Goal: Task Accomplishment & Management: Use online tool/utility

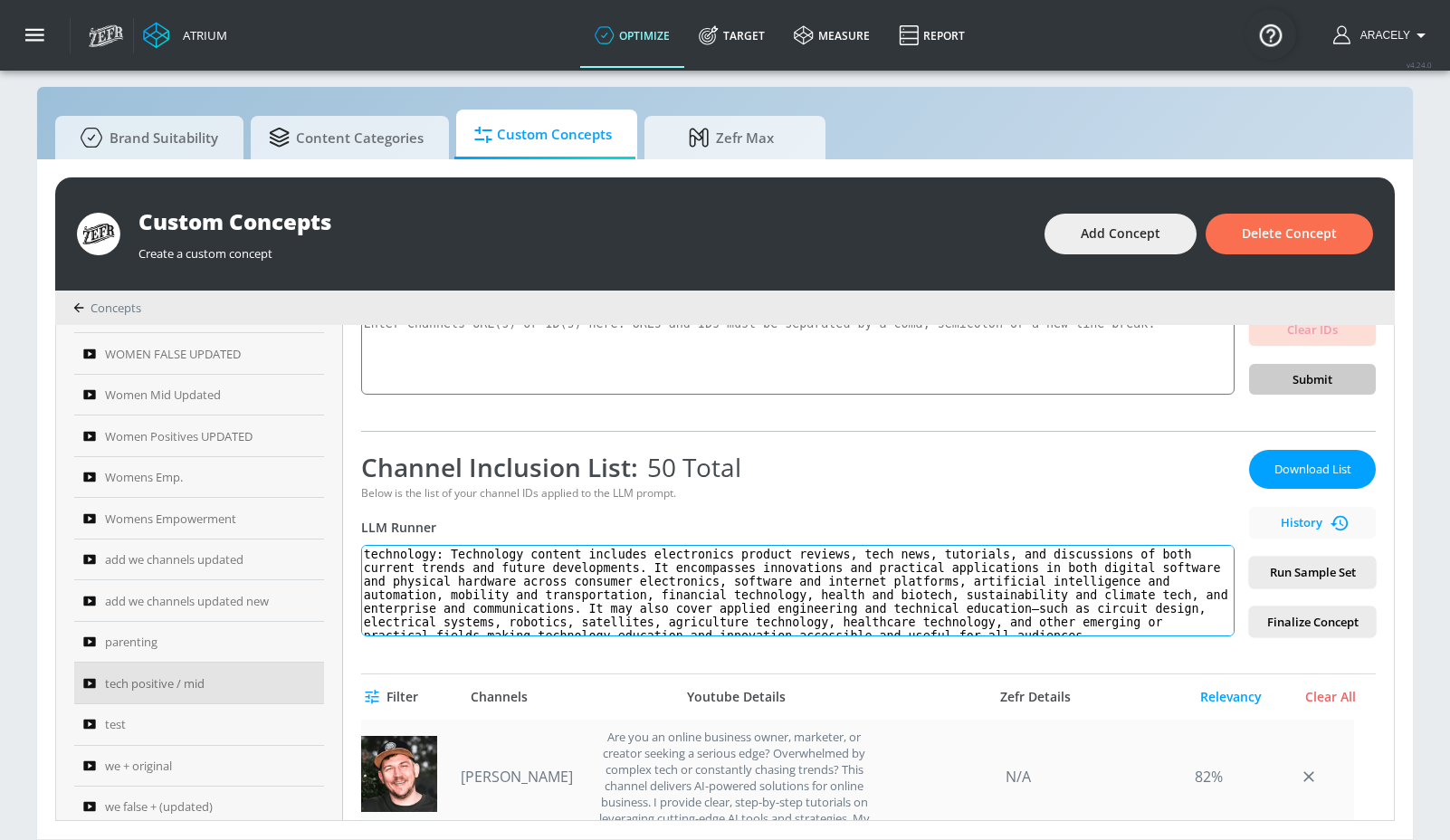
scroll to position [22, 0]
drag, startPoint x: 457, startPoint y: 554, endPoint x: 745, endPoint y: 762, distance: 355.3
click at [745, 762] on div "tech positive / mid Link an existing Targeting Set Not selected none ​ Channel …" at bounding box center [868, 572] width 1051 height 495
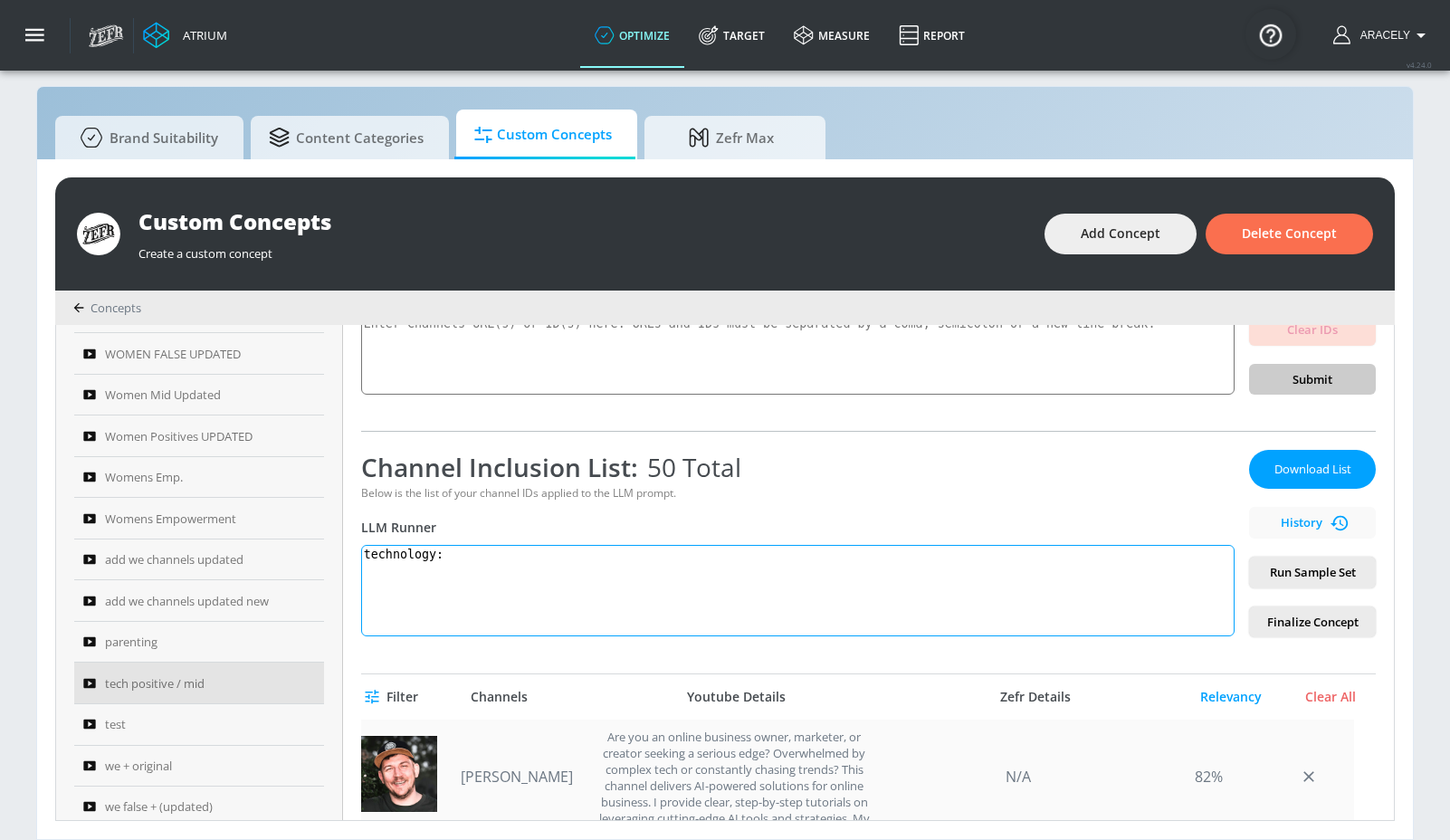
scroll to position [0, 0]
paste textarea "Technology content includes electronics product reviews, tech news, tutorials, …"
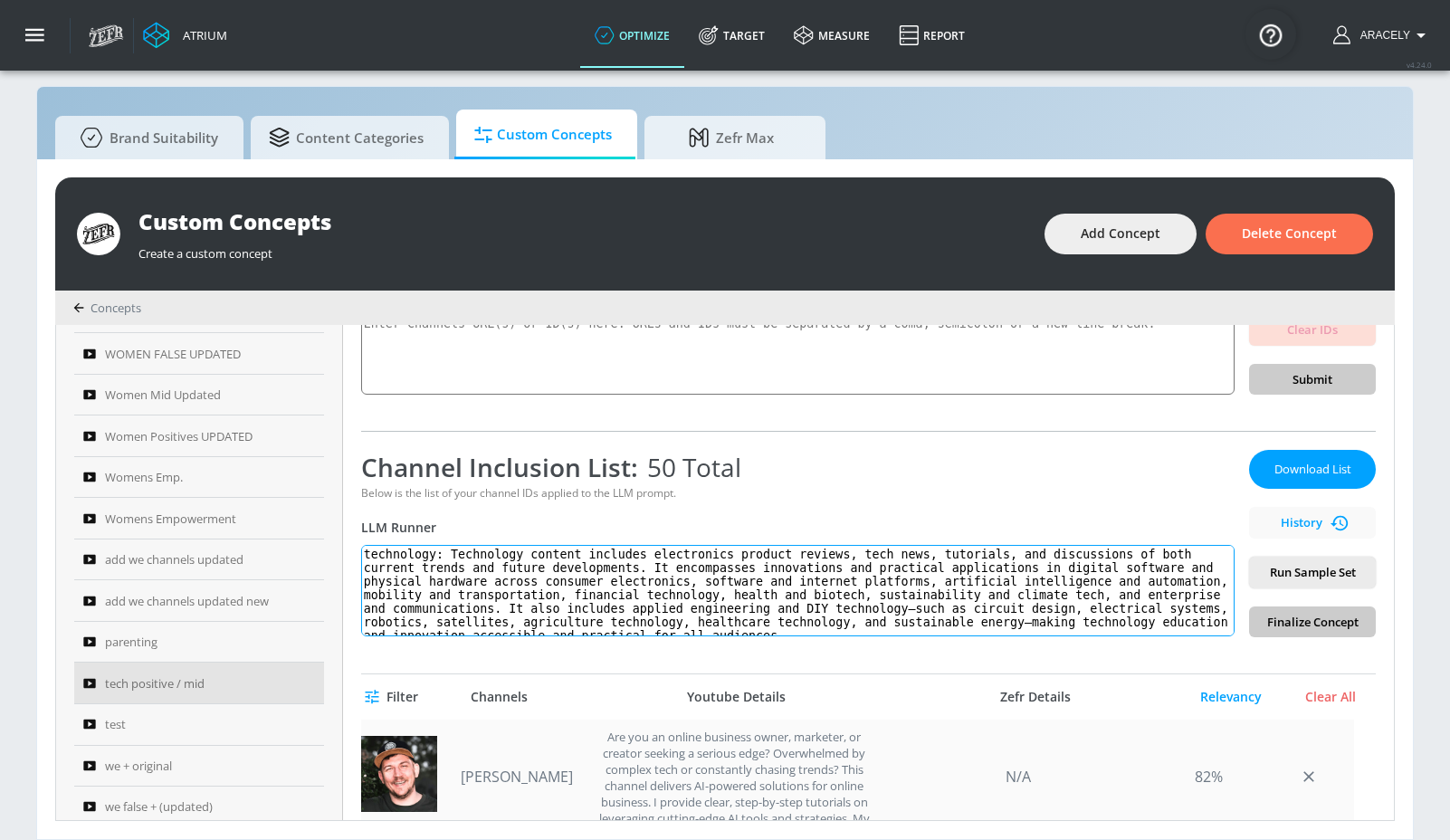
scroll to position [7, 0]
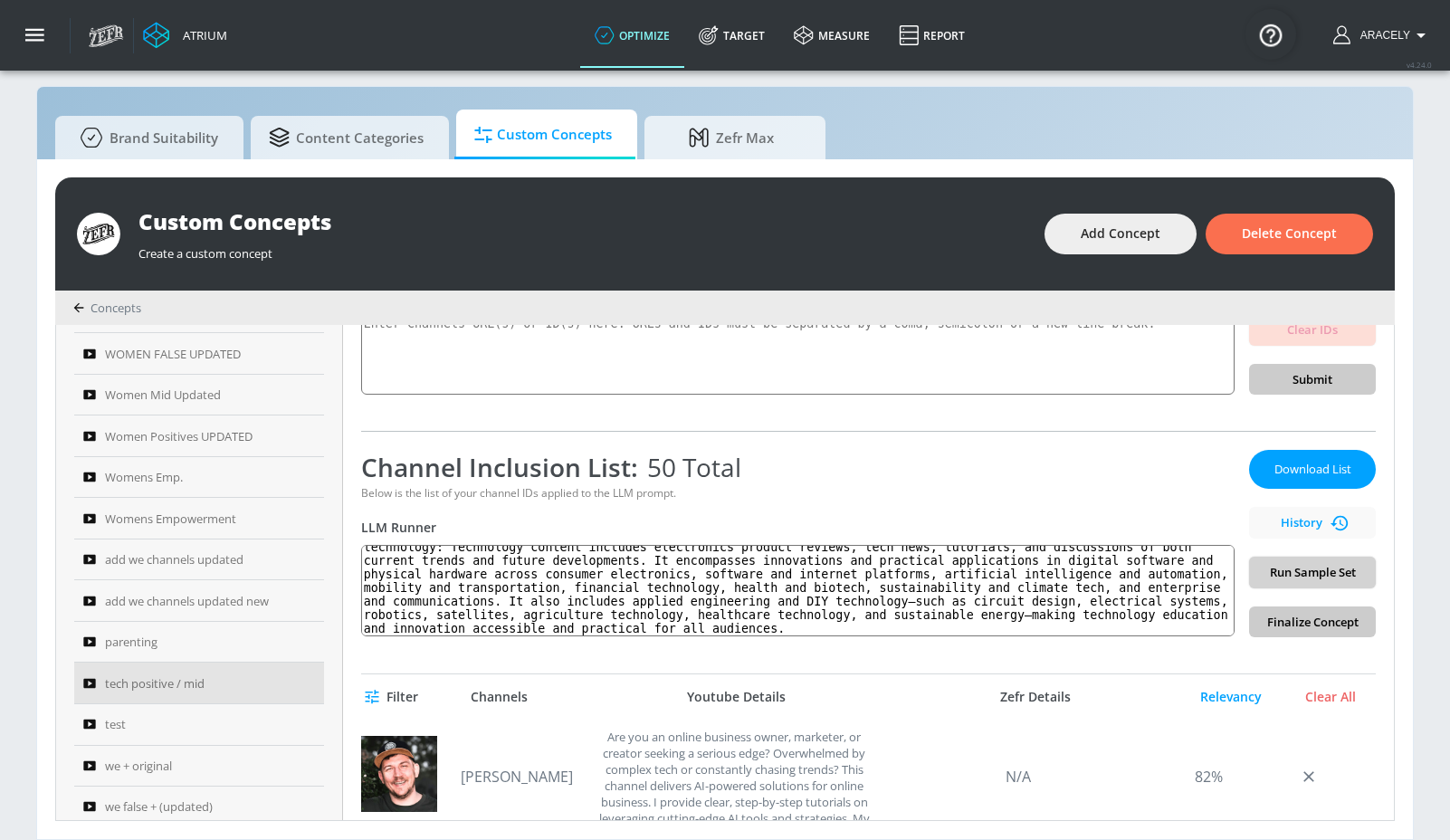
click at [1299, 574] on span "Run Sample Set" at bounding box center [1312, 573] width 98 height 21
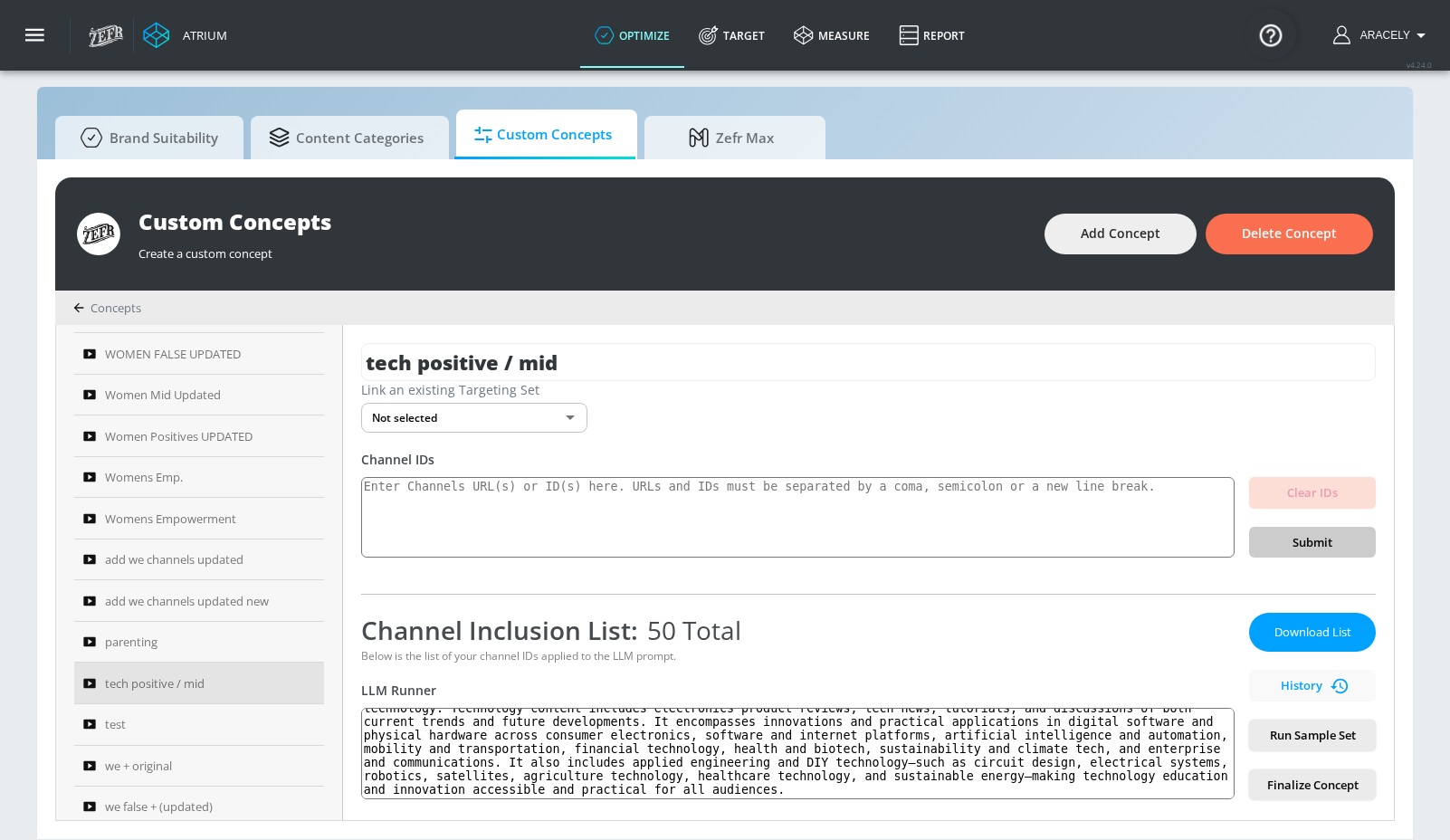
scroll to position [0, 0]
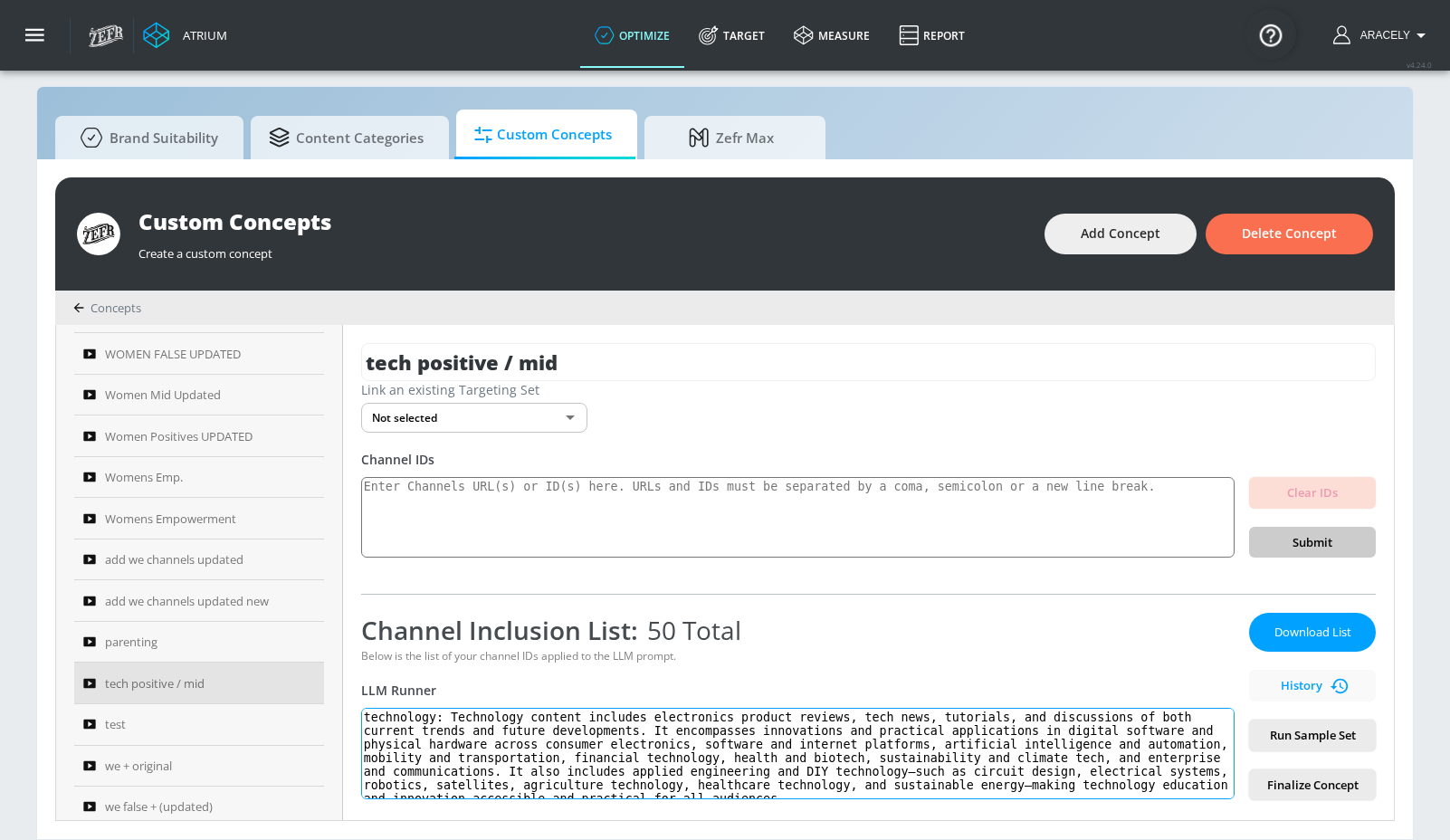
drag, startPoint x: 463, startPoint y: 716, endPoint x: 463, endPoint y: 737, distance: 21.0
click at [506, 789] on textarea "technology: Technology content includes electronics product reviews, tech news,…" at bounding box center [798, 753] width 874 height 92
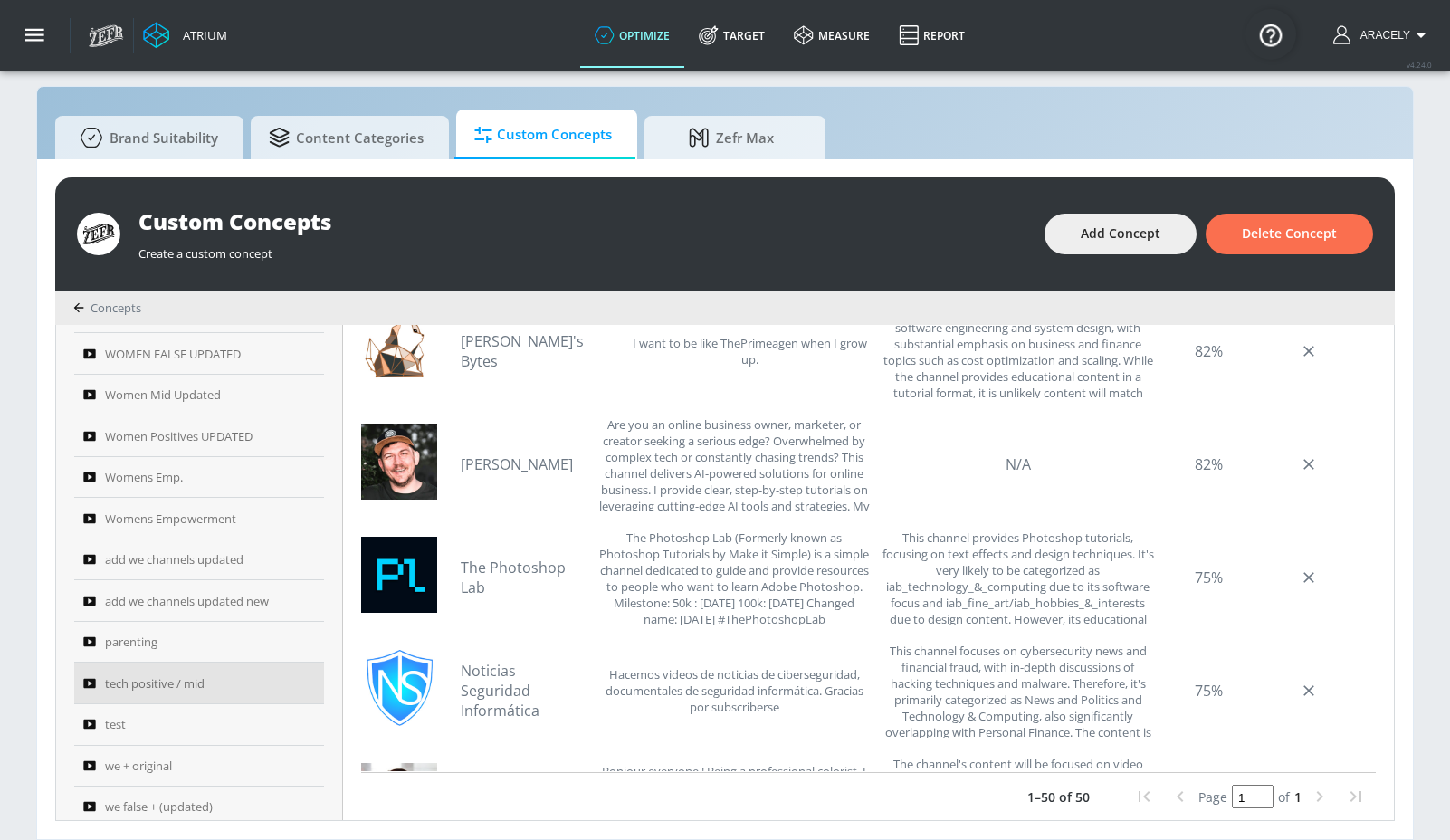
drag, startPoint x: 458, startPoint y: 718, endPoint x: 527, endPoint y: 818, distance: 121.5
click at [530, 836] on div "Custom Concepts Create a custom concept Add Concept Delete Concept Concepts Sor…" at bounding box center [724, 499] width 1376 height 680
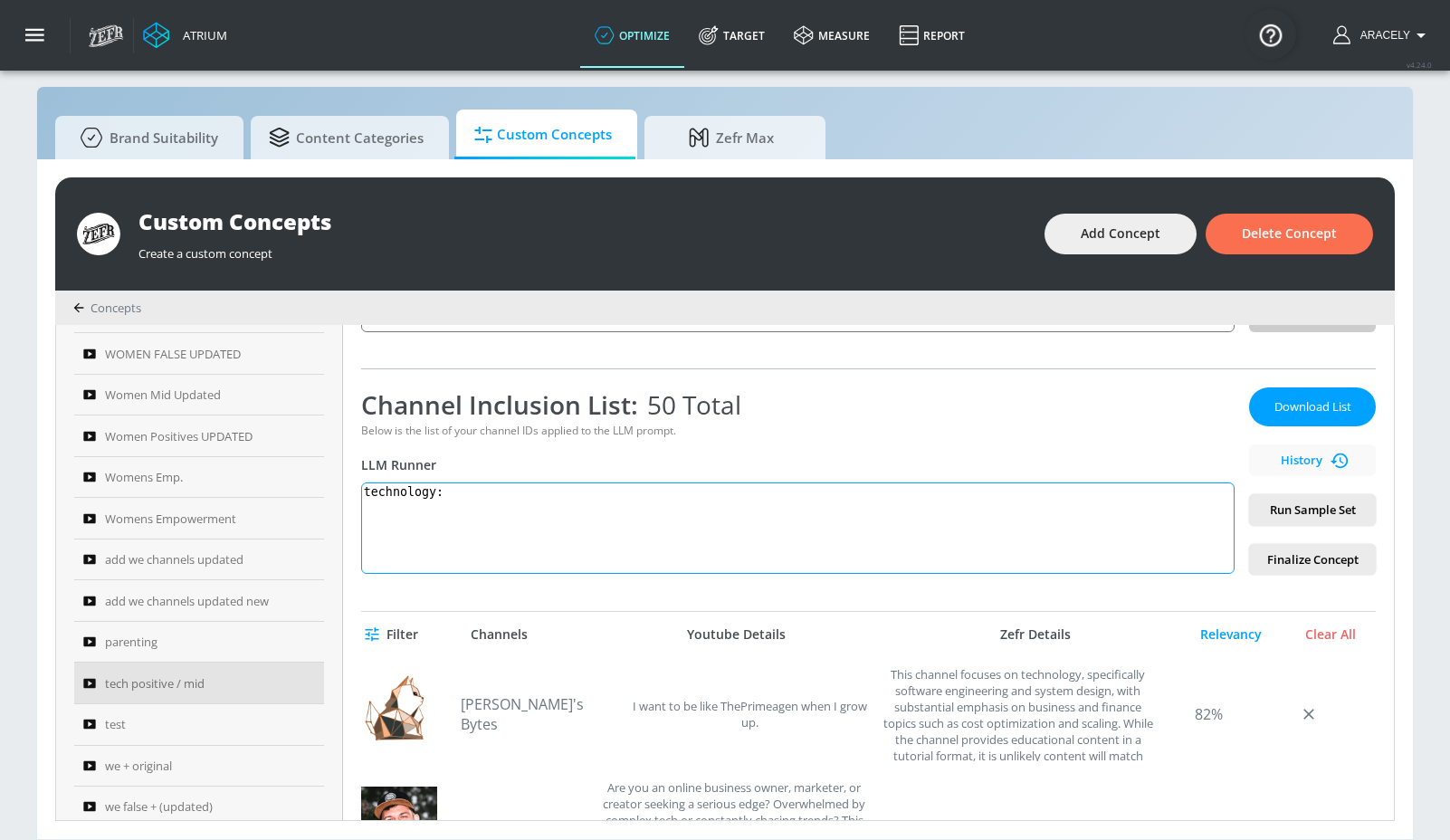
scroll to position [0, 0]
paste textarea "Technology content includes electronics product reviews, tech news, tutorials, …"
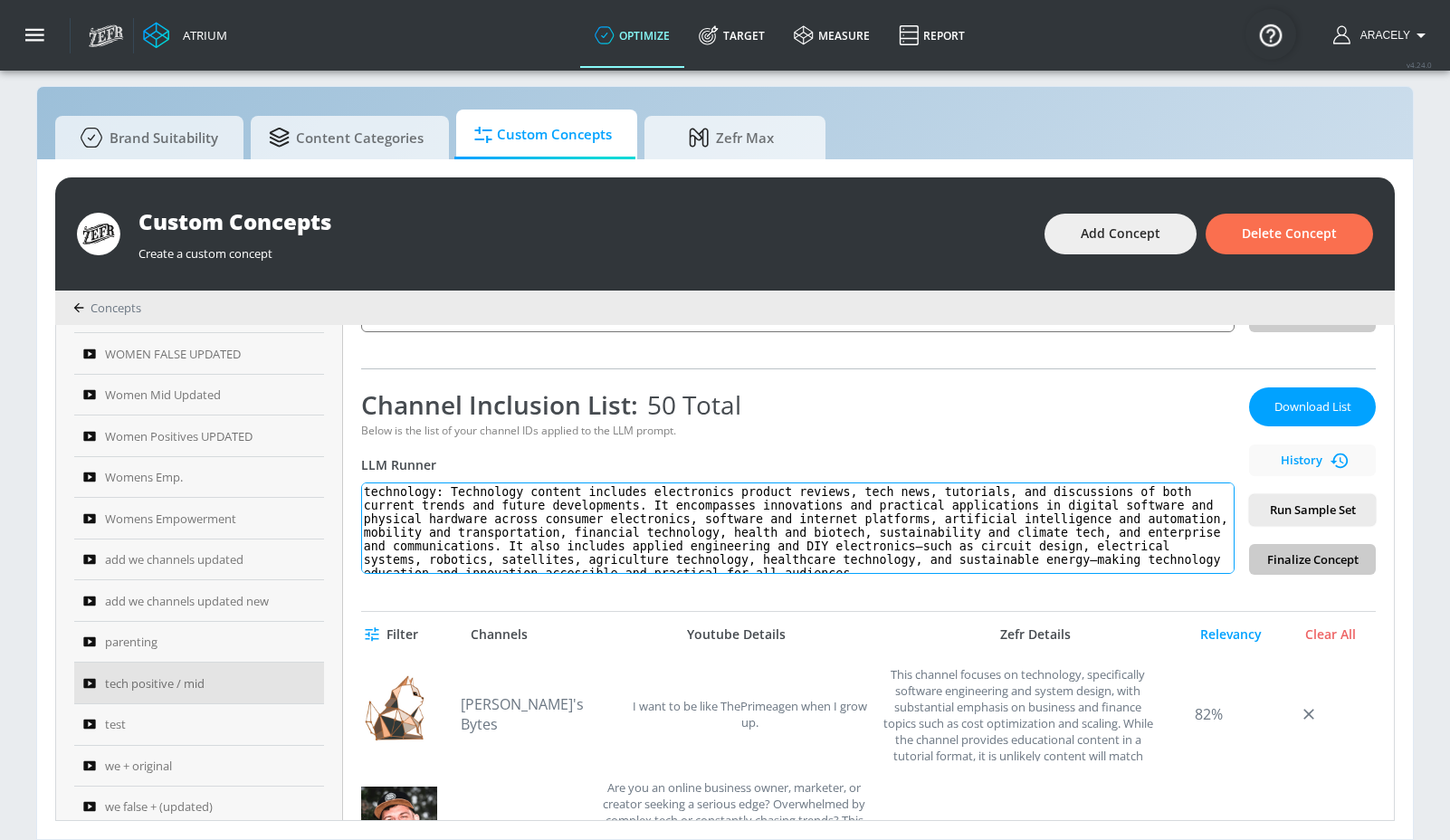
scroll to position [7, 0]
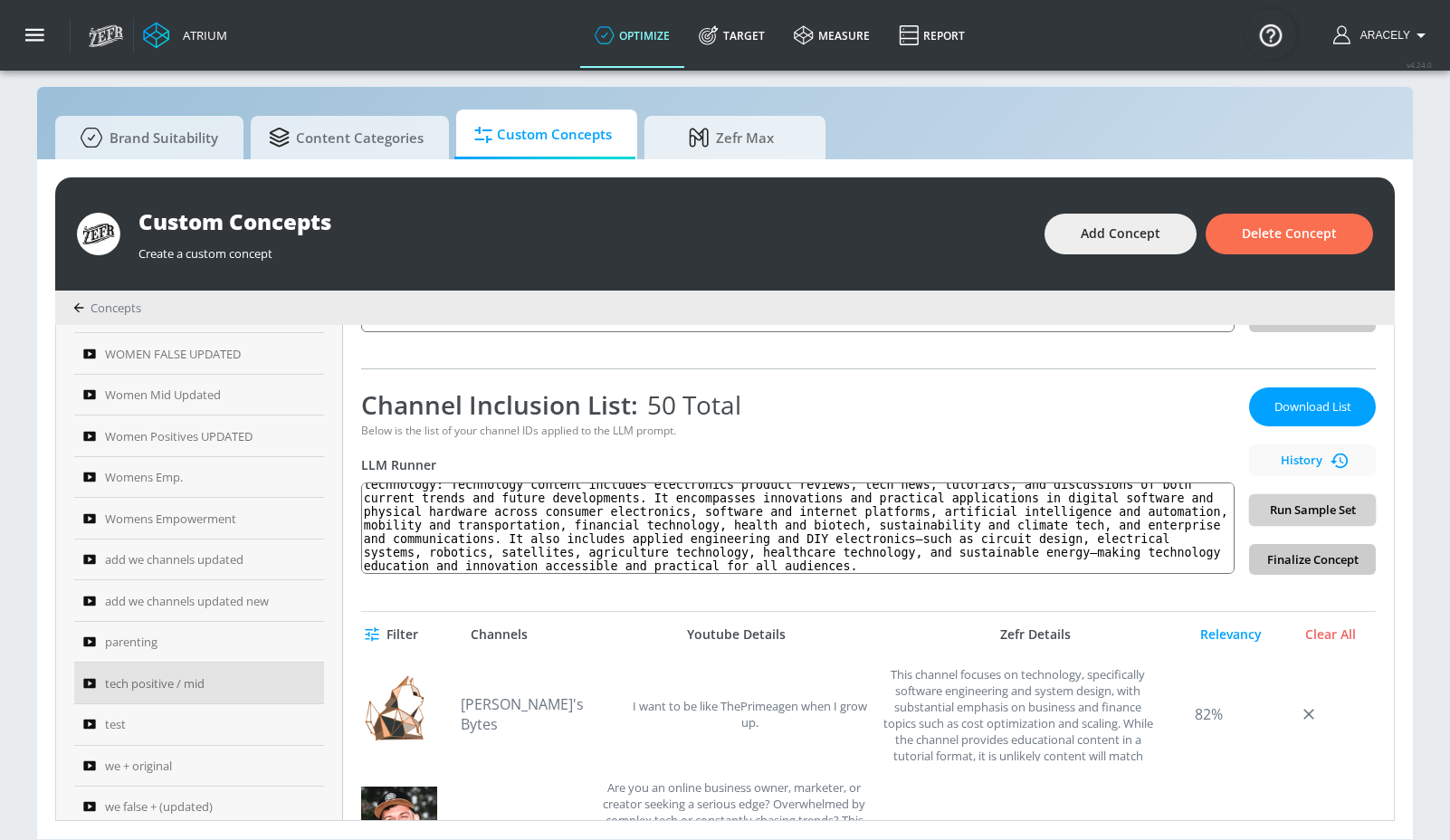
click at [1290, 523] on button "Run Sample Set" at bounding box center [1312, 509] width 127 height 32
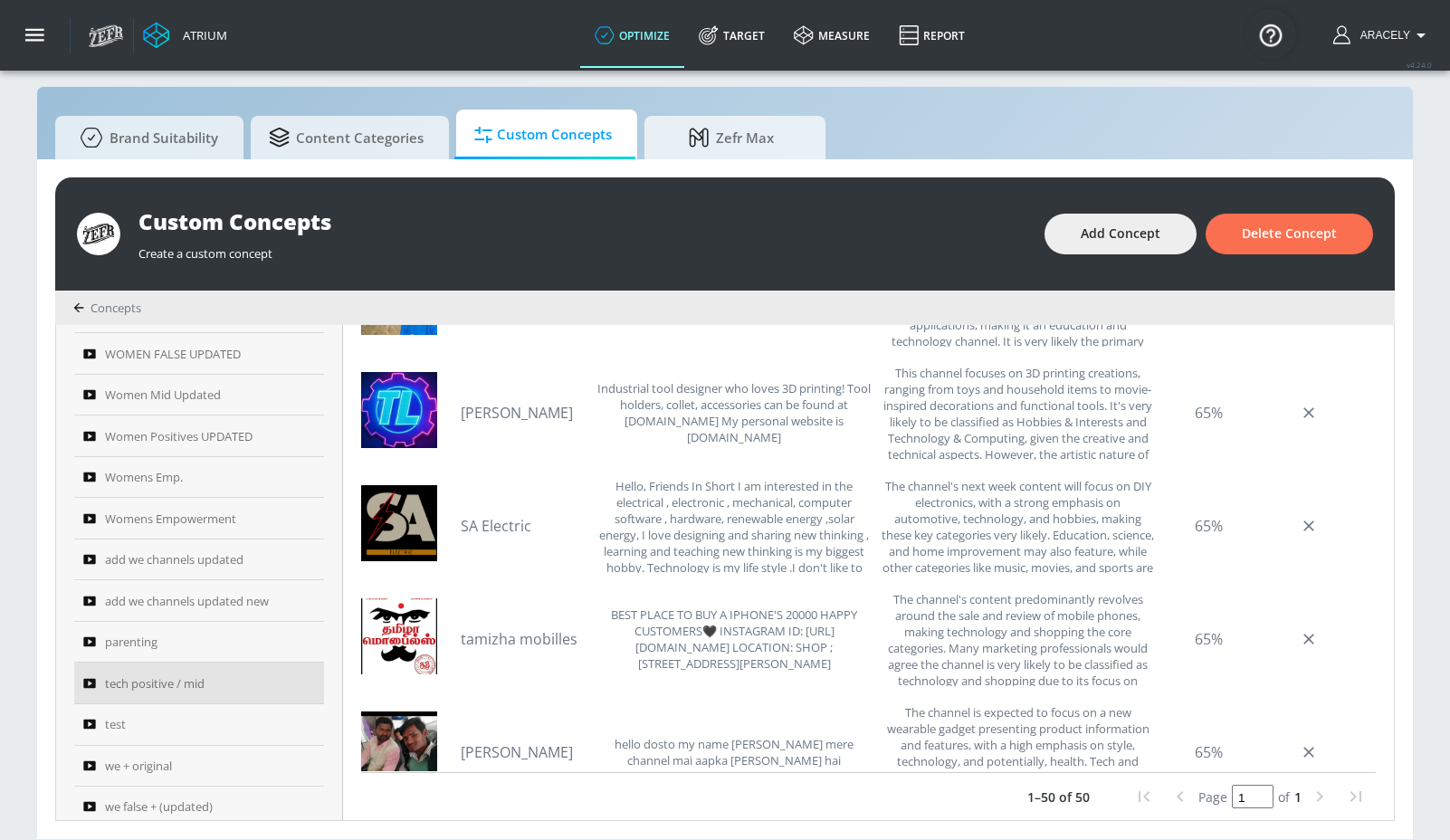
scroll to position [2909, 0]
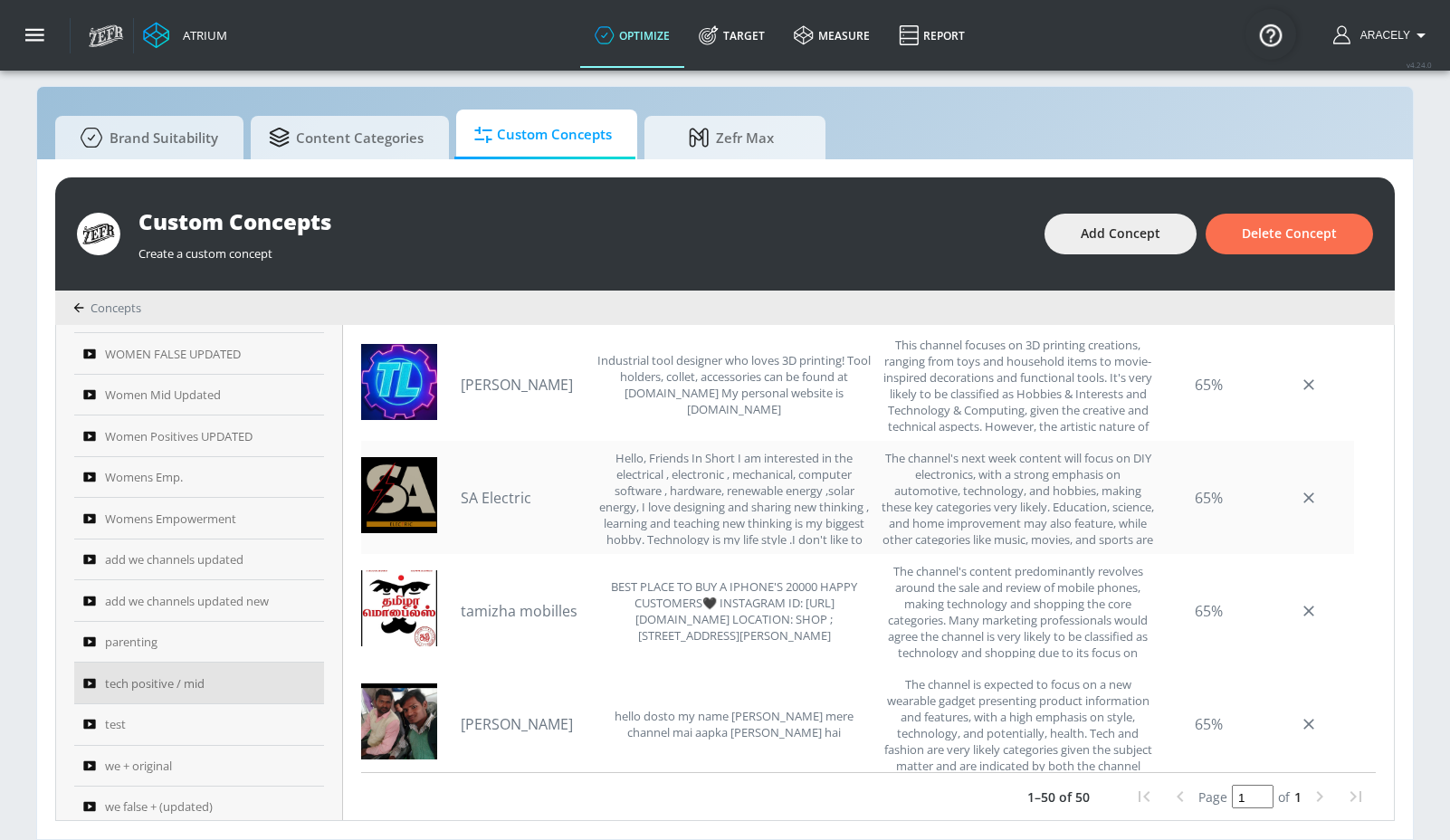
click at [487, 502] on link "SA Electric" at bounding box center [524, 498] width 127 height 20
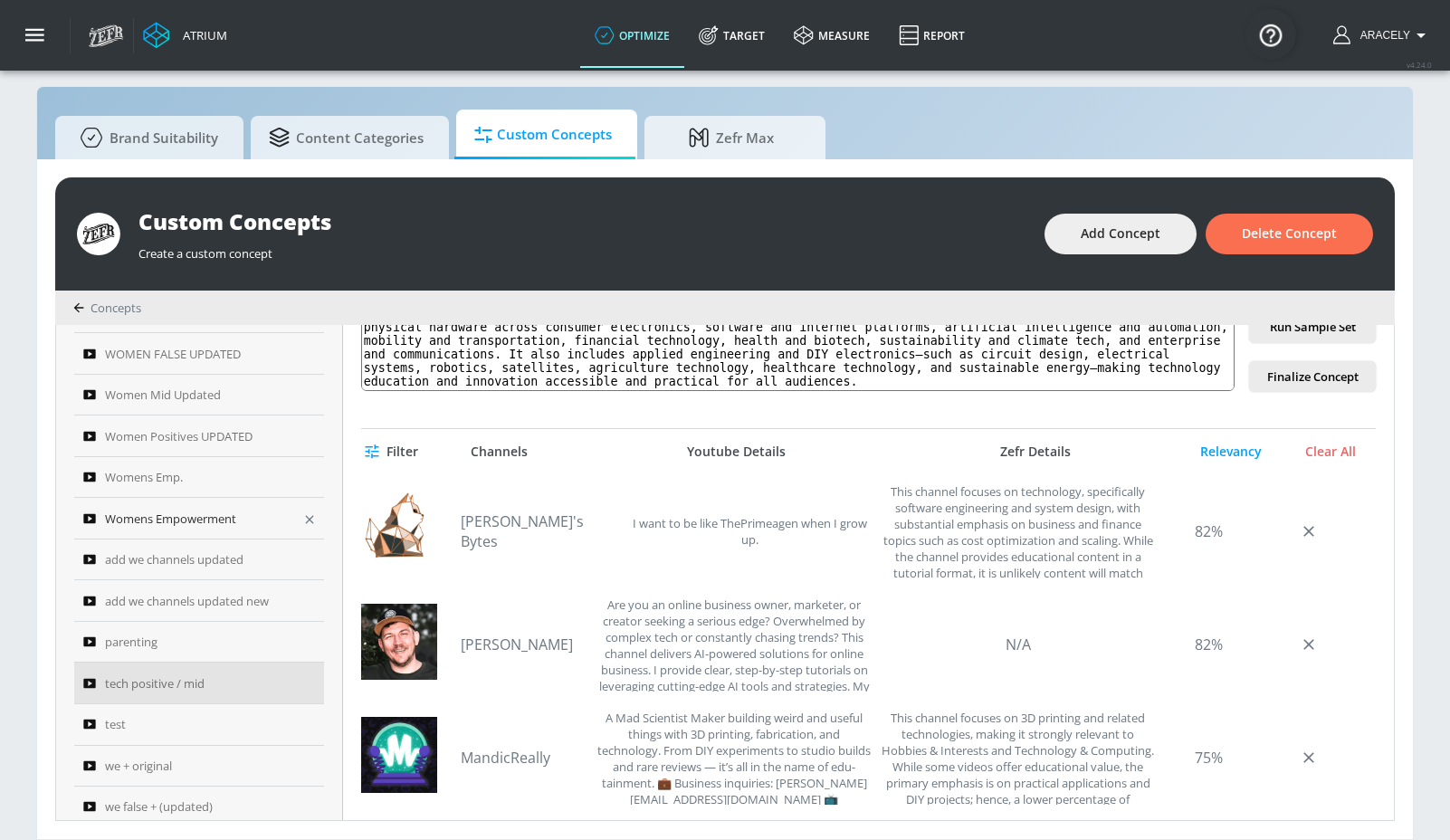
scroll to position [214, 0]
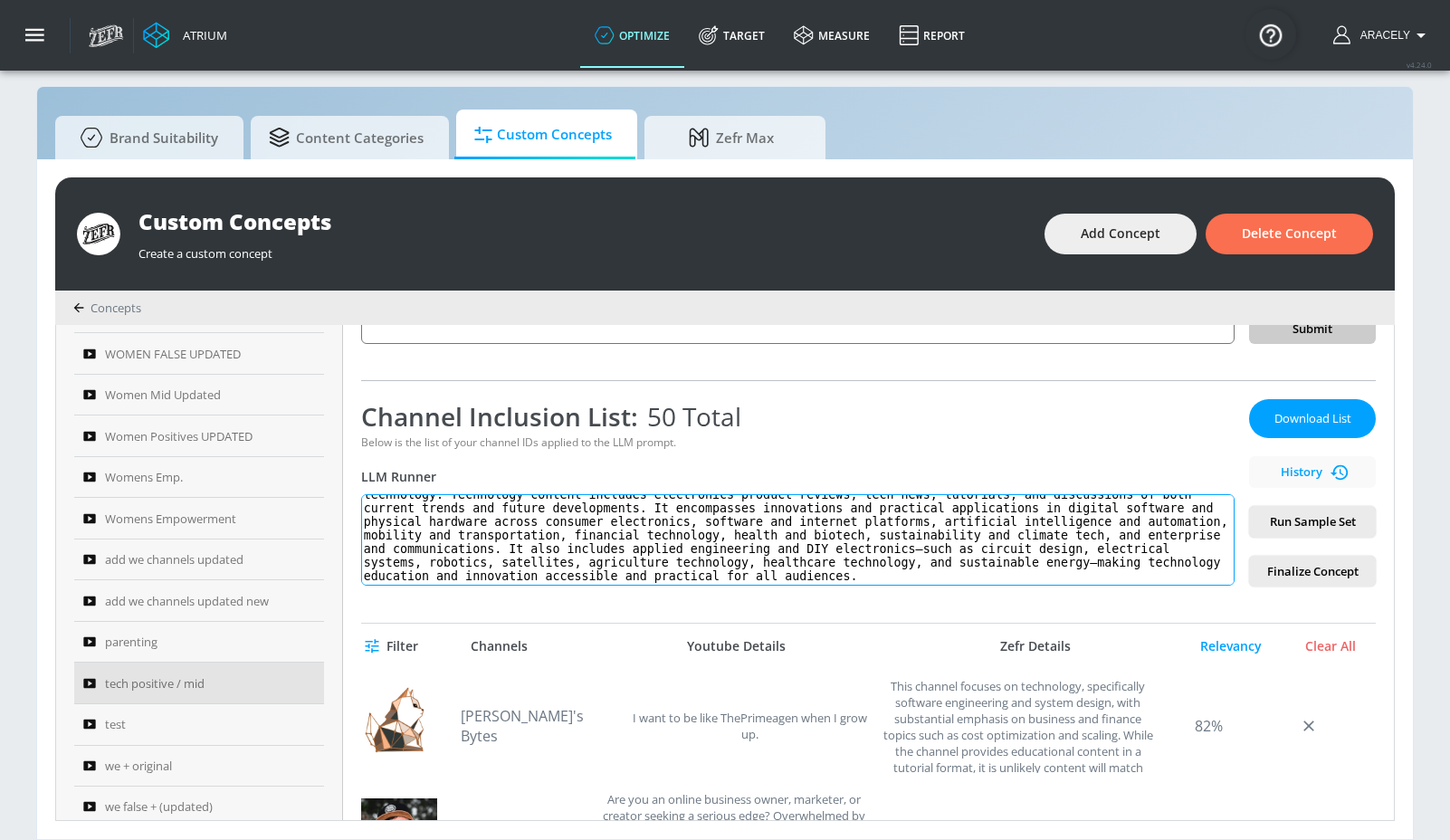
click at [558, 507] on textarea "technology: Technology content includes electronics product reviews, tech news,…" at bounding box center [798, 539] width 874 height 92
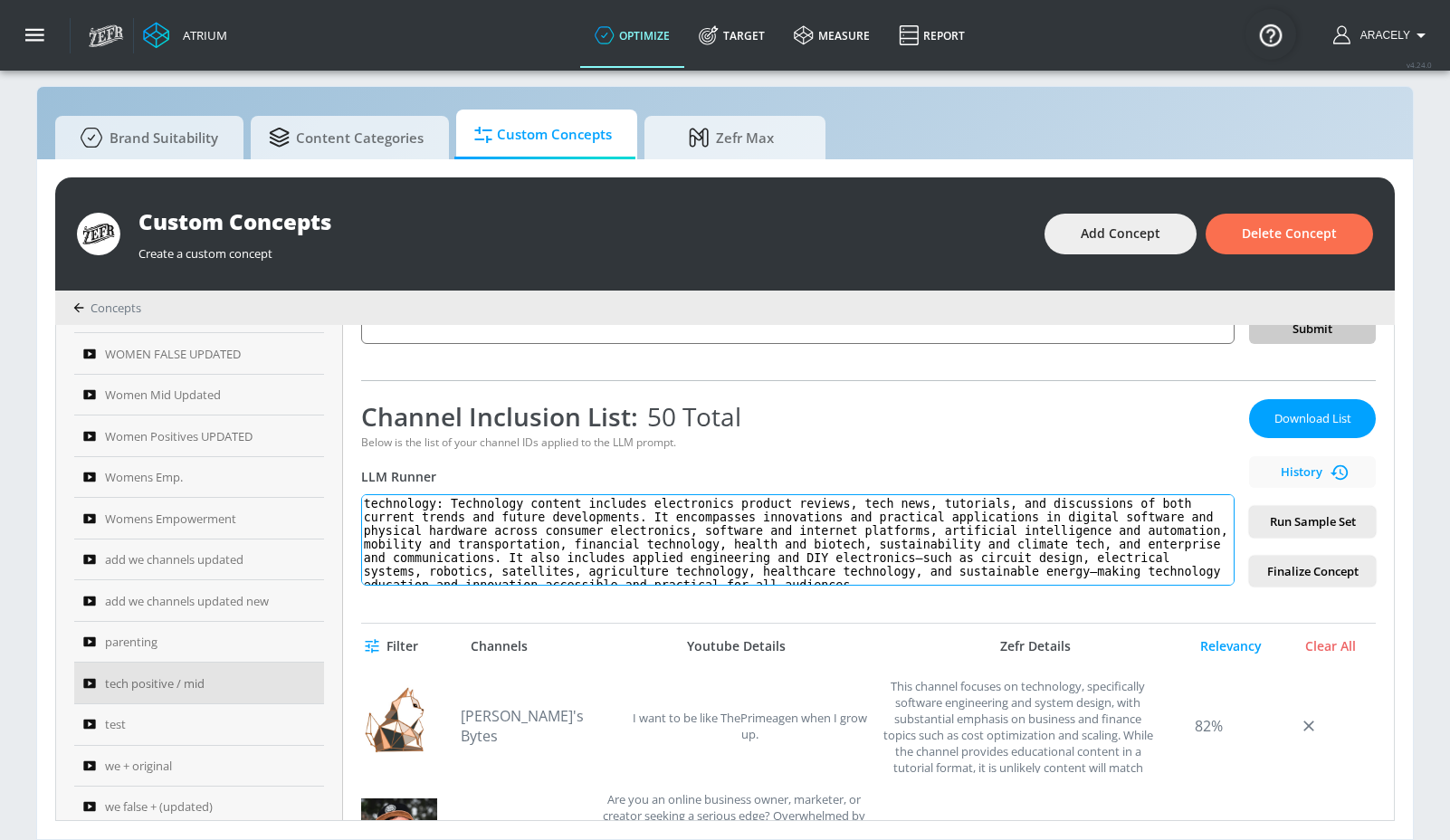
scroll to position [9, 0]
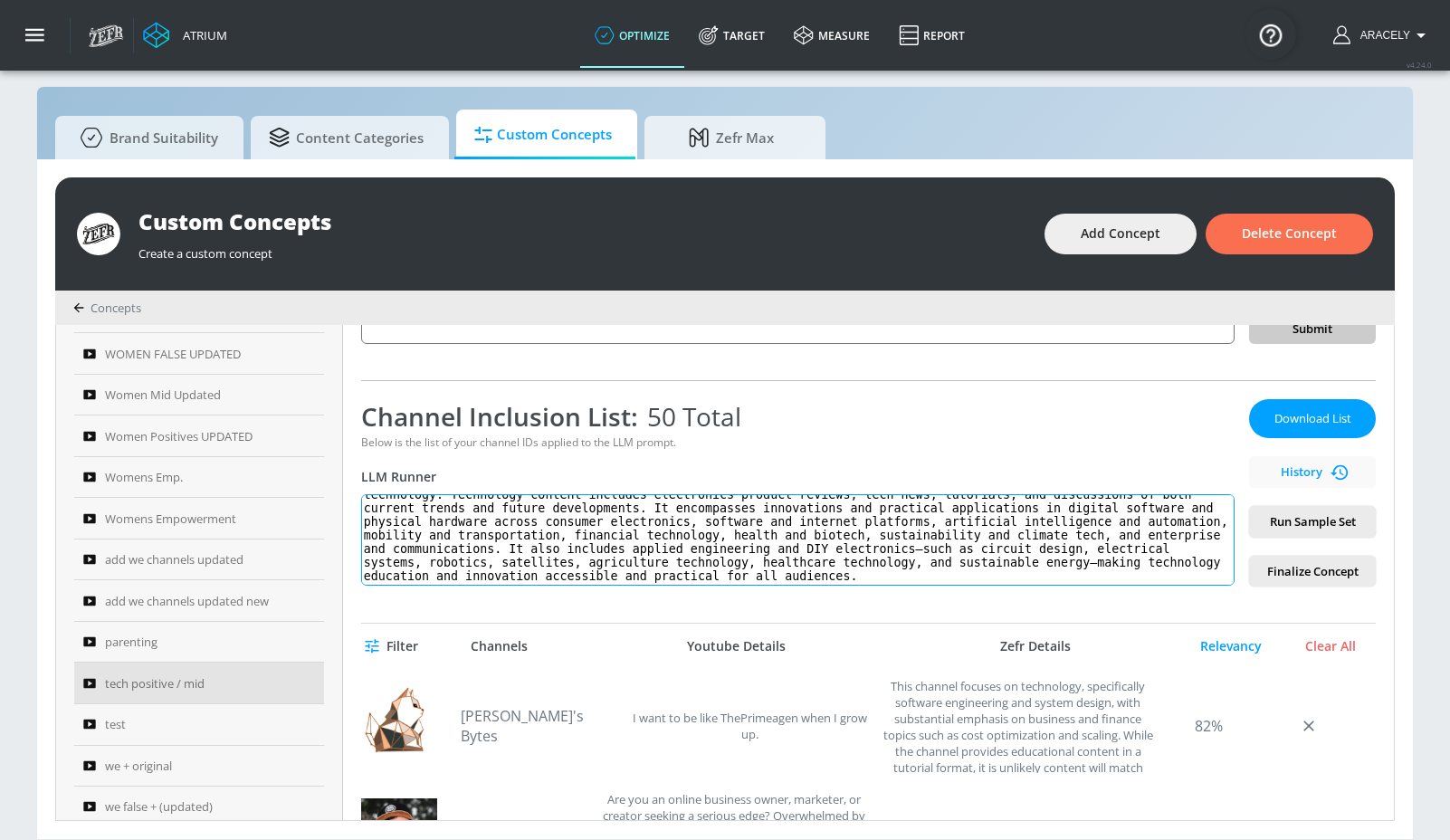
drag, startPoint x: 460, startPoint y: 503, endPoint x: 651, endPoint y: 659, distance: 246.6
click at [651, 659] on div "tech positive / mid Link an existing Targeting Set Not selected none ​ Channel …" at bounding box center [868, 572] width 1051 height 495
paste textarea "enewable energy projects, robotics, and other hands-on technologies"
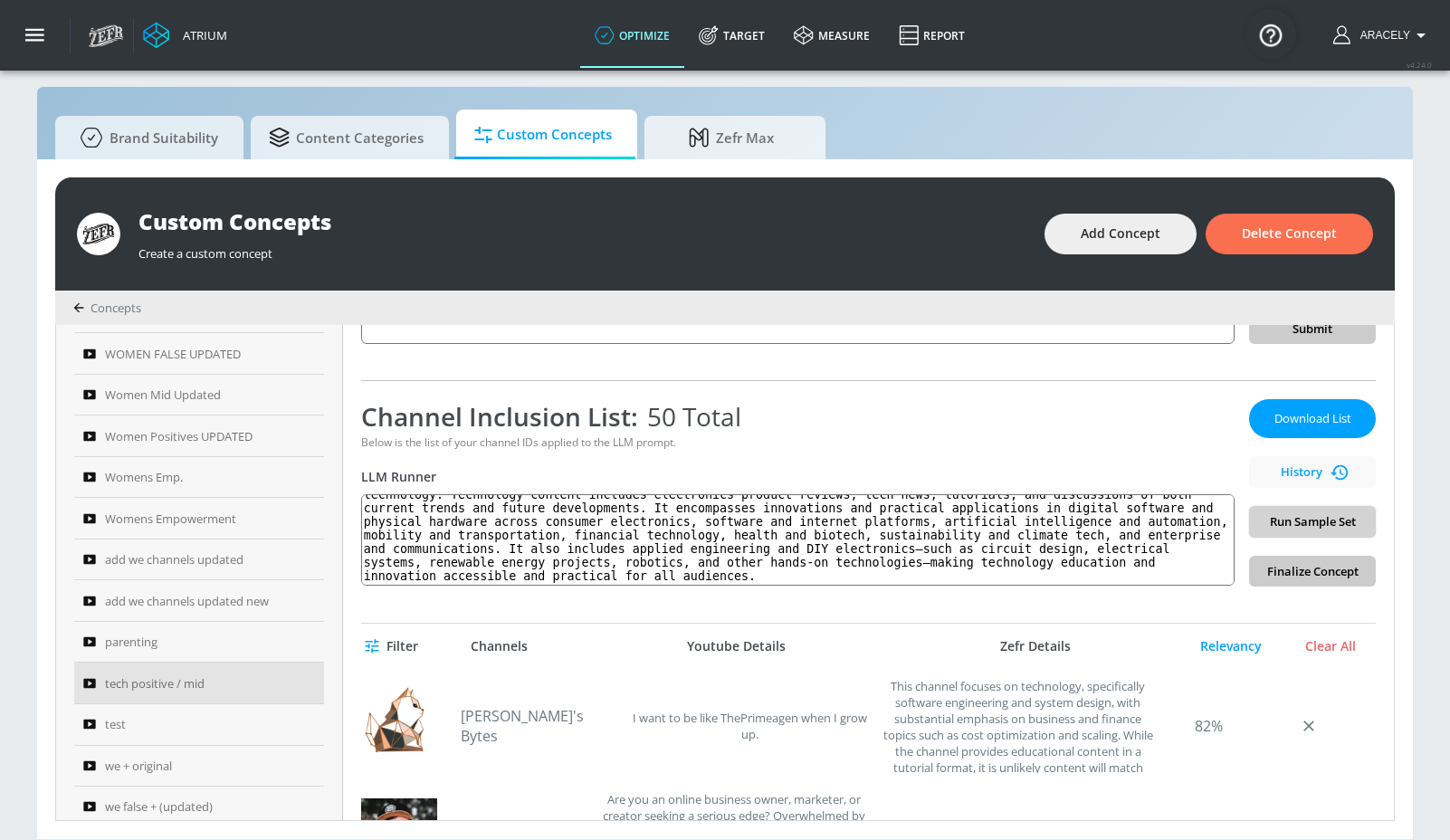
click at [1282, 512] on span "Run Sample Set" at bounding box center [1312, 522] width 98 height 21
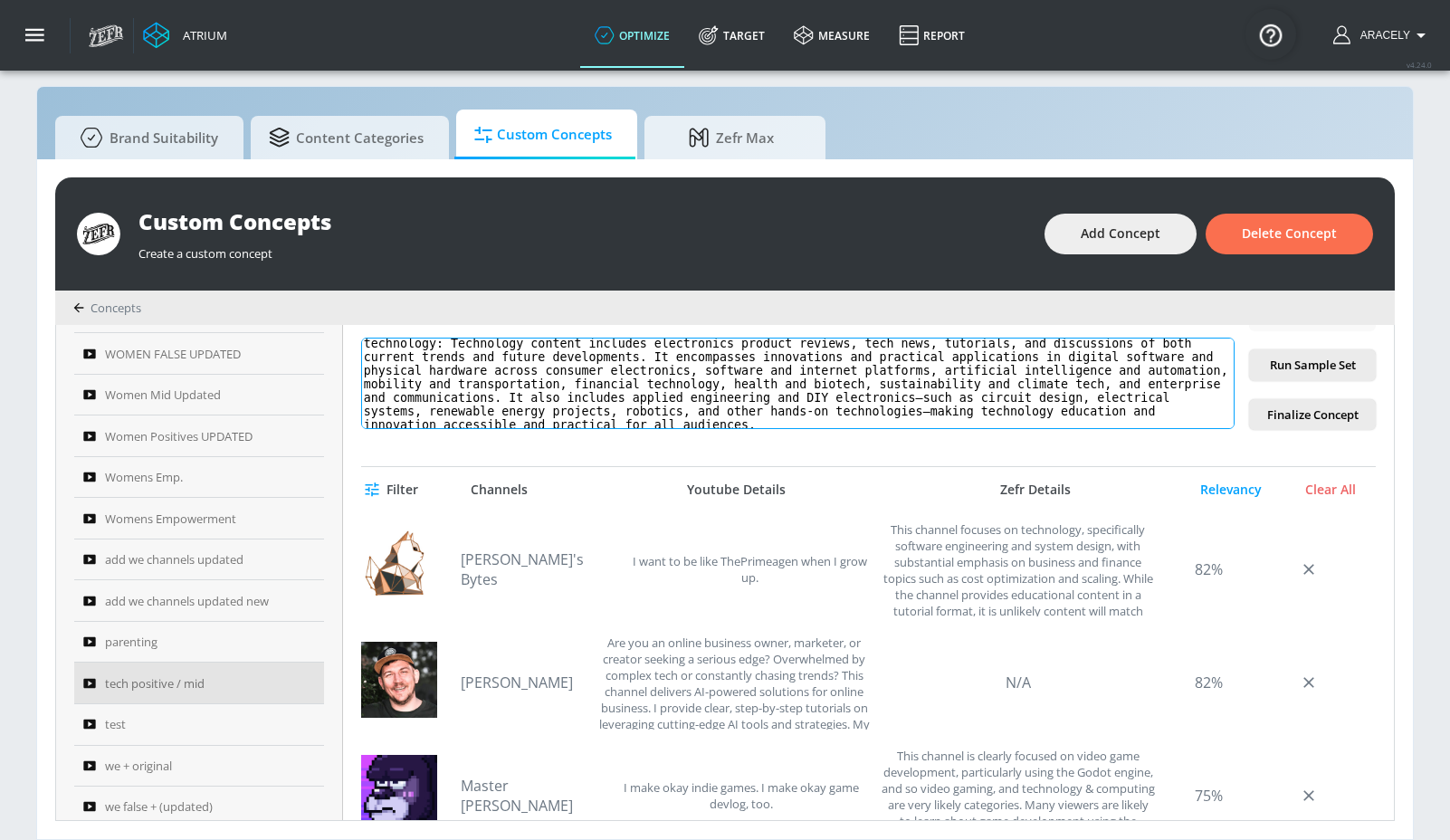
scroll to position [0, 0]
click at [458, 343] on textarea "technology: Technology content includes electronics product reviews, tech news,…" at bounding box center [798, 383] width 874 height 92
drag, startPoint x: 459, startPoint y: 343, endPoint x: 641, endPoint y: 475, distance: 224.8
click at [641, 475] on div "tech positive / mid Link an existing Targeting Set Not selected none ​ Channel …" at bounding box center [868, 572] width 1051 height 495
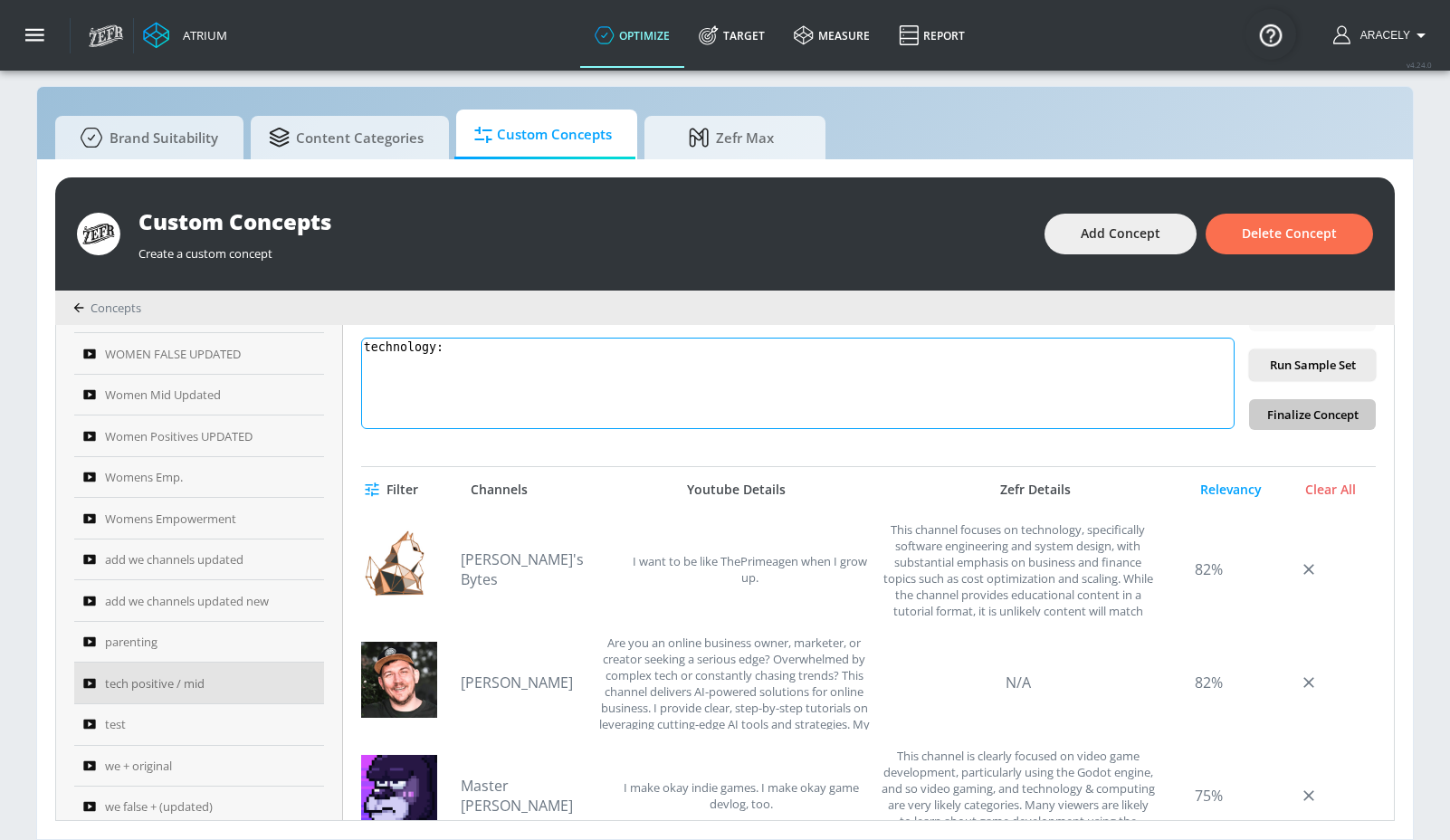
scroll to position [0, 0]
paste textarea "Technology content includes electronics product reviews, tech news, technology …"
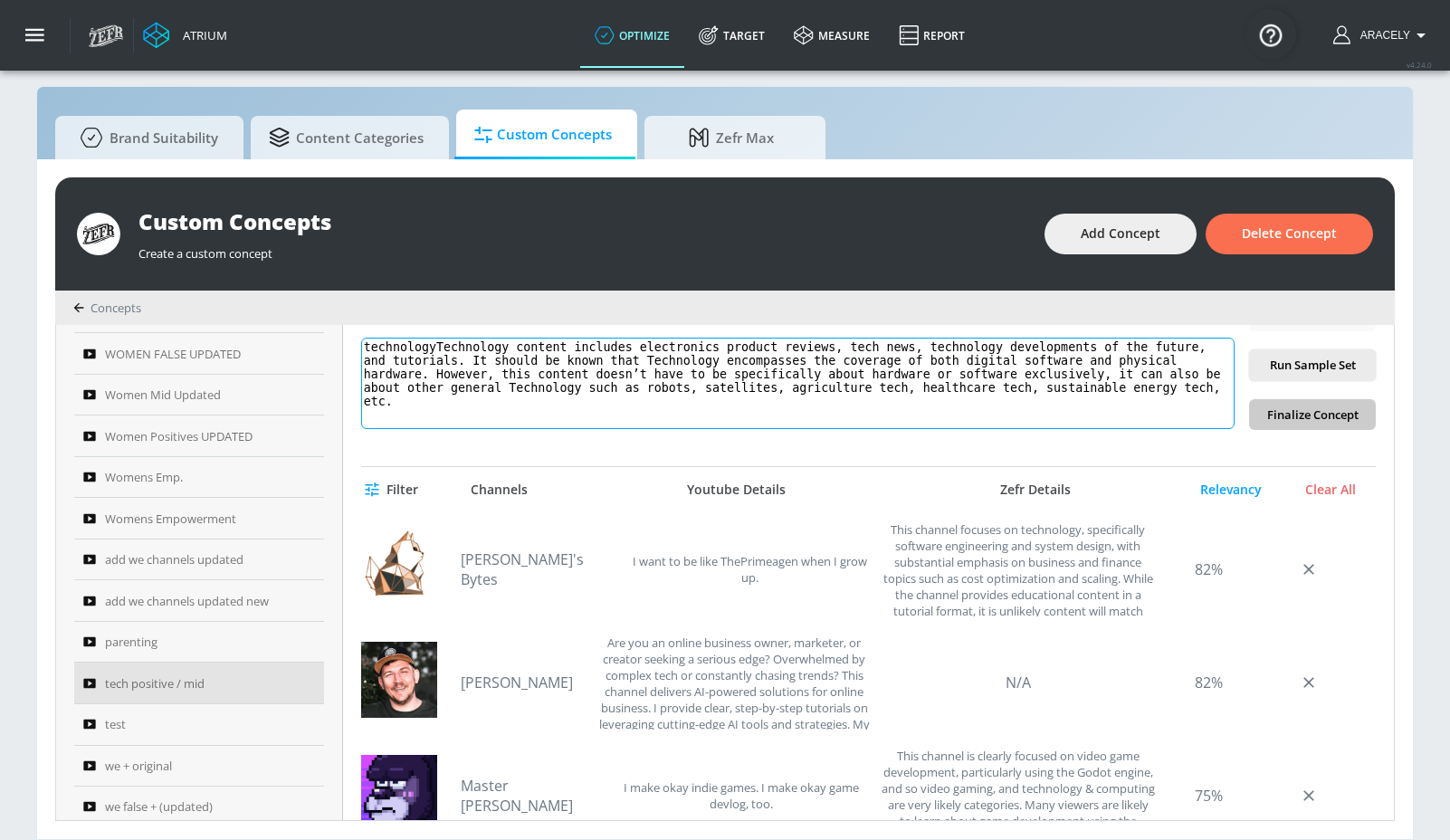
click at [447, 348] on textarea "technologyTechnology content includes electronics product reviews, tech news, t…" at bounding box center [798, 383] width 874 height 92
click at [1302, 359] on span "Run Sample Set" at bounding box center [1312, 365] width 98 height 21
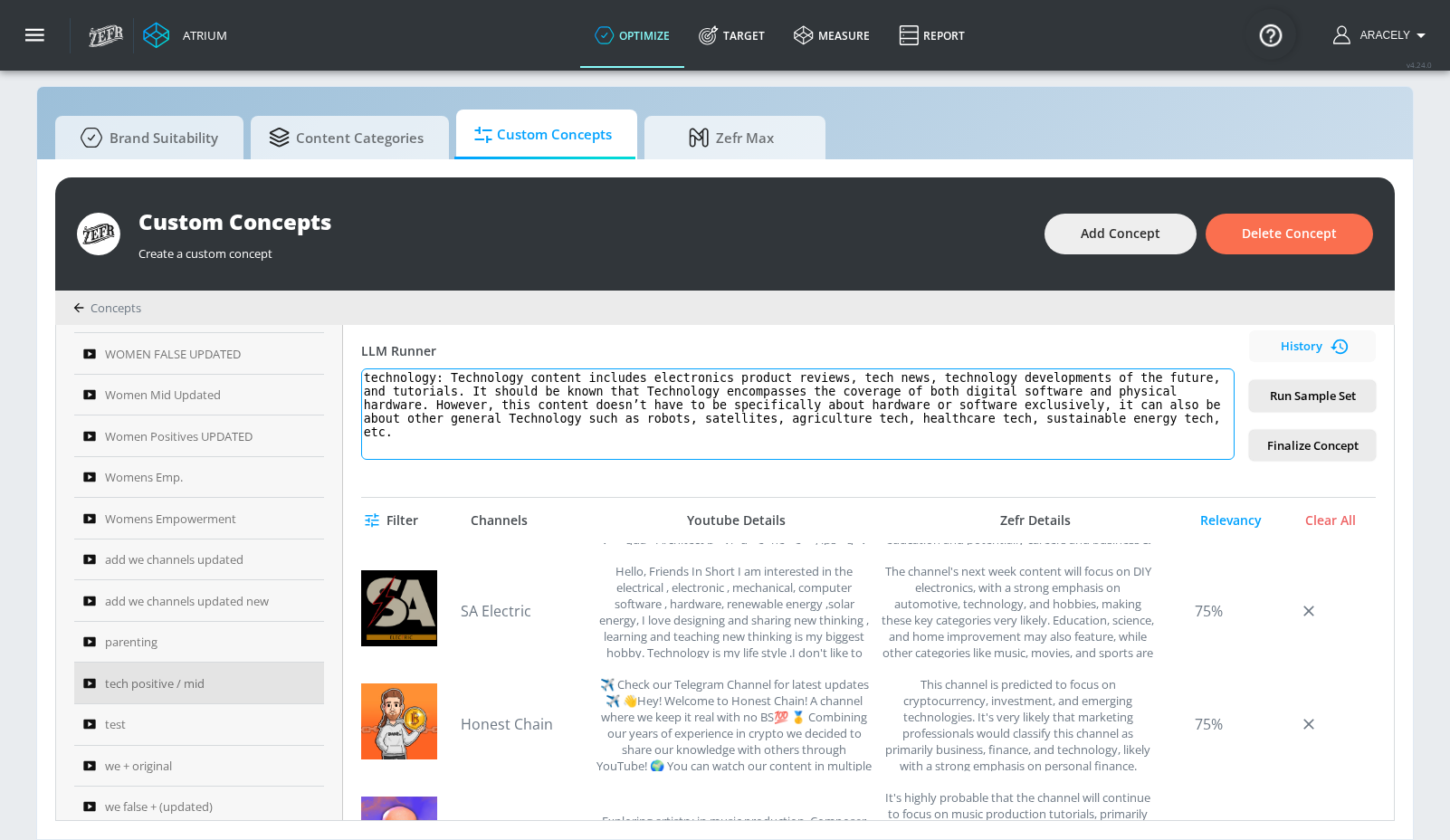
scroll to position [335, 0]
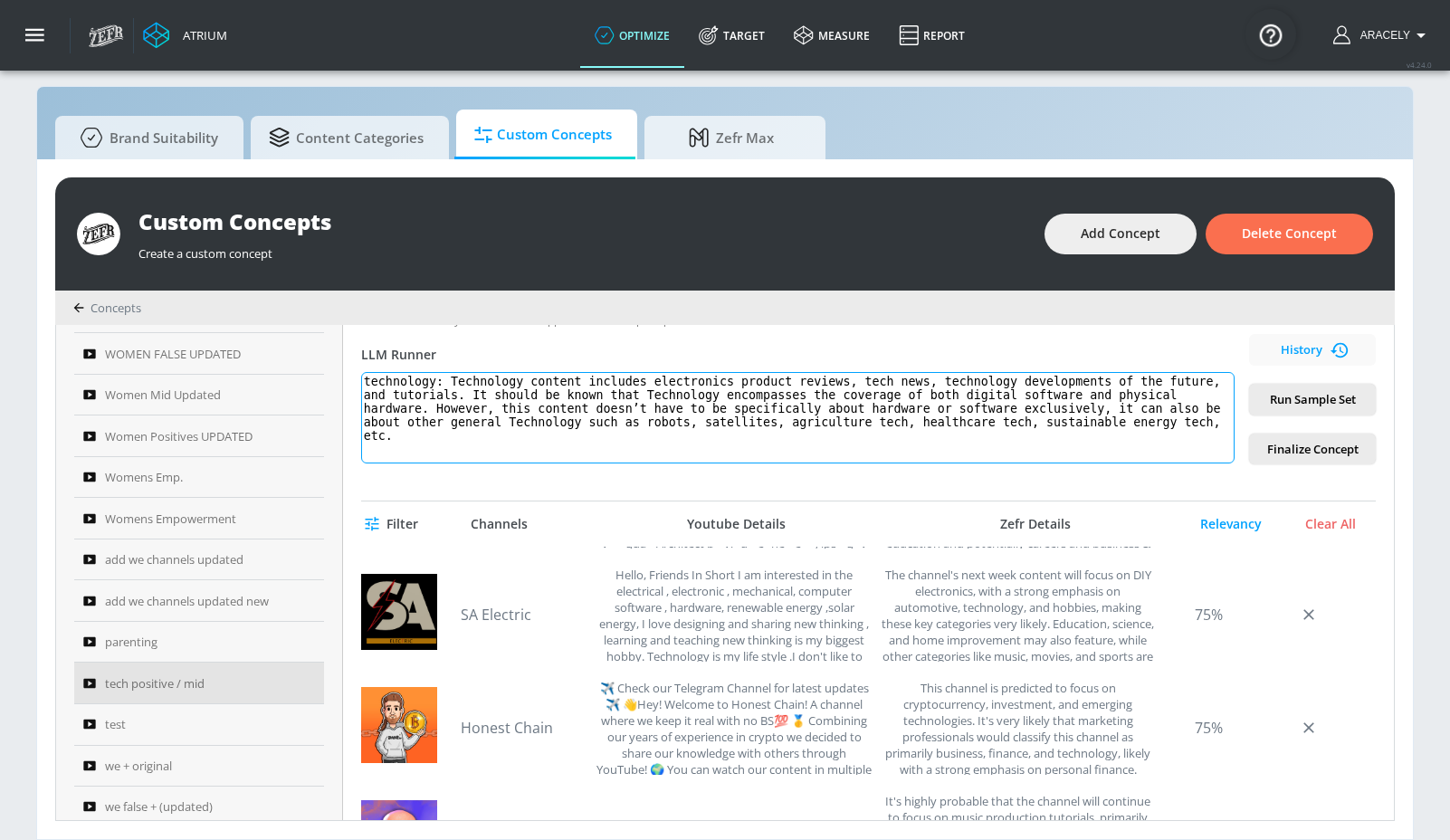
drag, startPoint x: 603, startPoint y: 440, endPoint x: 356, endPoint y: 371, distance: 256.5
click at [356, 371] on div "tech positive / mid Link an existing Targeting Set Not selected none ​ Channel …" at bounding box center [868, 572] width 1051 height 495
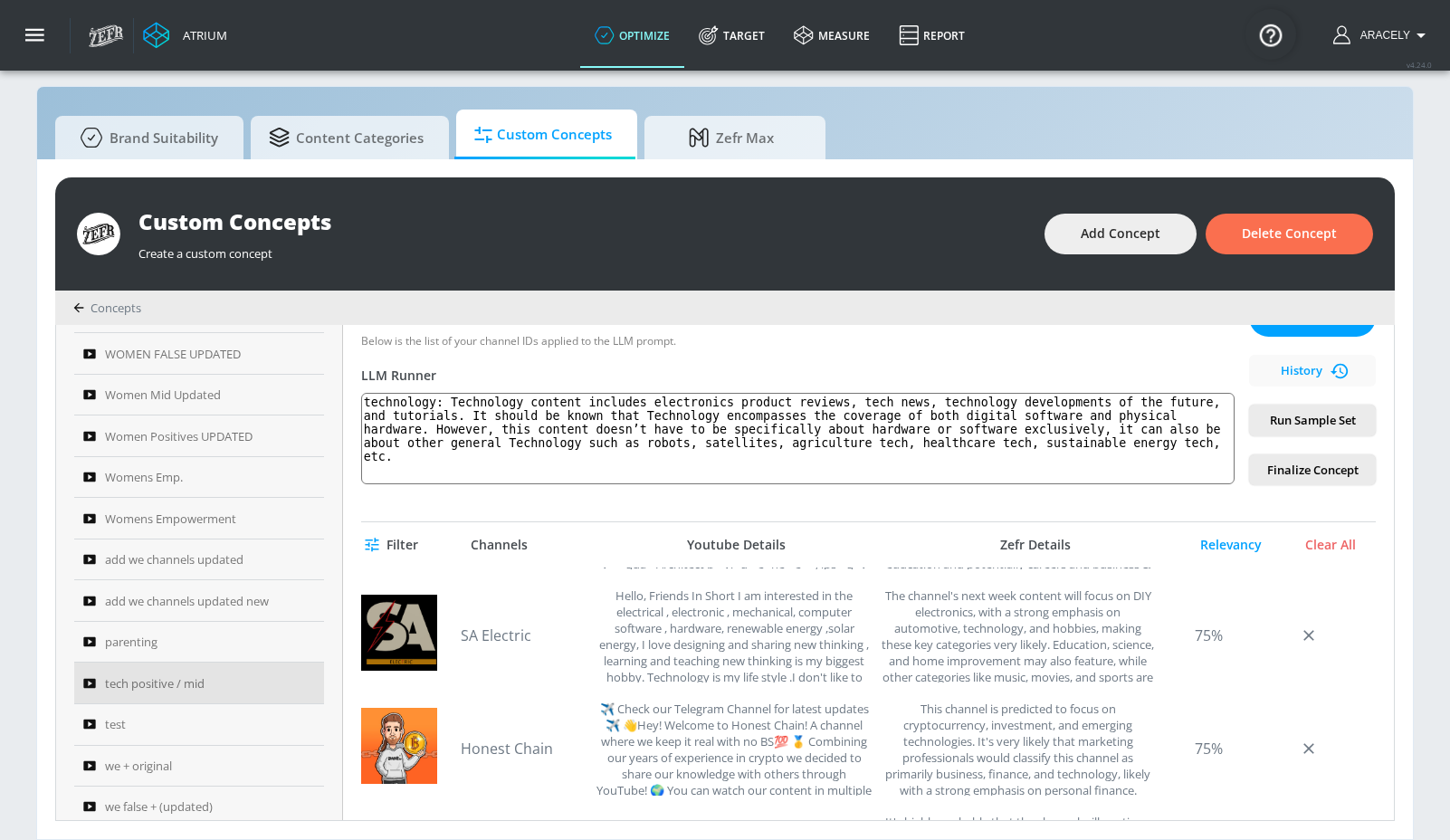
scroll to position [309, 0]
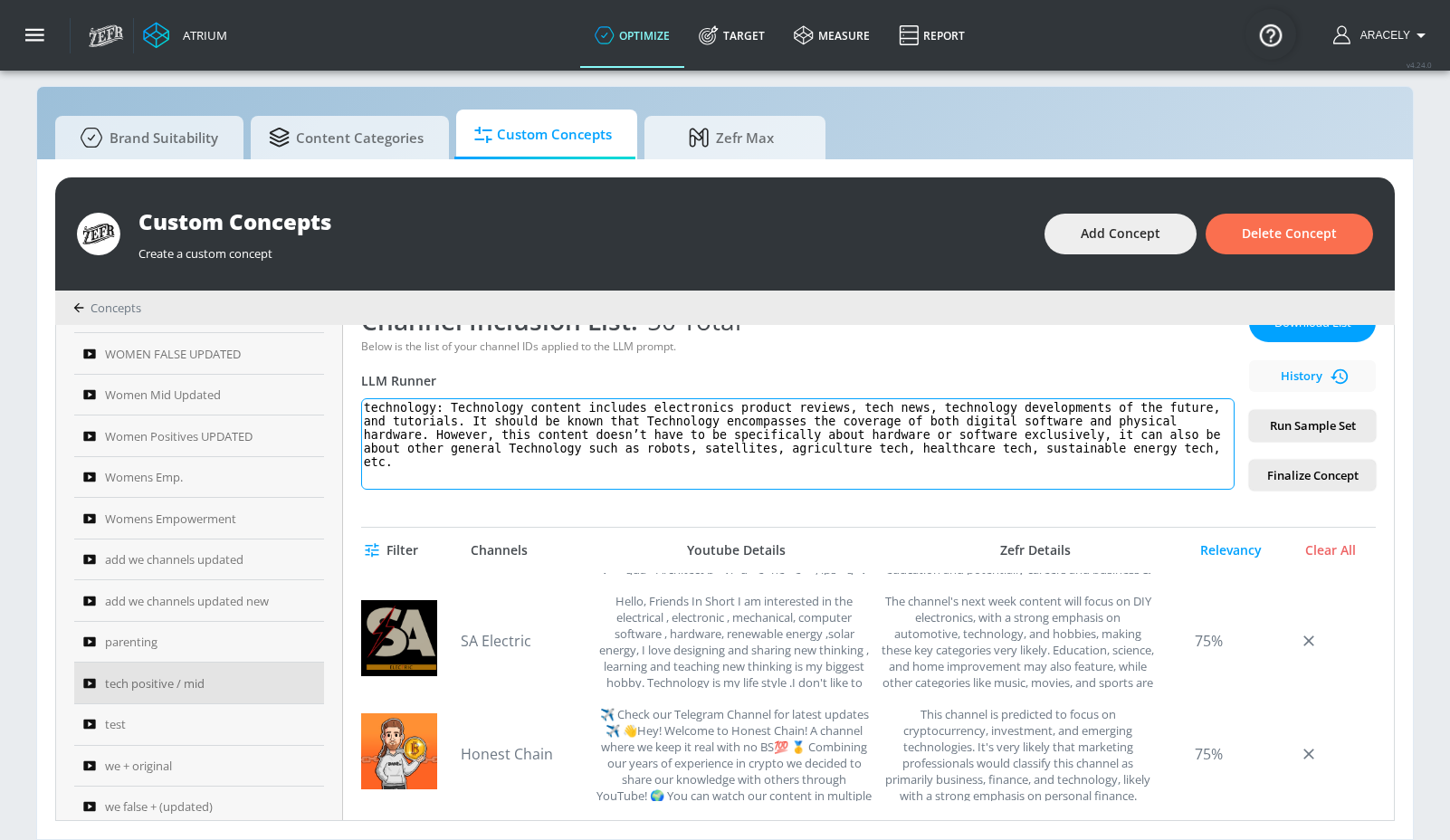
click at [464, 406] on textarea "technology: Technology content includes electronics product reviews, tech news,…" at bounding box center [798, 444] width 874 height 92
drag, startPoint x: 459, startPoint y: 406, endPoint x: 641, endPoint y: 499, distance: 204.4
click at [641, 499] on div "tech positive / mid Link an existing Targeting Set Not selected none ​ Channel …" at bounding box center [868, 572] width 1051 height 495
paste textarea "utorials, and discussions of both current trends and future developments. It en…"
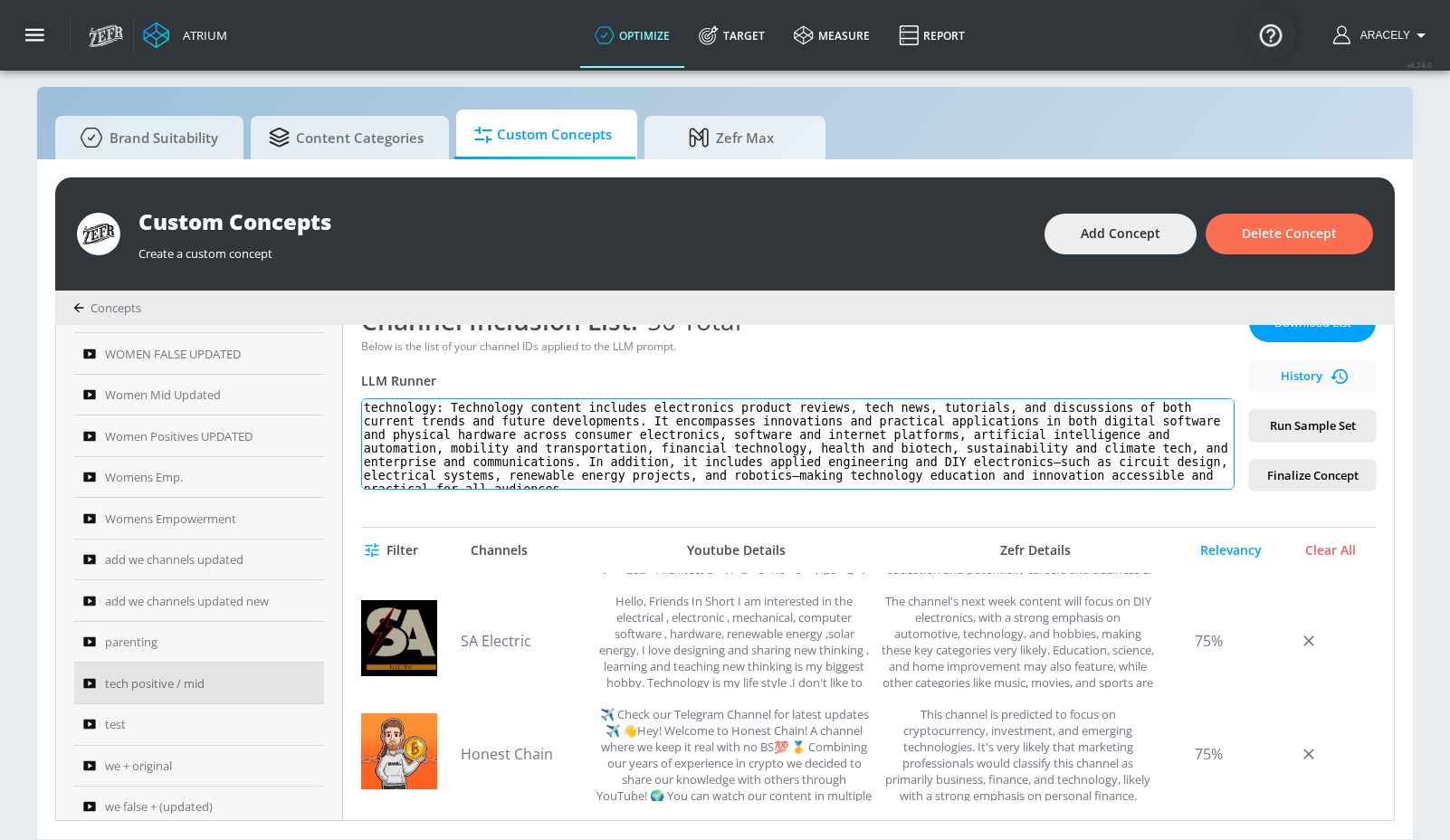
scroll to position [7, 0]
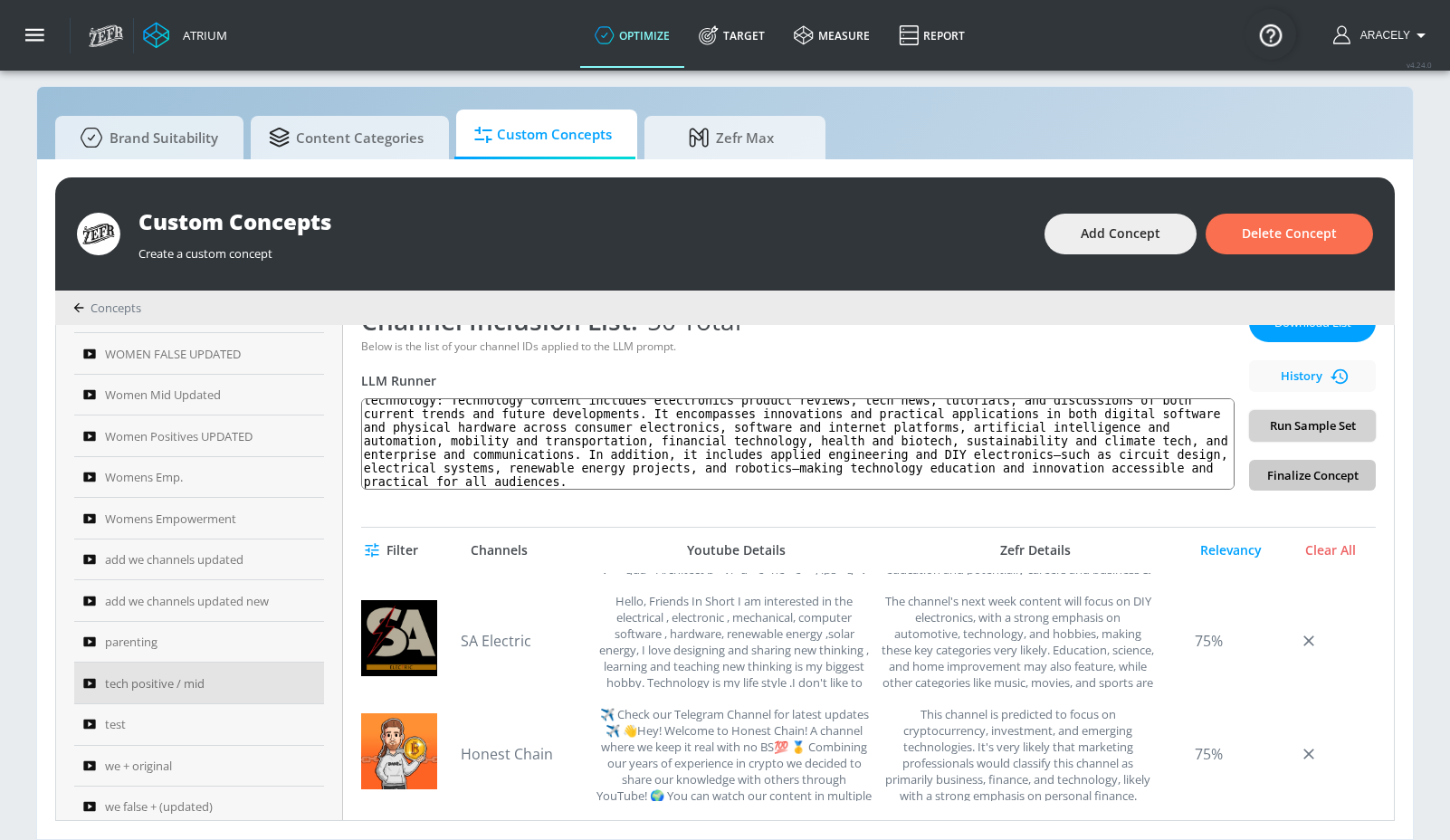
click at [1288, 424] on span "Run Sample Set" at bounding box center [1312, 426] width 98 height 21
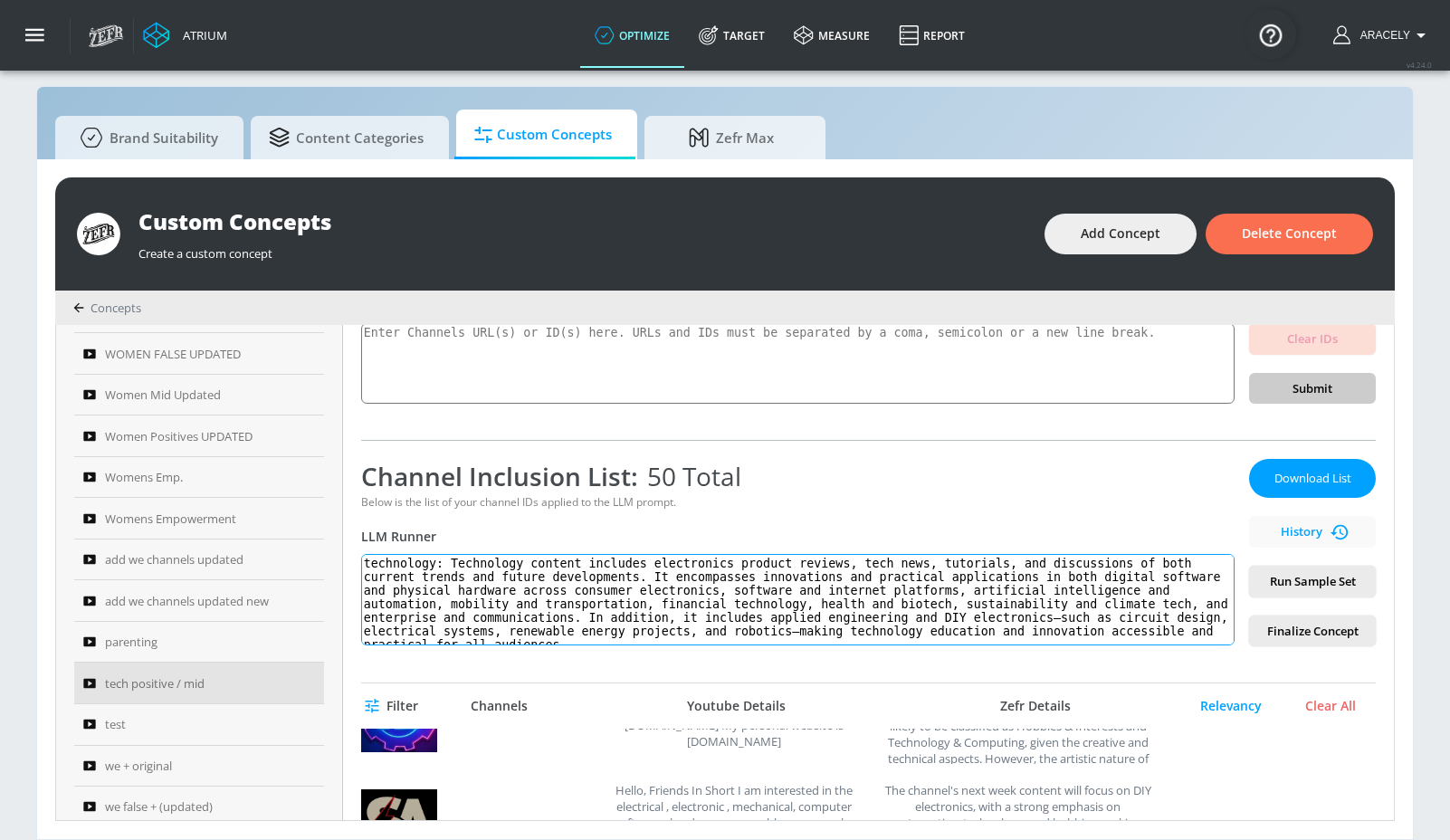
scroll to position [9, 0]
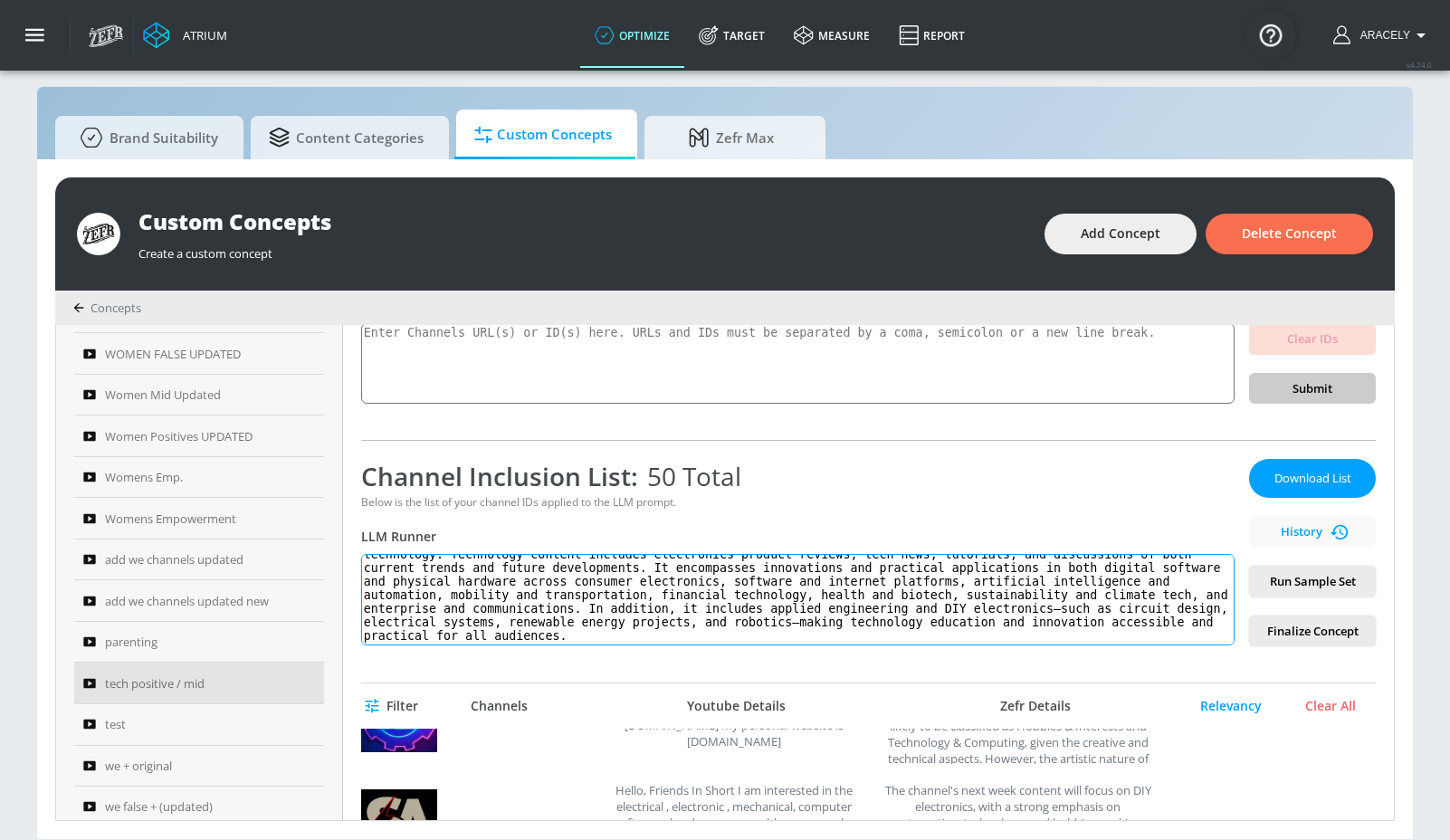
drag, startPoint x: 460, startPoint y: 561, endPoint x: 632, endPoint y: 698, distance: 219.9
click at [632, 698] on div "tech positive / mid Link an existing Targeting Set Not selected none ​ Channel …" at bounding box center [868, 572] width 1051 height 495
paste textarea "product reviews, news, tutorials, and discussions of both current and future te…"
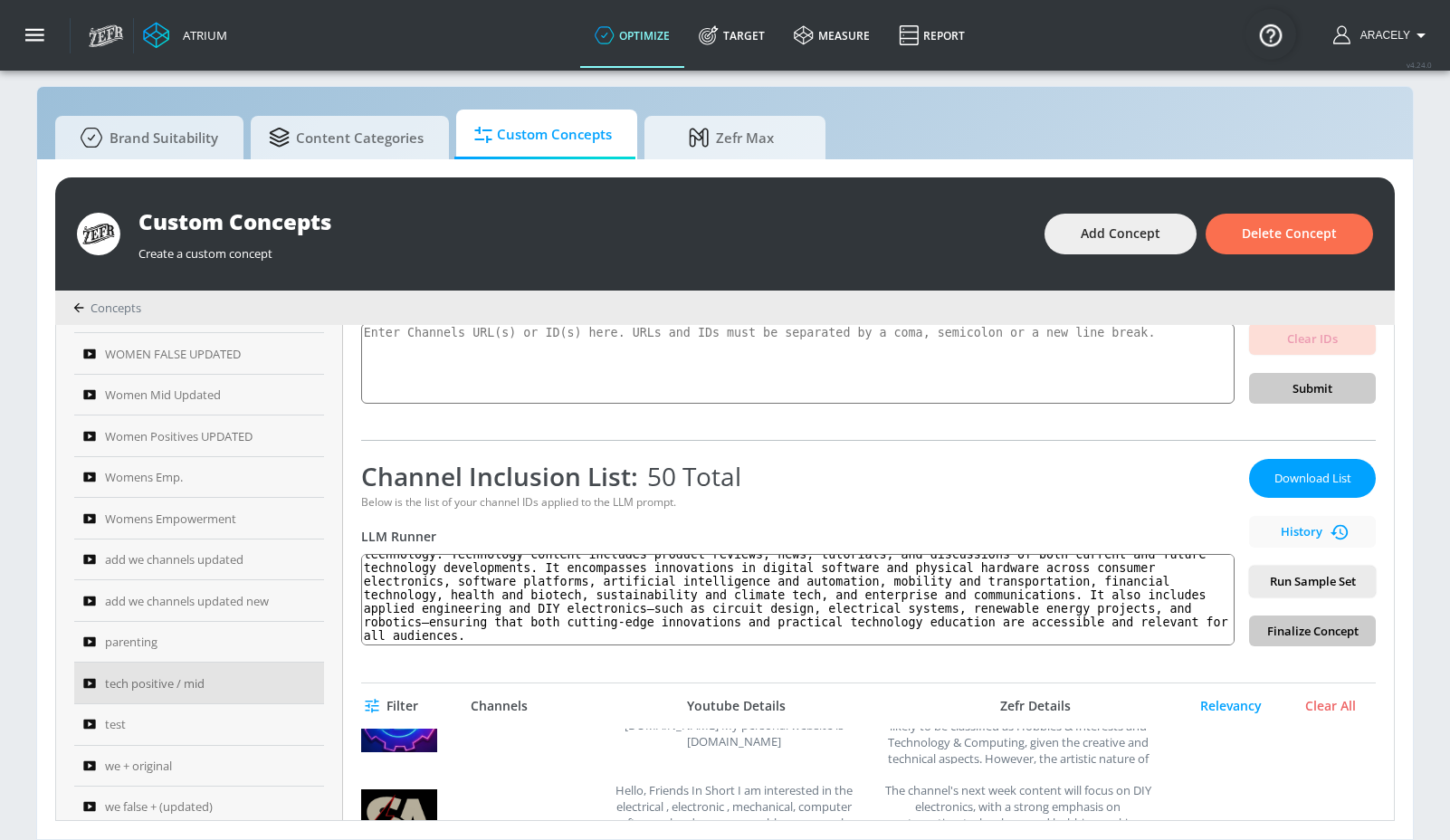
click at [1332, 585] on span "Run Sample Set" at bounding box center [1312, 582] width 98 height 21
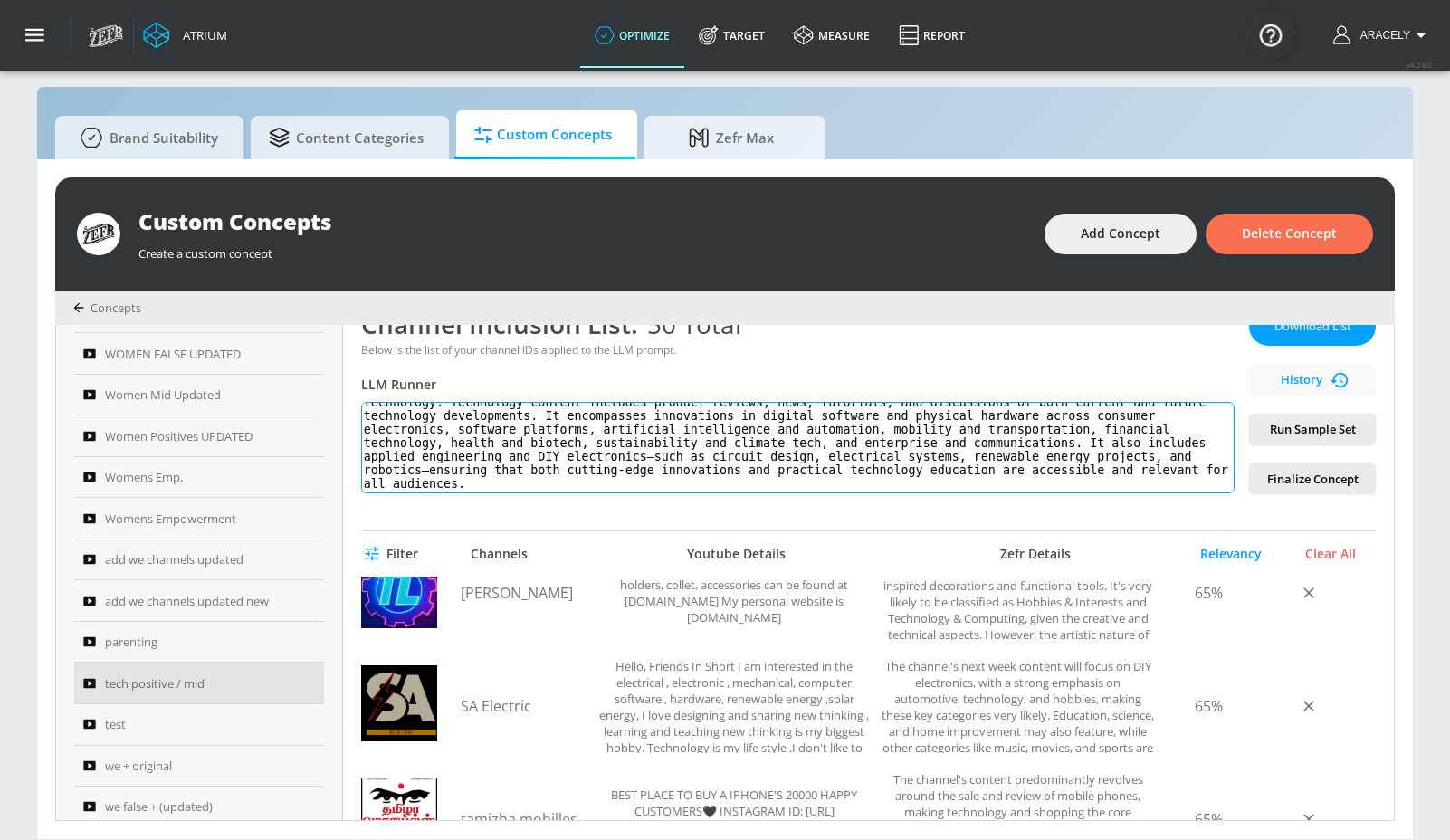
drag, startPoint x: 458, startPoint y: 411, endPoint x: 773, endPoint y: 556, distance: 346.8
click at [773, 556] on div "tech positive / mid Link an existing Targeting Set Not selected none ​ Channel …" at bounding box center [868, 572] width 1051 height 495
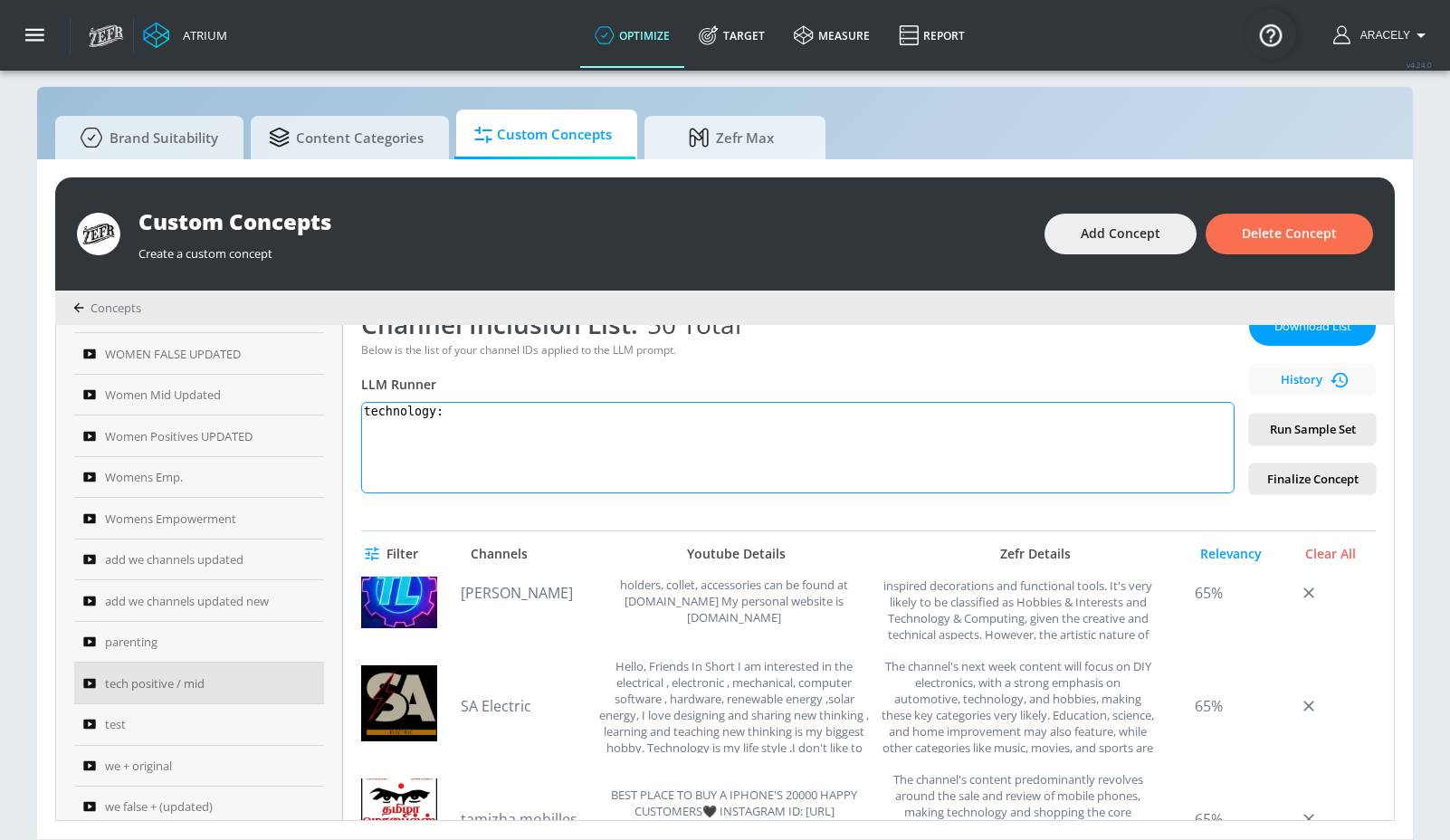
scroll to position [0, 0]
paste textarea "Technology content includes electronics product reviews, tech news, technology …"
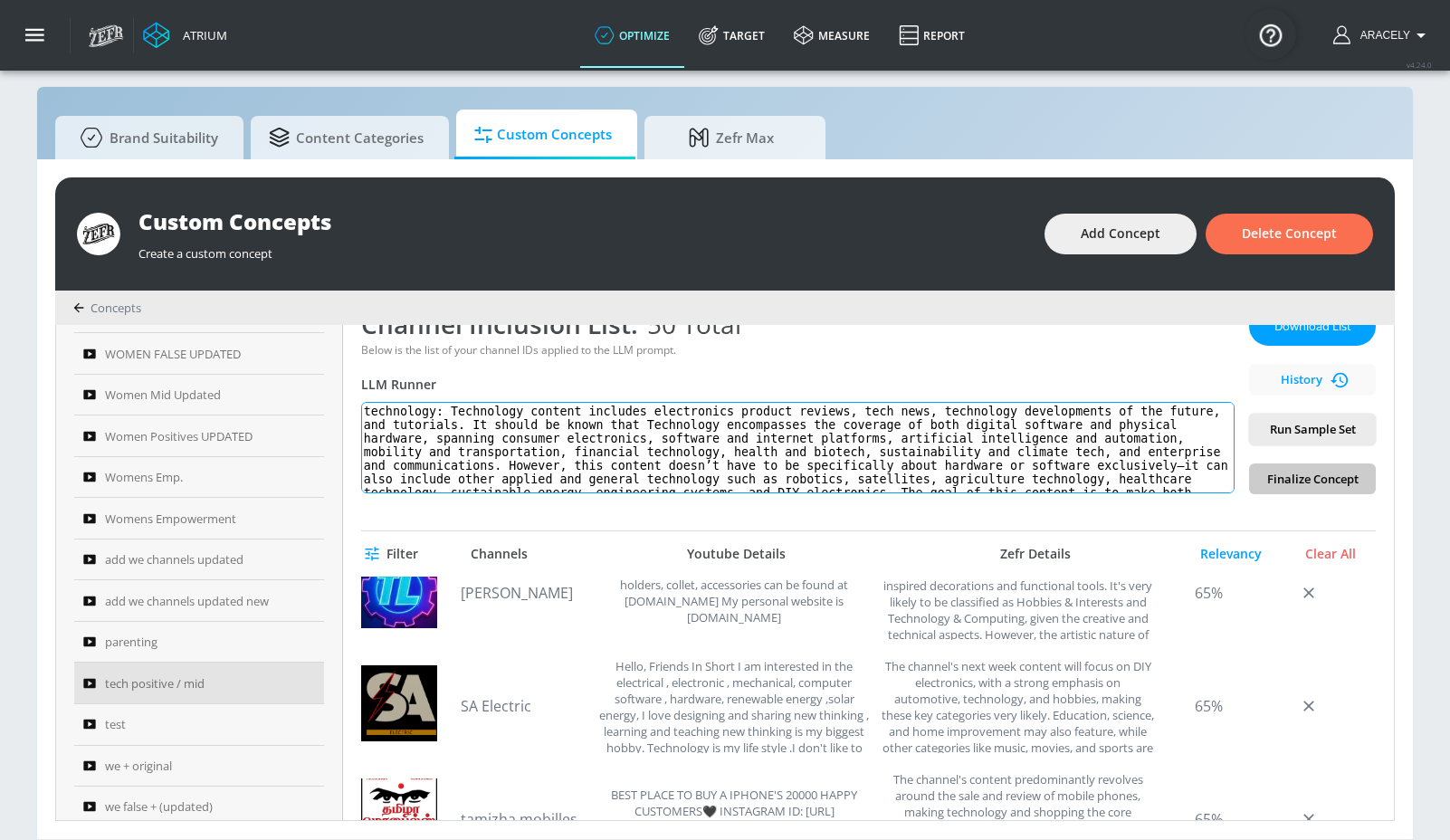
scroll to position [35, 0]
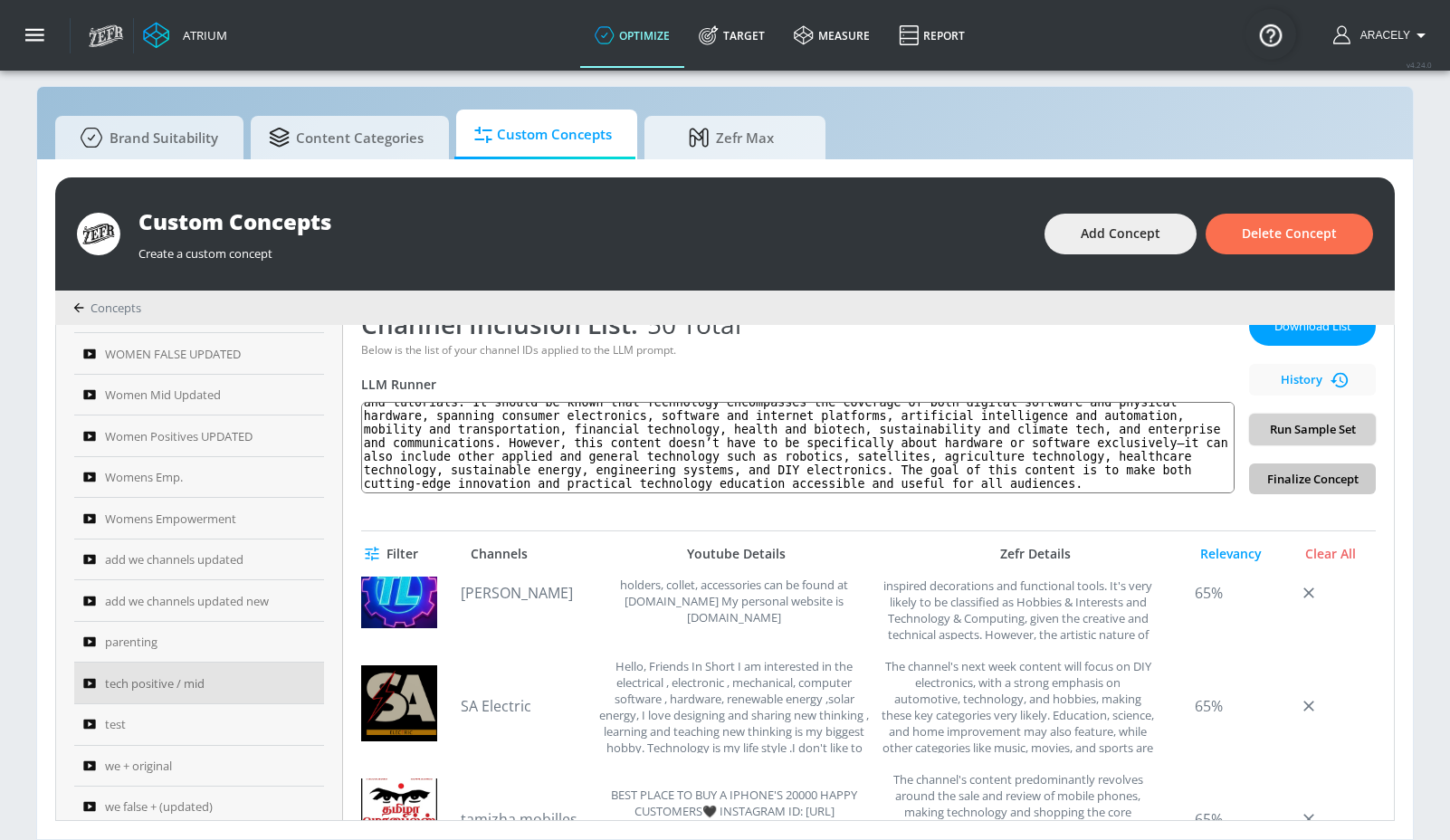
click at [1331, 439] on button "Run Sample Set" at bounding box center [1312, 429] width 127 height 32
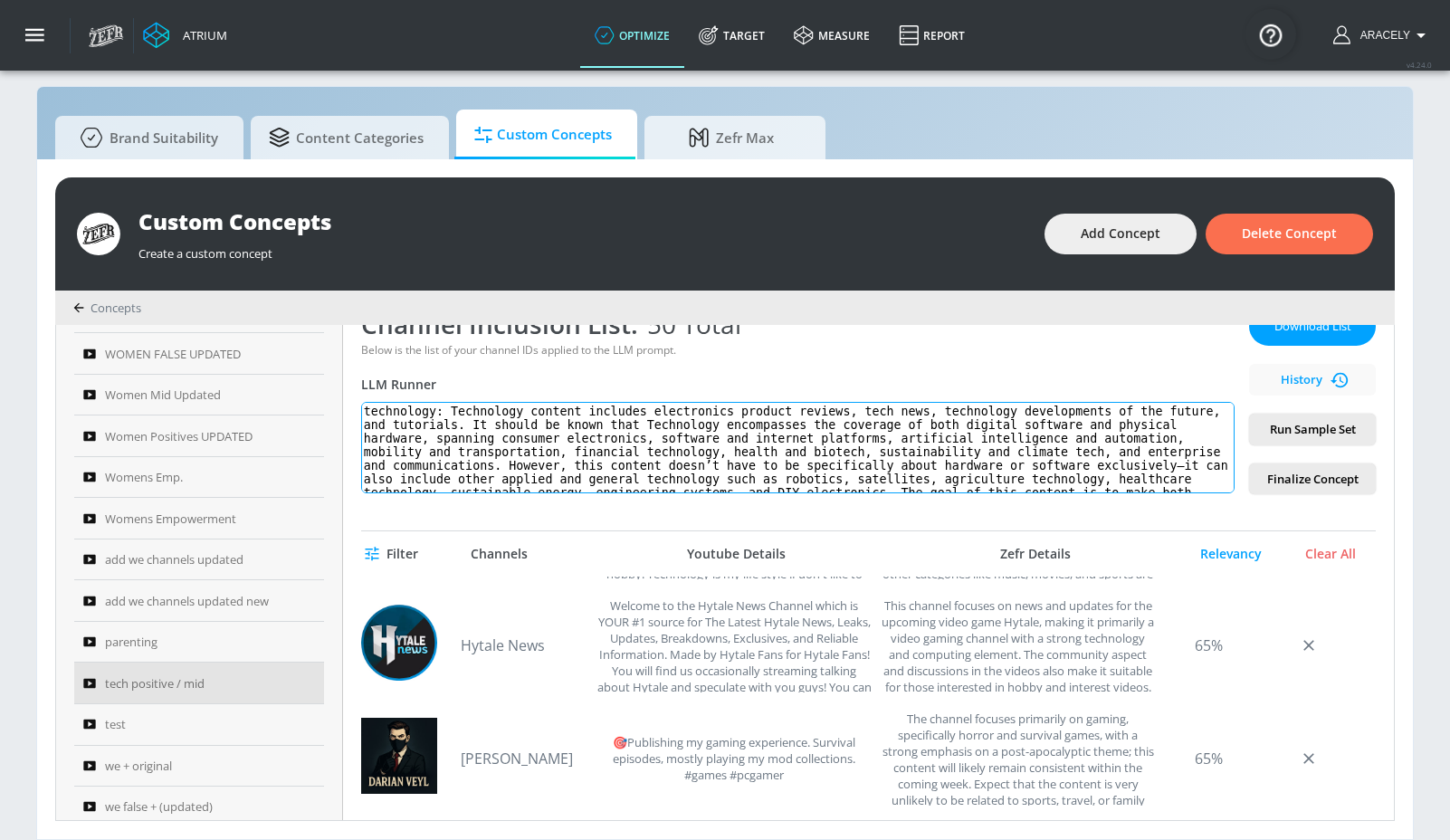
scroll to position [36, 0]
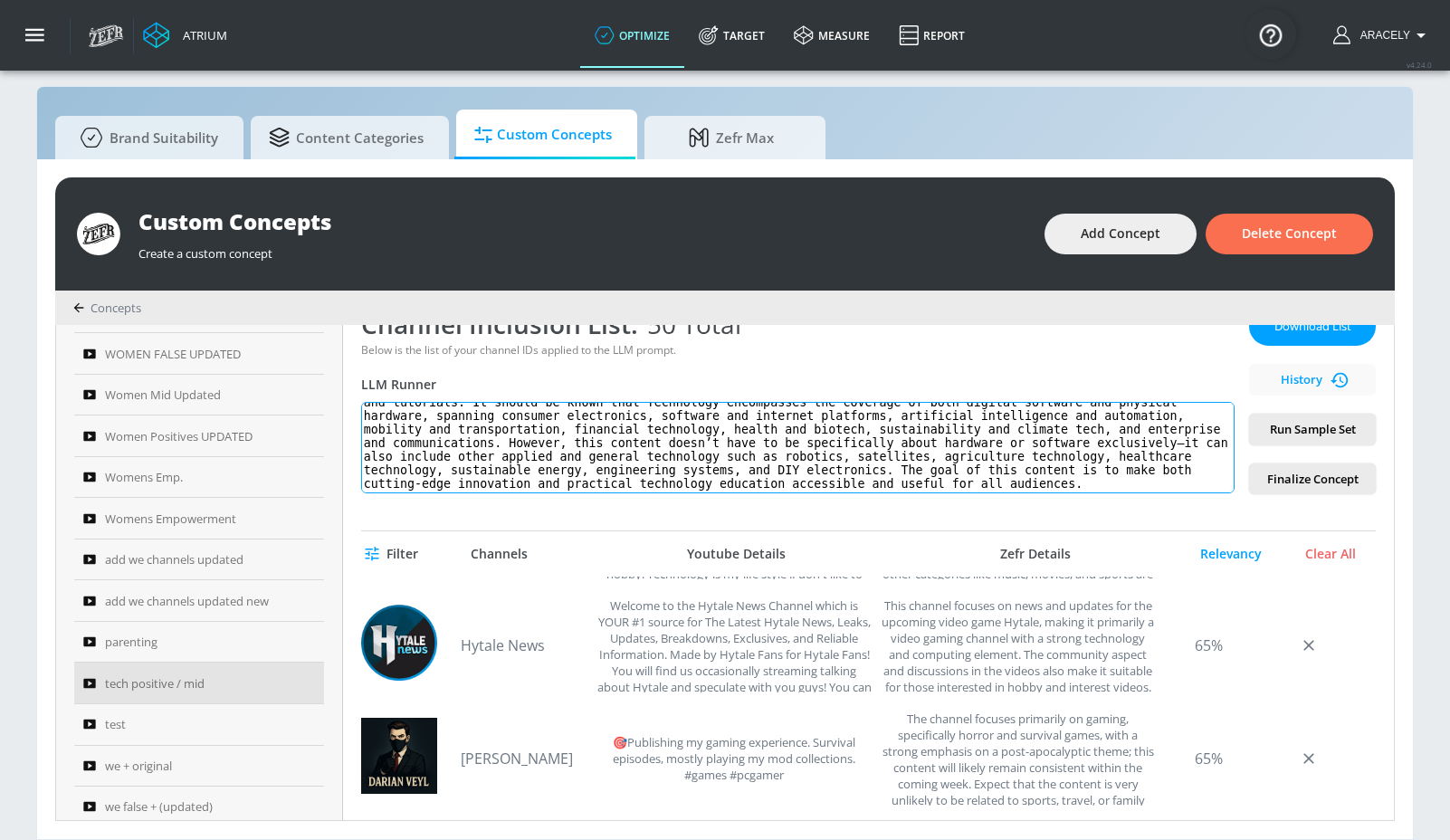
drag, startPoint x: 460, startPoint y: 407, endPoint x: 517, endPoint y: 525, distance: 131.0
click at [517, 525] on div "tech positive / mid Link an existing Targeting Set Not selected none ​ Channel …" at bounding box center [868, 572] width 1051 height 495
paste textarea "encompasses the application of scientific knowledge for practical purposes, sho…"
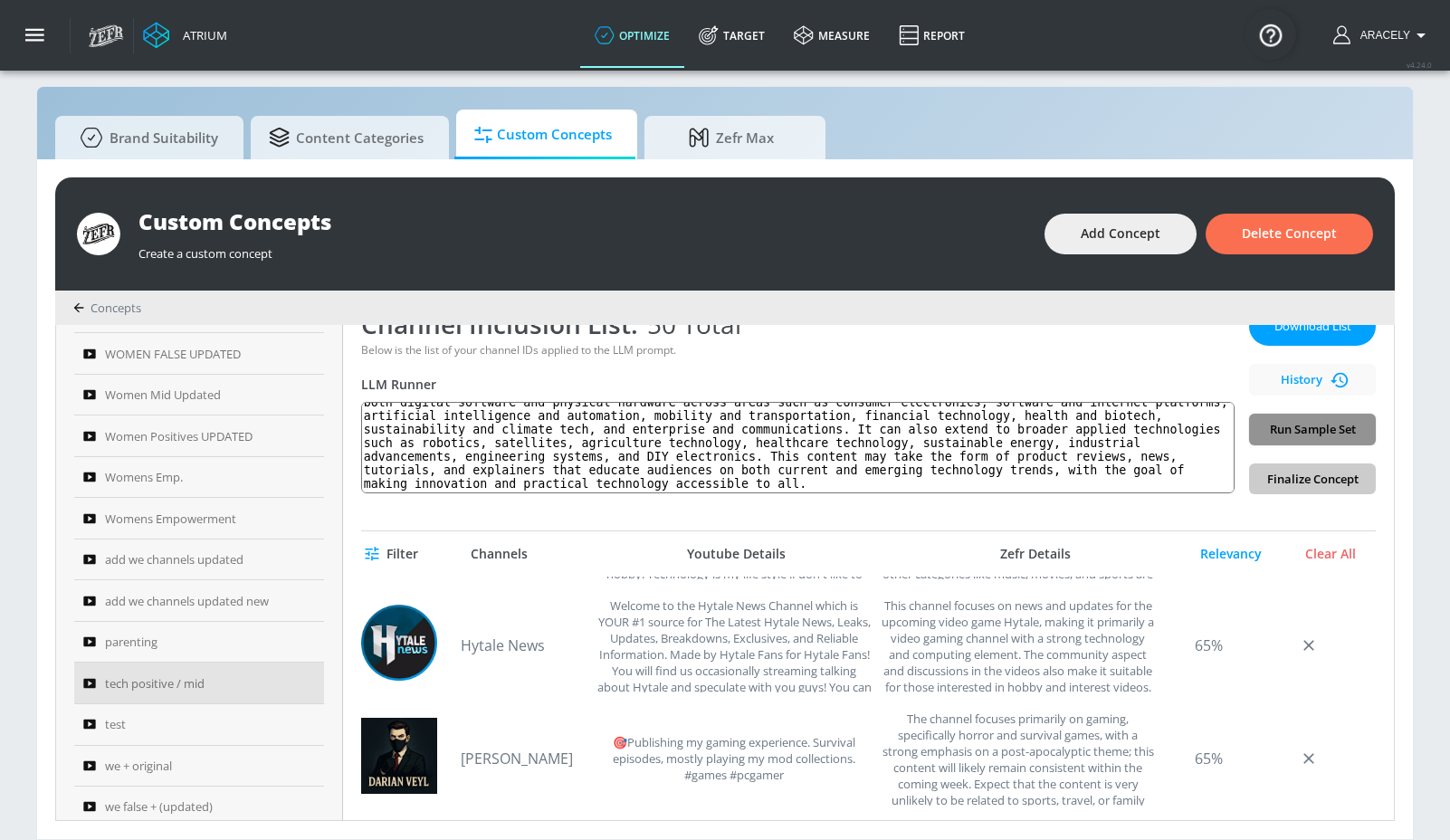
click at [1317, 422] on span "Run Sample Set" at bounding box center [1312, 430] width 98 height 21
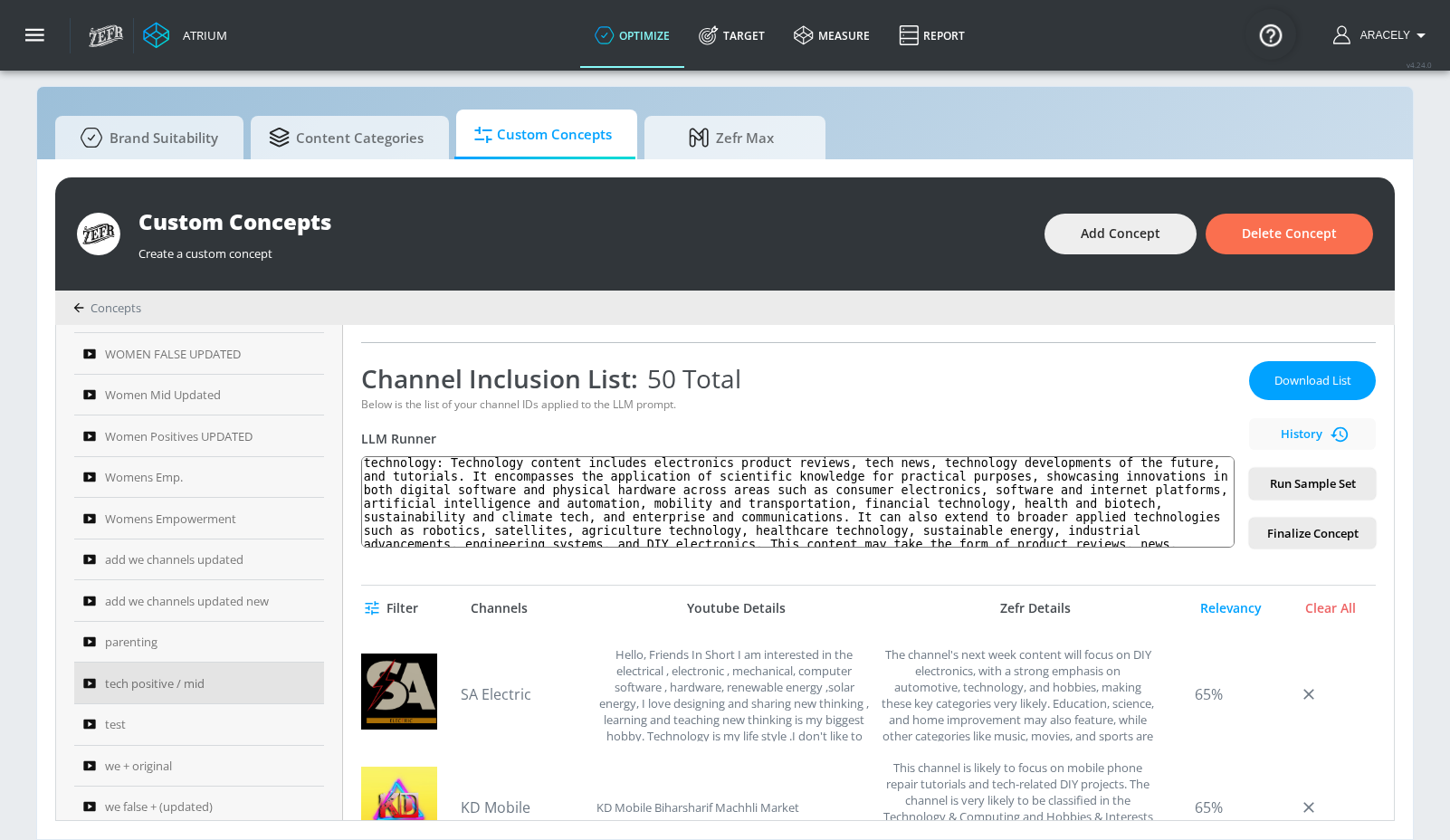
scroll to position [0, 0]
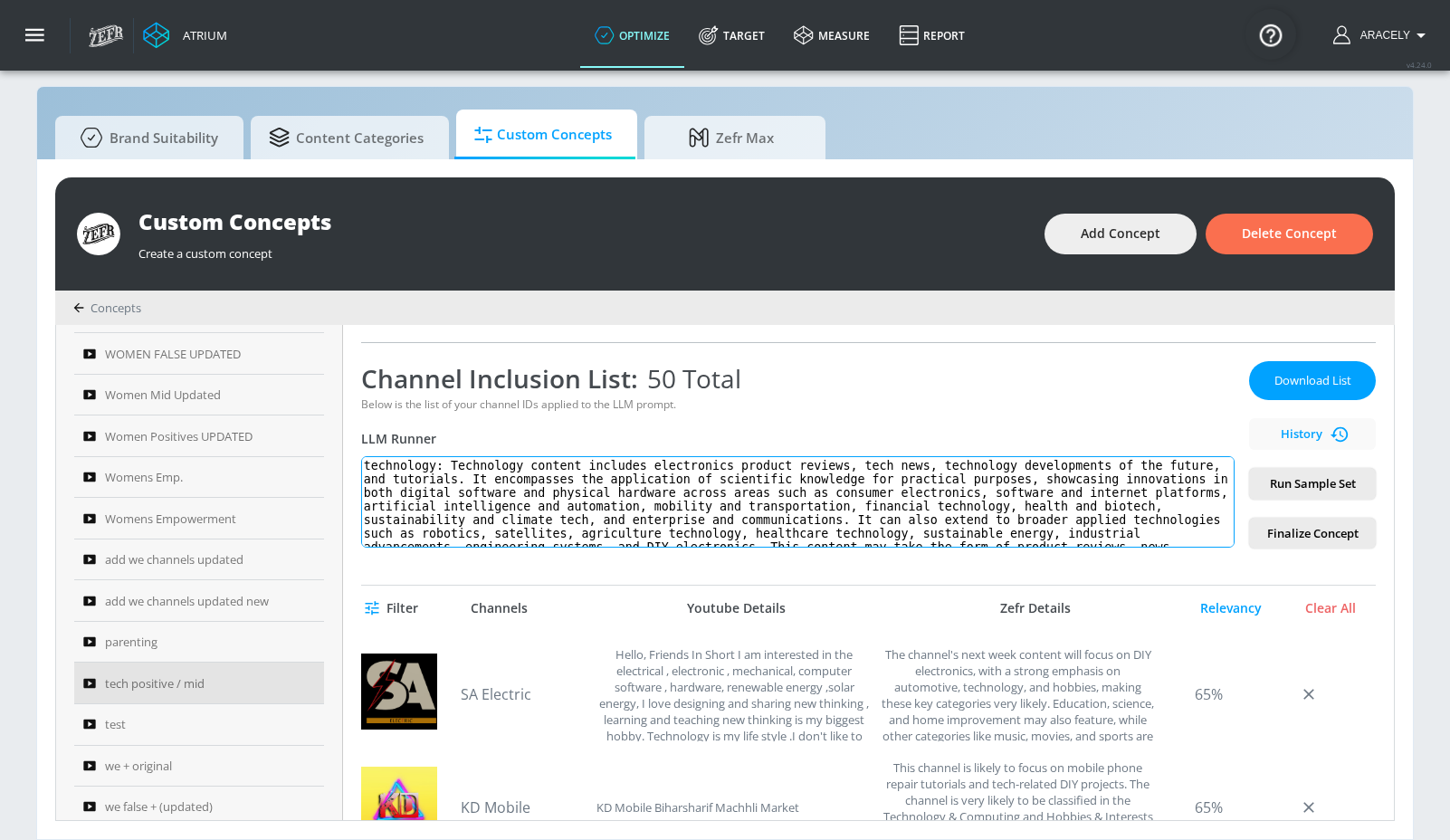
drag, startPoint x: 463, startPoint y: 466, endPoint x: 506, endPoint y: 547, distance: 91.7
click at [506, 547] on textarea "technology: Technology content includes electronics product reviews, tech news,…" at bounding box center [798, 502] width 874 height 92
click at [457, 468] on textarea "technology: Technology content includes electronics product reviews, tech news,…" at bounding box center [798, 502] width 874 height 92
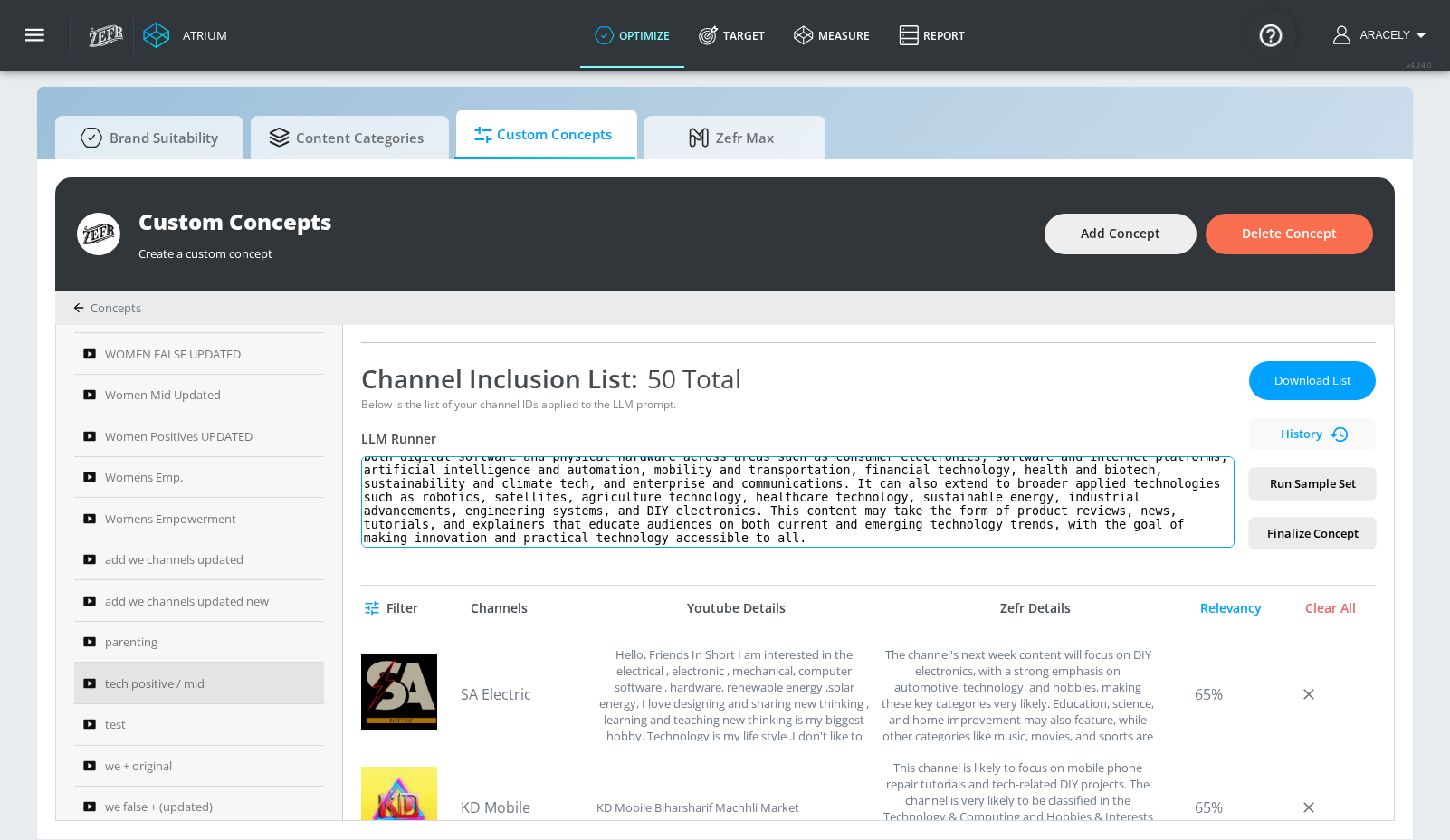
drag, startPoint x: 458, startPoint y: 463, endPoint x: 481, endPoint y: 578, distance: 117.3
click at [481, 578] on div "tech positive / mid Link an existing Targeting Set Not selected none ​ Channel …" at bounding box center [868, 572] width 1051 height 495
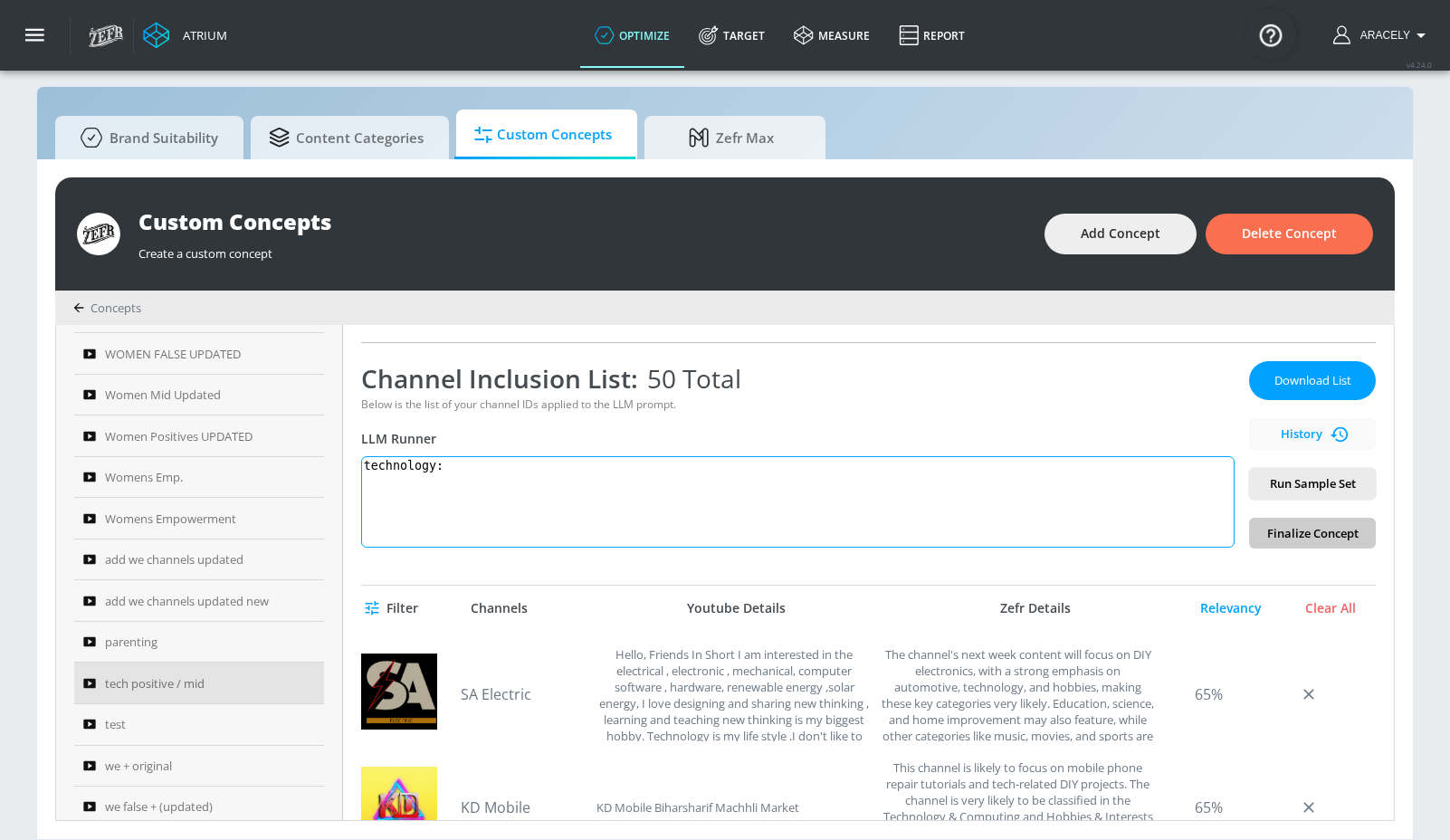
scroll to position [0, 0]
paste textarea "Technology content includes electronics product reviews, tech news, tutorials, …"
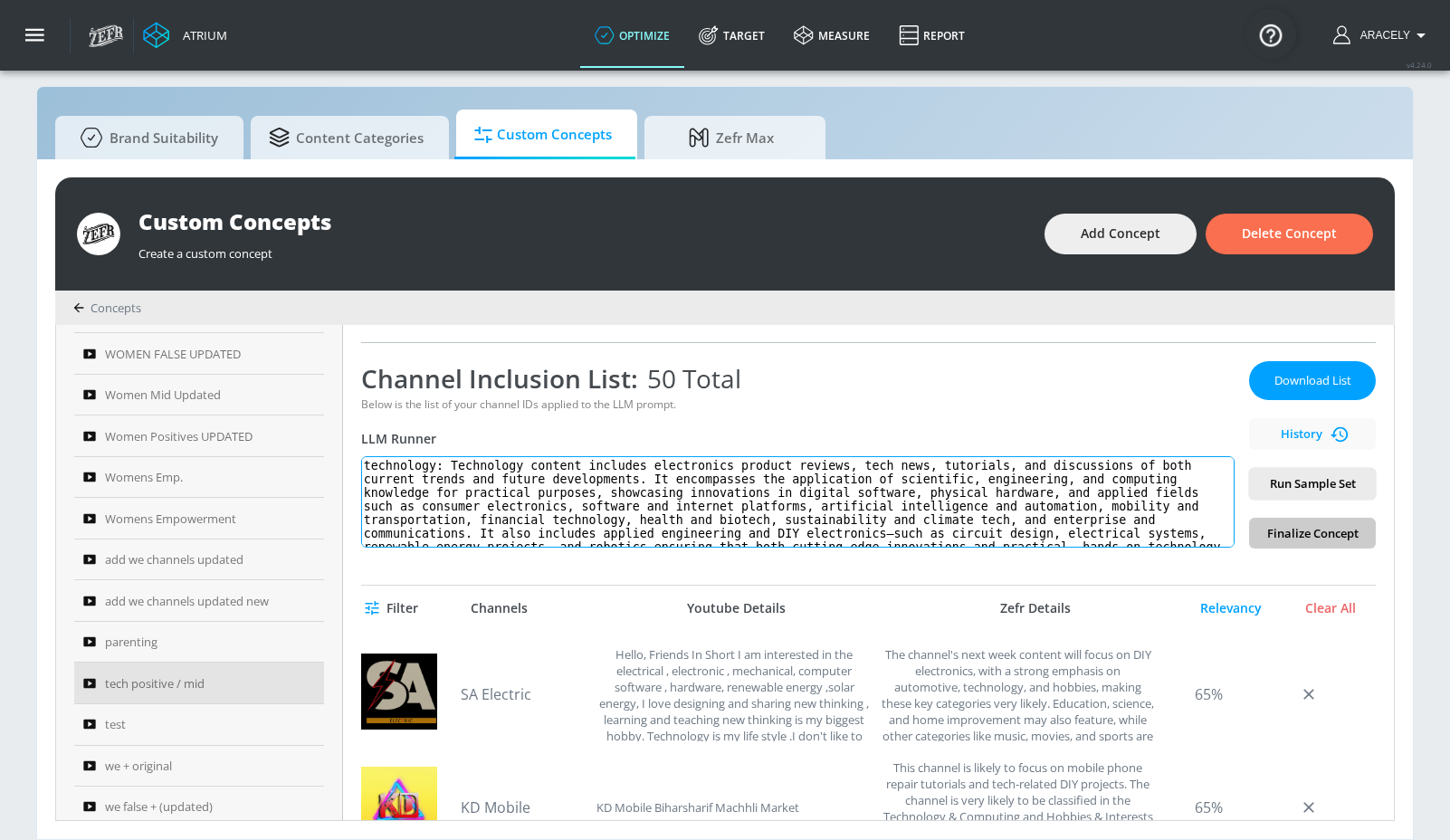
scroll to position [21, 0]
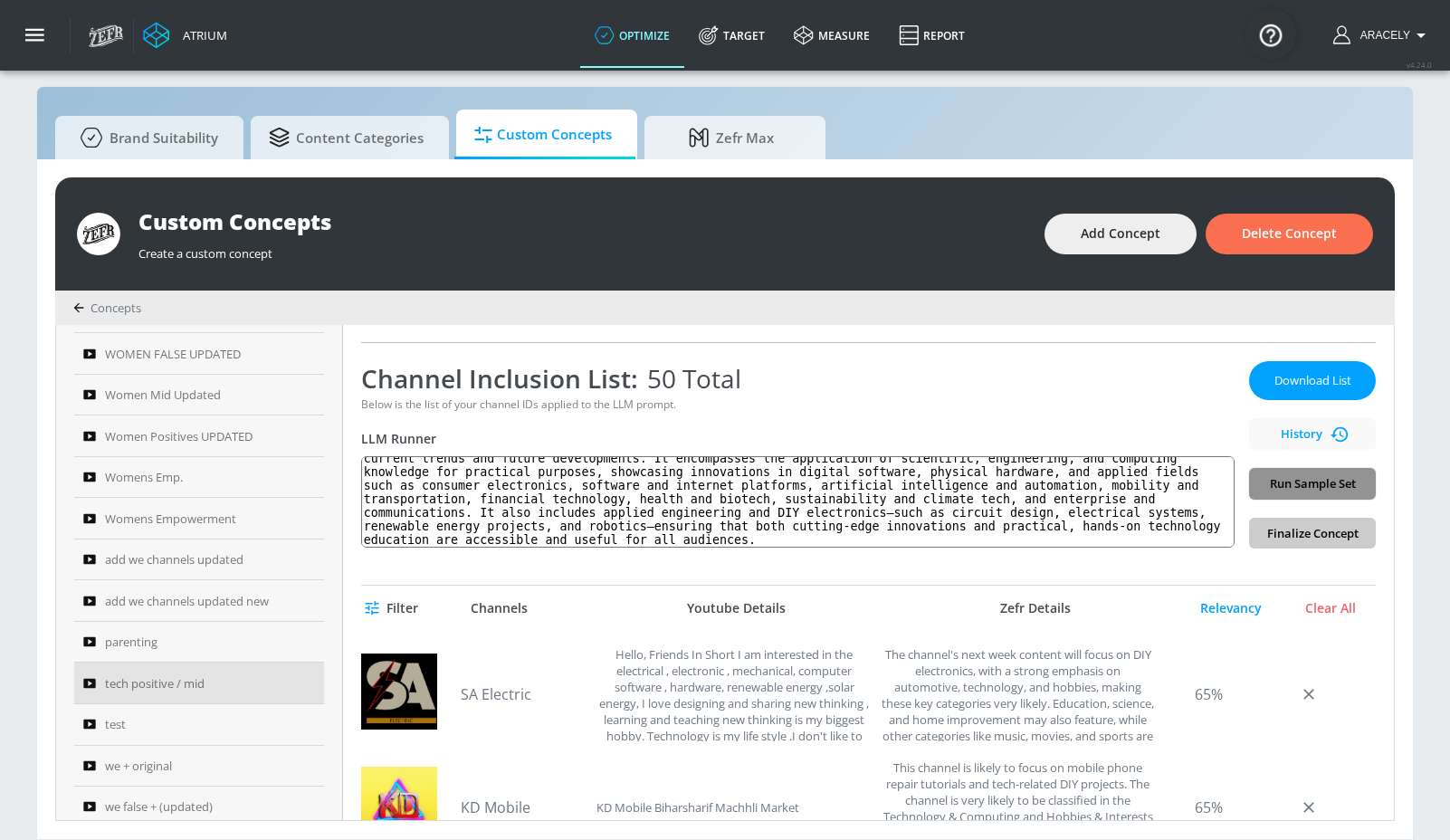
click at [1281, 483] on span "Run Sample Set" at bounding box center [1312, 484] width 98 height 21
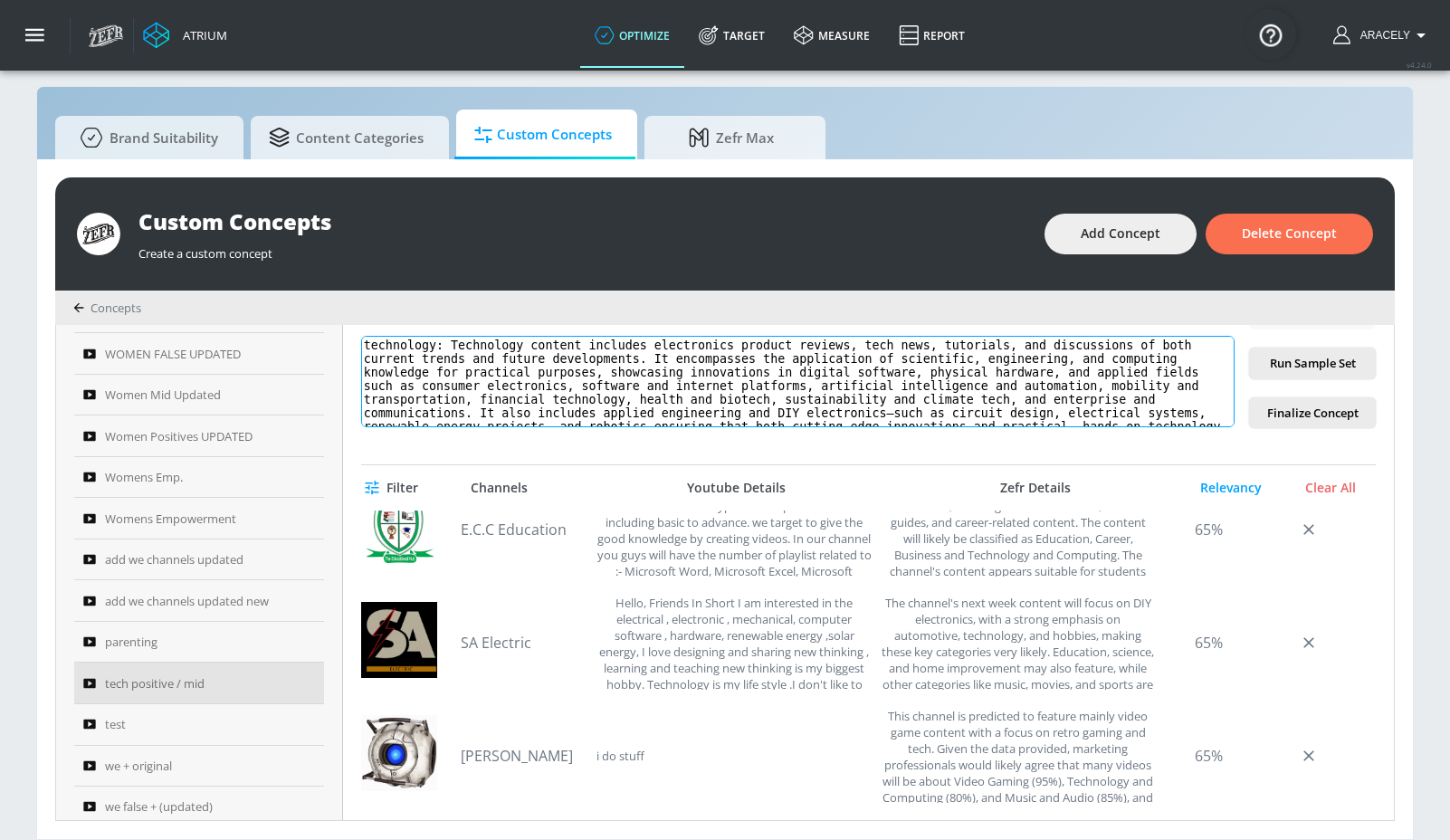
scroll to position [22, 0]
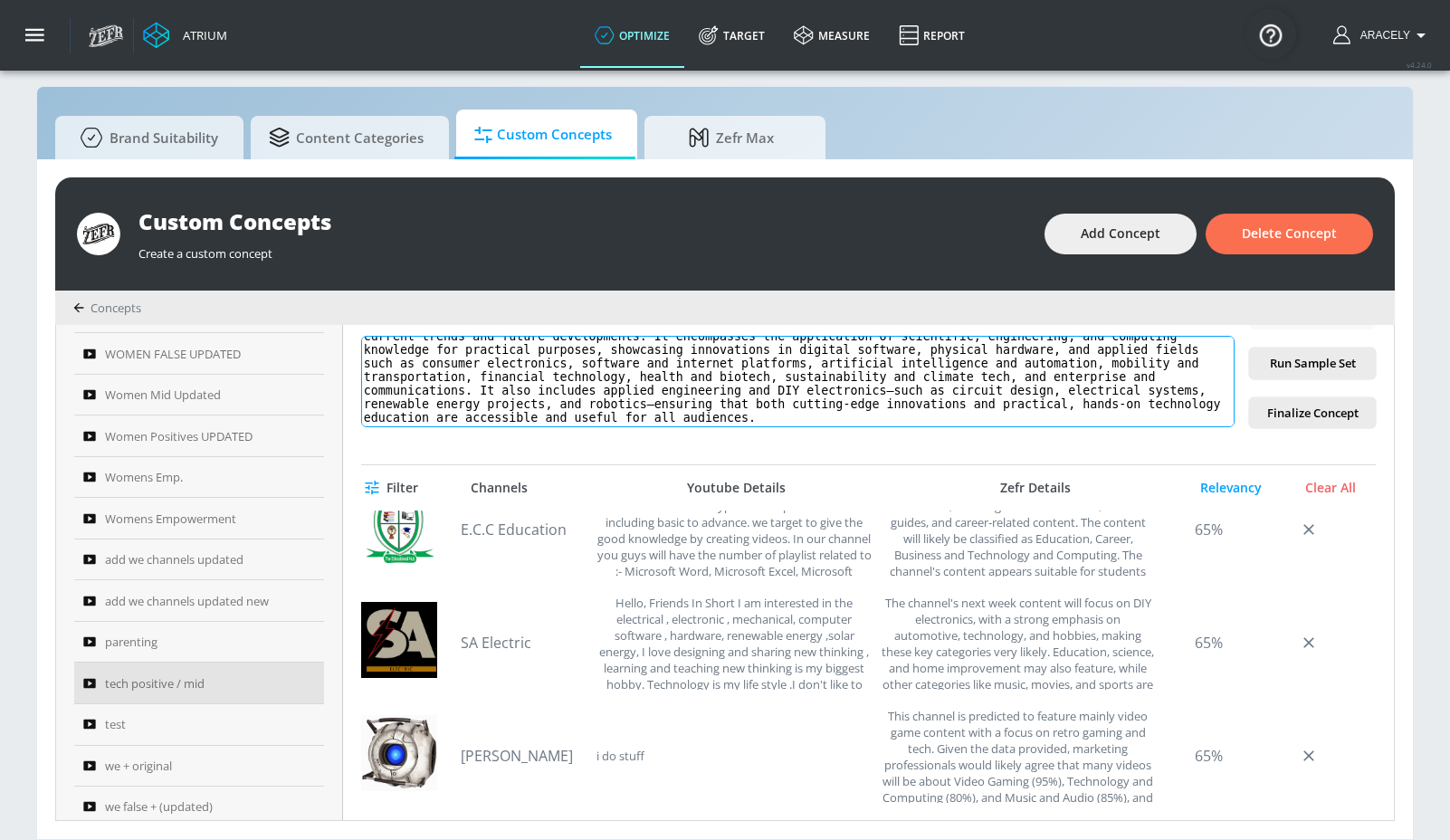
drag, startPoint x: 461, startPoint y: 339, endPoint x: 503, endPoint y: 486, distance: 152.9
click at [503, 486] on div "tech positive / mid Link an existing Targeting Set Not selected none ​ Channel …" at bounding box center [868, 572] width 1051 height 495
paste textarea "product reviews, news, tutorials, and discussions that cover both current and f…"
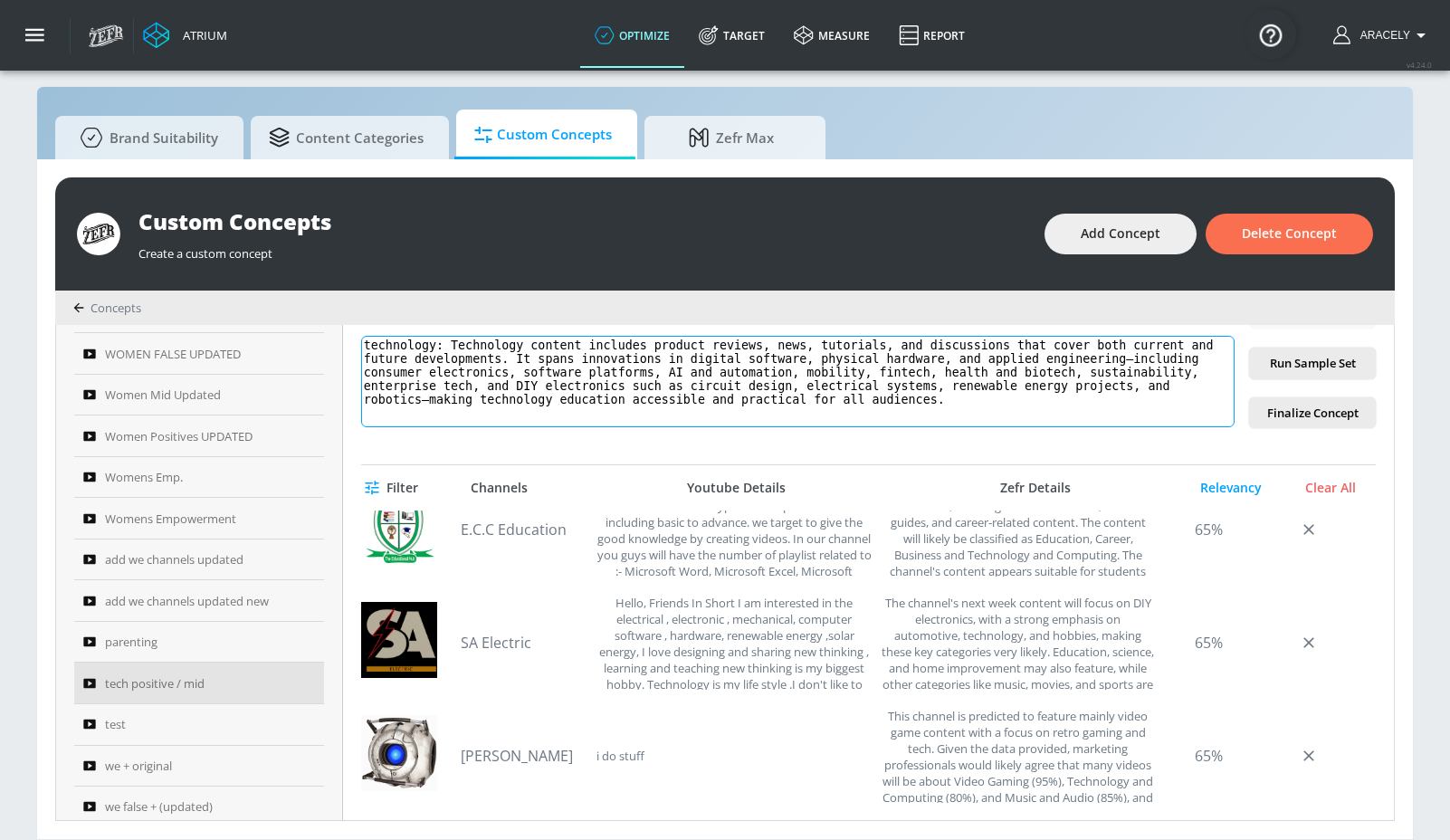
scroll to position [0, 0]
click at [1285, 362] on span "Run Sample Set" at bounding box center [1312, 363] width 98 height 21
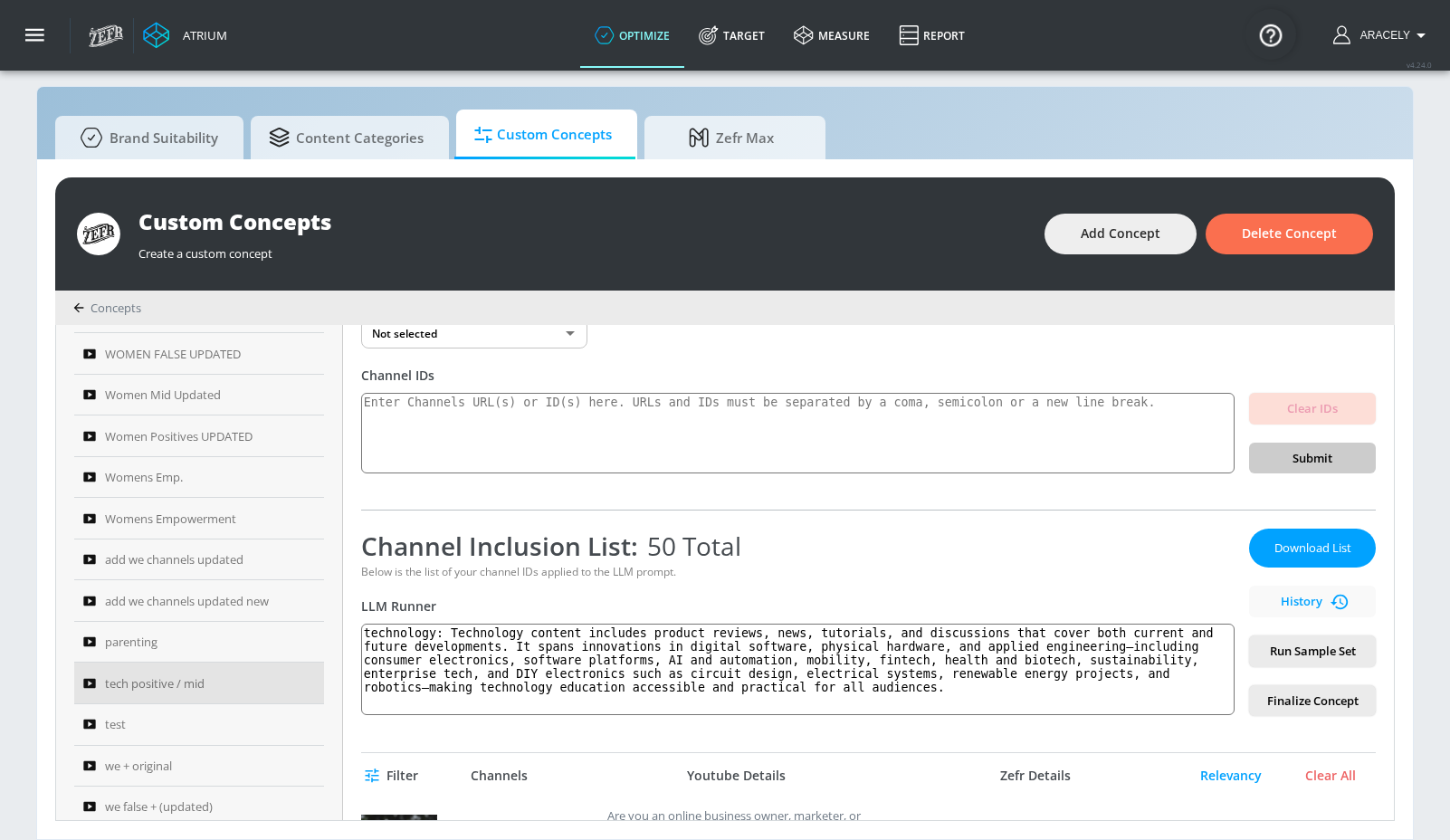
scroll to position [113, 0]
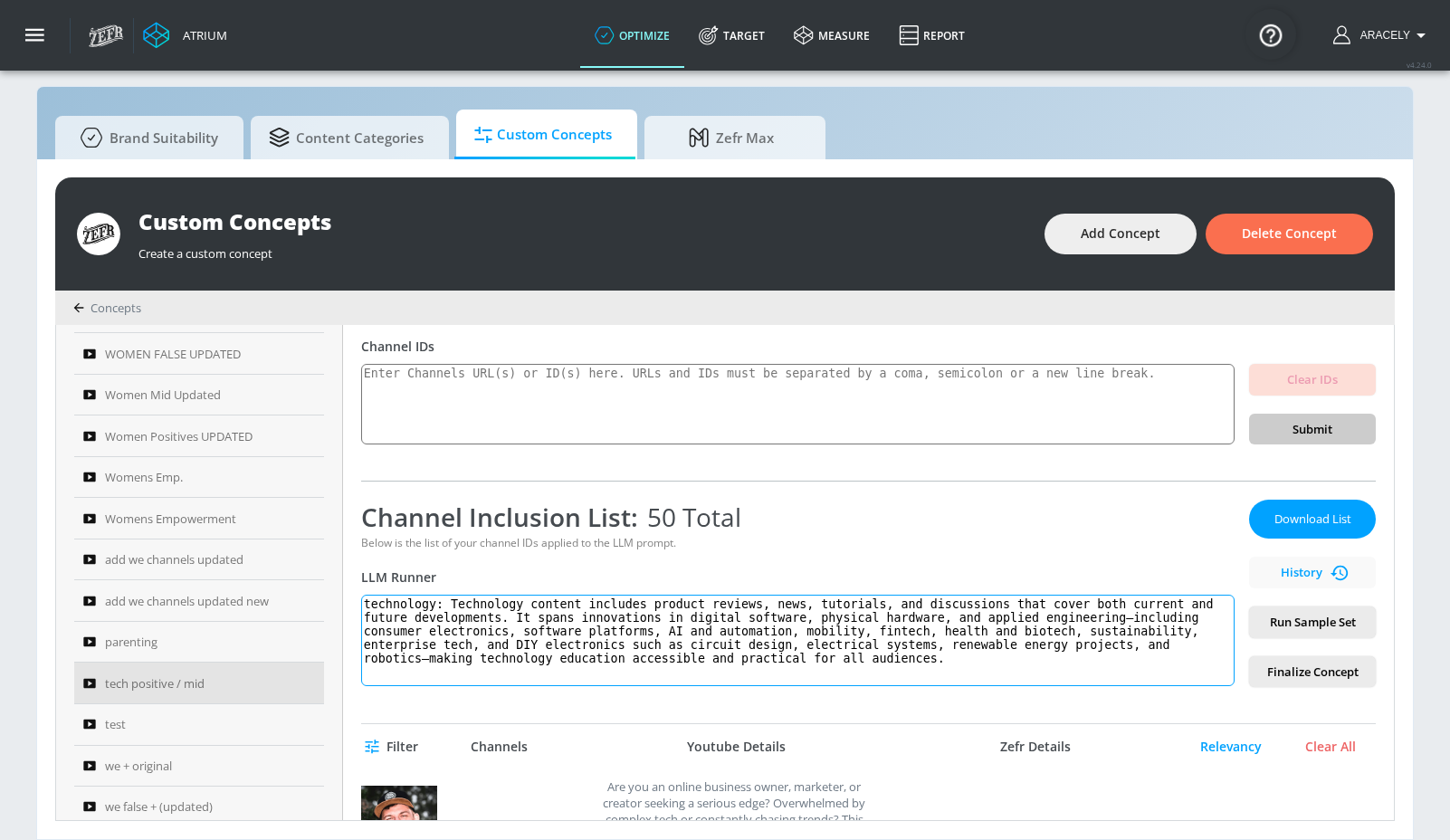
drag, startPoint x: 455, startPoint y: 602, endPoint x: 532, endPoint y: 747, distance: 164.2
click at [532, 747] on div "tech positive / mid Link an existing Targeting Set Not selected none ​ Channel …" at bounding box center [868, 572] width 1051 height 495
drag, startPoint x: 462, startPoint y: 606, endPoint x: 549, endPoint y: 704, distance: 131.0
click at [549, 704] on div "tech positive / mid Link an existing Targeting Set Not selected none ​ Channel …" at bounding box center [868, 572] width 1051 height 495
paste textarea "electronics product reviews, tech news, tutorials, and discussions of both curr…"
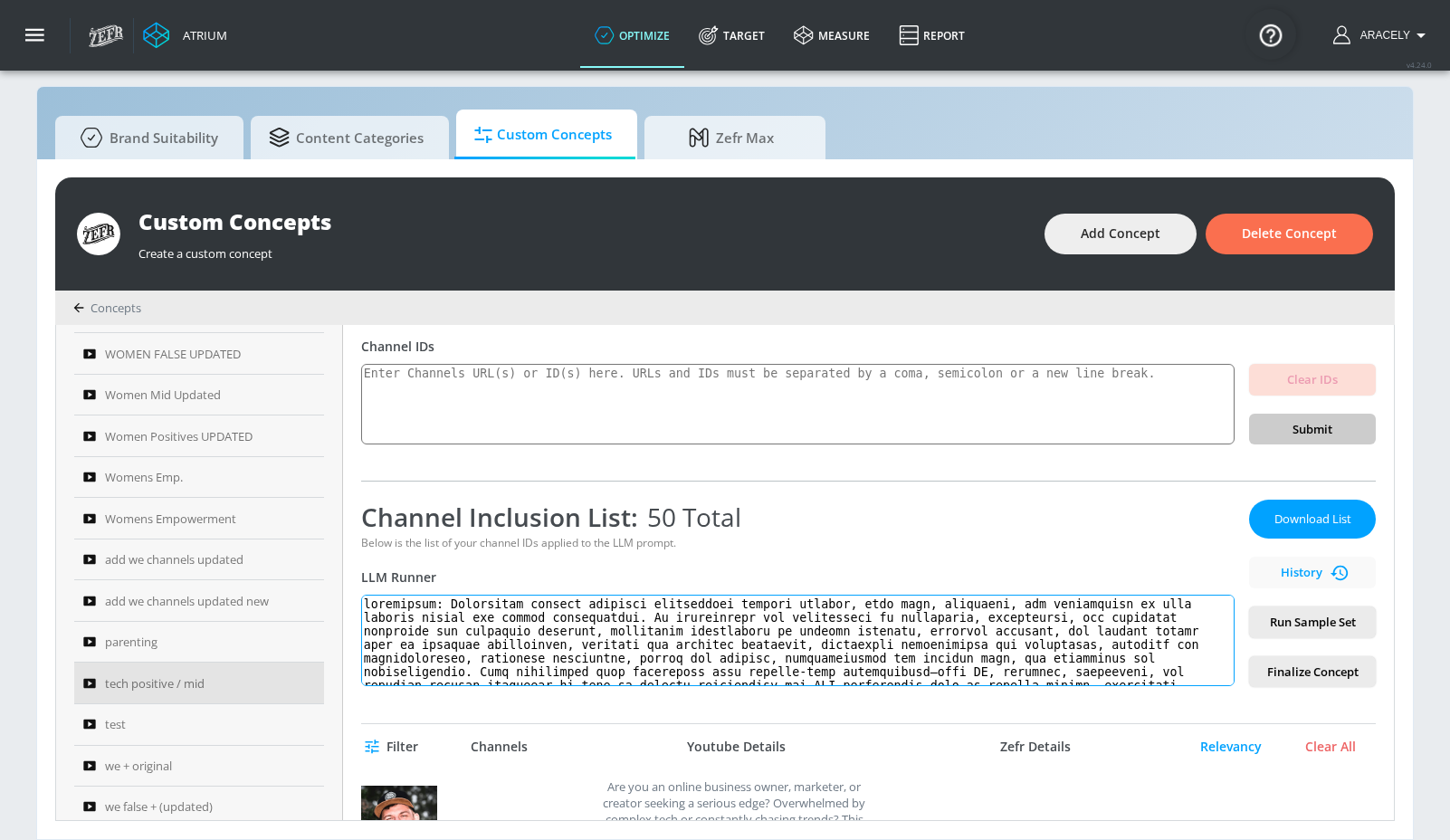
scroll to position [48, 0]
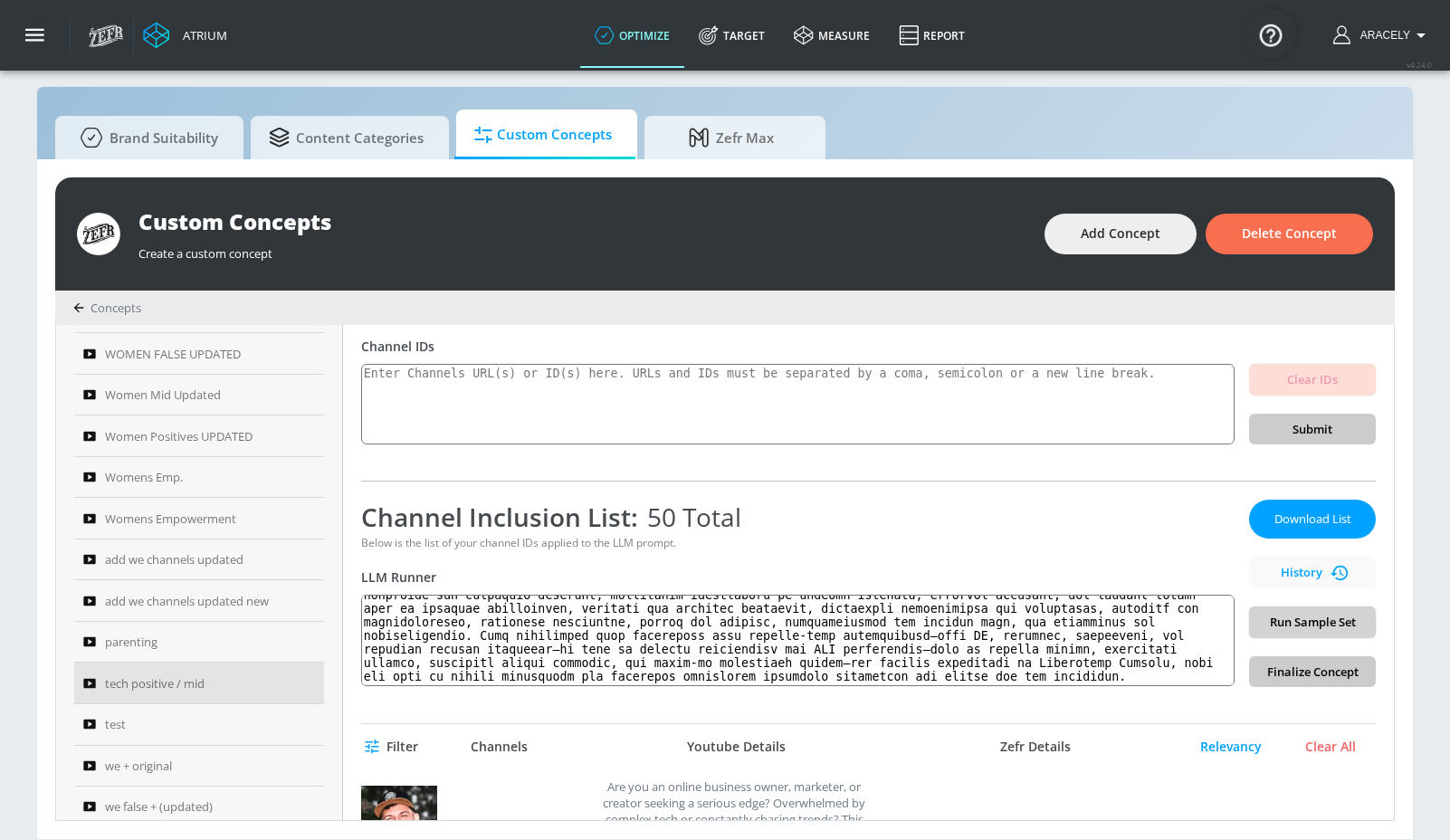
click at [1324, 622] on span "Run Sample Set" at bounding box center [1312, 623] width 98 height 21
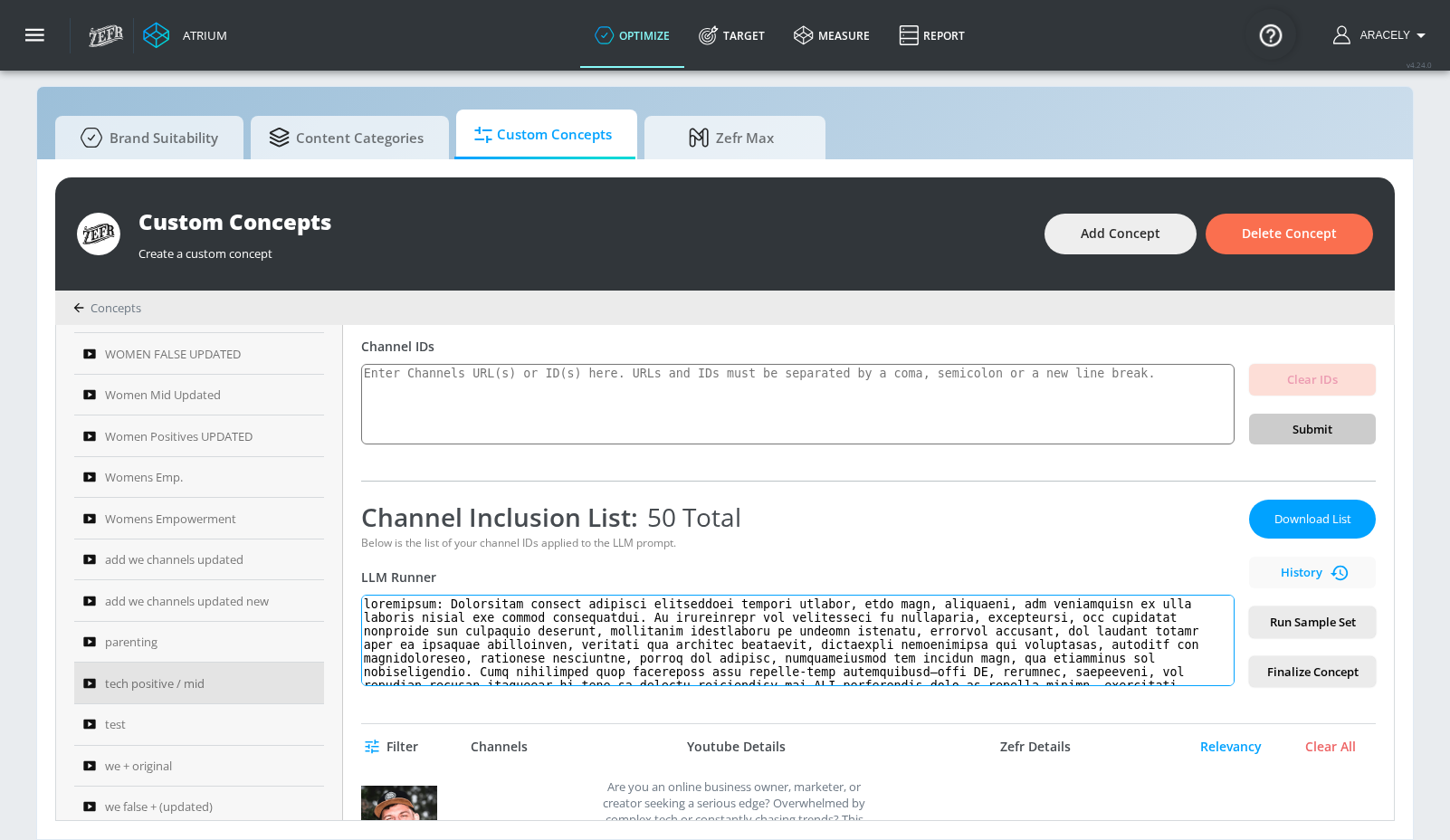
scroll to position [50, 0]
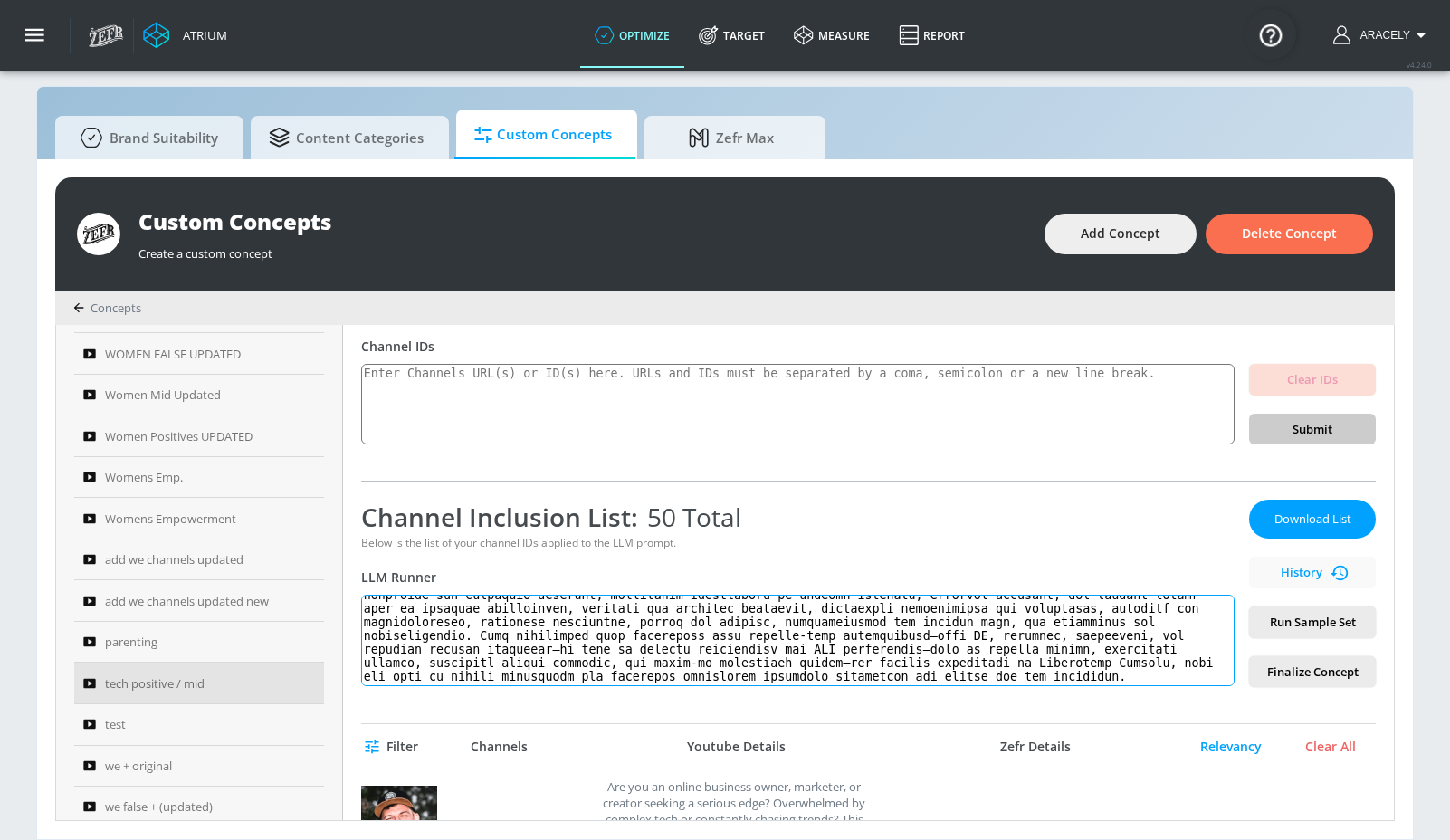
drag, startPoint x: 462, startPoint y: 605, endPoint x: 488, endPoint y: 732, distance: 129.6
click at [488, 732] on div "tech positive / mid Link an existing Targeting Set Not selected none ​ Channel …" at bounding box center [868, 572] width 1051 height 495
click at [1292, 630] on span "Run Sample Set" at bounding box center [1312, 623] width 98 height 21
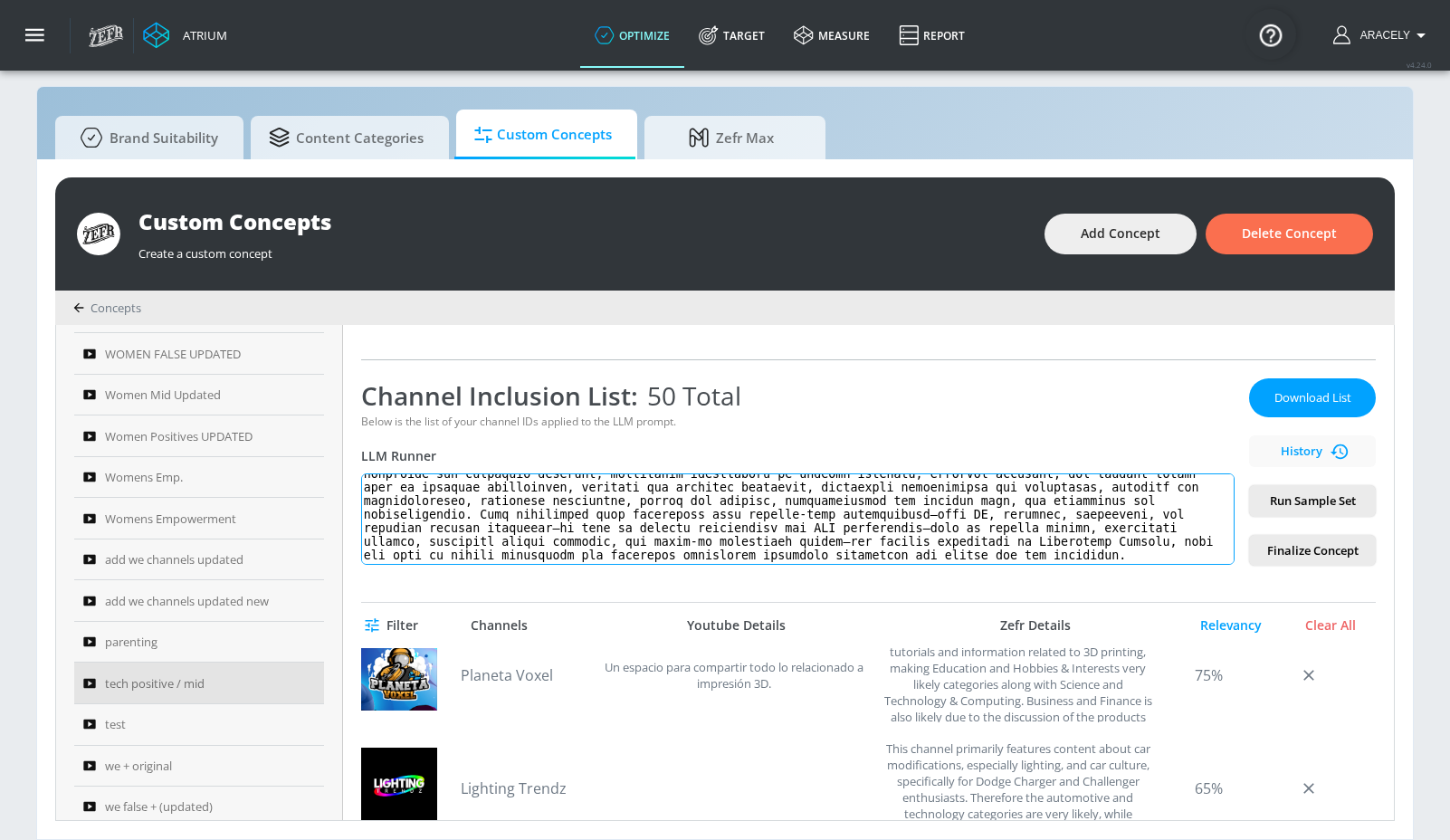
drag, startPoint x: 456, startPoint y: 477, endPoint x: 496, endPoint y: 641, distance: 168.8
click at [496, 641] on div "tech positive / mid Link an existing Targeting Set Not selected none ​ Channel …" at bounding box center [868, 572] width 1051 height 495
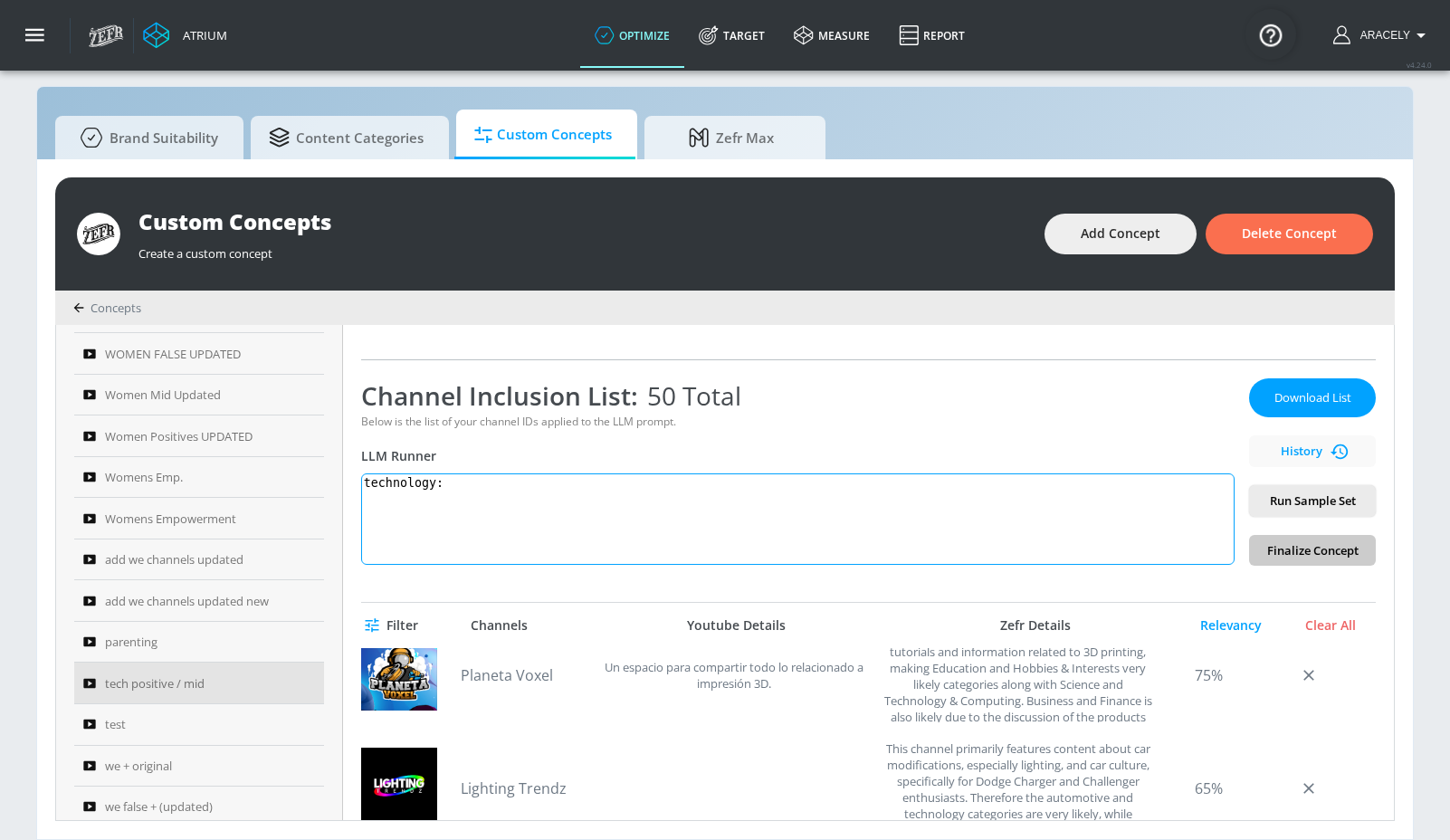
scroll to position [0, 0]
paste textarea "Technology content includes electronics product reviews, tech news, technology …"
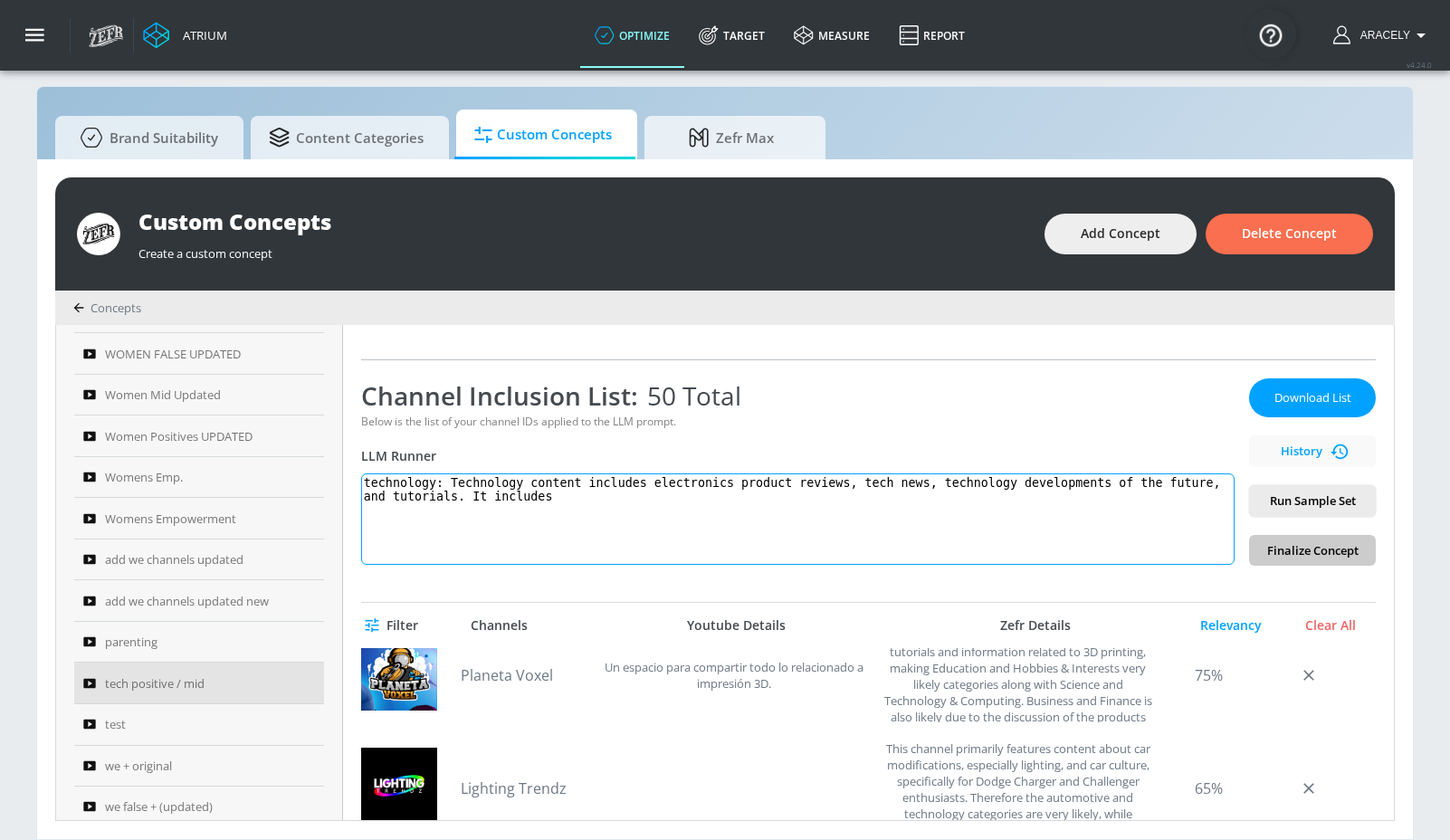
paste textarea "the application of scientific knowledge for practical purposes, showcasing inno…"
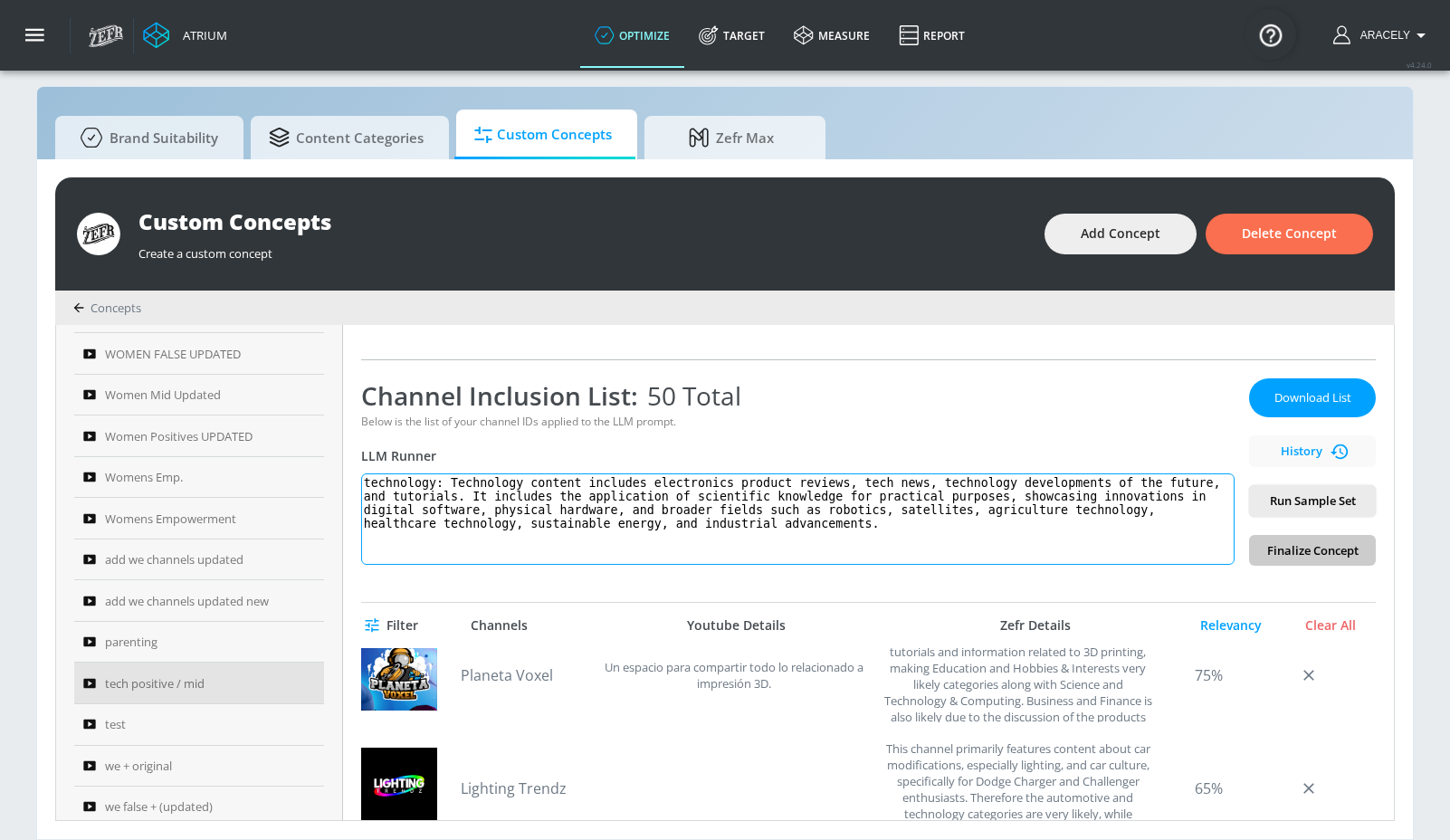
paste textarea "this content doesn’t have to be specifically about hardware or software exclusi…"
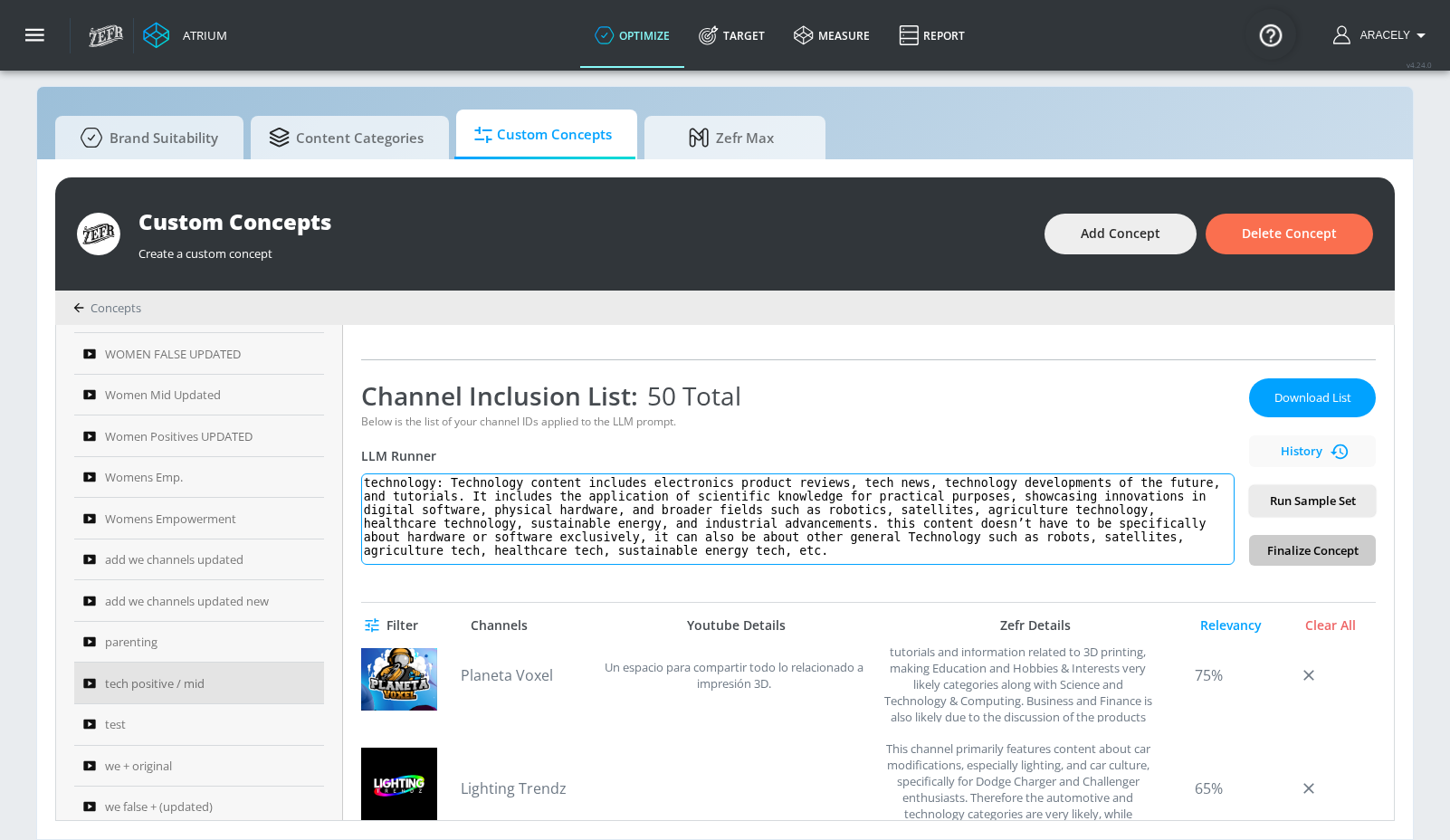
scroll to position [7, 0]
click at [972, 544] on textarea "technology: Technology content includes electronics product reviews, tech news,…" at bounding box center [798, 519] width 874 height 92
click at [985, 545] on textarea "technology: Technology content includes electronics product reviews, tech news,…" at bounding box center [798, 519] width 874 height 92
paste textarea "However"
click at [1001, 520] on textarea "technology: Technology content includes electronics product reviews, tech news,…" at bounding box center [798, 519] width 874 height 92
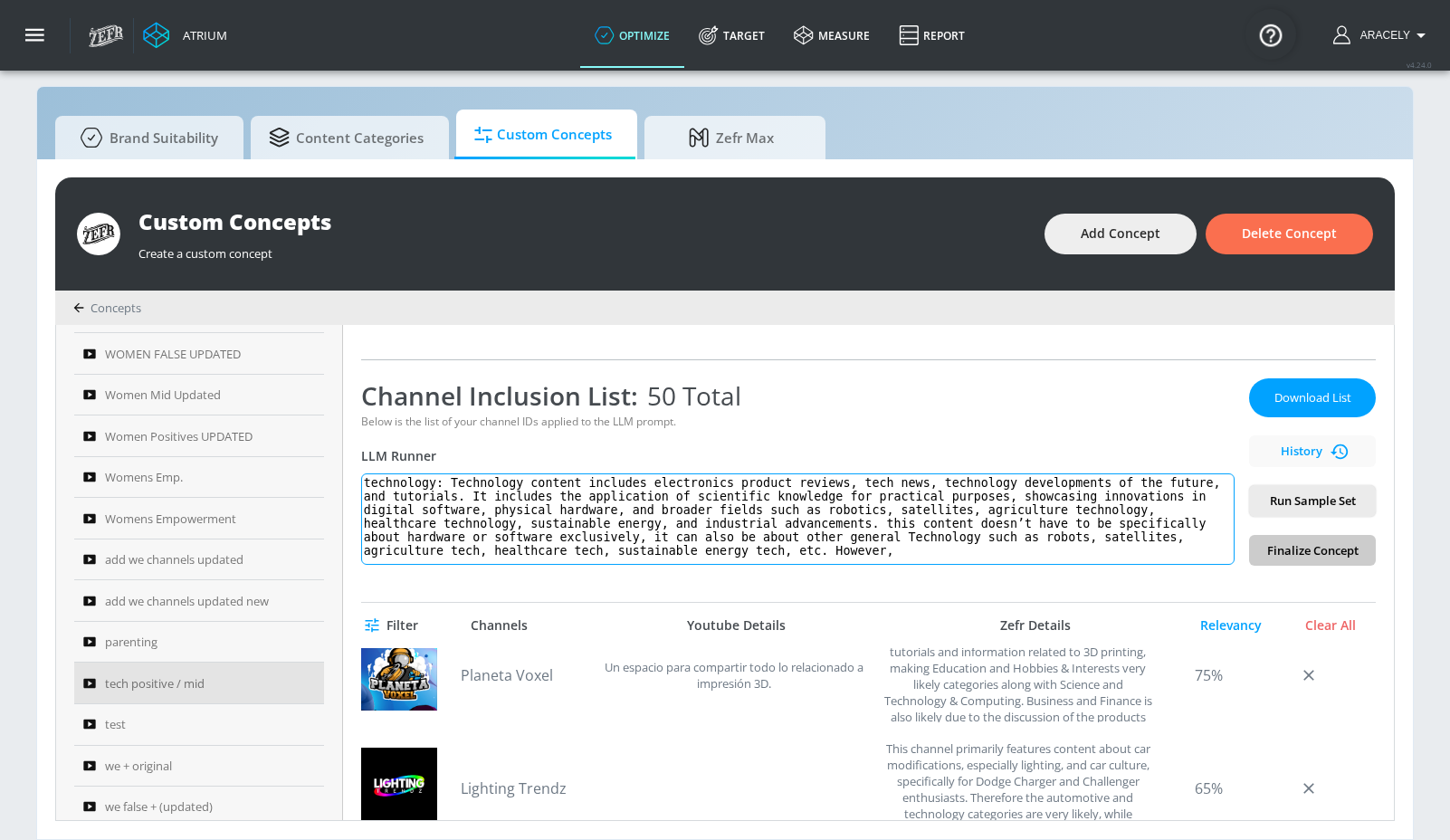
click at [1001, 520] on textarea "technology: Technology content includes electronics product reviews, tech news,…" at bounding box center [798, 519] width 874 height 92
click at [1037, 531] on textarea "technology: Technology content includes electronics product reviews, tech news,…" at bounding box center [798, 519] width 874 height 92
drag, startPoint x: 984, startPoint y: 517, endPoint x: 790, endPoint y: 548, distance: 196.5
click at [790, 548] on textarea "technology: Technology content includes electronics product reviews, tech news,…" at bounding box center [798, 519] width 874 height 92
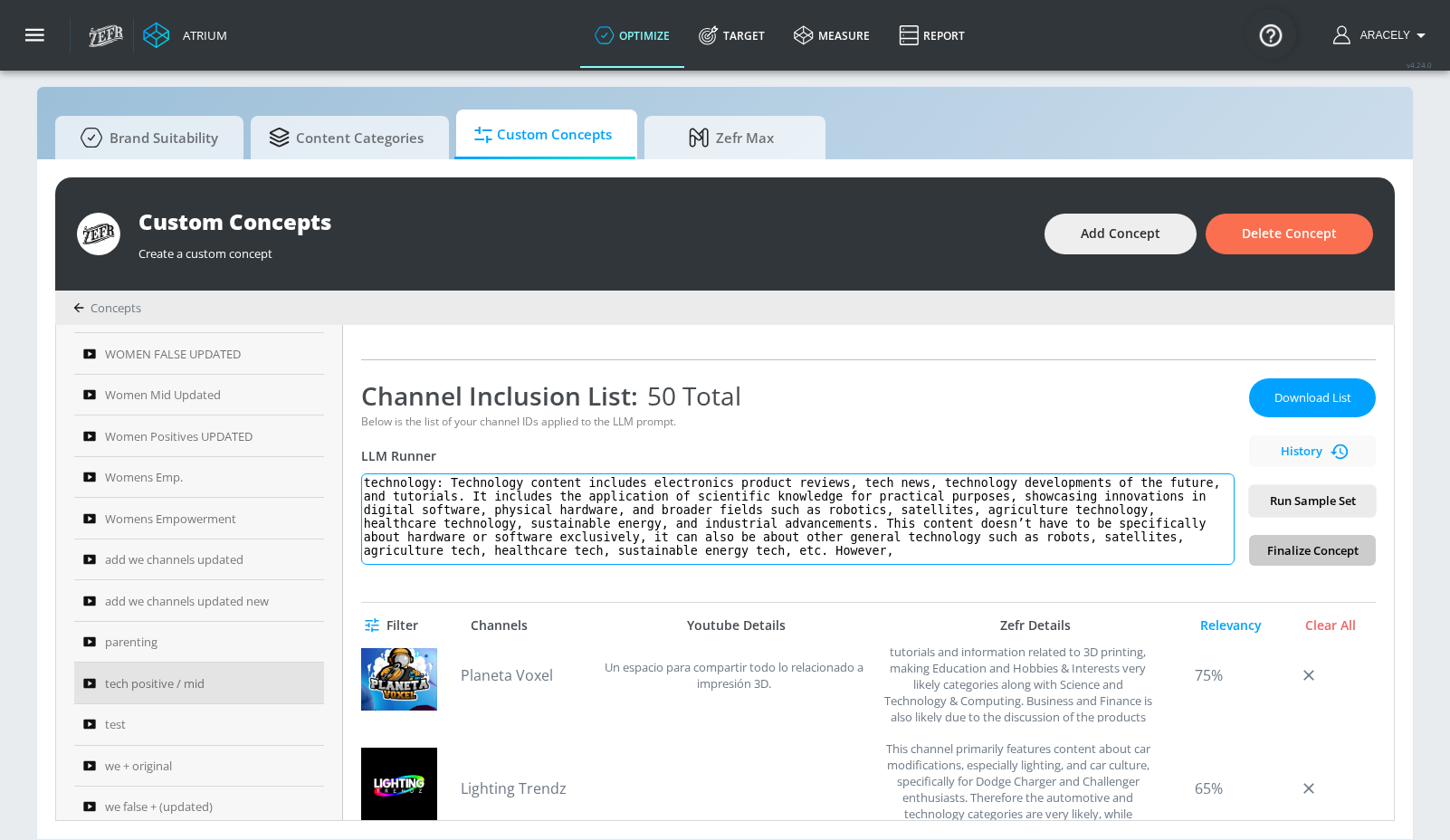
click at [1080, 546] on textarea "technology: Technology content includes electronics product reviews, tech news,…" at bounding box center [798, 519] width 874 height 92
drag, startPoint x: 1080, startPoint y: 546, endPoint x: 452, endPoint y: 433, distance: 638.1
click at [452, 433] on div "Channel Inclusion List: 50 Total Below is the list of your channel IDs applied …" at bounding box center [798, 472] width 874 height 188
click at [466, 493] on textarea "technology: Technology content includes electronics product reviews, tech news,…" at bounding box center [798, 519] width 874 height 92
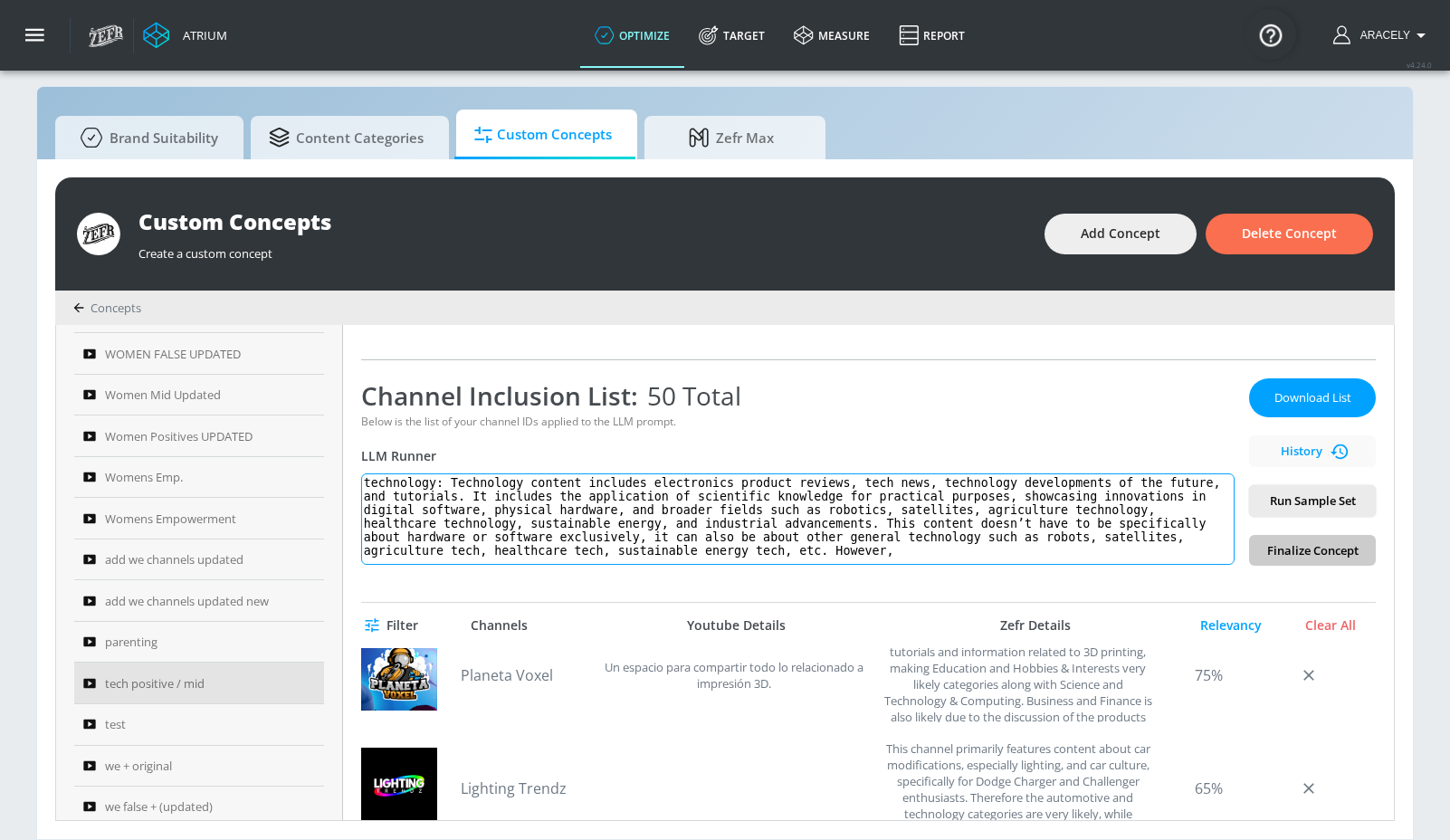
scroll to position [9, 0]
drag, startPoint x: 461, startPoint y: 479, endPoint x: 565, endPoint y: 639, distance: 190.8
click at [565, 639] on div "tech positive / mid Link an existing Targeting Set Not selected none ​ Channel …" at bounding box center [868, 572] width 1051 height 495
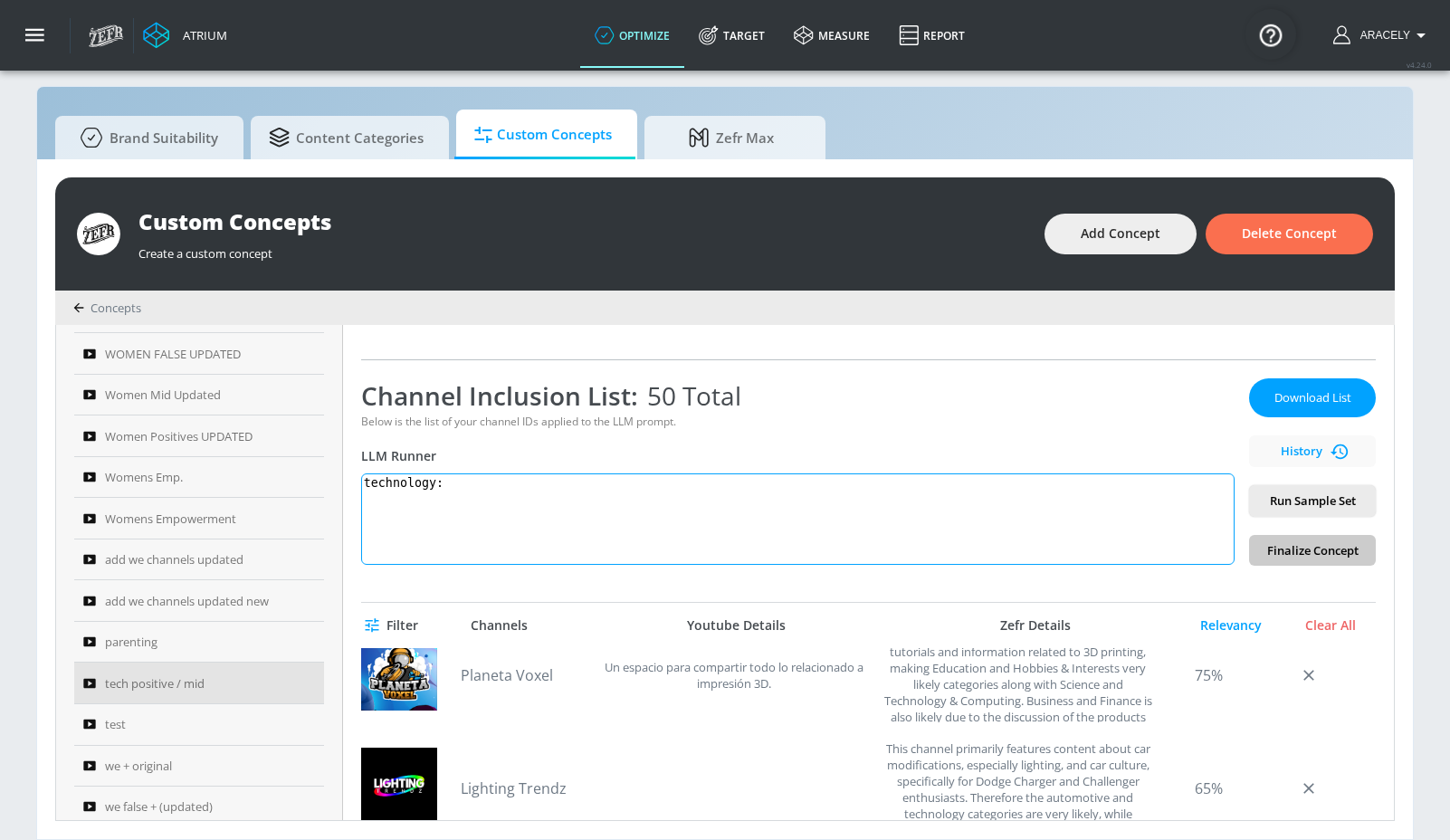
scroll to position [0, 0]
paste textarea "technology: Technology content includes electronics product reviews, technology…"
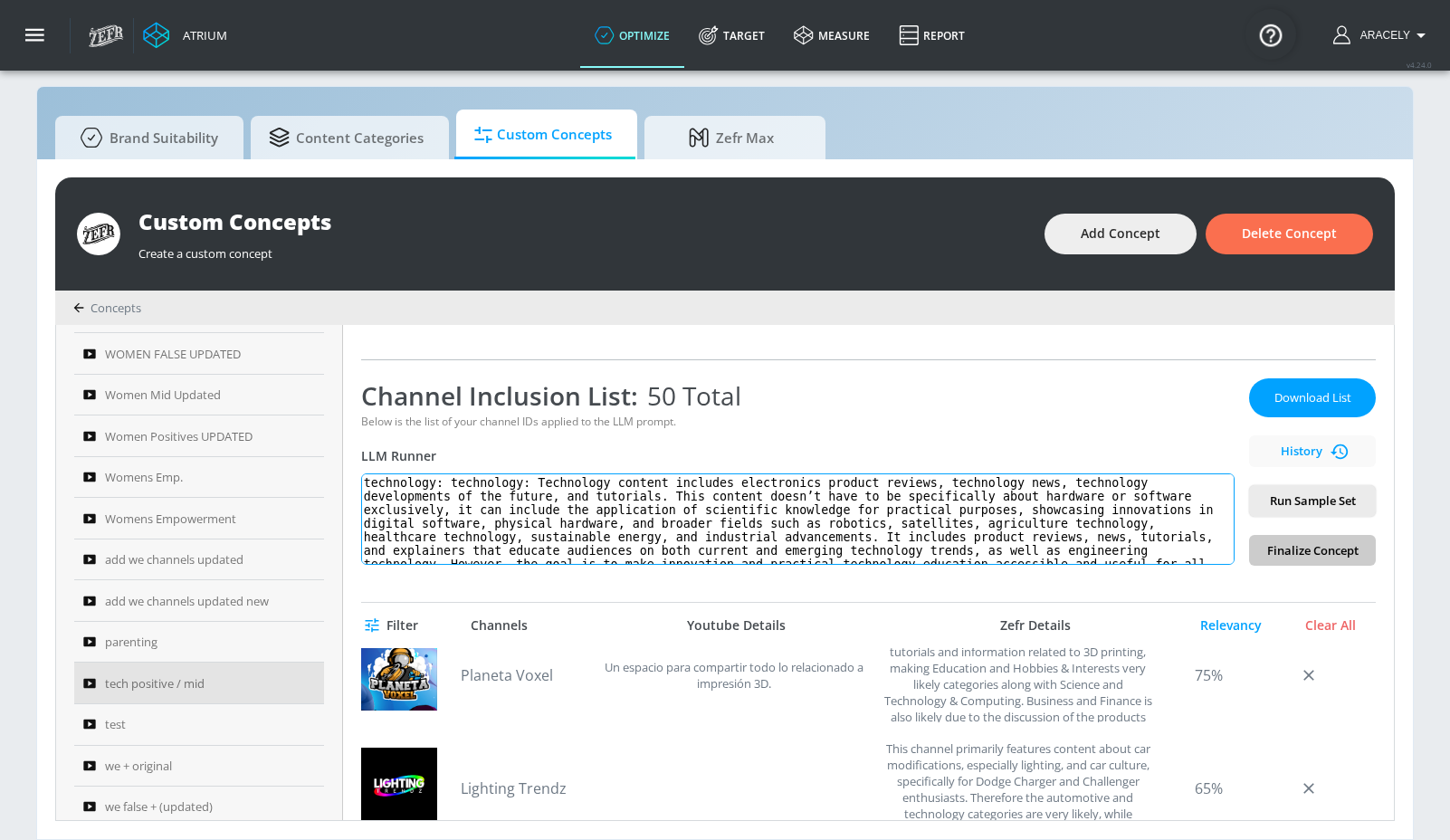
scroll to position [21, 0]
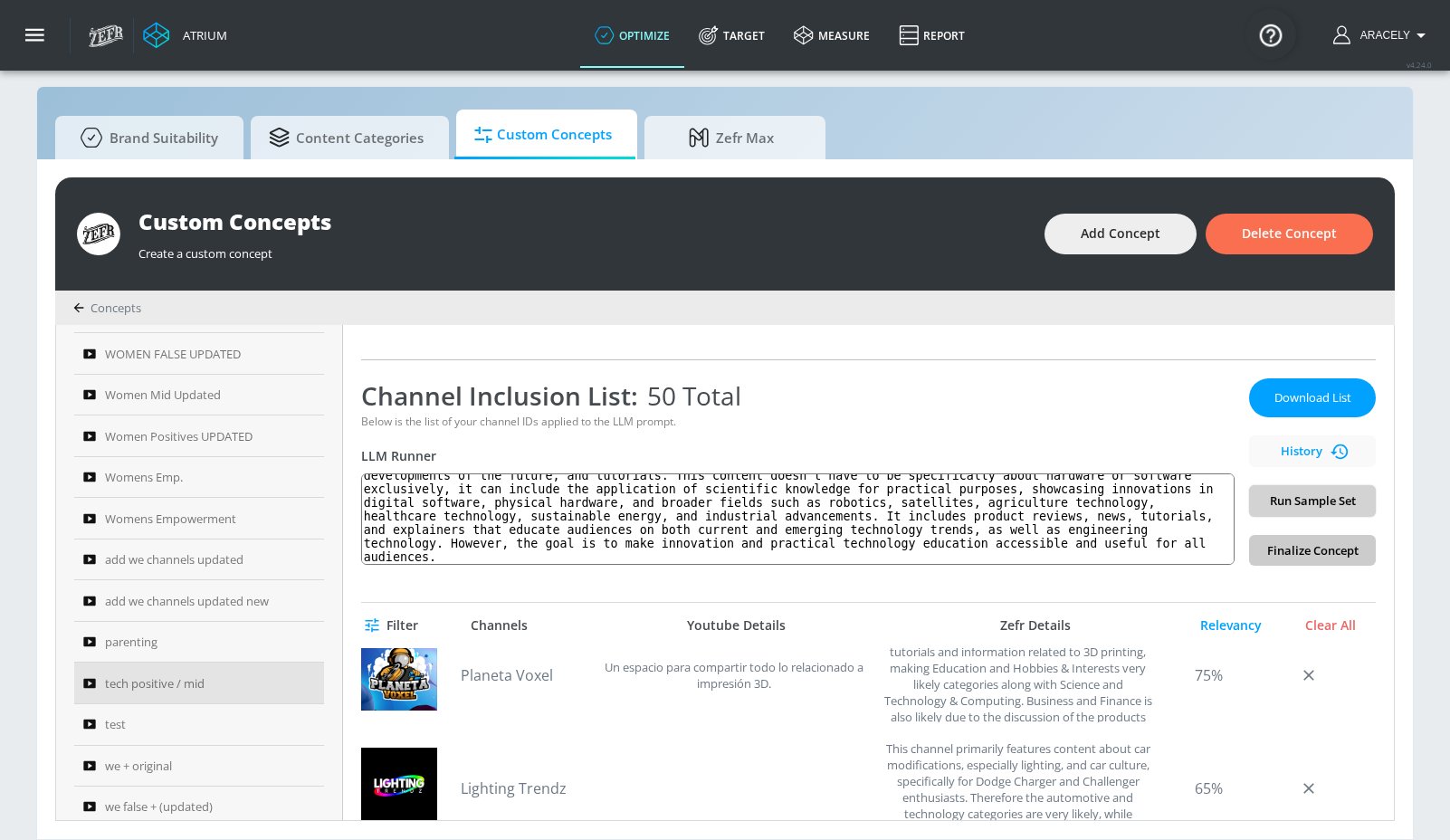
click at [1299, 505] on span "Run Sample Set" at bounding box center [1312, 502] width 98 height 21
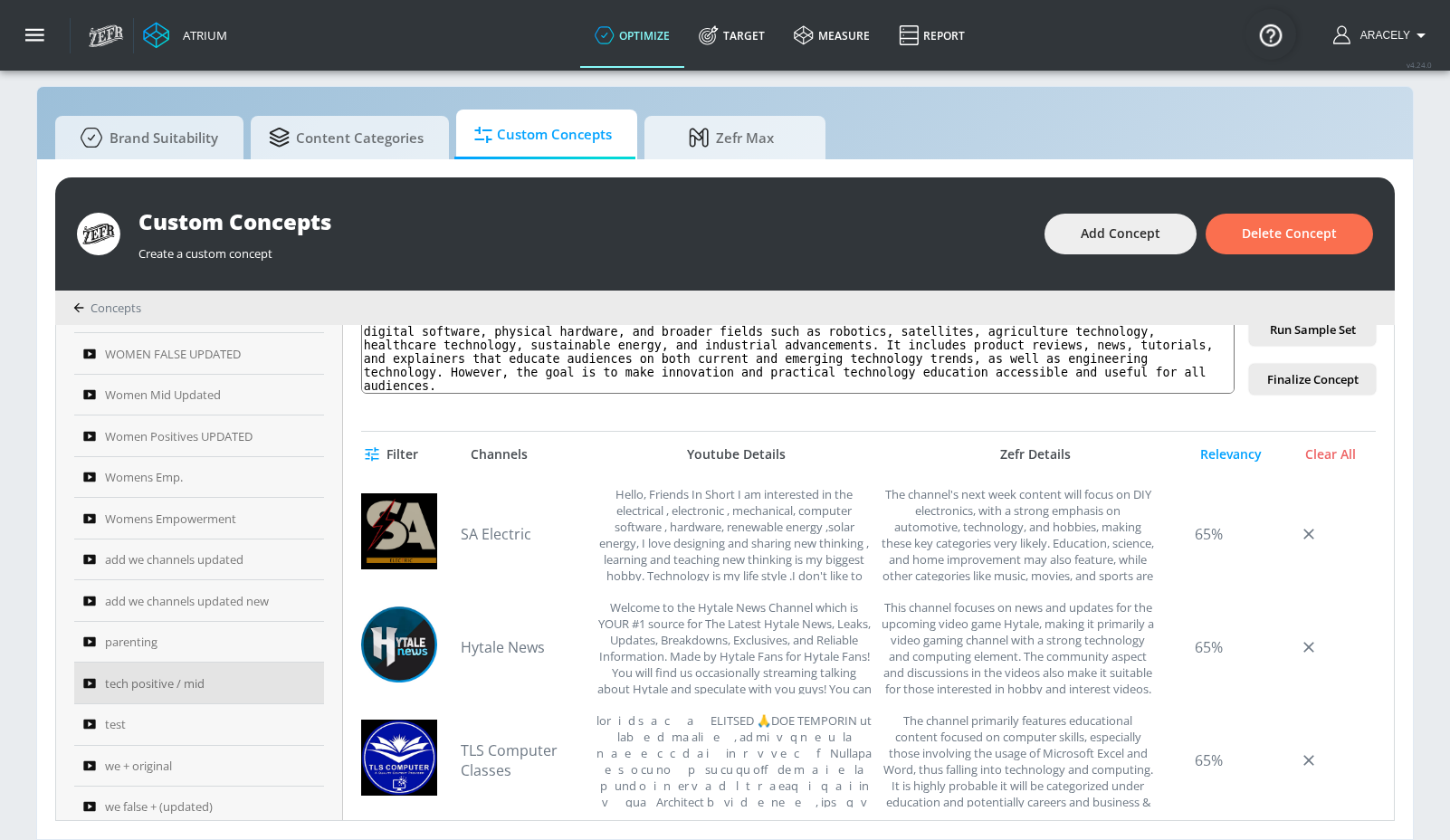
scroll to position [1902, 0]
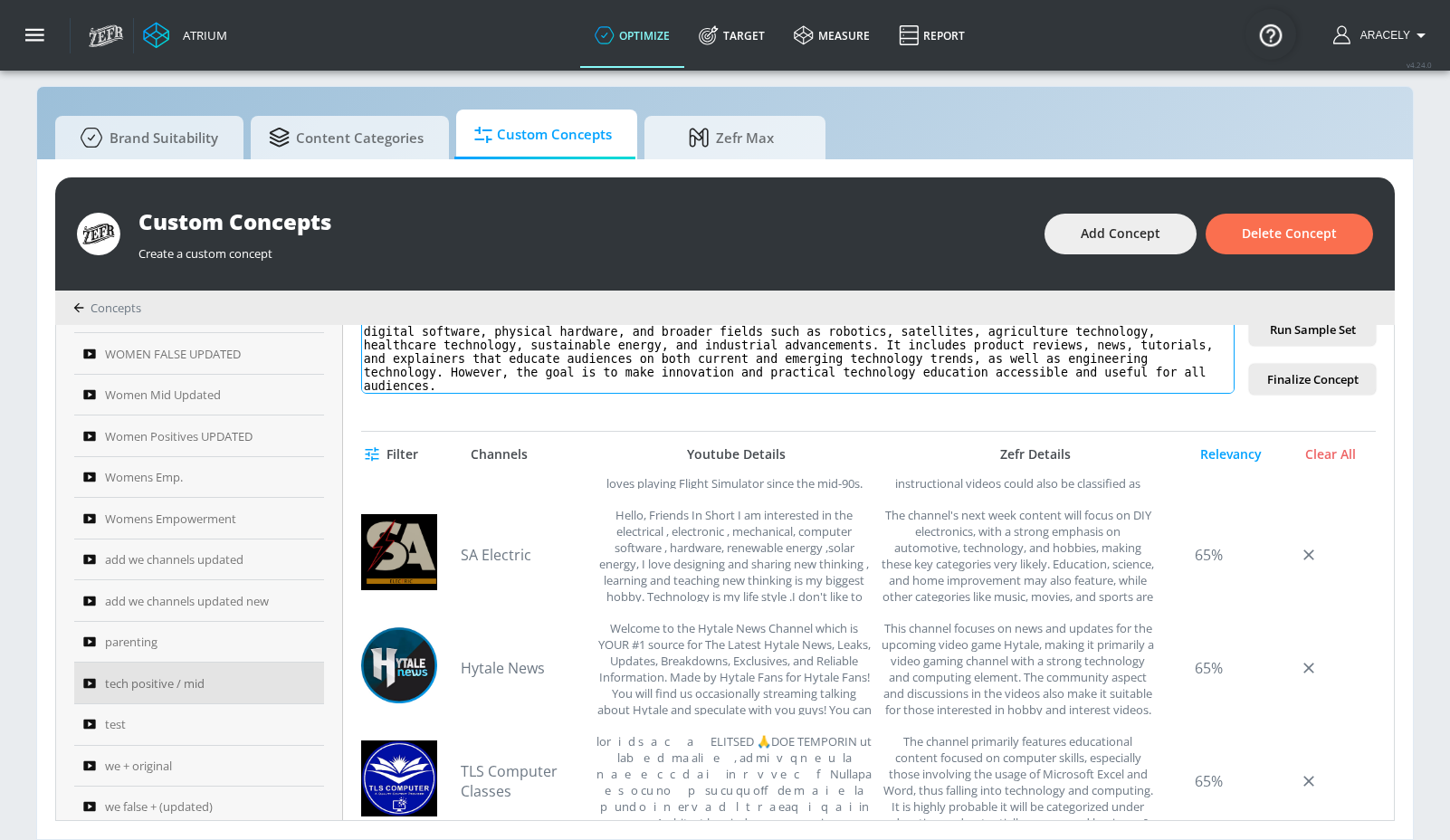
click at [566, 377] on textarea "technology: technology: Technology content includes electronics product reviews…" at bounding box center [798, 348] width 874 height 92
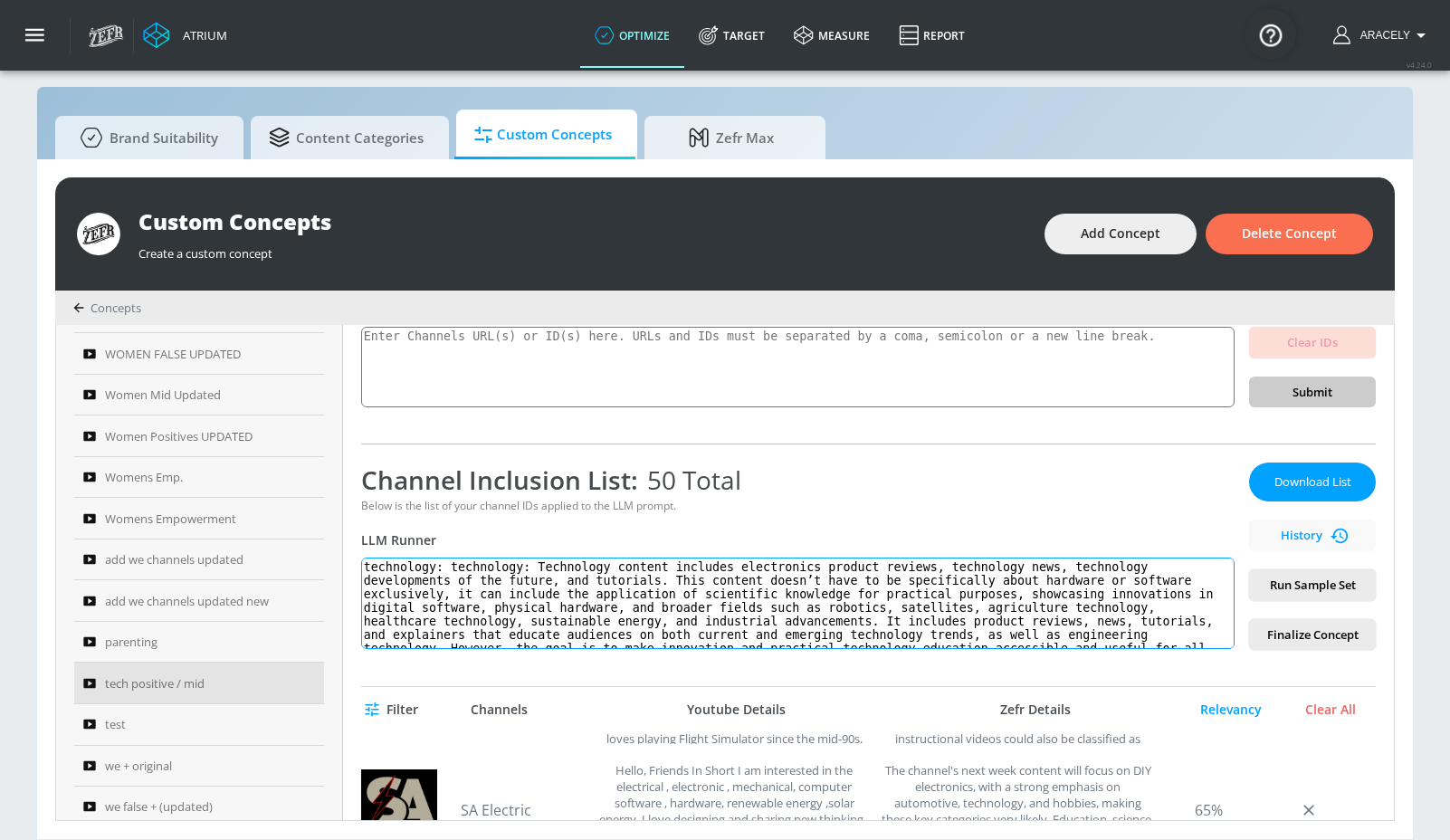
scroll to position [0, 0]
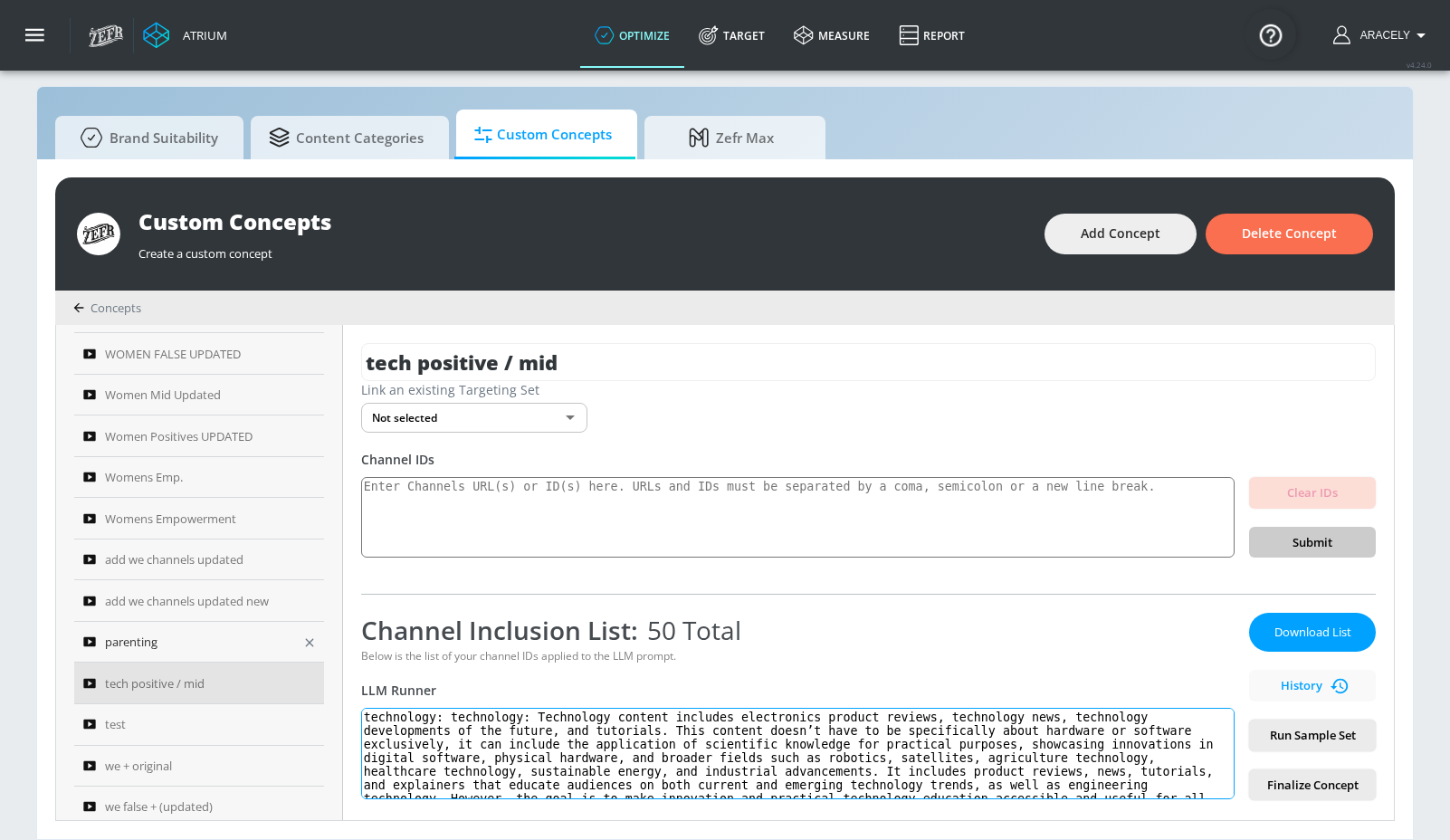
drag, startPoint x: 558, startPoint y: 381, endPoint x: 318, endPoint y: 625, distance: 342.3
click at [318, 625] on div "Sort By Name A-Z ASC ​ WE + WE - re WE Additional channel WE add channels Updat…" at bounding box center [725, 572] width 1338 height 495
paste textarea "Technology content includes electronics product reviews, technology news, techn…"
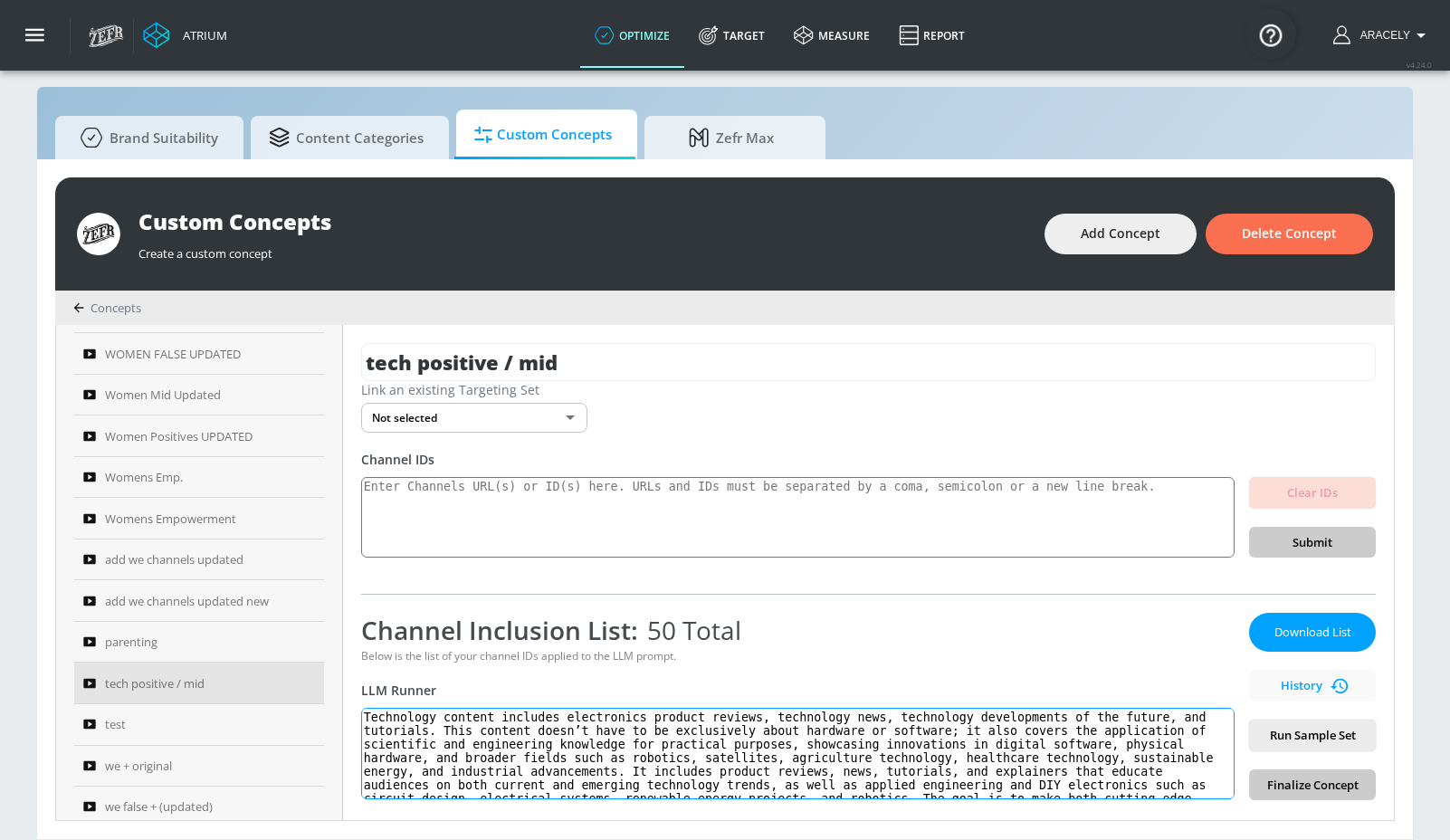
scroll to position [35, 0]
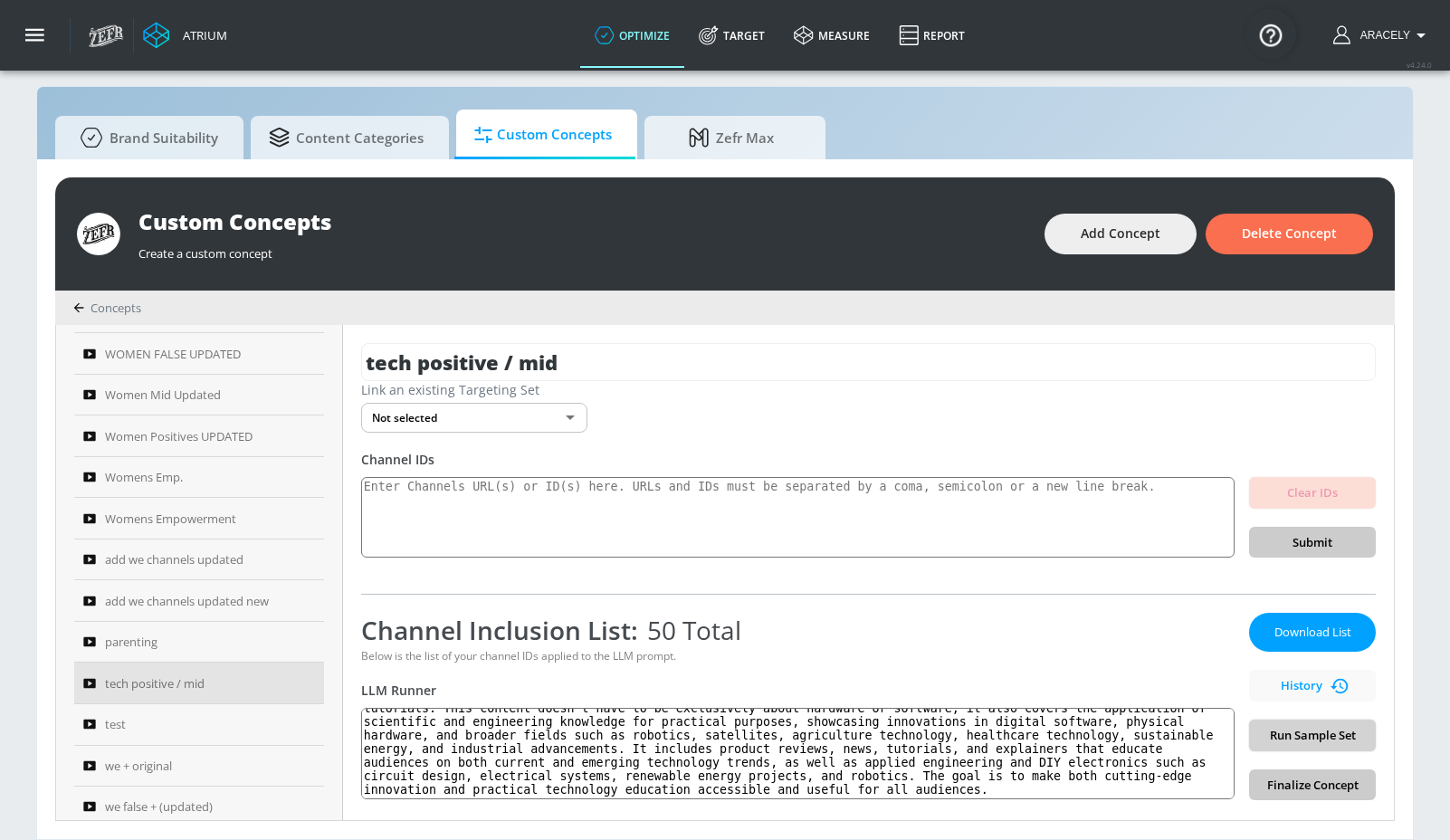
click at [1268, 733] on span "Run Sample Set" at bounding box center [1312, 736] width 98 height 21
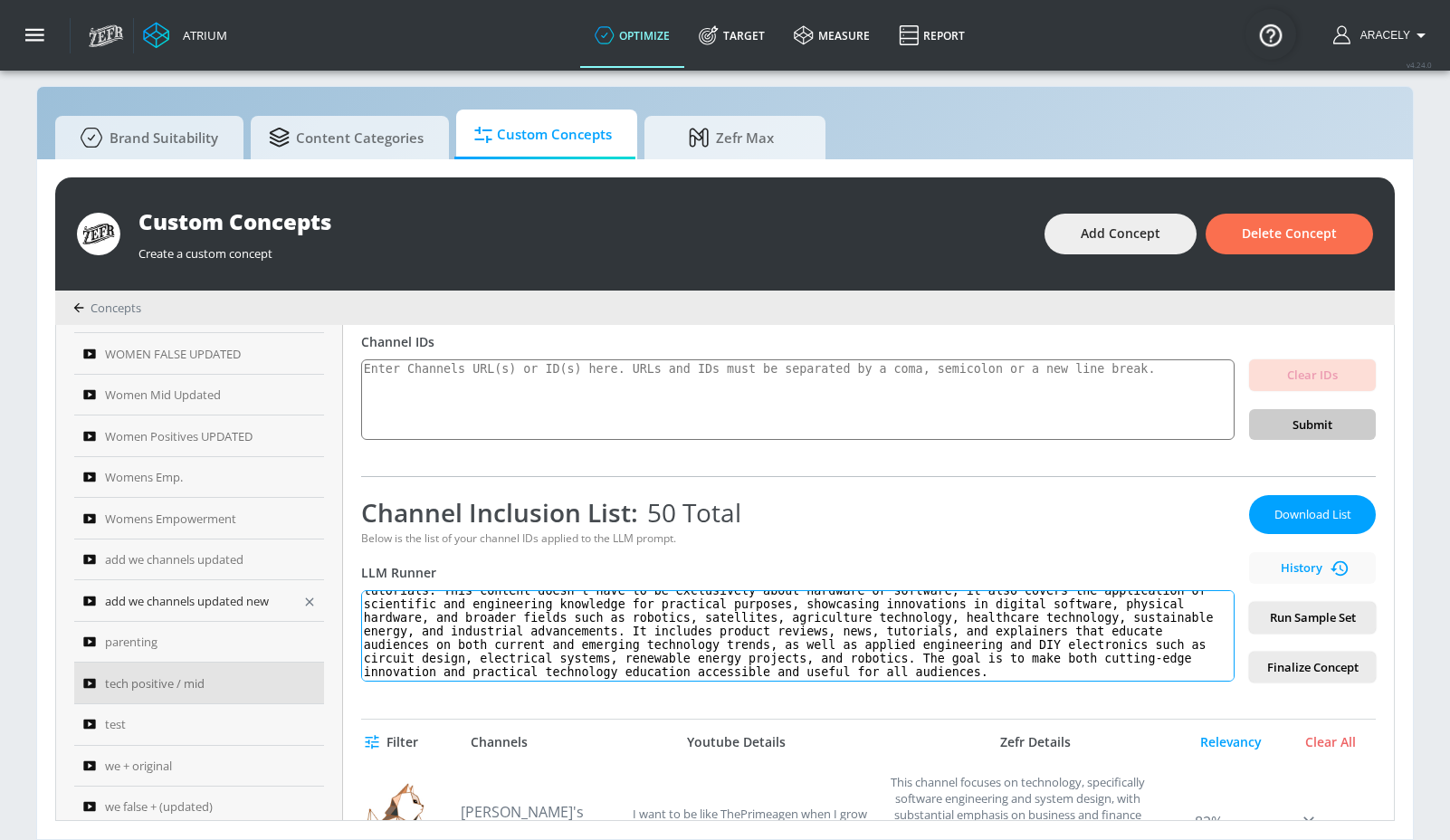
scroll to position [0, 0]
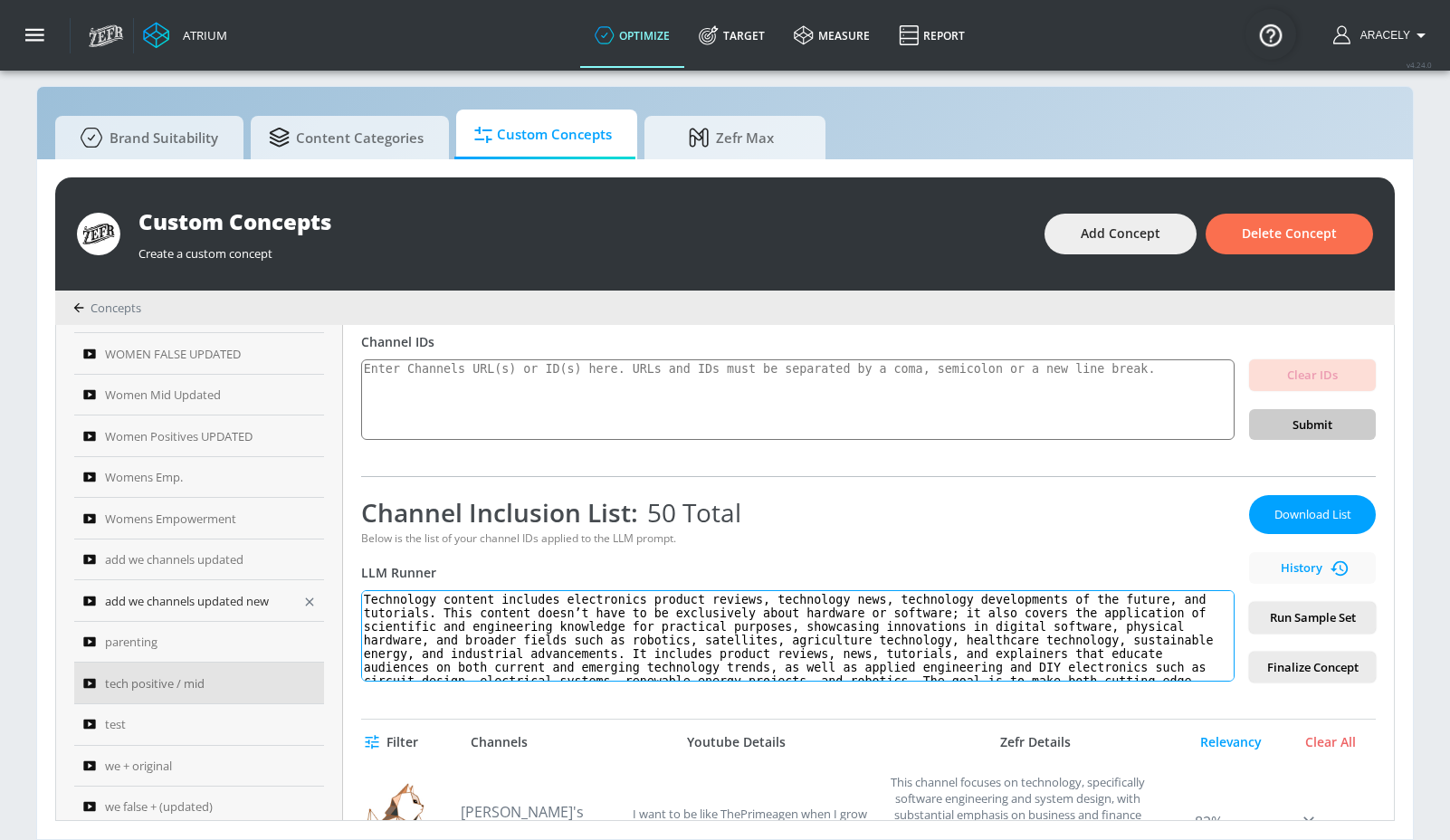
drag, startPoint x: 511, startPoint y: 674, endPoint x: 286, endPoint y: 584, distance: 242.3
click at [286, 584] on div "Sort By Name A-Z ASC ​ WE + WE - re WE Additional channel WE add channels Updat…" at bounding box center [725, 572] width 1338 height 495
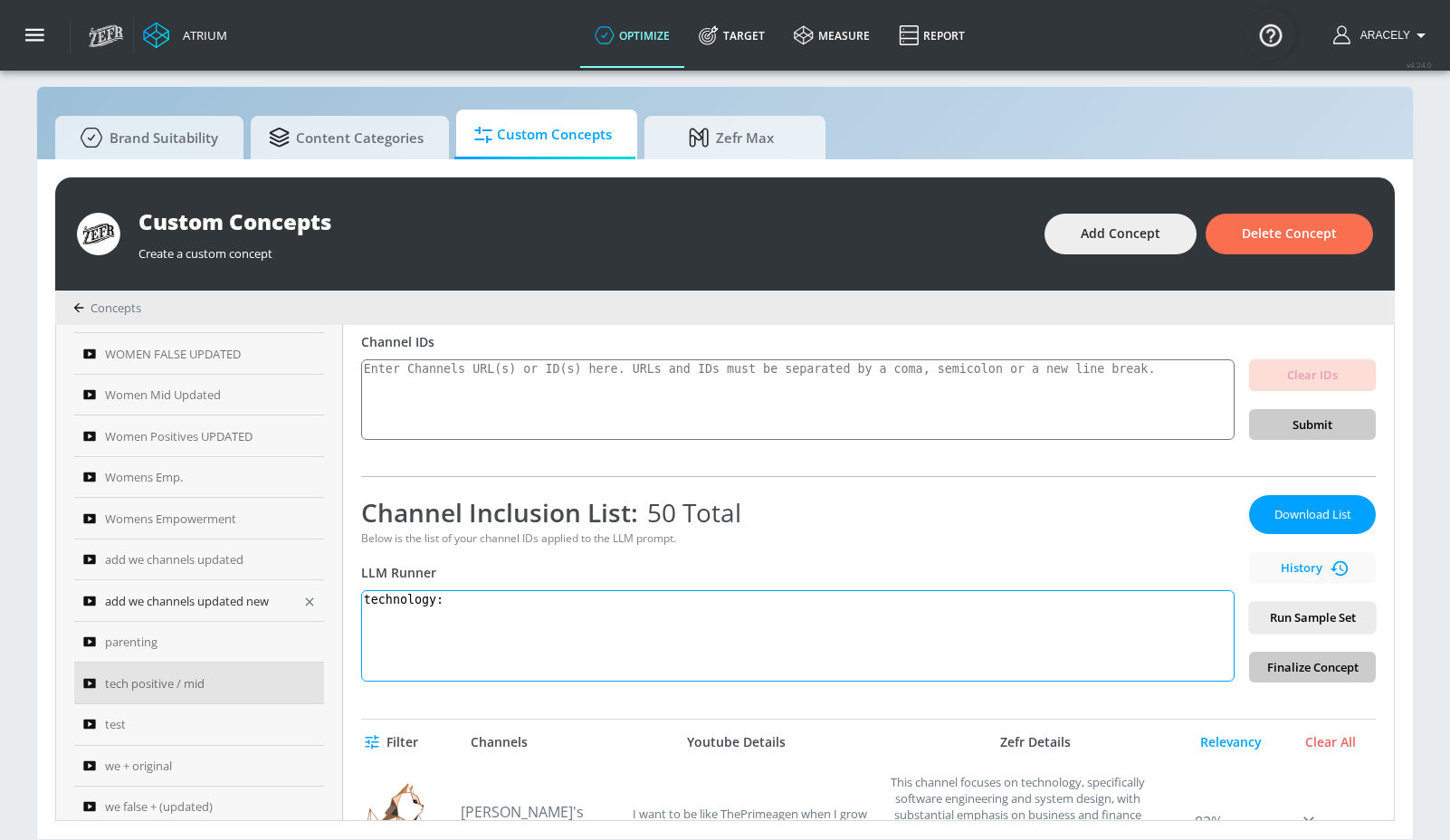
paste textarea "Technology content includes electronics product reviews, technology news, techn…"
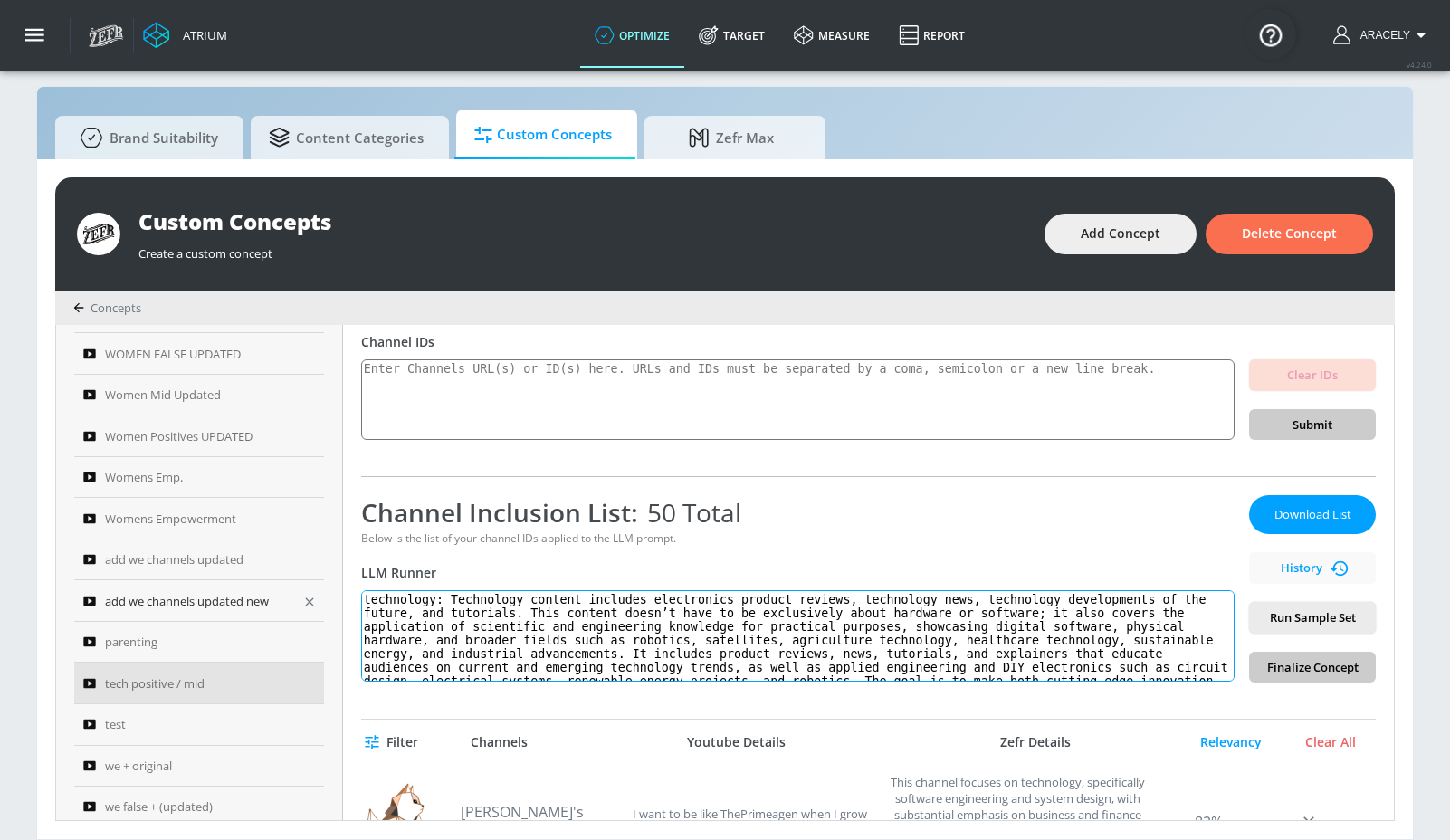
scroll to position [35, 0]
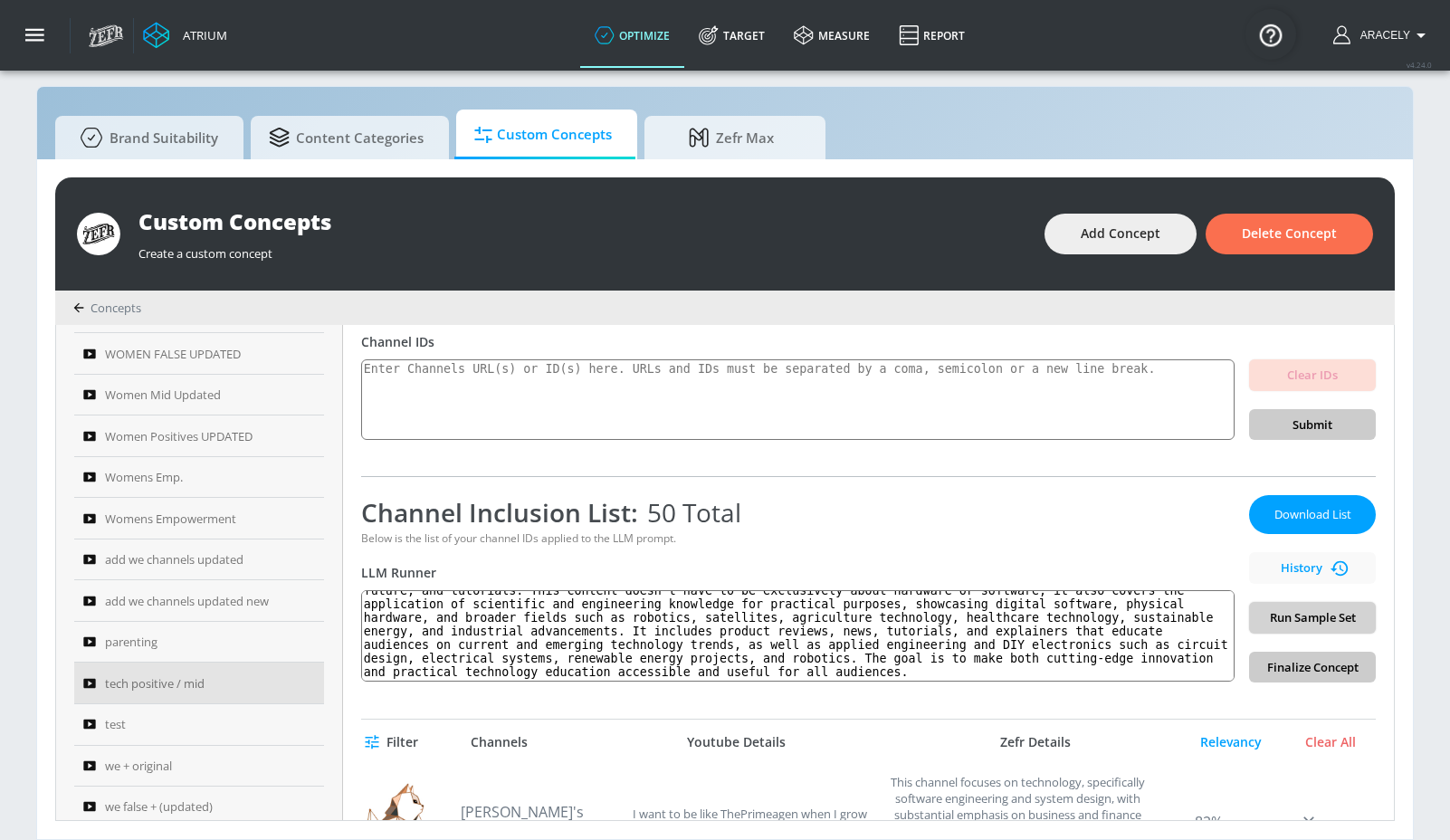
click at [1283, 615] on span "Run Sample Set" at bounding box center [1312, 618] width 98 height 21
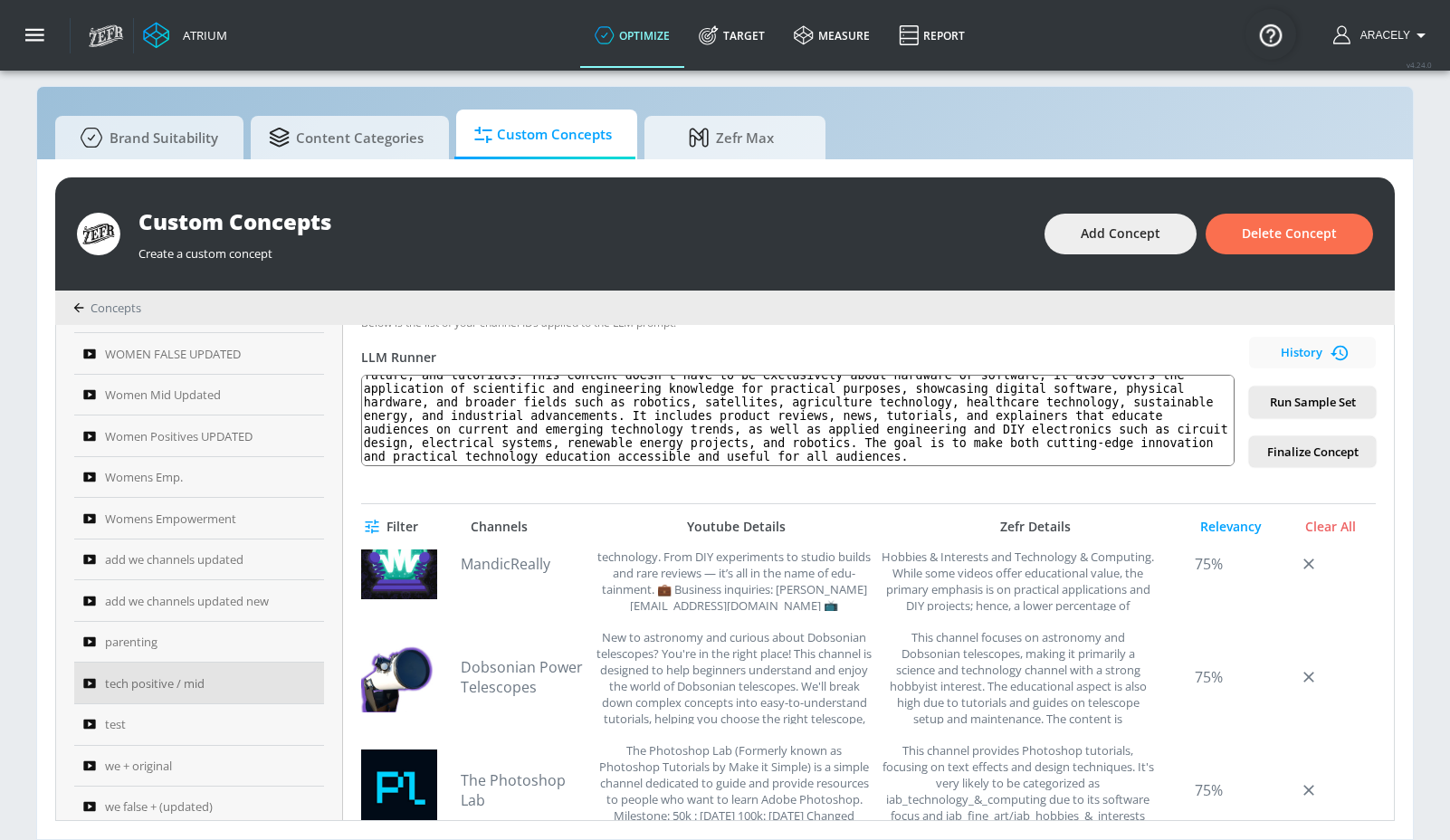
scroll to position [157, 0]
click at [491, 680] on link "Dobsonian Power Telescopes" at bounding box center [524, 676] width 127 height 40
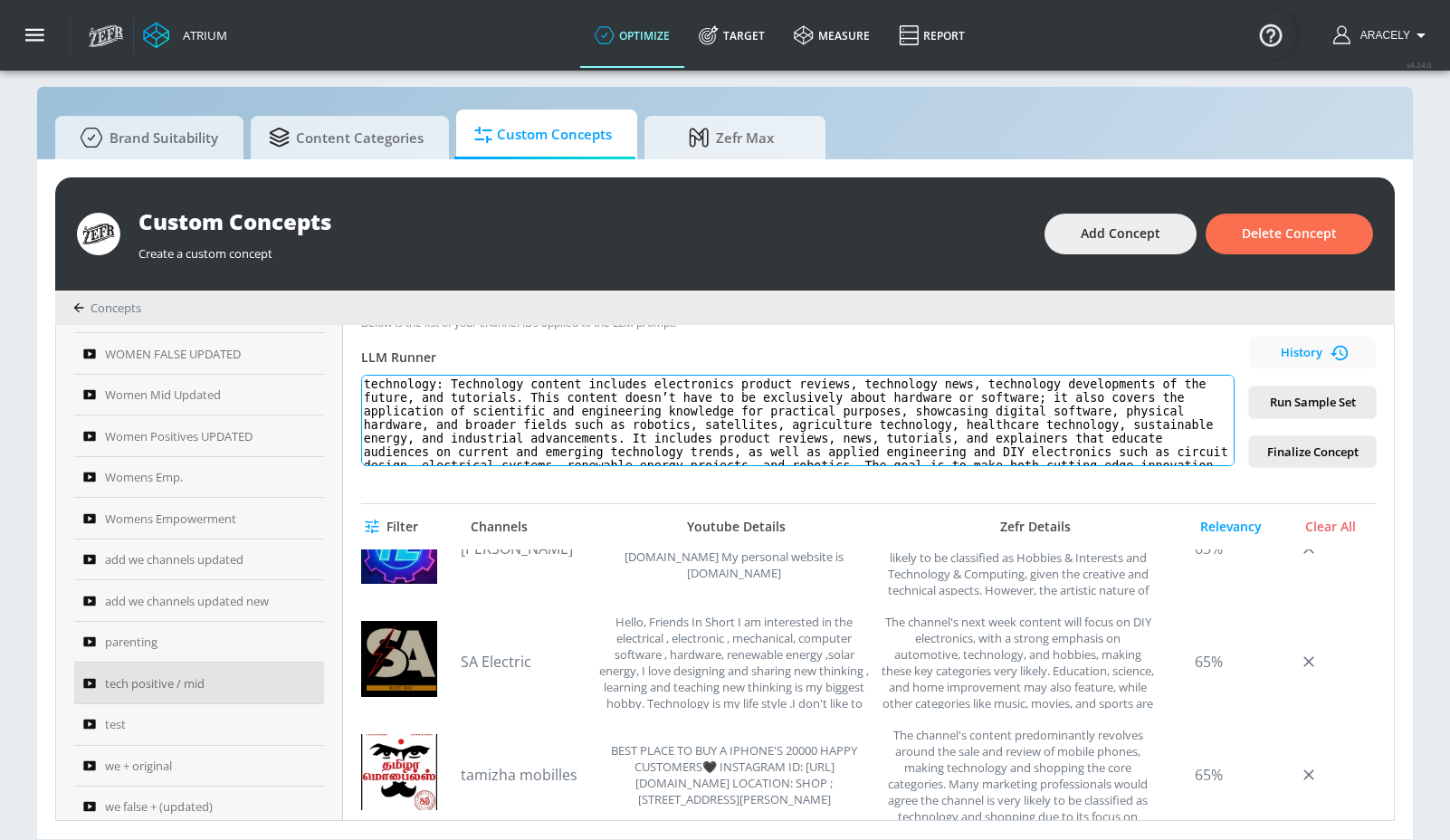
scroll to position [22, 0]
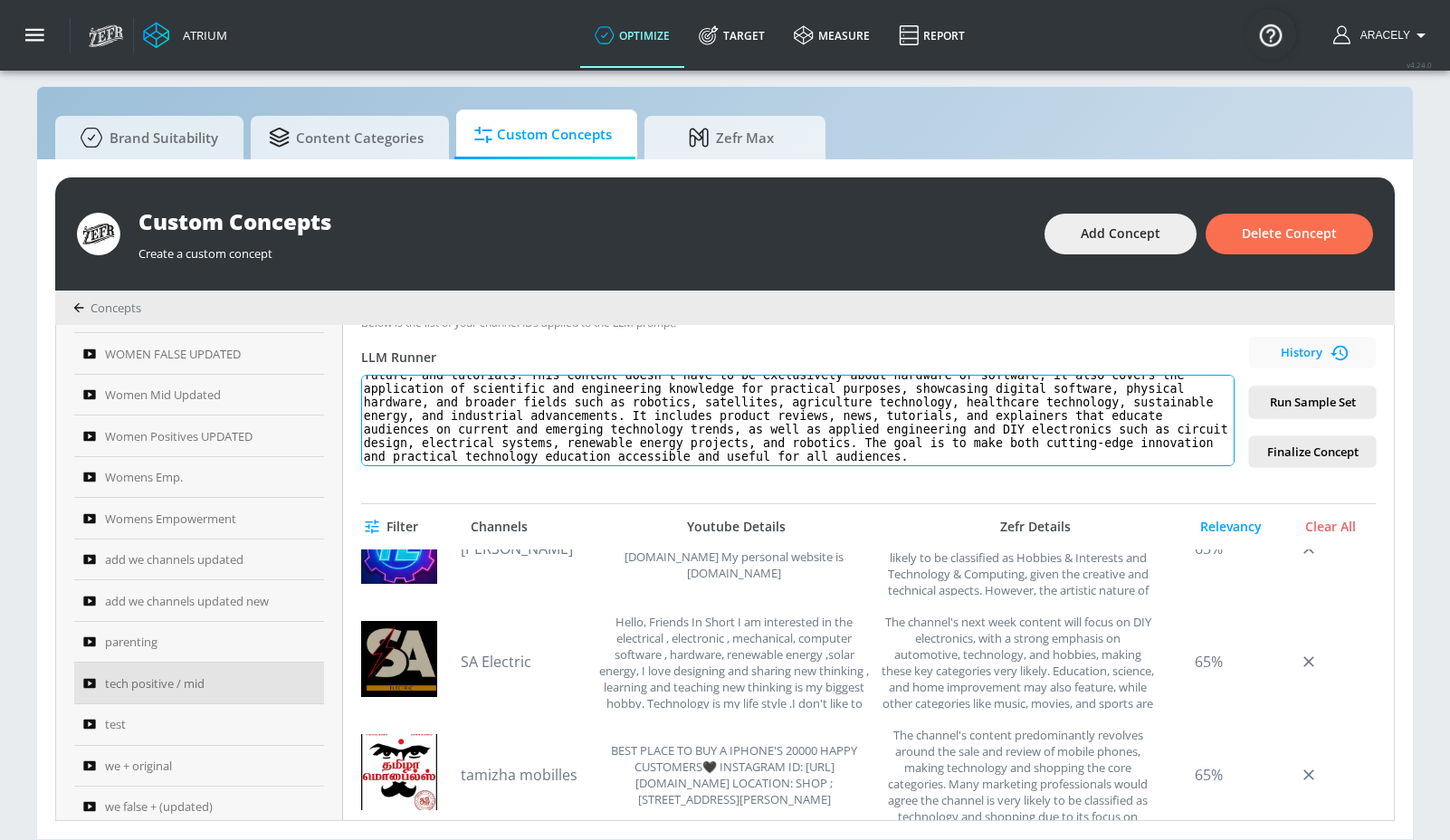
drag, startPoint x: 461, startPoint y: 383, endPoint x: 648, endPoint y: 519, distance: 231.2
click at [627, 542] on div "tech positive / mid Link an existing Targeting Set Not selected none ​ Channel …" at bounding box center [868, 572] width 1051 height 495
paste textarea "and technology development"
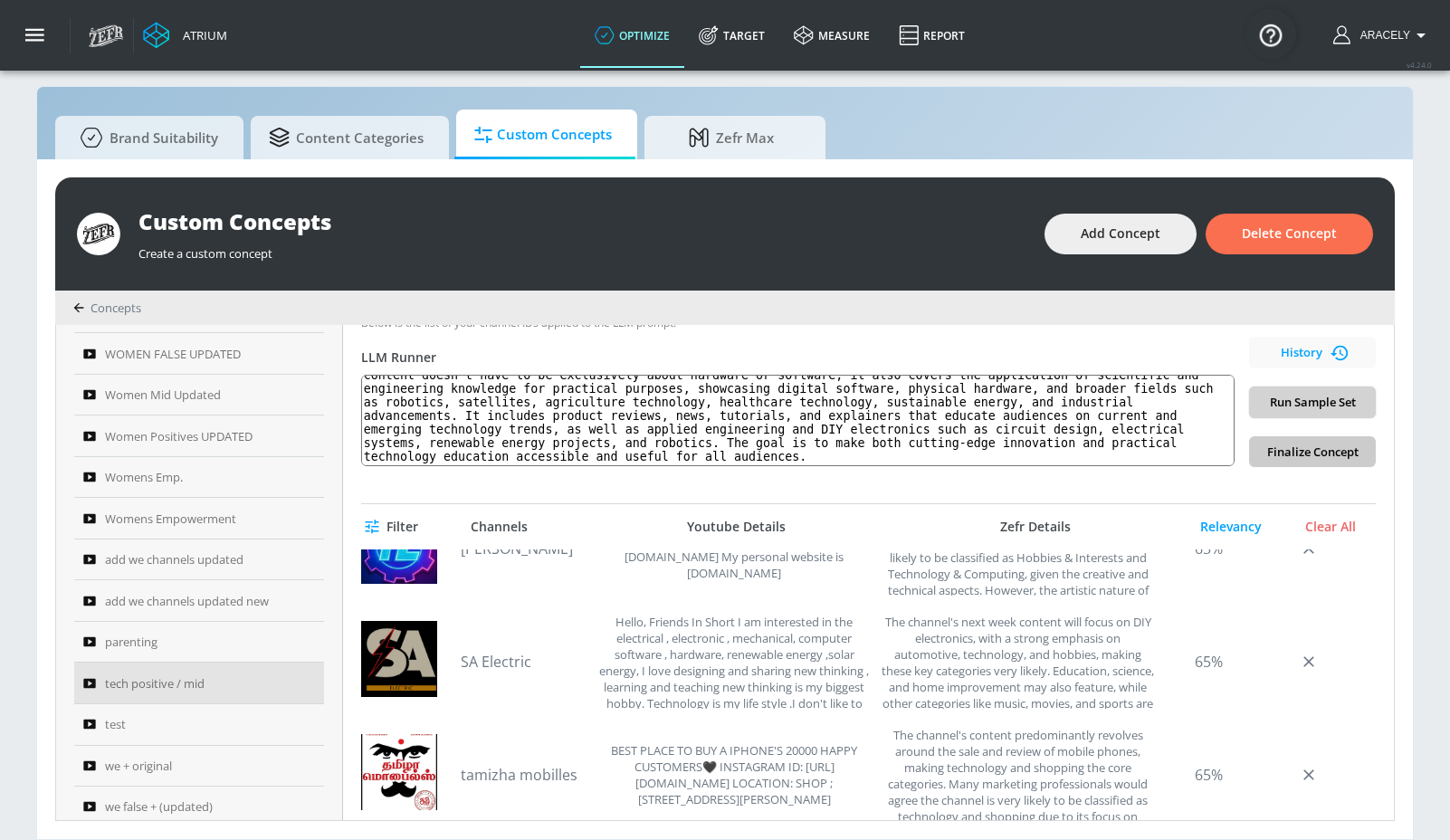
click at [1318, 405] on span "Run Sample Set" at bounding box center [1312, 402] width 98 height 21
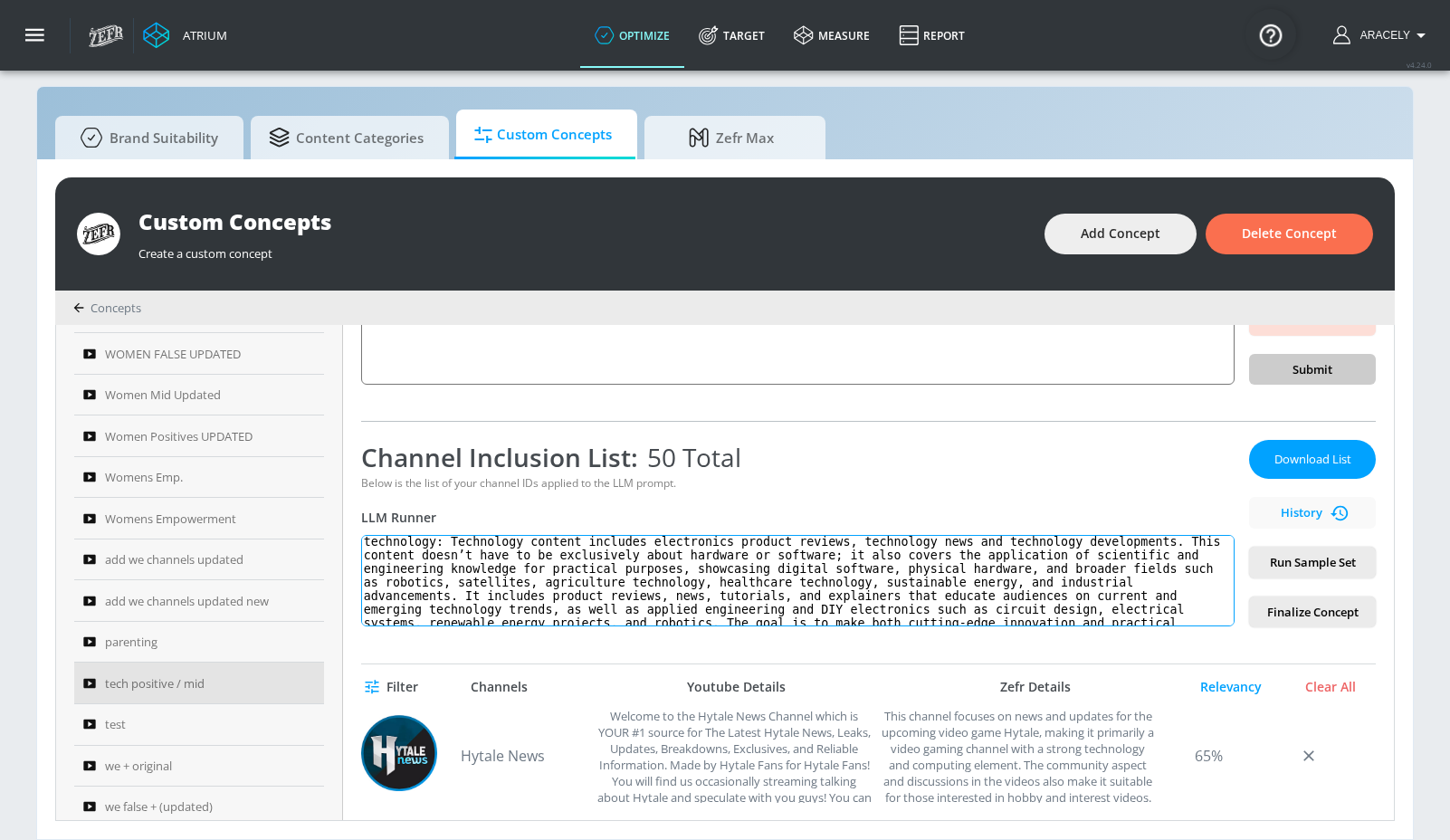
scroll to position [0, 0]
click at [456, 565] on textarea "technology: Technology content includes electronics product reviews, technology…" at bounding box center [798, 580] width 874 height 92
click at [457, 545] on textarea "technology: Technology content includes electronics product reviews, technology…" at bounding box center [798, 580] width 874 height 92
click at [461, 542] on textarea "technology: Technology content includes electronics product reviews, technology…" at bounding box center [798, 580] width 874 height 92
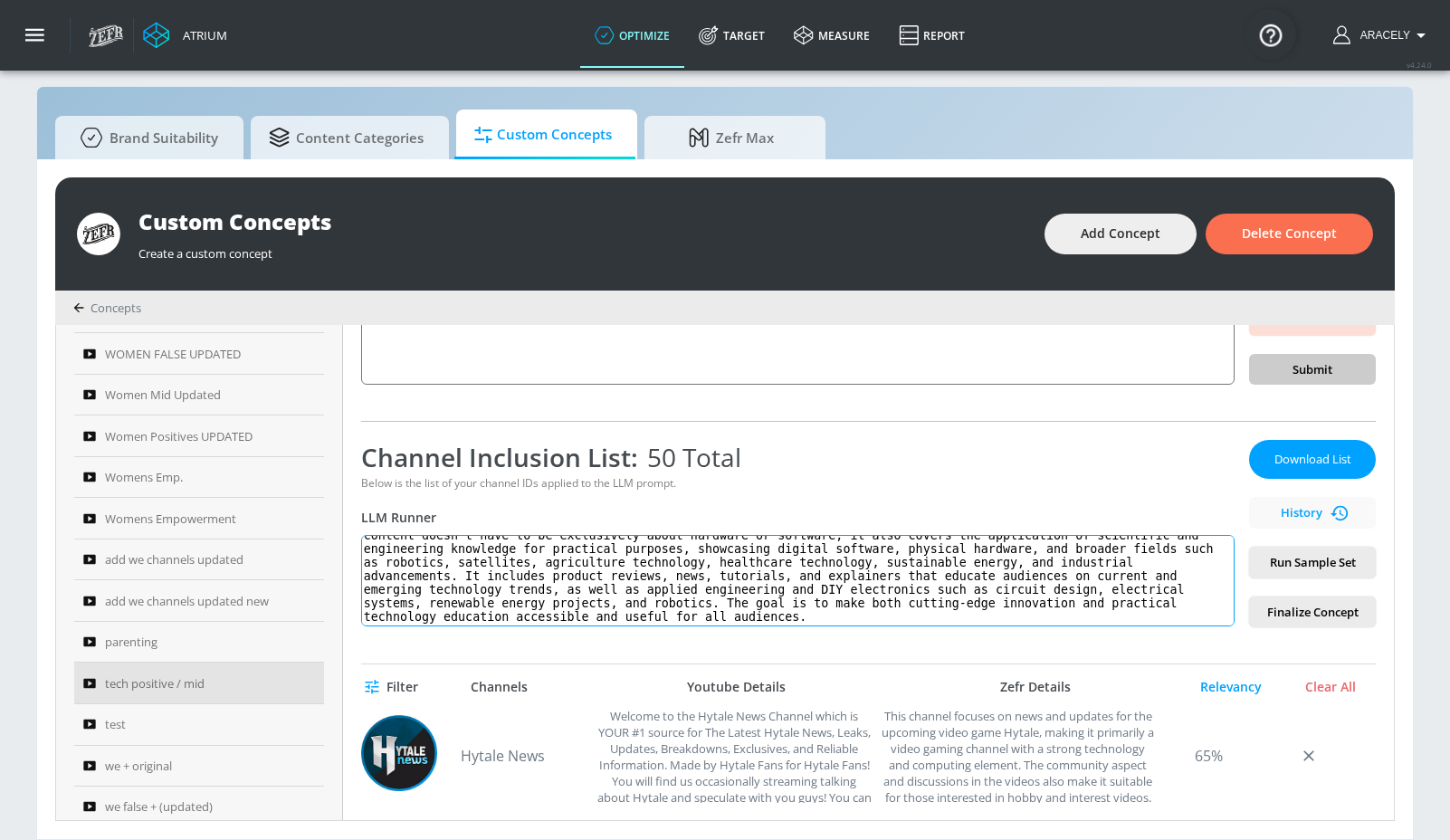
drag, startPoint x: 459, startPoint y: 543, endPoint x: 705, endPoint y: 628, distance: 260.3
click at [705, 628] on div "tech positive / mid Link an existing Targeting Set Not selected none ​ Channel …" at bounding box center [868, 572] width 1051 height 495
paste textarea "news, technology developments of the future, and tutorials. This content doesn’…"
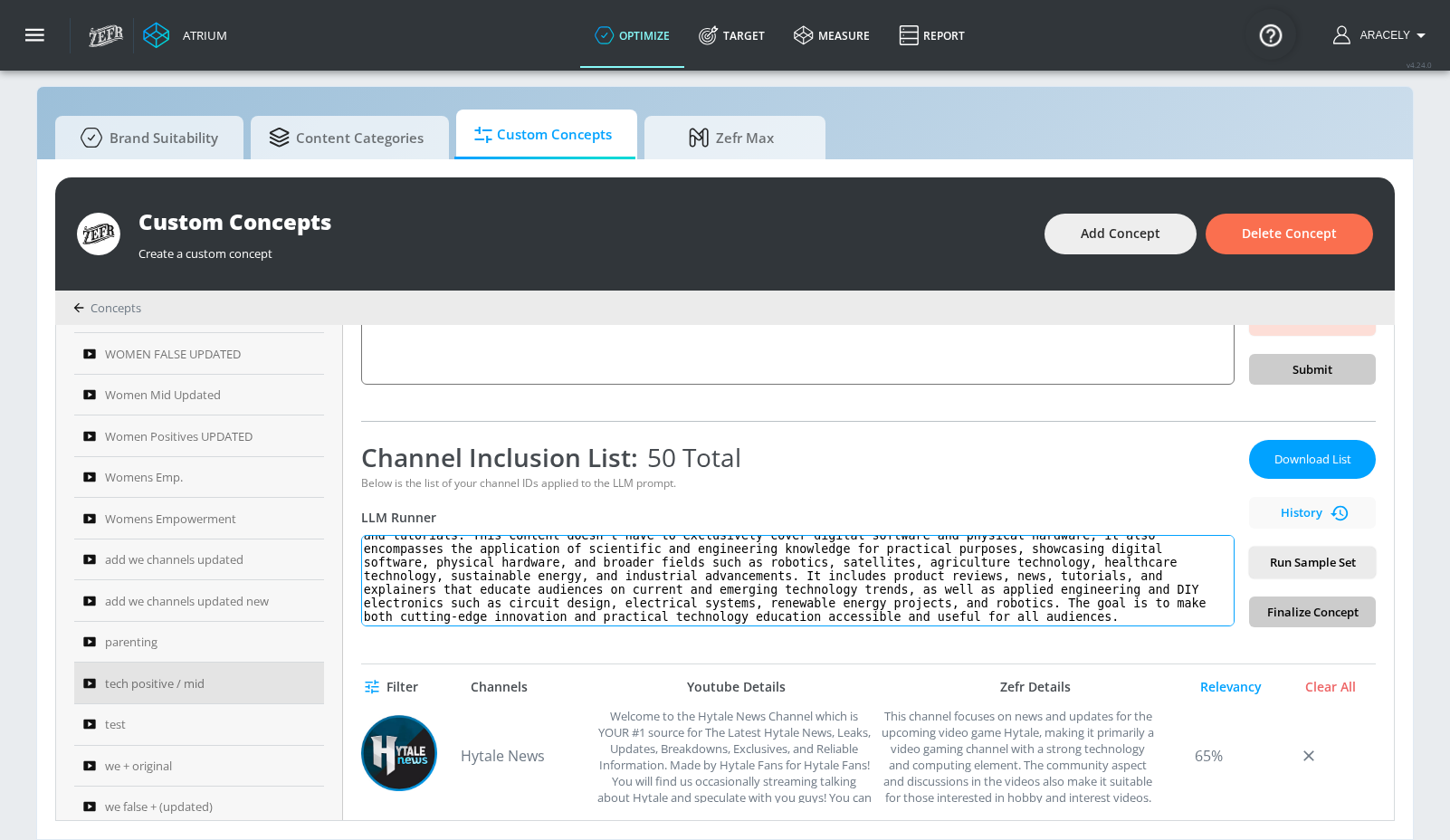
scroll to position [35, 0]
type textarea "technology: Technology content includes electronics product reviews, tech news,…"
click at [1289, 564] on span "Run Sample Set" at bounding box center [1312, 563] width 98 height 21
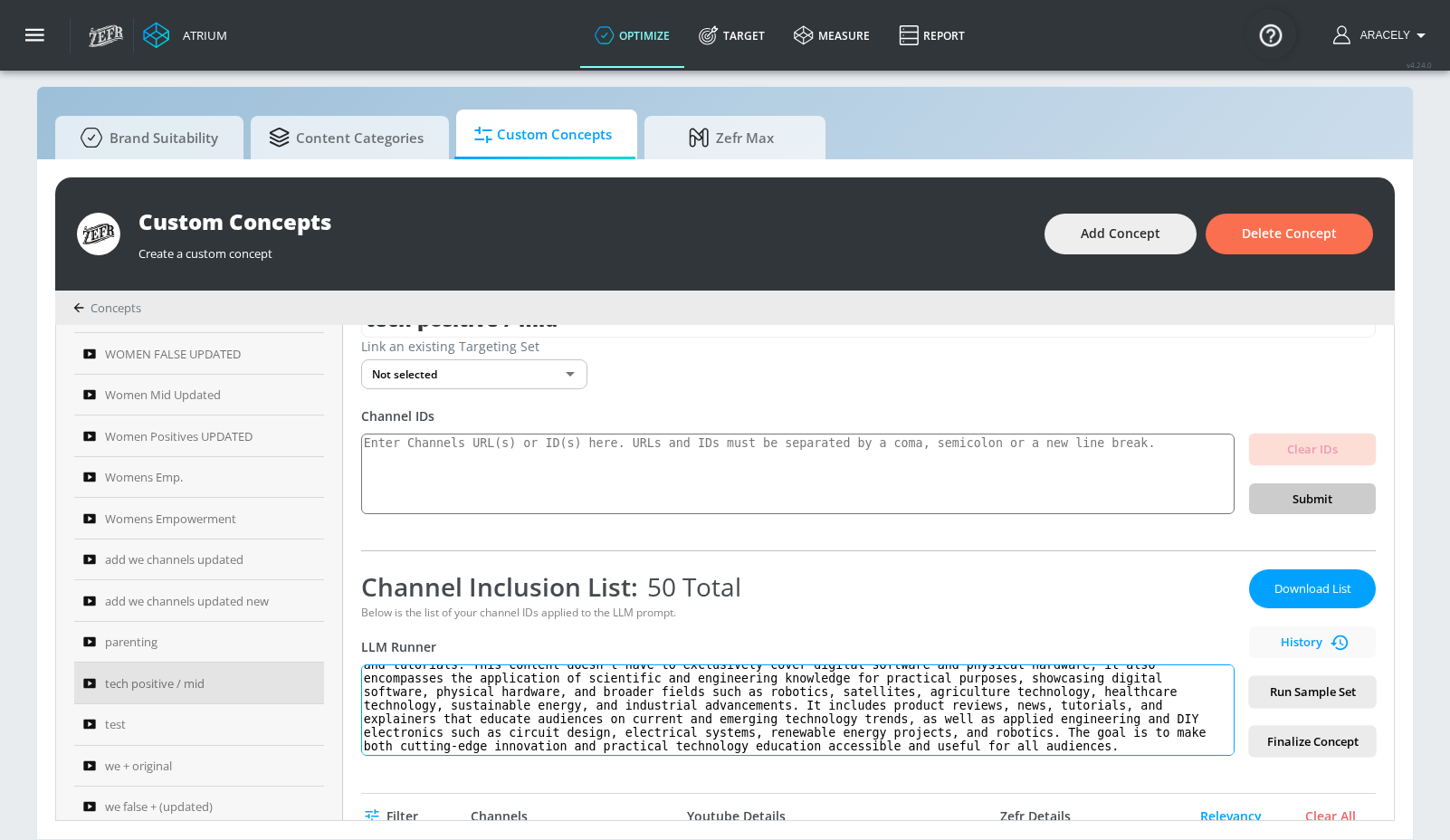
scroll to position [43, 0]
click at [566, 742] on textarea "technology: Technology content includes electronics product reviews, tech news,…" at bounding box center [798, 710] width 874 height 92
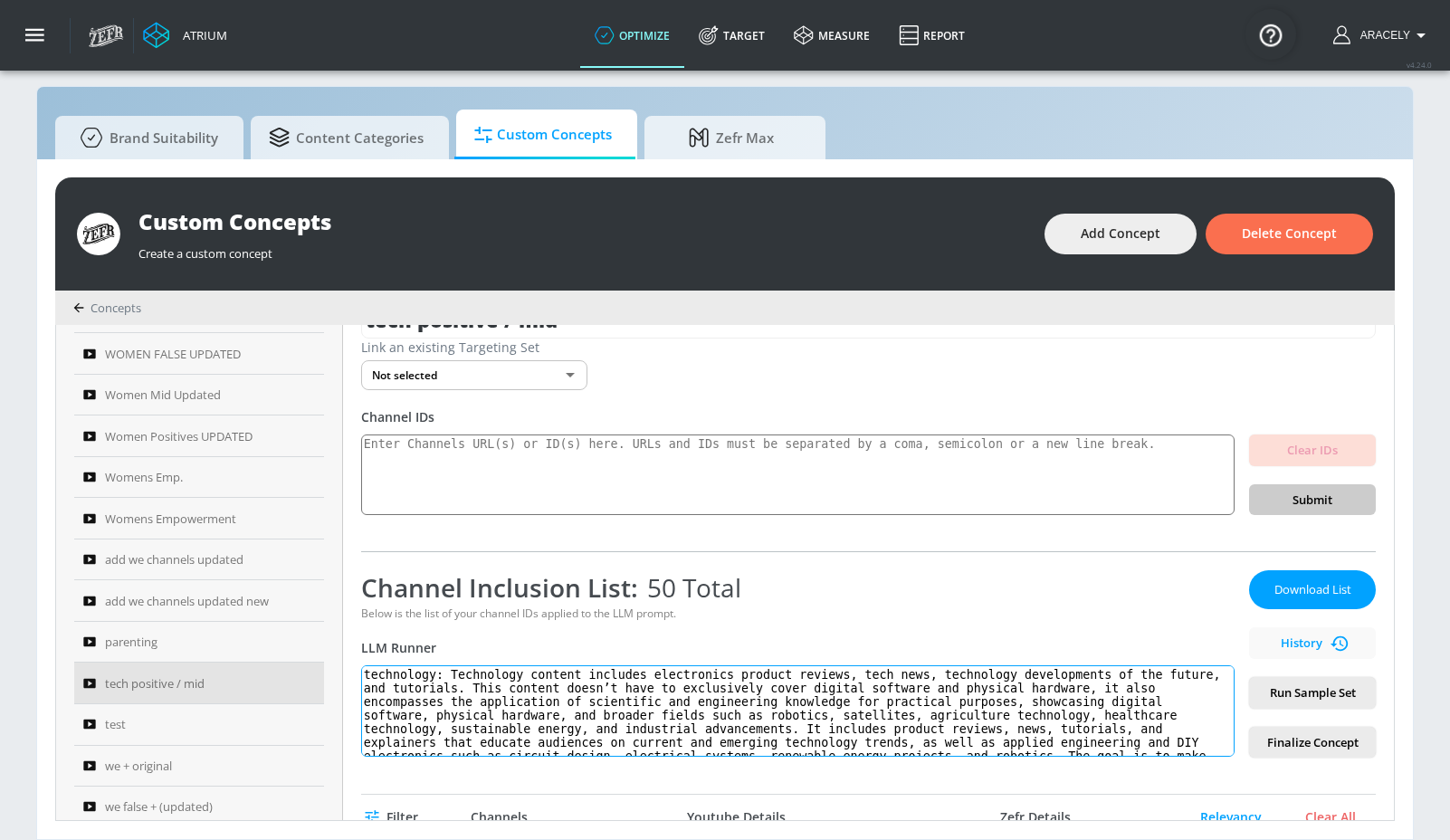
drag, startPoint x: 549, startPoint y: 747, endPoint x: 356, endPoint y: 639, distance: 221.2
click at [356, 639] on div "tech positive / mid Link an existing Targeting Set Not selected none ​ Channel …" at bounding box center [868, 572] width 1051 height 495
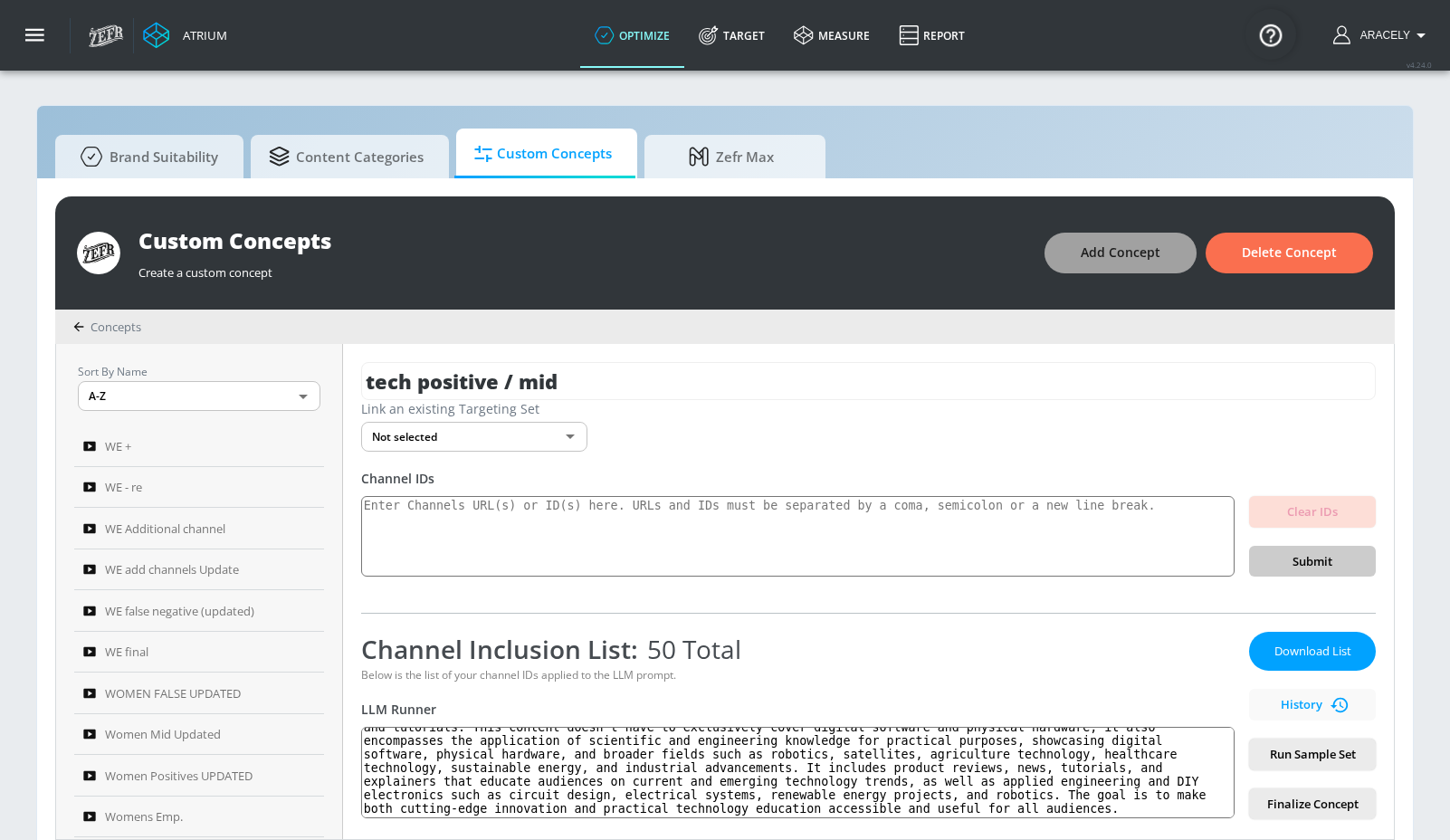
click at [1086, 250] on span "Add Concept" at bounding box center [1120, 252] width 79 height 22
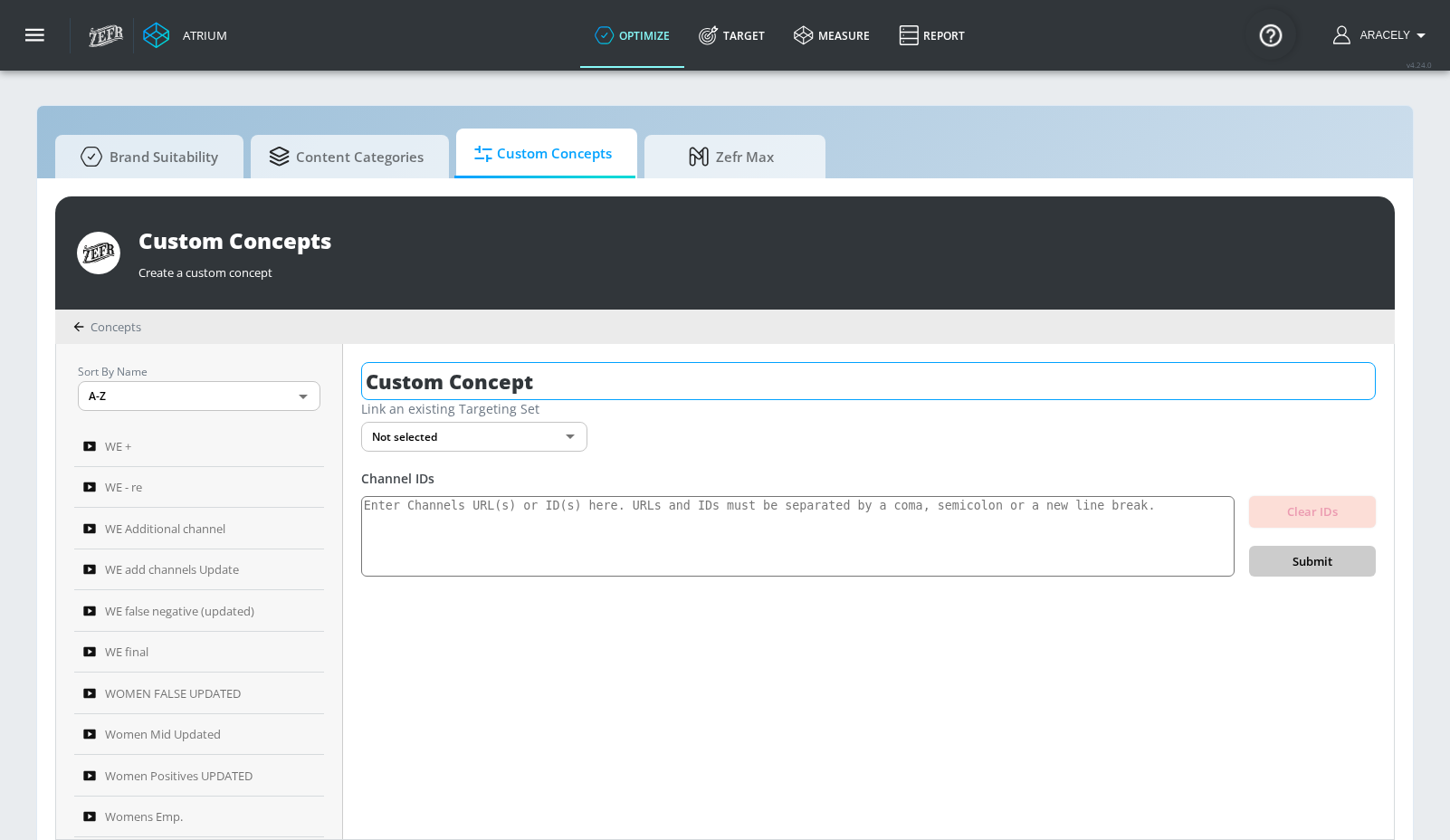
drag, startPoint x: 577, startPoint y: 340, endPoint x: 576, endPoint y: 396, distance: 56.0
click at [577, 340] on div "Concepts" at bounding box center [725, 327] width 1340 height 35
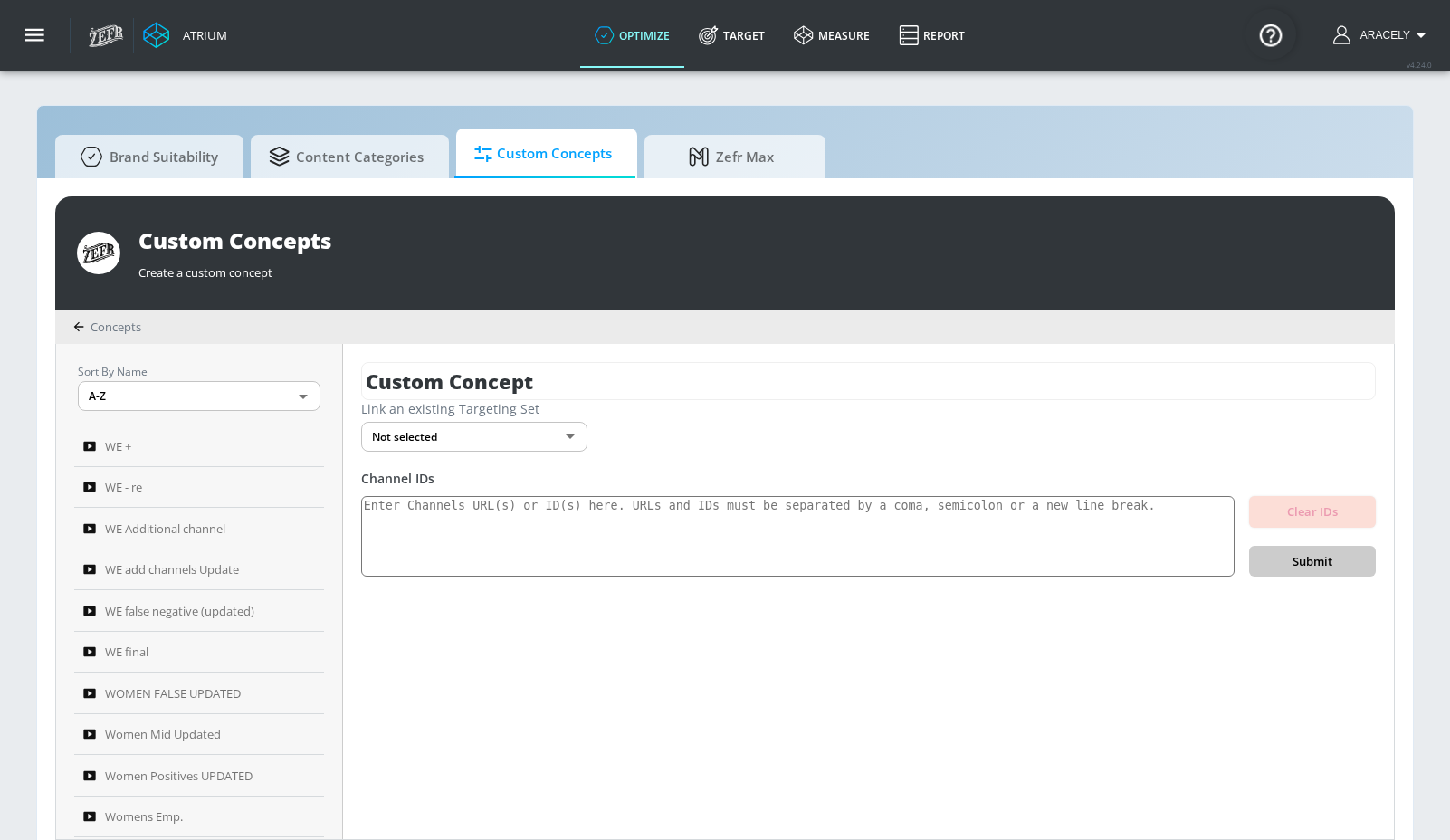
click at [576, 402] on div "Link an existing Targeting Set" at bounding box center [869, 409] width 1015 height 17
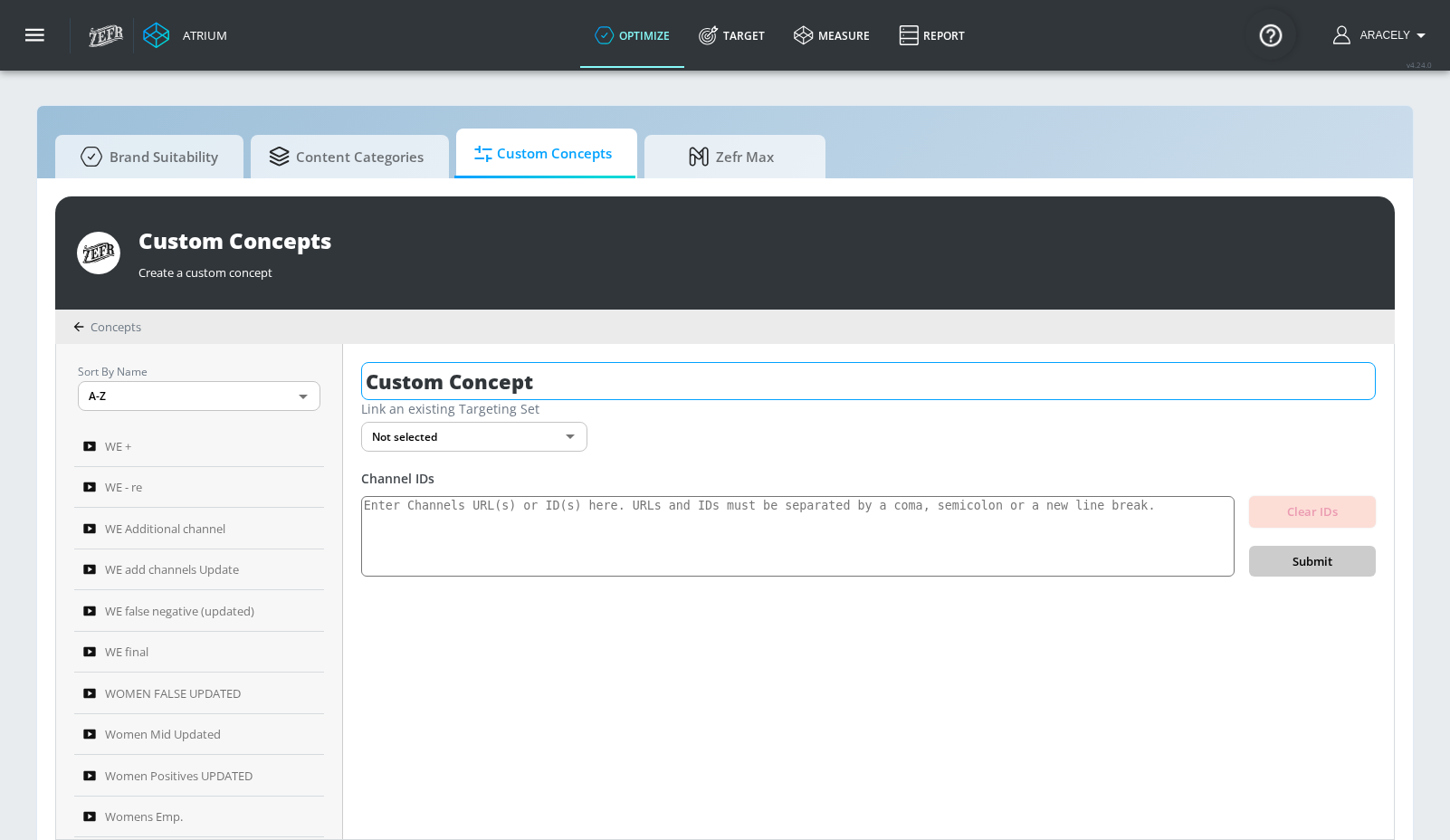
click at [577, 400] on div "Link an existing Targeting Set" at bounding box center [869, 409] width 1015 height 17
click at [583, 393] on input "Custom Concept" at bounding box center [869, 381] width 1015 height 38
click at [583, 392] on input "Custom Concept" at bounding box center [869, 381] width 1015 height 38
click at [583, 391] on input "Custom Concept" at bounding box center [869, 381] width 1015 height 38
click at [568, 391] on input "Custom Concept" at bounding box center [869, 381] width 1015 height 38
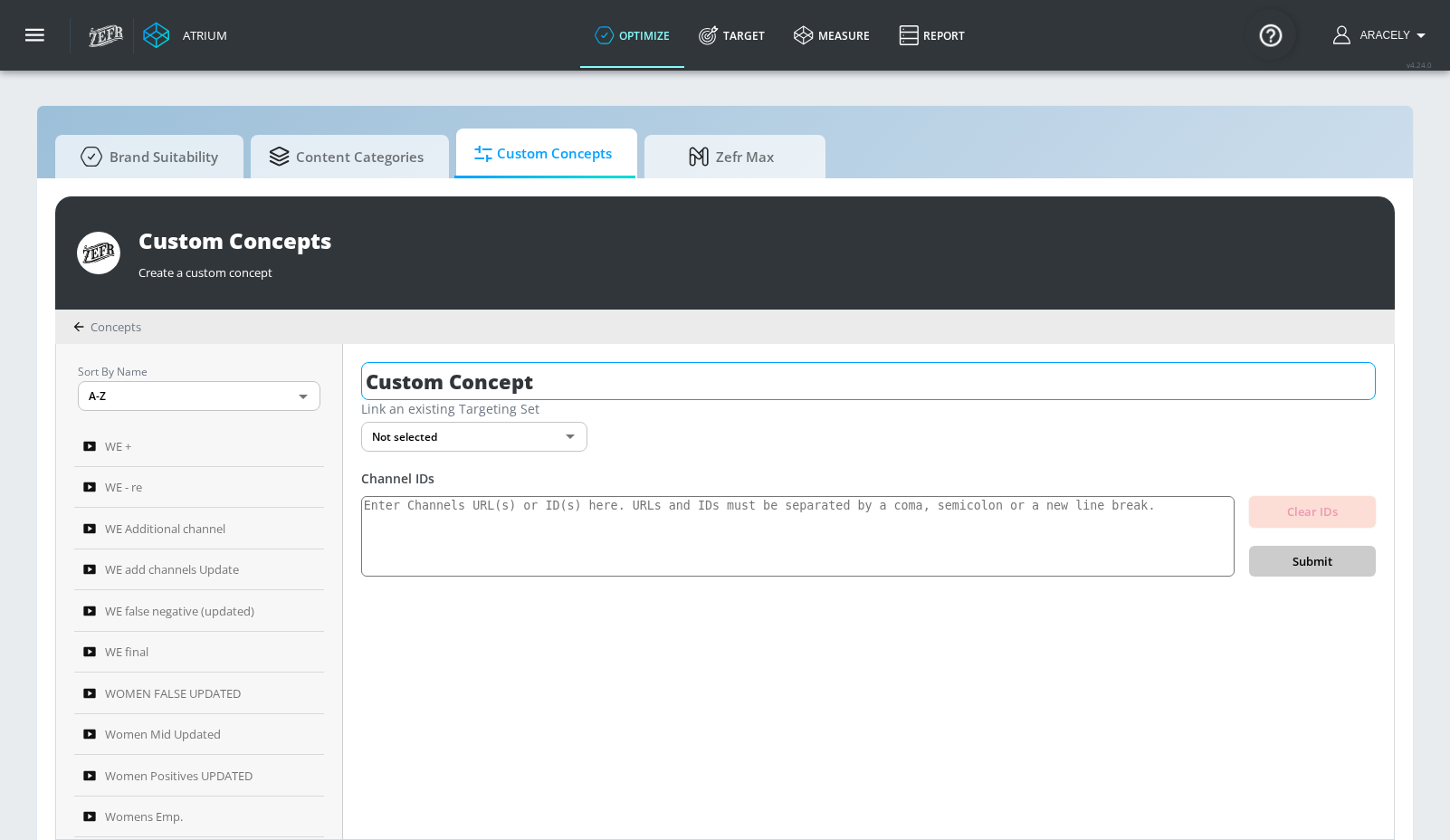
click at [568, 391] on input "Custom Concept" at bounding box center [869, 381] width 1015 height 38
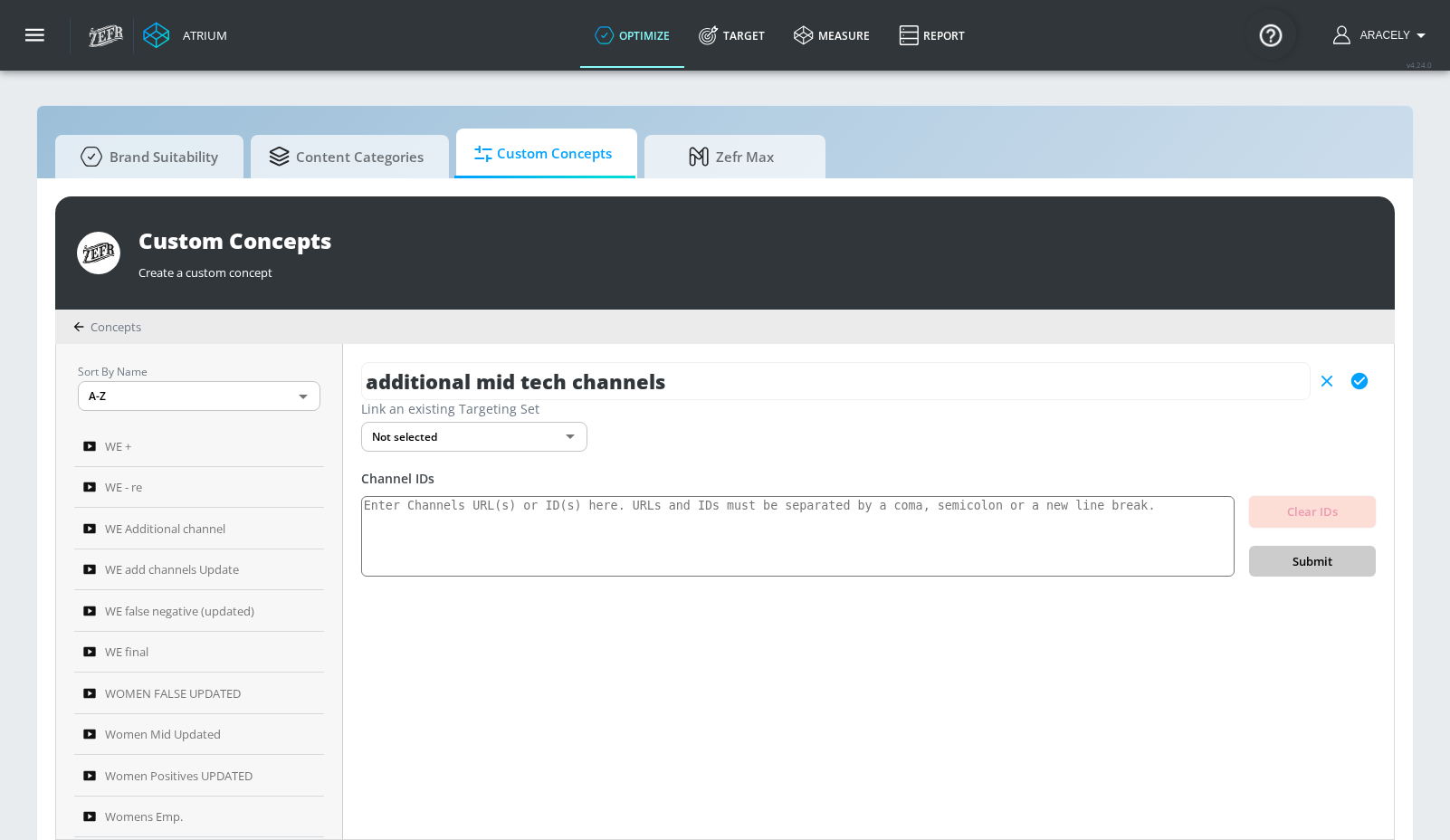
type input "additional mid tech channels"
click at [1372, 383] on button "button" at bounding box center [1360, 381] width 33 height 33
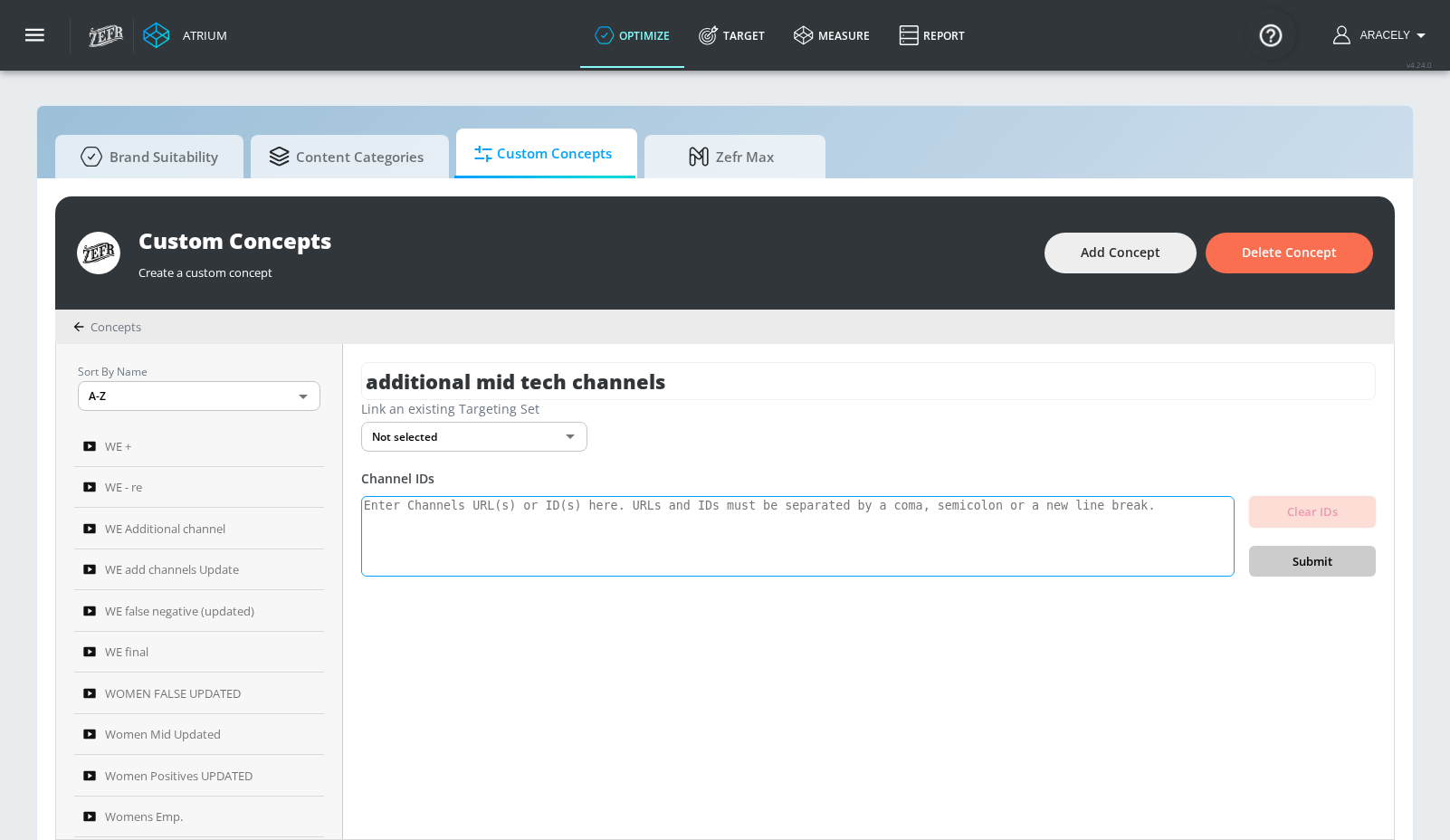
click at [555, 534] on textarea at bounding box center [798, 536] width 874 height 81
paste textarea "UCvtfgZMnFBqRjI3ioNPxFEQ UCuduZQSakKOoUT7vvA8htkQ UCtkfqhQWwLVQHWLQWDHdGtQ UCrc…"
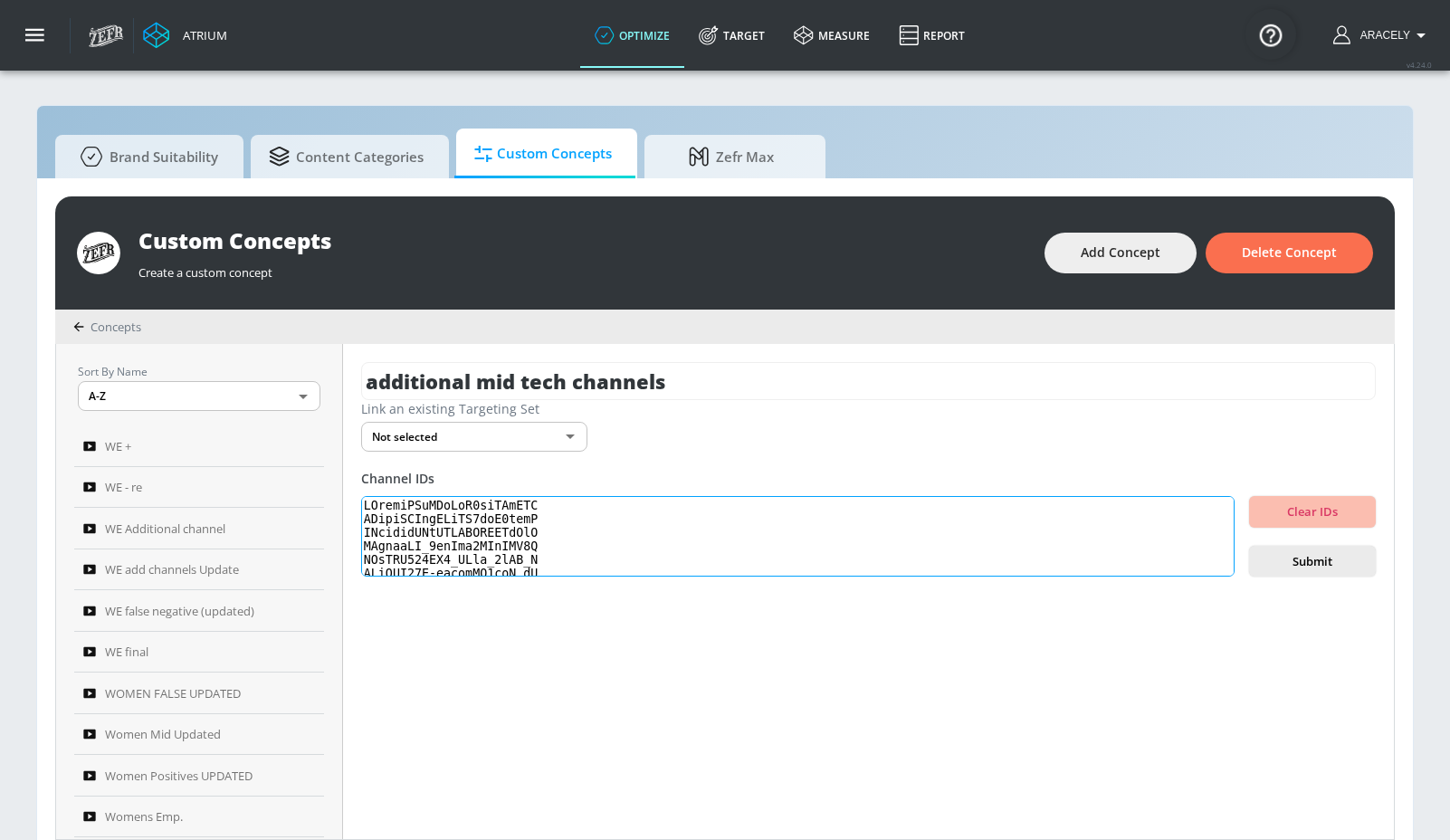
scroll to position [602, 0]
type textarea "UCvtfgZMnFBqRjI3ioNPxFEQ UCuduZQSakKOoUT7vvA8htkQ UCtkfqhQWwLVQHWLQWDHdGtQ UCrc…"
click at [1307, 562] on span "Submit" at bounding box center [1312, 562] width 98 height 21
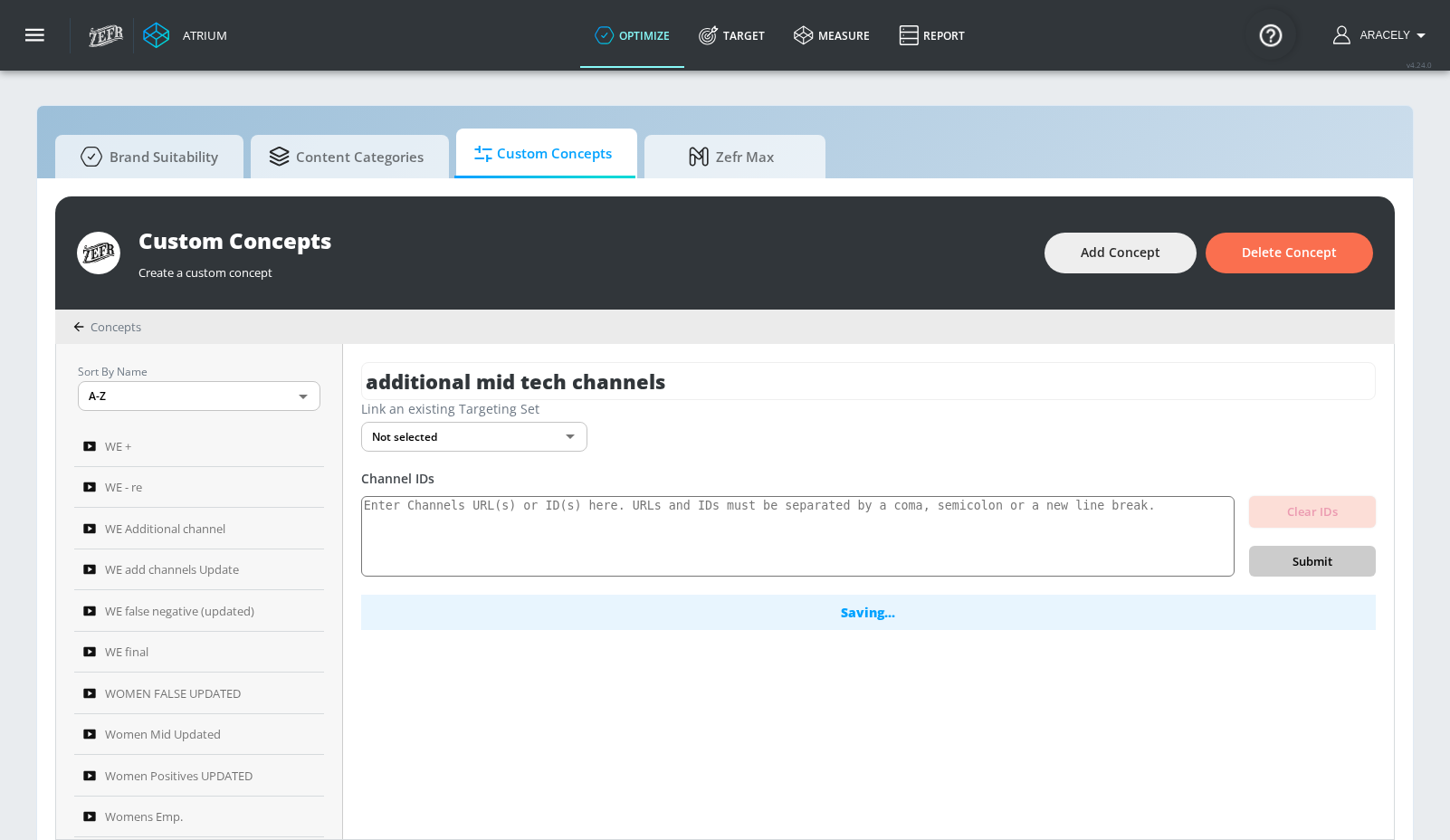
scroll to position [19, 0]
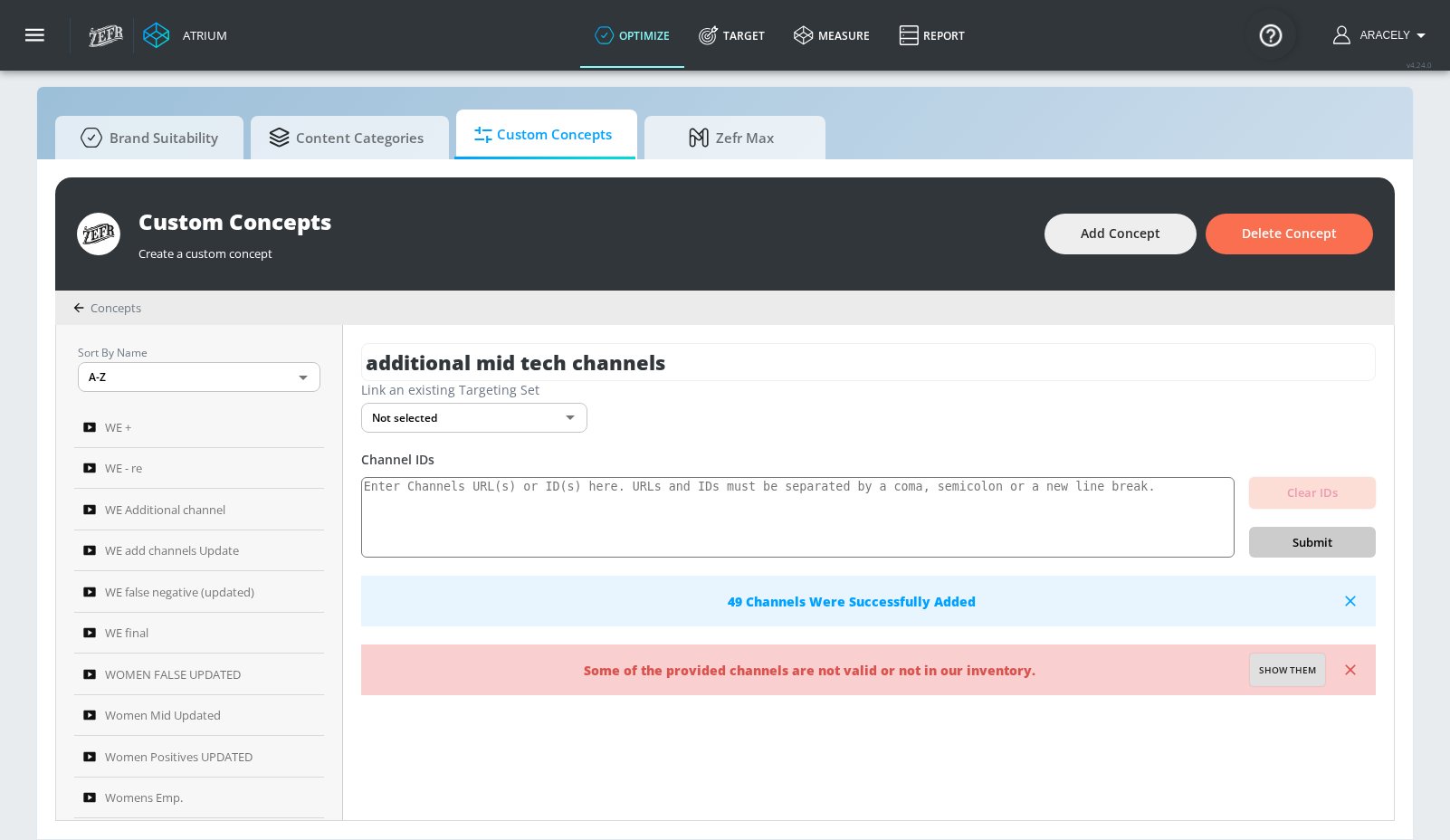
click at [1302, 671] on span "Show them" at bounding box center [1288, 670] width 57 height 16
type textarea "Invalid channels: UC49E55iNruk5fy7W4Wb_t_Q"
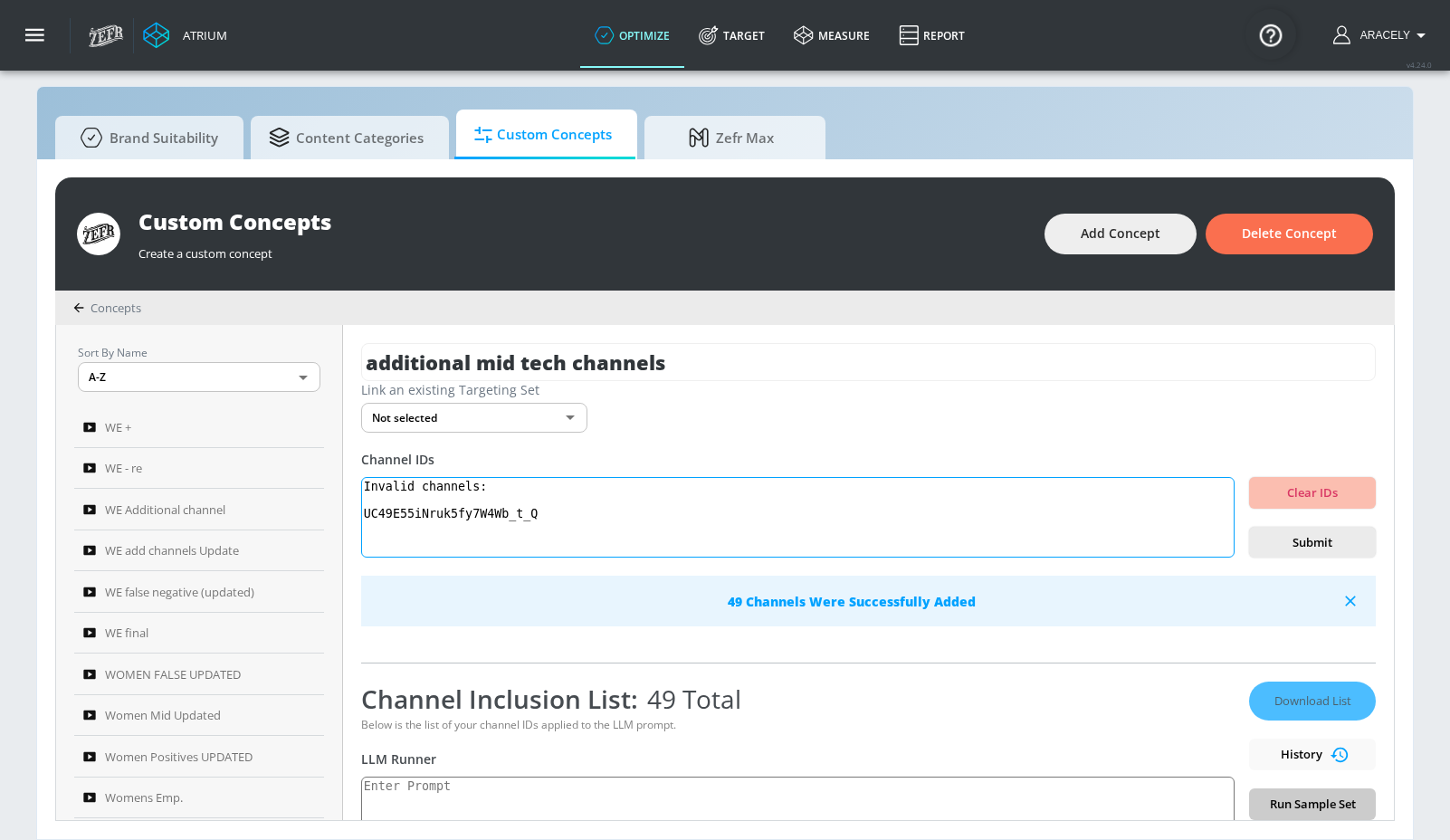
click at [569, 519] on textarea "Invalid channels: UC49E55iNruk5fy7W4Wb_t_Q" at bounding box center [798, 517] width 874 height 81
click at [518, 511] on textarea "Invalid channels: UC49E55iNruk5fy7W4Wb_t_Q" at bounding box center [798, 517] width 874 height 81
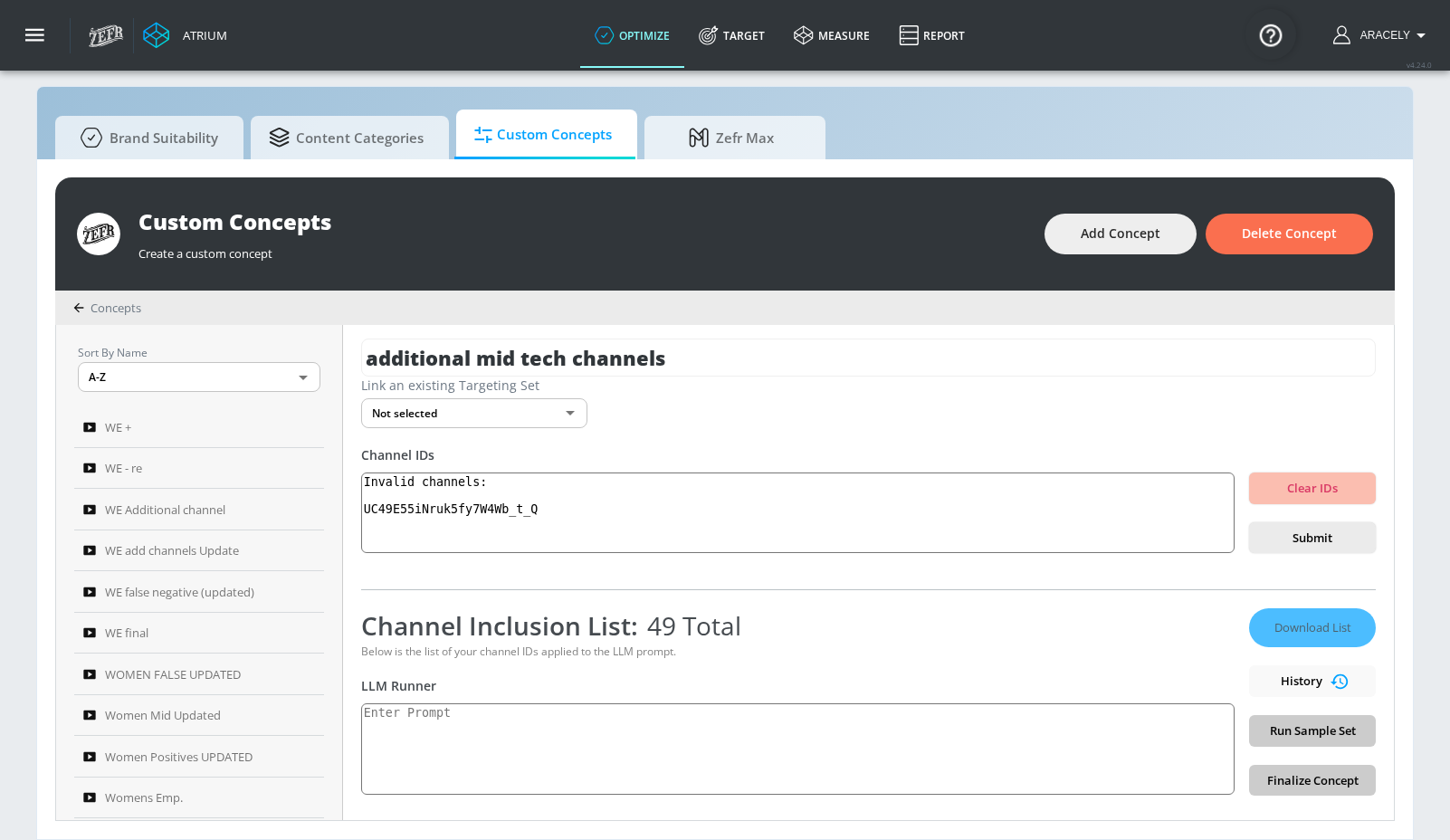
scroll to position [7, 0]
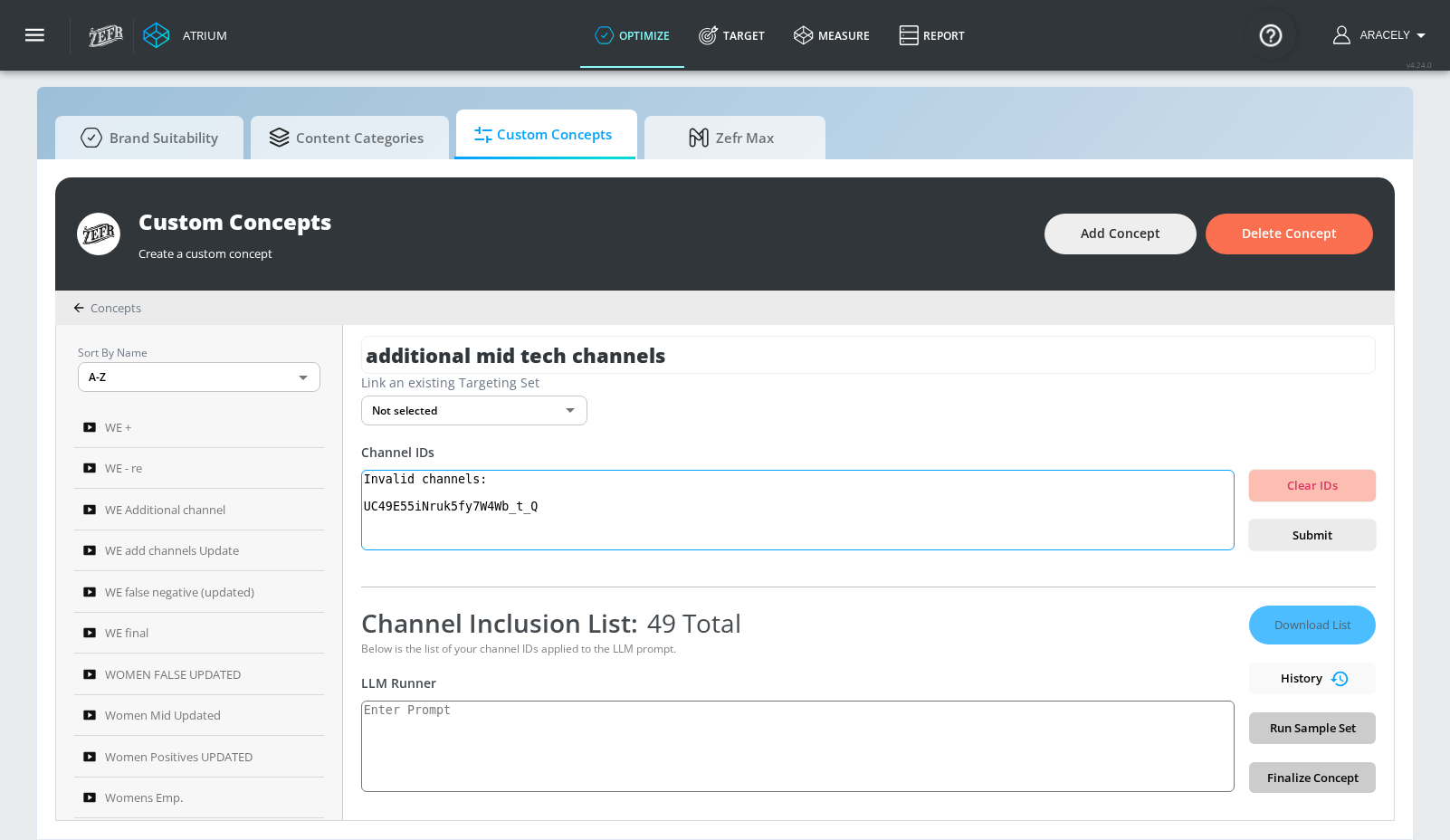
drag, startPoint x: 563, startPoint y: 511, endPoint x: 357, endPoint y: 469, distance: 210.2
click at [357, 468] on div "additional mid tech channels Link an existing Targeting Set Not selected none ​…" at bounding box center [868, 572] width 1051 height 495
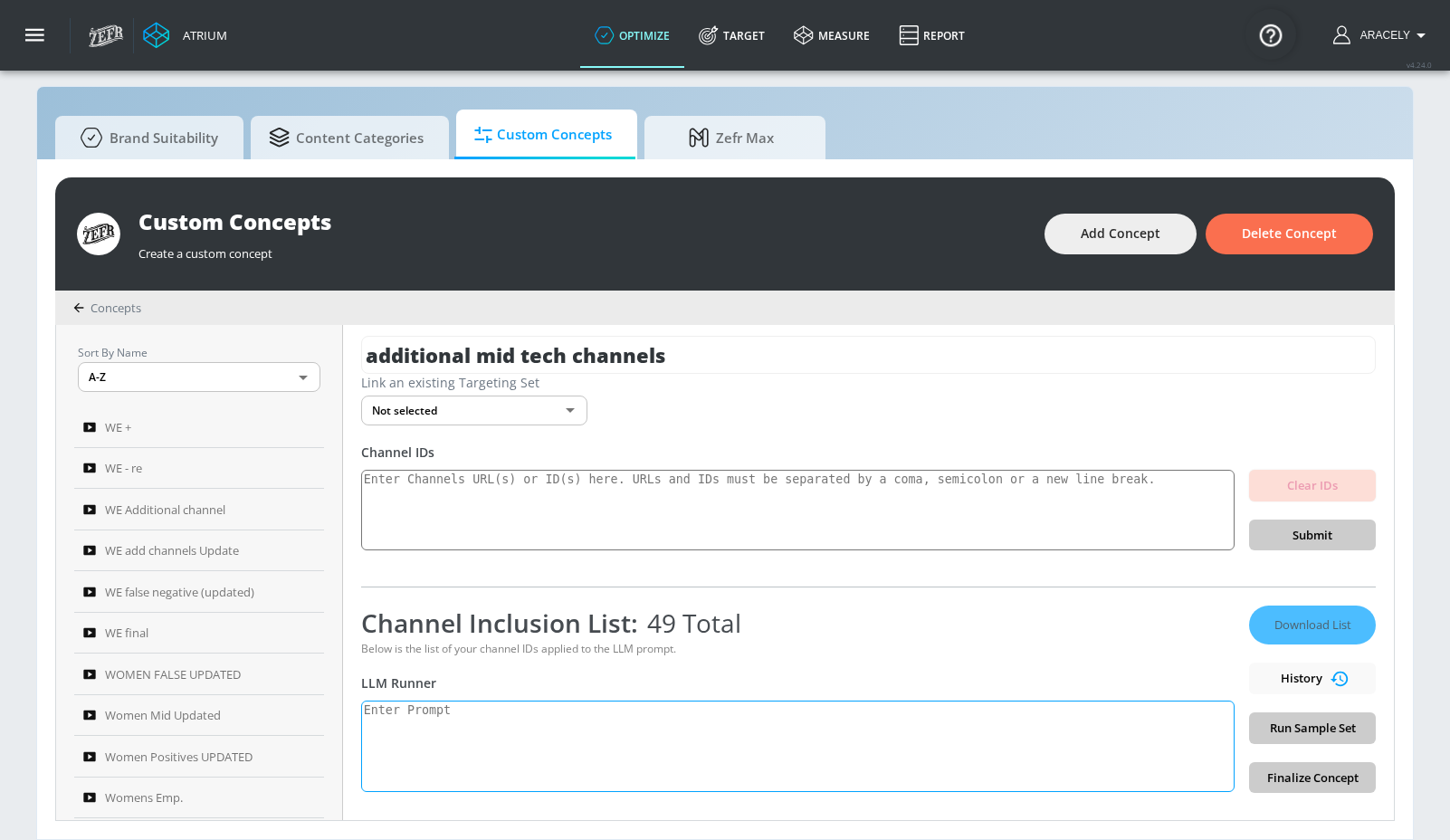
click at [559, 734] on textarea at bounding box center [798, 746] width 874 height 92
click at [535, 734] on textarea at bounding box center [798, 746] width 874 height 92
paste textarea "technology: Technology content includes electronics product reviews, tech news,…"
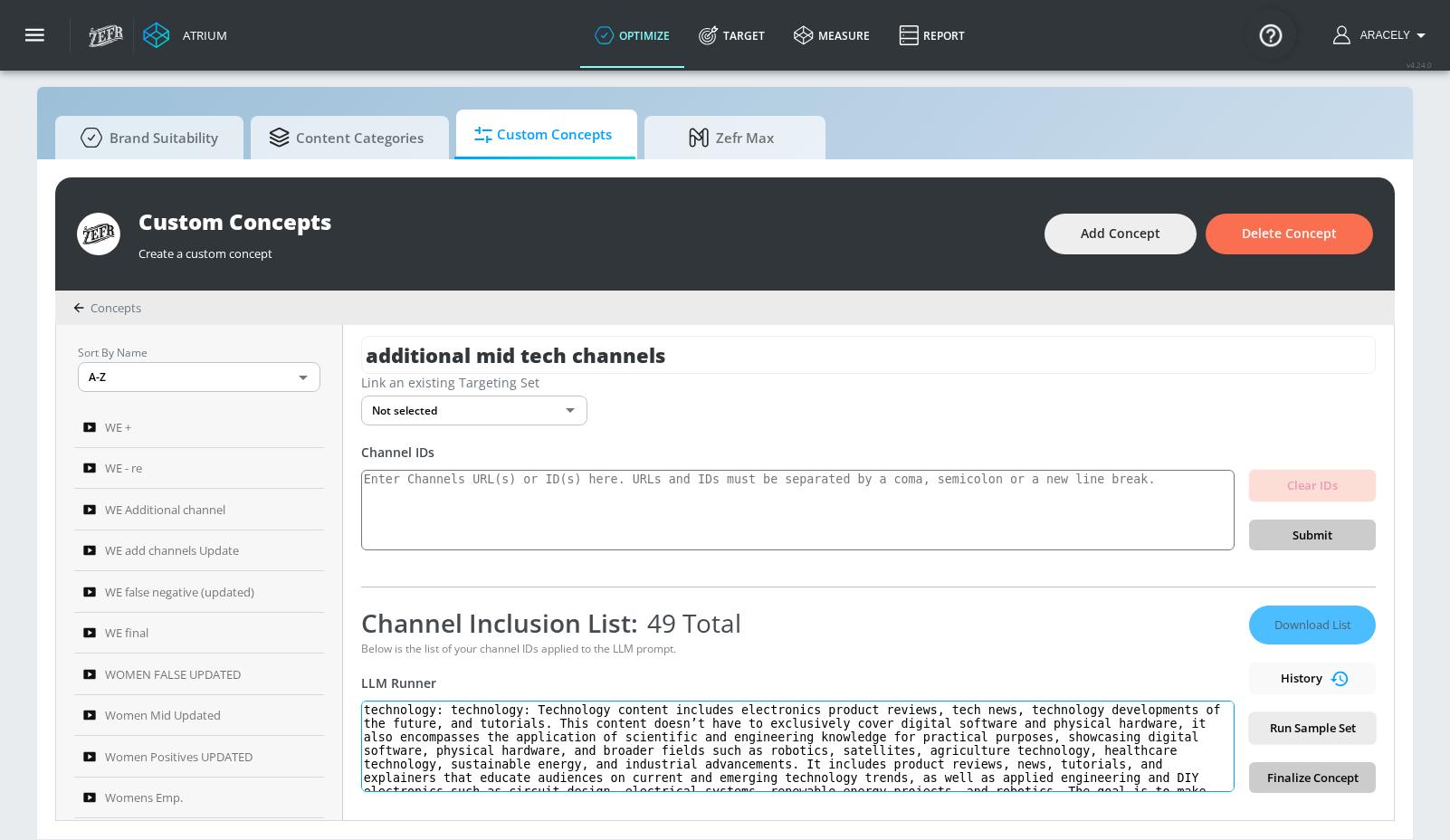
scroll to position [48, 0]
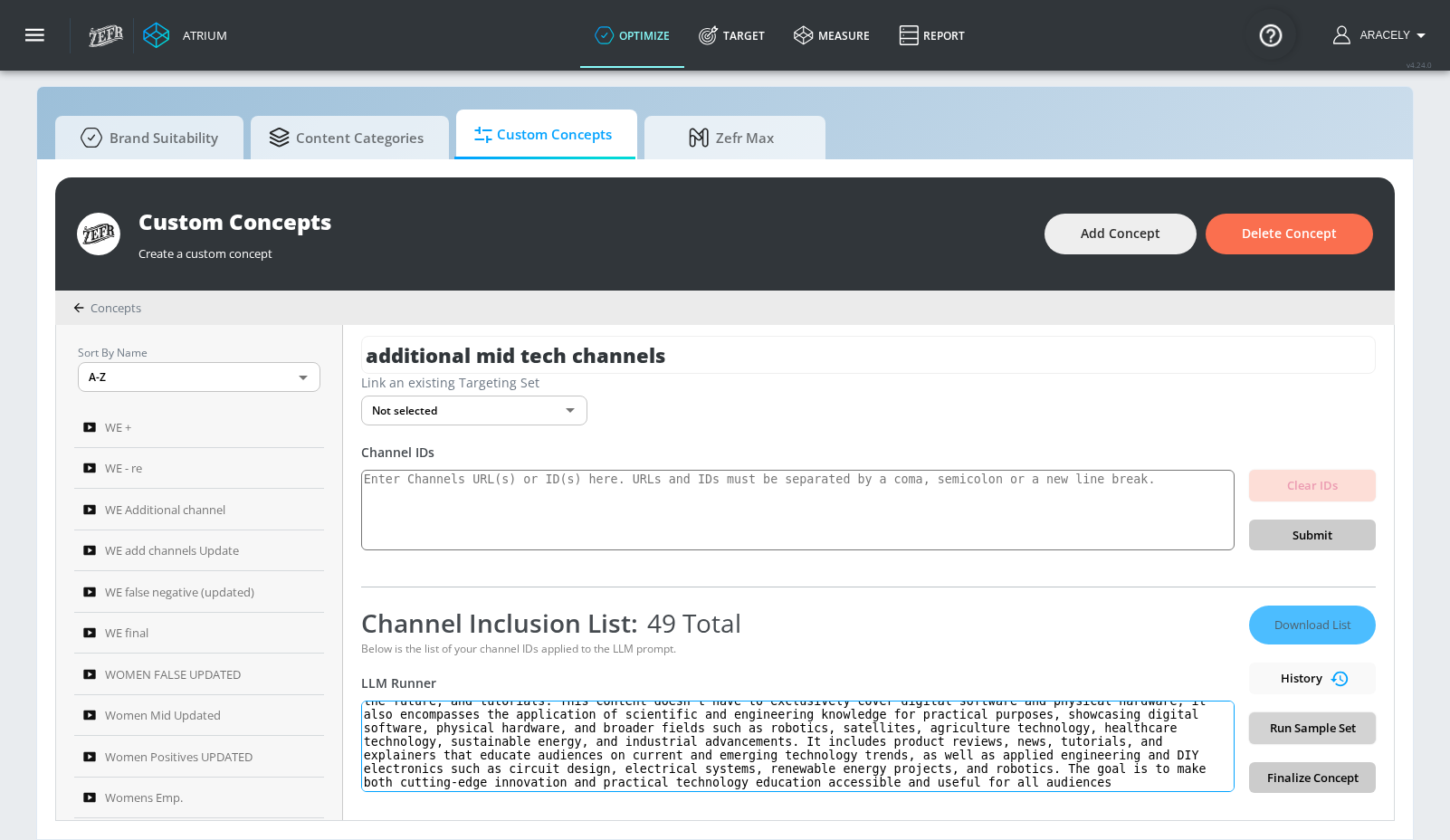
type textarea "technology: technology: Technology content includes electronics product reviews…"
click at [1304, 734] on span "Run Sample Set" at bounding box center [1312, 729] width 98 height 21
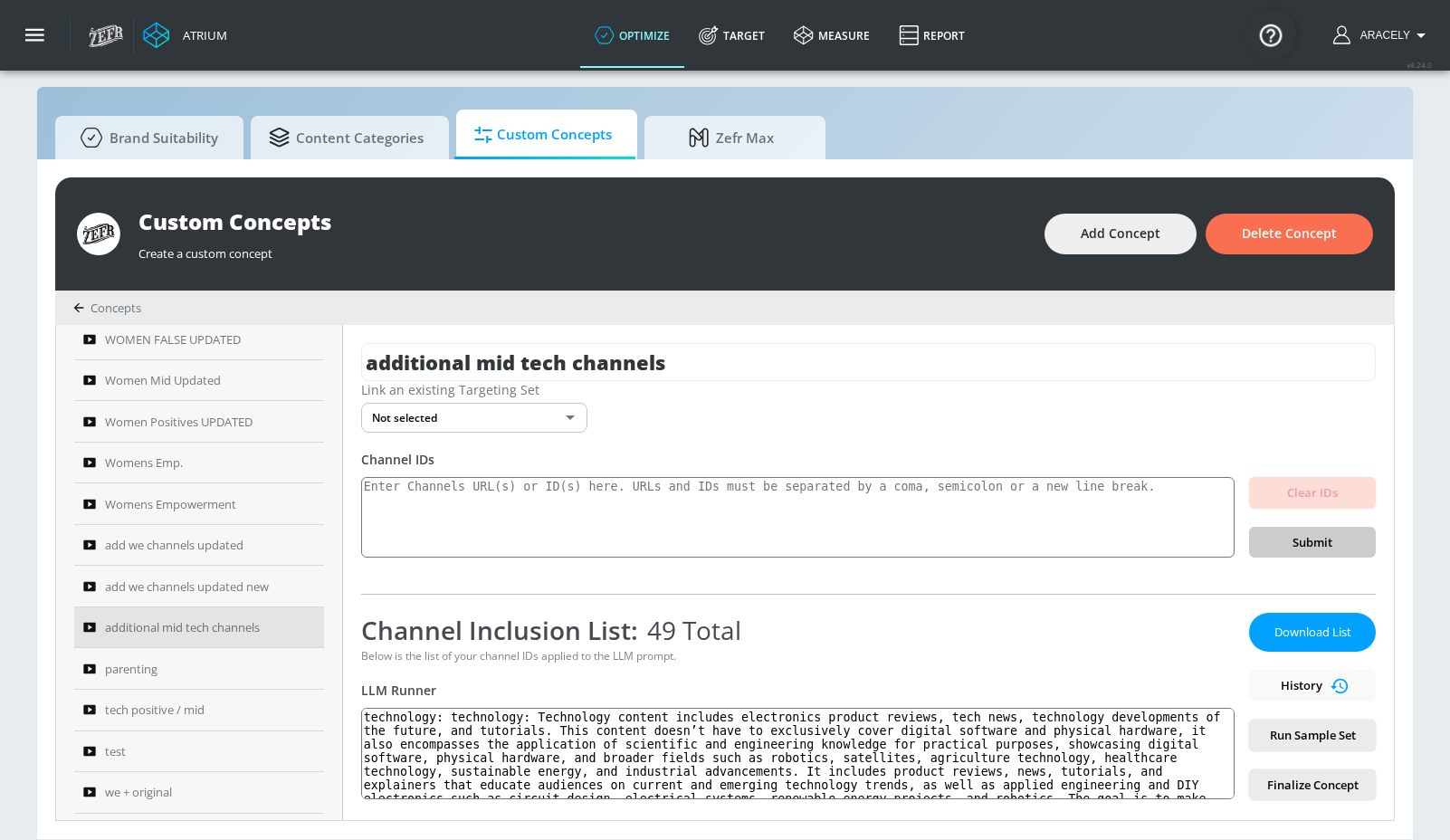
scroll to position [345, 0]
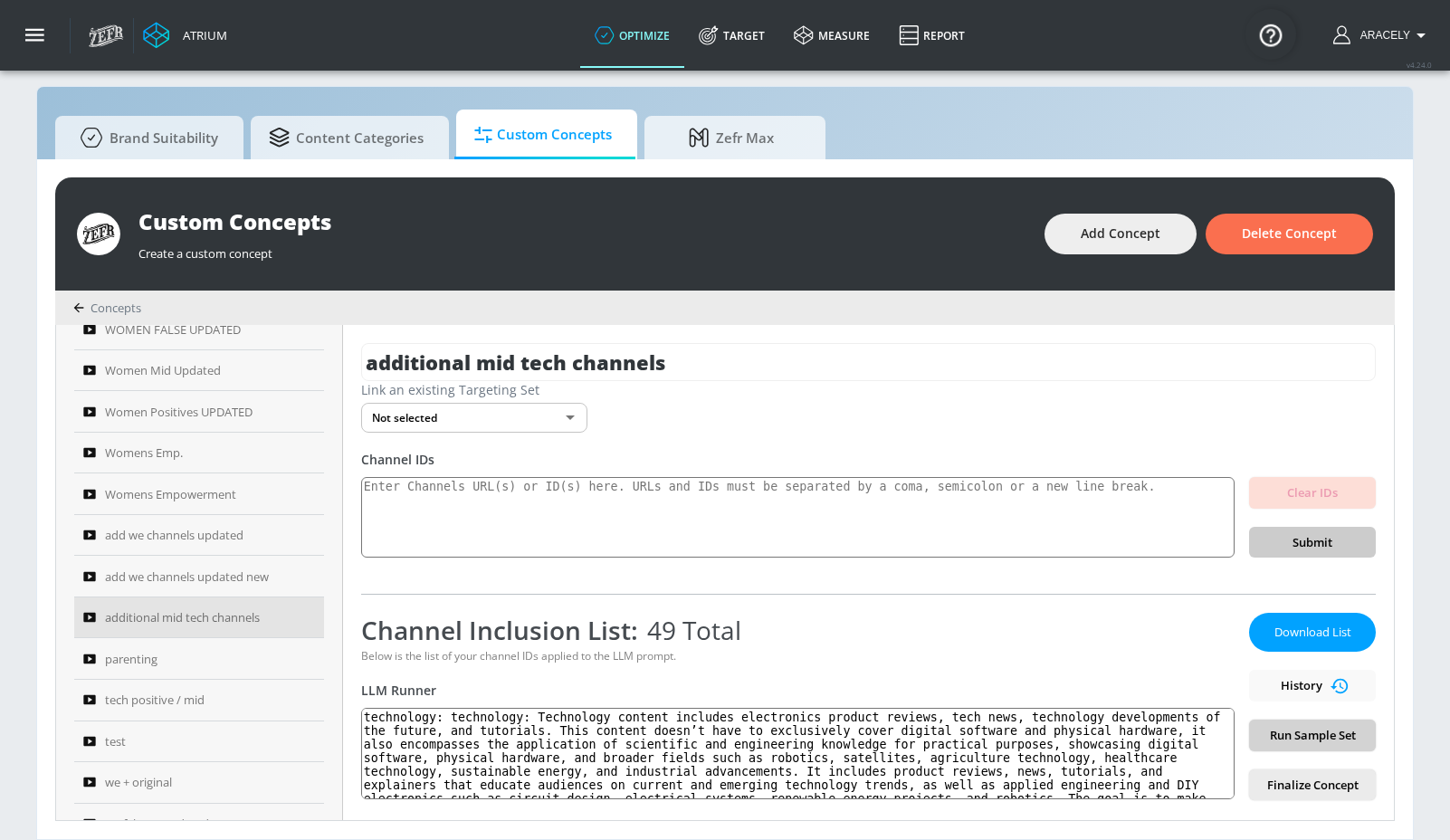
click at [1310, 743] on span "Run Sample Set" at bounding box center [1312, 736] width 98 height 21
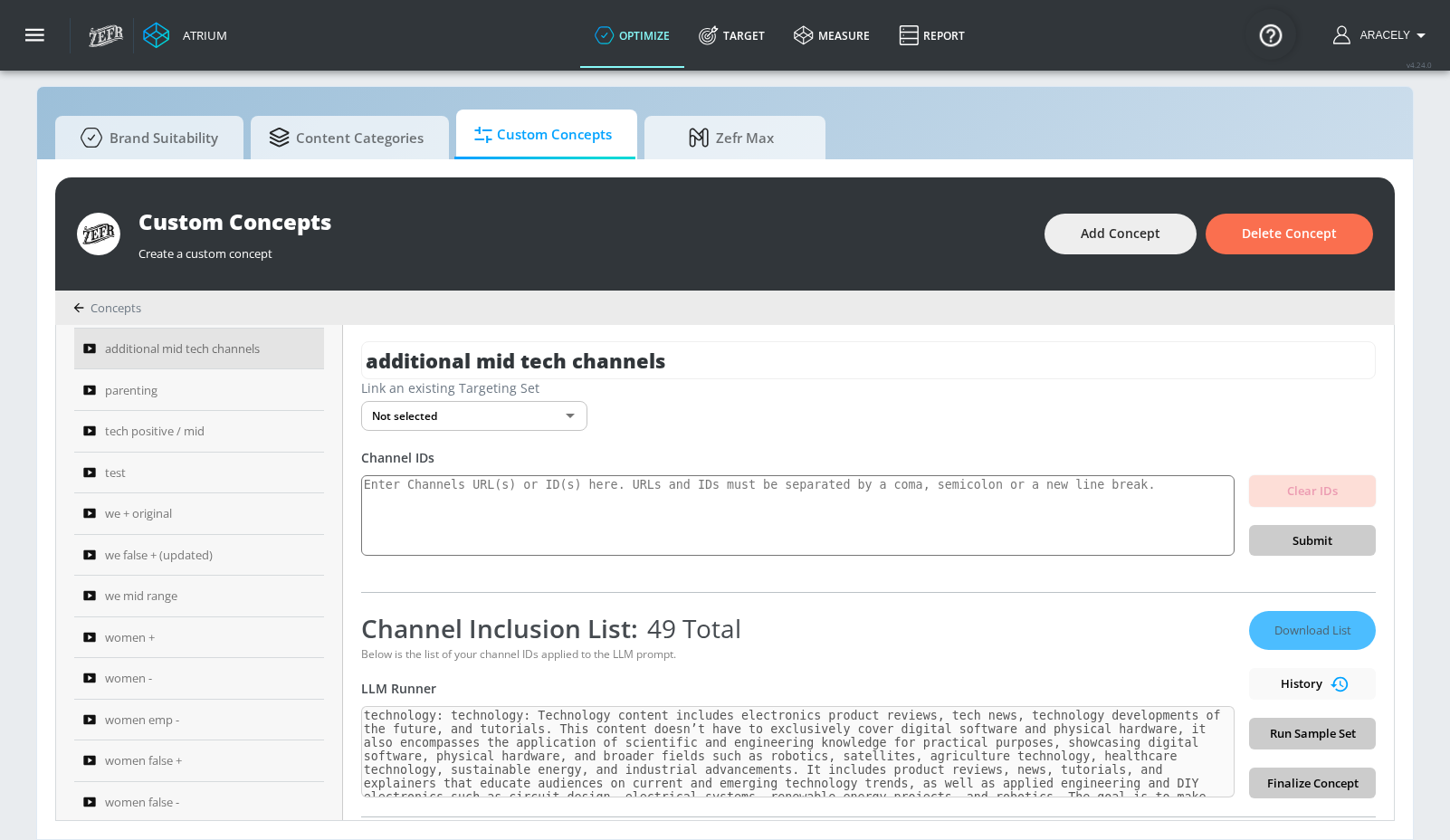
scroll to position [0, 0]
click at [1277, 232] on span "Delete Concept" at bounding box center [1290, 233] width 95 height 22
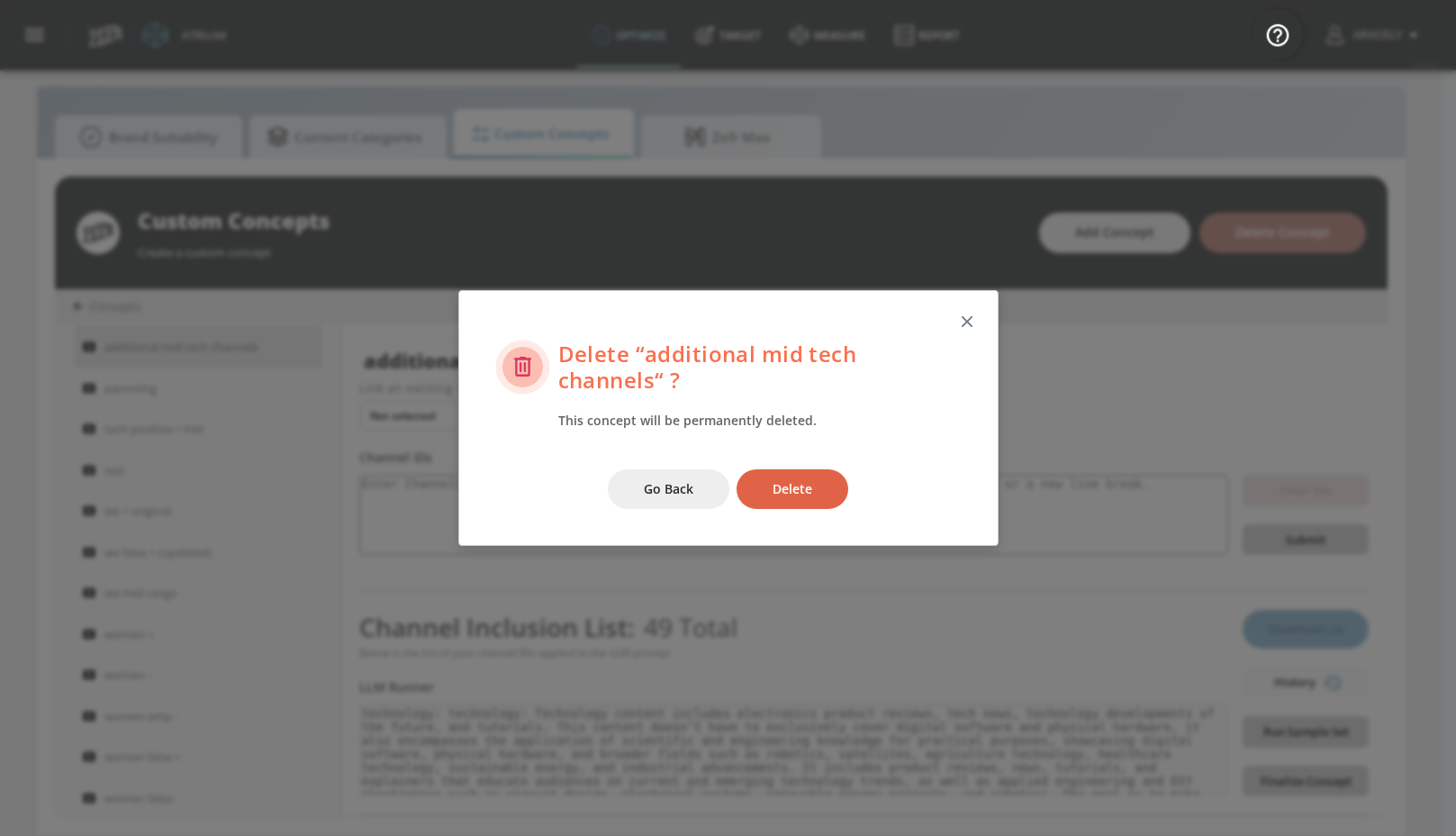
click at [793, 495] on span "Delete" at bounding box center [791, 489] width 39 height 22
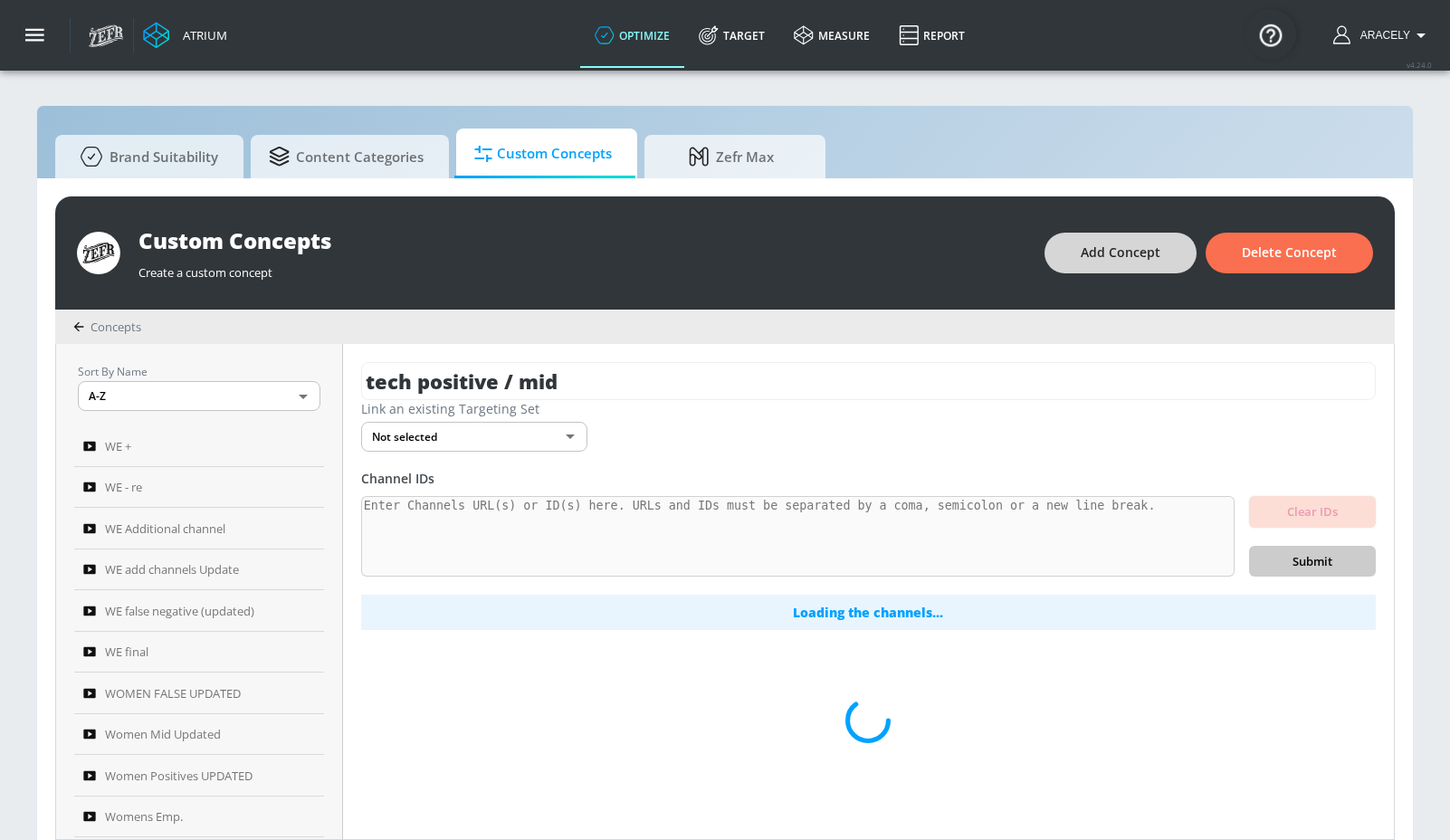
click at [1119, 254] on span "Add Concept" at bounding box center [1120, 252] width 79 height 22
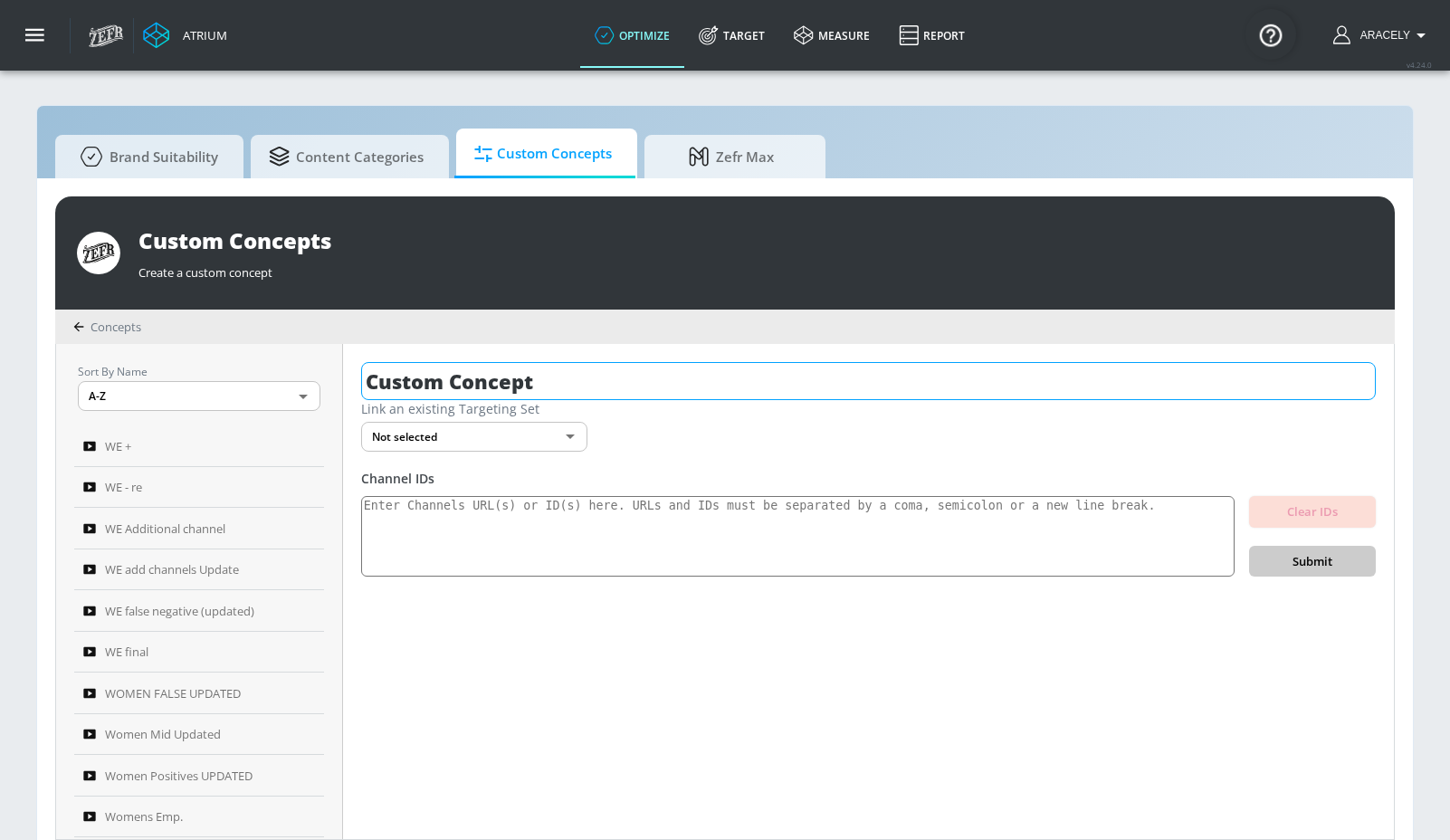
click at [506, 396] on input "Custom Concept" at bounding box center [869, 381] width 1015 height 38
click at [507, 392] on input "Custom Concept" at bounding box center [869, 381] width 1015 height 38
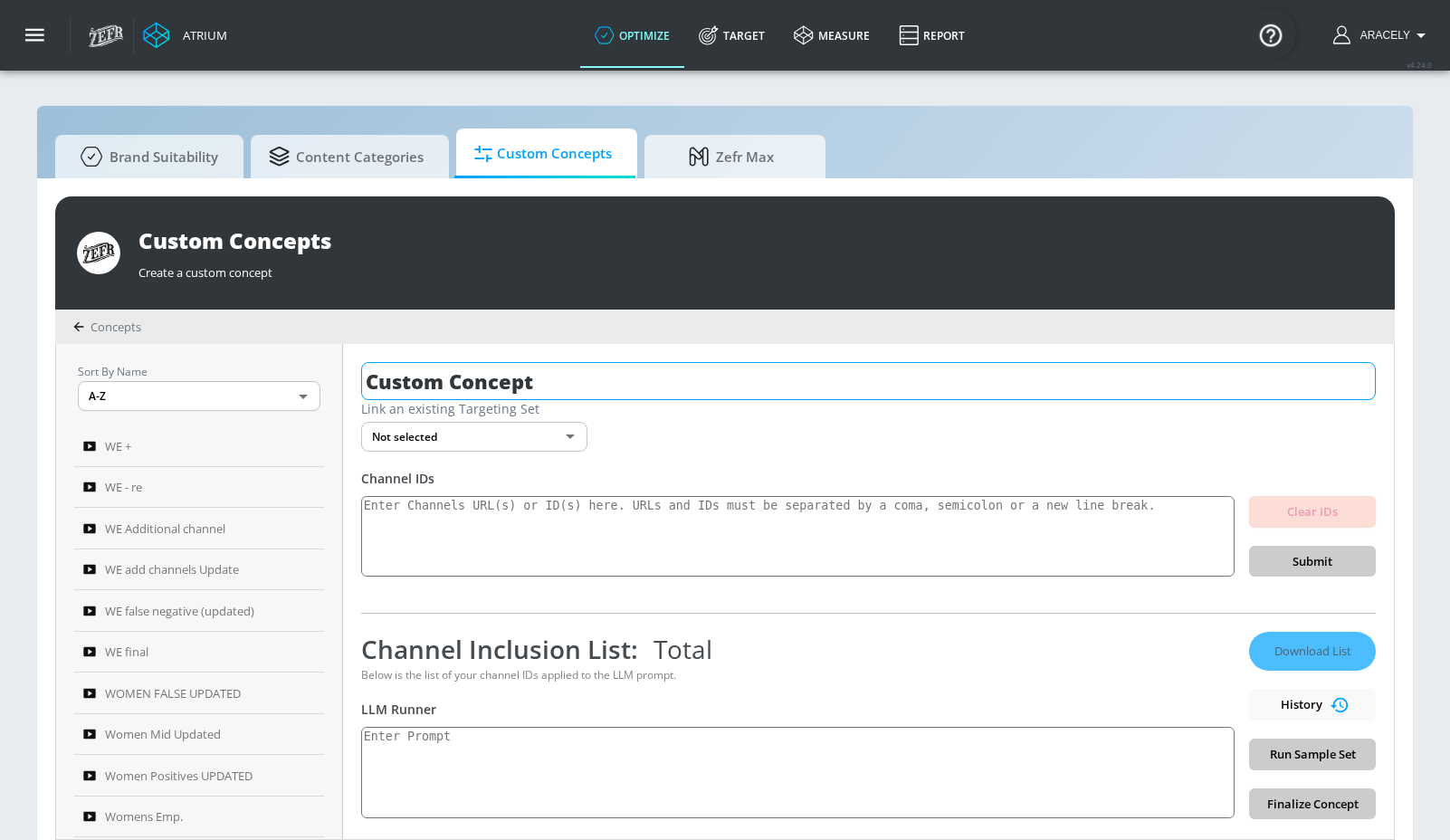
click at [507, 392] on input "Custom Concept" at bounding box center [869, 381] width 1015 height 38
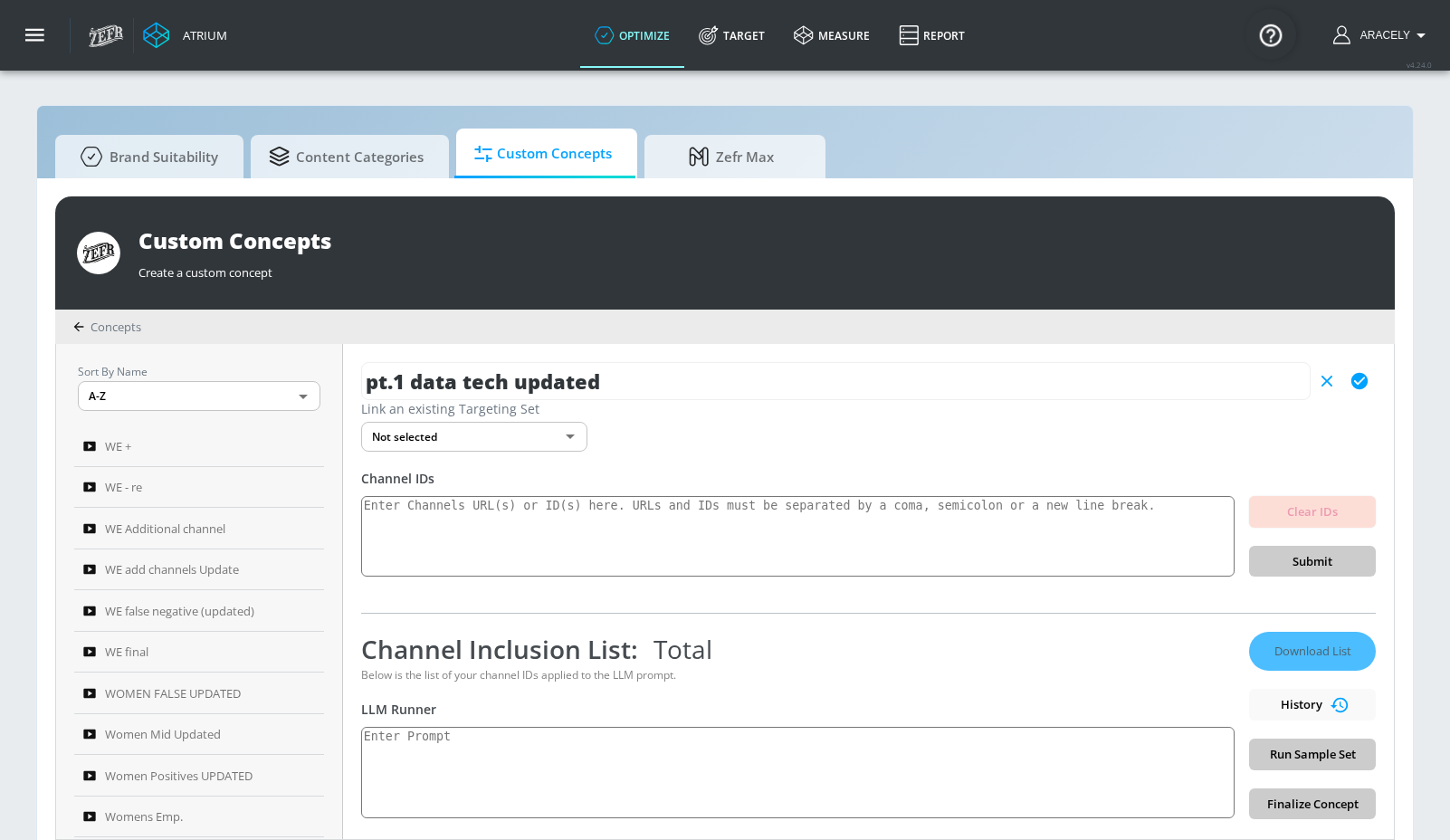
type input "pt.1 data tech updated"
click at [1355, 373] on icon "button" at bounding box center [1359, 381] width 20 height 20
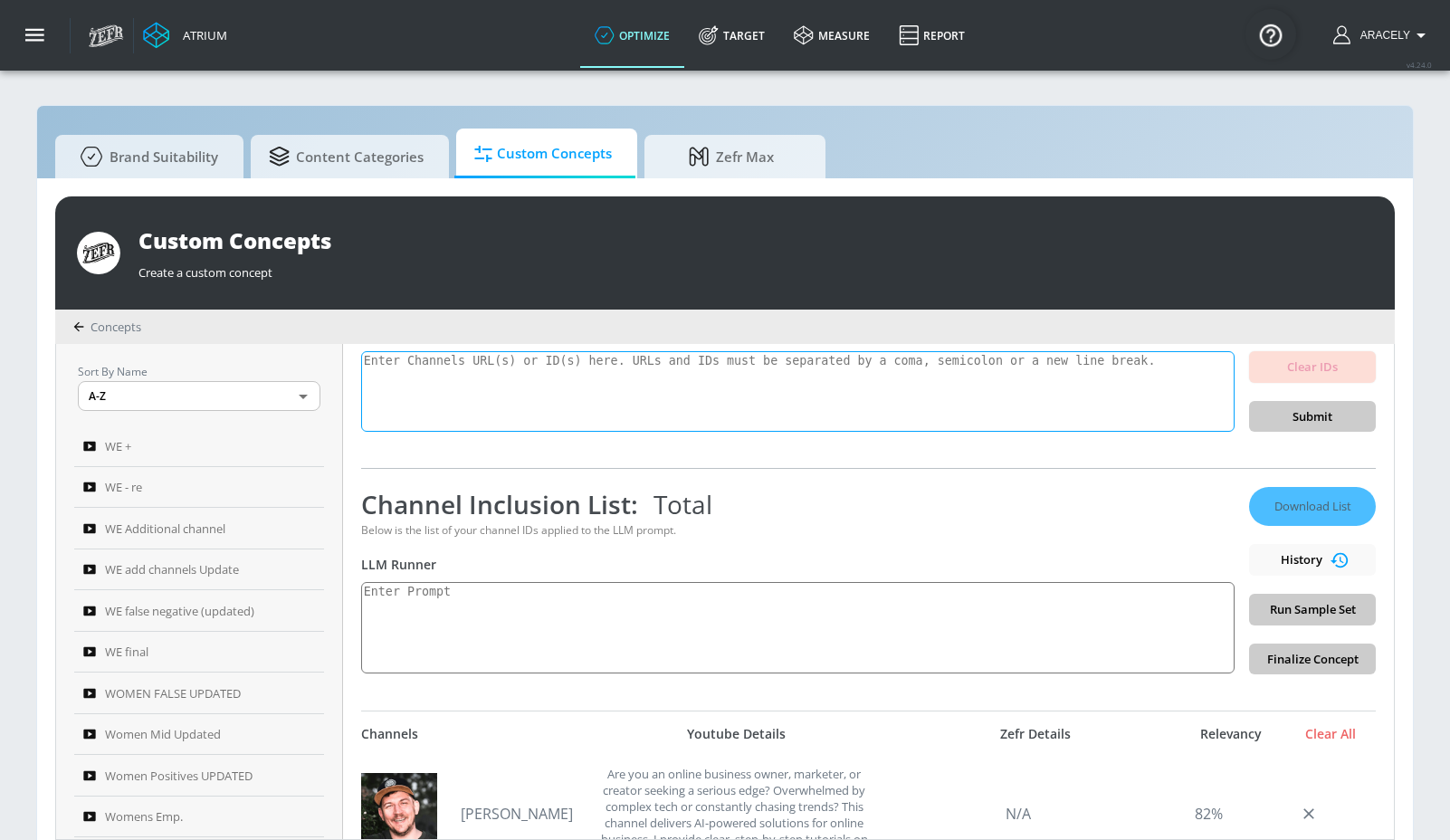
scroll to position [16, 0]
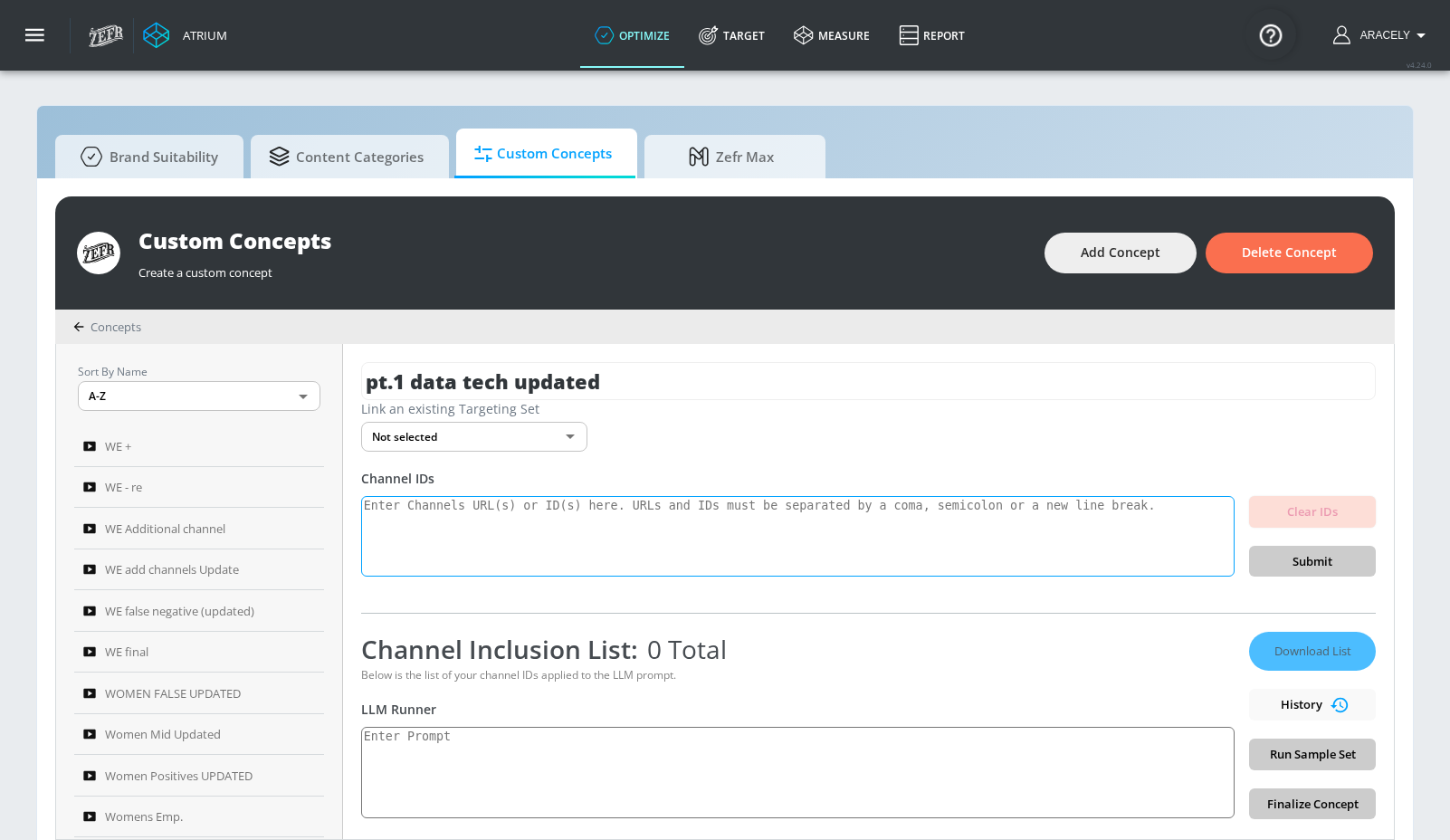
paste textarea "UCsD2zKOCUtw5oVSkx2FOv9Q UCxDhg1908IiABMmF3h7rVjg UCmkIyojtMo8Ii35cwh4SZDg UCl2…"
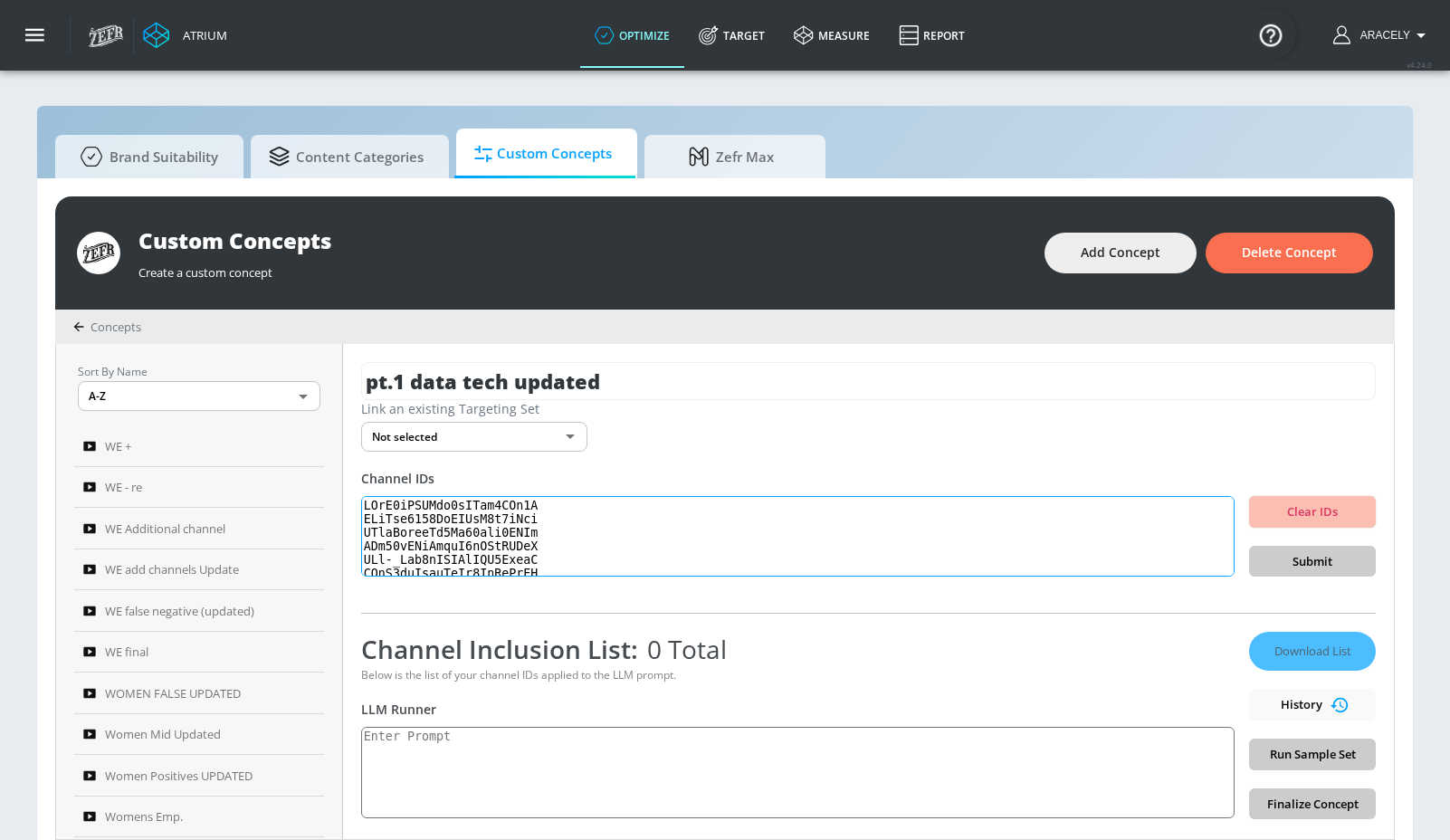
scroll to position [602, 0]
type textarea "UCsD2zKOCUtw5oVSkx2FOv9Q UCxDhg1908IiABMmF3h7rVjg UCmkIyojtMo8Ii35cwh4SZDg UCl2…"
click at [1275, 562] on span "Submit" at bounding box center [1312, 562] width 98 height 21
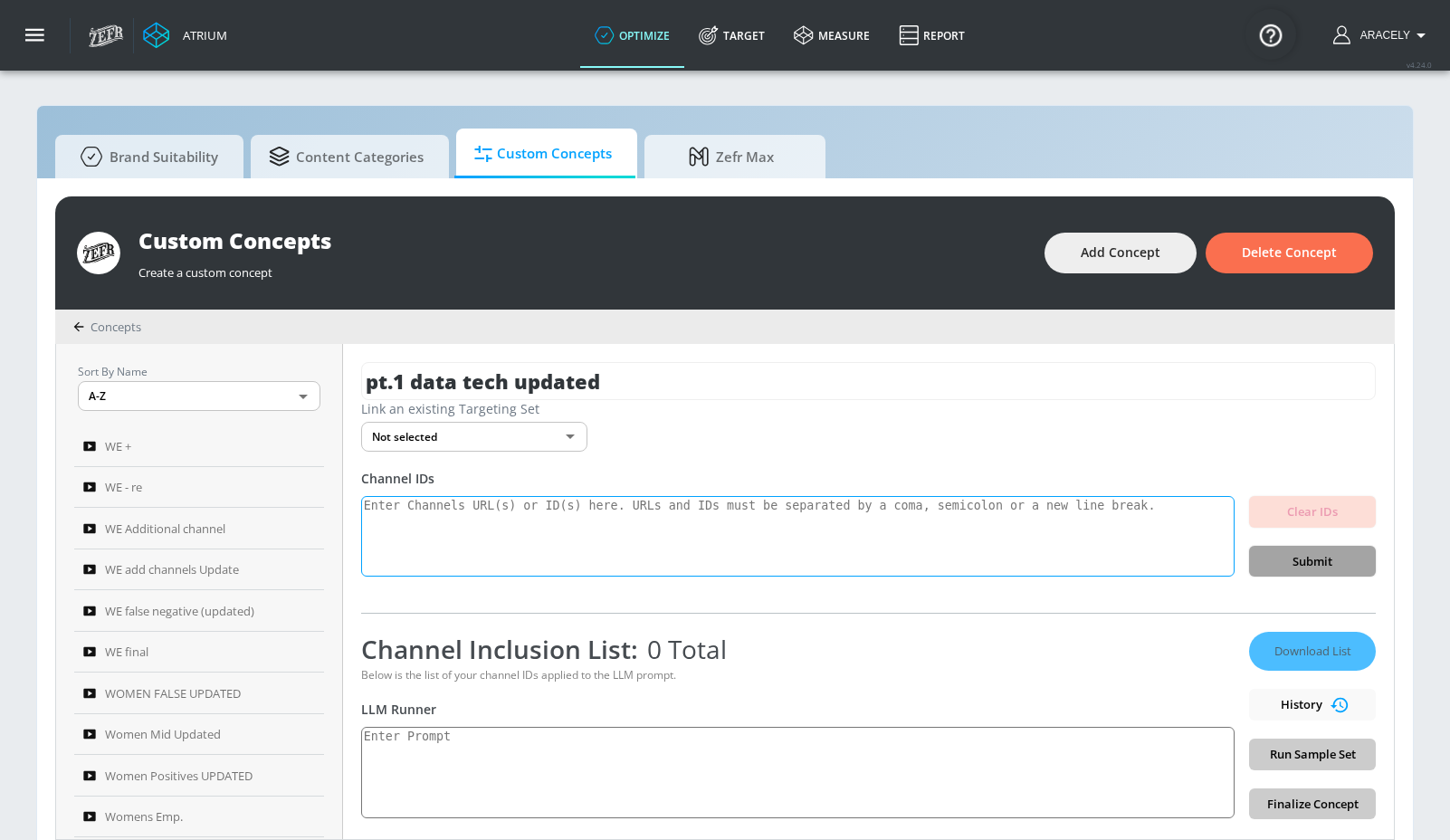
scroll to position [0, 0]
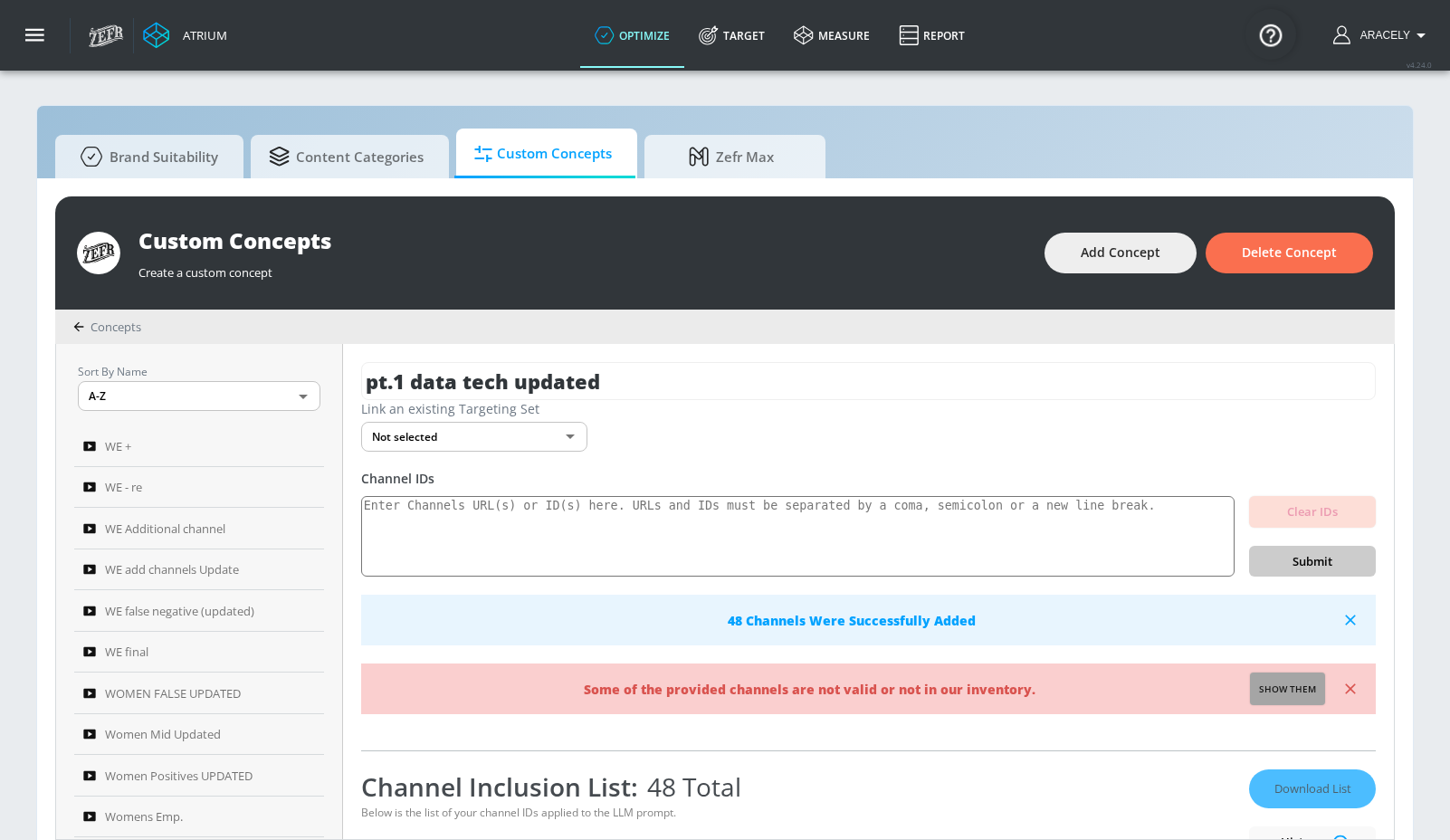
click at [1279, 683] on span "Show them" at bounding box center [1288, 689] width 57 height 16
type textarea "Invalid channels: UCiN0epBvcwVeOd5NcRzHxNA UCeVgNo2lUKrbUTusgDq6DBA"
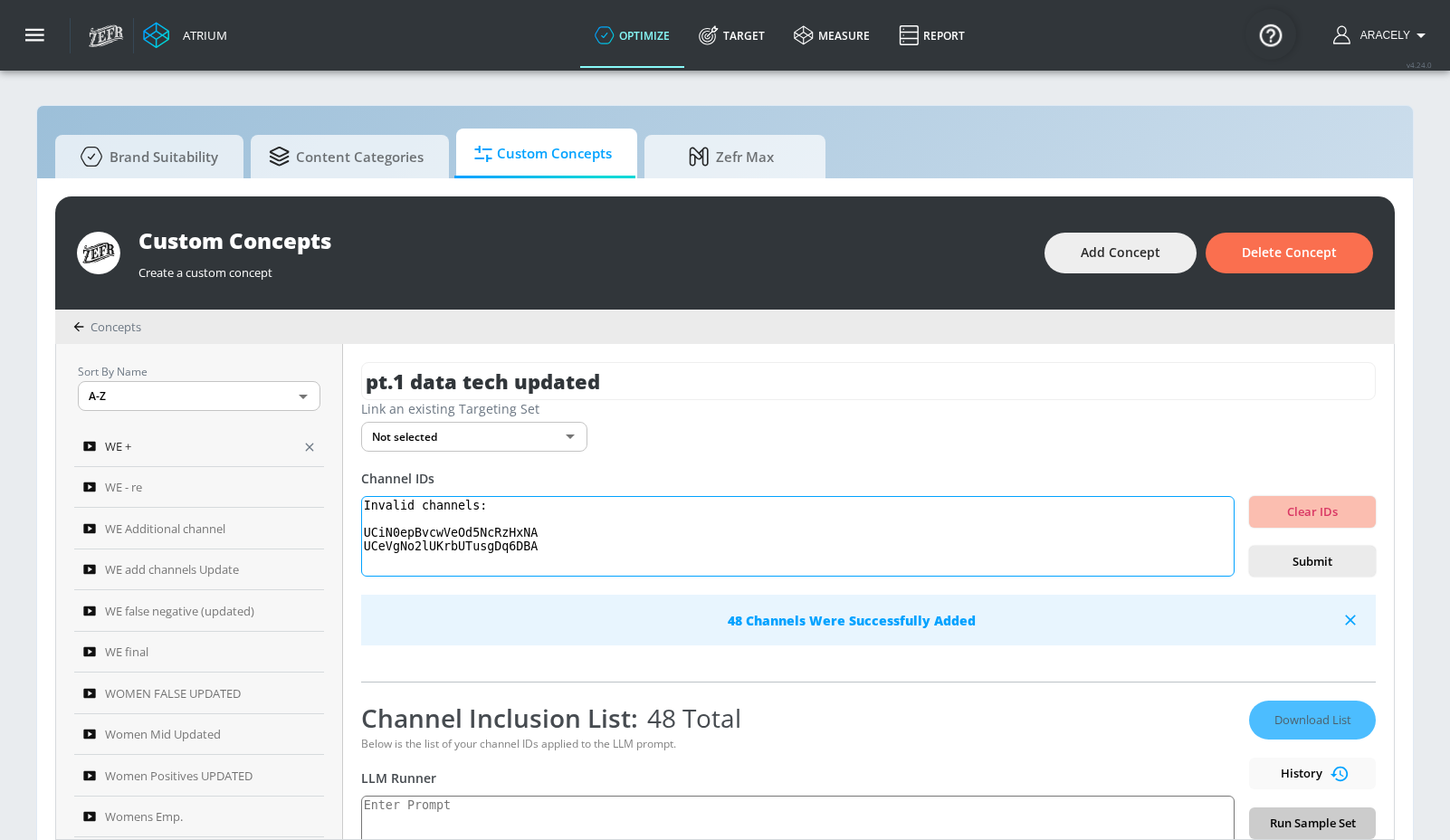
drag, startPoint x: 551, startPoint y: 543, endPoint x: 317, endPoint y: 464, distance: 247.0
click at [355, 491] on div "pt.1 data tech updated Link an existing Targeting Set Not selected none ​ Chann…" at bounding box center [868, 592] width 1051 height 495
click at [486, 527] on textarea "Invalid channels: UCiN0epBvcwVeOd5NcRzHxNA UCeVgNo2lUKrbUTusgDq6DBA" at bounding box center [798, 536] width 874 height 81
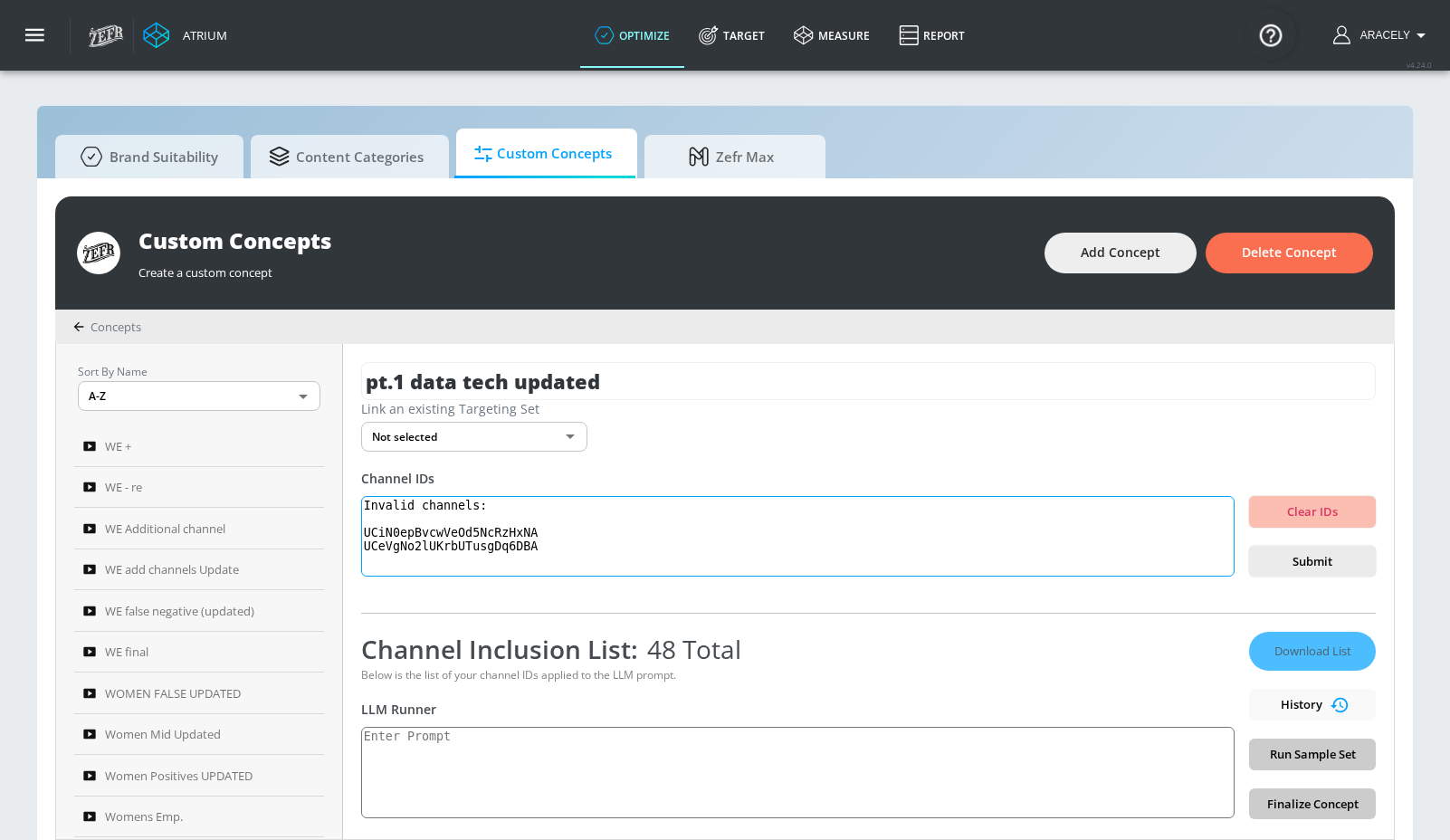
click at [460, 536] on textarea "Invalid channels: UCiN0epBvcwVeOd5NcRzHxNA UCeVgNo2lUKrbUTusgDq6DBA" at bounding box center [798, 536] width 874 height 81
click at [463, 543] on textarea "Invalid channels: UCiN0epBvcwVeOd5NcRzHxNA UCeVgNo2lUKrbUTusgDq6DBA" at bounding box center [798, 536] width 874 height 81
click at [463, 544] on textarea "Invalid channels: UCiN0epBvcwVeOd5NcRzHxNA UCeVgNo2lUKrbUTusgDq6DBA" at bounding box center [798, 536] width 874 height 81
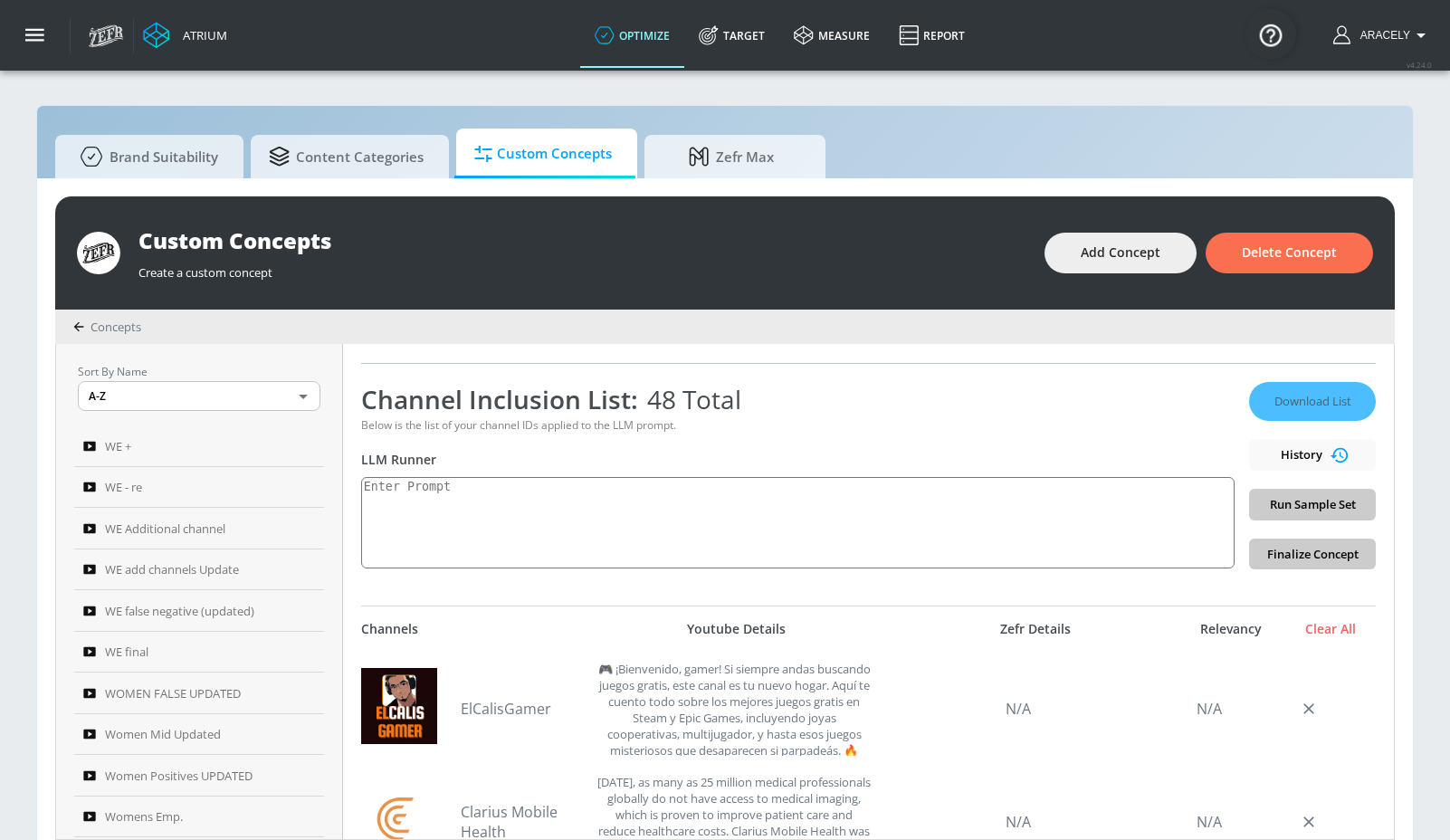
scroll to position [289, 0]
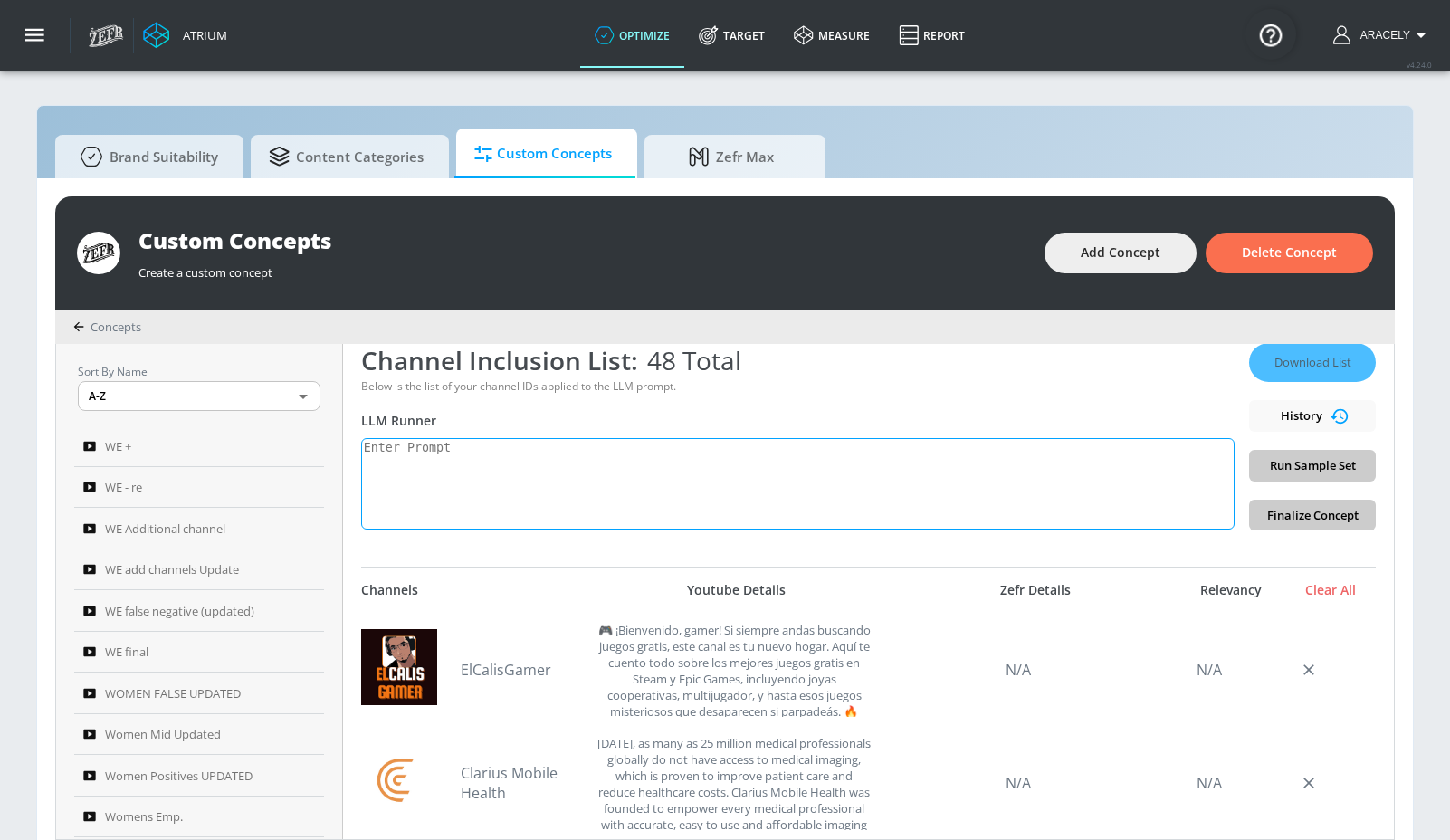
click at [445, 461] on textarea at bounding box center [798, 483] width 874 height 92
paste textarea "technology: Technology content includes electronics product reviews, tech news,…"
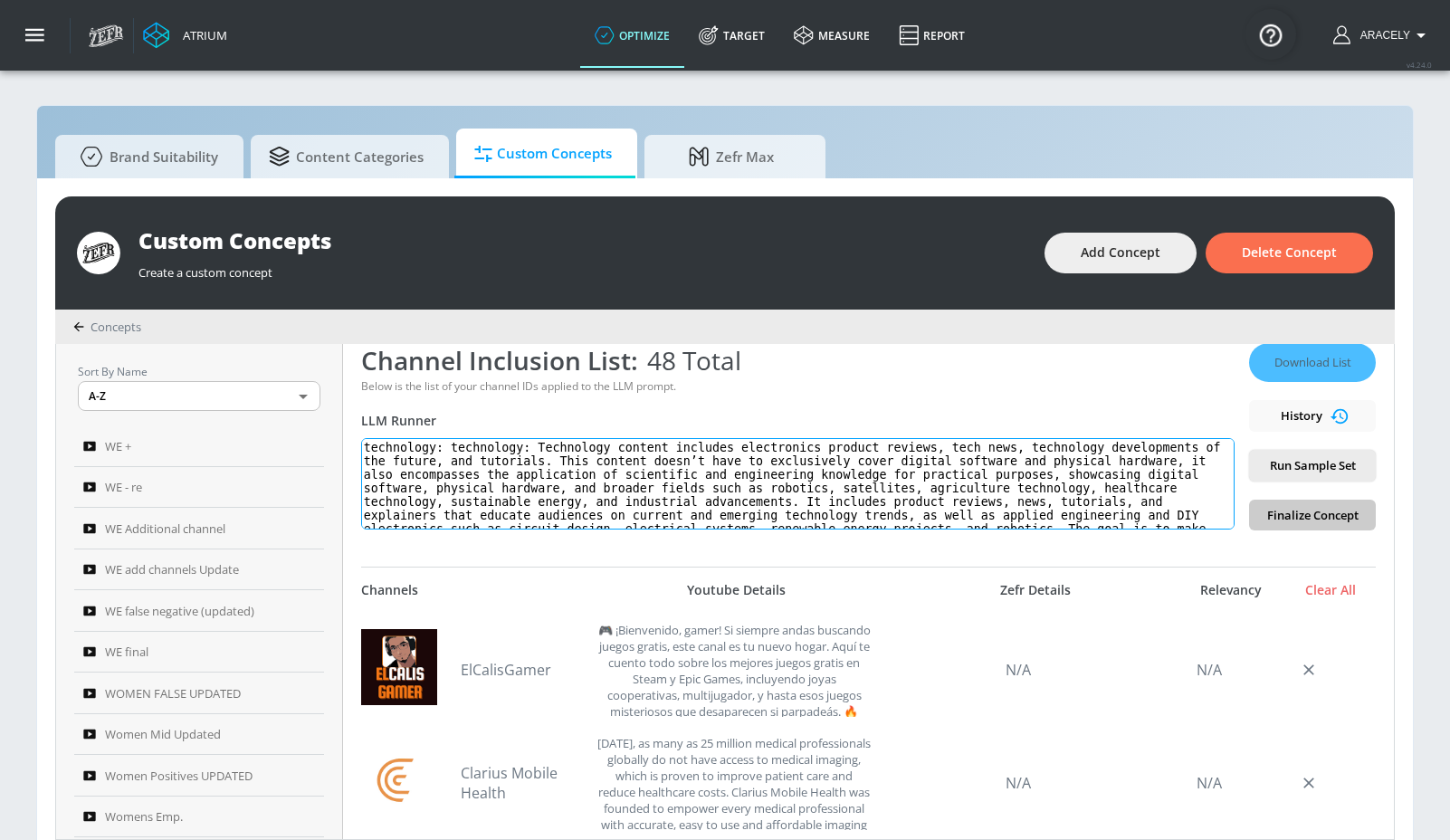
scroll to position [48, 0]
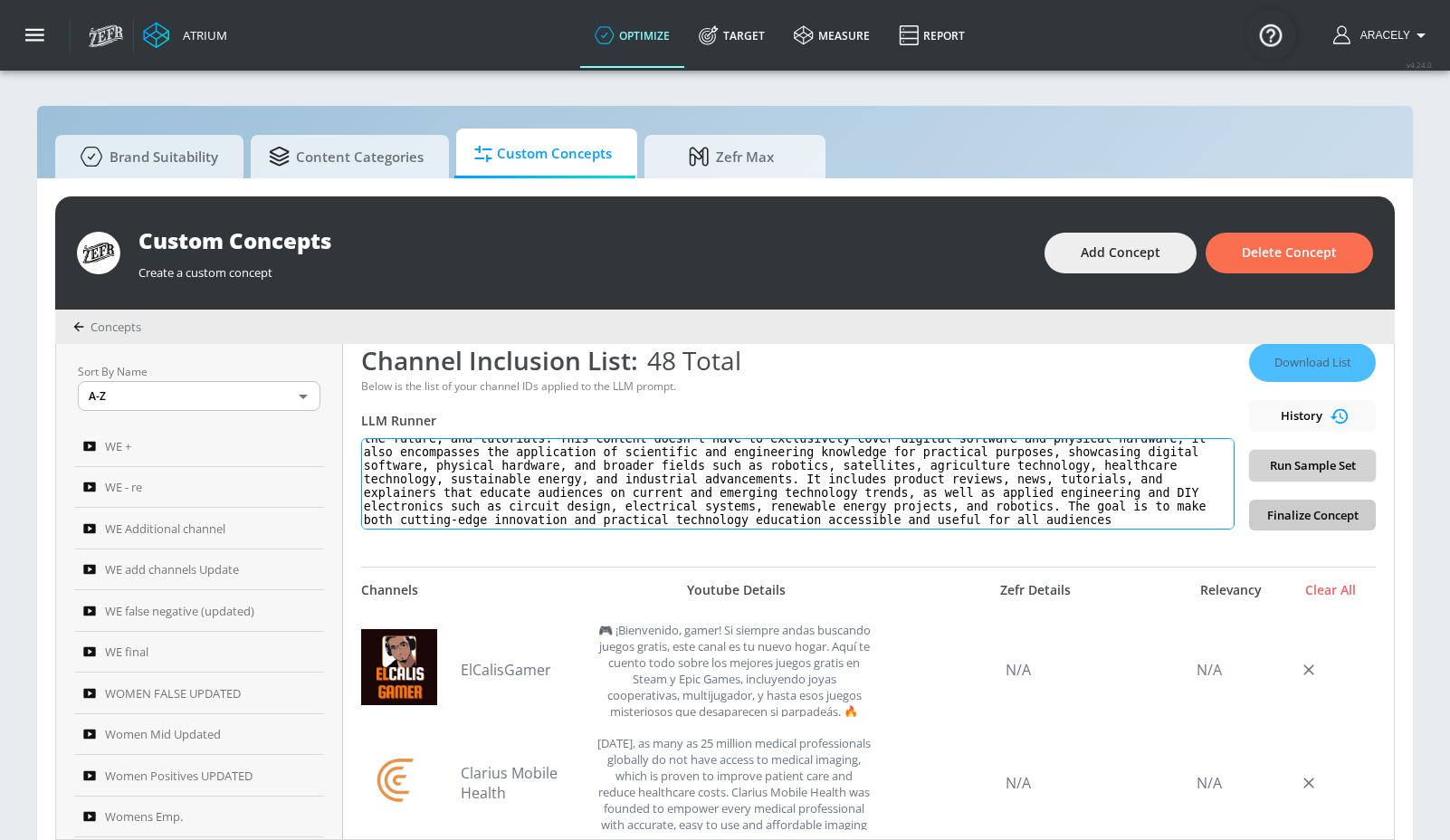
type textarea "technology: technology: Technology content includes electronics product reviews…"
click at [1314, 463] on span "Run Sample Set" at bounding box center [1312, 466] width 98 height 21
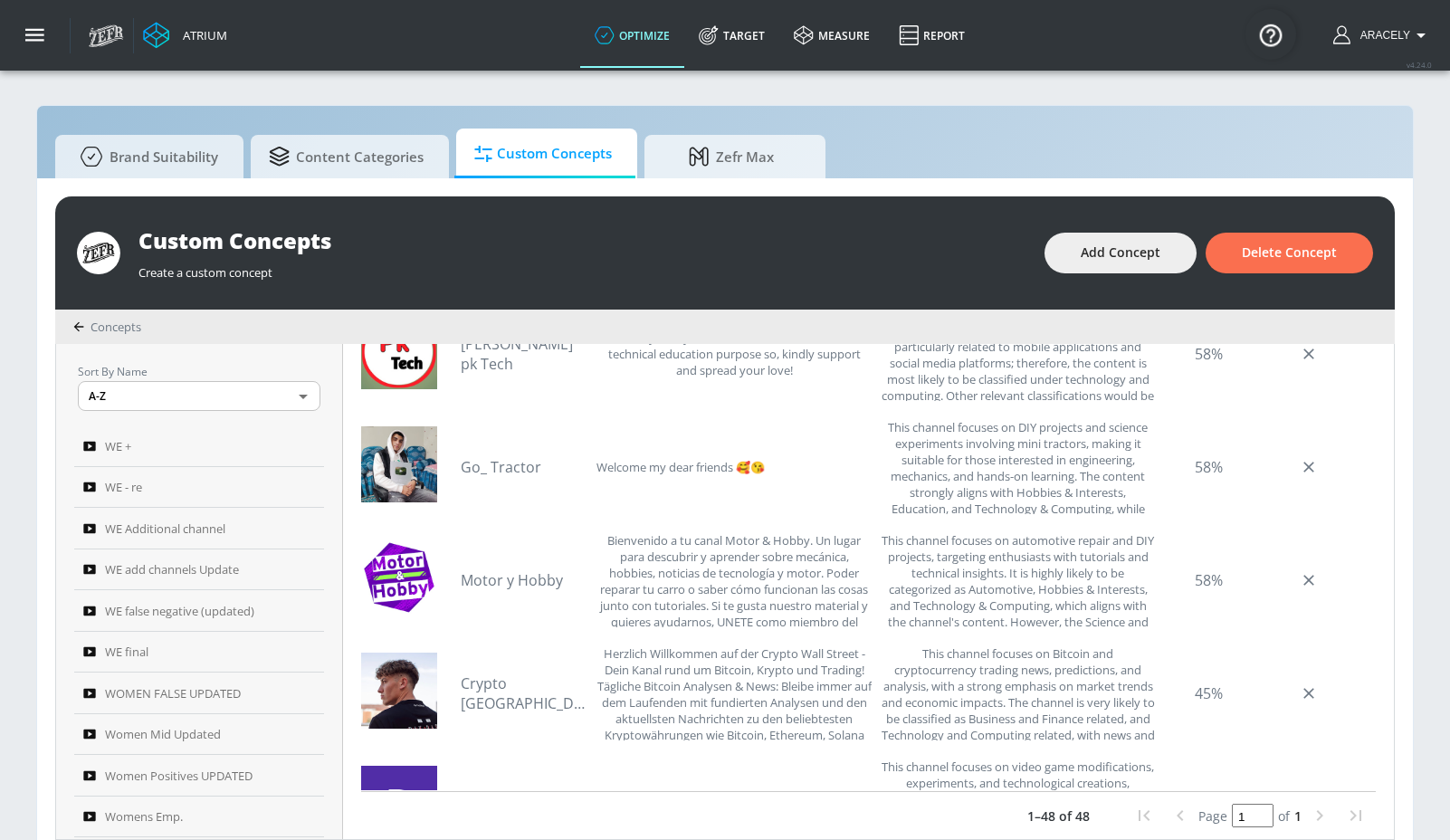
scroll to position [2618, 0]
click at [536, 686] on link "Crypto [GEOGRAPHIC_DATA]" at bounding box center [524, 694] width 127 height 60
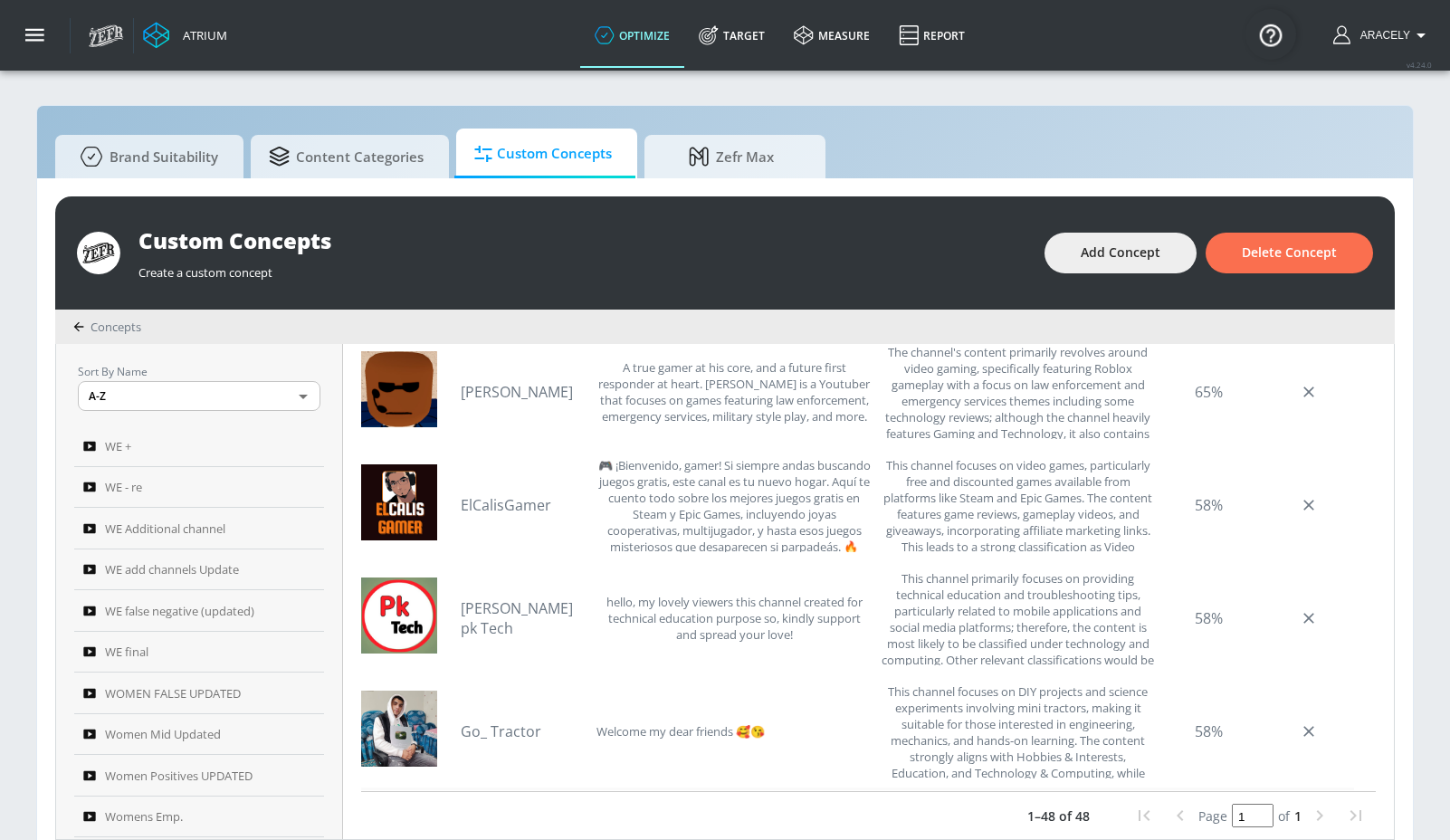
scroll to position [2349, 0]
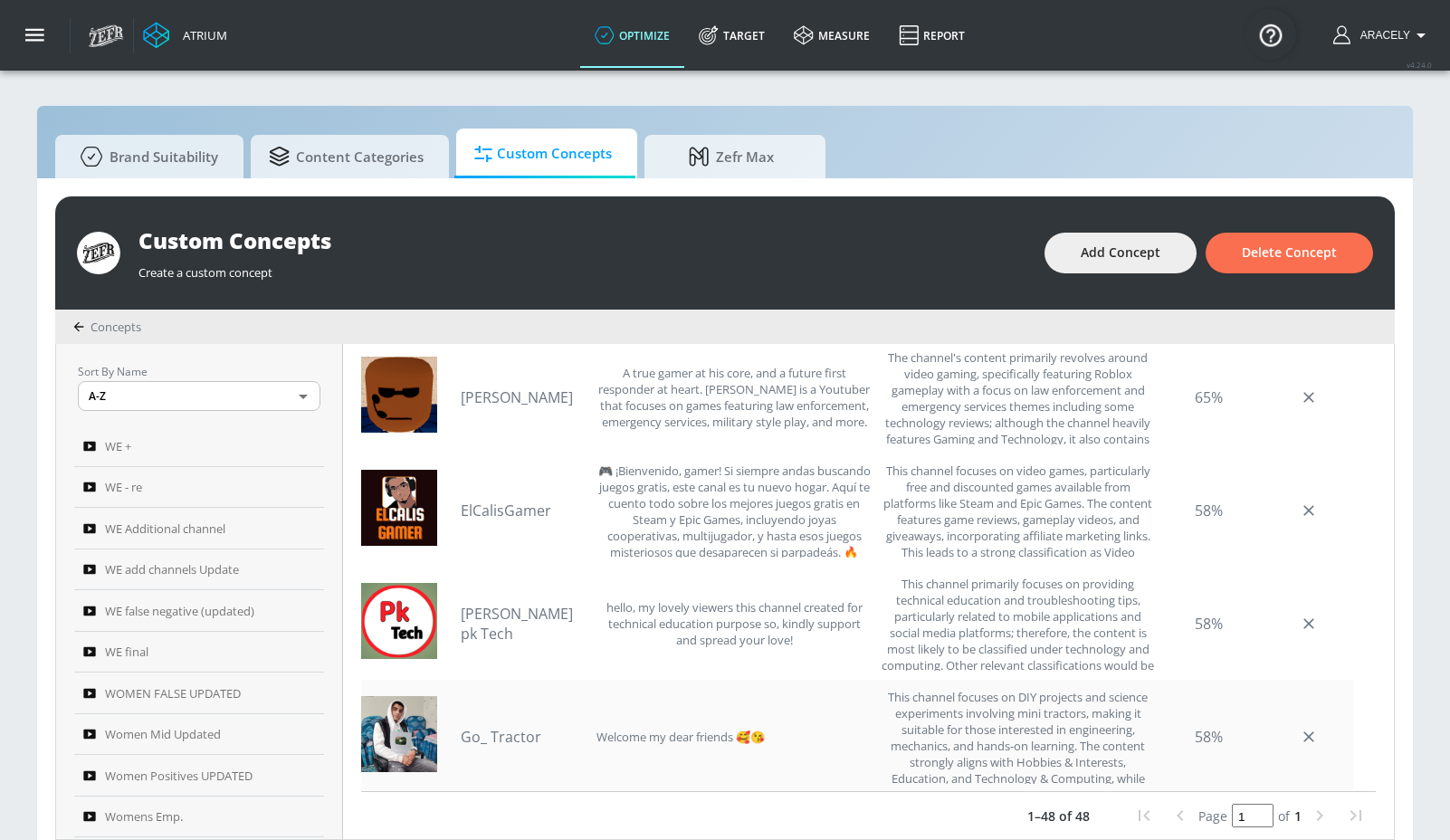
click at [528, 739] on link "Go_ Tractor" at bounding box center [524, 737] width 127 height 20
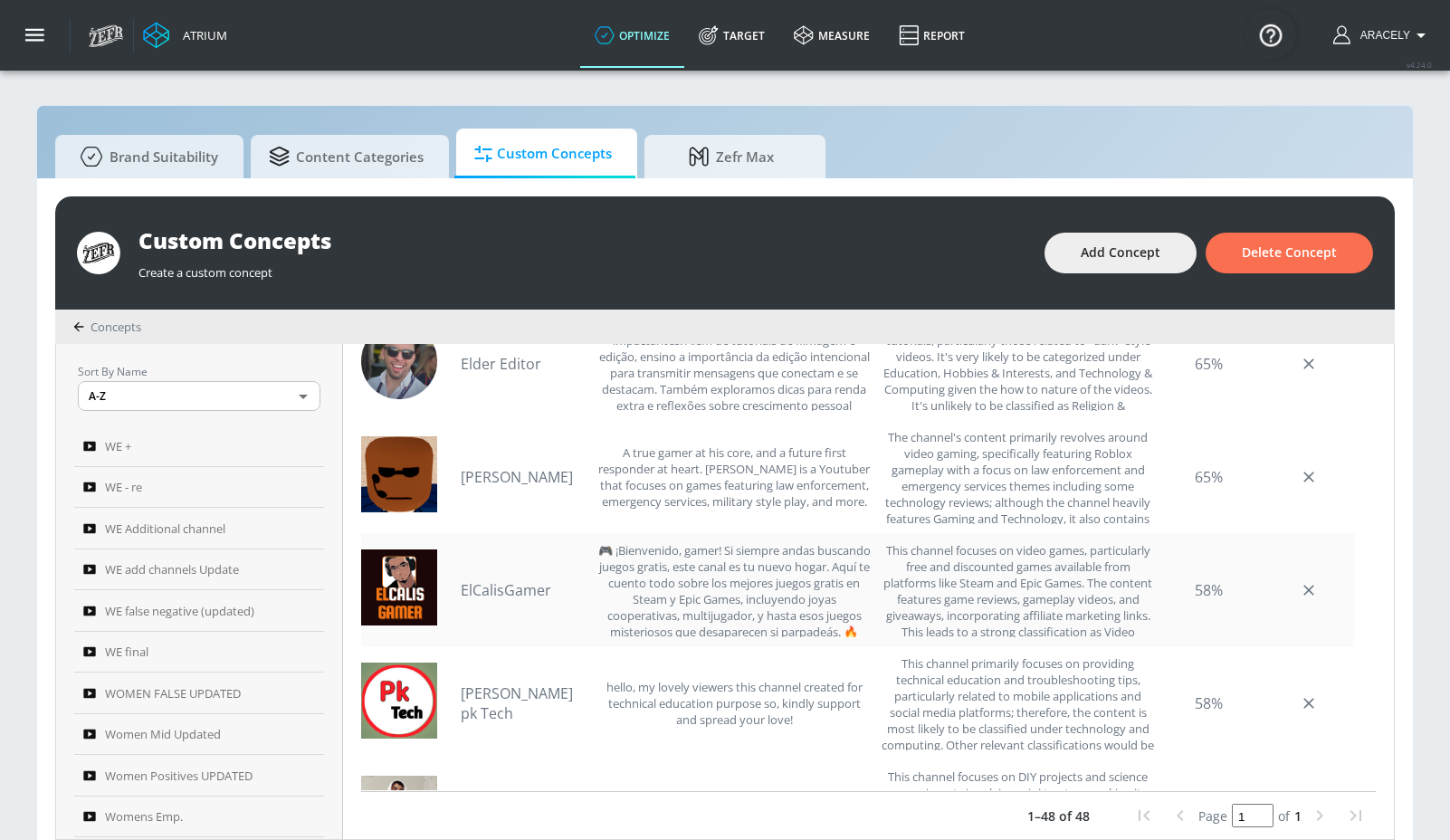
scroll to position [2264, 0]
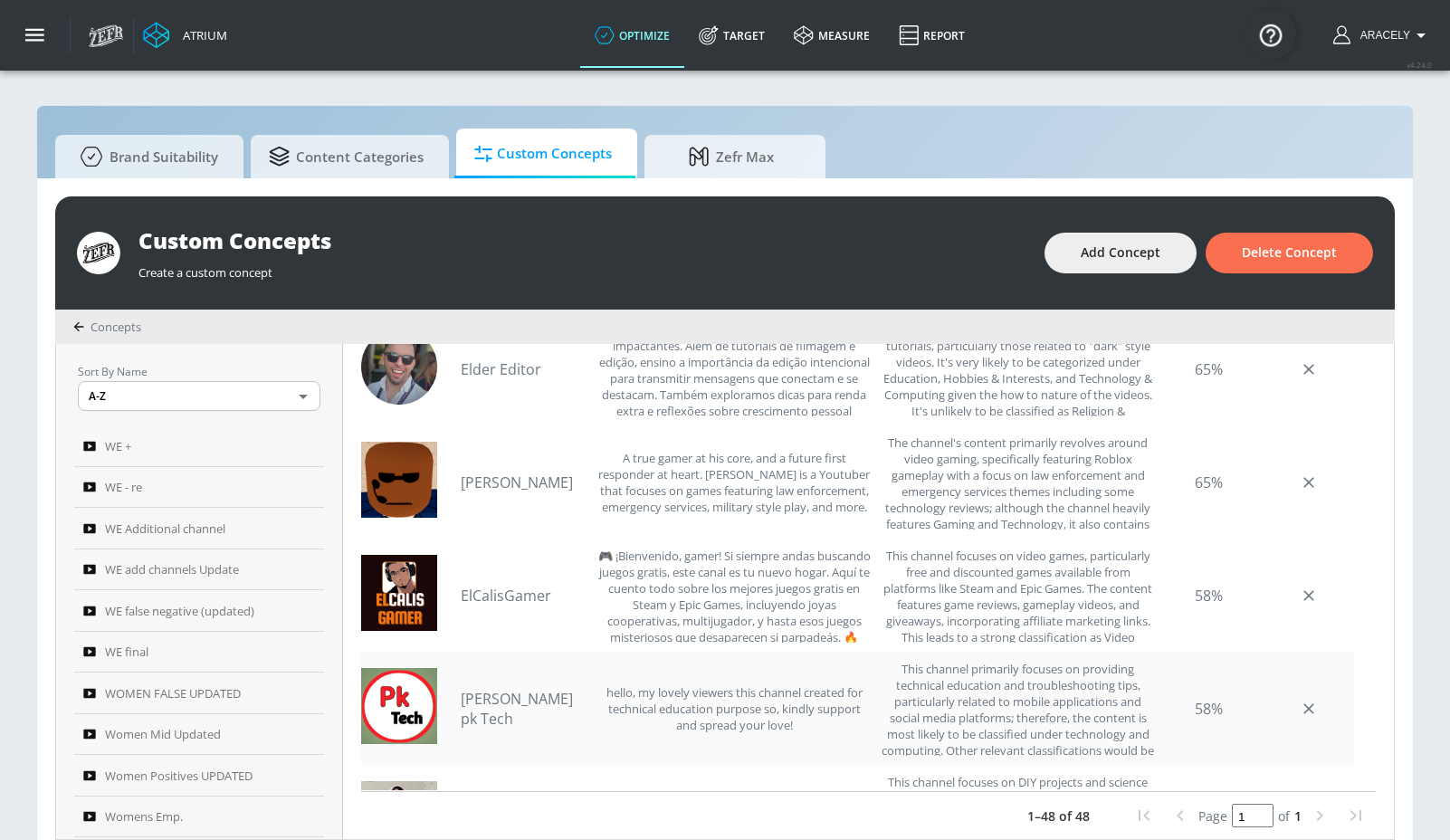
click at [562, 699] on link "[PERSON_NAME] pk Tech" at bounding box center [524, 709] width 127 height 40
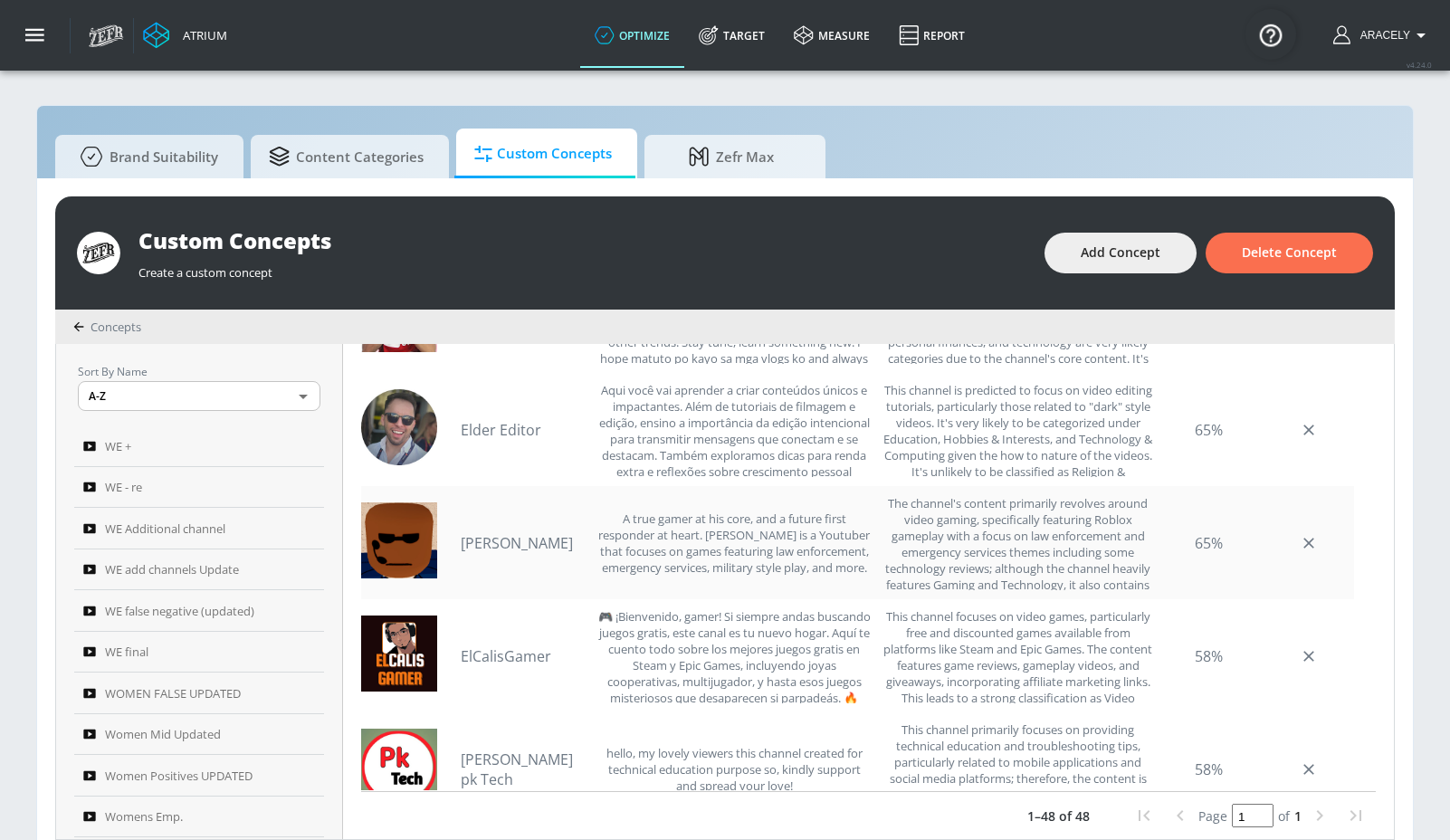
scroll to position [2182, 0]
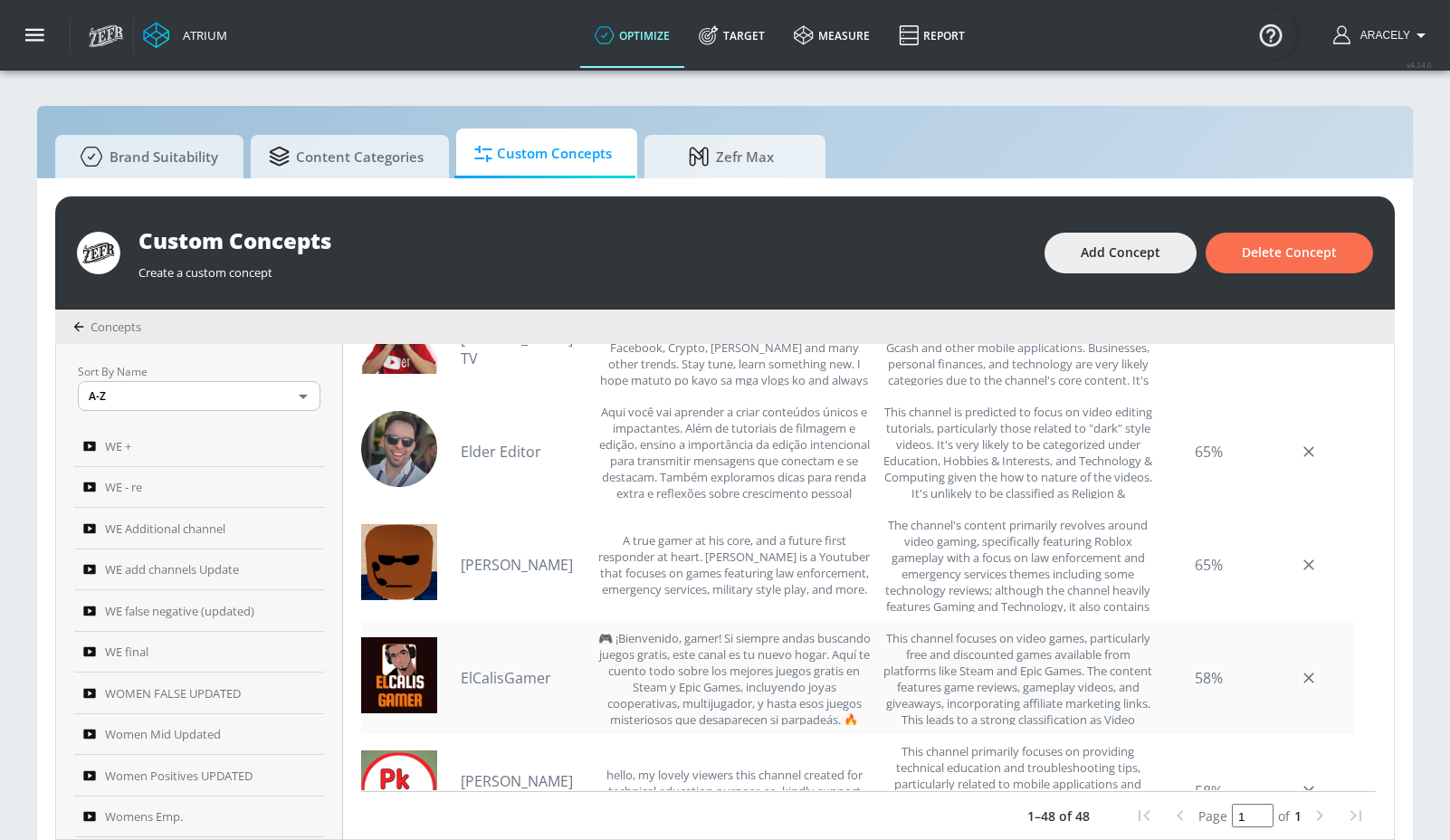
click at [518, 673] on link "ElCalisGamer" at bounding box center [524, 678] width 127 height 20
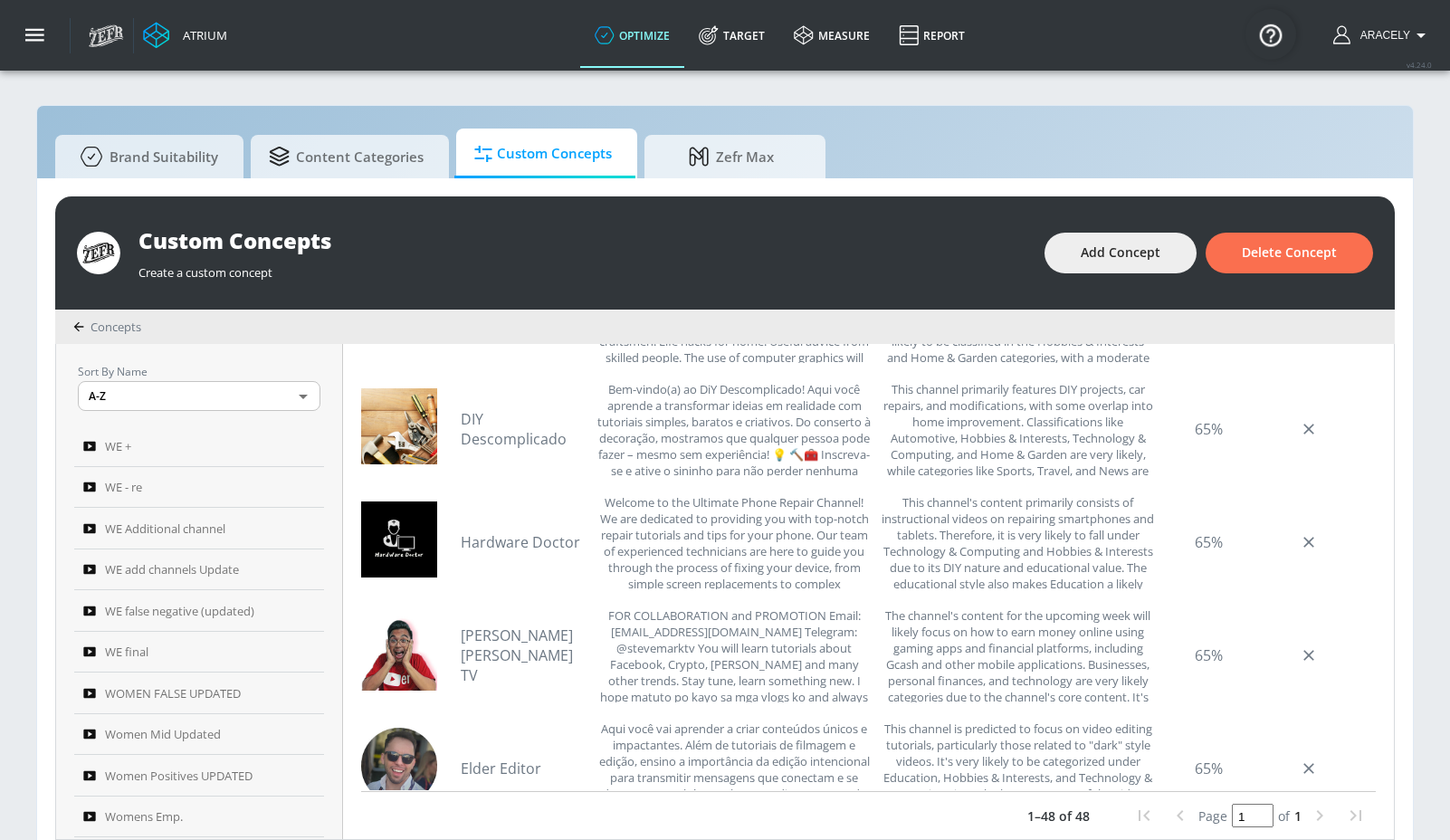
scroll to position [1855, 0]
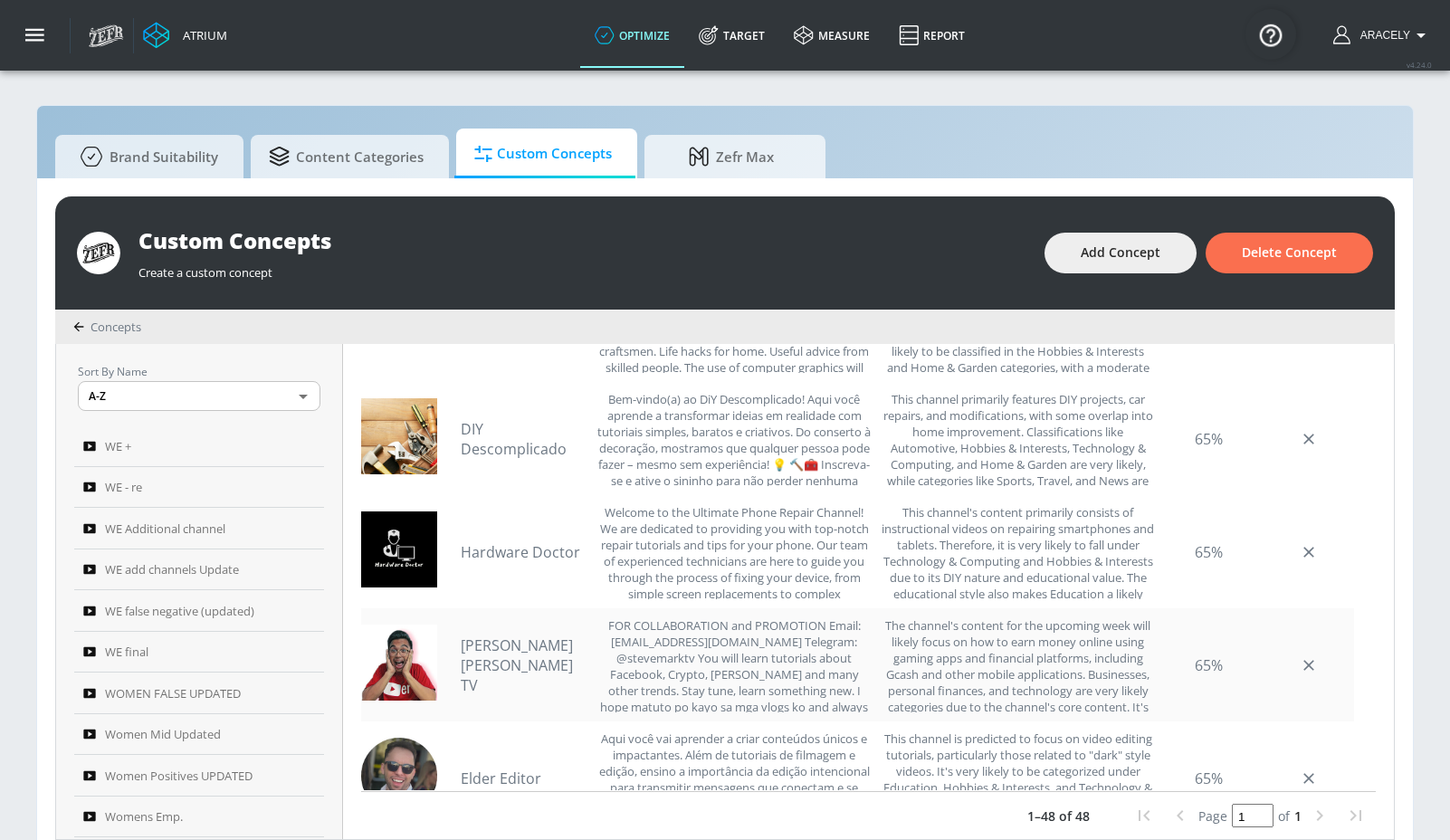
click at [521, 661] on link "[PERSON_NAME] [PERSON_NAME] TV" at bounding box center [524, 665] width 127 height 60
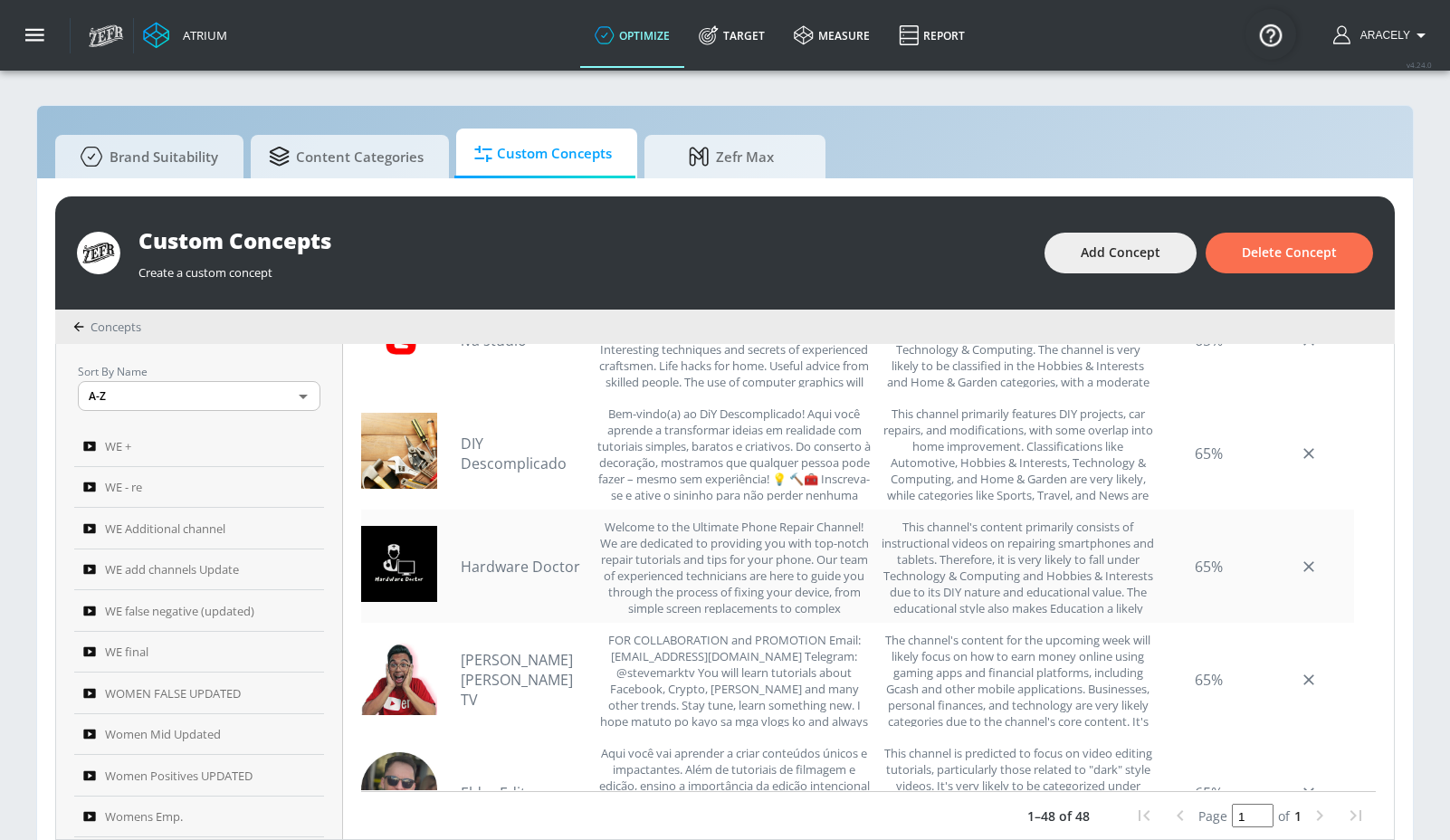
click at [537, 569] on link "Hardware Doctor" at bounding box center [524, 566] width 127 height 20
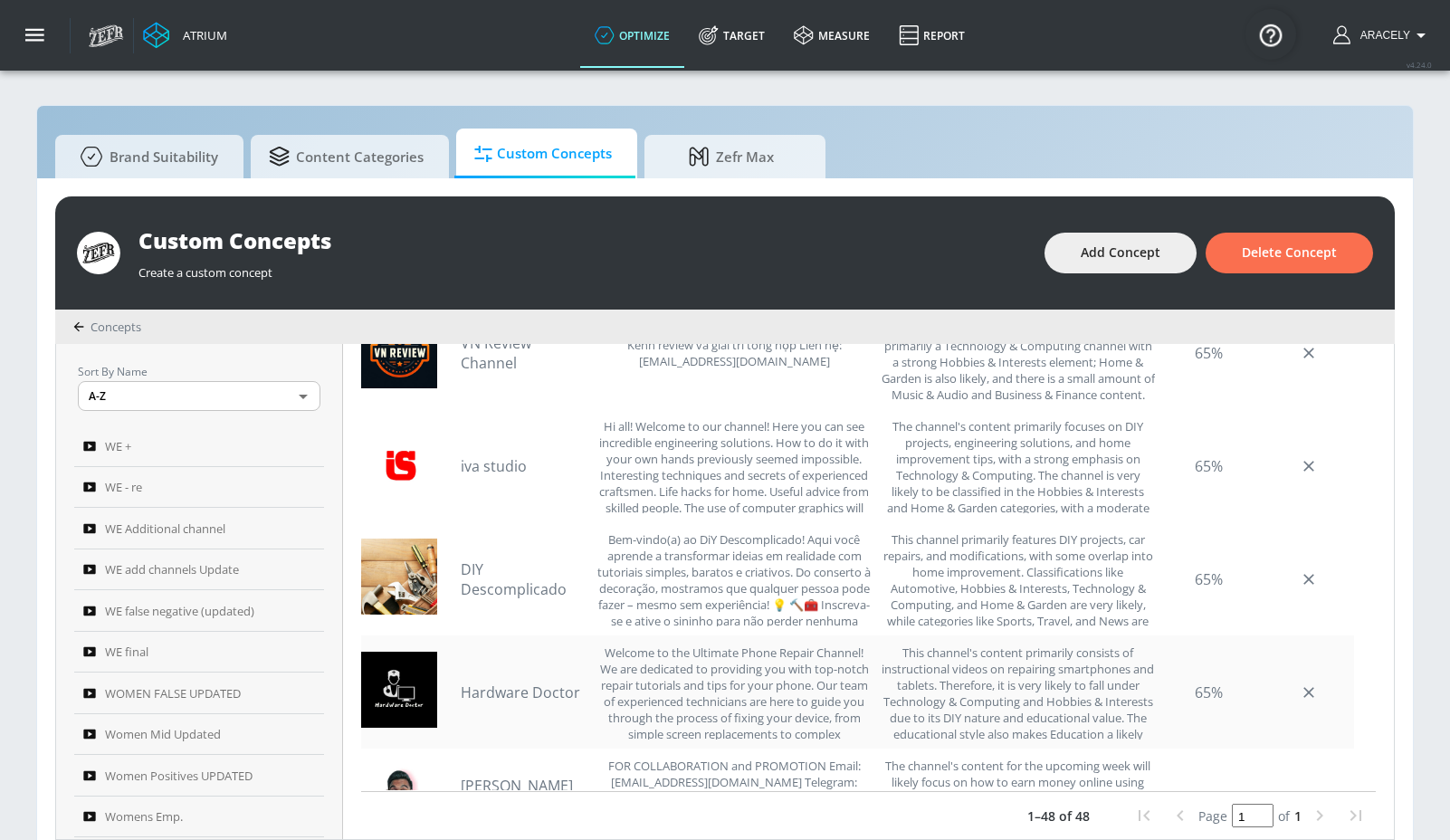
scroll to position [1696, 0]
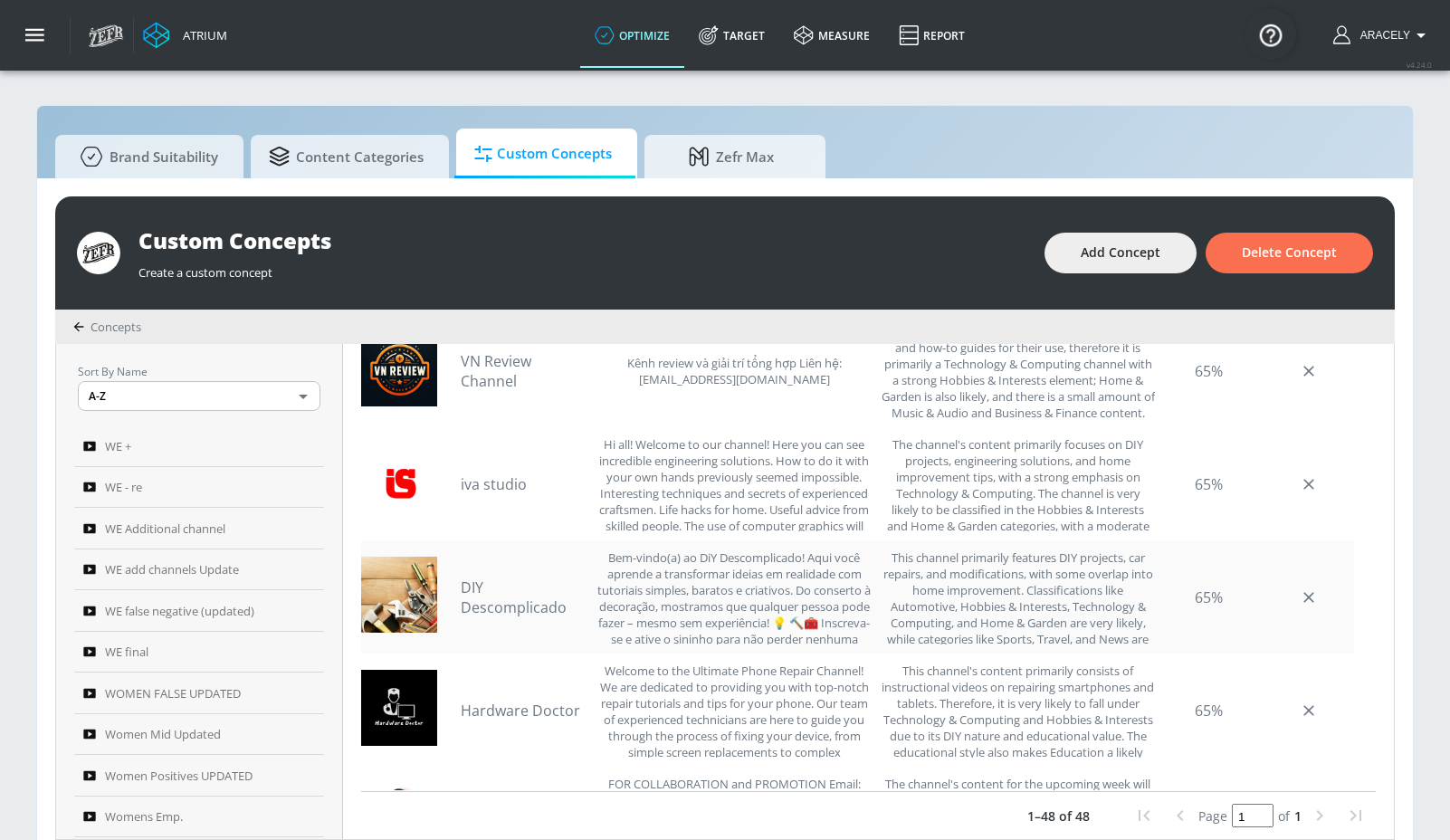
click at [496, 605] on link "DIY Descomplicado" at bounding box center [524, 596] width 127 height 40
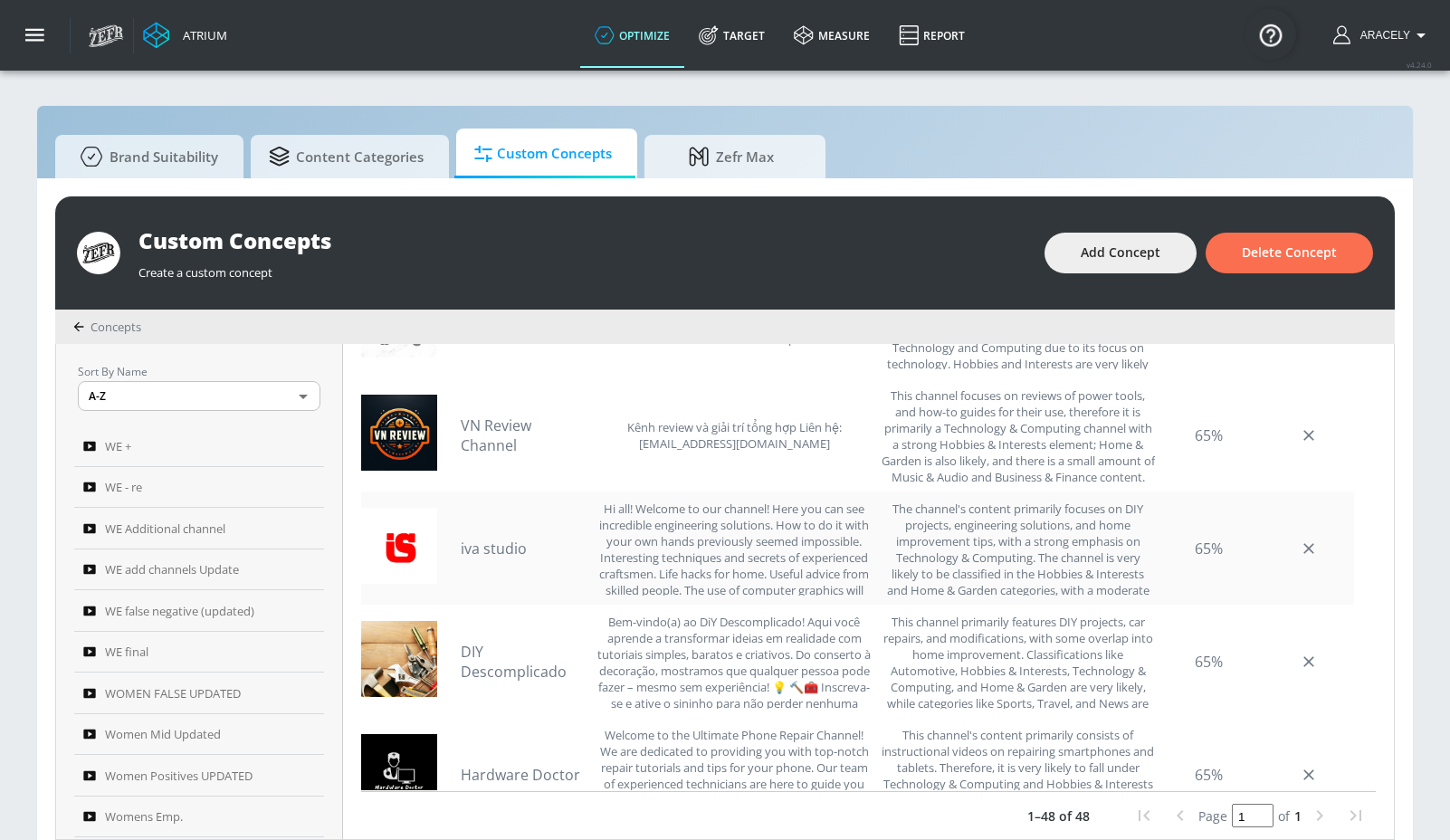
scroll to position [1573, 0]
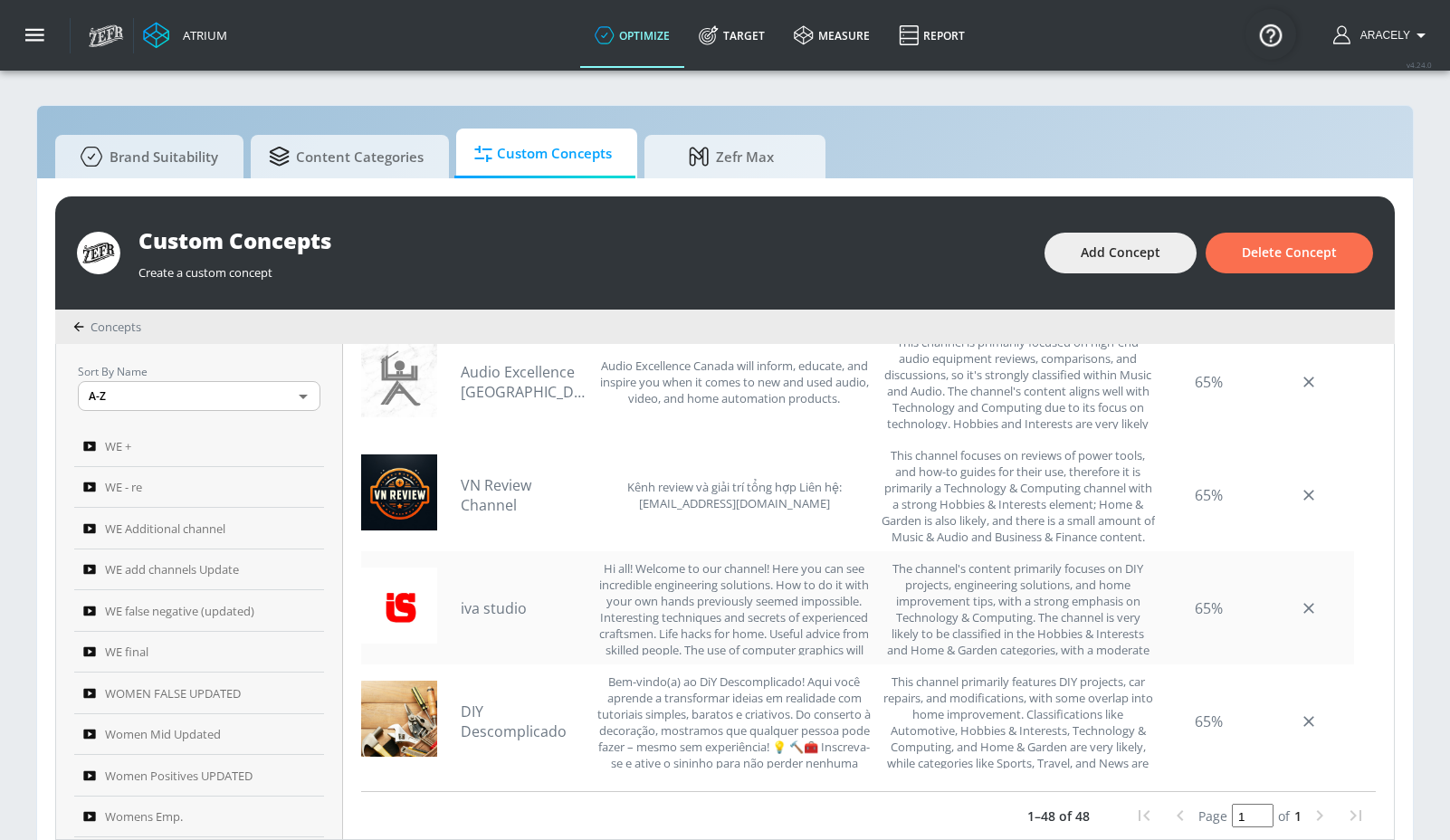
click at [489, 621] on div "iva studio Hi all! Welcome to our channel! Here you can see incredible engineer…" at bounding box center [666, 608] width 411 height 95
click at [494, 610] on link "iva studio" at bounding box center [524, 608] width 127 height 20
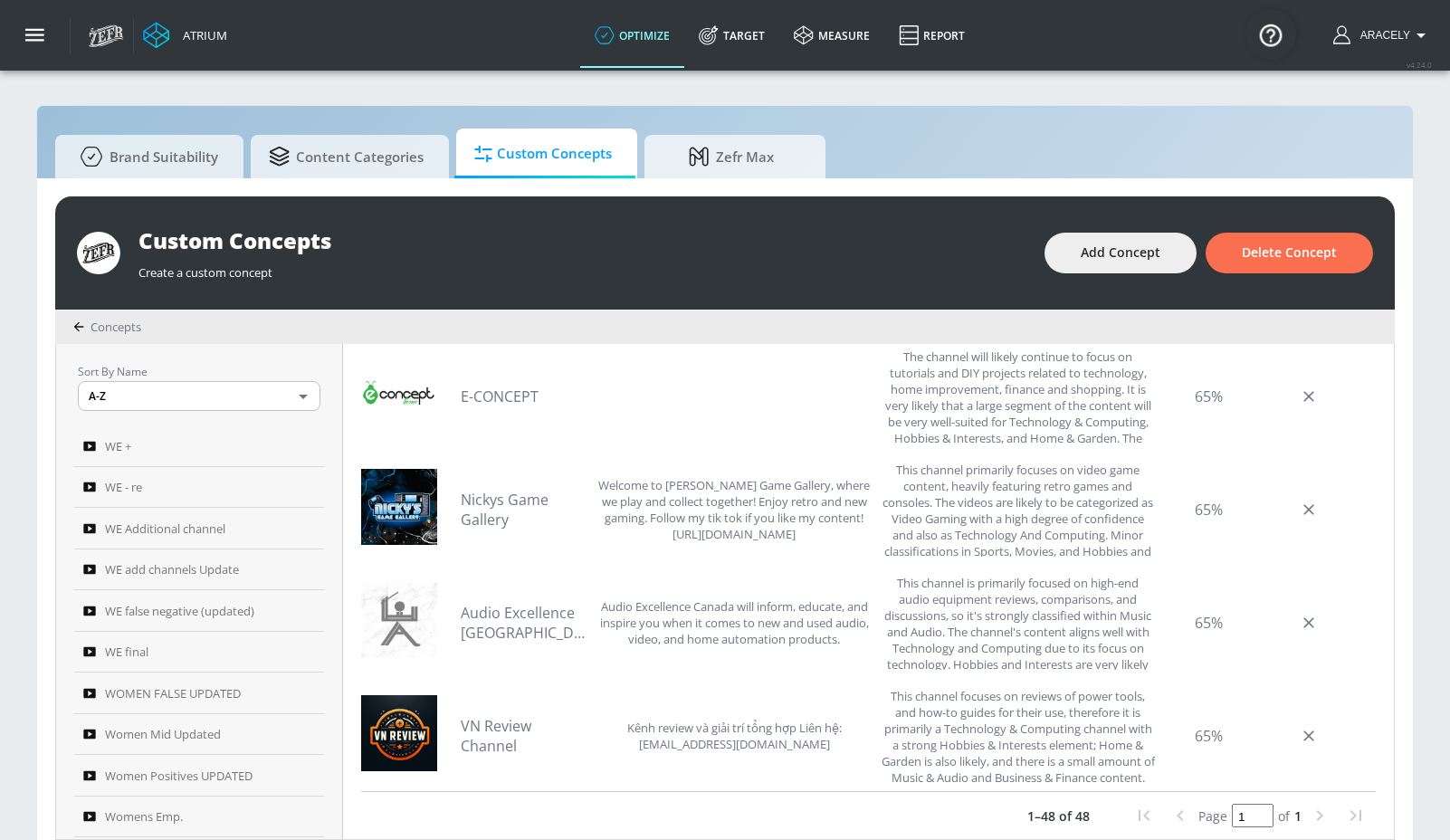
scroll to position [1324, 0]
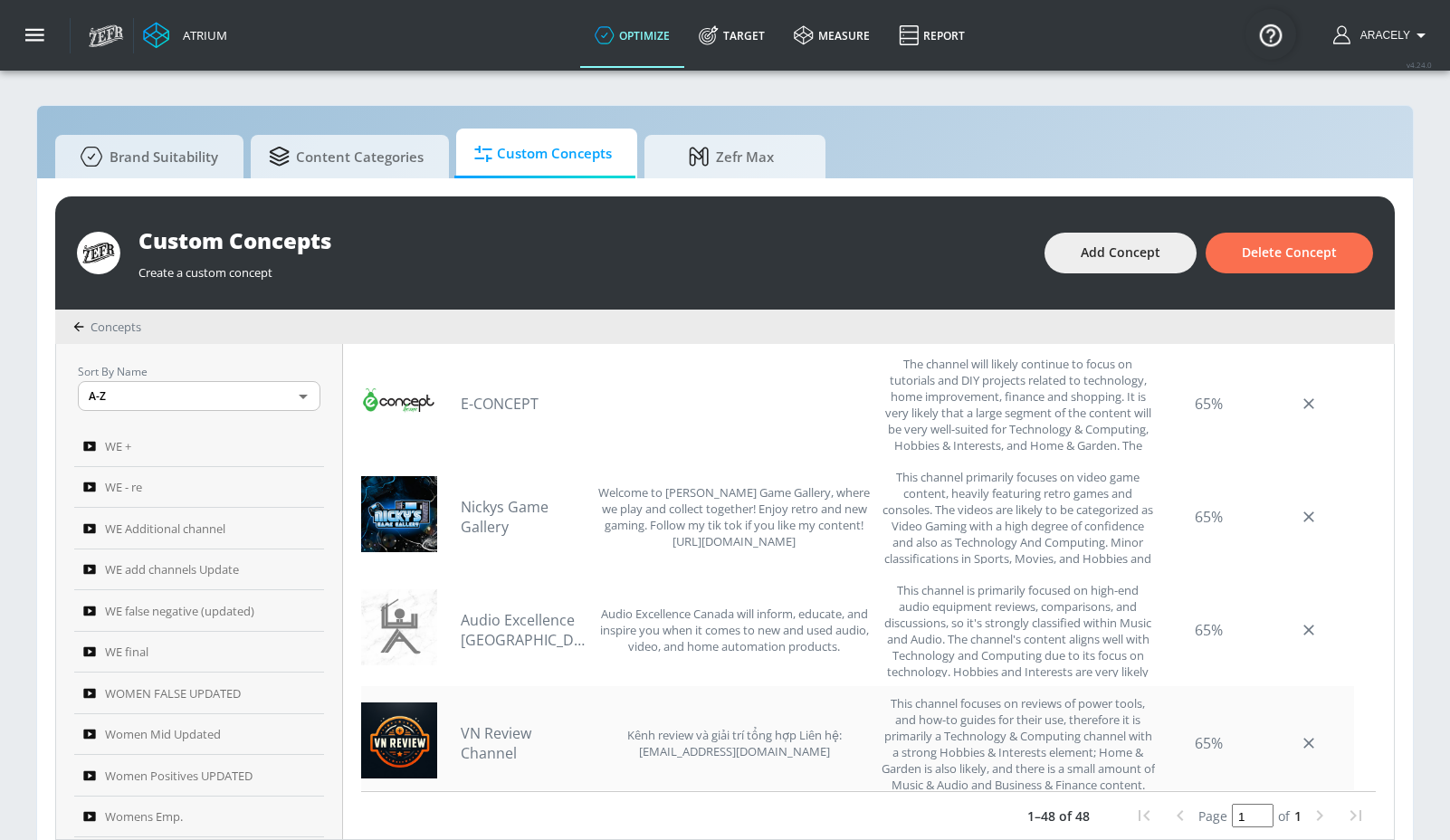
click at [479, 733] on link "VN Review Channel" at bounding box center [524, 742] width 127 height 40
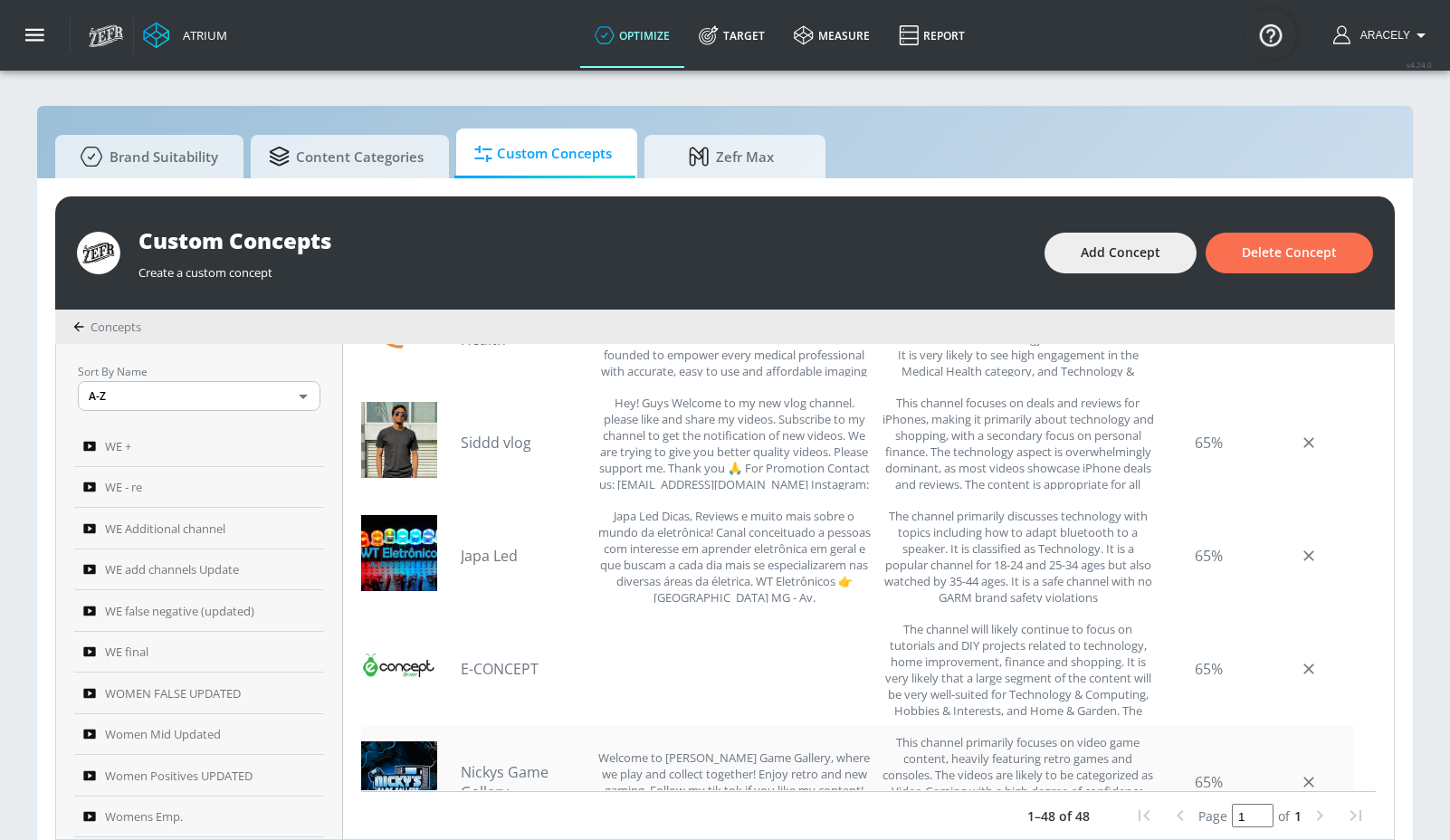
scroll to position [1058, 0]
click at [470, 673] on link "E-CONCEPT" at bounding box center [524, 670] width 127 height 20
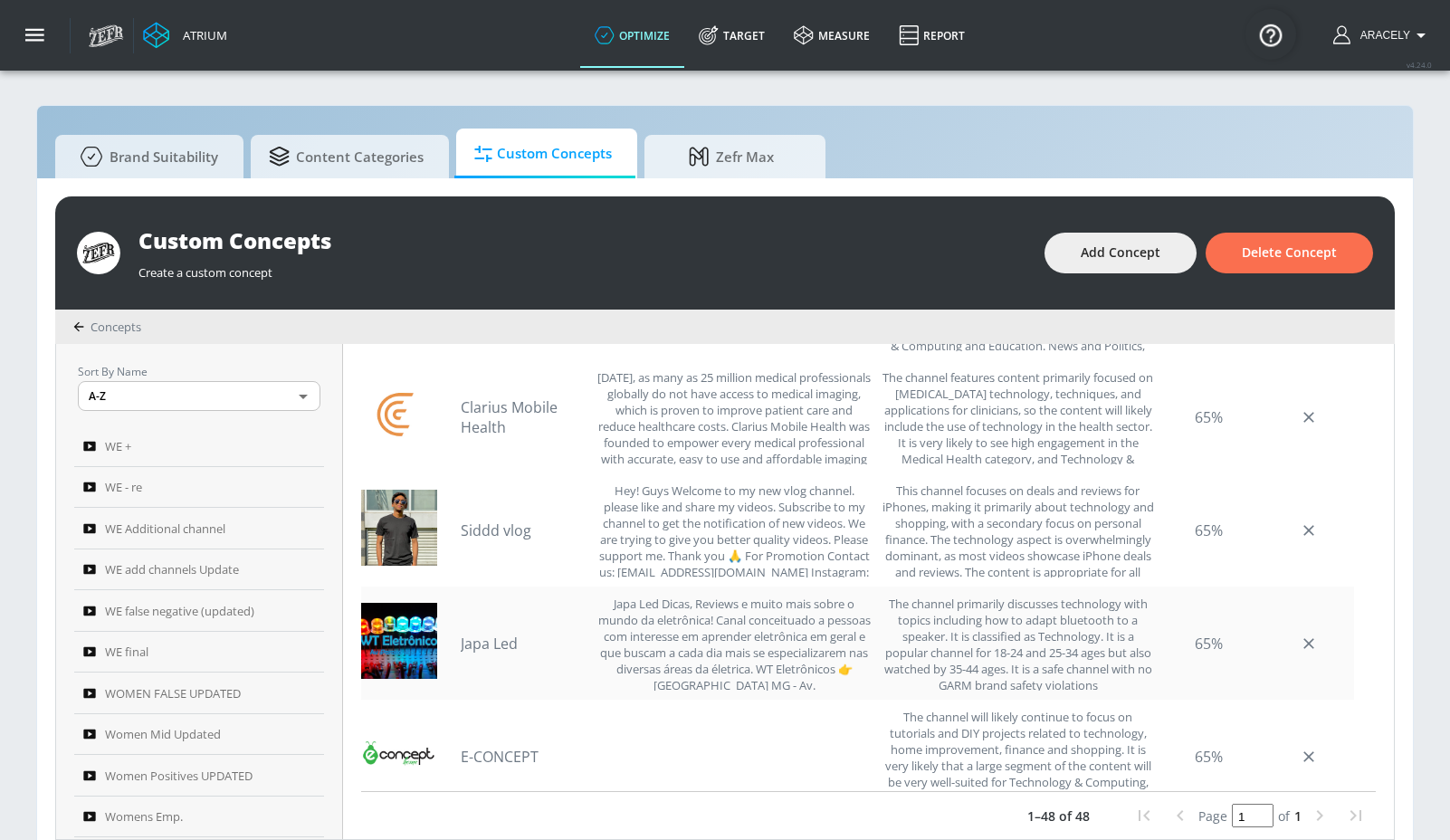
scroll to position [868, 0]
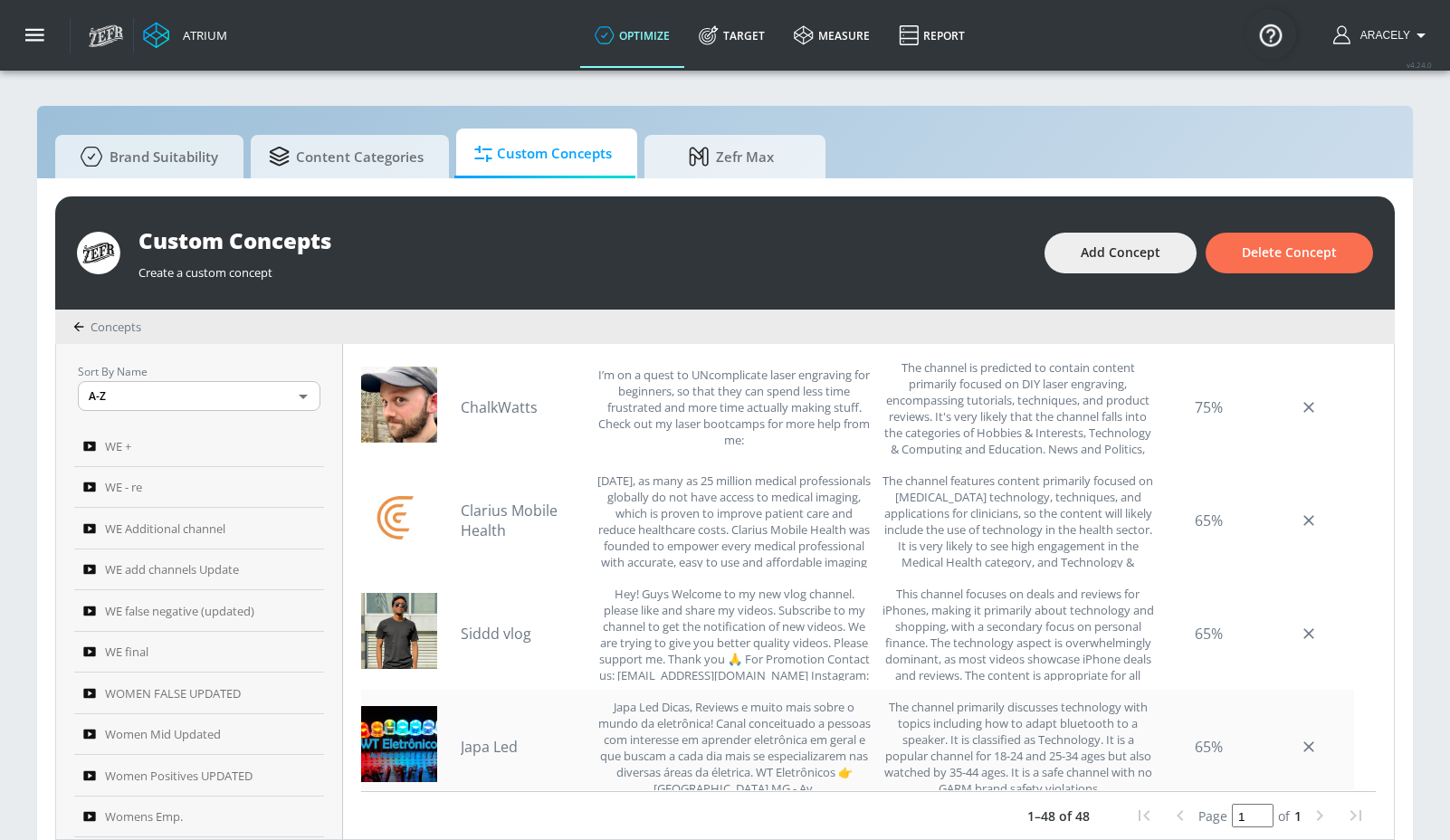
click at [491, 731] on div "Japa Led Japa Led Dicas, Reviews e muito mais sobre o mundo da eletrônica! Cana…" at bounding box center [666, 746] width 411 height 95
click at [491, 748] on link "Japa Led" at bounding box center [524, 746] width 127 height 20
click at [474, 636] on link "Siddd vlog" at bounding box center [524, 633] width 127 height 20
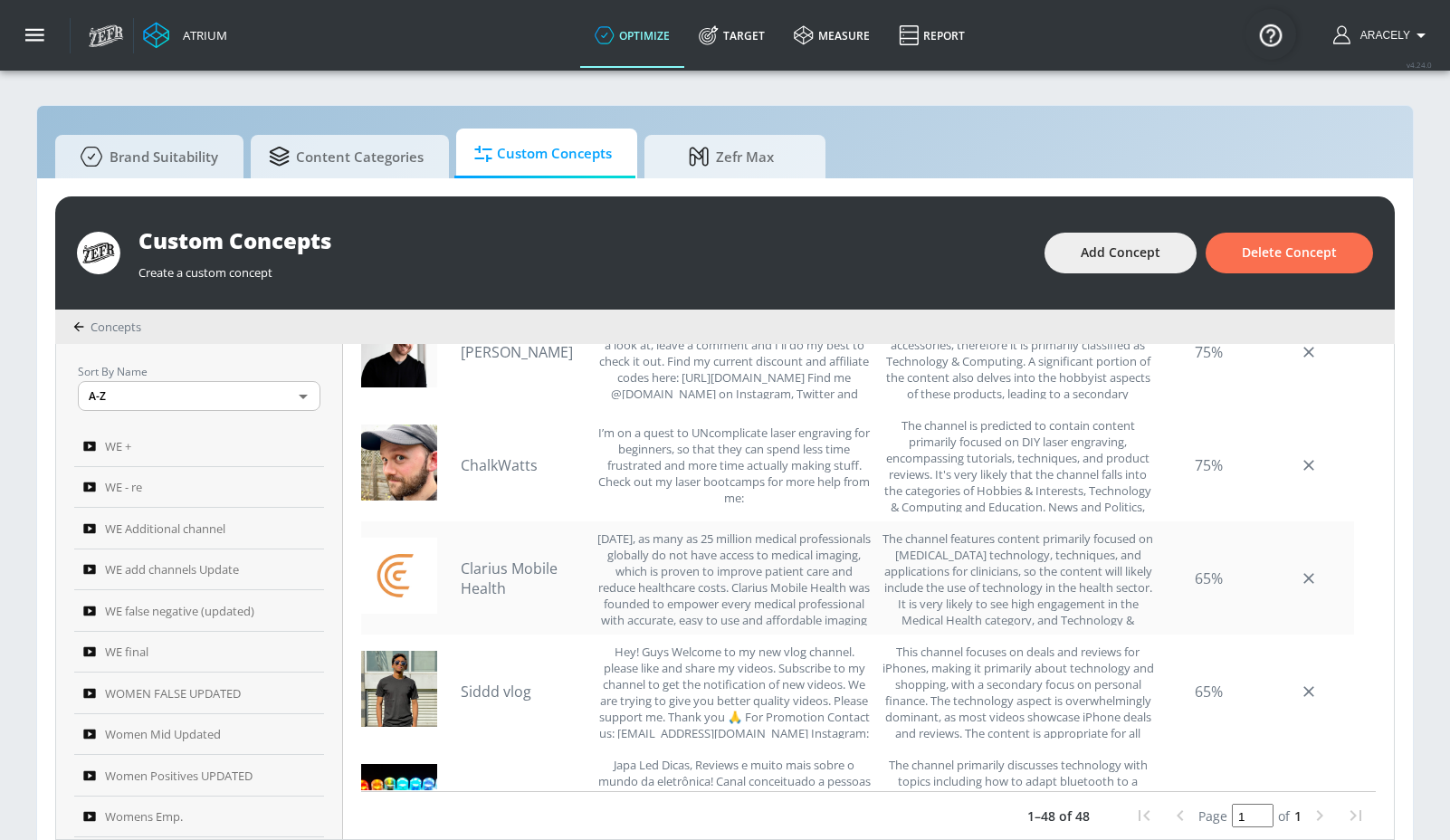
scroll to position [773, 0]
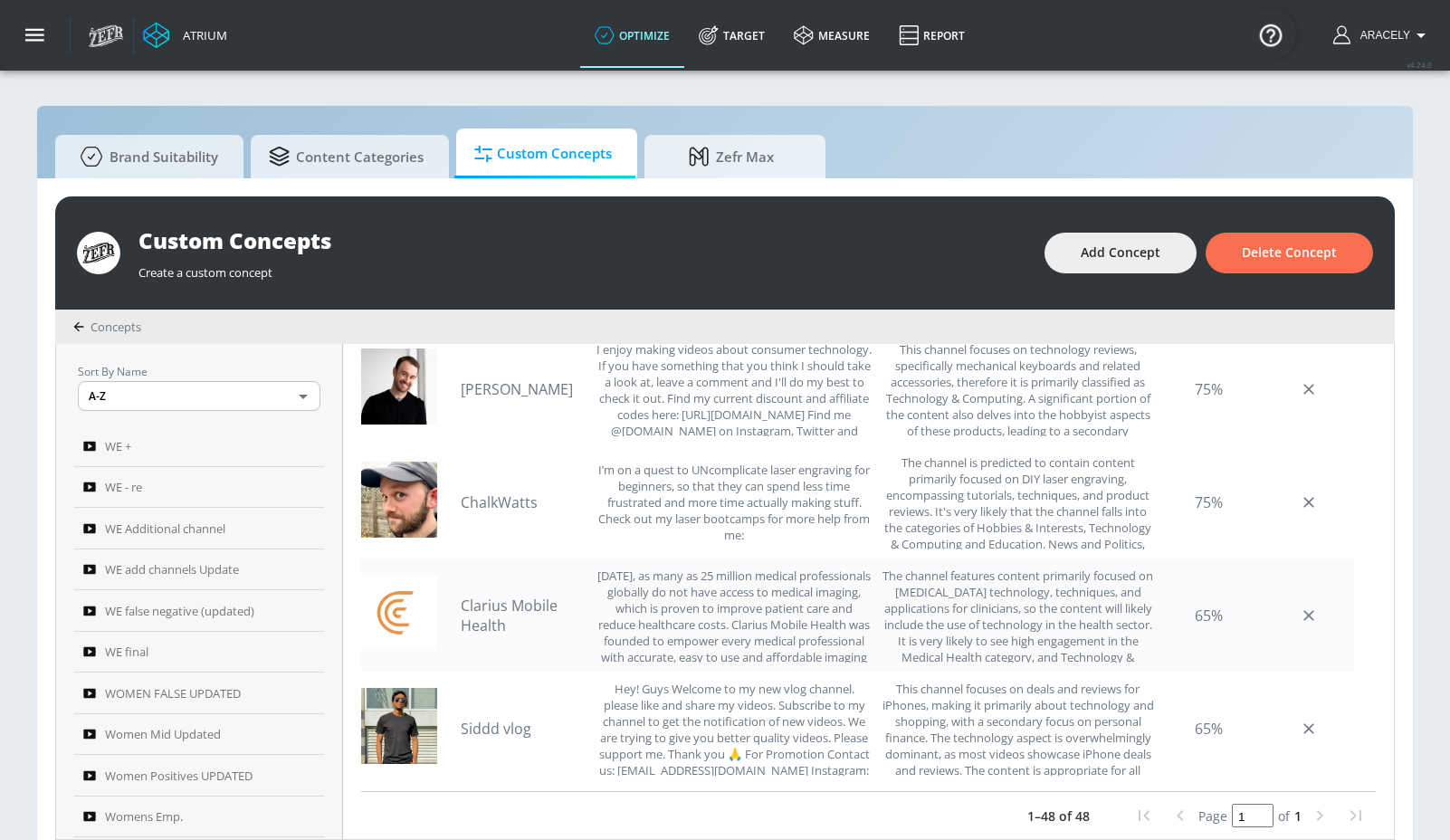
click at [510, 595] on link "Clarius Mobile Health" at bounding box center [524, 615] width 127 height 40
click at [498, 495] on link "ChalkWatts" at bounding box center [524, 502] width 127 height 20
click at [519, 383] on link "[PERSON_NAME]" at bounding box center [524, 389] width 127 height 20
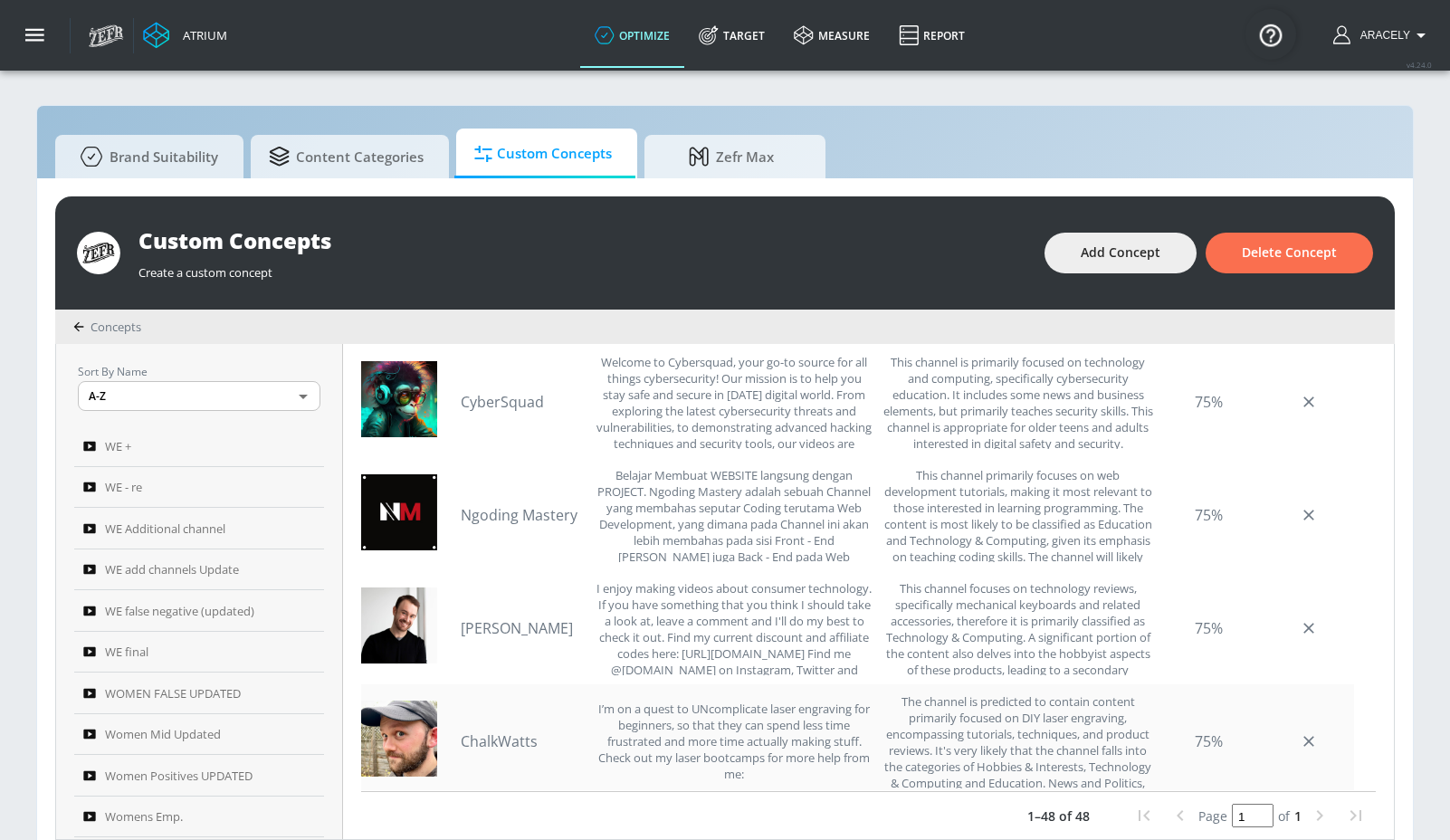
scroll to position [421, 0]
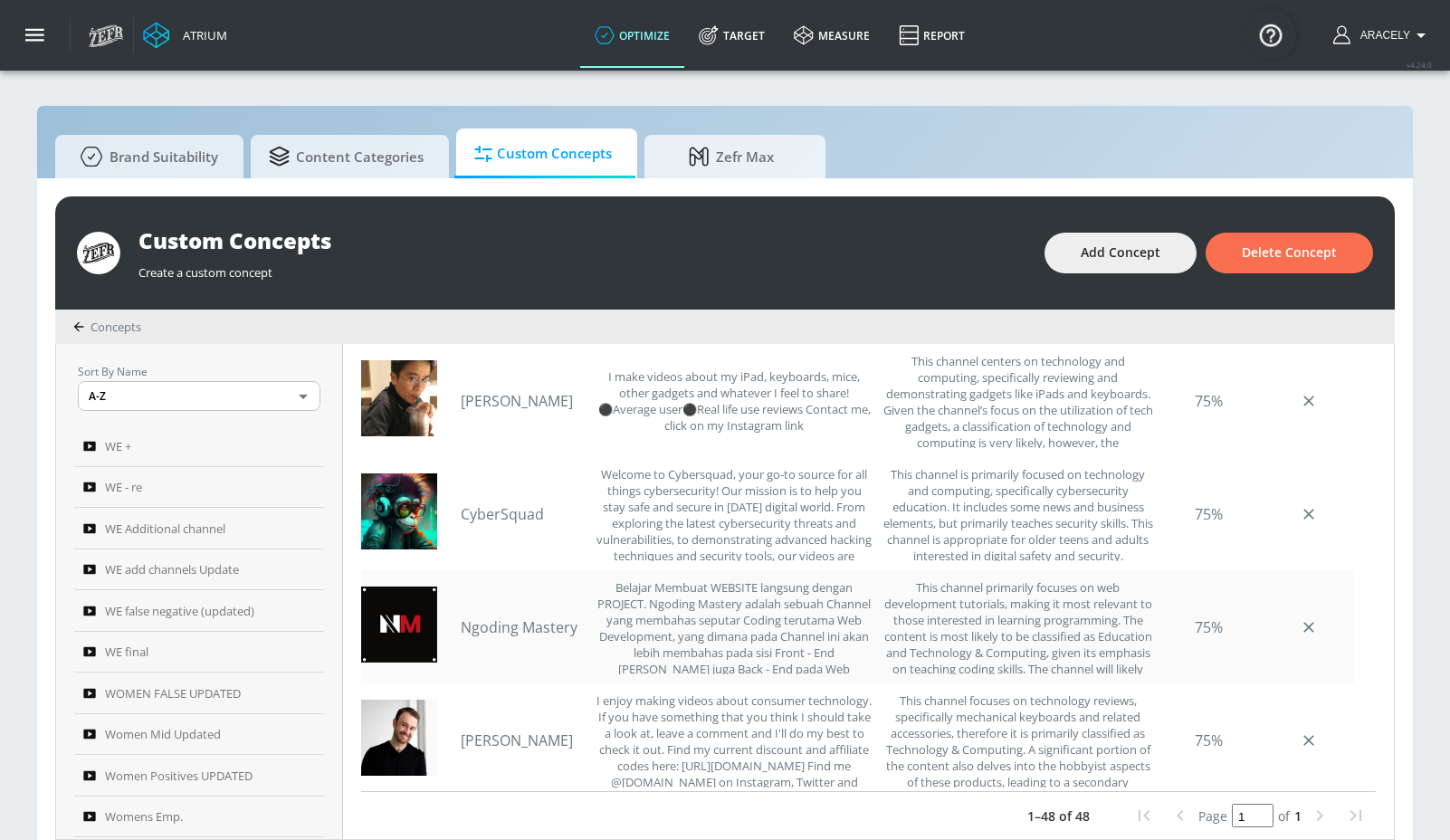
click at [516, 622] on link "Ngoding Mastery" at bounding box center [524, 627] width 127 height 20
click at [533, 508] on link "CyberSquad" at bounding box center [524, 514] width 127 height 20
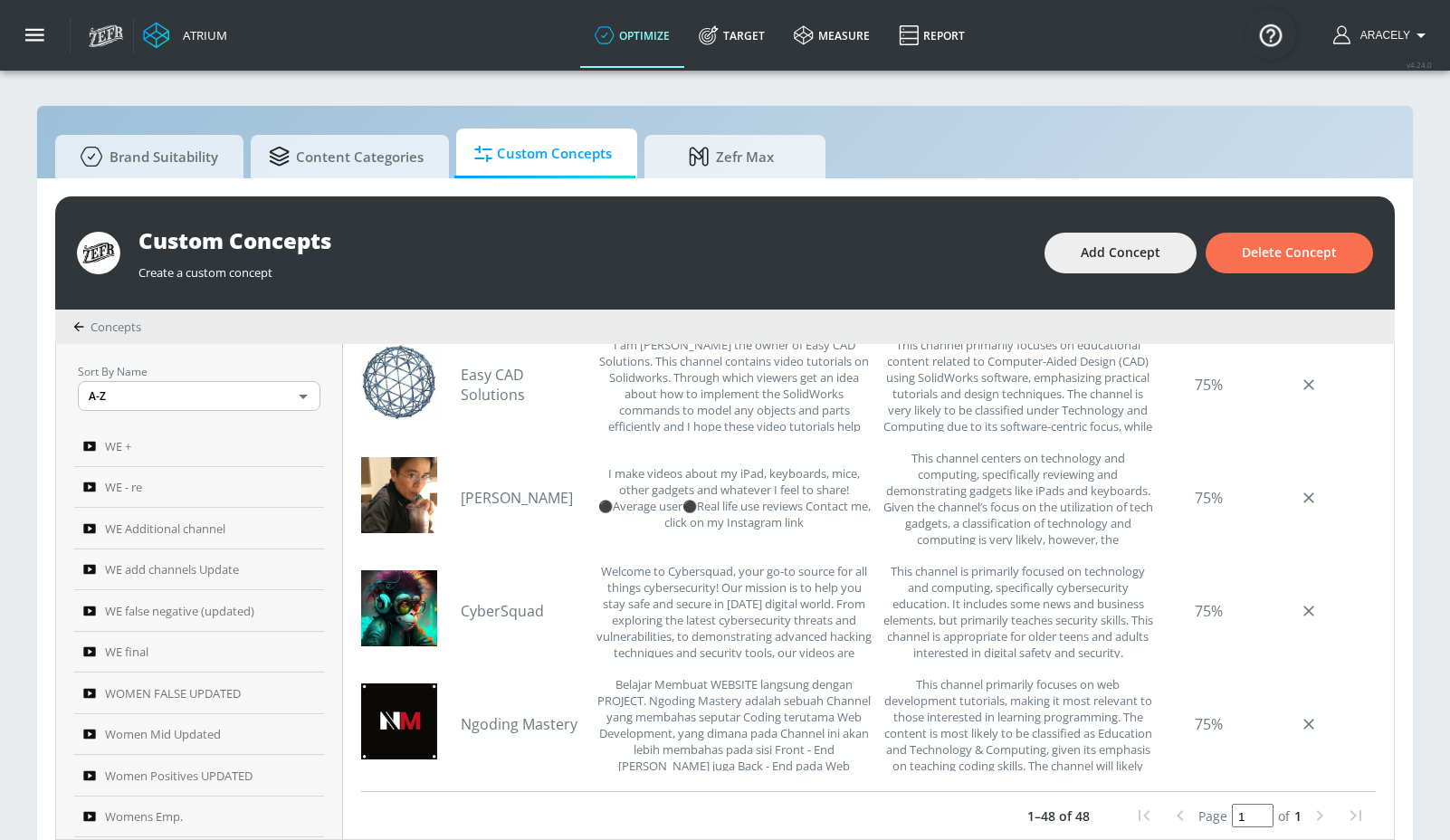
scroll to position [254, 0]
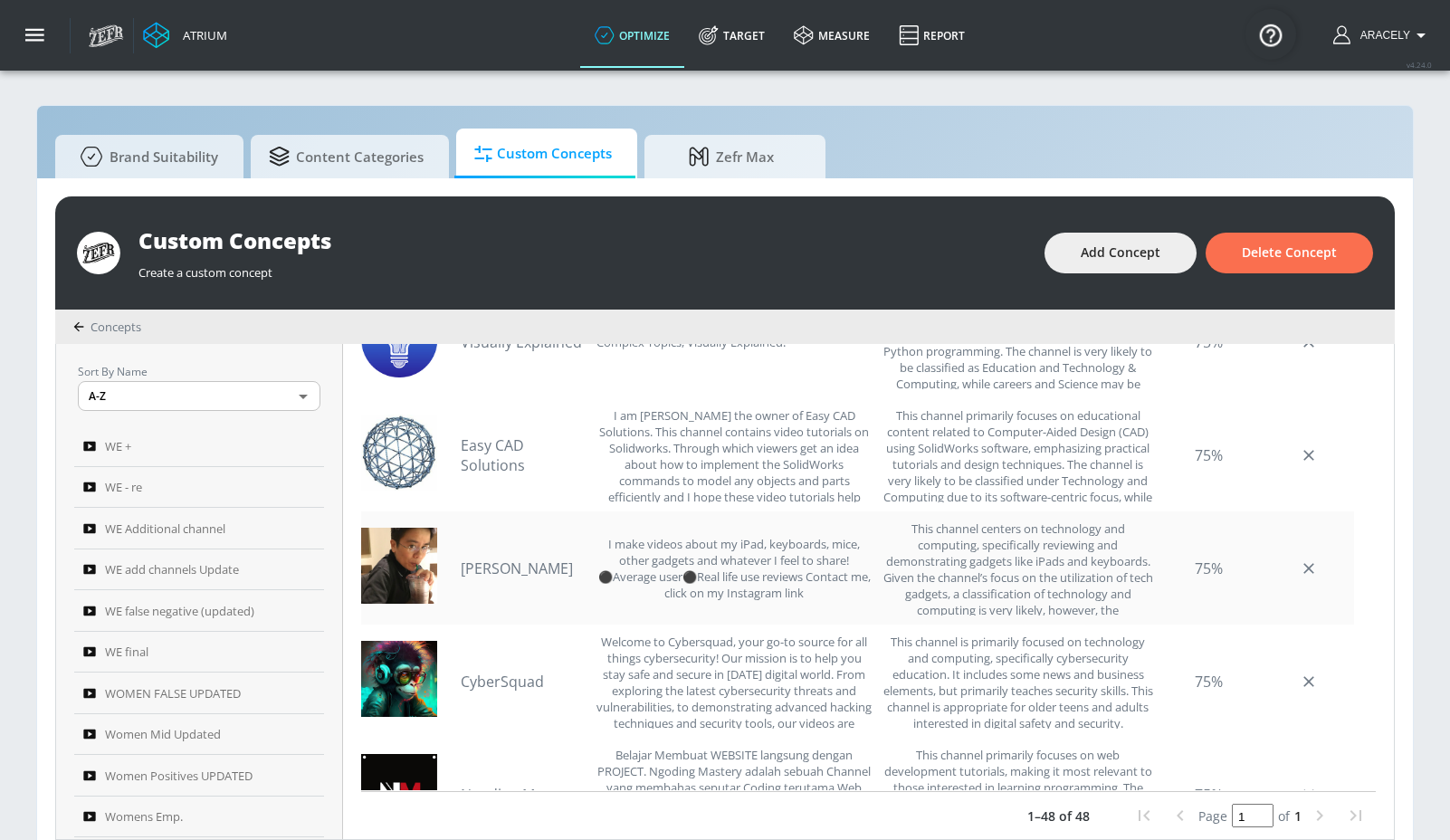
click at [482, 568] on link "[PERSON_NAME]" at bounding box center [524, 568] width 127 height 20
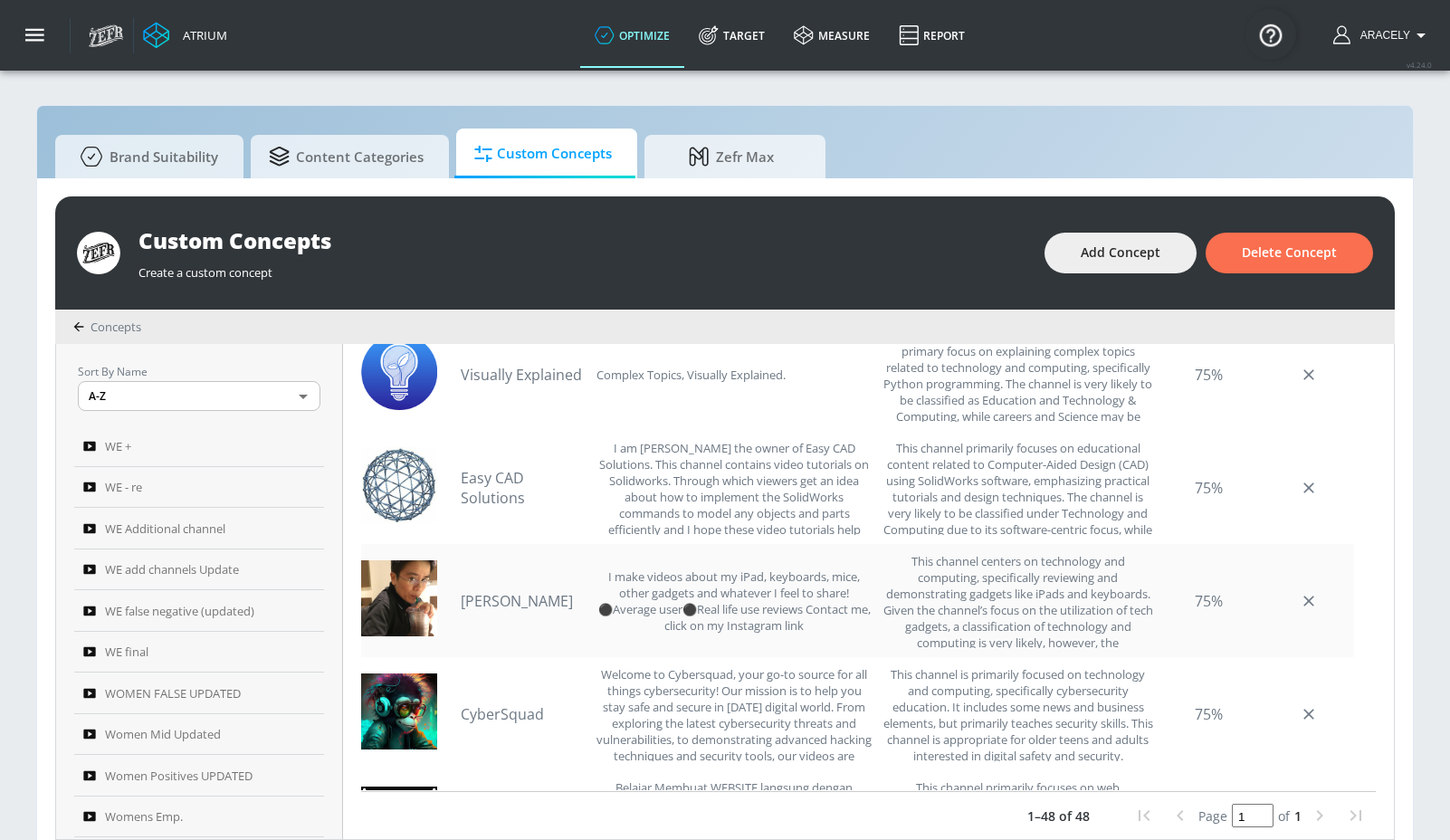
scroll to position [220, 0]
click at [506, 493] on link "Easy CAD Solutions" at bounding box center [524, 489] width 127 height 40
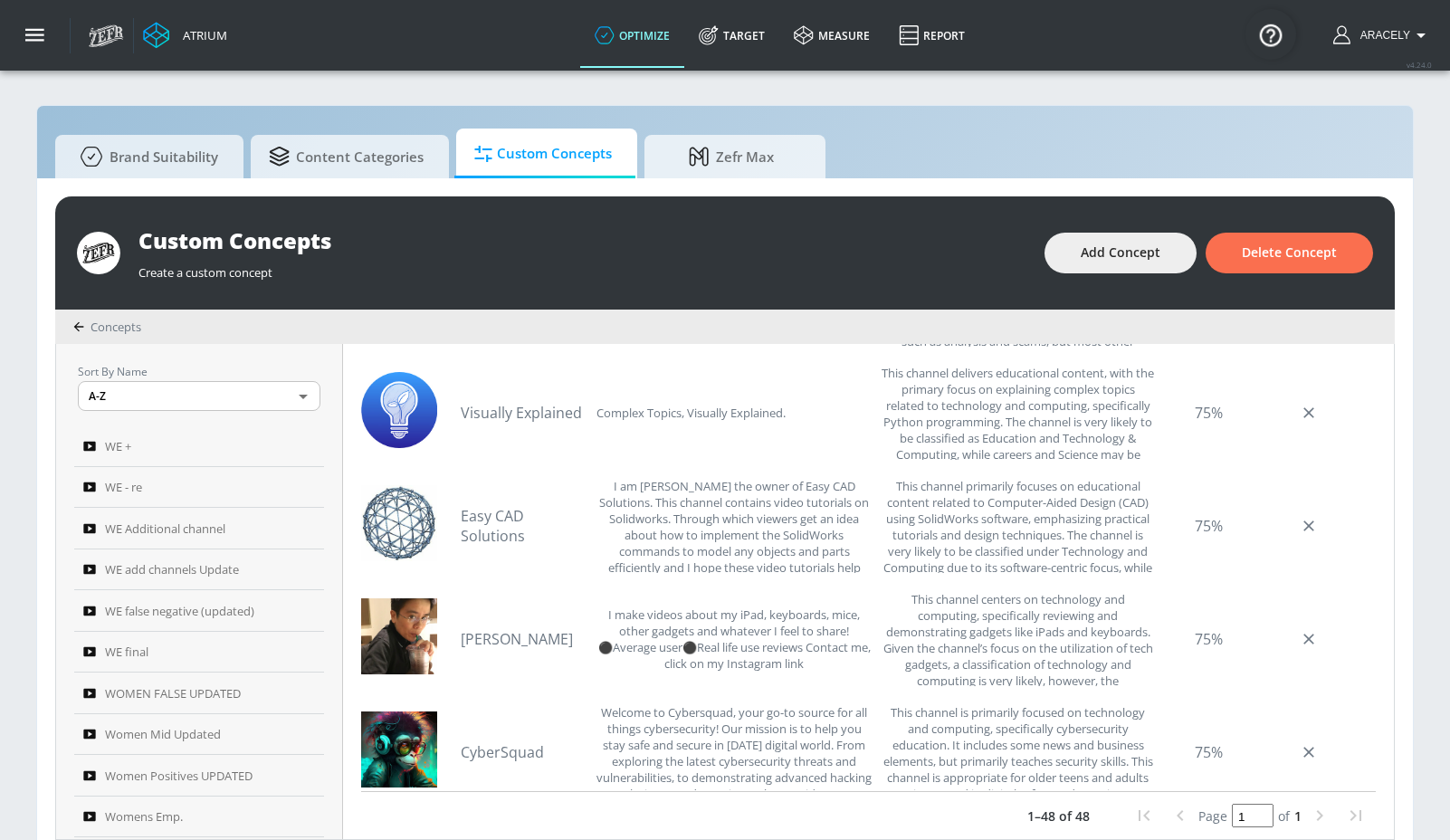
scroll to position [0, 0]
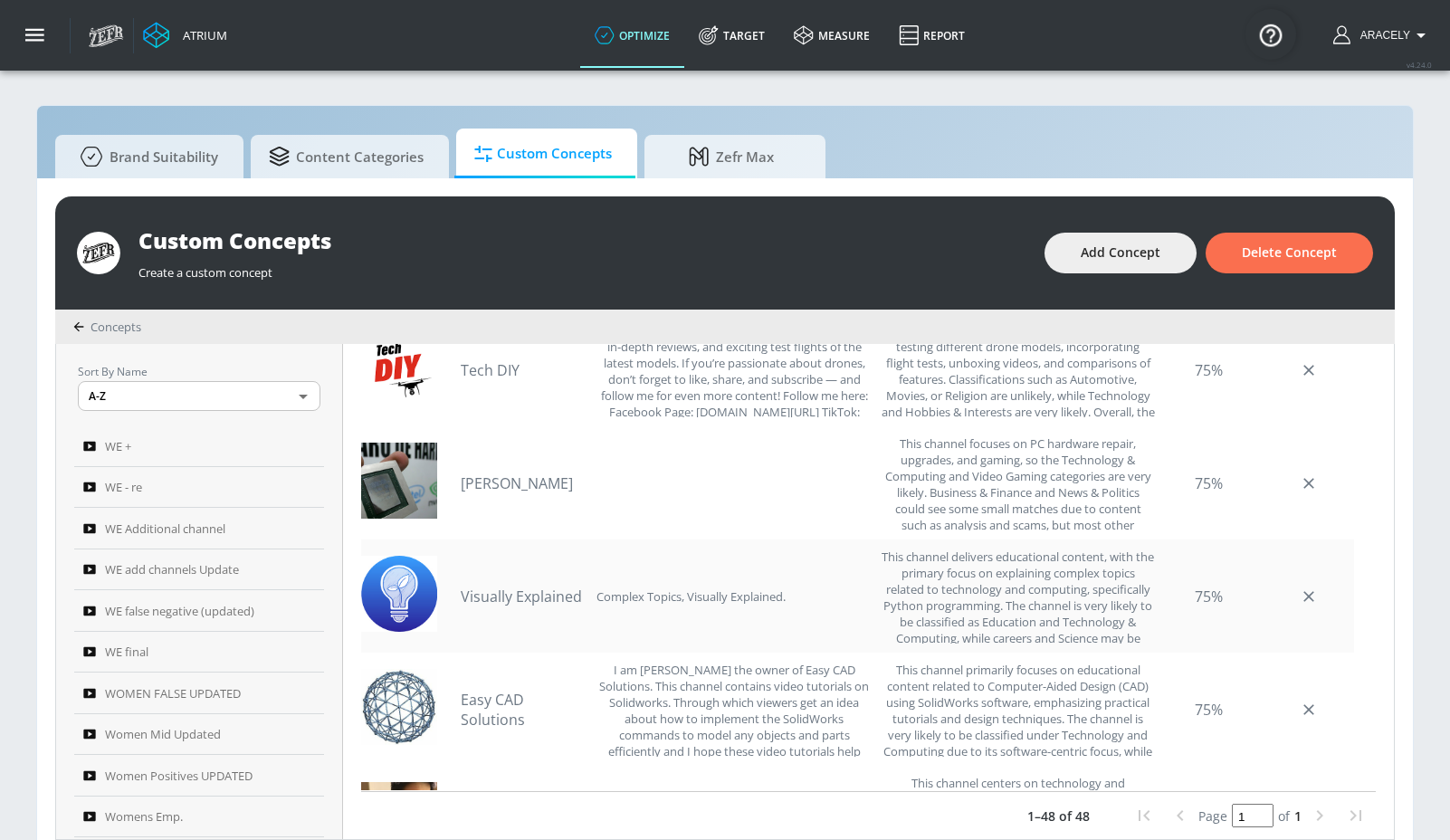
click at [513, 605] on link "Visually Explained" at bounding box center [524, 596] width 127 height 20
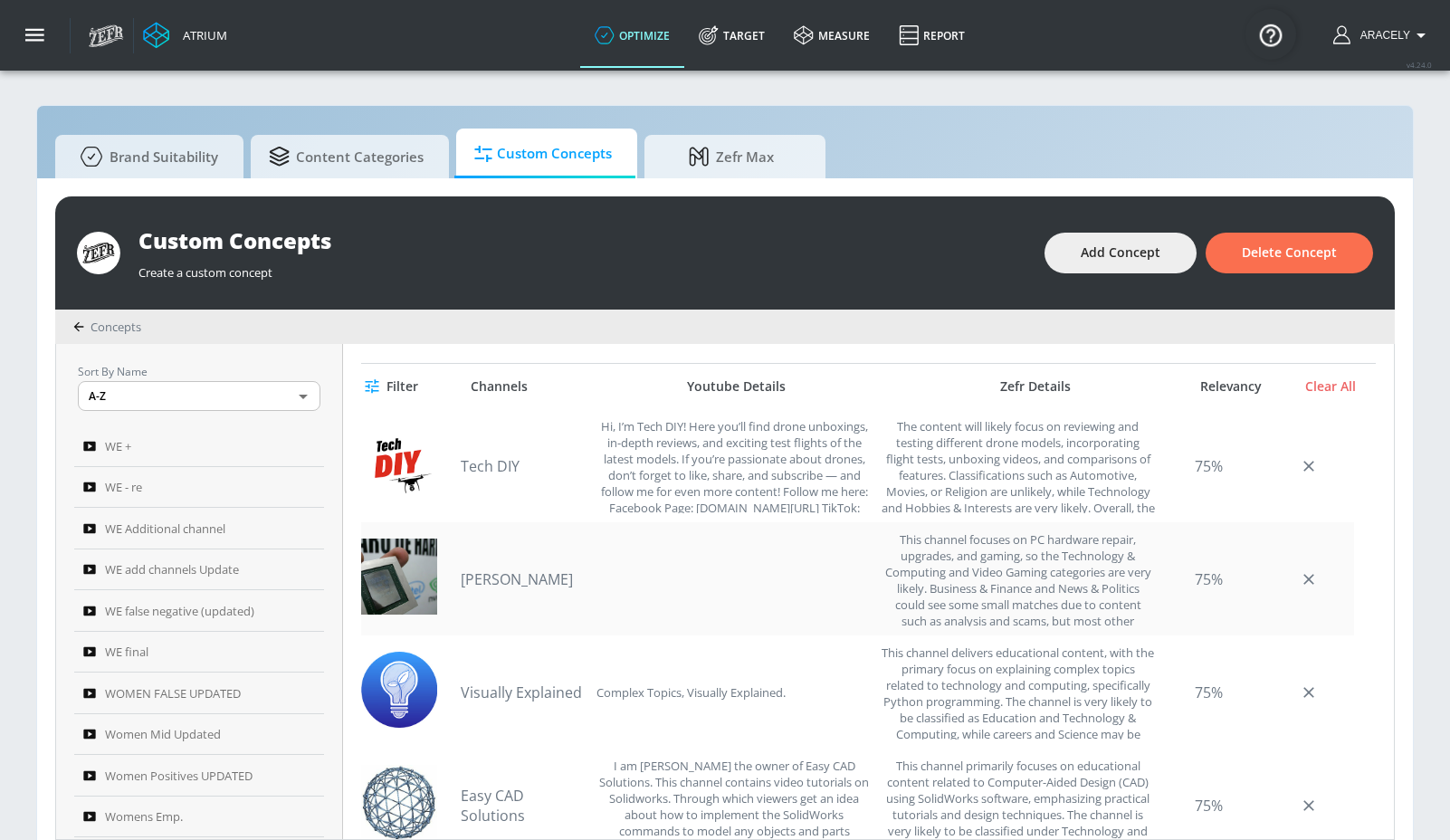
scroll to position [465, 0]
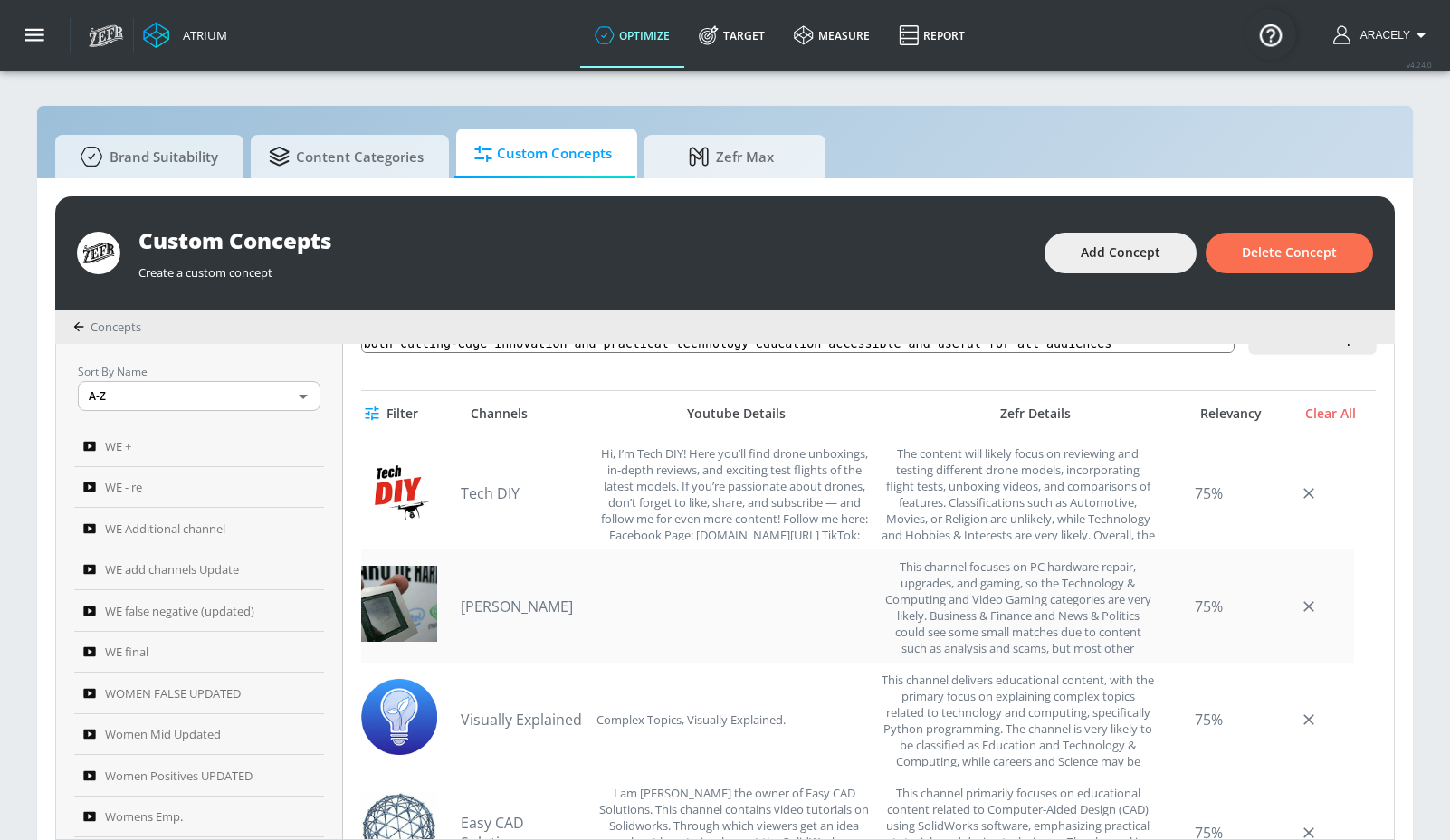
click at [504, 603] on link "[PERSON_NAME]" at bounding box center [524, 606] width 127 height 20
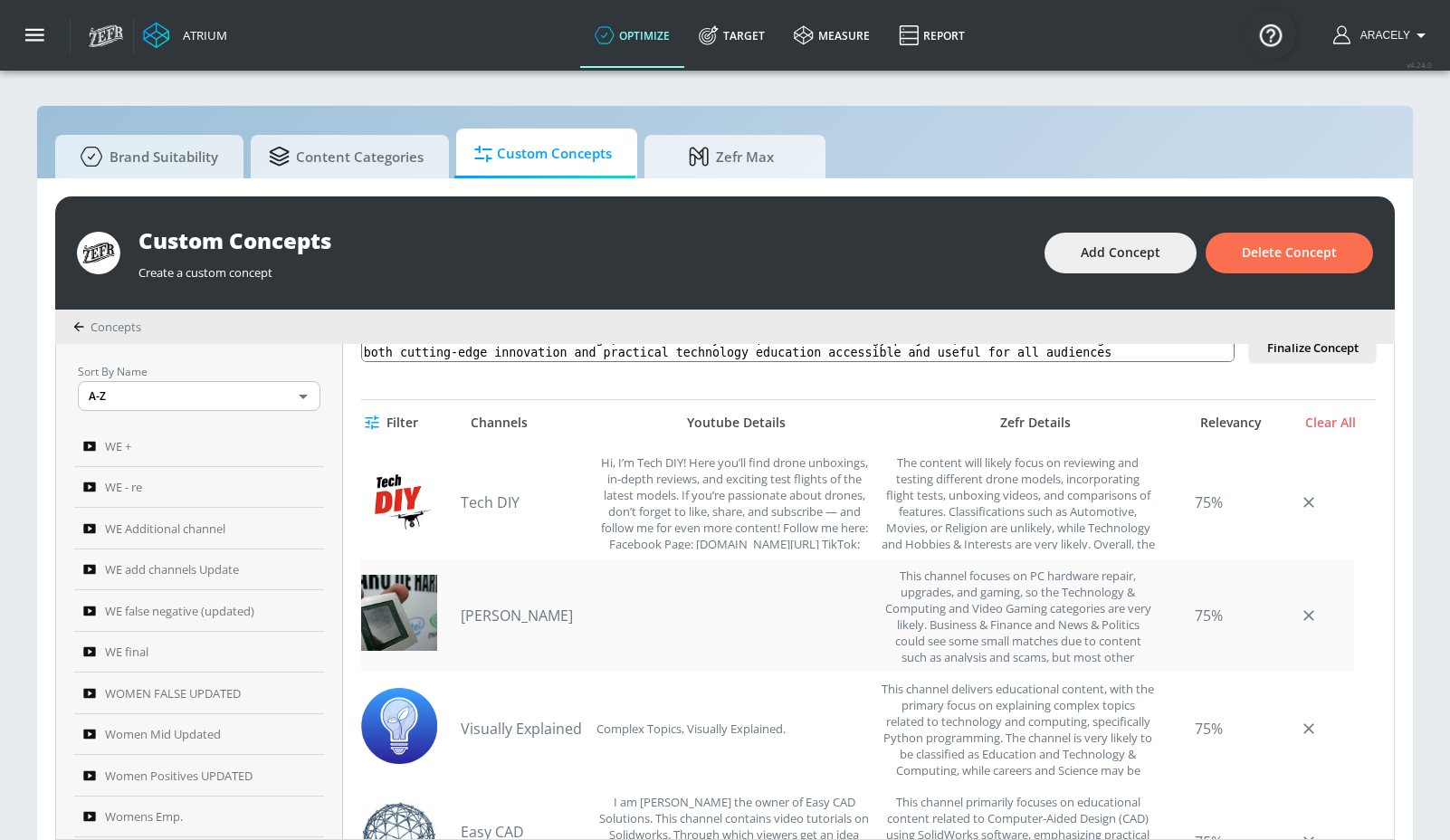
scroll to position [444, 0]
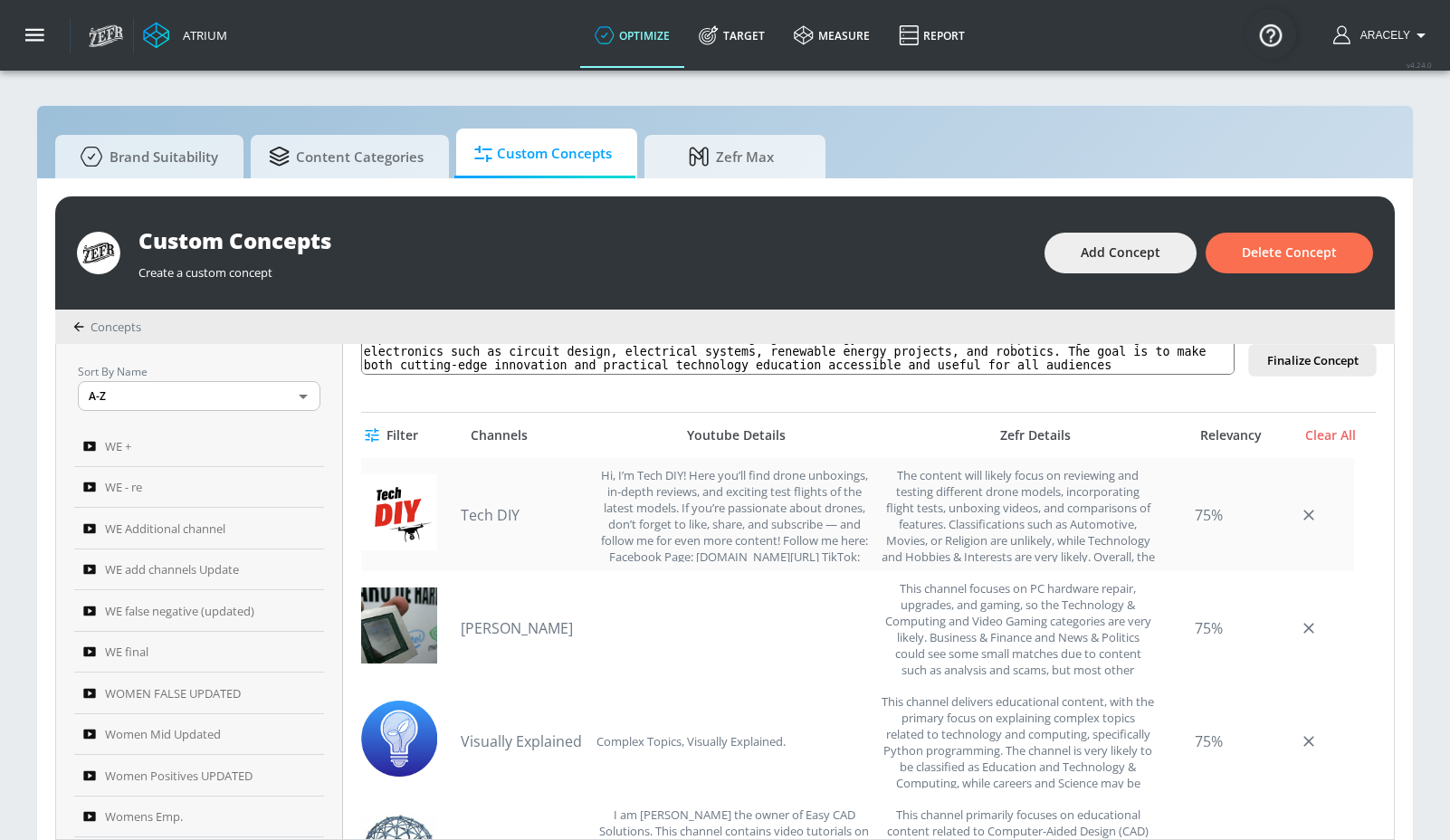
click at [511, 510] on link "Tech DIY" at bounding box center [524, 515] width 127 height 20
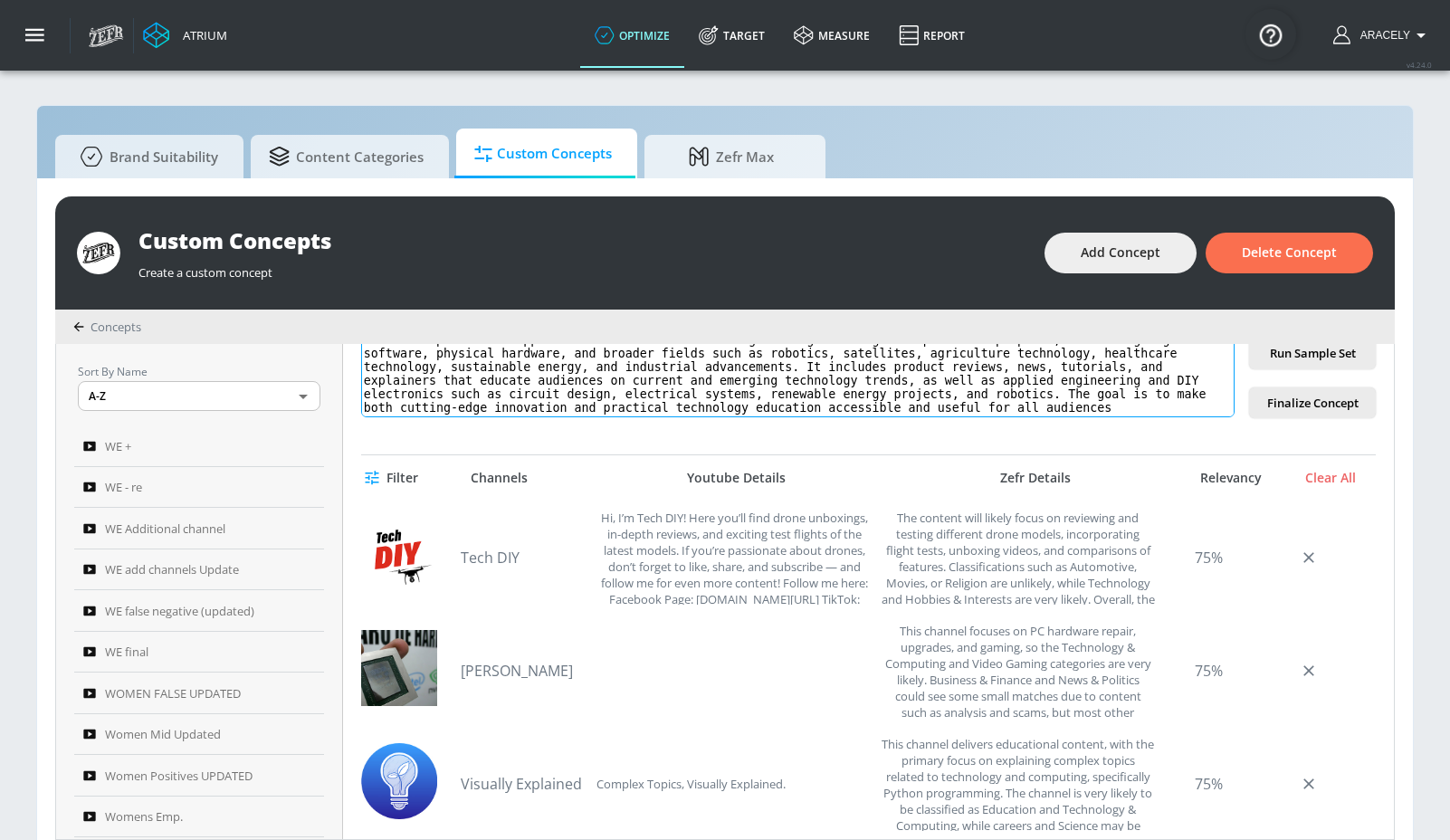
scroll to position [277, 0]
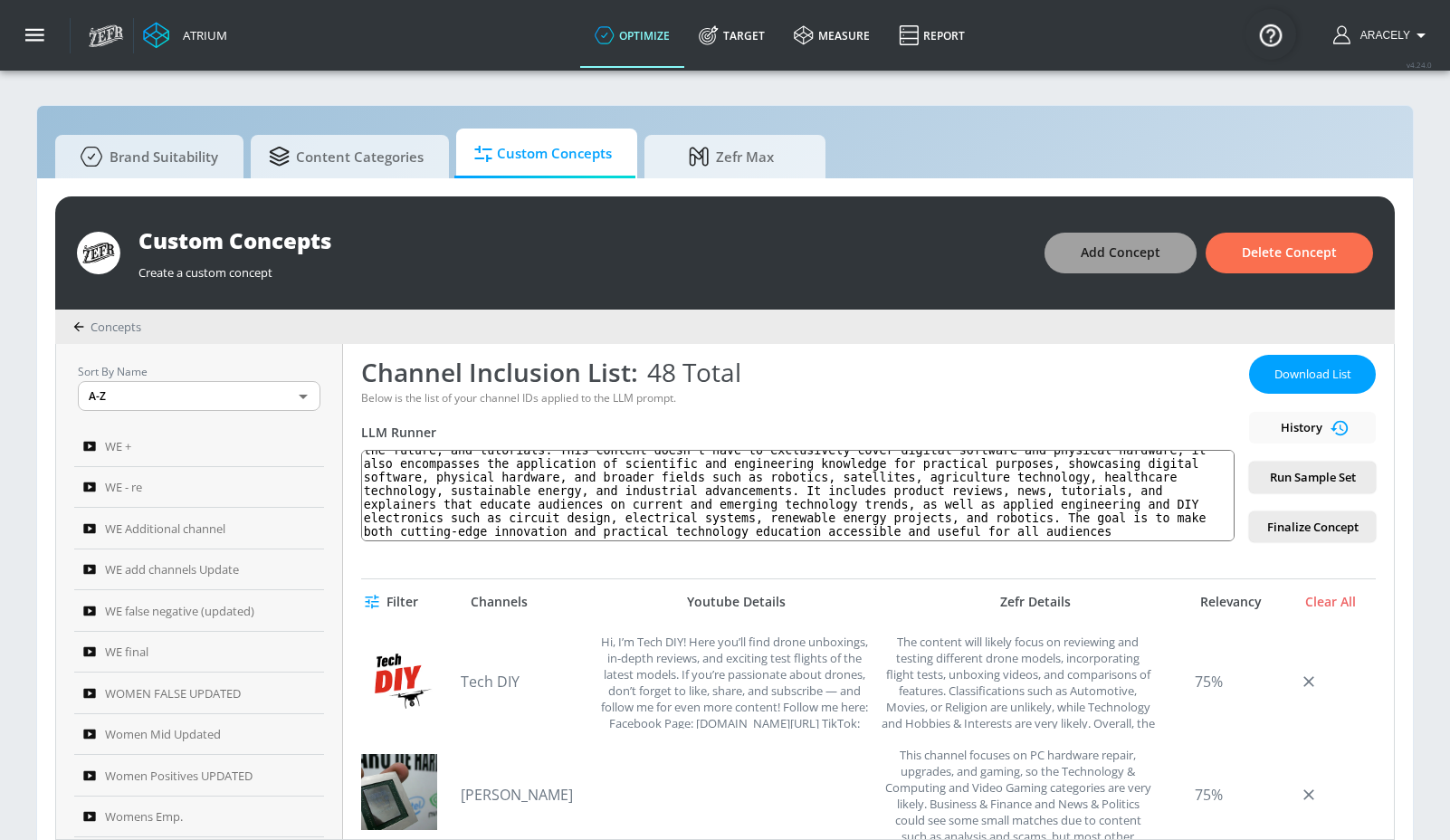
click at [1117, 259] on span "Add Concept" at bounding box center [1120, 252] width 79 height 22
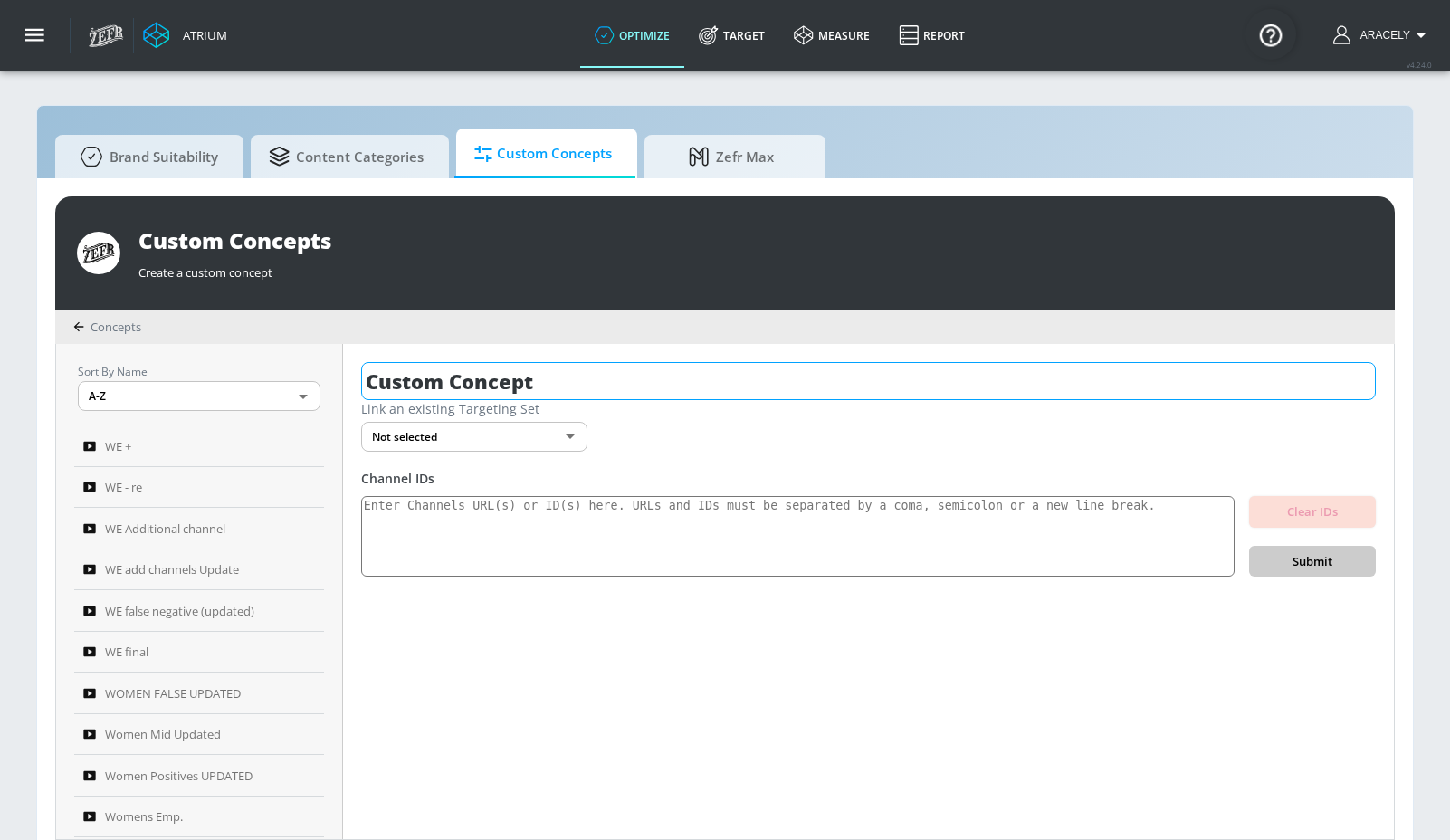
click at [458, 387] on input "Custom Concept" at bounding box center [869, 381] width 1015 height 38
click at [460, 386] on input "Custom Concept" at bounding box center [869, 381] width 1015 height 38
click at [462, 384] on input "Custom Concept" at bounding box center [869, 381] width 1015 height 38
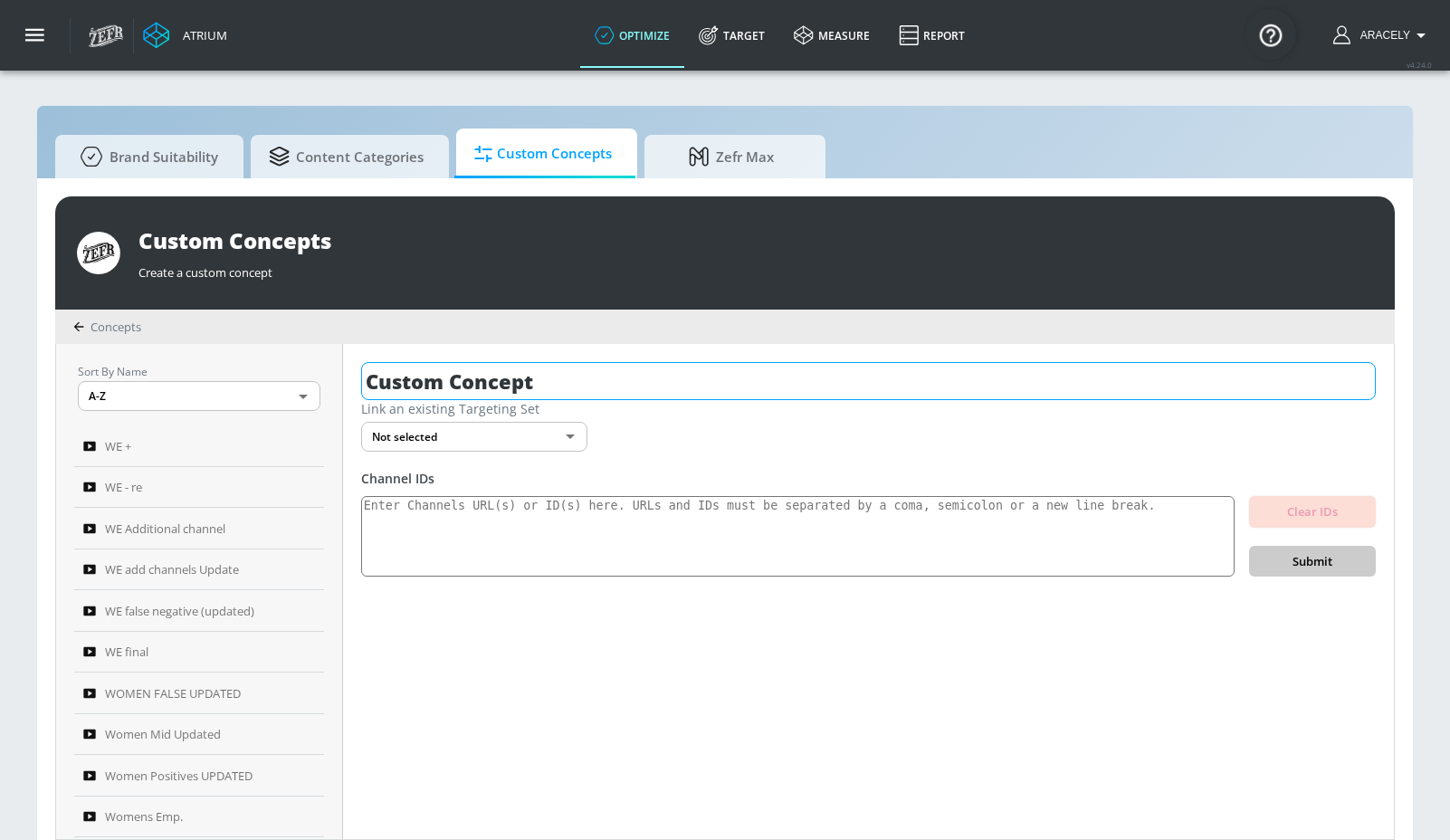
click at [462, 384] on input "Custom Concept" at bounding box center [869, 381] width 1015 height 38
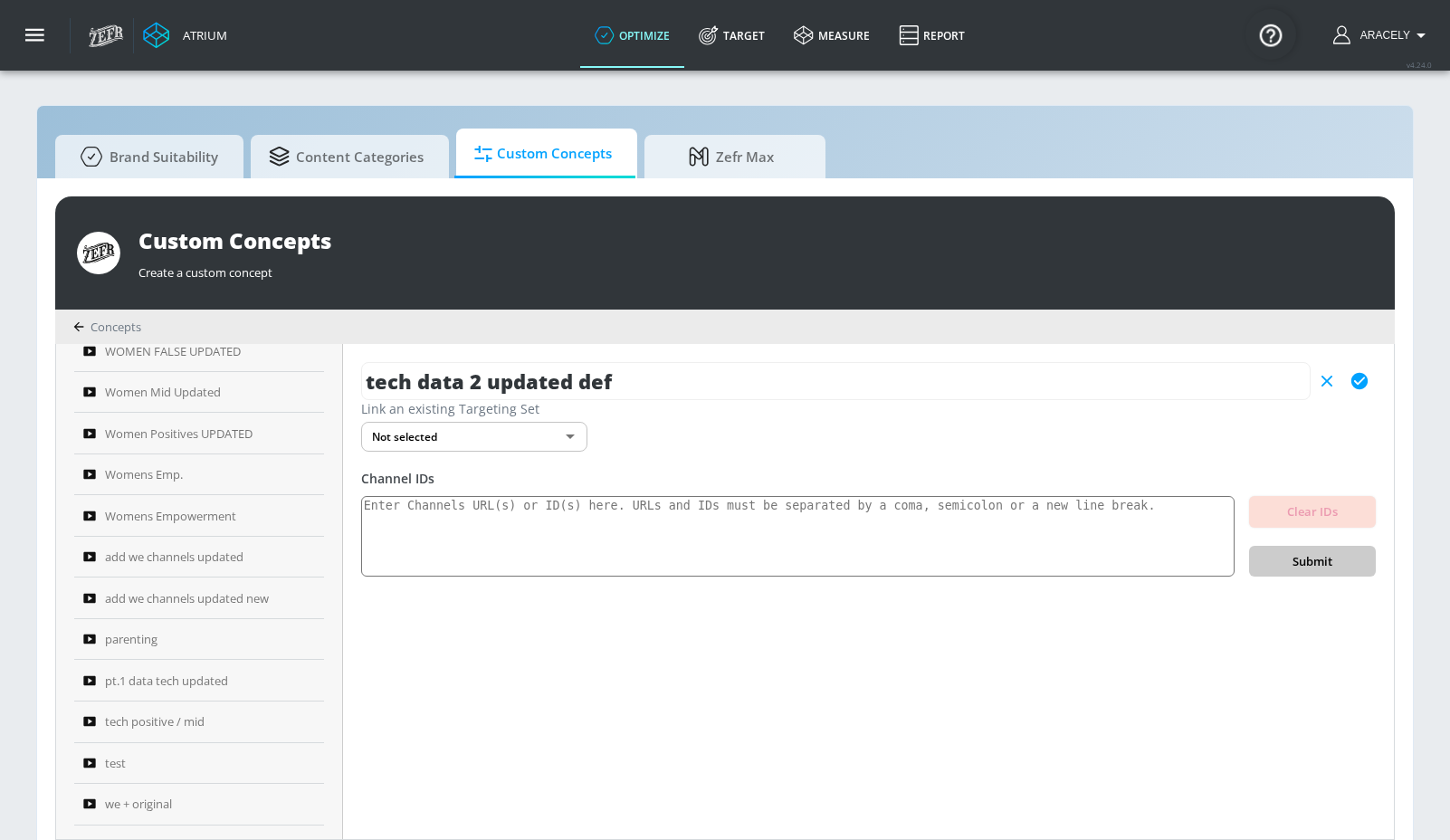
scroll to position [346, 0]
type input "tech data 2 updated def"
click at [1364, 379] on icon "button" at bounding box center [1359, 381] width 16 height 16
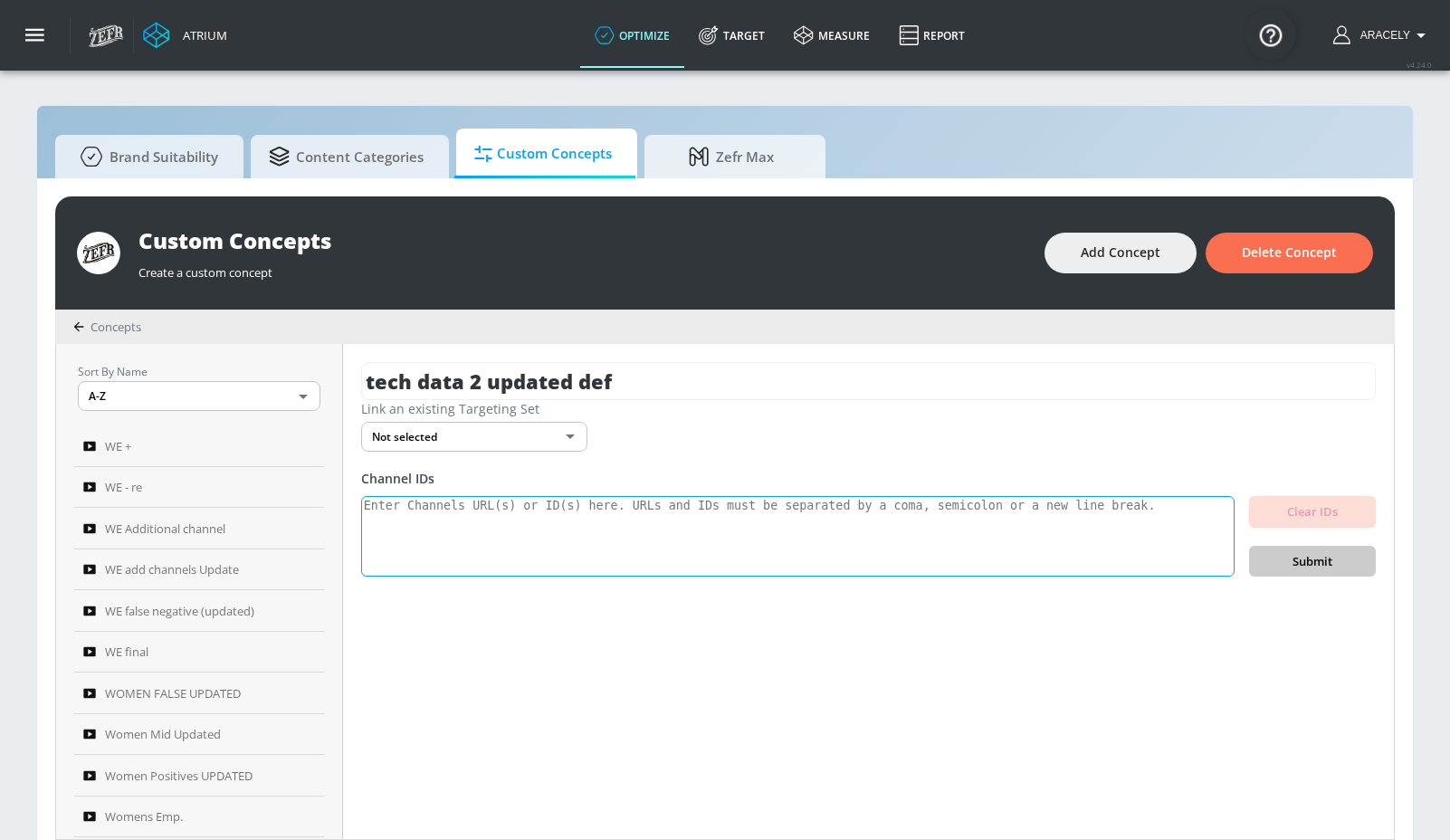
click at [462, 521] on textarea at bounding box center [798, 536] width 874 height 81
paste textarea "UCrHF1oYe-QMQZZVCNwRLQfQ UCfXUCESXq0p0PmEFfHeGU9g UCZAxvW-brWOt3aFLukDV75g UCVm…"
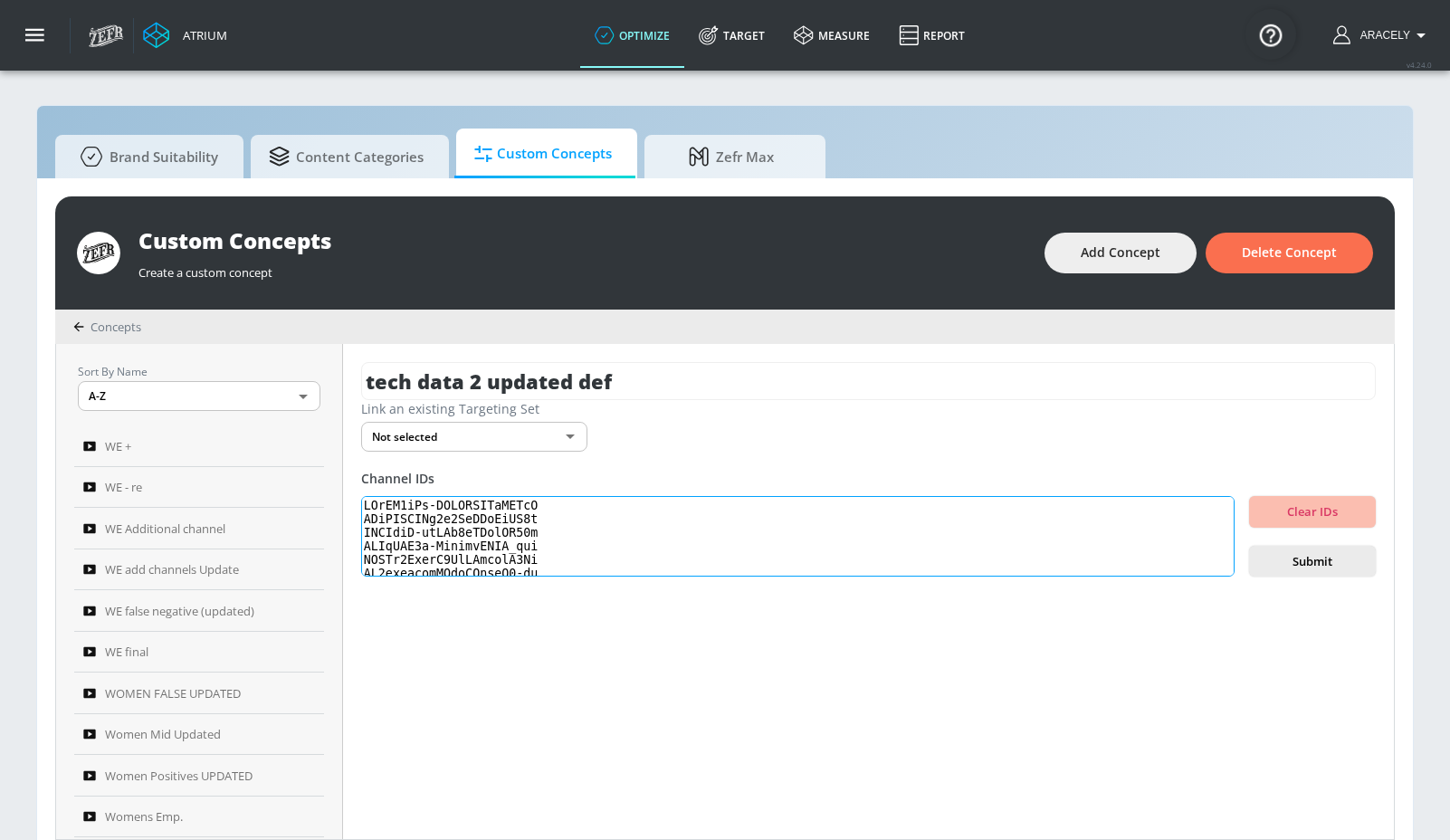
scroll to position [602, 0]
type textarea "UCrHF1oYe-QMQZZVCNwRLQfQ UCfXUCESXq0p0PmEFfHeGU9g UCZAxvW-brWOt3aFLukDV75g UCVm…"
click at [1306, 552] on span "Submit" at bounding box center [1312, 562] width 98 height 21
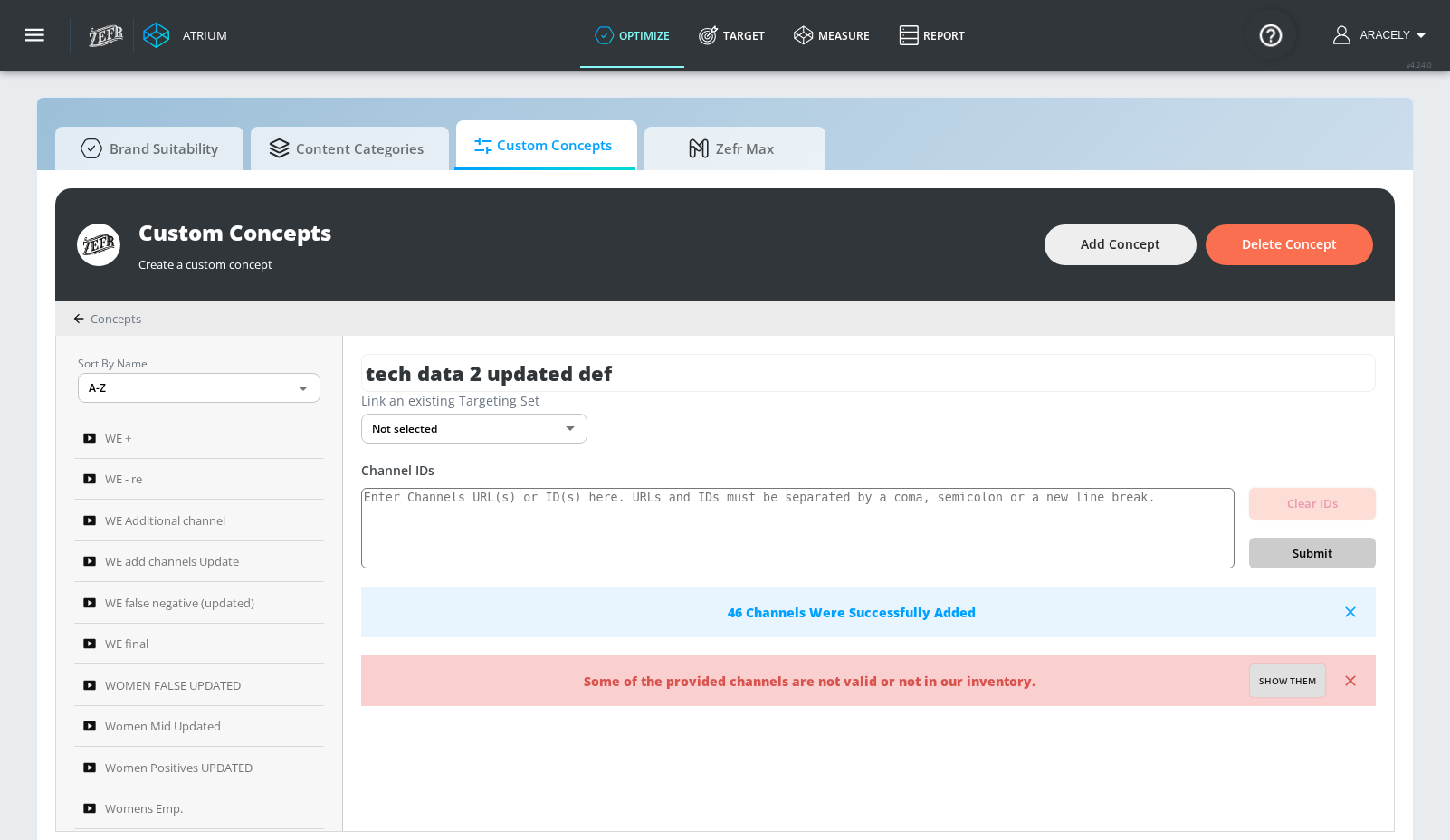
scroll to position [19, 0]
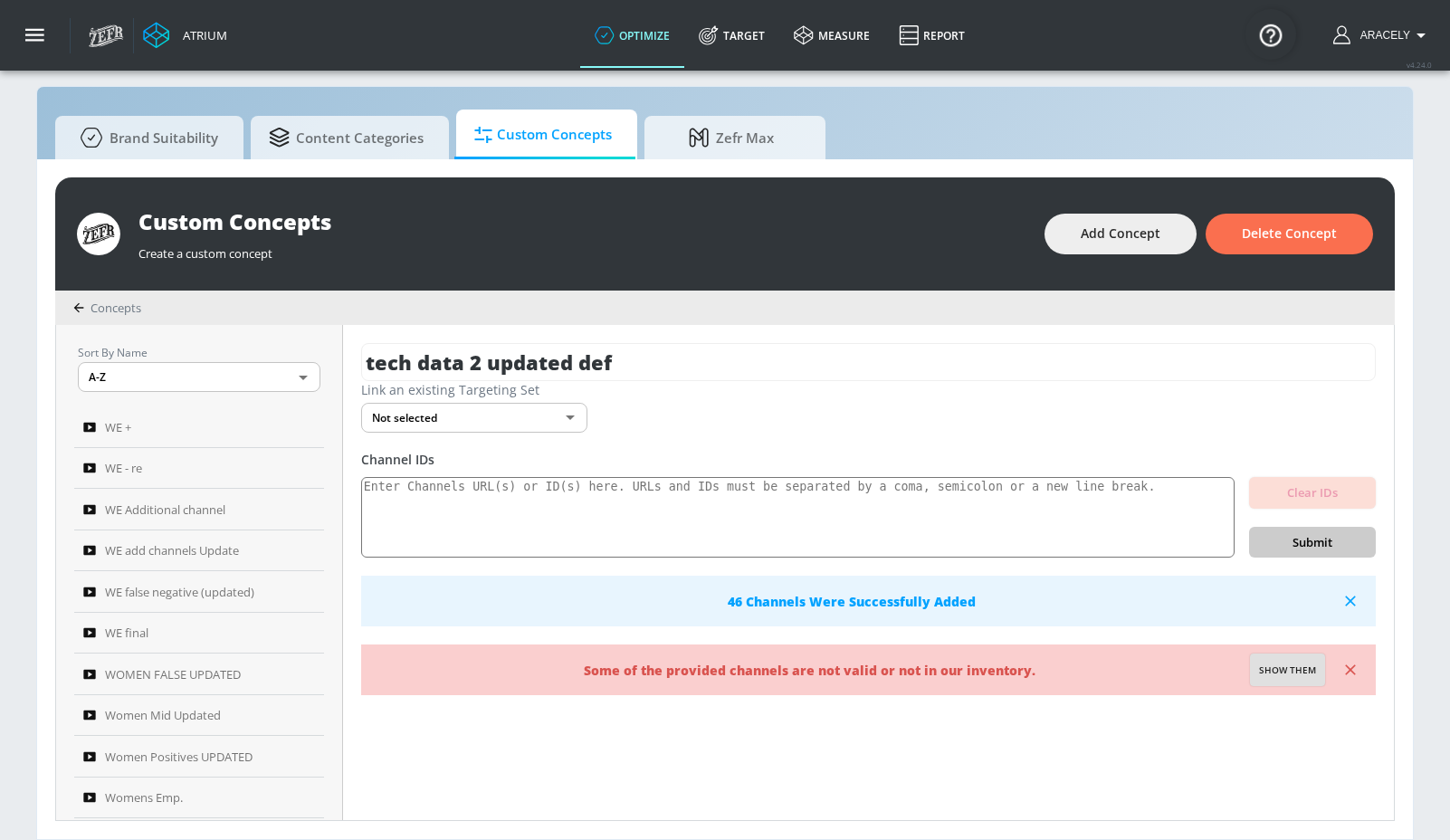
click at [1286, 675] on span "Show them" at bounding box center [1288, 670] width 57 height 16
type textarea "Invalid channels: UCBWt6ywZHmkYp5dSunrMSpQ UCixHvWDco1EtMlMMSiojqVA UC4qxyGy-wO…"
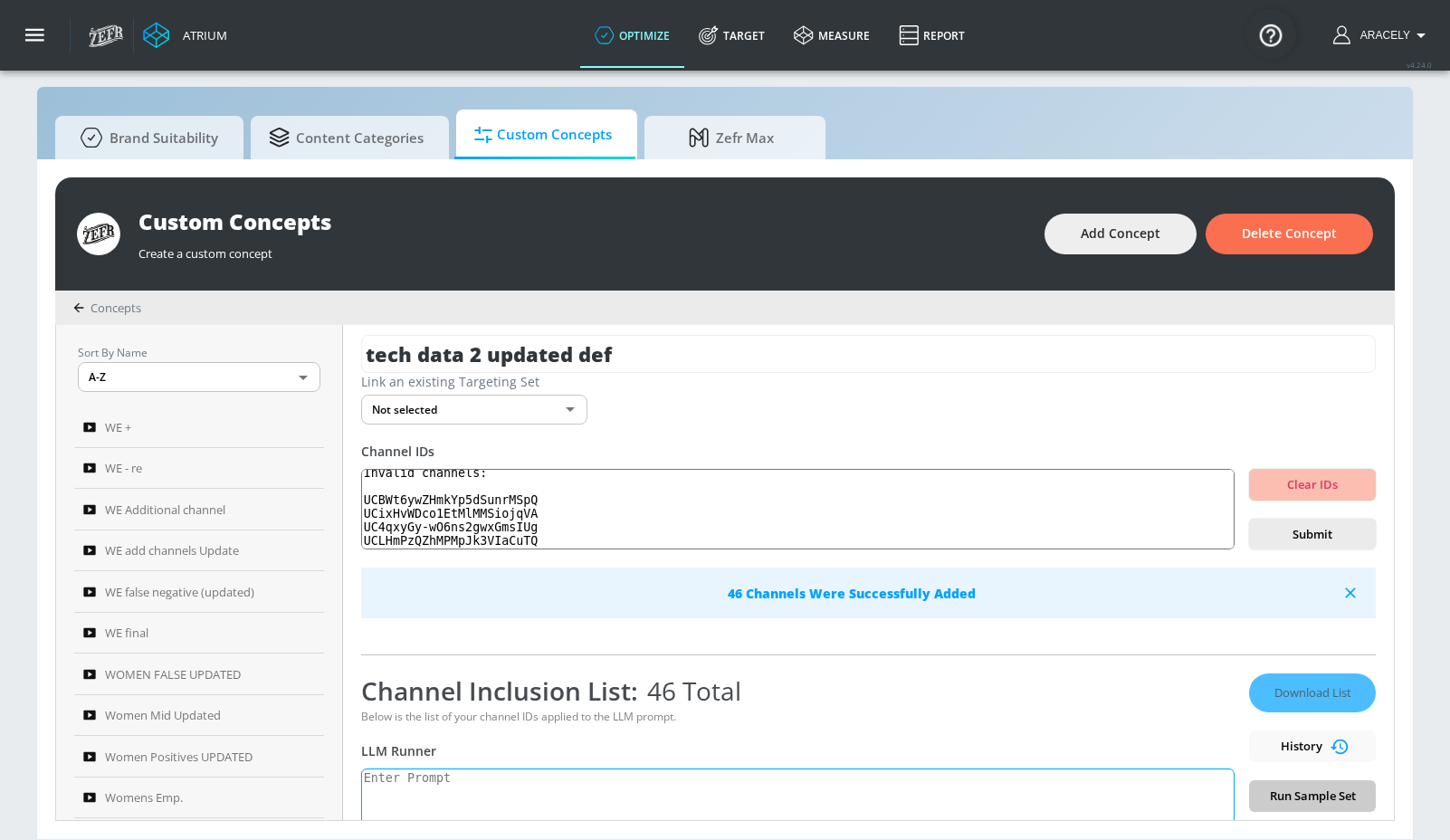
scroll to position [10, 0]
click at [465, 786] on textarea at bounding box center [798, 812] width 874 height 92
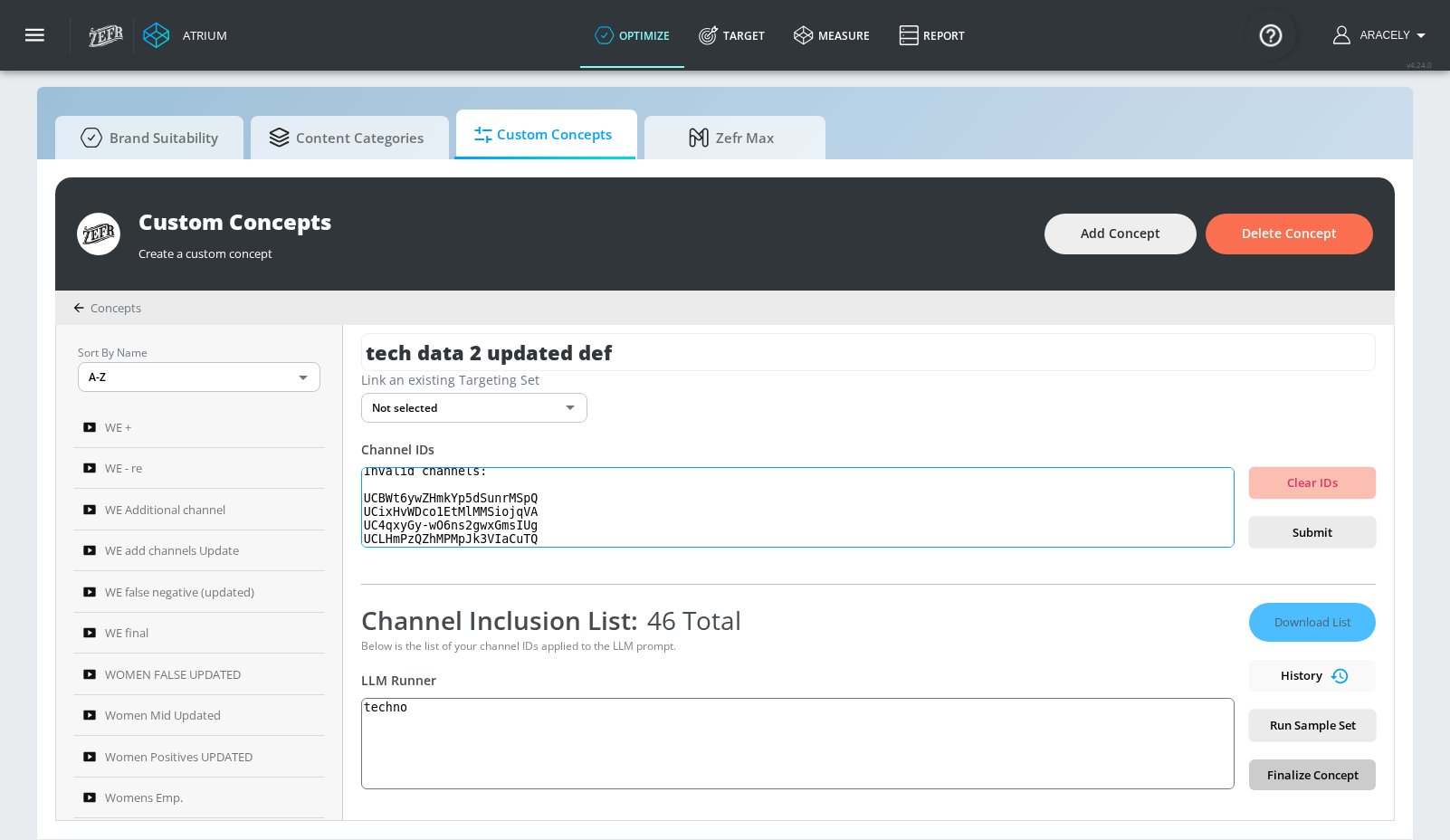
click at [476, 504] on textarea "Invalid channels: UCBWt6ywZHmkYp5dSunrMSpQ UCixHvWDco1EtMlMMSiojqVA UC4qxyGy-wO…" at bounding box center [798, 507] width 874 height 81
click at [528, 509] on textarea "Invalid channels: UCBWt6ywZHmkYp5dSunrMSpQ UCixHvWDco1EtMlMMSiojqVA UC4qxyGy-wO…" at bounding box center [798, 507] width 874 height 81
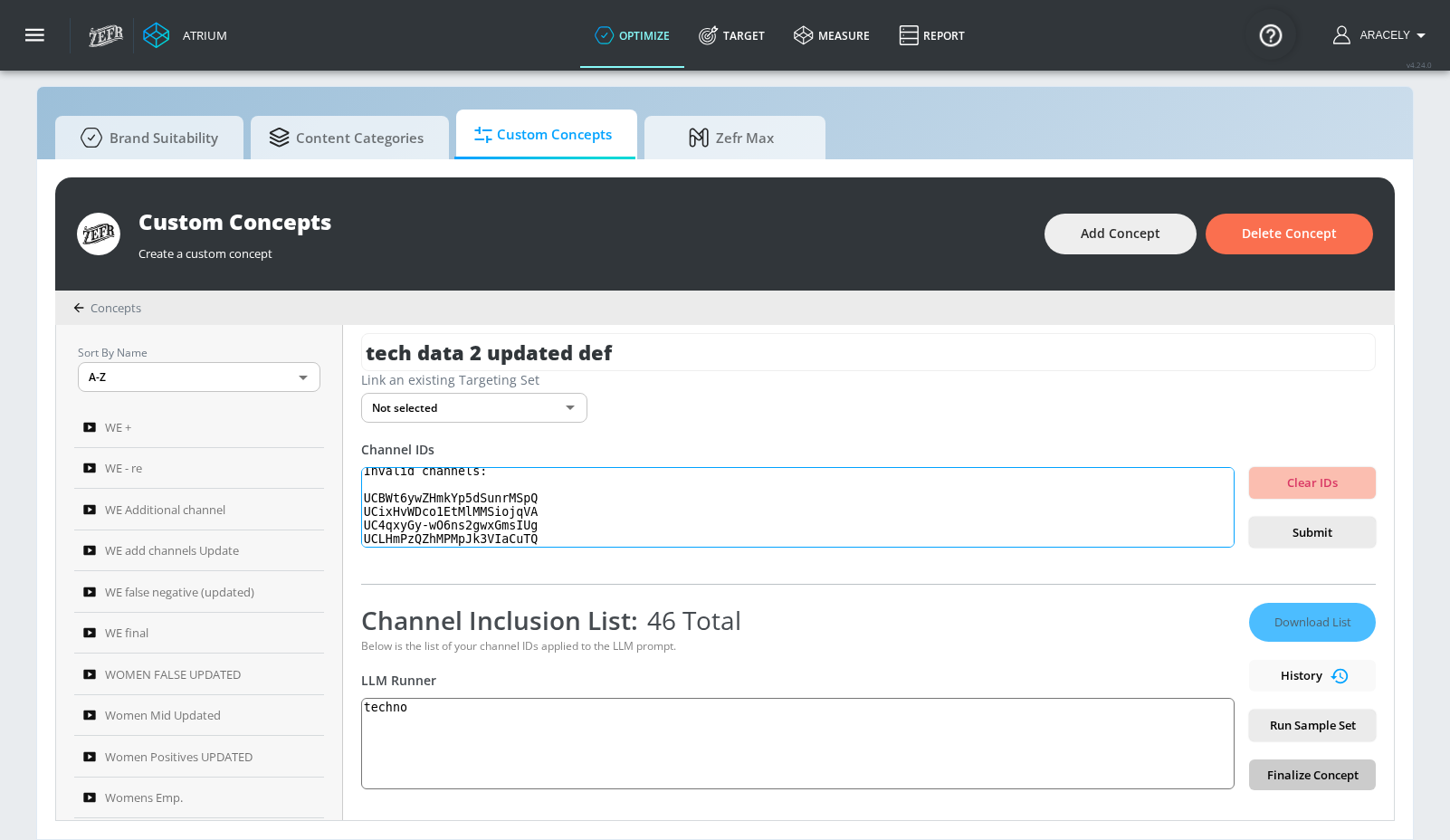
click at [463, 522] on textarea "Invalid channels: UCBWt6ywZHmkYp5dSunrMSpQ UCixHvWDco1EtMlMMSiojqVA UC4qxyGy-wO…" at bounding box center [798, 507] width 874 height 81
click at [502, 538] on textarea "Invalid channels: UCBWt6ywZHmkYp5dSunrMSpQ UCixHvWDco1EtMlMMSiojqVA UC4qxyGy-wO…" at bounding box center [798, 507] width 874 height 81
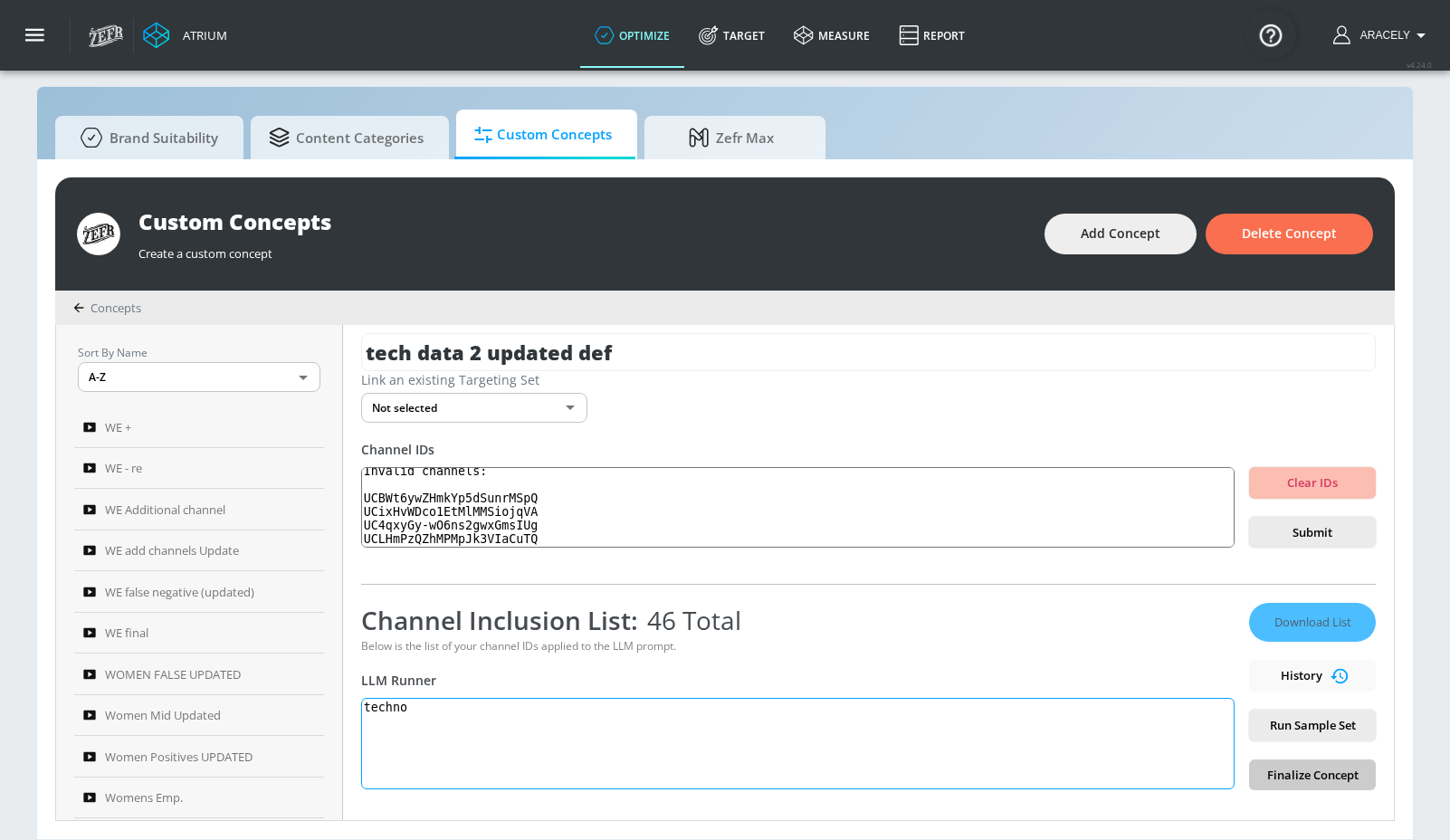
click at [457, 710] on textarea "techno" at bounding box center [798, 743] width 874 height 92
paste textarea "technology: Technology content includes electronics product reviews, tech news,…"
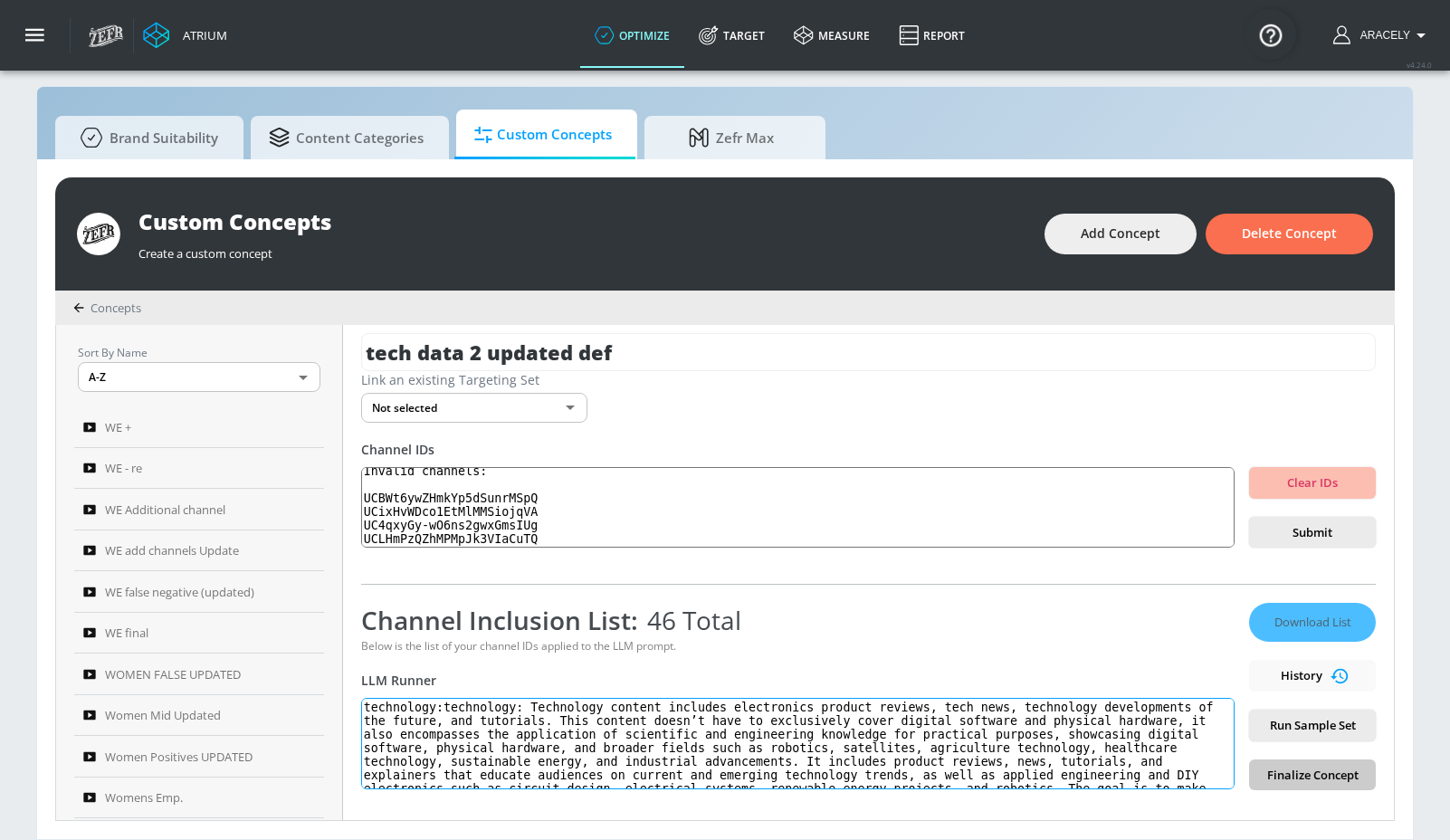
scroll to position [48, 0]
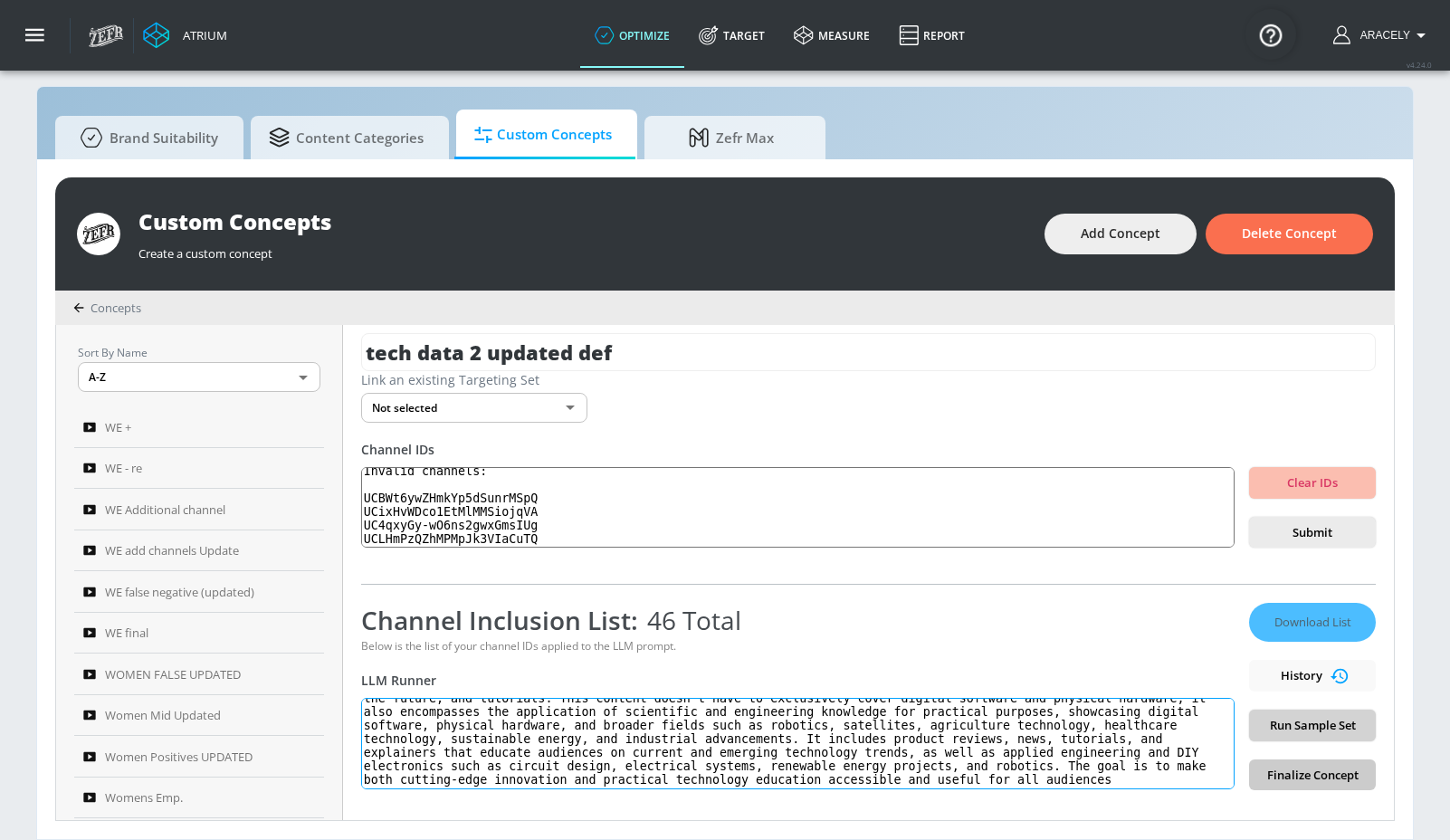
type textarea "technology:technology: Technology content includes electronics product reviews,…"
click at [1334, 721] on span "Run Sample Set" at bounding box center [1312, 726] width 98 height 21
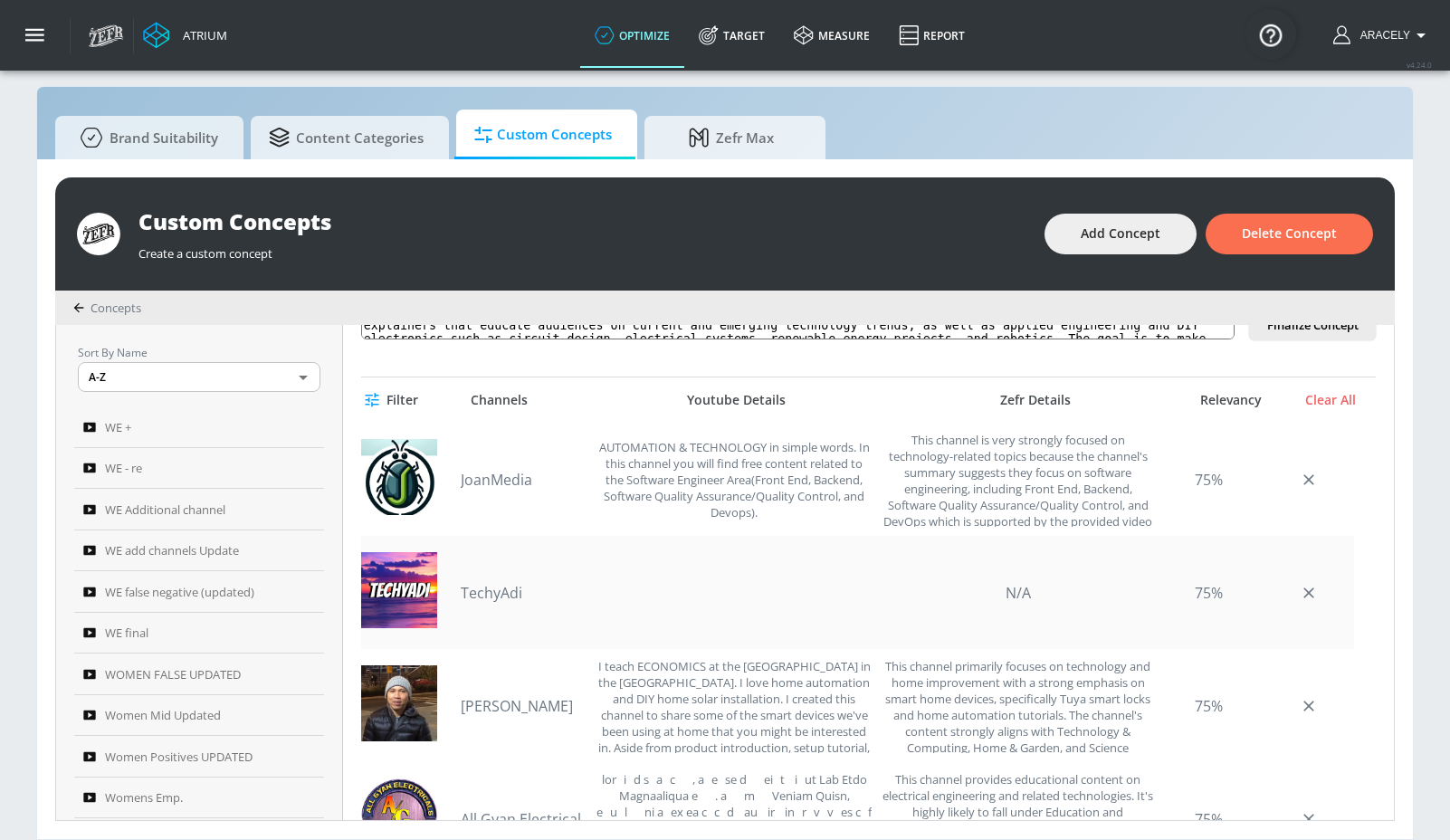
scroll to position [477, 0]
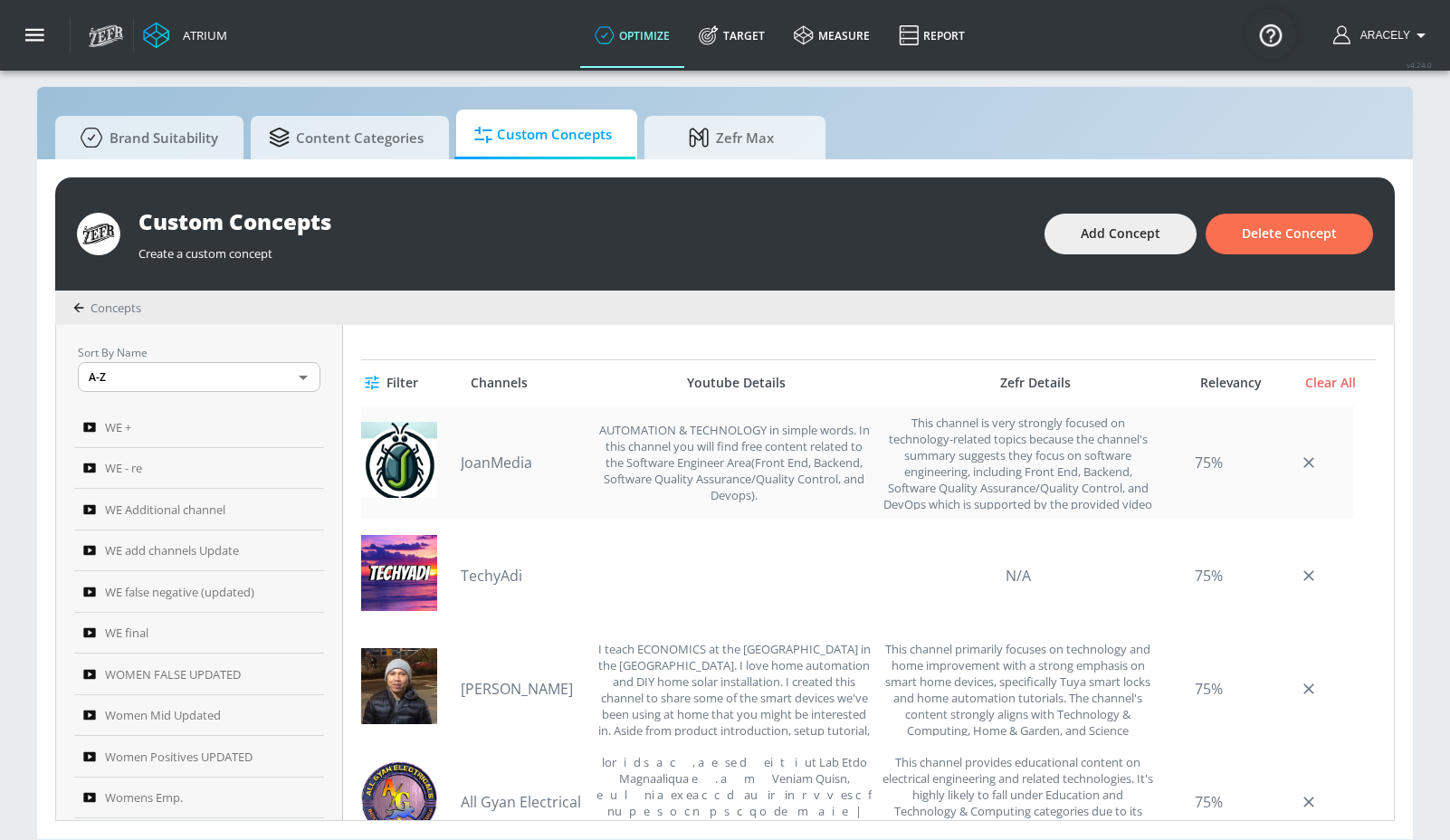
click at [490, 467] on link "JoanMedia" at bounding box center [524, 462] width 127 height 20
click at [511, 576] on link "TechyAdi" at bounding box center [524, 575] width 127 height 20
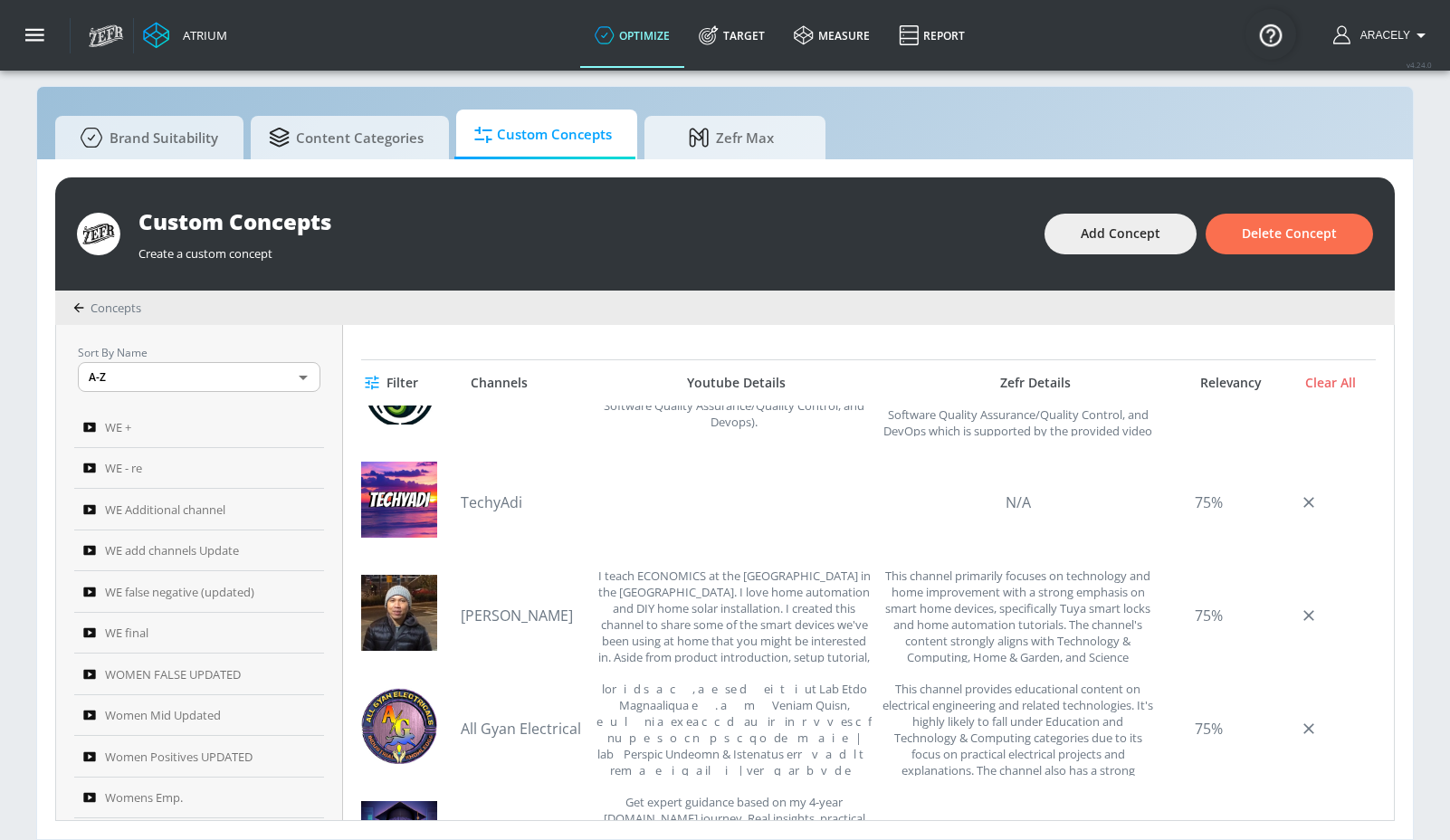
scroll to position [74, 0]
click at [491, 613] on link "[PERSON_NAME]" at bounding box center [524, 615] width 127 height 20
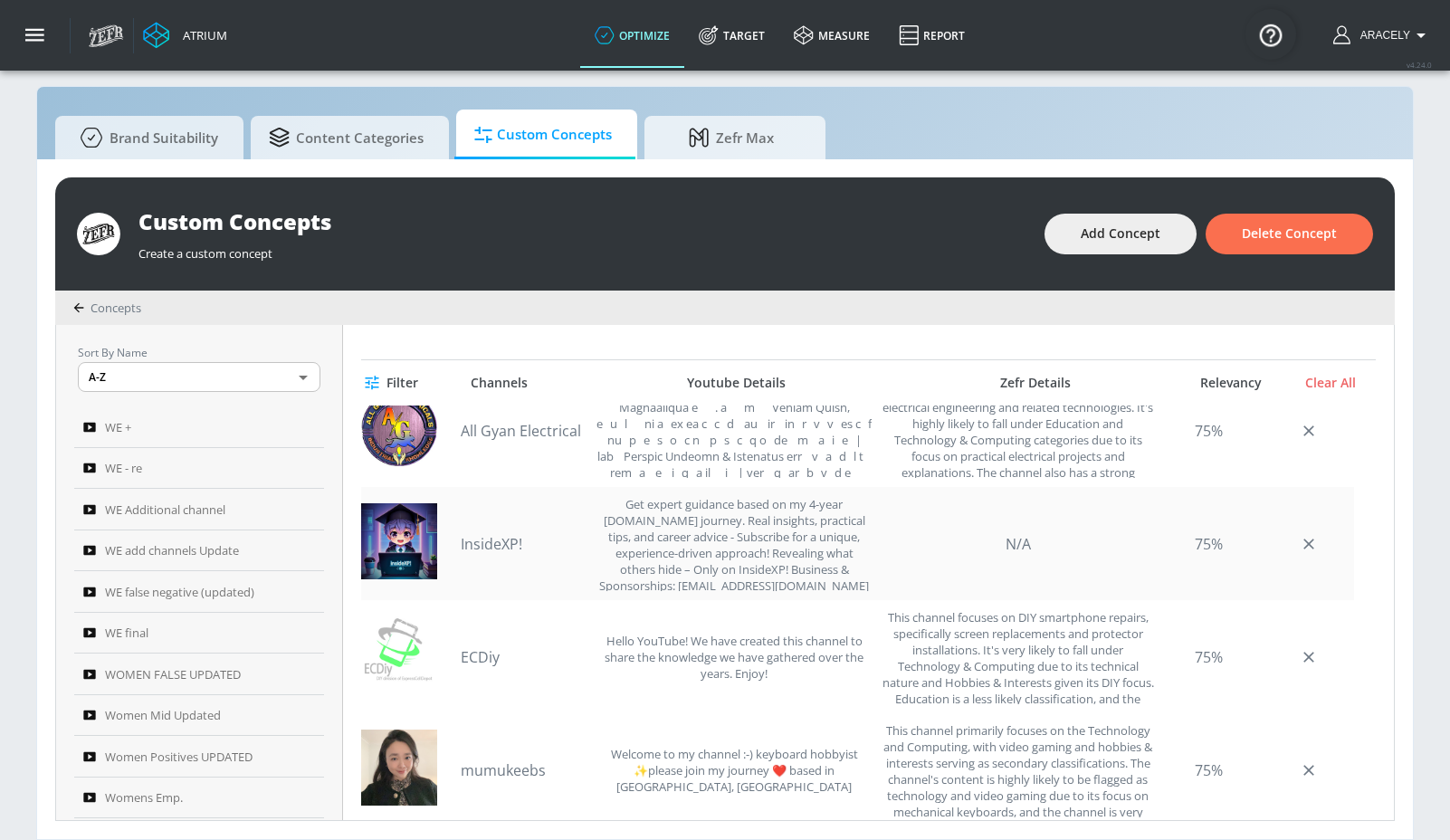
scroll to position [393, 0]
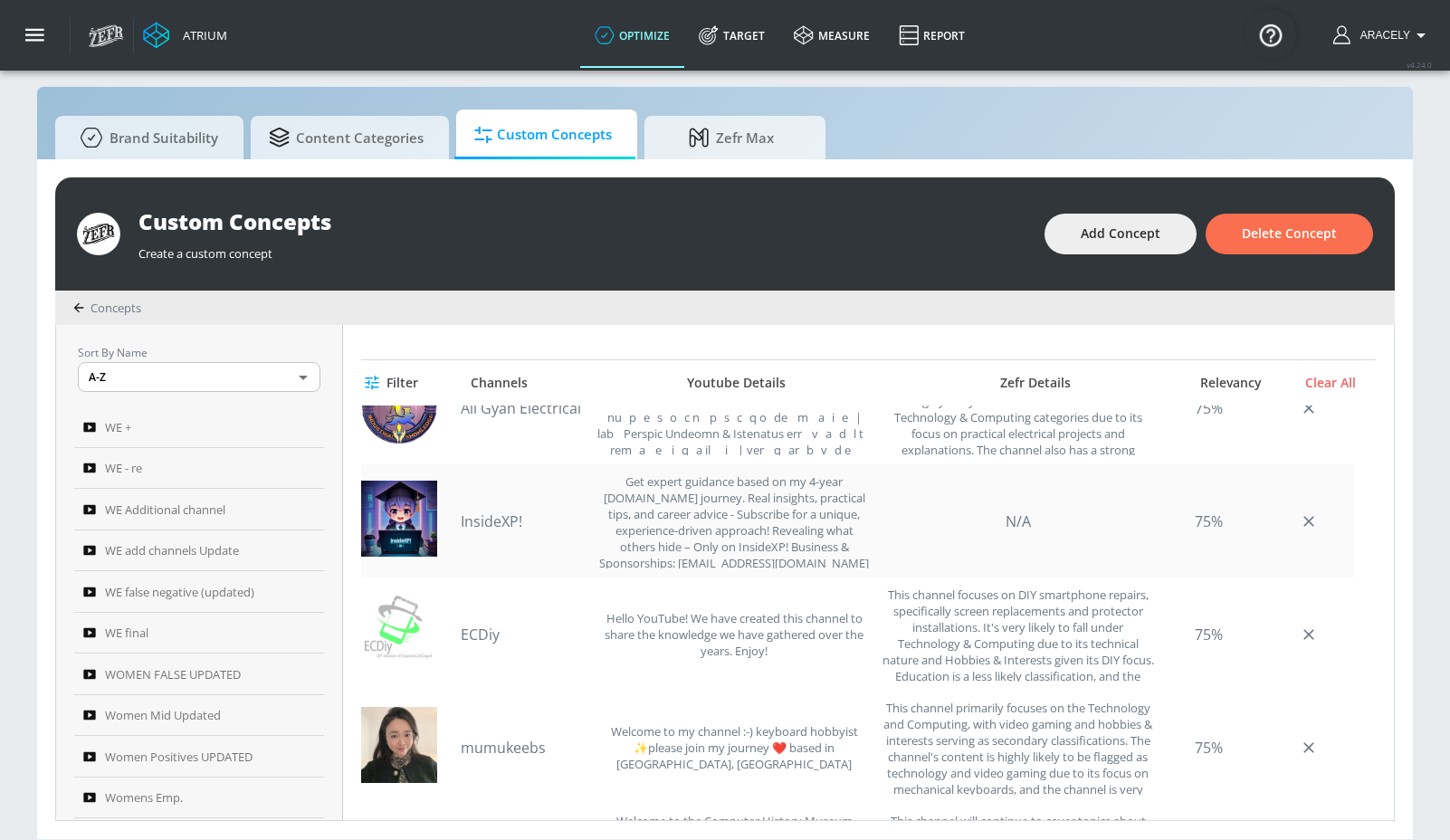
click at [512, 514] on link "InsideXP!" at bounding box center [524, 521] width 127 height 20
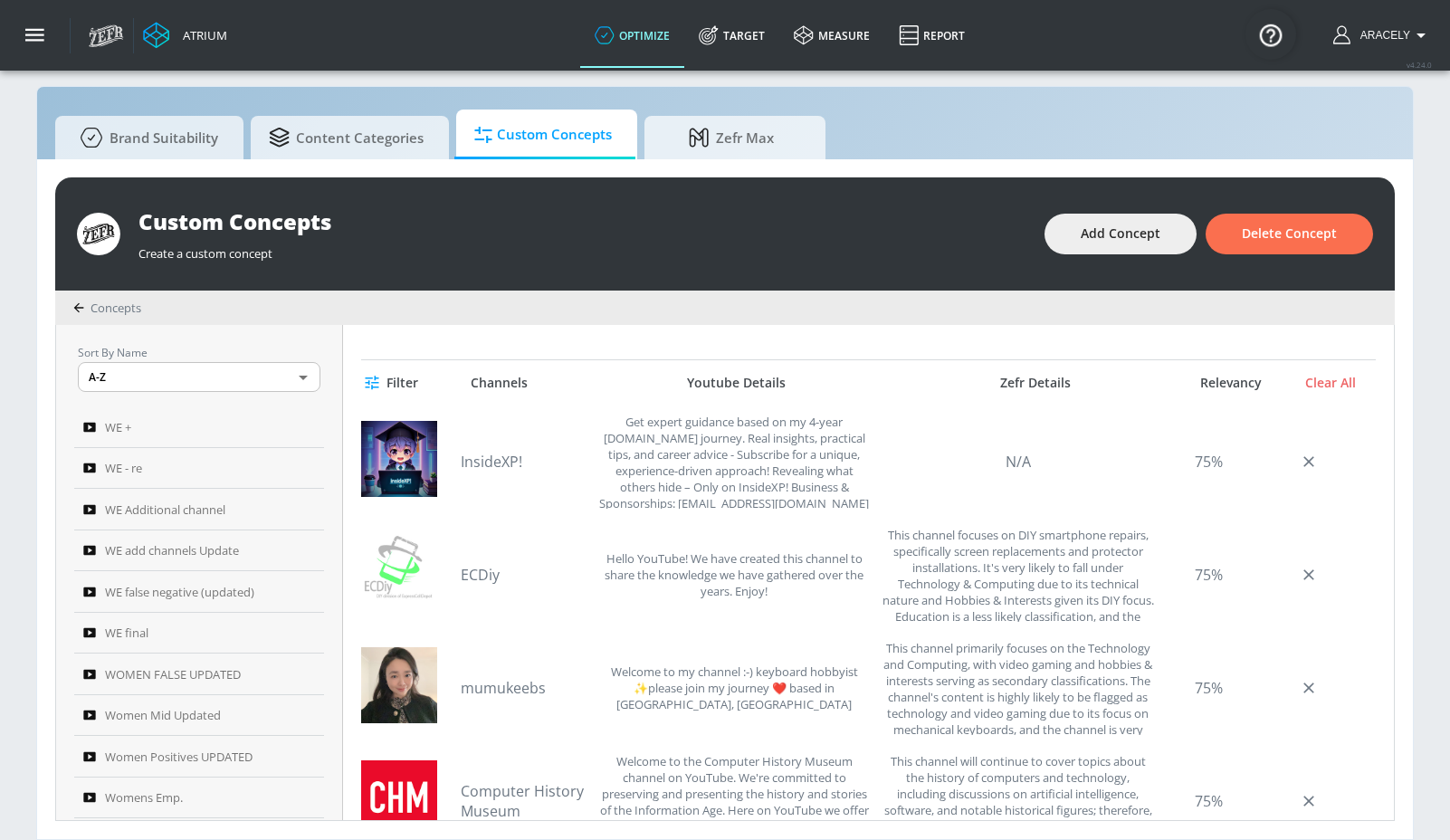
scroll to position [470, 0]
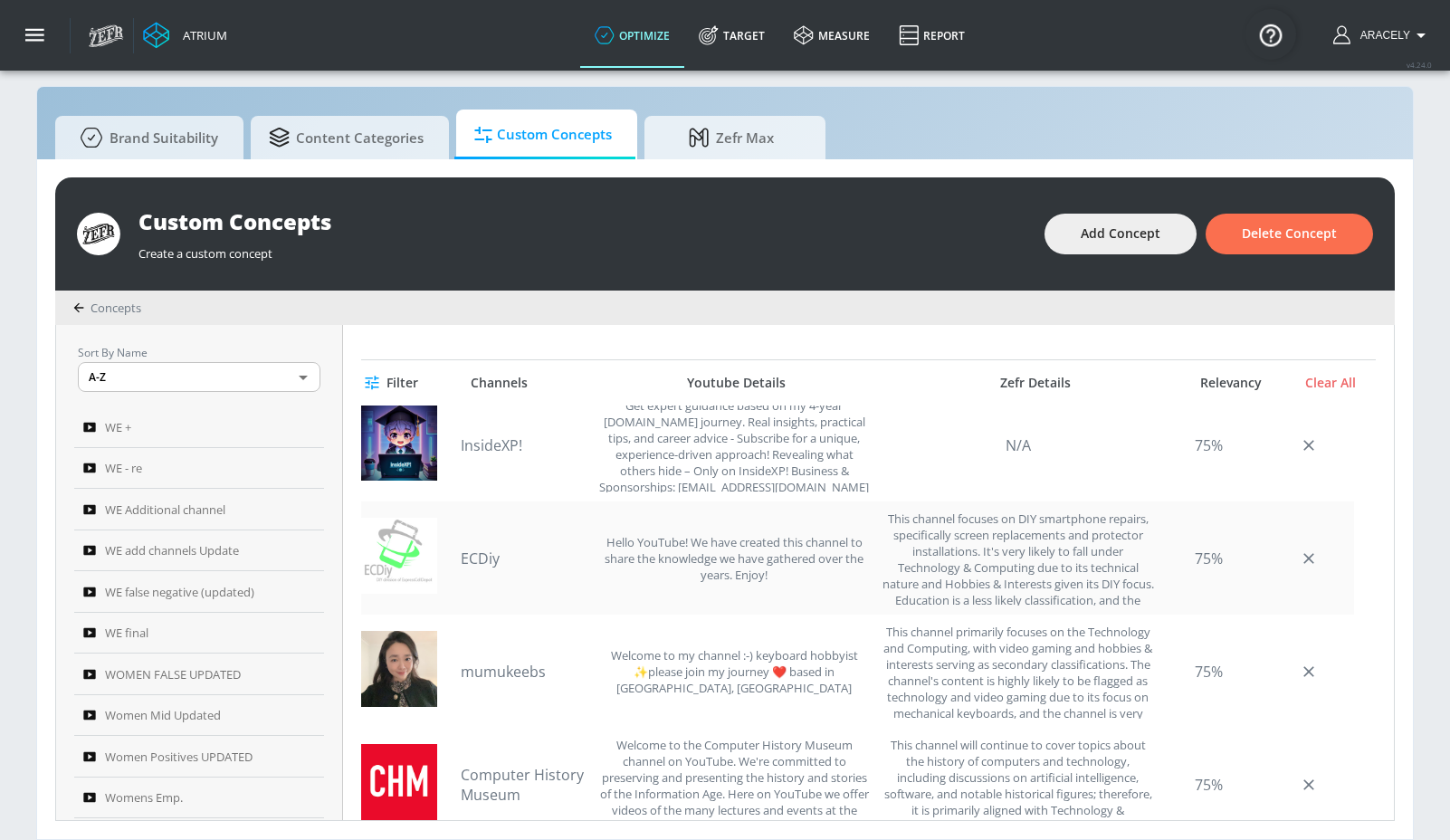
click at [508, 546] on div "ECDiy Hello YouTube! We have created this channel to share the knowledge we hav…" at bounding box center [666, 558] width 411 height 95
click at [491, 552] on link "ECDiy" at bounding box center [524, 558] width 127 height 20
click at [490, 668] on link "mumukeebs" at bounding box center [524, 672] width 127 height 20
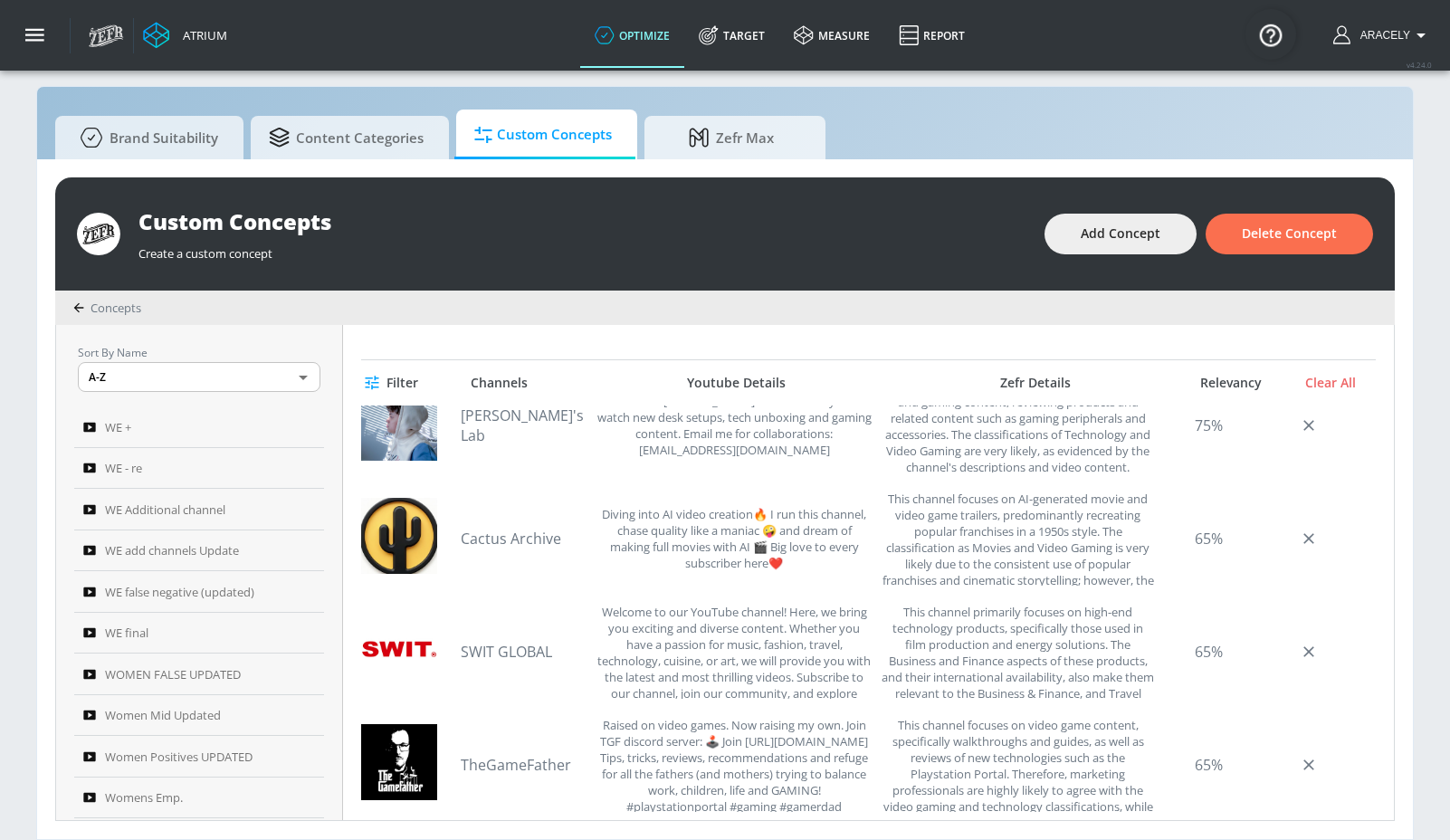
scroll to position [1073, 0]
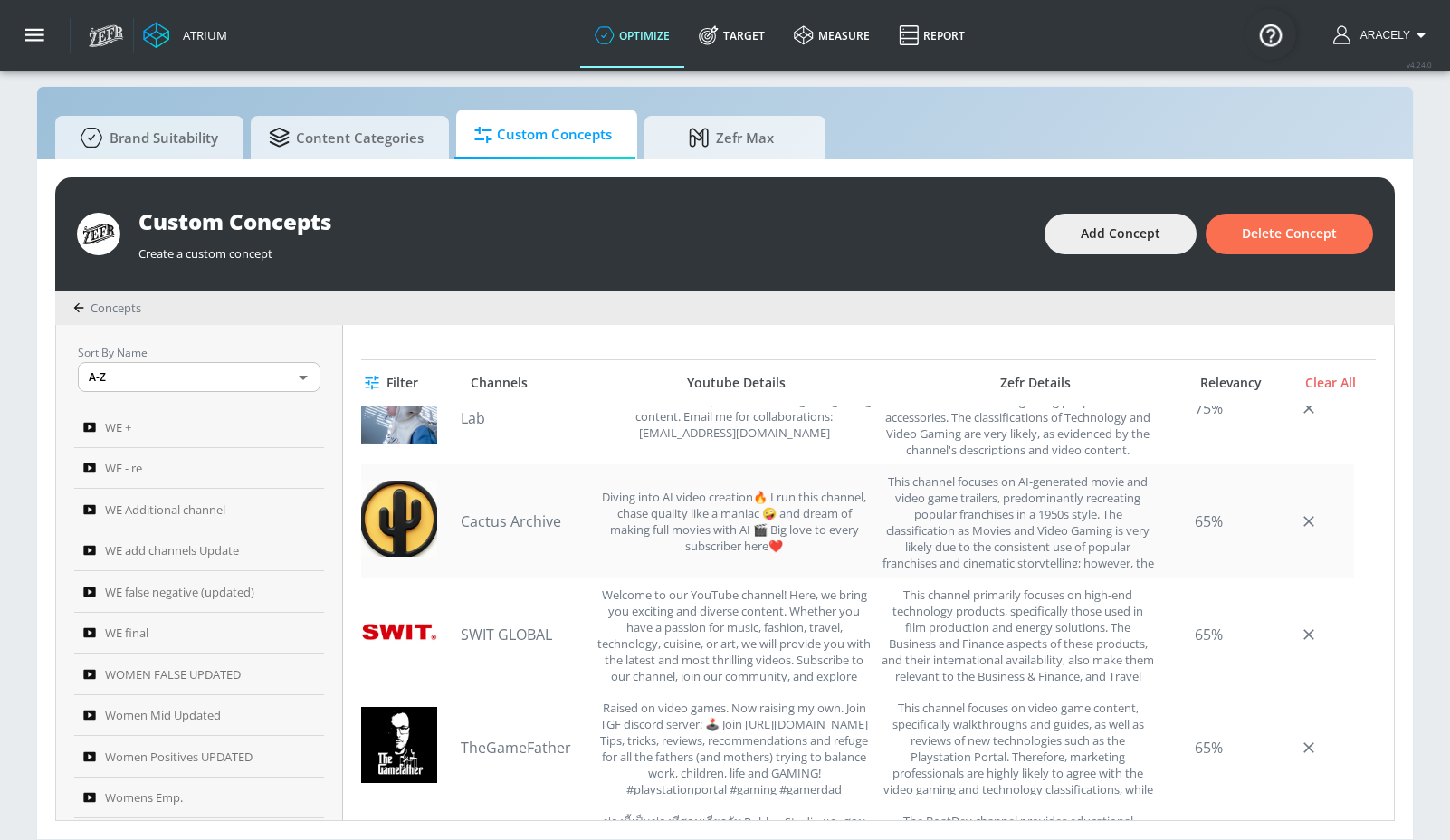
click at [504, 530] on link "Cactus Archive" at bounding box center [524, 521] width 127 height 20
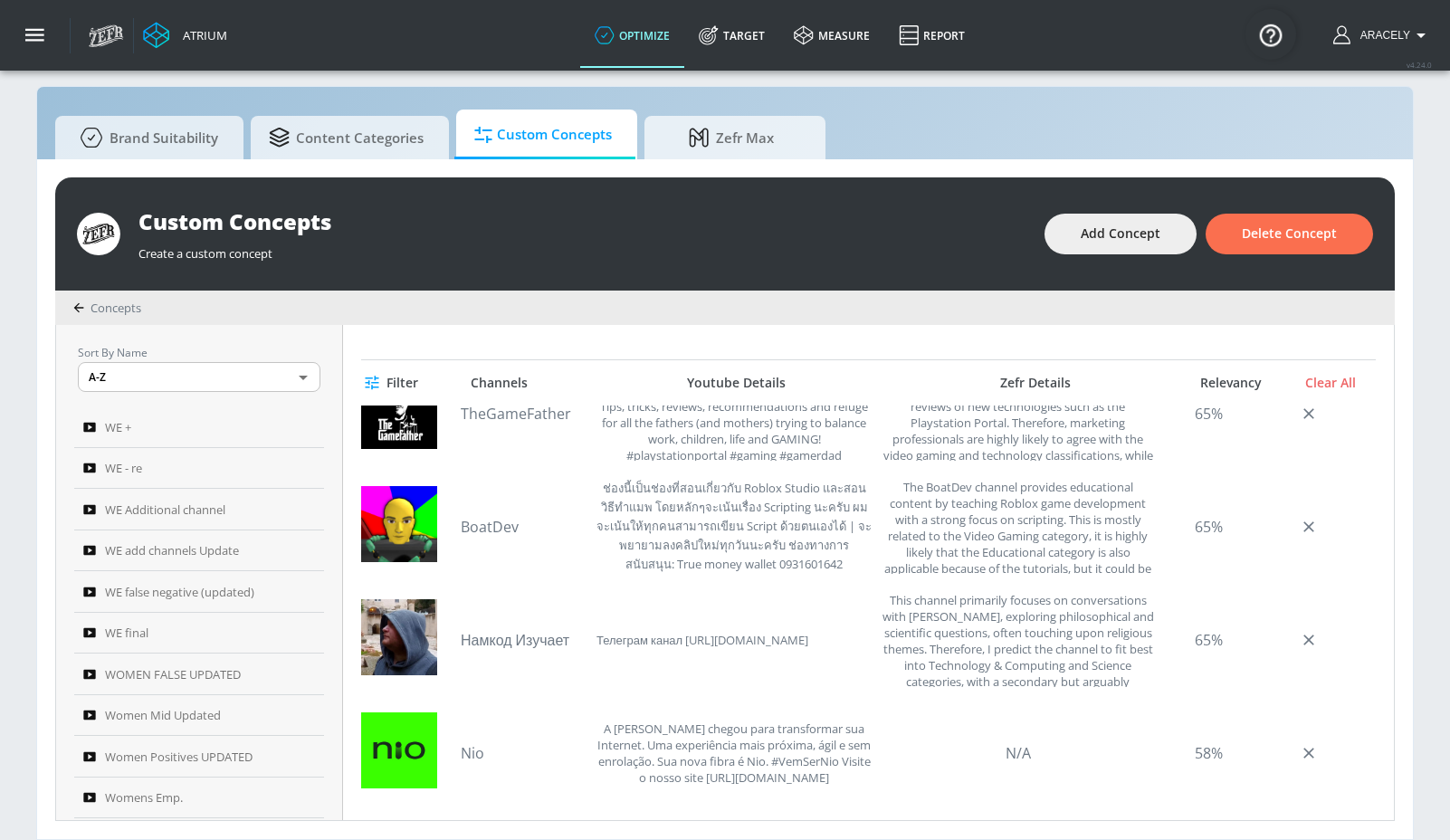
scroll to position [1410, 0]
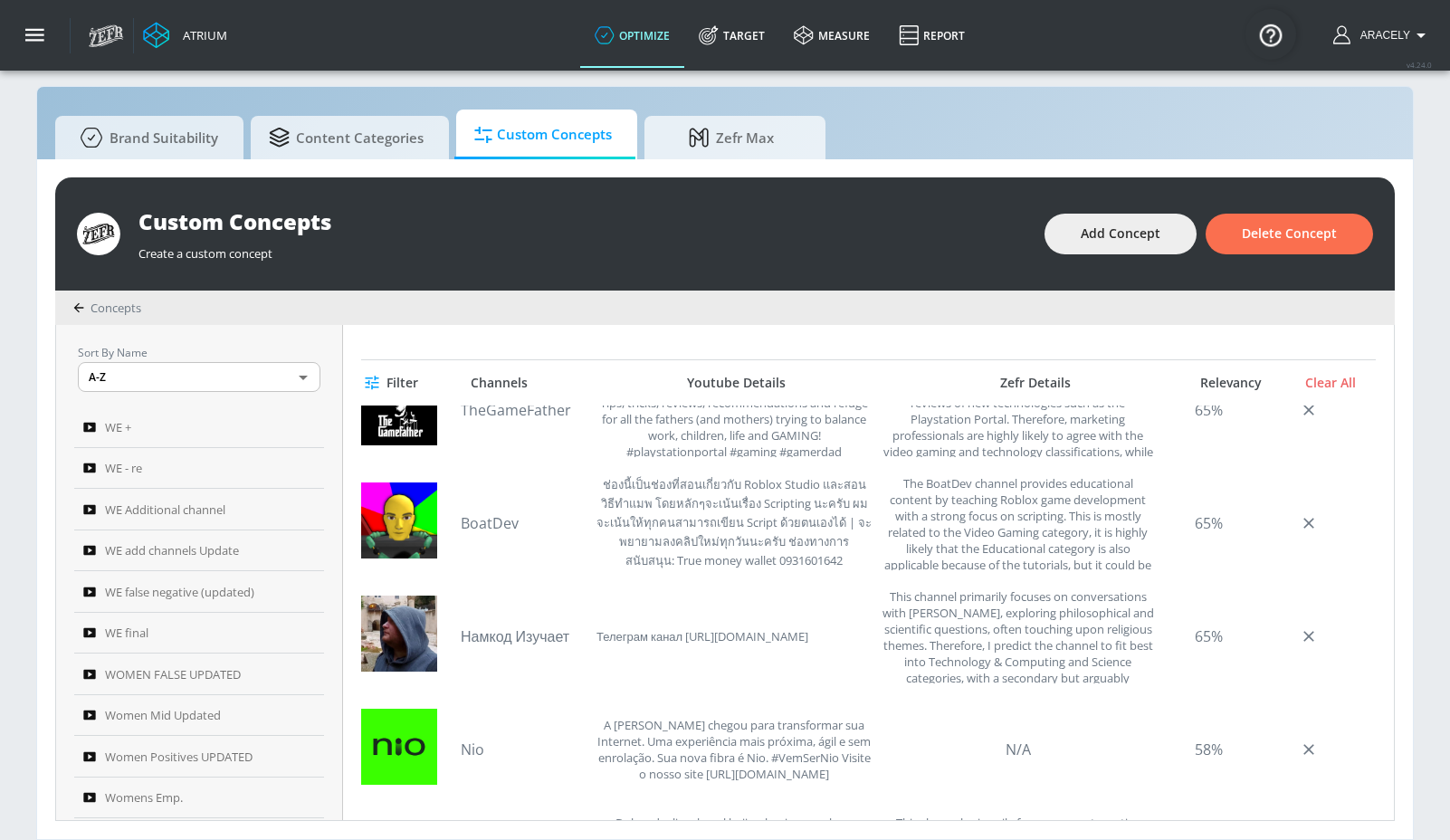
click at [481, 519] on link "BoatDev" at bounding box center [524, 523] width 127 height 20
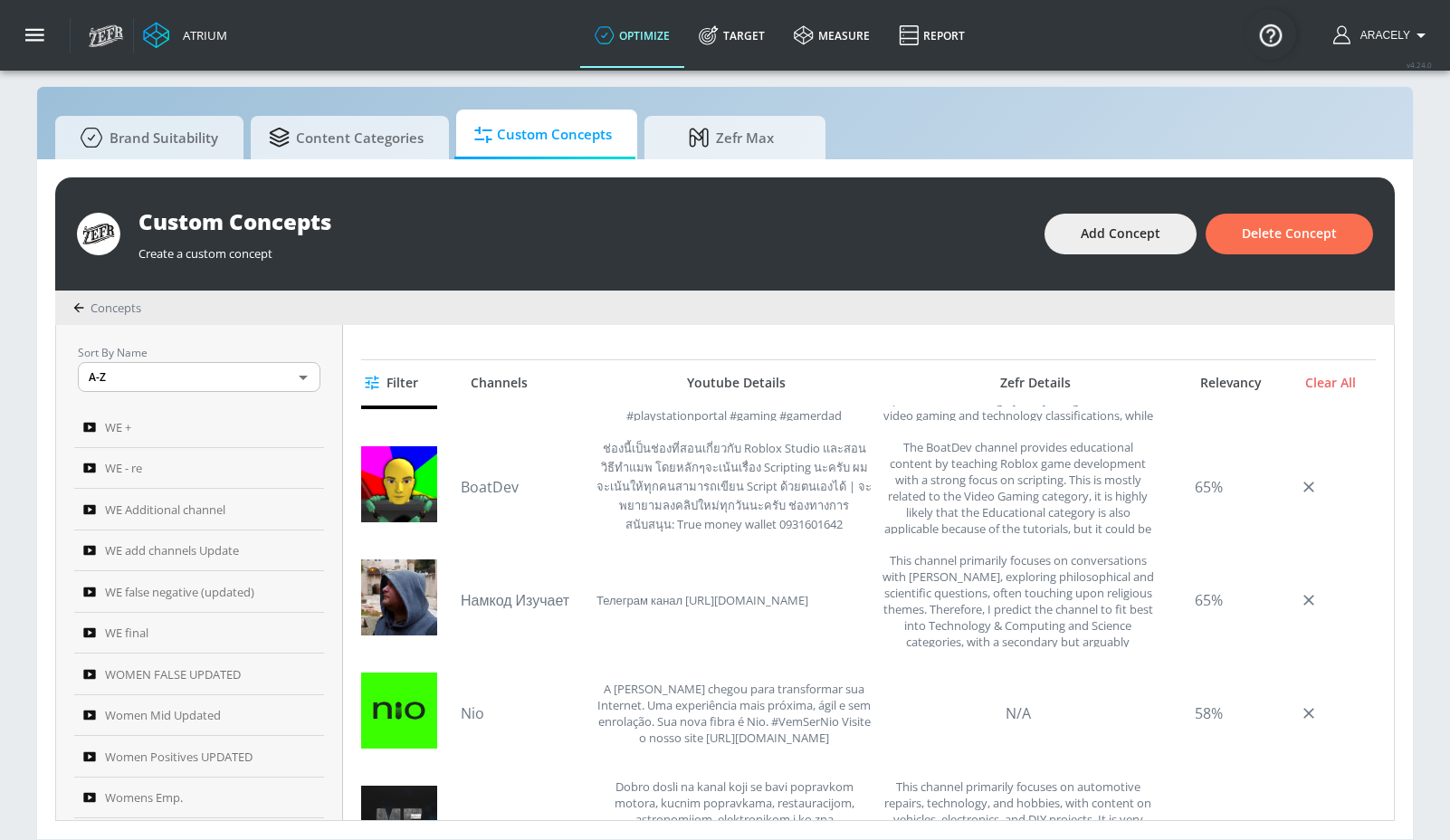
scroll to position [1469, 0]
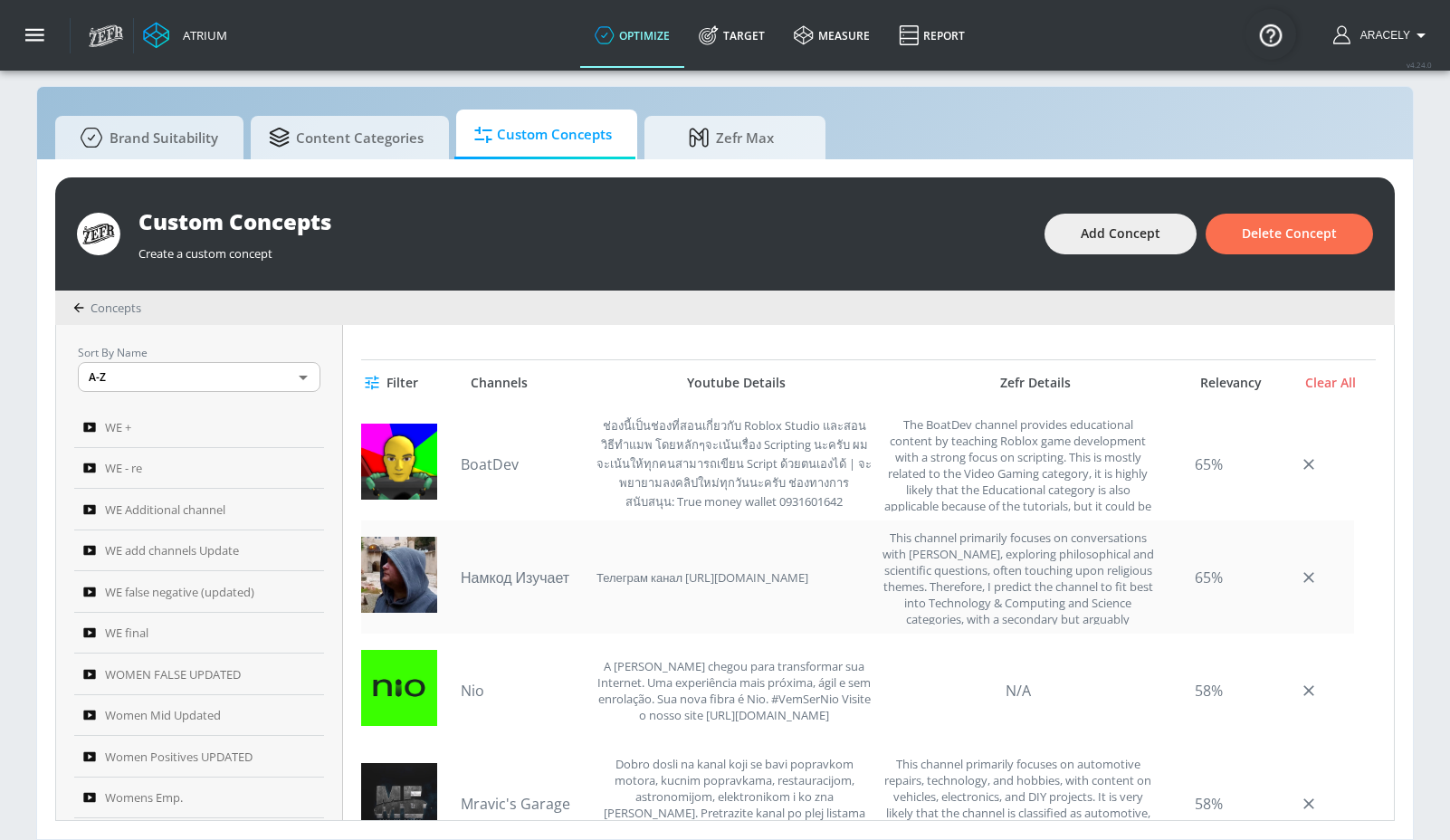
click at [522, 580] on link "Намкод Изучает" at bounding box center [524, 577] width 127 height 20
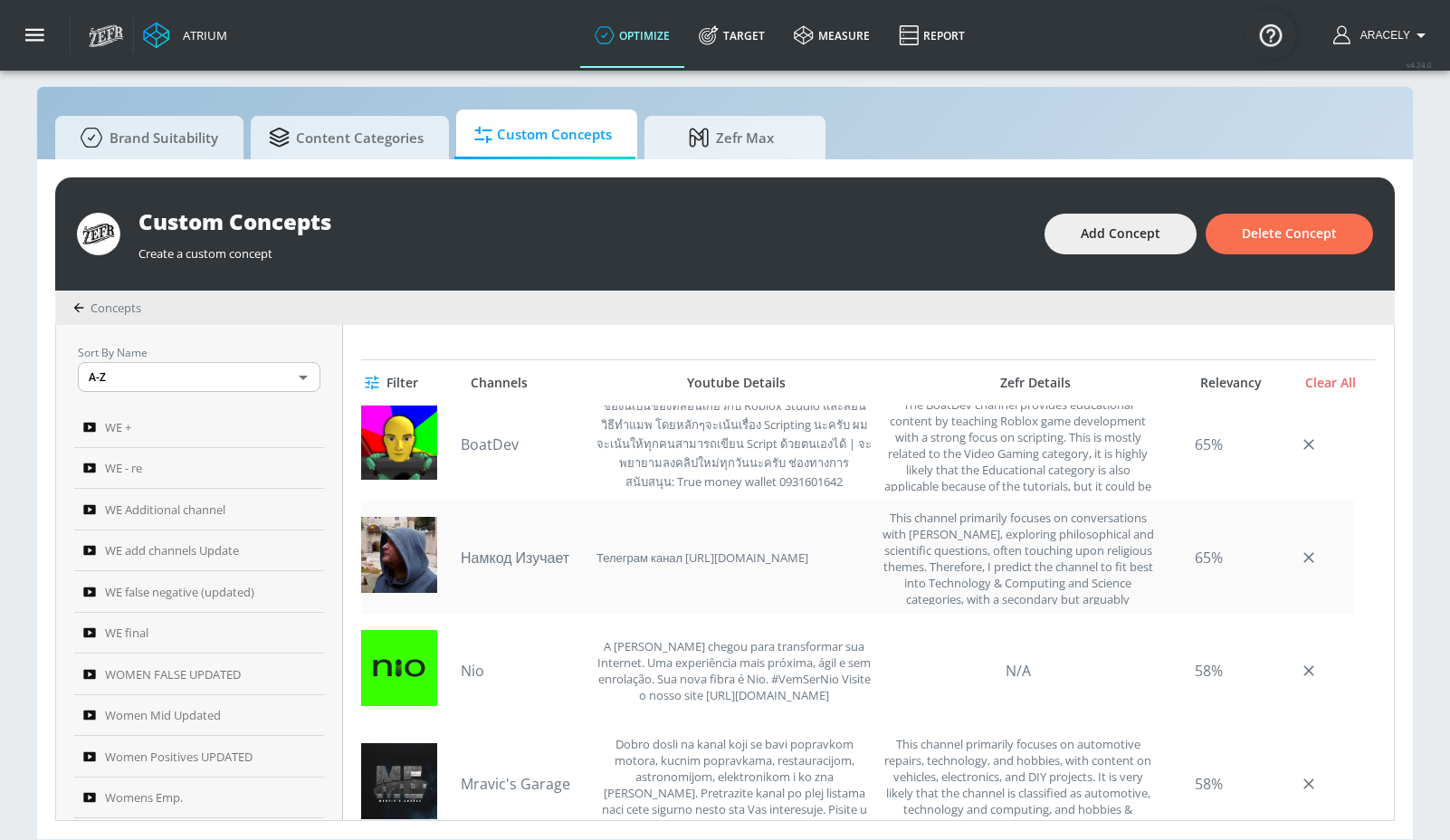
scroll to position [1533, 0]
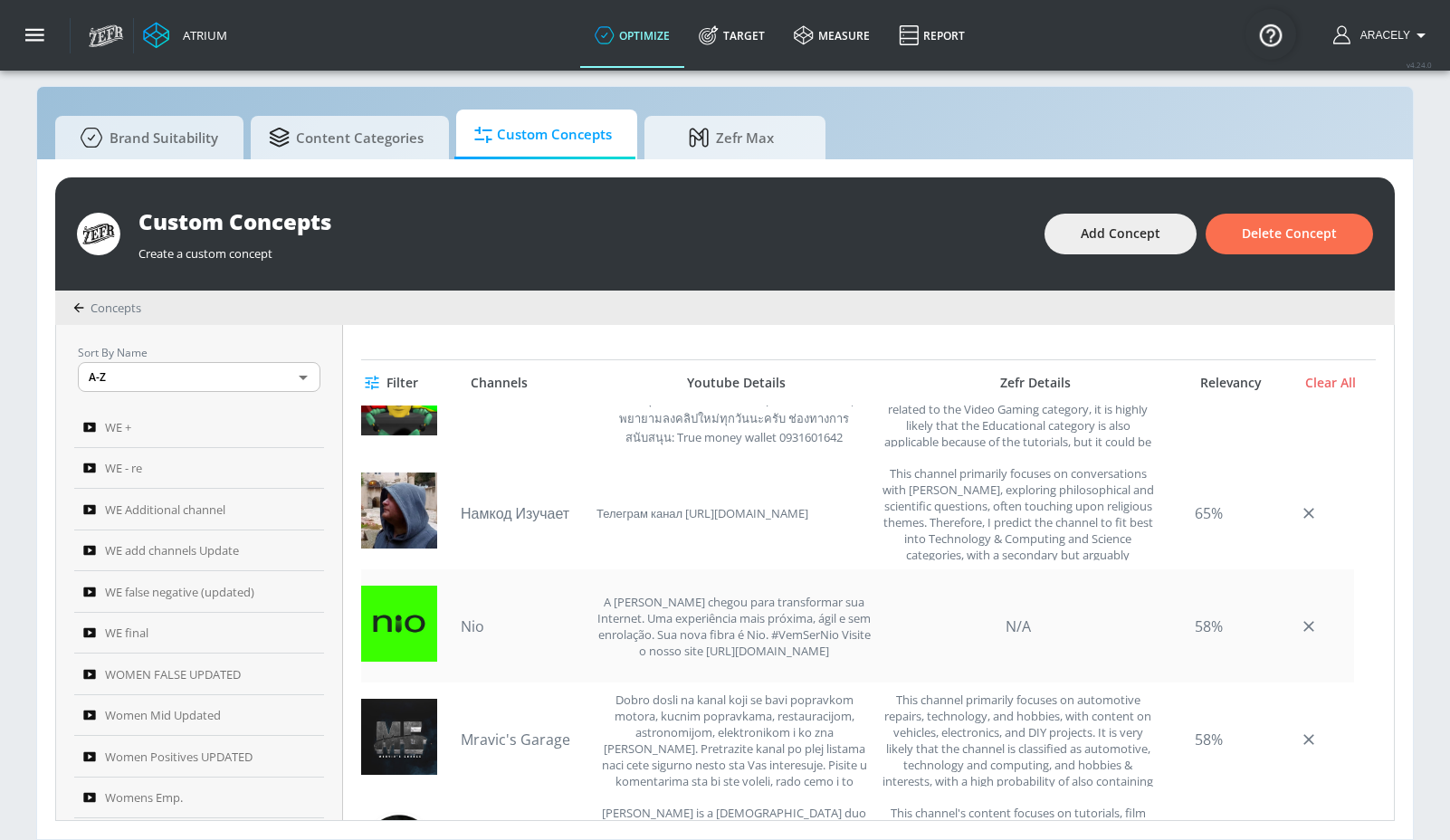
click at [490, 619] on link "Nio" at bounding box center [524, 626] width 127 height 20
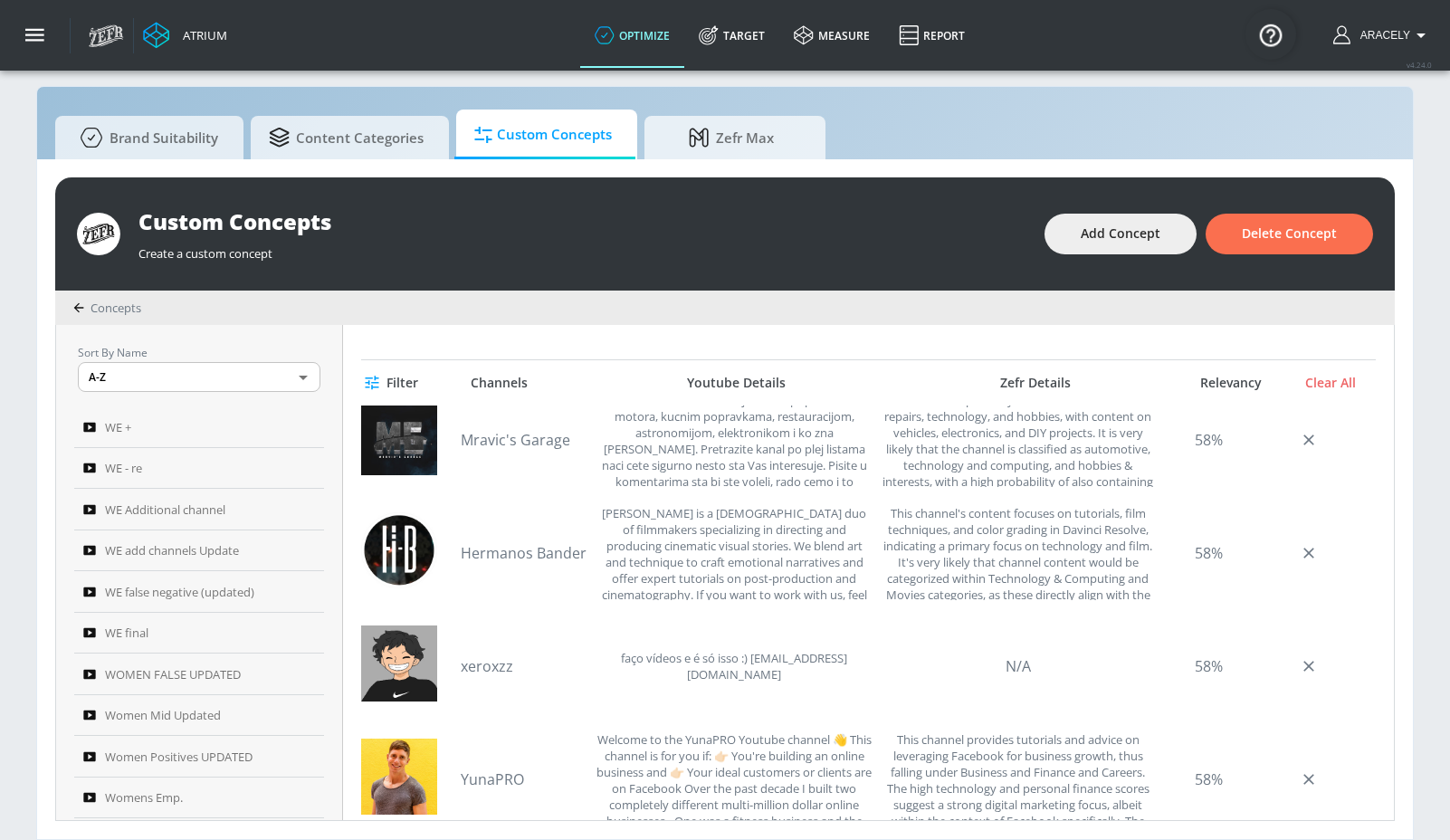
scroll to position [1835, 0]
click at [534, 555] on link "Hermanos Bander" at bounding box center [524, 551] width 127 height 20
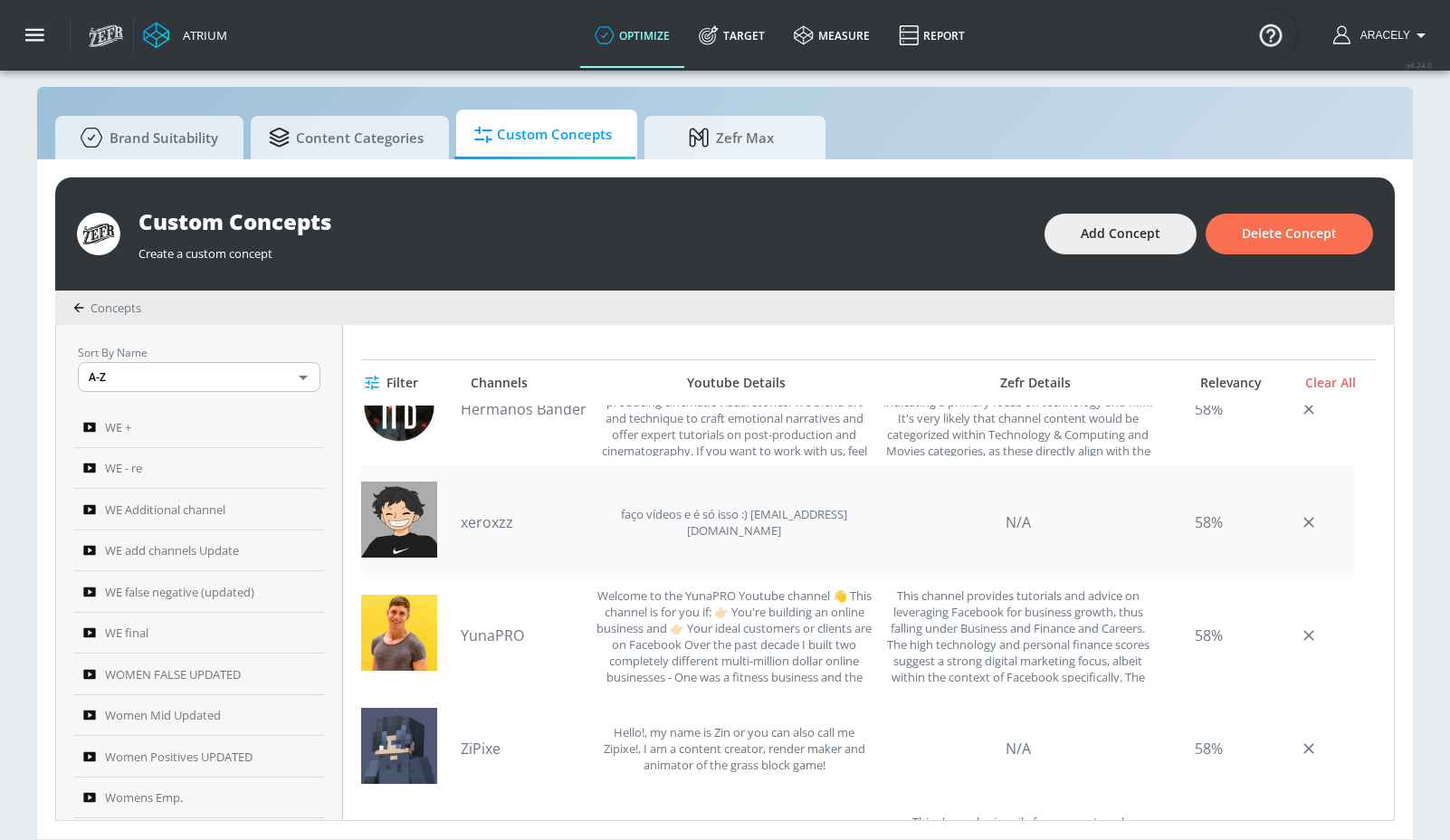
scroll to position [1984, 0]
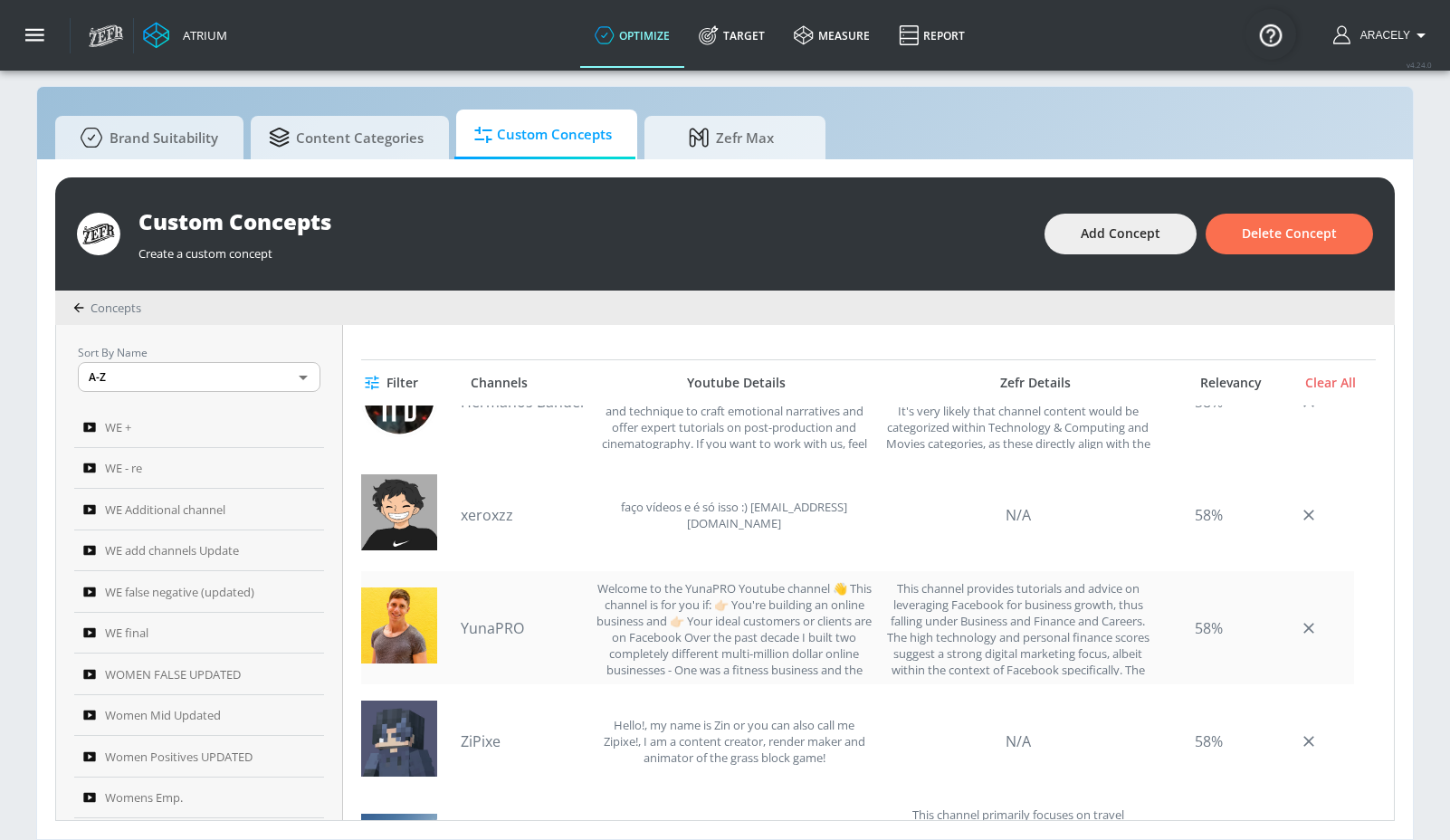
click at [523, 628] on link "YunaPRO" at bounding box center [524, 628] width 127 height 20
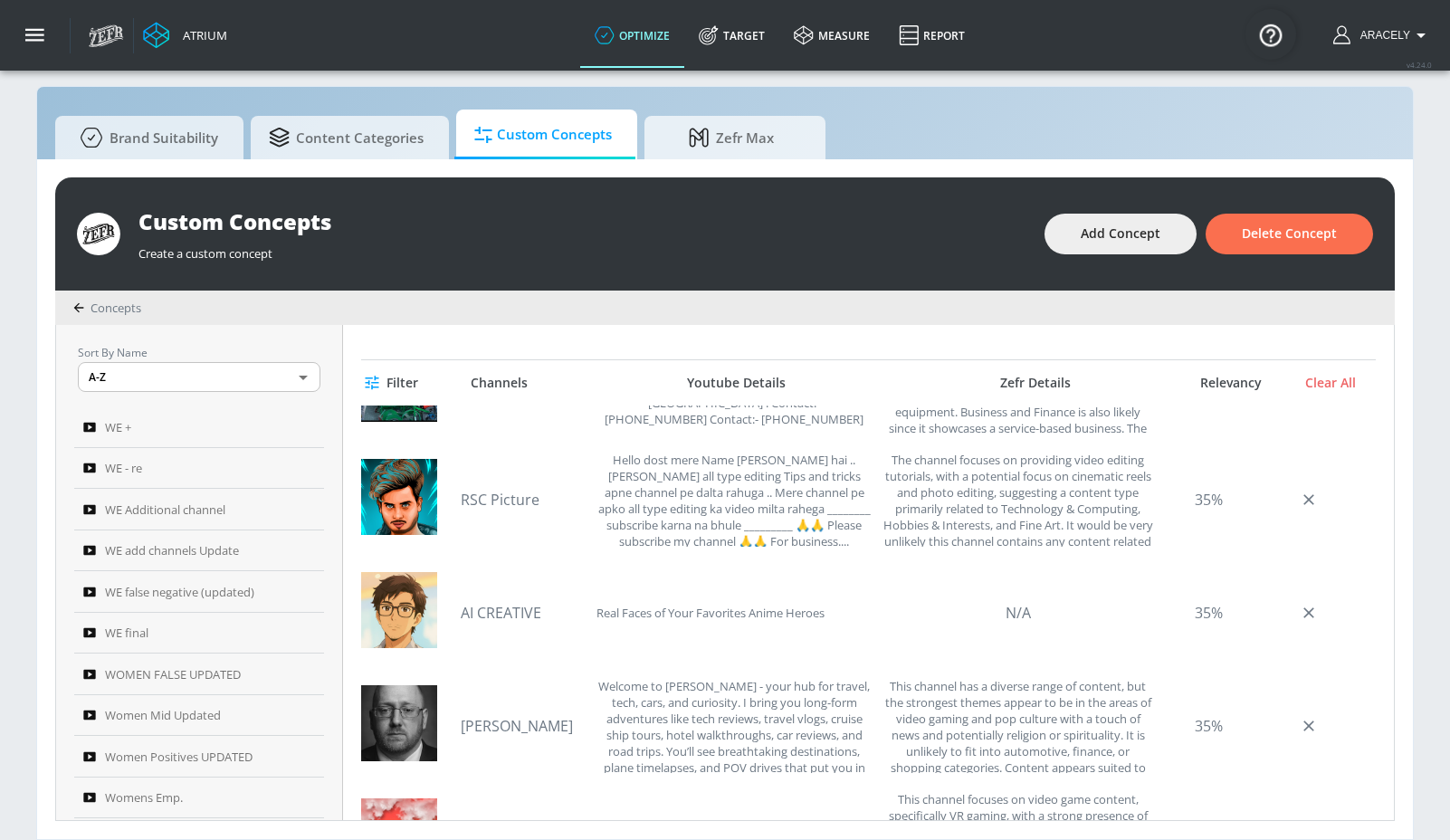
scroll to position [2907, 0]
click at [517, 495] on link "RSC Picture" at bounding box center [524, 498] width 127 height 20
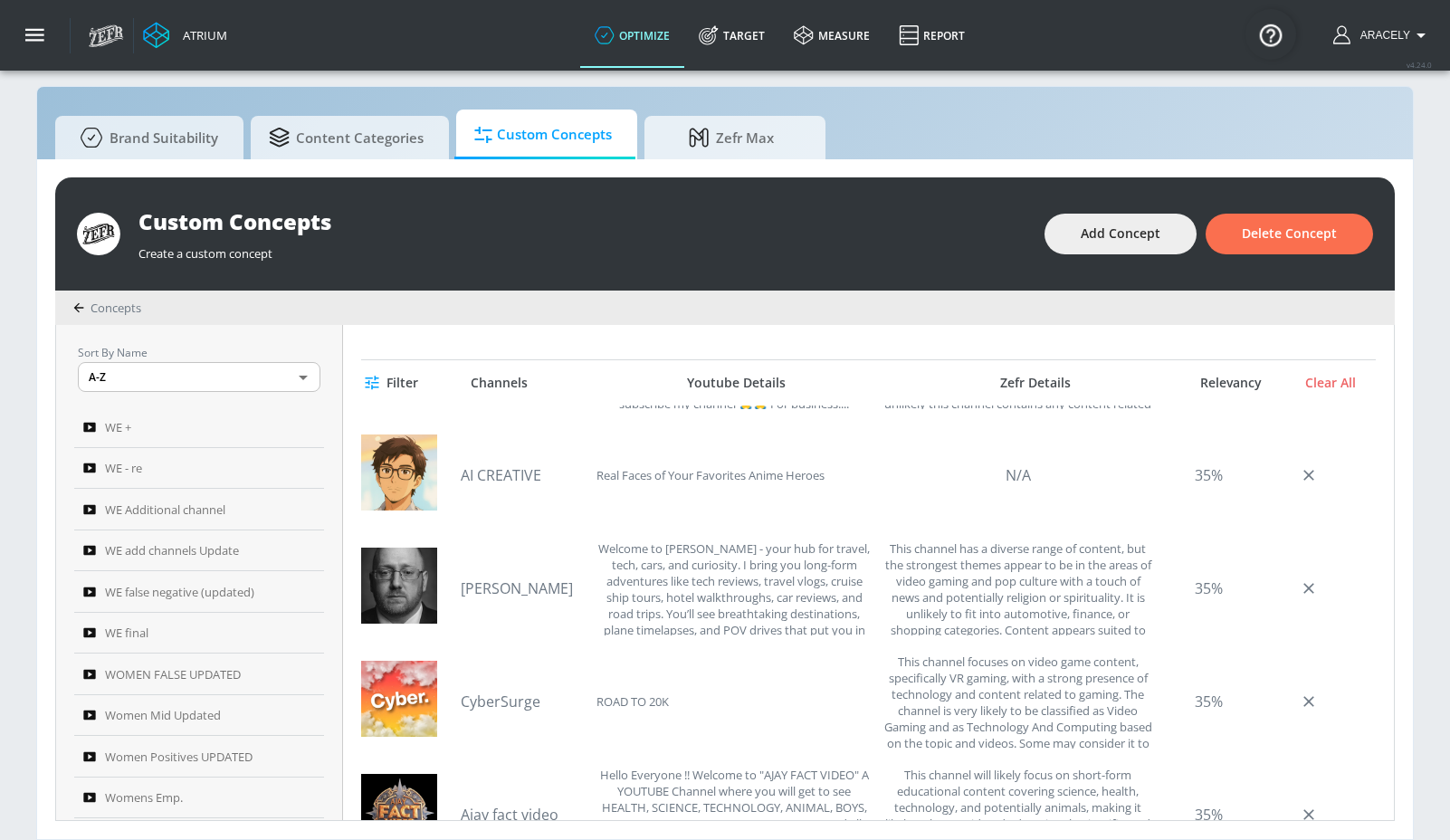
scroll to position [3043, 0]
click at [486, 469] on link "AI CREATIVE" at bounding box center [524, 474] width 127 height 20
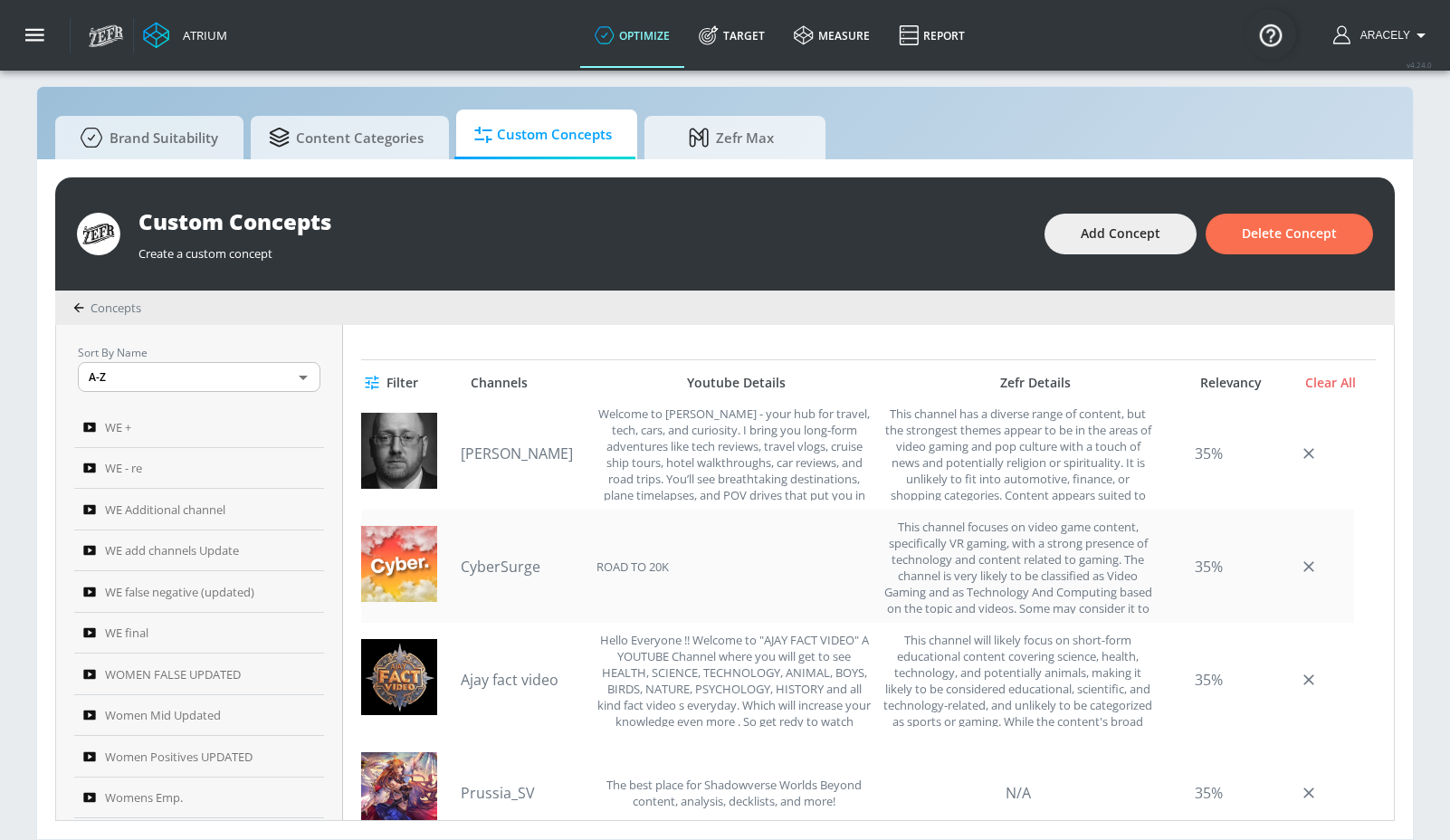
scroll to position [3182, 0]
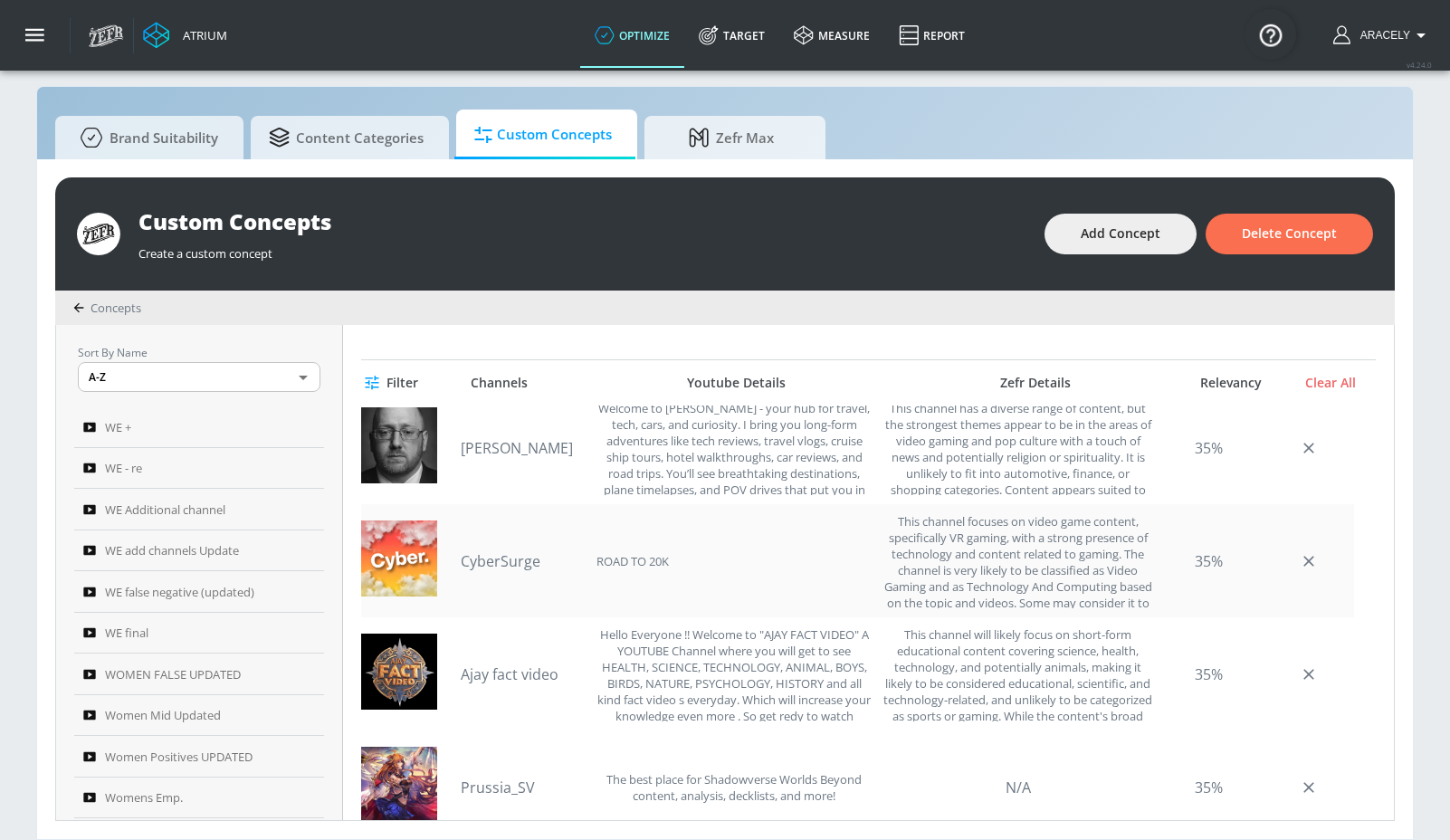
click at [479, 571] on div "CyberSurge ROAD TO 20K" at bounding box center [666, 561] width 411 height 95
click at [484, 566] on link "CyberSurge" at bounding box center [524, 561] width 127 height 20
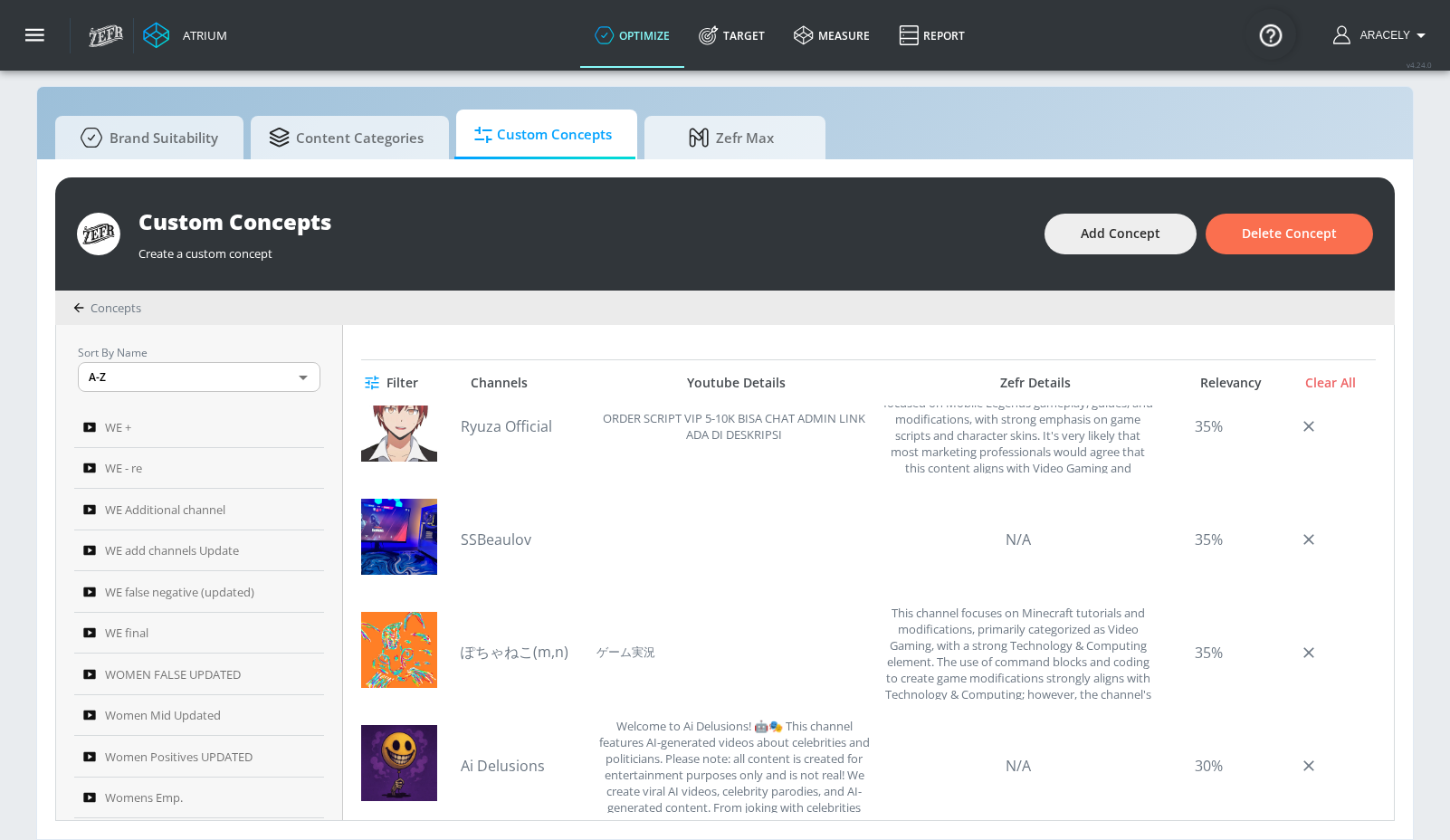
scroll to position [3771, 0]
click at [494, 542] on link "SSBeaulov" at bounding box center [524, 538] width 127 height 20
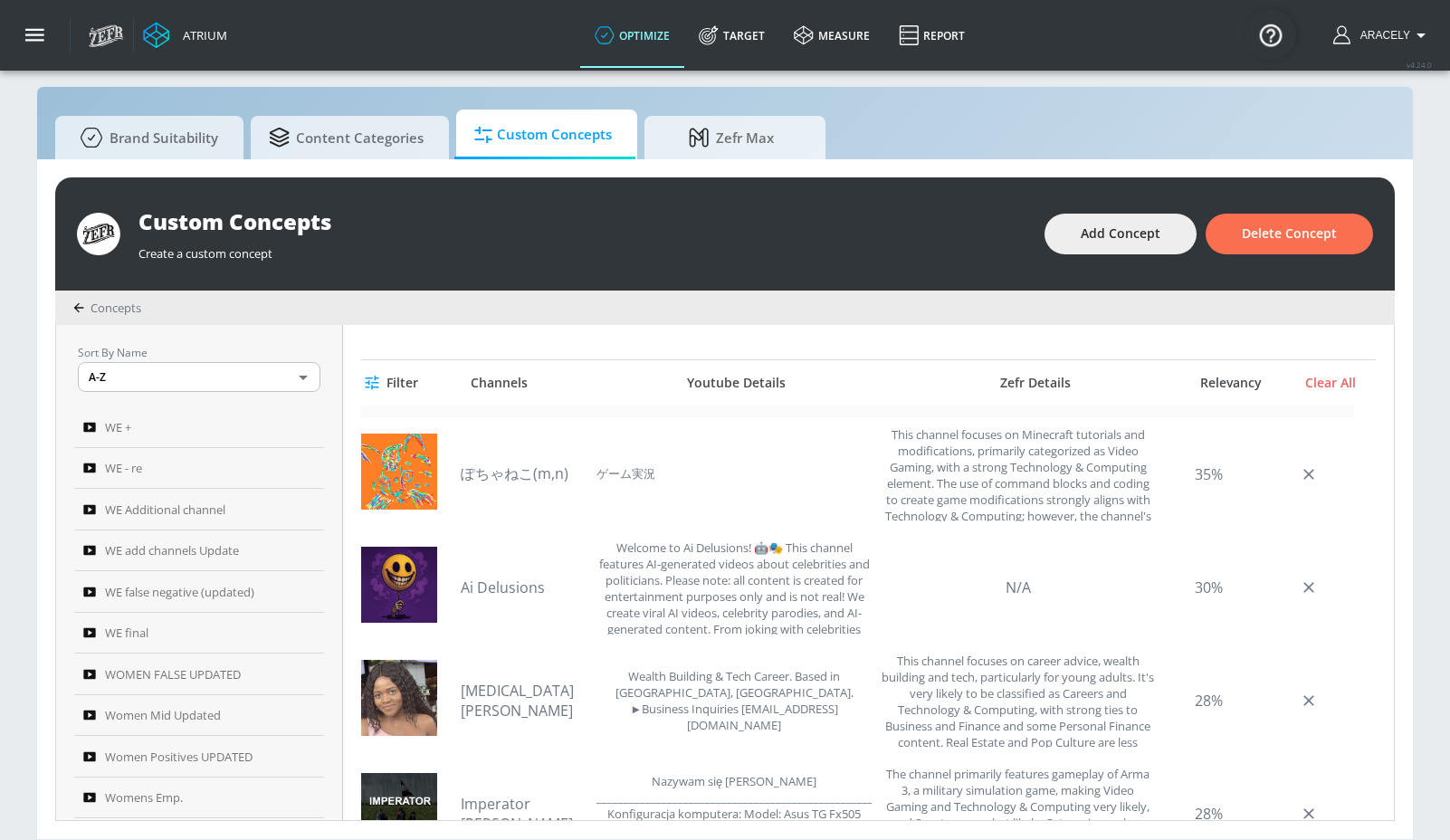
scroll to position [4149, 0]
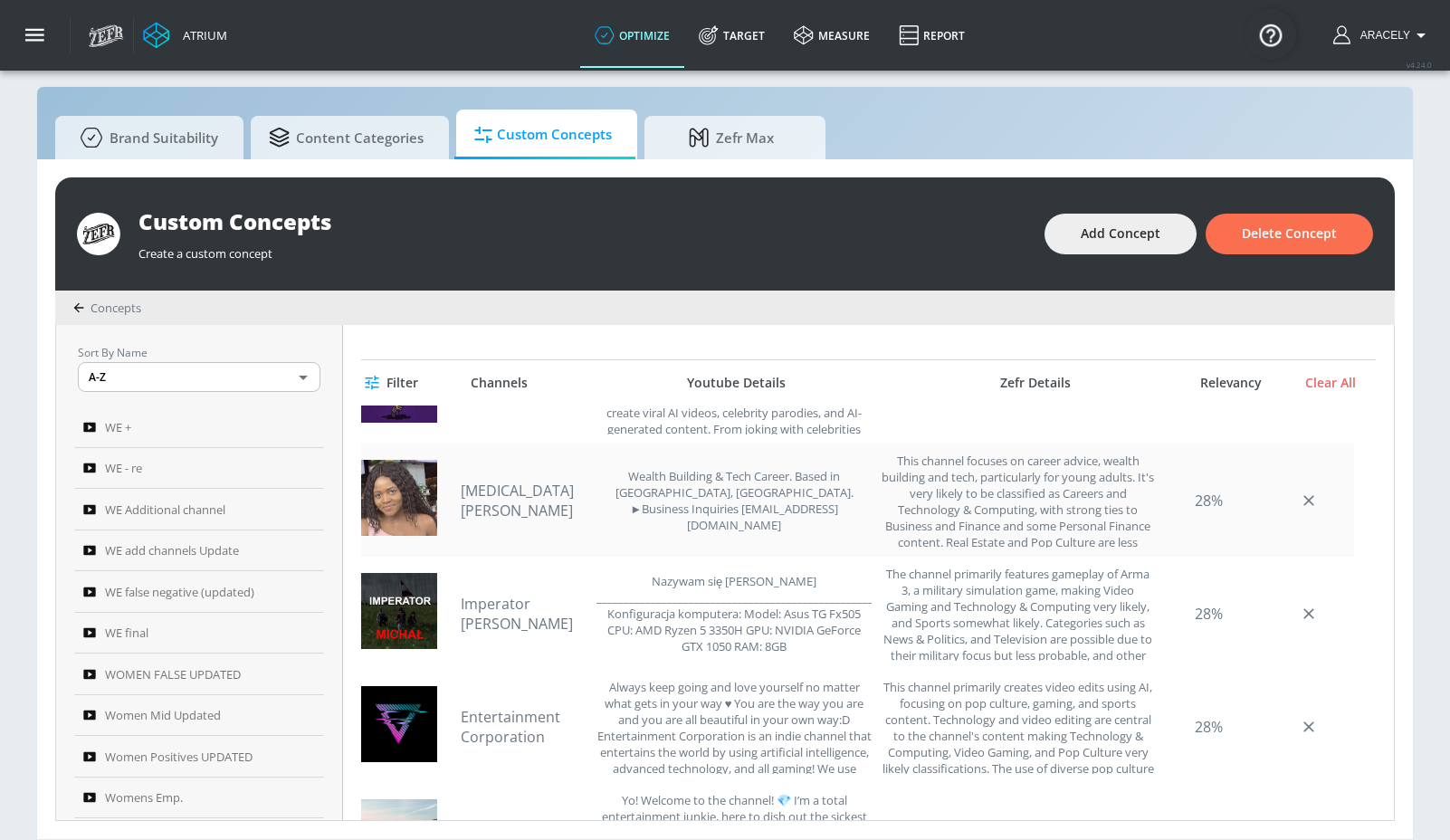
click at [491, 495] on link "[MEDICAL_DATA][PERSON_NAME]" at bounding box center [524, 500] width 127 height 40
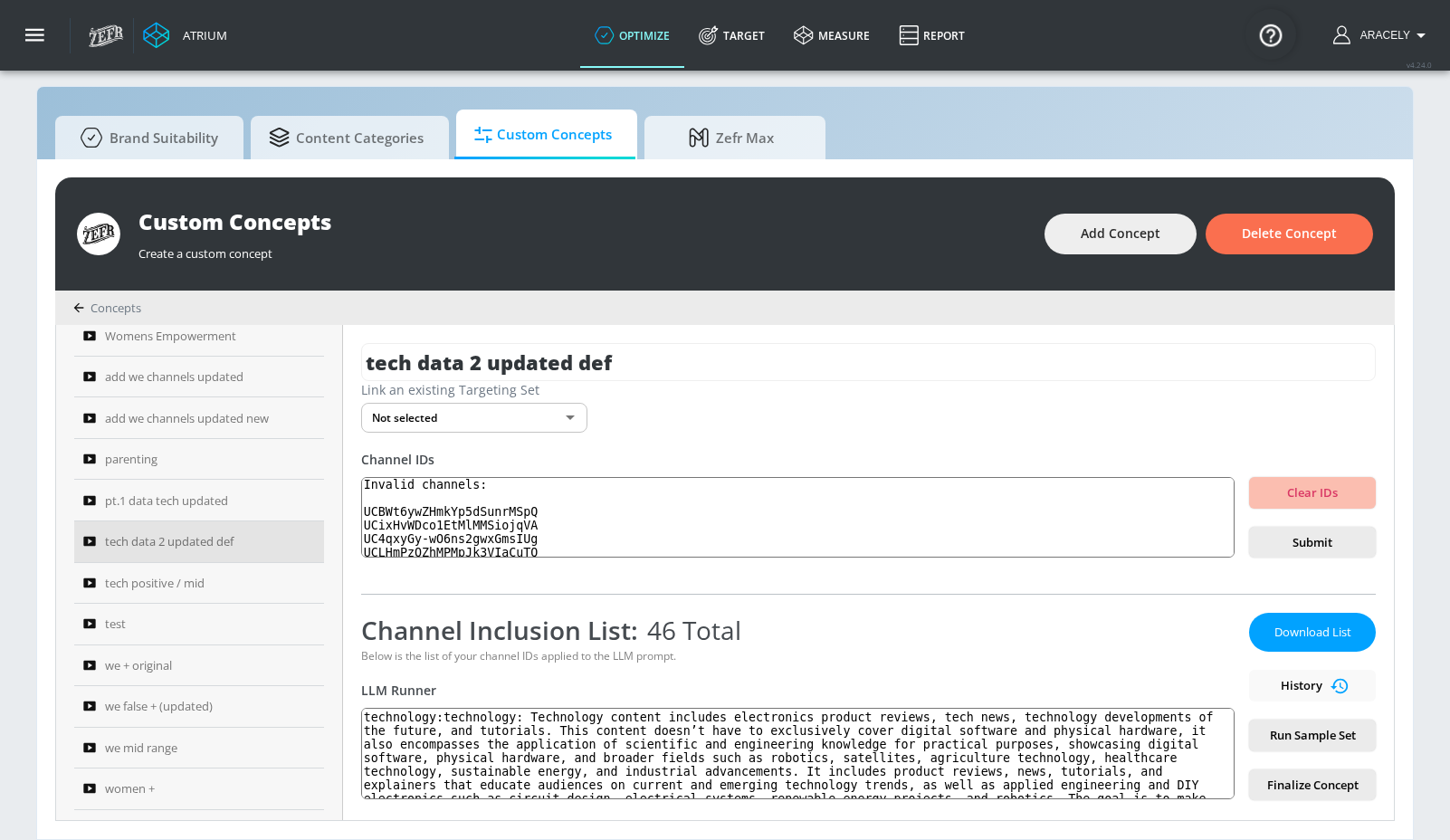
scroll to position [0, 0]
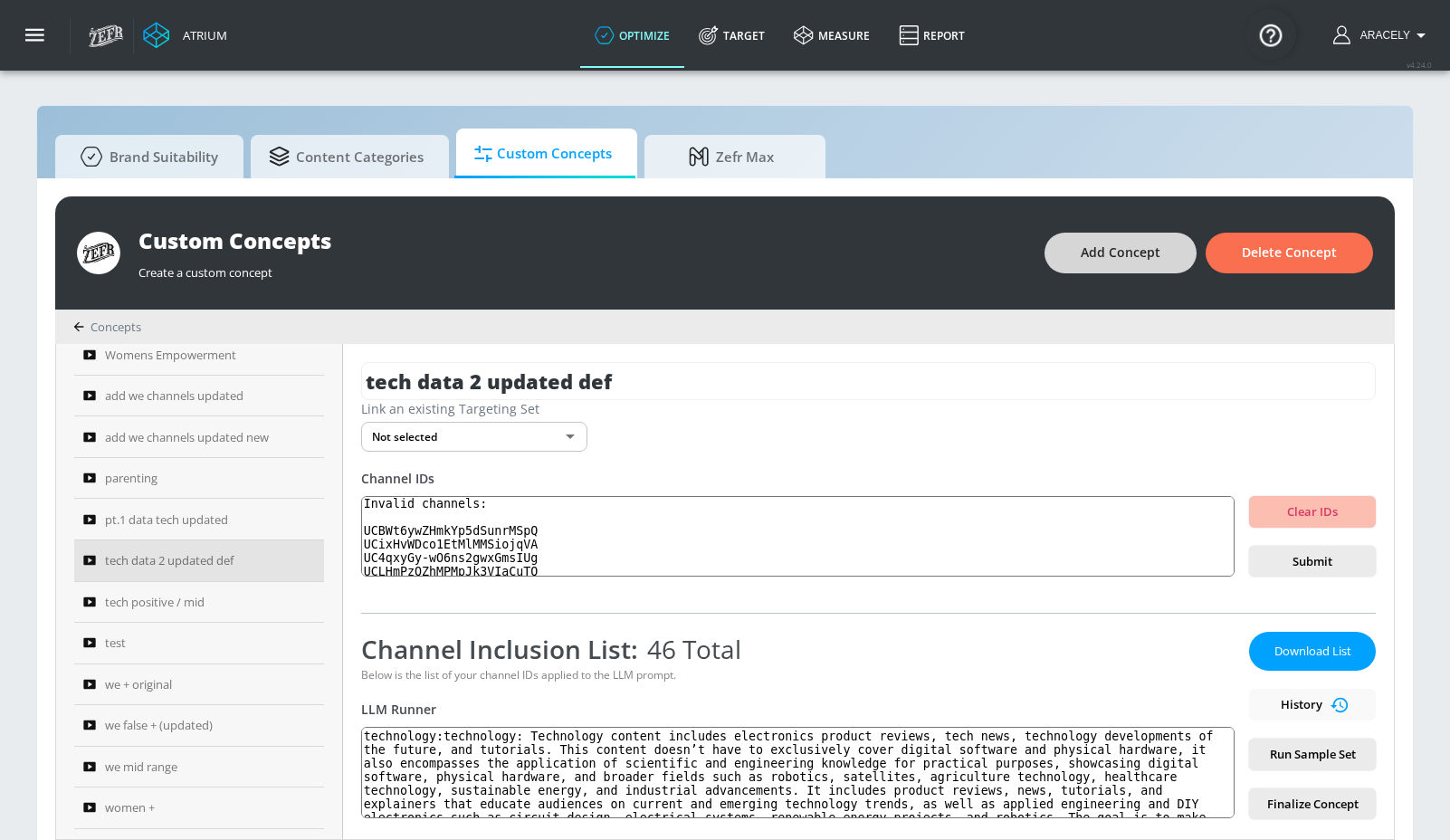
click at [1123, 255] on span "Add Concept" at bounding box center [1120, 252] width 79 height 22
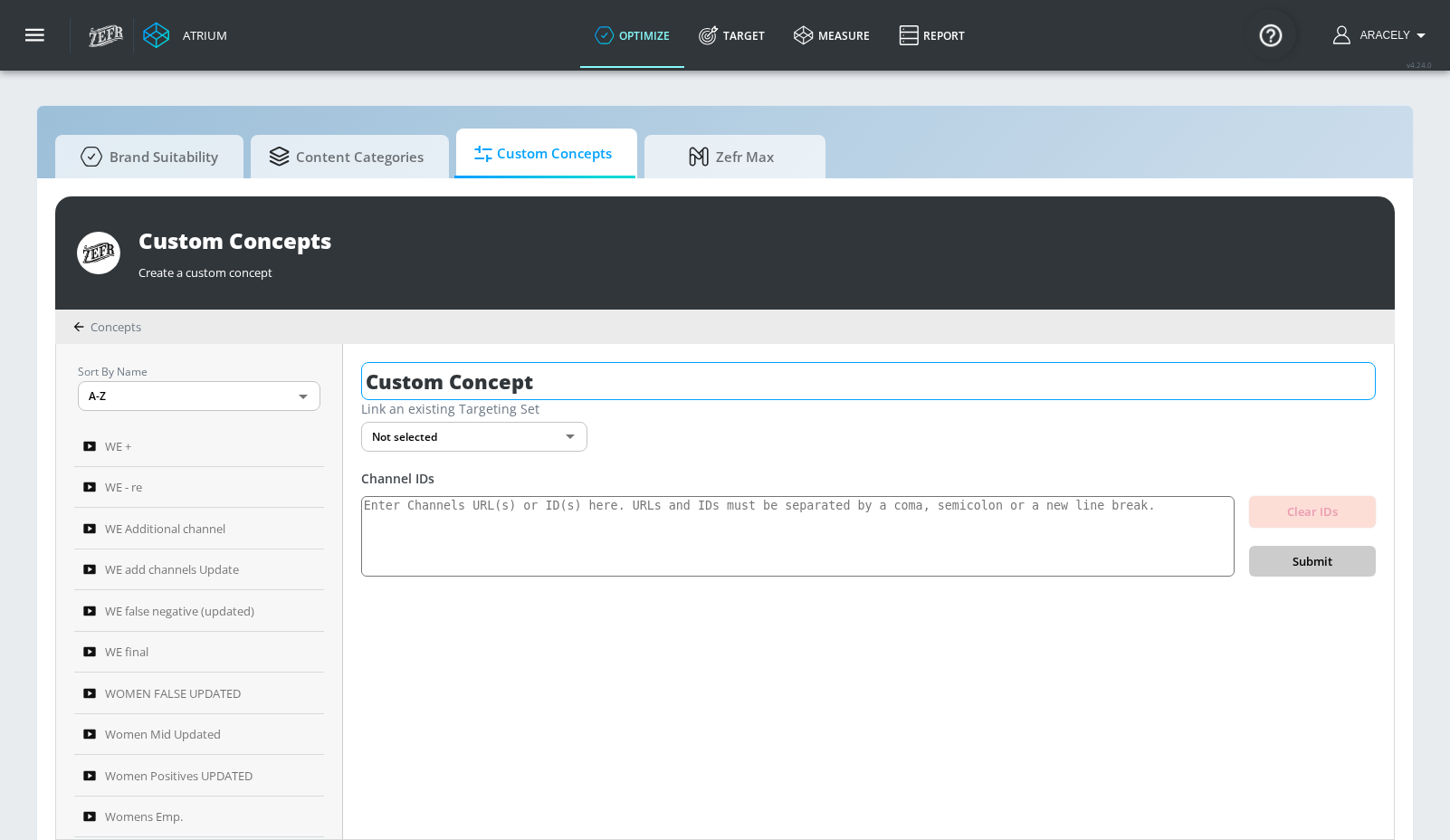
click at [634, 396] on input "Custom Concept" at bounding box center [869, 381] width 1015 height 38
click at [633, 395] on input "Custom Concept" at bounding box center [869, 381] width 1015 height 38
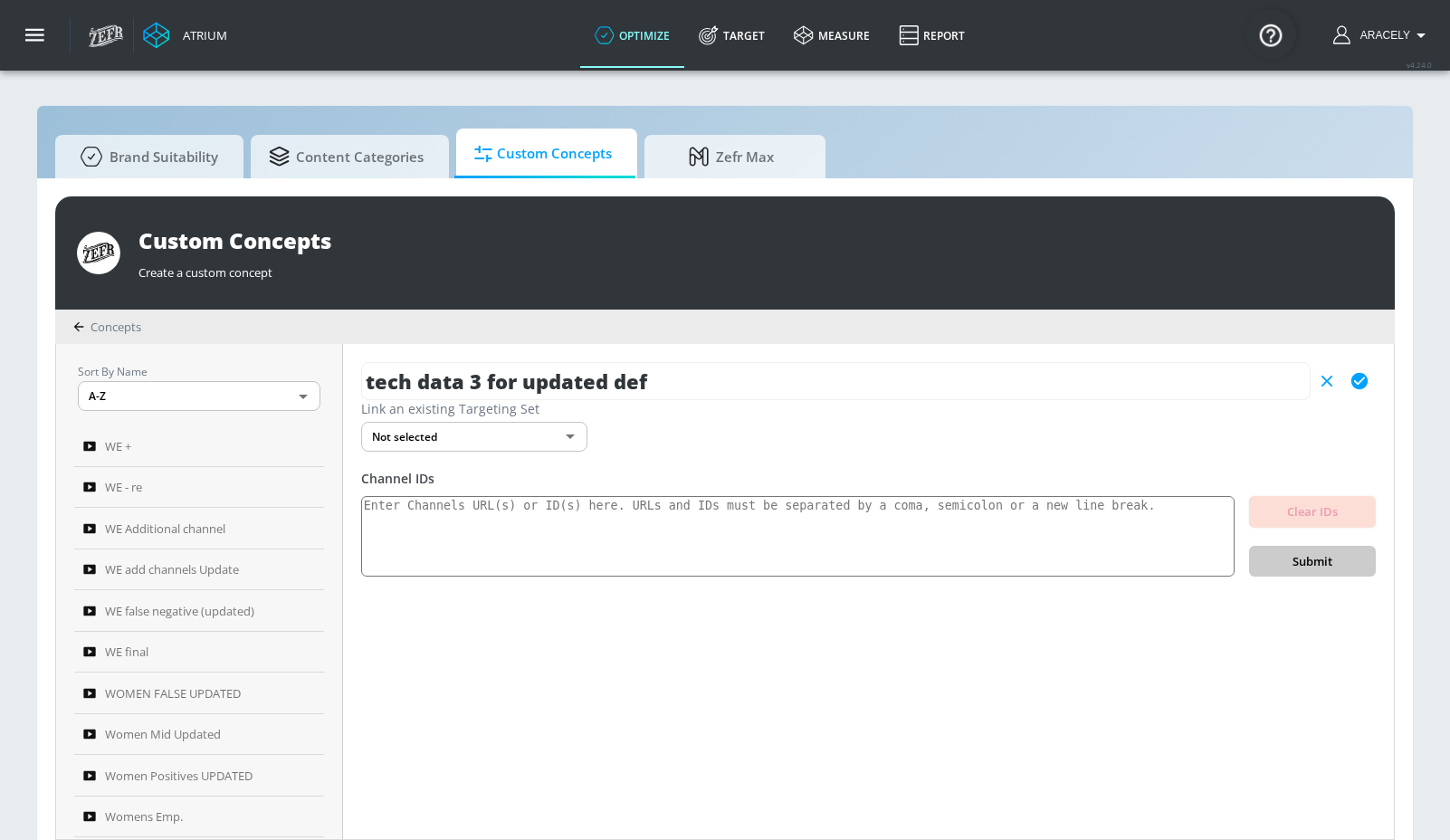
type input "tech data 3 for updated def"
click at [1364, 384] on icon "button" at bounding box center [1359, 381] width 16 height 16
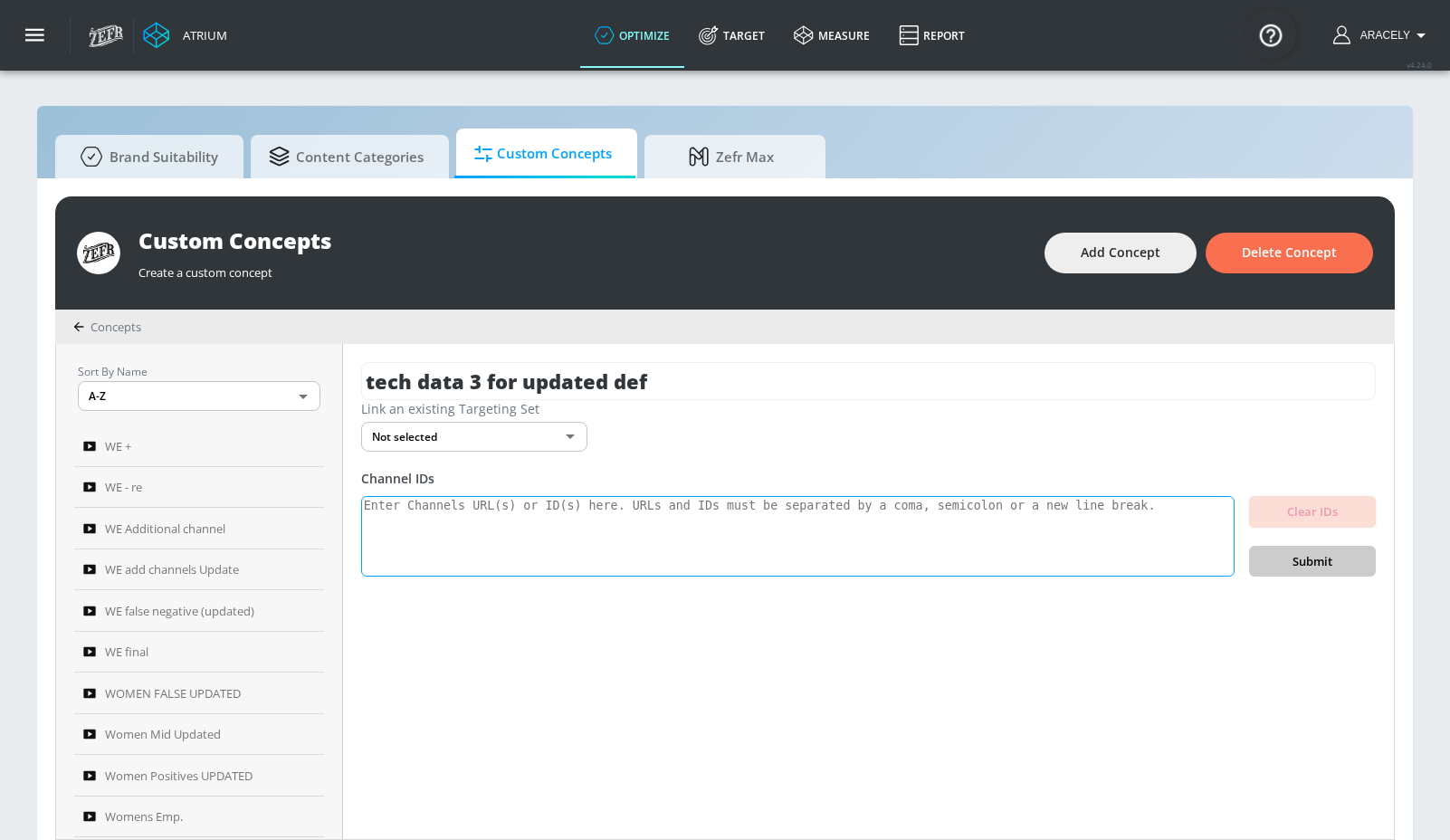
click at [548, 520] on textarea at bounding box center [798, 536] width 874 height 81
paste textarea "UCb1FduhfPiV4jGuFPohRwnQ UCS9ywE_WQanEzAETTm4hUBA UCMbsHMYS37h2Y8KBGOIV_HA UCM0…"
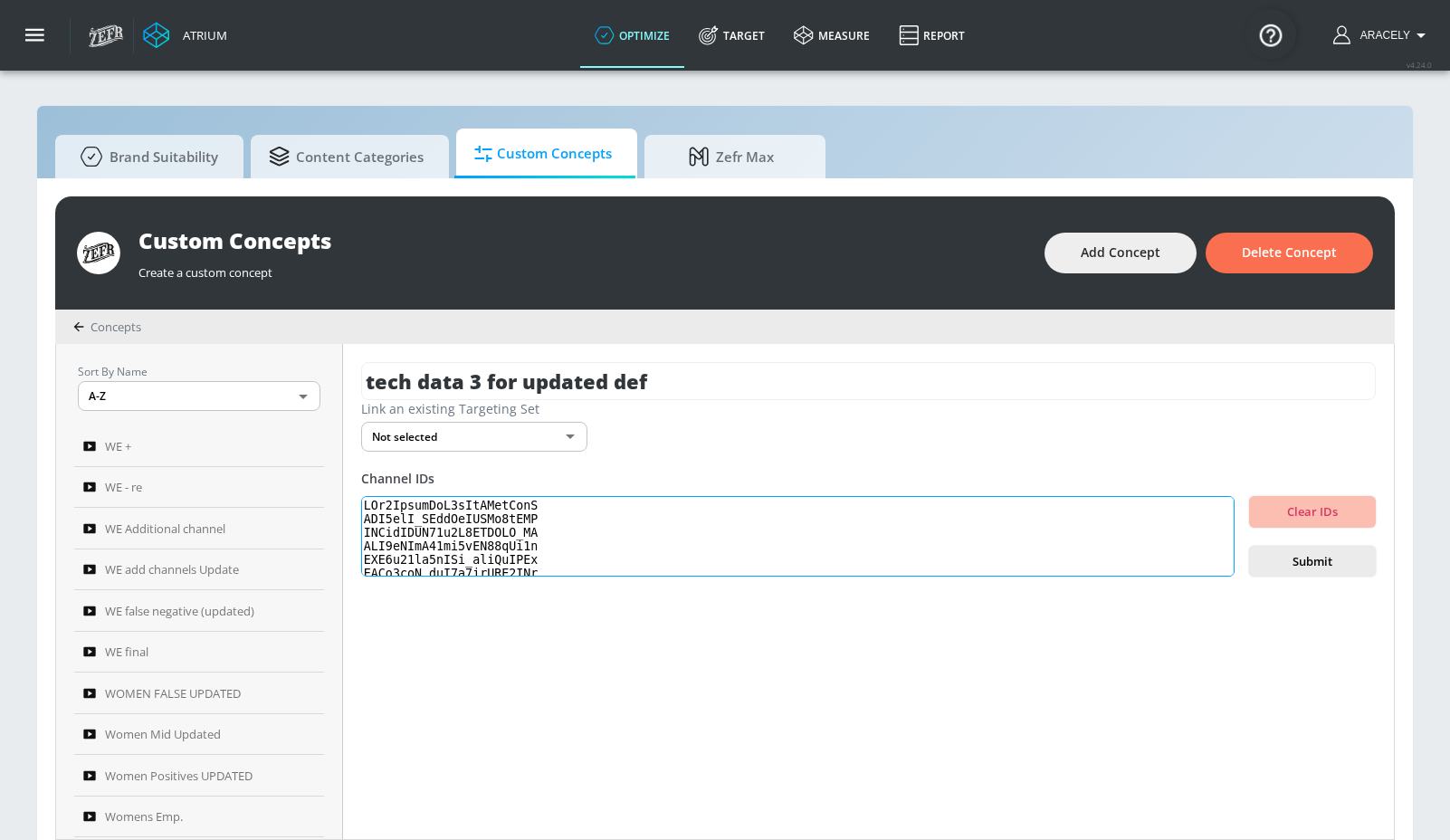
scroll to position [602, 0]
type textarea "UCb1FduhfPiV4jGuFPohRwnQ UCS9ywE_WQanEzAETTm4hUBA UCMbsHMYS37h2Y8KBGOIV_HA UCM0…"
click at [1352, 556] on span "Submit" at bounding box center [1312, 562] width 98 height 21
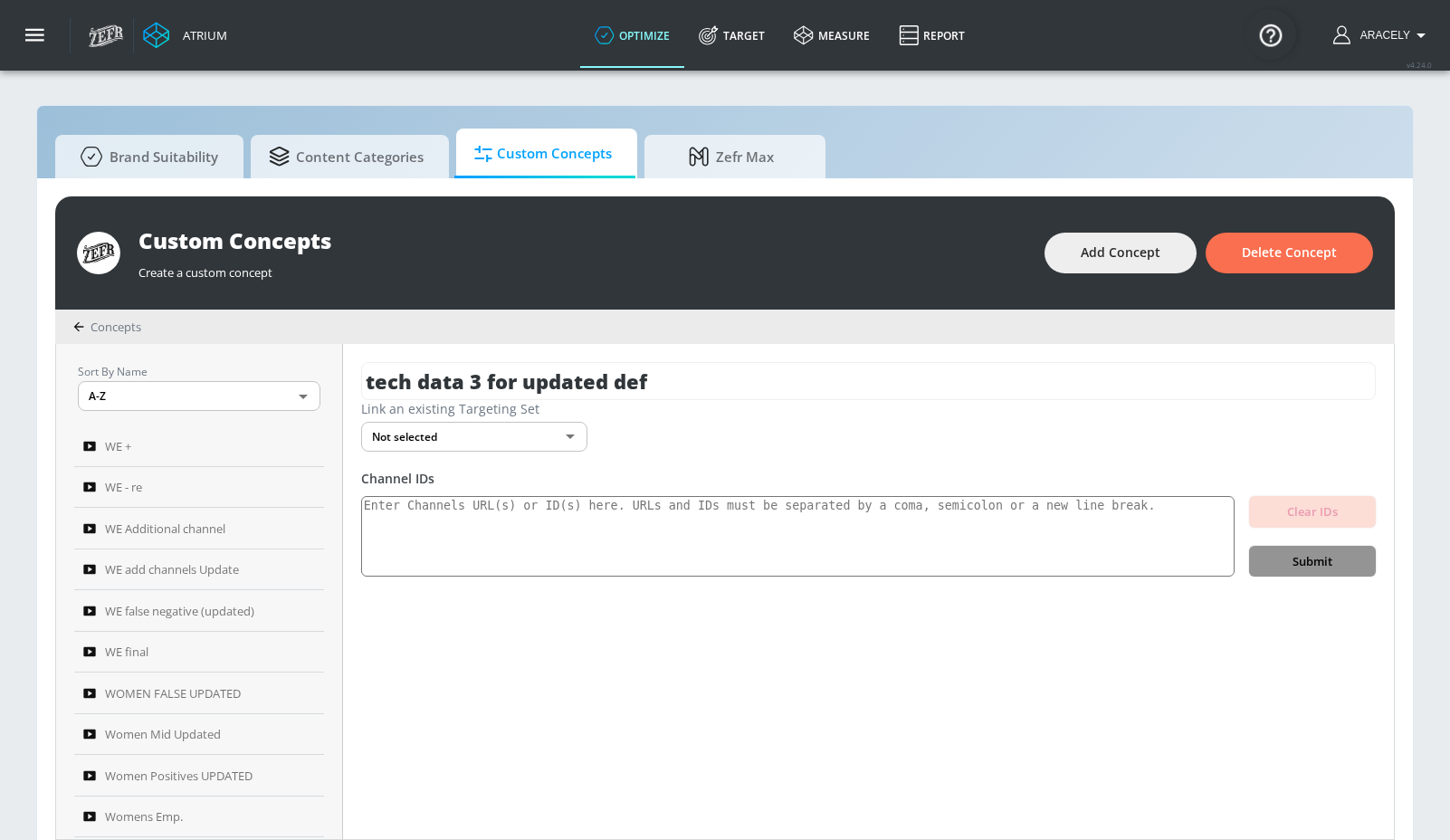
scroll to position [0, 0]
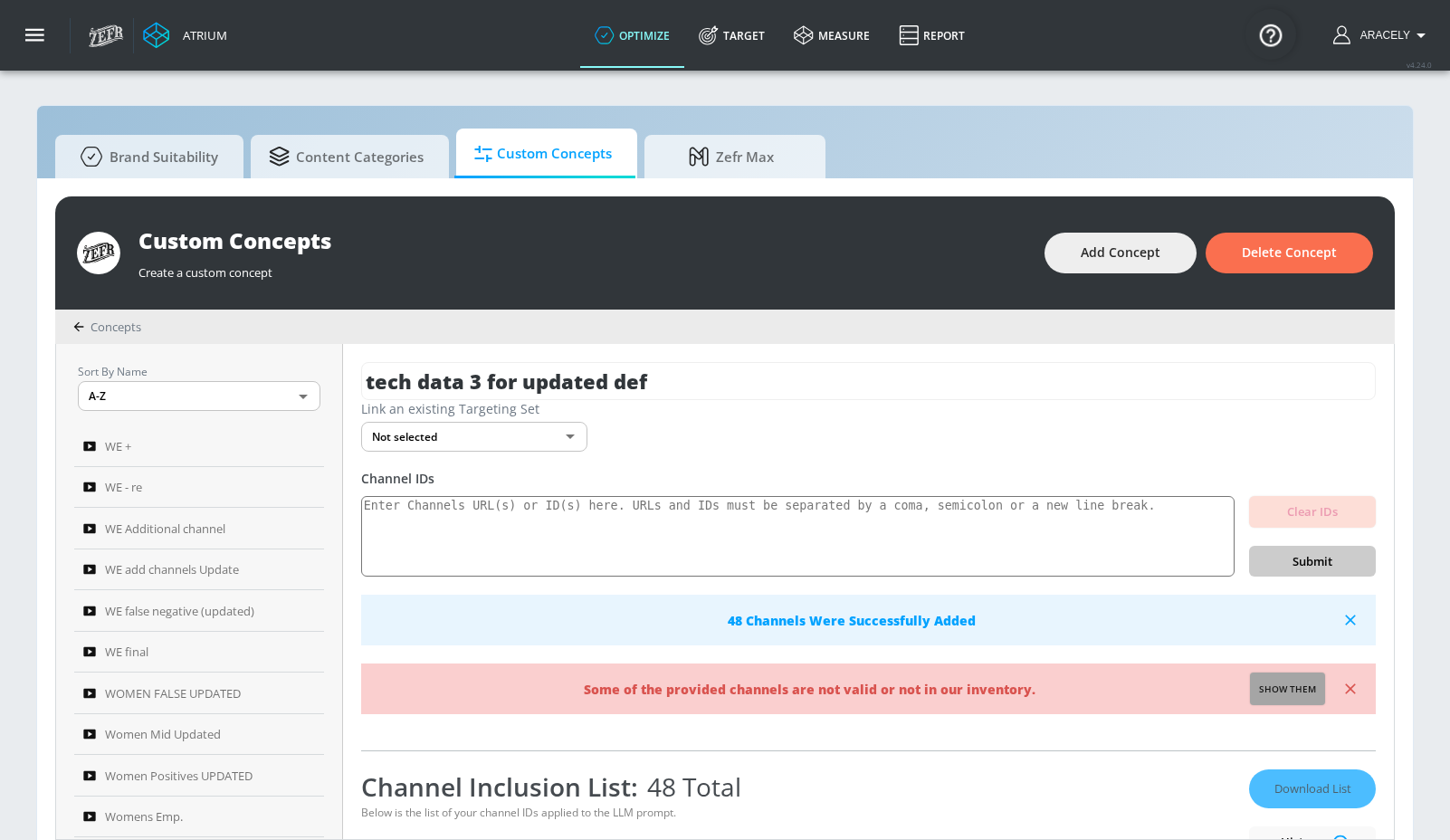
click at [1302, 701] on button "Show them" at bounding box center [1288, 689] width 75 height 33
type textarea "Invalid channels: UCG0j4XBe7qvC_aQm7eUHJGg UC2v3h5QZtpjqnyOJJAkIywQ"
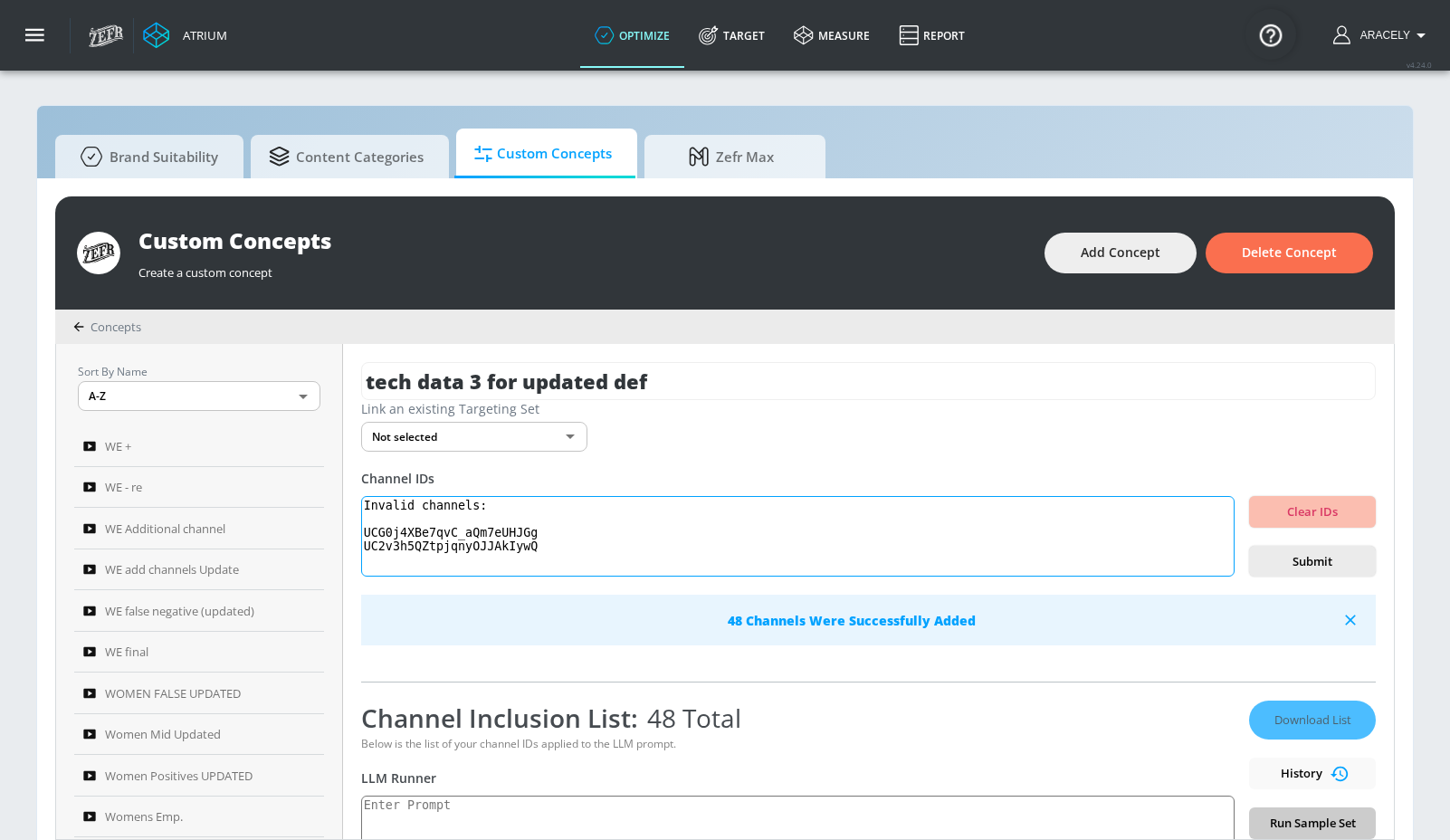
click at [482, 526] on textarea "Invalid channels: UCG0j4XBe7qvC_aQm7eUHJGg UC2v3h5QZtpjqnyOJJAkIywQ" at bounding box center [798, 536] width 874 height 81
click at [483, 526] on textarea "Invalid channels: UCG0j4XBe7qvC_aQm7eUHJGg UC2v3h5QZtpjqnyOJJAkIywQ" at bounding box center [798, 536] width 874 height 81
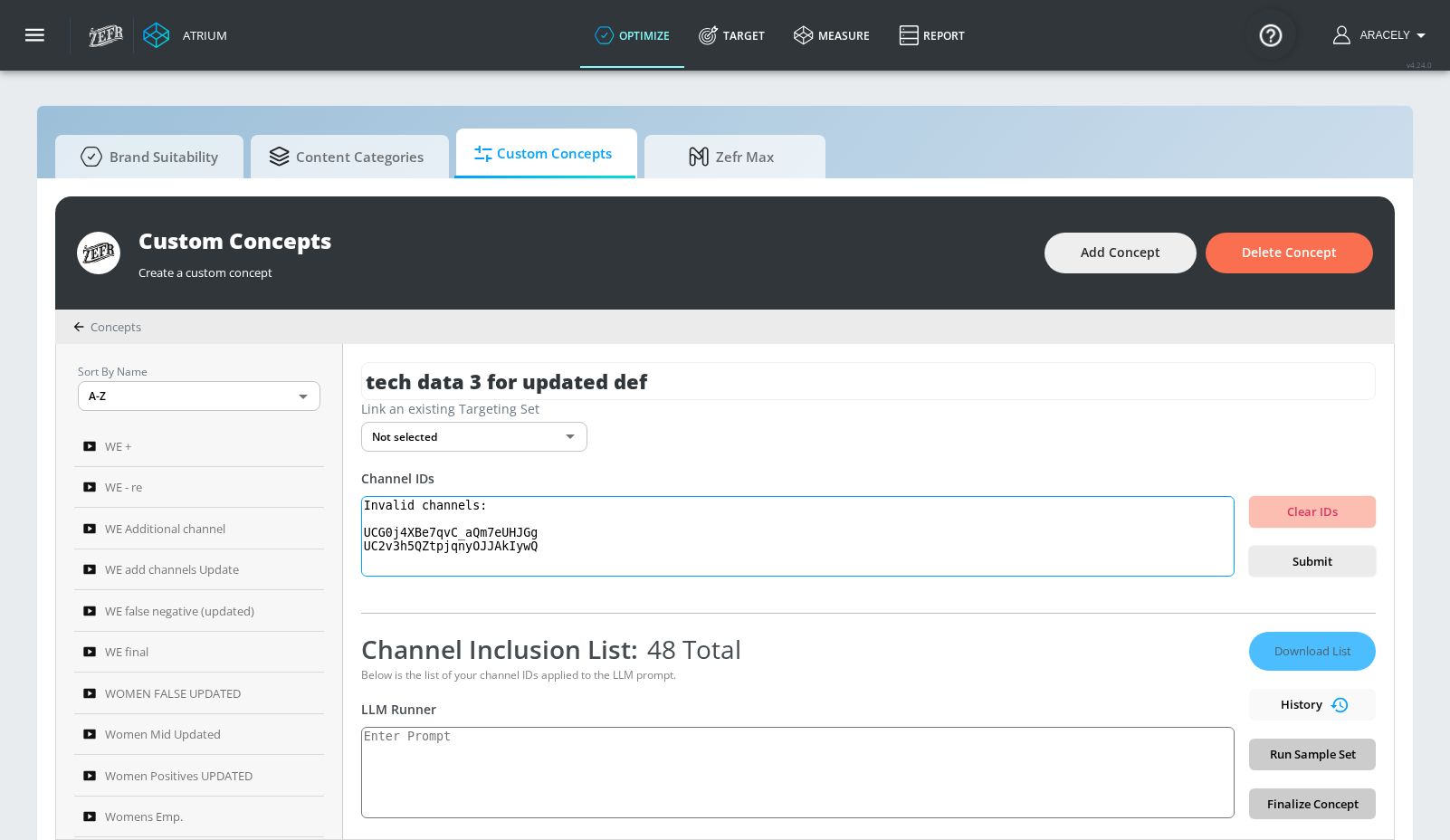
click at [498, 548] on textarea "Invalid channels: UCG0j4XBe7qvC_aQm7eUHJGg UC2v3h5QZtpjqnyOJJAkIywQ" at bounding box center [798, 536] width 874 height 81
drag, startPoint x: 563, startPoint y: 557, endPoint x: 361, endPoint y: 504, distance: 208.8
click at [361, 504] on div "tech data 3 for updated def Link an existing Targeting Set Not selected none ​ …" at bounding box center [868, 592] width 1051 height 495
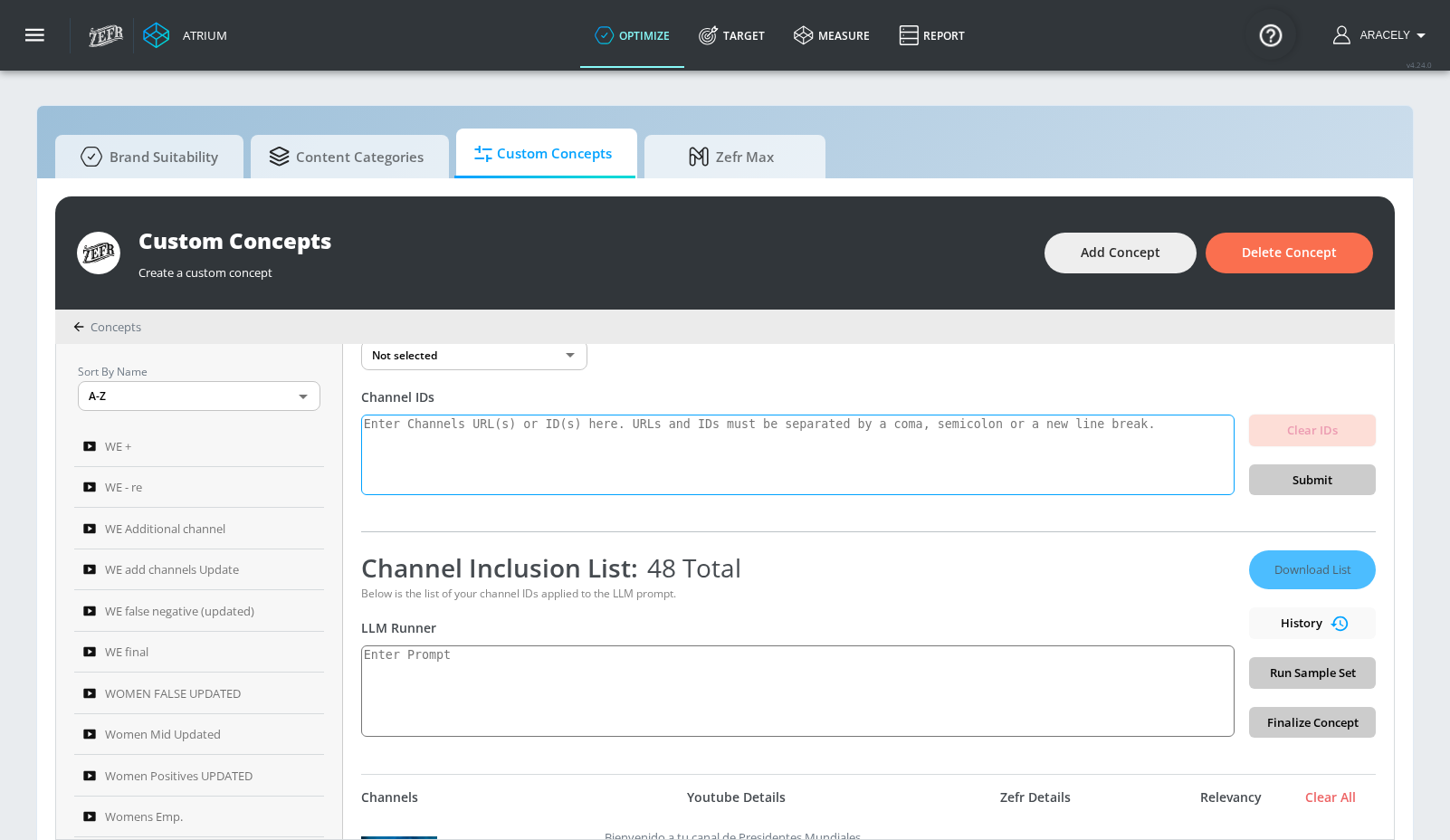
scroll to position [180, 0]
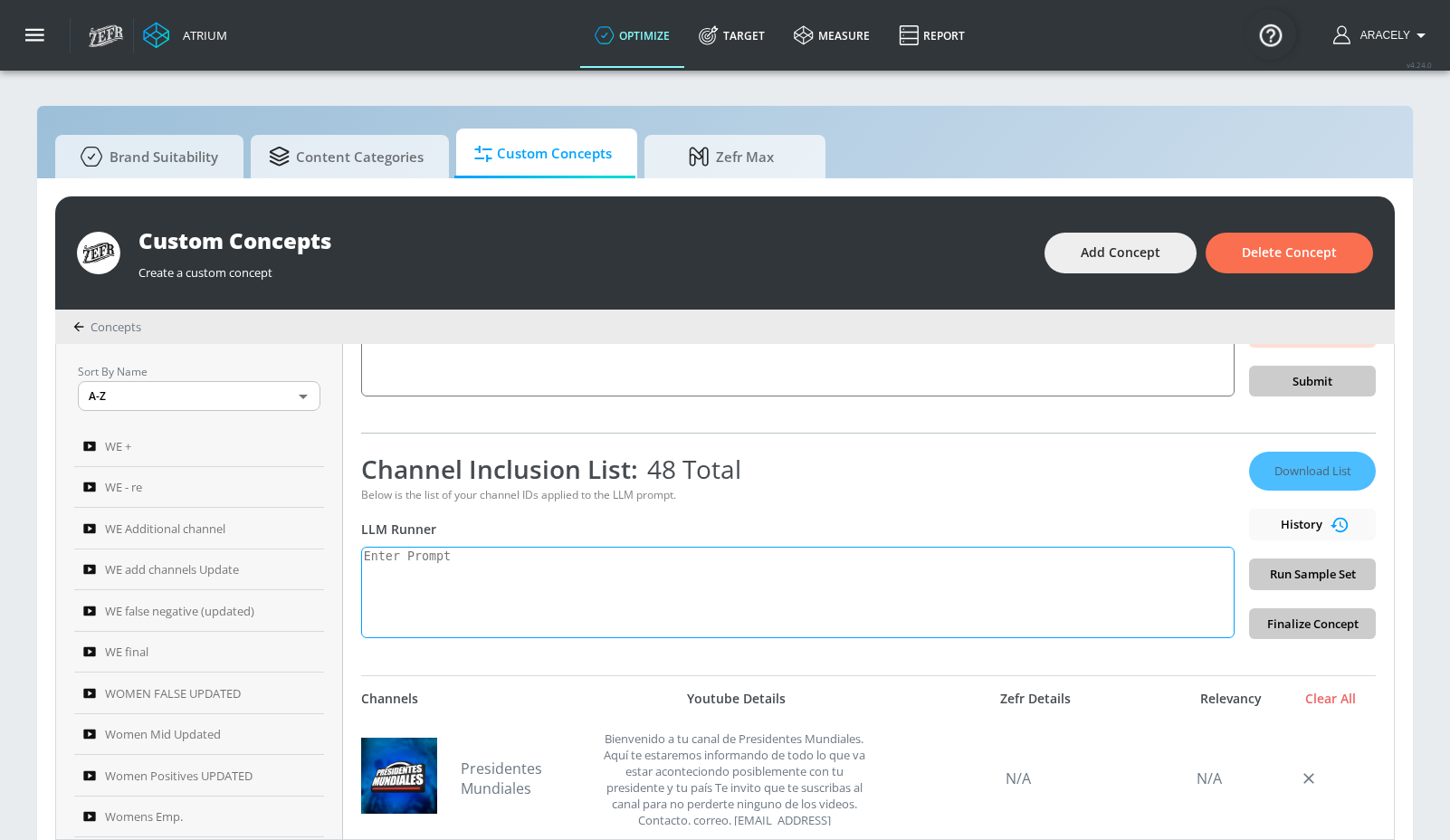
click at [539, 595] on textarea at bounding box center [798, 593] width 874 height 92
paste textarea "Technology content includes electronics product reviews, tech news, technology …"
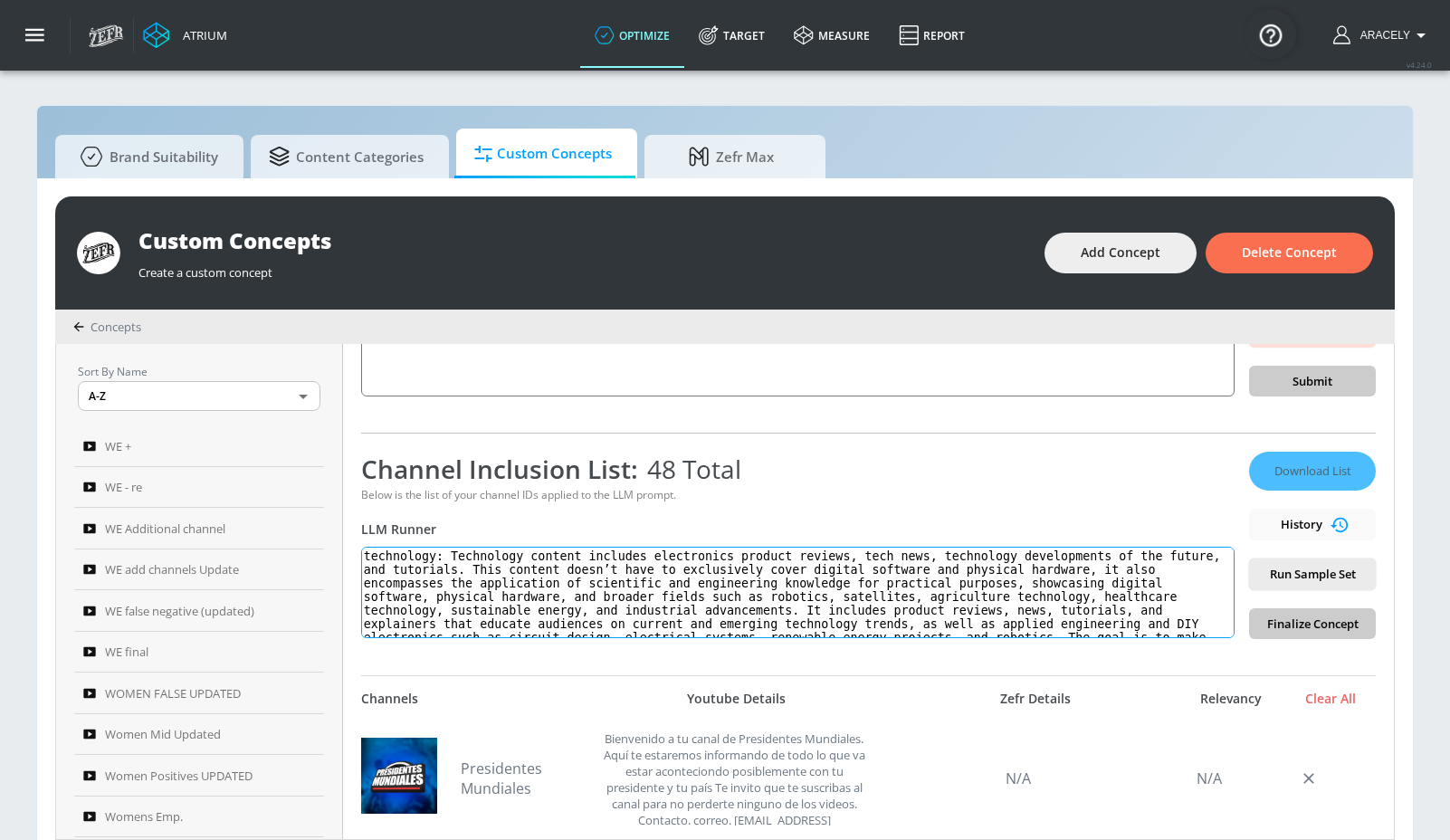
scroll to position [35, 0]
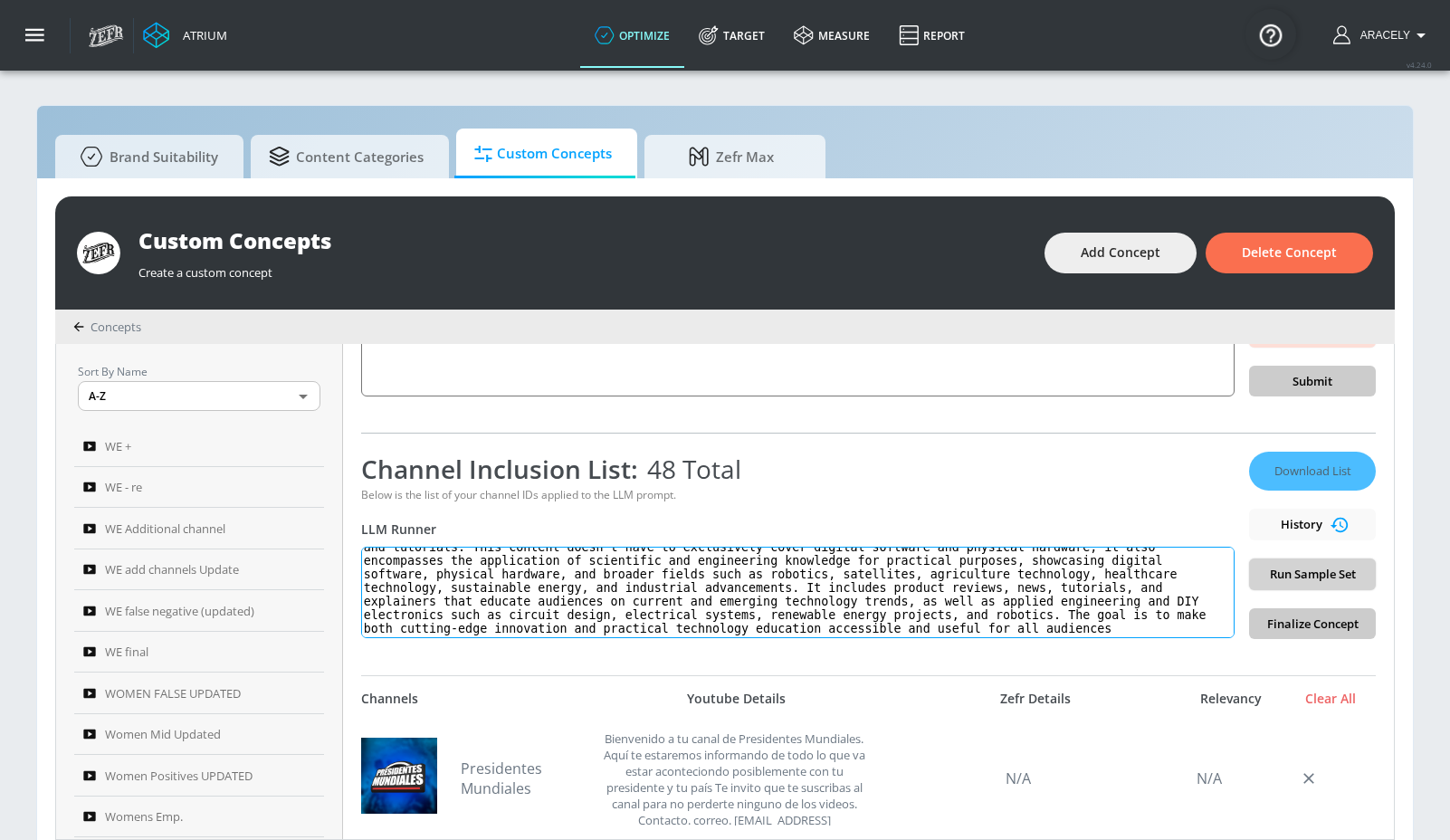
type textarea "technology: Technology content includes electronics product reviews, tech news,…"
click at [1296, 568] on span "Run Sample Set" at bounding box center [1312, 574] width 98 height 21
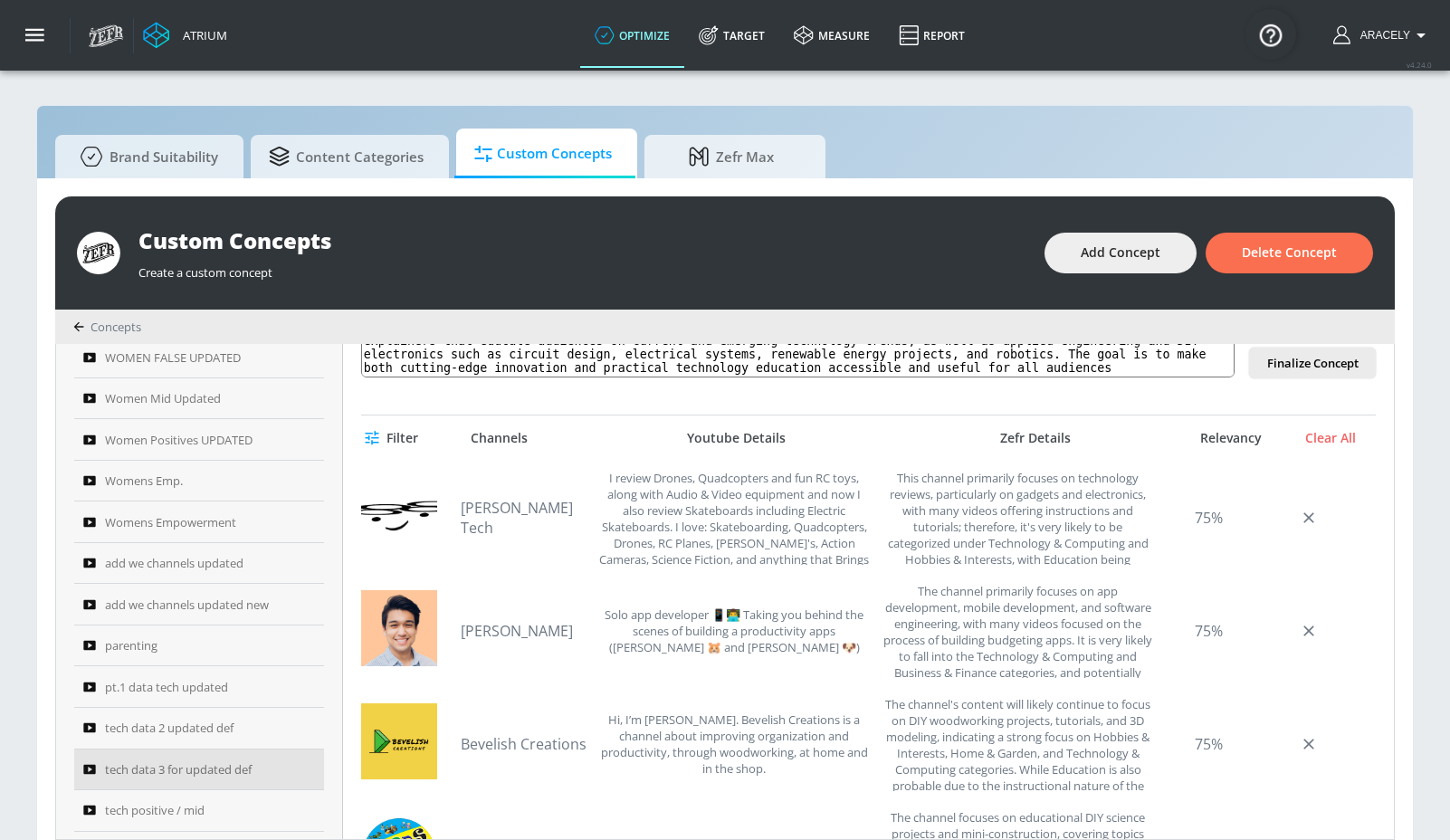
scroll to position [515, 0]
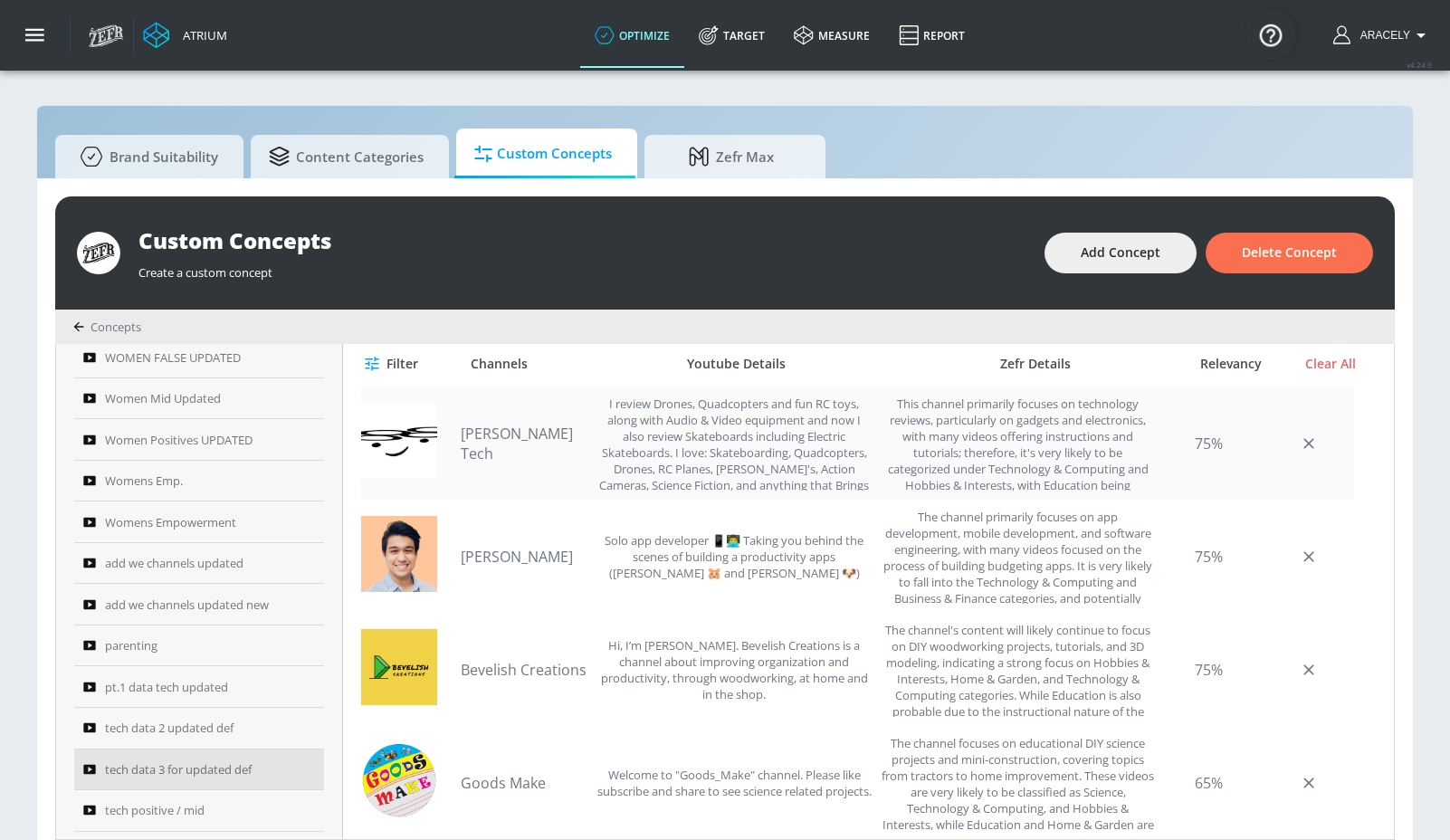
click at [535, 444] on link "[PERSON_NAME] Tech" at bounding box center [524, 443] width 127 height 40
click at [504, 559] on link "[PERSON_NAME]" at bounding box center [524, 557] width 127 height 20
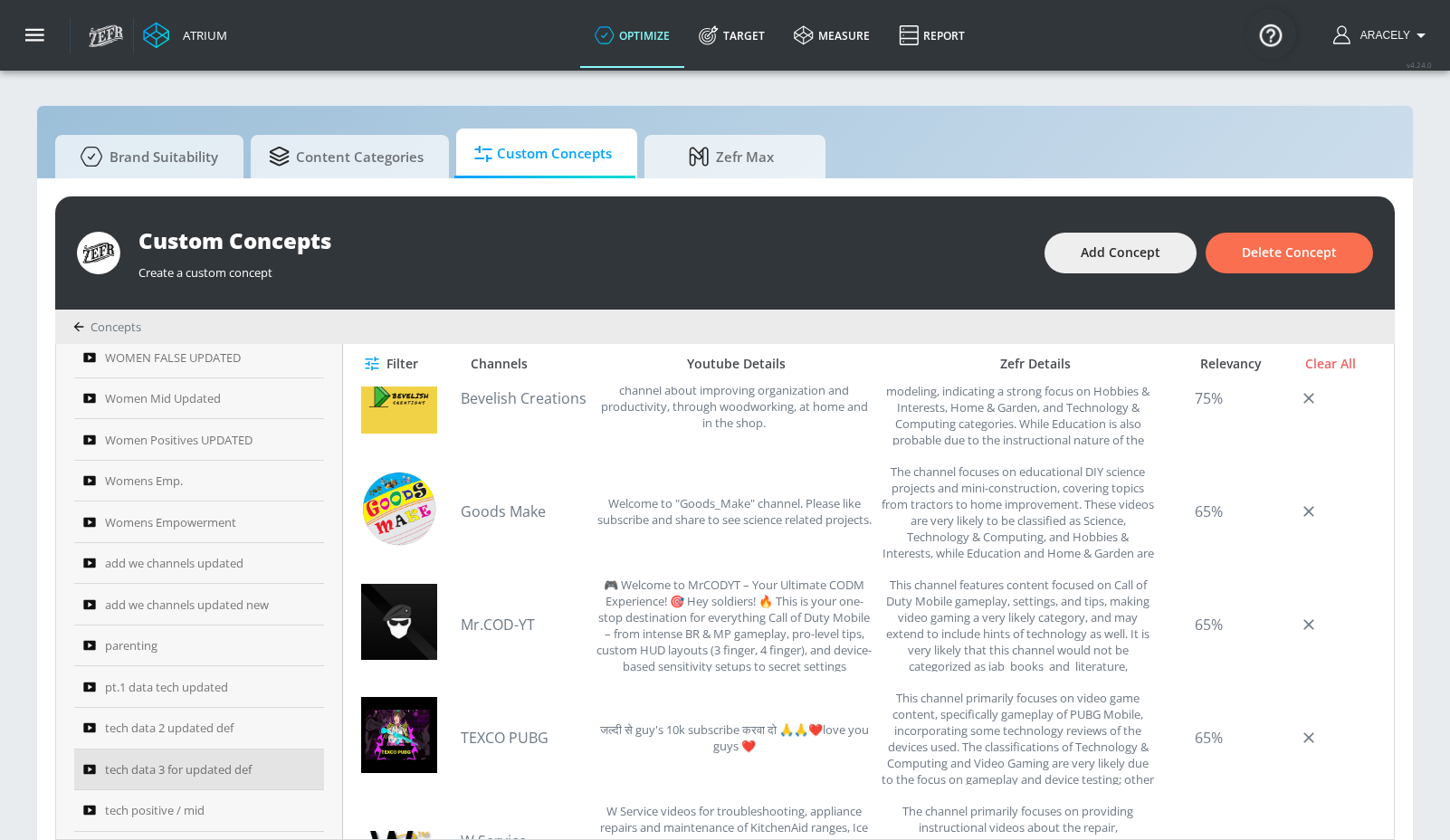
scroll to position [253, 0]
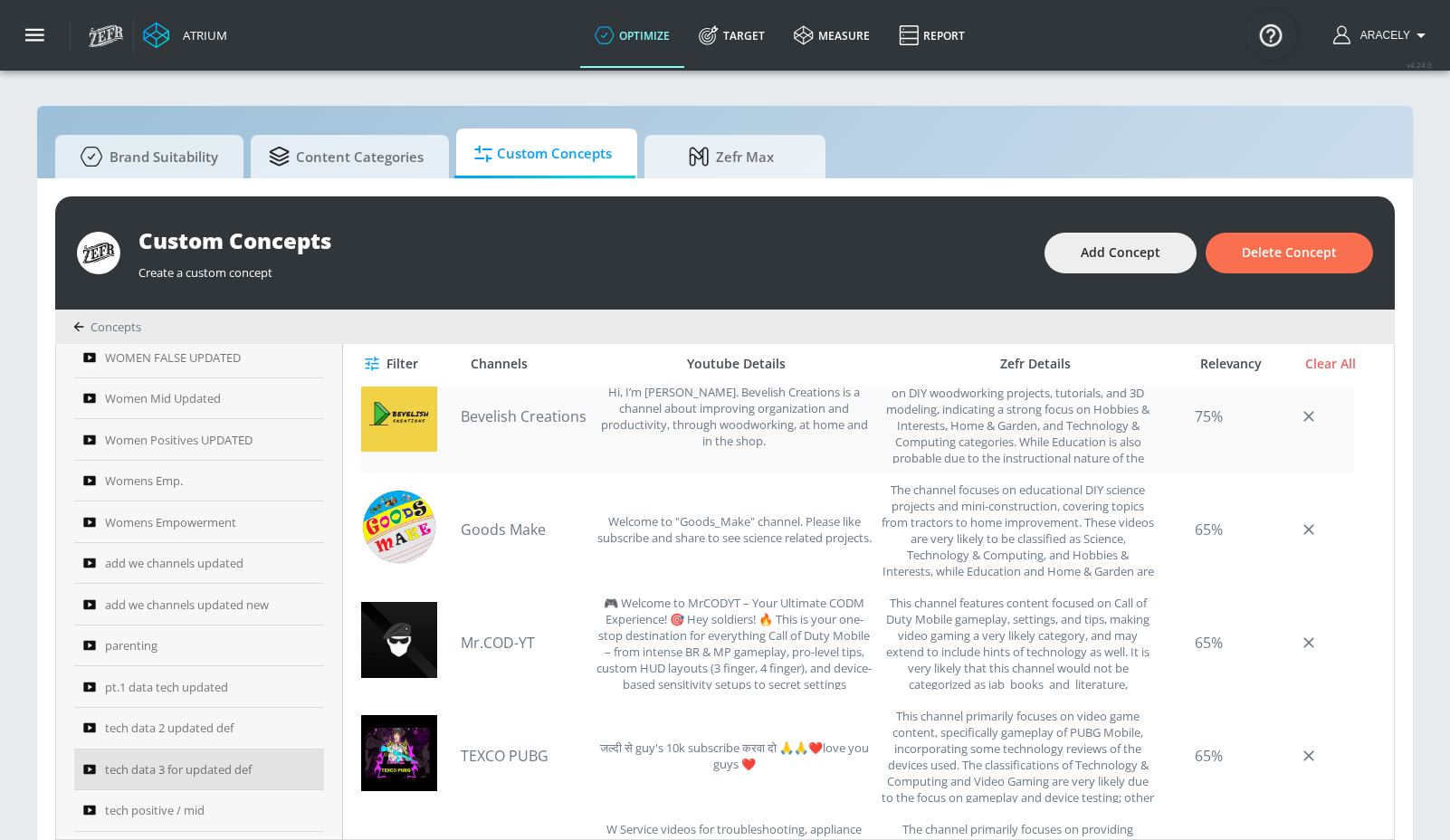
click at [549, 421] on link "Bevelish Creations" at bounding box center [524, 416] width 127 height 20
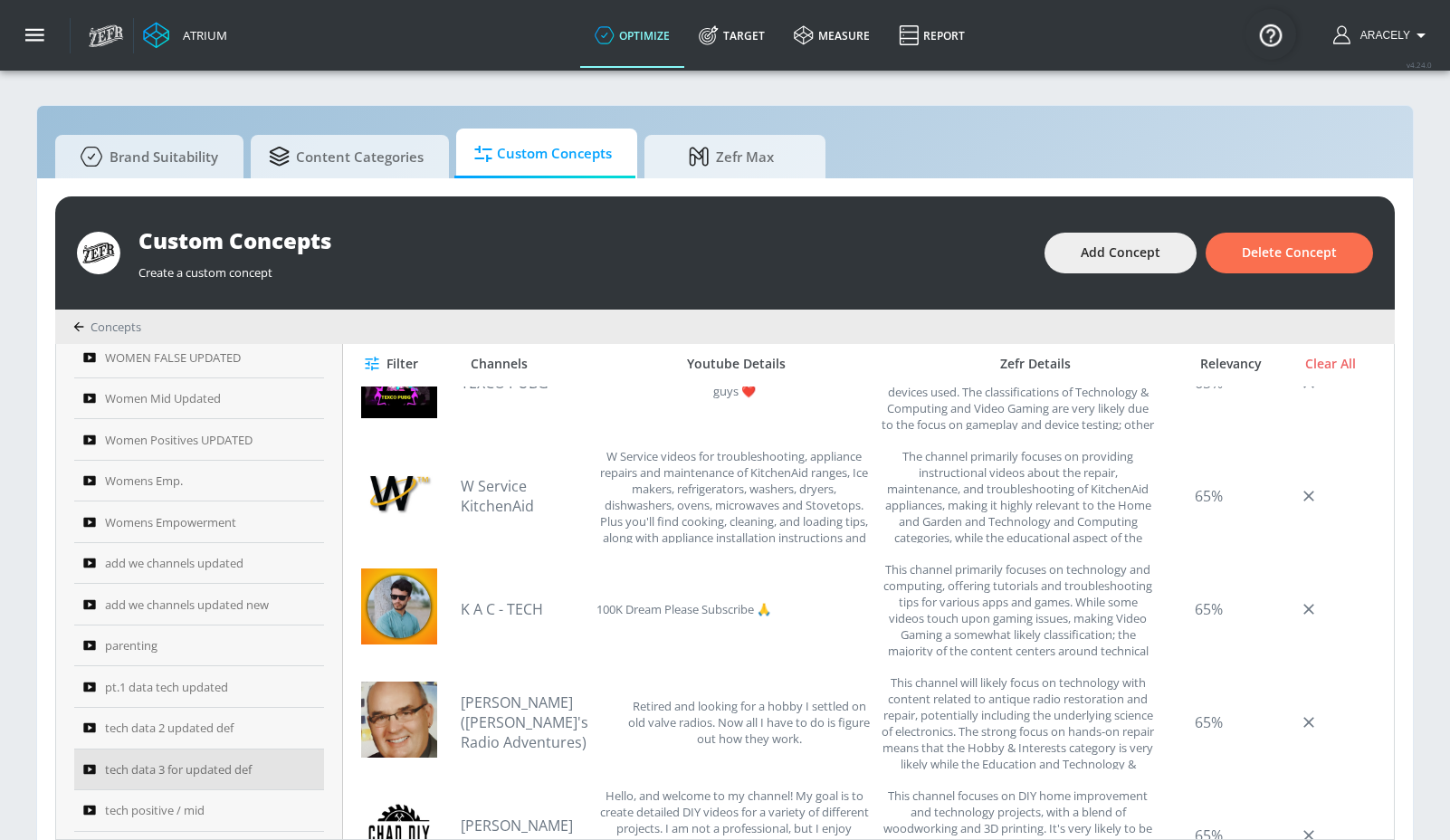
scroll to position [704, 0]
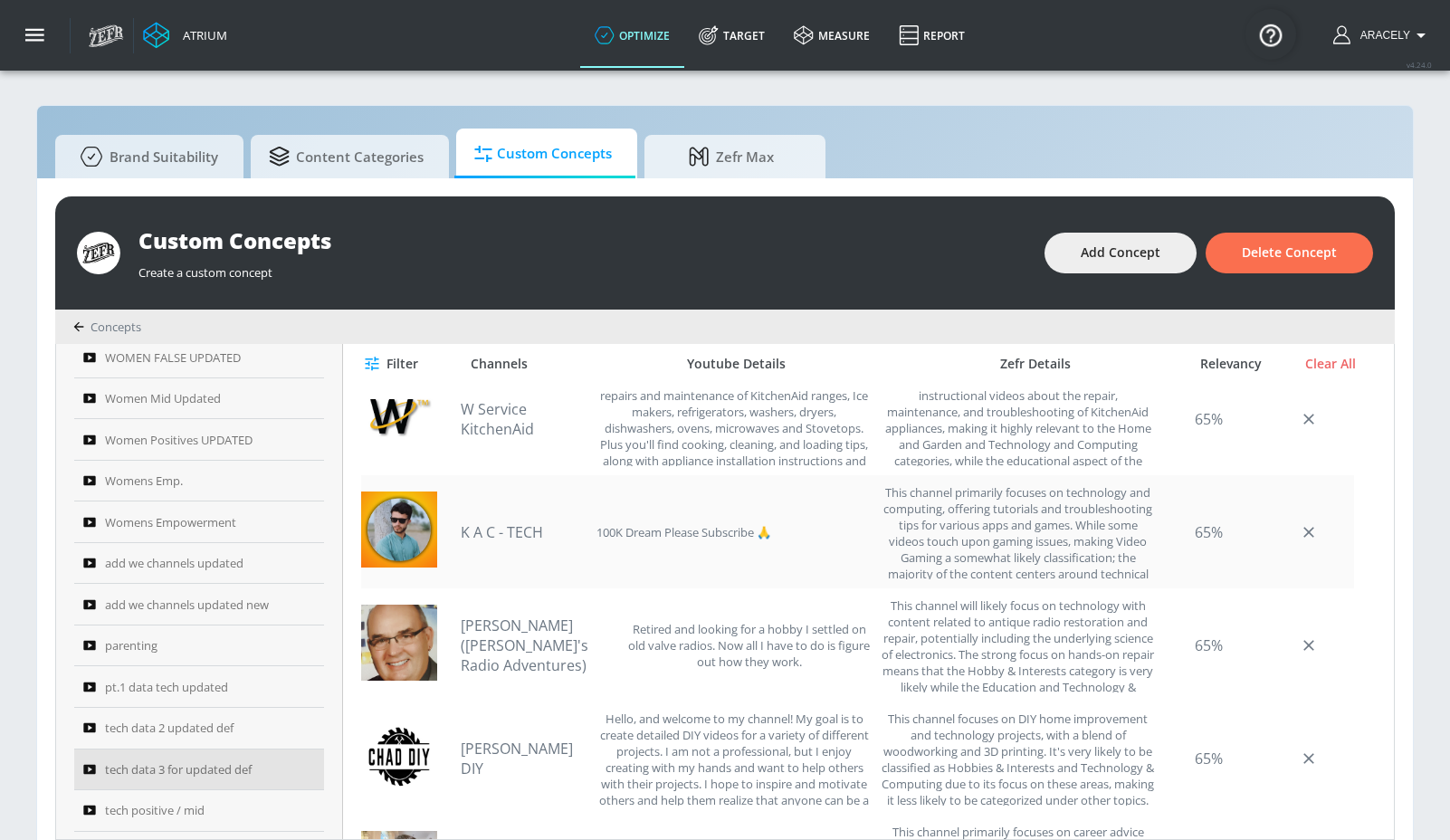
click at [536, 526] on link "K A C - TECH" at bounding box center [524, 532] width 127 height 20
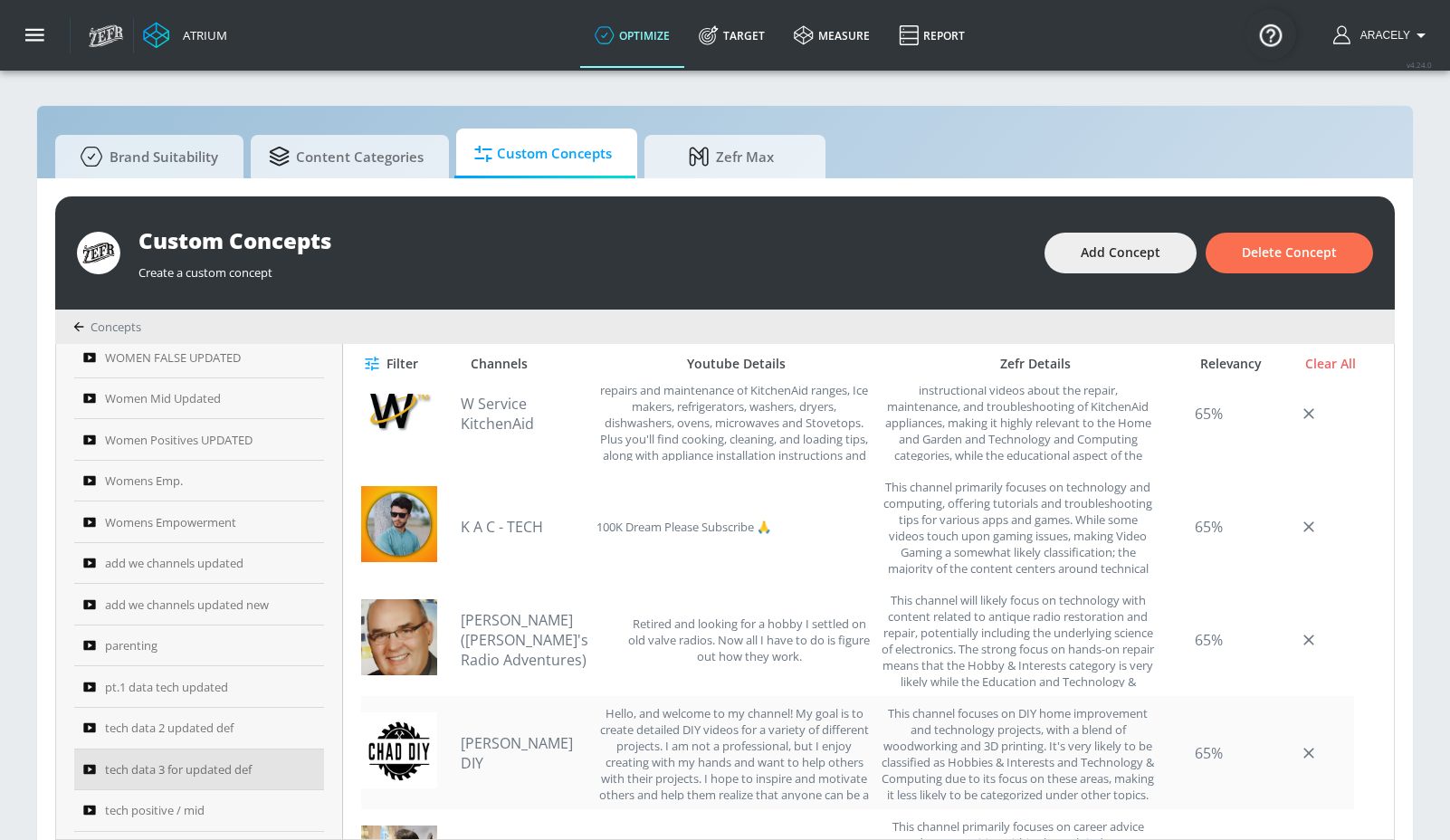
scroll to position [710, 0]
click at [524, 622] on link "[PERSON_NAME] ([PERSON_NAME]'s Radio Adventures)" at bounding box center [539, 638] width 157 height 60
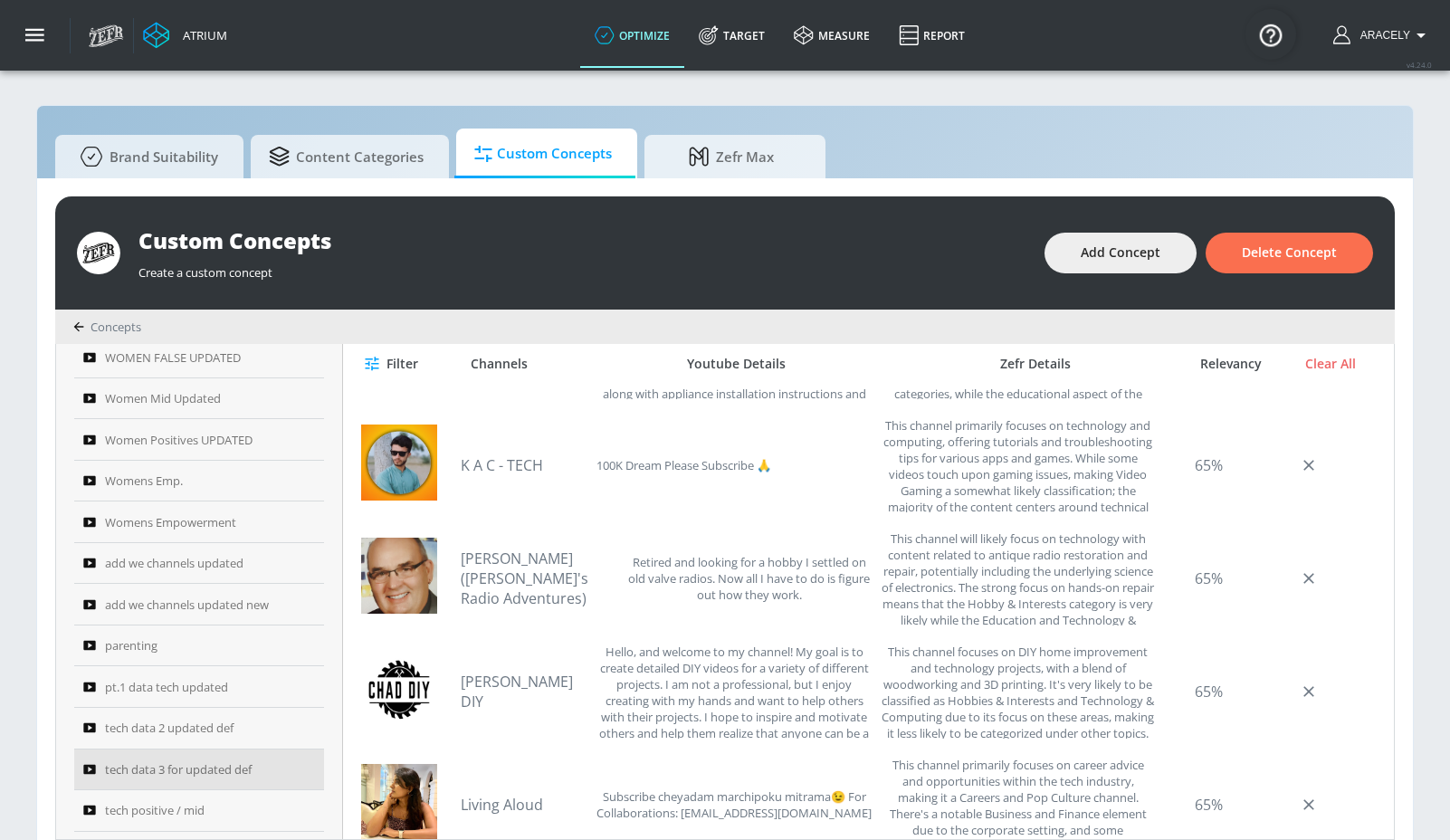
scroll to position [772, 0]
click at [508, 690] on link "[PERSON_NAME] DIY" at bounding box center [524, 689] width 127 height 40
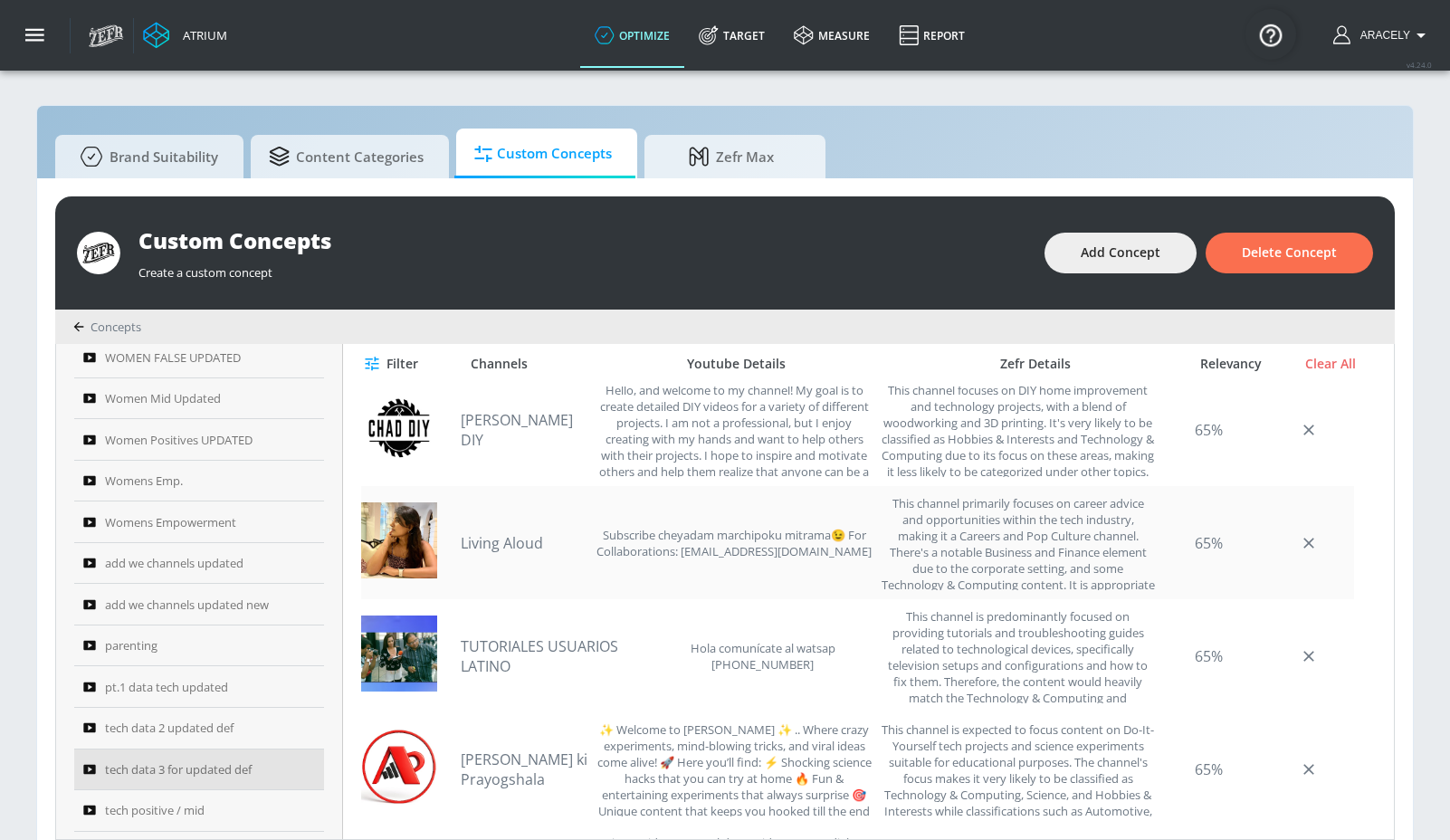
scroll to position [1036, 0]
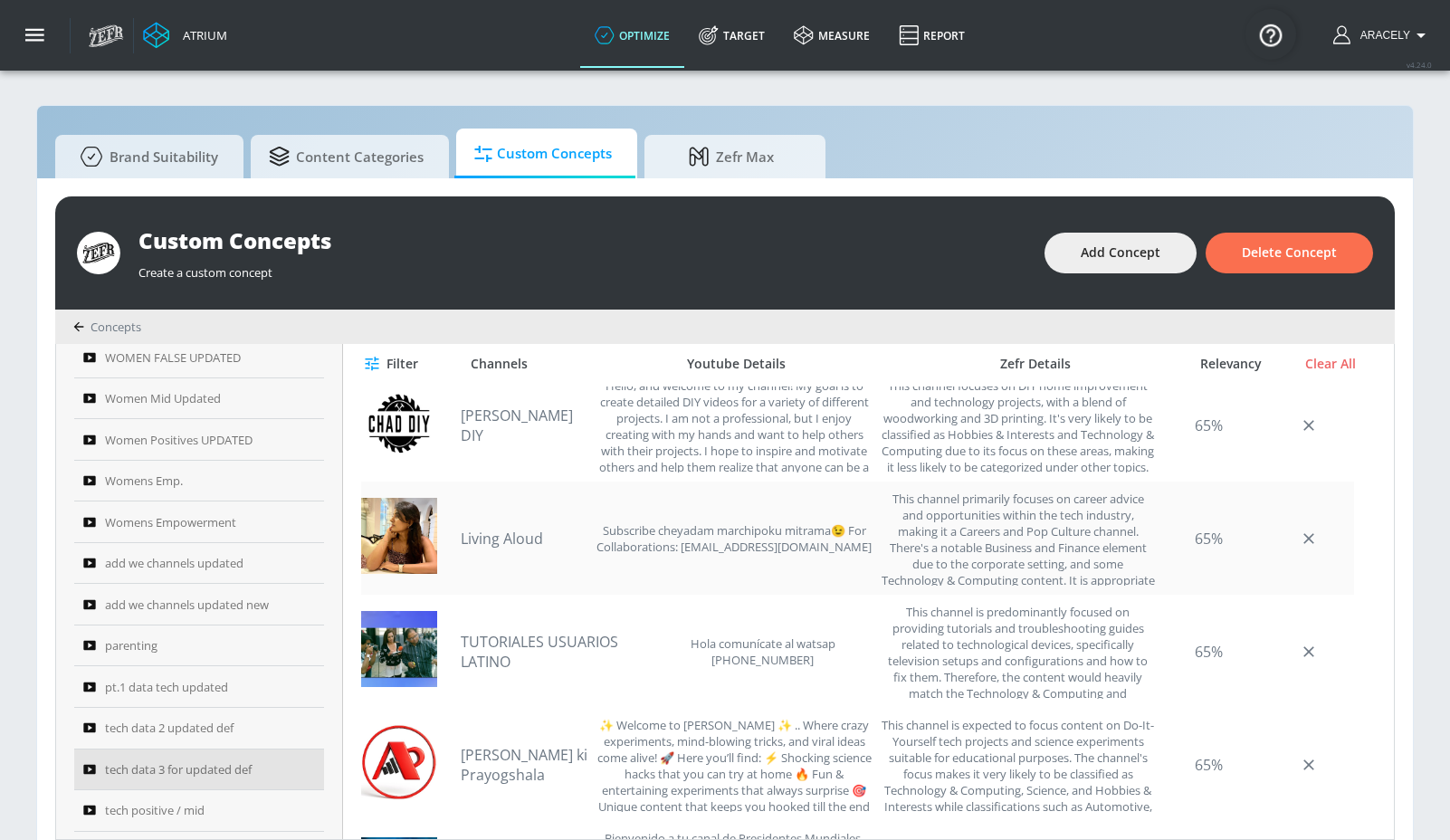
click at [497, 536] on link "Living Aloud" at bounding box center [524, 538] width 127 height 20
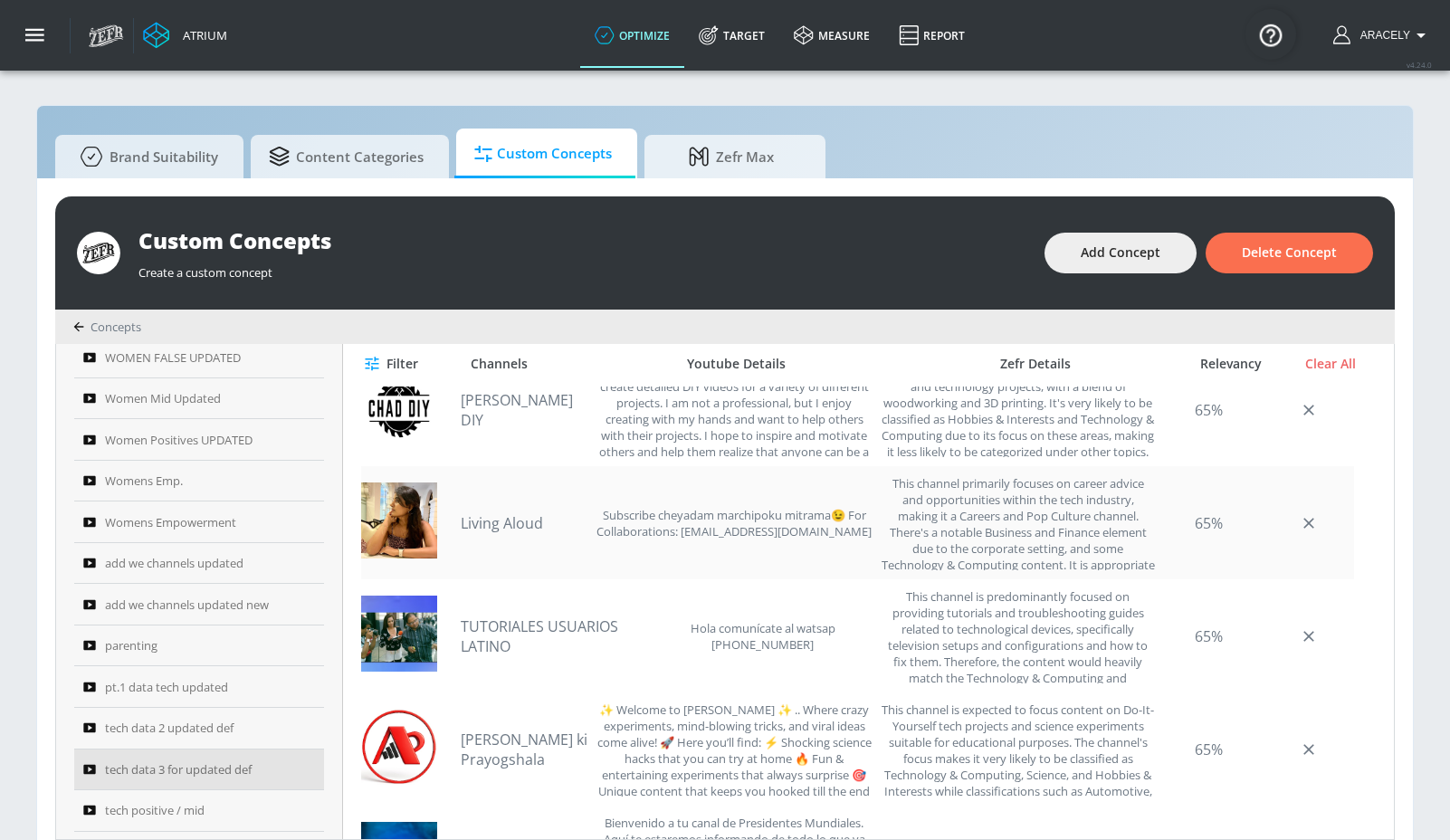
scroll to position [1093, 0]
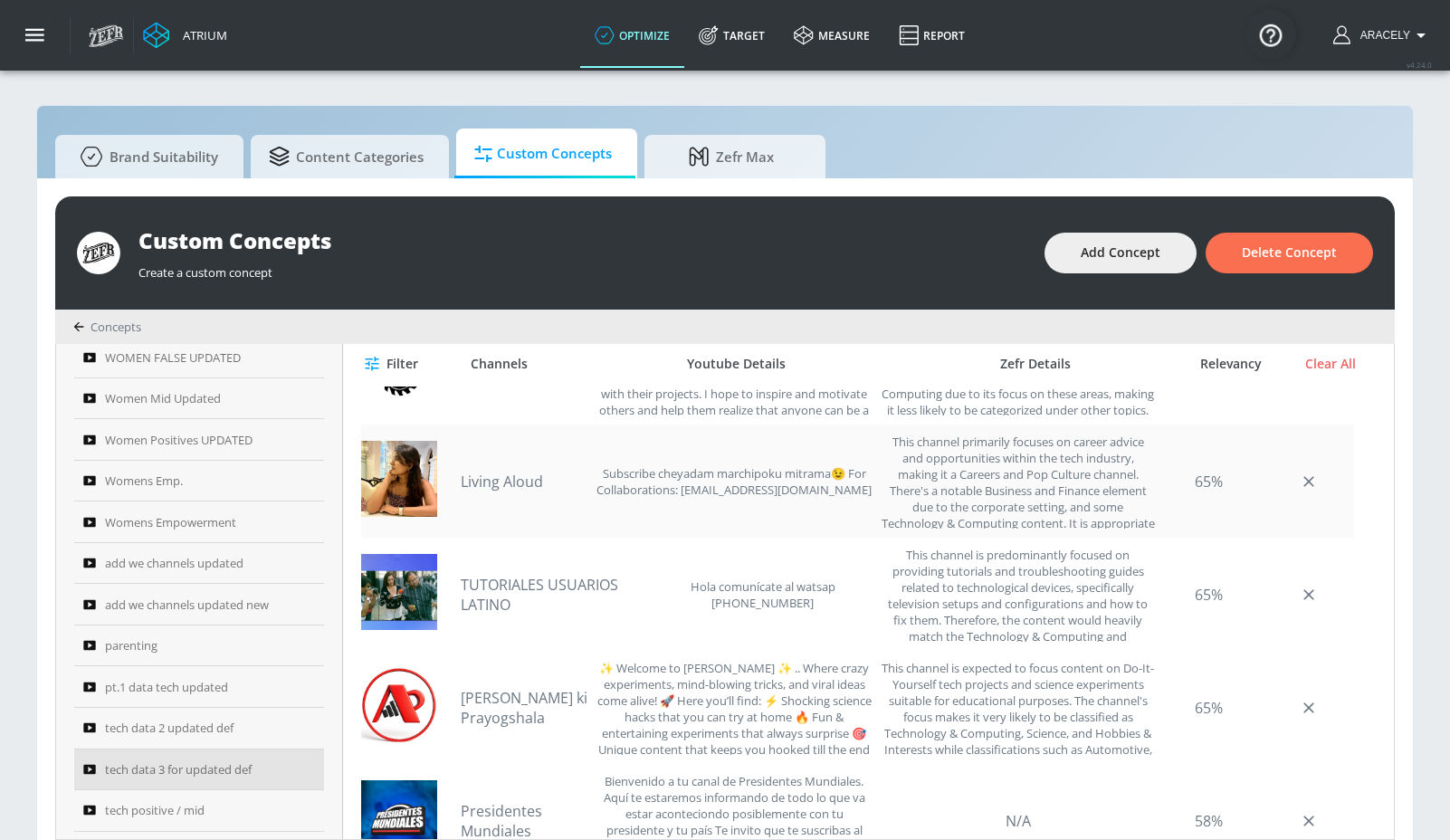
click at [498, 484] on link "Living Aloud" at bounding box center [524, 481] width 127 height 20
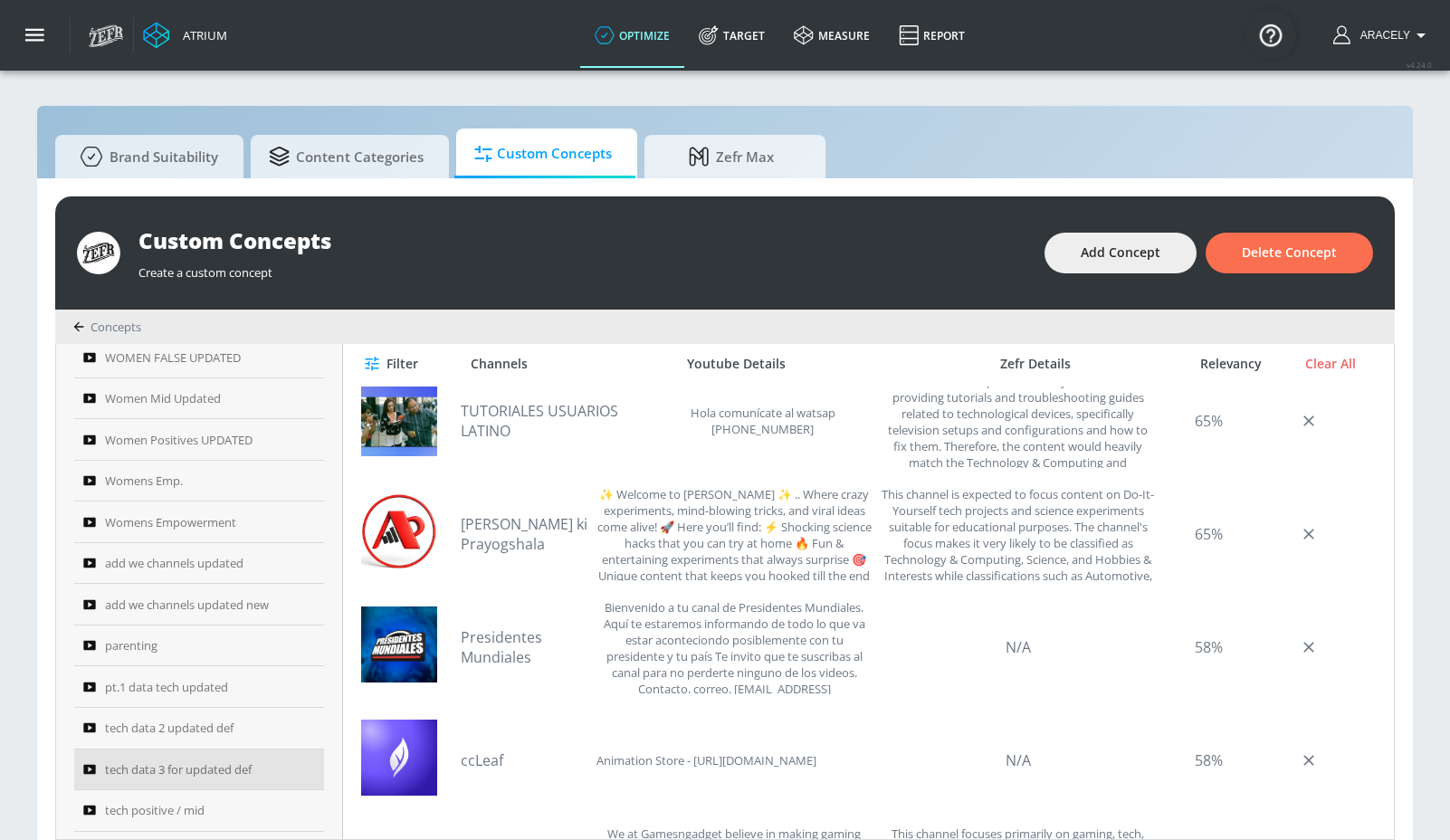
scroll to position [1274, 0]
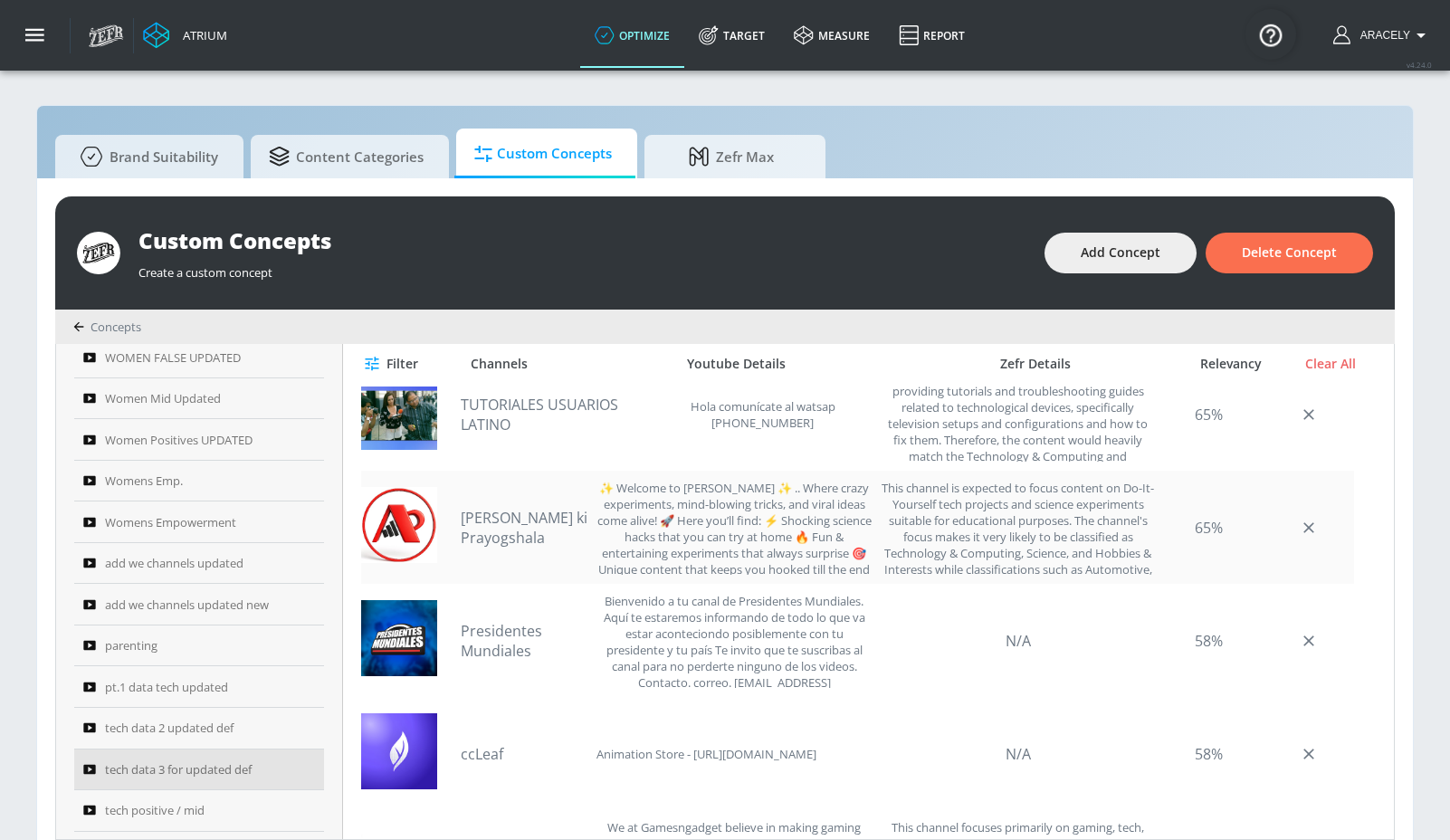
click at [530, 520] on link "[PERSON_NAME] ki Prayogshala" at bounding box center [524, 527] width 127 height 40
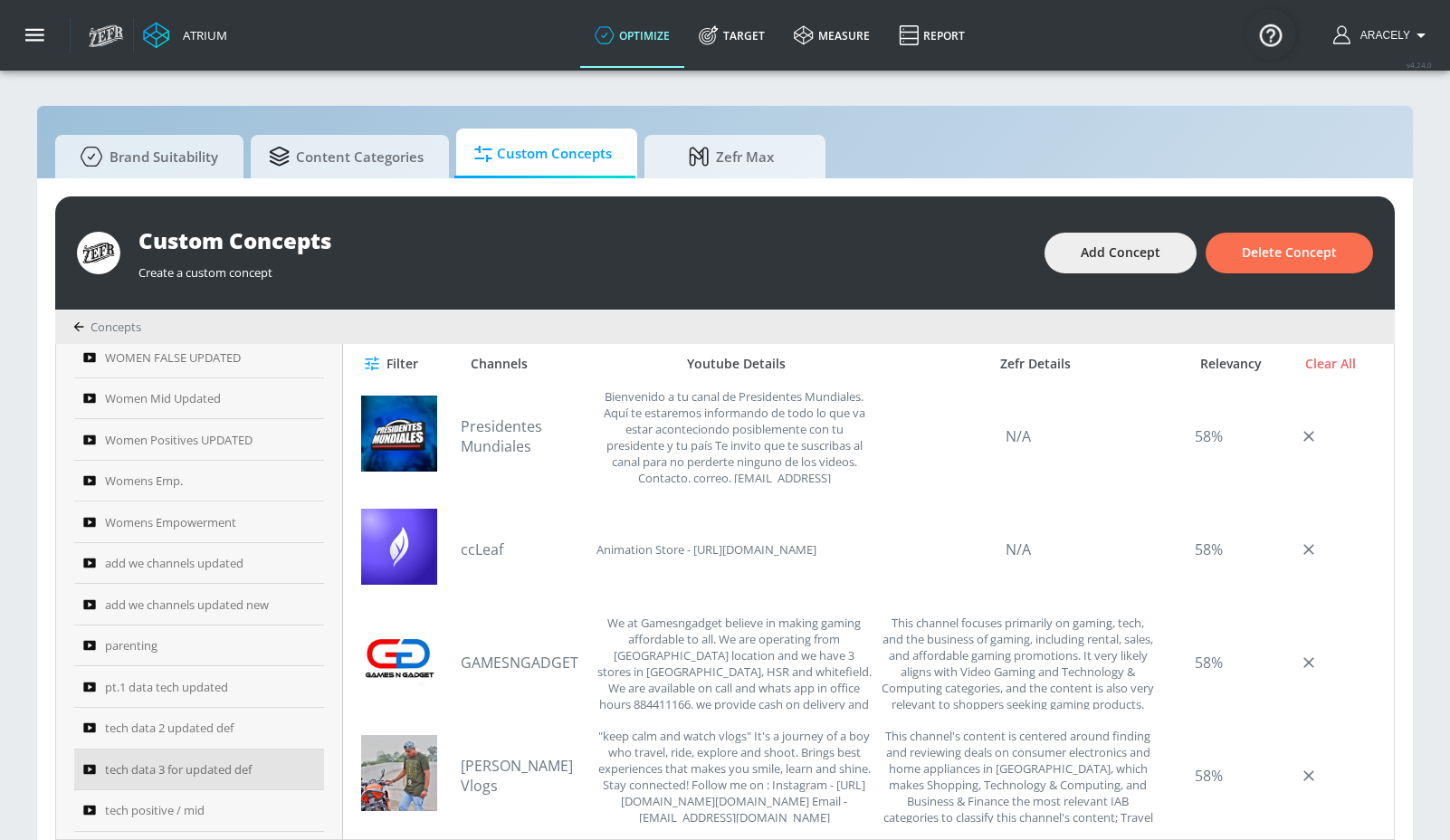
scroll to position [1542, 0]
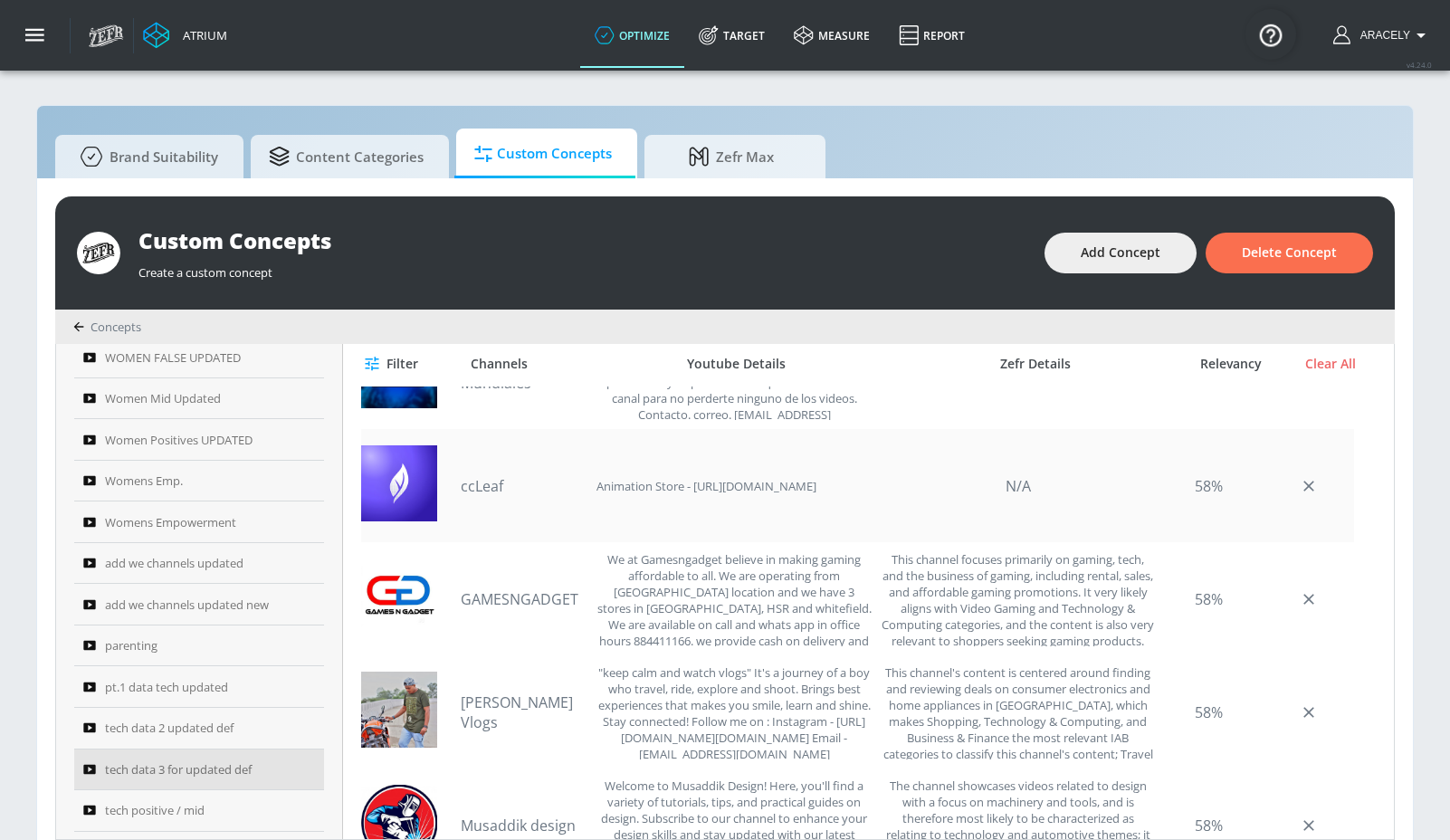
click at [475, 485] on link "ccLeaf" at bounding box center [524, 486] width 127 height 20
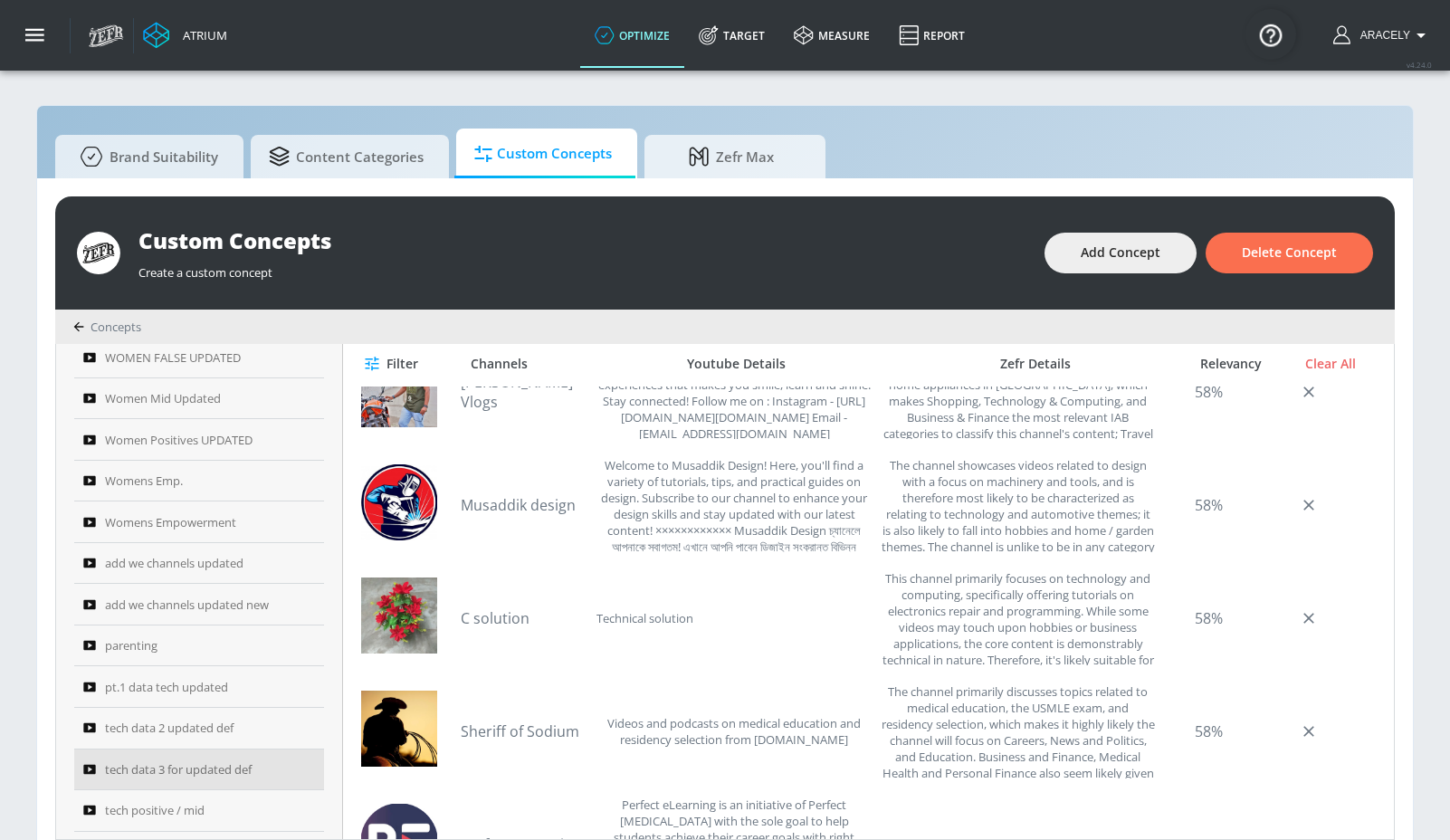
scroll to position [1863, 0]
click at [528, 499] on link "Musaddik design" at bounding box center [524, 504] width 127 height 20
click at [512, 619] on link "C solution" at bounding box center [524, 617] width 127 height 20
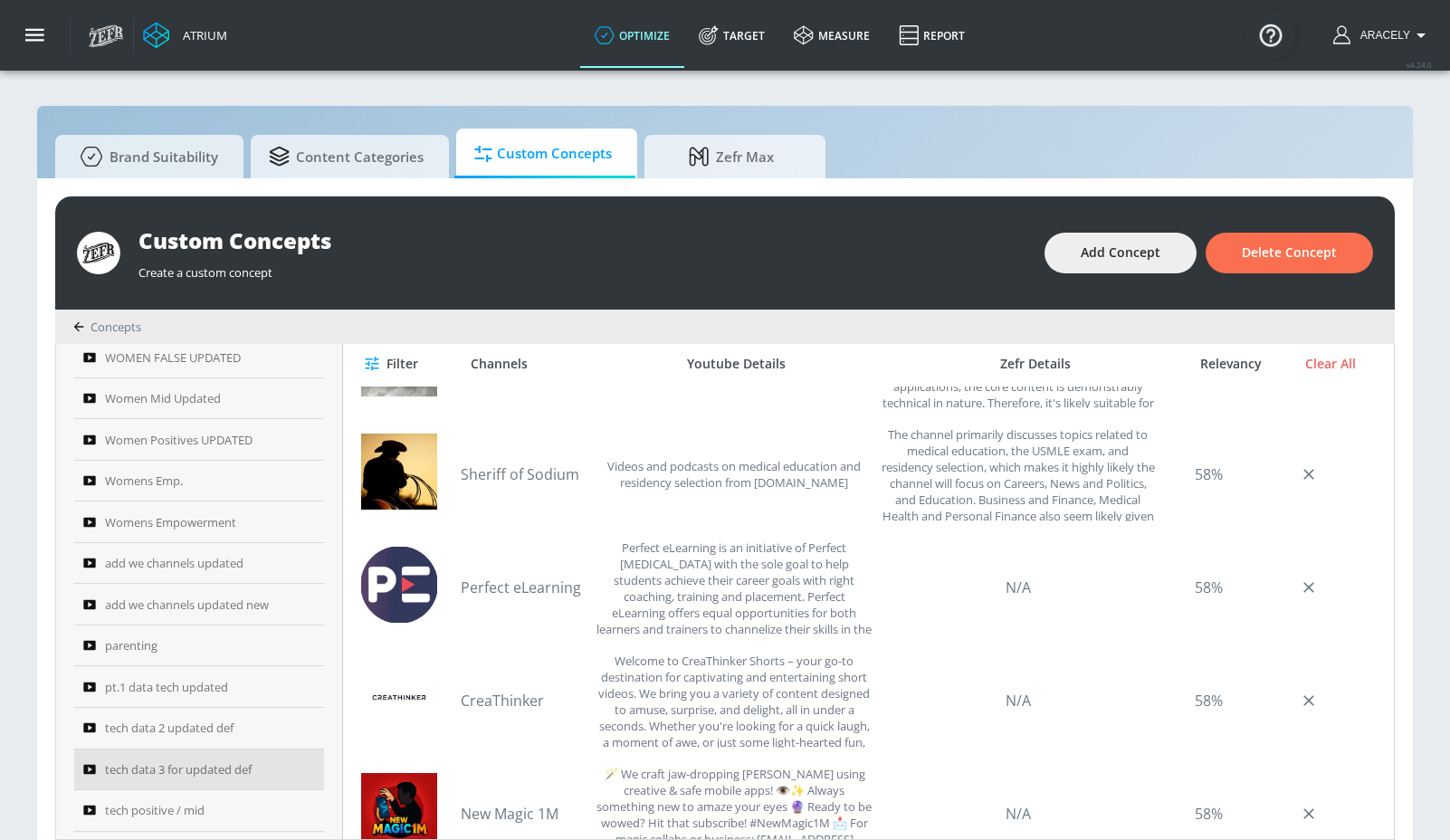
scroll to position [2128, 0]
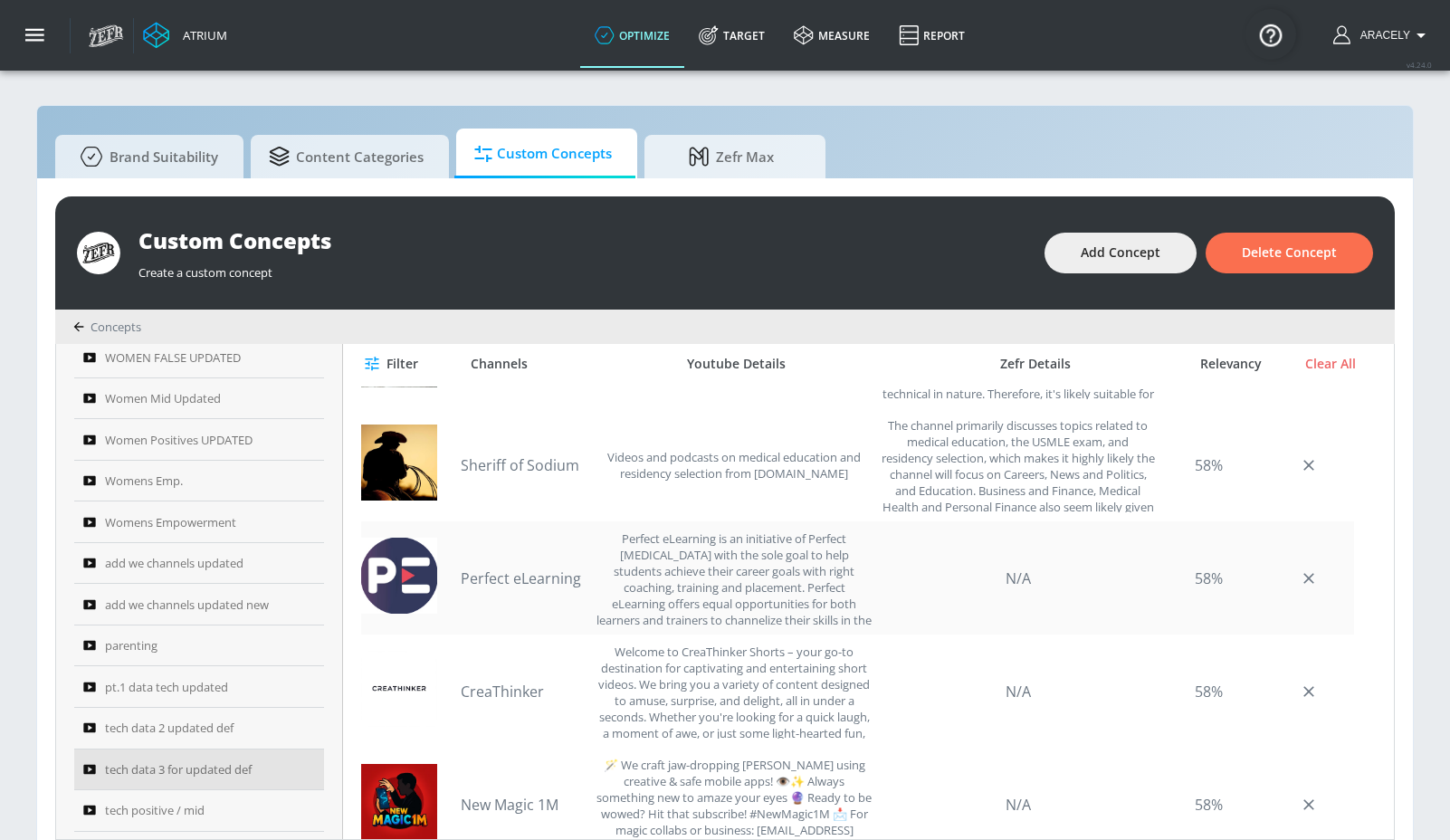
click at [547, 579] on link "Perfect eLearning" at bounding box center [524, 578] width 127 height 20
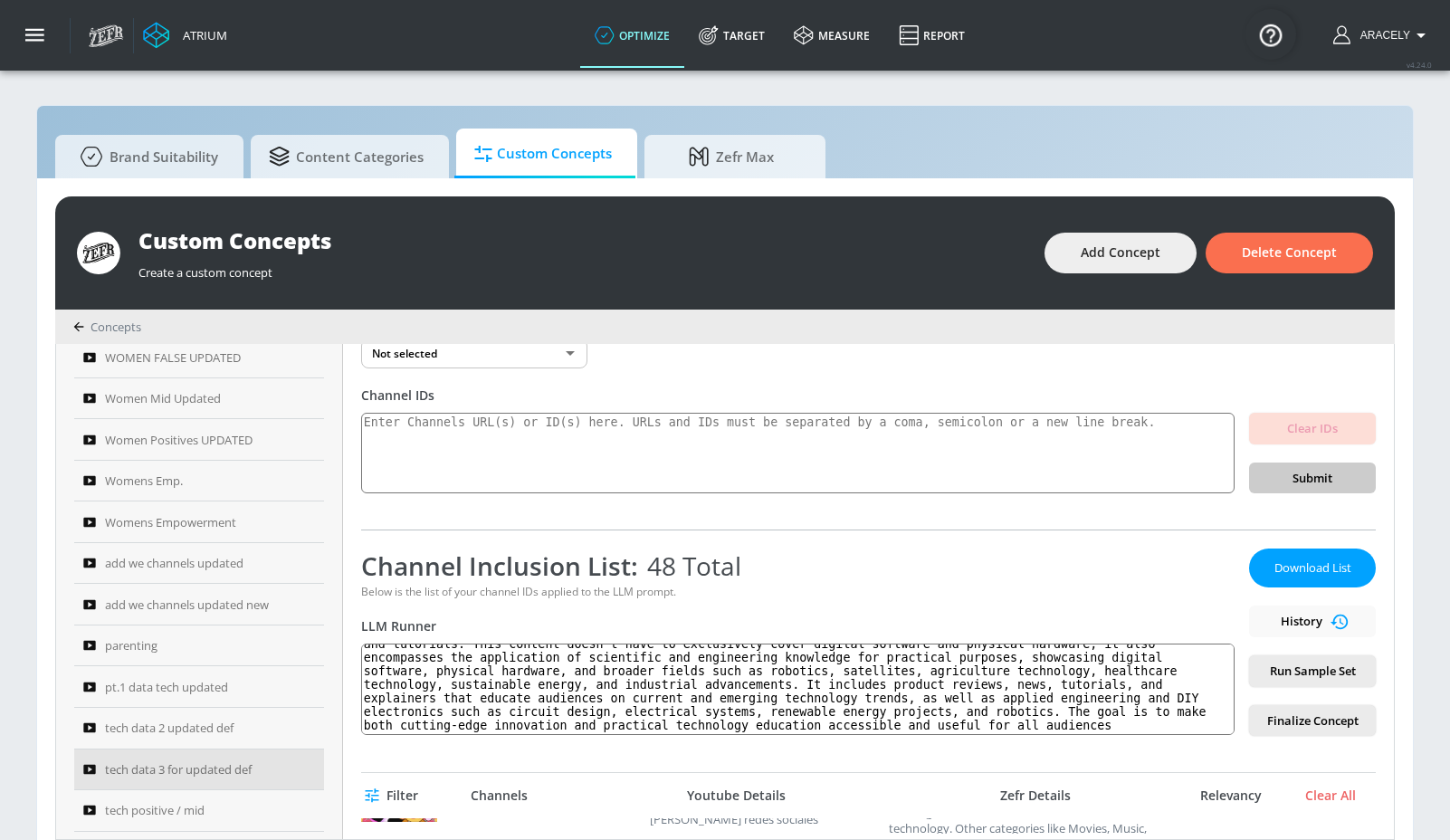
scroll to position [0, 0]
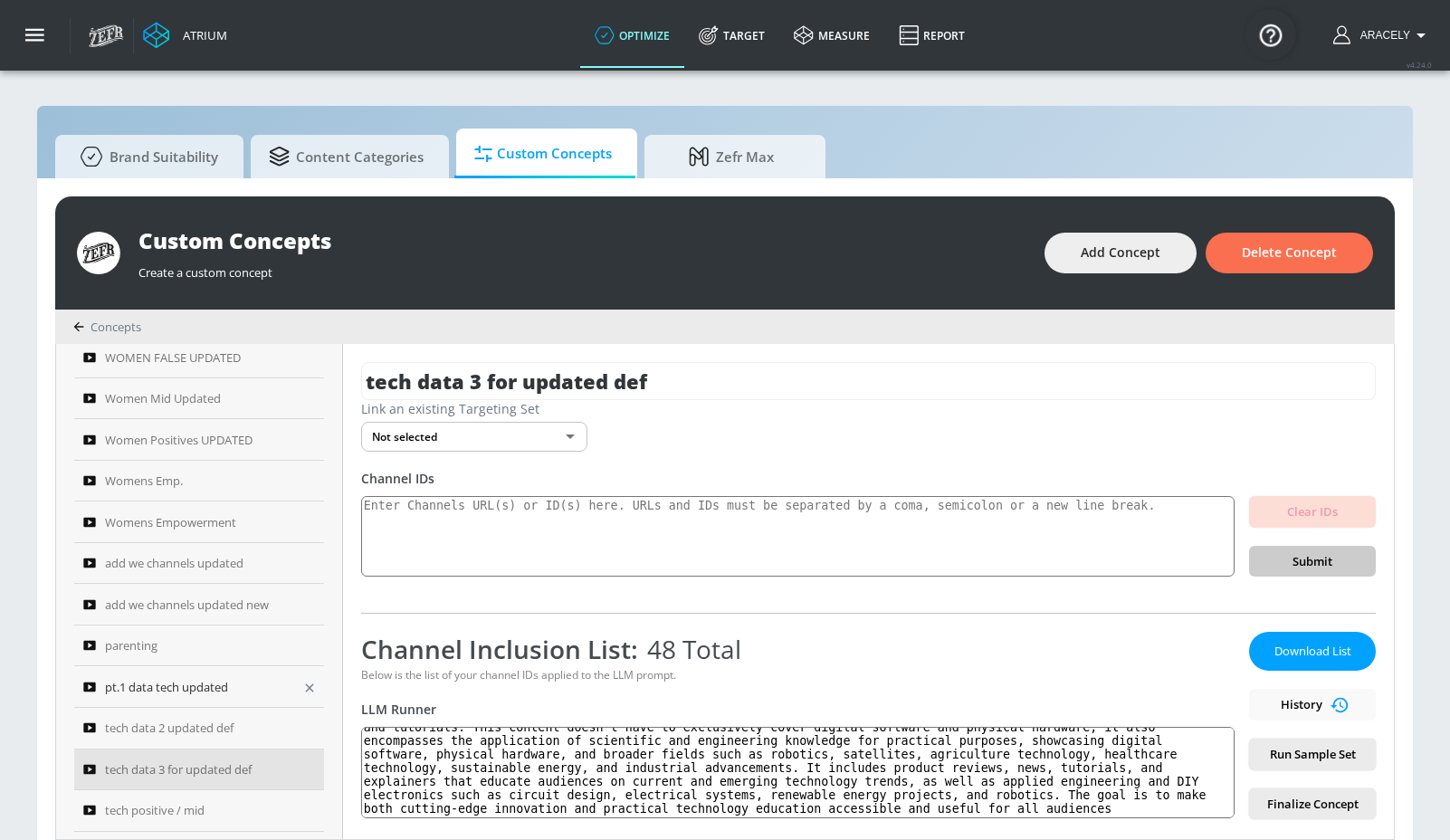
click at [158, 690] on span "pt.1 data tech updated" at bounding box center [166, 686] width 123 height 21
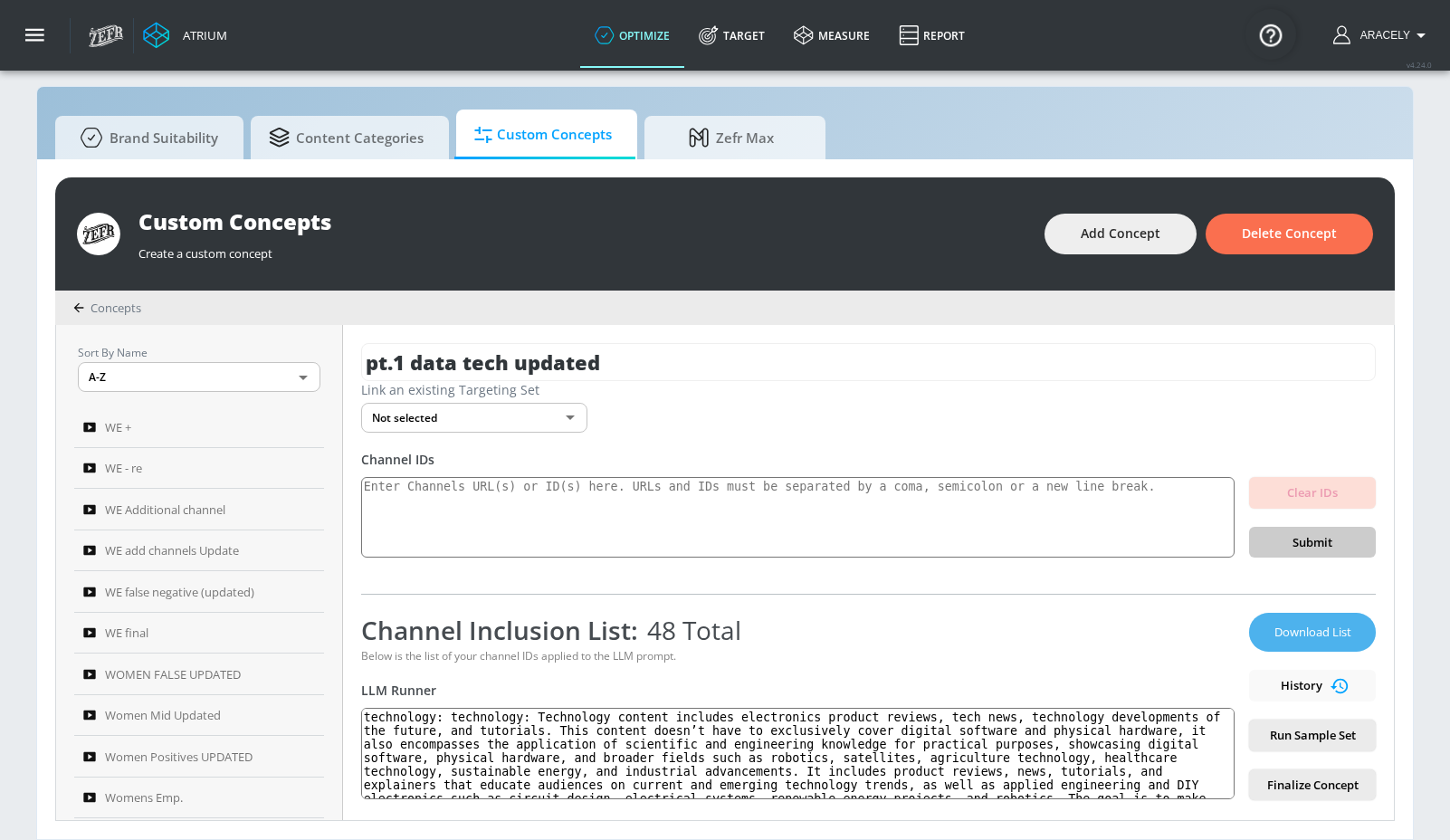
click at [1280, 615] on button "Download List" at bounding box center [1312, 632] width 127 height 39
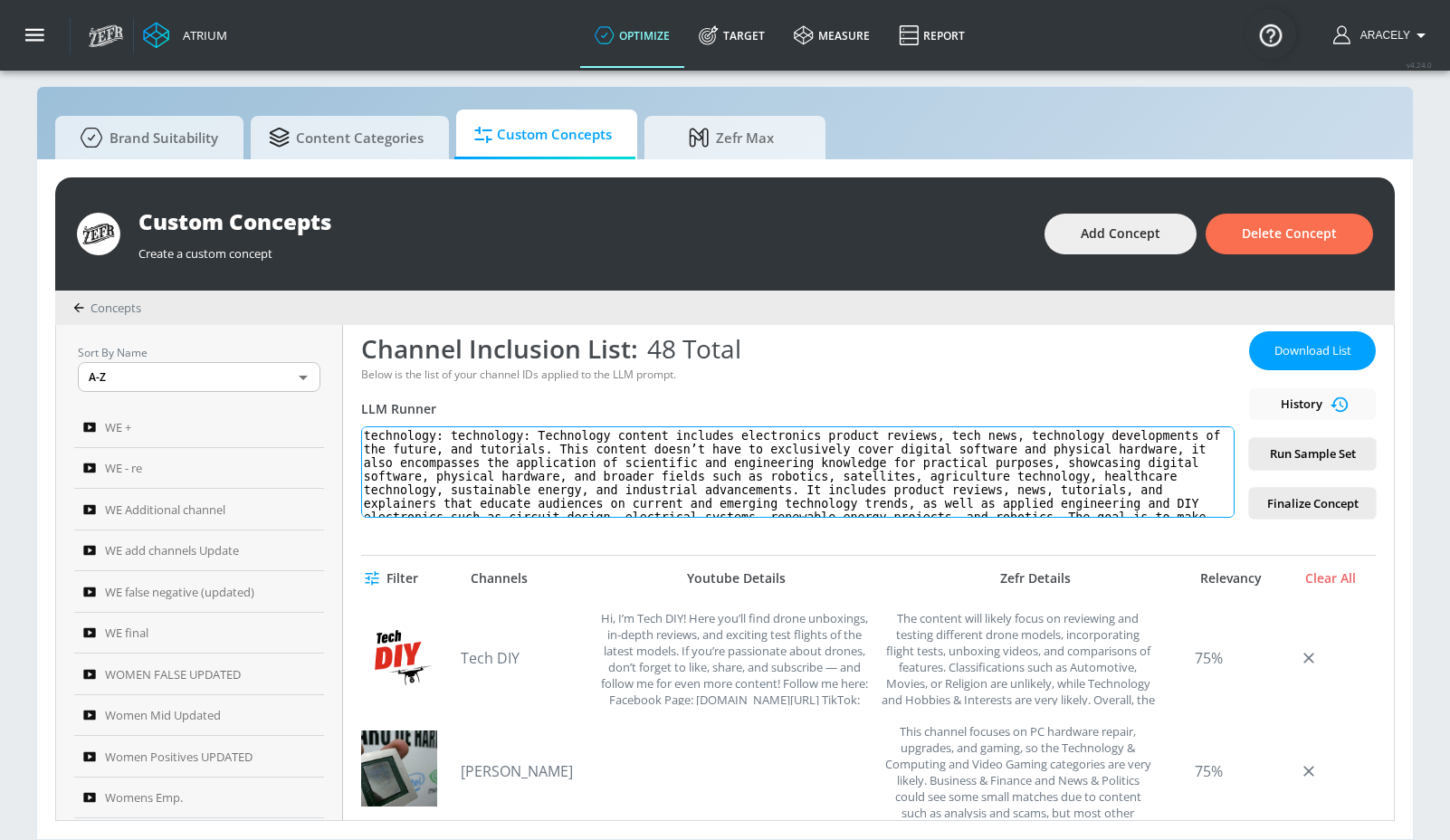
drag, startPoint x: 660, startPoint y: 499, endPoint x: 462, endPoint y: 411, distance: 216.7
click at [462, 411] on div "Channel Inclusion List: 48 Total Below is the list of your channel IDs applied …" at bounding box center [798, 425] width 874 height 188
click at [556, 430] on textarea "technology: technology: Technology content includes electronics product reviews…" at bounding box center [798, 472] width 874 height 92
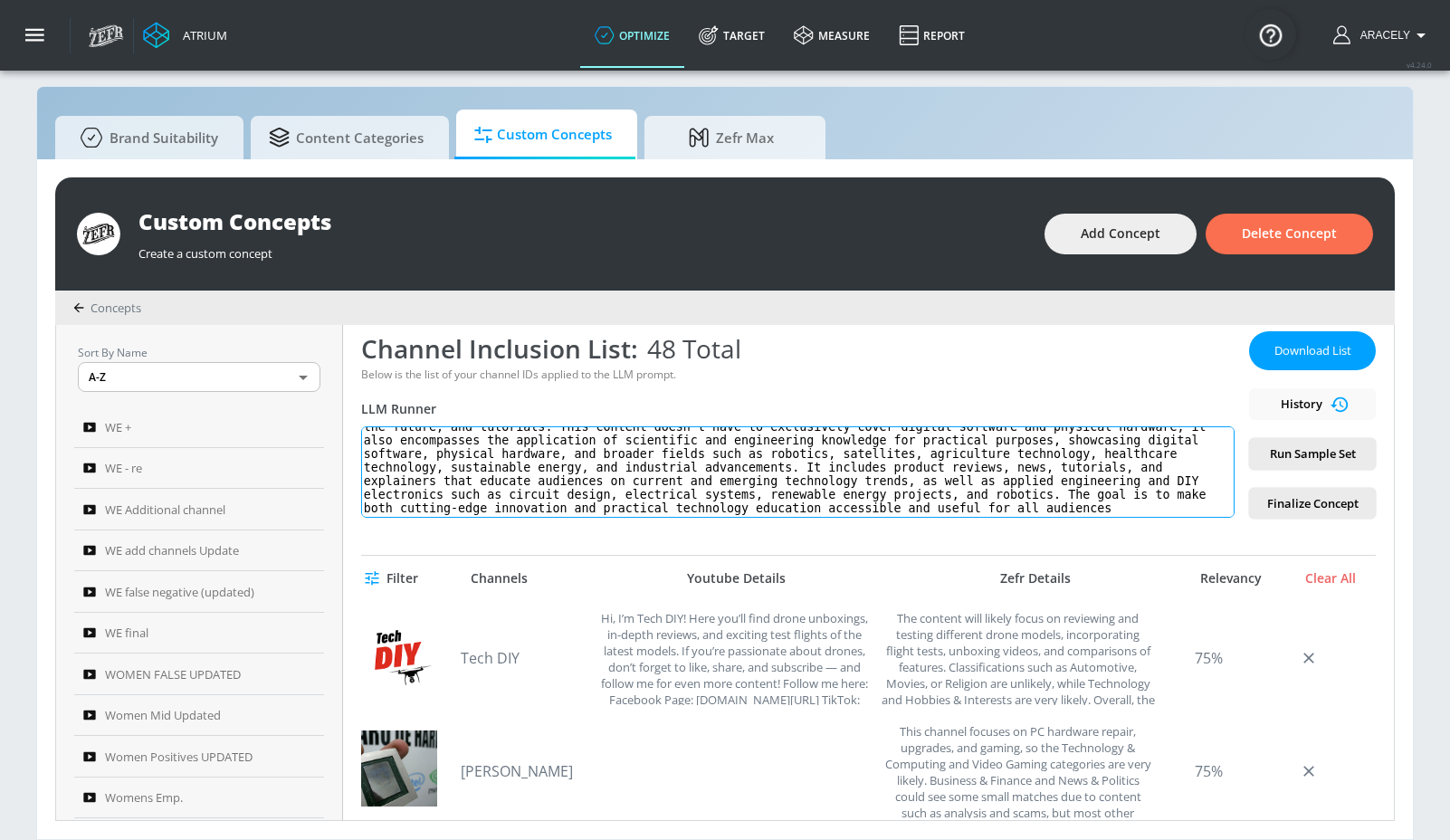
drag, startPoint x: 456, startPoint y: 439, endPoint x: 662, endPoint y: 551, distance: 234.5
click at [640, 568] on div "pt.1 data tech updated Link an existing Targeting Set Not selected none ​ Chann…" at bounding box center [868, 572] width 1051 height 495
paste textarea "Technology content includes electronics product reviews, tech news, technology …"
type textarea "technology: Technology content includes electronics product reviews, tech news,…"
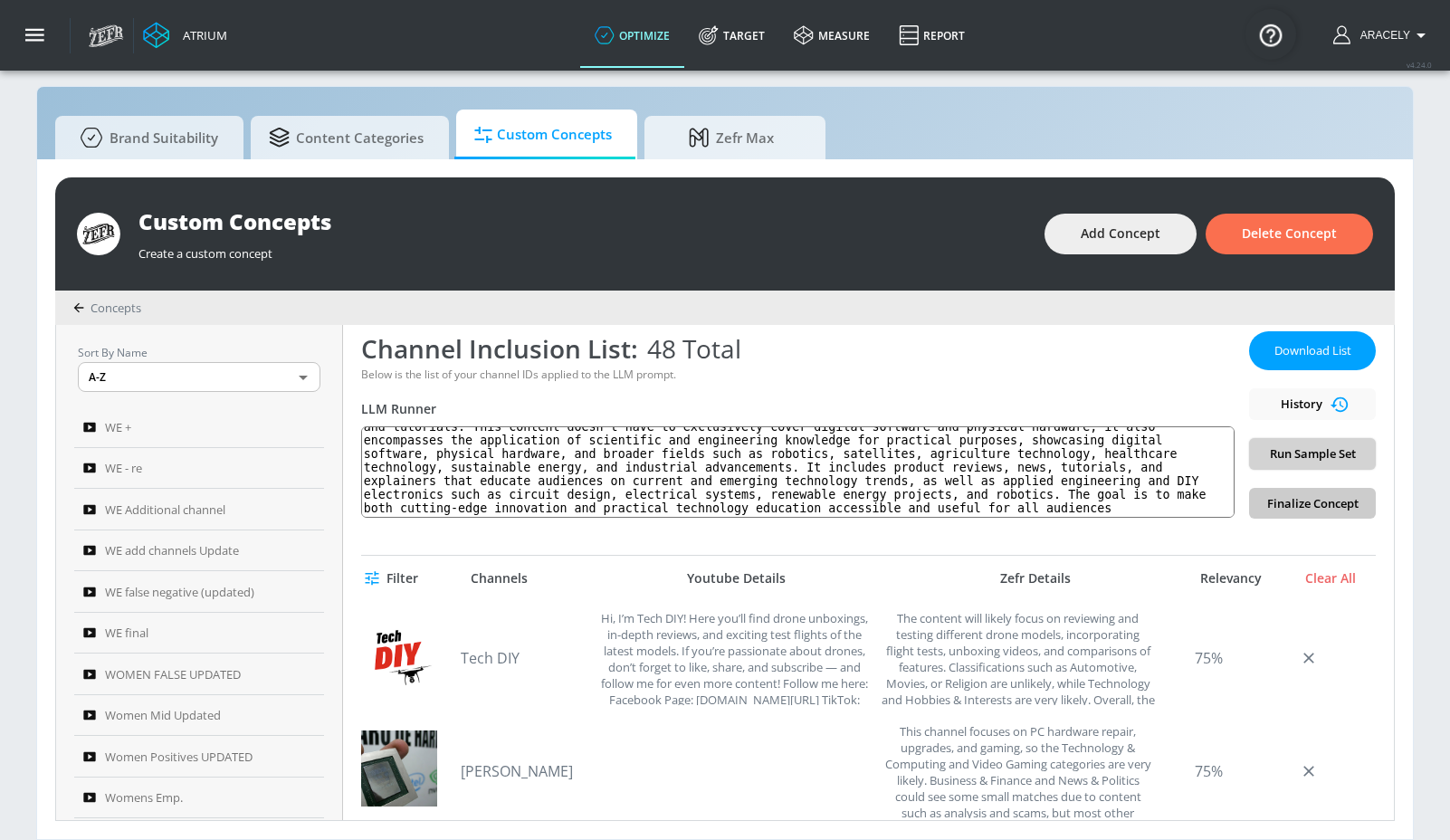
click at [1278, 459] on span "Run Sample Set" at bounding box center [1312, 454] width 98 height 21
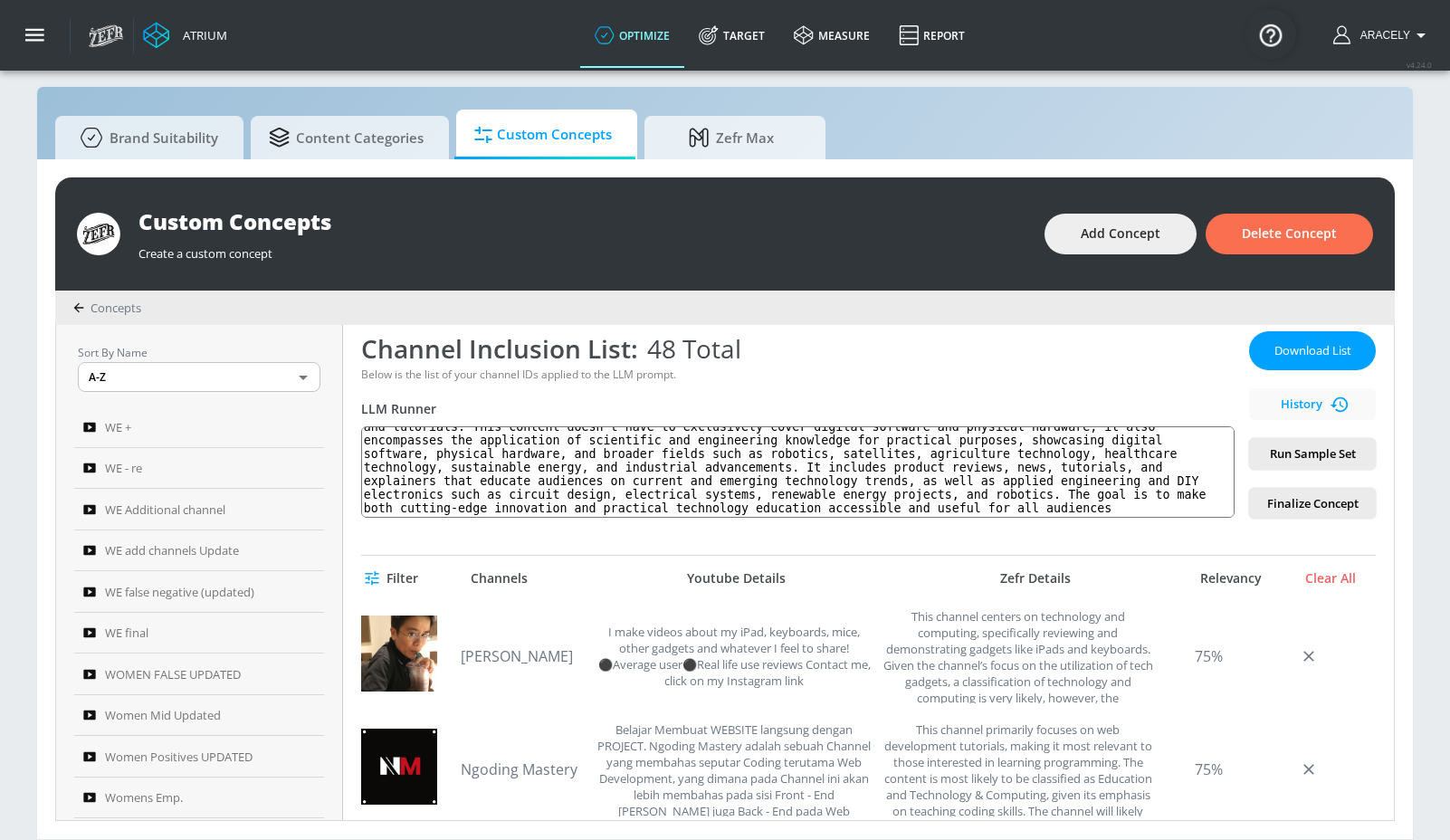
scroll to position [0, 0]
click at [1299, 350] on span "Download List" at bounding box center [1313, 351] width 91 height 21
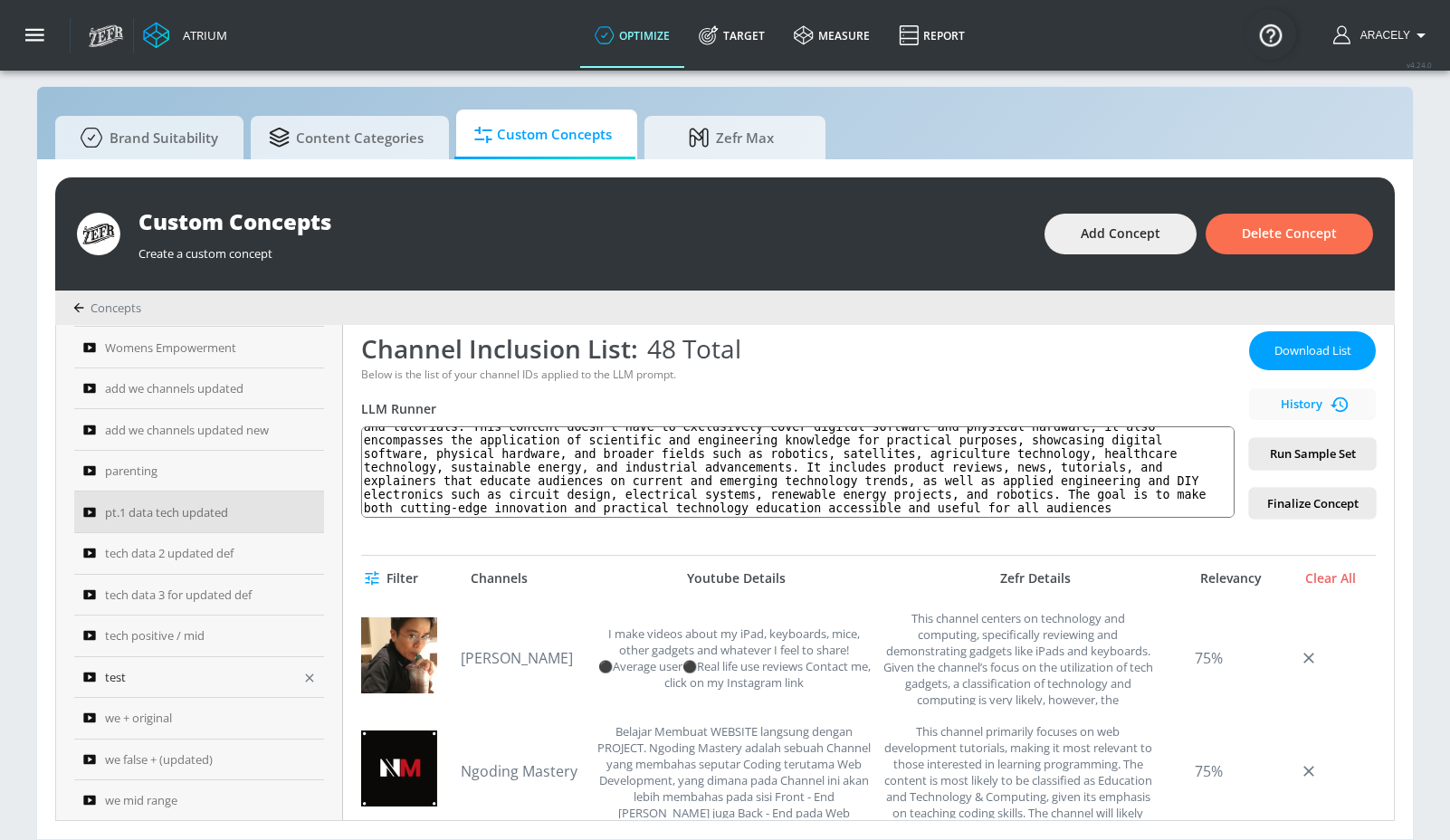
scroll to position [659, 0]
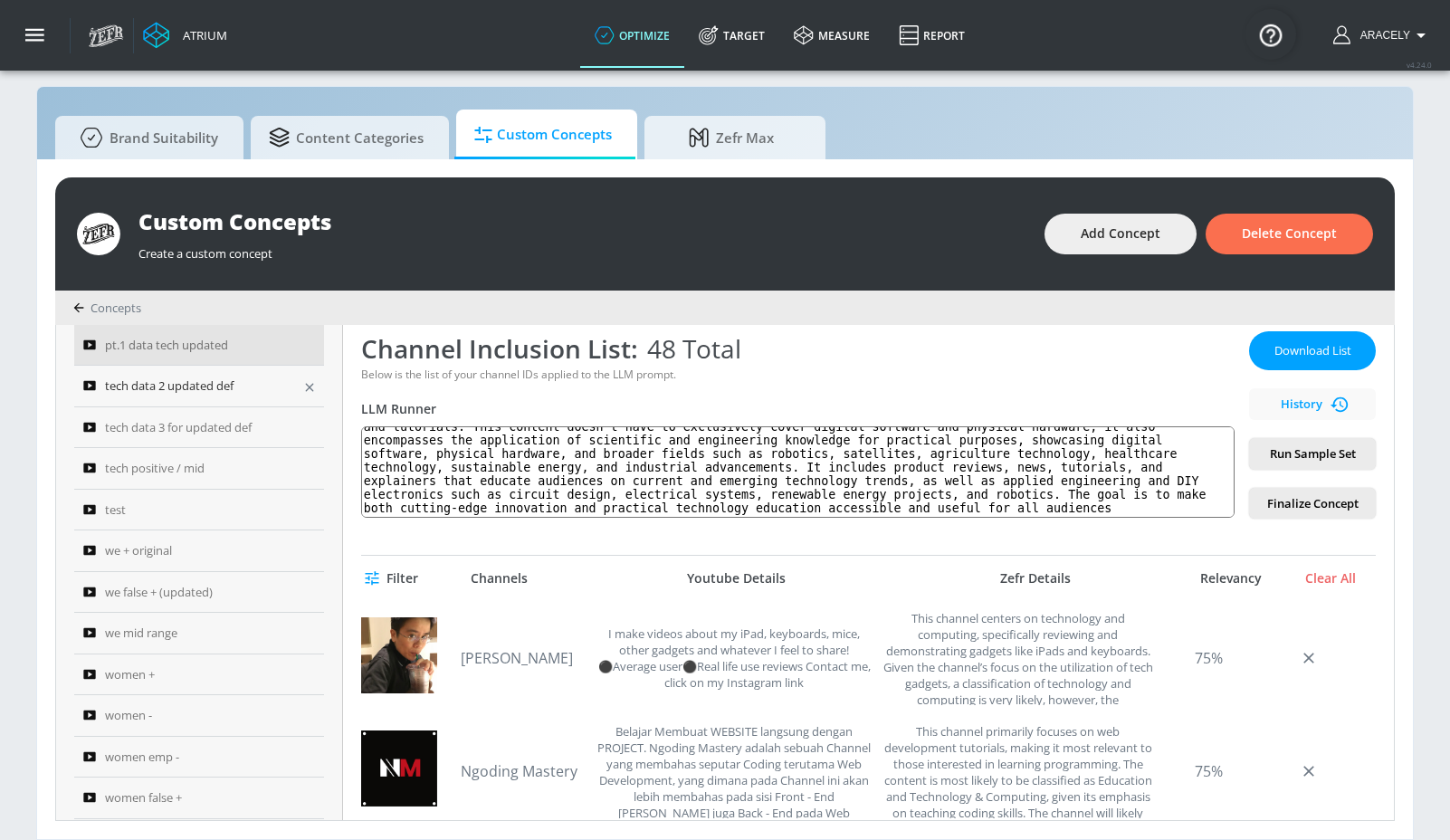
click at [175, 386] on span "tech data 2 updated def" at bounding box center [169, 386] width 129 height 21
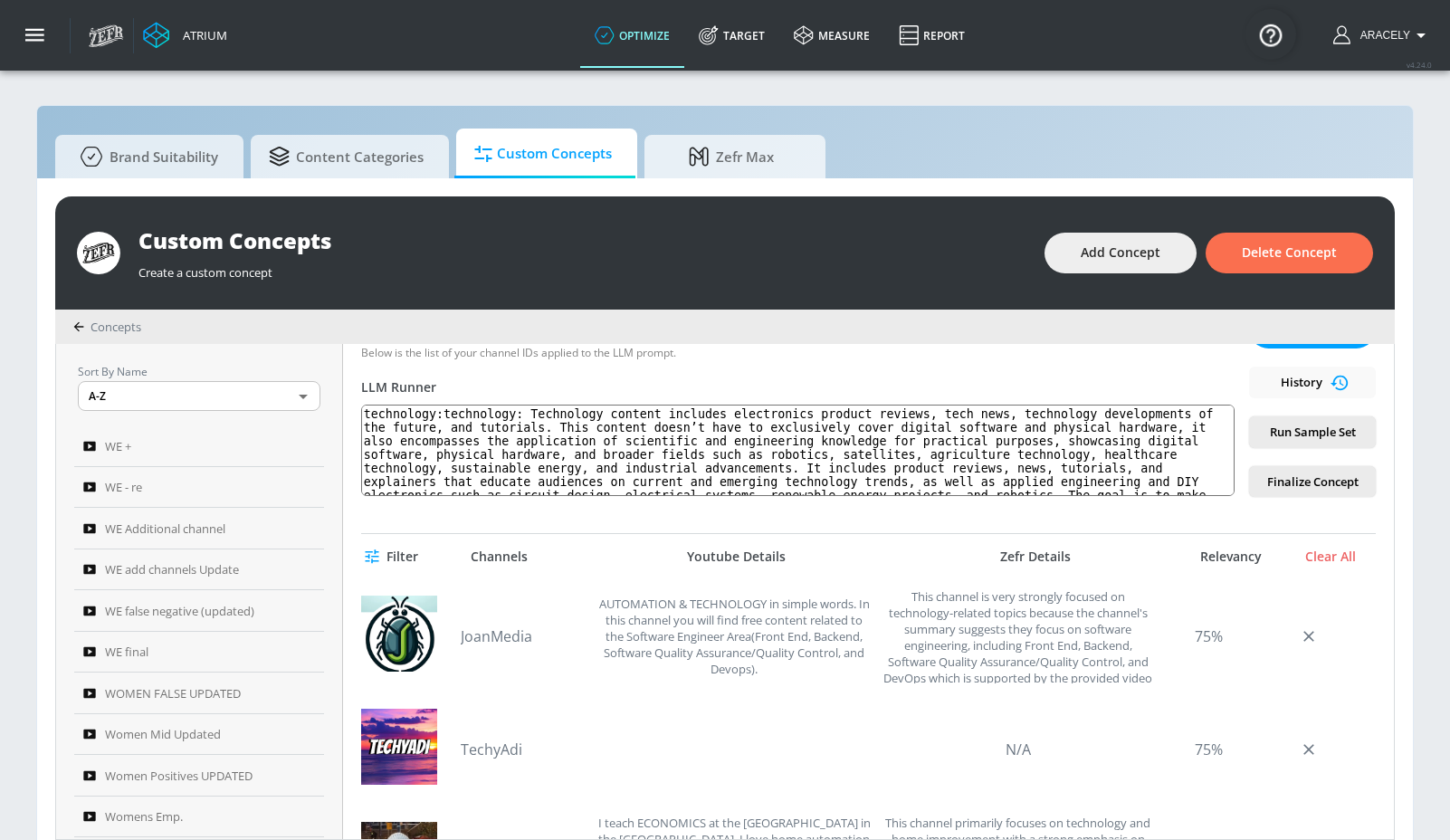
scroll to position [319, 0]
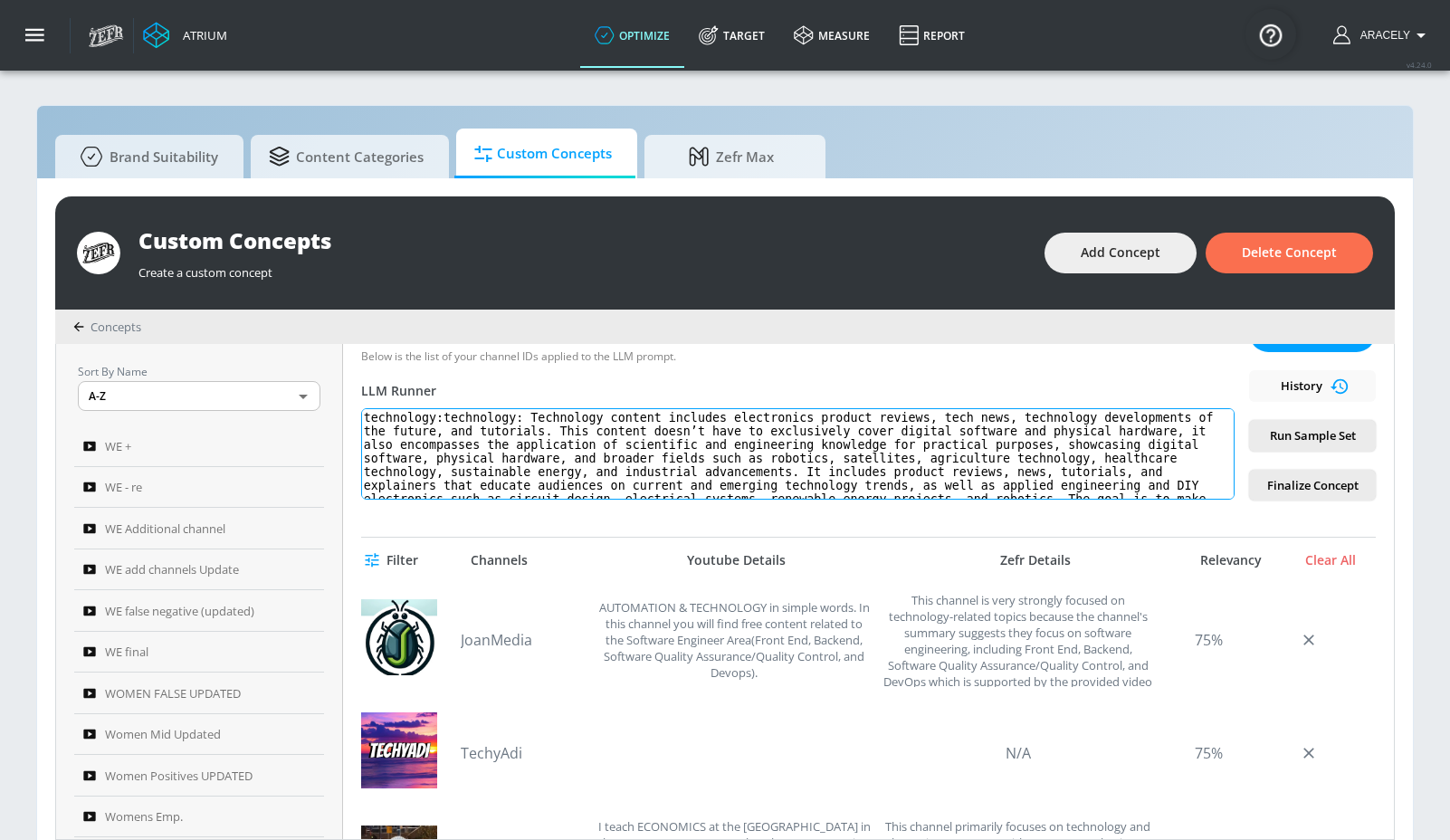
click at [617, 439] on textarea "technology:technology: Technology content includes electronics product reviews,…" at bounding box center [798, 453] width 874 height 92
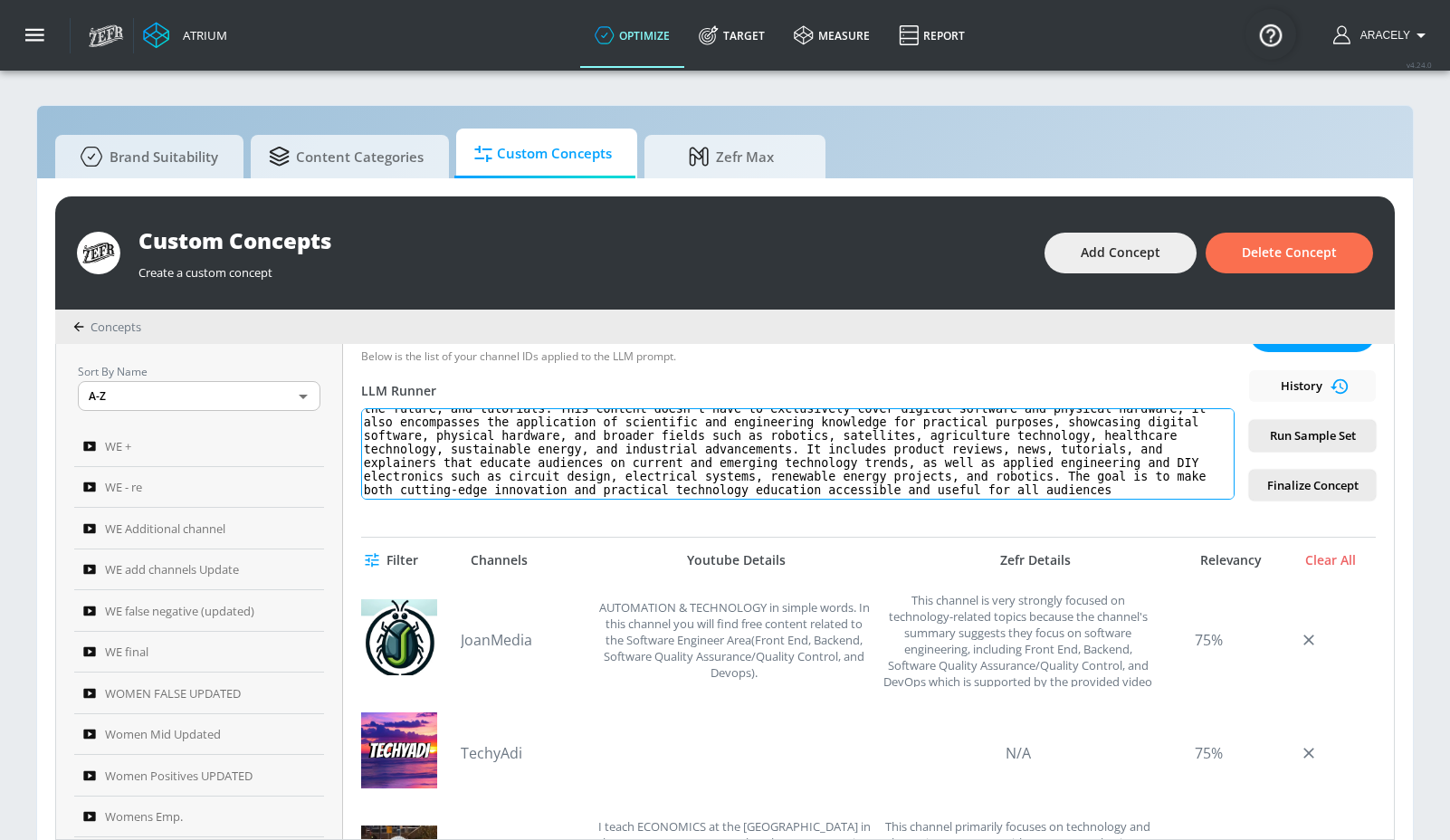
drag, startPoint x: 451, startPoint y: 417, endPoint x: 682, endPoint y: 573, distance: 278.7
click at [682, 578] on div "tech data 2 updated def Link an existing Targeting Set Not selected none ​ Chan…" at bounding box center [868, 592] width 1051 height 495
paste textarea "Technology content includes electronics product reviews, tech news, technology …"
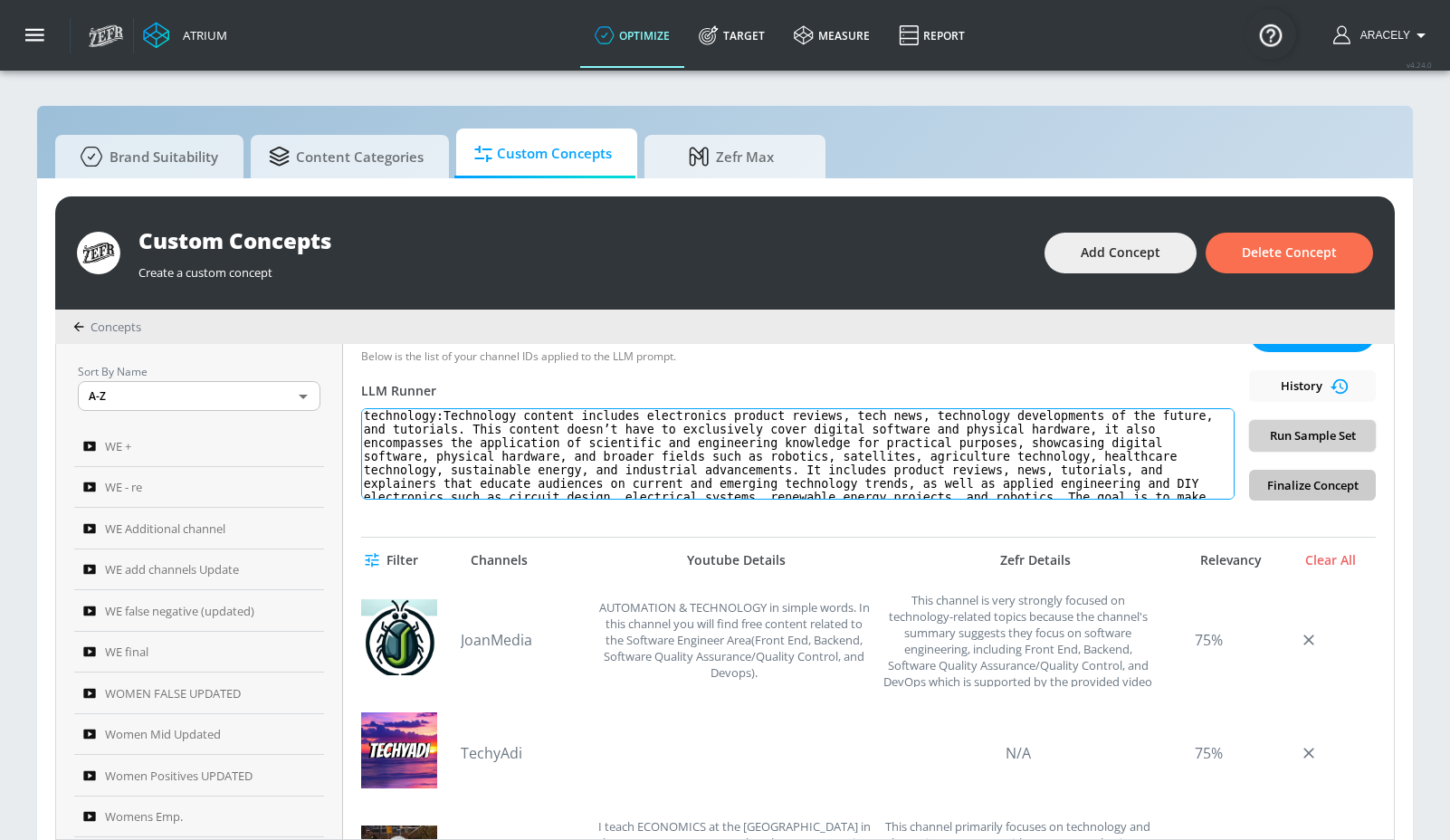
type textarea "technology:Technology content includes electronics product reviews, tech news, …"
click at [1278, 440] on span "Run Sample Set" at bounding box center [1312, 436] width 98 height 21
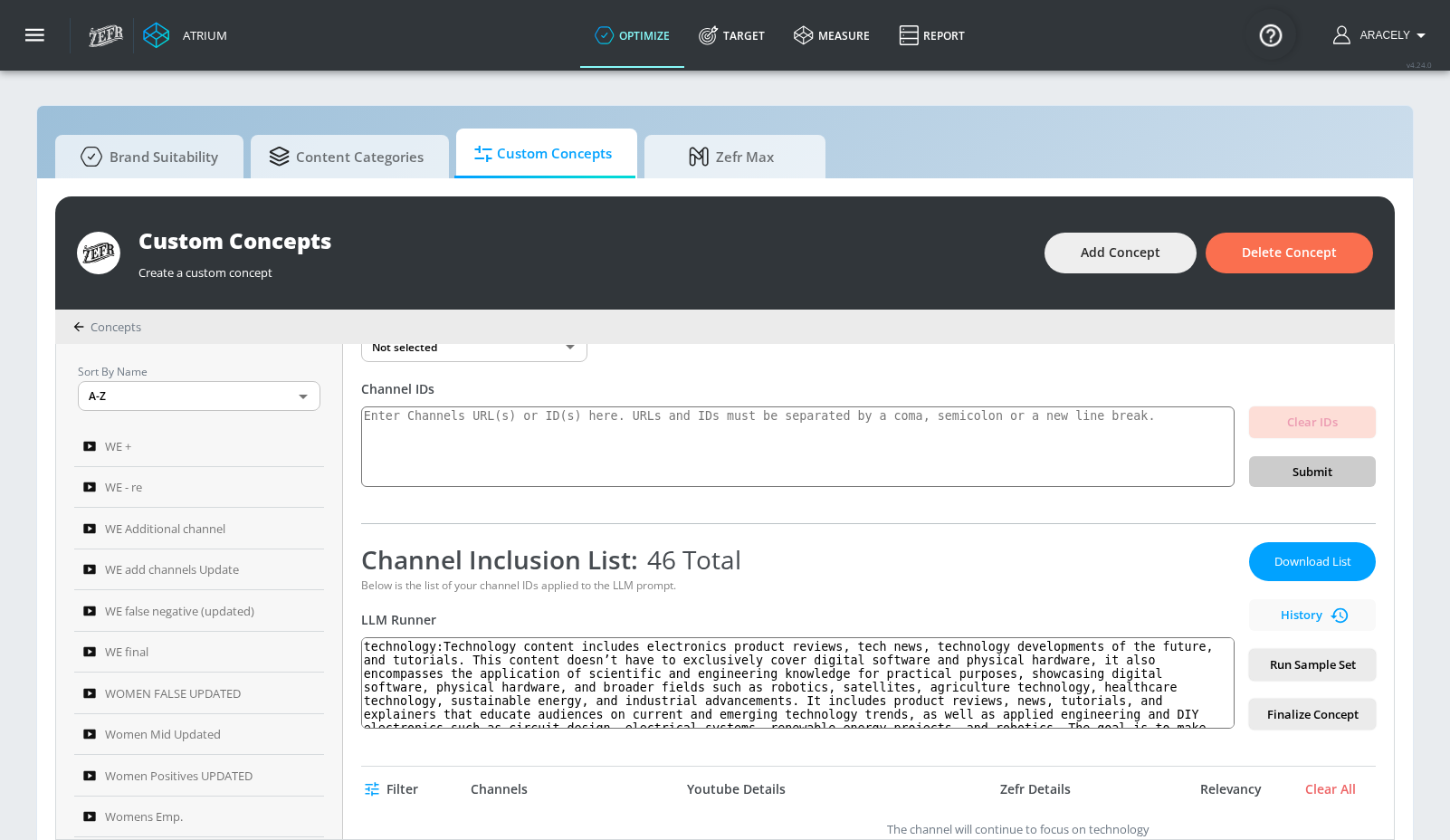
scroll to position [87, 0]
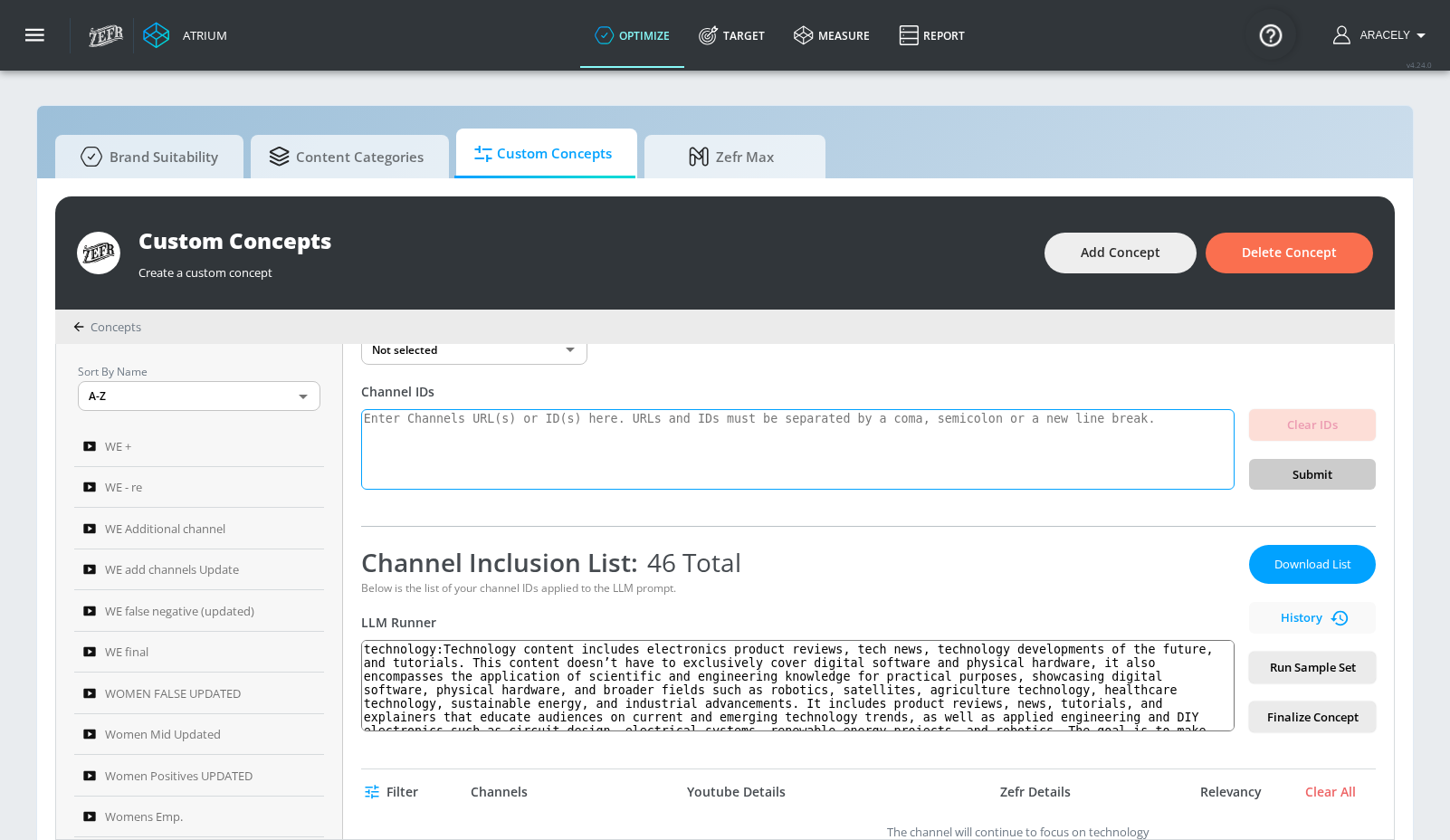
click at [537, 433] on textarea at bounding box center [798, 449] width 874 height 81
paste textarea "UCCMAr8fQ_WdYxDSSEvg_52A UCpeJpaSLeeyQ24zIuevpb2w UCrHF1oYe-QMQZZVCNwRLQfQ UCfX…"
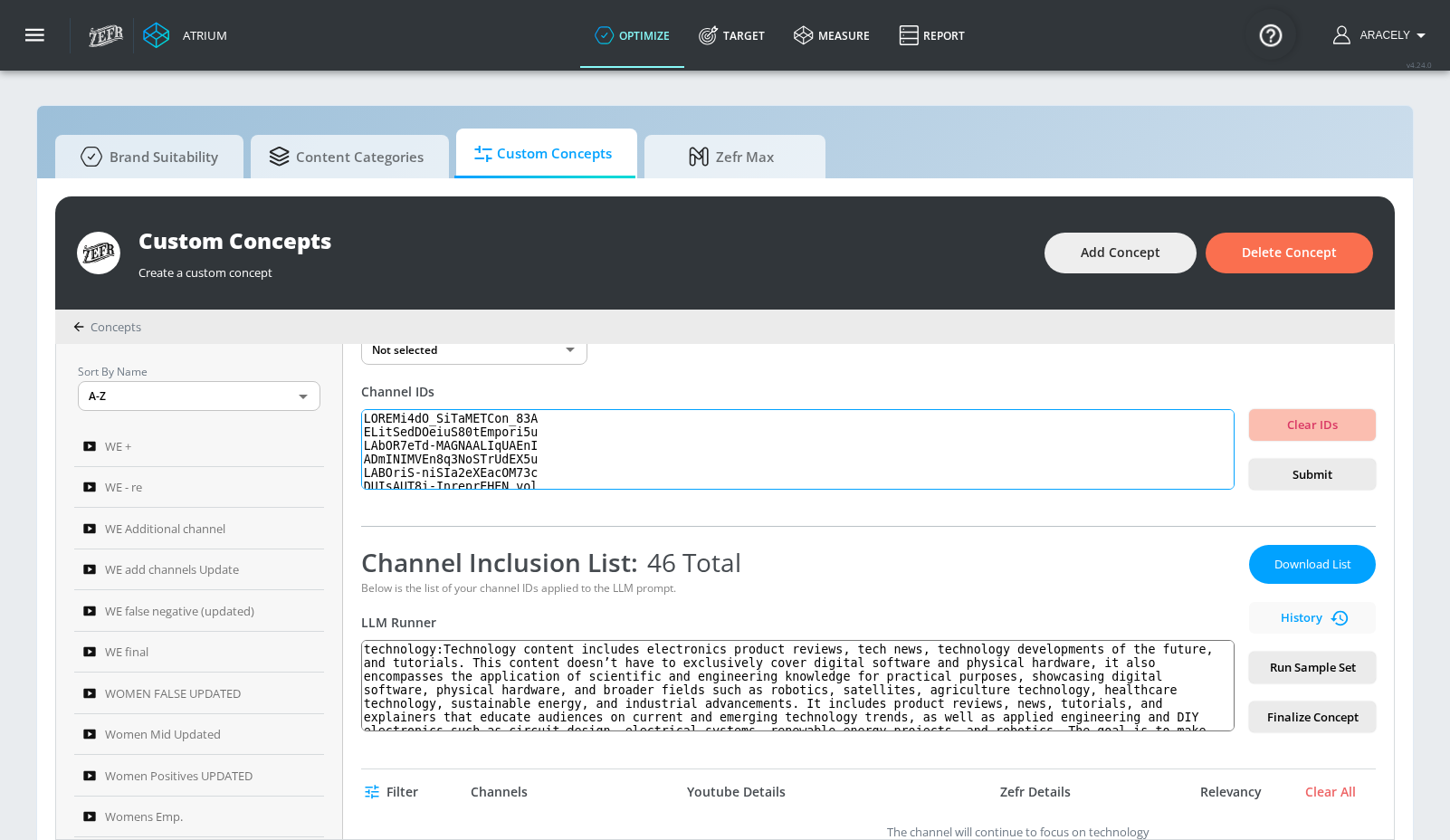
scroll to position [548, 0]
type textarea "UCCMAr8fQ_WdYxDSSEvg_52A UCpeJpaSLeeyQ24zIuevpb2w UCrHF1oYe-QMQZZVCNwRLQfQ UCfX…"
click at [1249, 475] on button "Submit" at bounding box center [1312, 475] width 127 height 32
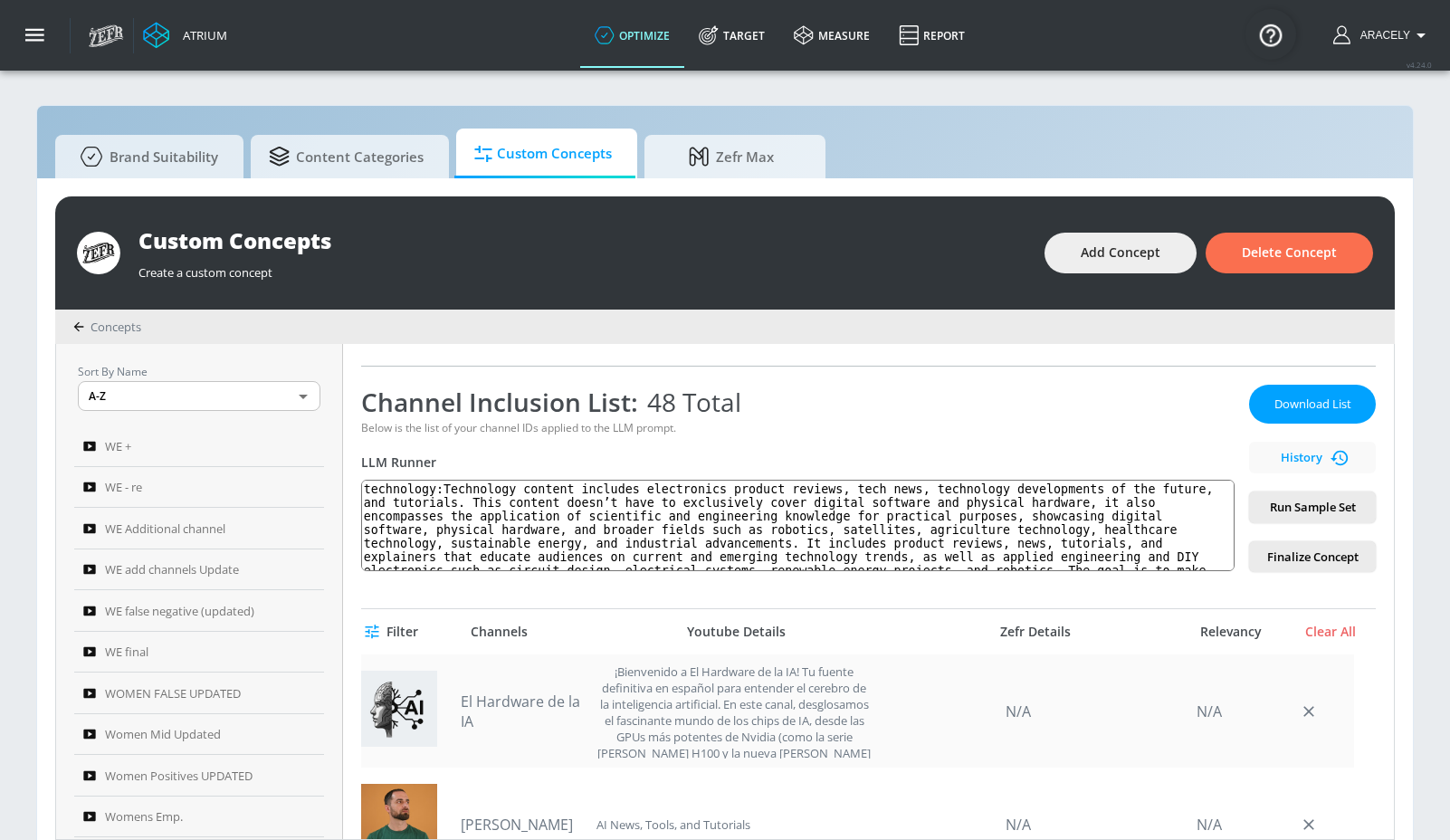
scroll to position [377, 0]
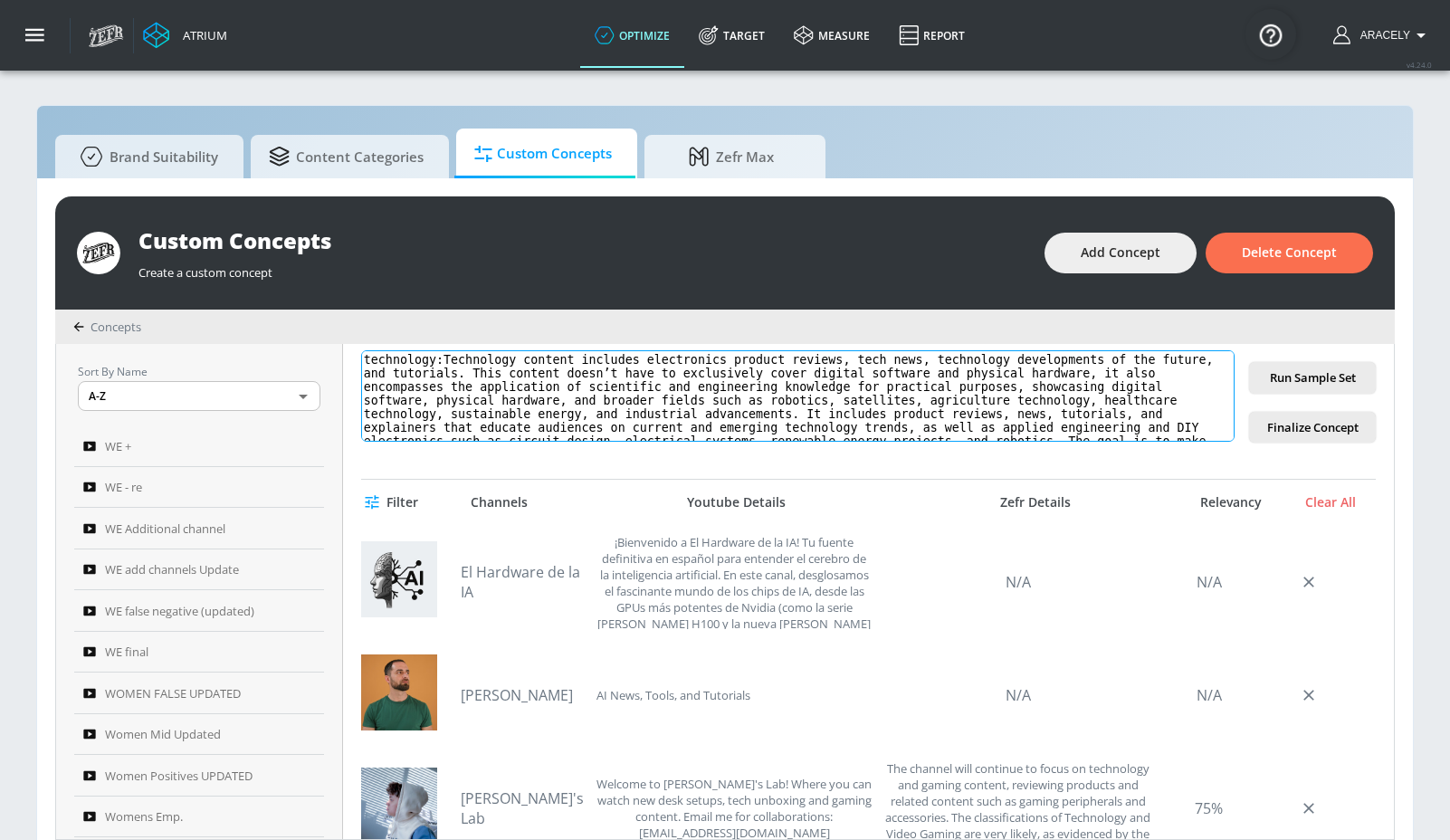
click at [450, 362] on textarea "technology:Technology content includes electronics product reviews, tech news, …" at bounding box center [798, 395] width 874 height 92
type textarea "technology: Technology content includes electronics product reviews, tech news,…"
click at [1308, 373] on span "Run Sample Set" at bounding box center [1312, 378] width 98 height 21
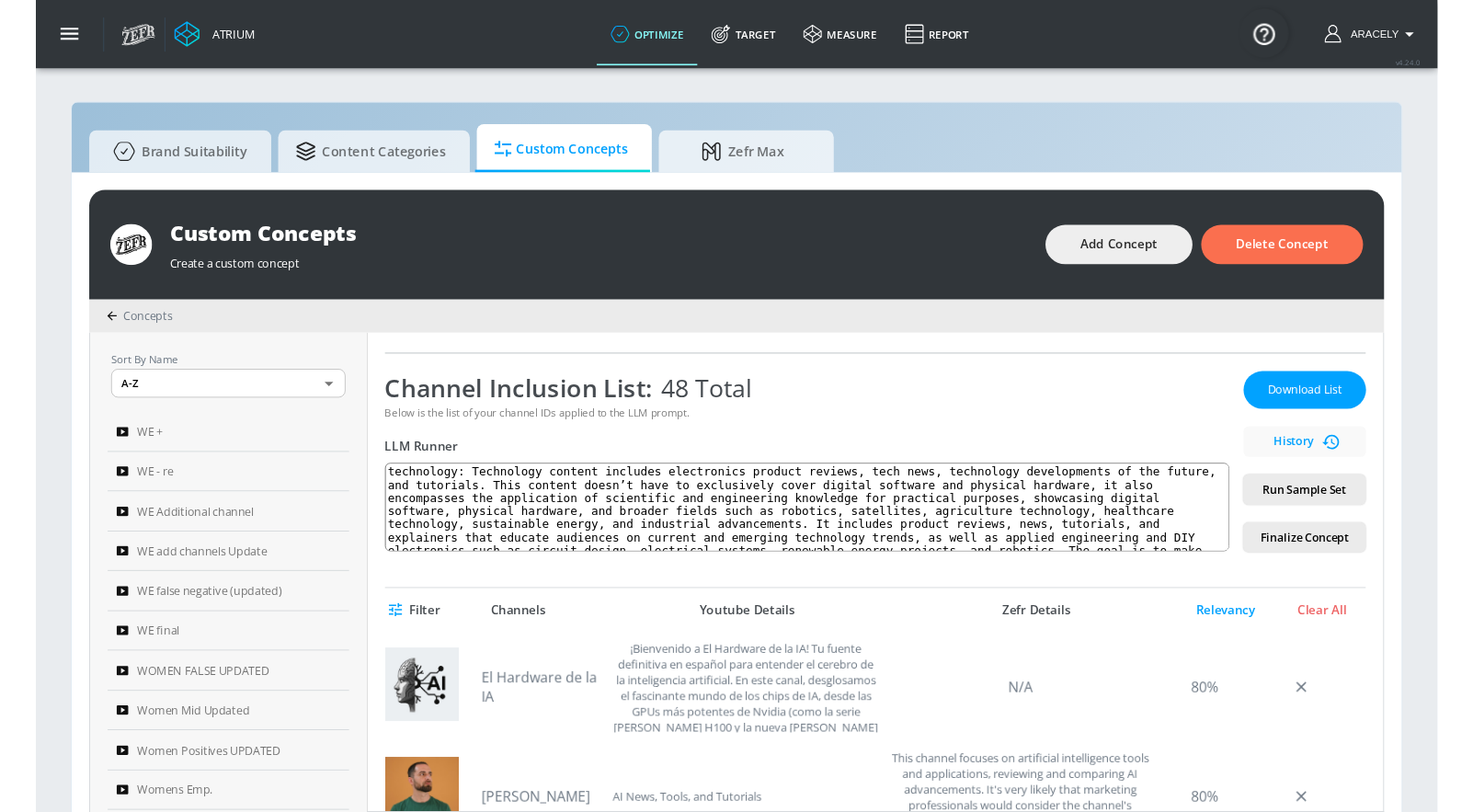
scroll to position [248, 0]
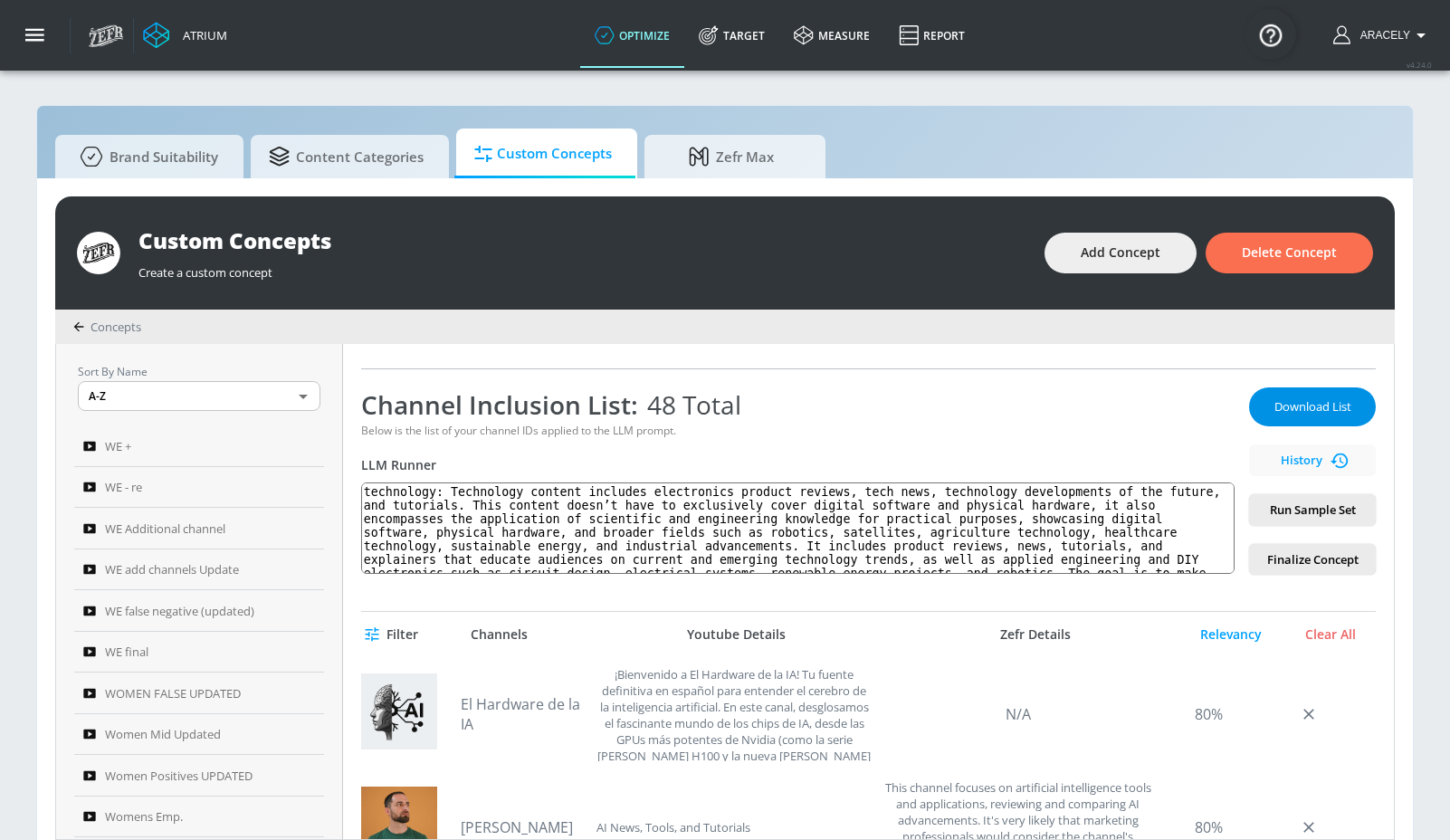
click at [1301, 410] on span "Download List" at bounding box center [1313, 407] width 91 height 21
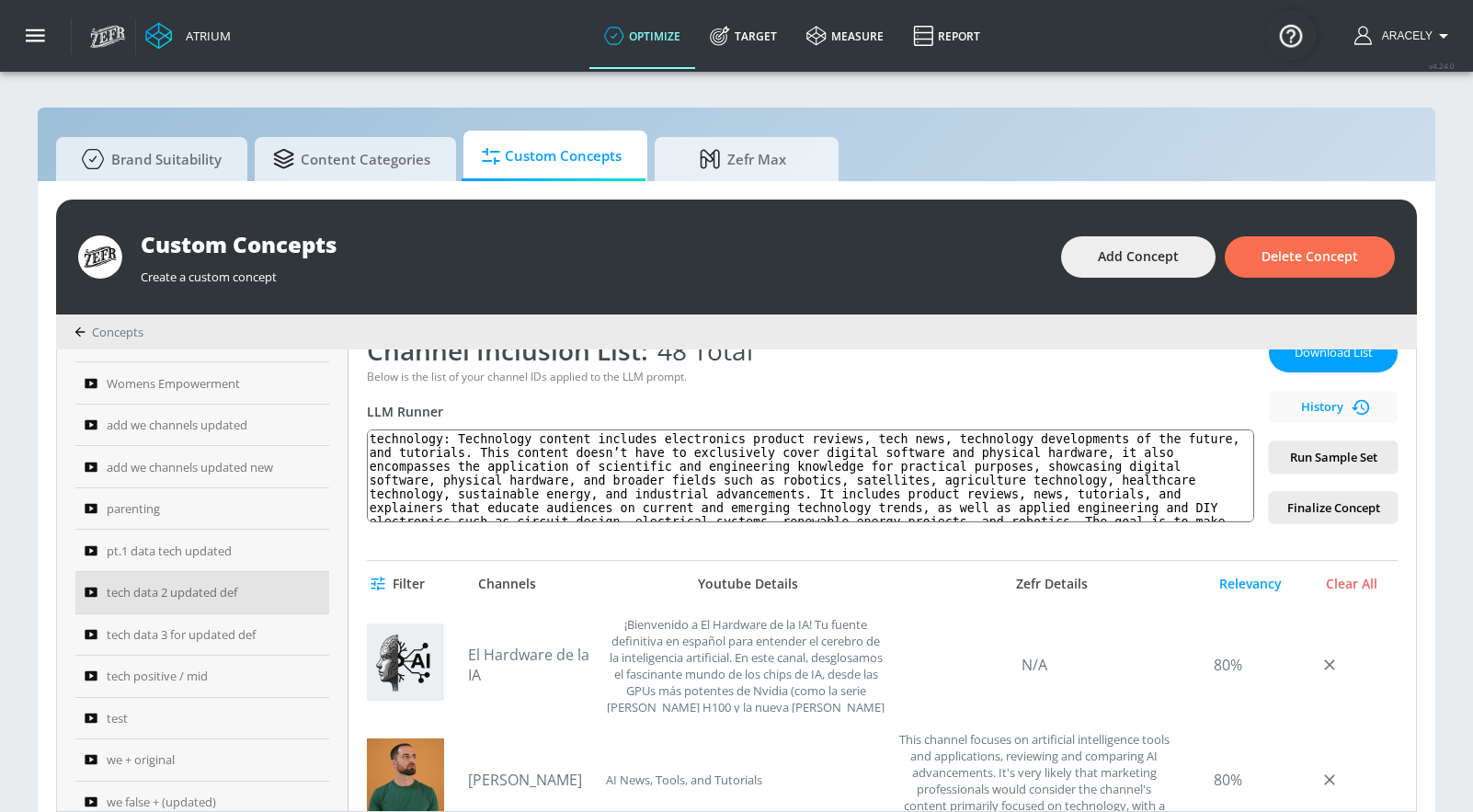
scroll to position [492, 0]
click at [177, 629] on span "tech data 3 for updated def" at bounding box center [182, 630] width 149 height 22
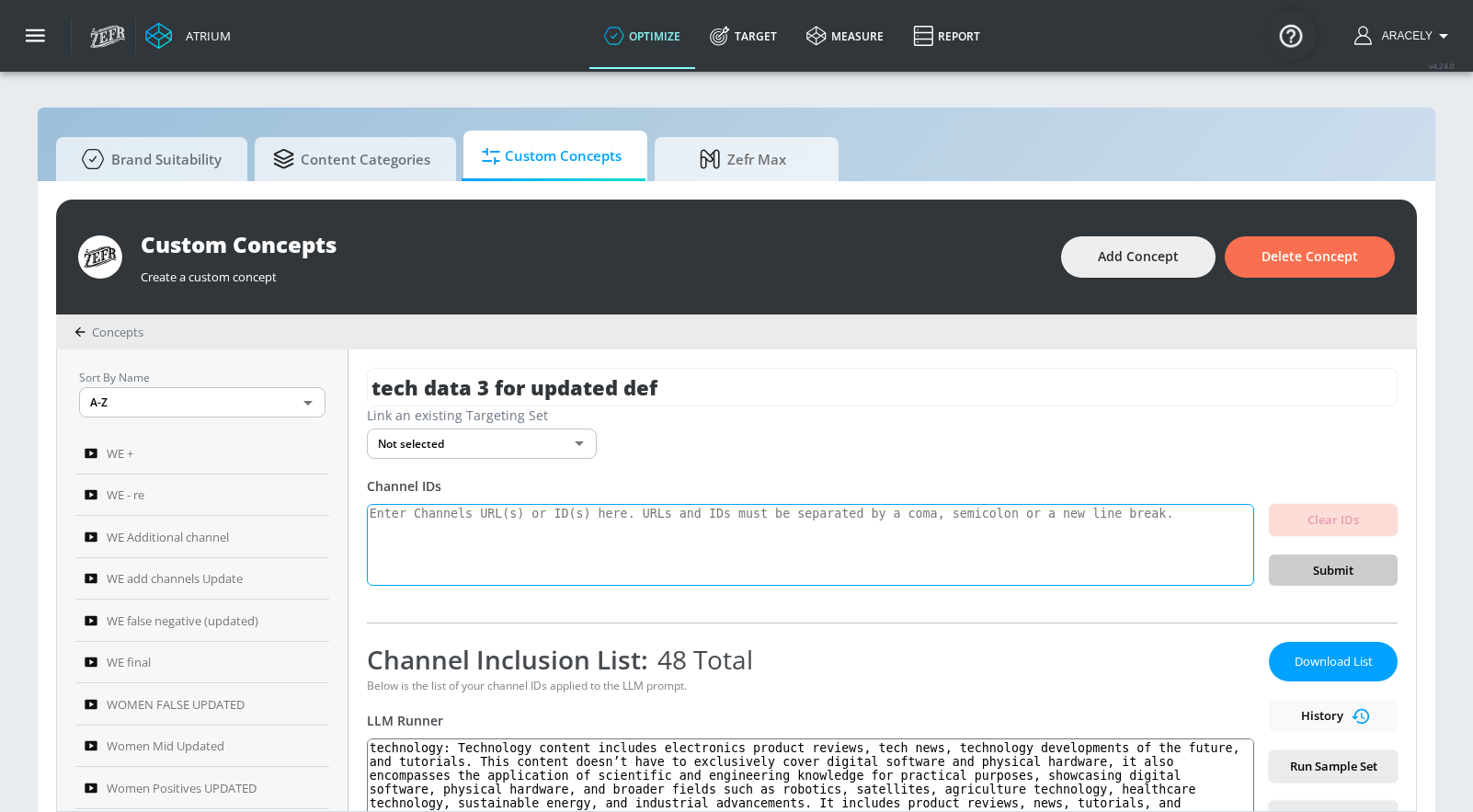
click at [614, 539] on textarea at bounding box center [811, 545] width 888 height 82
paste textarea "UC8Nor812MBl3hO8F81_wCvw UC7K63QIAwVNHrNCmfb9zr2g UCxgjo01g3C2YFoBGaplkv8A UCxE…"
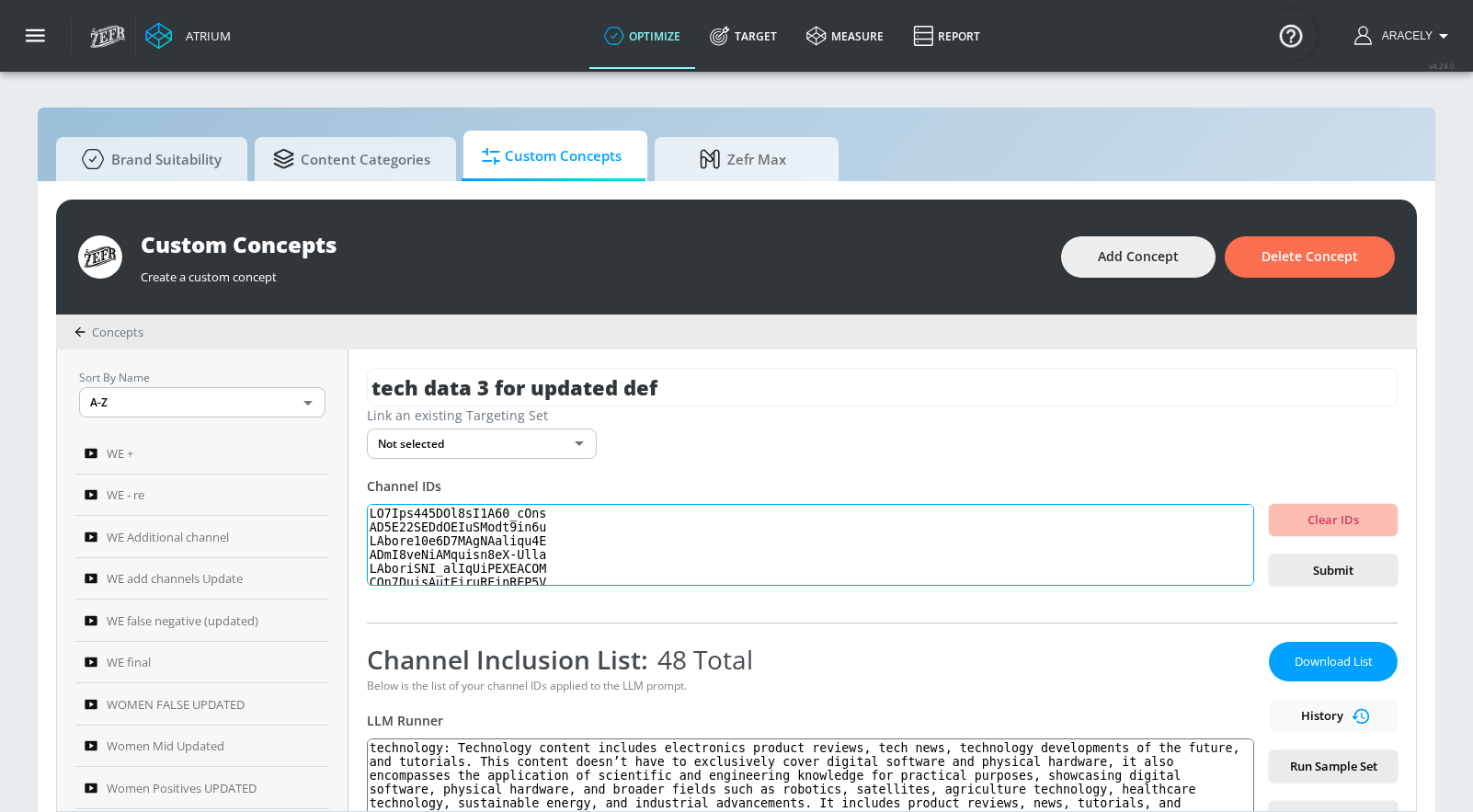
scroll to position [612, 0]
type textarea "UC8Nor812MBl3hO8F81_wCvw UC7K63QIAwVNHrNCmfb9zr2g UCxgjo01g3C2YFoBGaplkv8A UCxE…"
click at [1299, 560] on span "Submit" at bounding box center [1333, 570] width 99 height 22
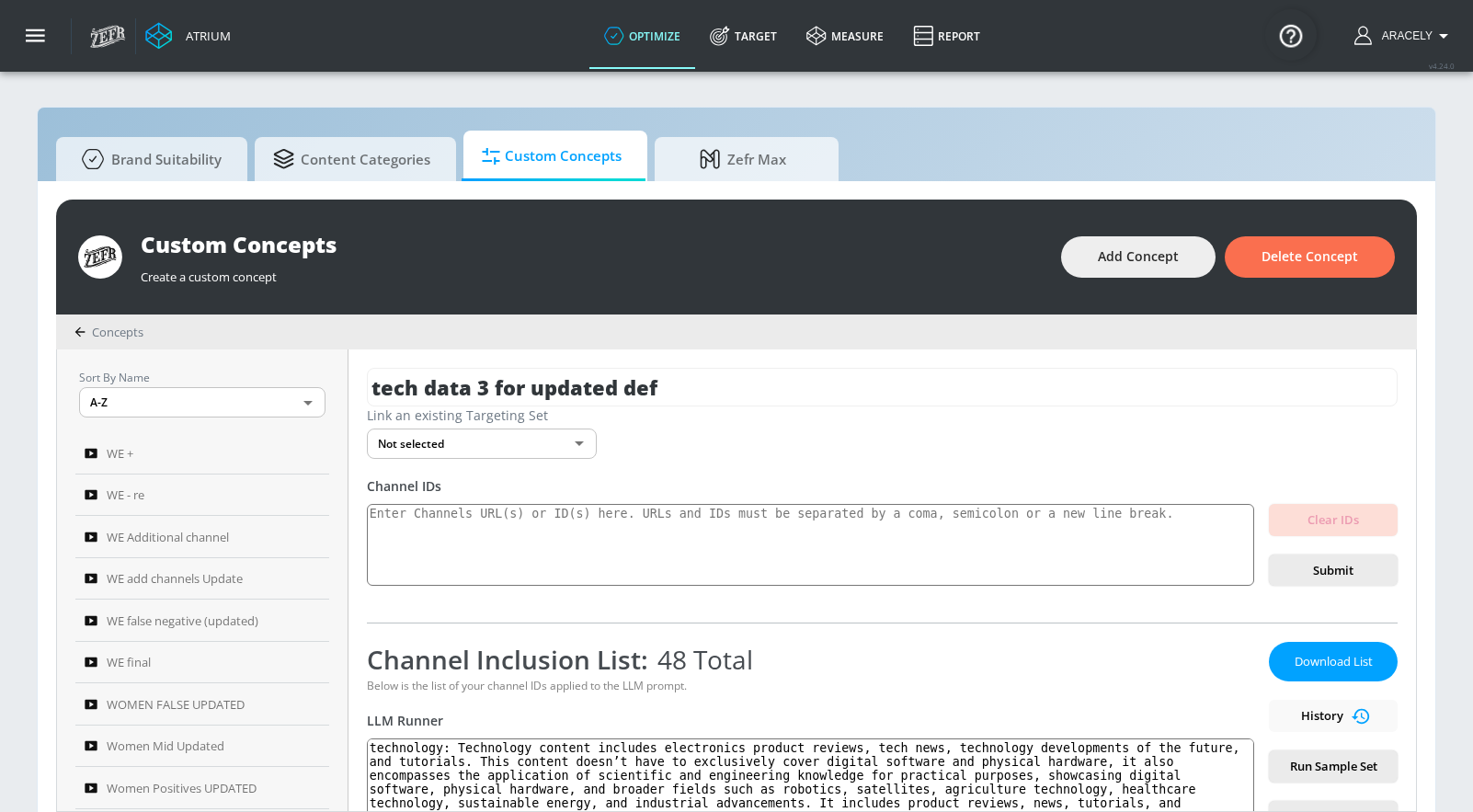
scroll to position [0, 0]
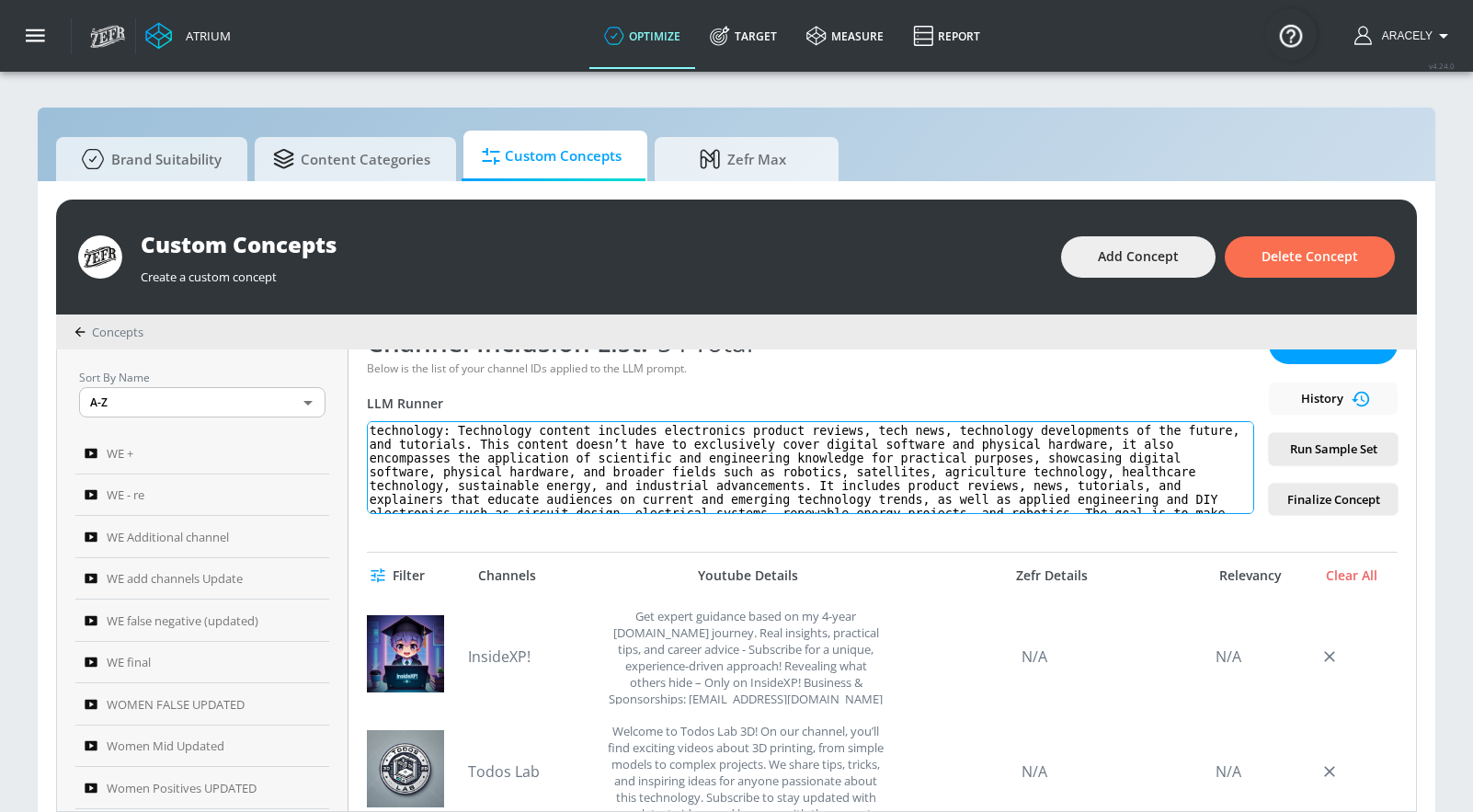
click at [498, 449] on textarea "technology: Technology content includes electronics product reviews, tech news,…" at bounding box center [811, 467] width 888 height 93
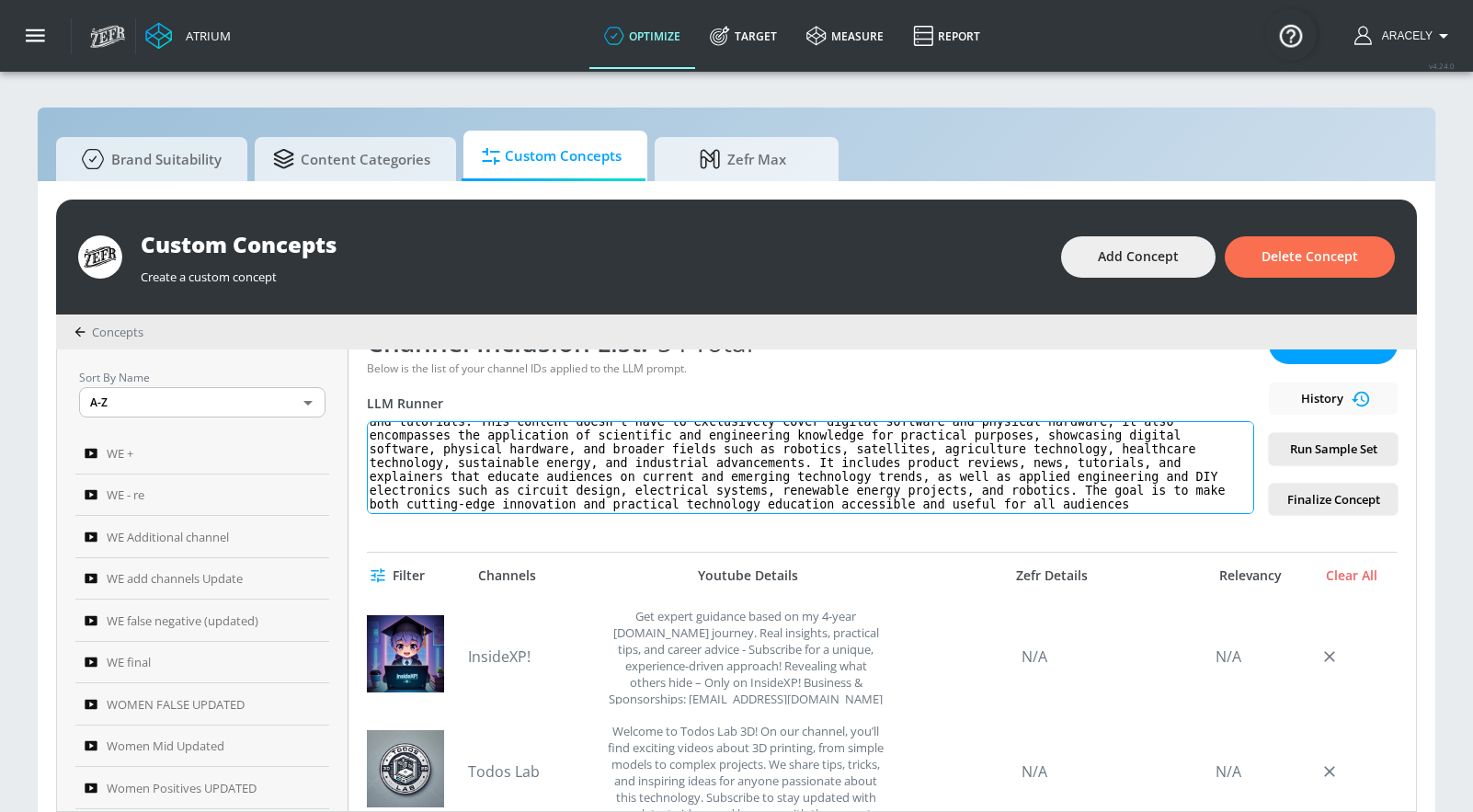
drag, startPoint x: 380, startPoint y: 430, endPoint x: 597, endPoint y: 576, distance: 261.5
click at [597, 576] on div "tech data 3 for updated def Link an existing Targeting Set Not selected none ​ …" at bounding box center [882, 580] width 1067 height 461
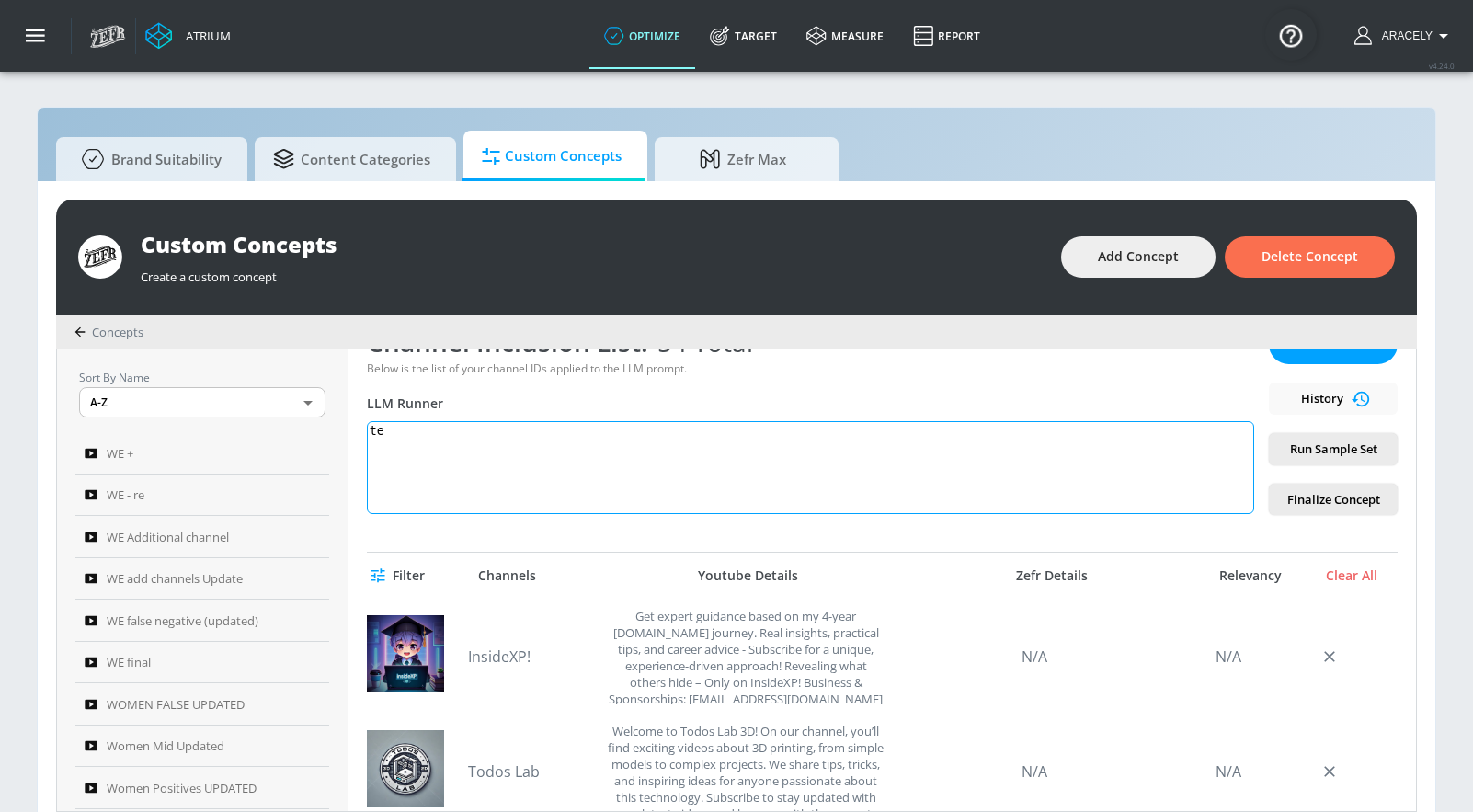
scroll to position [0, 0]
paste textarea "Technology content includes electronics product reviews, tech news, technology …"
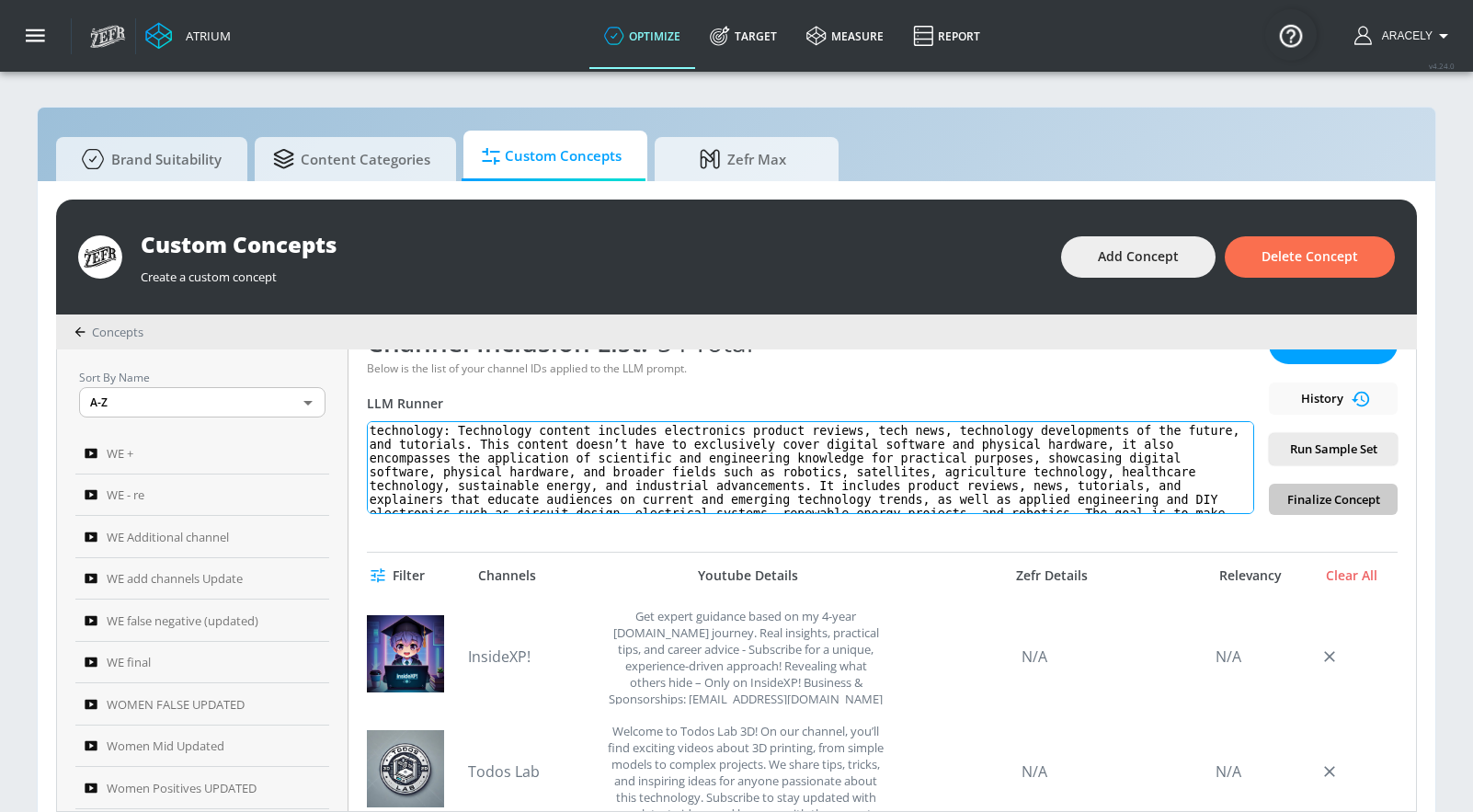
scroll to position [35, 0]
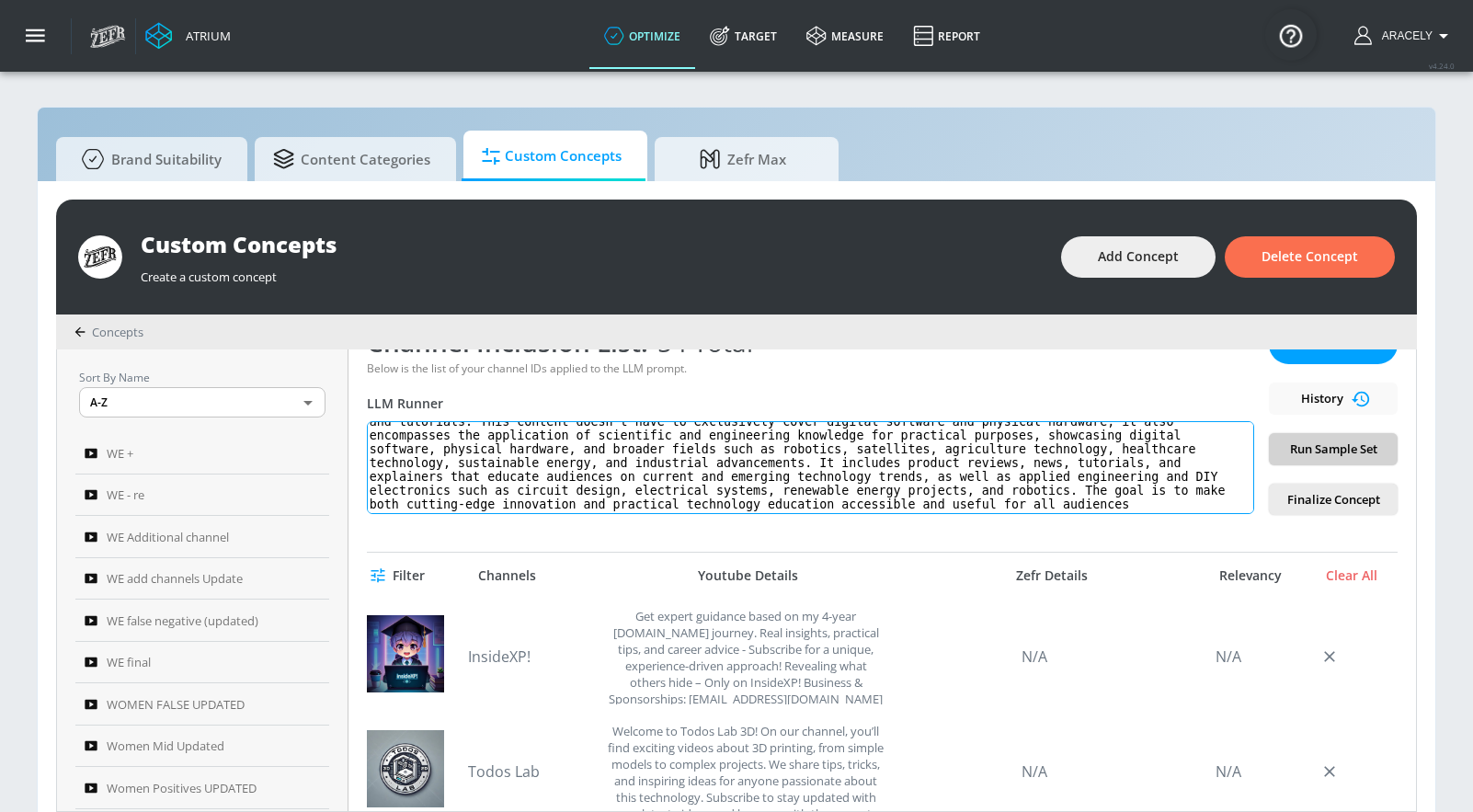
type textarea "technology: Technology content includes electronics product reviews, tech news,…"
click at [1316, 439] on span "Run Sample Set" at bounding box center [1333, 450] width 99 height 22
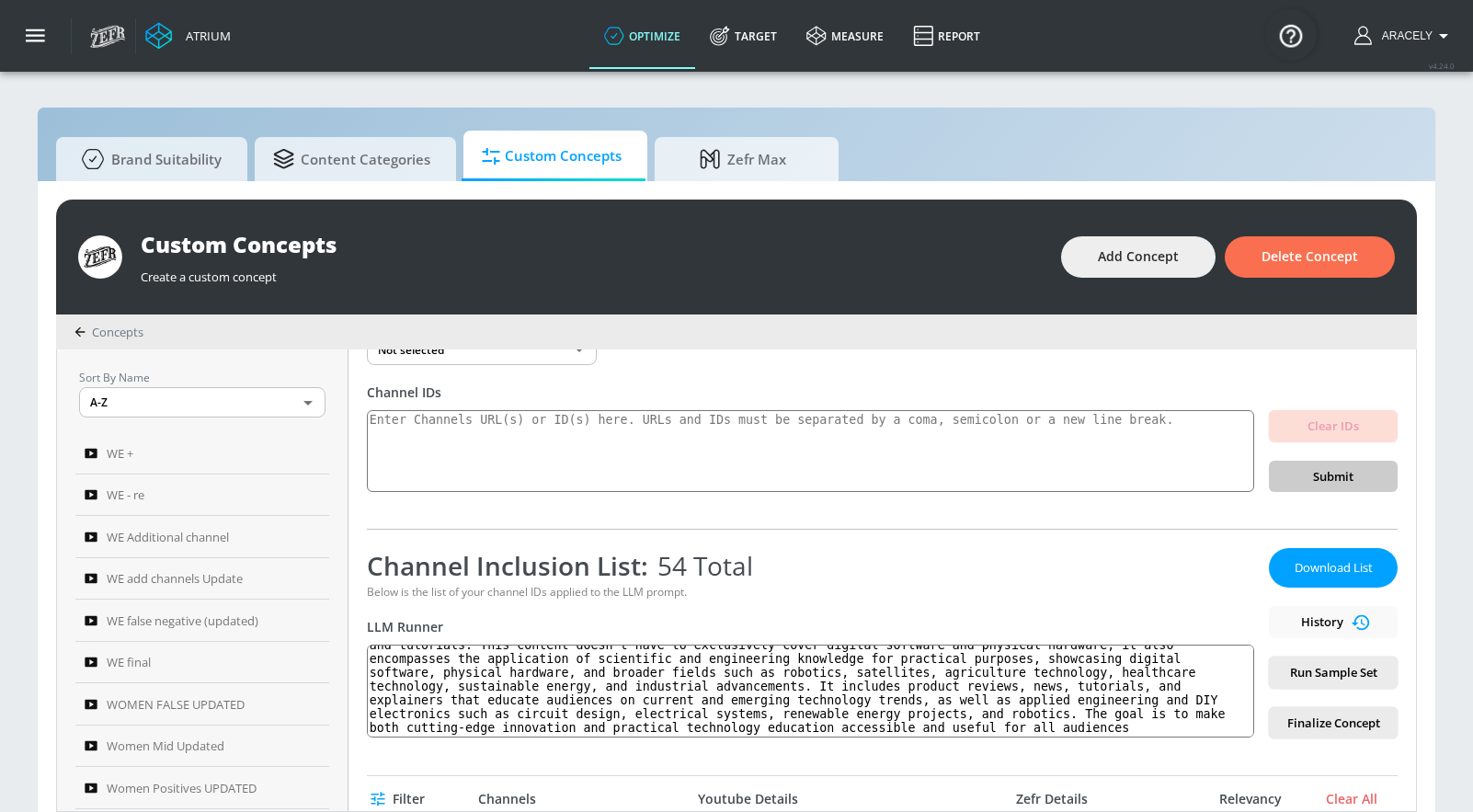
scroll to position [0, 0]
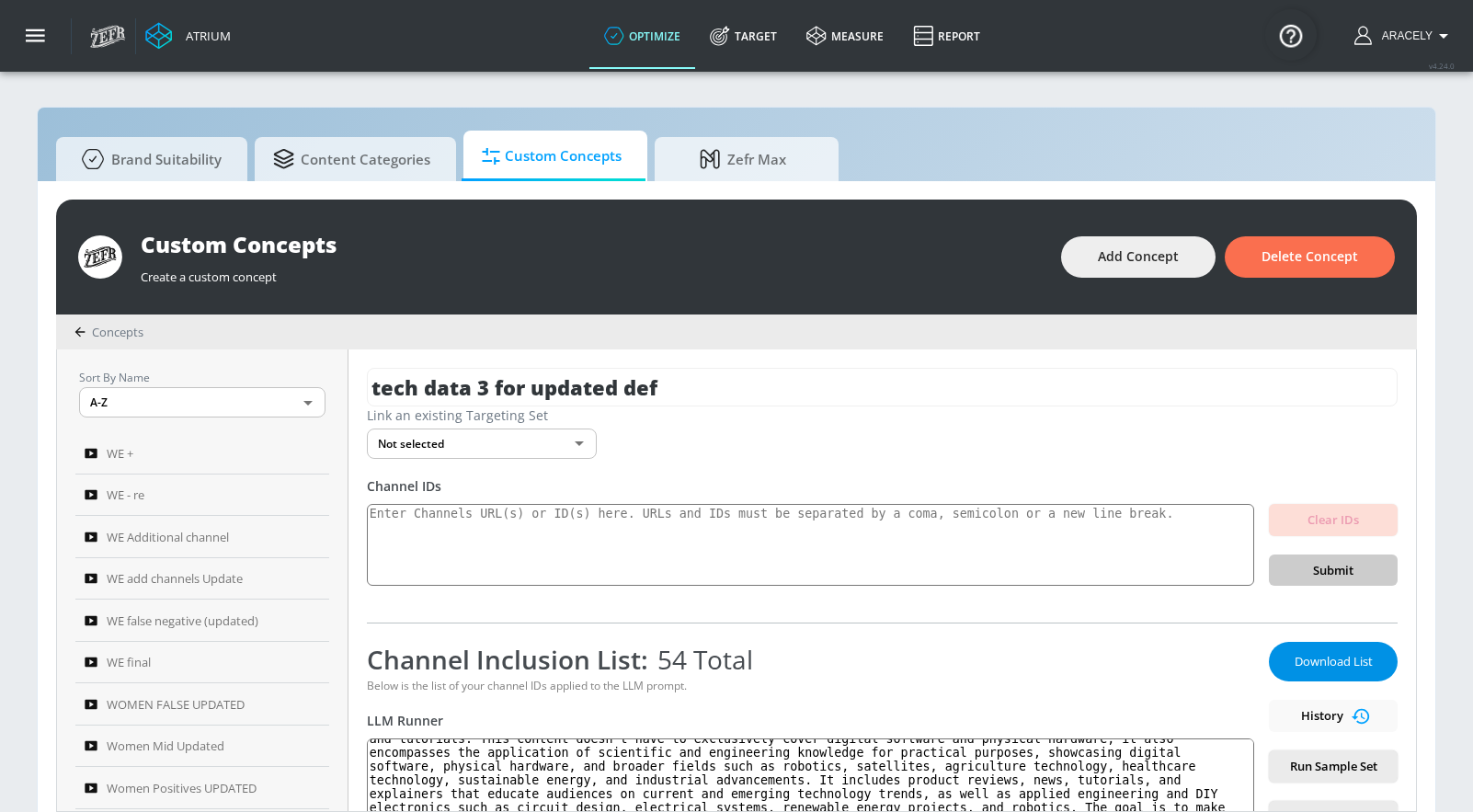
click at [1316, 662] on span "Download List" at bounding box center [1334, 662] width 92 height 22
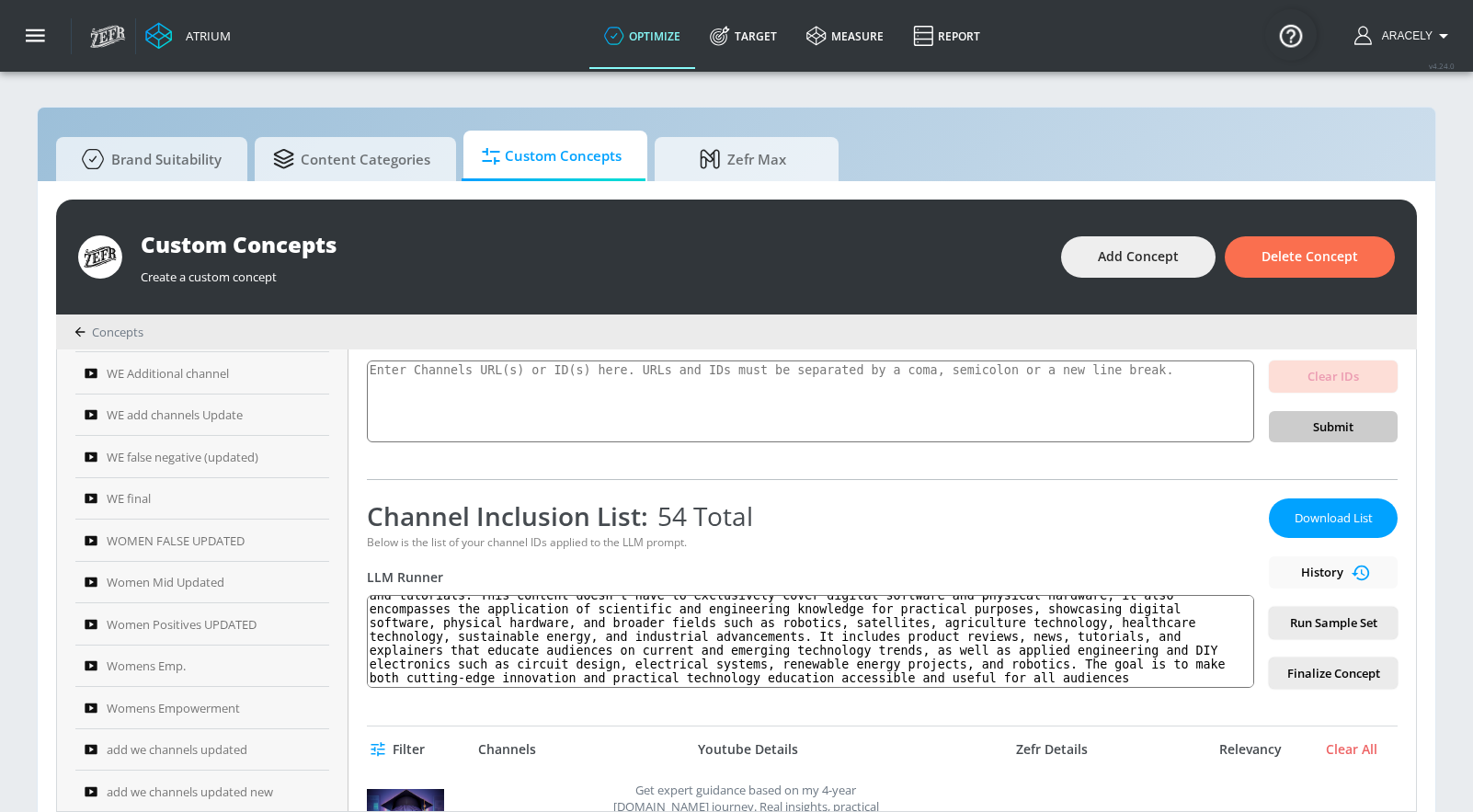
scroll to position [167, 0]
click at [1117, 265] on span "Add Concept" at bounding box center [1138, 256] width 81 height 23
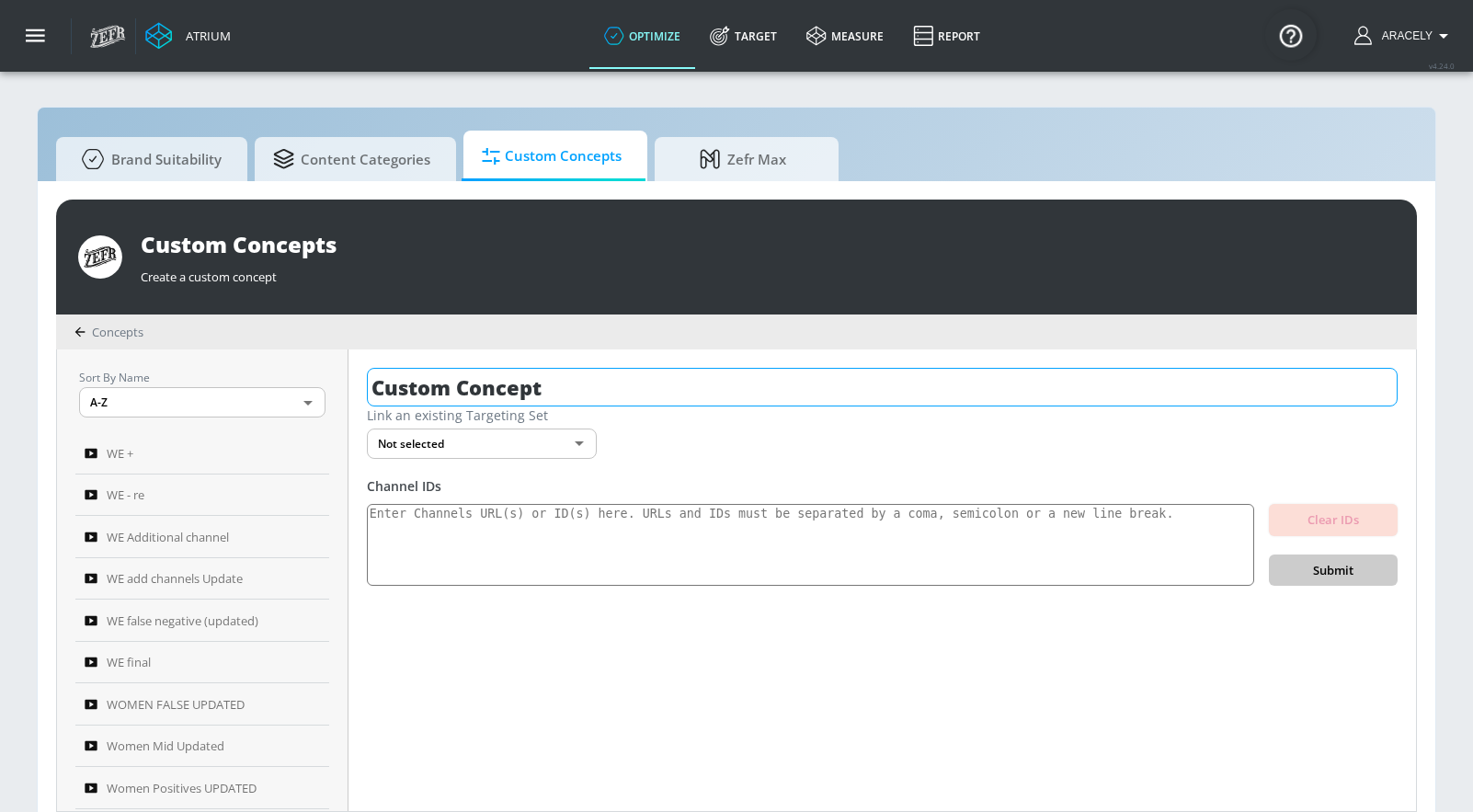
click at [557, 370] on input "Custom Concept" at bounding box center [883, 387] width 1031 height 38
click at [557, 371] on input "Custom Concept" at bounding box center [883, 387] width 1031 height 38
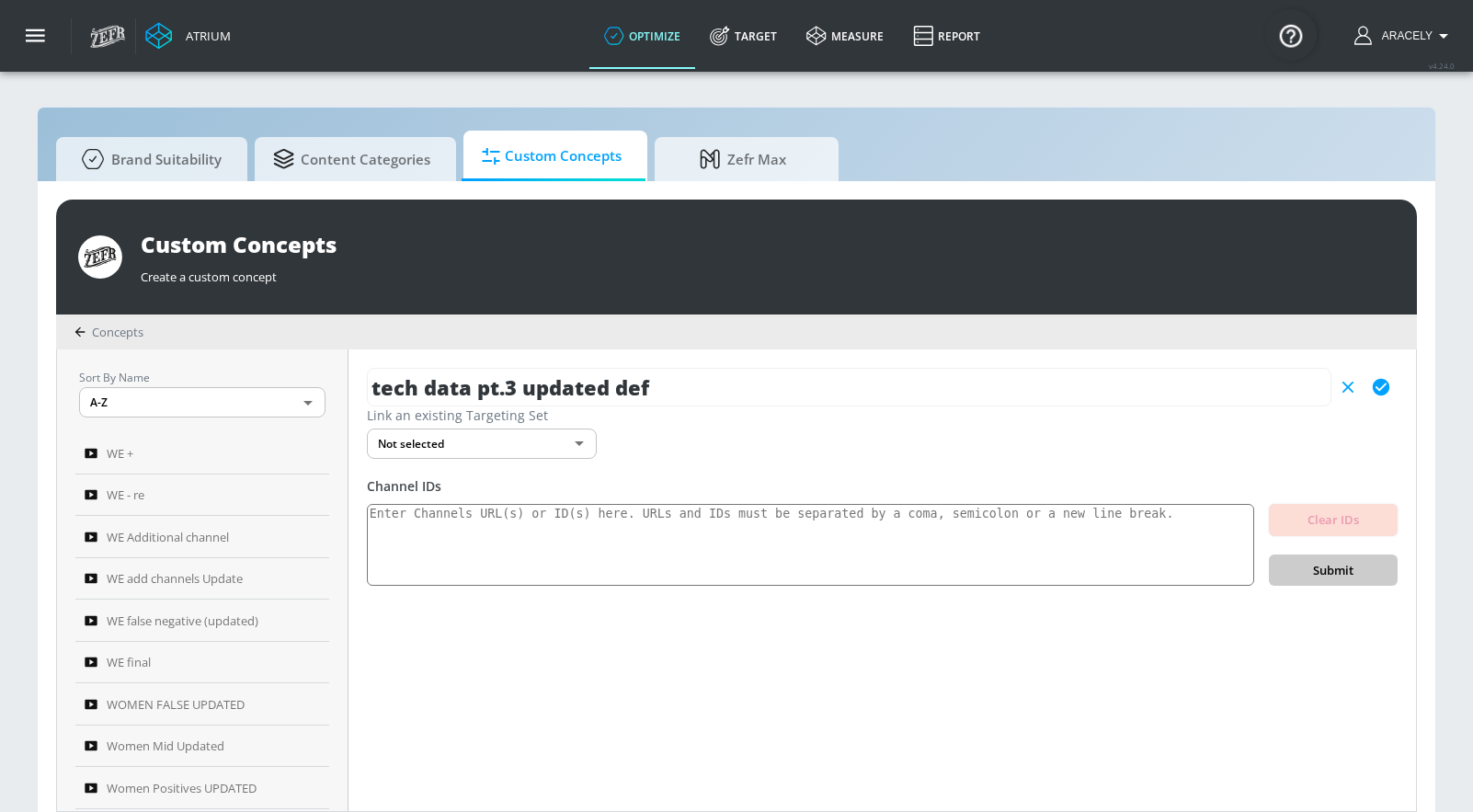
type input "tech data pt.3 updated def"
click at [1379, 383] on icon "button" at bounding box center [1381, 387] width 17 height 17
click at [792, 532] on textarea at bounding box center [811, 545] width 888 height 82
paste textarea "UC8Nor812MBl3hO8F81_wCvw UC7K63QIAwVNHrNCmfb9zr2g UCxgjo01g3C2YFoBGaplkv8A UCxE…"
type textarea "UC8Nor812MBl3hO8F81_wCvw UC7K63QIAwVNHrNCmfb9zr2g UCxgjo01g3C2YFoBGaplkv8A UCxE…"
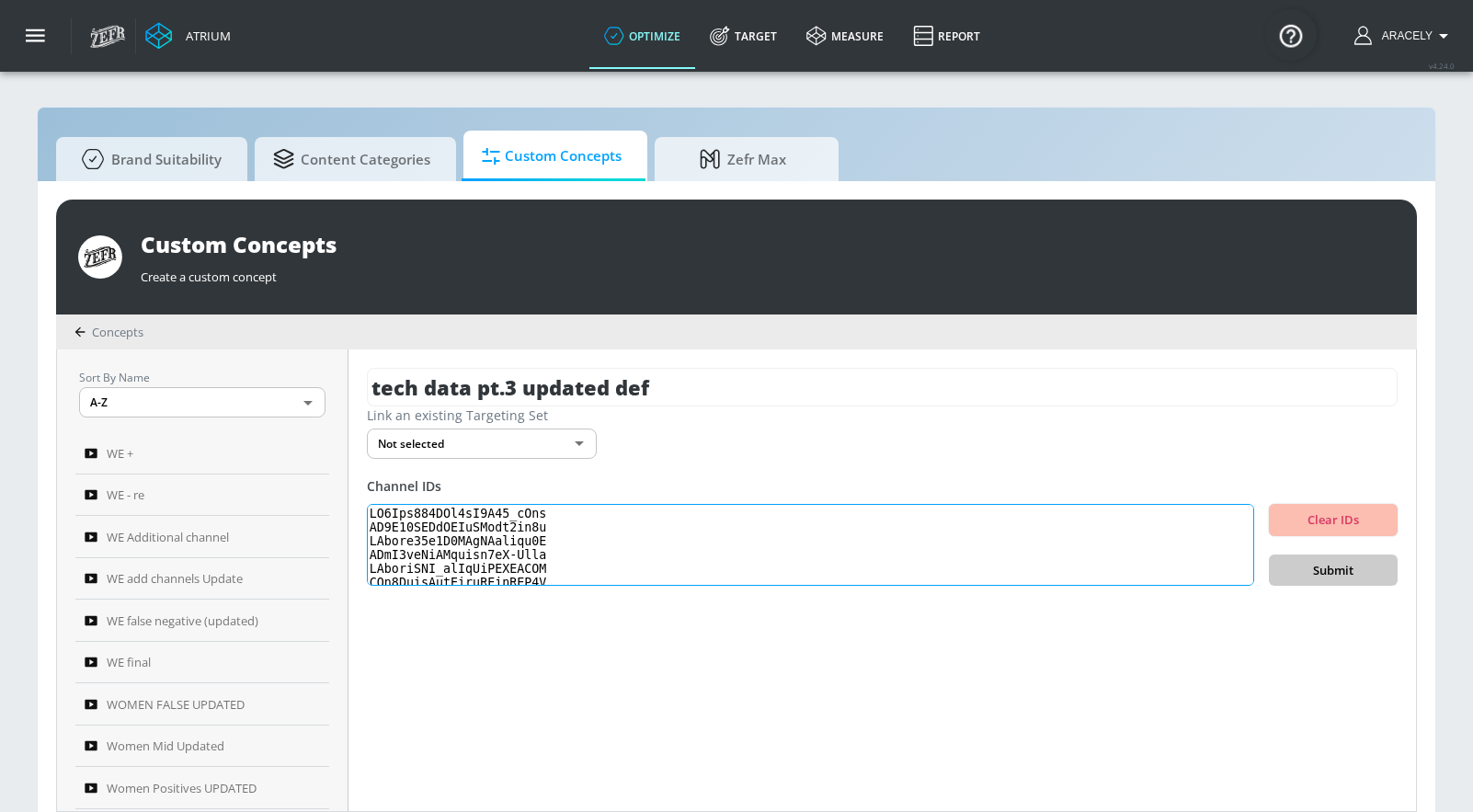
scroll to position [598, 0]
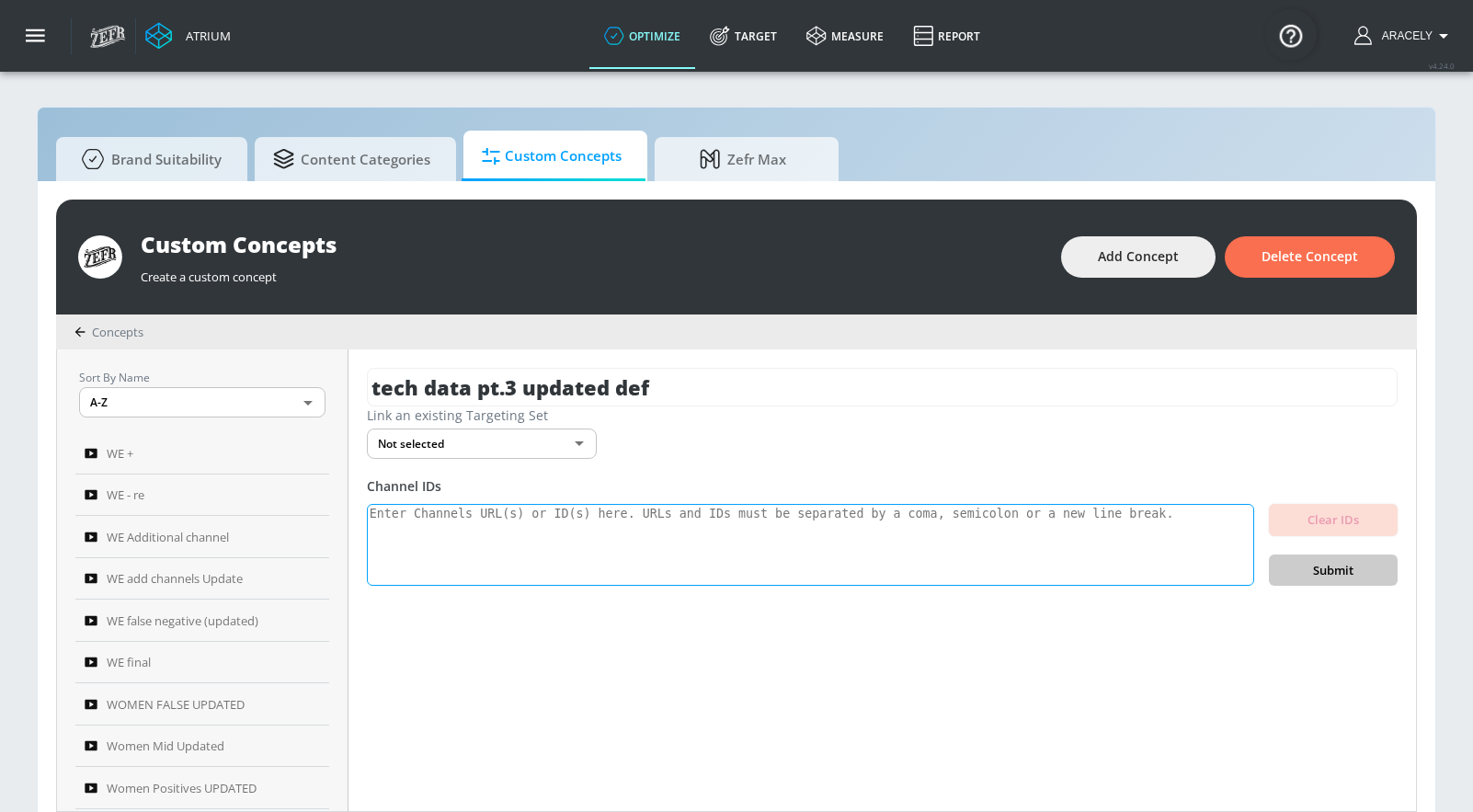
click at [904, 513] on textarea at bounding box center [811, 545] width 888 height 82
paste textarea "UC8Nor812MBl3hO8F81_wCvw UC7K63QIAwVNHrNCmfb9zr2g UCxgjo01g3C2YFoBGaplkv8A UCxE…"
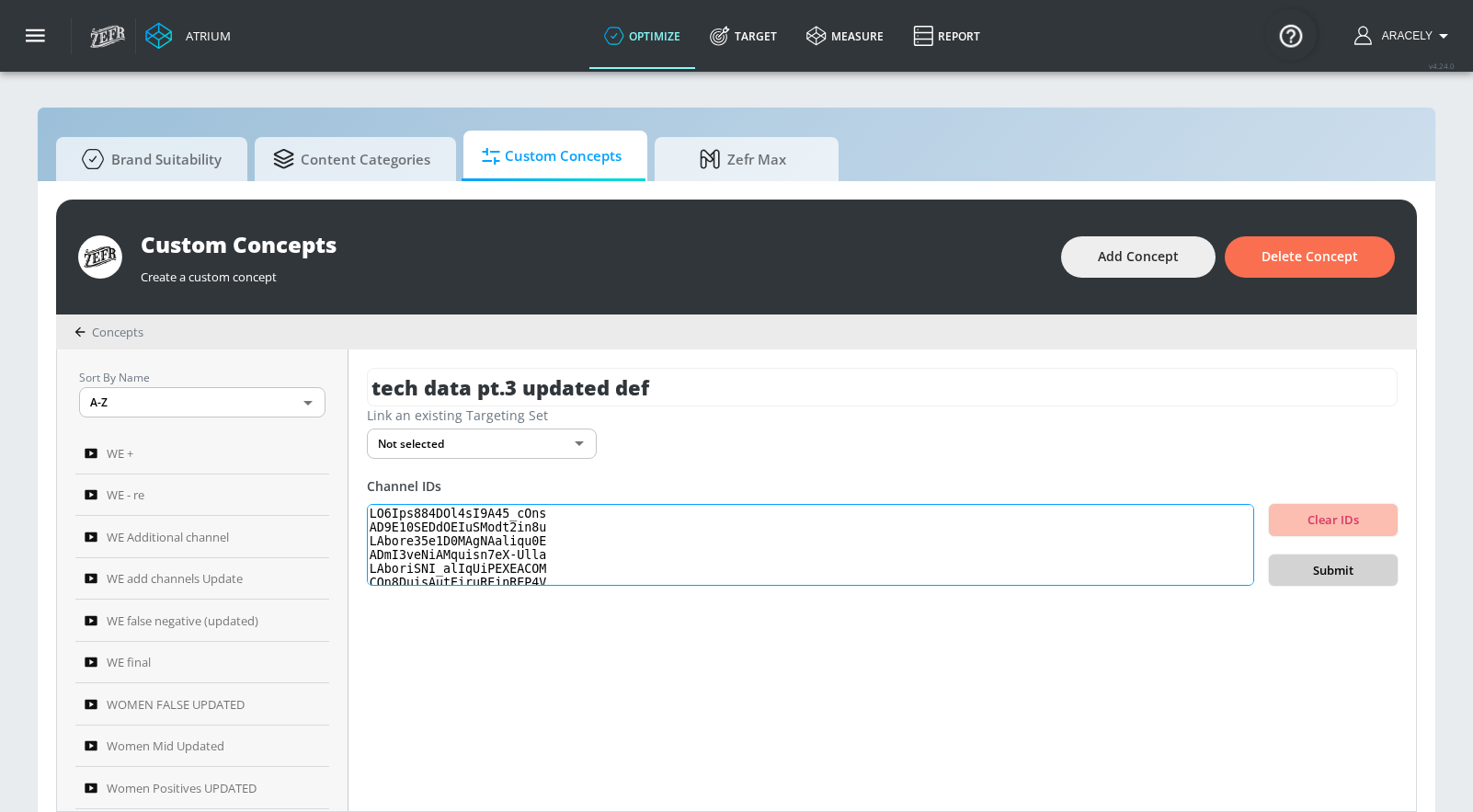
scroll to position [598, 0]
type textarea "UC8Nor812MBl3hO8F81_wCvw UC7K63QIAwVNHrNCmfb9zr2g UCxgjo01g3C2YFoBGaplkv8A UCxE…"
click at [1338, 566] on span "Submit" at bounding box center [1333, 570] width 99 height 22
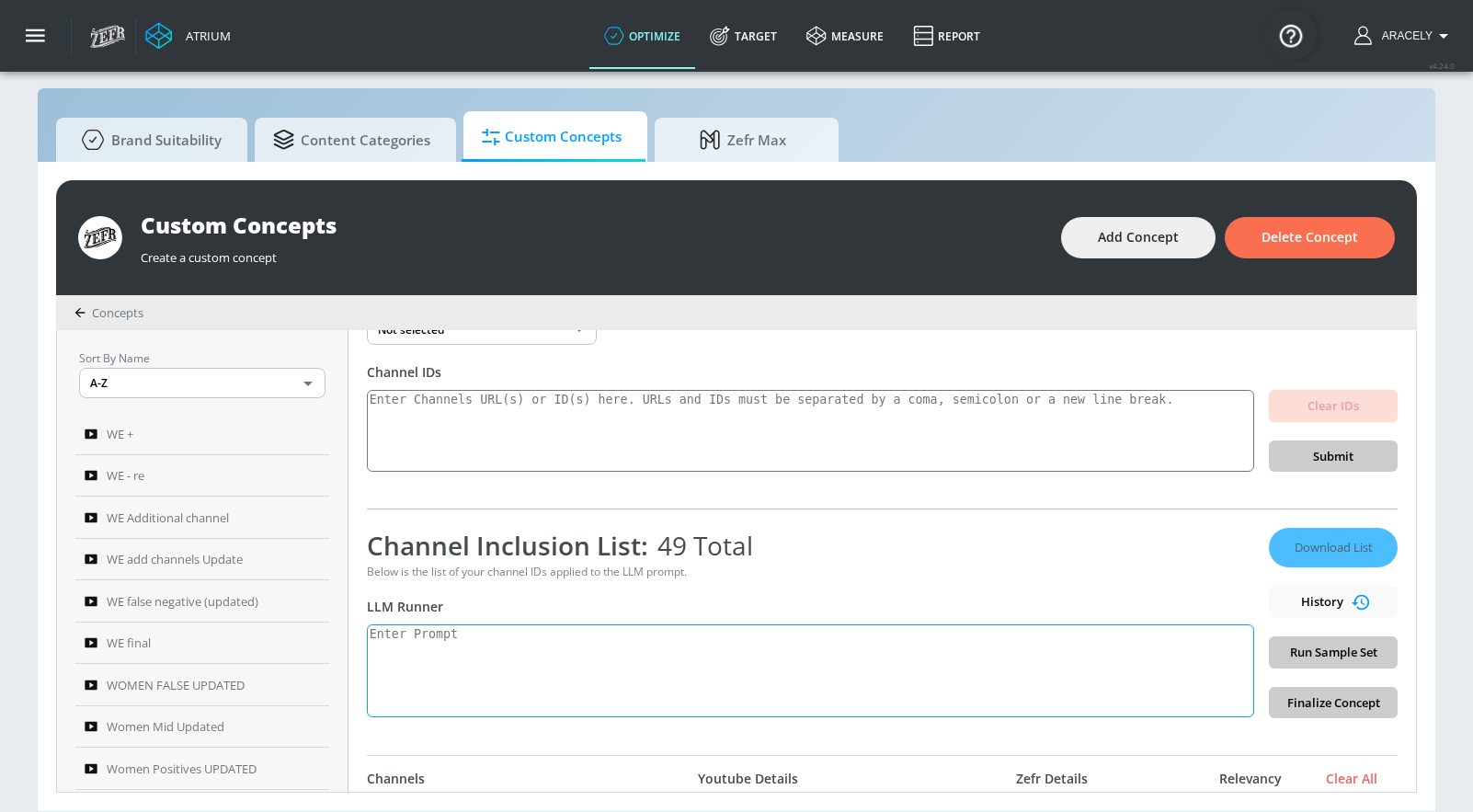
scroll to position [166, 0]
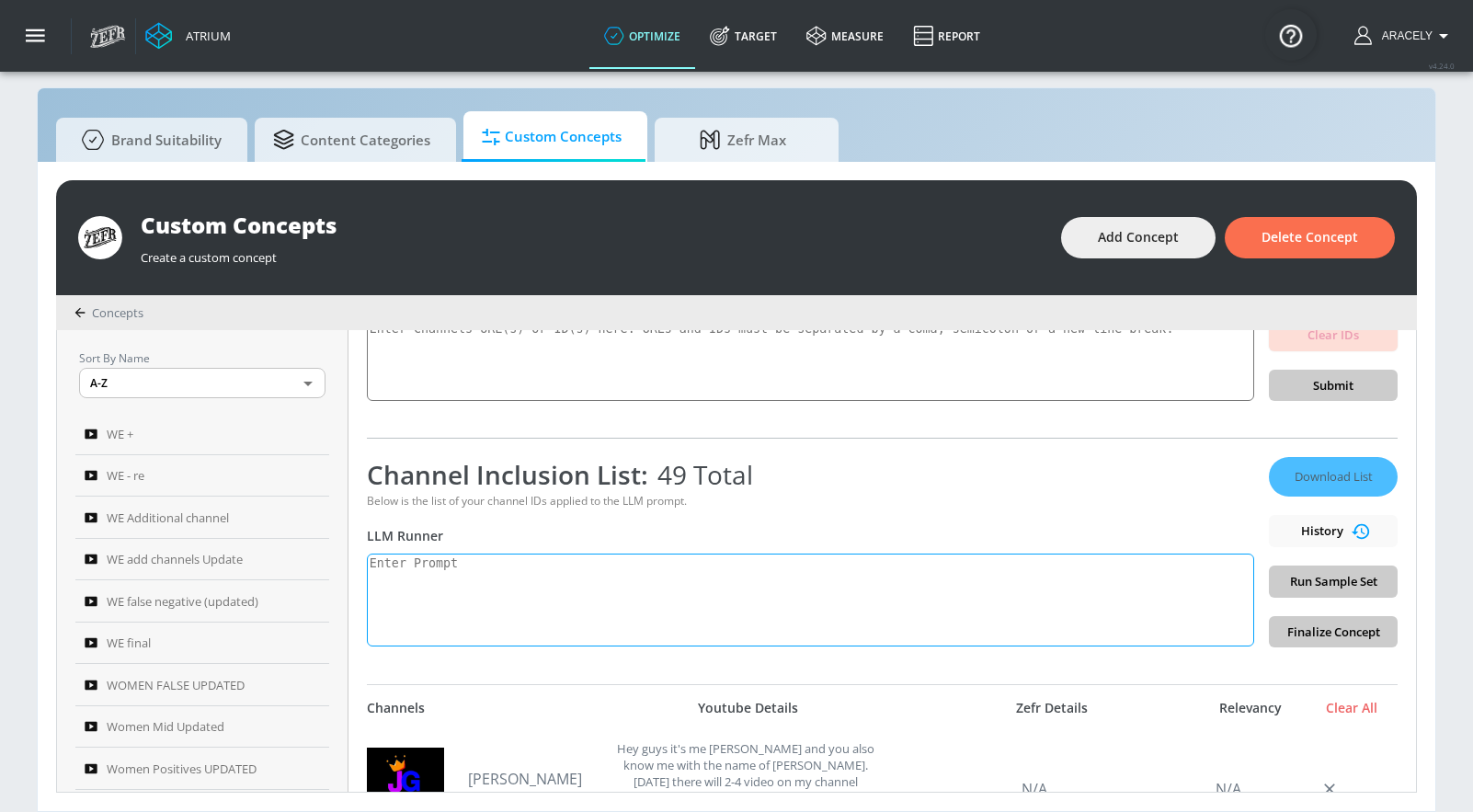
click at [701, 587] on textarea at bounding box center [811, 600] width 888 height 93
paste textarea "Technology content includes electronics product reviews, tech news, technology …"
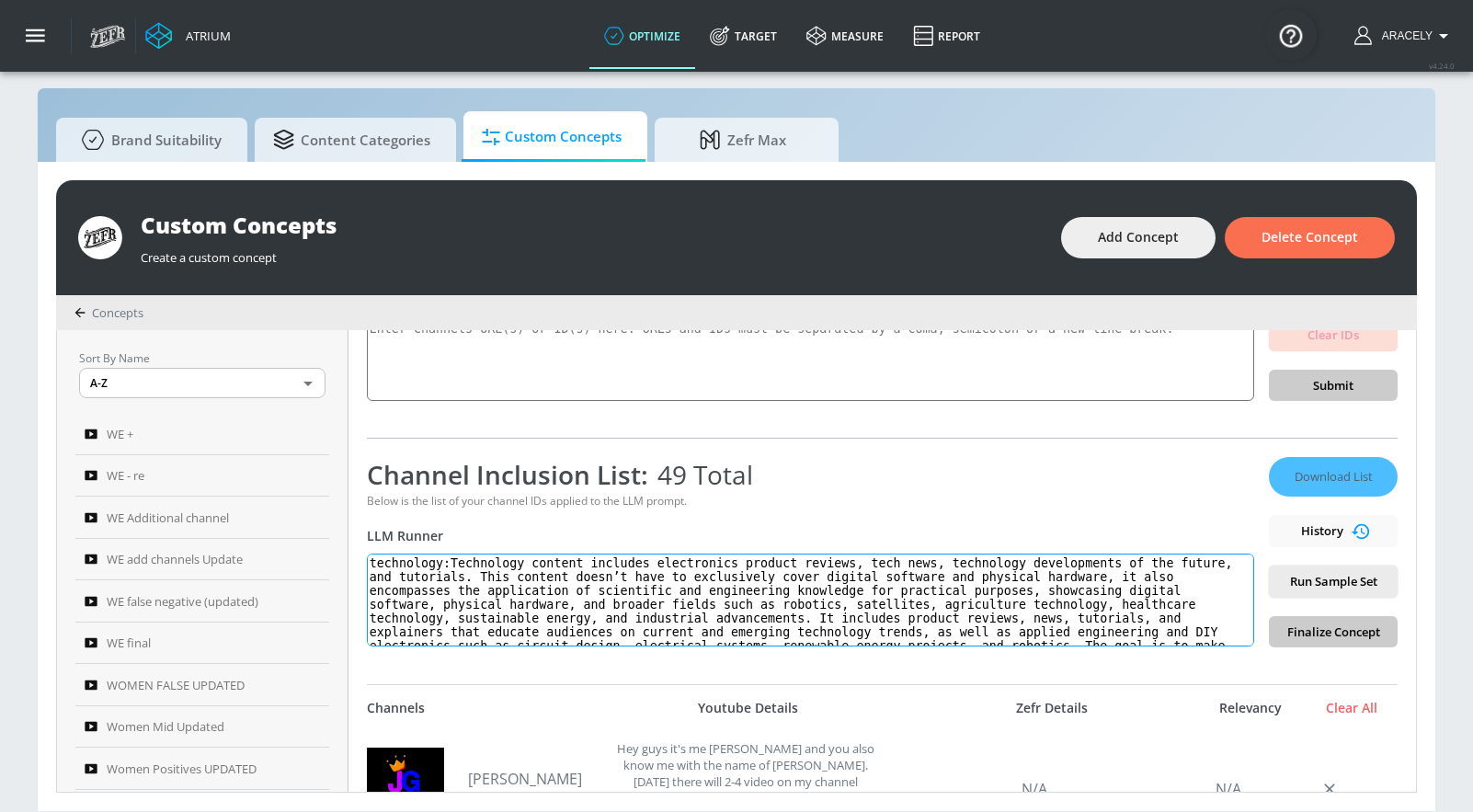
scroll to position [35, 0]
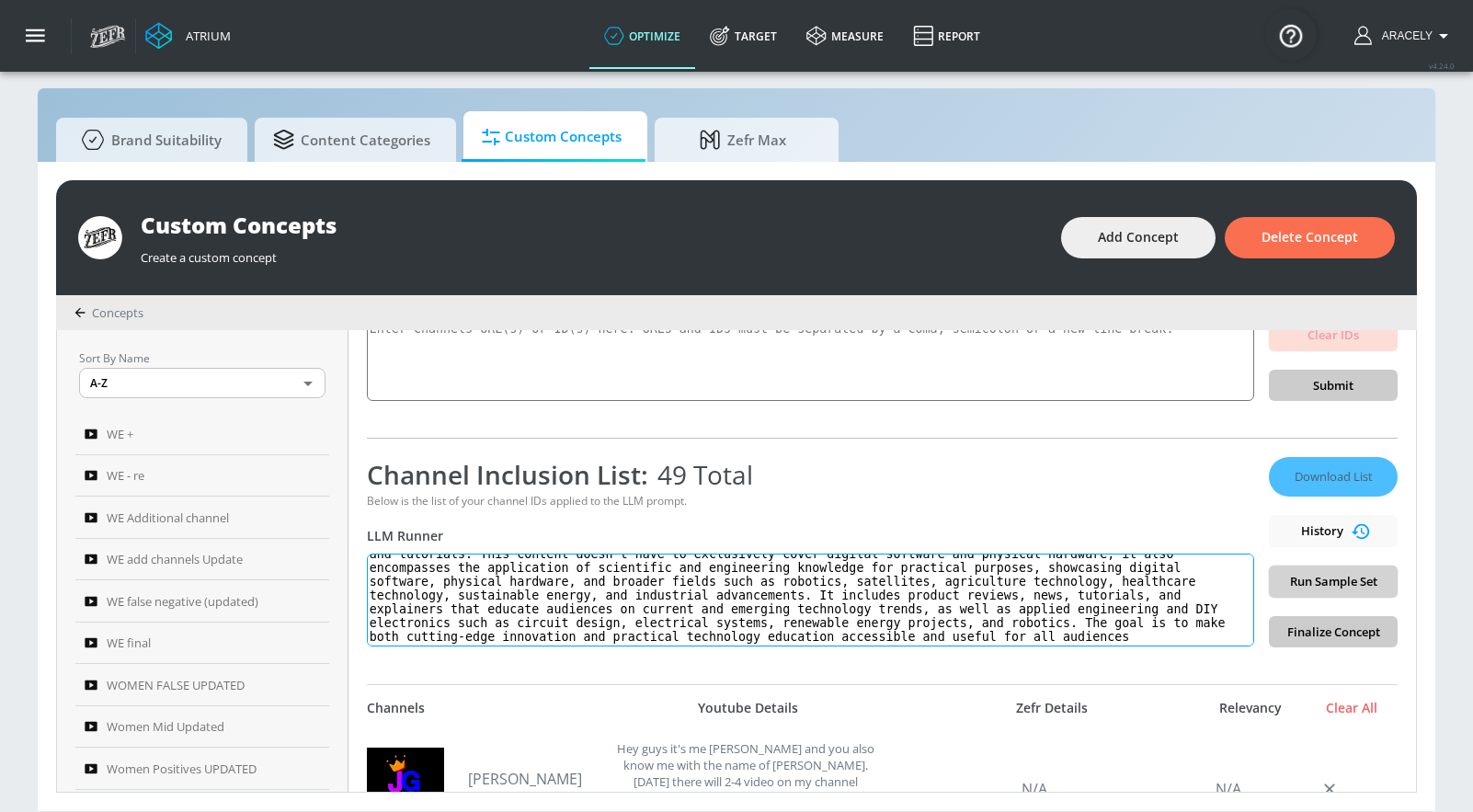
type textarea "technology:Technology content includes electronics product reviews, tech news, …"
click at [1292, 577] on span "Run Sample Set" at bounding box center [1333, 582] width 99 height 22
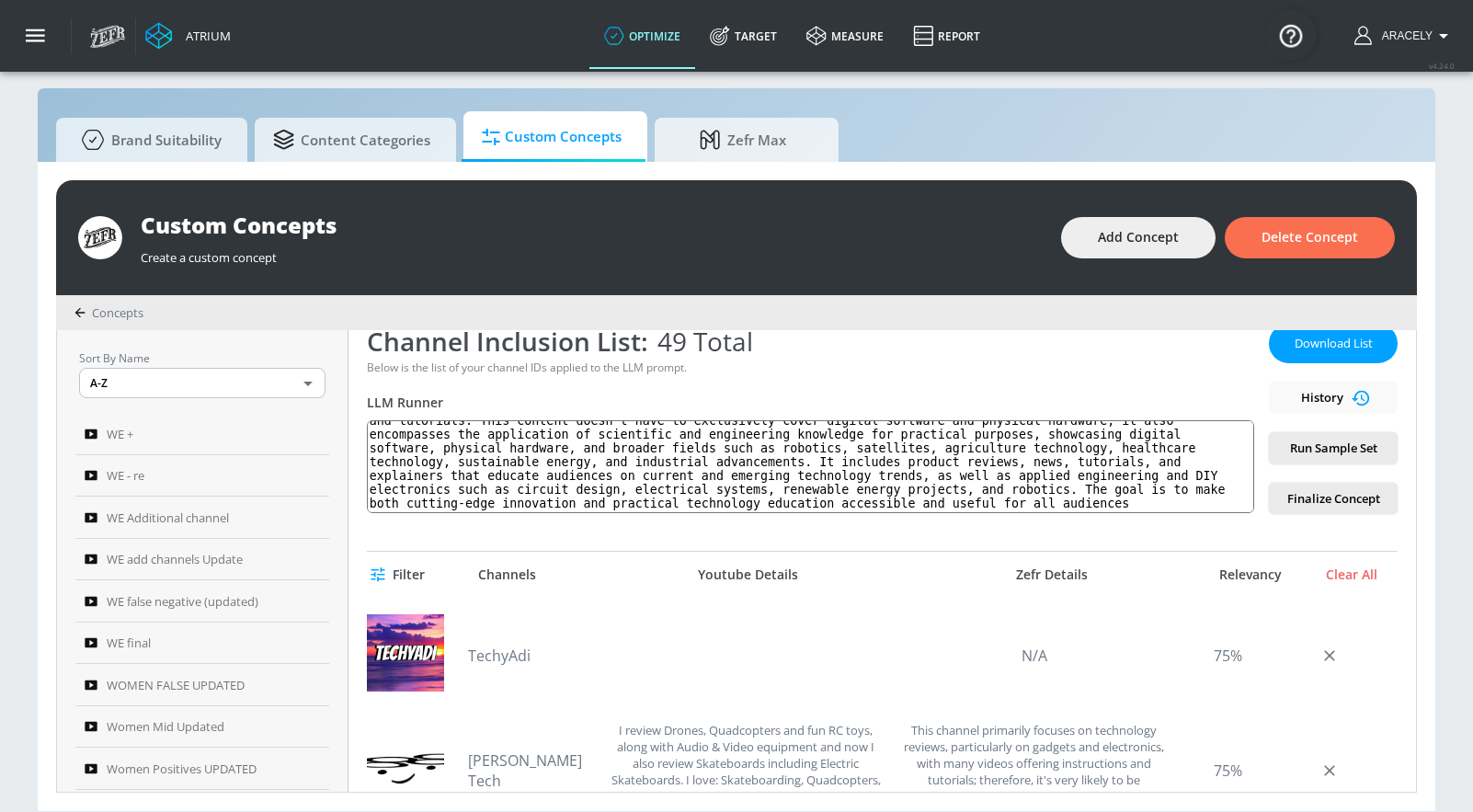
scroll to position [169, 0]
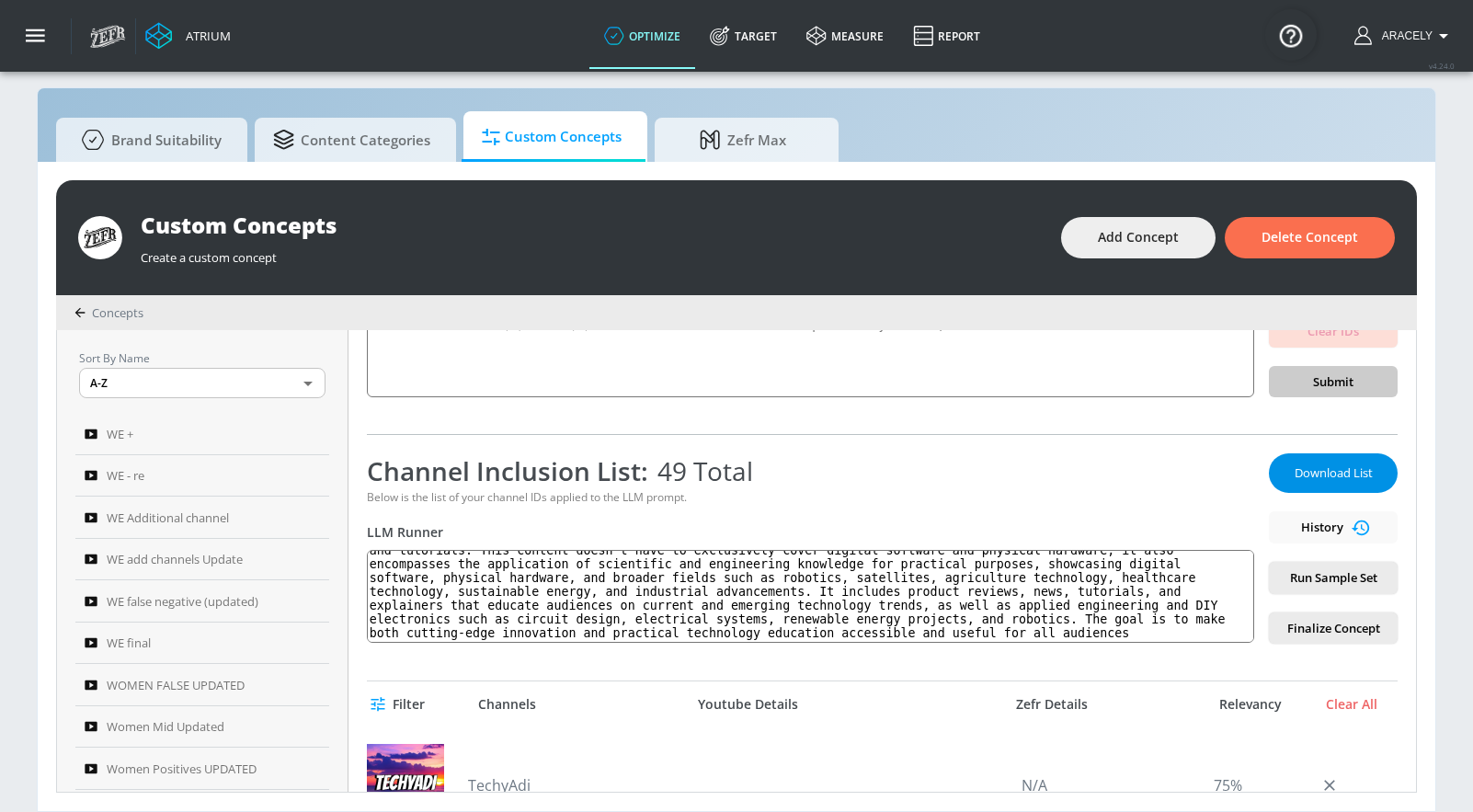
click at [1304, 474] on span "Download List" at bounding box center [1334, 473] width 92 height 22
click at [1085, 43] on div "Atrium optimize Target measure Report optimize Target measure Report v 4.24.0 […" at bounding box center [777, 35] width 1392 height 72
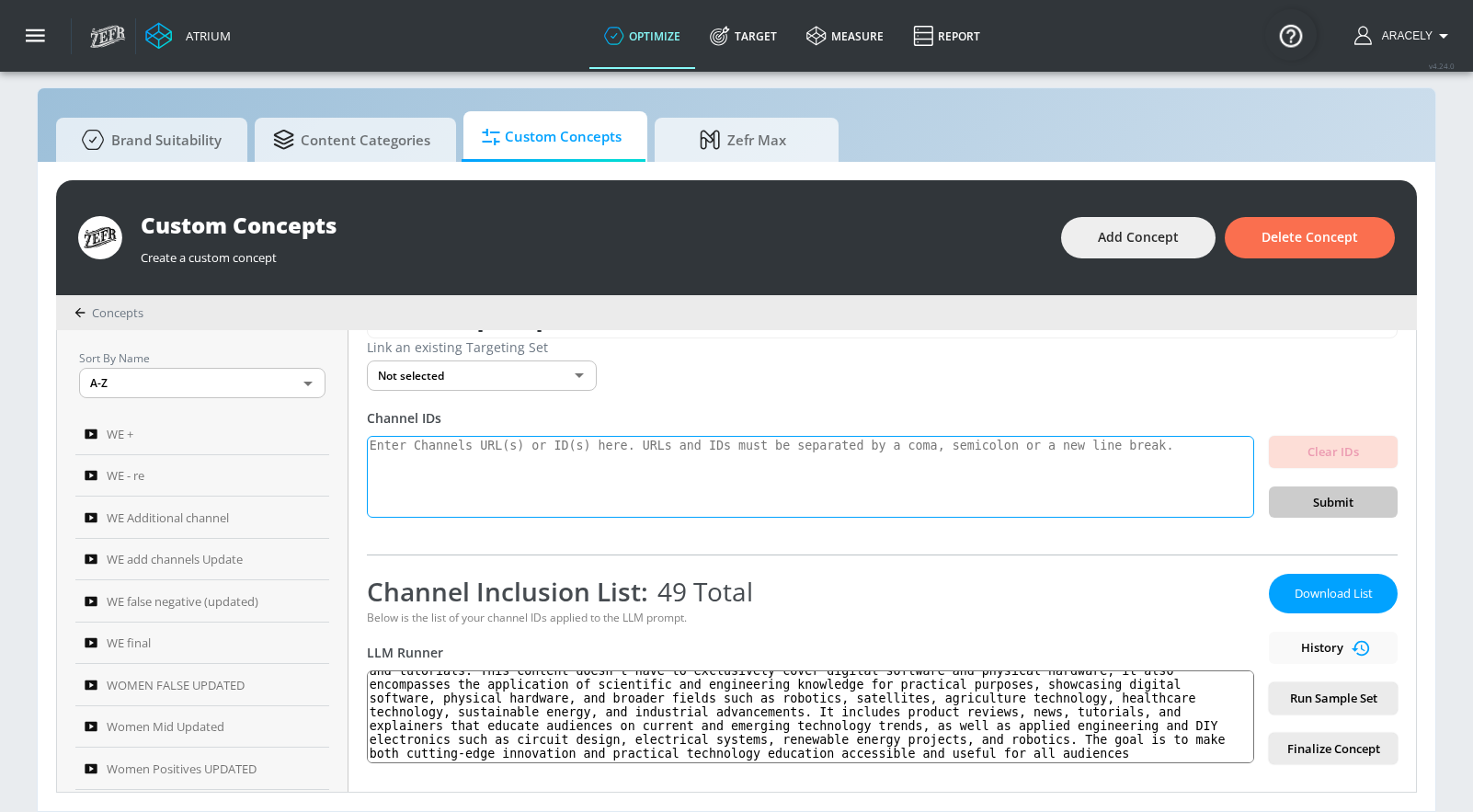
scroll to position [0, 0]
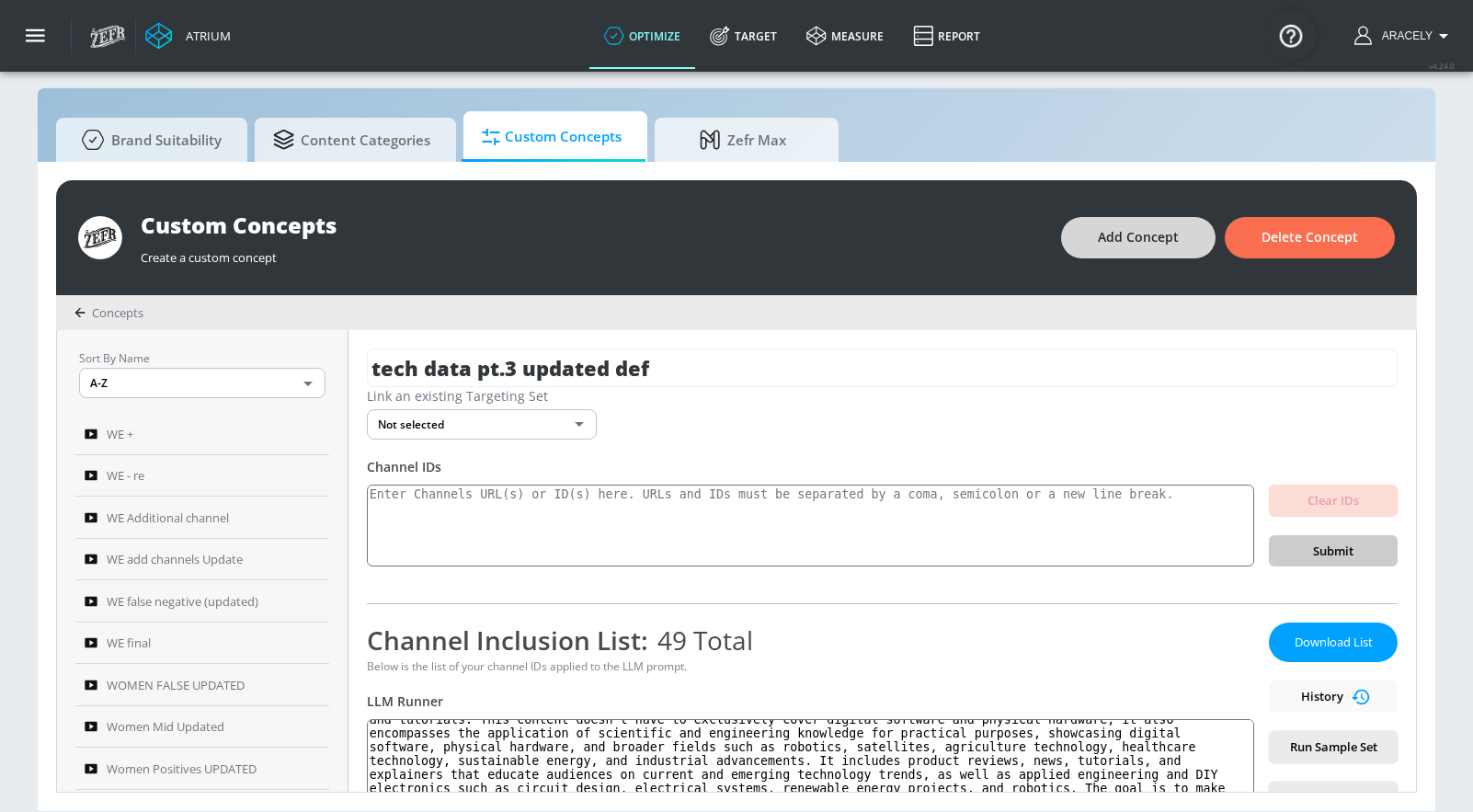
click at [1137, 242] on span "Add Concept" at bounding box center [1138, 237] width 81 height 23
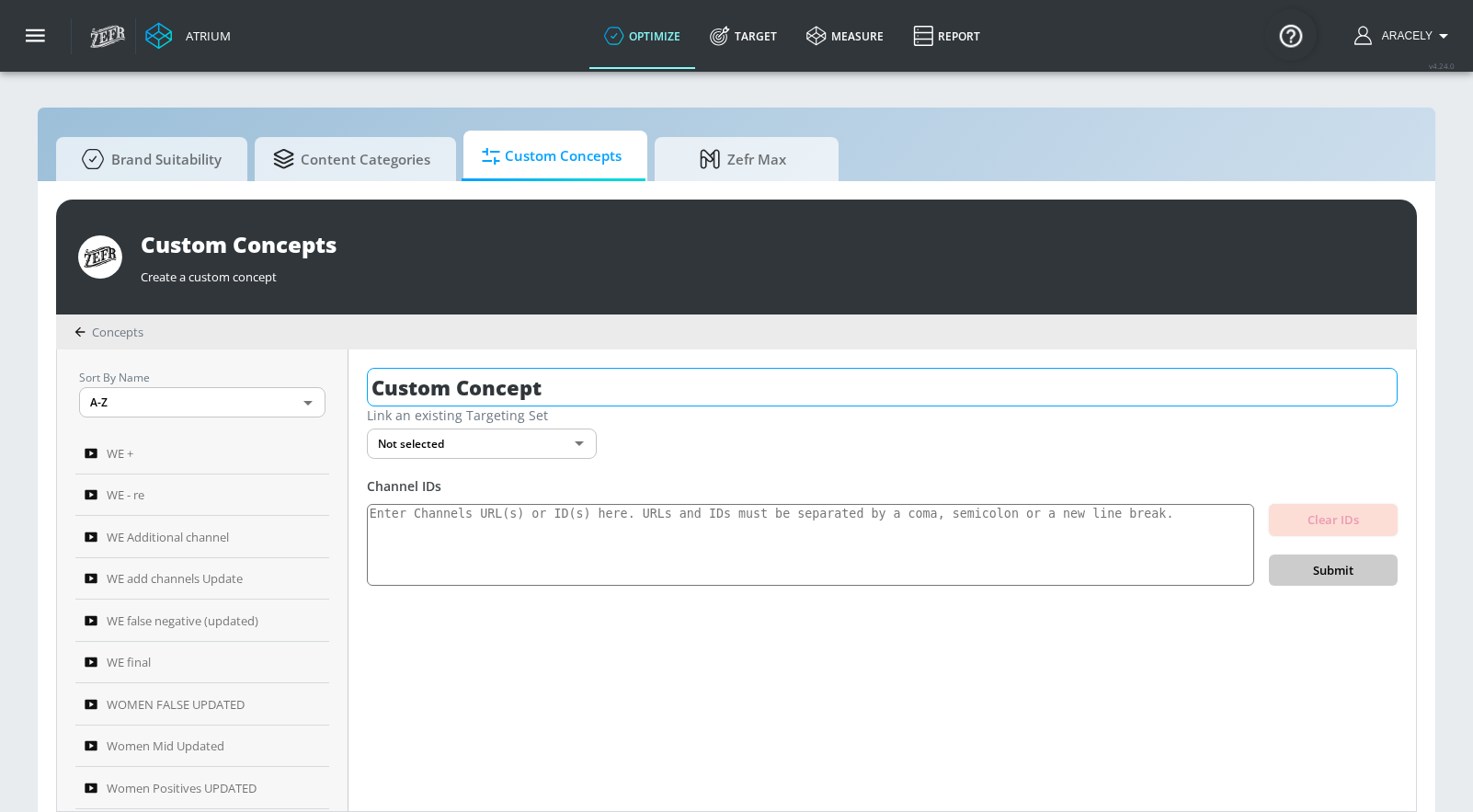
click at [559, 371] on input "Custom Concept" at bounding box center [883, 387] width 1031 height 38
click at [563, 398] on input "tech data pt.4 updted" at bounding box center [849, 387] width 964 height 38
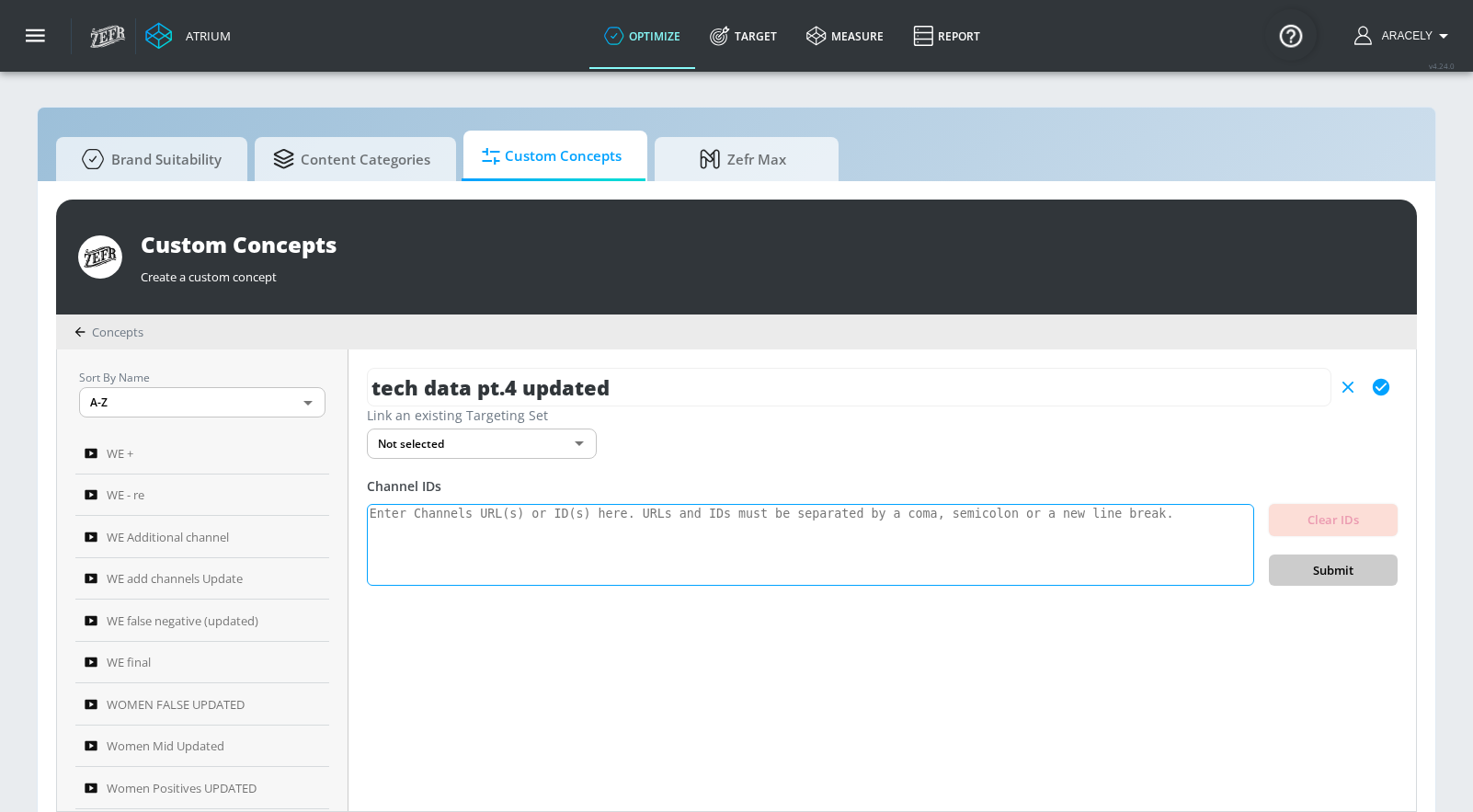
type input "tech data pt.4 updated"
click at [520, 537] on textarea at bounding box center [811, 545] width 888 height 82
paste textarea "UCg9GrnMuZfxAkRMGs6u2t_g UCwrrjxyBvk7l-ieUUCfmRfg UCt6ehrLBiHmPe04MCd8pQxQ UCso…"
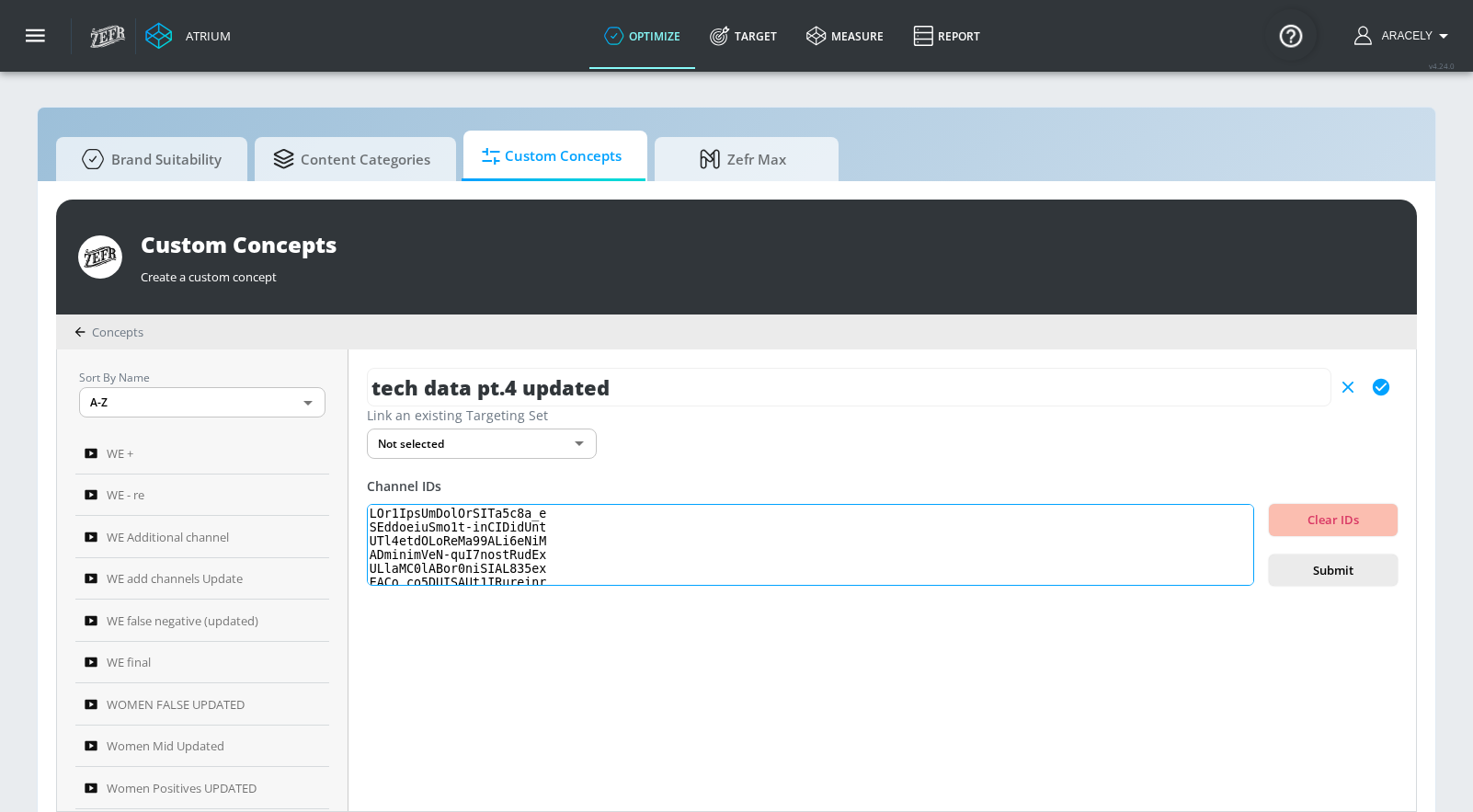
scroll to position [570, 0]
type textarea "UCg9GrnMuZfxAkRMGs6u2t_g UCwrrjxyBvk7l-ieUUCfmRfg UCt6ehrLBiHmPe04MCd8pQxQ UCso…"
click at [1381, 386] on icon "button" at bounding box center [1381, 387] width 17 height 17
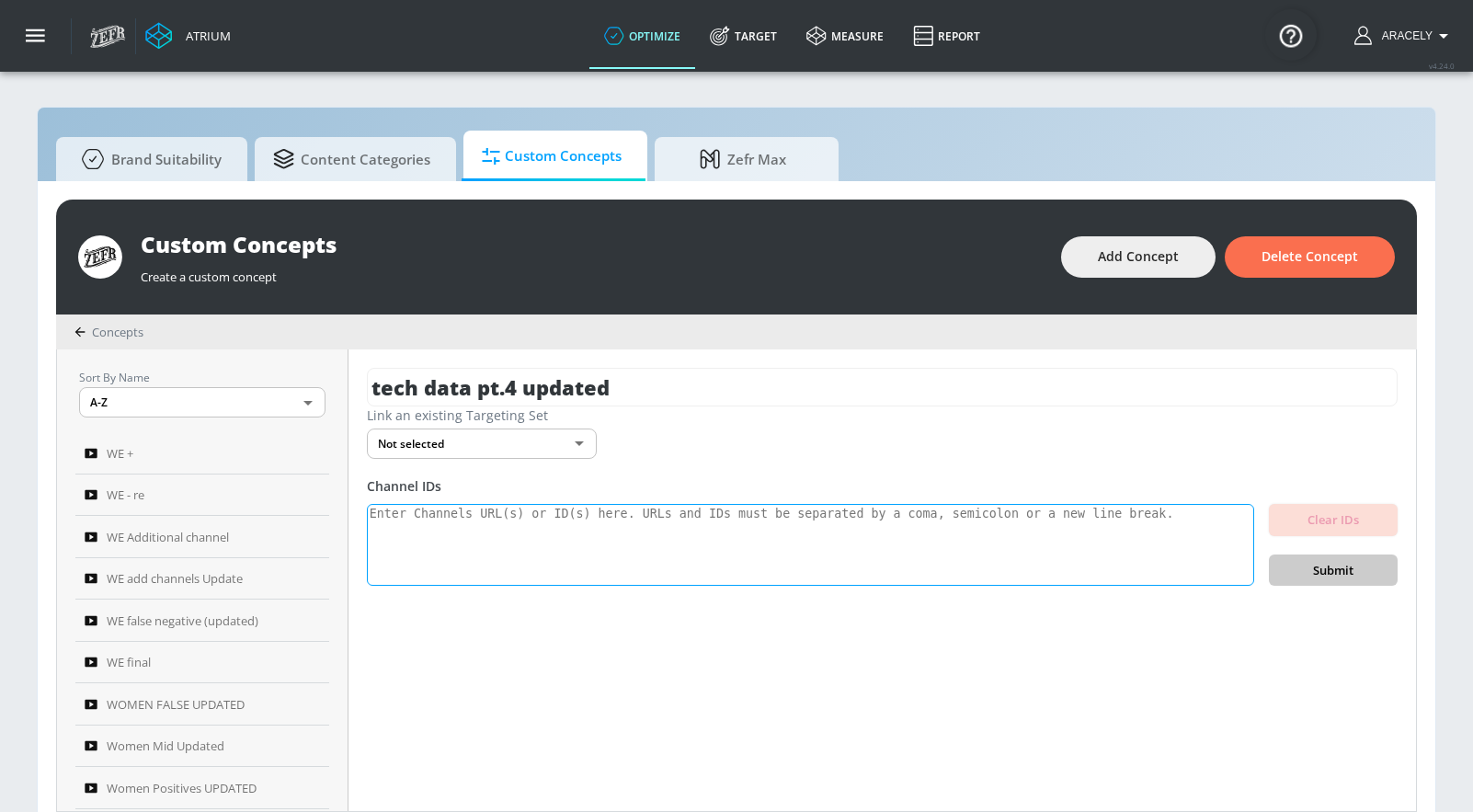
click at [972, 536] on textarea at bounding box center [811, 545] width 888 height 82
paste textarea "UCg9GrnMuZfxAkRMGs6u2t_g UCwrrjxyBvk7l-ieUUCfmRfg UCt6ehrLBiHmPe04MCd8pQxQ UCso…"
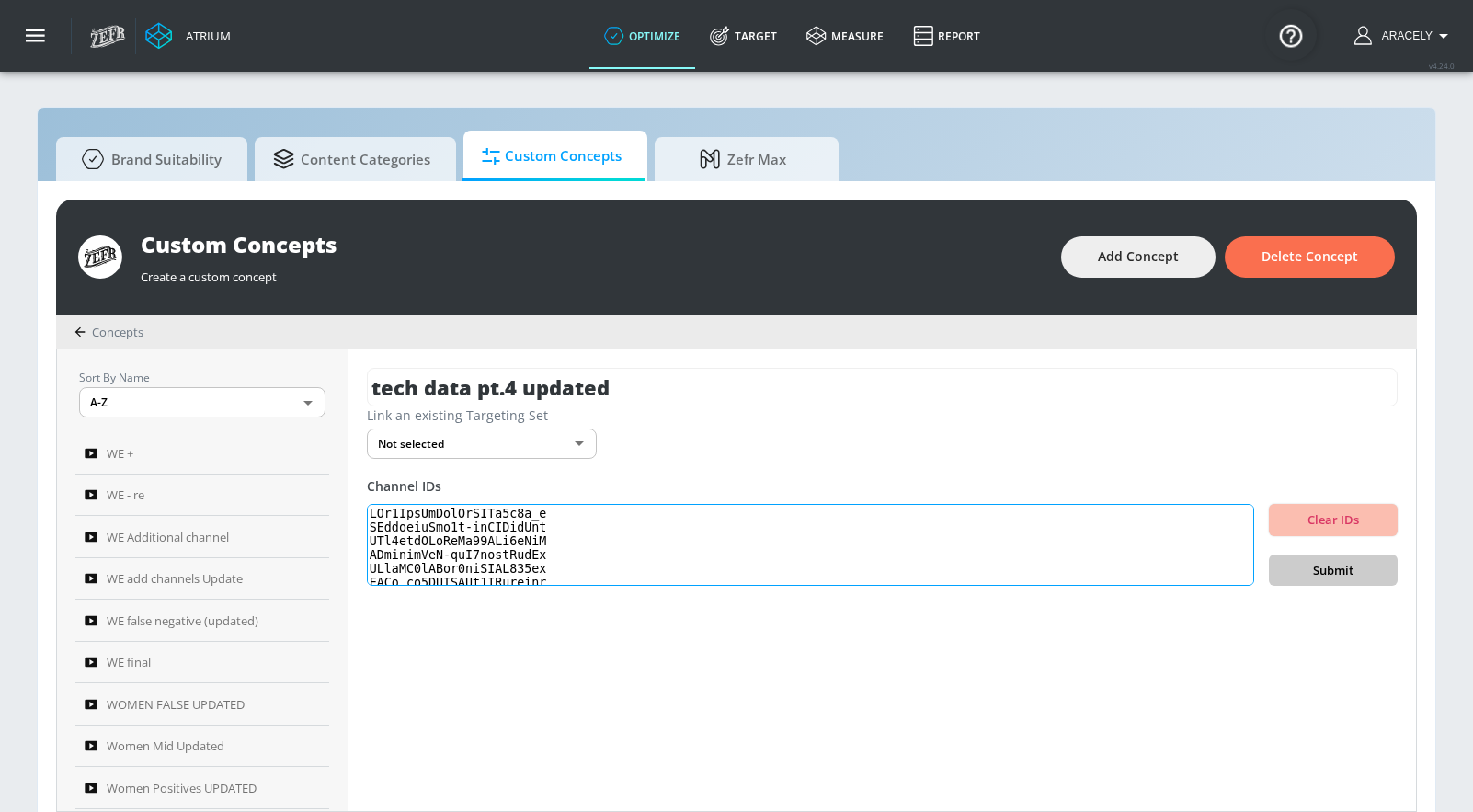
scroll to position [570, 0]
type textarea "UCg9GrnMuZfxAkRMGs6u2t_g UCwrrjxyBvk7l-ieUUCfmRfg UCt6ehrLBiHmPe04MCd8pQxQ UCso…"
click at [1302, 569] on span "Submit" at bounding box center [1333, 570] width 99 height 22
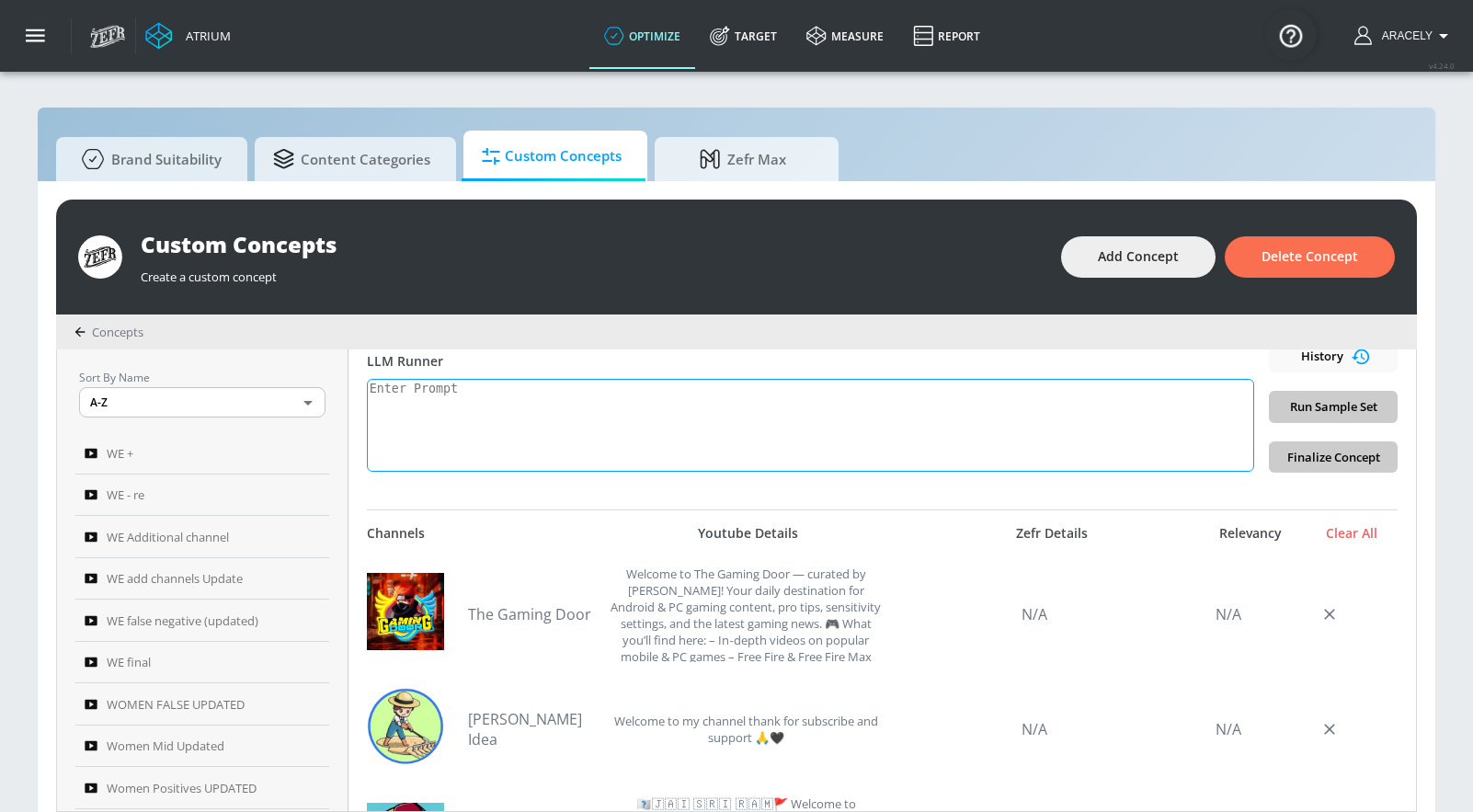
scroll to position [354, 0]
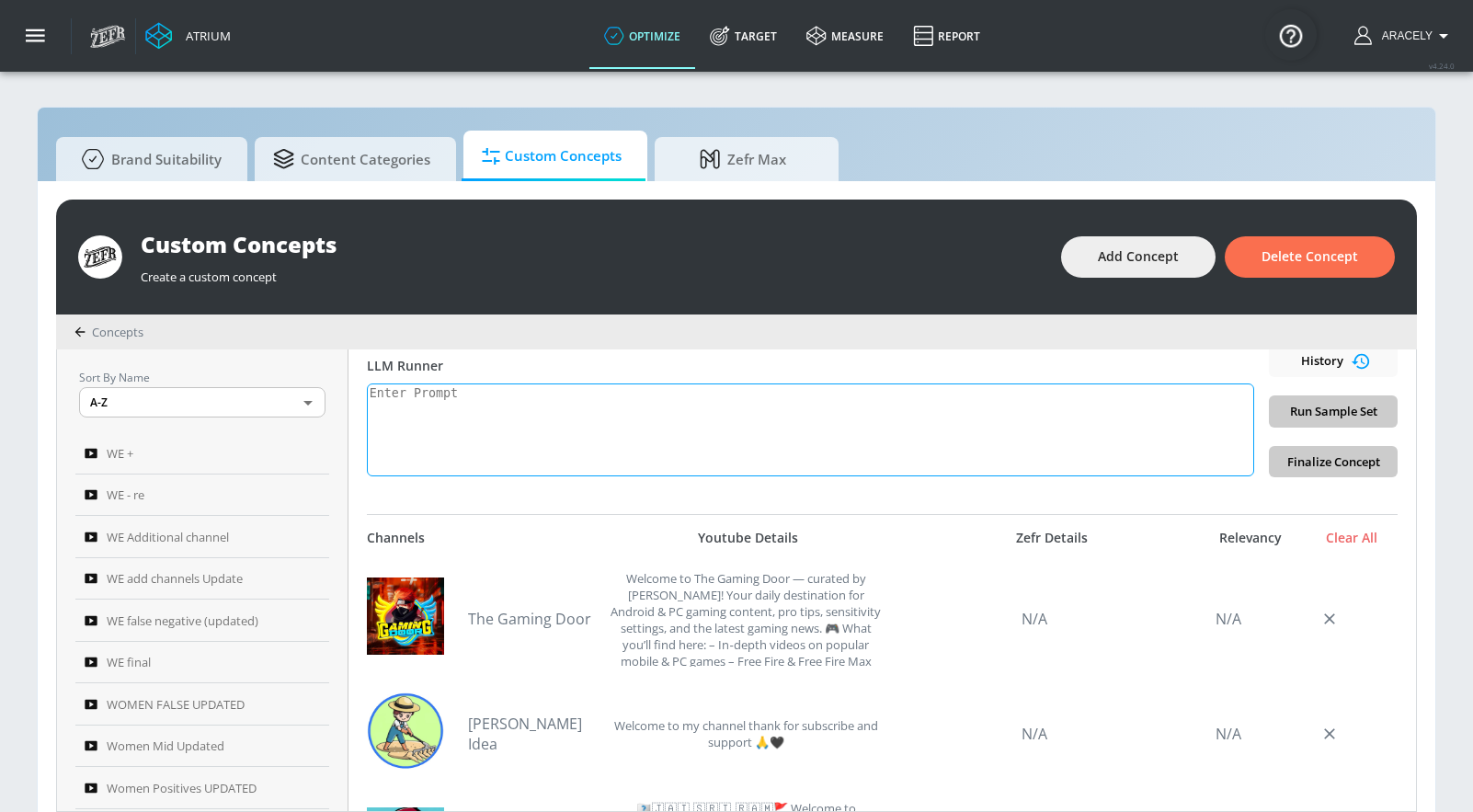
click at [502, 426] on textarea at bounding box center [811, 429] width 888 height 93
paste textarea "Technology content includes electronics product reviews, tech news, technology …"
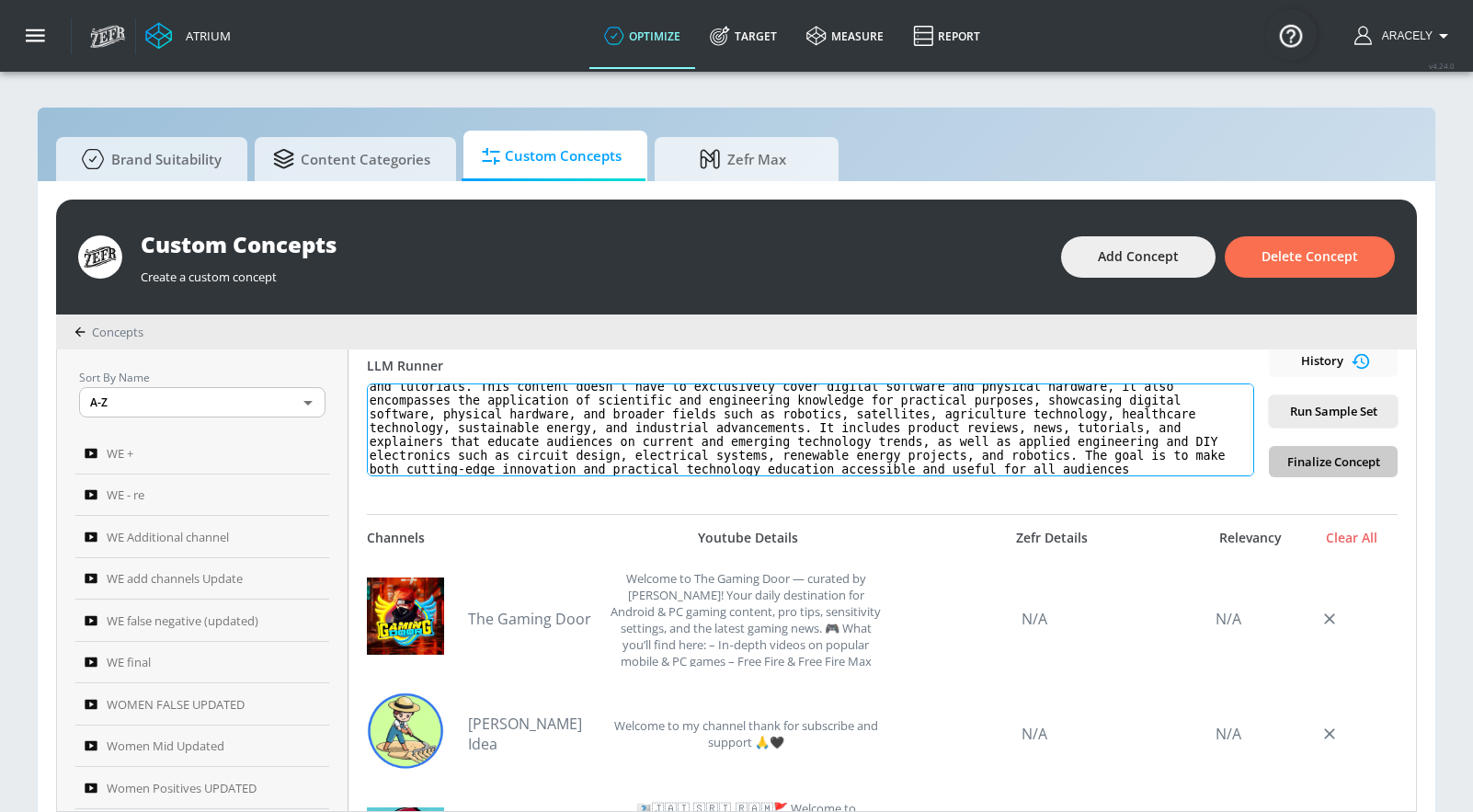
scroll to position [0, 0]
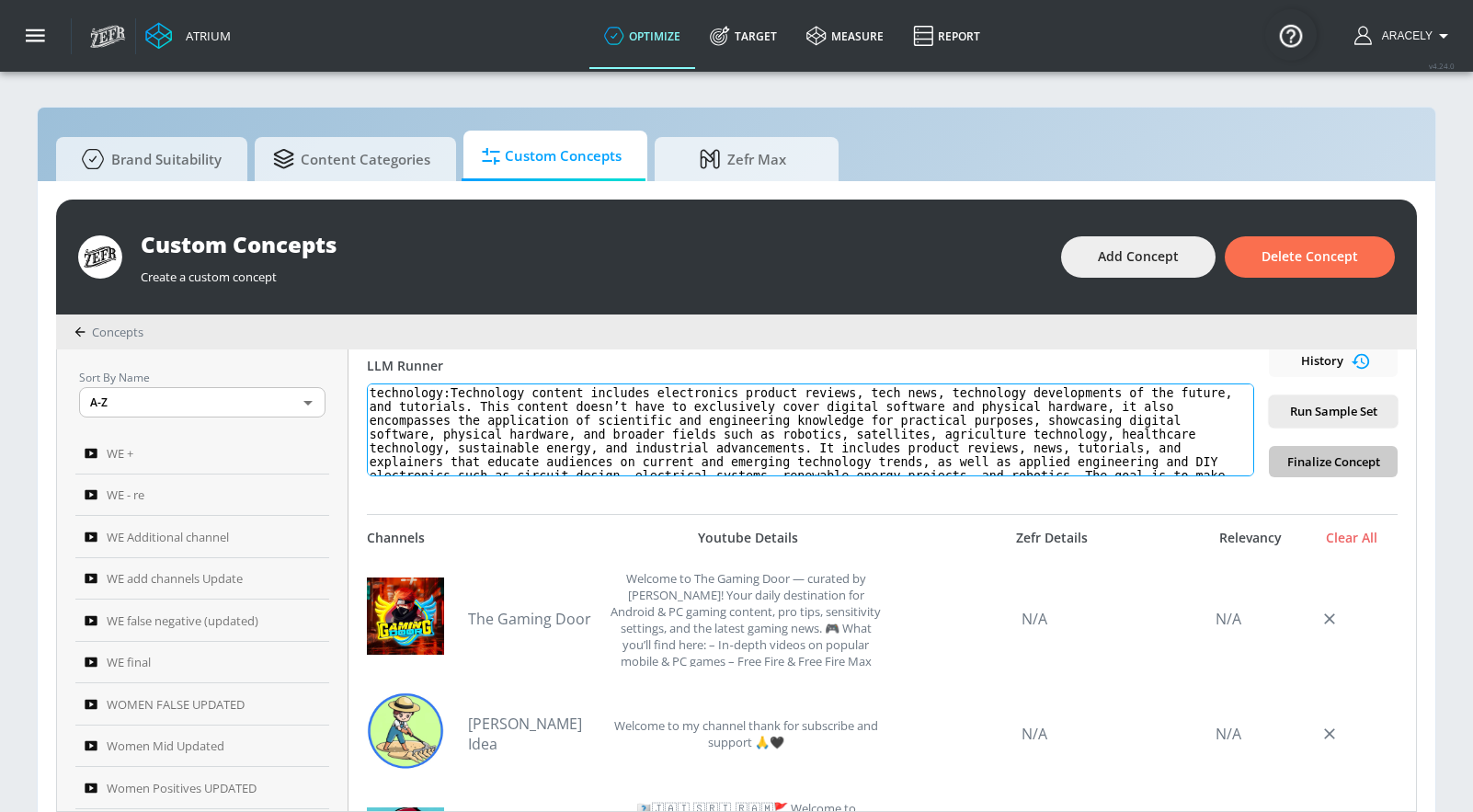
click at [463, 392] on textarea "technology:Technology content includes electronics product reviews, tech news, …" at bounding box center [811, 429] width 888 height 93
click at [460, 397] on textarea "technology:Technology content includes electronics product reviews, tech news, …" at bounding box center [811, 429] width 888 height 93
type textarea "technology: Technology content includes electronics product reviews, tech news,…"
click at [1287, 412] on span "Run Sample Set" at bounding box center [1333, 411] width 99 height 22
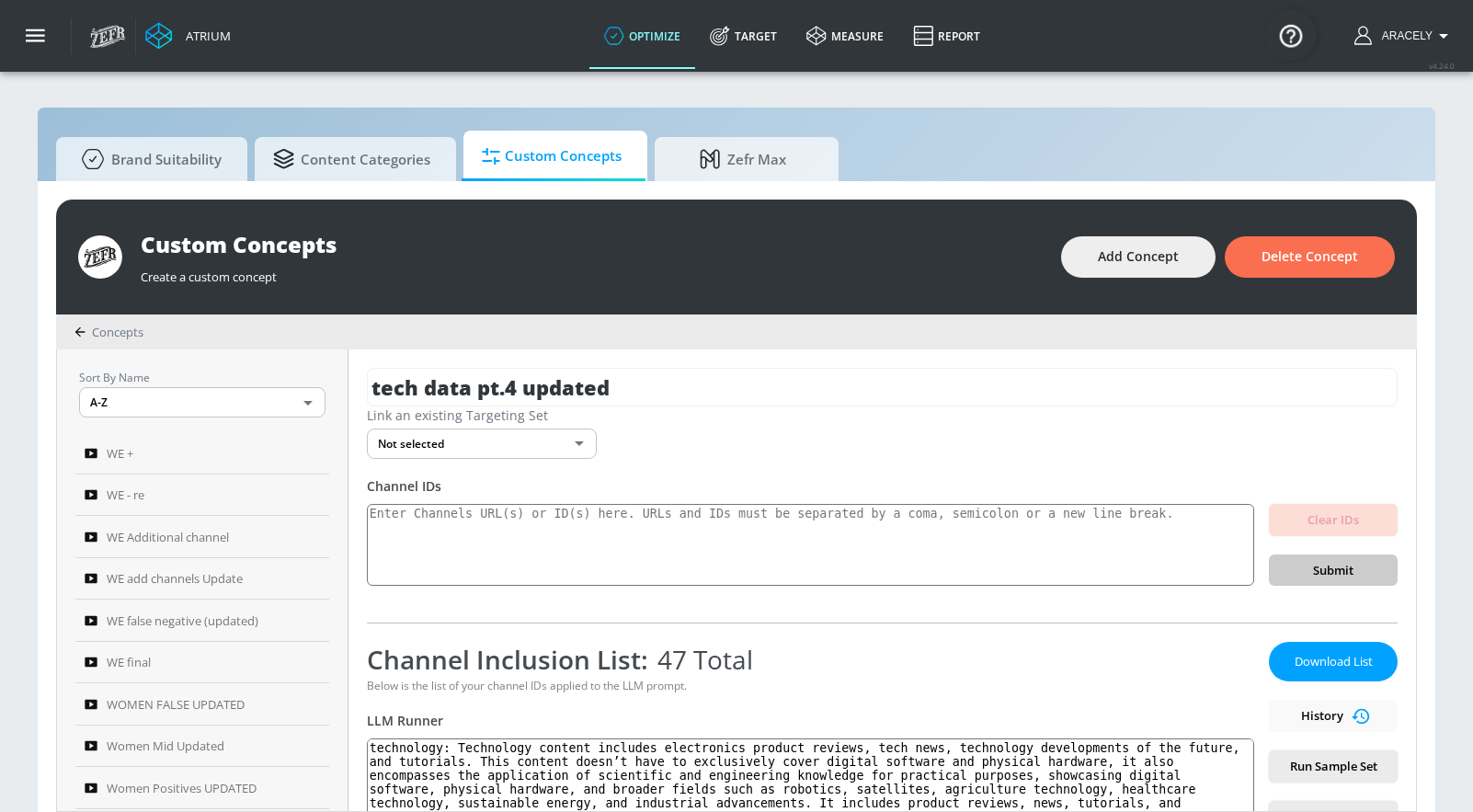
click at [1307, 663] on span "Download List" at bounding box center [1334, 662] width 92 height 22
click at [1089, 31] on div "Atrium optimize Target measure Report optimize Target measure Report v 4.24.0 […" at bounding box center [777, 35] width 1392 height 72
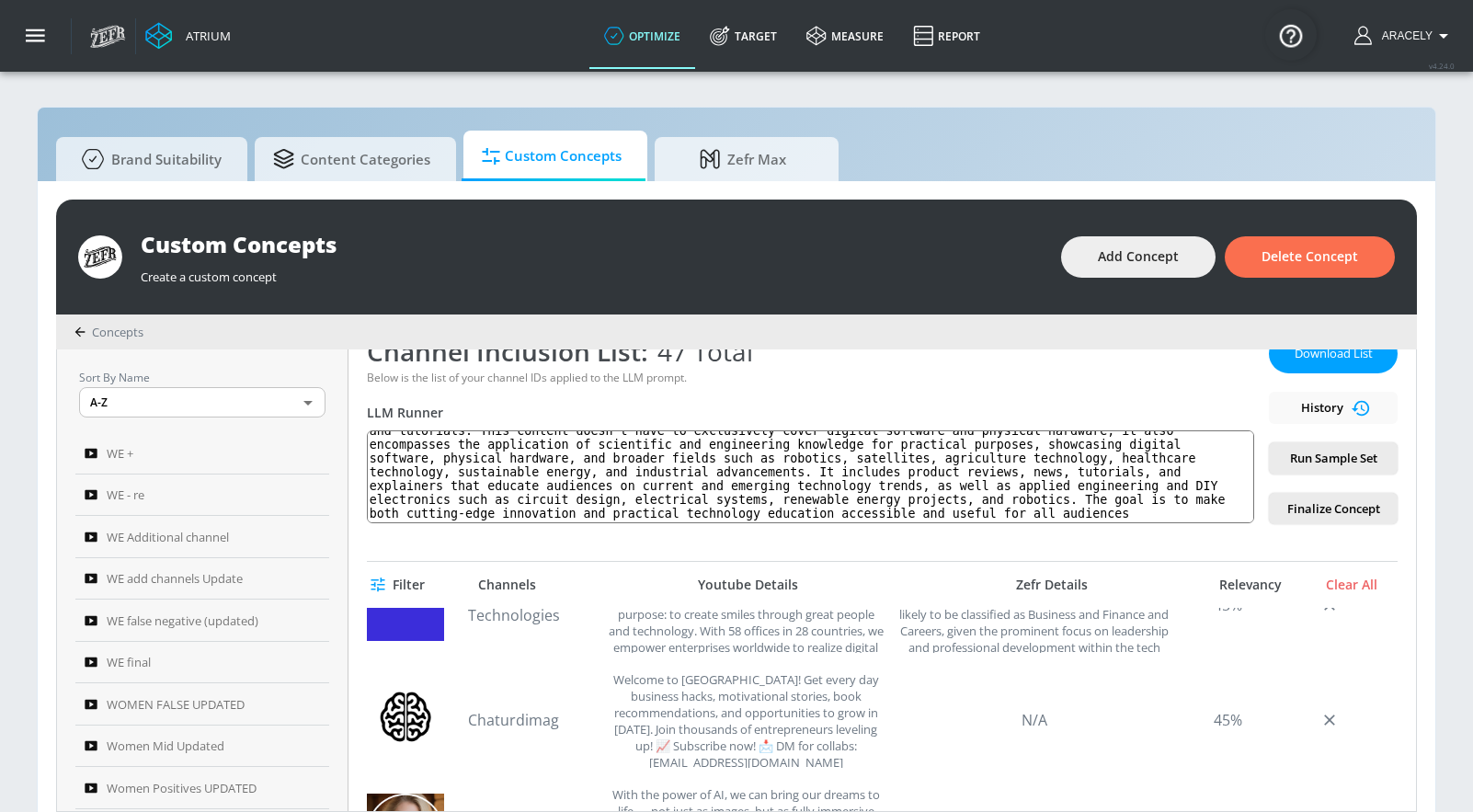
scroll to position [2395, 0]
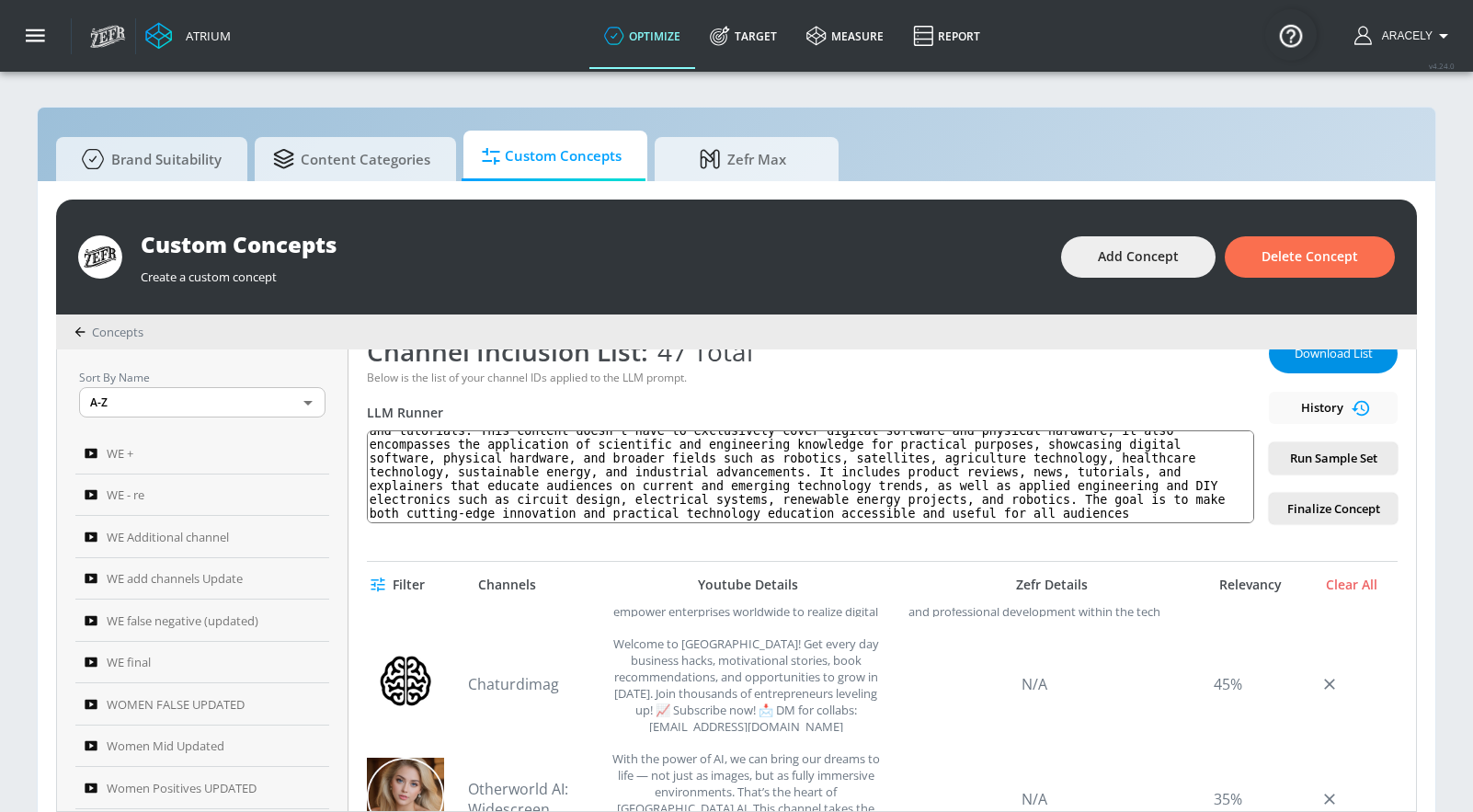
click at [1320, 368] on button "Download List" at bounding box center [1333, 353] width 129 height 39
click at [1320, 368] on div "Download List History Run Sample Set Finalize Concept" at bounding box center [1333, 429] width 129 height 190
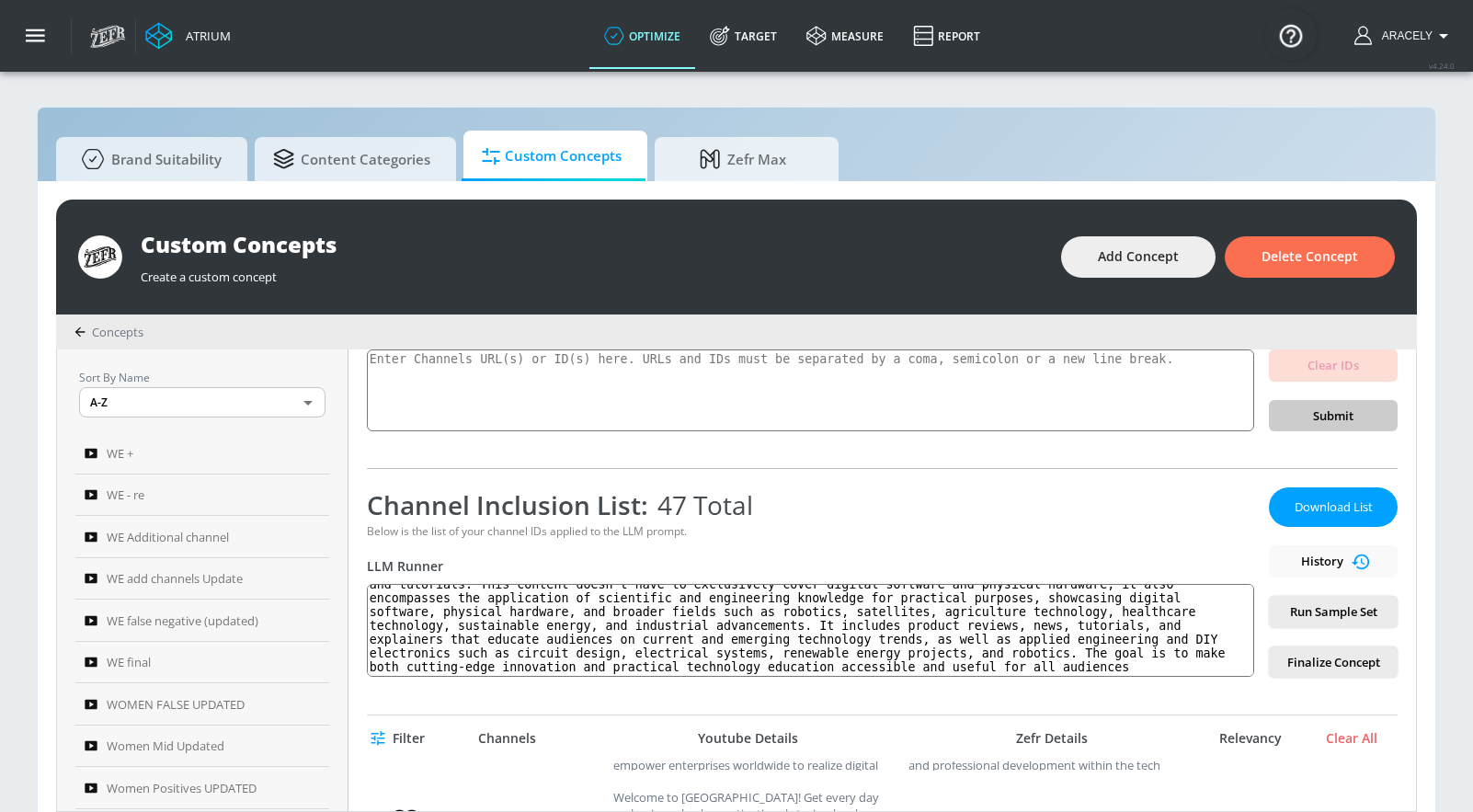
scroll to position [0, 0]
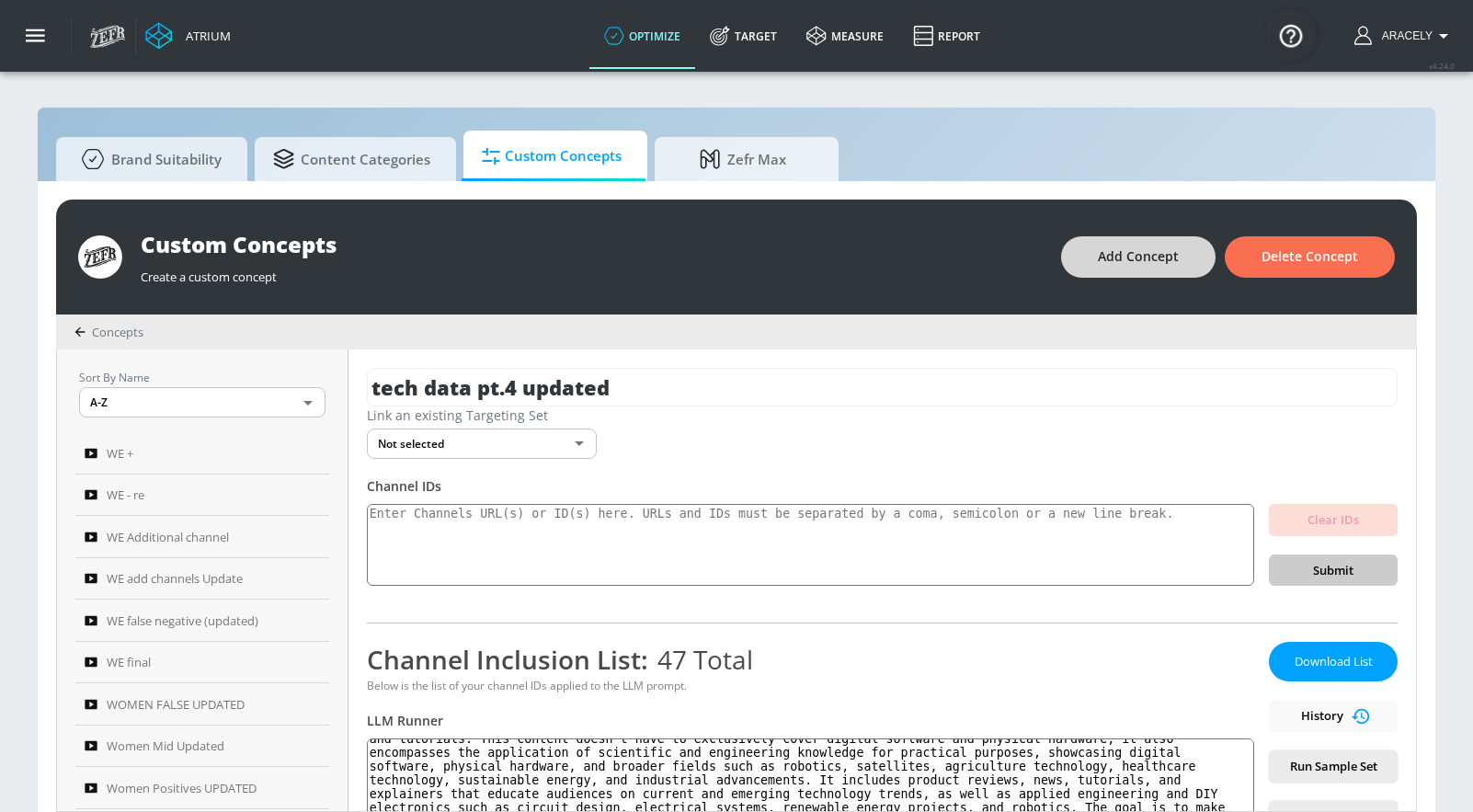
click at [1105, 259] on span "Add Concept" at bounding box center [1138, 256] width 81 height 23
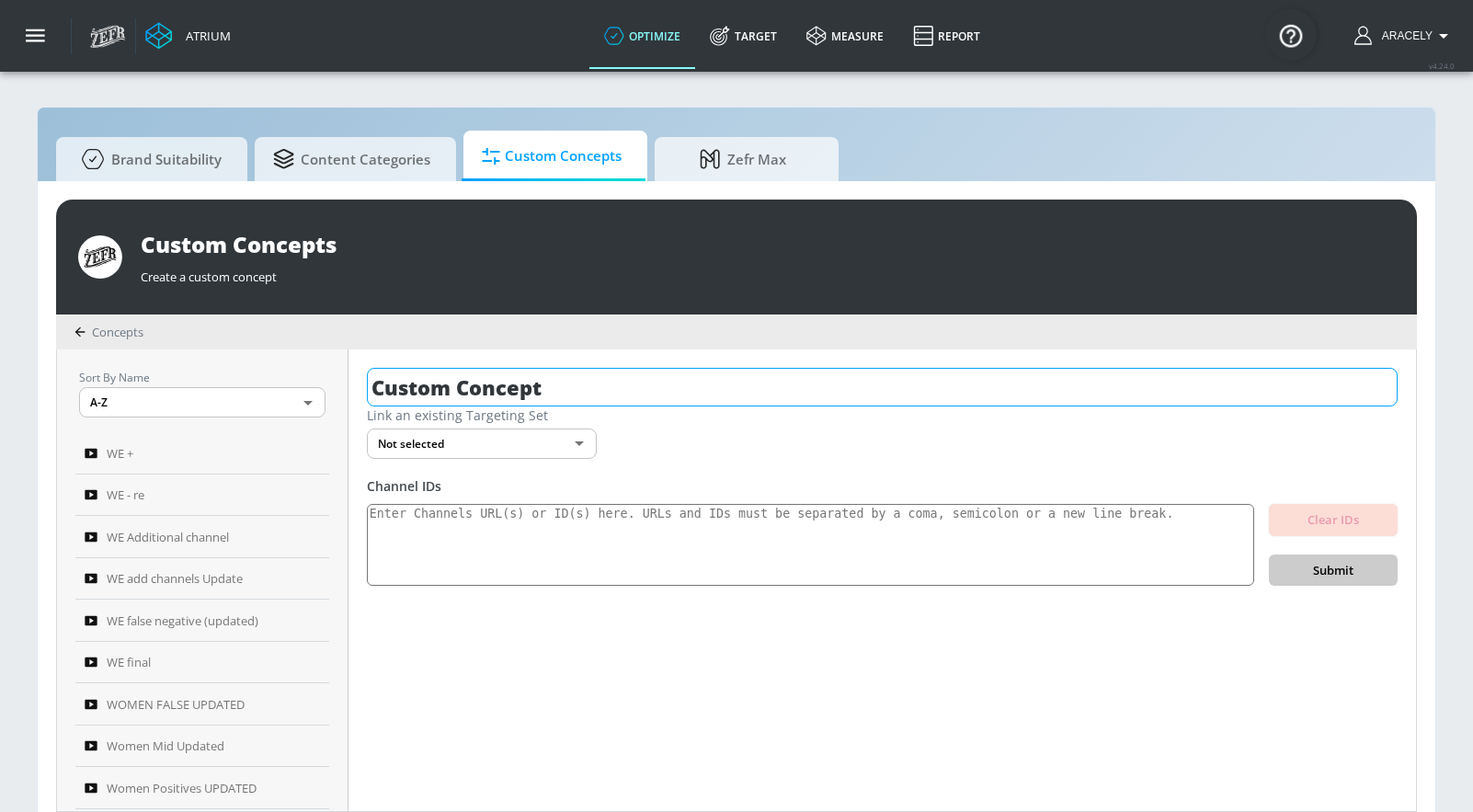
click at [569, 371] on input "Custom Concept" at bounding box center [883, 387] width 1031 height 38
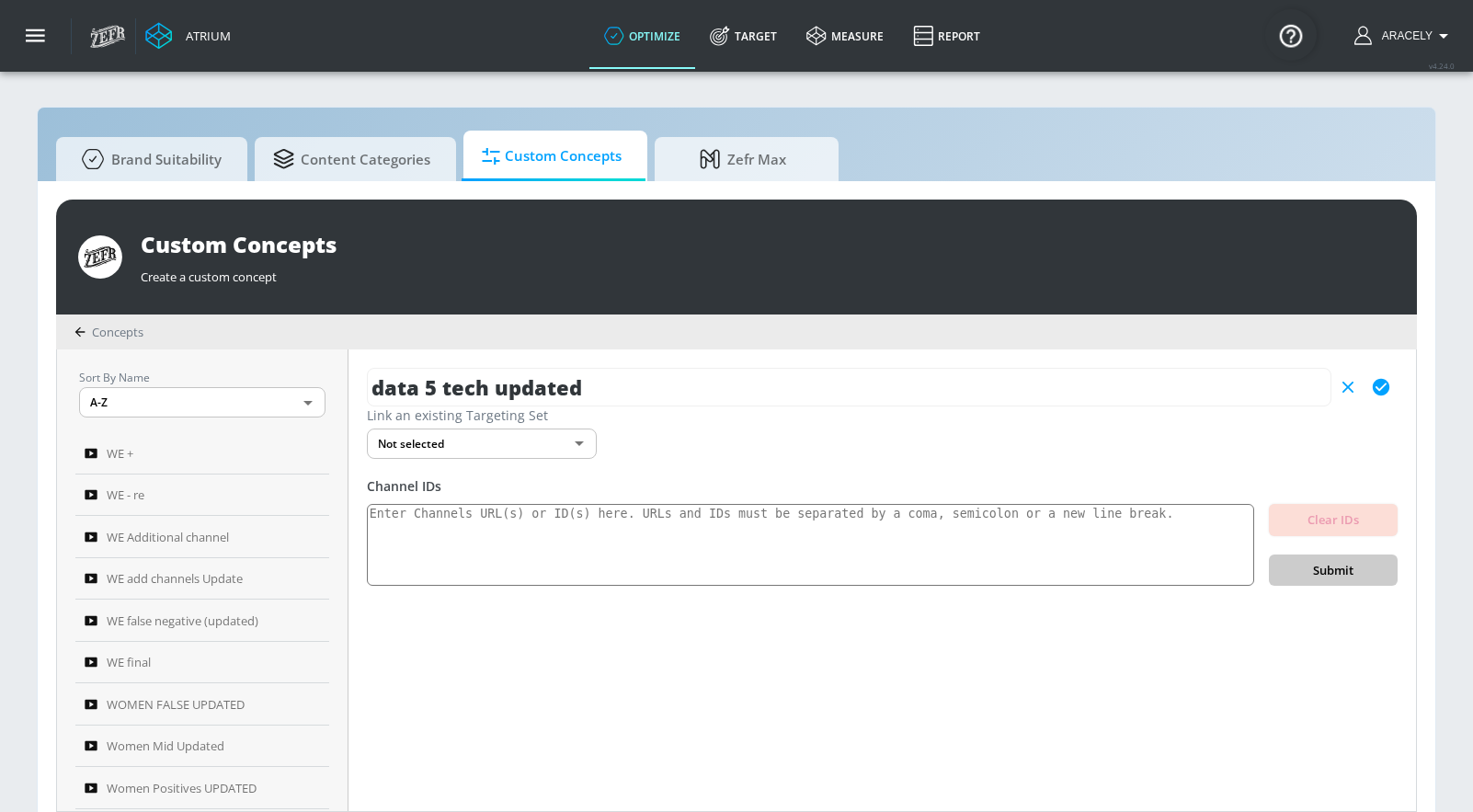
type input "data 5 tech updated"
click at [1384, 397] on icon "button" at bounding box center [1381, 387] width 21 height 21
click at [890, 510] on textarea at bounding box center [811, 545] width 888 height 82
paste textarea "UCXZg8eVcpVrC9yaQUyaHbVQ UCTV0vcGdGAoovQzAEVfL_ig UCEcryCYc5QOOSmasm7MiIhg UC9K…"
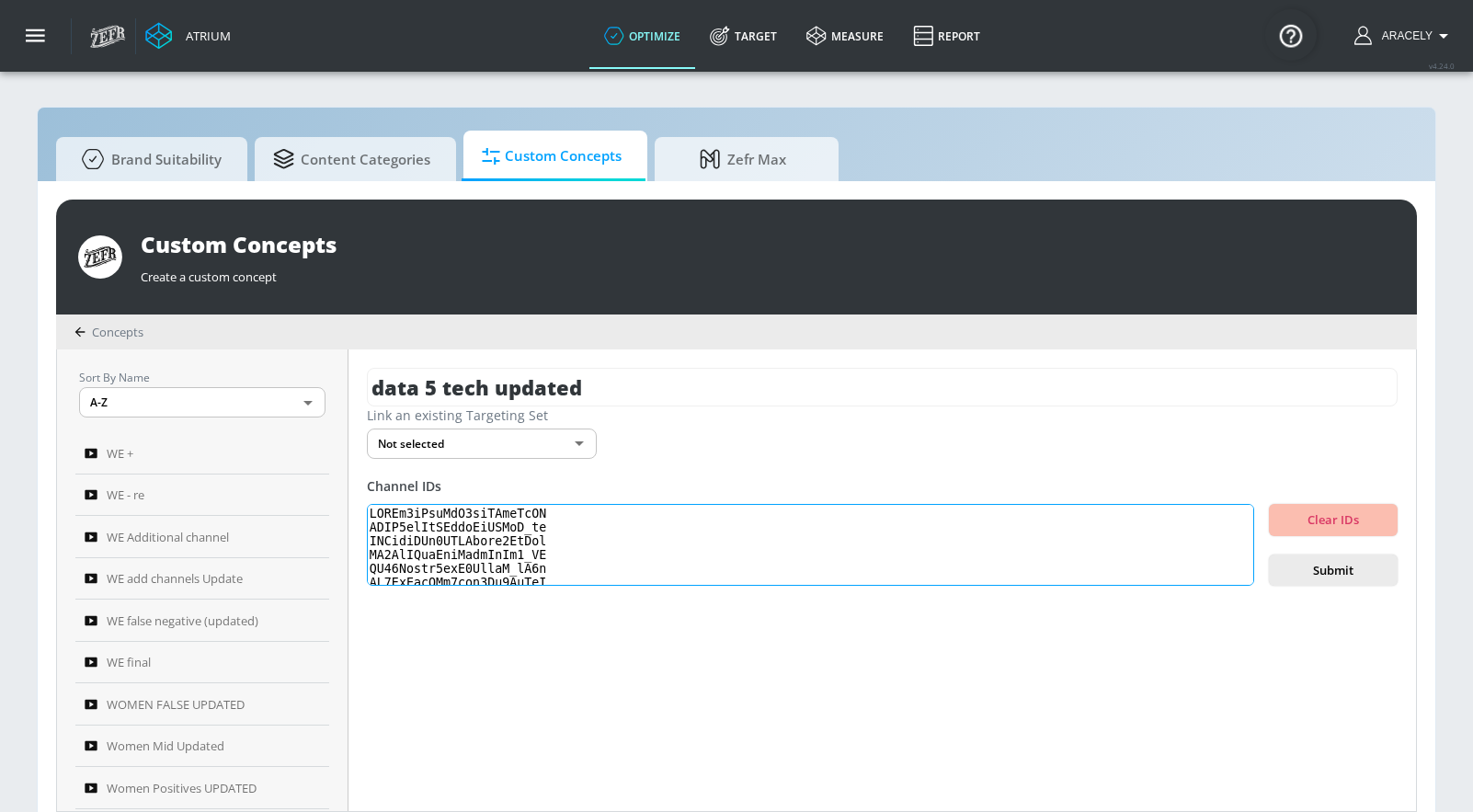
scroll to position [612, 0]
type textarea "UCXZg8eVcpVrC9yaQUyaHbVQ UCTV0vcGdGAoovQzAEVfL_ig UCEcryCYc5QOOSmasm7MiIhg UC9K…"
click at [1335, 576] on span "Submit" at bounding box center [1333, 570] width 99 height 22
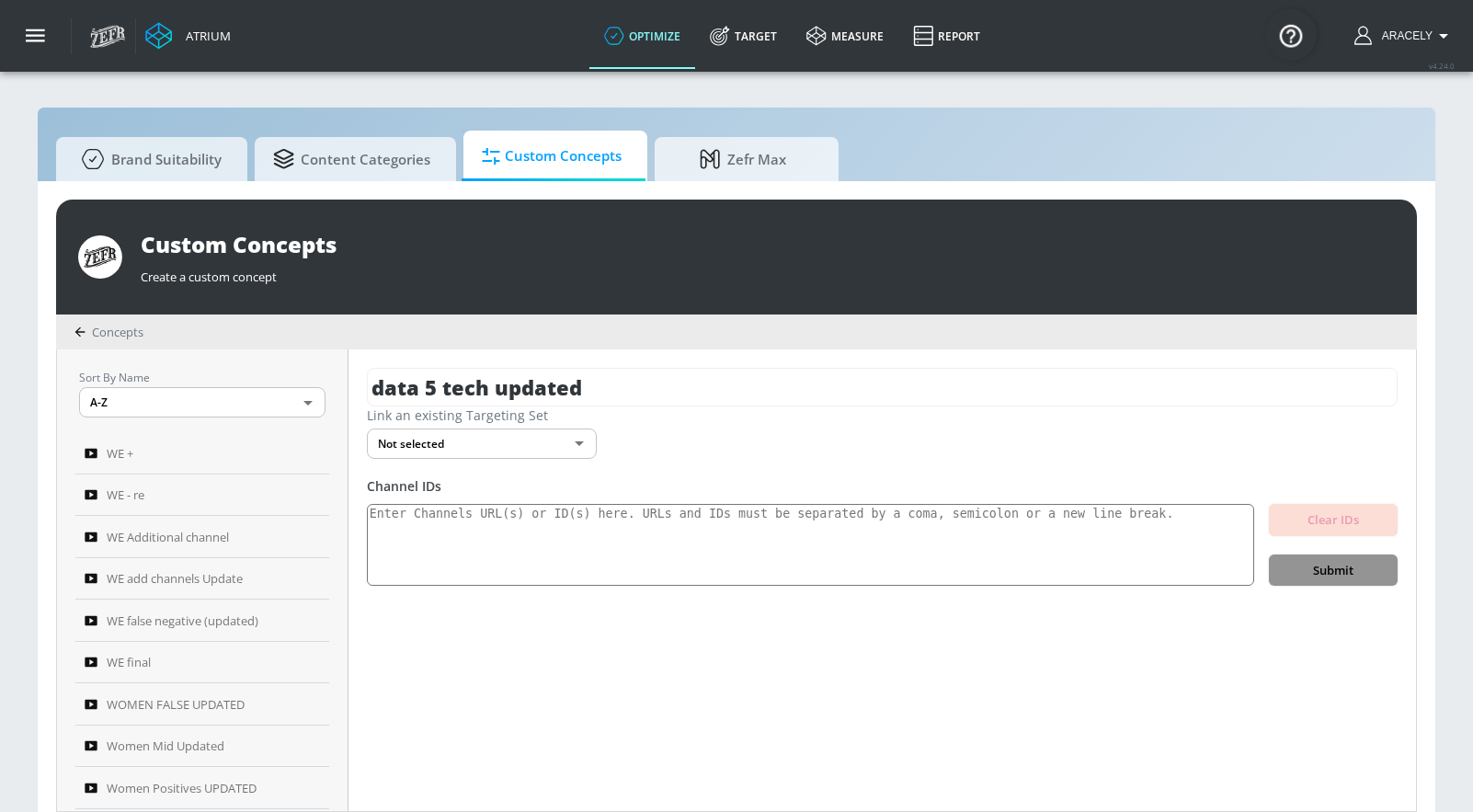
scroll to position [0, 0]
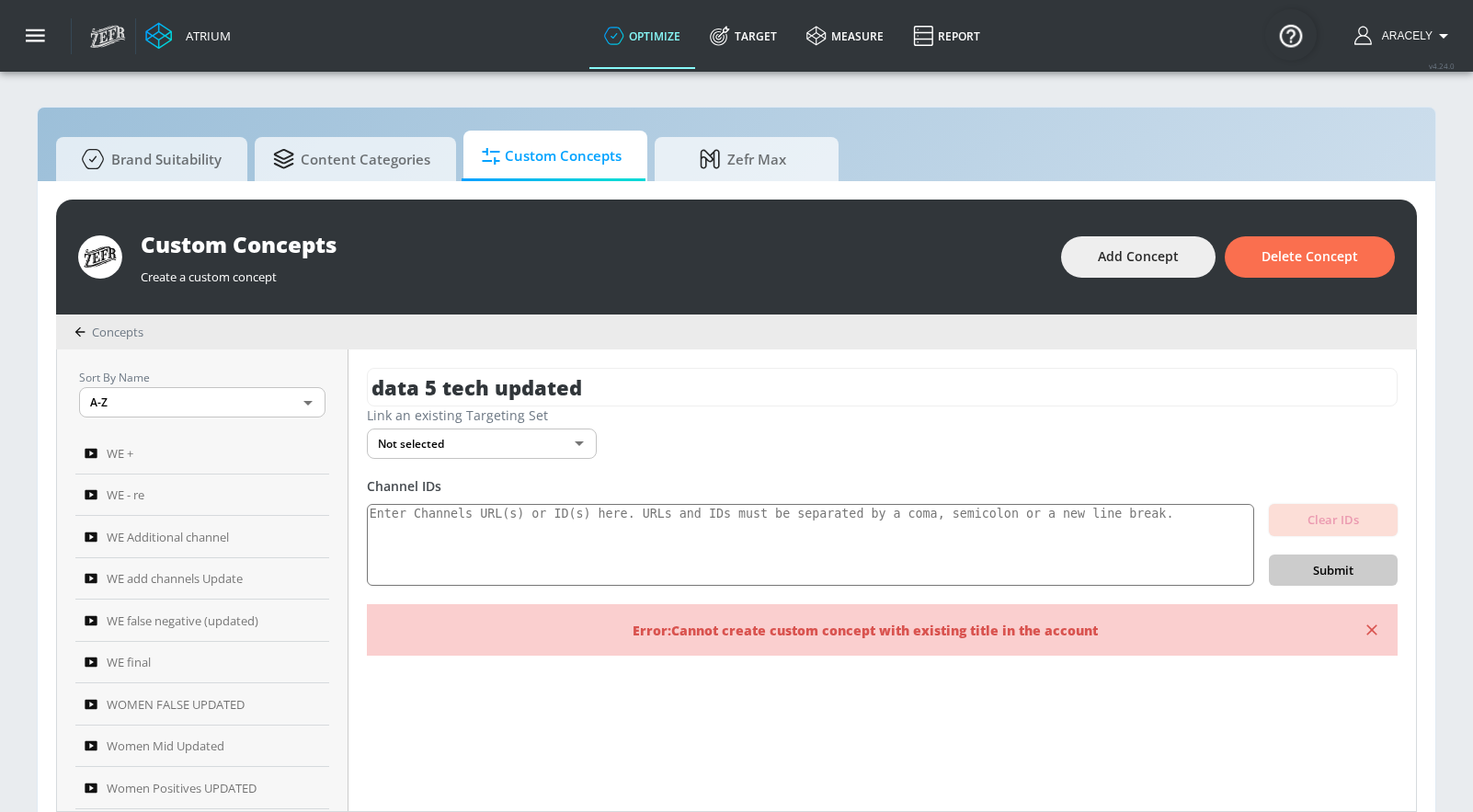
scroll to position [20, 0]
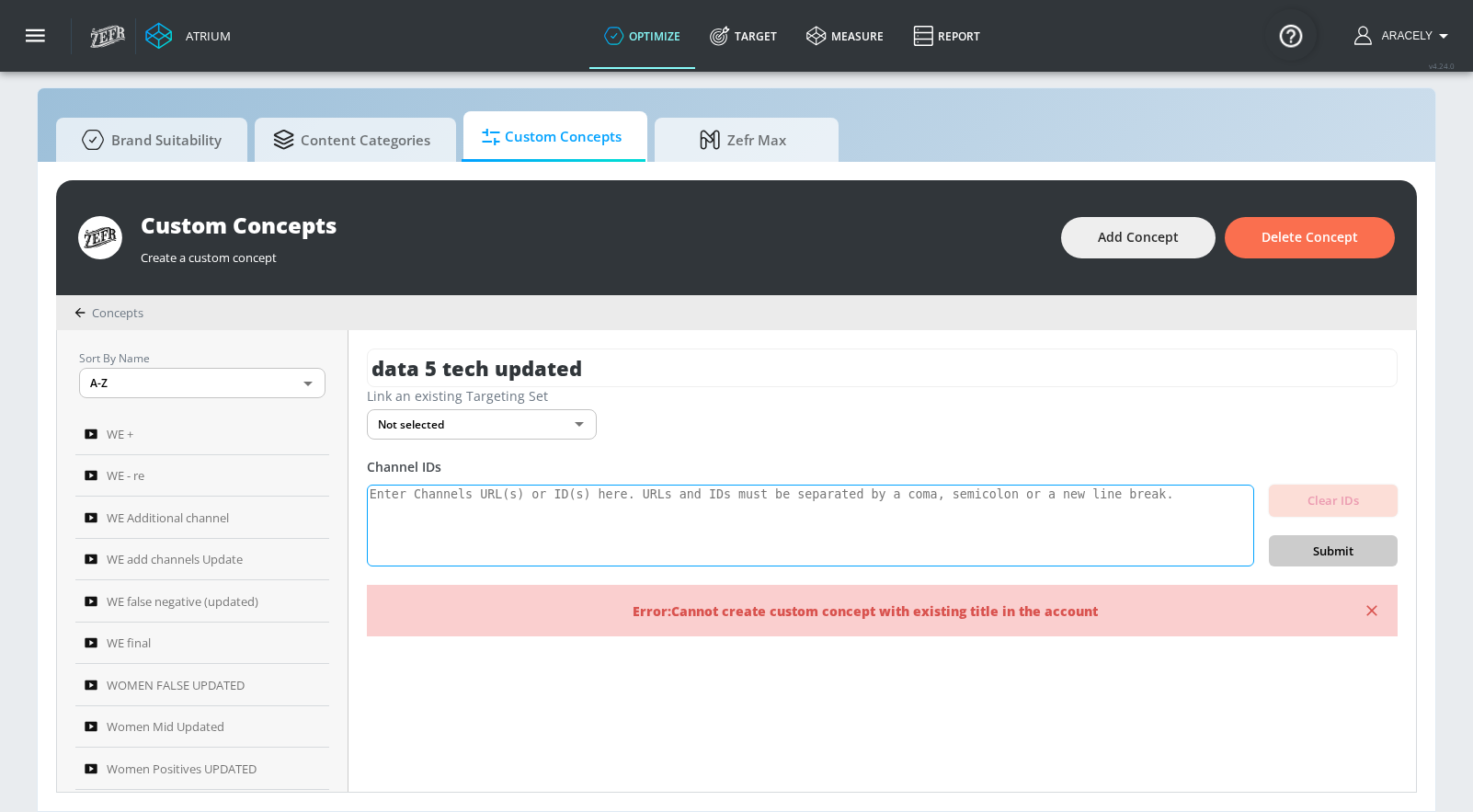
click at [1064, 512] on textarea at bounding box center [811, 525] width 888 height 82
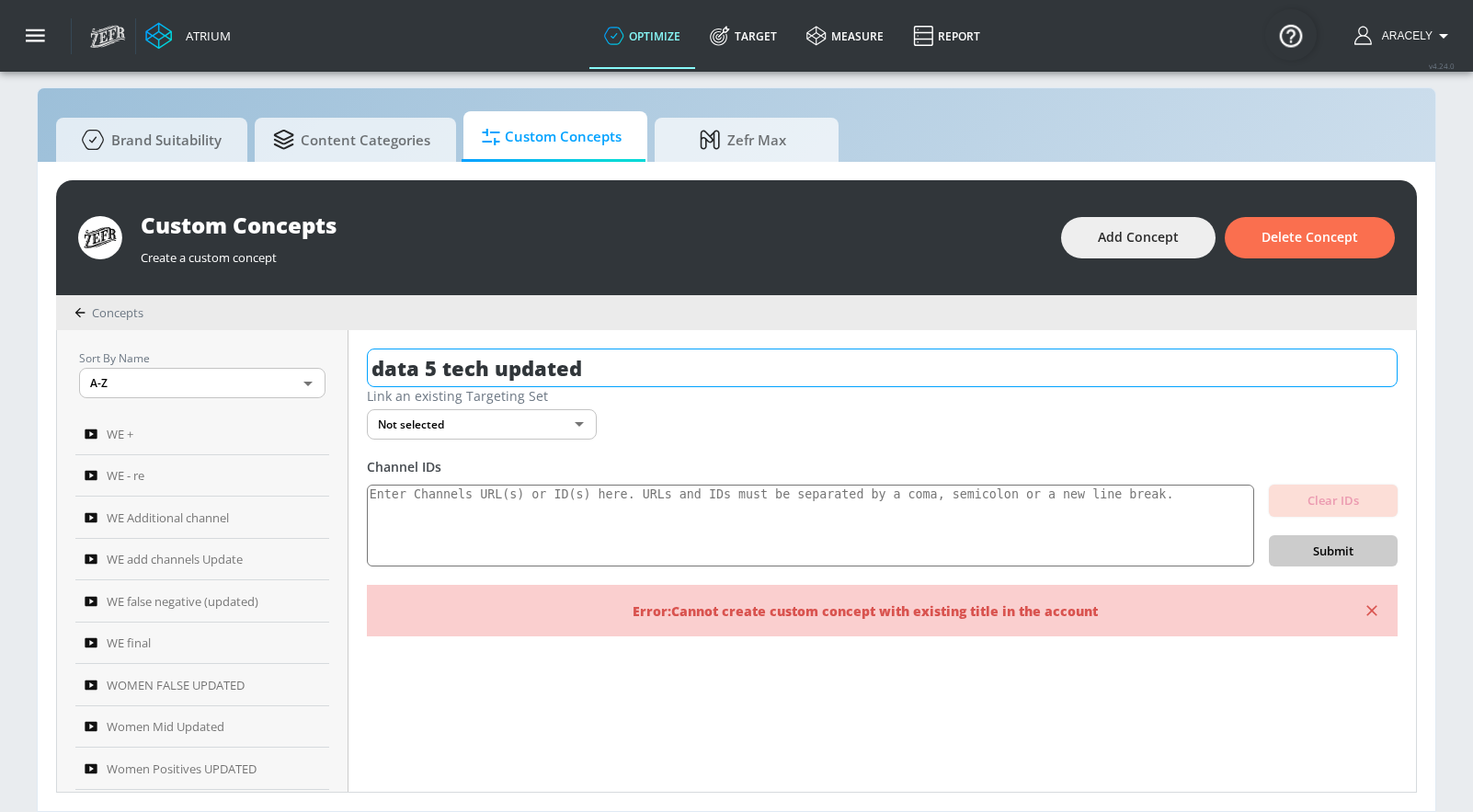
click at [434, 368] on input "data 5 tech updated" at bounding box center [883, 367] width 1031 height 38
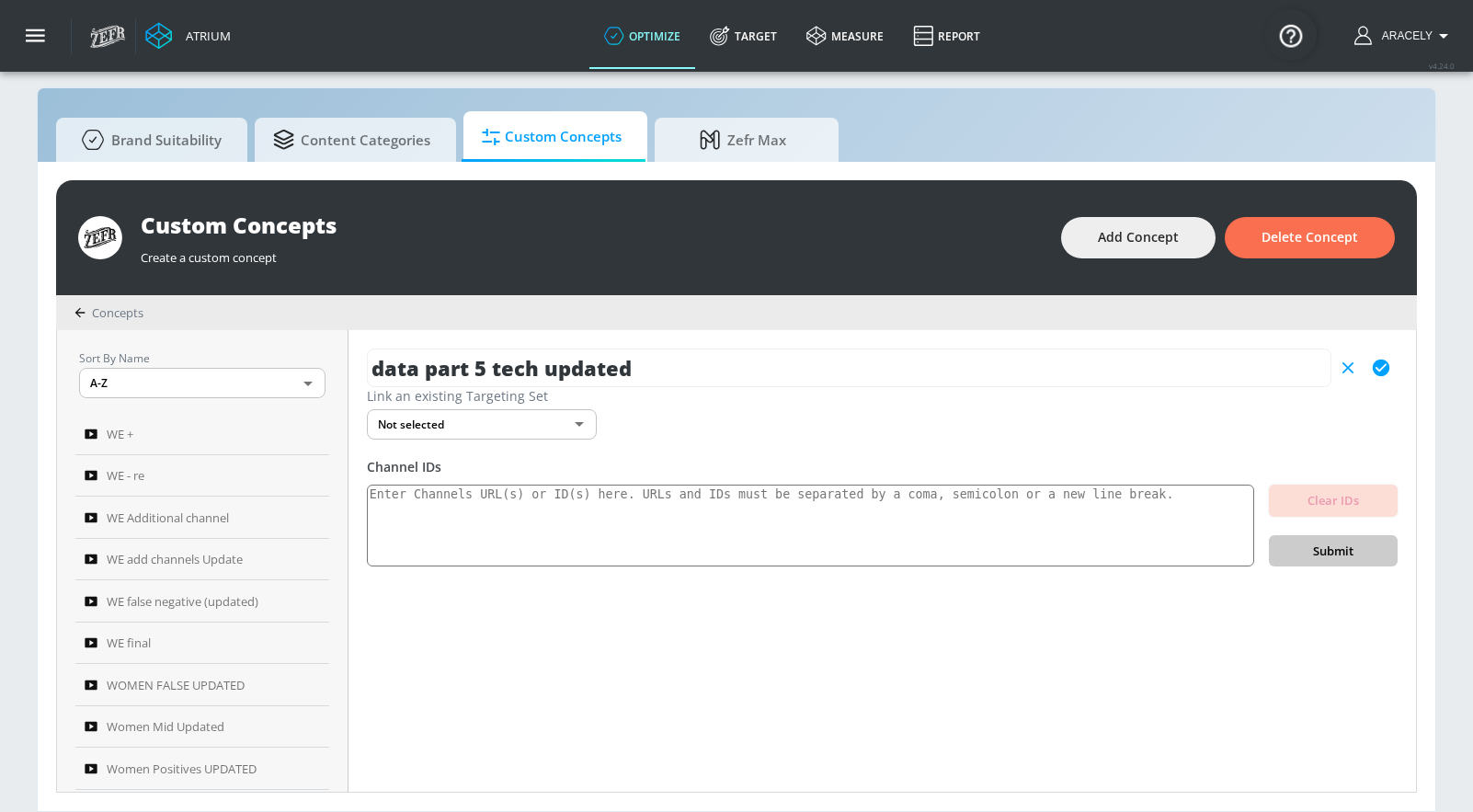
type input "data part 5 tech updated"
click at [1387, 363] on icon "button" at bounding box center [1381, 367] width 17 height 17
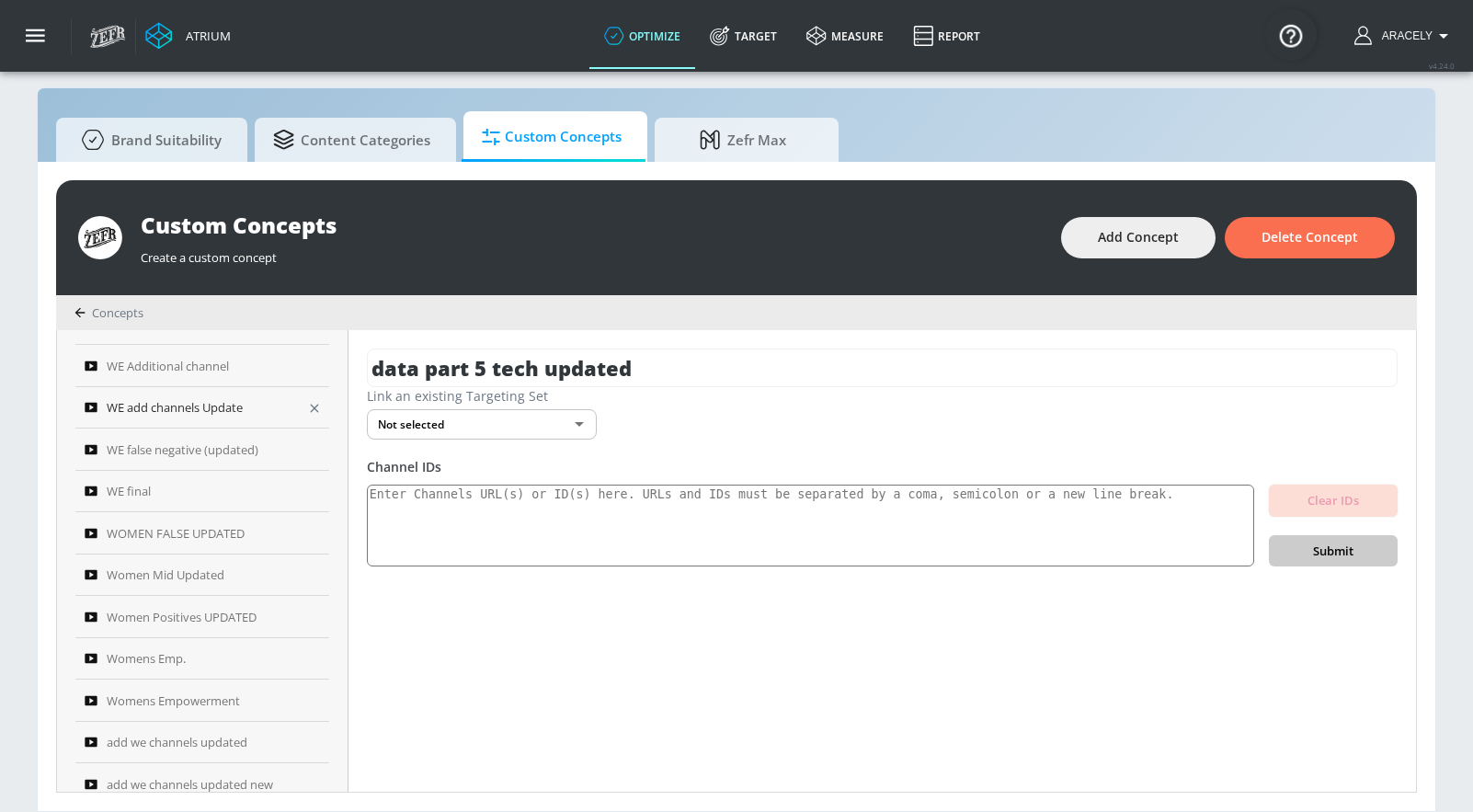
scroll to position [53, 0]
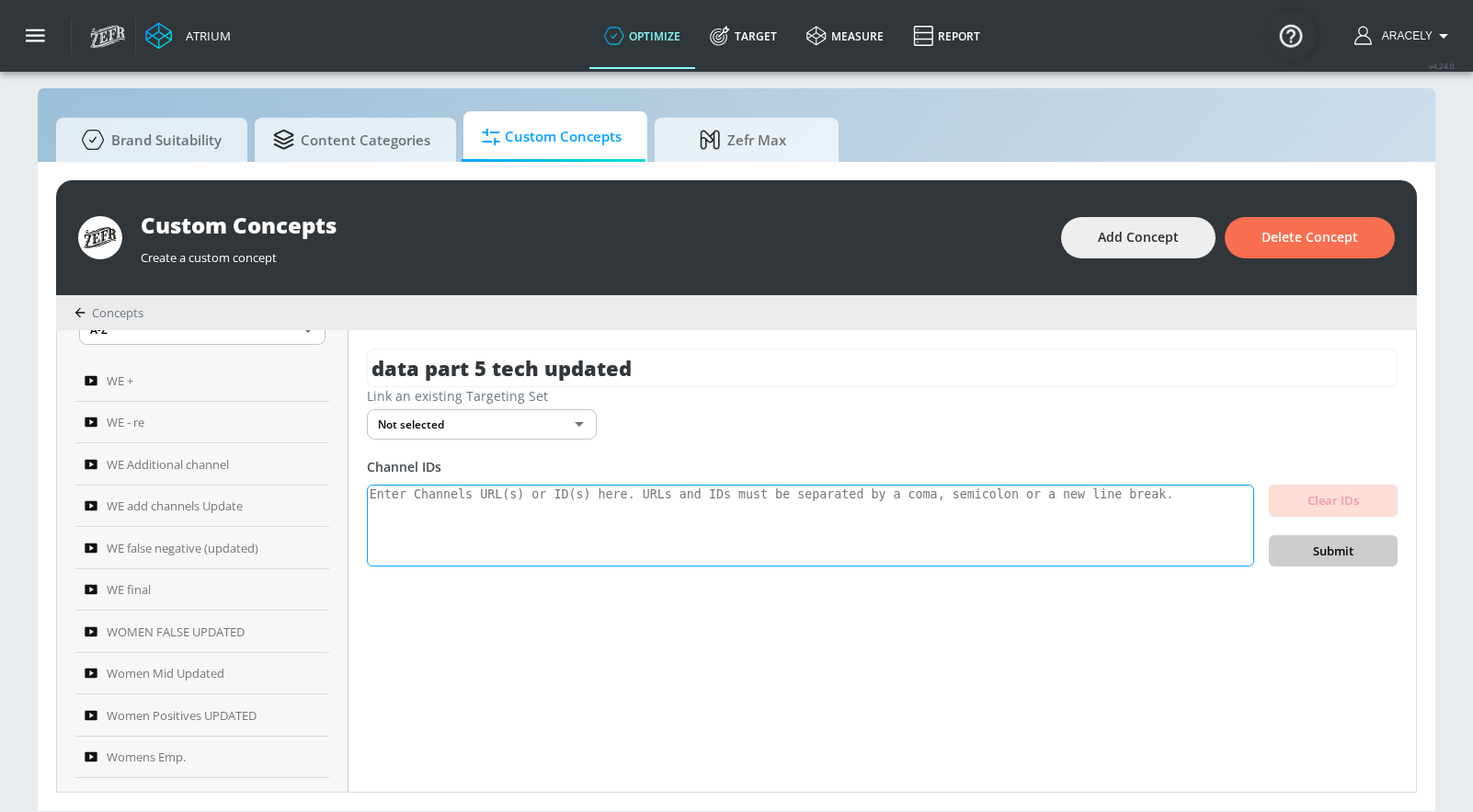
click at [535, 534] on textarea at bounding box center [811, 525] width 888 height 82
paste textarea "UCXZg8eVcpVrC9yaQUyaHbVQ UCTV0vcGdGAoovQzAEVfL_ig UCEcryCYc5QOOSmasm7MiIhg UC9K…"
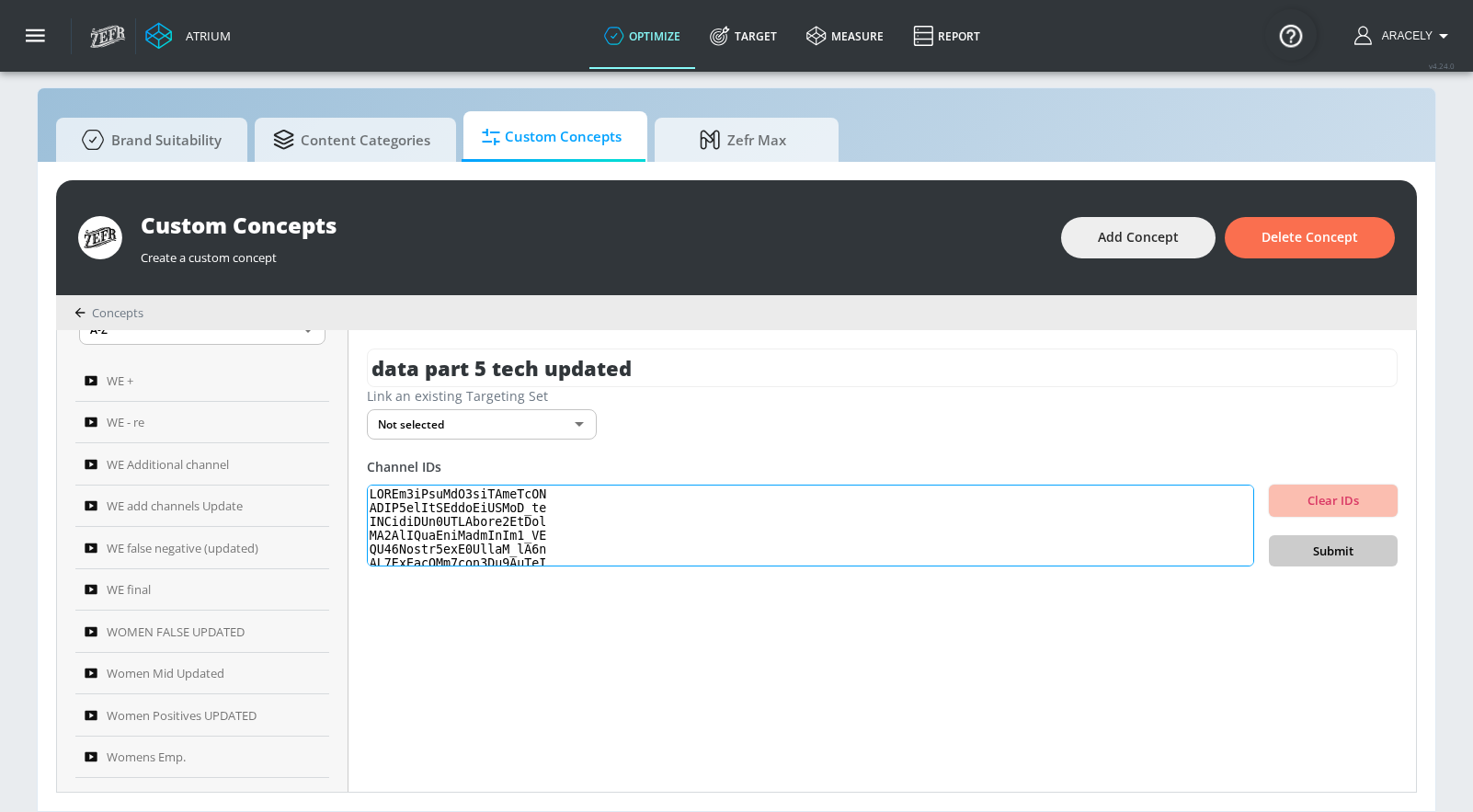
scroll to position [612, 0]
type textarea "UCXZg8eVcpVrC9yaQUyaHbVQ UCTV0vcGdGAoovQzAEVfL_ig UCEcryCYc5QOOSmasm7MiIhg UC9K…"
click at [1361, 548] on span "Submit" at bounding box center [1333, 552] width 99 height 22
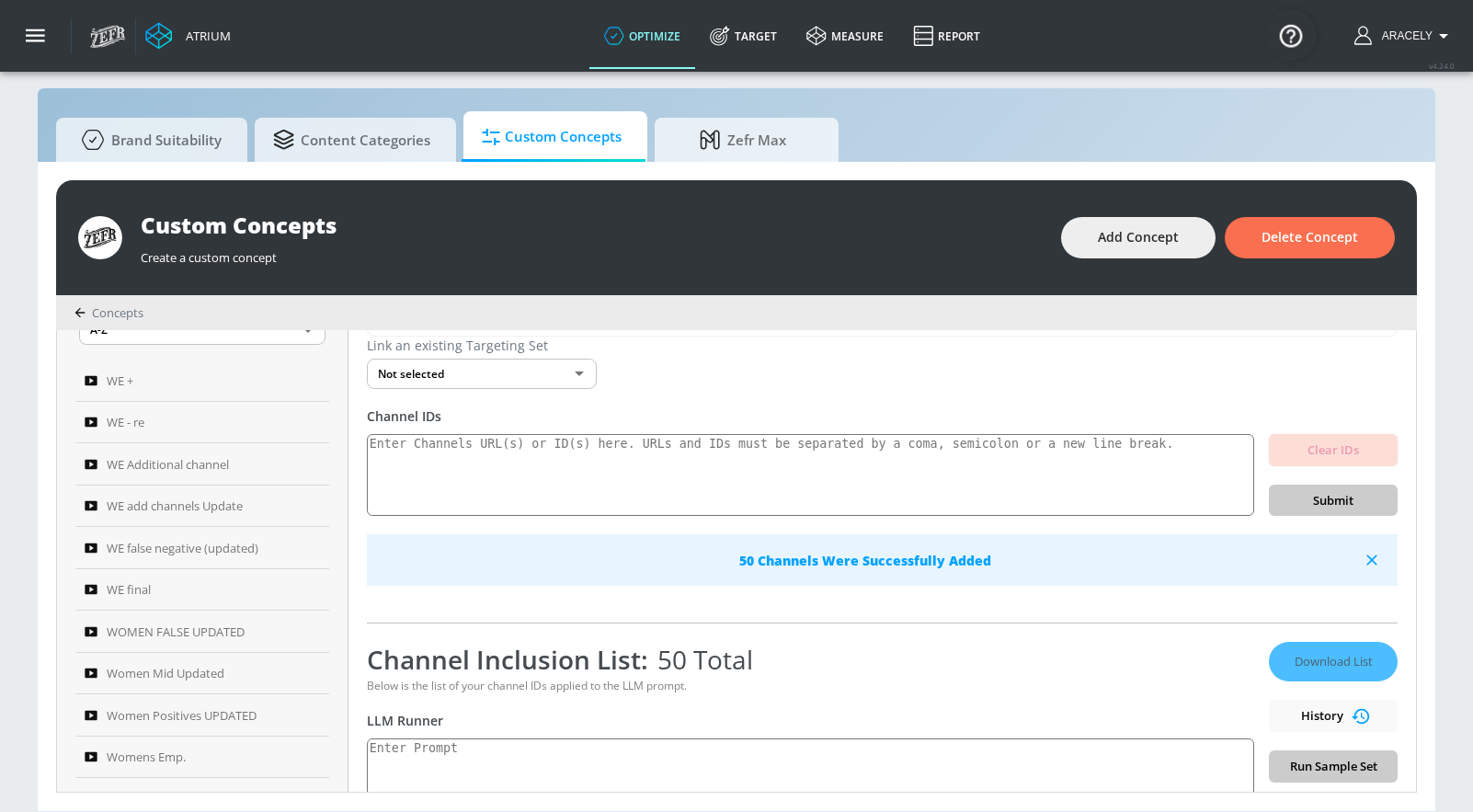
scroll to position [266, 0]
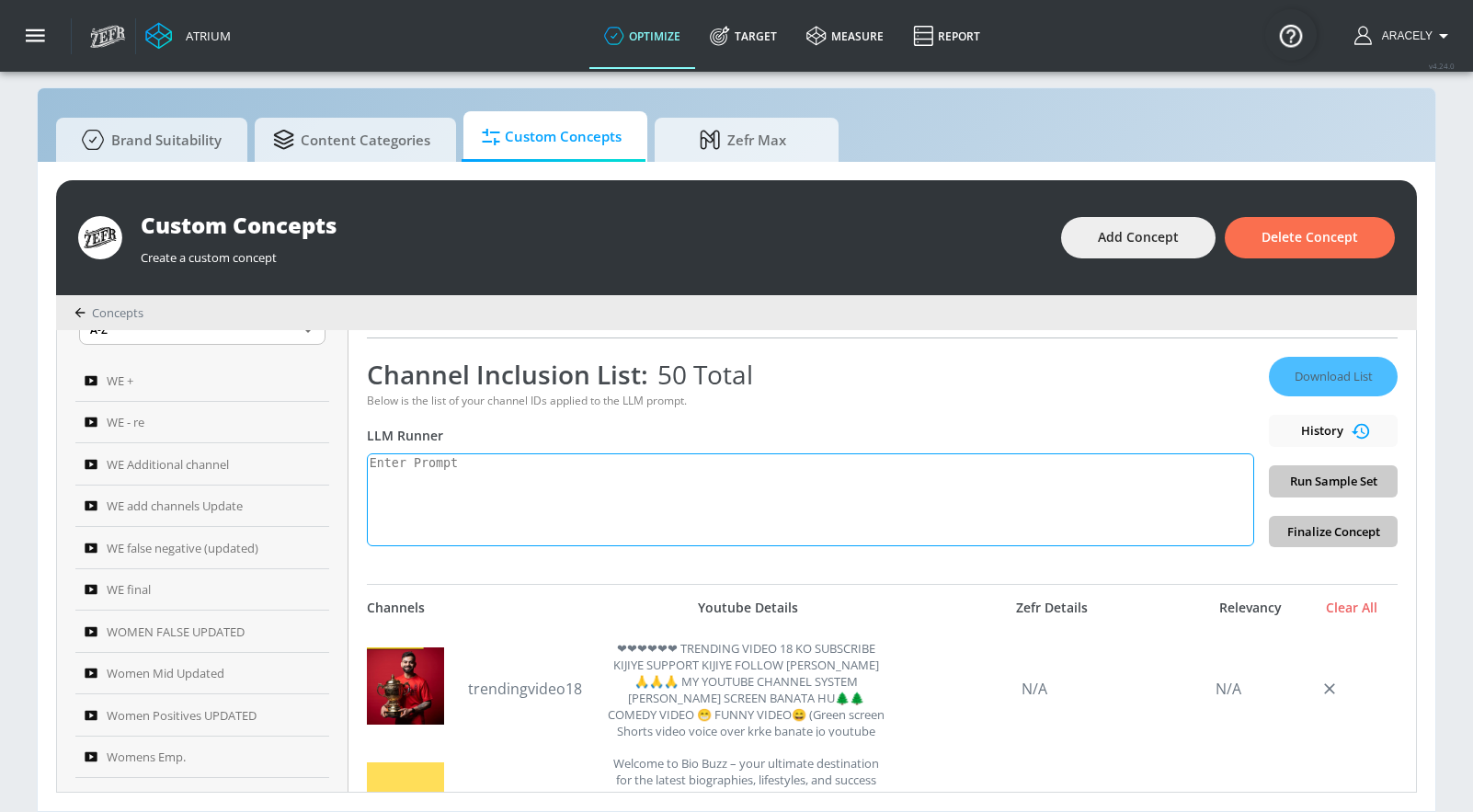
click at [663, 506] on textarea at bounding box center [811, 500] width 888 height 93
paste textarea "Technology content includes electronics product reviews, tech news, technology …"
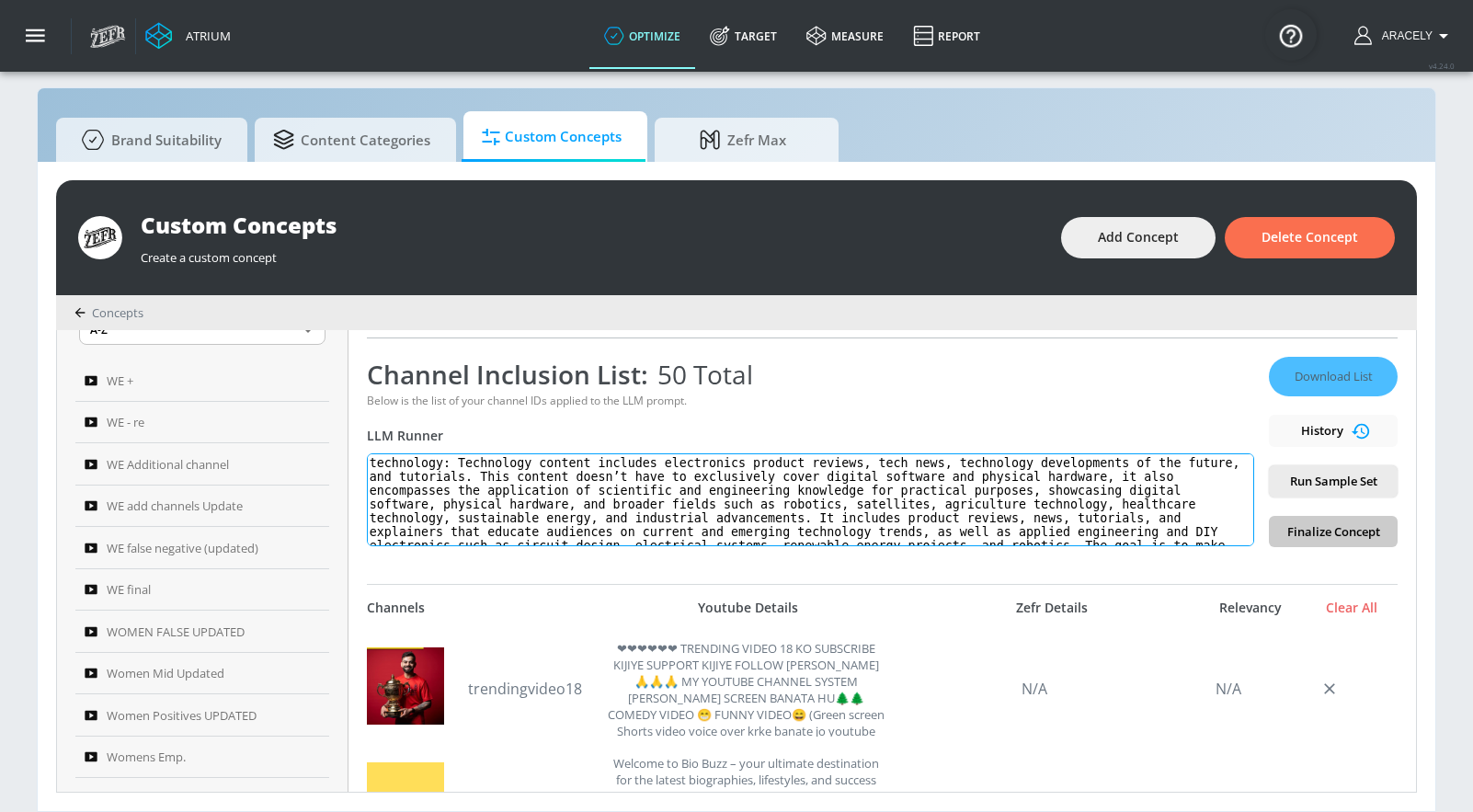
scroll to position [35, 0]
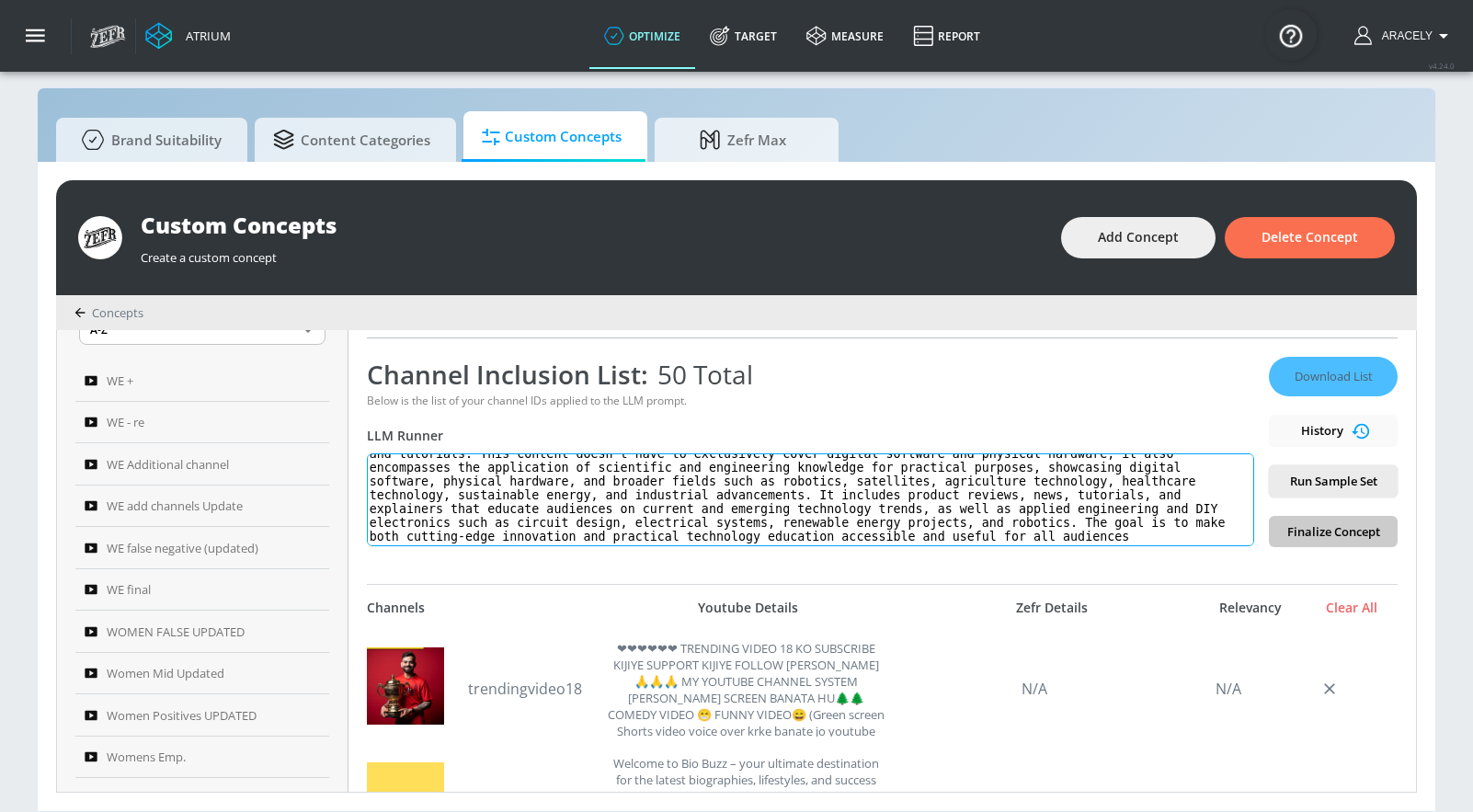
type textarea "technology: Technology content includes electronics product reviews, tech news,…"
click at [1342, 482] on span "Run Sample Set" at bounding box center [1333, 481] width 99 height 22
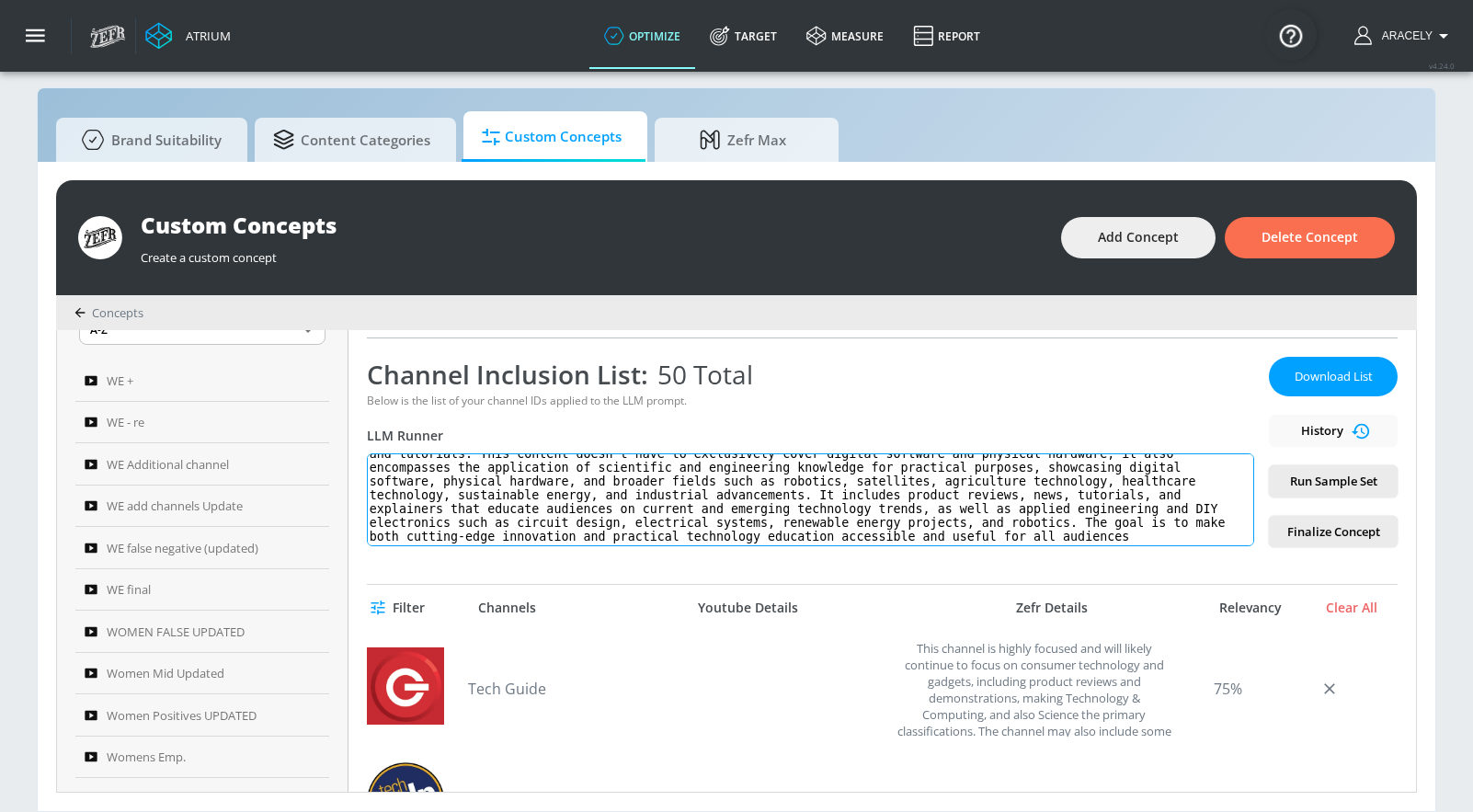
scroll to position [36, 0]
click at [1294, 383] on span "Download List" at bounding box center [1334, 377] width 92 height 22
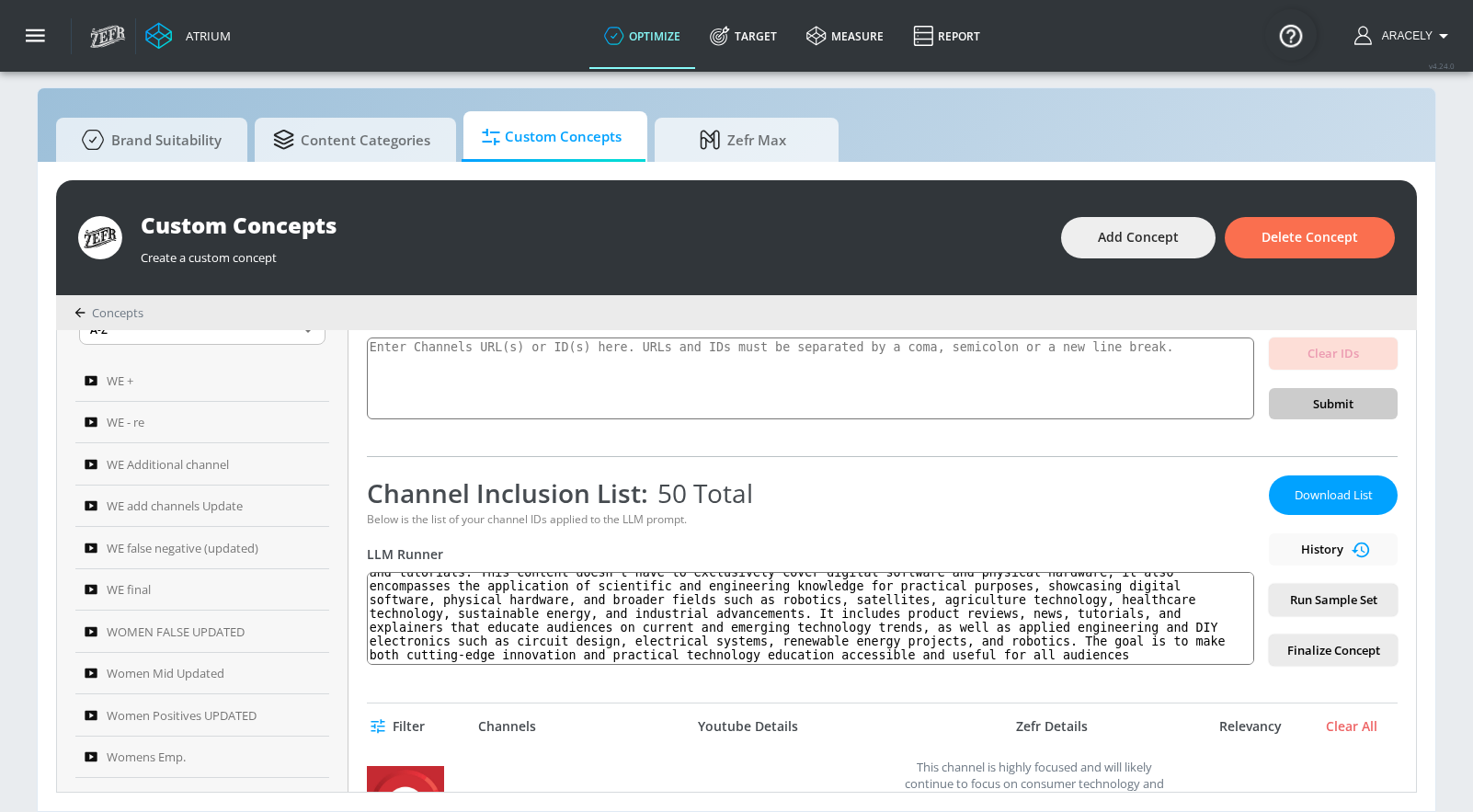
scroll to position [0, 0]
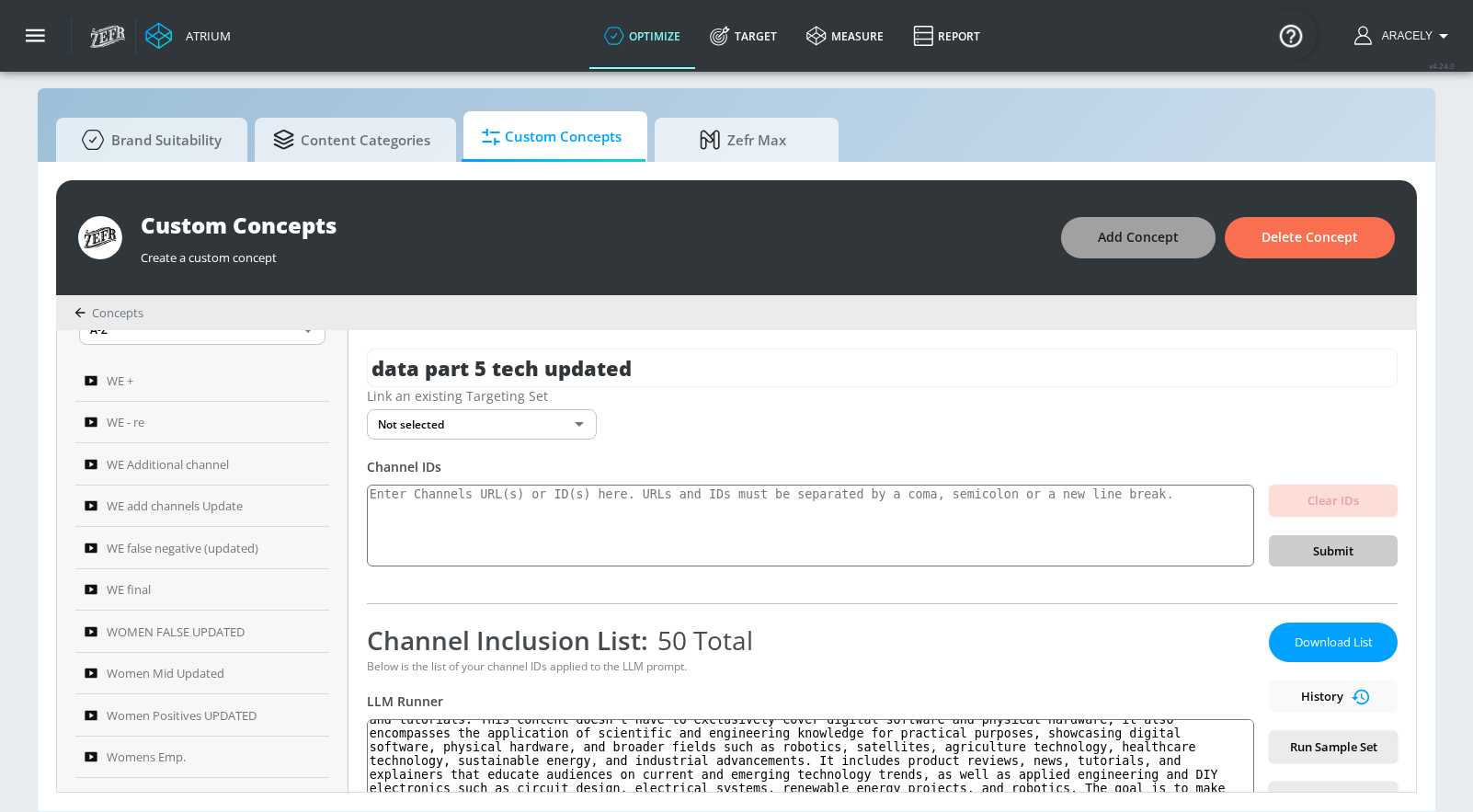
click at [1112, 239] on span "Add Concept" at bounding box center [1138, 237] width 81 height 23
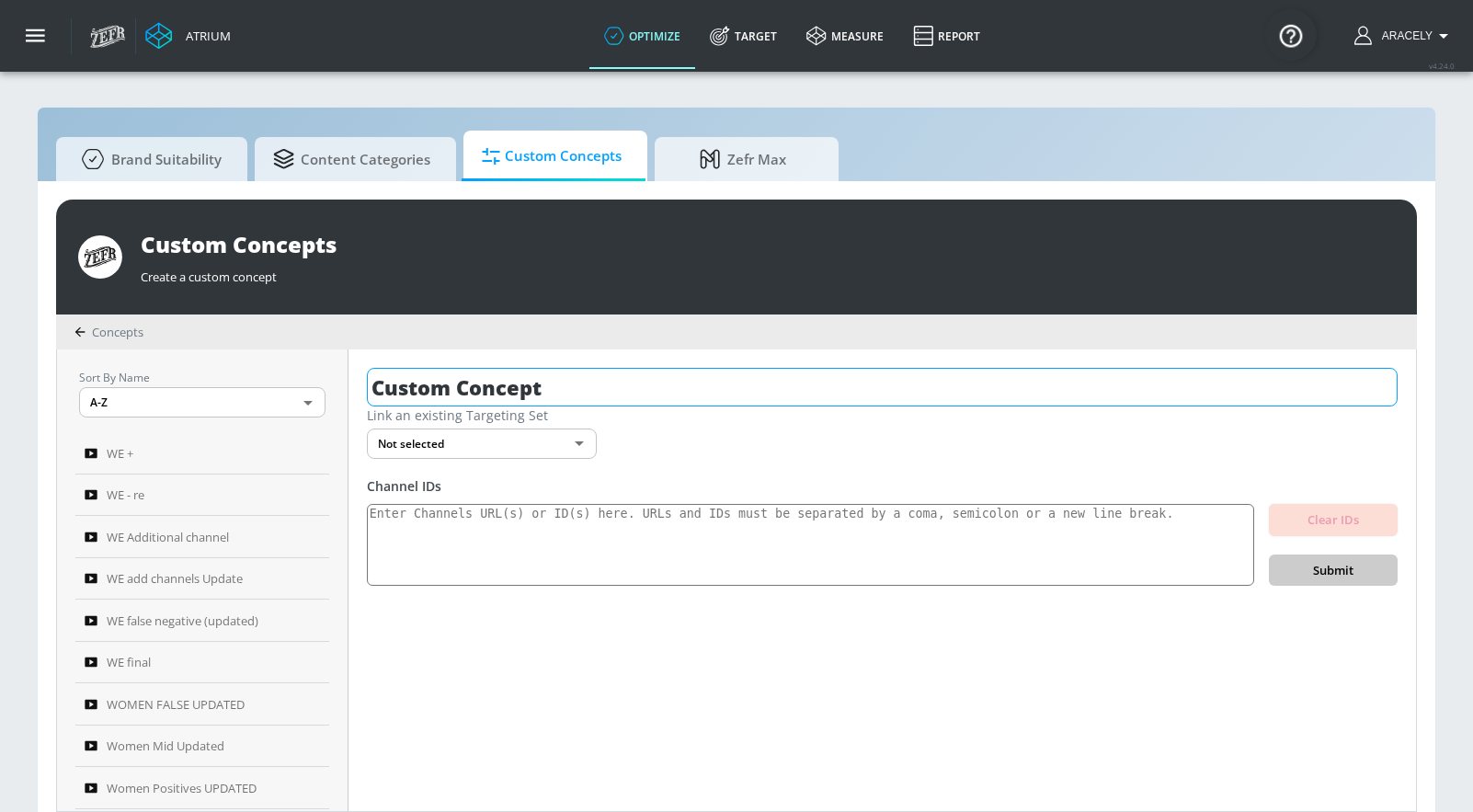
click at [585, 368] on input "Custom Concept" at bounding box center [883, 387] width 1031 height 38
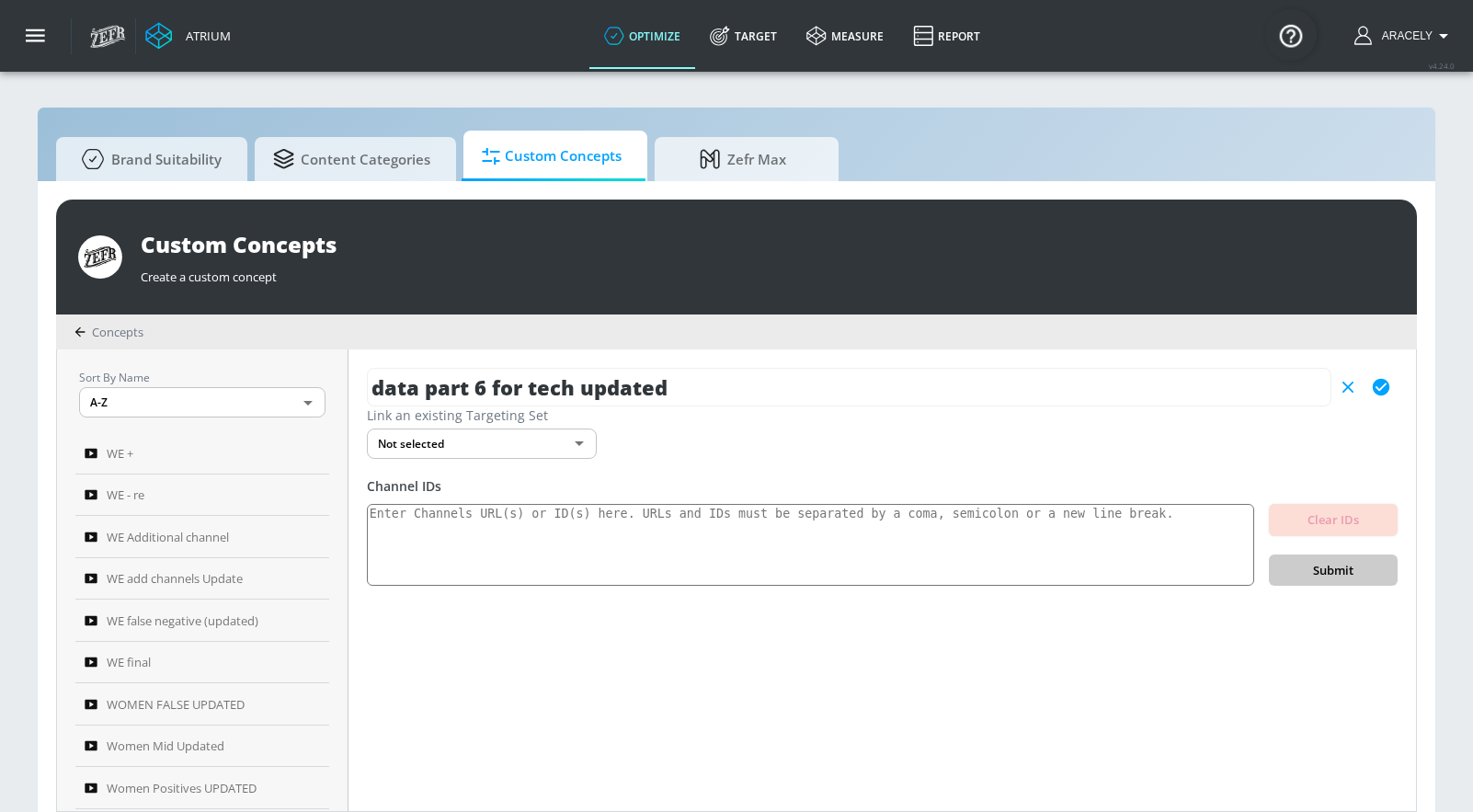
type input "data part 6 for tech updated"
click at [1374, 386] on icon "button" at bounding box center [1381, 387] width 17 height 17
click at [721, 528] on textarea at bounding box center [811, 545] width 888 height 82
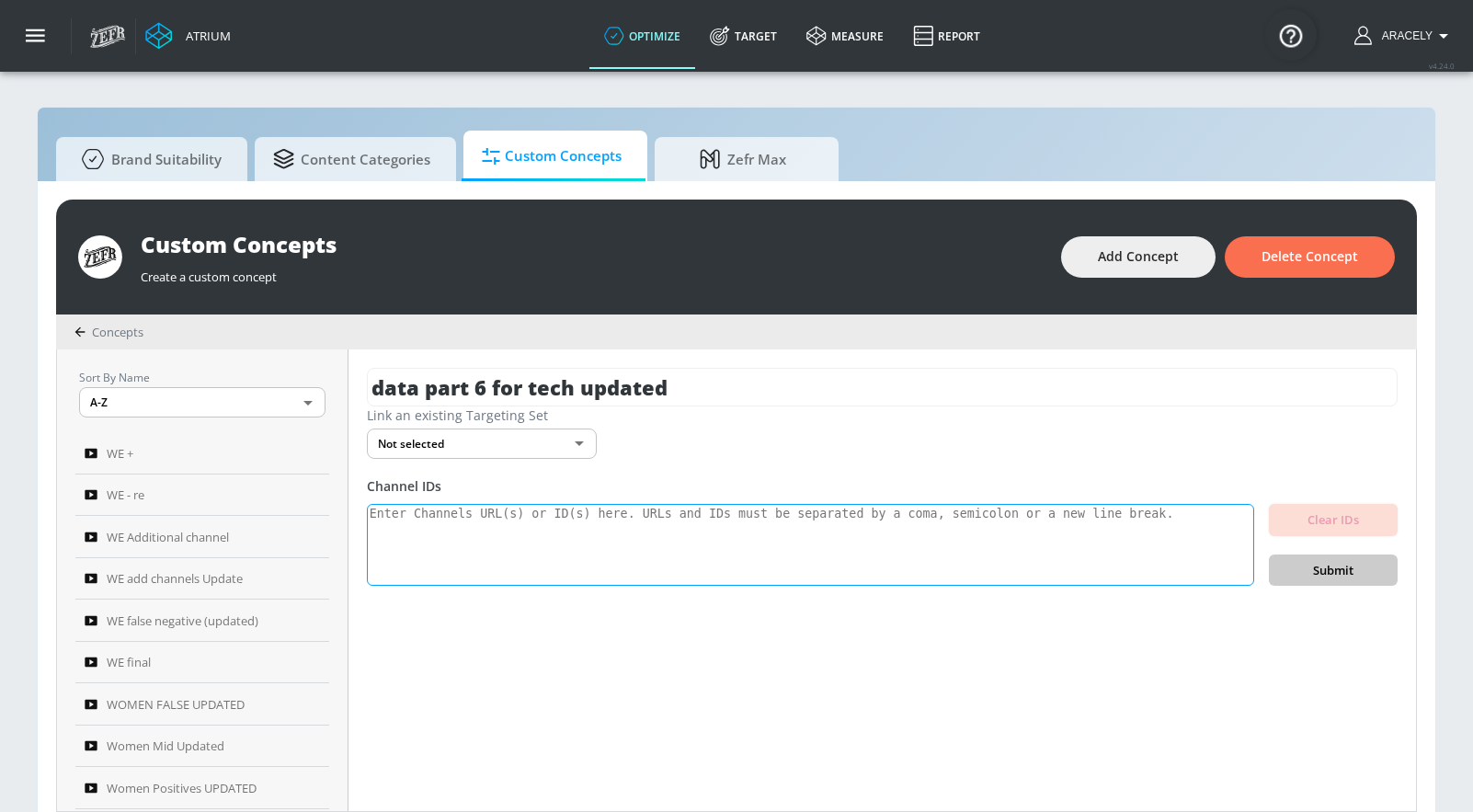
click at [720, 559] on textarea at bounding box center [811, 545] width 888 height 82
paste textarea "UCXZg8eVcpVrC9yaQUyaHbVQ UCTV0vcGdGAoovQzAEVfL_ig UCEcryCYc5QOOSmasm7MiIhg UC9K…"
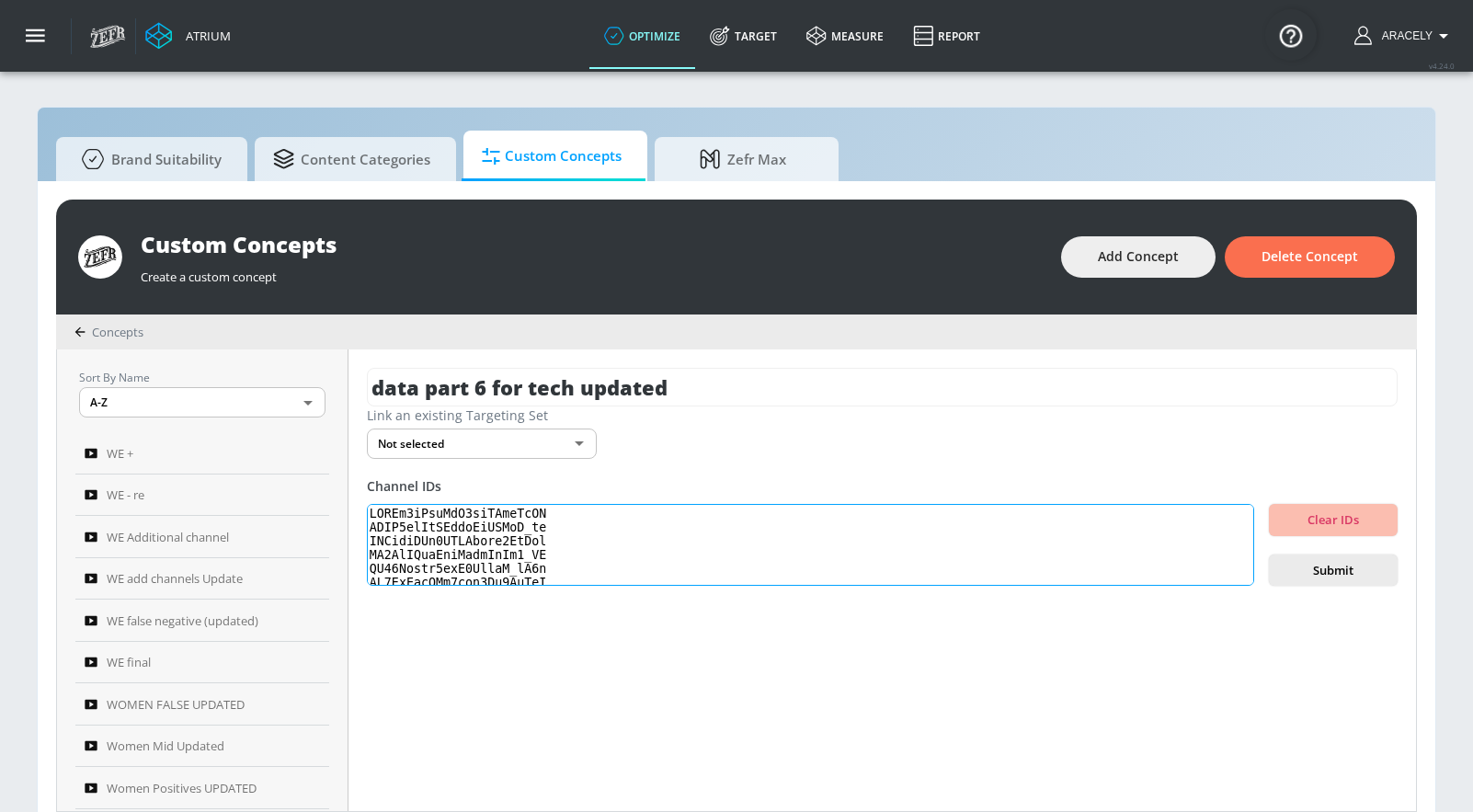
scroll to position [612, 0]
type textarea "UCXZg8eVcpVrC9yaQUyaHbVQ UCTV0vcGdGAoovQzAEVfL_ig UCEcryCYc5QOOSmasm7MiIhg UC9K…"
click at [1336, 577] on span "Submit" at bounding box center [1333, 570] width 99 height 22
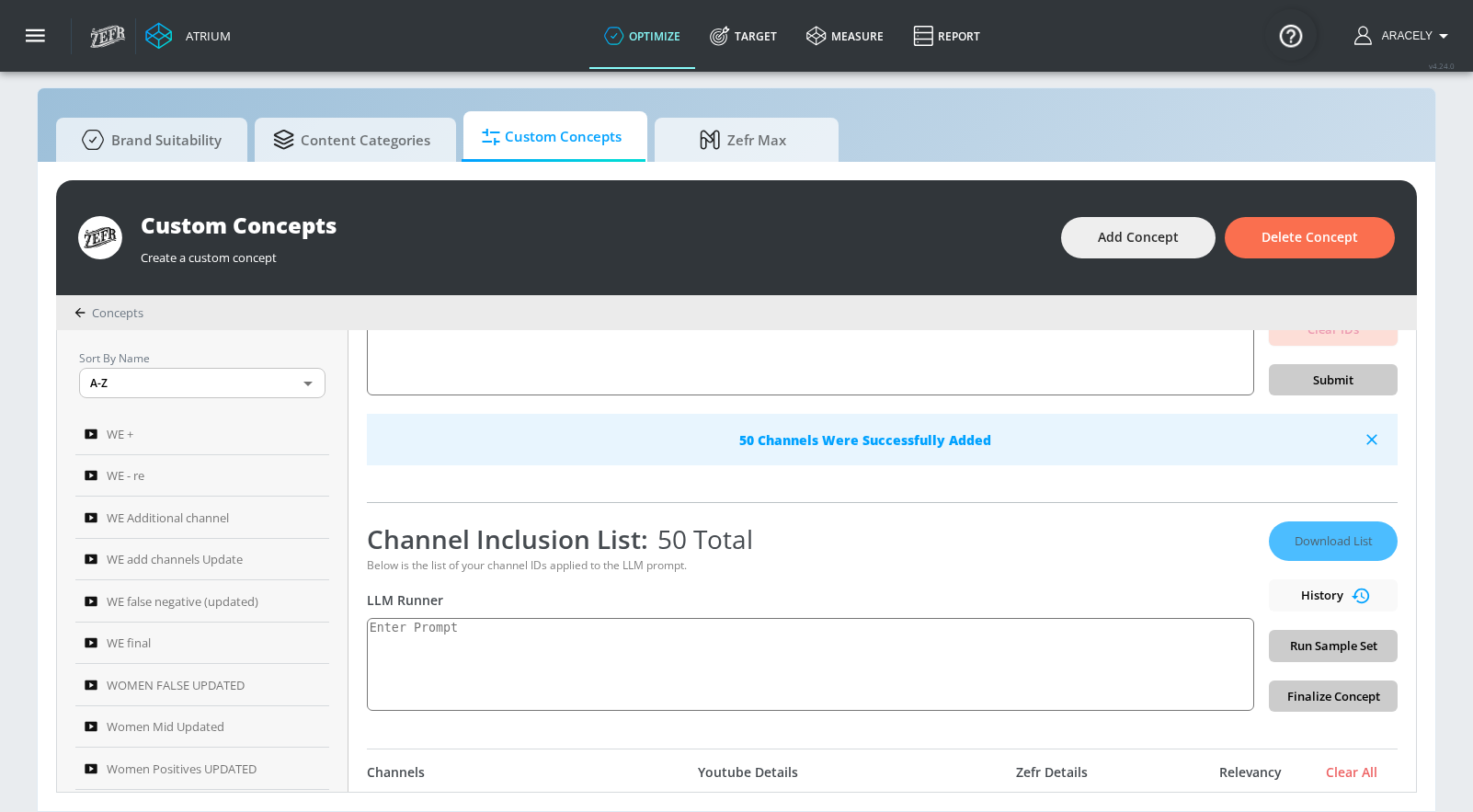
scroll to position [175, 0]
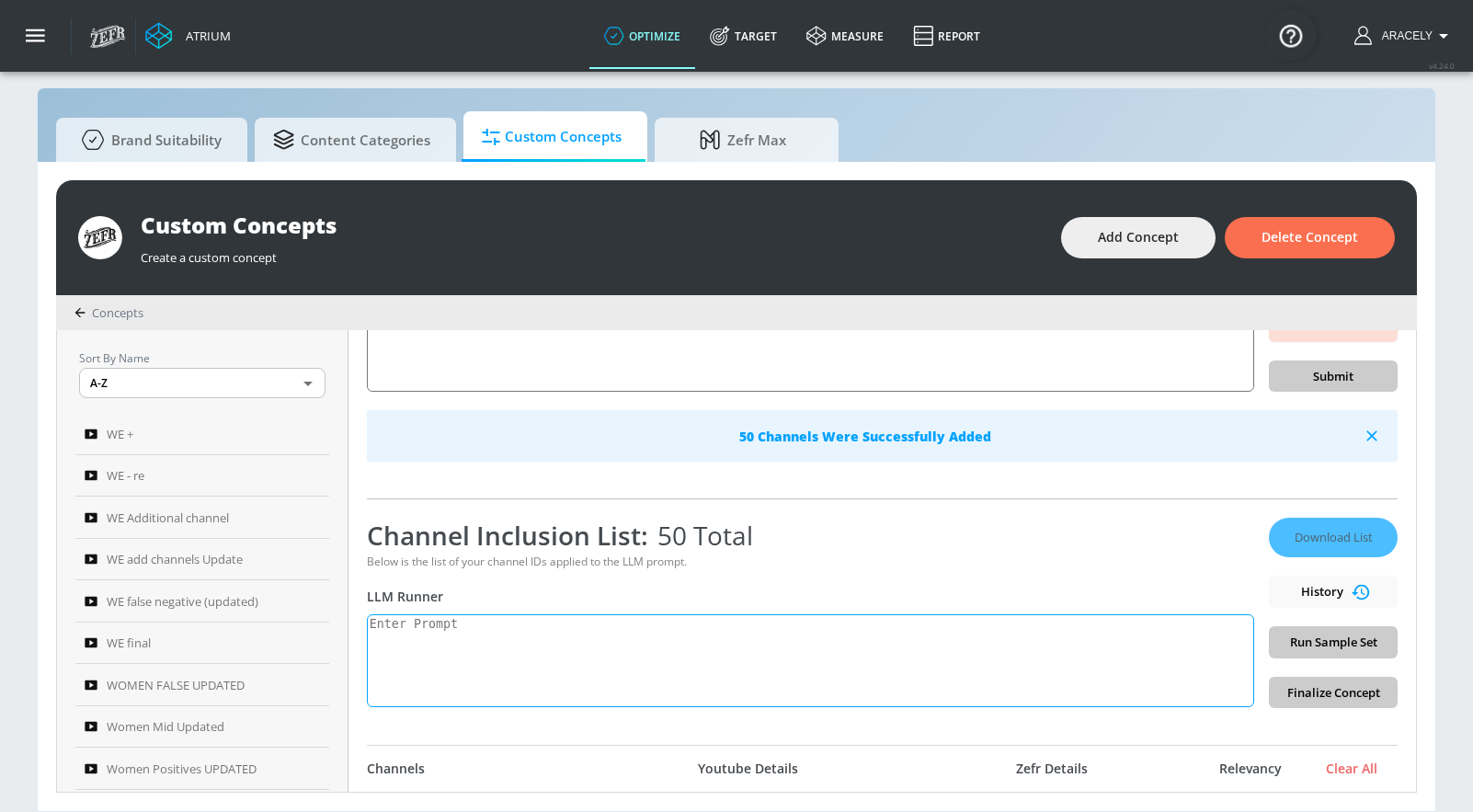
click at [613, 673] on textarea at bounding box center [811, 661] width 888 height 93
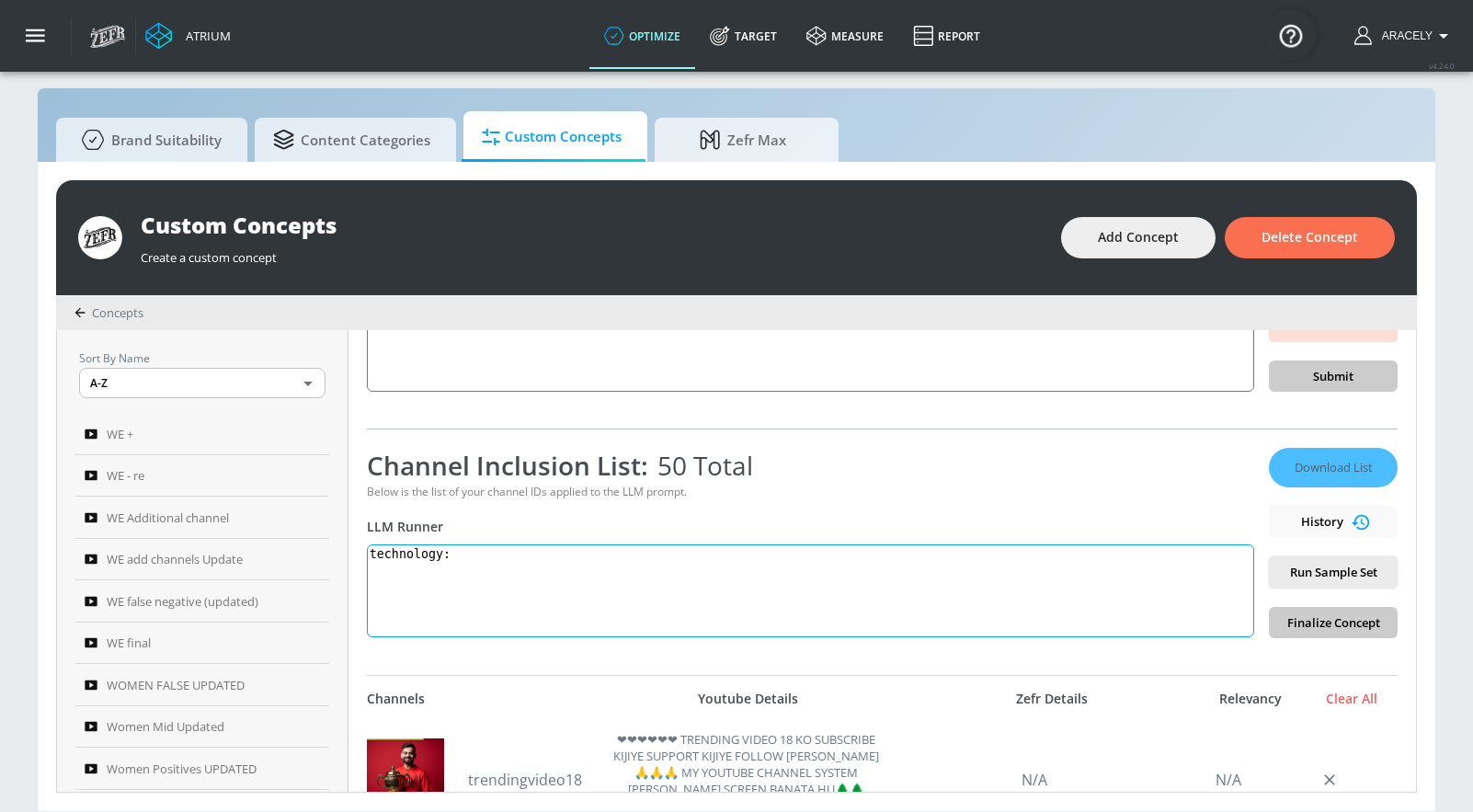
paste textarea "Technology content includes electronics product reviews, tech news, technology …"
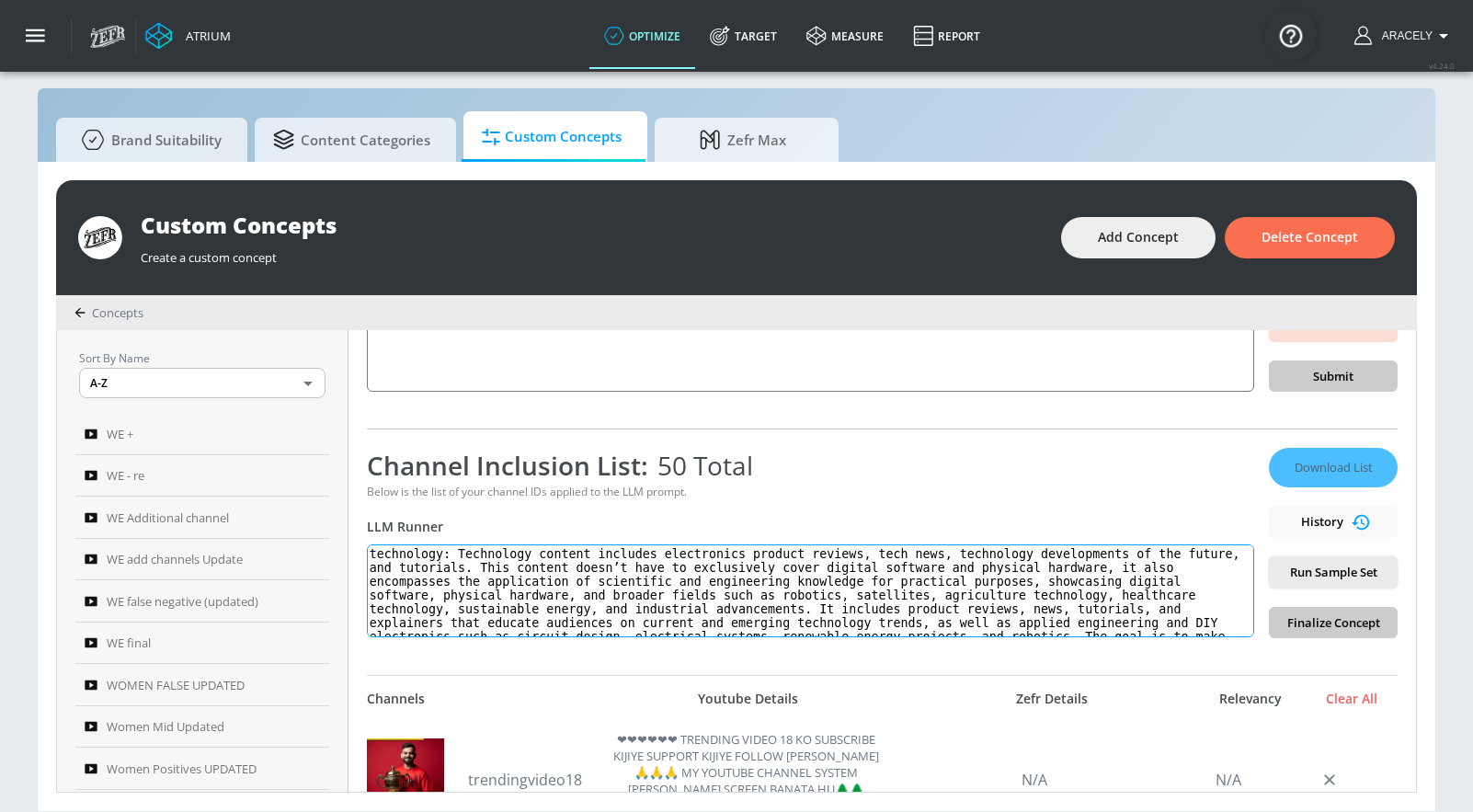
scroll to position [35, 0]
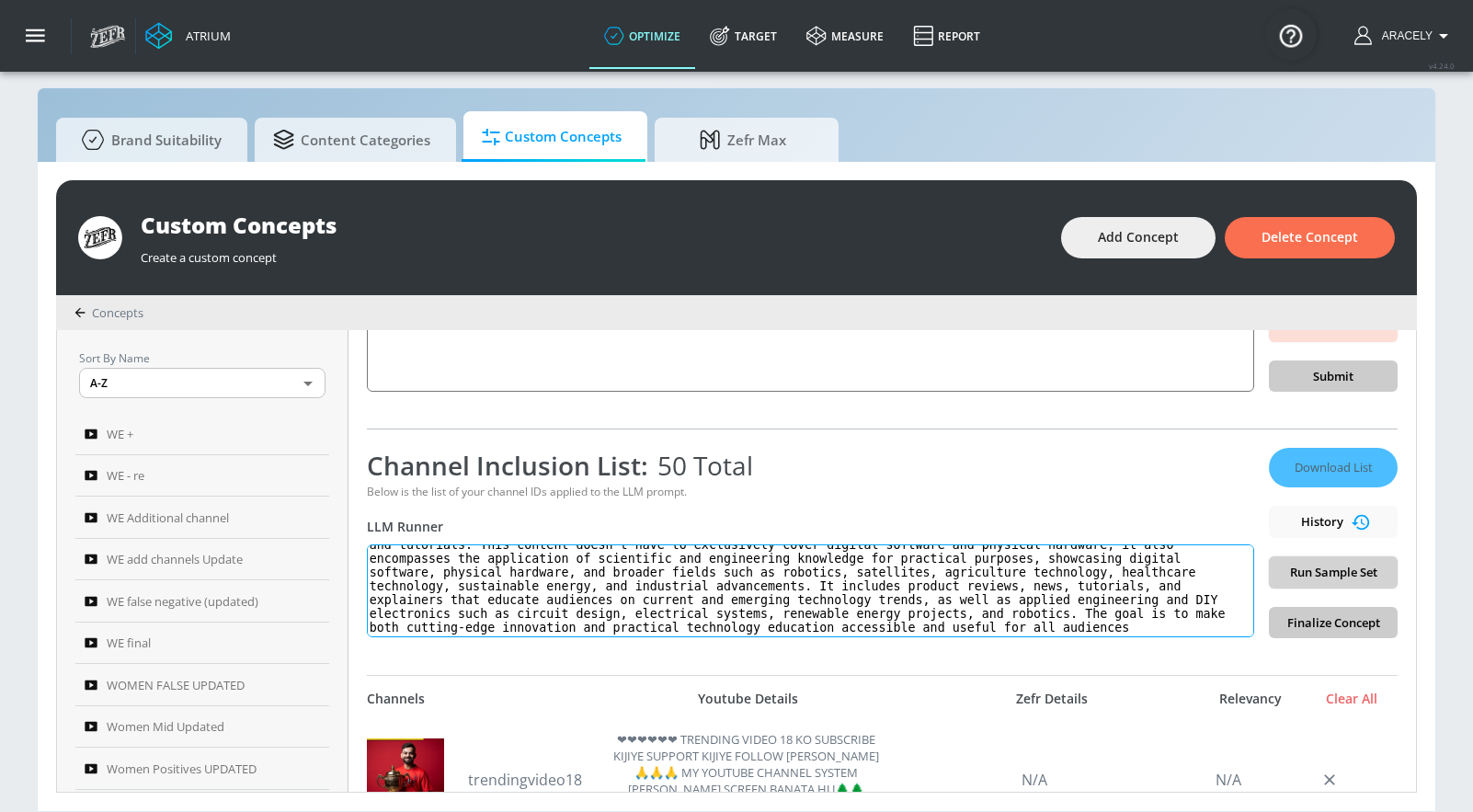
type textarea "technology: Technology content includes electronics product reviews, tech news,…"
click at [1285, 585] on button "Run Sample Set" at bounding box center [1333, 572] width 129 height 32
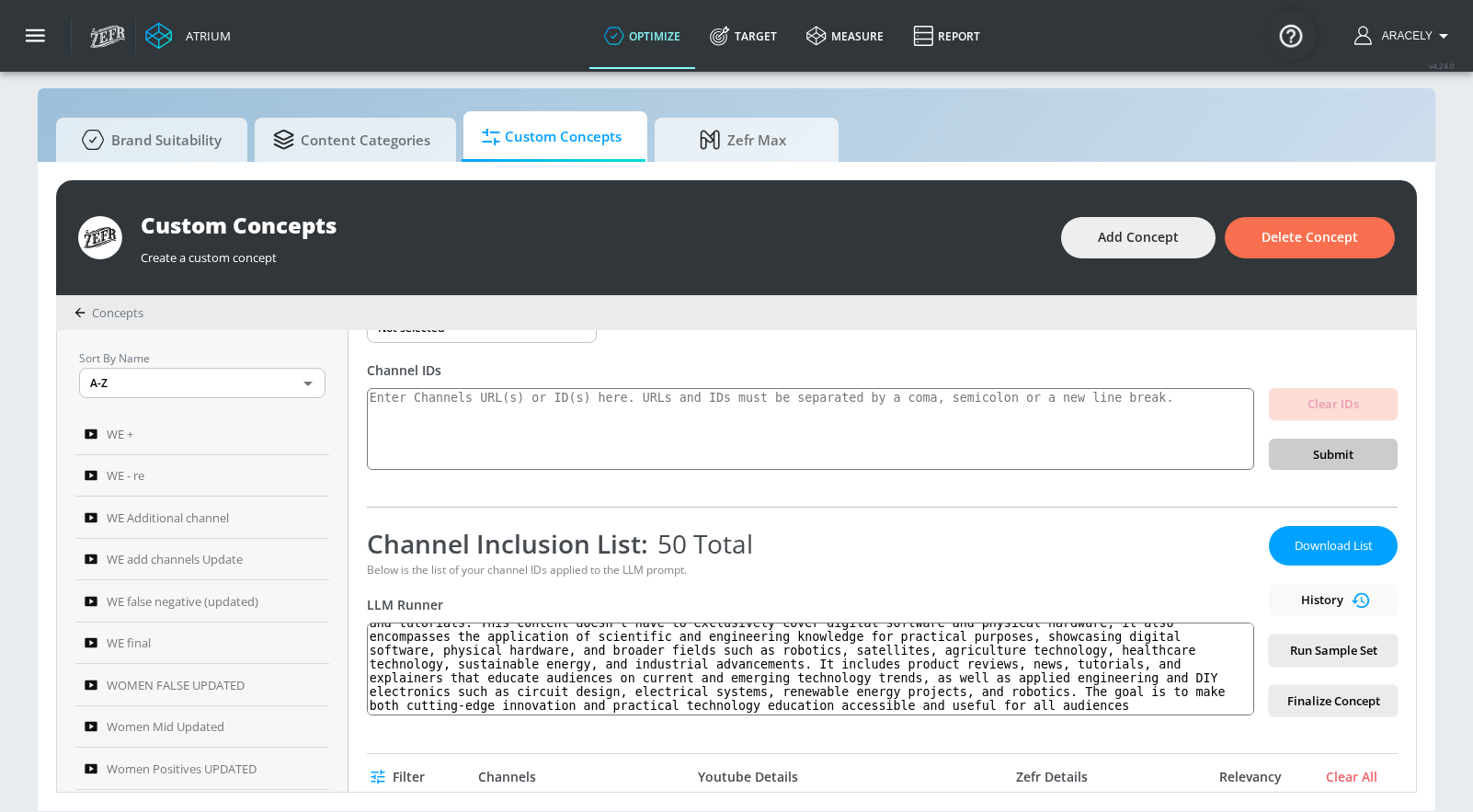
scroll to position [0, 0]
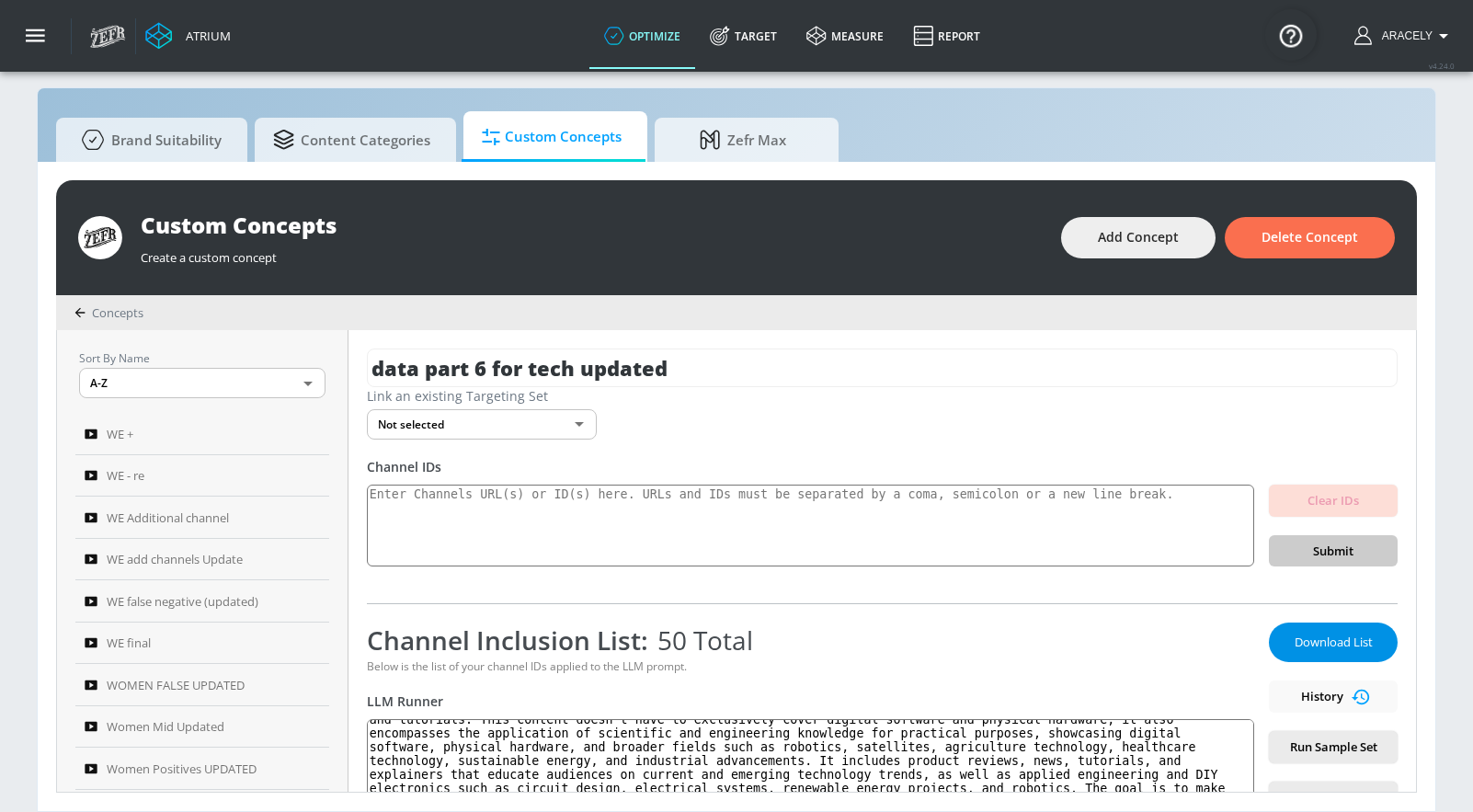
click at [1311, 638] on span "Download List" at bounding box center [1334, 642] width 92 height 22
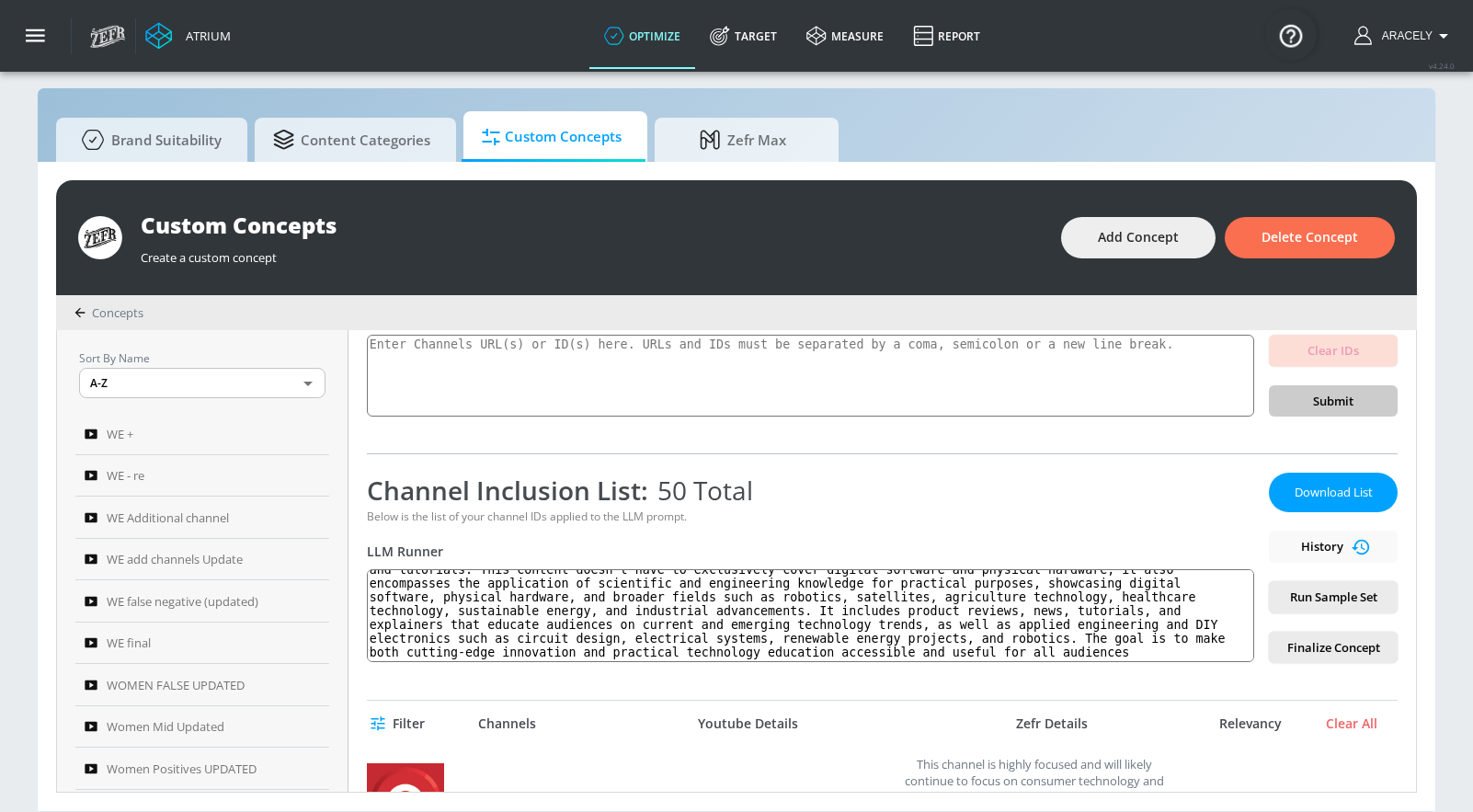
scroll to position [166, 0]
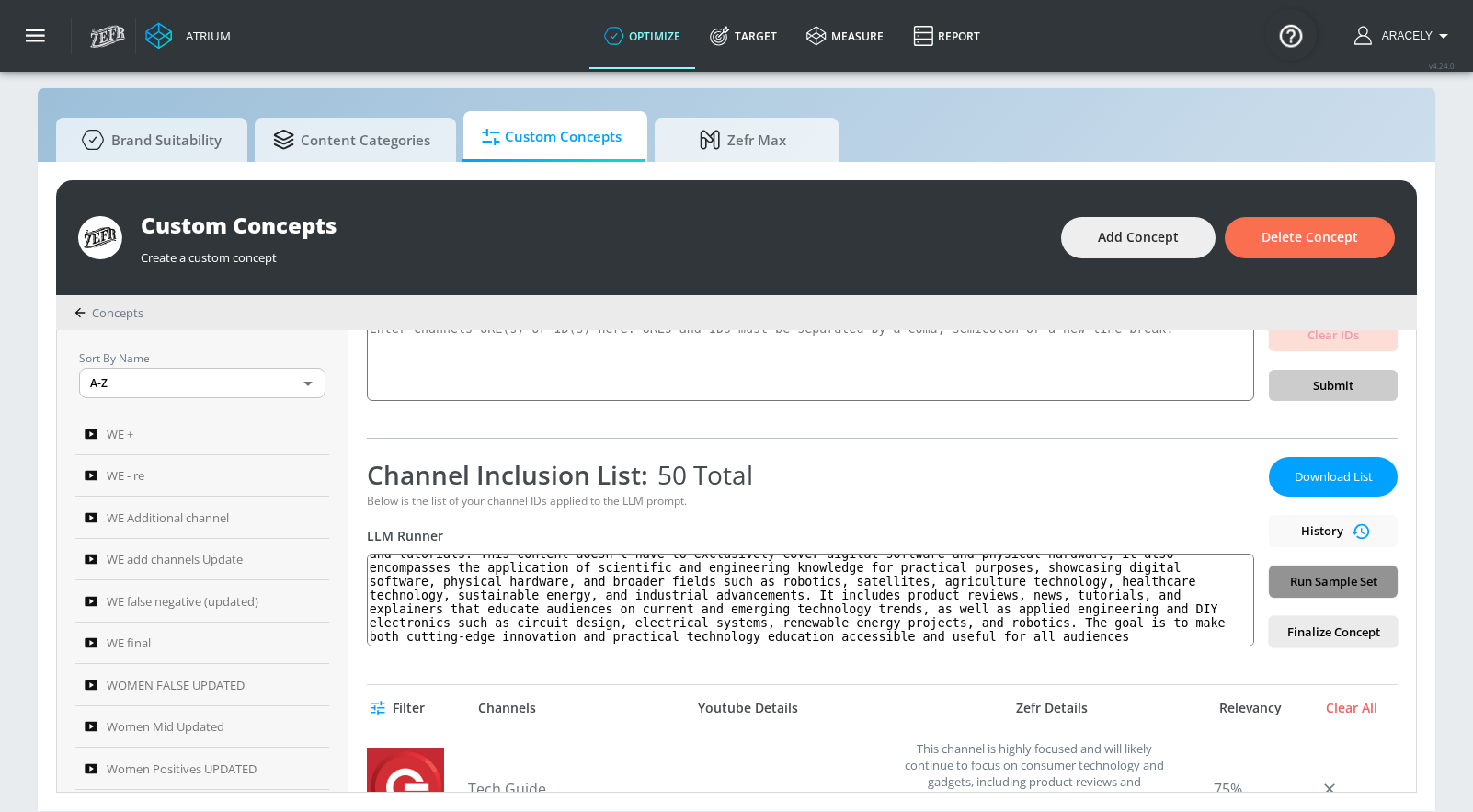
click at [1310, 575] on span "Run Sample Set" at bounding box center [1333, 582] width 99 height 22
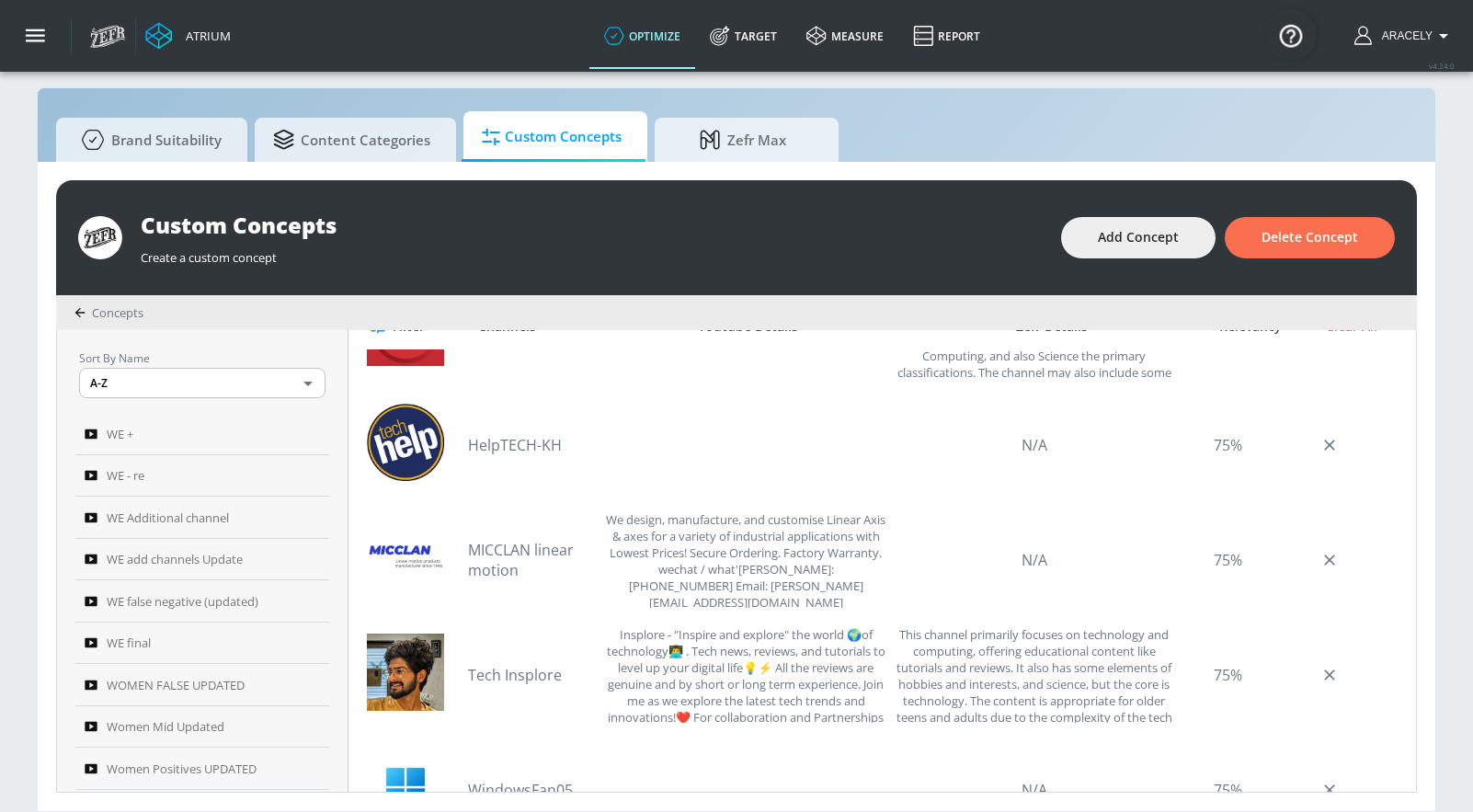
scroll to position [0, 0]
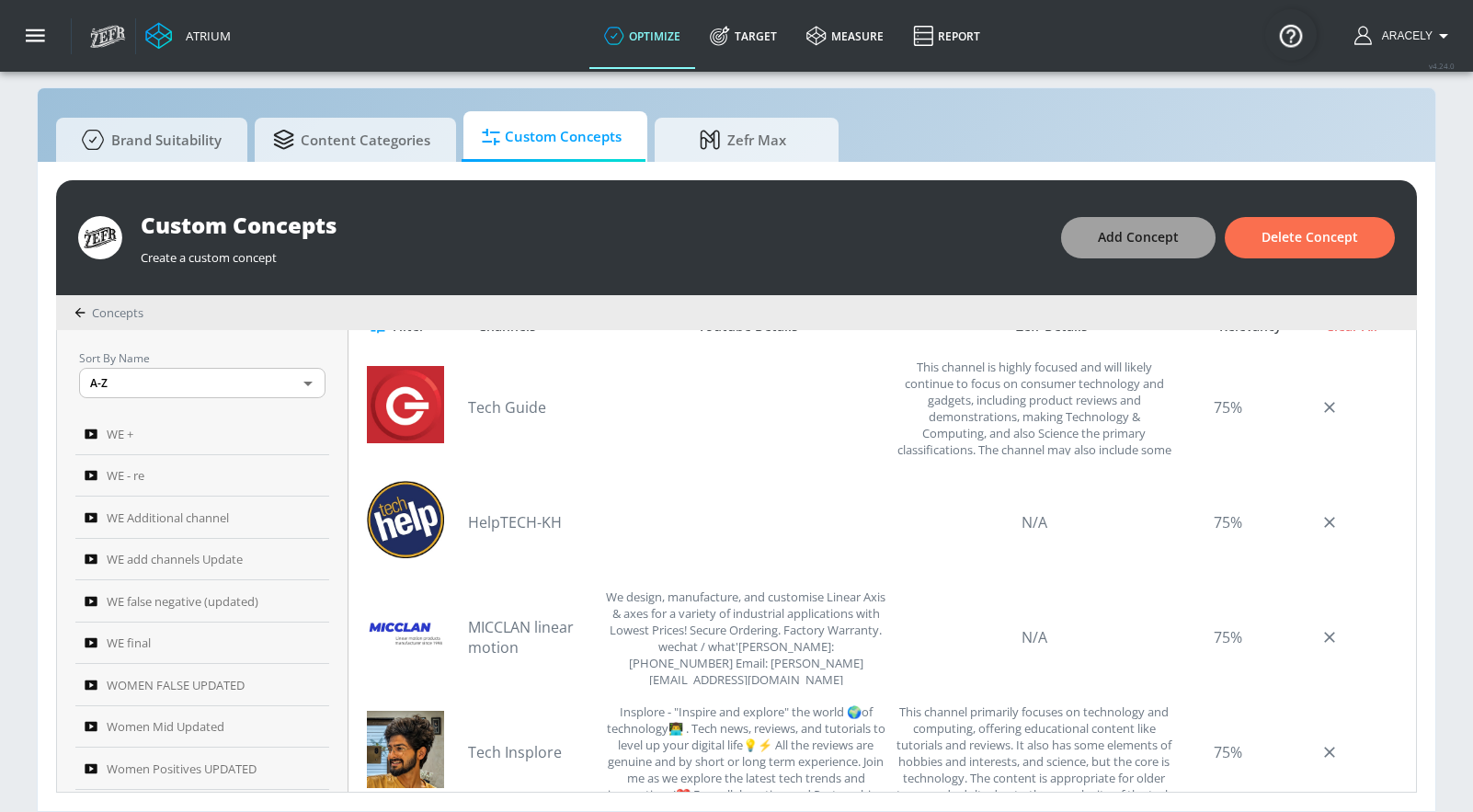
click at [1122, 222] on button "Add Concept" at bounding box center [1138, 238] width 154 height 41
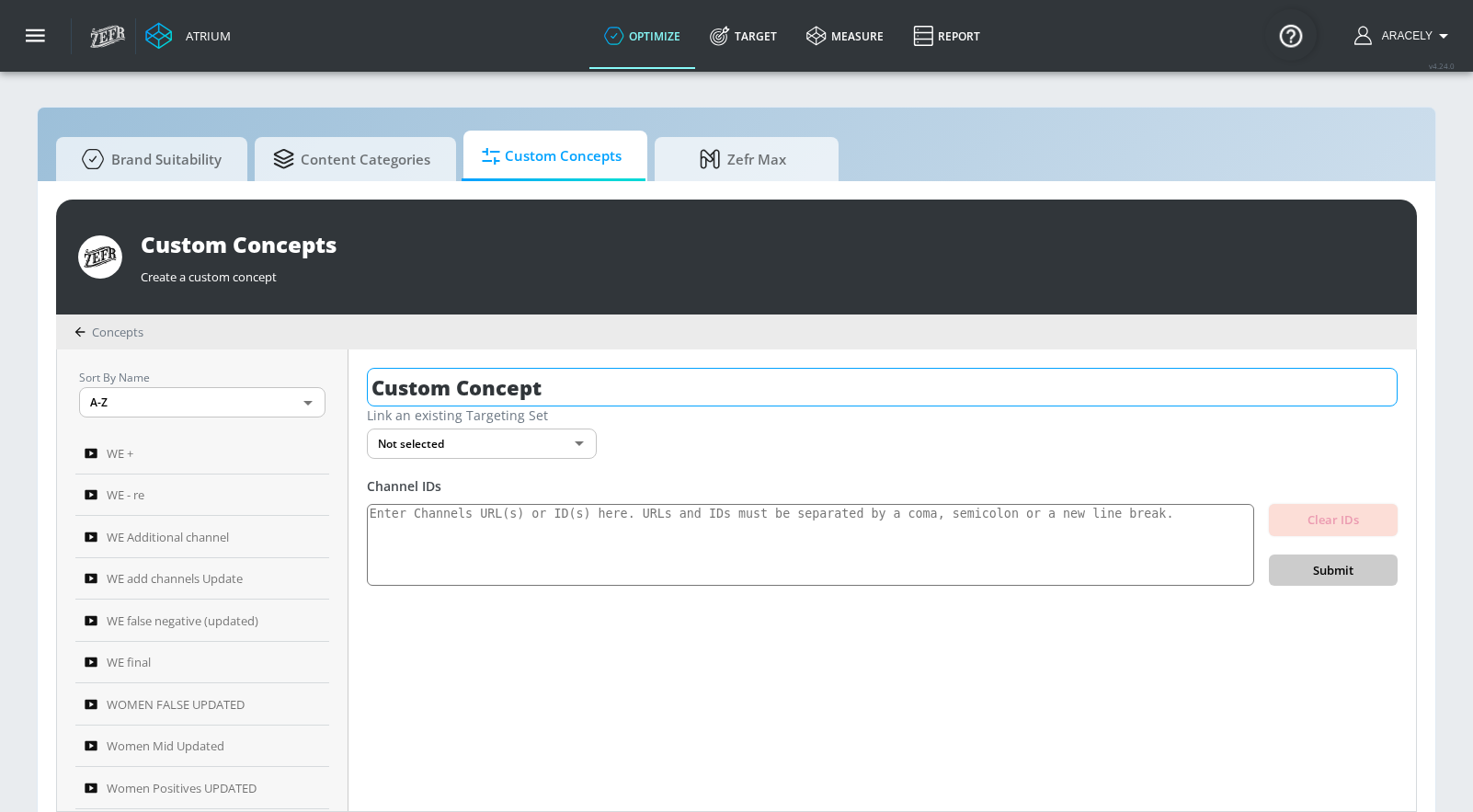
click at [596, 386] on input "Custom Concept" at bounding box center [883, 387] width 1031 height 38
click at [416, 390] on input "teceh updted data part6" at bounding box center [849, 387] width 964 height 38
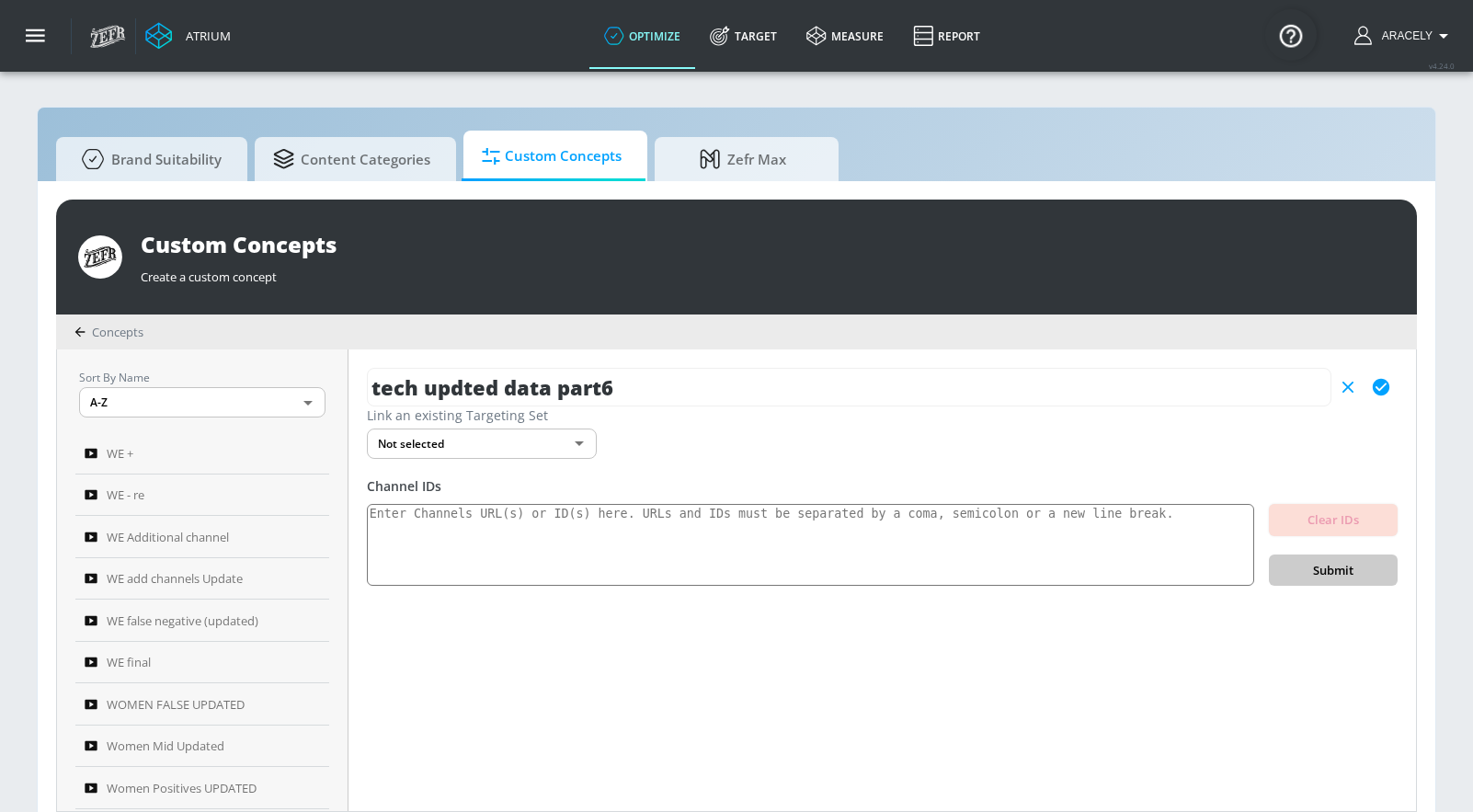
type input "tech updted data part6"
click at [1381, 392] on icon "button" at bounding box center [1381, 387] width 17 height 17
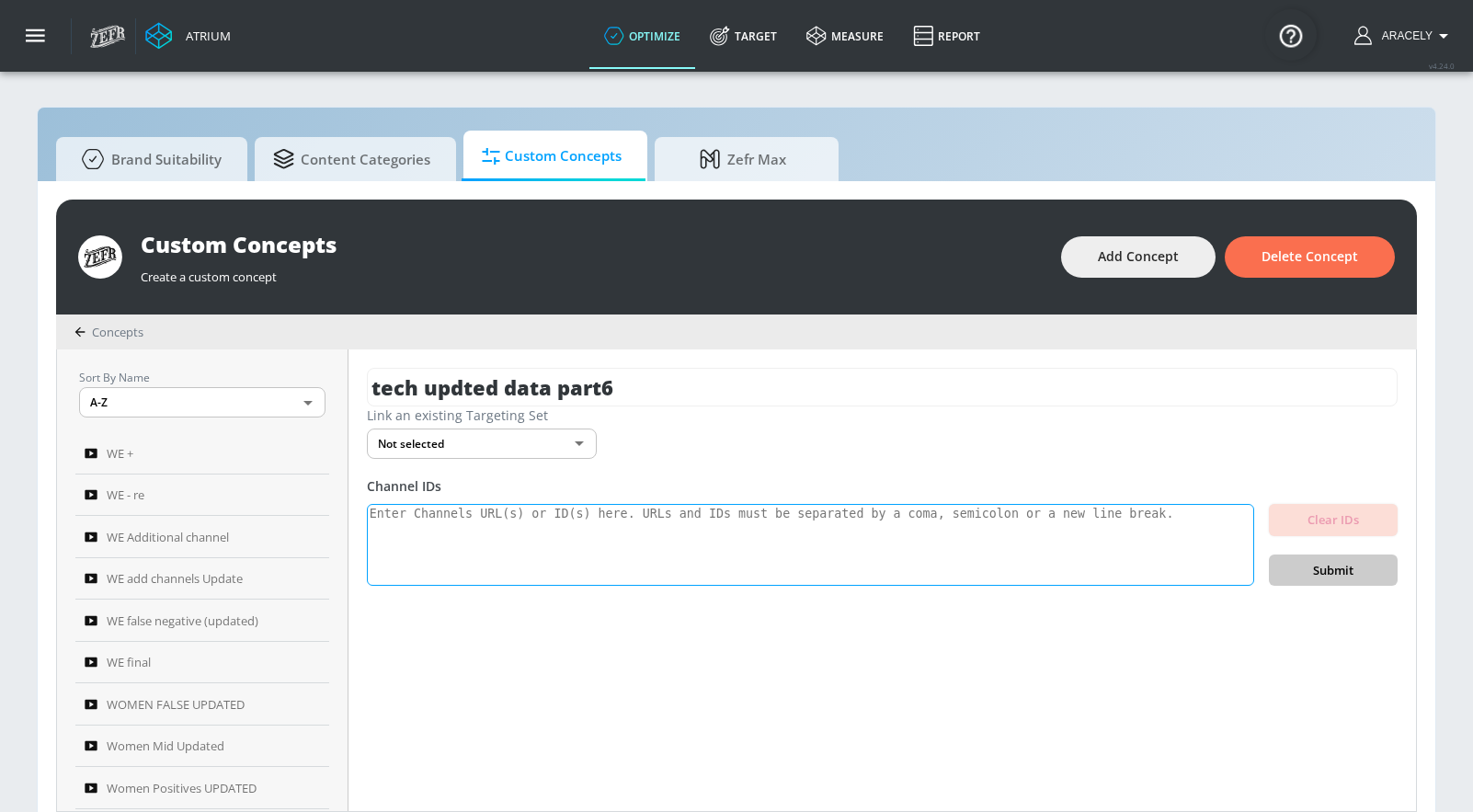
click at [722, 537] on textarea at bounding box center [811, 545] width 888 height 82
paste textarea "UCQ0pIvf4i7UWJ9sHq3Zhfpg UCHihootMqyGz175gqOPahtw UCG5xQF2-5MWMDw1Th-taH3w UCpc…"
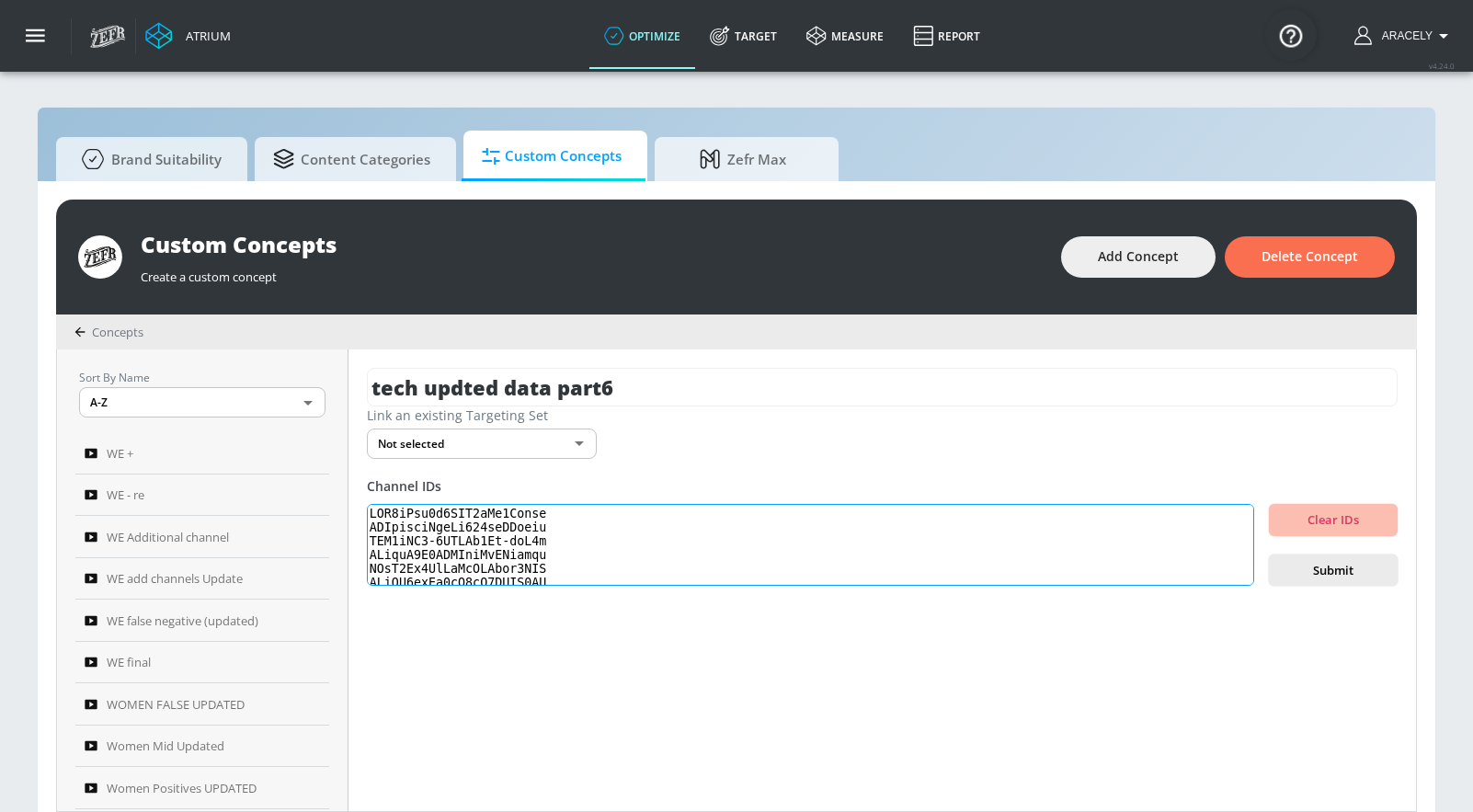
scroll to position [612, 0]
type textarea "UCQ0pIvf4i7UWJ9sHq3Zhfpg UCHihootMqyGz175gqOPahtw UCG5xQF2-5MWMDw1Th-taH3w UCpc…"
click at [1322, 579] on span "Submit" at bounding box center [1333, 570] width 99 height 22
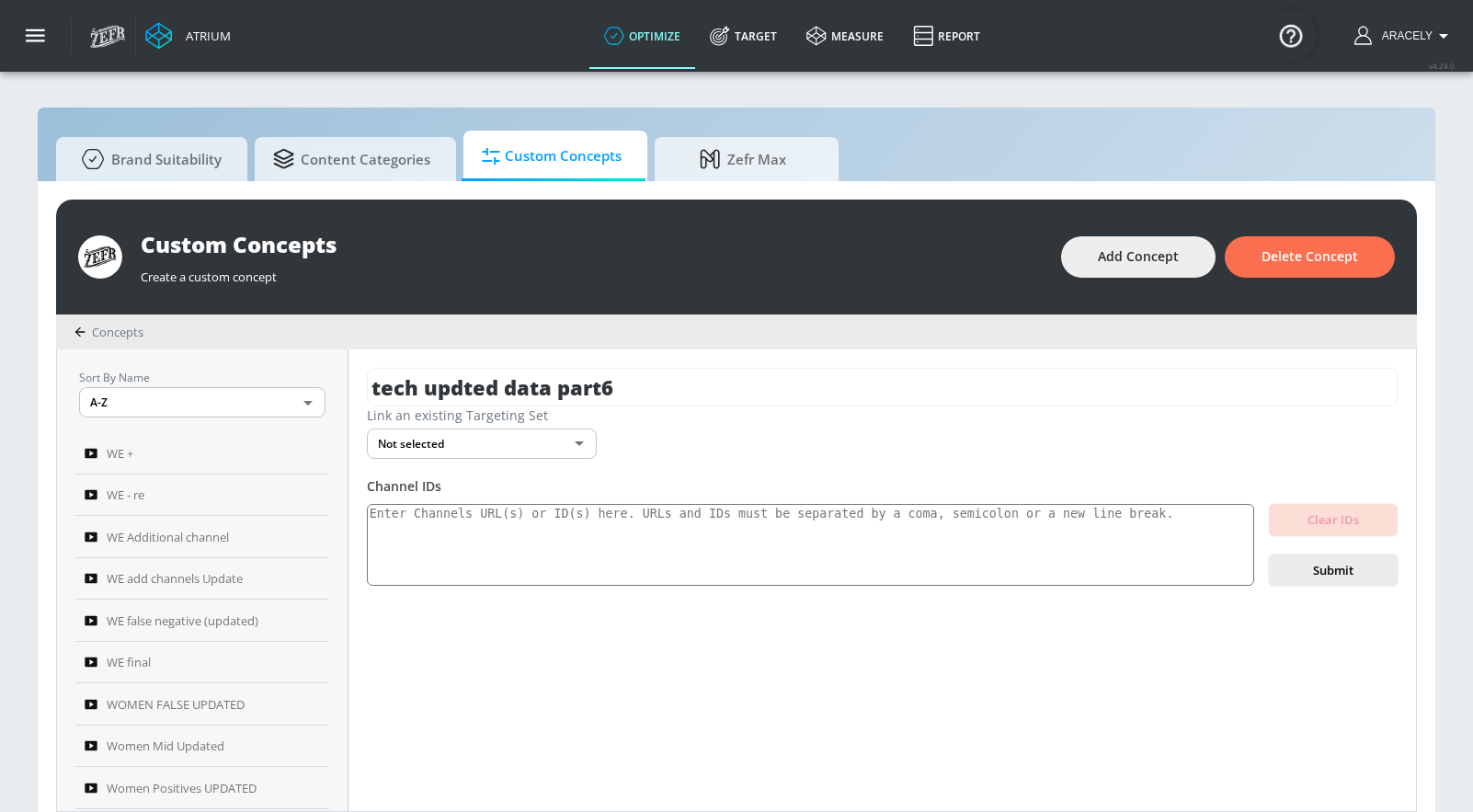
scroll to position [0, 0]
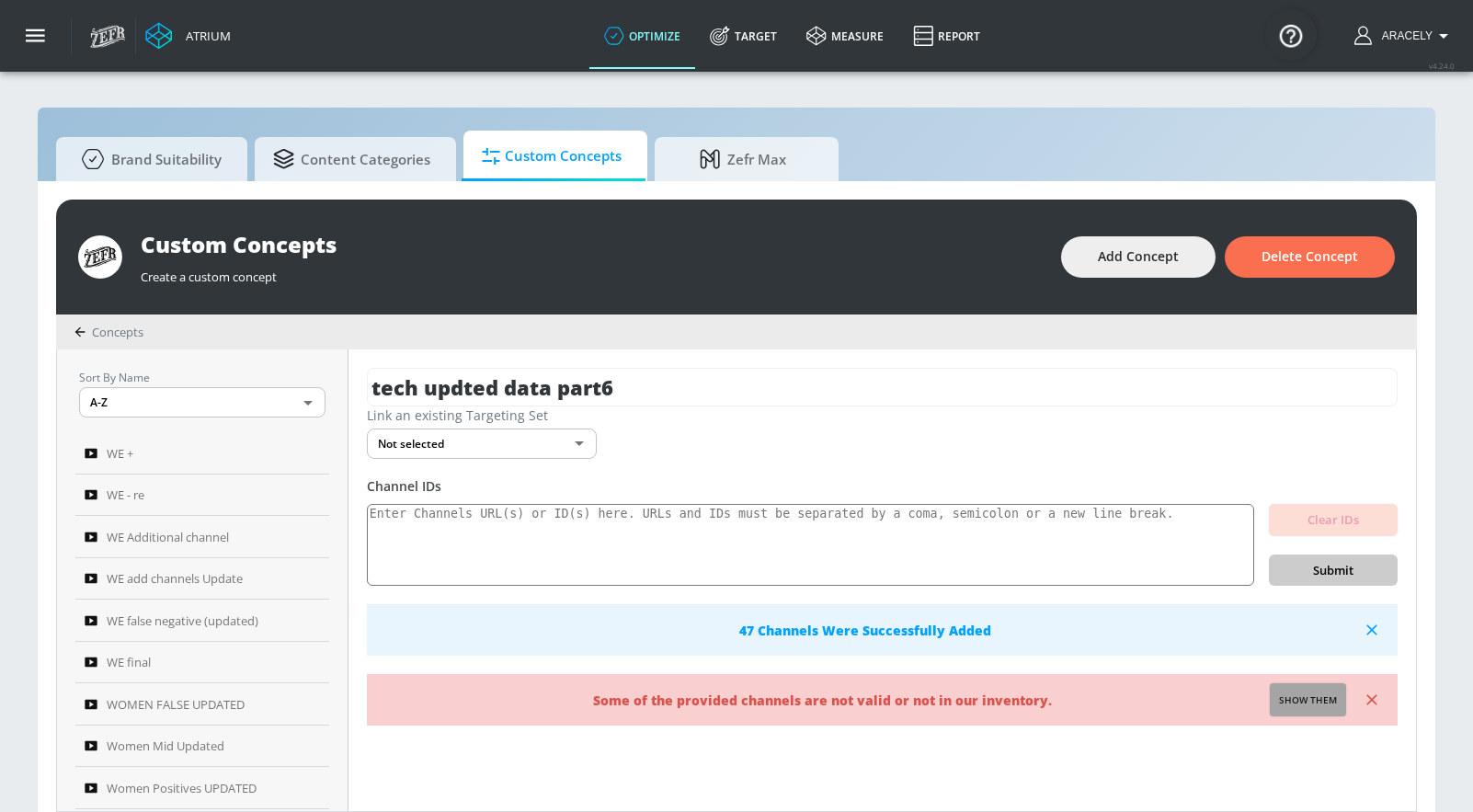
drag, startPoint x: 1306, startPoint y: 700, endPoint x: 1271, endPoint y: 686, distance: 37.7
click at [1307, 700] on span "Show them" at bounding box center [1308, 700] width 58 height 17
type textarea "Invalid channels: UCpklhEiD8t-MUPG1rbnd9OQ UC4Lcuzr_lHRr-GFLiRx4H0w UCPPCRgKRdP…"
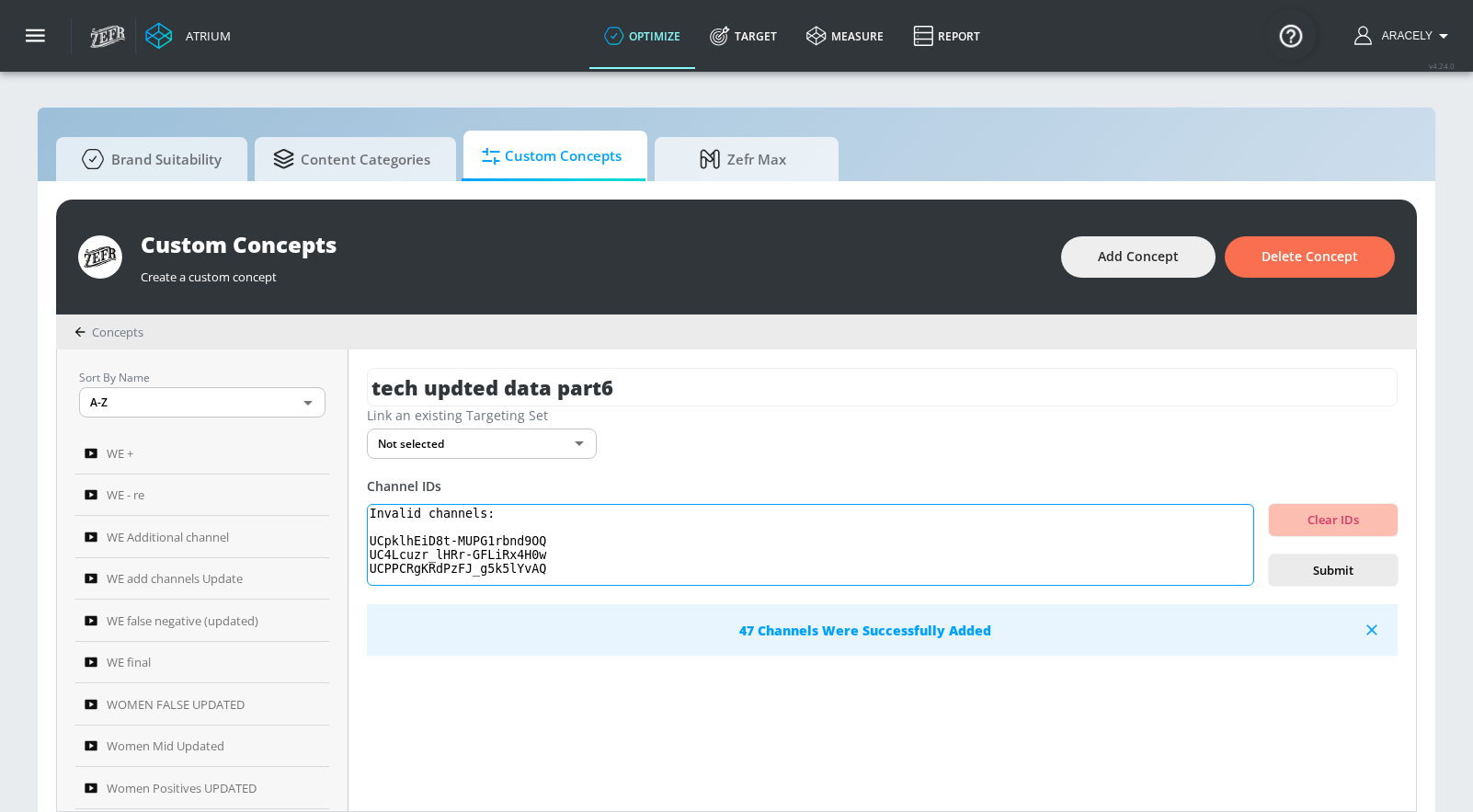
click at [488, 533] on textarea "Invalid channels: UCpklhEiD8t-MUPG1rbnd9OQ UC4Lcuzr_lHRr-GFLiRx4H0w UCPPCRgKRdP…" at bounding box center [811, 545] width 888 height 82
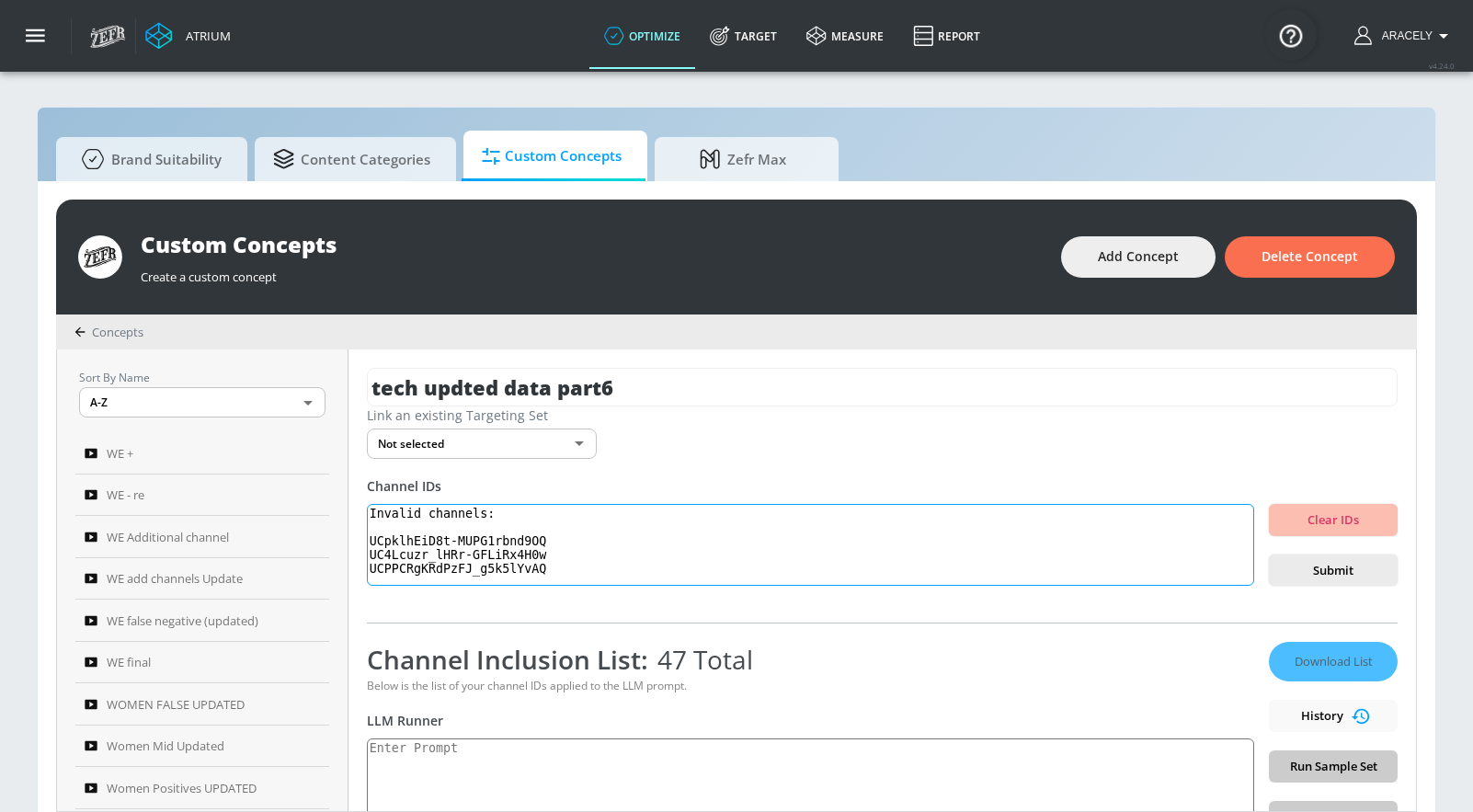
click at [439, 556] on textarea "Invalid channels: UCpklhEiD8t-MUPG1rbnd9OQ UC4Lcuzr_lHRr-GFLiRx4H0w UCPPCRgKRdP…" at bounding box center [811, 545] width 888 height 82
click at [430, 571] on textarea "Invalid channels: UCpklhEiD8t-MUPG1rbnd9OQ UC4Lcuzr_lHRr-GFLiRx4H0w UCPPCRgKRdP…" at bounding box center [811, 545] width 888 height 82
click at [431, 571] on textarea "Invalid channels: UCpklhEiD8t-MUPG1rbnd9OQ UC4Lcuzr_lHRr-GFLiRx4H0w UCPPCRgKRdP…" at bounding box center [811, 545] width 888 height 82
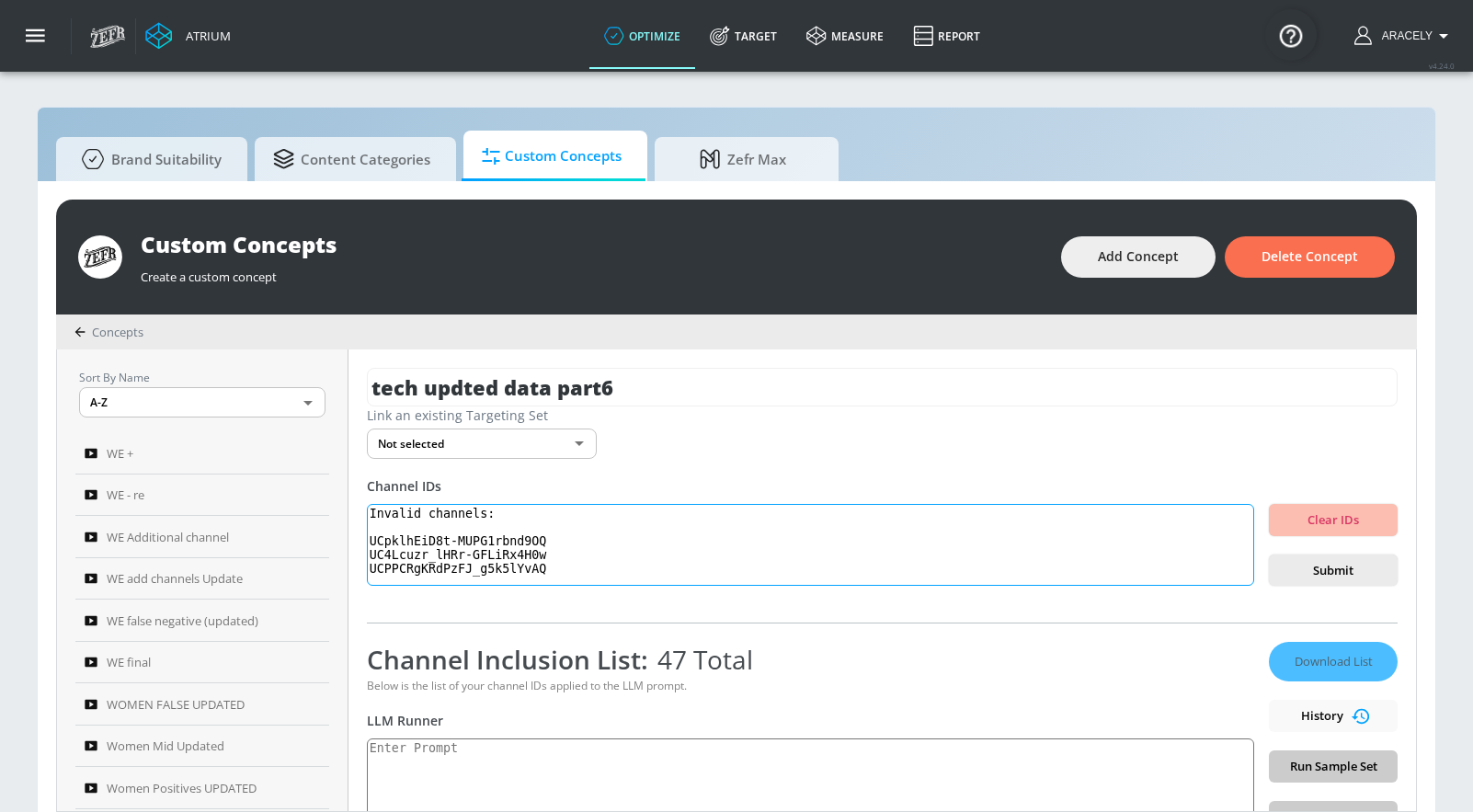
click at [432, 571] on textarea "Invalid channels: UCpklhEiD8t-MUPG1rbnd9OQ UC4Lcuzr_lHRr-GFLiRx4H0w UCPPCRgKRdP…" at bounding box center [811, 545] width 888 height 82
click at [478, 568] on textarea "Invalid channels: UCpklhEiD8t-MUPG1rbnd9OQ UC4Lcuzr_lHRr-GFLiRx4H0w UCPPCRgKRdP…" at bounding box center [811, 545] width 888 height 82
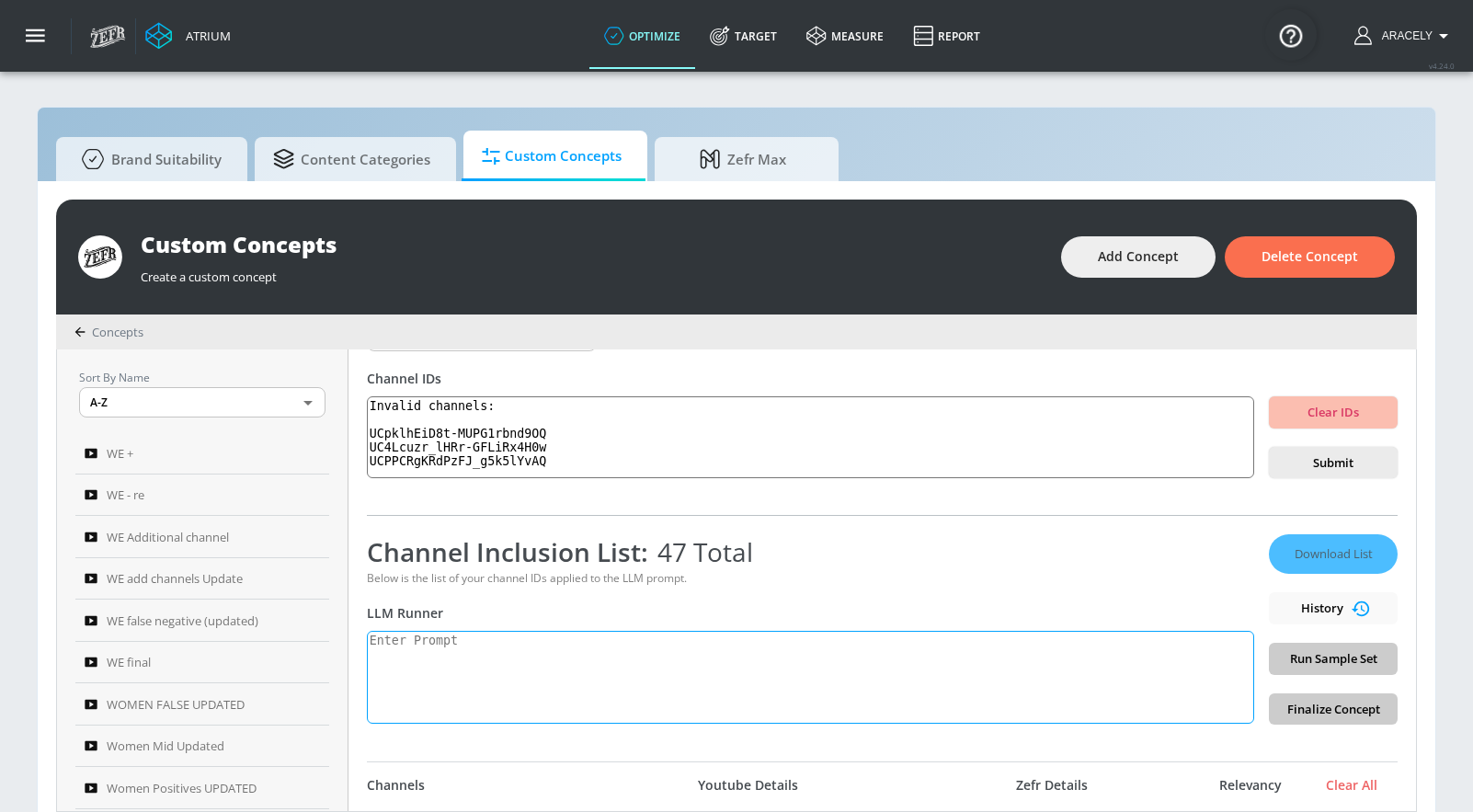
scroll to position [372, 0]
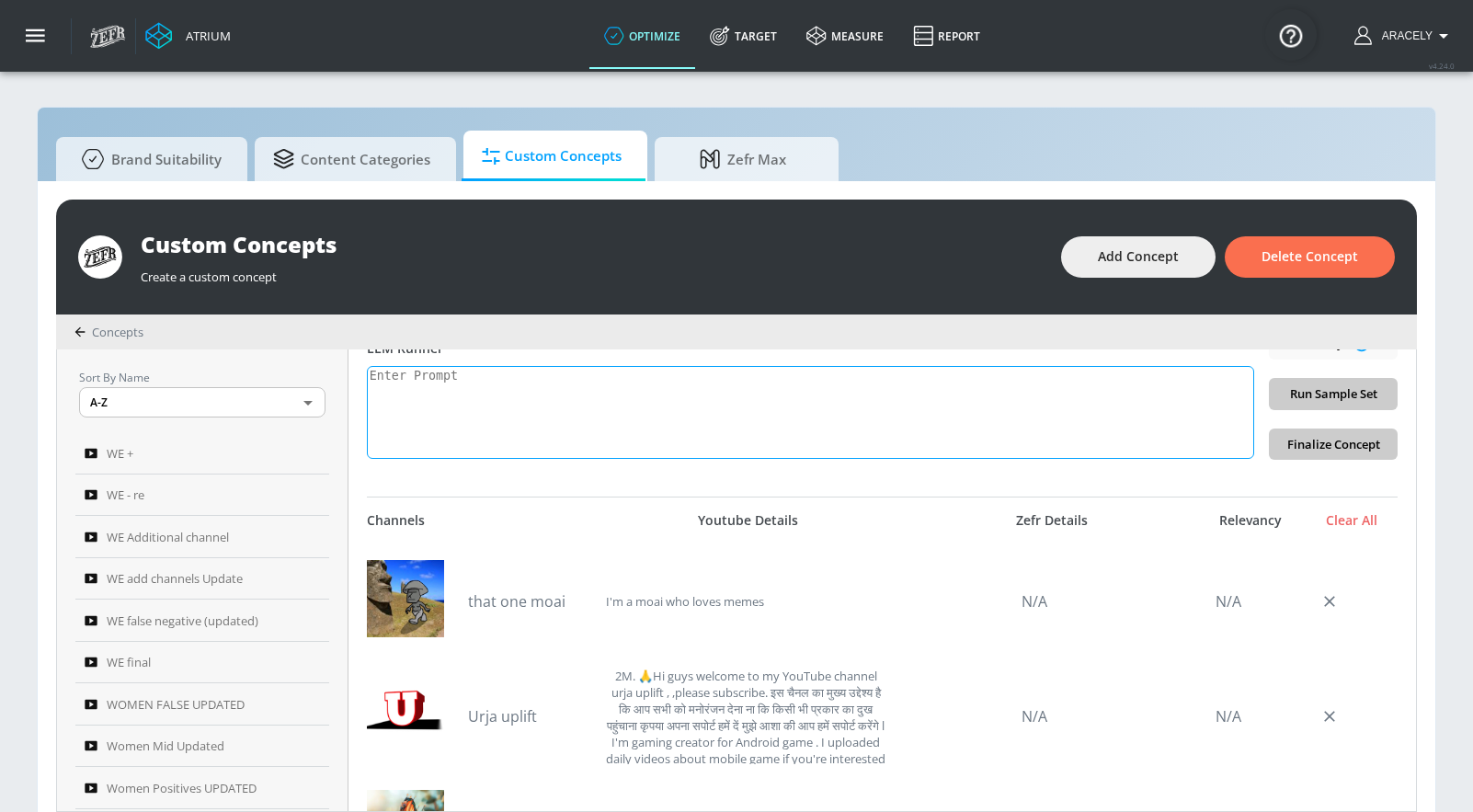
click at [620, 428] on textarea at bounding box center [811, 412] width 888 height 93
paste textarea "Technology content includes electronics product reviews, tech news, technology …"
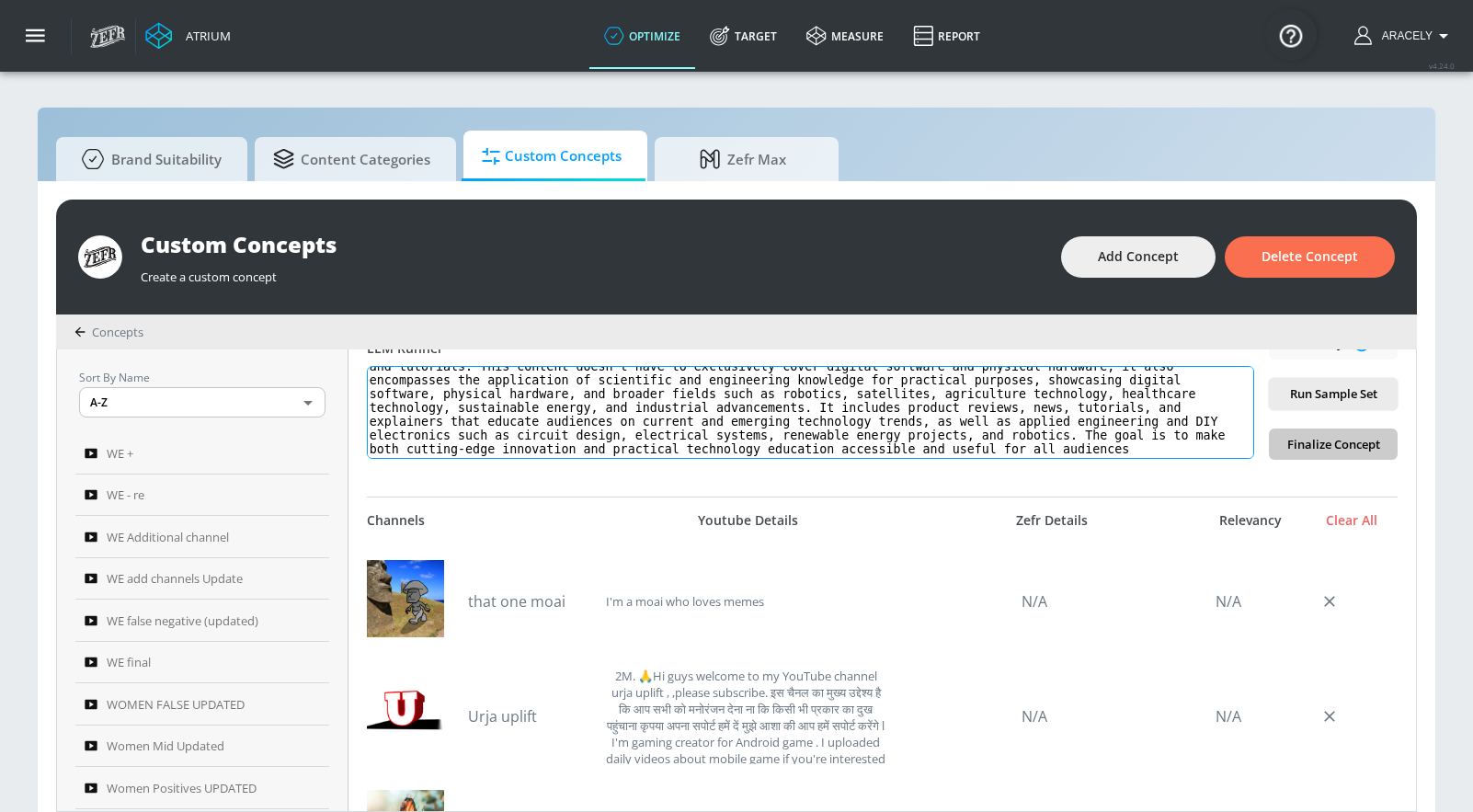
scroll to position [0, 0]
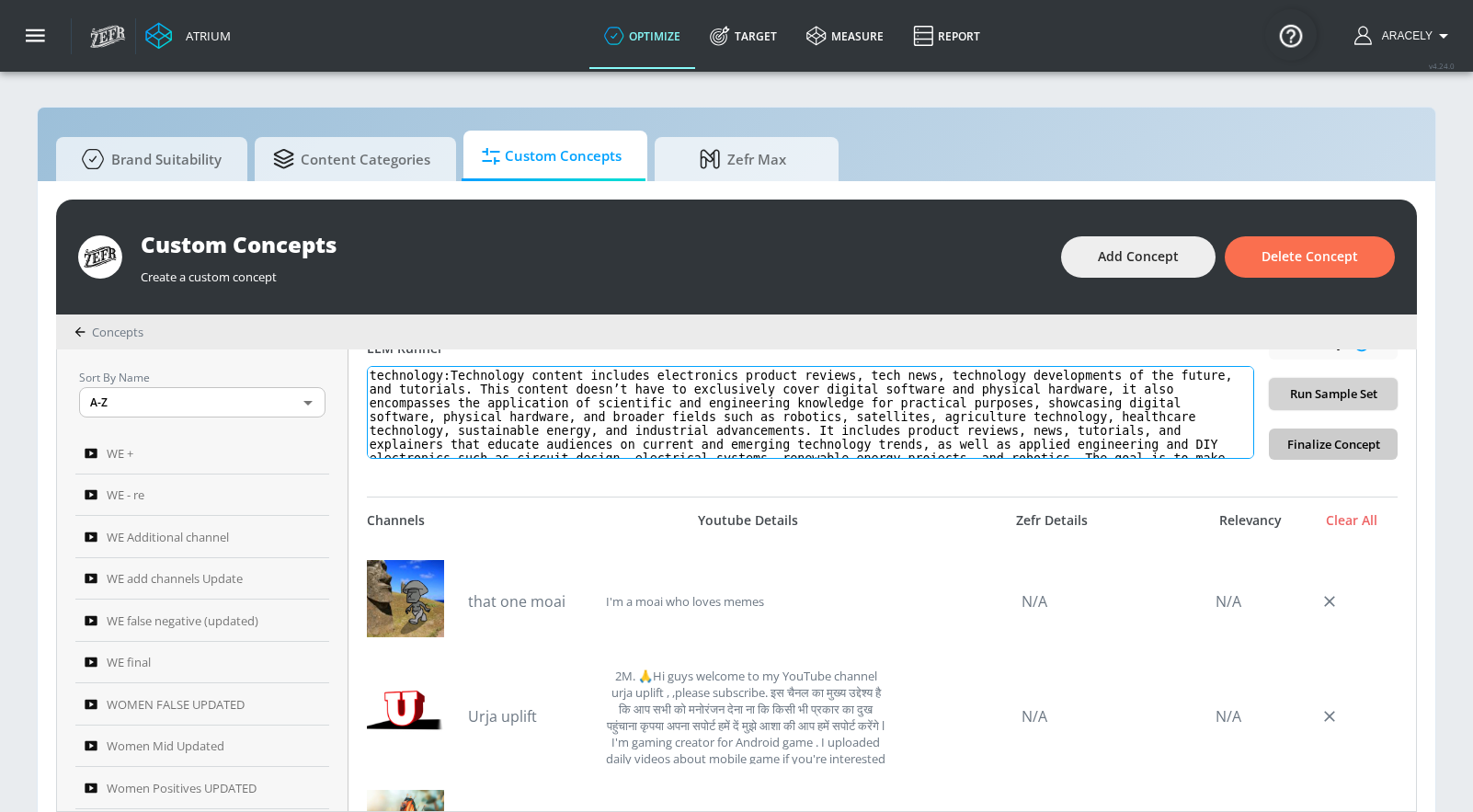
type textarea "technology:Technology content includes electronics product reviews, tech news, …"
click at [1300, 396] on span "Run Sample Set" at bounding box center [1333, 394] width 99 height 22
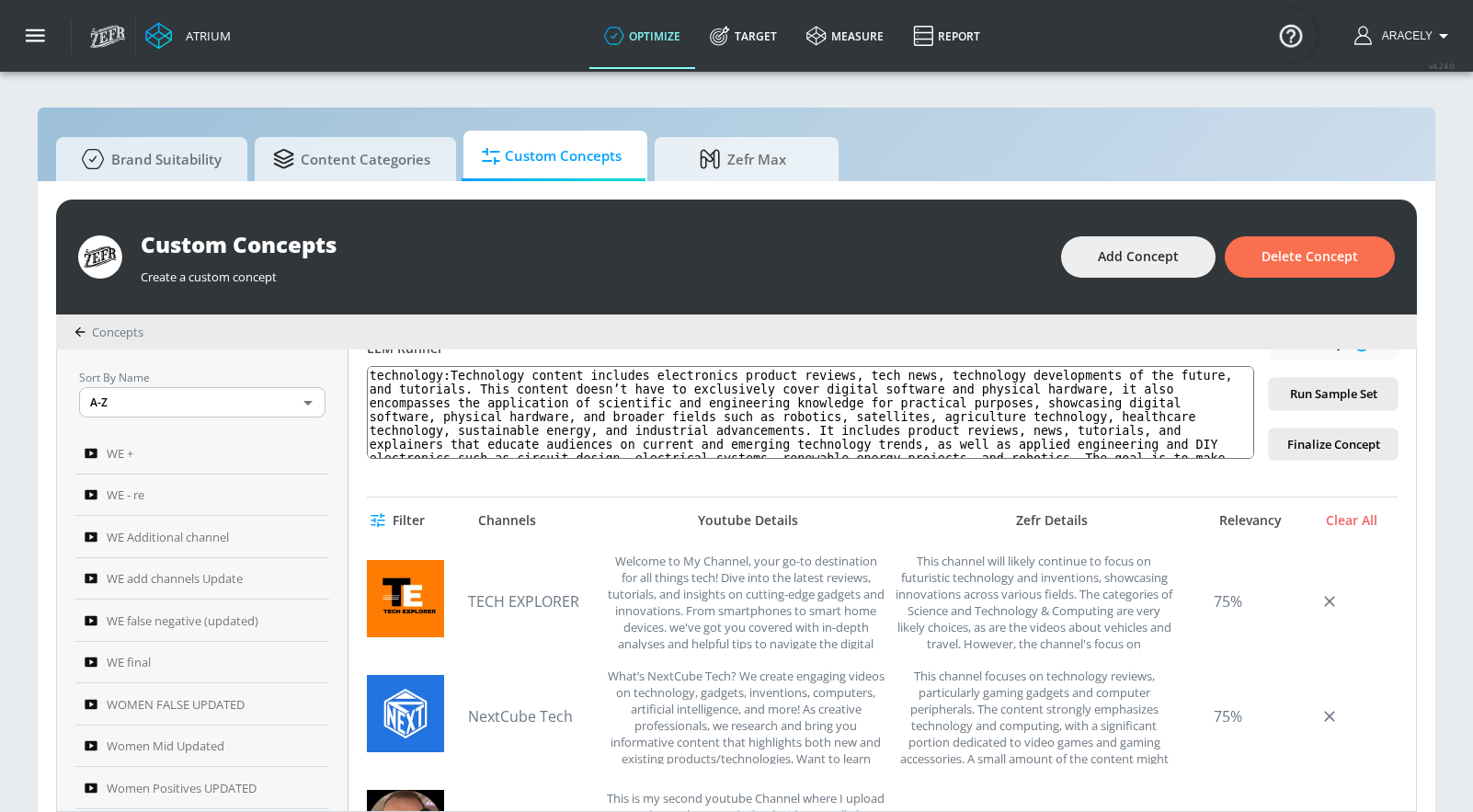
scroll to position [185, 0]
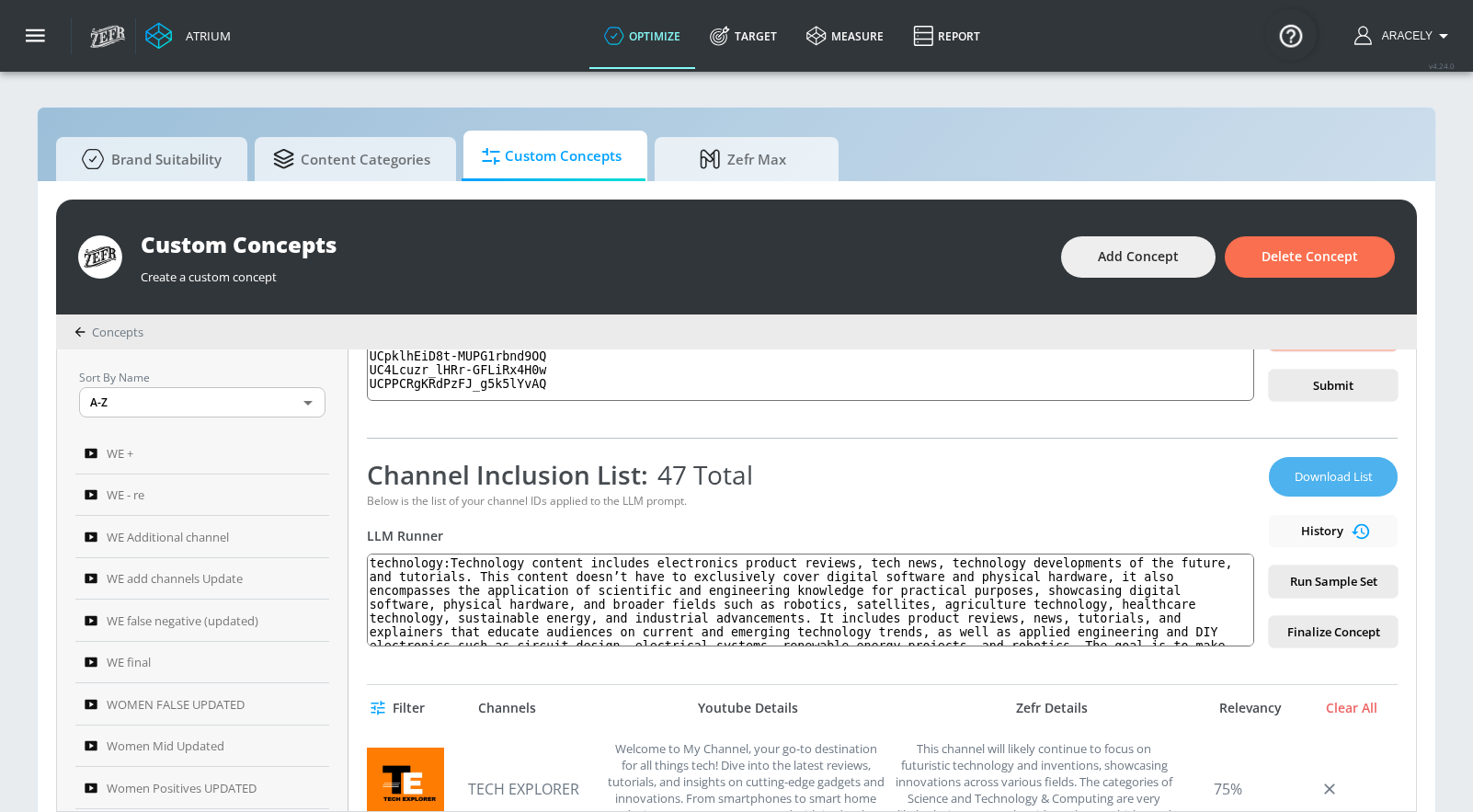
click at [1324, 485] on span "Download List" at bounding box center [1334, 477] width 92 height 22
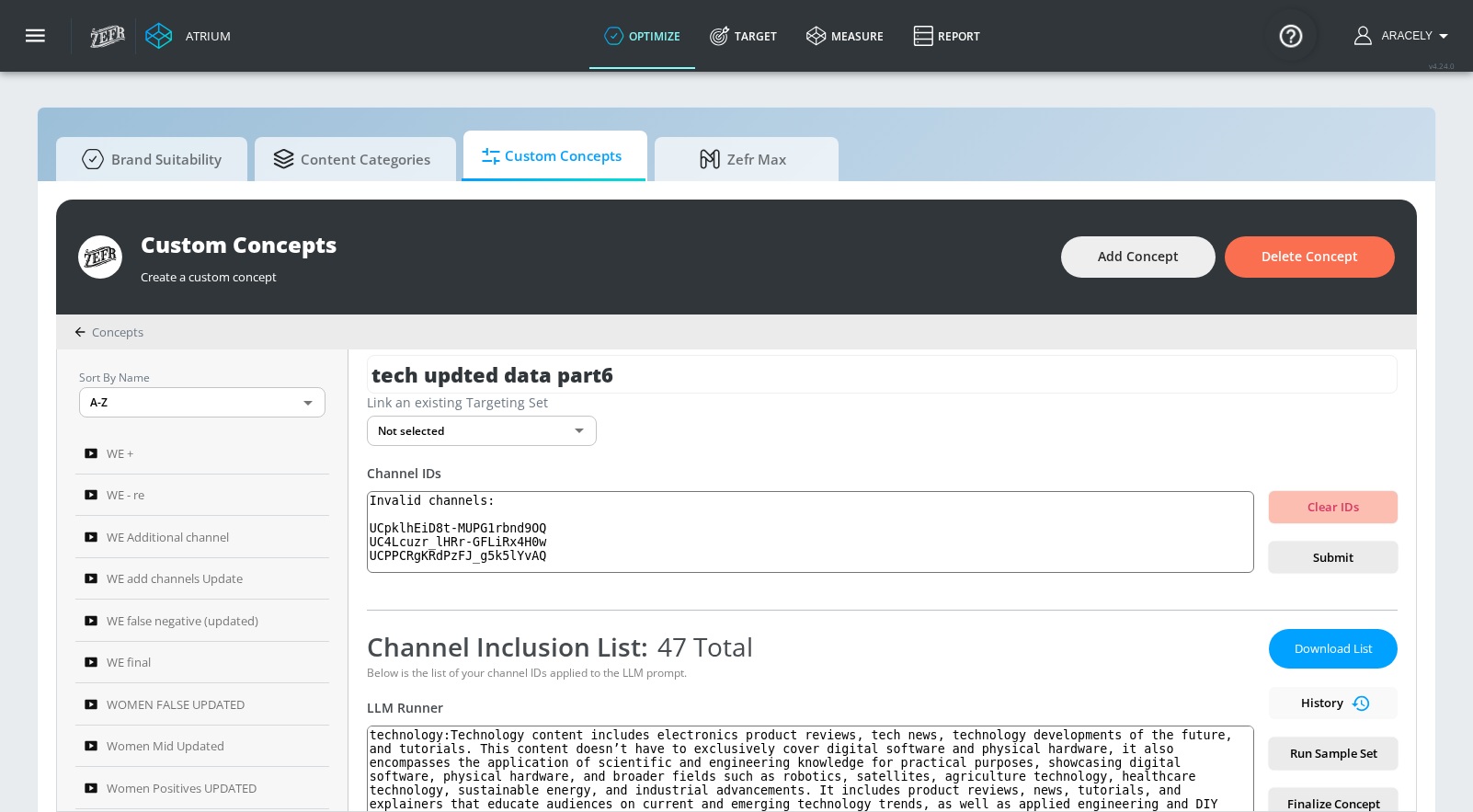
scroll to position [0, 0]
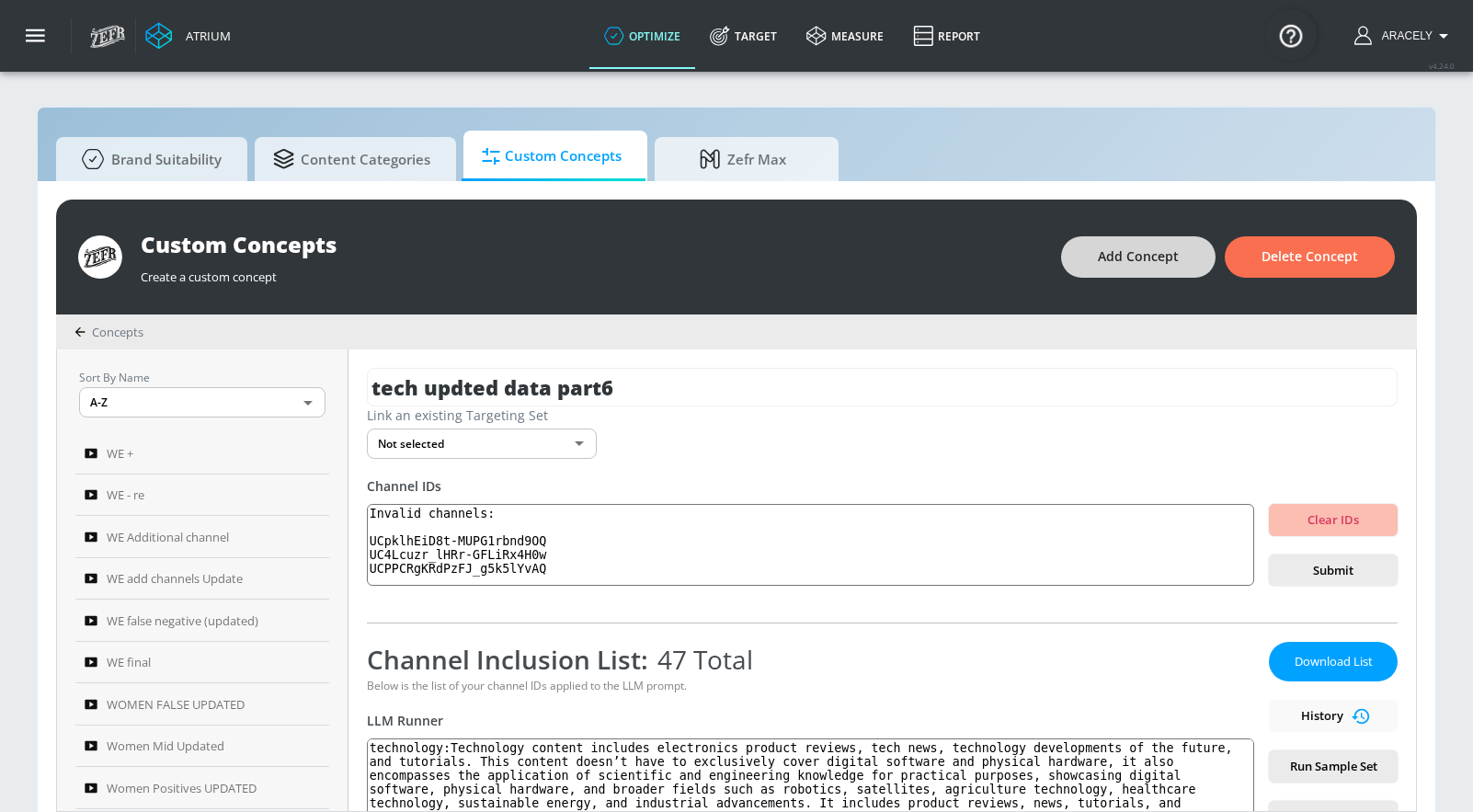
click at [1144, 252] on span "Add Concept" at bounding box center [1138, 256] width 81 height 23
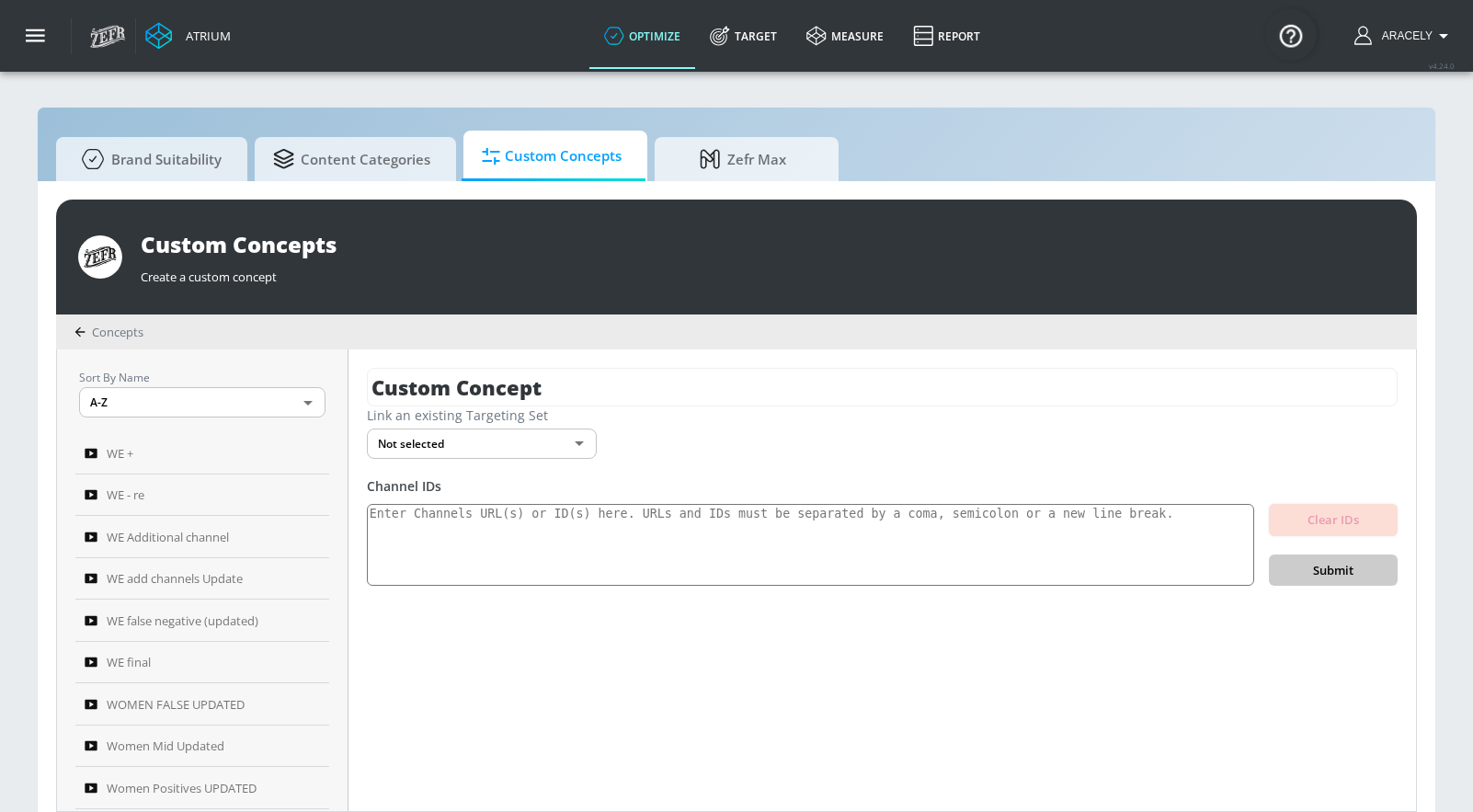
click at [513, 354] on div "Custom Concept Link an existing Targeting Set Not selected none ​ Channel IDs C…" at bounding box center [882, 580] width 1067 height 461
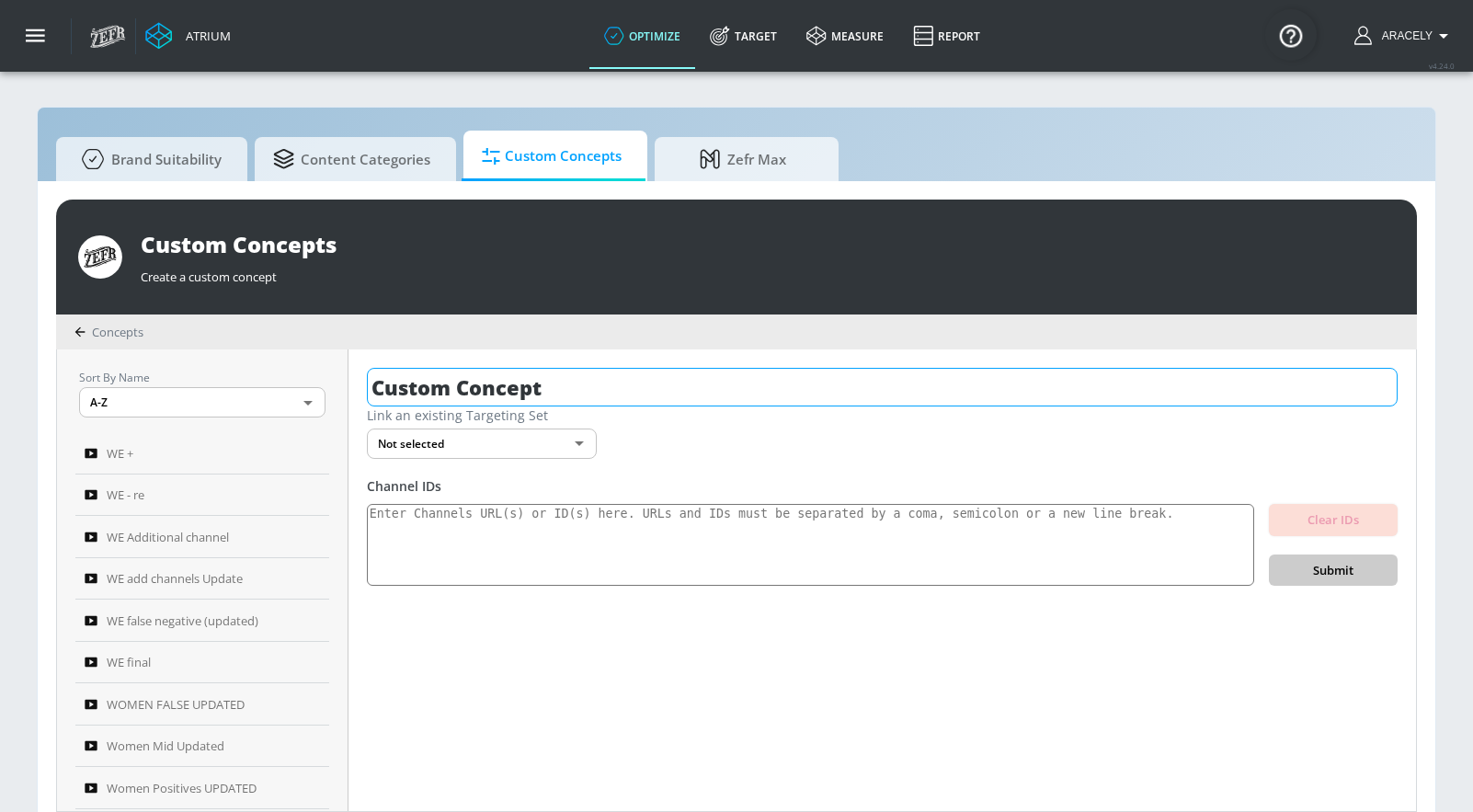
click at [512, 398] on input "Custom Concept" at bounding box center [883, 387] width 1031 height 38
click at [512, 397] on input "Custom Concept" at bounding box center [883, 387] width 1031 height 38
click at [512, 396] on input "Custom Concept" at bounding box center [883, 387] width 1031 height 38
click at [486, 391] on input "tach datat part 7 updated" at bounding box center [849, 387] width 964 height 38
type input "tach data part 7 updated"
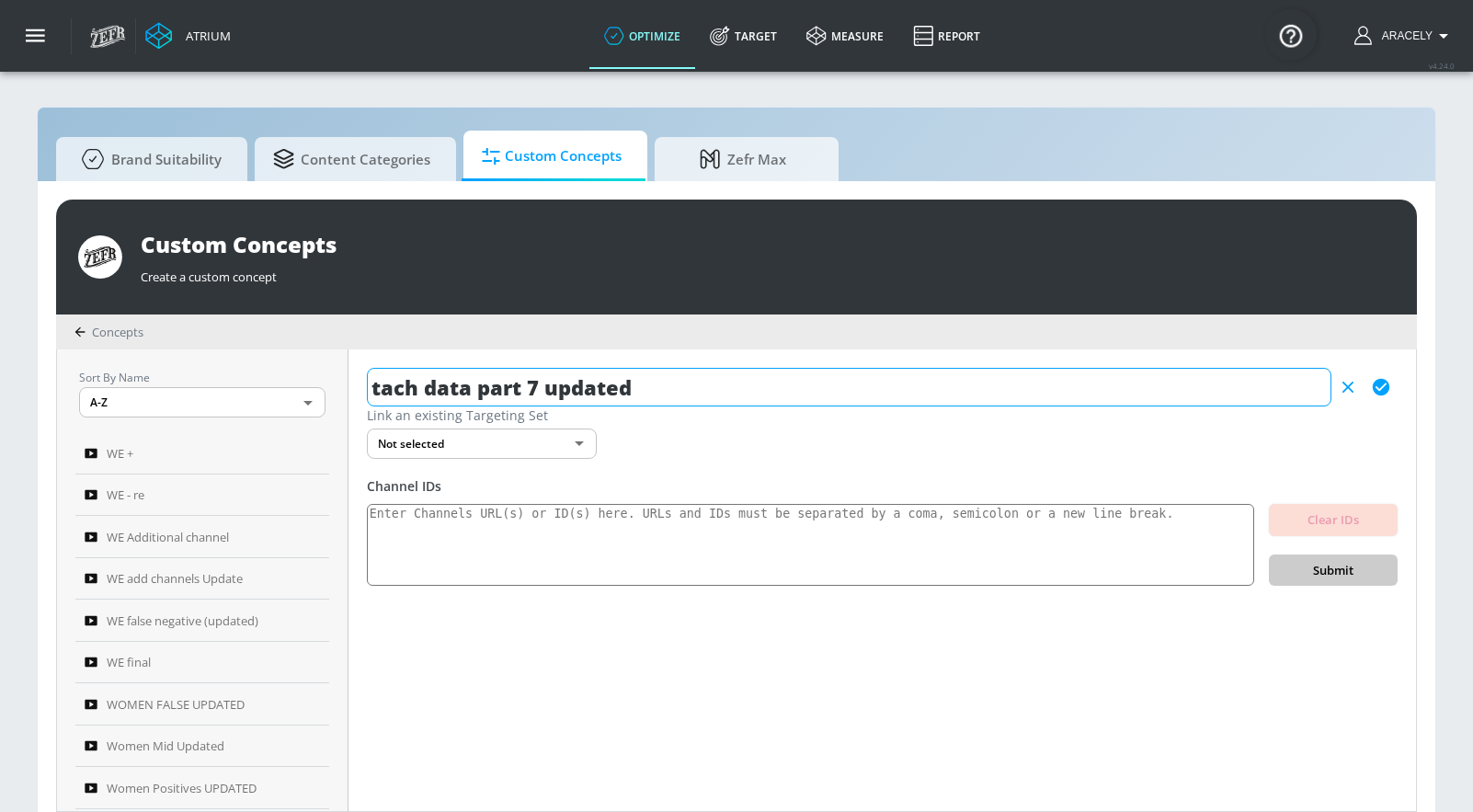
click at [1373, 395] on icon "button" at bounding box center [1381, 387] width 21 height 21
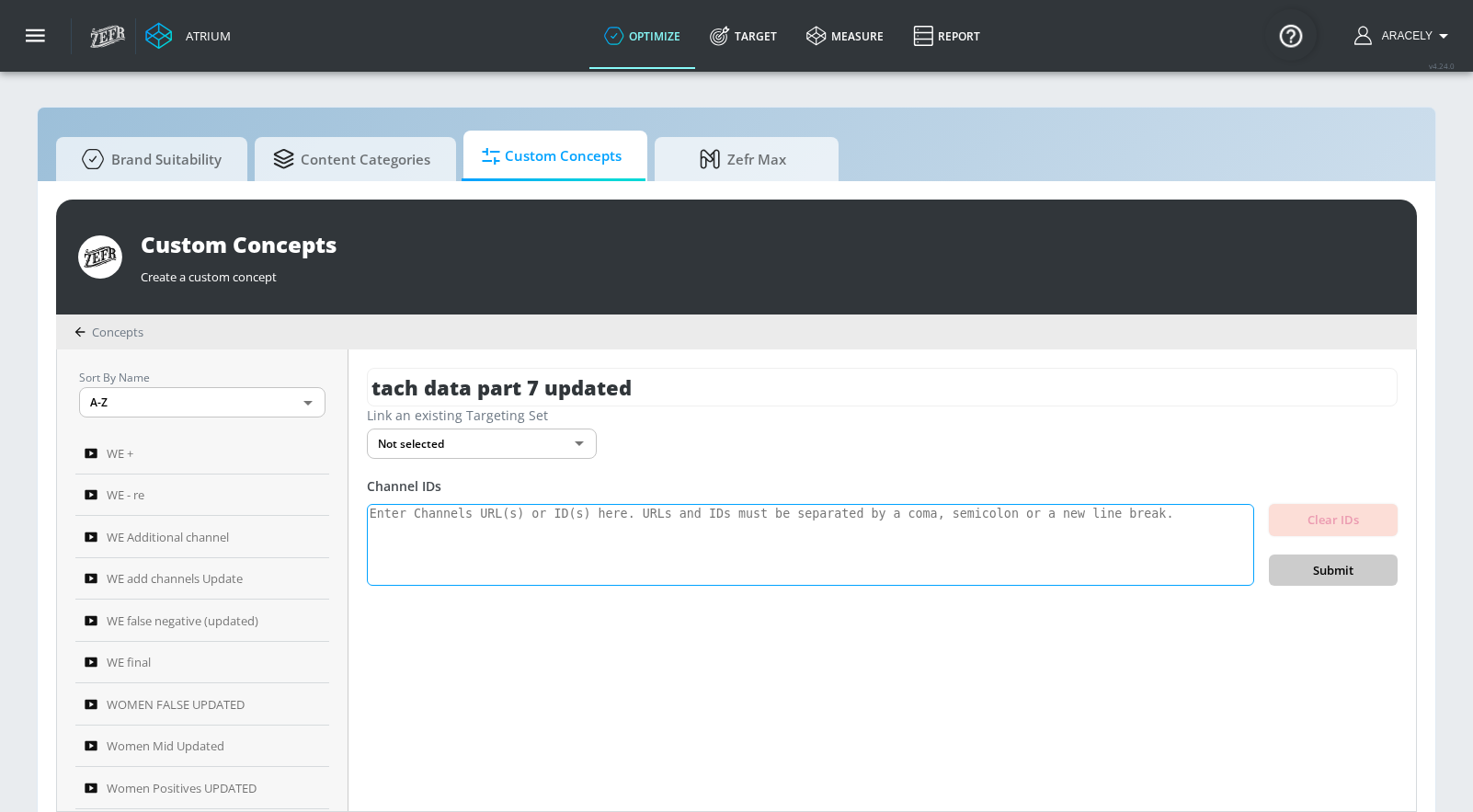
click at [833, 555] on textarea at bounding box center [811, 545] width 888 height 82
paste textarea "UCbcT-yKf_riy9gYaHn3tLUA UCX9X8CK7fCIsrKJ6KWiCwtg UCVrT7JNbG4_FPA6JrSLvEeA UCUb…"
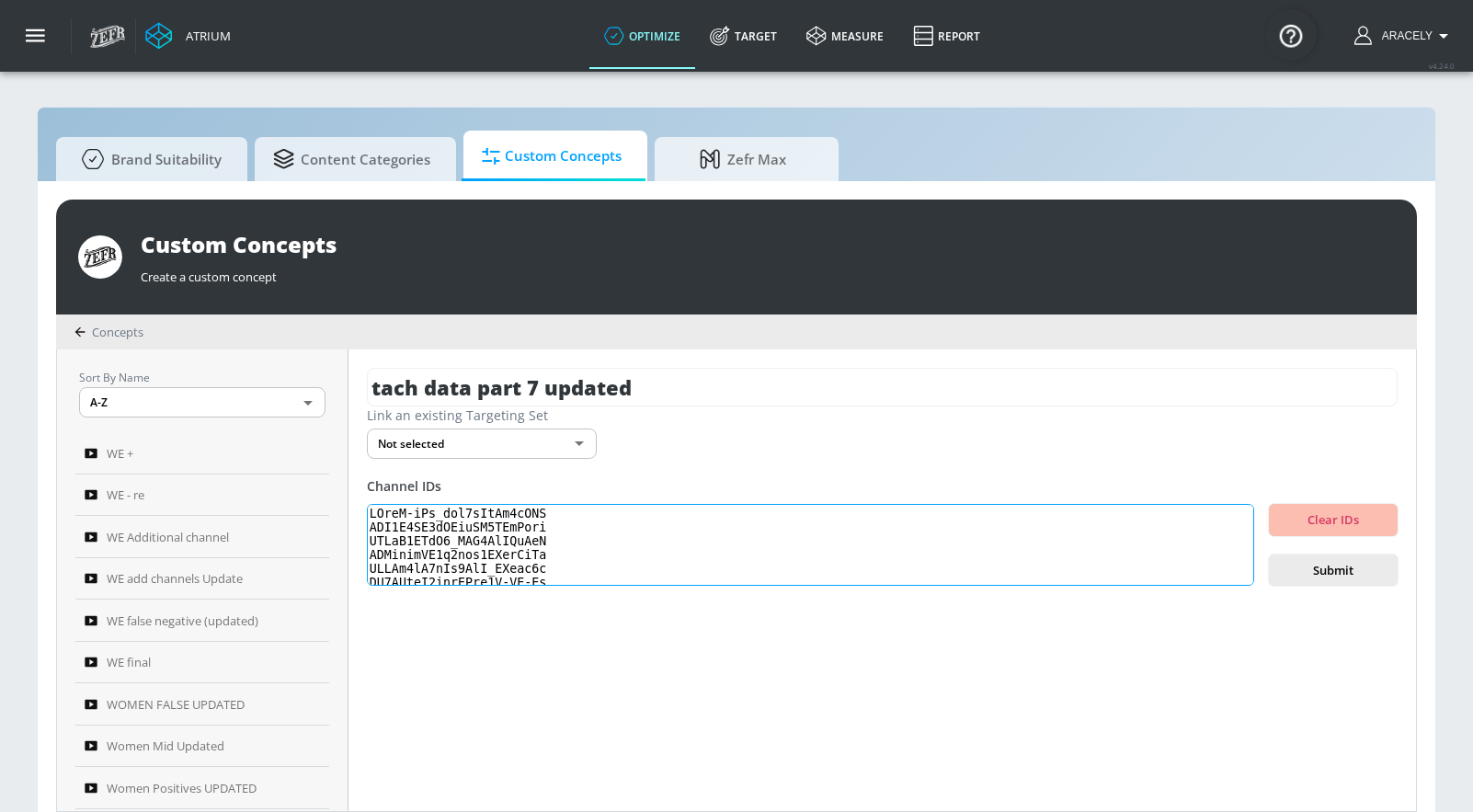
scroll to position [612, 0]
type textarea "UCbcT-yKf_riy9gYaHn3tLUA UCX9X8CK7fCIsrKJ6KWiCwtg UCVrT7JNbG4_FPA6JrSLvEeA UCUb…"
click at [1328, 586] on div "tach data part 7 updated Link an existing Targeting Set Not selected none ​ Cha…" at bounding box center [882, 580] width 1067 height 461
click at [1333, 571] on span "Submit" at bounding box center [1333, 570] width 99 height 22
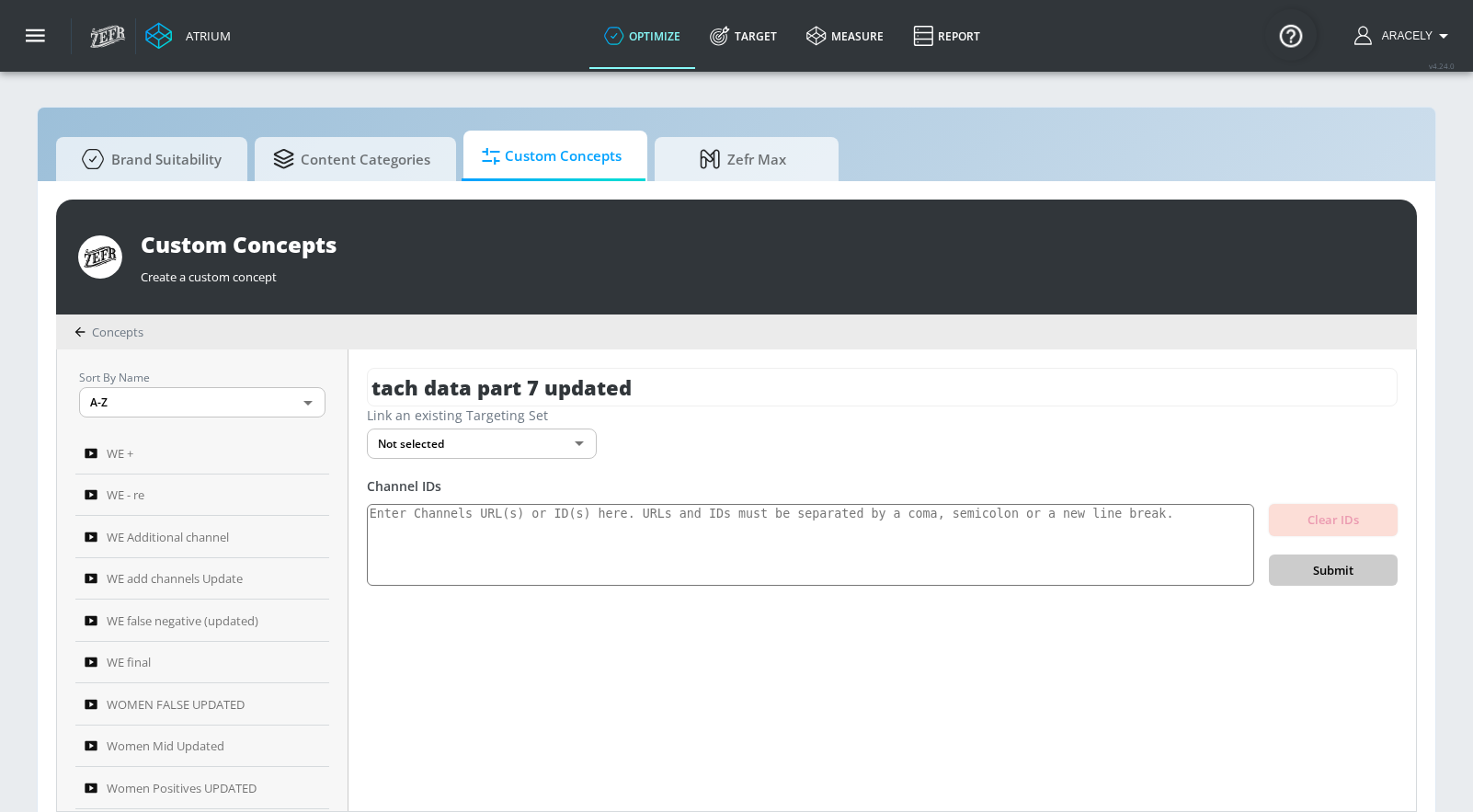
scroll to position [0, 0]
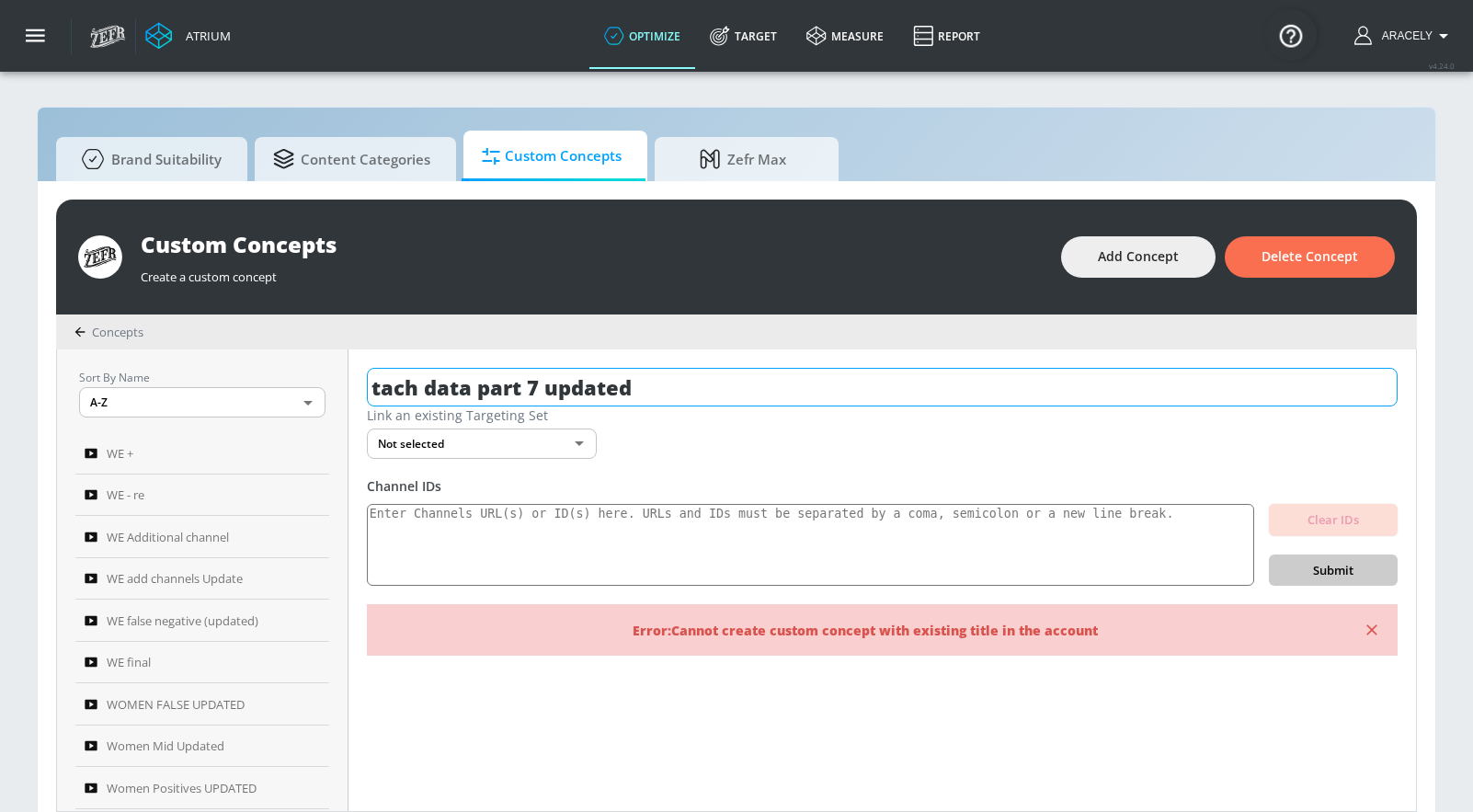
click at [672, 382] on input "tach data part 7 updated" at bounding box center [883, 387] width 1031 height 38
drag, startPoint x: 659, startPoint y: 383, endPoint x: 590, endPoint y: 398, distance: 70.6
click at [590, 398] on input "tach data part 7 updated" at bounding box center [883, 387] width 1031 height 38
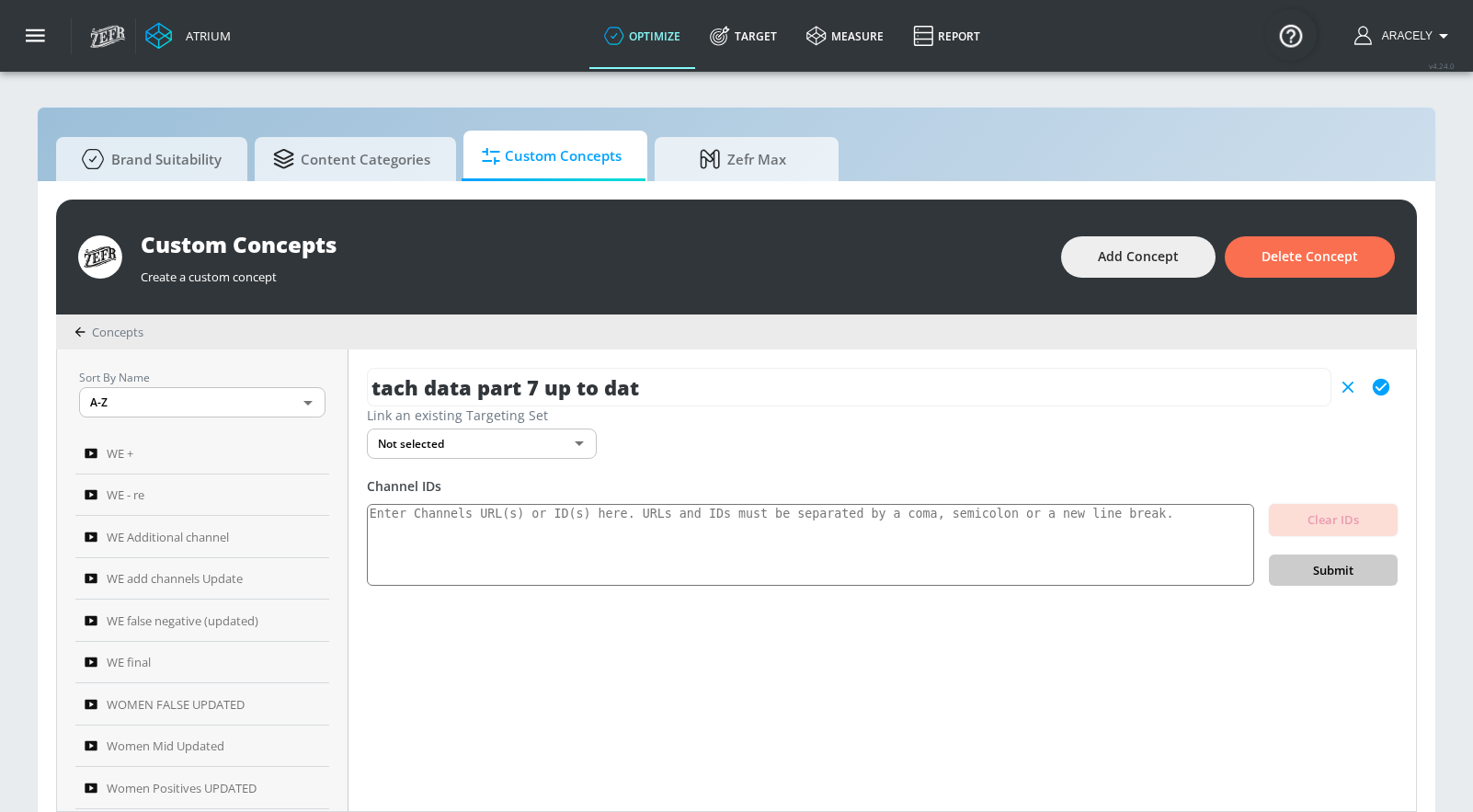
type input "tach data part 7 up to dat"
click at [1389, 389] on icon "button" at bounding box center [1381, 387] width 21 height 21
click at [816, 548] on textarea at bounding box center [811, 545] width 888 height 82
paste textarea "UCbcT-yKf_riy9gYaHn3tLUA UCX9X8CK7fCIsrKJ6KWiCwtg UCVrT7JNbG4_FPA6JrSLvEeA UCUb…"
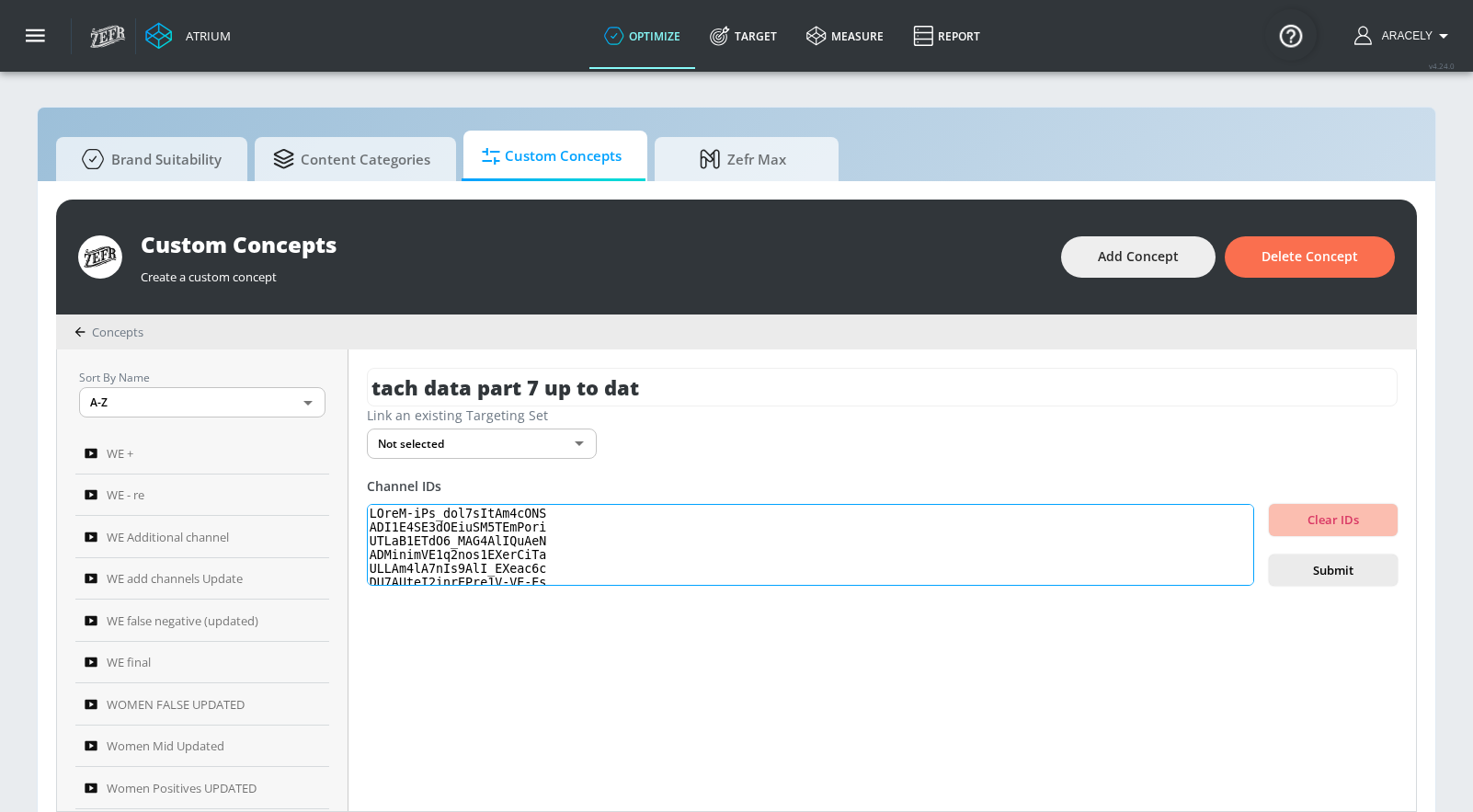
scroll to position [612, 0]
type textarea "UCbcT-yKf_riy9gYaHn3tLUA UCX9X8CK7fCIsrKJ6KWiCwtg UCVrT7JNbG4_FPA6JrSLvEeA UCUb…"
click at [1342, 570] on span "Submit" at bounding box center [1333, 570] width 99 height 22
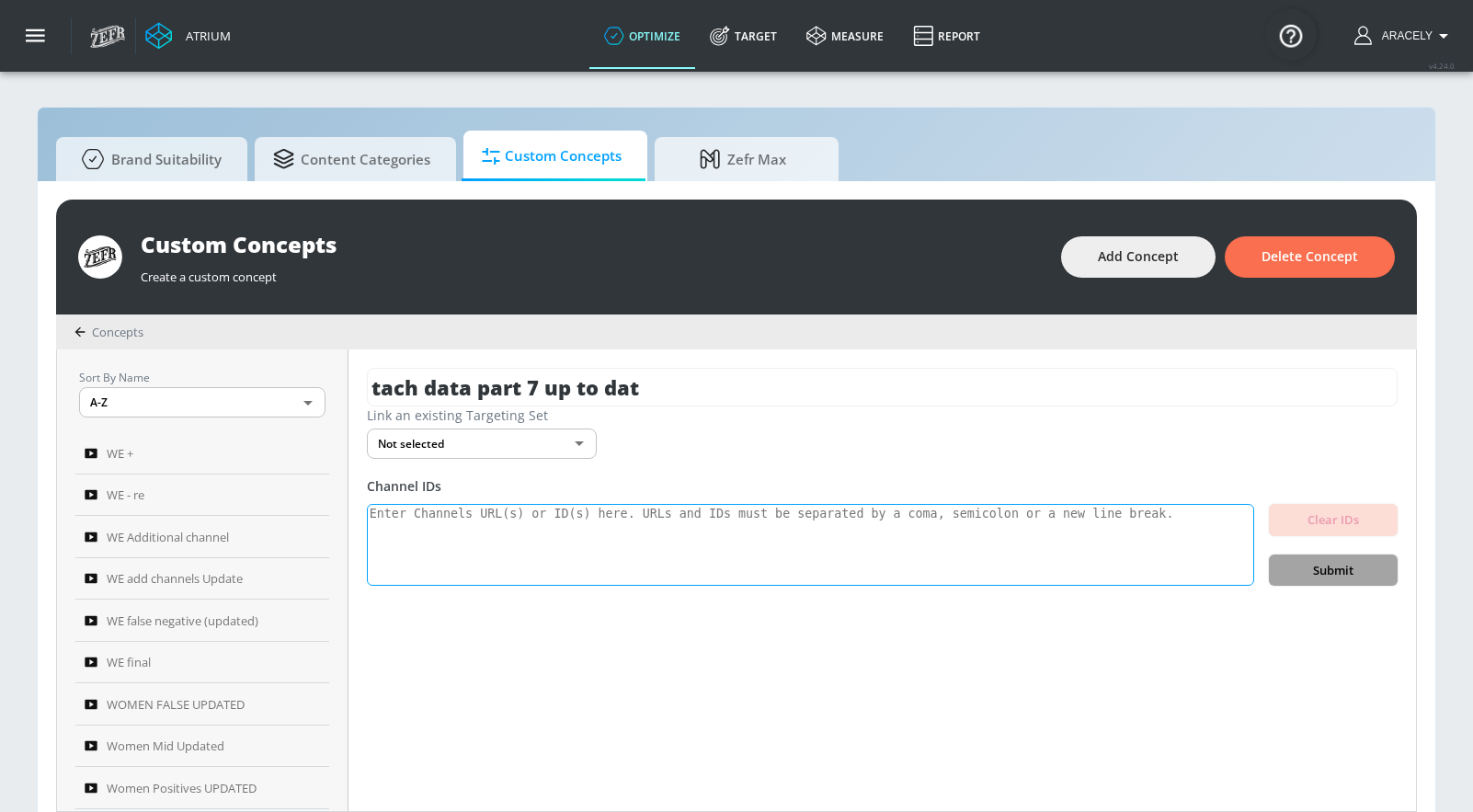
scroll to position [0, 0]
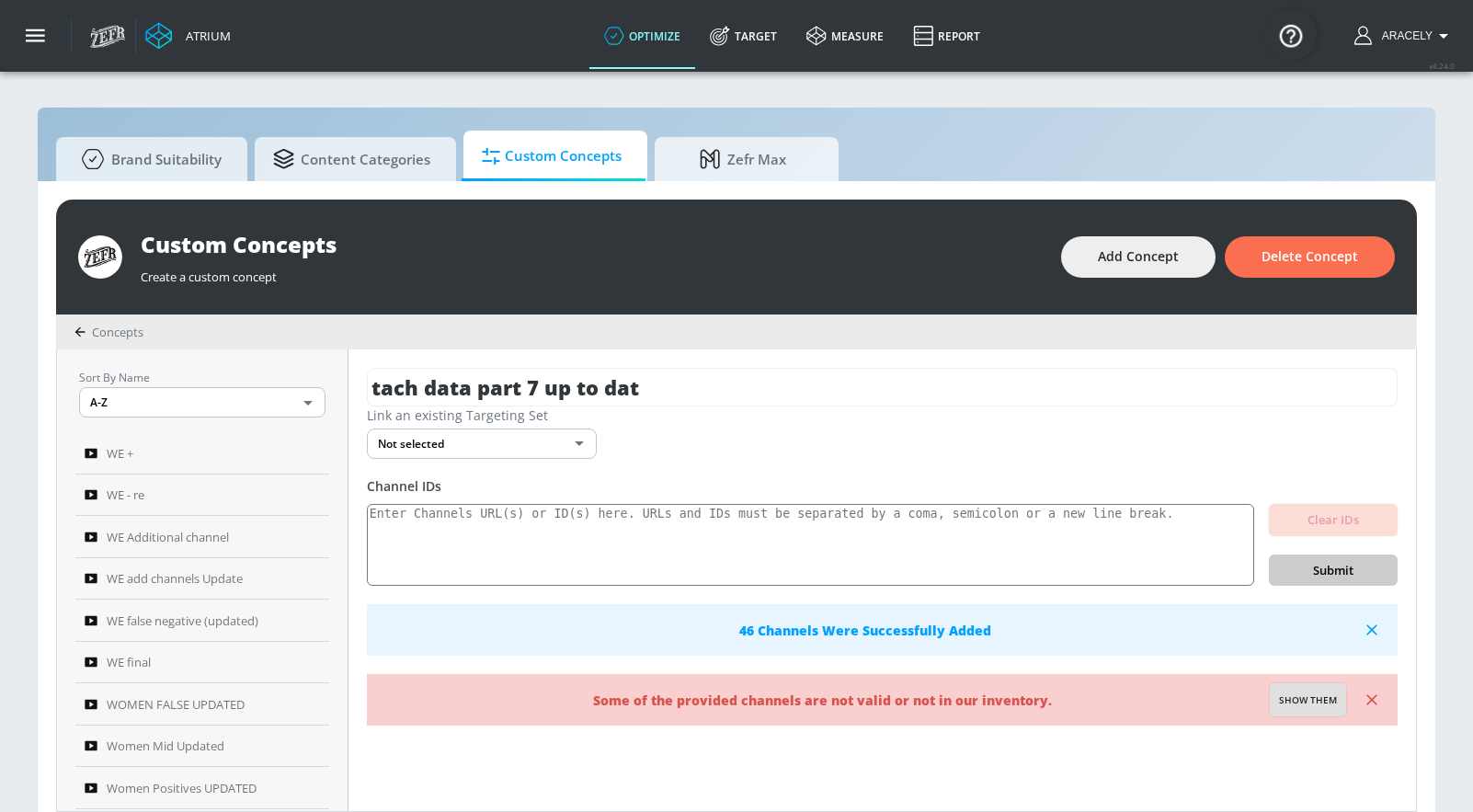
click at [1313, 707] on span "Show them" at bounding box center [1308, 700] width 58 height 17
type textarea "Invalid channels: UC355_l5qZ2M6D1xEYuVmXHQ UCdyJ_MxwpBL1_O1aG1CDQLQ UCsLUiIJ2hE…"
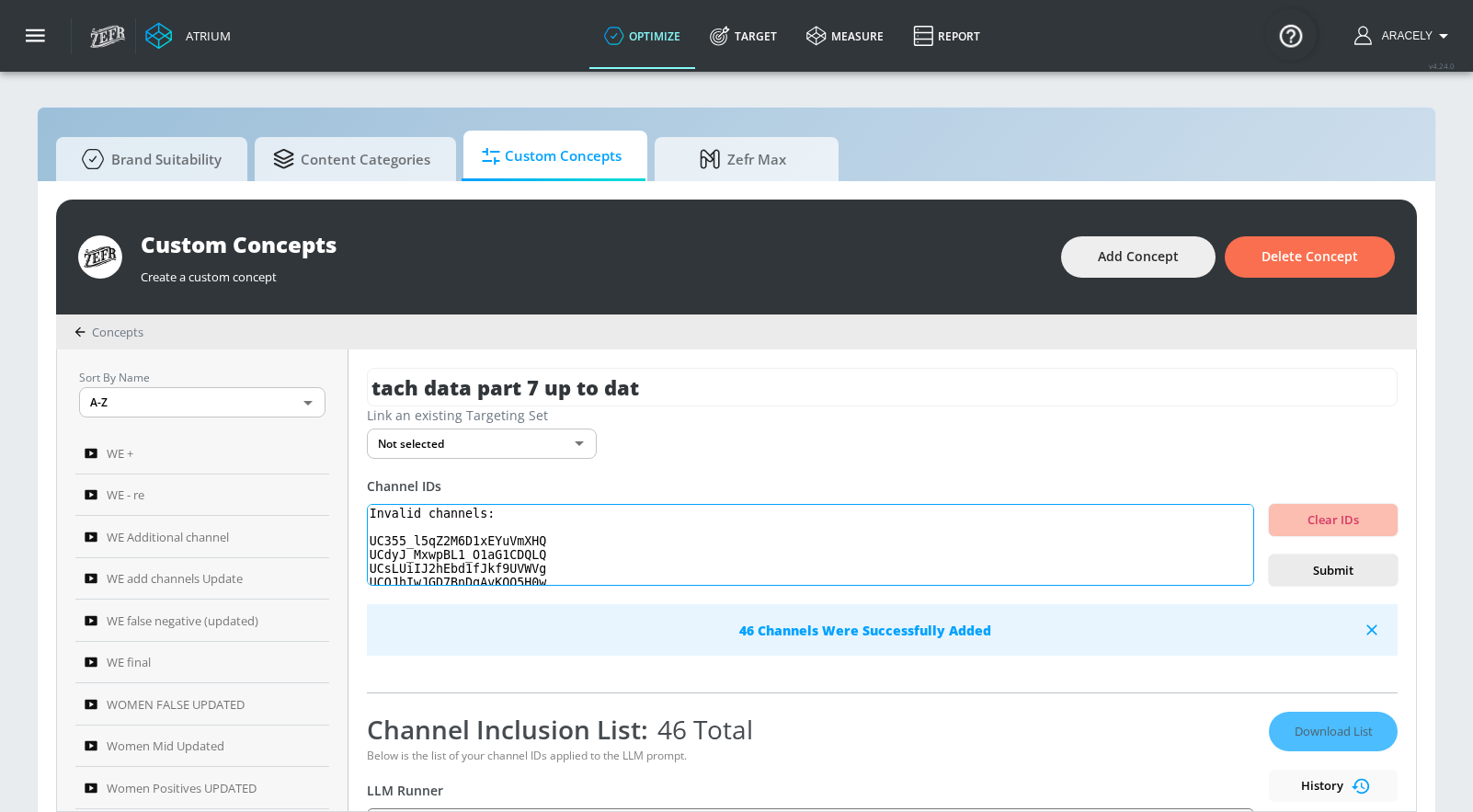
click at [448, 539] on textarea "Invalid channels: UC355_l5qZ2M6D1xEYuVmXHQ UCdyJ_MxwpBL1_O1aG1CDQLQ UCsLUiIJ2hE…" at bounding box center [811, 545] width 888 height 82
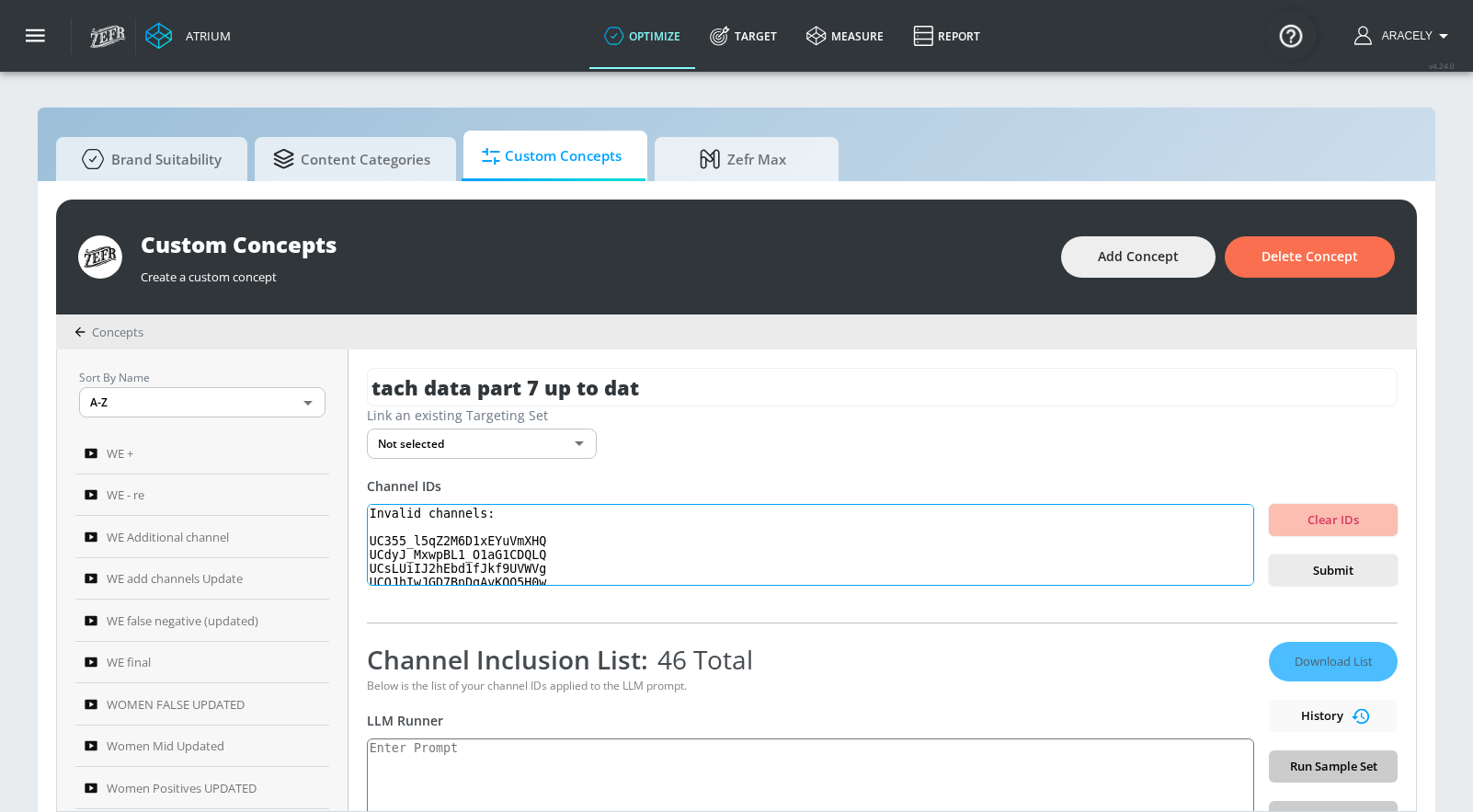
click at [457, 550] on textarea "Invalid channels: UC355_l5qZ2M6D1xEYuVmXHQ UCdyJ_MxwpBL1_O1aG1CDQLQ UCsLUiIJ2hE…" at bounding box center [811, 545] width 888 height 82
click at [438, 558] on textarea "Invalid channels: UC355_l5qZ2M6D1xEYuVmXHQ UCdyJ_MxwpBL1_O1aG1CDQLQ UCsLUiIJ2hE…" at bounding box center [811, 545] width 888 height 82
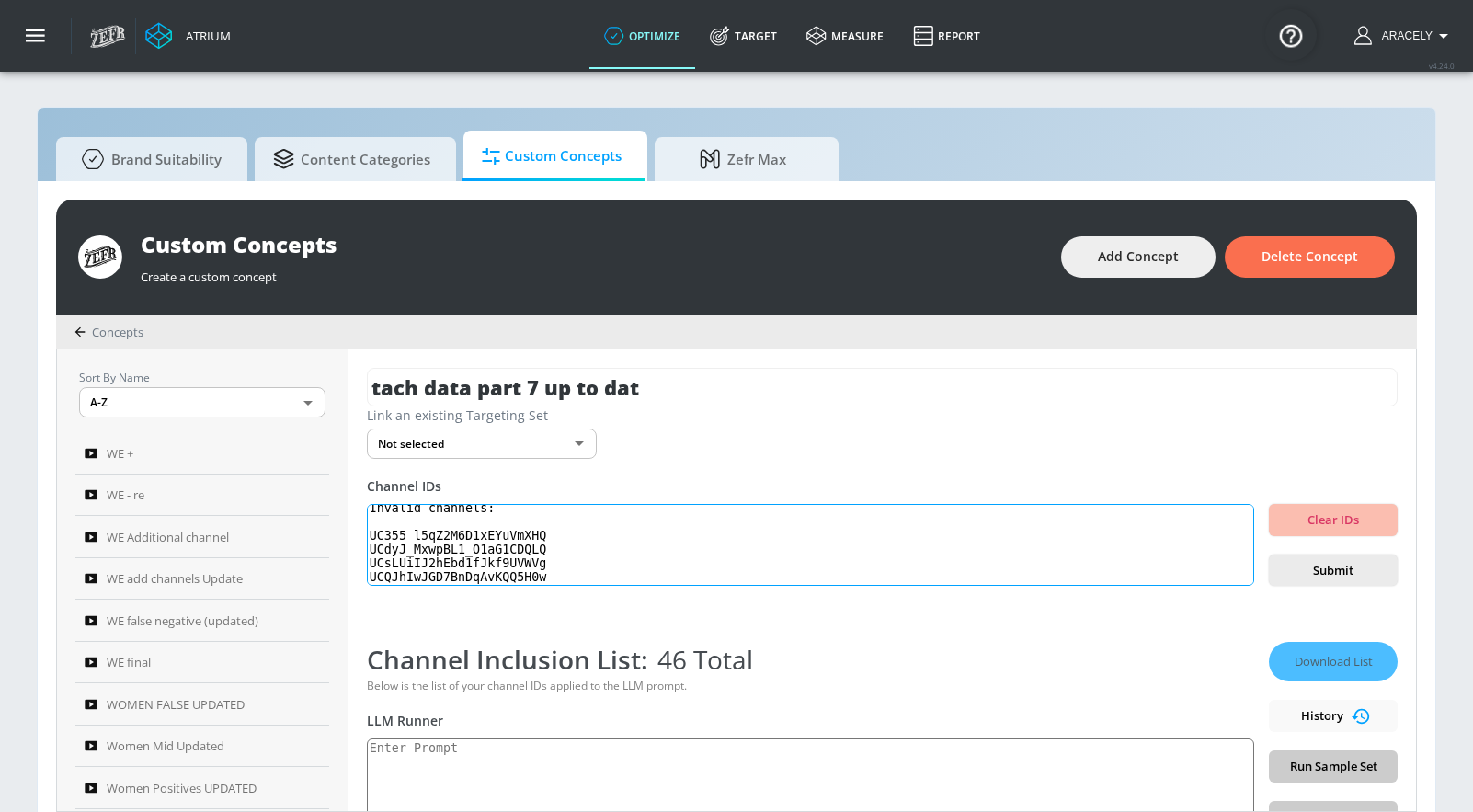
click at [438, 558] on textarea "Invalid channels: UC355_l5qZ2M6D1xEYuVmXHQ UCdyJ_MxwpBL1_O1aG1CDQLQ UCsLUiIJ2hE…" at bounding box center [811, 545] width 888 height 82
click at [426, 576] on textarea "Invalid channels: UC355_l5qZ2M6D1xEYuVmXHQ UCdyJ_MxwpBL1_O1aG1CDQLQ UCsLUiIJ2hE…" at bounding box center [811, 545] width 888 height 82
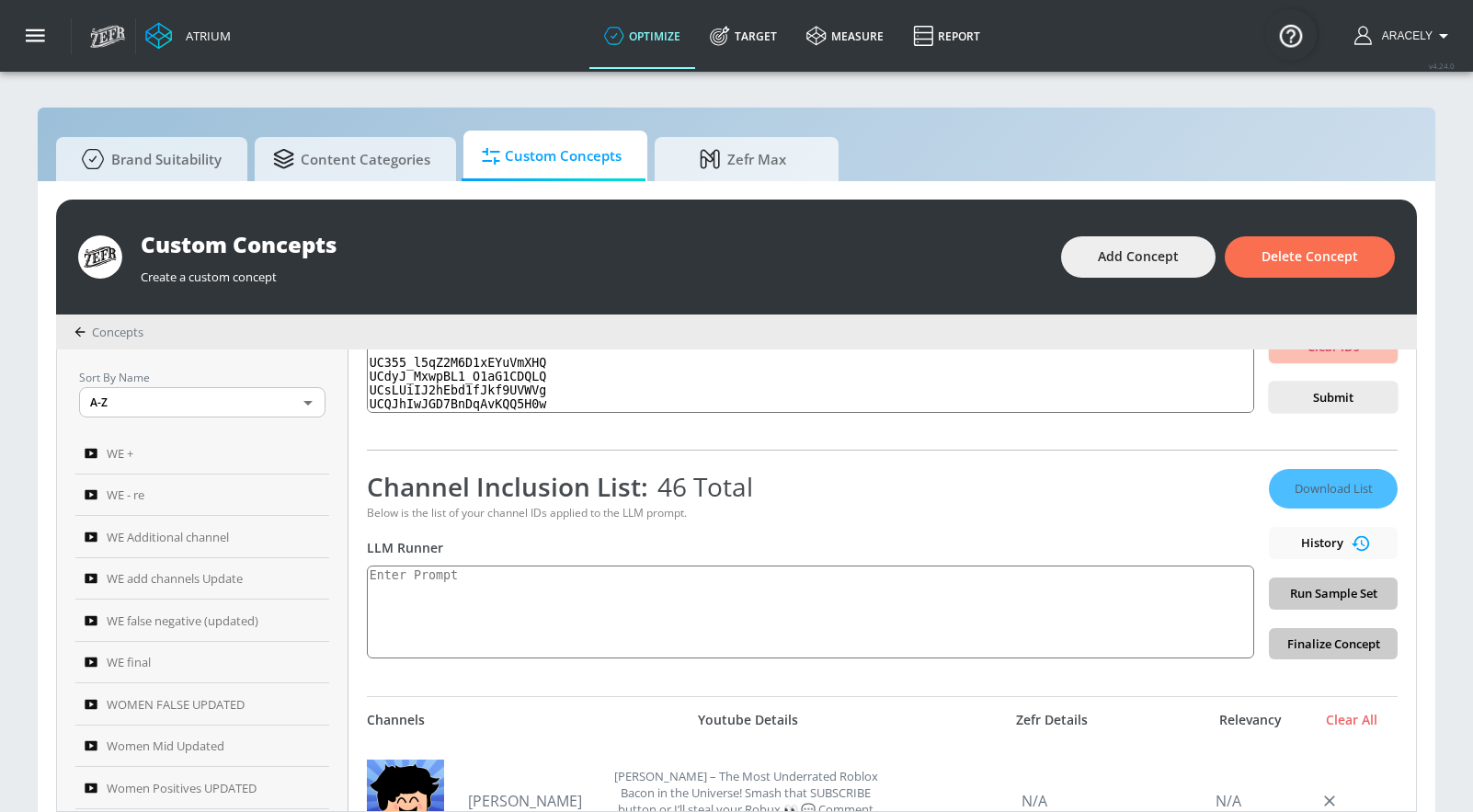
scroll to position [175, 0]
click at [681, 585] on textarea at bounding box center [811, 610] width 888 height 93
paste textarea "Technology content includes electronics product reviews, tech news, technology …"
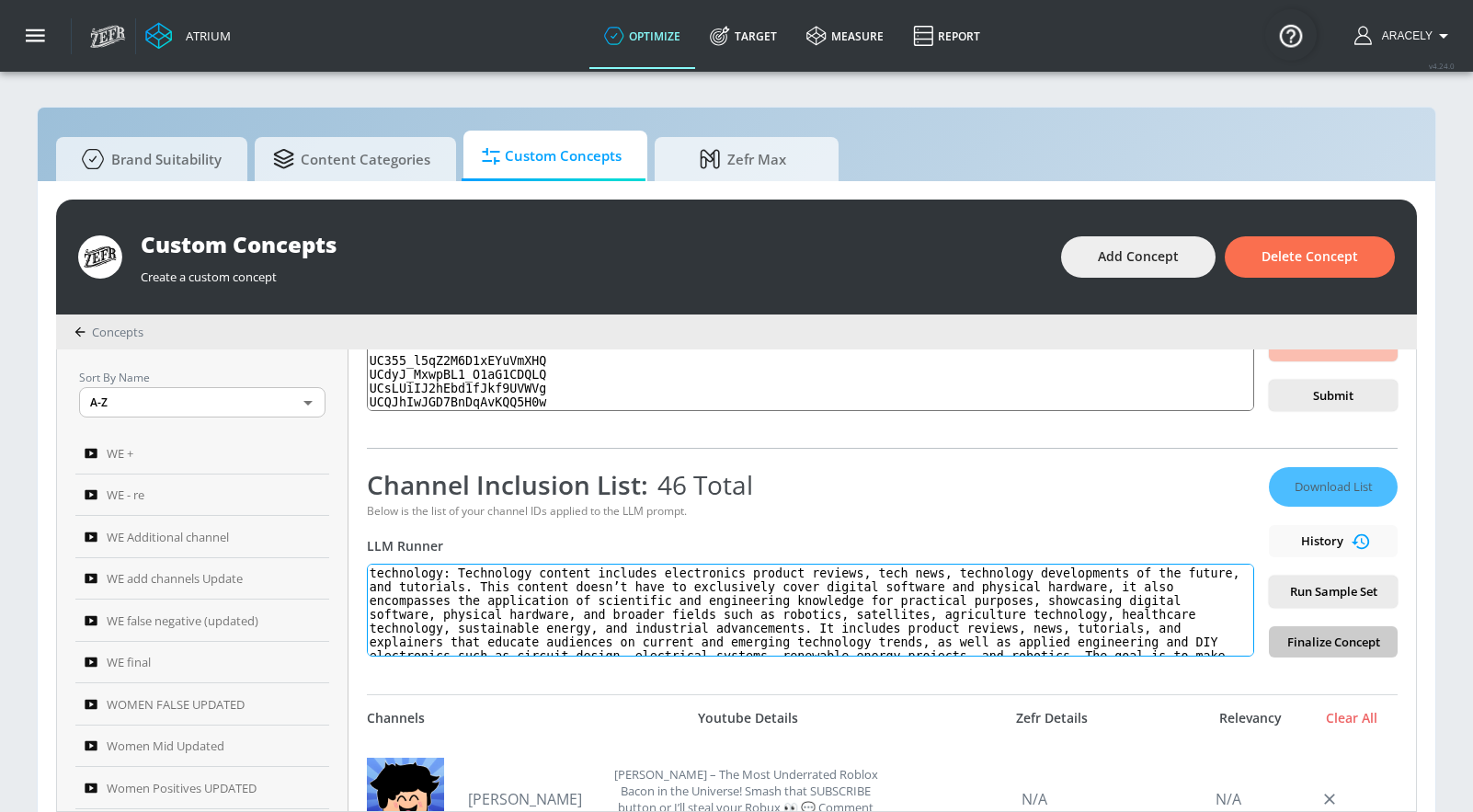
scroll to position [35, 0]
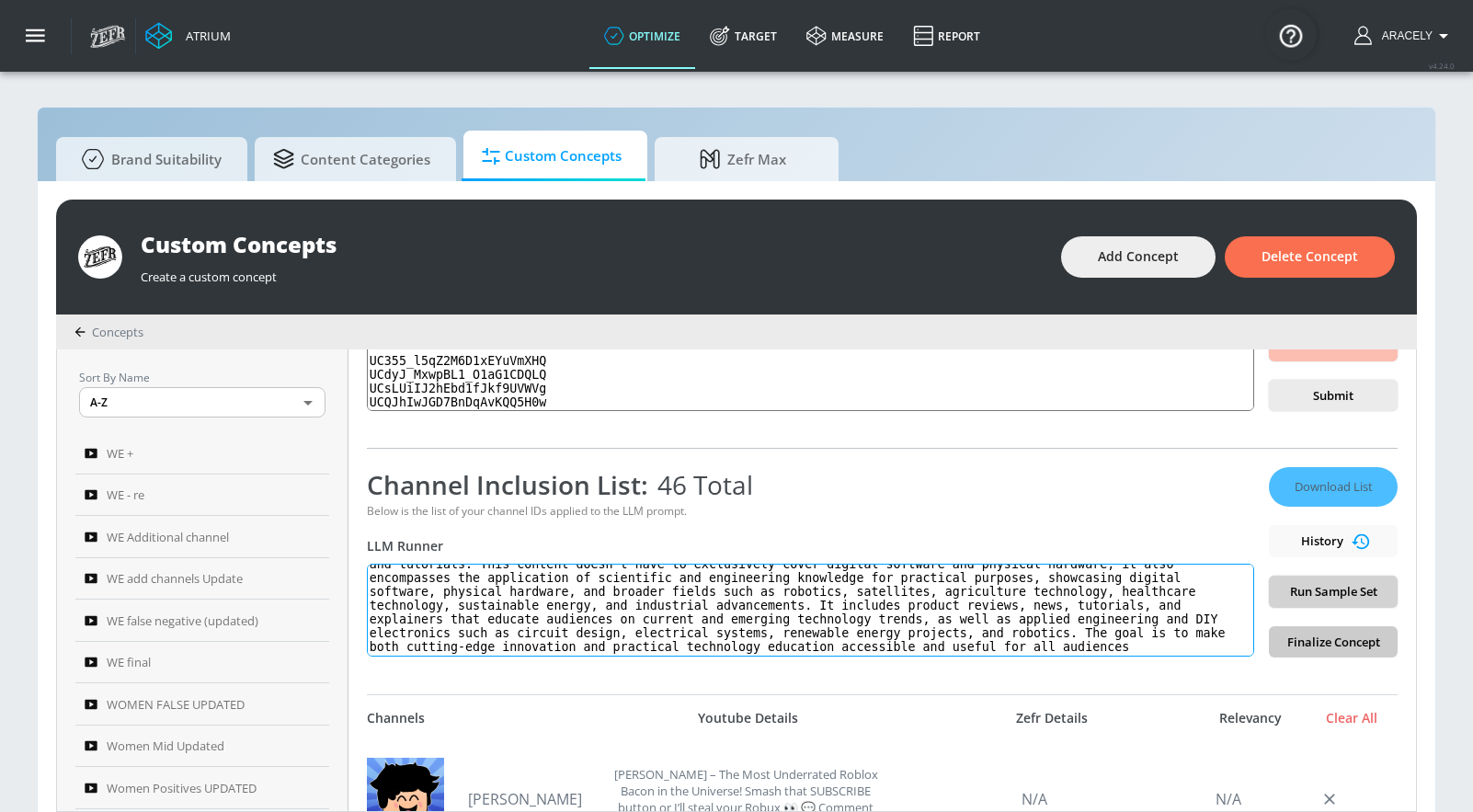
type textarea "technology: Technology content includes electronics product reviews, tech news,…"
click at [1368, 595] on span "Run Sample Set" at bounding box center [1333, 592] width 99 height 22
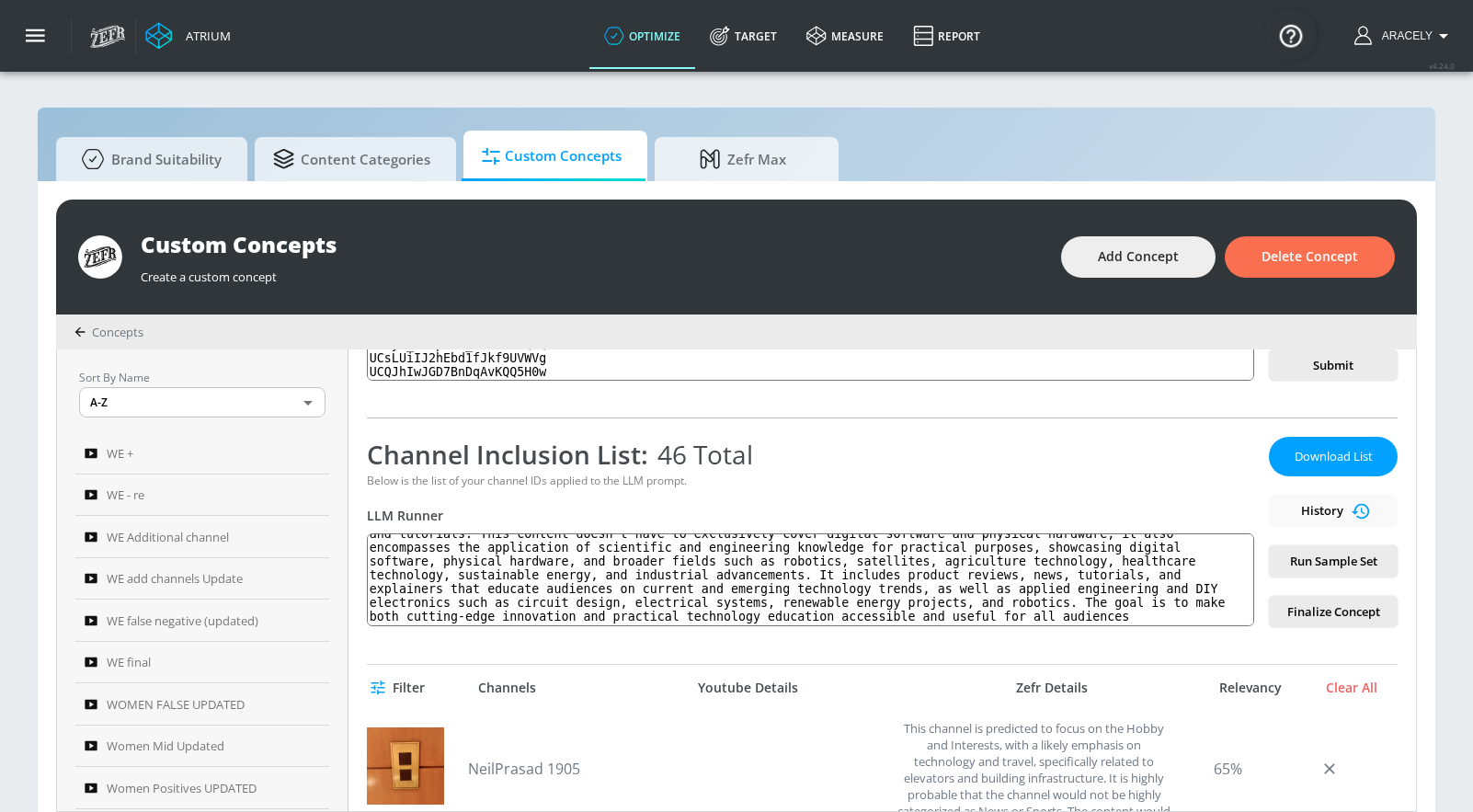
scroll to position [208, 0]
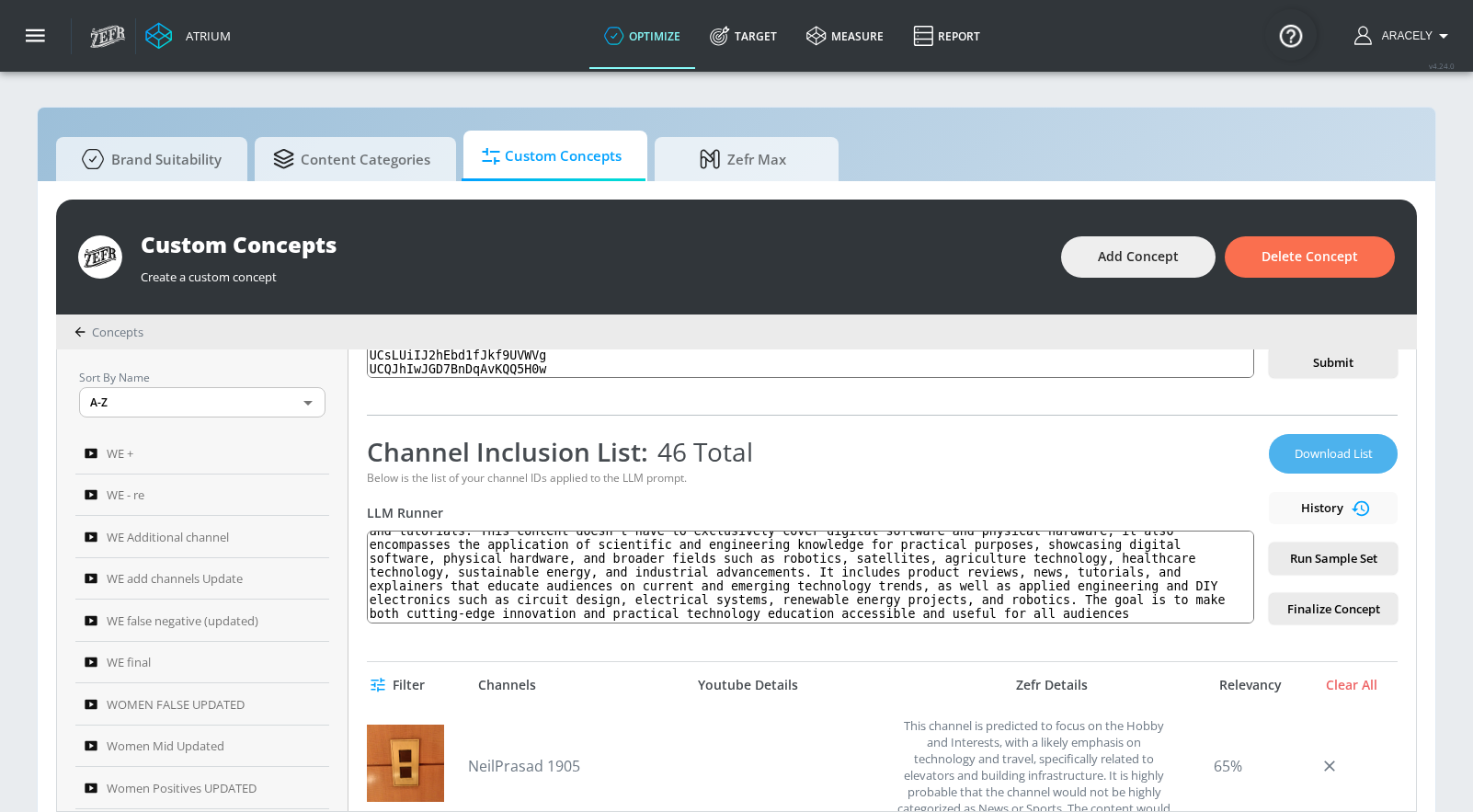
click at [1294, 456] on span "Download List" at bounding box center [1334, 454] width 92 height 22
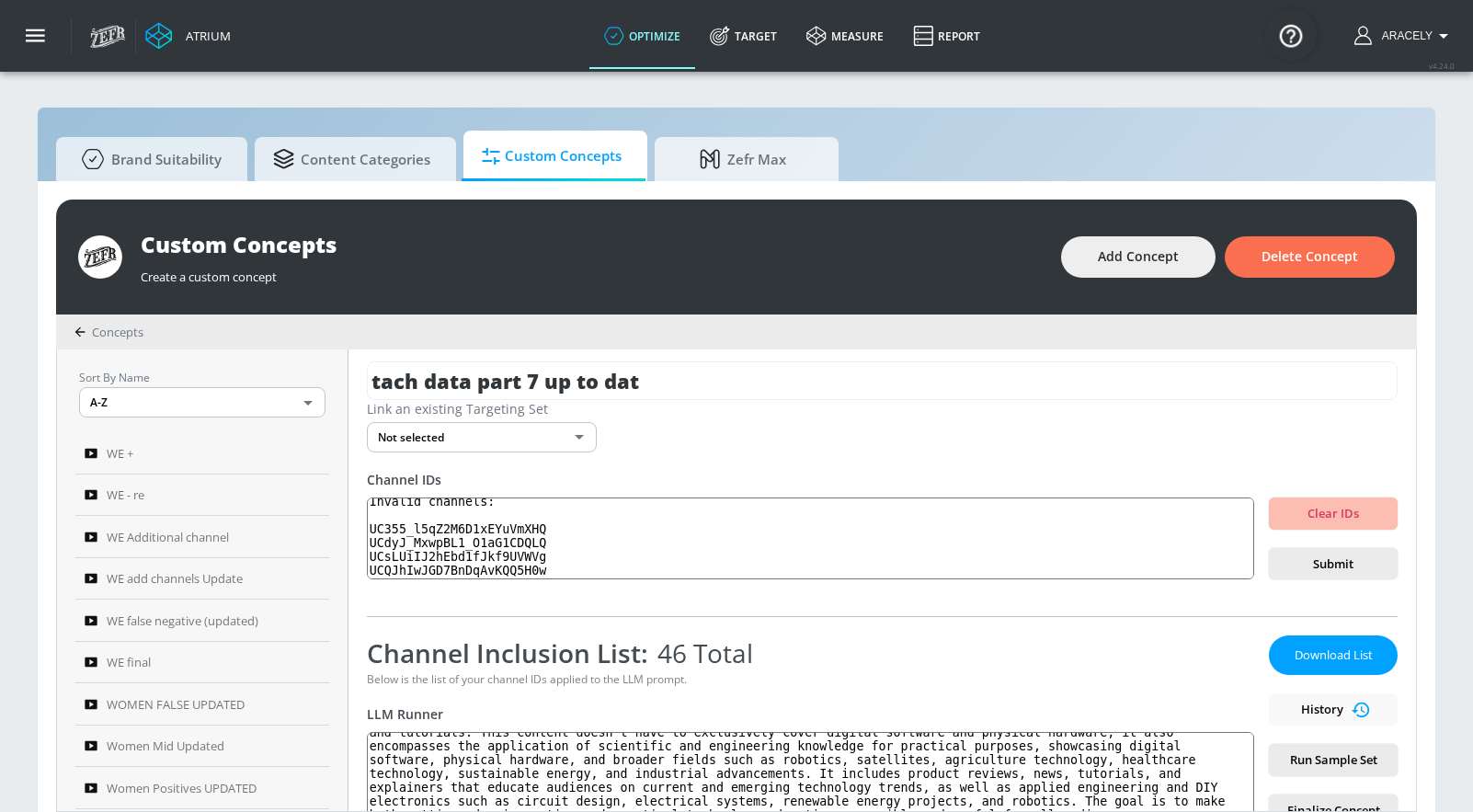
scroll to position [0, 0]
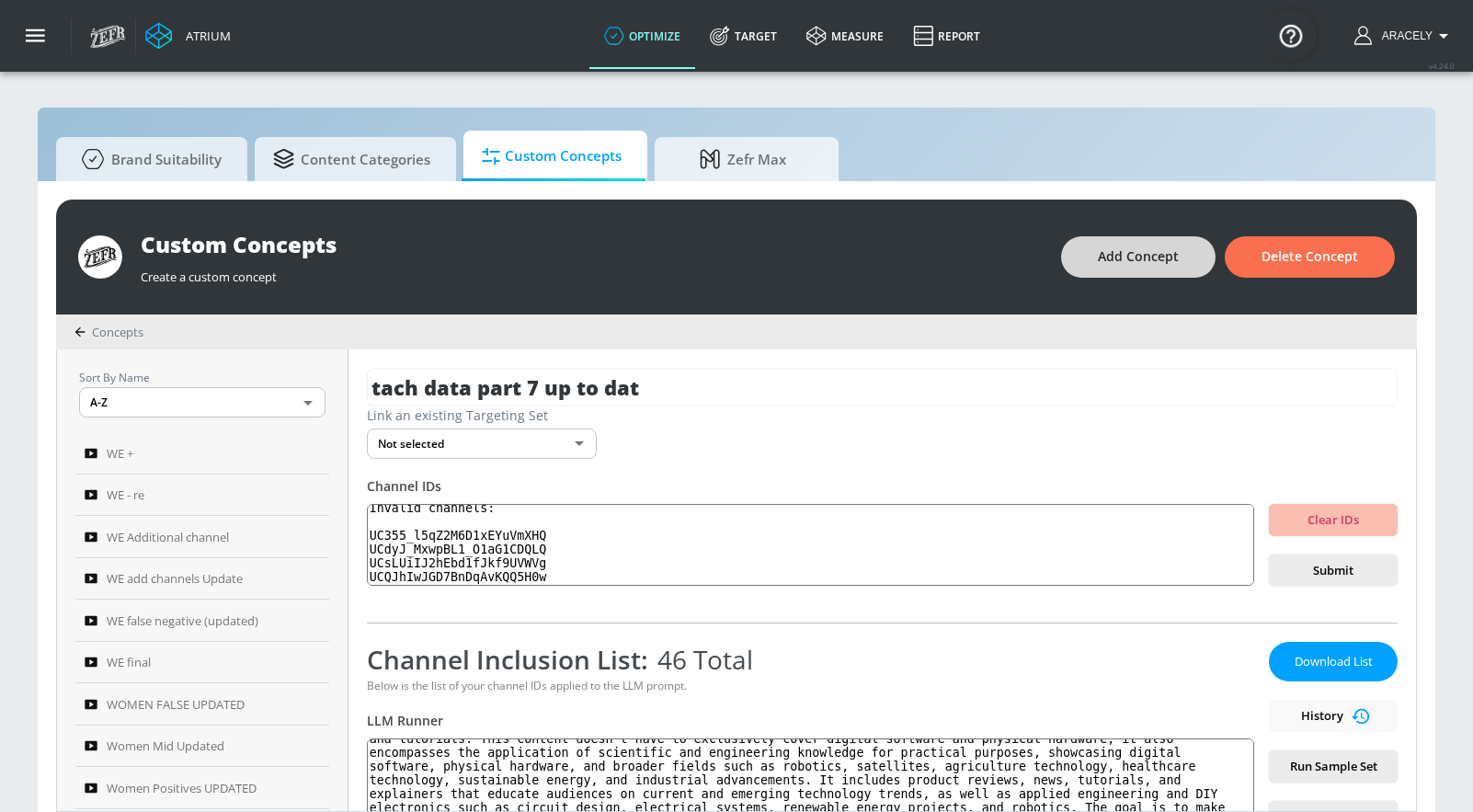
click at [1137, 265] on span "Add Concept" at bounding box center [1138, 256] width 81 height 23
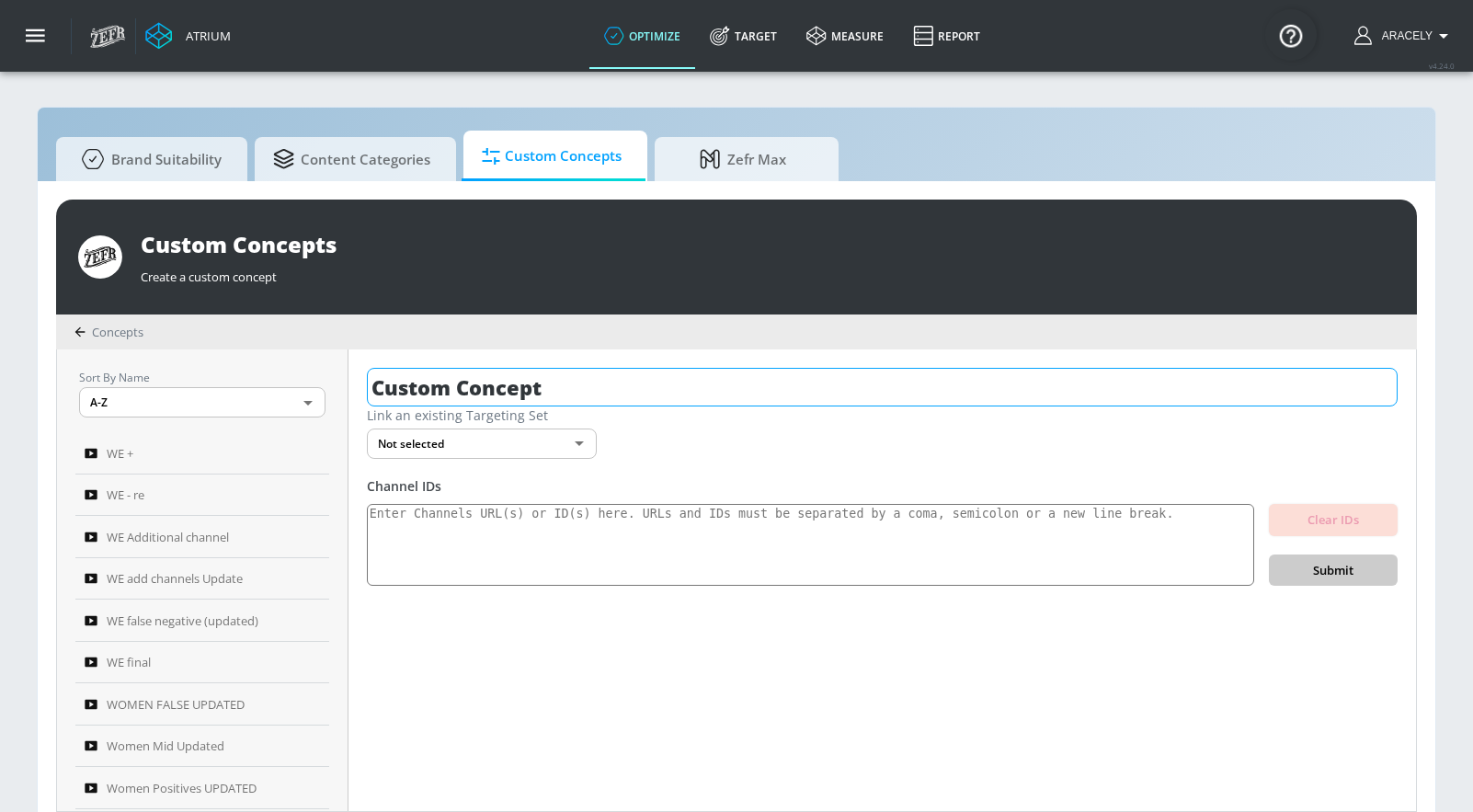
click at [545, 381] on input "Custom Concept" at bounding box center [883, 387] width 1031 height 38
click at [544, 381] on input "Custom Concept" at bounding box center [883, 387] width 1031 height 38
type input "e"
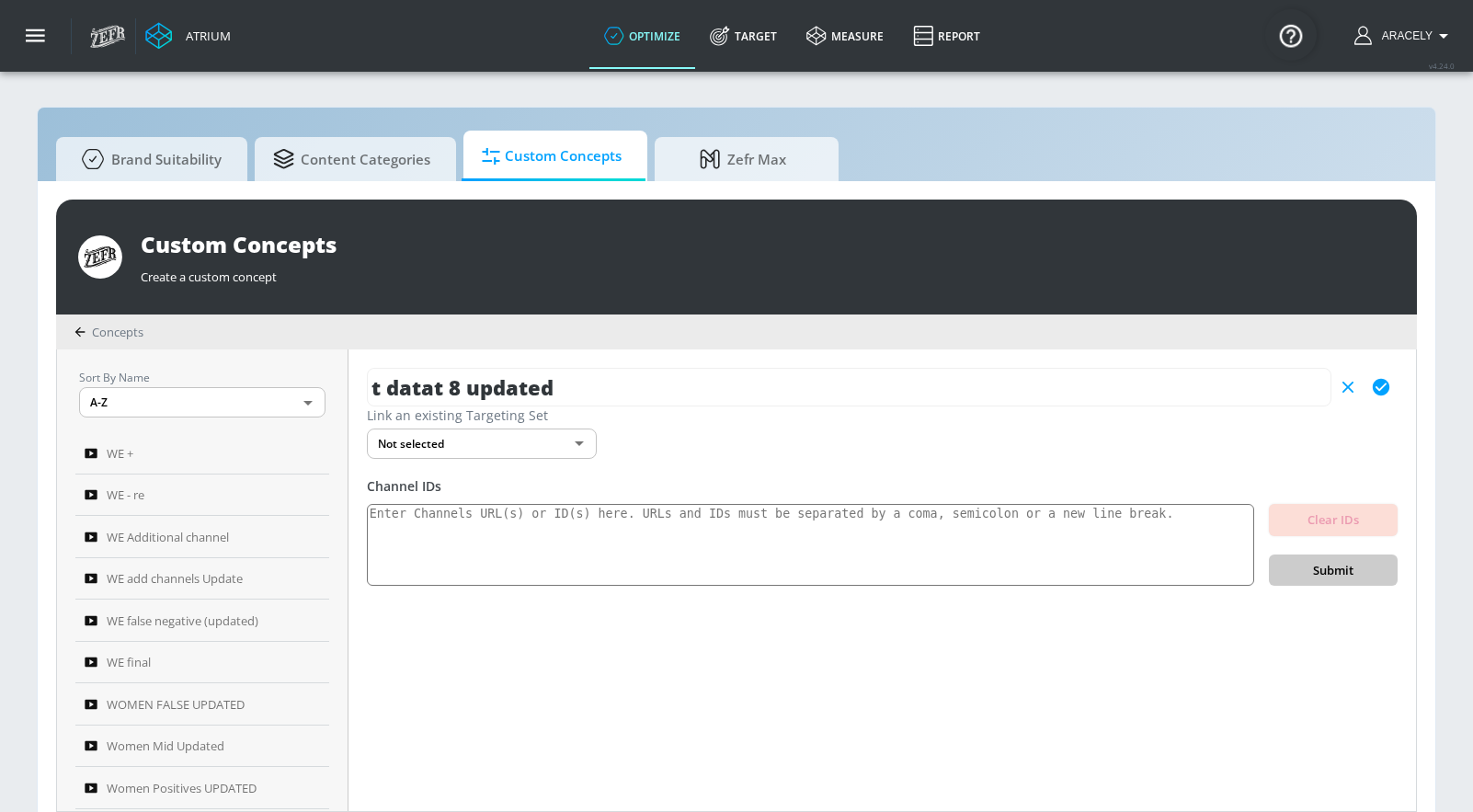
type input "t datat 8 updated"
click at [1391, 387] on icon "button" at bounding box center [1381, 387] width 21 height 21
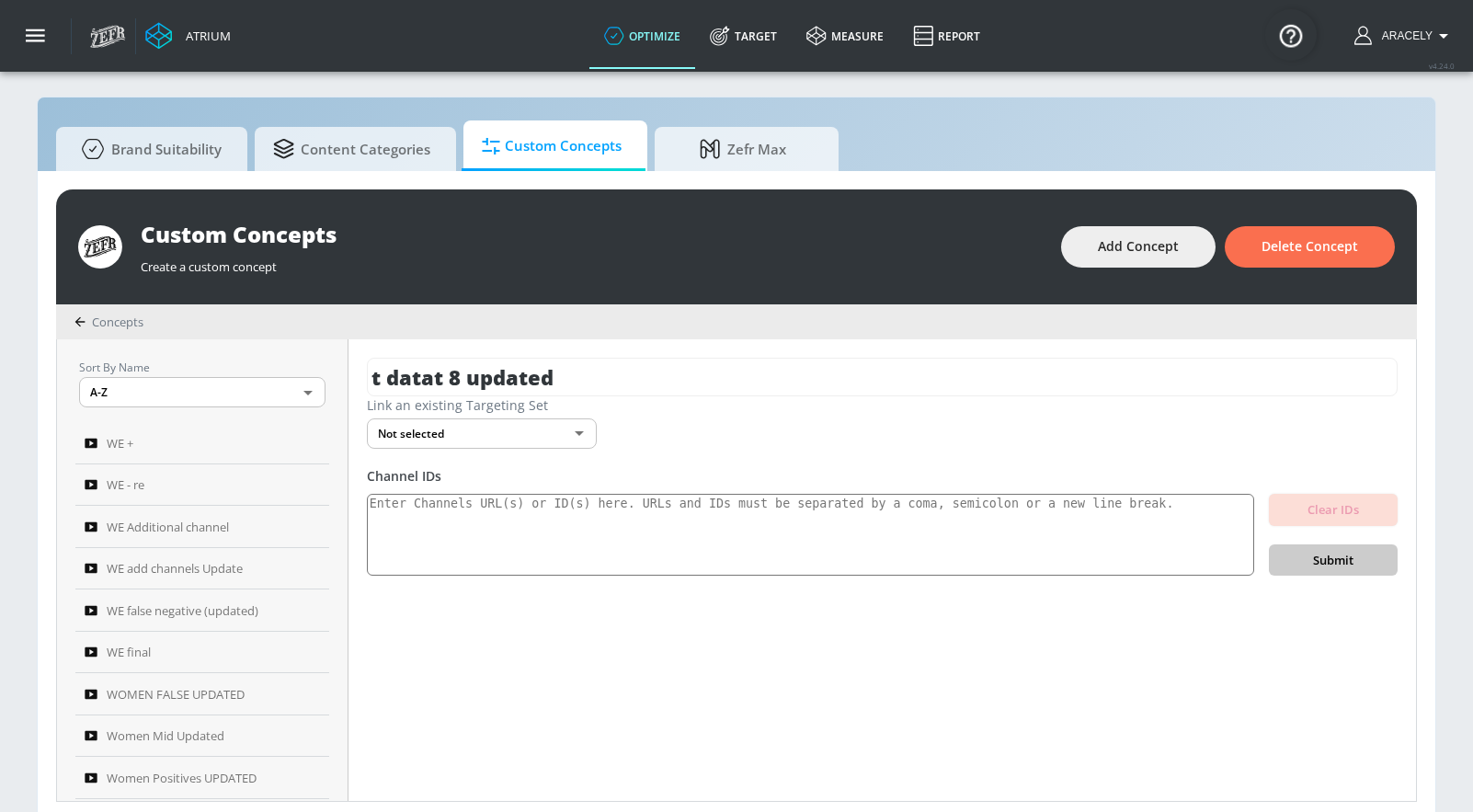
scroll to position [20, 0]
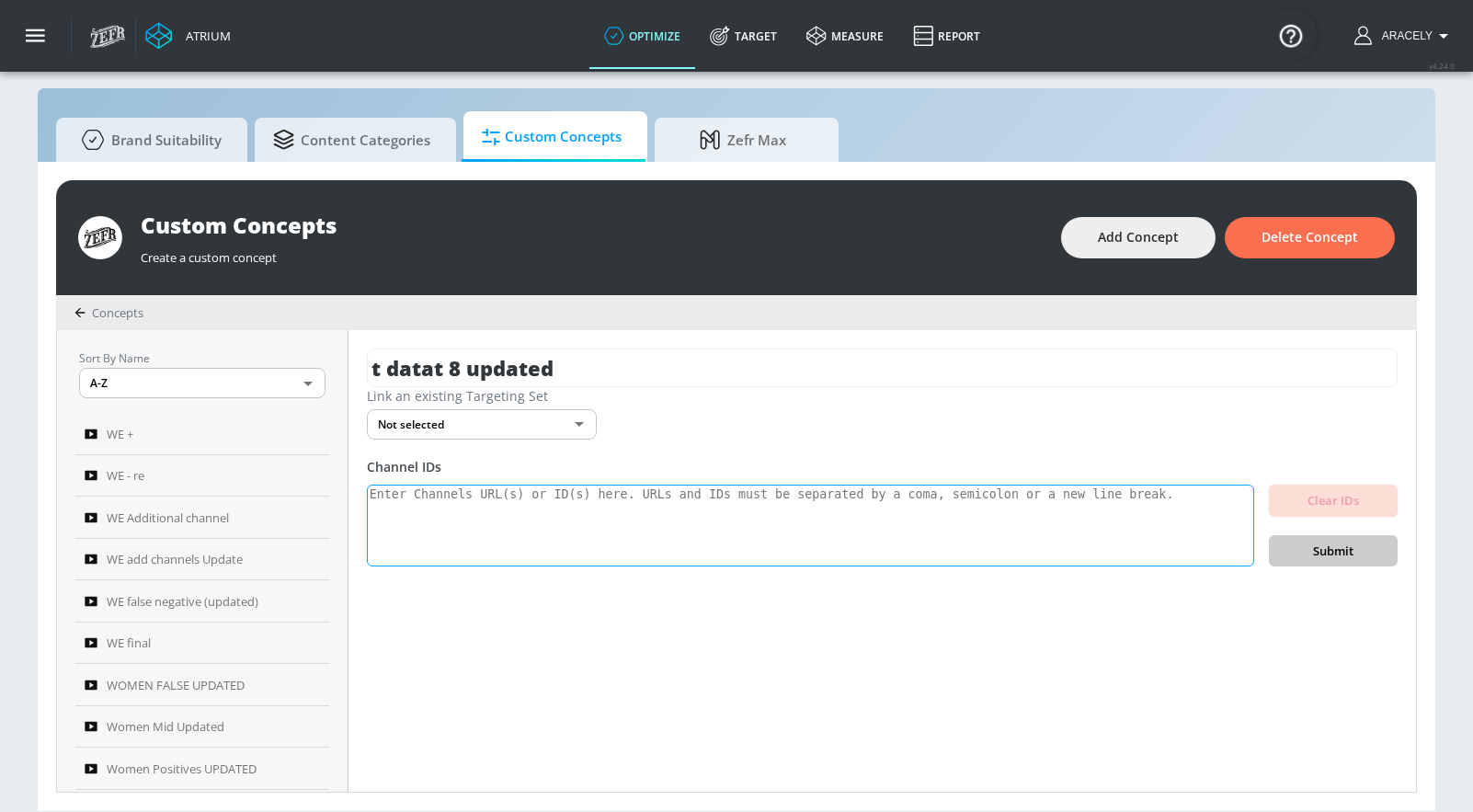
click at [515, 499] on textarea at bounding box center [811, 525] width 888 height 82
paste textarea "UC9oWg-wgVcpc46bb-GHspAg UC2pDizgdUx8_BkFWrqI4Ybg UC1oTbKXZwSQYTtcUYMS_C_w UCle…"
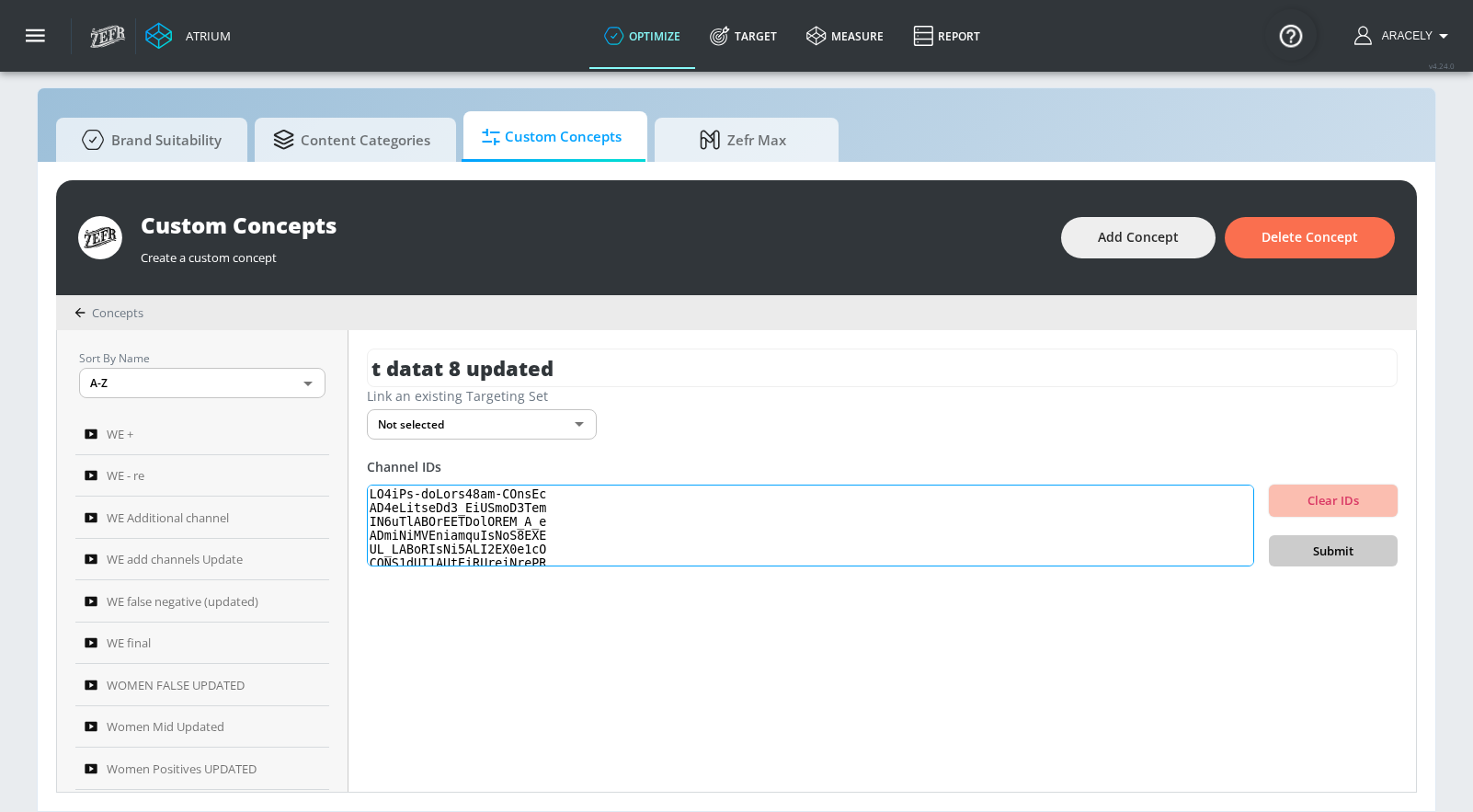
scroll to position [612, 0]
type textarea "UC9oWg-wgVcpc46bb-GHspAg UC2pDizgdUx8_BkFWrqI4Ybg UC1oTbKXZwSQYTtcUYMS_C_w UCle…"
click at [1324, 557] on span "Submit" at bounding box center [1333, 552] width 99 height 22
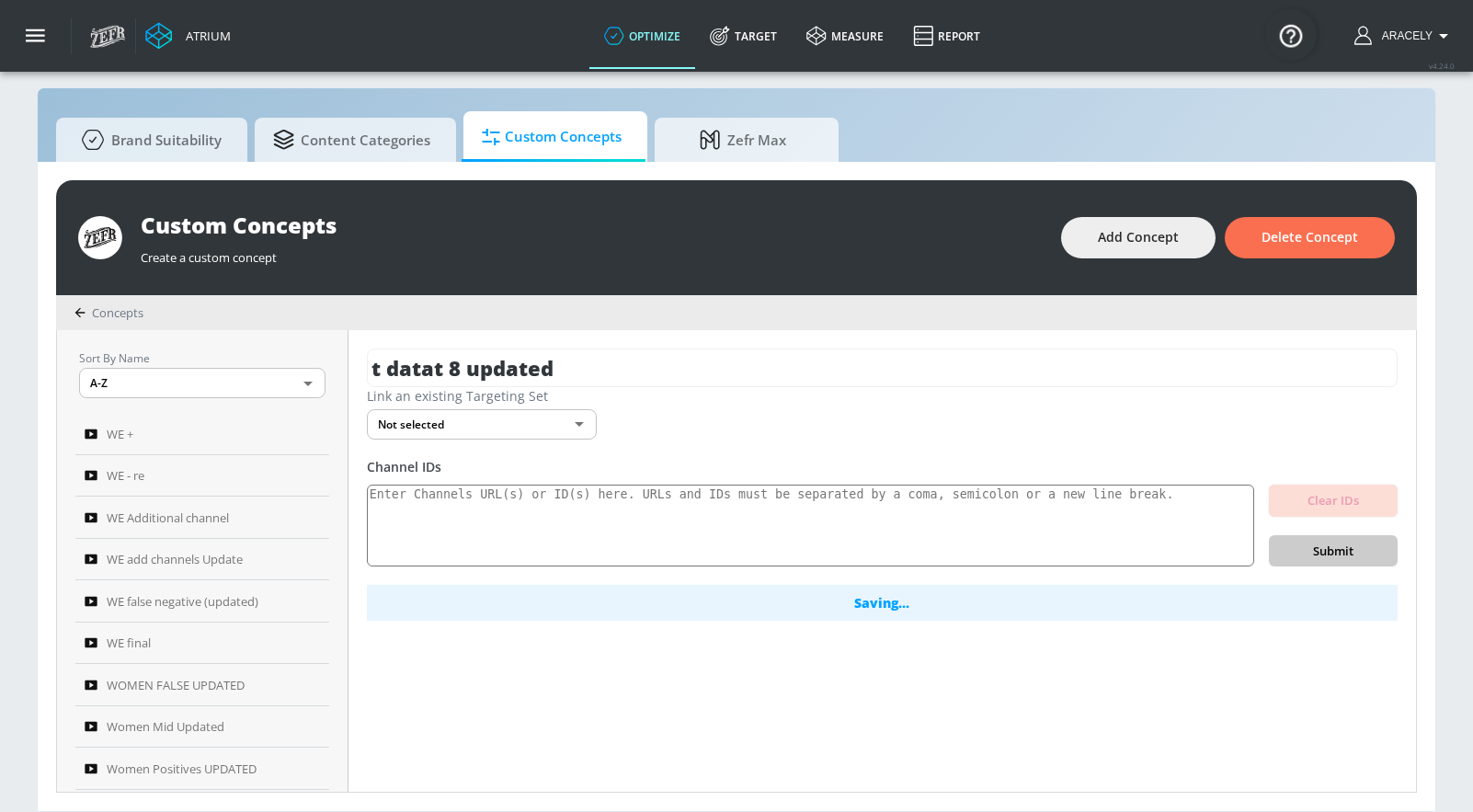
scroll to position [0, 0]
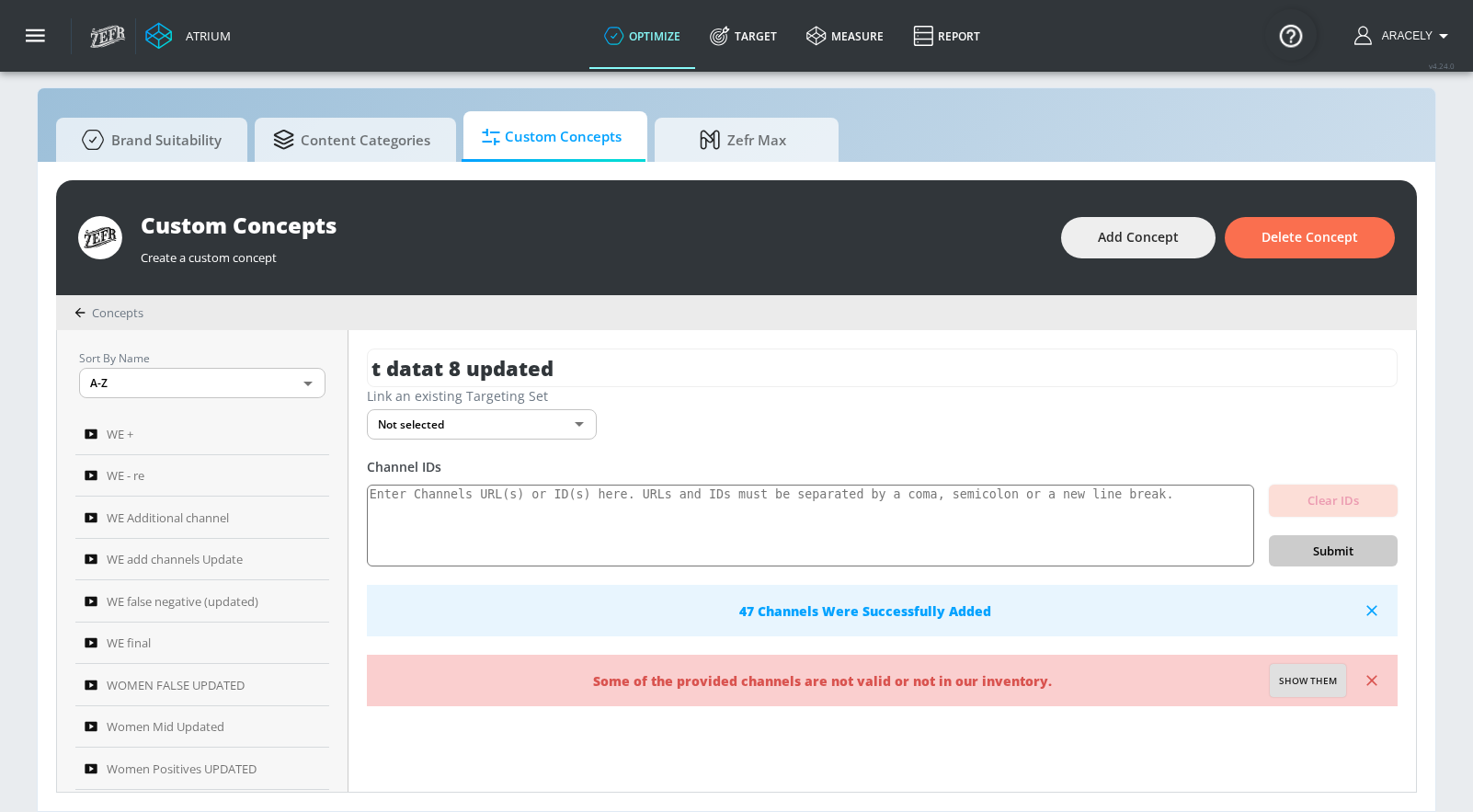
click at [1298, 677] on span "Show them" at bounding box center [1308, 680] width 58 height 17
type textarea "Invalid channels: UC9oWg-wgVcpc46bb-GHspAg UCX4PXLVF3SNr5x2jUEWdZtg UC2hXqytJ7U…"
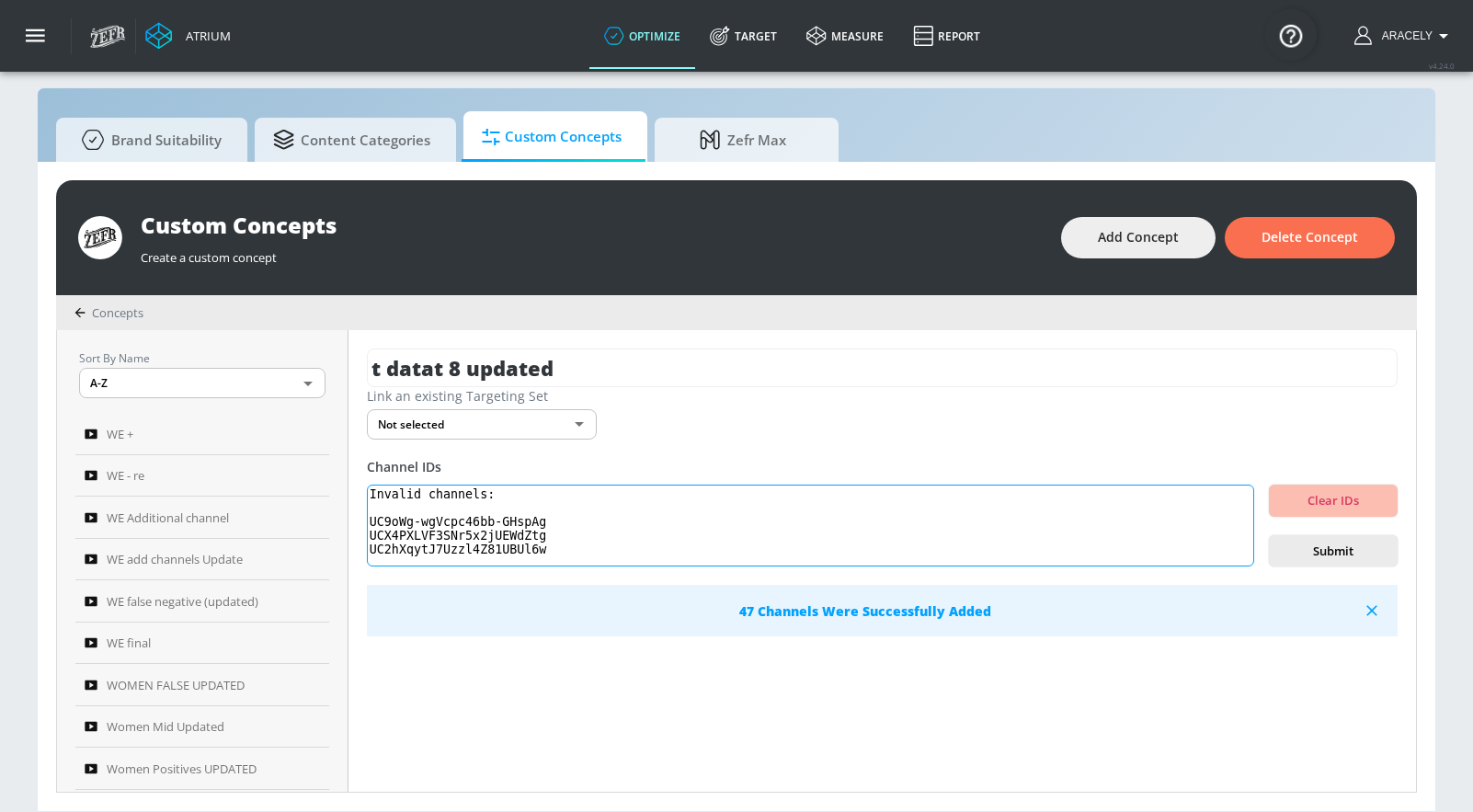
click at [527, 523] on textarea "Invalid channels: UC9oWg-wgVcpc46bb-GHspAg UCX4PXLVF3SNr5x2jUEWdZtg UC2hXqytJ7U…" at bounding box center [811, 525] width 888 height 82
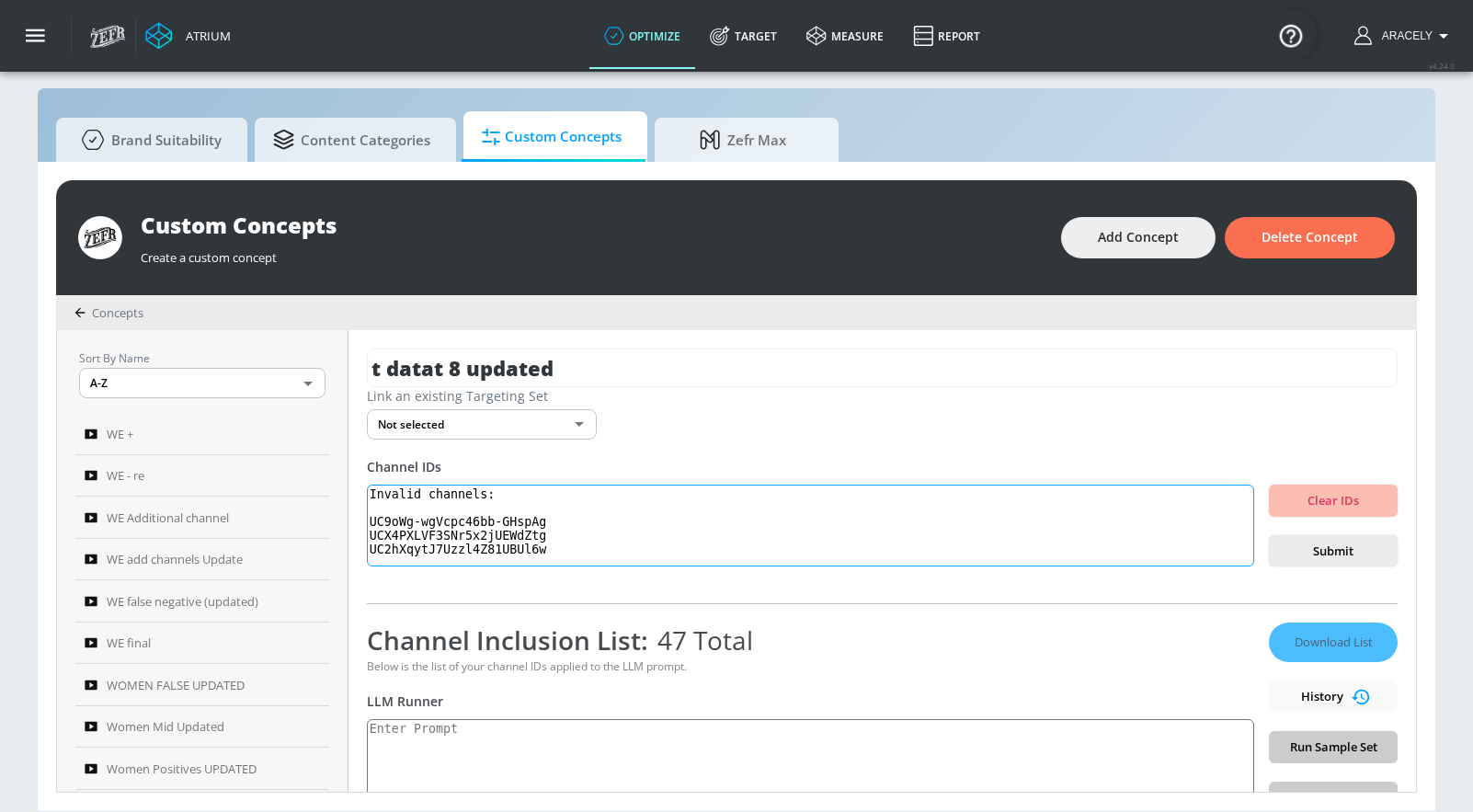
click at [491, 534] on textarea "Invalid channels: UC9oWg-wgVcpc46bb-GHspAg UCX4PXLVF3SNr5x2jUEWdZtg UC2hXqytJ7U…" at bounding box center [811, 525] width 888 height 82
click at [408, 546] on textarea "Invalid channels: UC9oWg-wgVcpc46bb-GHspAg UCX4PXLVF3SNr5x2jUEWdZtg UC2hXqytJ7U…" at bounding box center [811, 525] width 888 height 82
click at [409, 547] on textarea "Invalid channels: UC9oWg-wgVcpc46bb-GHspAg UCX4PXLVF3SNr5x2jUEWdZtg UC2hXqytJ7U…" at bounding box center [811, 525] width 888 height 82
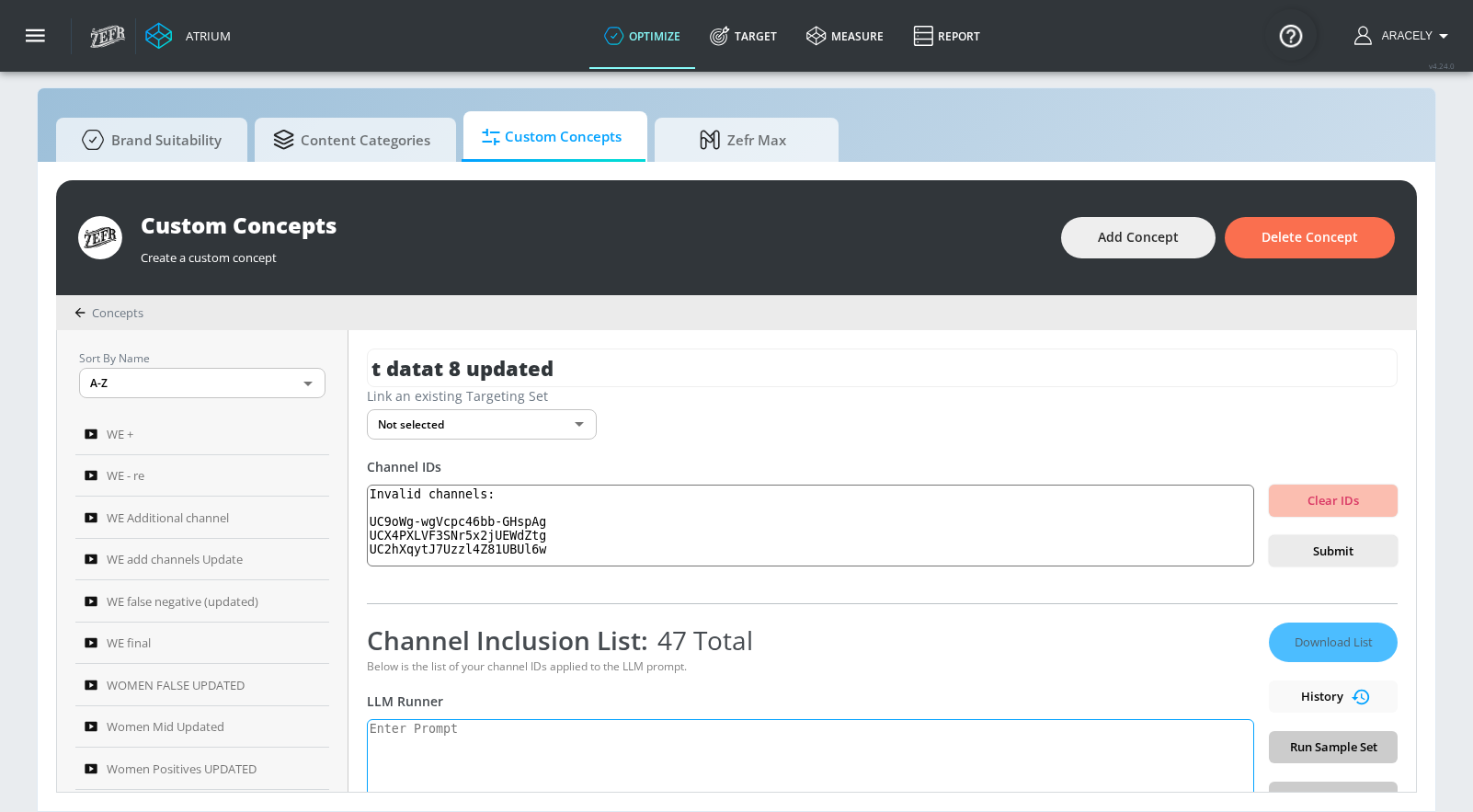
click at [493, 755] on textarea at bounding box center [811, 765] width 888 height 93
paste textarea "Technology content includes electronics product reviews, tech news, technology …"
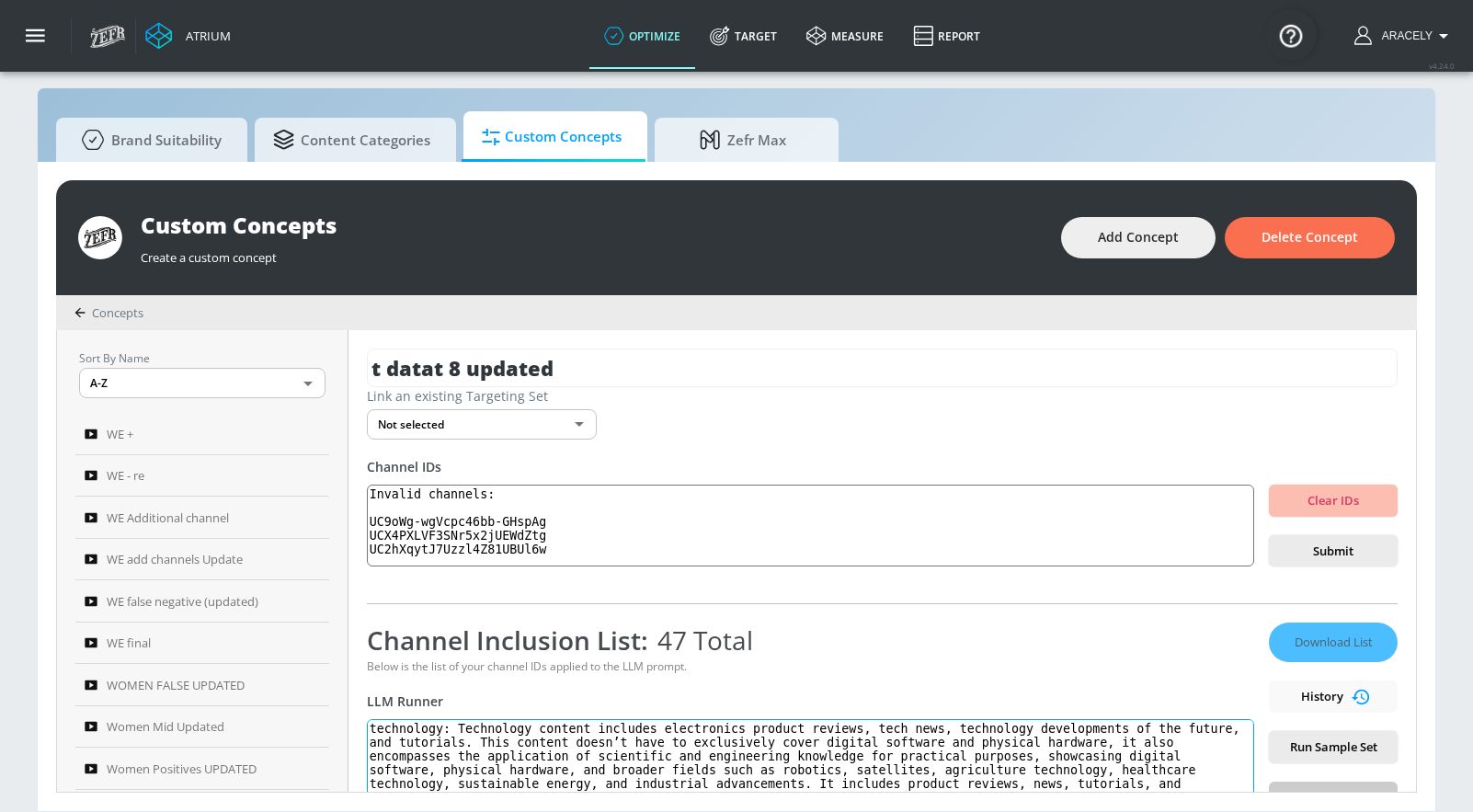
scroll to position [20, 0]
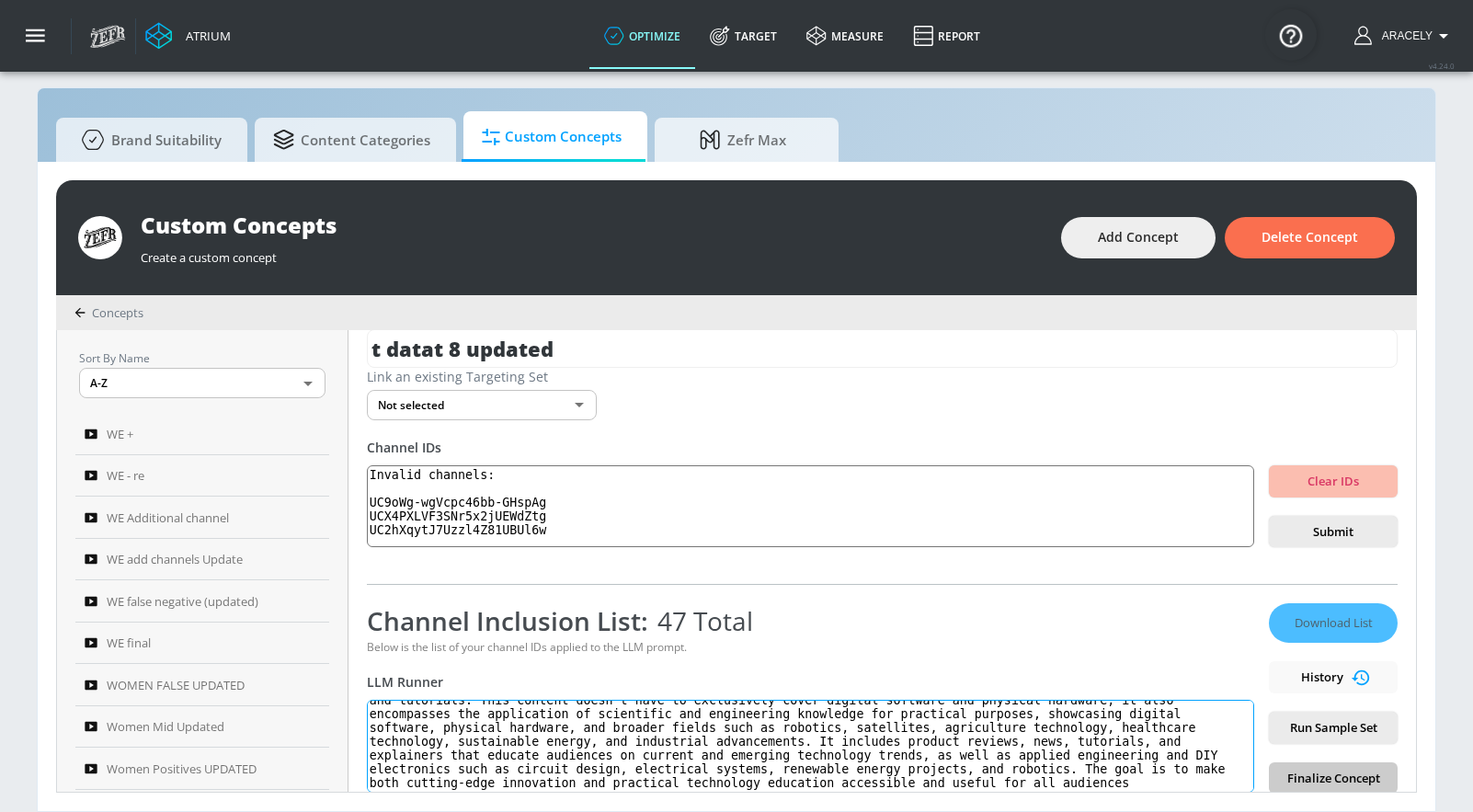
type textarea "technology: Technology content includes electronics product reviews, tech news,…"
click at [1329, 743] on div "Download List History Run Sample Set Finalize Concept" at bounding box center [1333, 698] width 129 height 190
click at [1330, 730] on span "Run Sample Set" at bounding box center [1333, 728] width 99 height 22
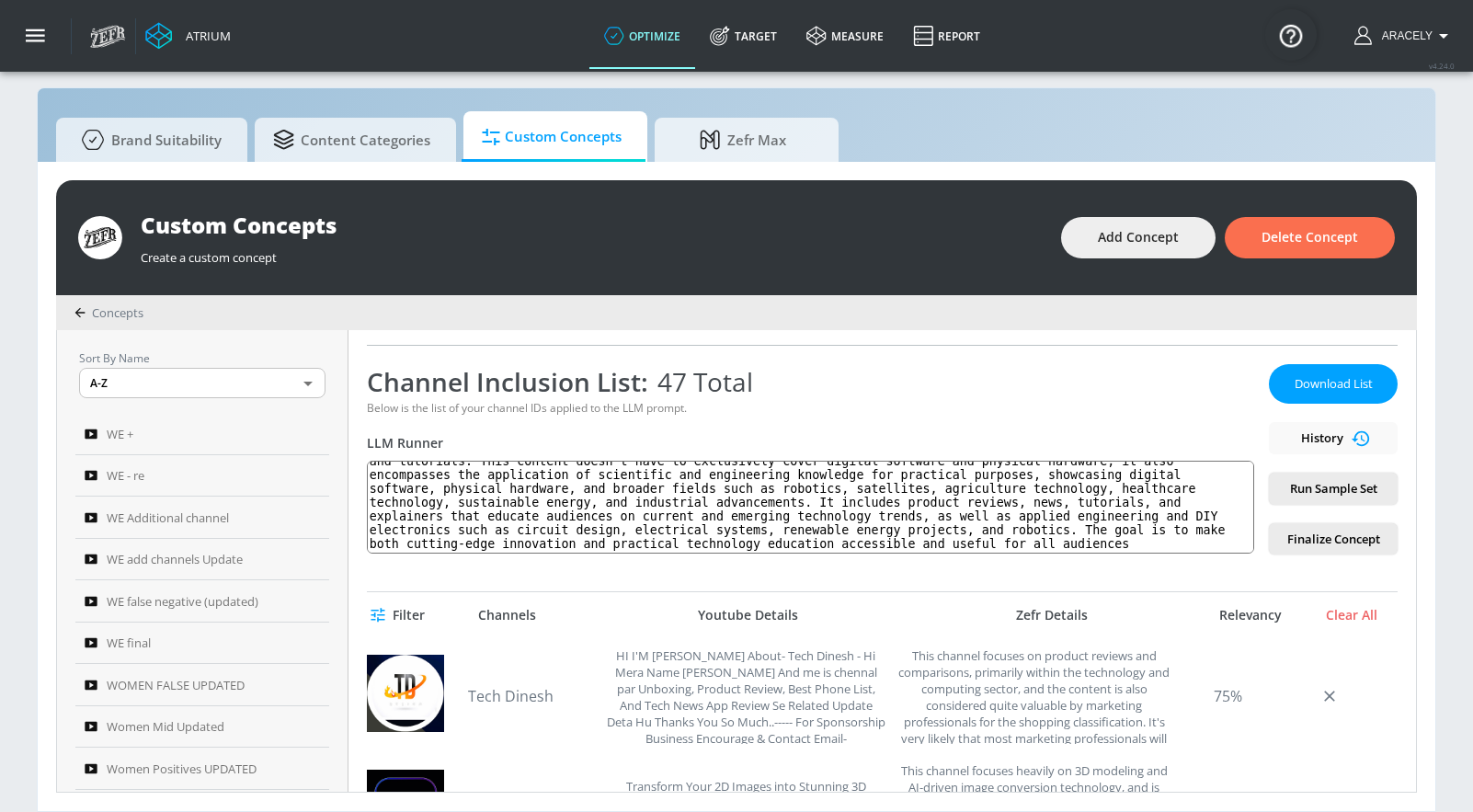
scroll to position [246, 0]
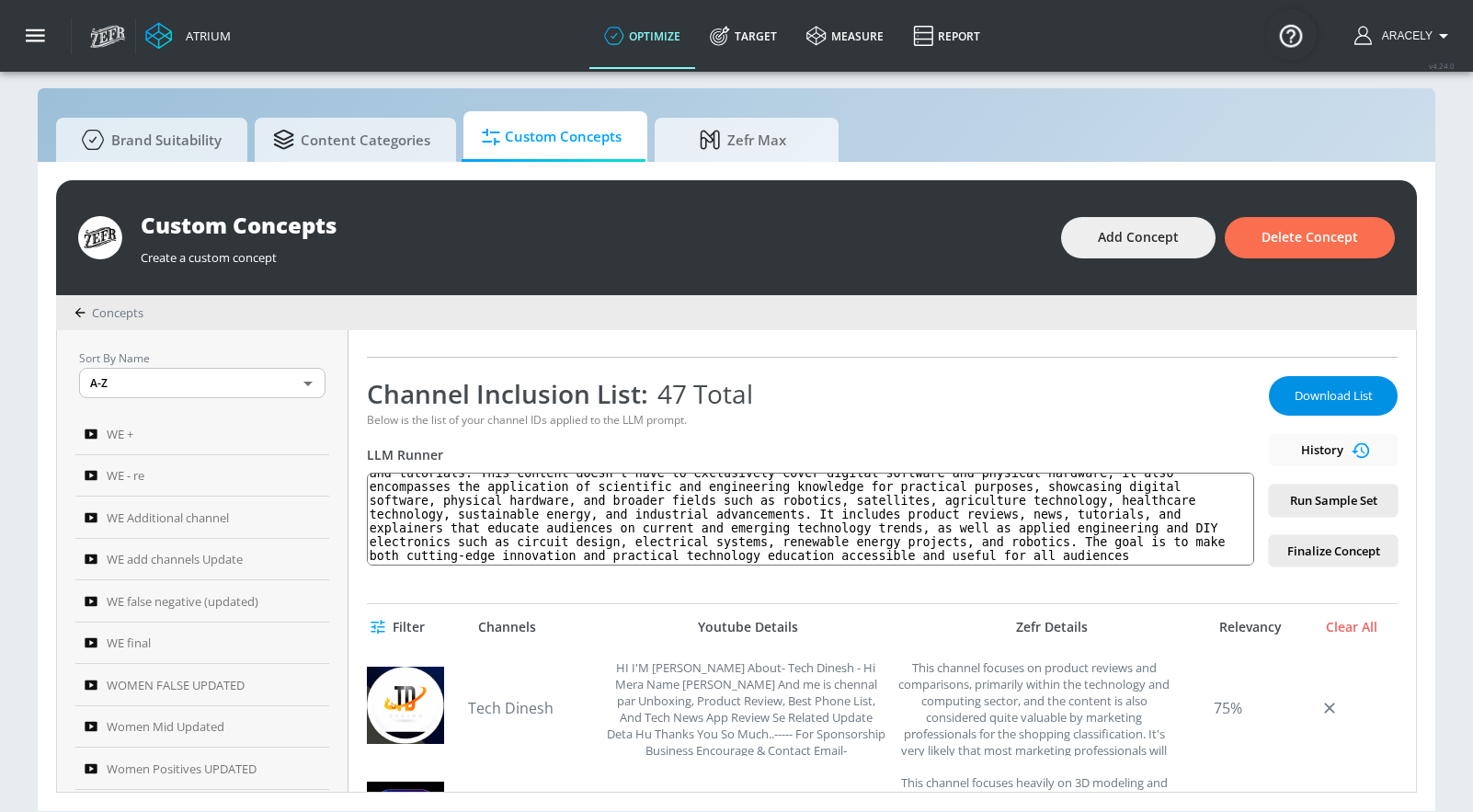
click at [1287, 396] on span "Download List" at bounding box center [1334, 396] width 92 height 22
click at [1127, 33] on div "Atrium optimize Target measure Report optimize Target measure Report v 4.24.0 […" at bounding box center [777, 35] width 1392 height 72
click at [1134, 241] on span "Add Concept" at bounding box center [1138, 237] width 81 height 23
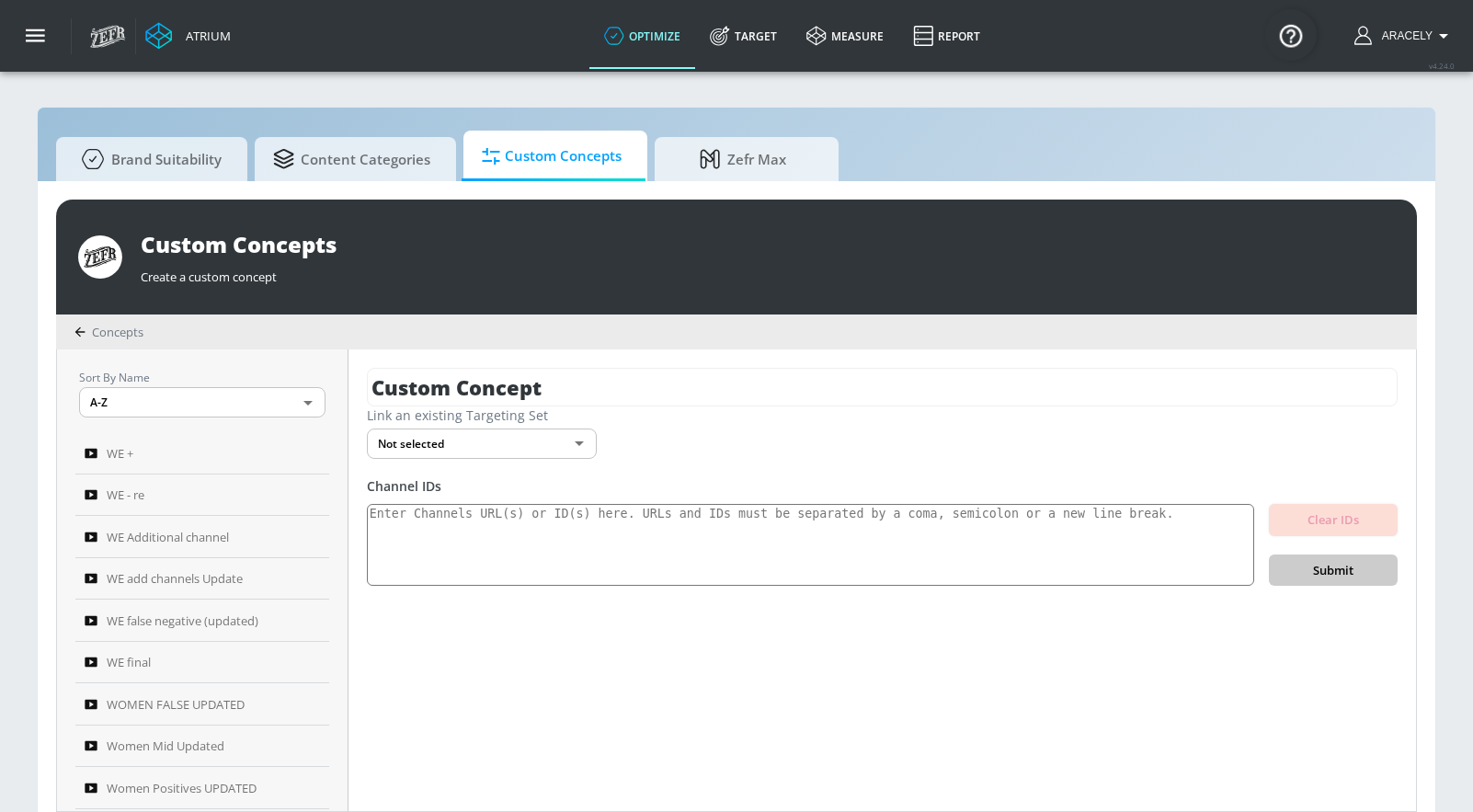
click at [558, 406] on div "Link an existing Targeting Set" at bounding box center [883, 415] width 1031 height 18
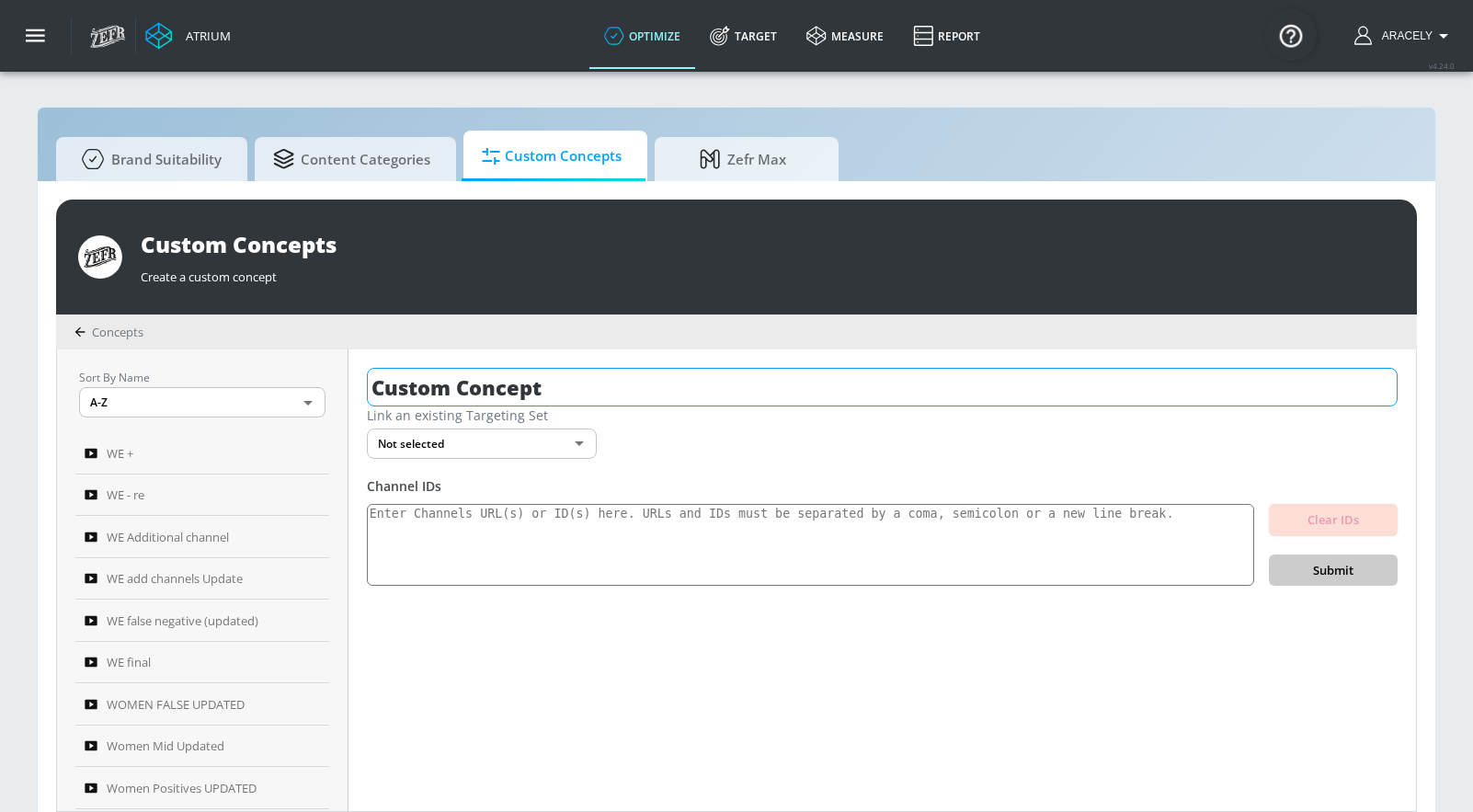
click at [567, 391] on input "Custom Concept" at bounding box center [883, 387] width 1031 height 38
click at [568, 392] on input "Custom Concept" at bounding box center [883, 387] width 1031 height 38
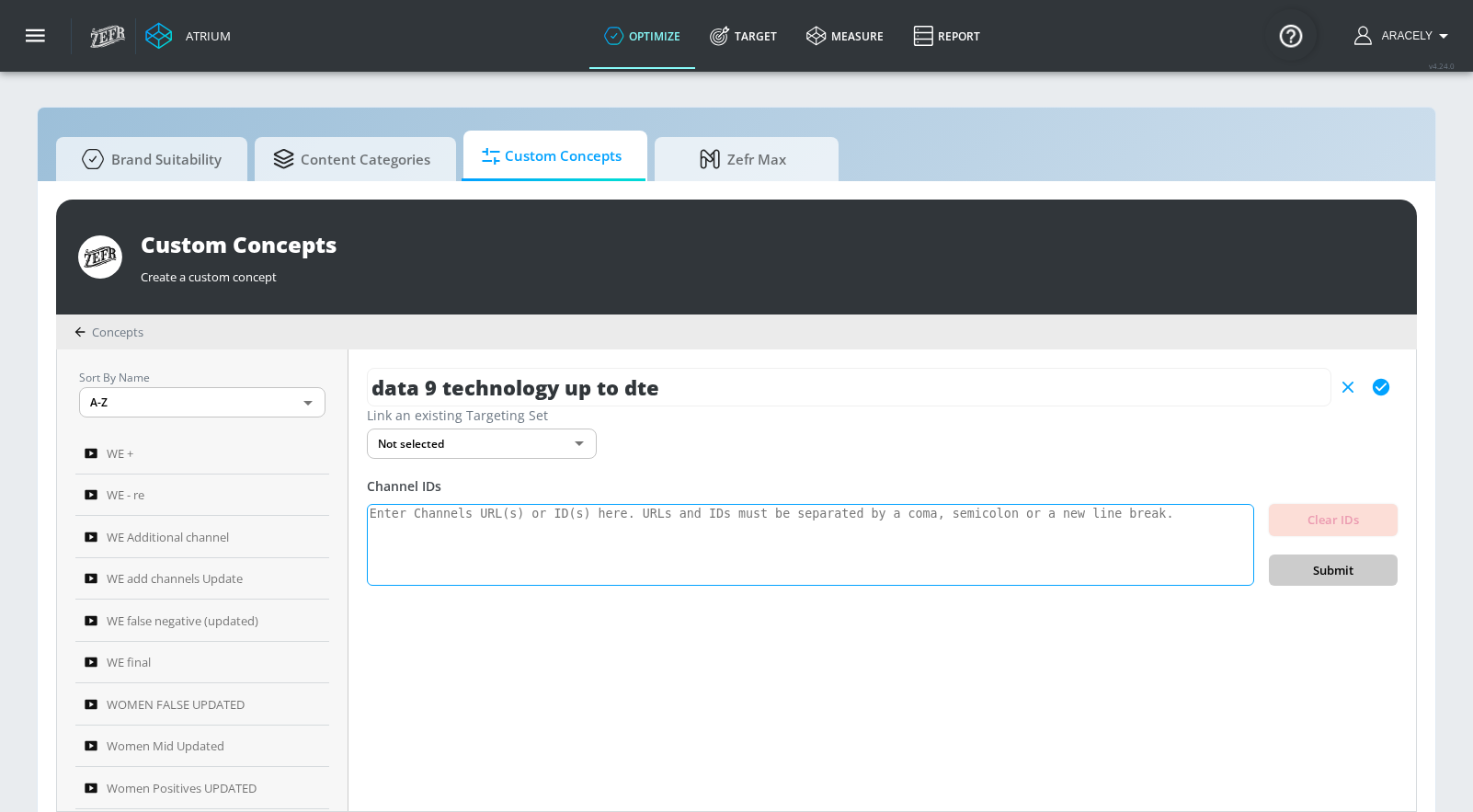
type input "data 9 technology up to dte"
click at [836, 545] on textarea at bounding box center [811, 545] width 888 height 82
click at [1380, 395] on icon "button" at bounding box center [1381, 387] width 17 height 17
click at [614, 554] on textarea at bounding box center [811, 545] width 888 height 82
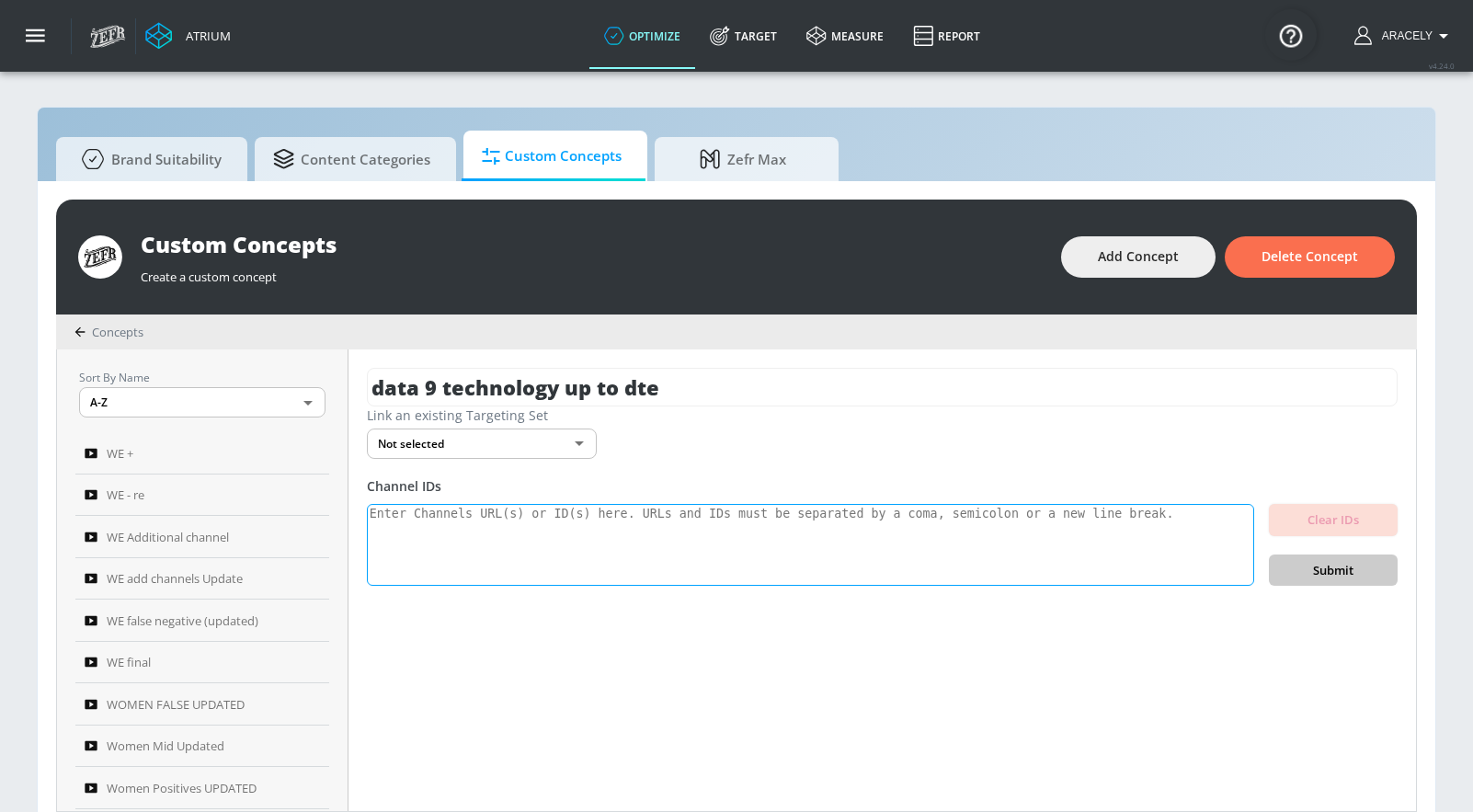
click at [736, 545] on textarea at bounding box center [811, 545] width 888 height 82
paste textarea "UCVrI5aQCSK91Yre-BNOXDKA UCU3ONnzQ6x27vMZJXweXPtA UCOpQlBFMMZf4W1ZlVNxUr9w UCNw…"
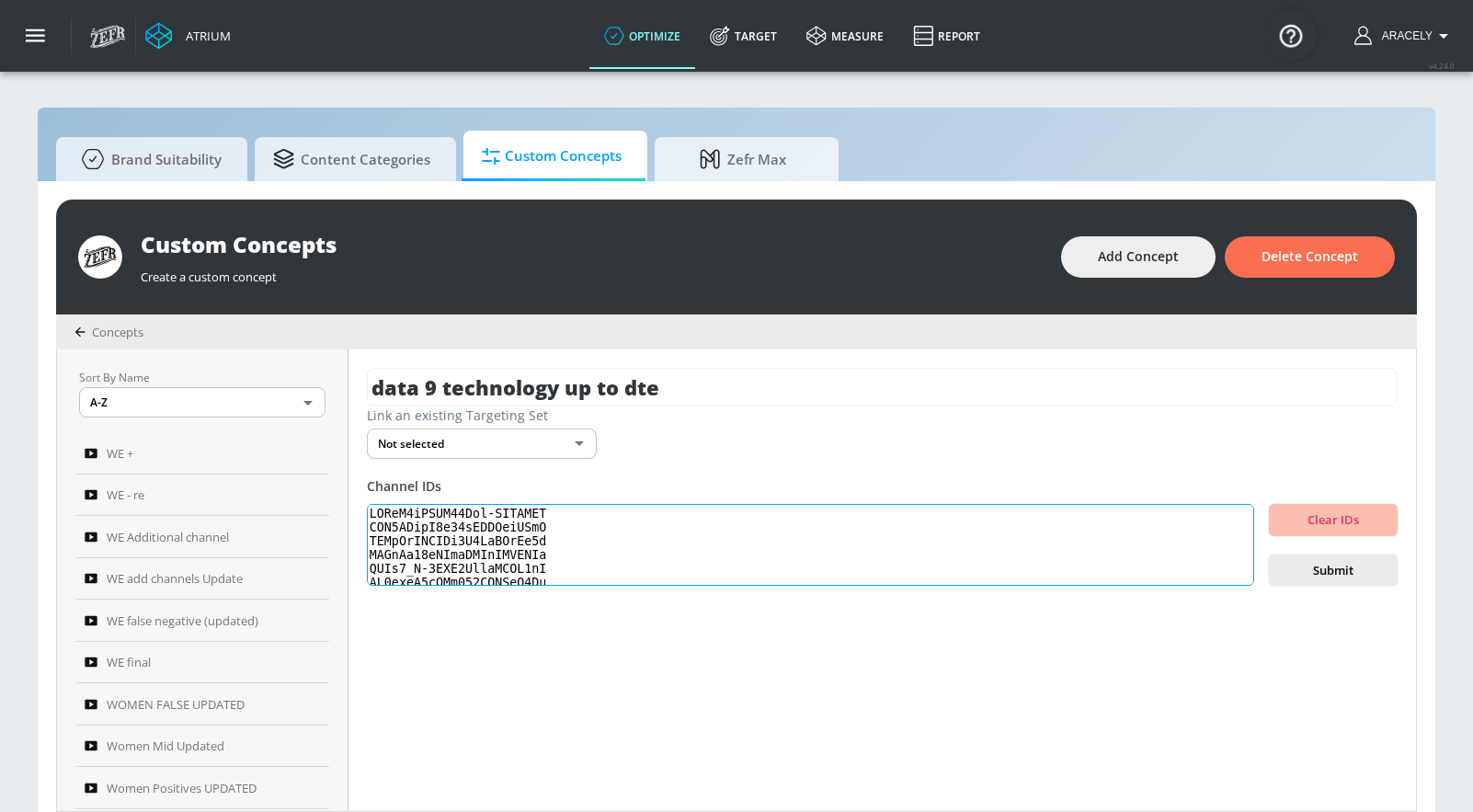
scroll to position [612, 0]
type textarea "UCVrI5aQCSK91Yre-BNOXDKA UCU3ONnzQ6x27vMZJXweXPtA UCOpQlBFMMZf4W1ZlVNxUr9w UCNw…"
click at [1305, 565] on span "Submit" at bounding box center [1333, 570] width 99 height 22
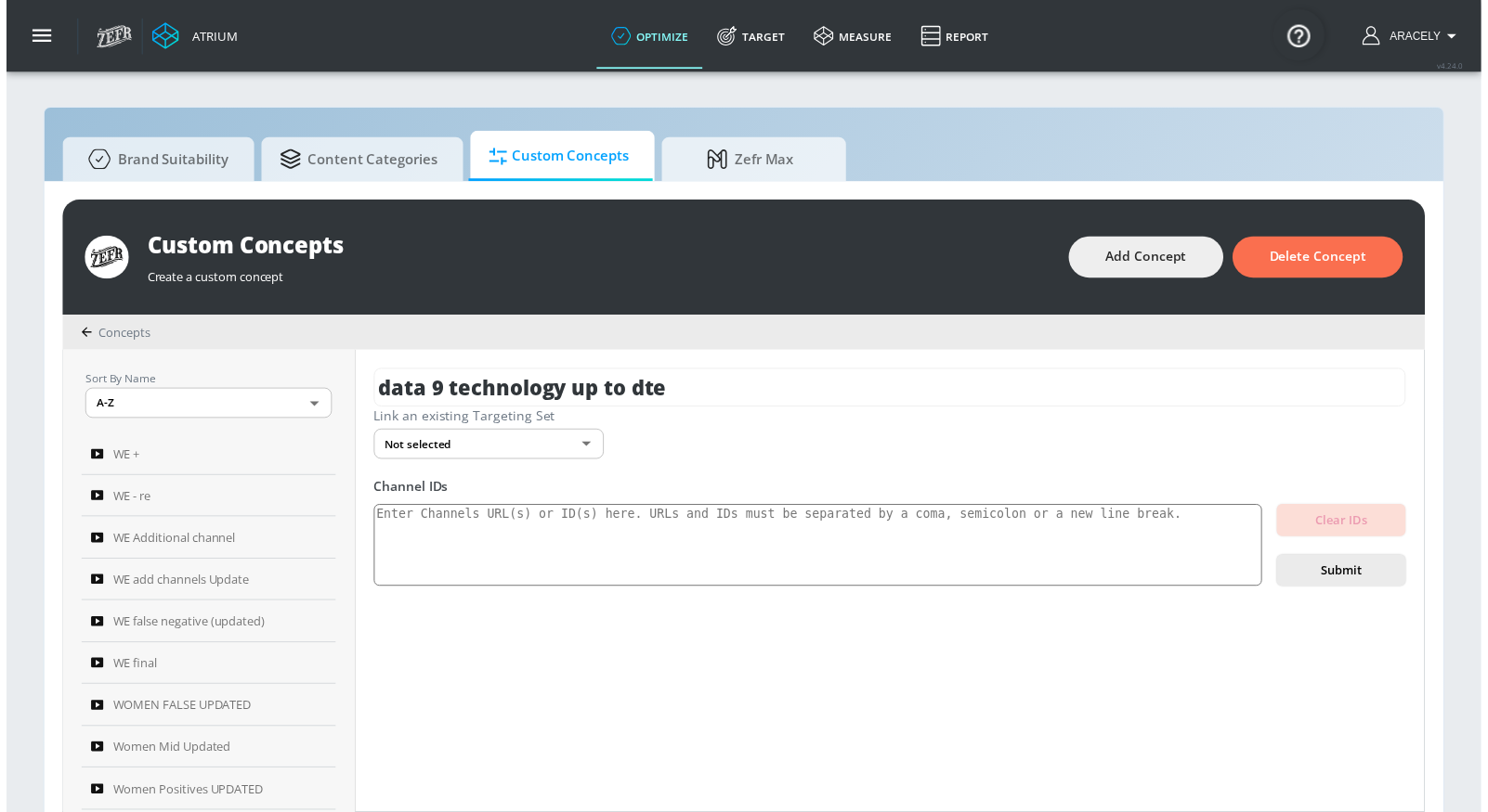
scroll to position [0, 0]
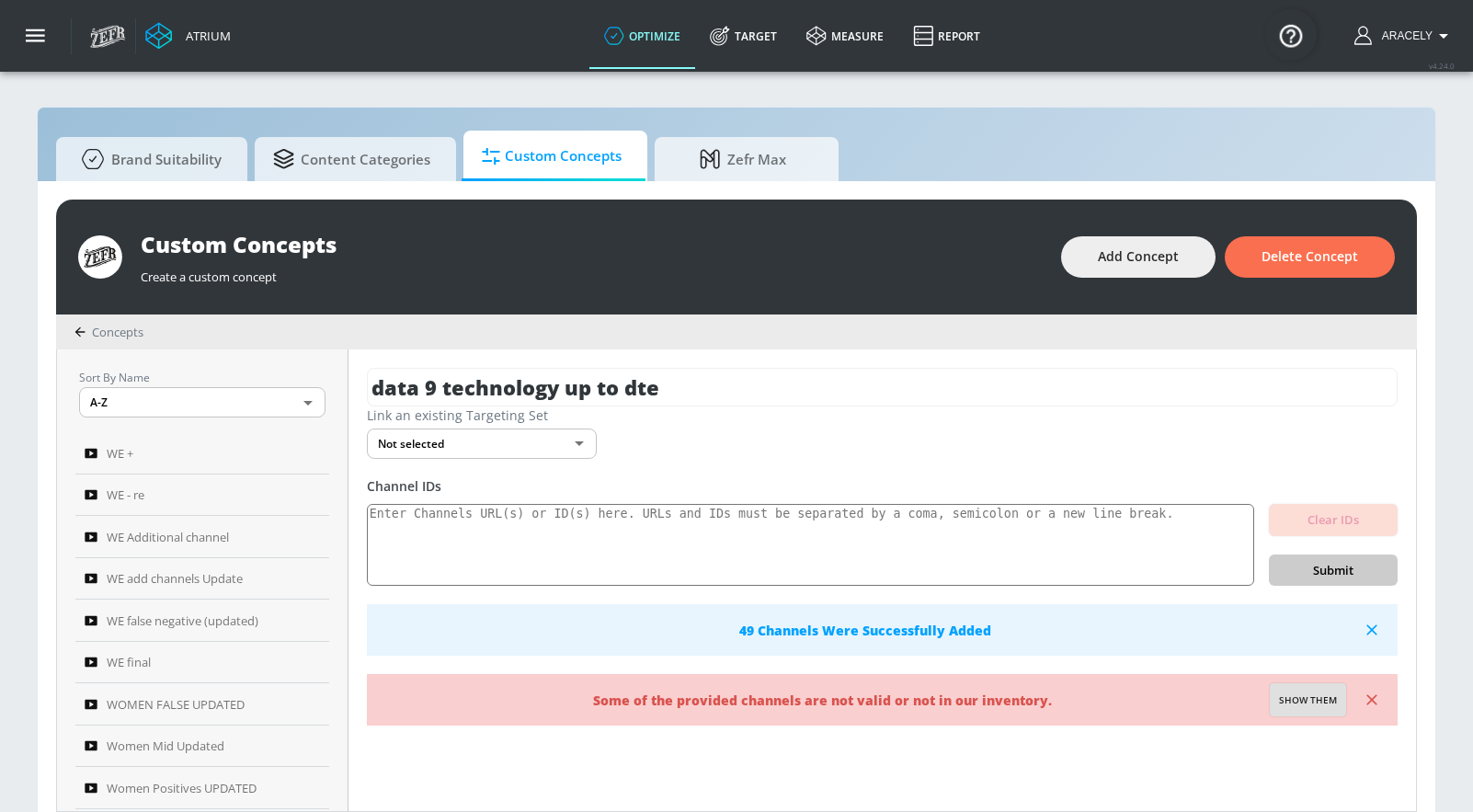
click at [1325, 697] on span "Show them" at bounding box center [1308, 700] width 58 height 17
type textarea "Invalid channels: UCXUzUIrE_J9gxff16FZ_pMA"
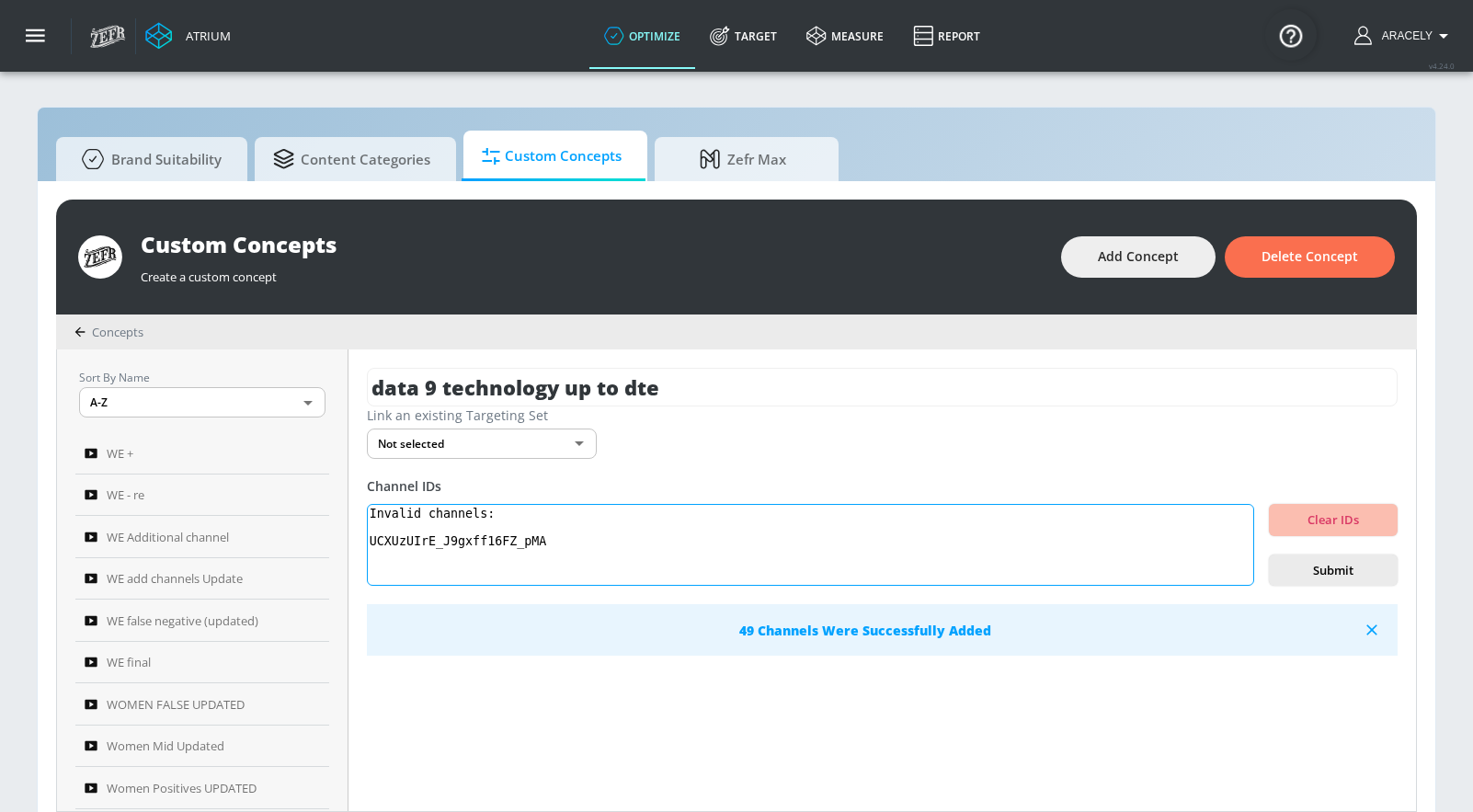
click at [493, 543] on textarea "Invalid channels: UCXUzUIrE_J9gxff16FZ_pMA" at bounding box center [811, 545] width 888 height 82
click at [493, 542] on textarea "Invalid channels: UCXUzUIrE_J9gxff16FZ_pMA" at bounding box center [811, 545] width 888 height 82
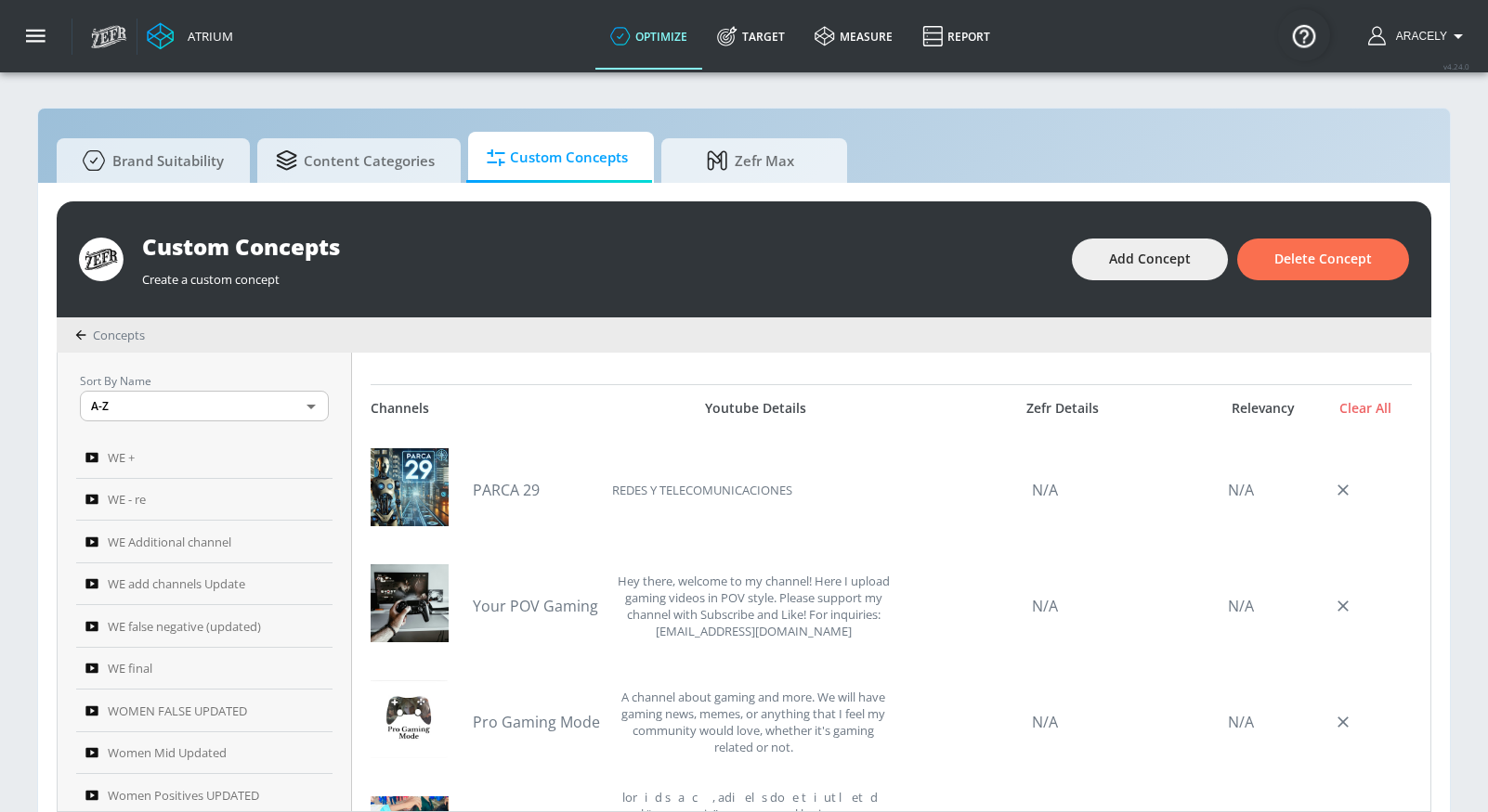
scroll to position [248, 0]
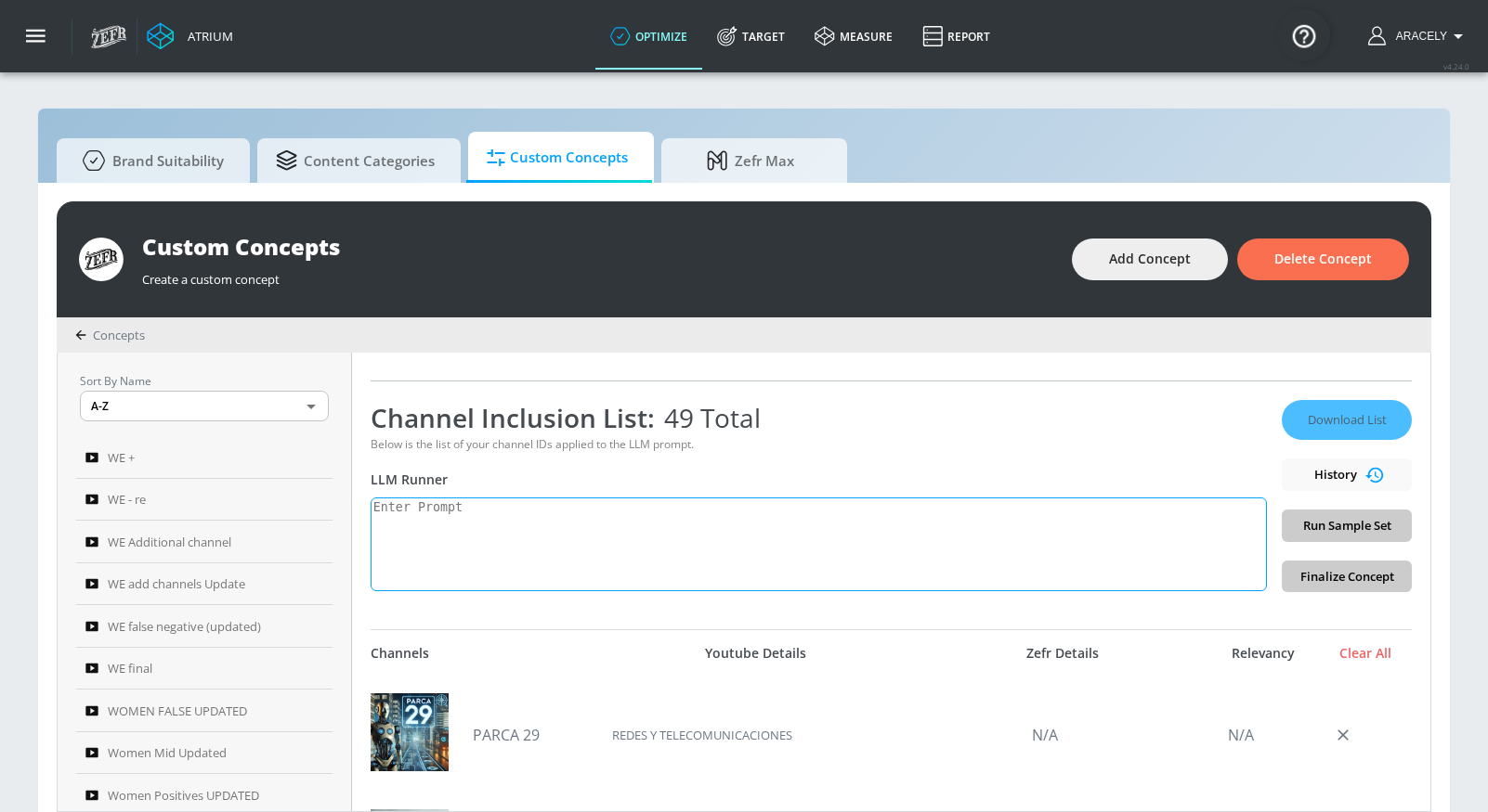
click at [519, 575] on textarea at bounding box center [819, 544] width 897 height 94
paste textarea "Technology content includes electronics product reviews, tech news, technology …"
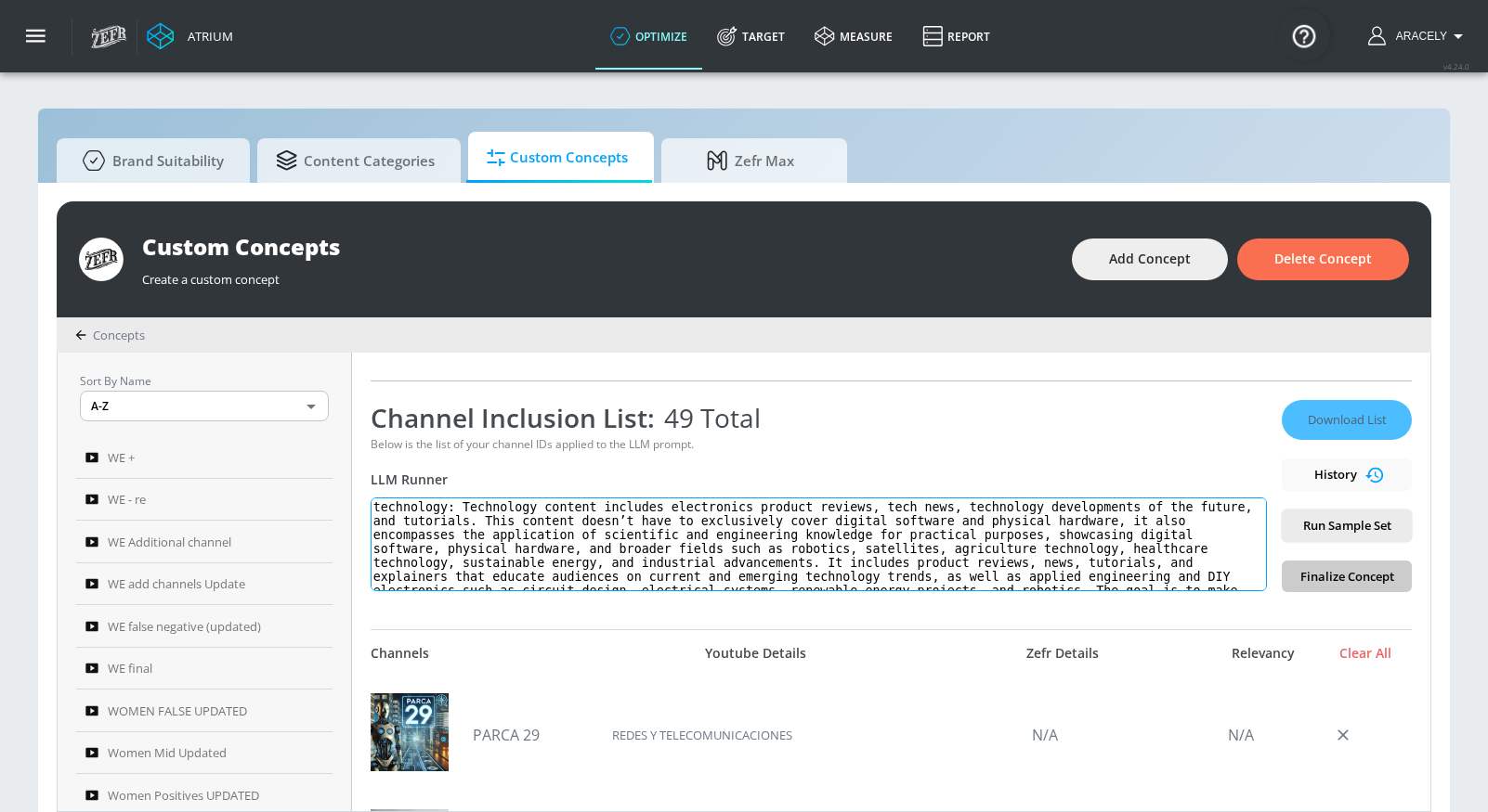
scroll to position [36, 0]
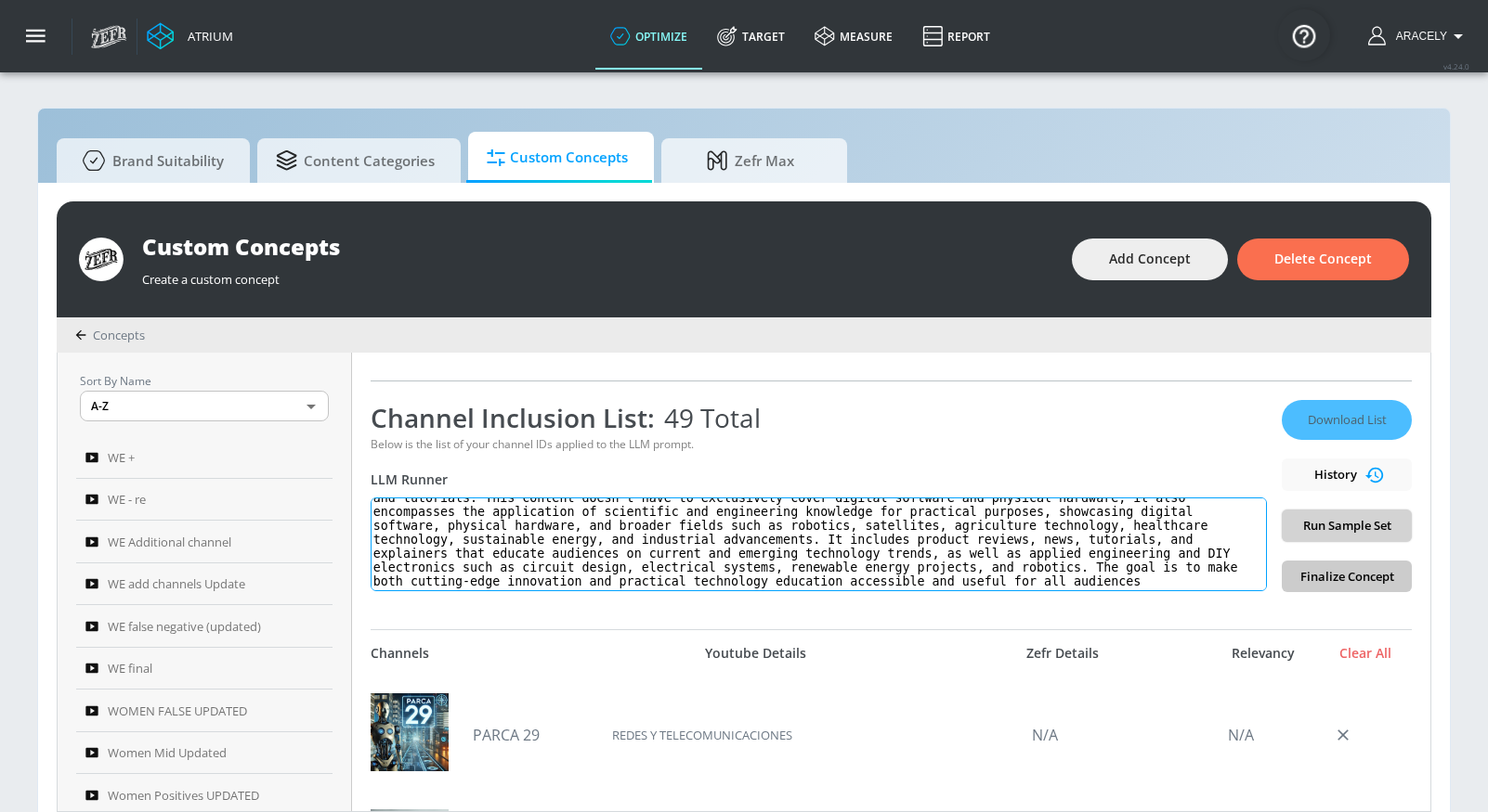
type textarea "technology: Technology content includes electronics product reviews, tech news,…"
click at [1357, 521] on span "Run Sample Set" at bounding box center [1346, 526] width 100 height 22
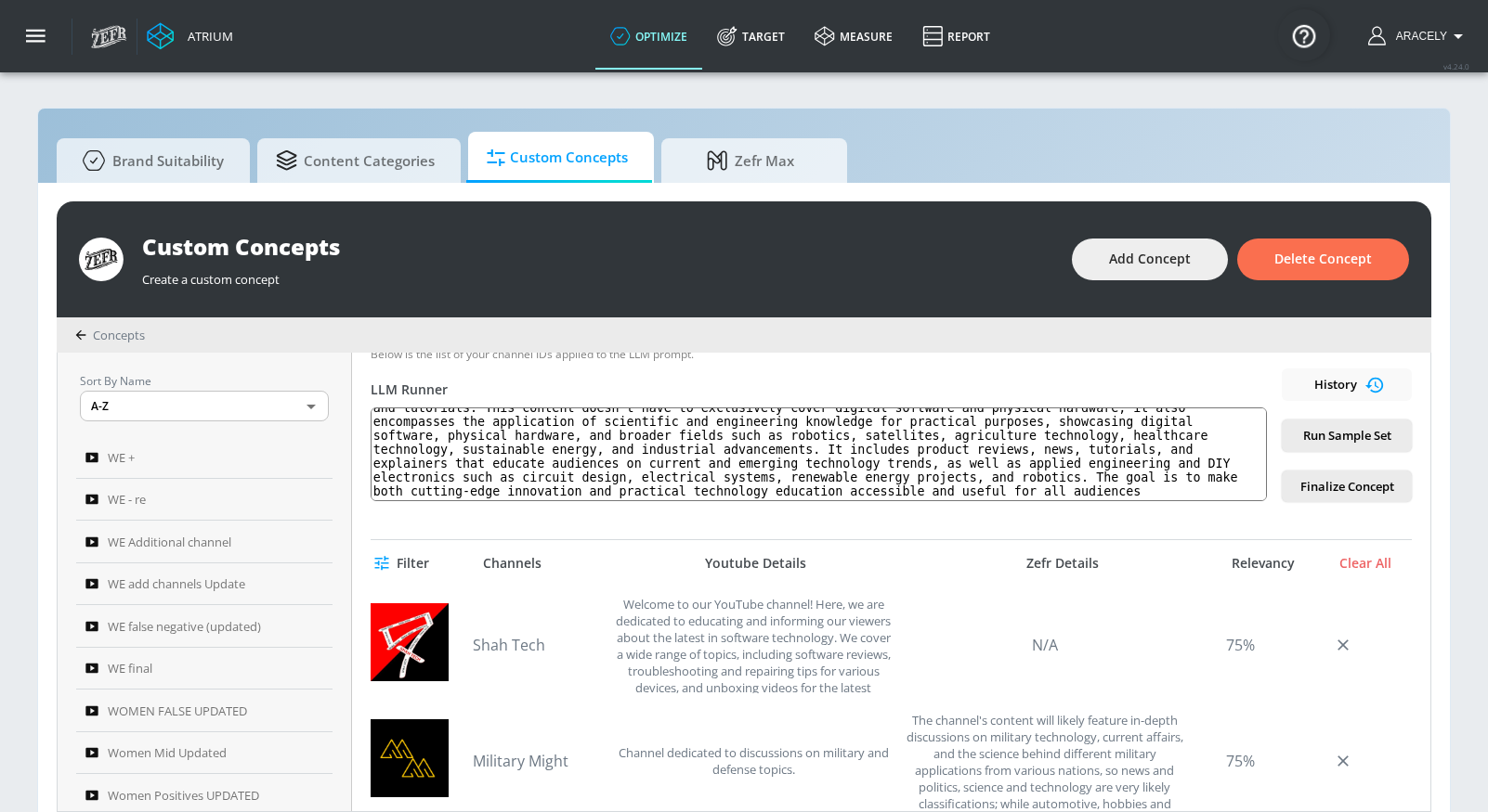
scroll to position [239, 0]
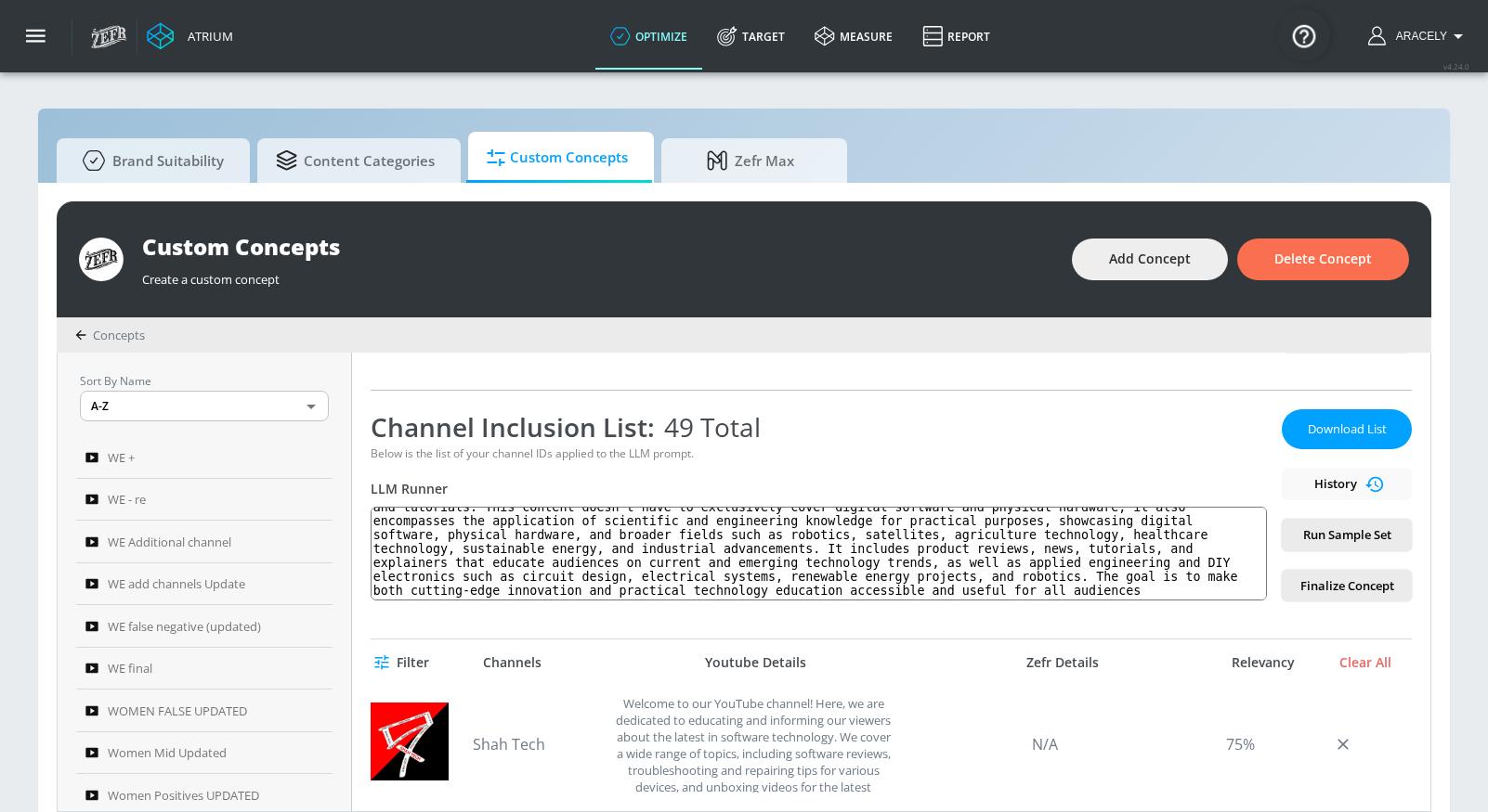
click at [1326, 433] on span "Download List" at bounding box center [1347, 429] width 93 height 22
click at [1075, 30] on div "Atrium optimize Target measure Report optimize Target measure Report v 4.24.0 […" at bounding box center [785, 36] width 1407 height 72
click at [1117, 257] on span "Add Concept" at bounding box center [1150, 259] width 81 height 23
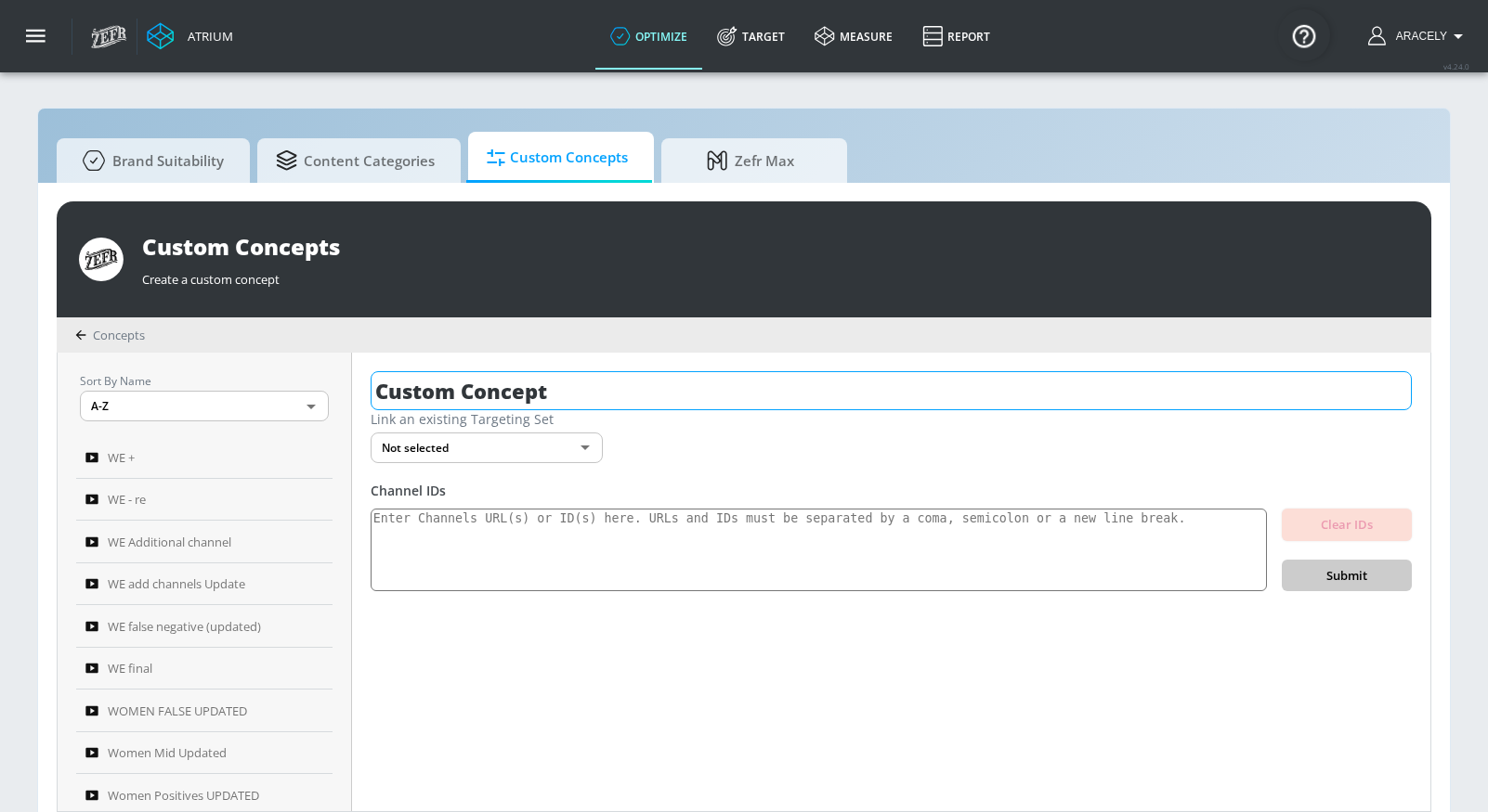
click at [678, 399] on input "Custom Concept" at bounding box center [892, 391] width 1042 height 39
click at [678, 398] on input "Custom Concept" at bounding box center [892, 391] width 1042 height 39
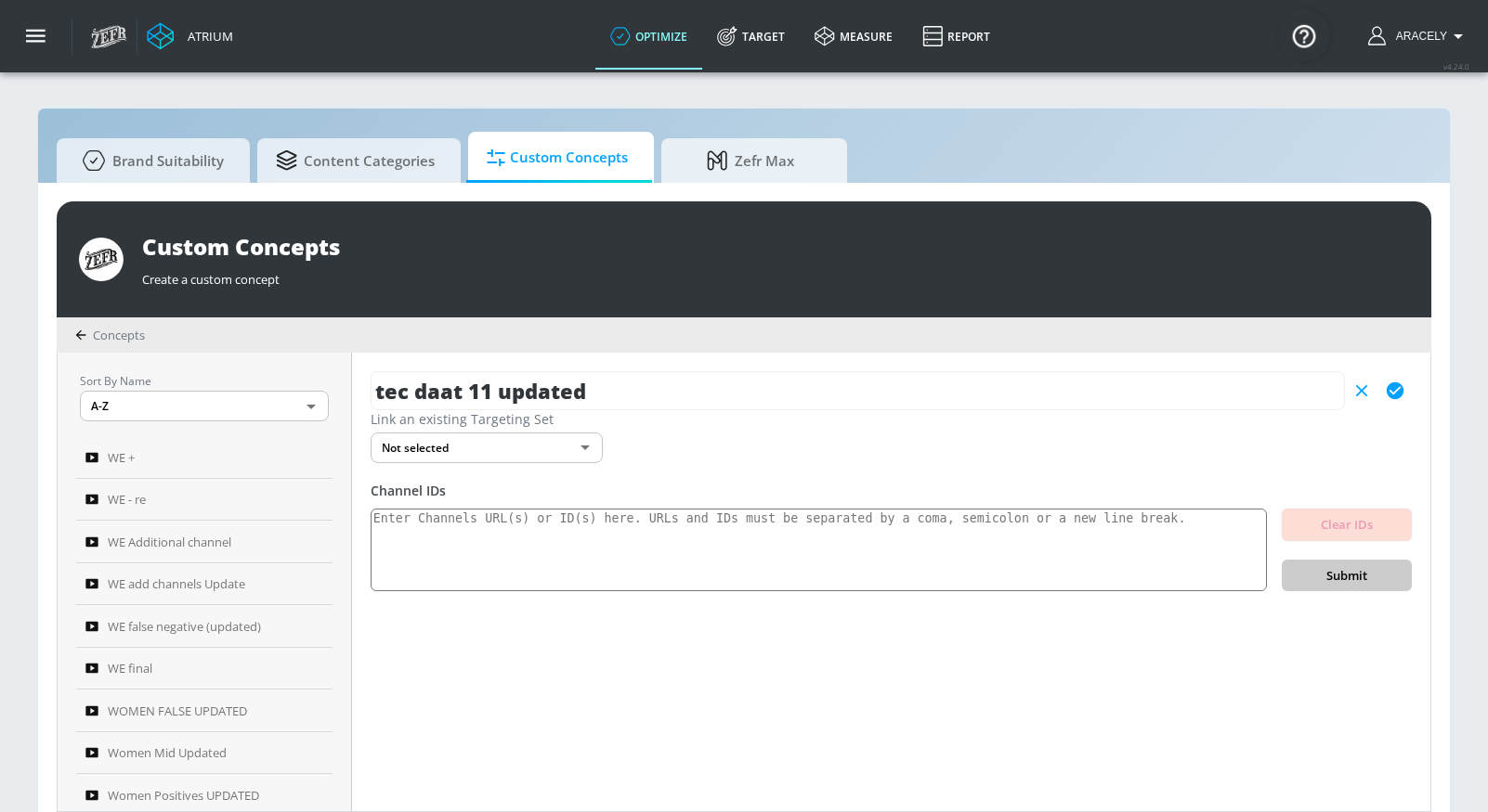
type input "tec daat 11 updated"
click at [1400, 391] on icon "button" at bounding box center [1395, 391] width 17 height 17
click at [871, 546] on textarea at bounding box center [819, 550] width 897 height 83
paste textarea "UCqSMP263MA5_UWzg_4jNJ_Q UCeATR86O-trluwAP4rmN_cQ UC_YTIk_LDV-CdSfPfVpLBOA UCTV…"
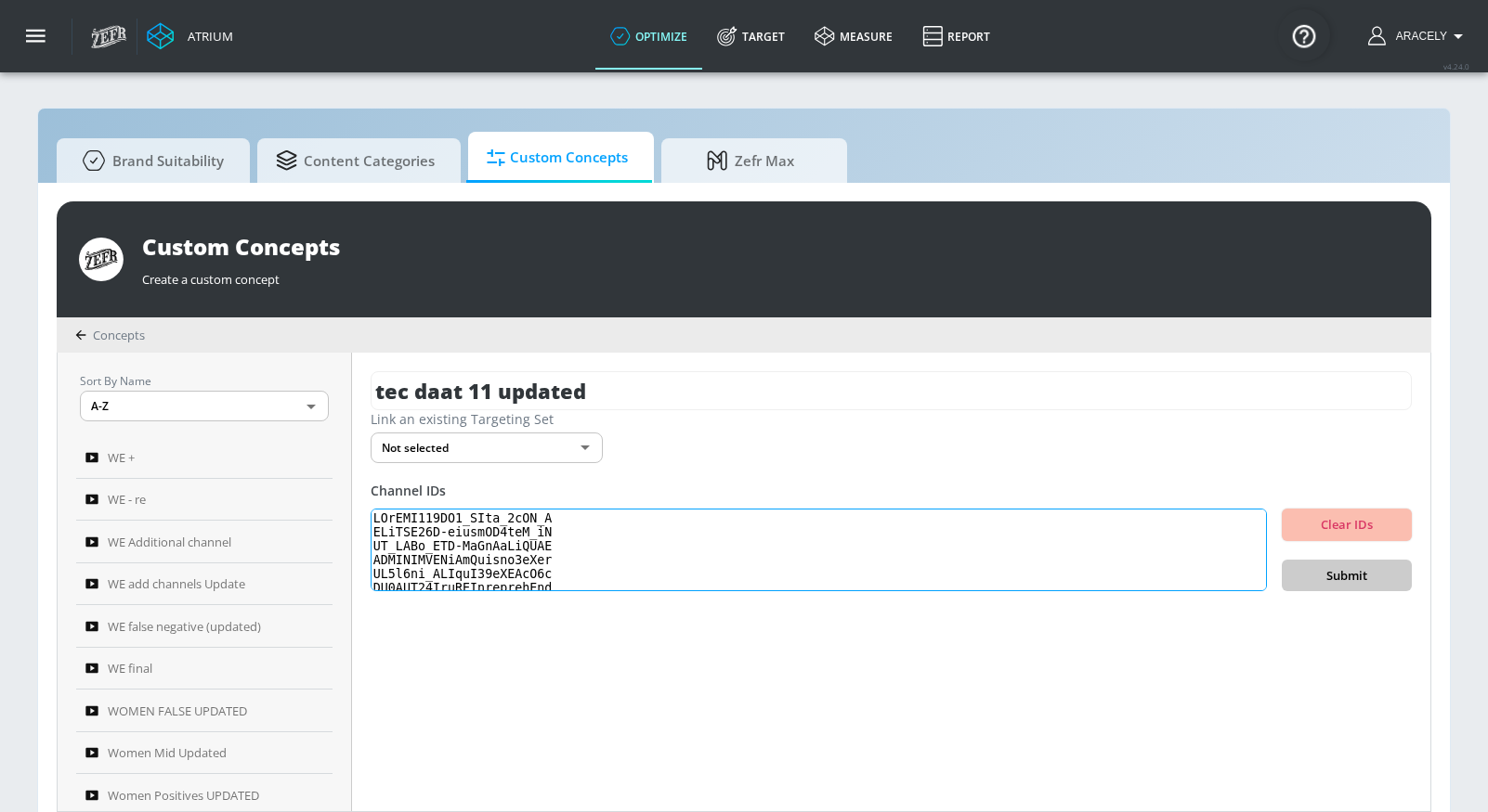
scroll to position [618, 0]
type textarea "UCqSMP263MA5_UWzg_4jNJ_Q UCeATR86O-trluwAP4rmN_cQ UC_YTIk_LDV-CdSfPfVpLBOA UCTV…"
click at [1317, 575] on span "Submit" at bounding box center [1346, 576] width 100 height 22
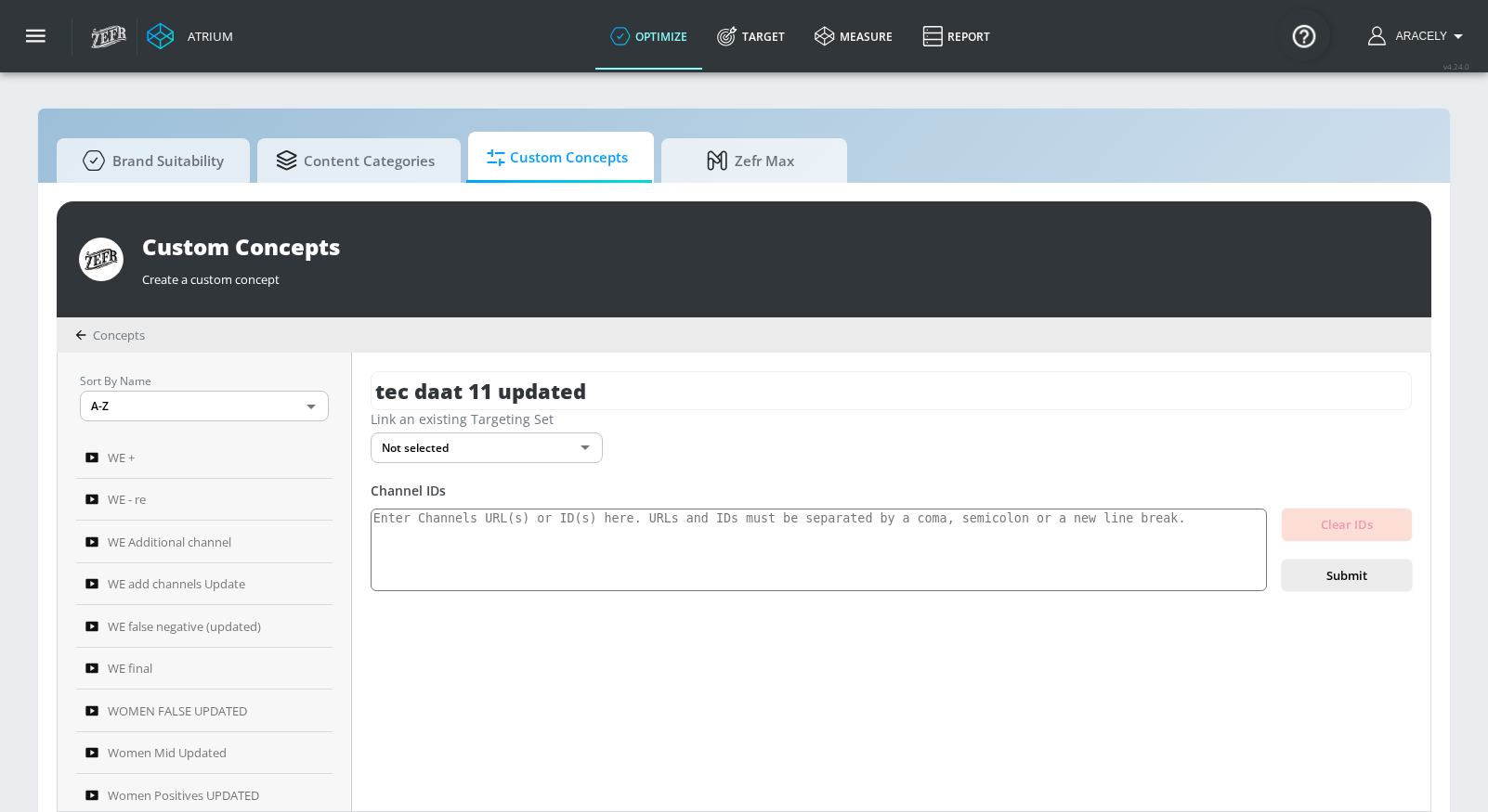
scroll to position [0, 0]
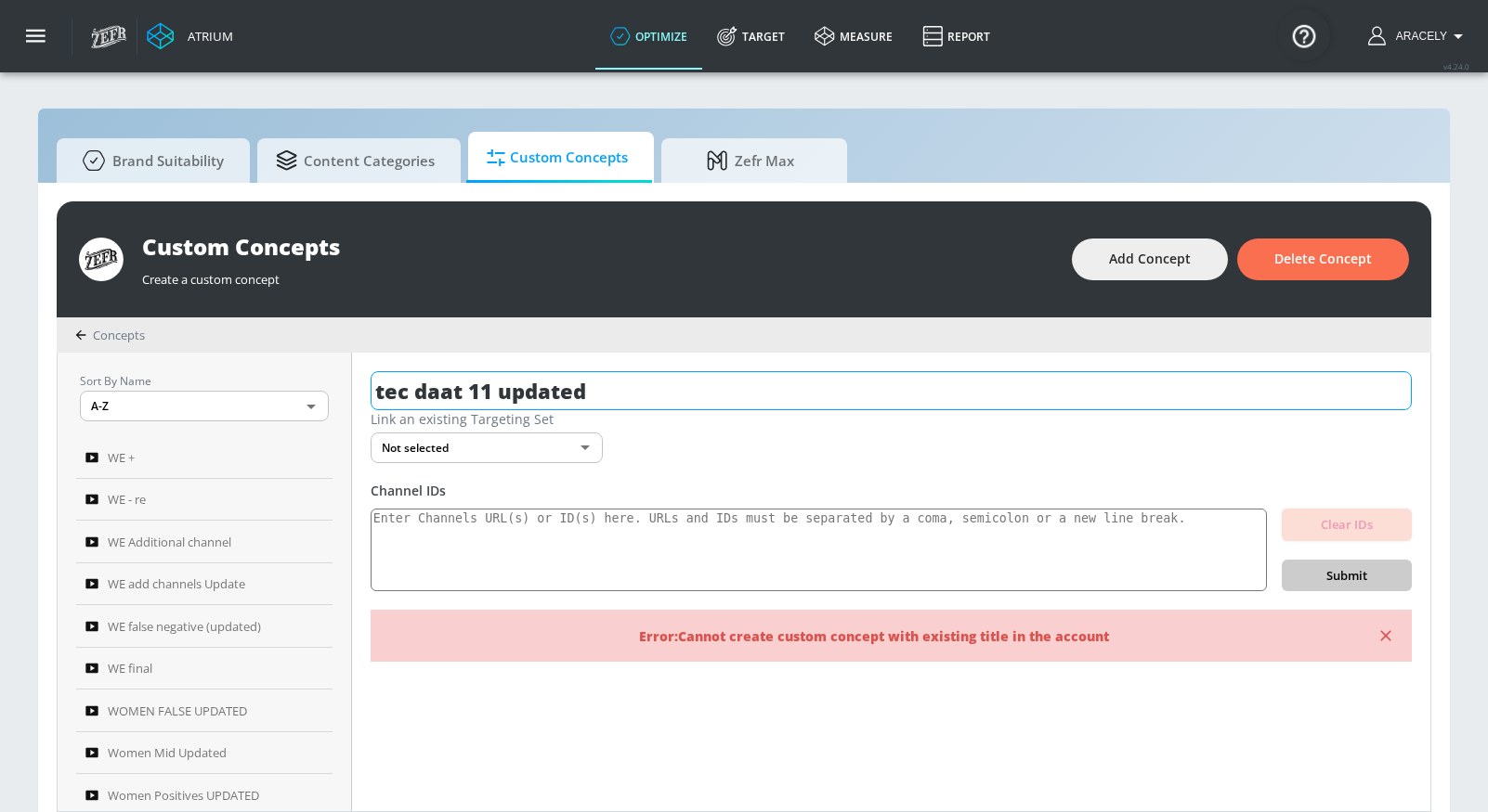
click at [615, 388] on input "tec daat 11 updated" at bounding box center [892, 391] width 1042 height 39
click at [448, 387] on input "tec daat 11 updated" at bounding box center [892, 391] width 1042 height 39
click at [639, 395] on input "tec daat 11 updated" at bounding box center [892, 391] width 1042 height 39
drag, startPoint x: 621, startPoint y: 395, endPoint x: 538, endPoint y: 399, distance: 83.1
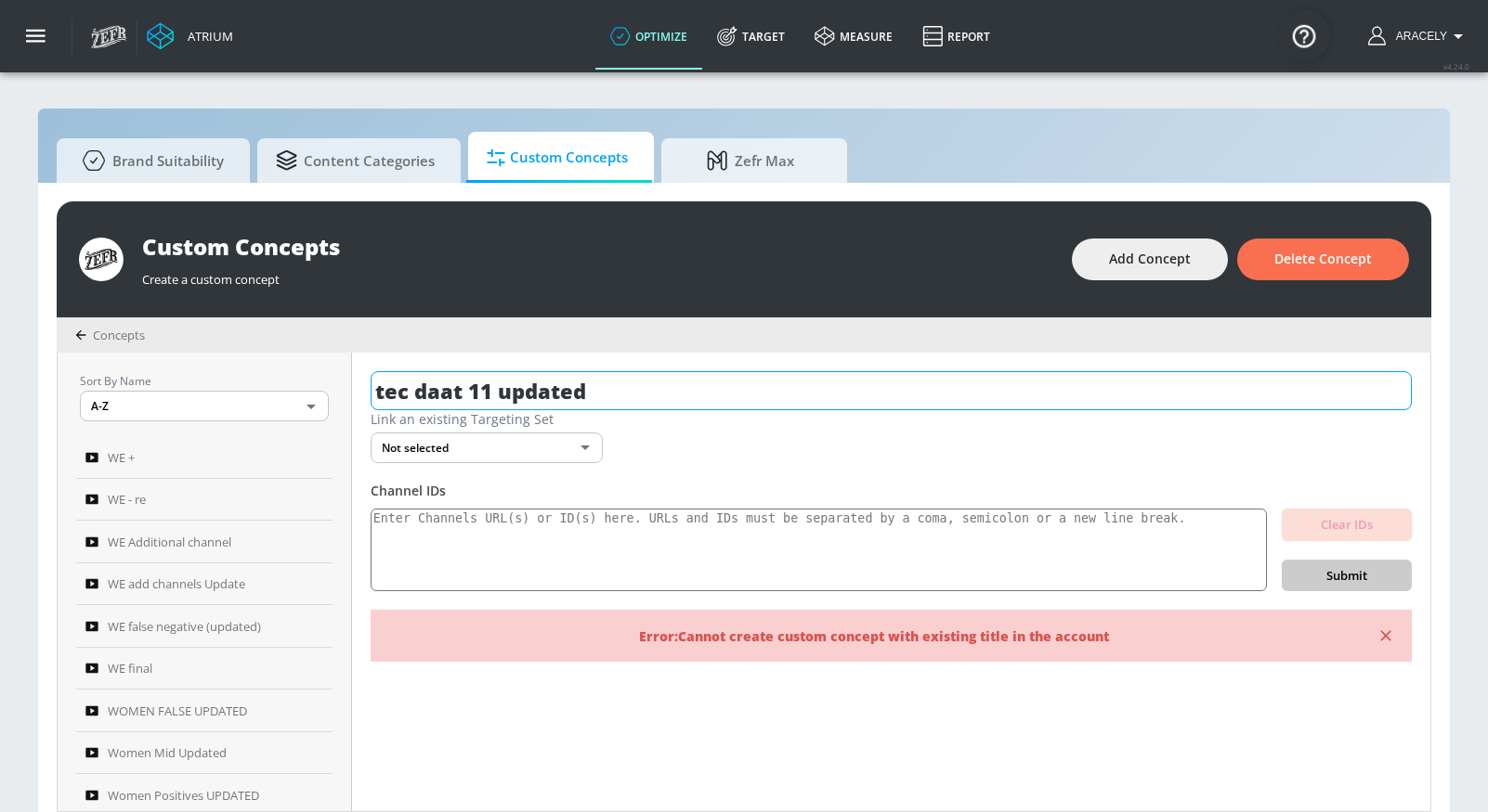
click at [538, 399] on input "tec daat 11 updated" at bounding box center [892, 391] width 1042 height 39
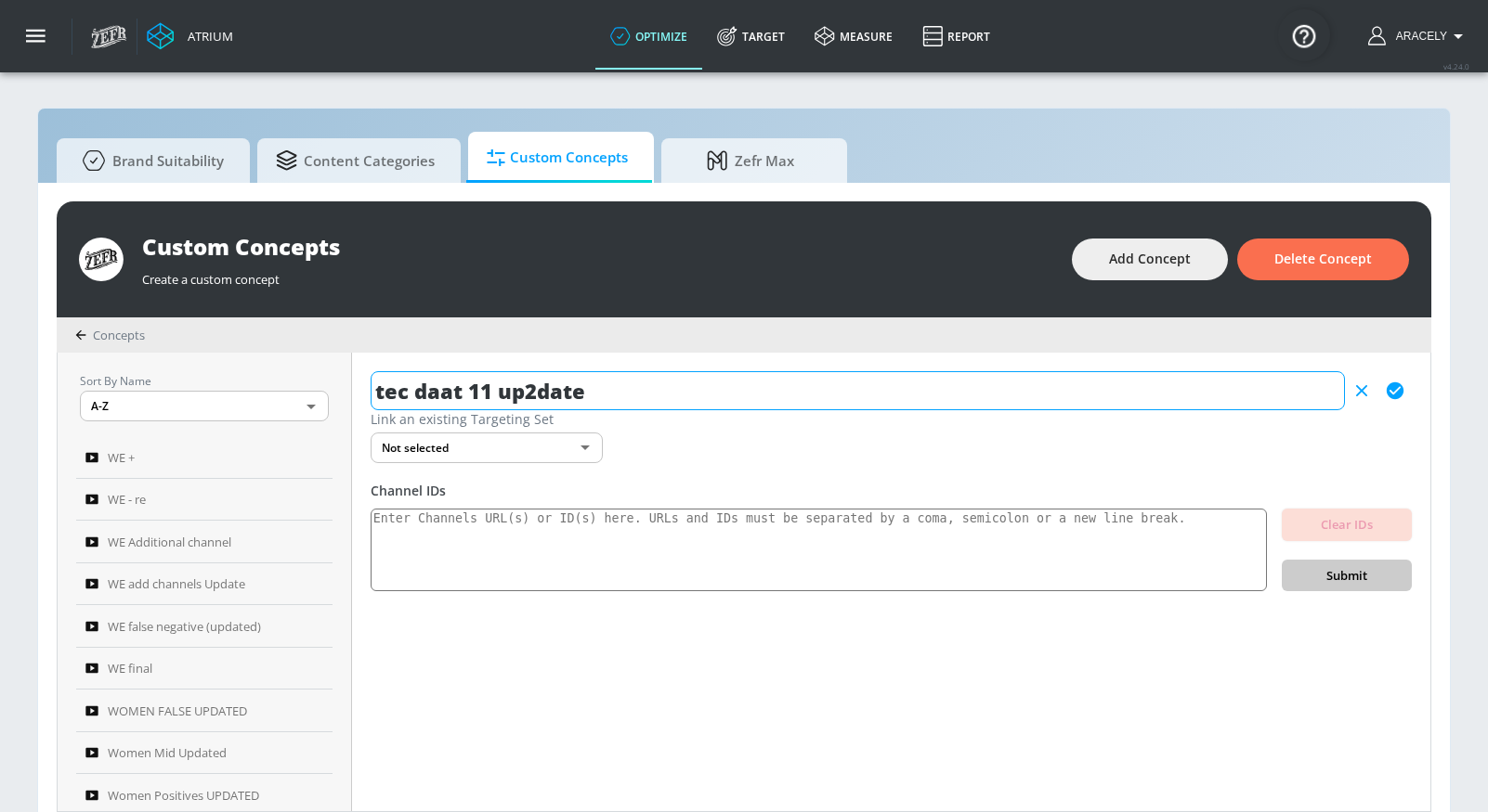
type input "tec daat 11 up2date"
click at [1394, 389] on icon "button" at bounding box center [1395, 391] width 17 height 17
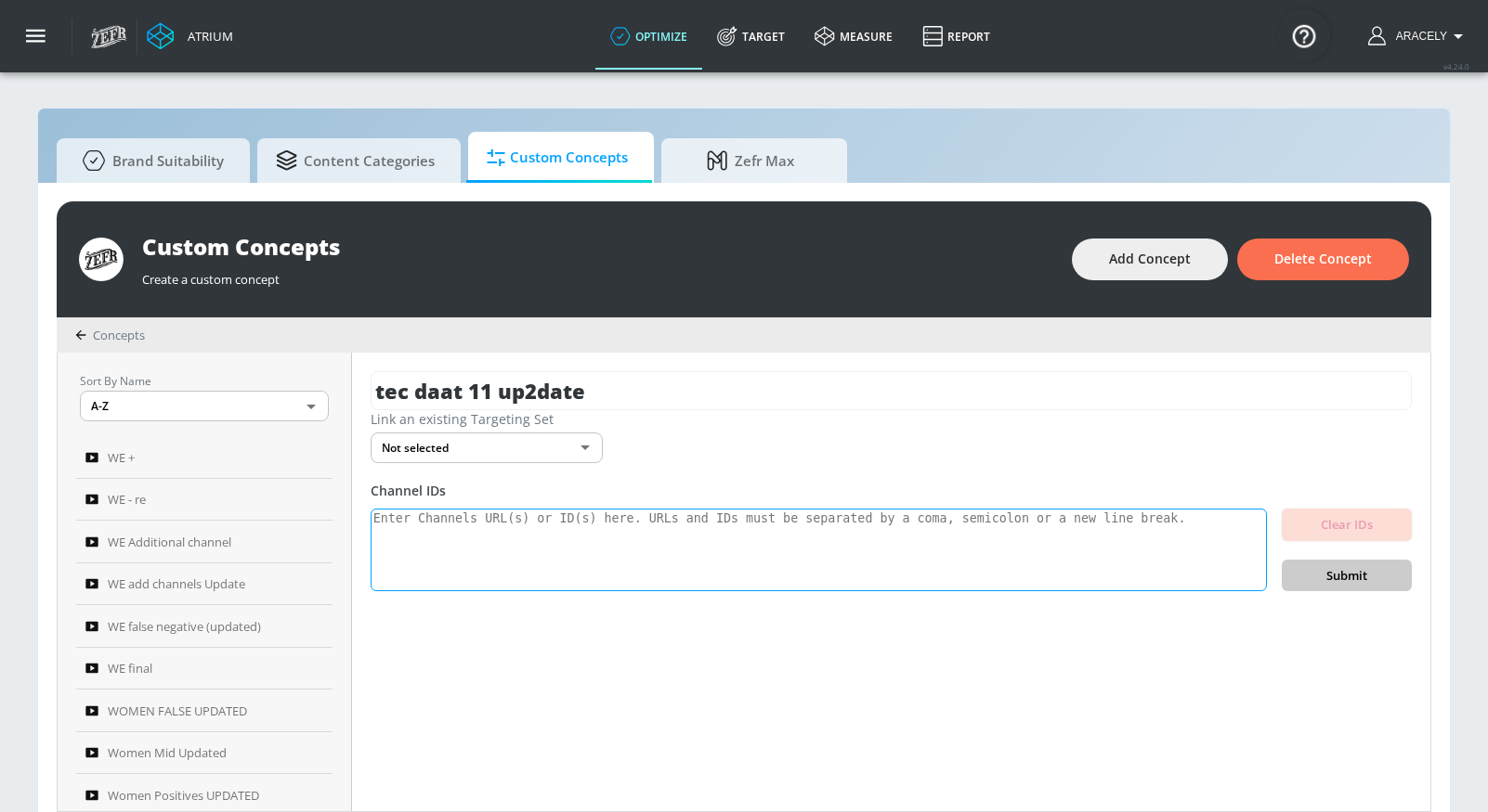
click at [782, 551] on textarea at bounding box center [819, 550] width 897 height 83
paste textarea "UCqSMP263MA5_UWzg_4jNJ_Q UCeATR86O-trluwAP4rmN_cQ UC_YTIk_LDV-CdSfPfVpLBOA UCTV…"
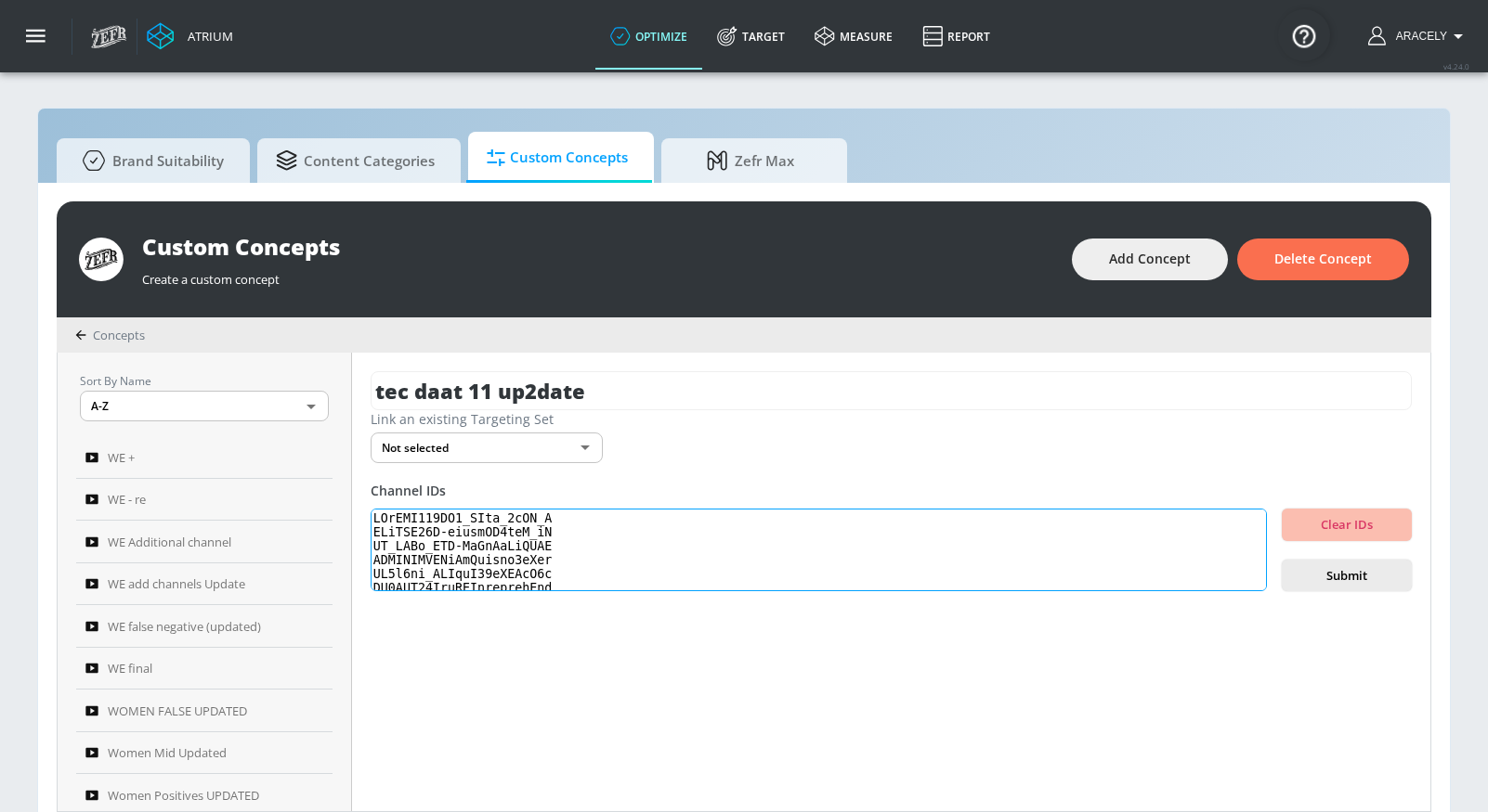
scroll to position [618, 0]
type textarea "UCqSMP263MA5_UWzg_4jNJ_Q UCeATR86O-trluwAP4rmN_cQ UC_YTIk_LDV-CdSfPfVpLBOA UCTV…"
click at [1297, 565] on span "Submit" at bounding box center [1346, 576] width 100 height 22
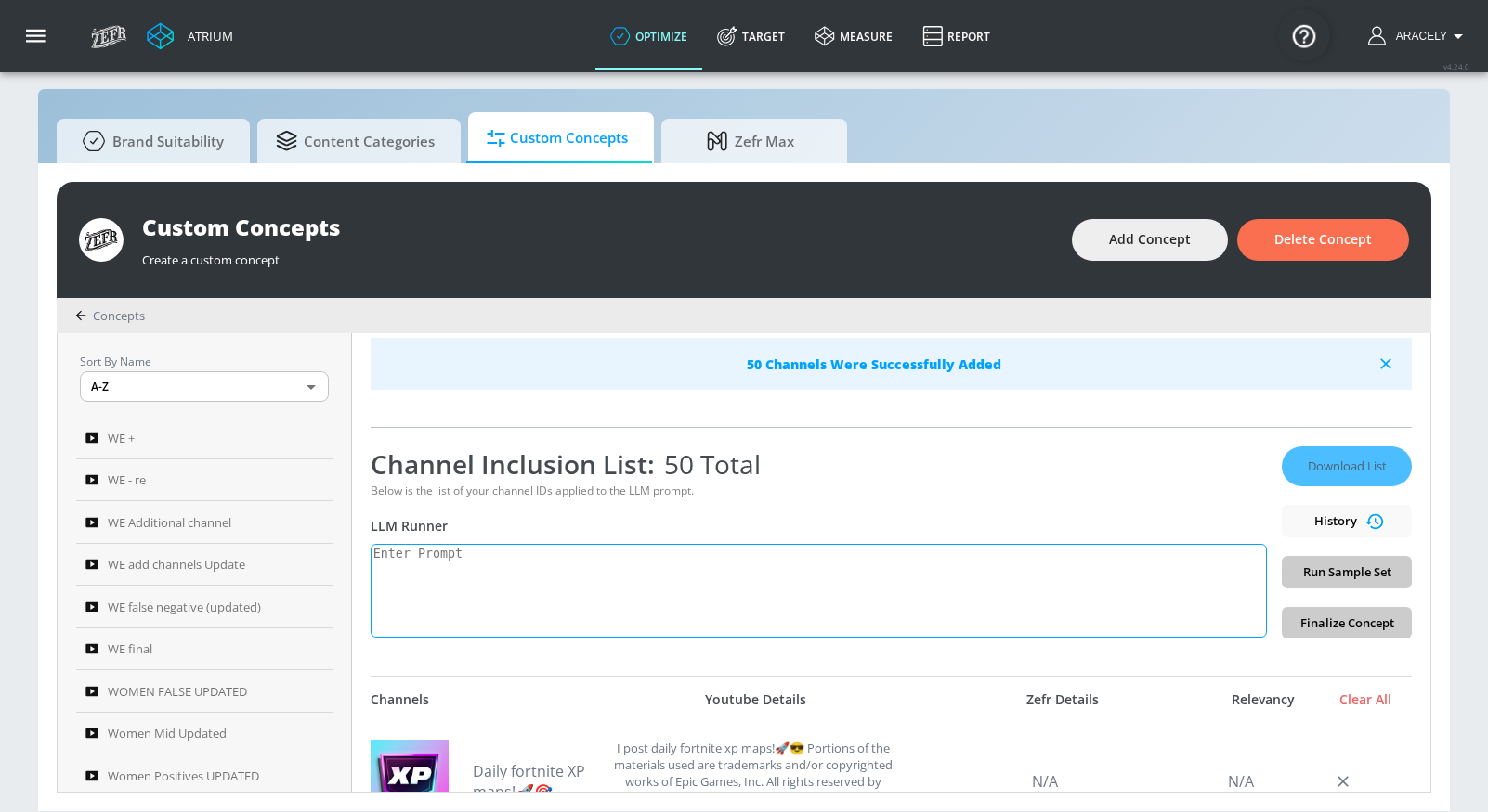
scroll to position [254, 0]
click at [724, 603] on textarea at bounding box center [819, 590] width 897 height 94
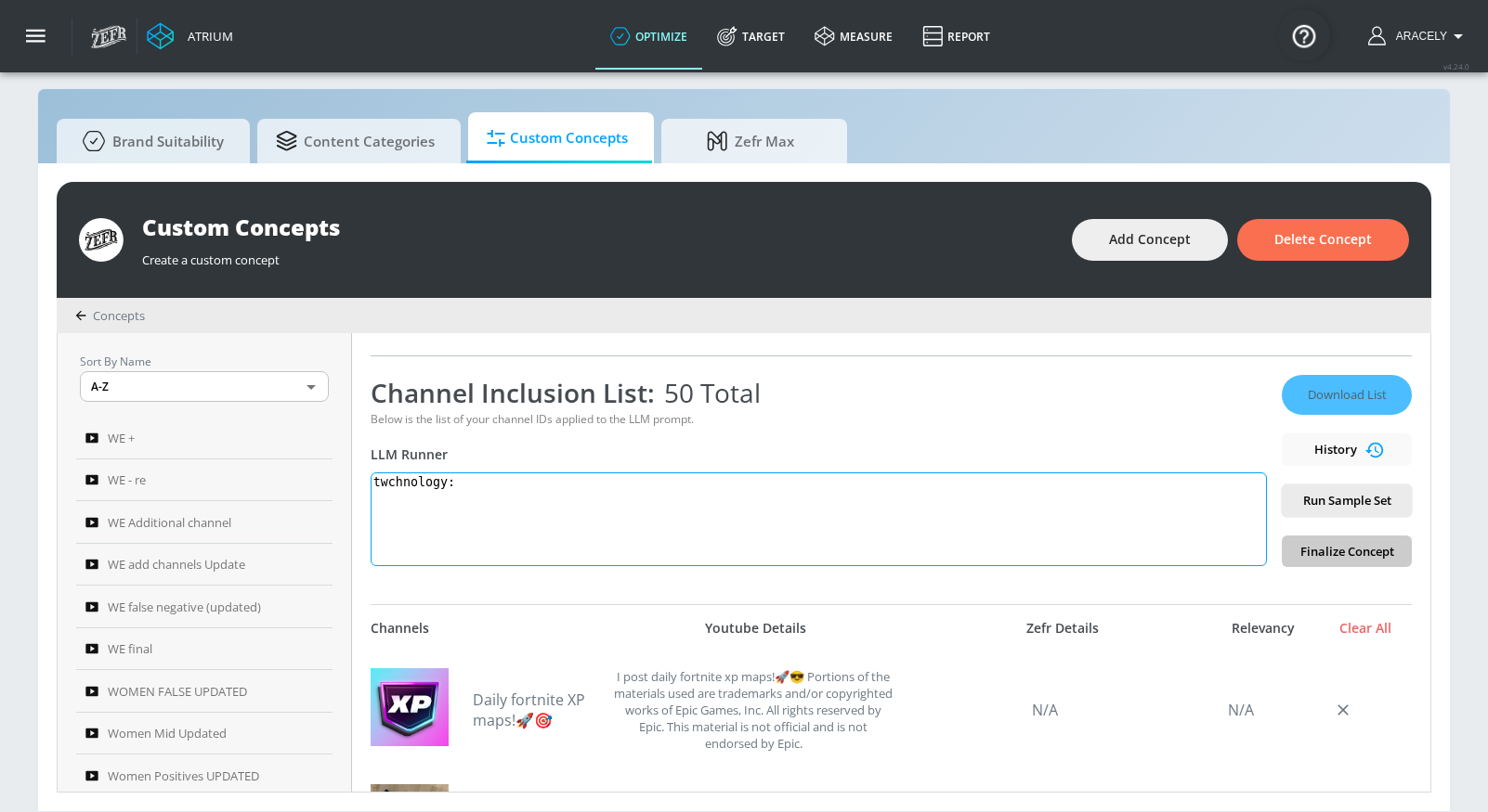
click at [394, 487] on textarea "twchnology:" at bounding box center [819, 520] width 897 height 94
click at [500, 494] on textarea "technology:" at bounding box center [819, 520] width 897 height 94
paste textarea "Technology content includes electronics product reviews, tech news, technology …"
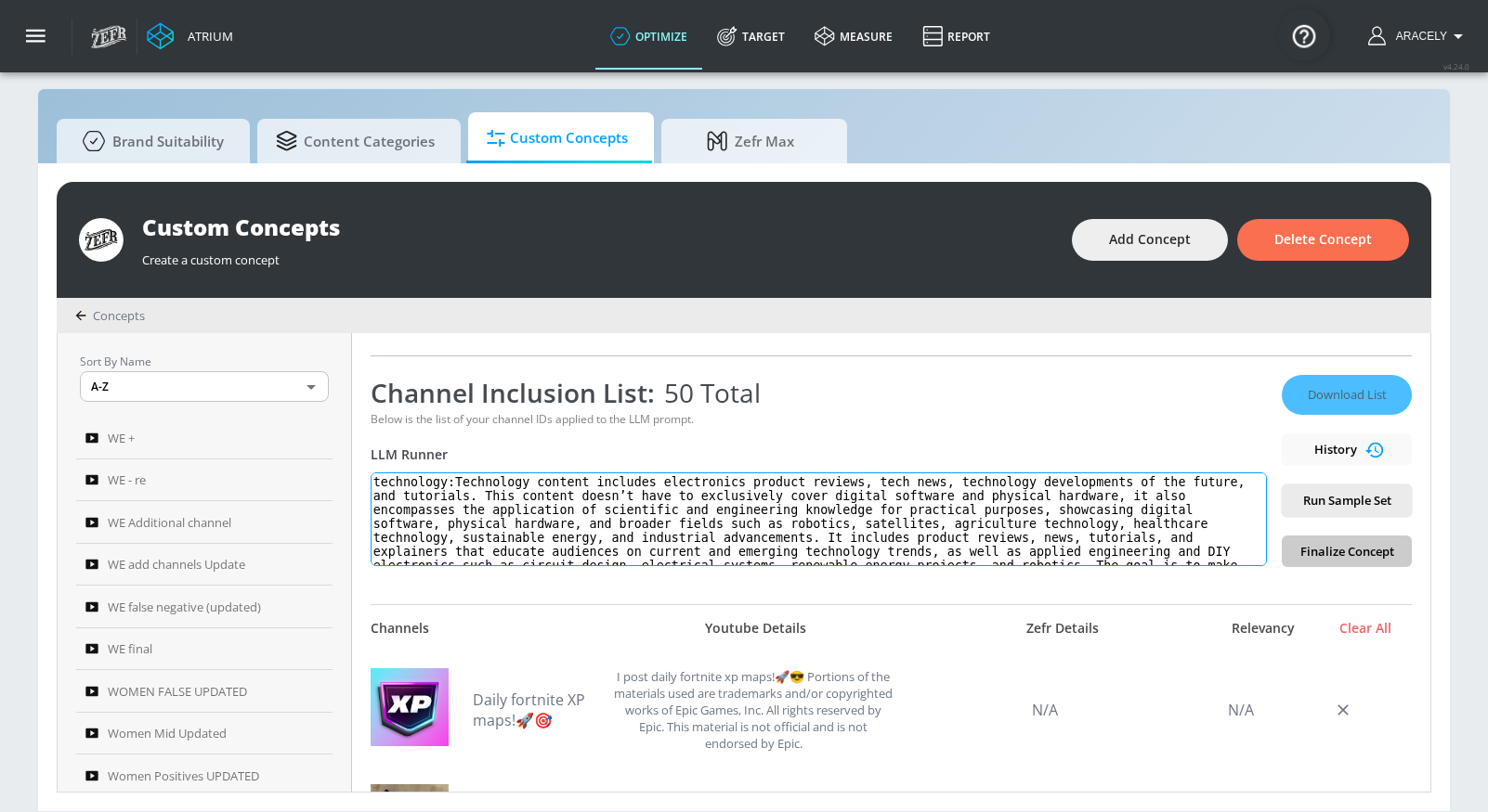
scroll to position [36, 0]
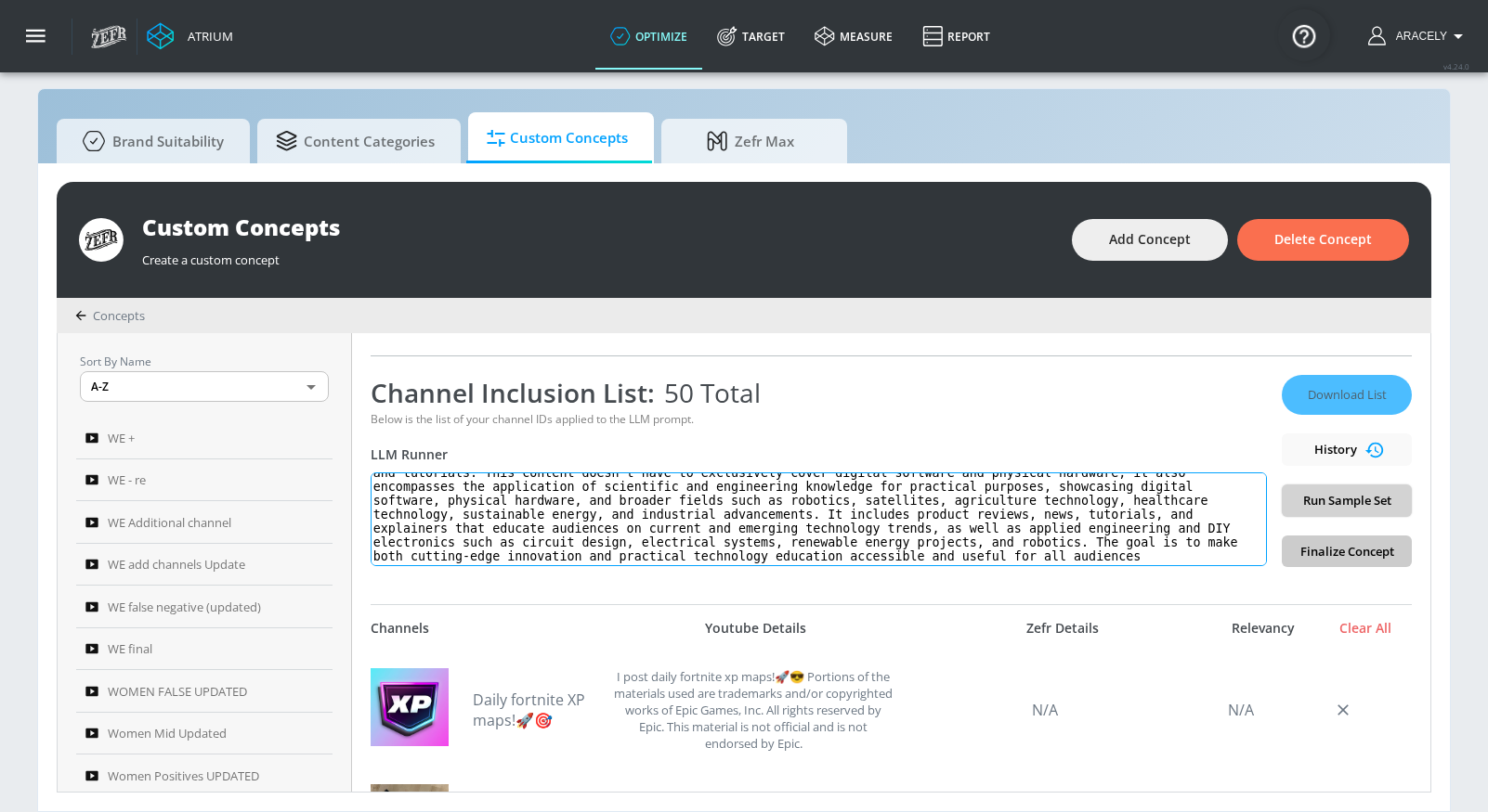
type textarea "technology:Technology content includes electronics product reviews, tech news, …"
click at [1314, 493] on span "Run Sample Set" at bounding box center [1346, 501] width 100 height 22
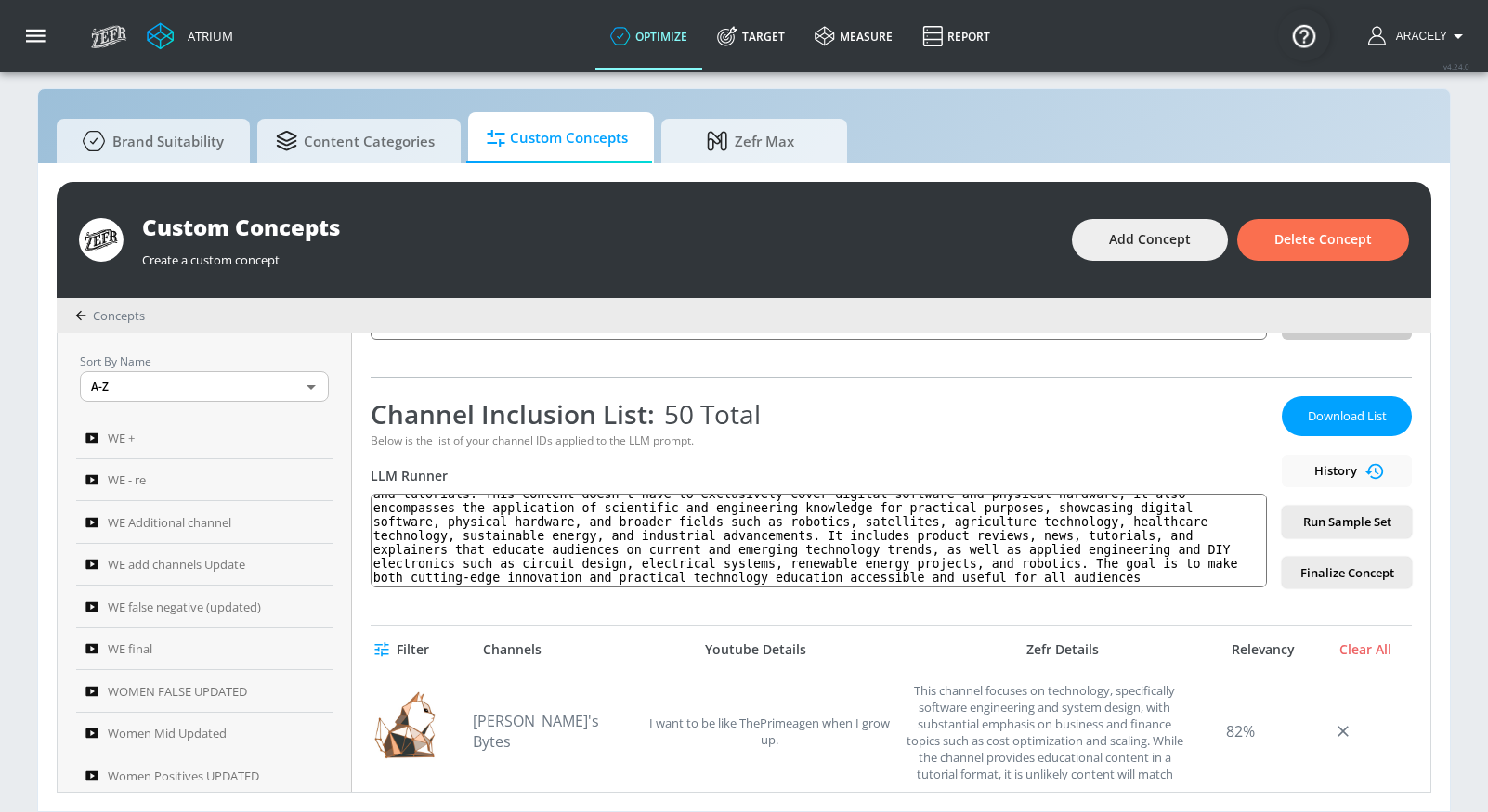
scroll to position [33, 0]
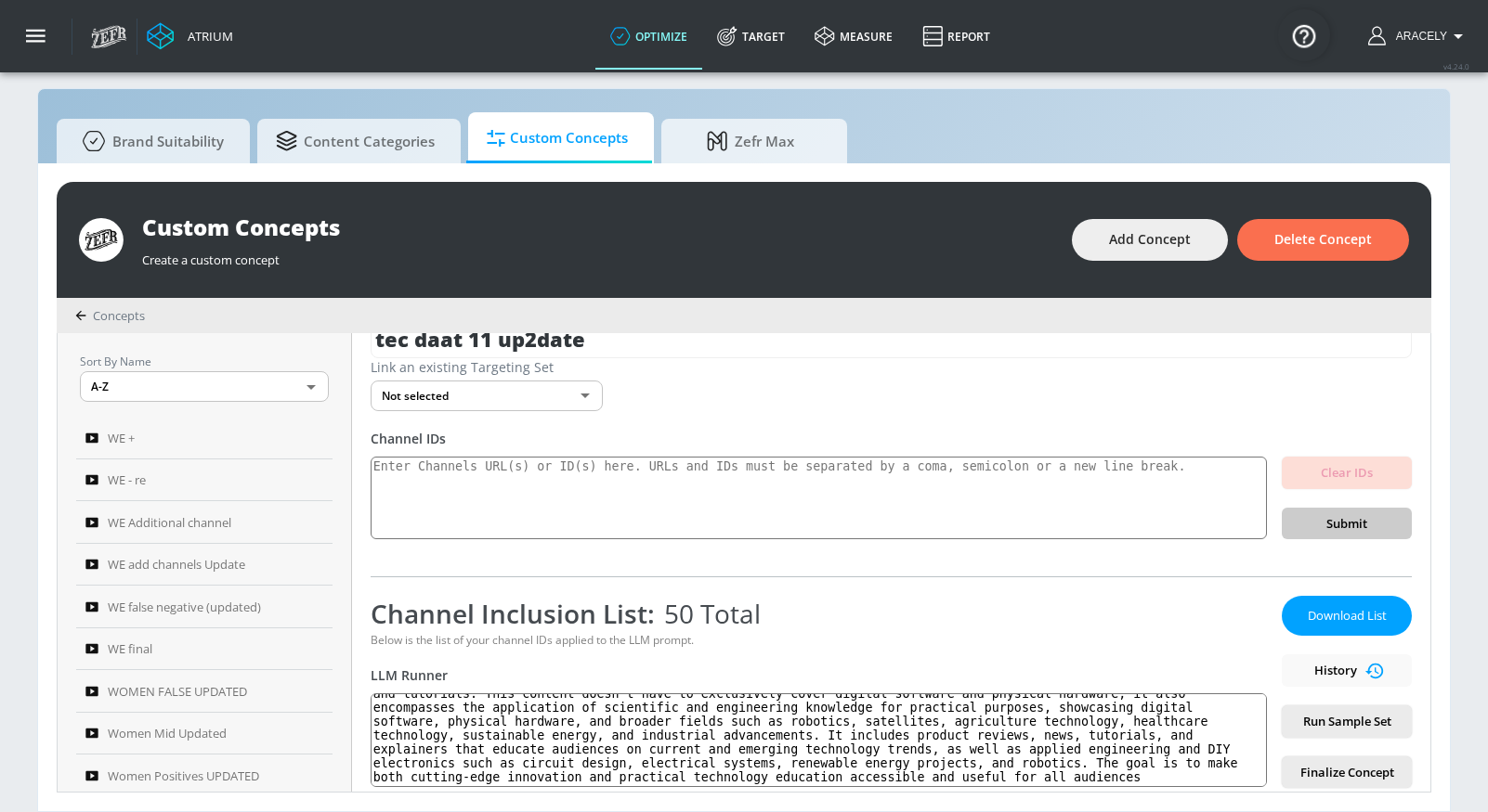
click at [1314, 616] on span "Download List" at bounding box center [1347, 617] width 93 height 22
click at [1054, 45] on div "Atrium optimize Target measure Report optimize Target measure Report v 4.24.0 […" at bounding box center [785, 36] width 1407 height 72
click at [1092, 259] on button "Add Concept" at bounding box center [1150, 240] width 156 height 42
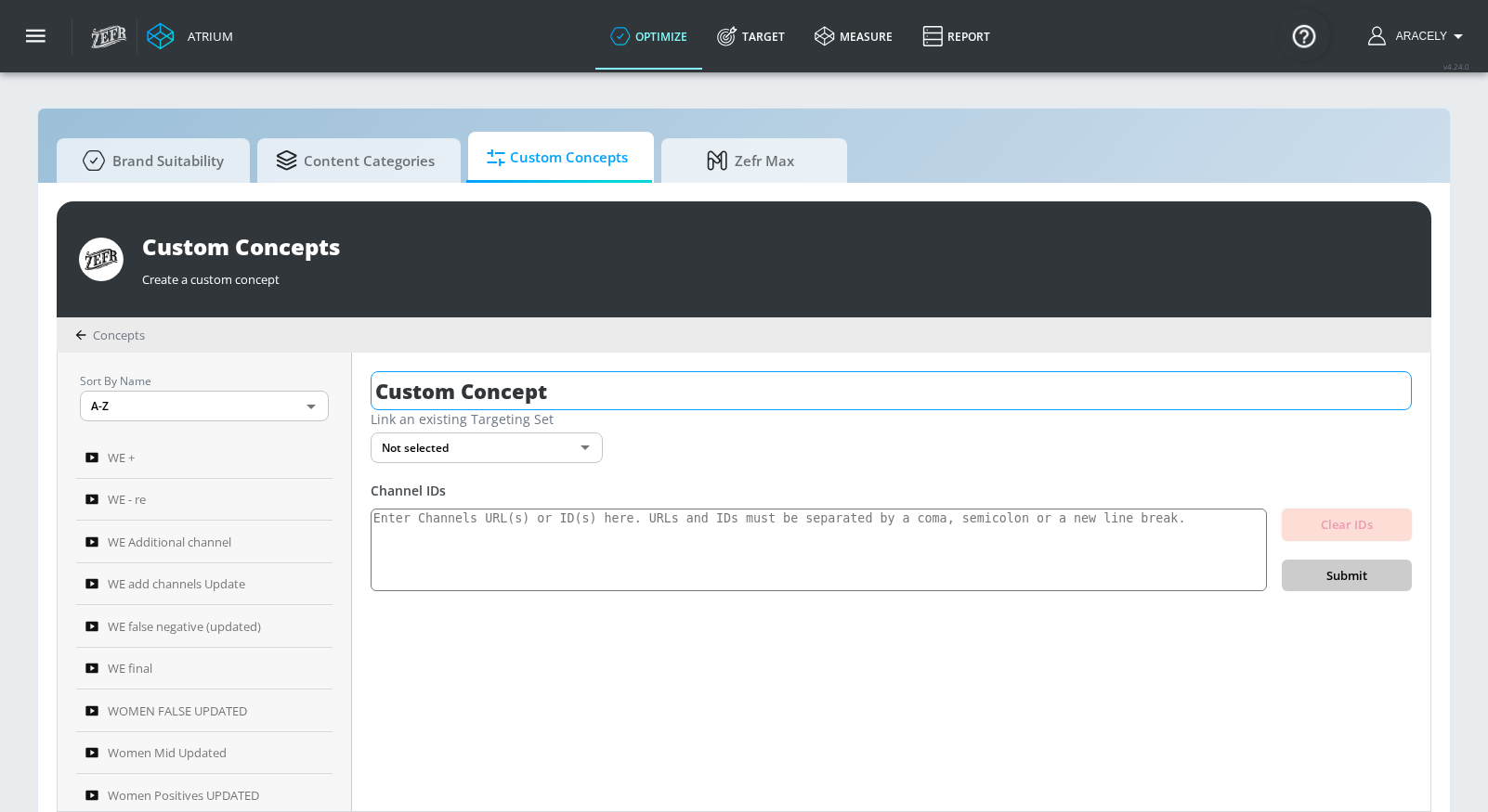
click at [723, 395] on input "Custom Concept" at bounding box center [892, 391] width 1042 height 39
click at [722, 395] on input "Custom Concept" at bounding box center [892, 391] width 1042 height 39
click at [415, 390] on input "las tech updated" at bounding box center [858, 391] width 974 height 39
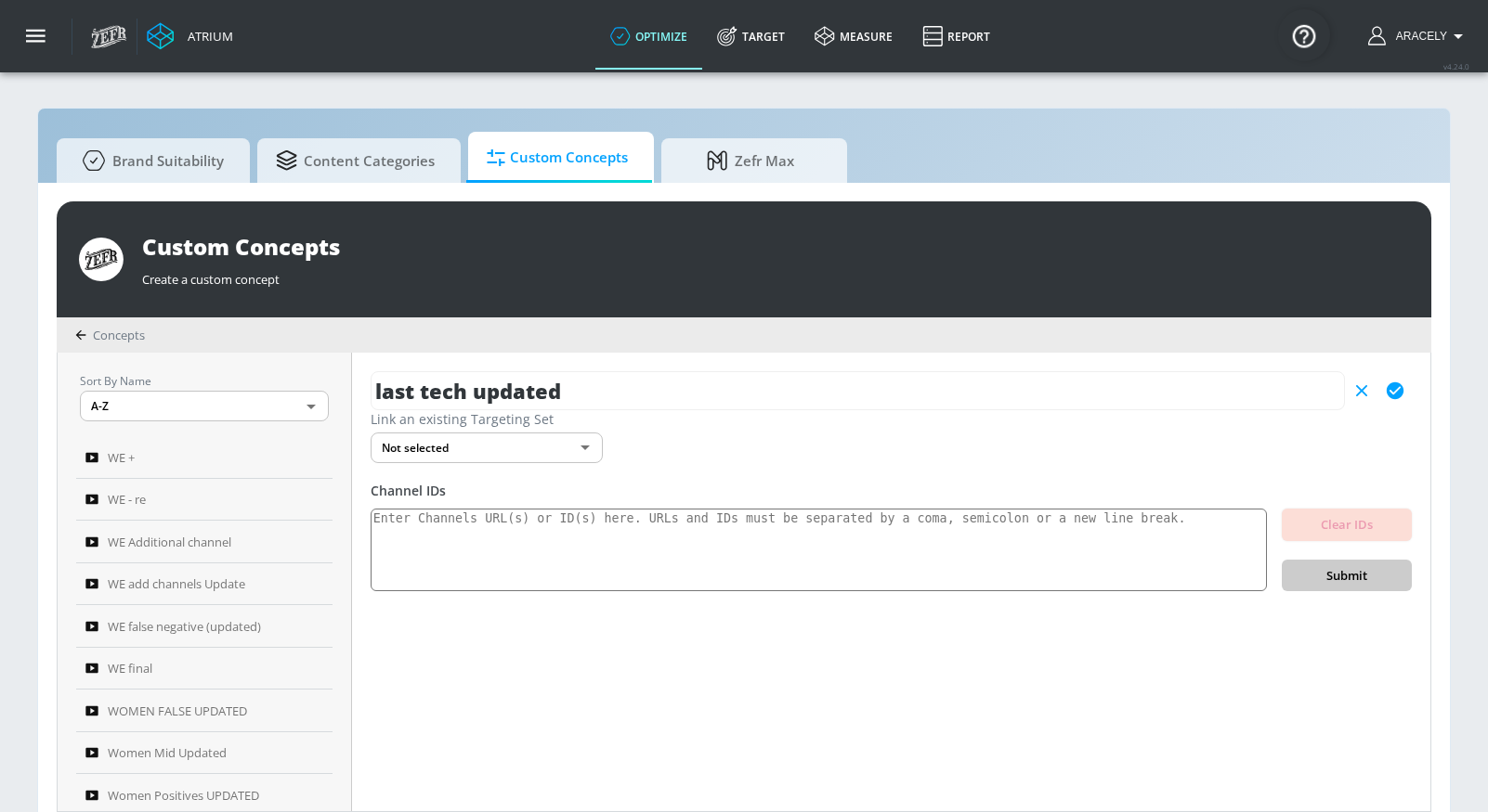
type input "last tech updated"
click at [1390, 387] on icon "button" at bounding box center [1395, 391] width 17 height 17
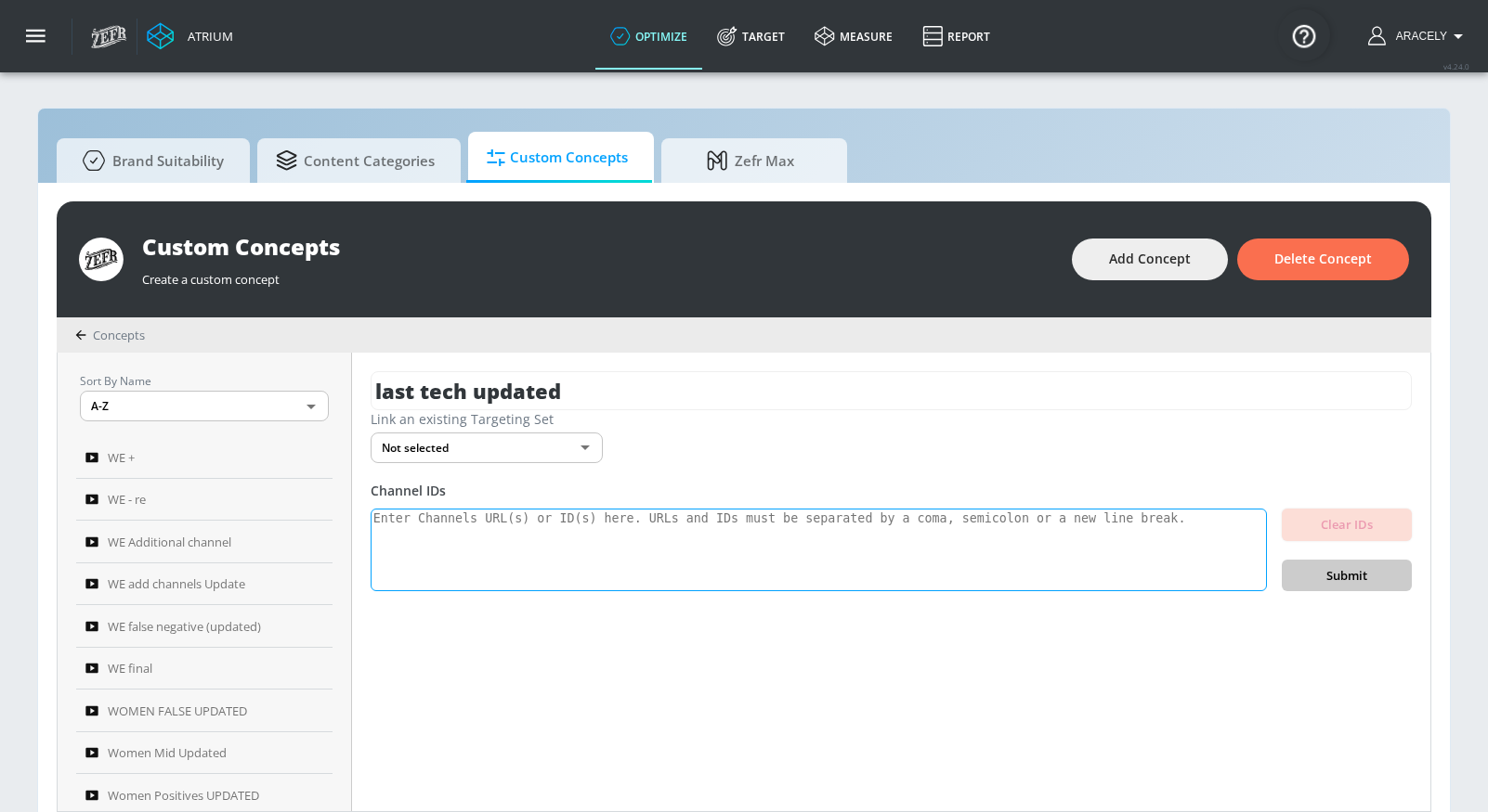
click at [501, 535] on textarea at bounding box center [819, 550] width 897 height 83
paste textarea "UC38hqpIRVeK7d00iNM8bJwQ UC27QGdlYDpaQrDkKmACOo8w UC-Xkg_-CMb6RxroA9EMKIaA UCmy…"
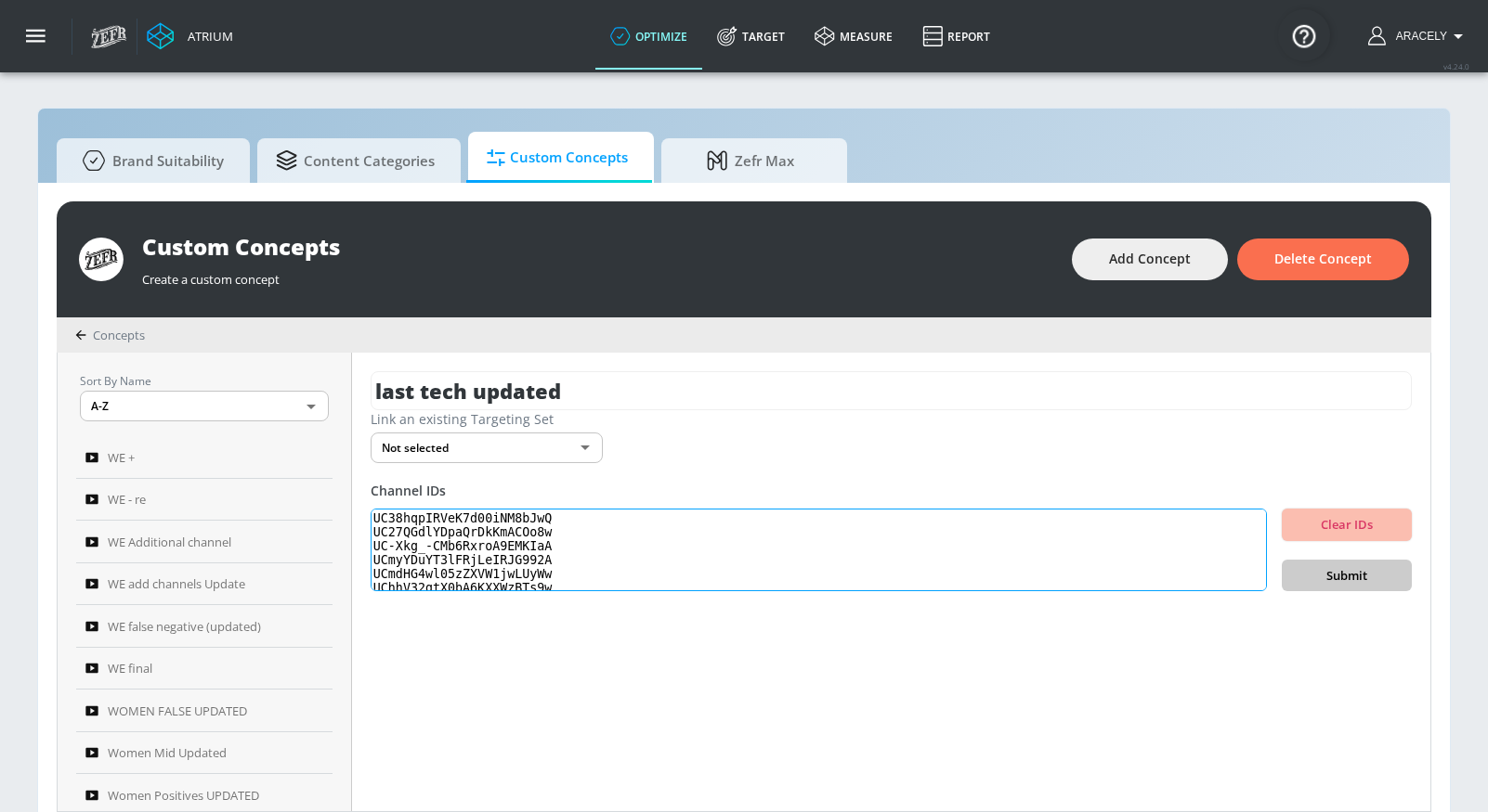
scroll to position [199, 0]
type textarea "UC38hqpIRVeK7d00iNM8bJwQ UC27QGdlYDpaQrDkKmACOo8w UC-Xkg_-CMb6RxroA9EMKIaA UCmy…"
click at [1348, 571] on span "Submit" at bounding box center [1346, 576] width 100 height 22
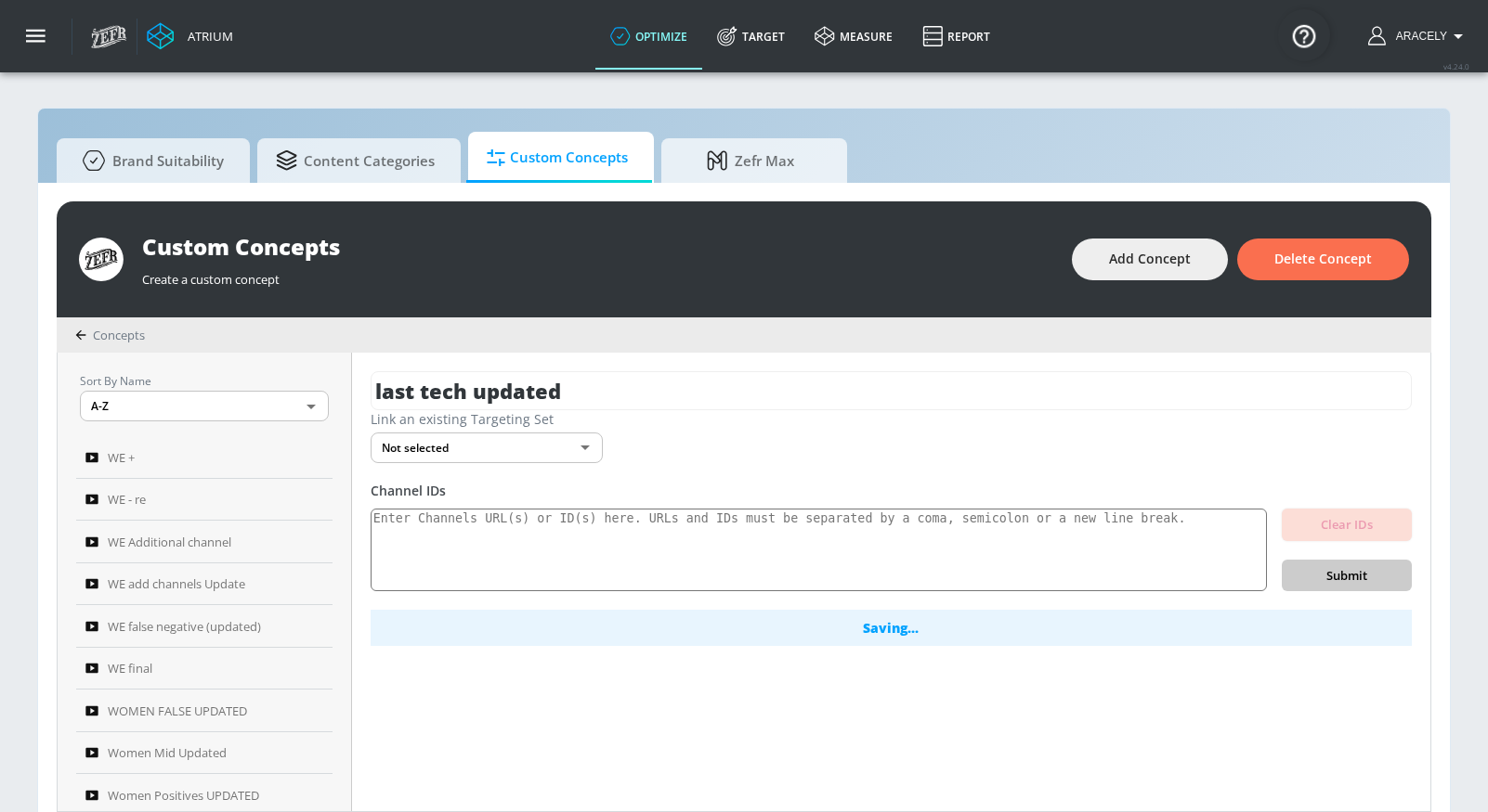
scroll to position [0, 0]
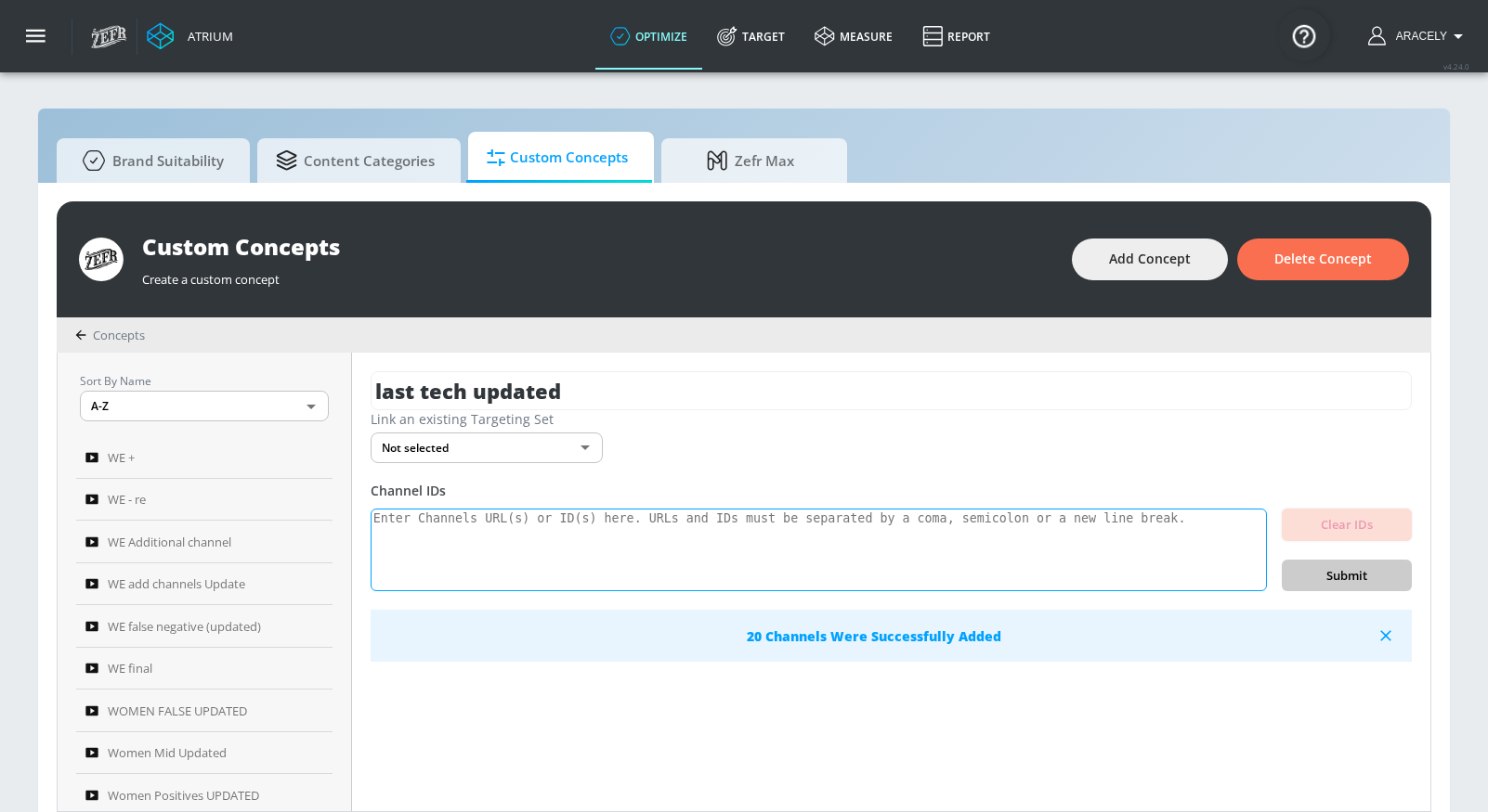
click at [686, 547] on textarea at bounding box center [819, 550] width 897 height 83
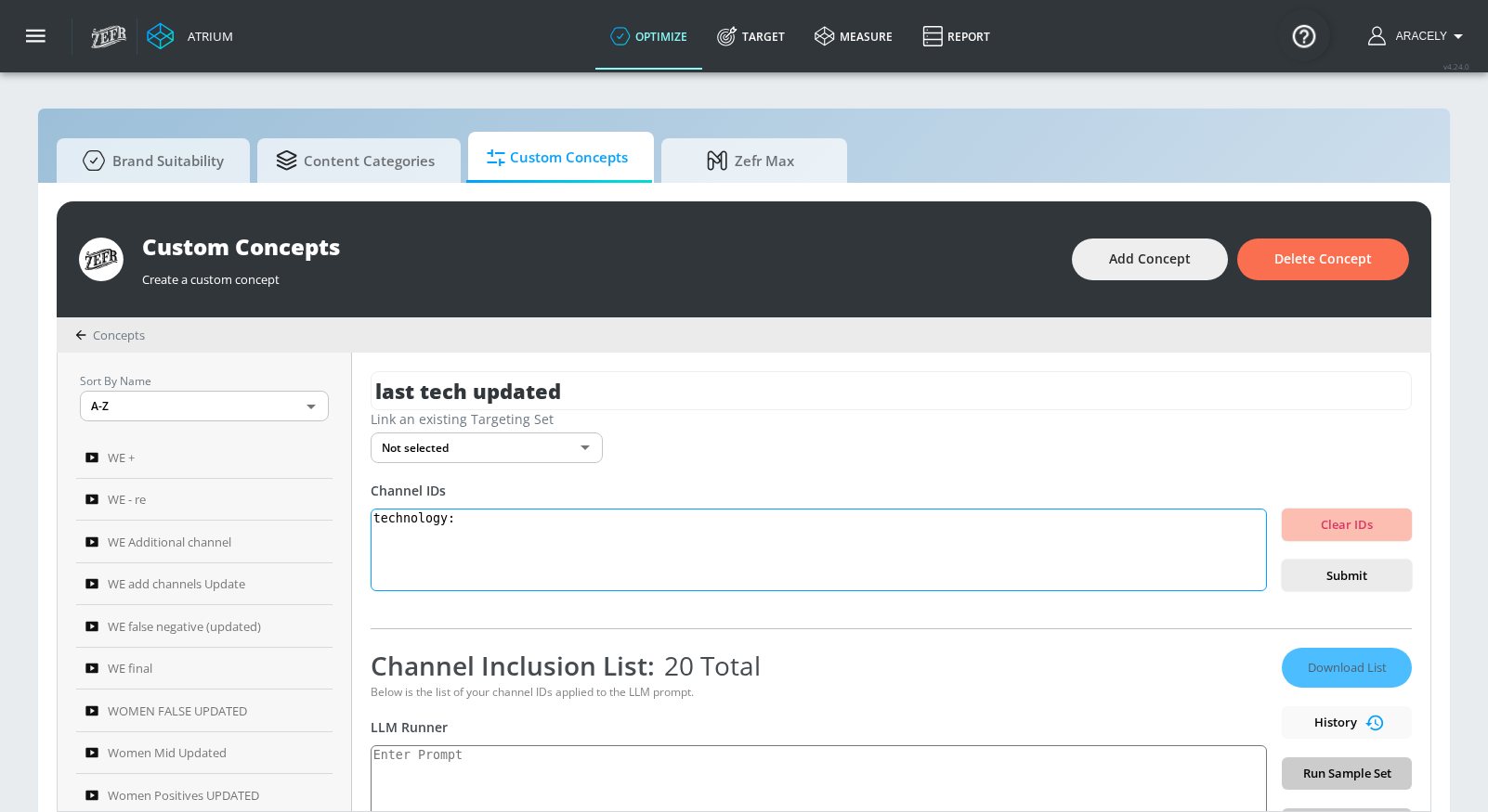
paste textarea "Technology content includes electronics product reviews, tech news, technology …"
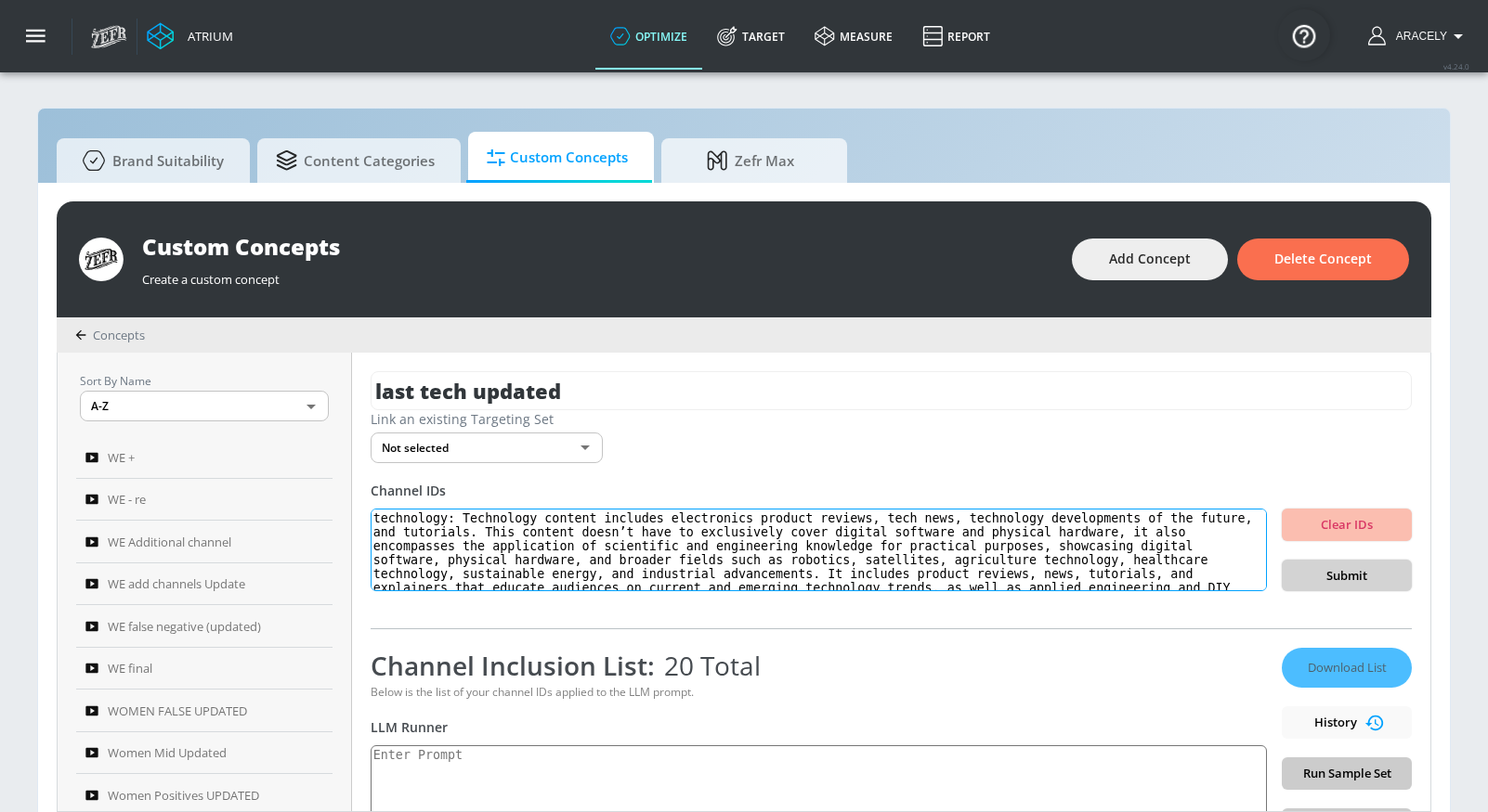
type textarea "technology: Technology content includes electronics product reviews, tech news,…"
click at [1344, 572] on span "Submit" at bounding box center [1346, 576] width 100 height 22
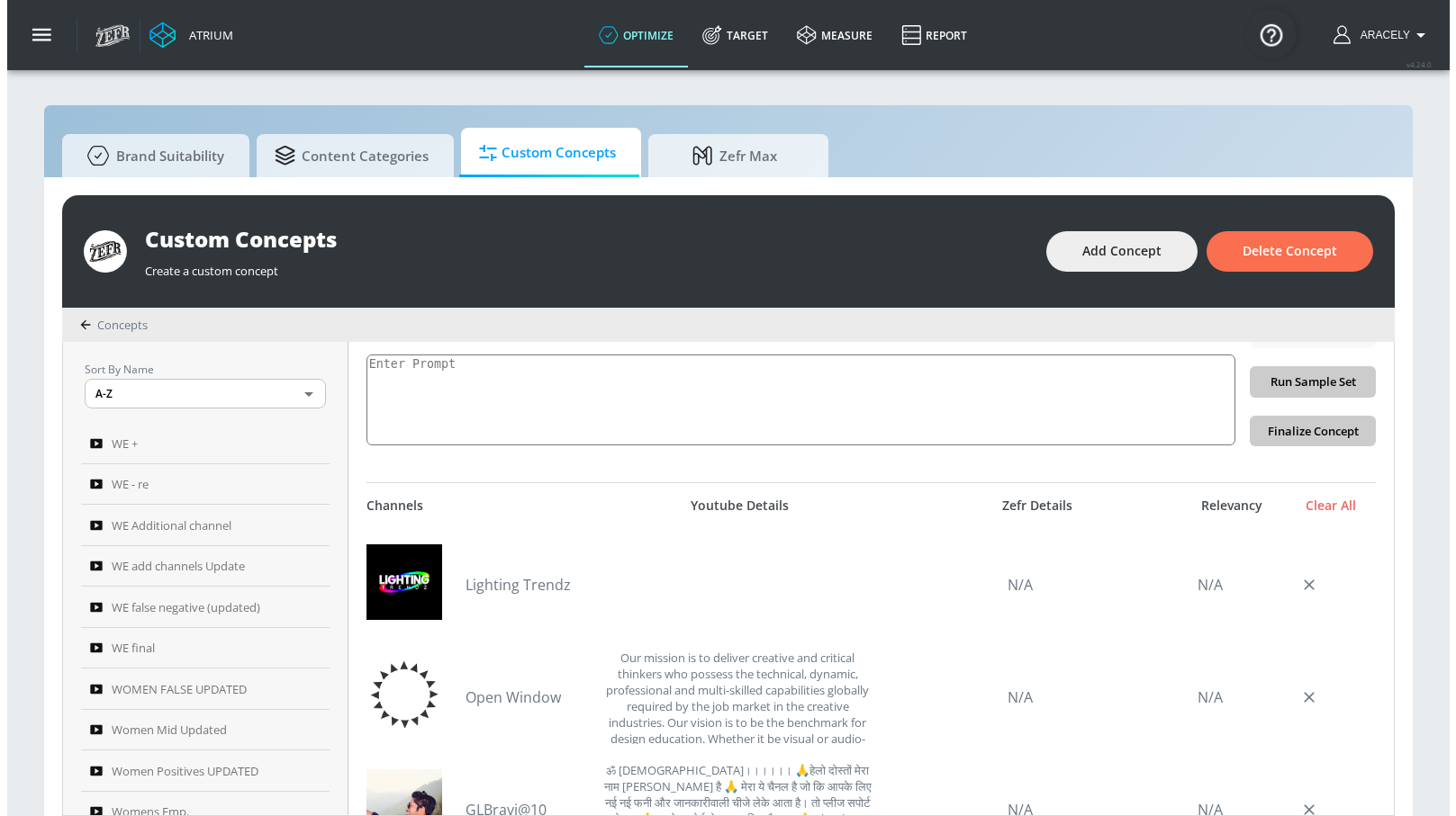
scroll to position [368, 0]
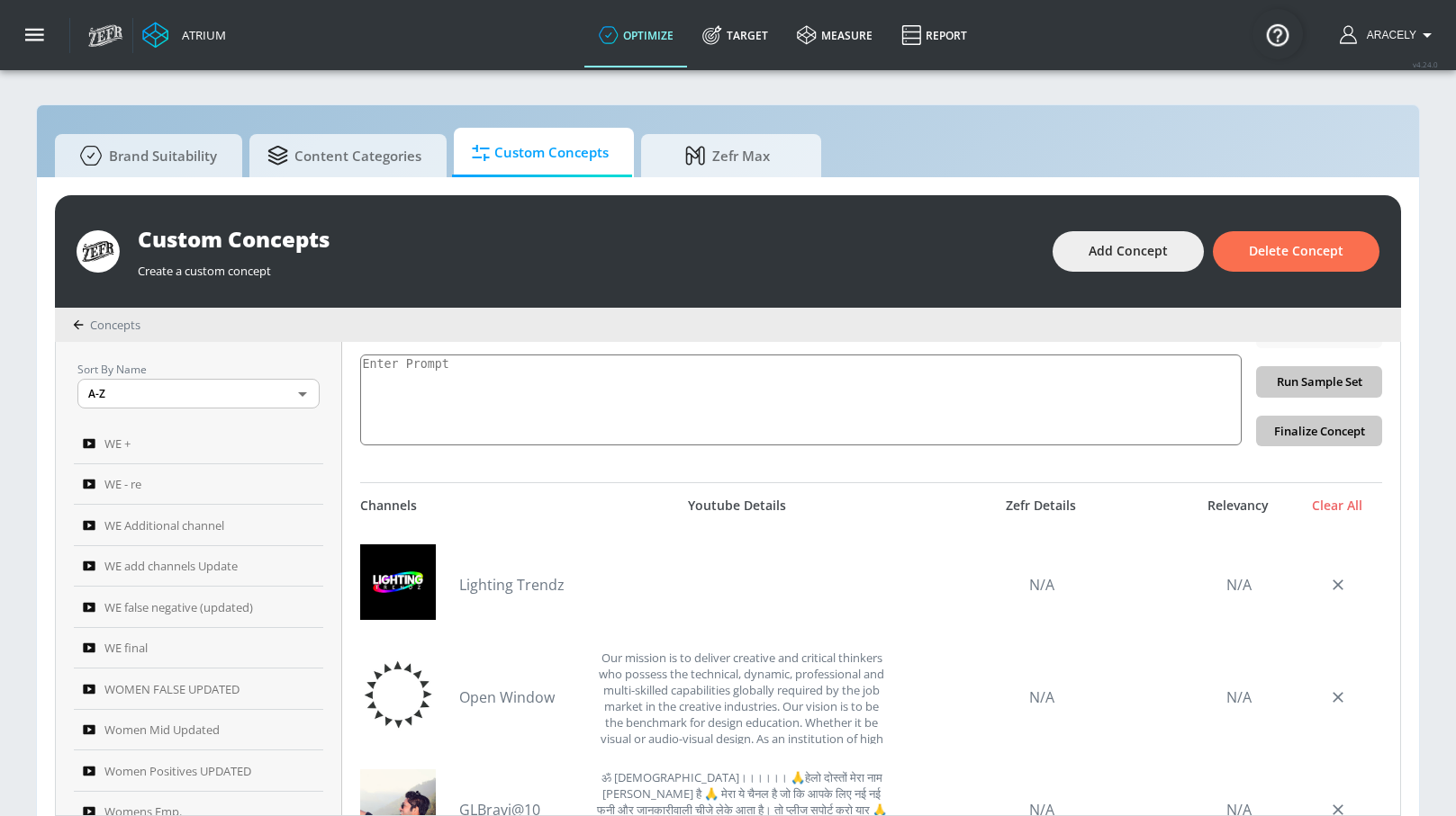
click at [1231, 505] on div "Relevancy" at bounding box center [1239, 506] width 90 height 16
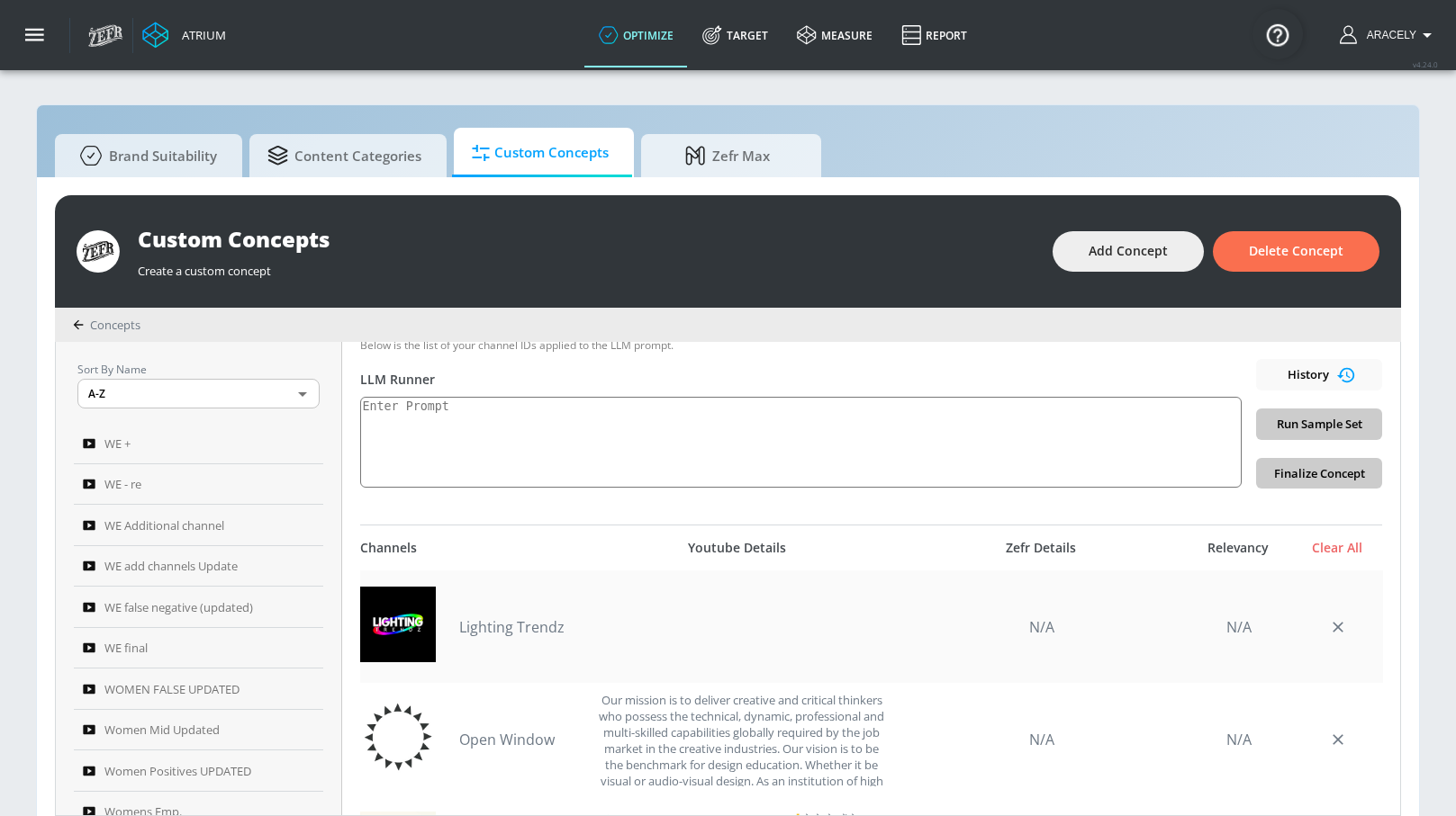
scroll to position [318, 0]
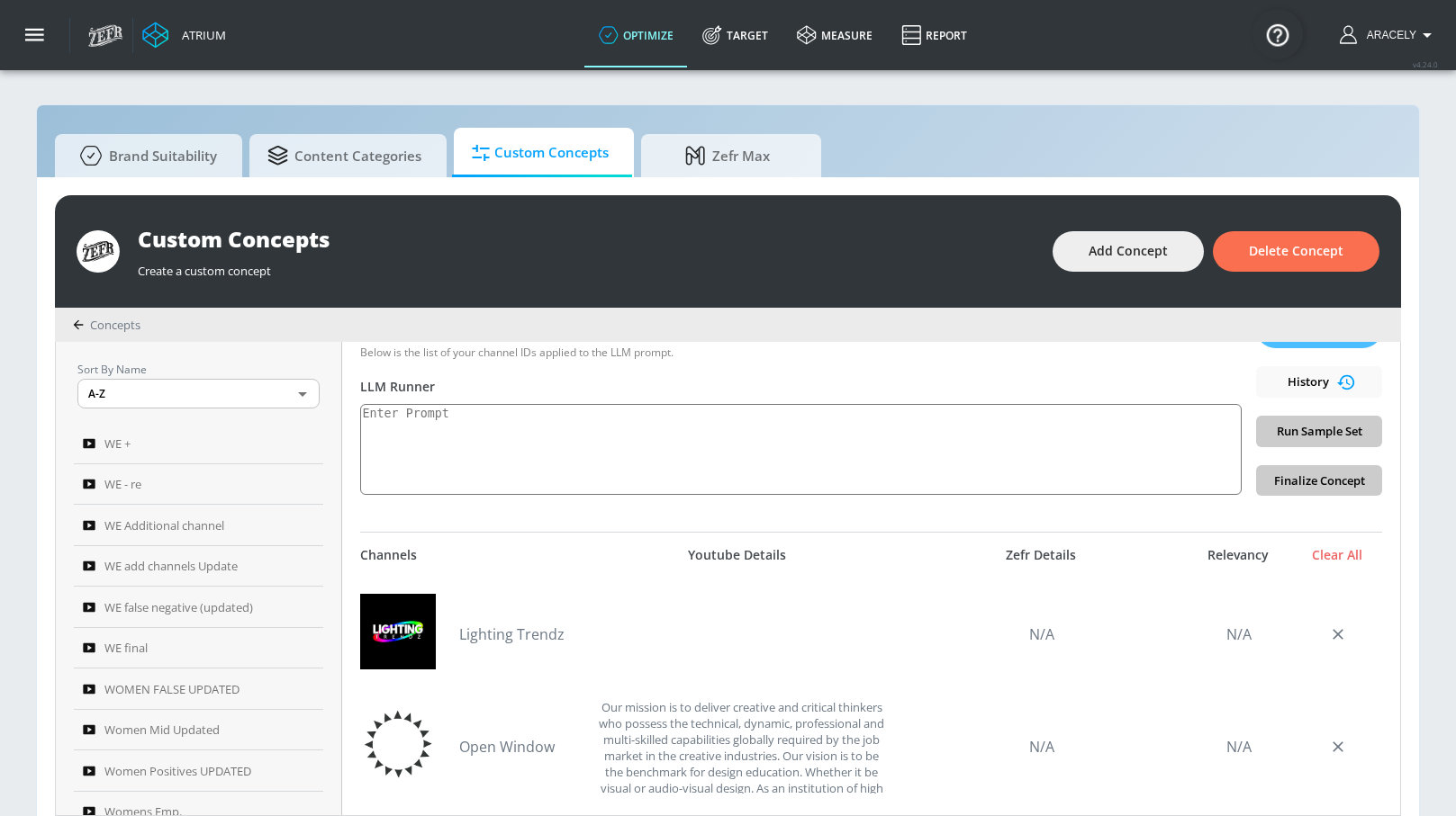
click at [1218, 559] on div "Relevancy" at bounding box center [1239, 555] width 90 height 16
click at [1237, 557] on div "Relevancy" at bounding box center [1239, 555] width 90 height 16
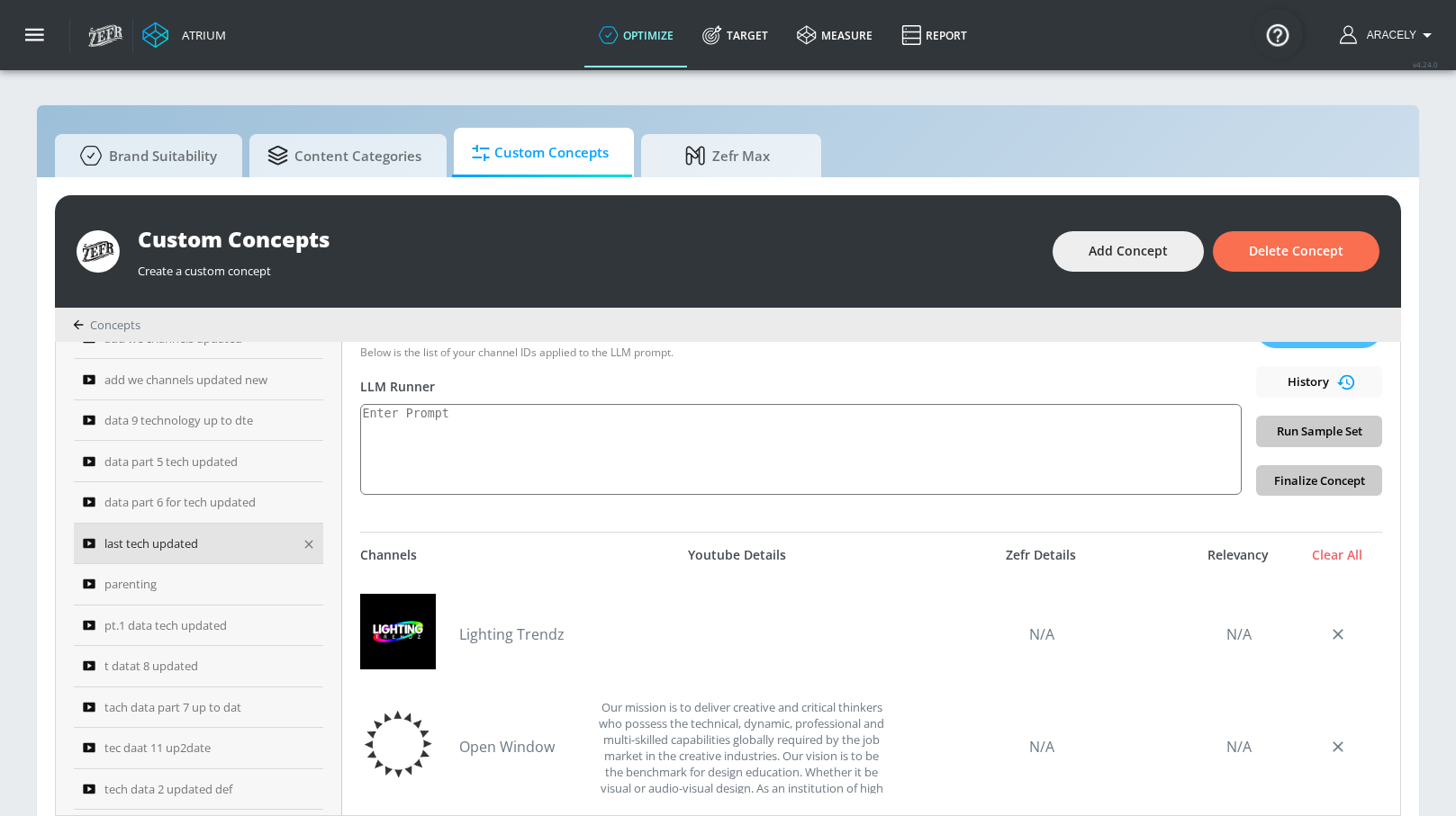
scroll to position [562, 0]
click at [206, 627] on span "pt.1 data tech updated" at bounding box center [165, 618] width 122 height 21
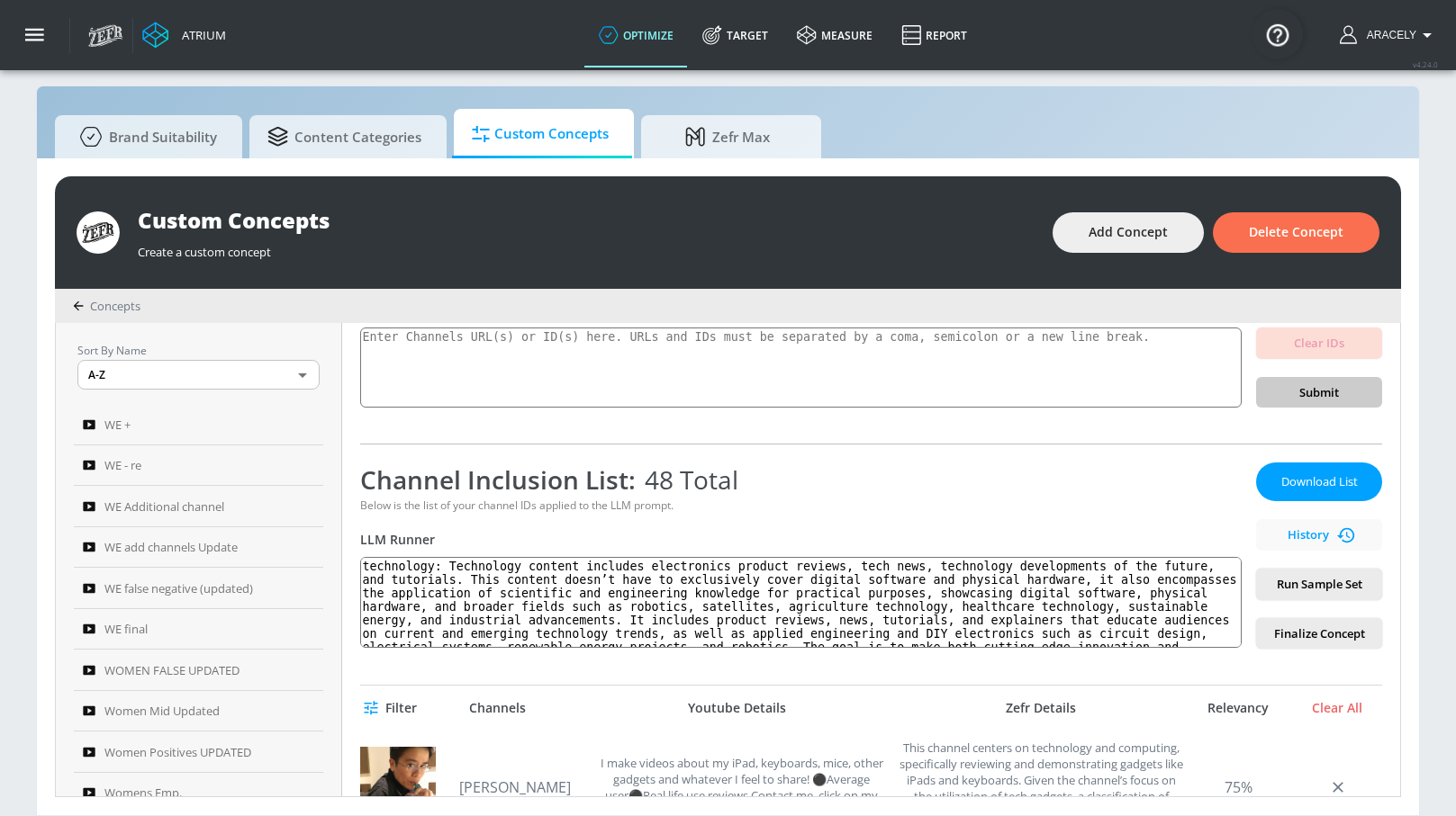
scroll to position [229, 0]
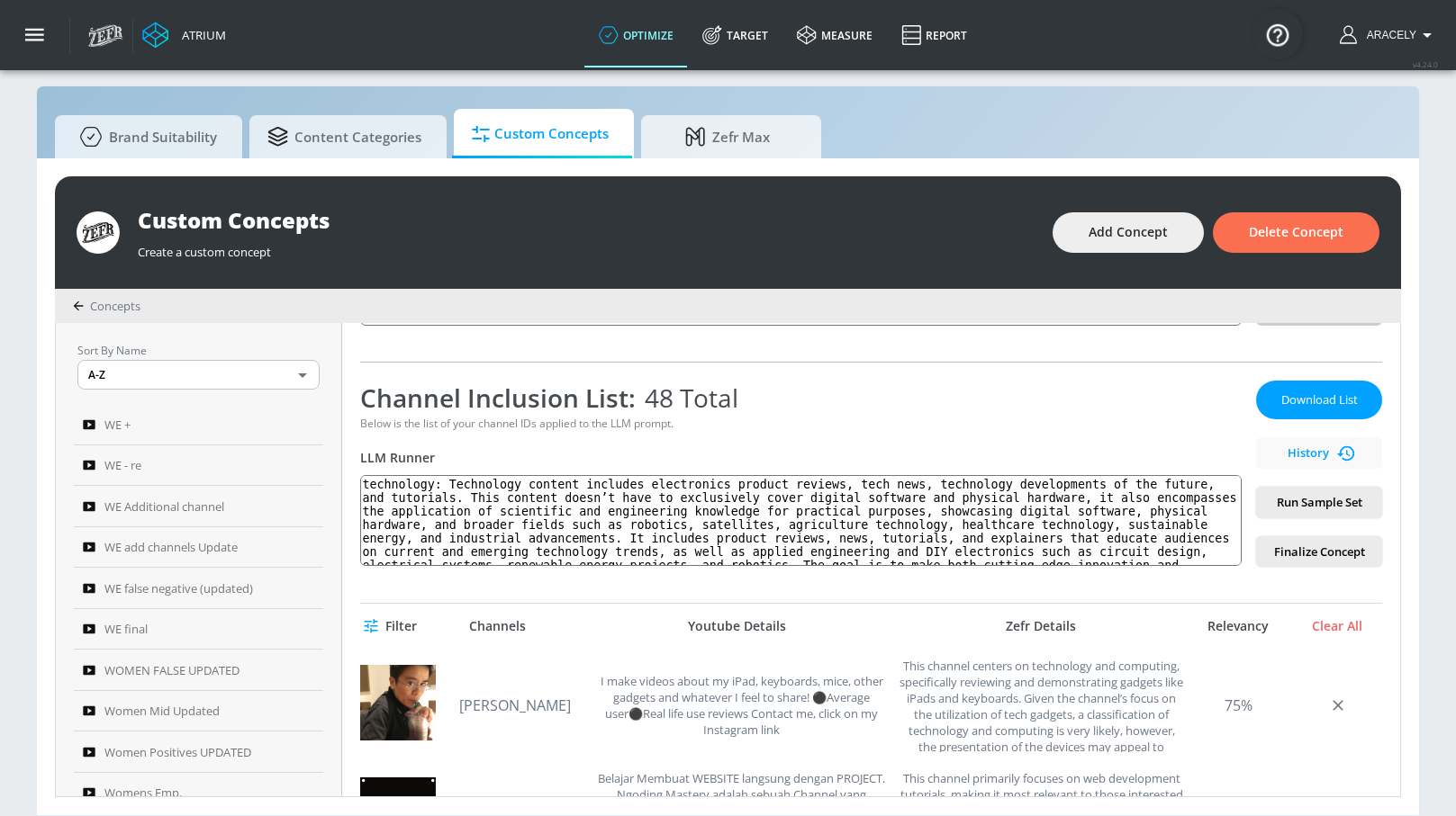
click at [1218, 631] on div "Relevancy" at bounding box center [1239, 626] width 90 height 16
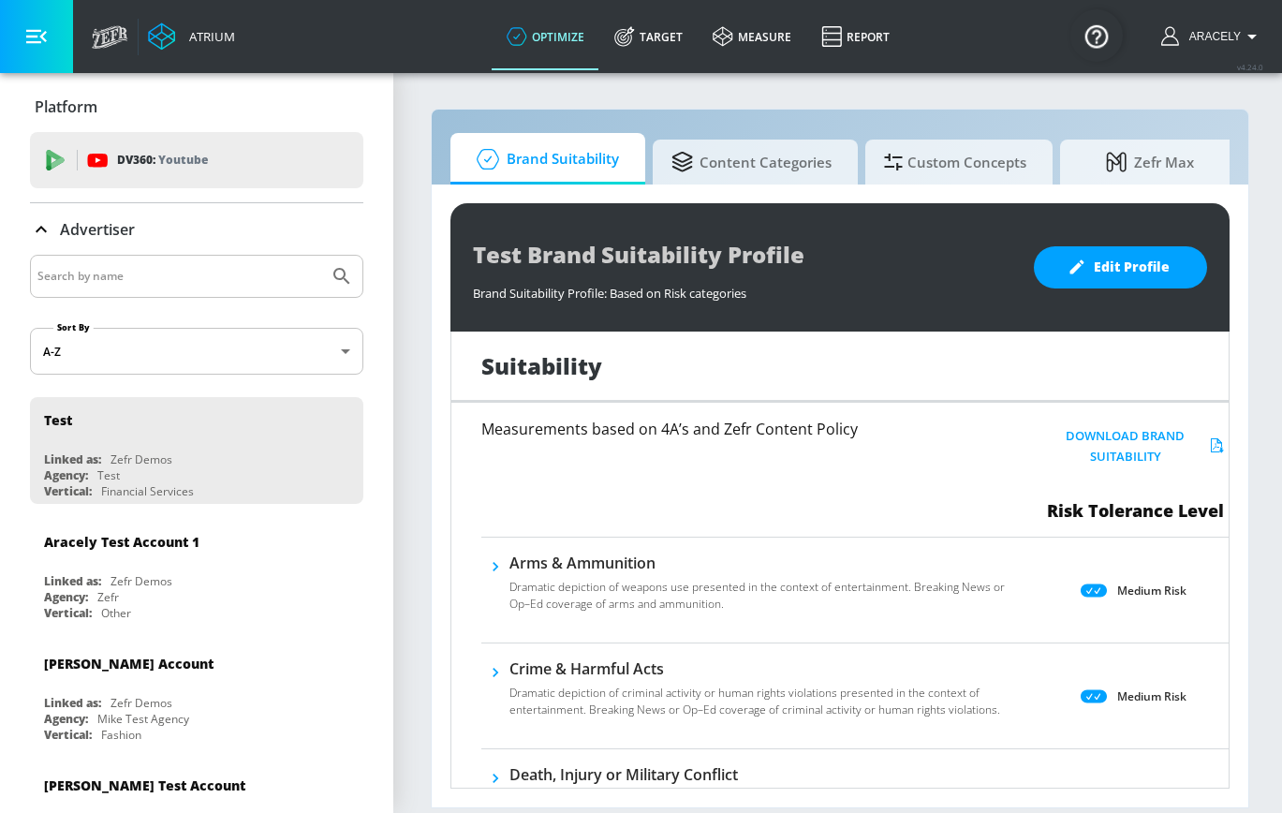
click at [46, 31] on icon "button" at bounding box center [36, 36] width 21 height 21
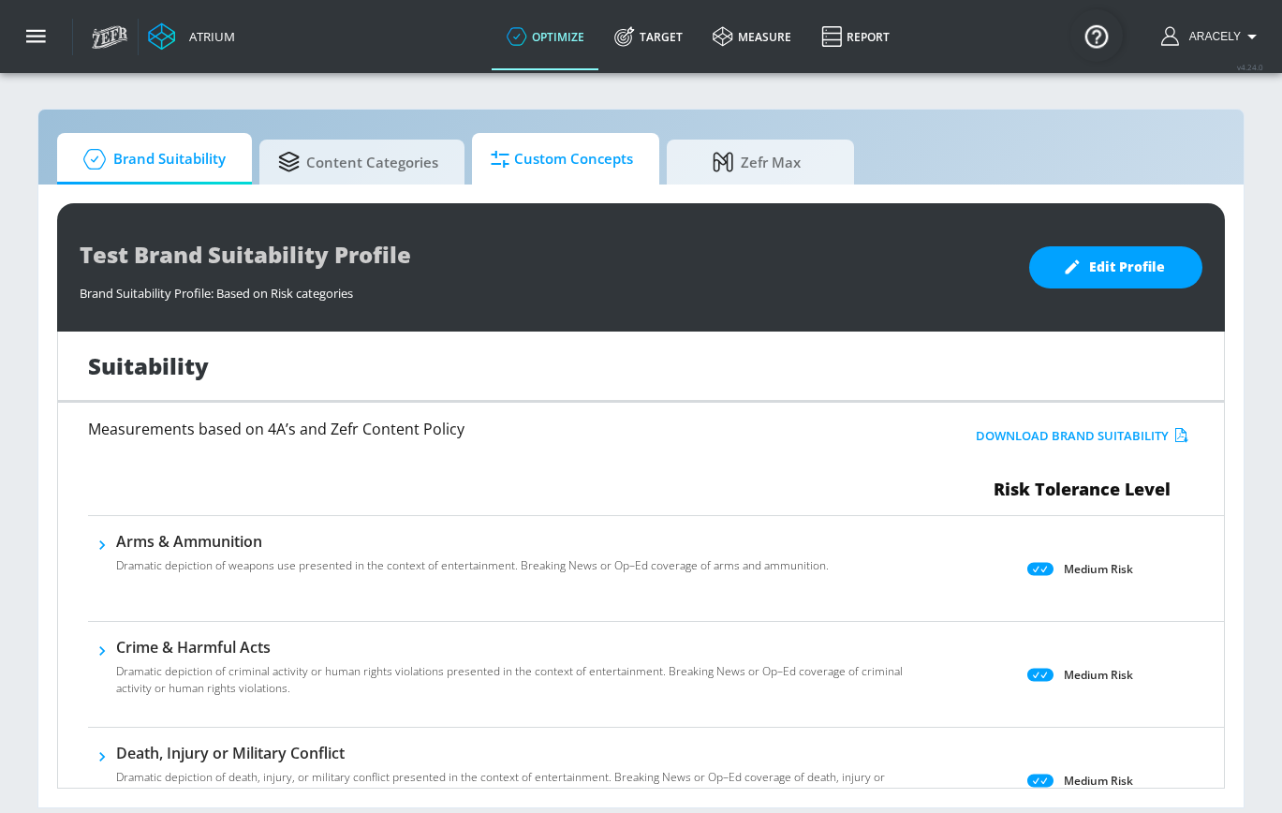
click at [553, 153] on span "Custom Concepts" at bounding box center [562, 159] width 142 height 45
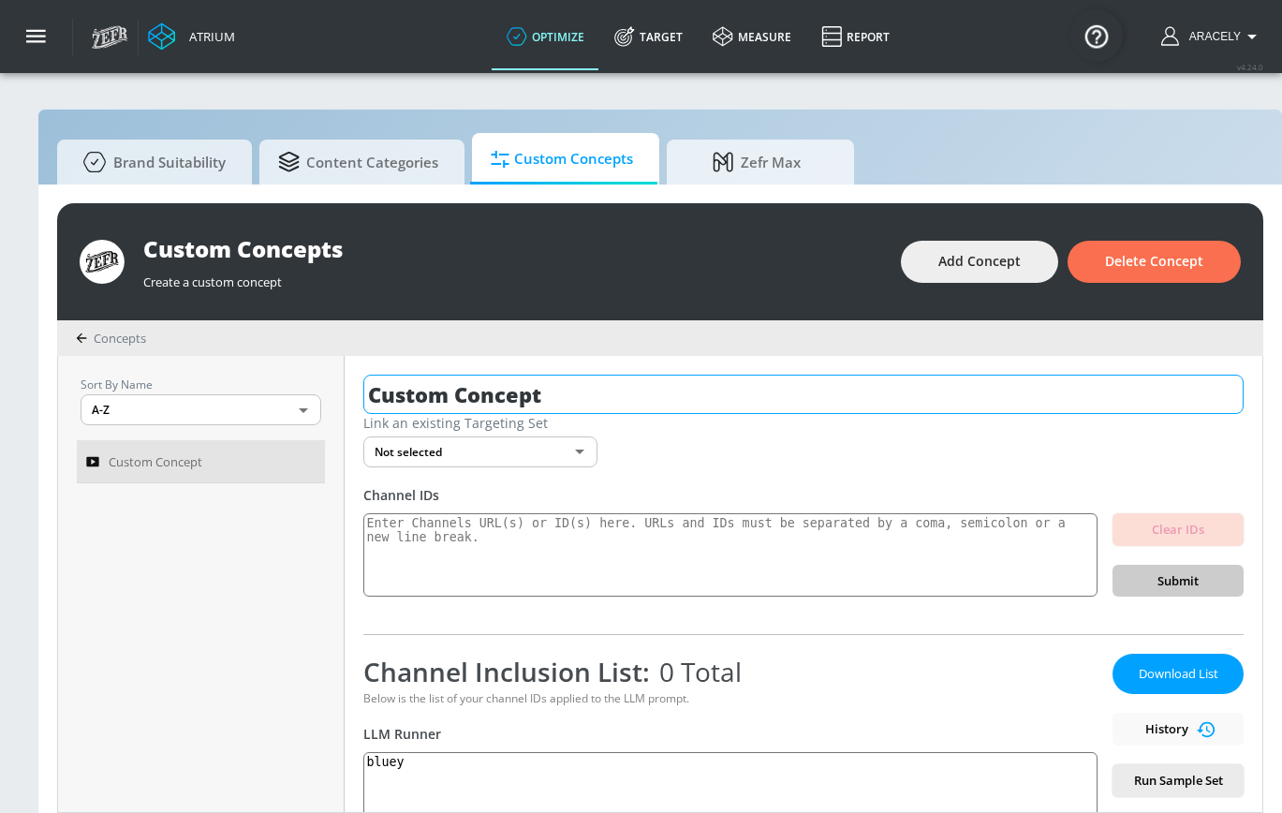
click at [523, 390] on input "Custom Concept" at bounding box center [803, 394] width 880 height 39
click at [520, 392] on input "Custom Concept" at bounding box center [803, 394] width 880 height 39
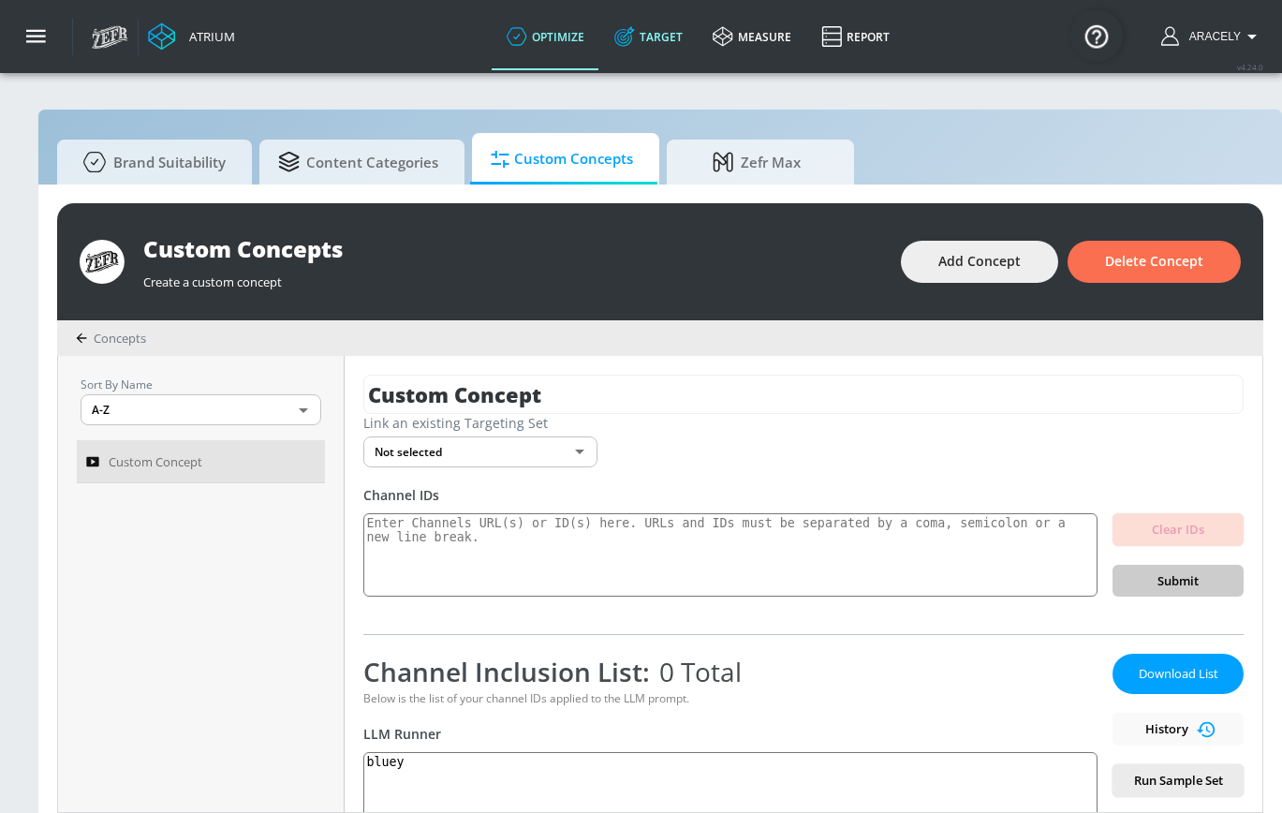
click at [664, 23] on link "Target" at bounding box center [648, 36] width 98 height 67
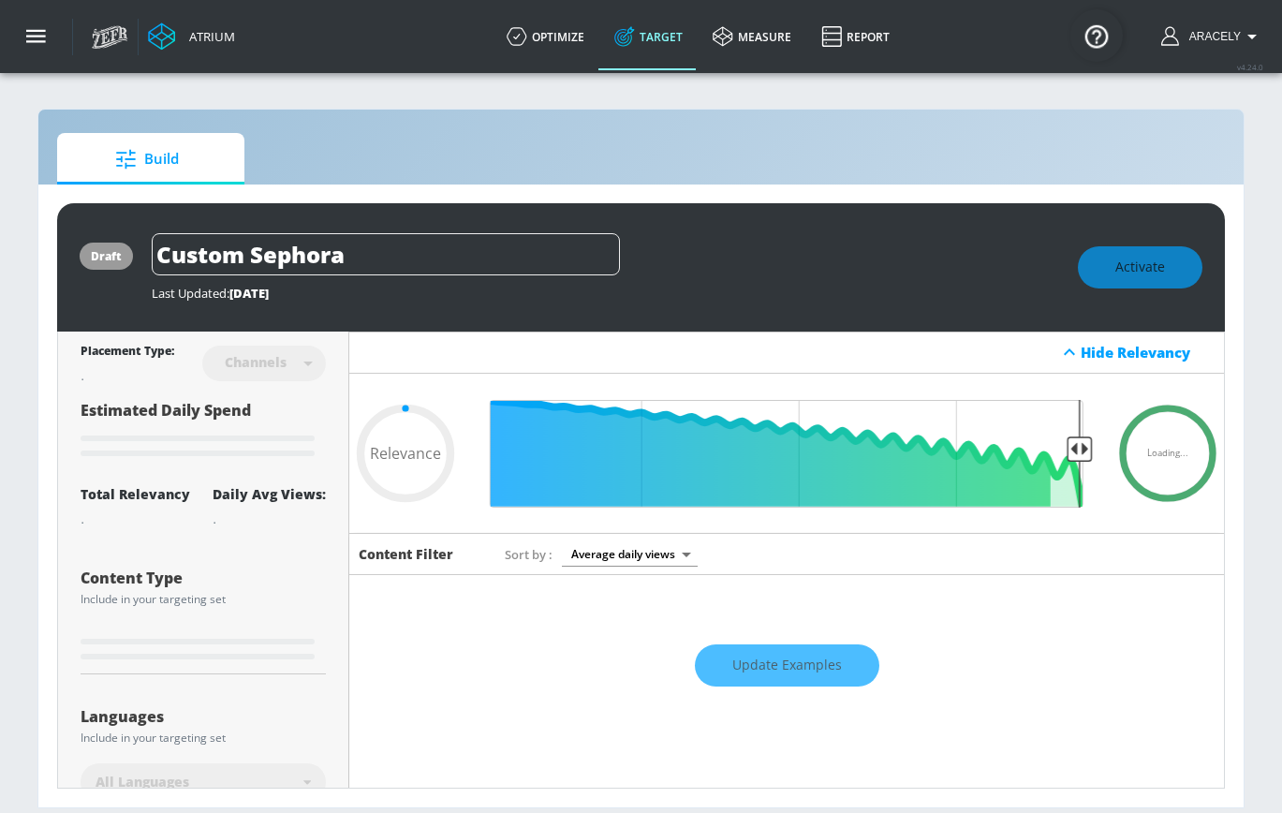
type input "0.05"
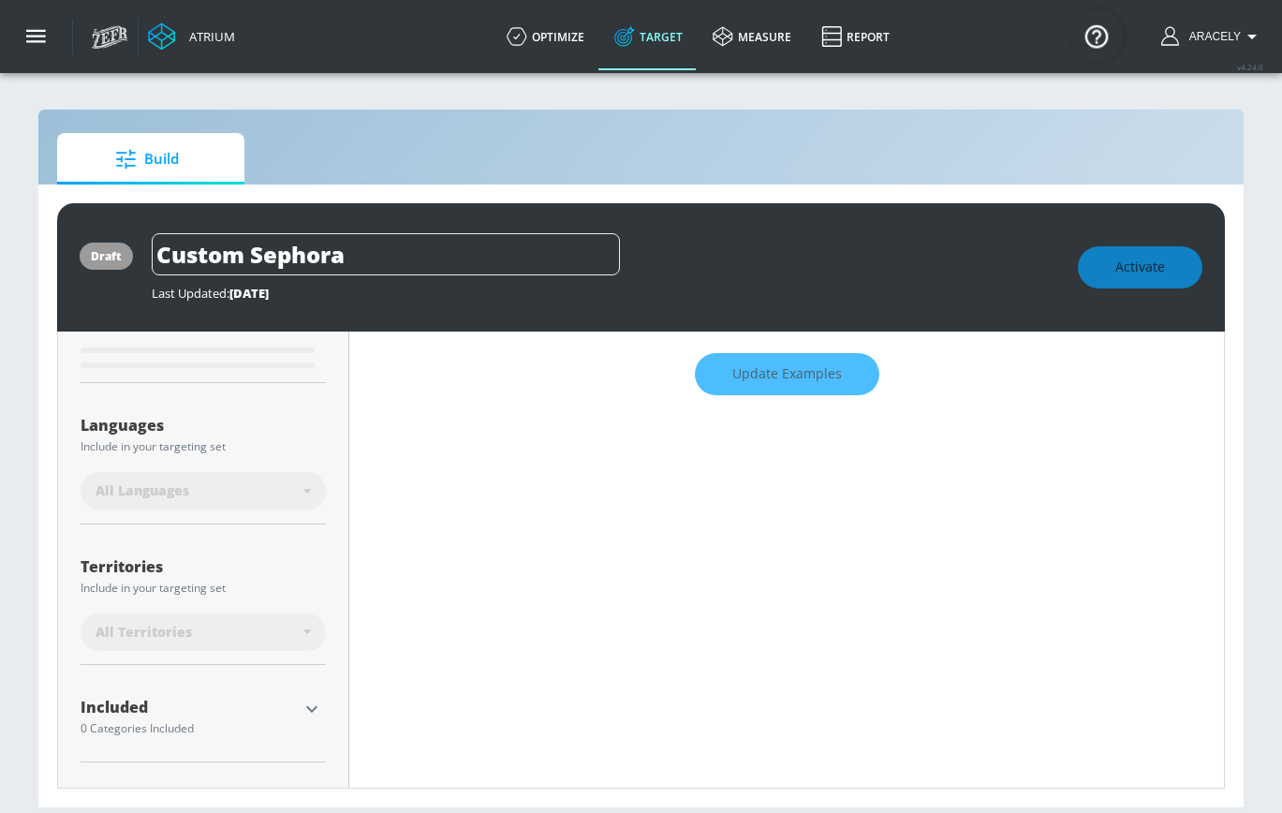
scroll to position [377, 0]
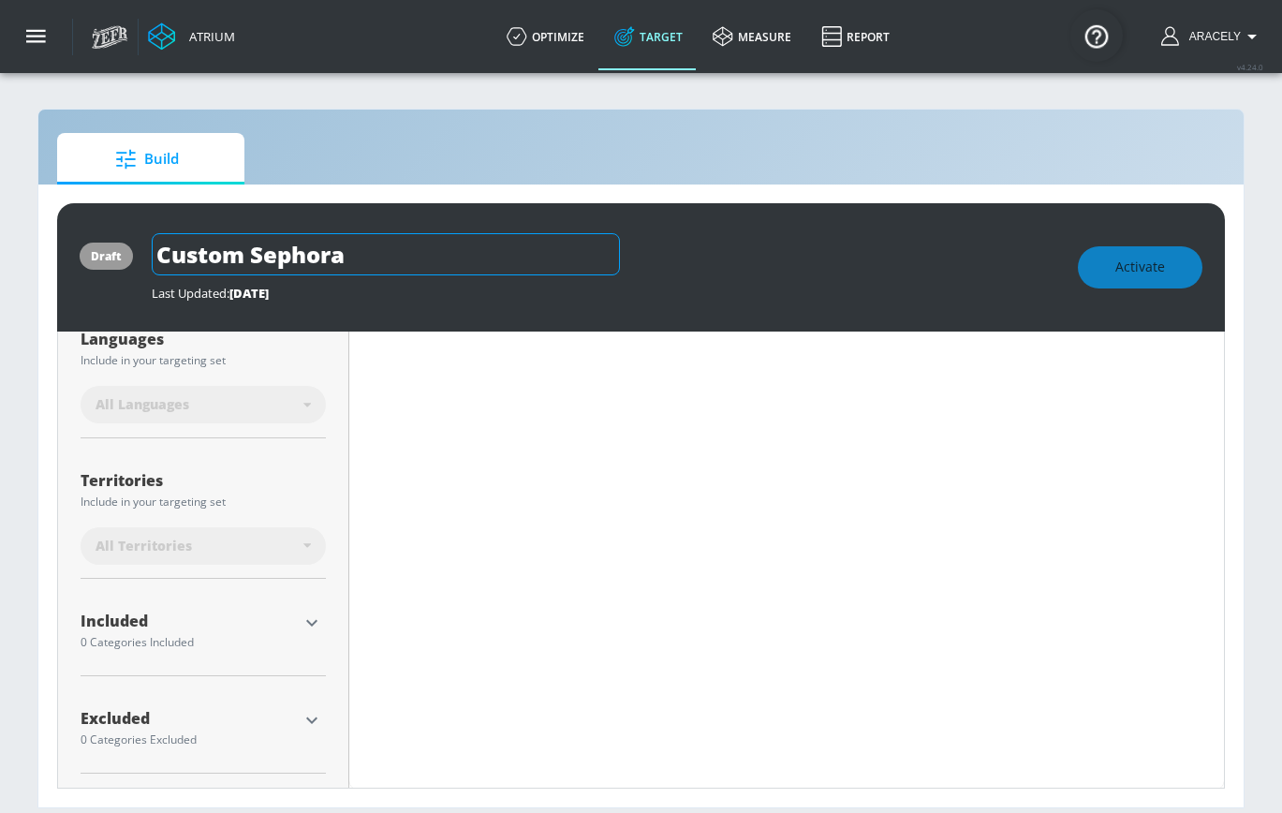
click at [295, 273] on input "Custom Sephora" at bounding box center [386, 254] width 468 height 42
type input "wo"
type input "0.05"
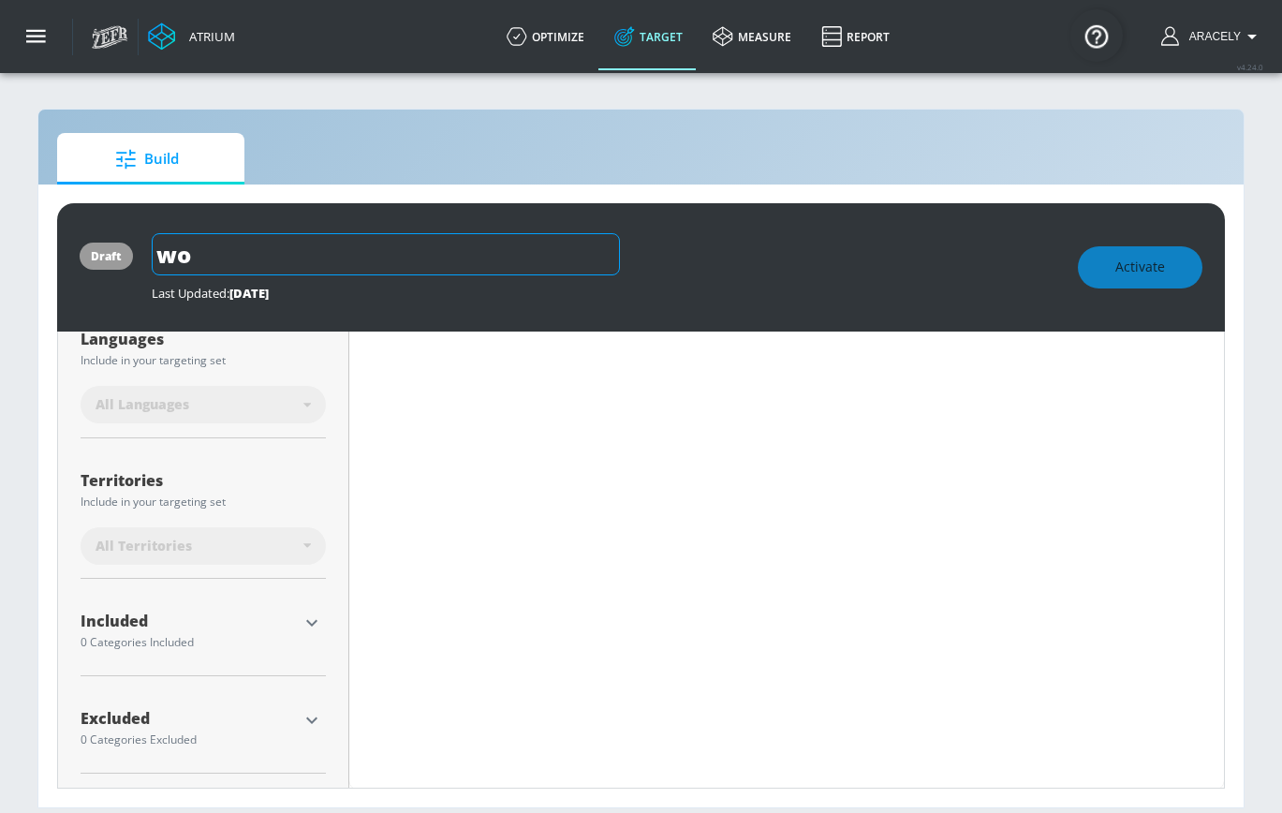
type input "wom"
type input "0.05"
type input "wome"
type input "0.05"
type input "women"
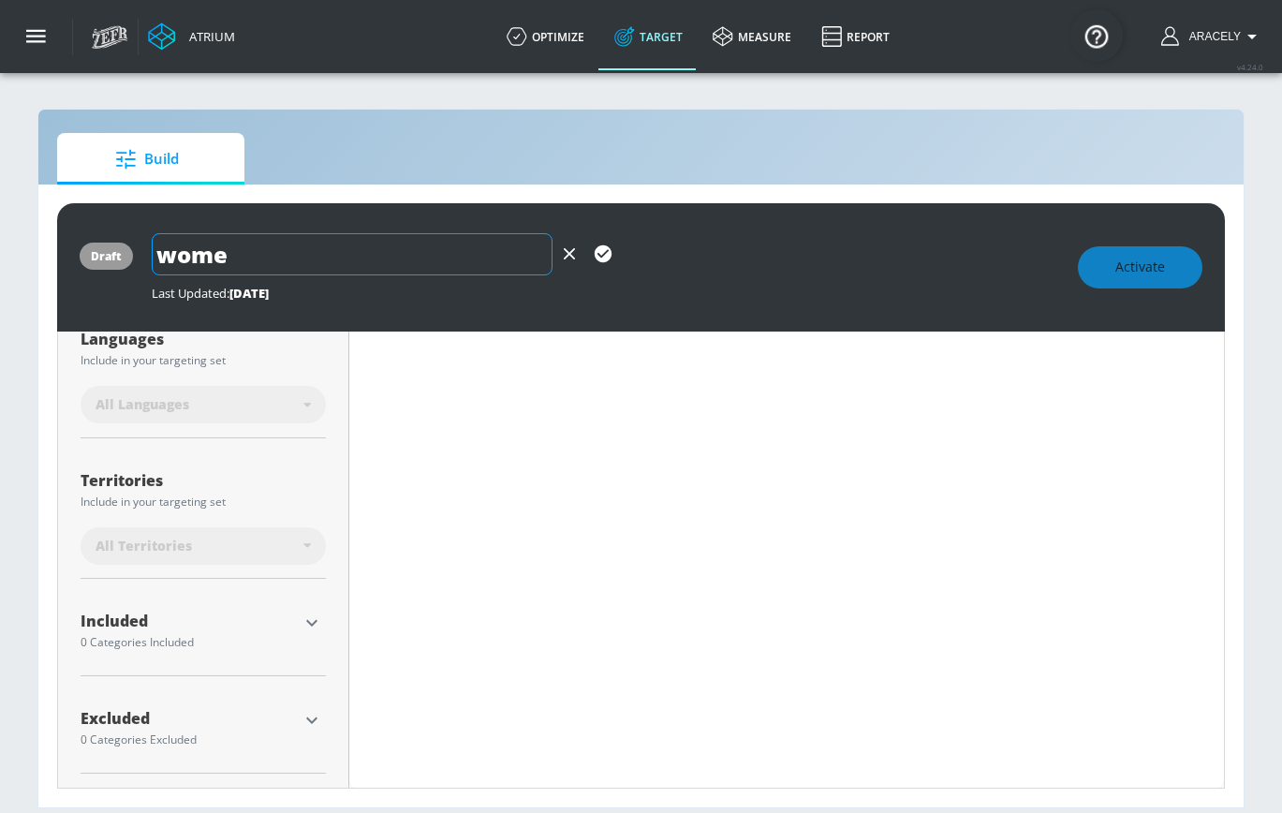
type input "0.05"
type input "wome"
type input "0.05"
type input "women"
type input "0.05"
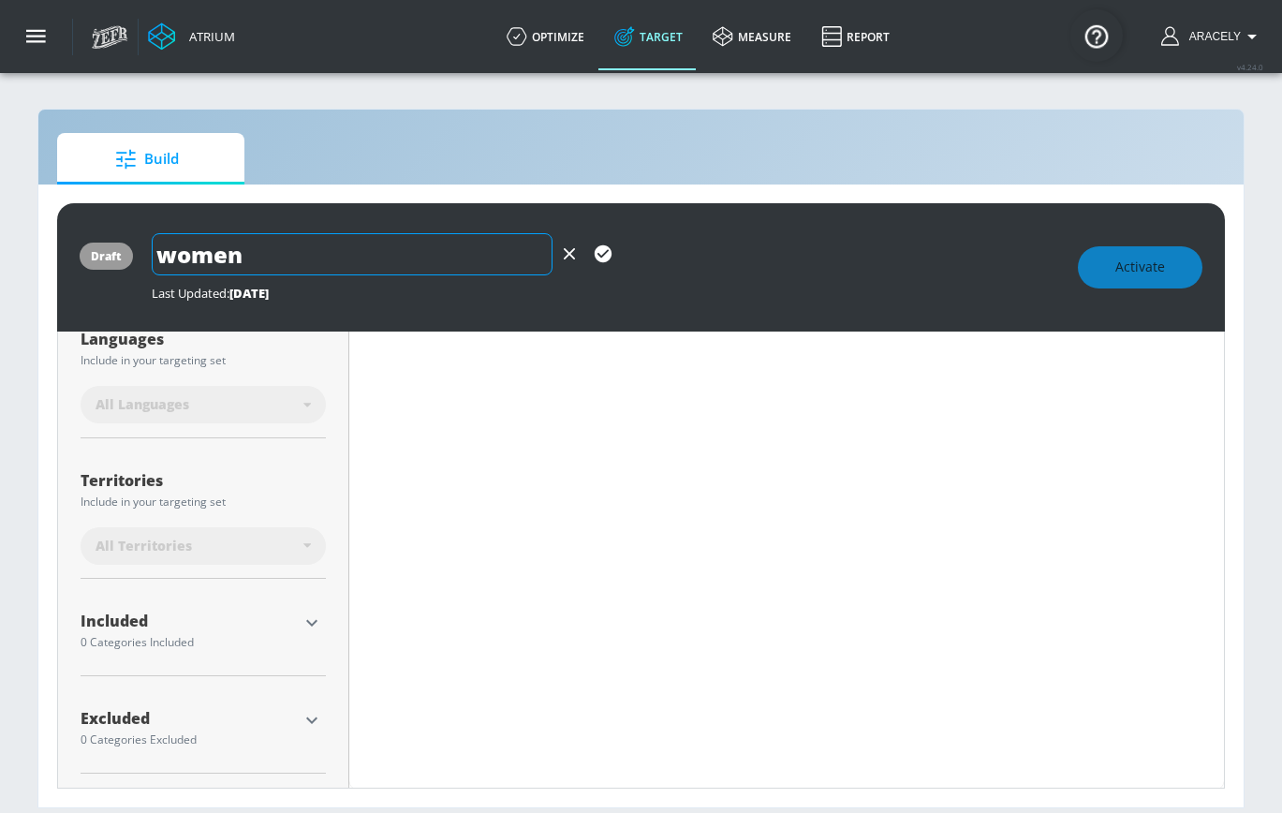
type input "womens"
type input "0.05"
type input "womens"
click at [619, 252] on div "womens" at bounding box center [605, 254] width 907 height 42
click at [607, 252] on icon "button" at bounding box center [603, 253] width 17 height 17
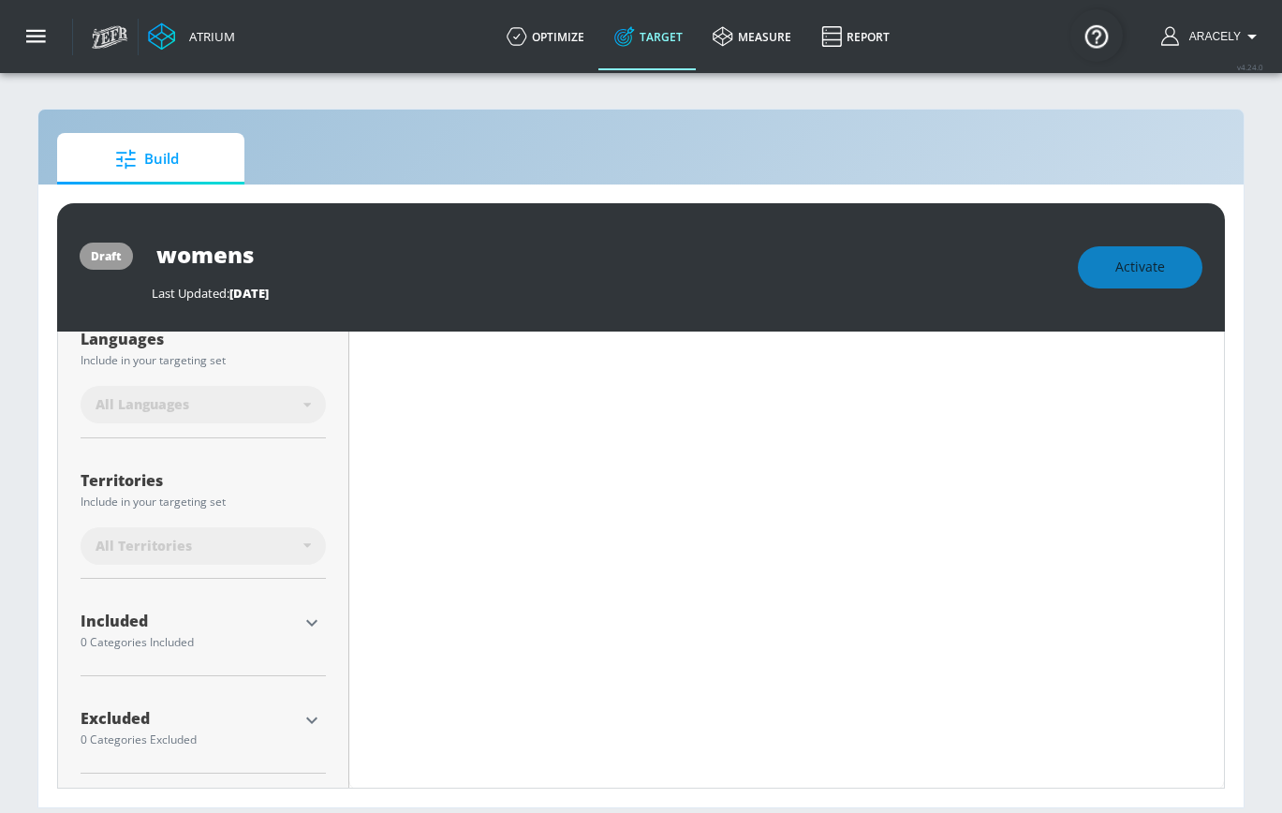
type input "0.05"
click at [303, 614] on icon "button" at bounding box center [312, 622] width 22 height 22
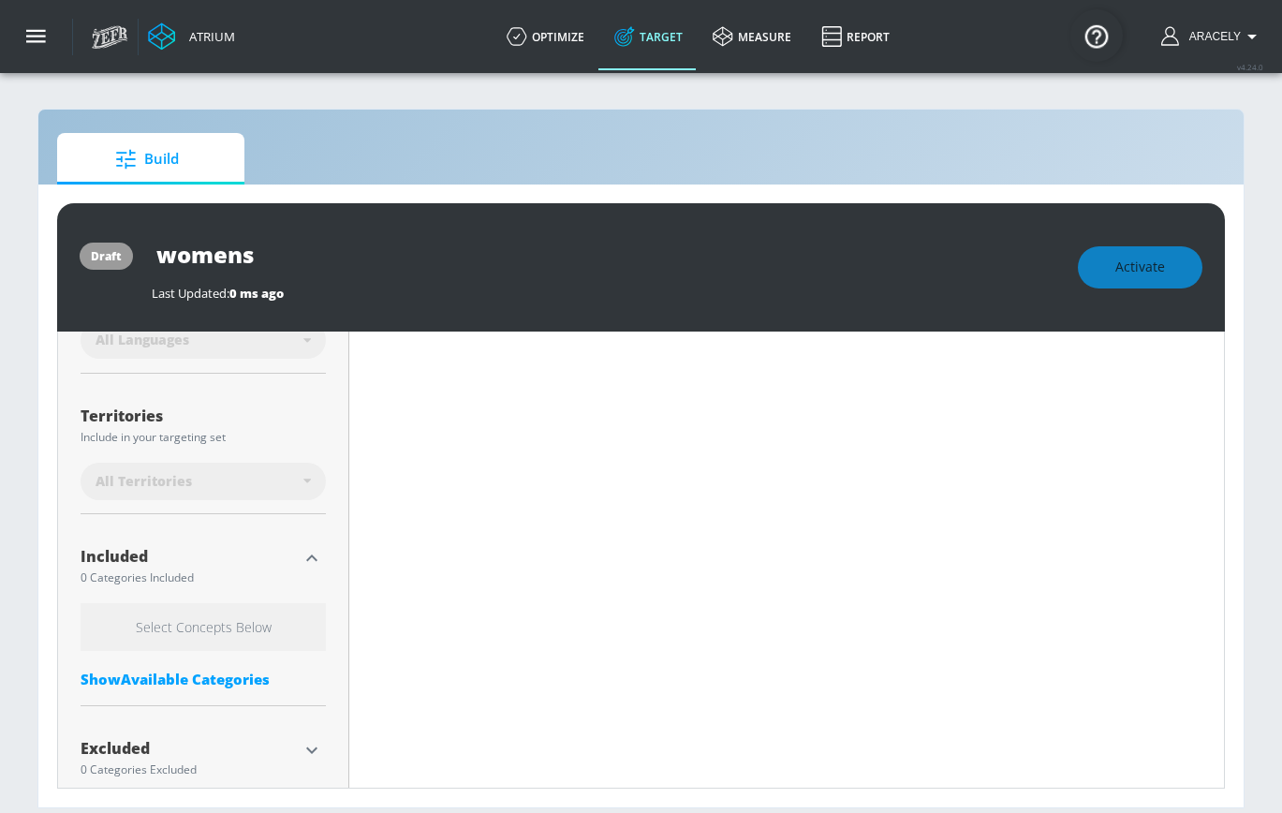
scroll to position [473, 0]
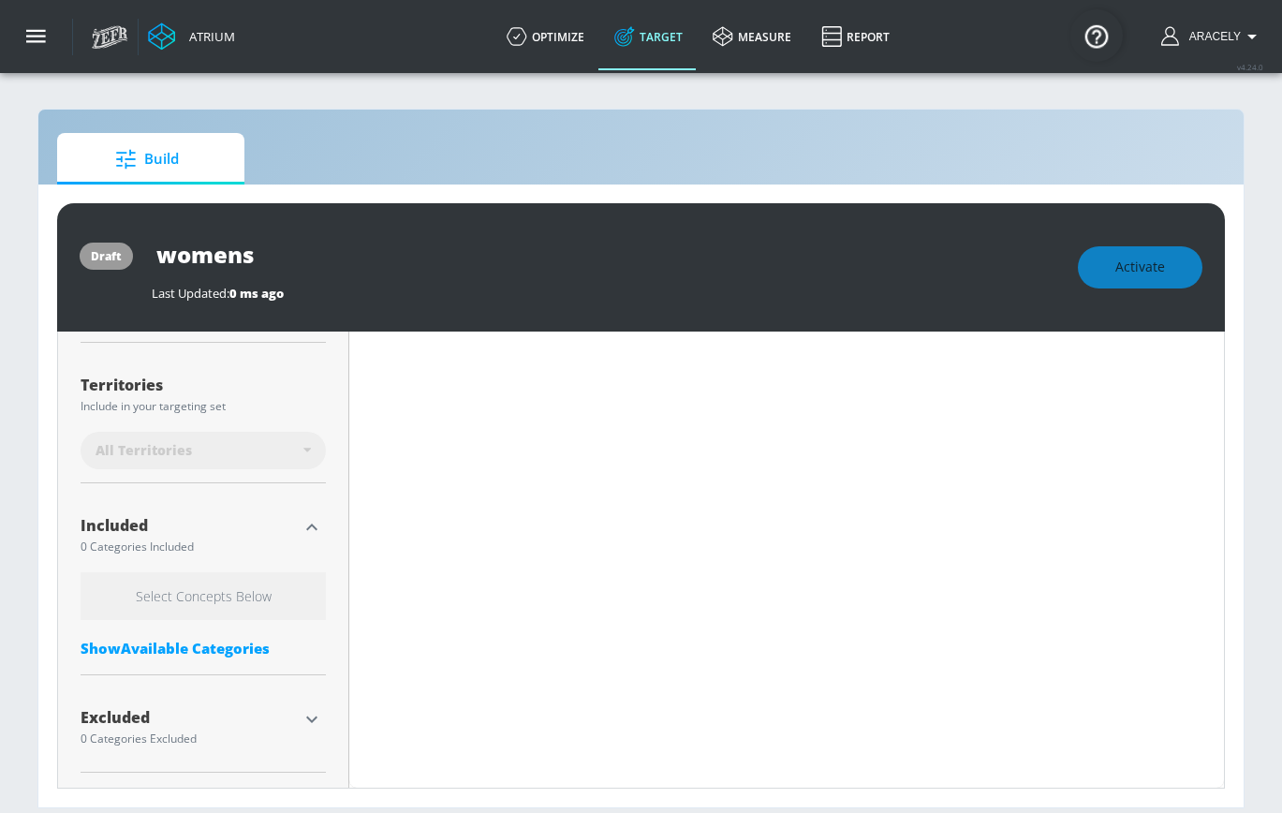
click at [217, 647] on div "Show Available Categories" at bounding box center [203, 648] width 245 height 19
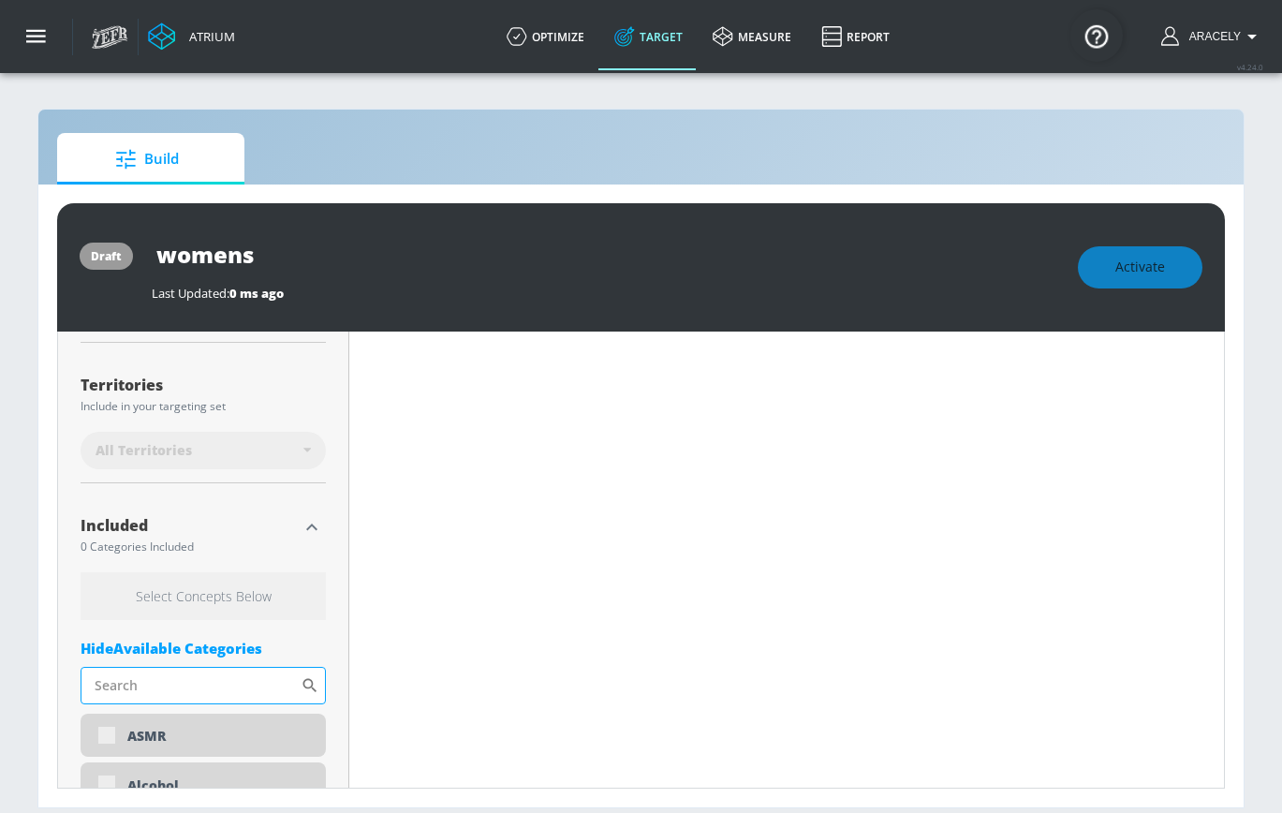
click at [203, 690] on input "Sort By" at bounding box center [191, 685] width 220 height 37
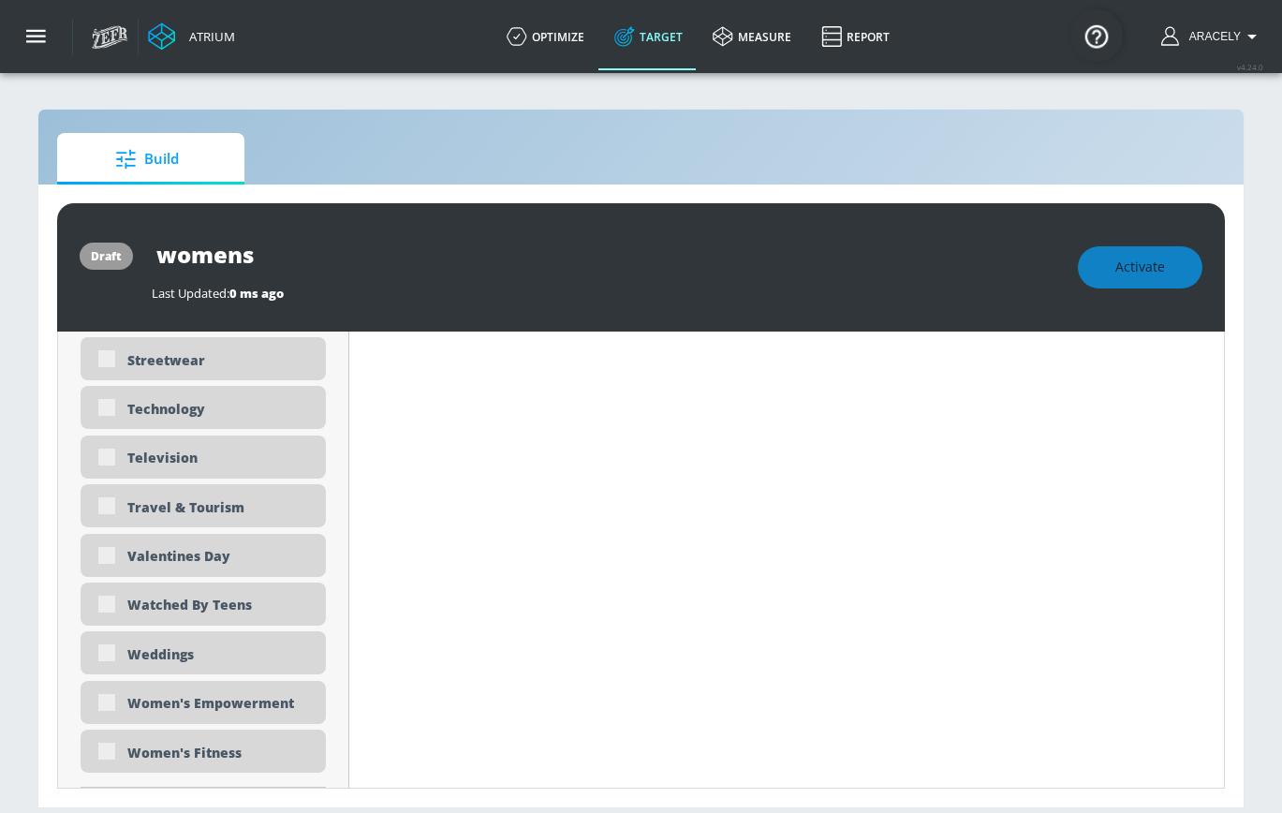
scroll to position [5868, 0]
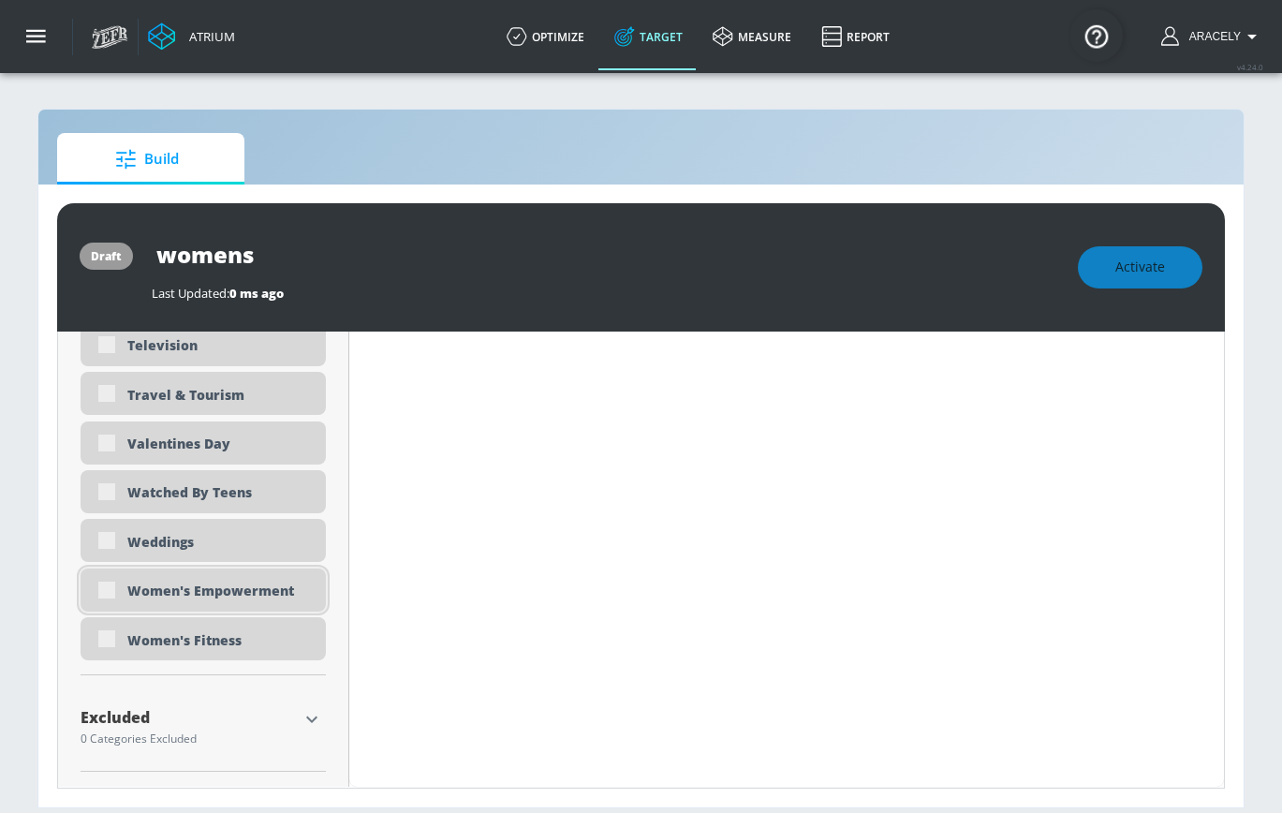
type input "womens"
click at [129, 594] on div "Women's Empowerment" at bounding box center [219, 591] width 184 height 18
click at [262, 605] on div "Women's Empowerment" at bounding box center [203, 589] width 245 height 43
click at [97, 600] on div "Women's Empowerment" at bounding box center [203, 589] width 245 height 43
click at [109, 591] on div "Women's Empowerment" at bounding box center [203, 589] width 245 height 43
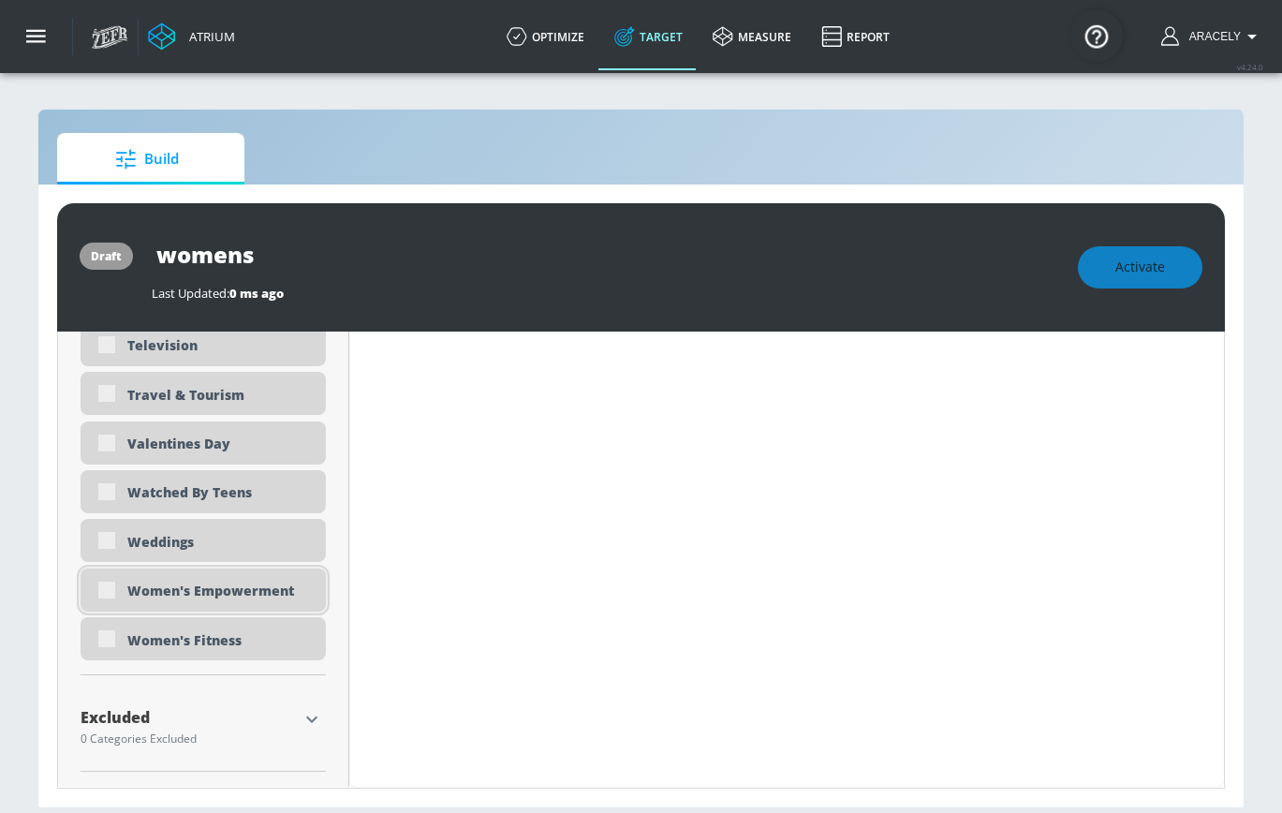
click at [127, 592] on div "Women's Empowerment" at bounding box center [219, 591] width 184 height 18
click at [1119, 267] on div "Activate" at bounding box center [1140, 267] width 125 height 42
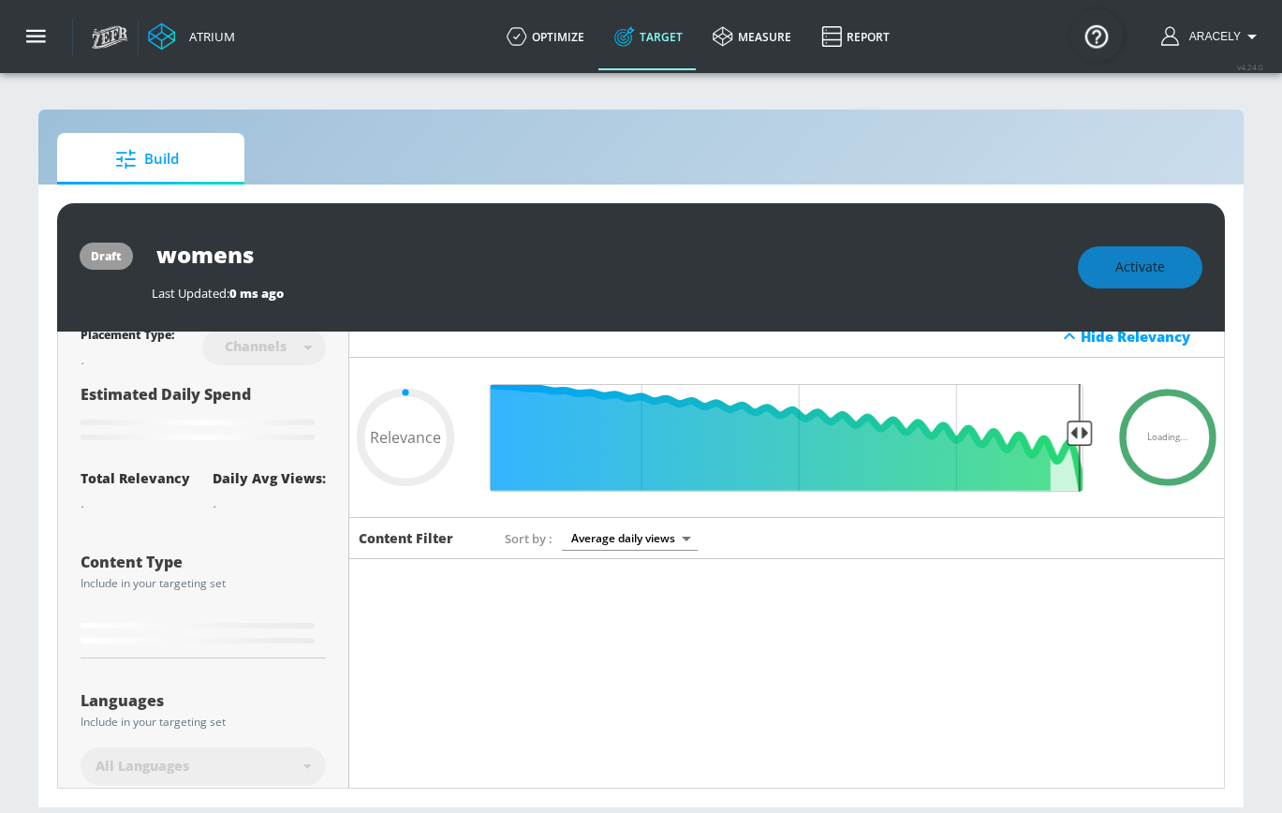
scroll to position [0, 0]
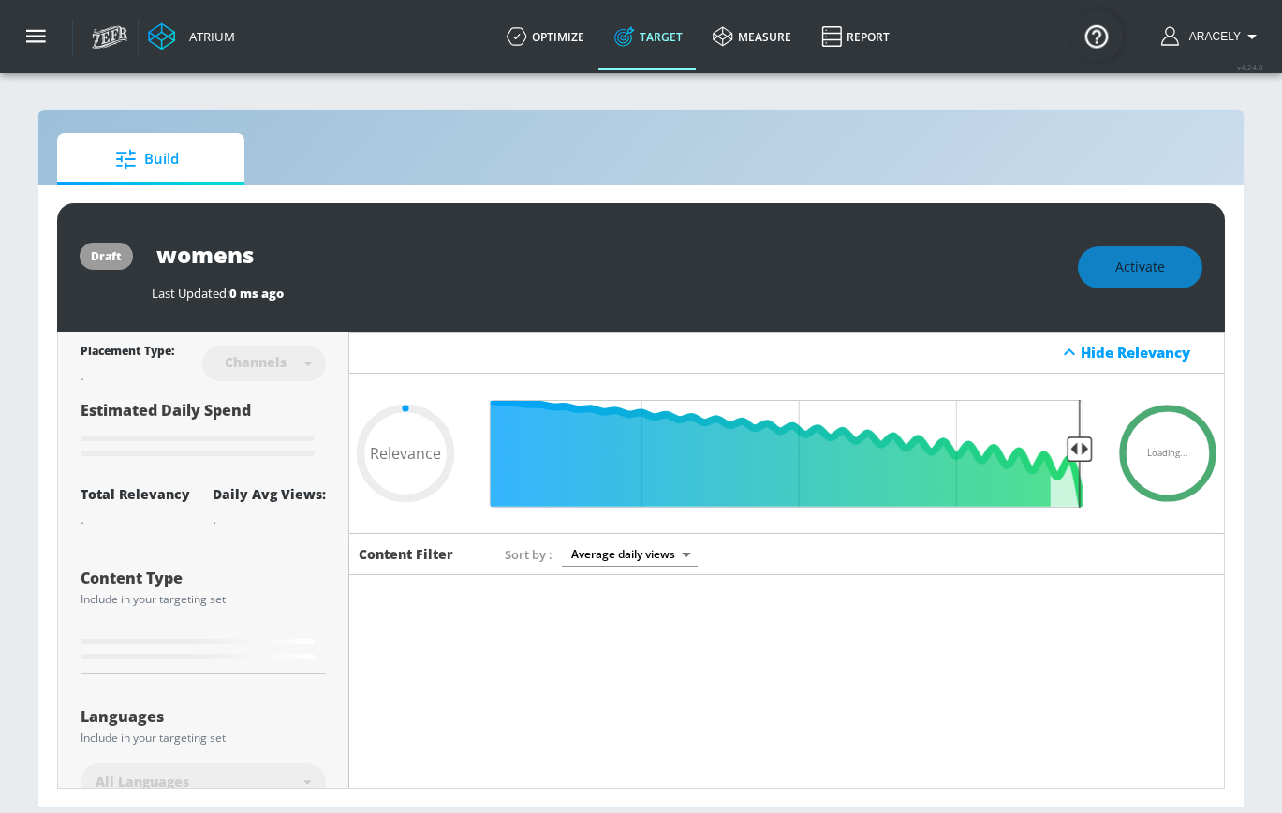
type input "0.6"
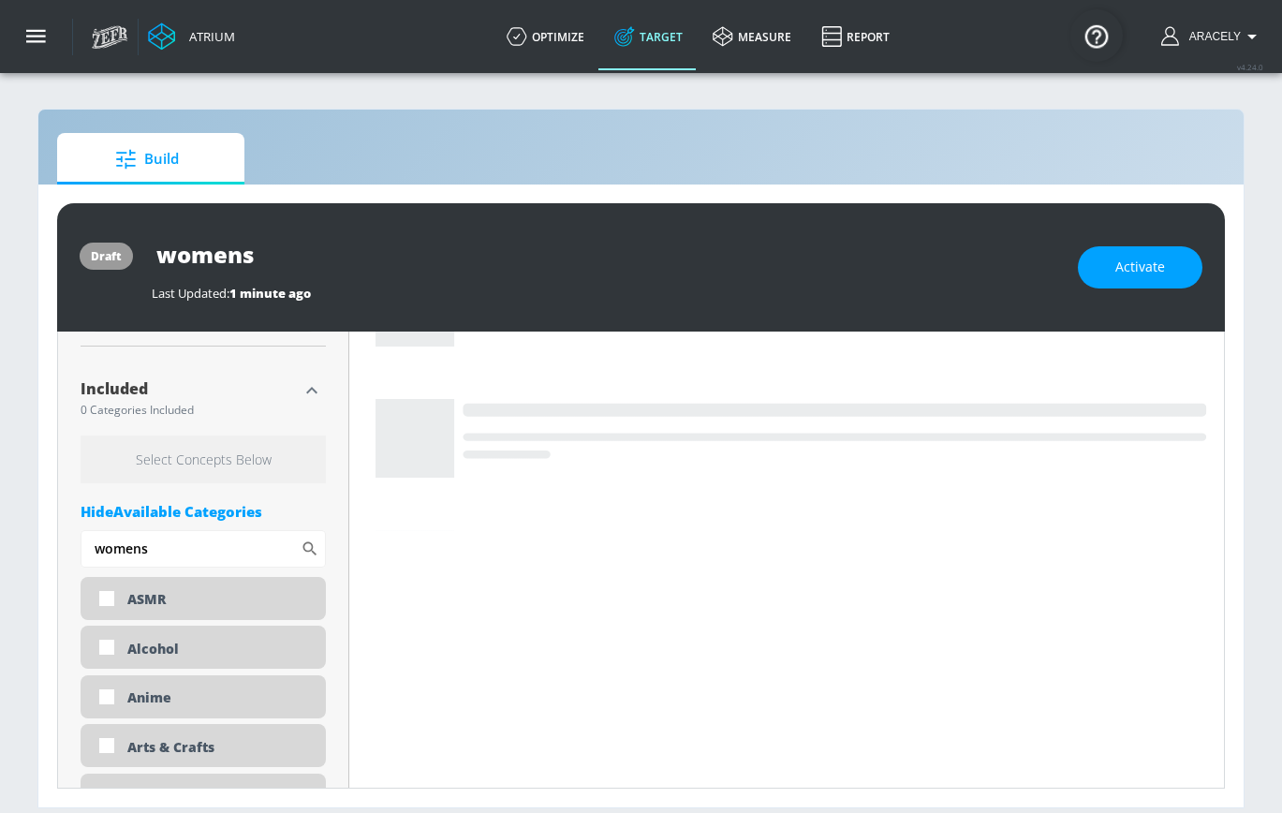
scroll to position [685, 0]
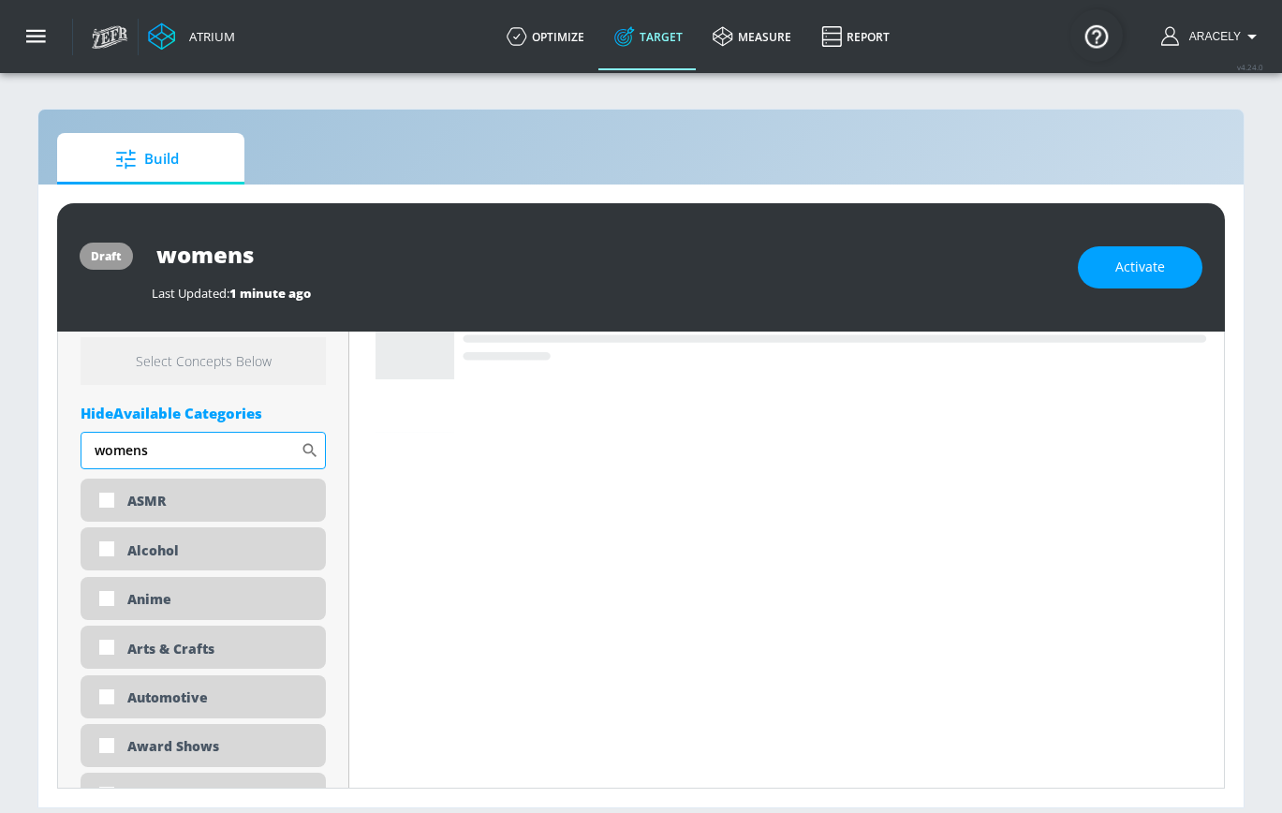
click at [195, 463] on input "womens" at bounding box center [191, 450] width 220 height 37
click at [312, 449] on icon at bounding box center [310, 450] width 14 height 14
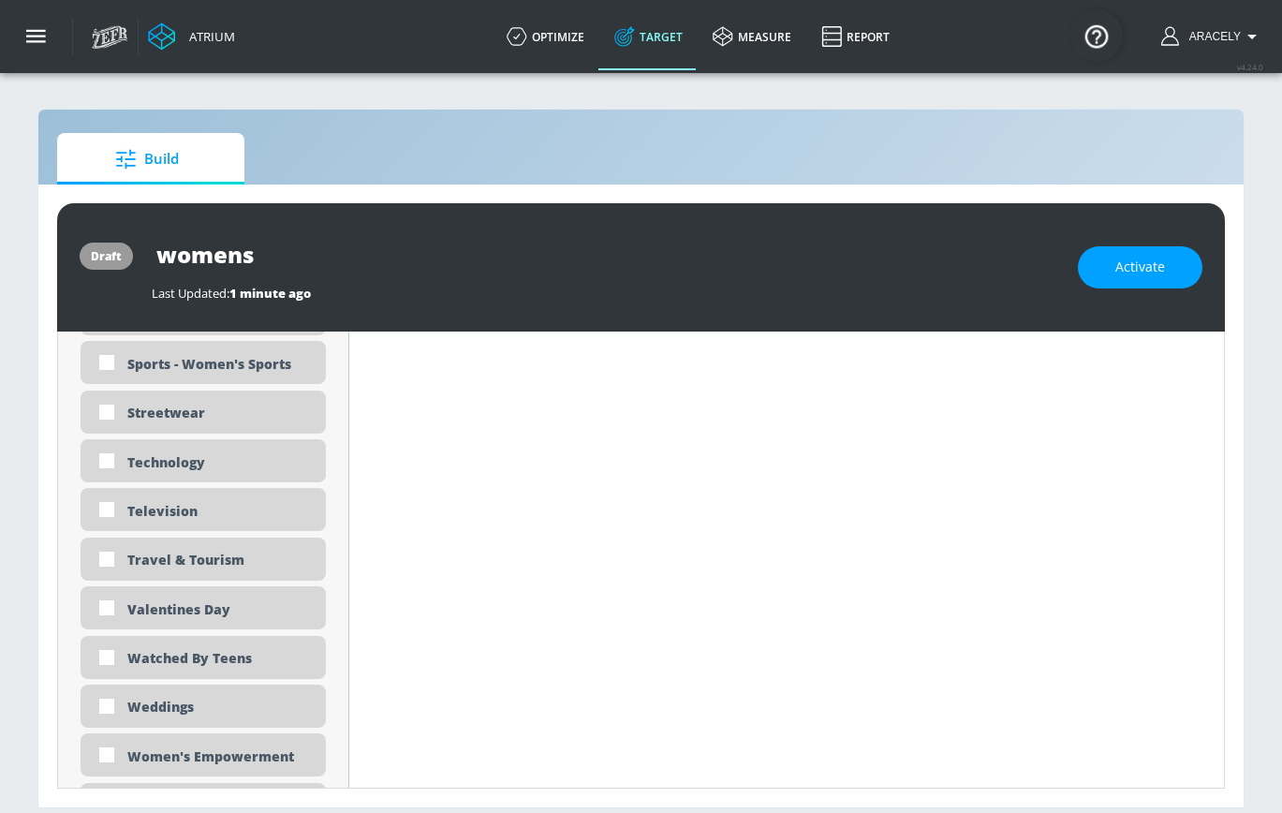
scroll to position [5797, 0]
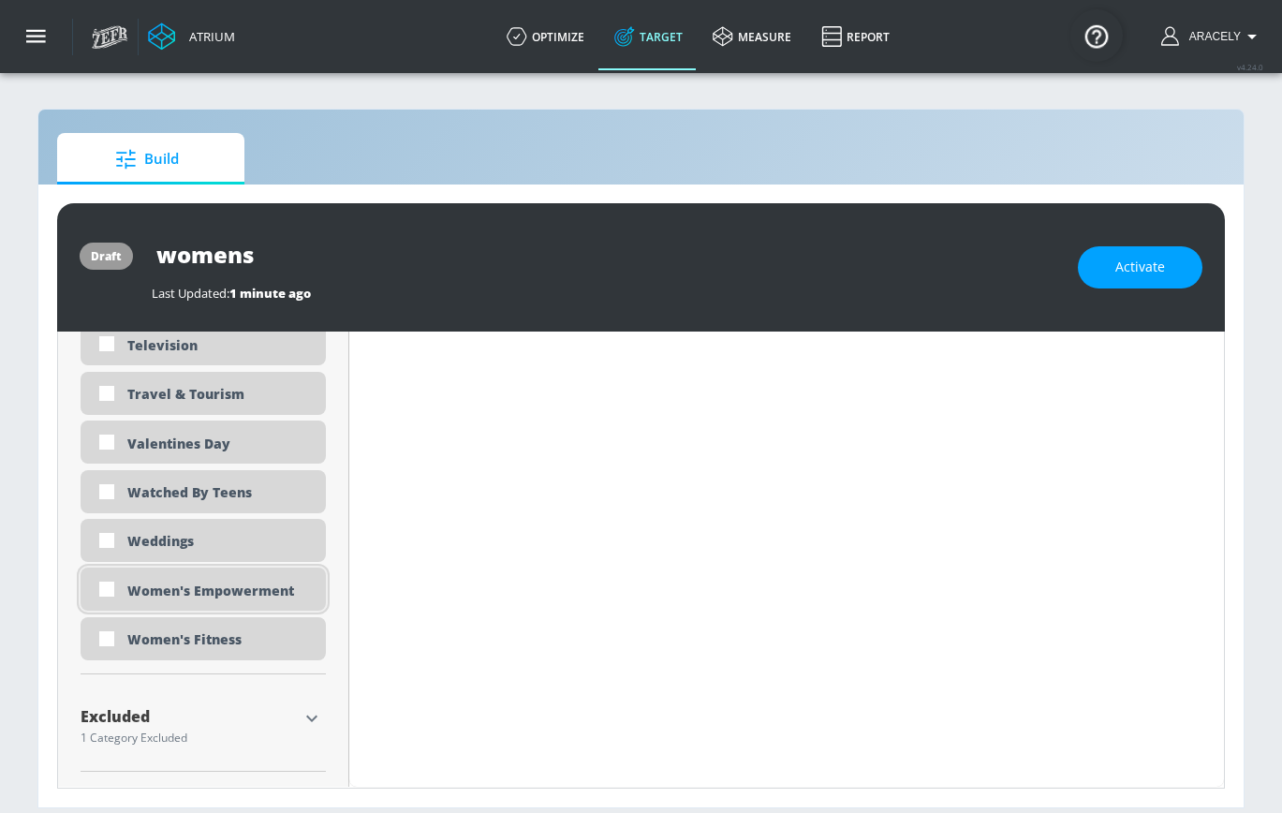
click at [212, 588] on div "Women's Empowerment" at bounding box center [219, 591] width 184 height 18
checkbox input "true"
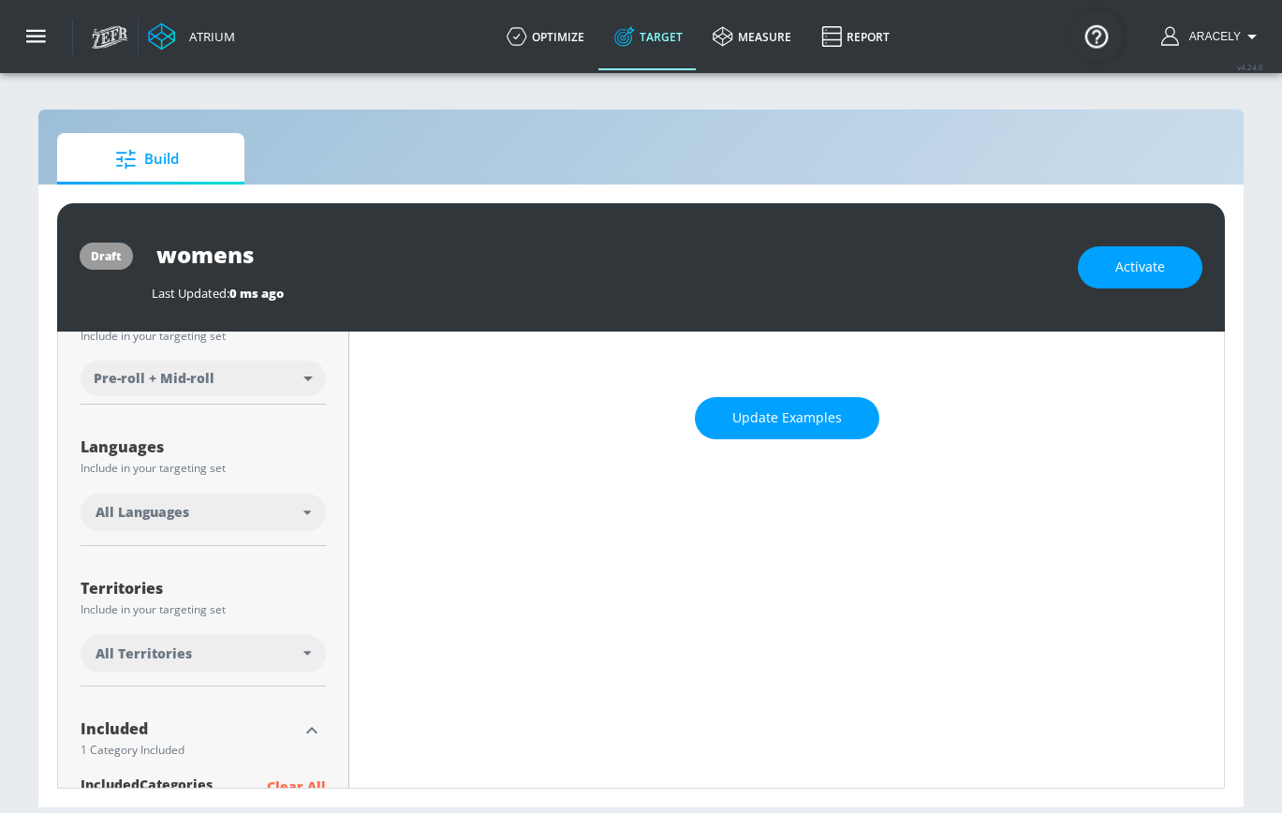
scroll to position [0, 0]
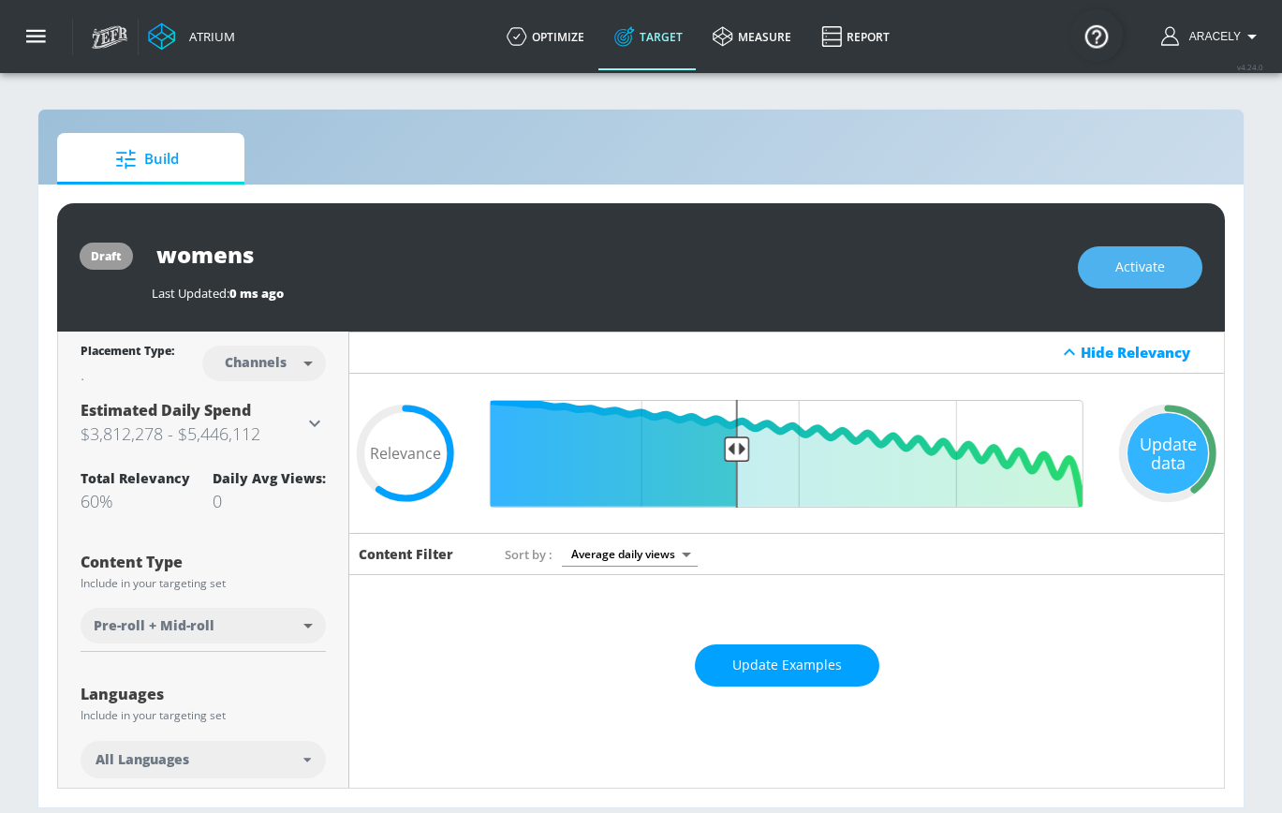
click at [1110, 267] on button "Activate" at bounding box center [1140, 267] width 125 height 42
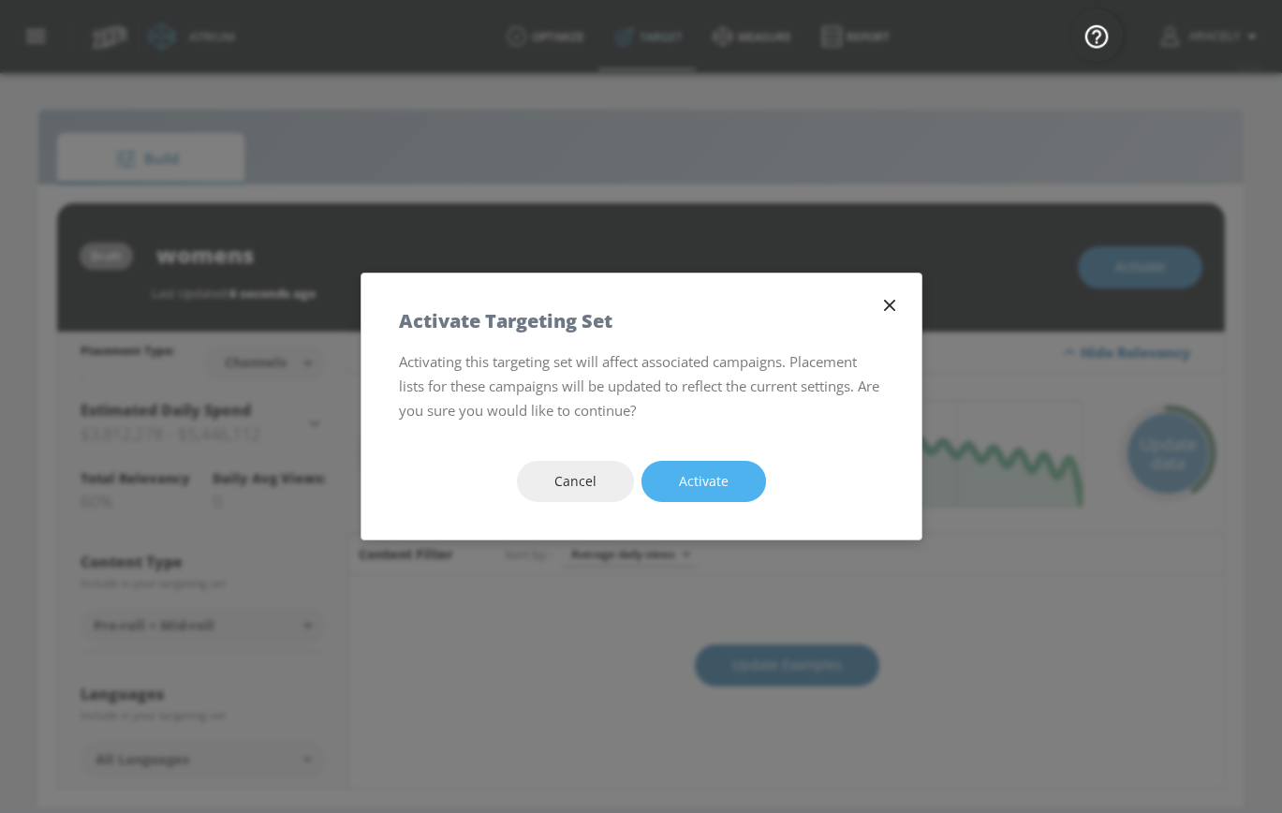
click at [733, 479] on button "Activate" at bounding box center [703, 482] width 125 height 42
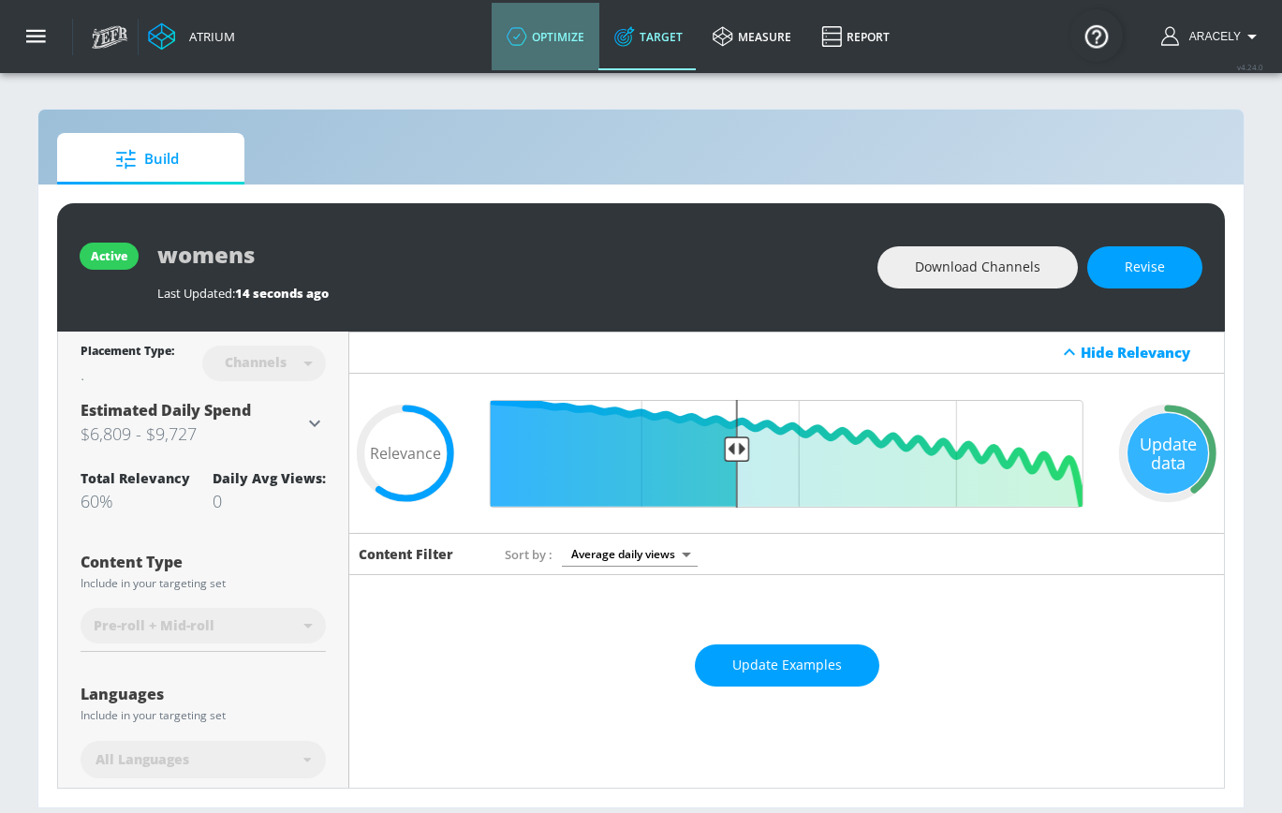
click at [523, 42] on icon at bounding box center [517, 36] width 21 height 21
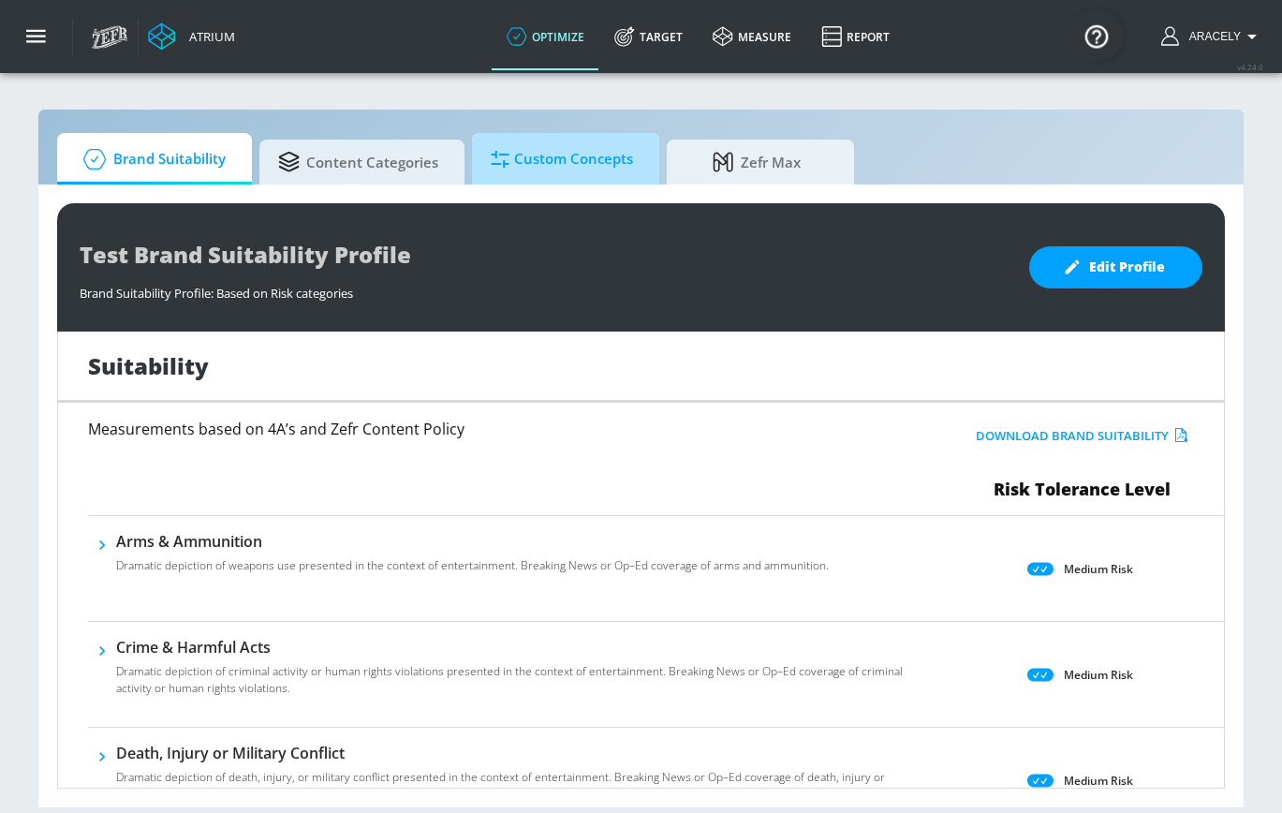
click at [539, 169] on span "Custom Concepts" at bounding box center [562, 159] width 142 height 45
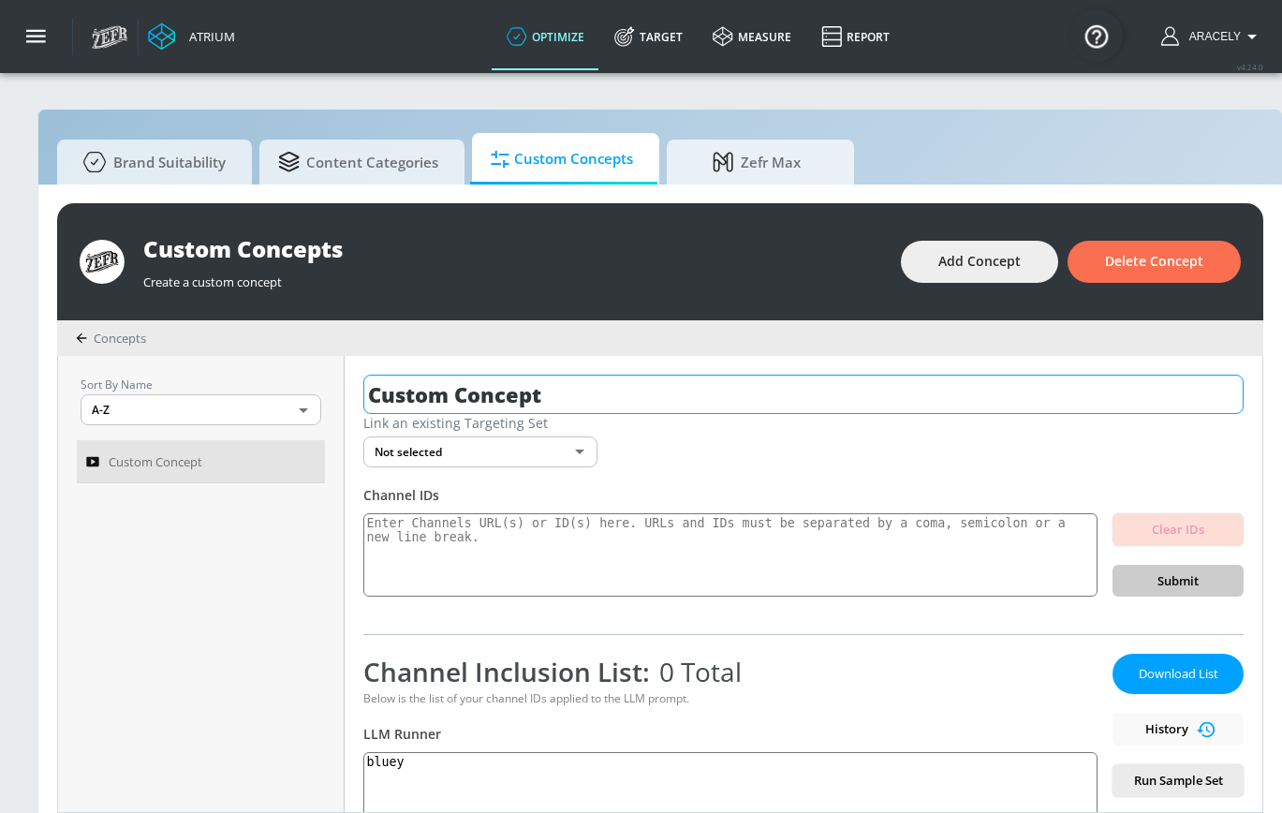
click at [493, 379] on input "Custom Concept" at bounding box center [803, 394] width 880 height 39
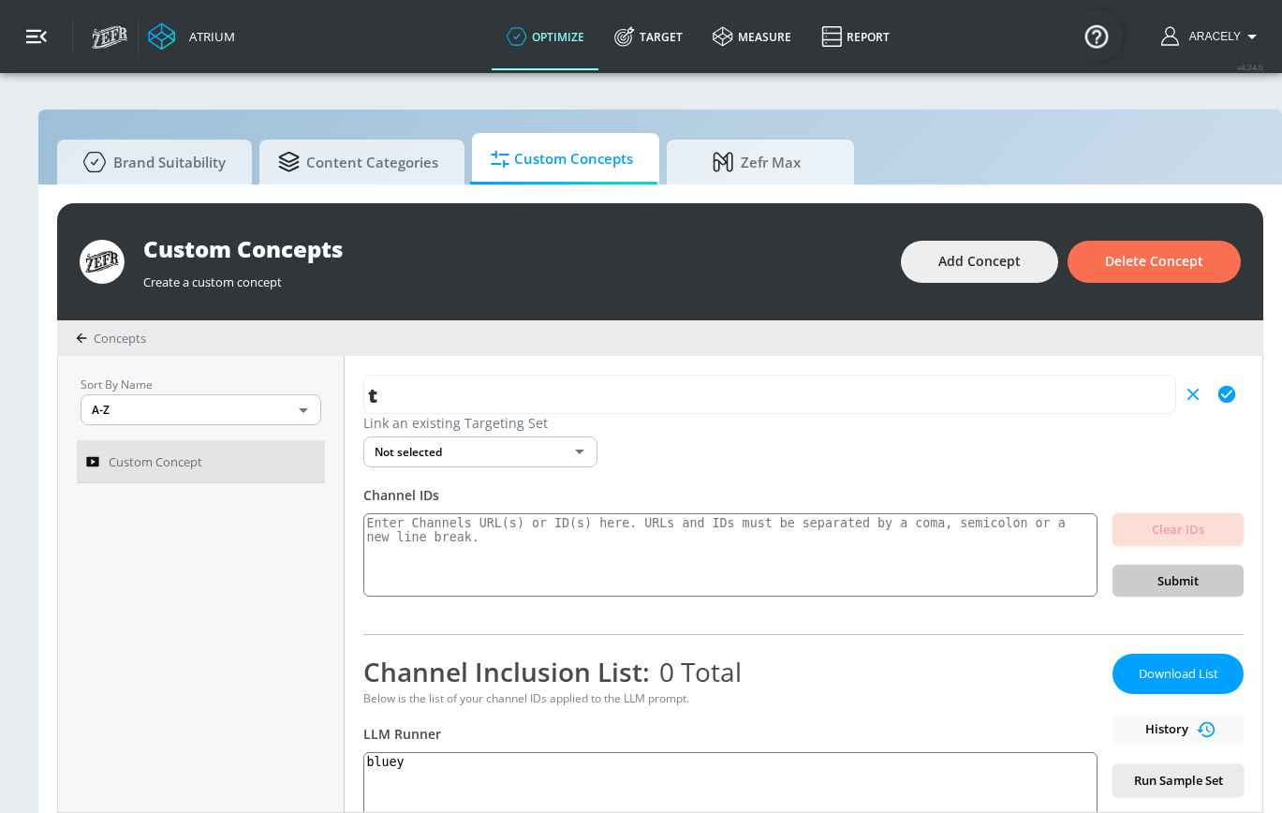
type input "t"
click at [49, 43] on button "button" at bounding box center [36, 36] width 73 height 73
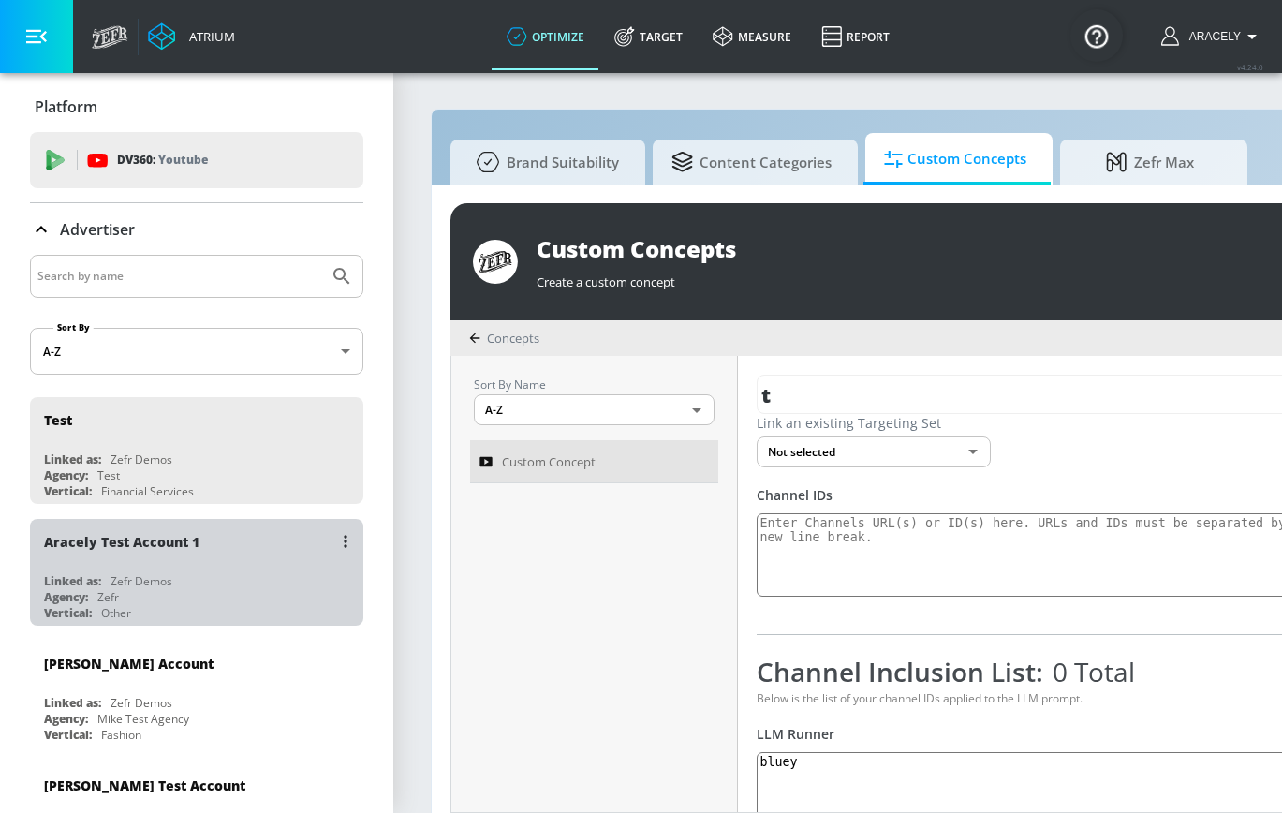
click at [170, 573] on div "Zefr Demos" at bounding box center [141, 581] width 62 height 16
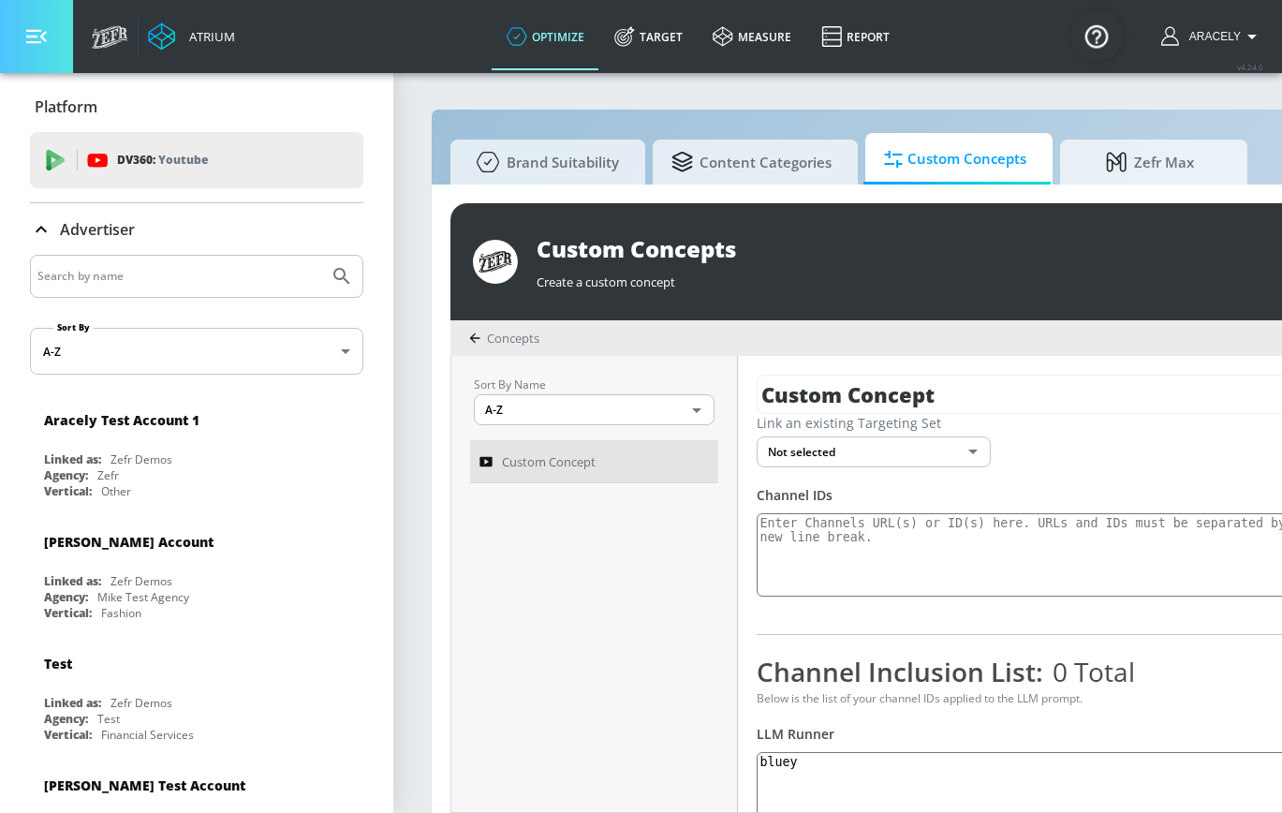
click at [35, 38] on icon "button" at bounding box center [36, 36] width 21 height 21
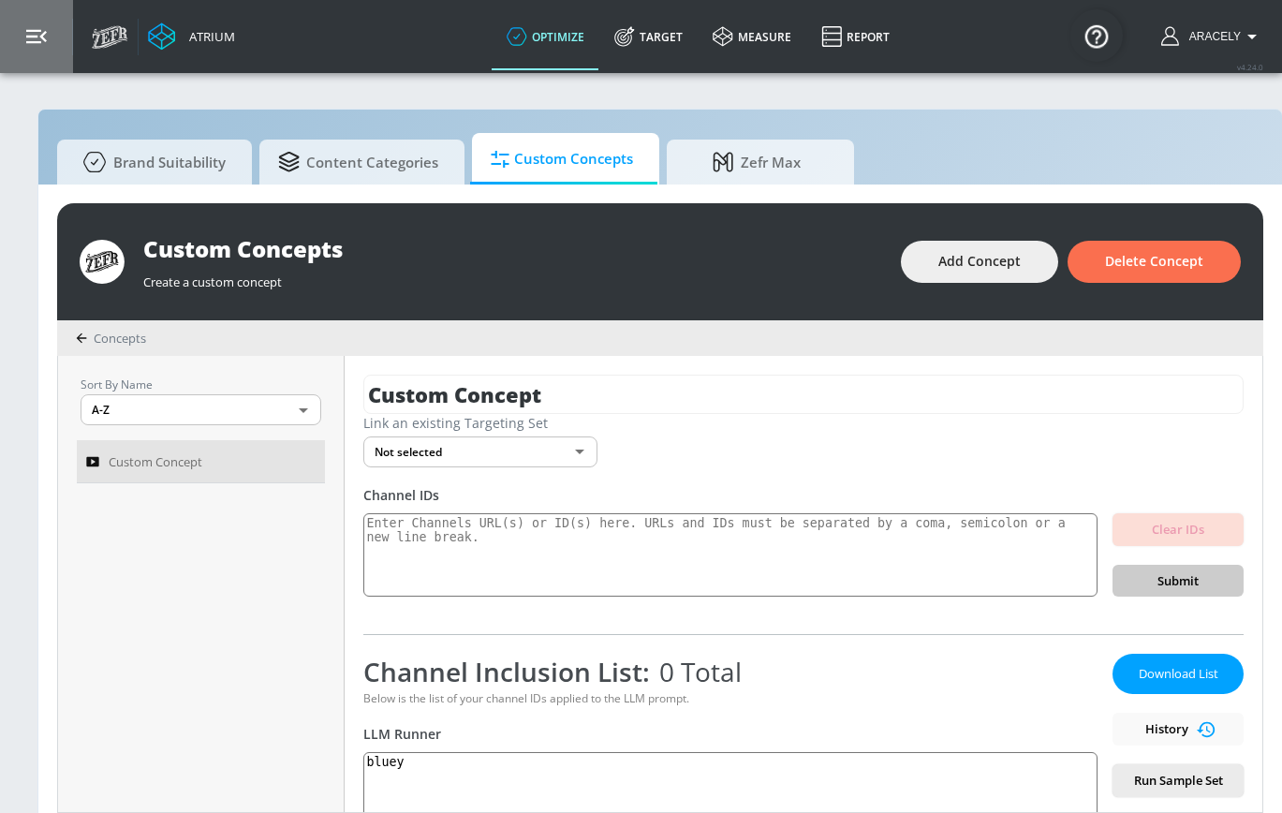
click at [52, 32] on button "button" at bounding box center [36, 36] width 73 height 73
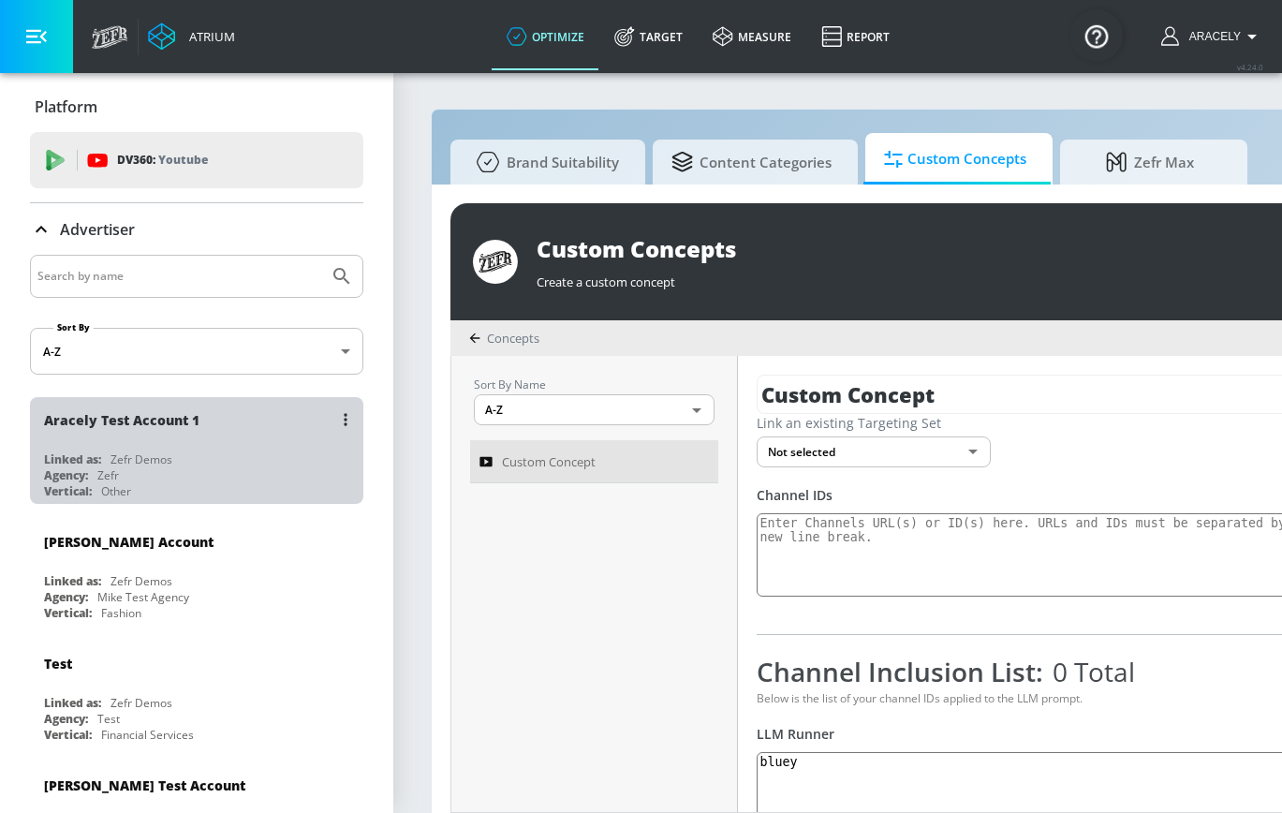
click at [115, 470] on div "Zefr" at bounding box center [108, 475] width 22 height 16
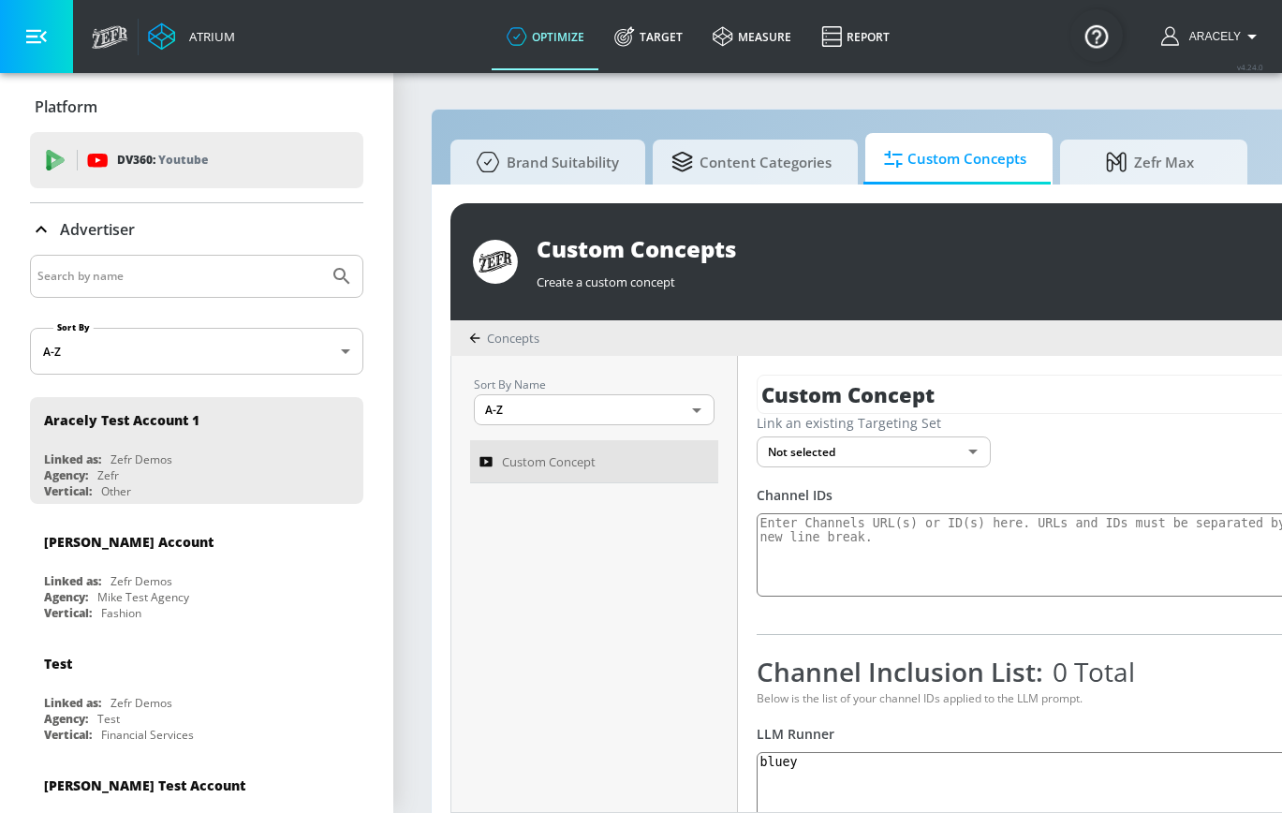
click at [27, 32] on icon "button" at bounding box center [36, 36] width 21 height 21
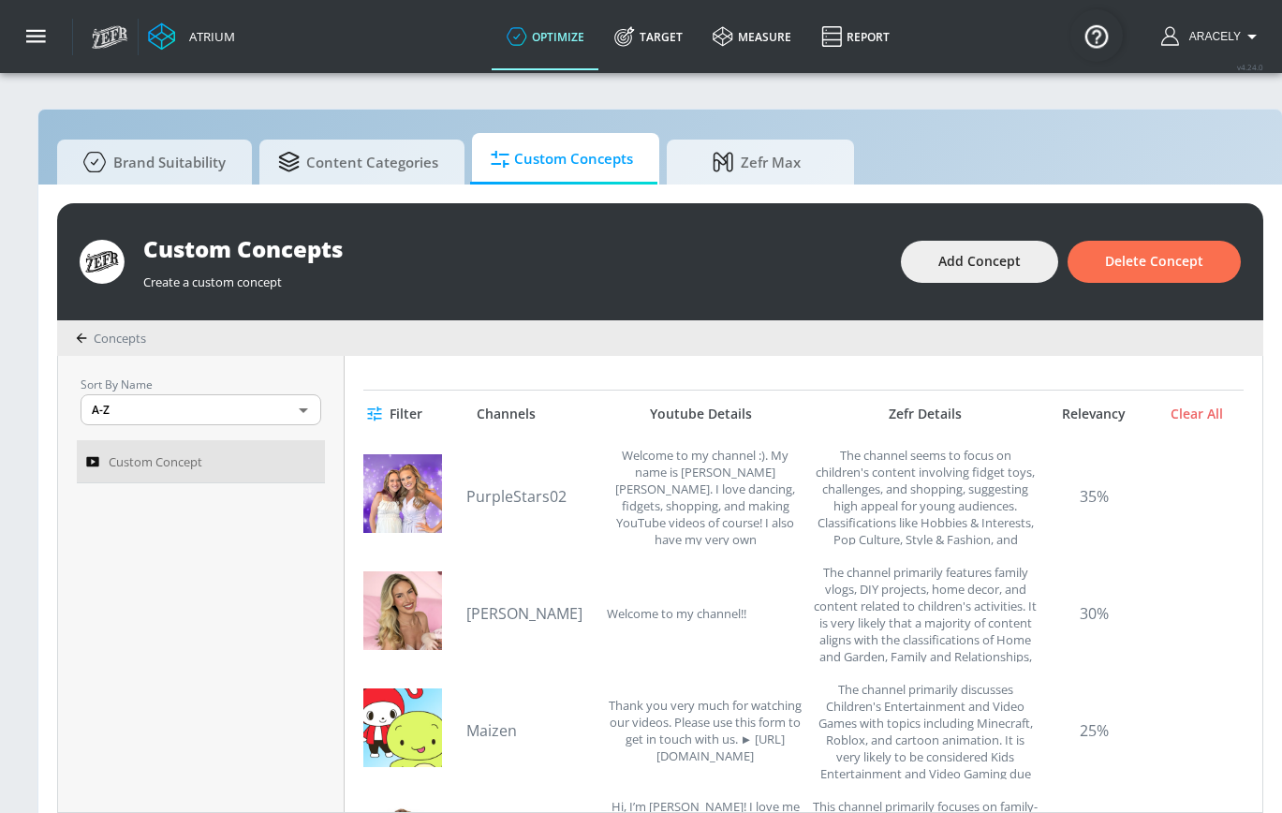
scroll to position [351, 0]
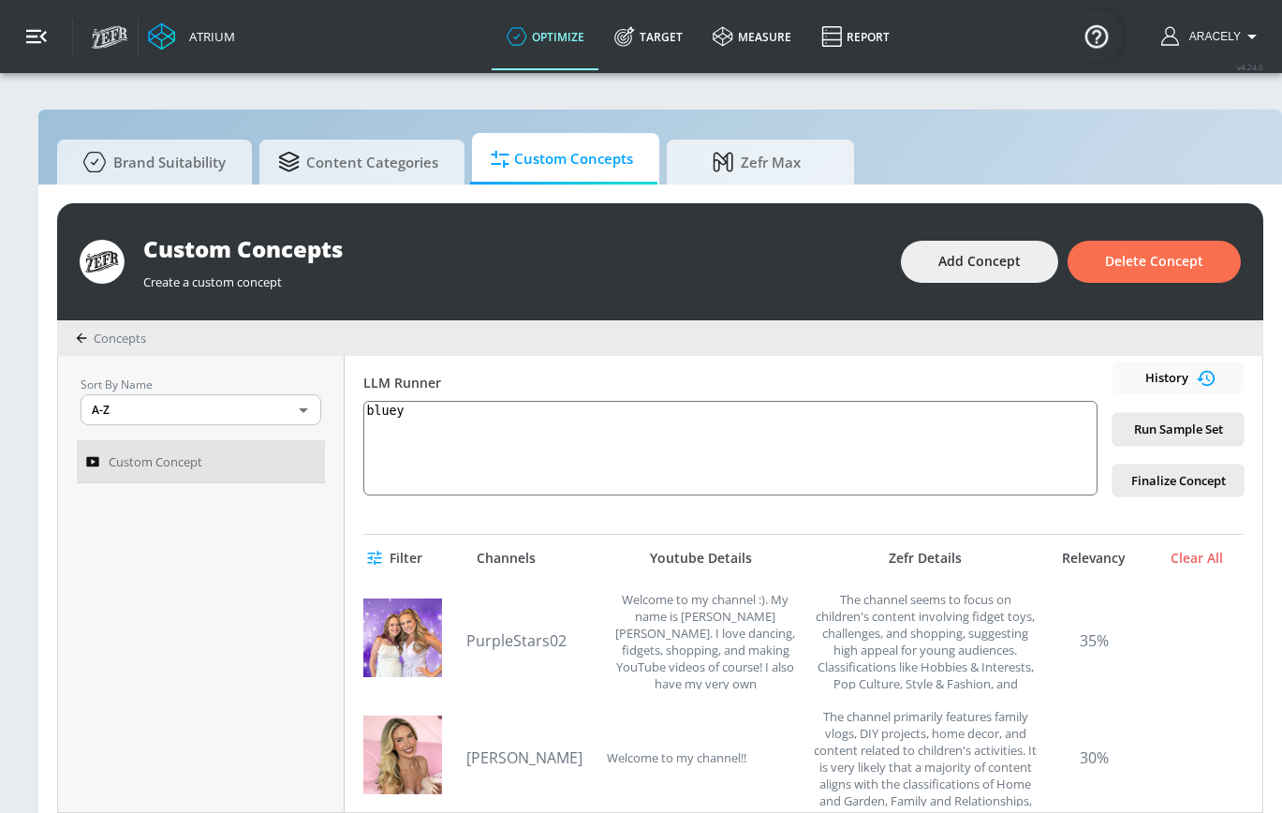
click at [44, 42] on icon "button" at bounding box center [36, 36] width 21 height 21
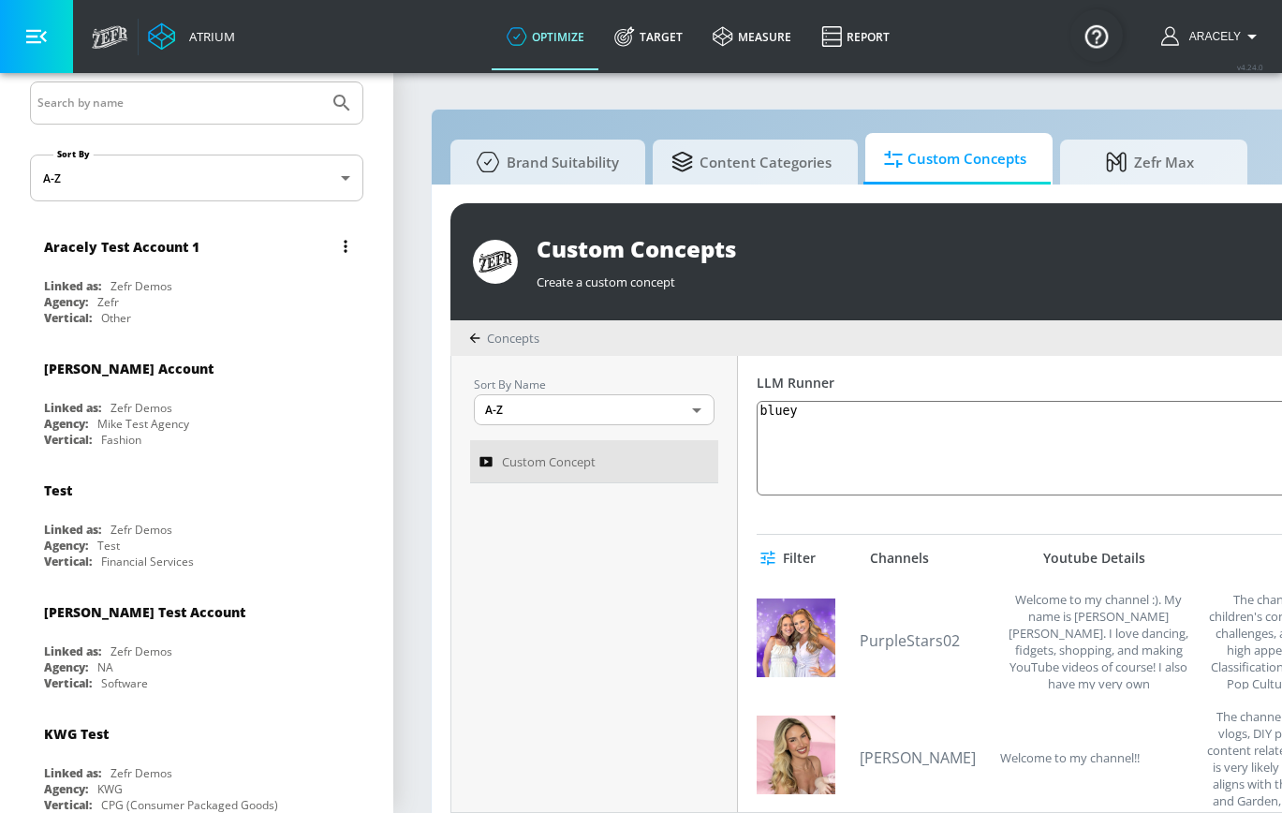
scroll to position [0, 0]
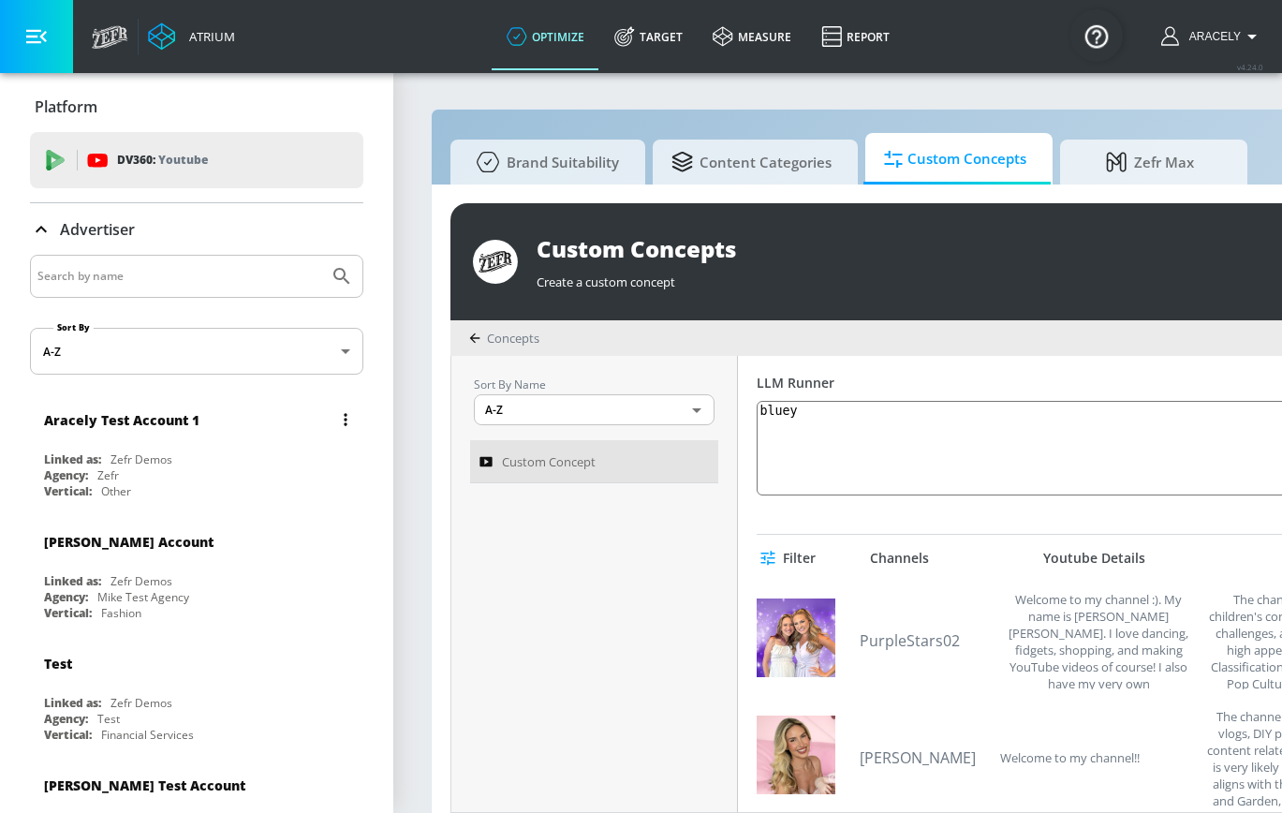
click at [177, 446] on div "Aracely Test Account 1 Linked as: Zefr Demos Agency: Zefr Vertical: Other" at bounding box center [196, 450] width 333 height 107
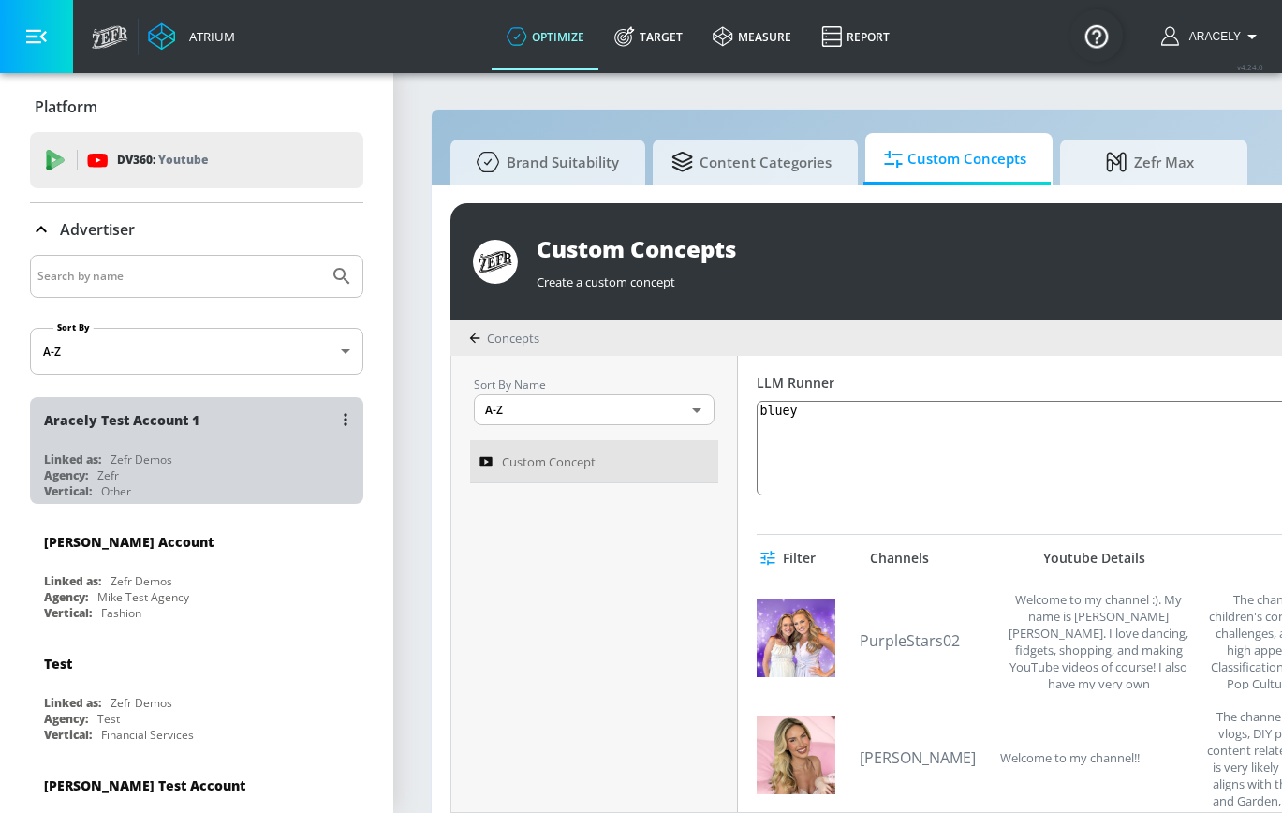
click at [177, 446] on div "Aracely Test Account 1 Linked as: Zefr Demos Agency: Zefr Vertical: Other" at bounding box center [196, 450] width 333 height 107
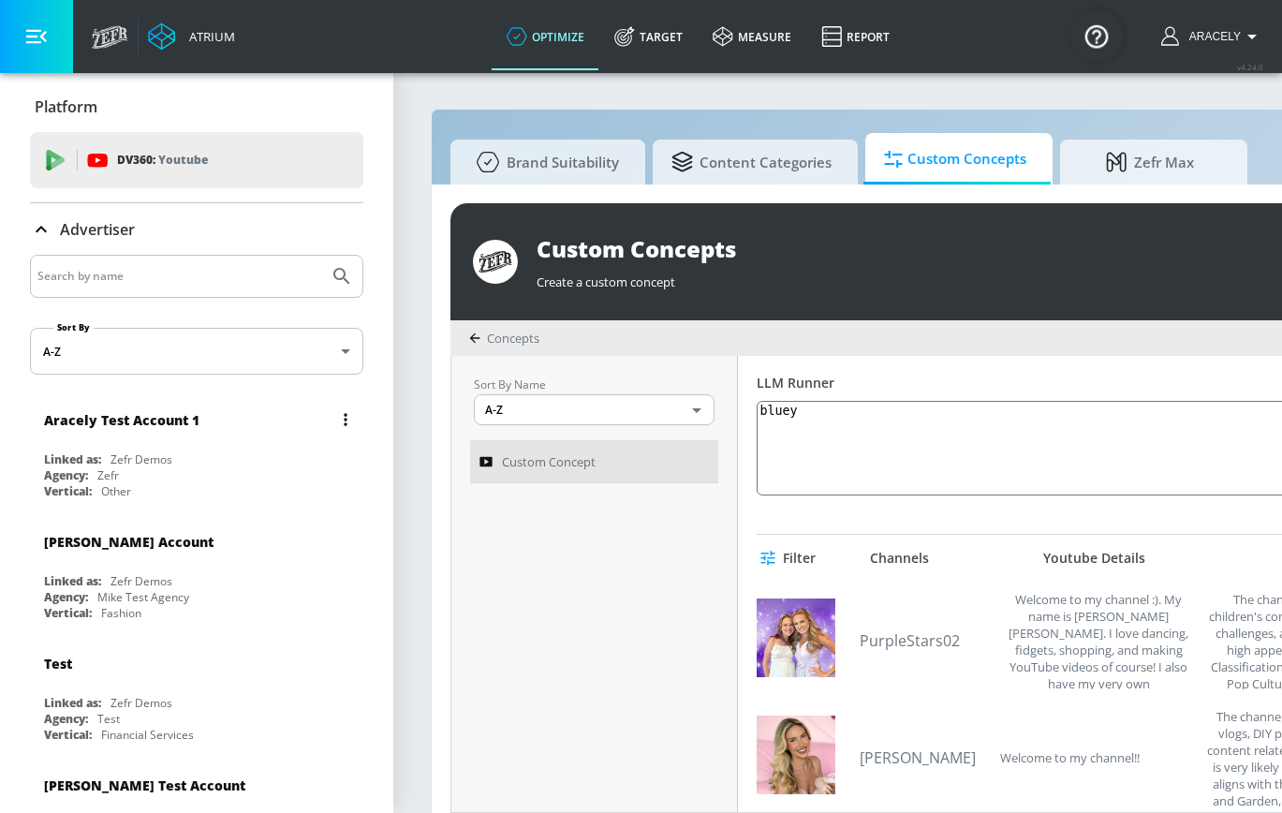
click at [254, 404] on div "Aracely Test Account 1" at bounding box center [201, 419] width 315 height 45
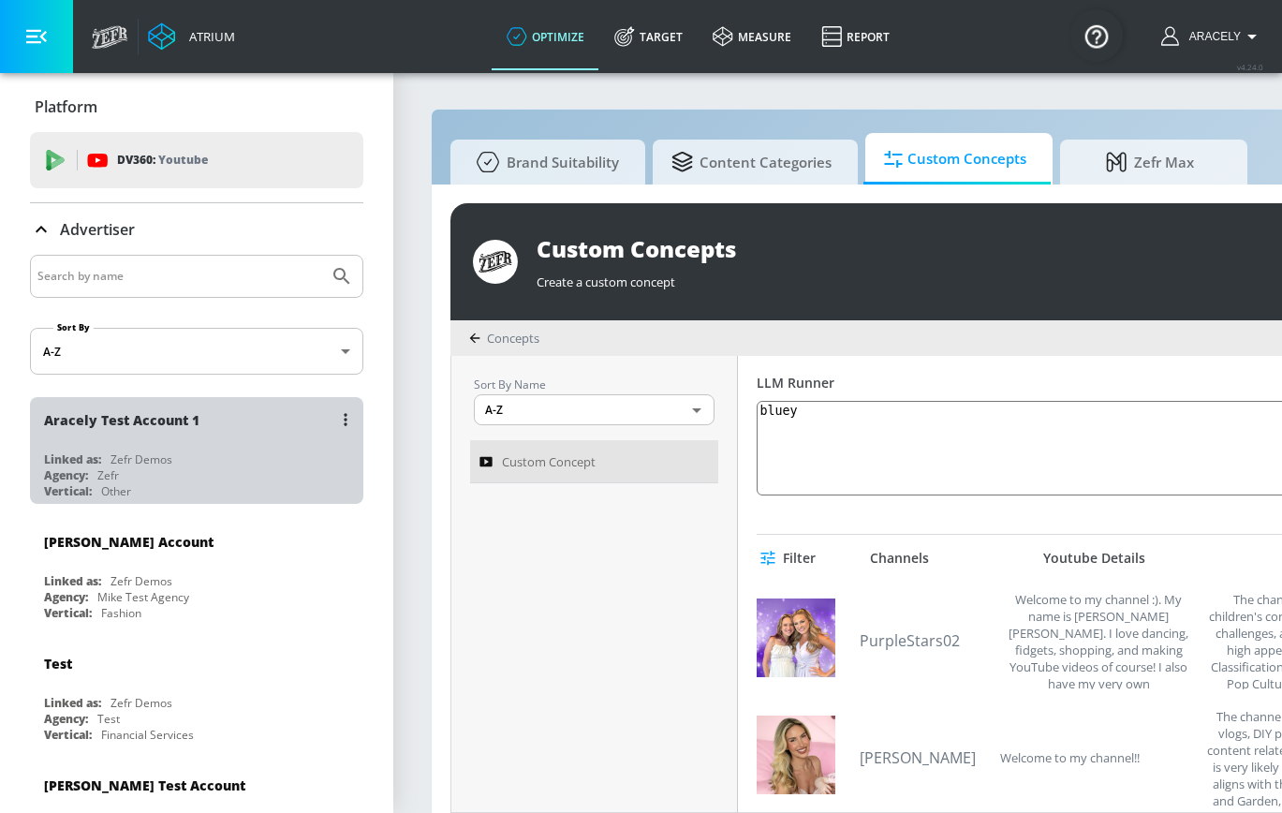
click at [254, 404] on div "Aracely Test Account 1" at bounding box center [201, 419] width 315 height 45
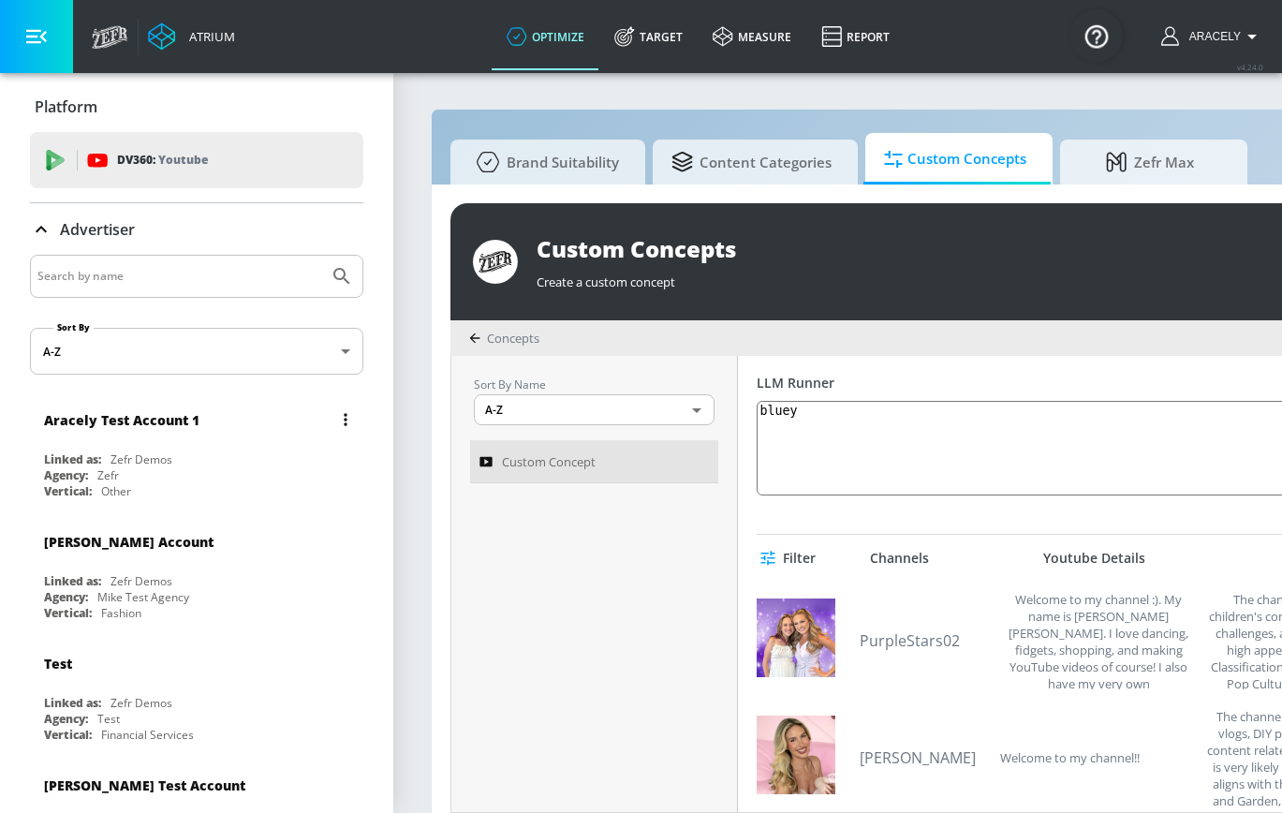
click at [254, 404] on div "Aracely Test Account 1" at bounding box center [201, 419] width 315 height 45
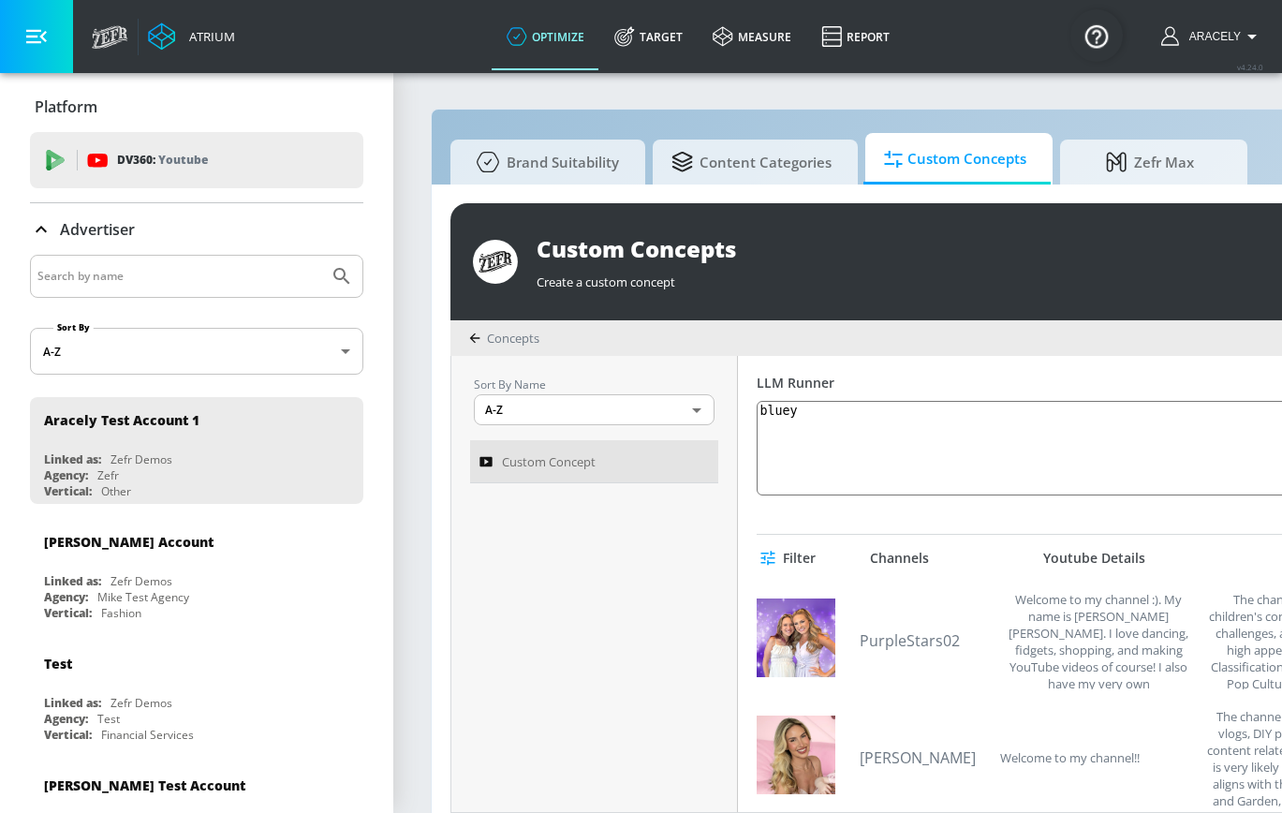
click at [139, 259] on div at bounding box center [196, 276] width 333 height 43
click at [134, 280] on input "Search by name" at bounding box center [179, 276] width 284 height 24
type input "aracely"
click at [321, 256] on button "Submit Search" at bounding box center [341, 276] width 41 height 41
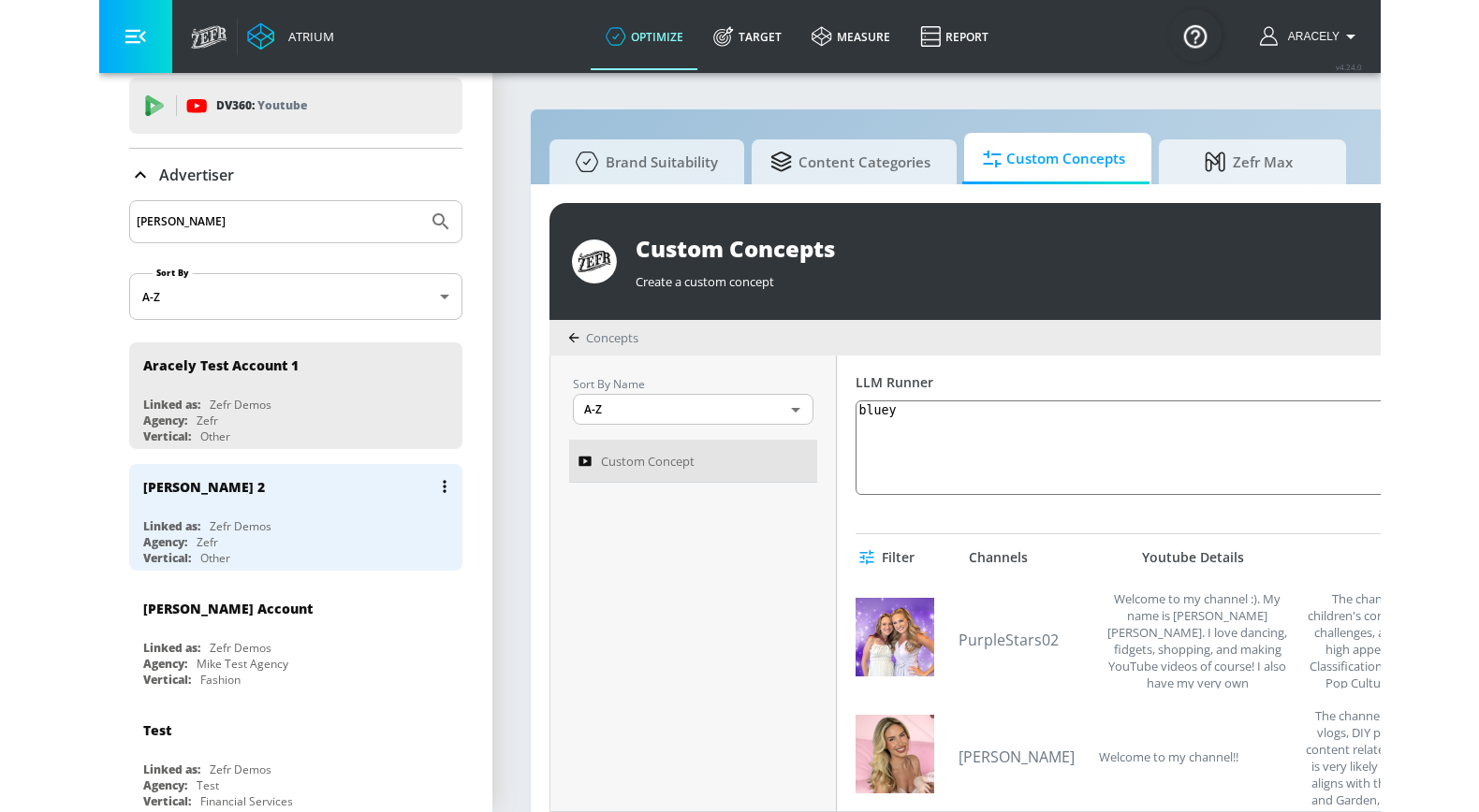
scroll to position [110, 0]
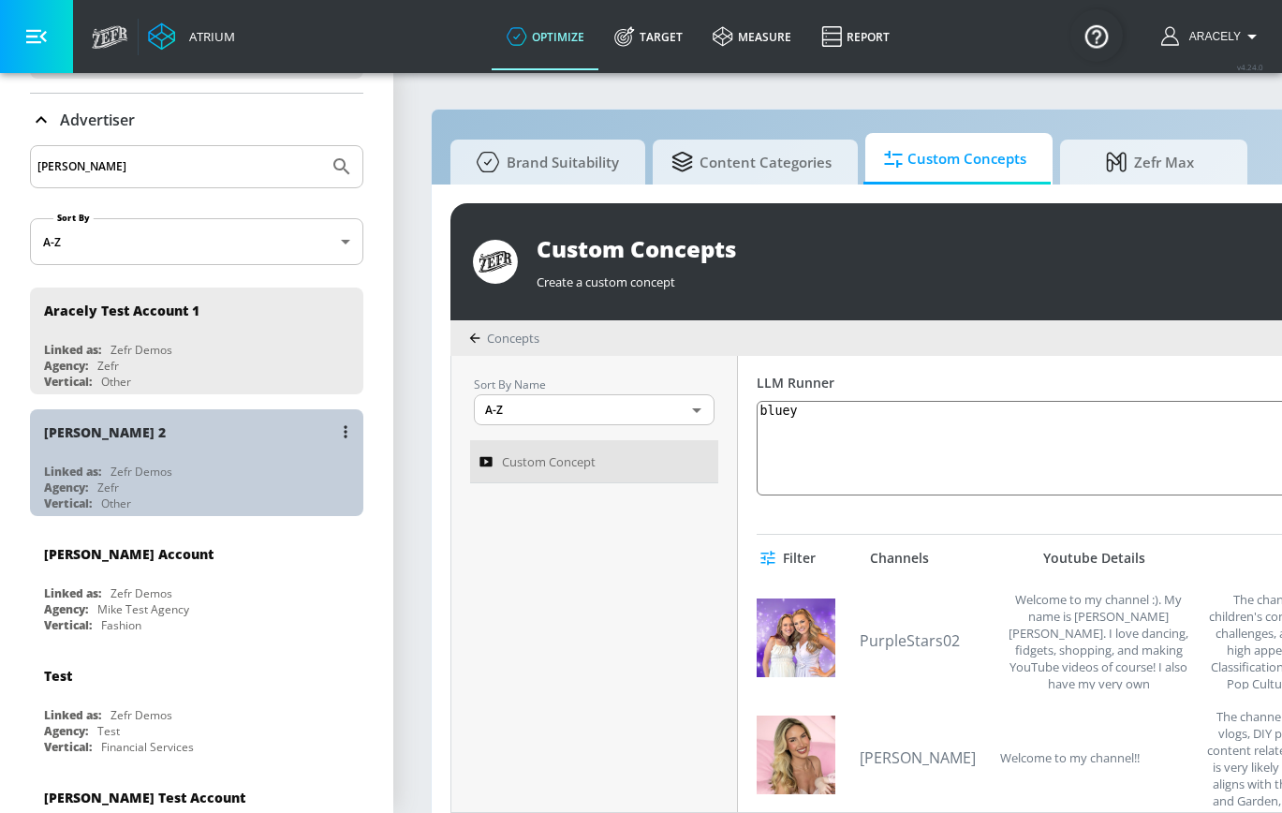
click at [155, 479] on div "Agency: Zefr" at bounding box center [201, 487] width 315 height 16
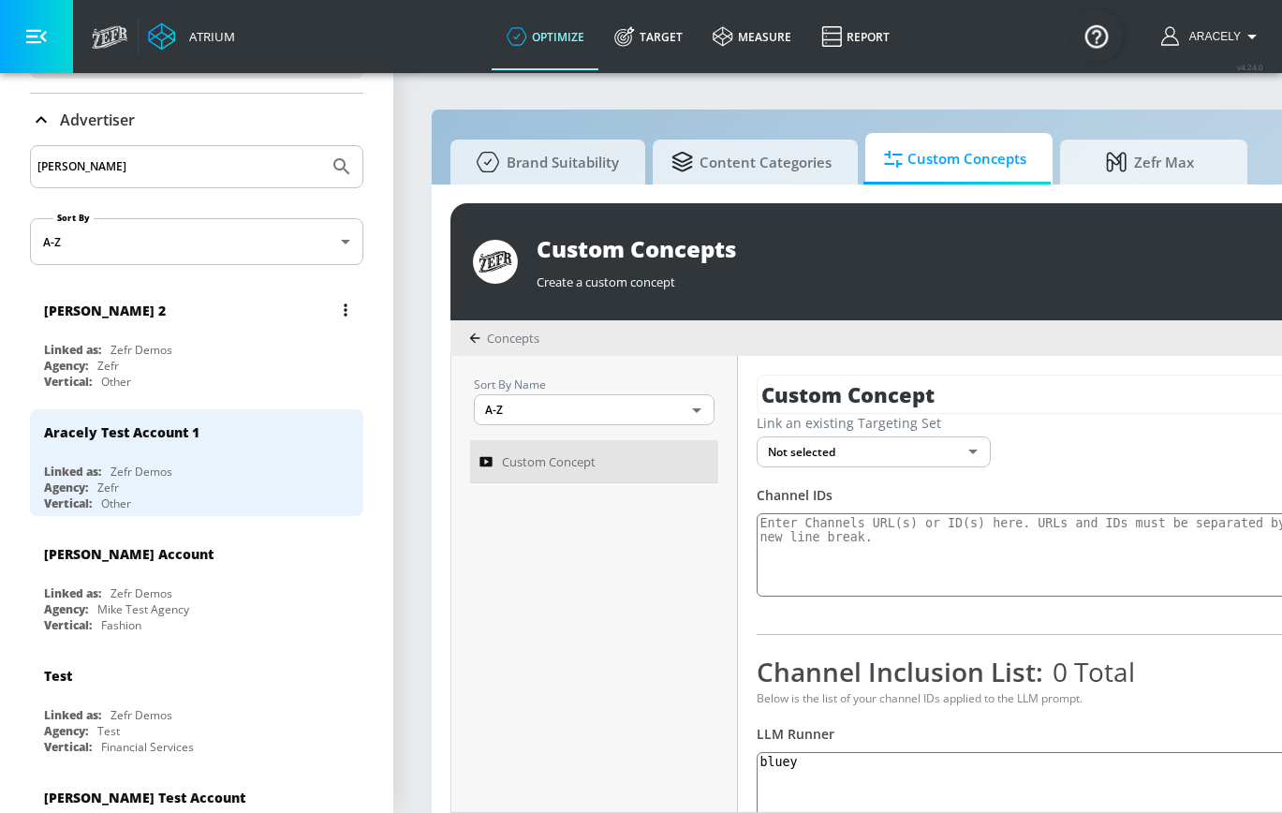
click at [124, 327] on div "Aracely 2" at bounding box center [201, 309] width 315 height 45
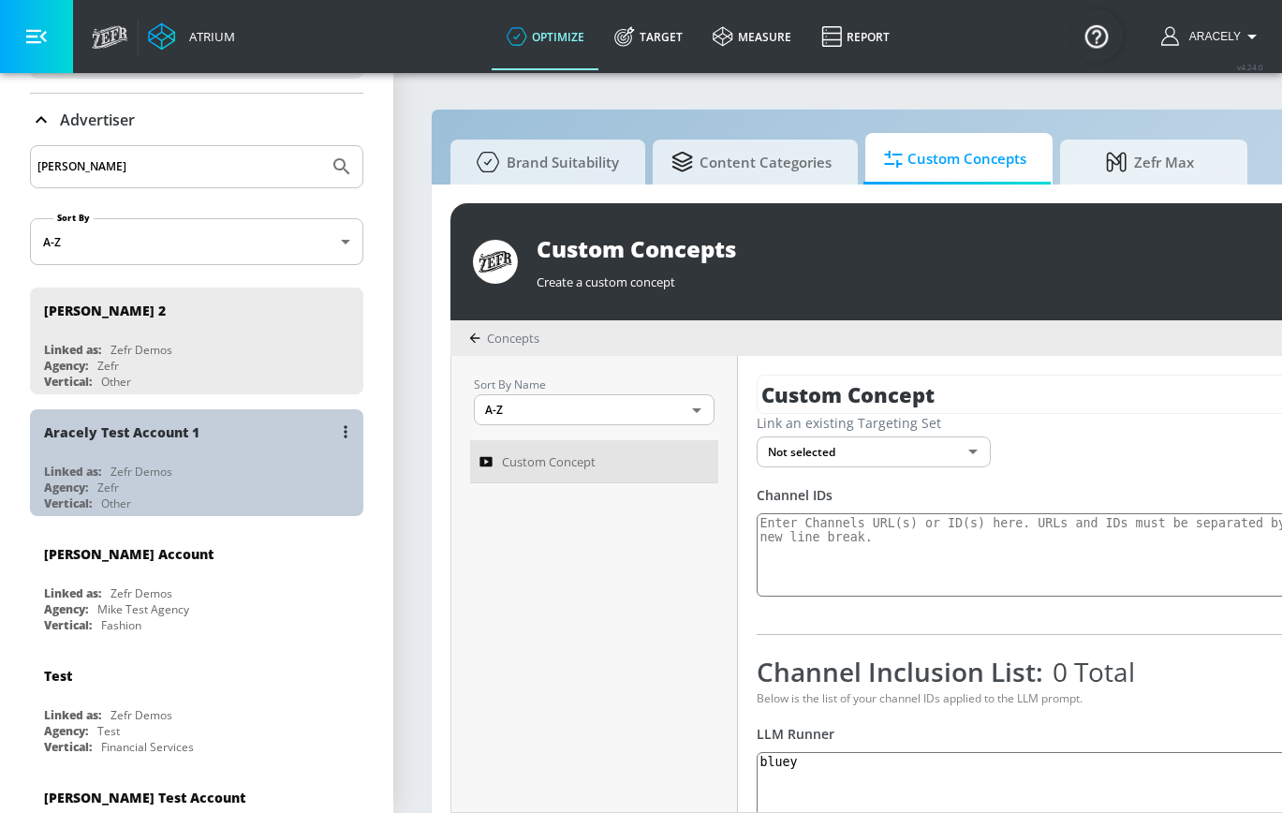
click at [136, 436] on div "Aracely Test Account 1" at bounding box center [121, 432] width 155 height 18
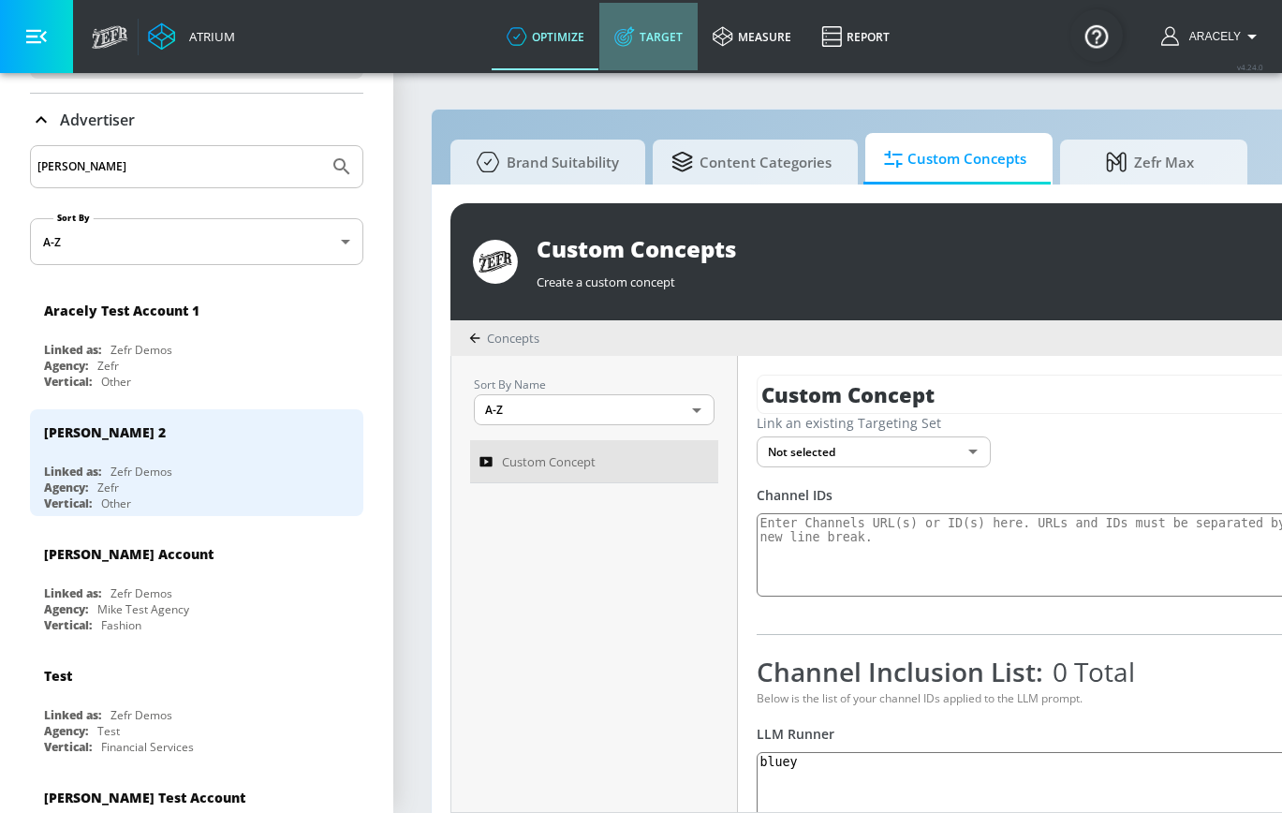
click at [651, 44] on link "Target" at bounding box center [648, 36] width 98 height 67
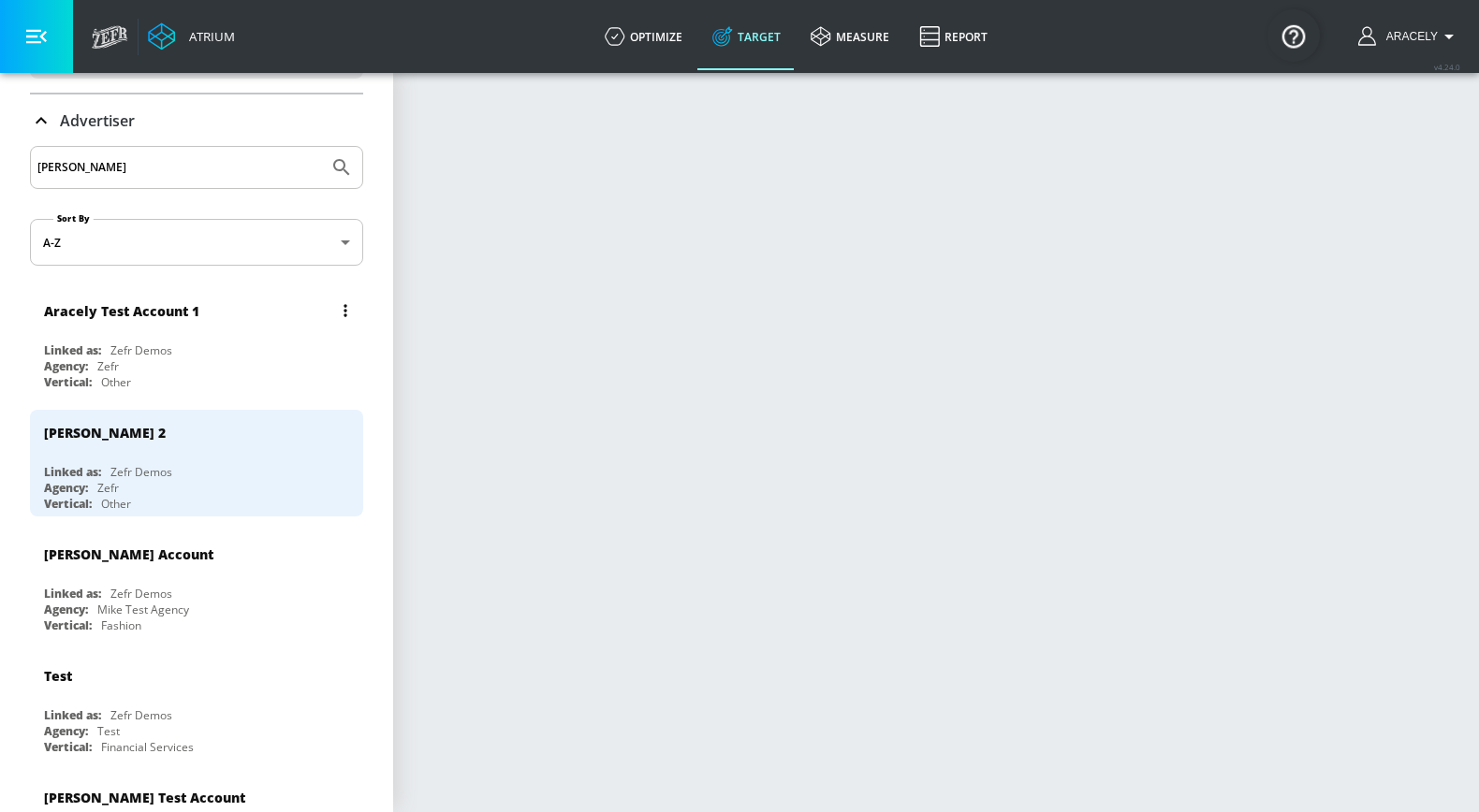
click at [251, 372] on div "Agency: Zefr" at bounding box center [201, 367] width 315 height 16
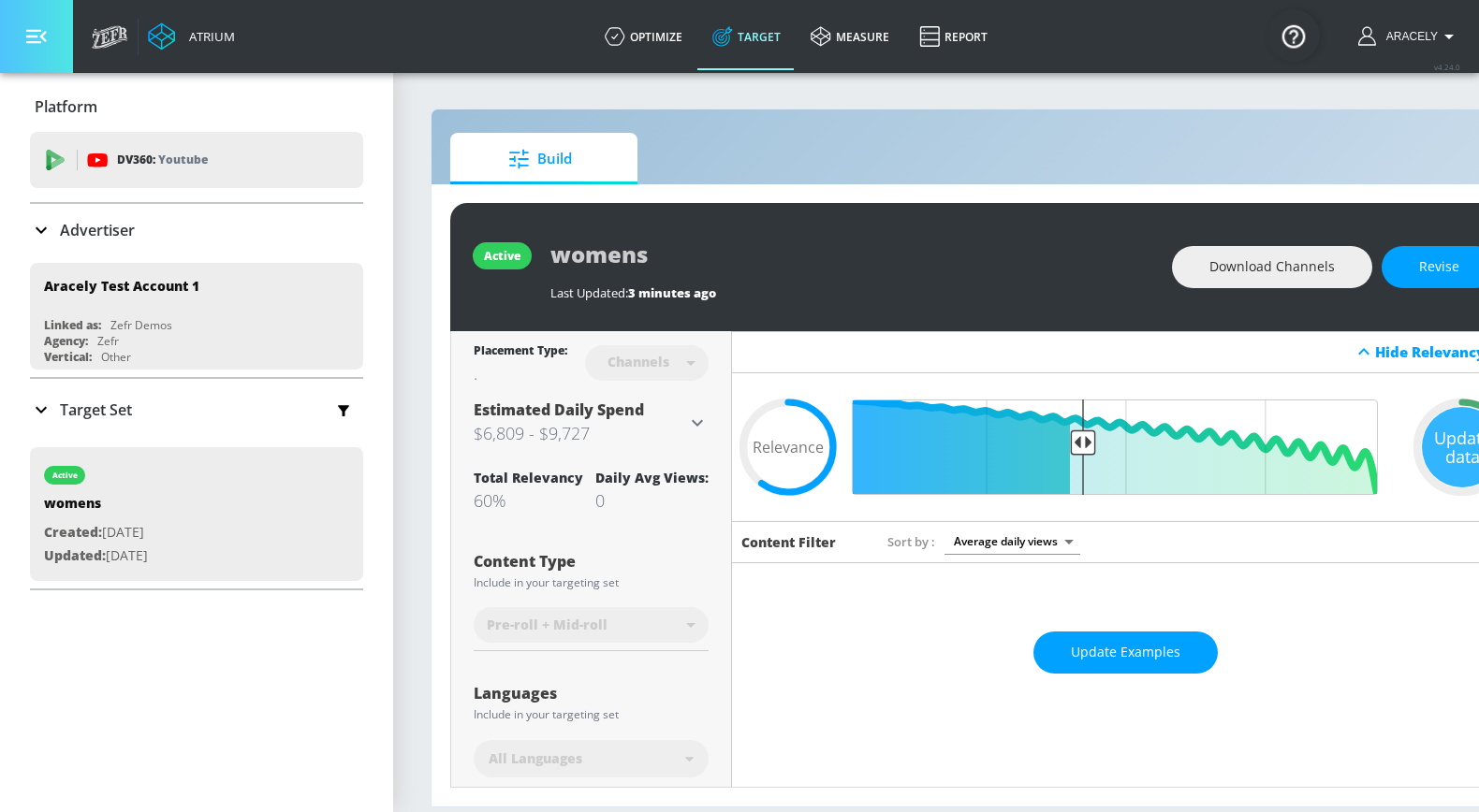
click at [48, 36] on button "button" at bounding box center [36, 36] width 73 height 73
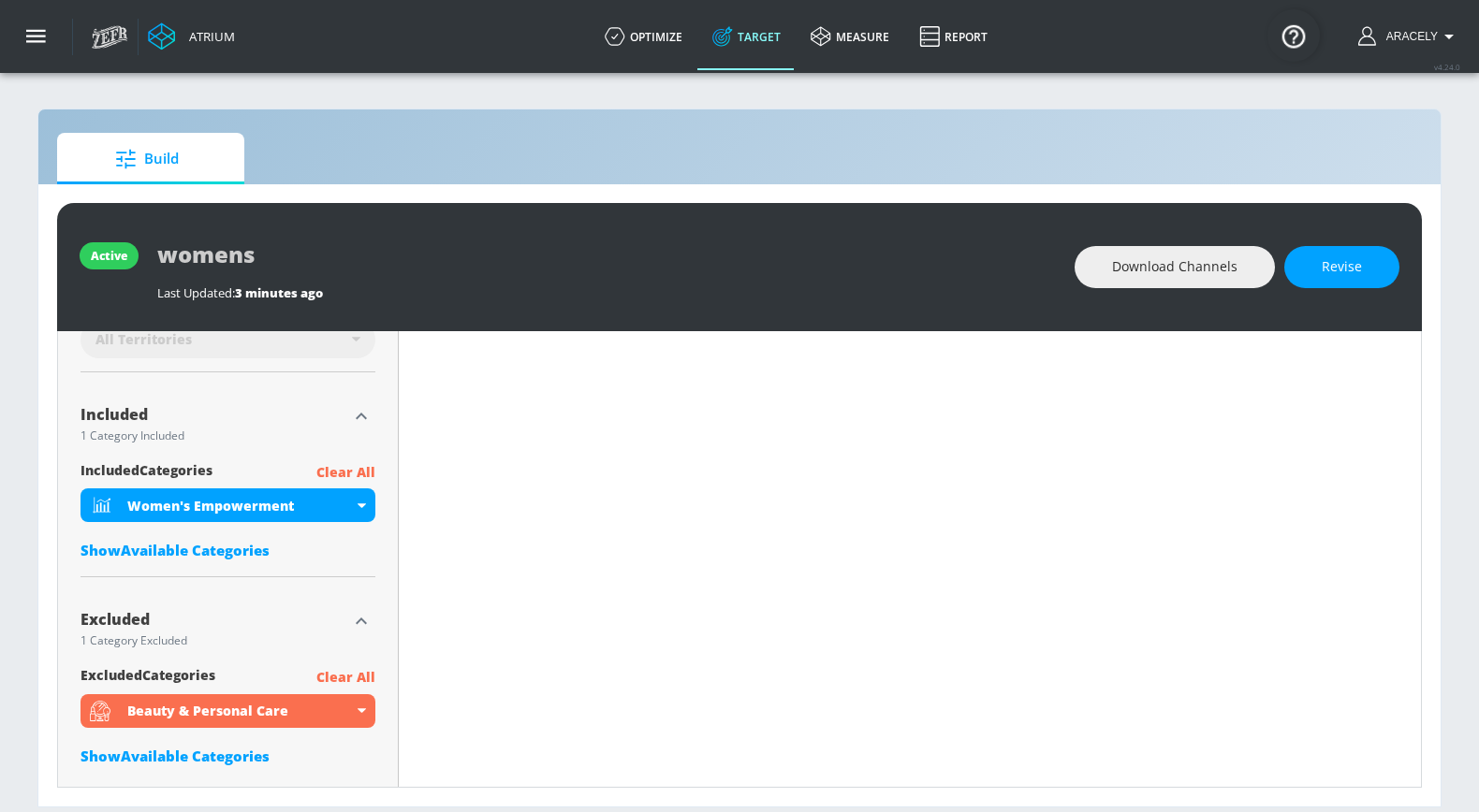
scroll to position [556, 0]
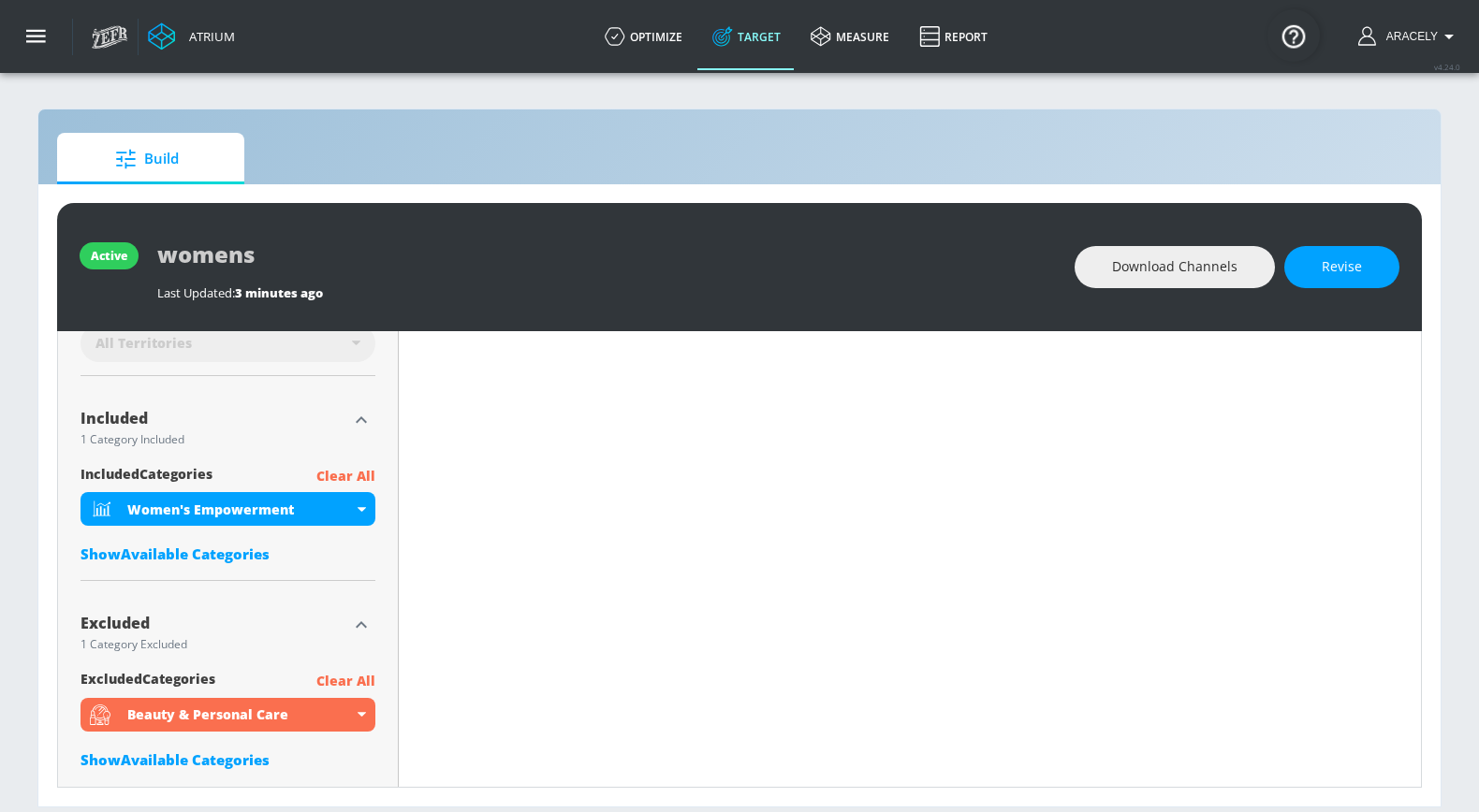
click at [348, 676] on p "Clear All" at bounding box center [346, 680] width 59 height 23
click at [348, 678] on p "Clear All" at bounding box center [346, 680] width 59 height 23
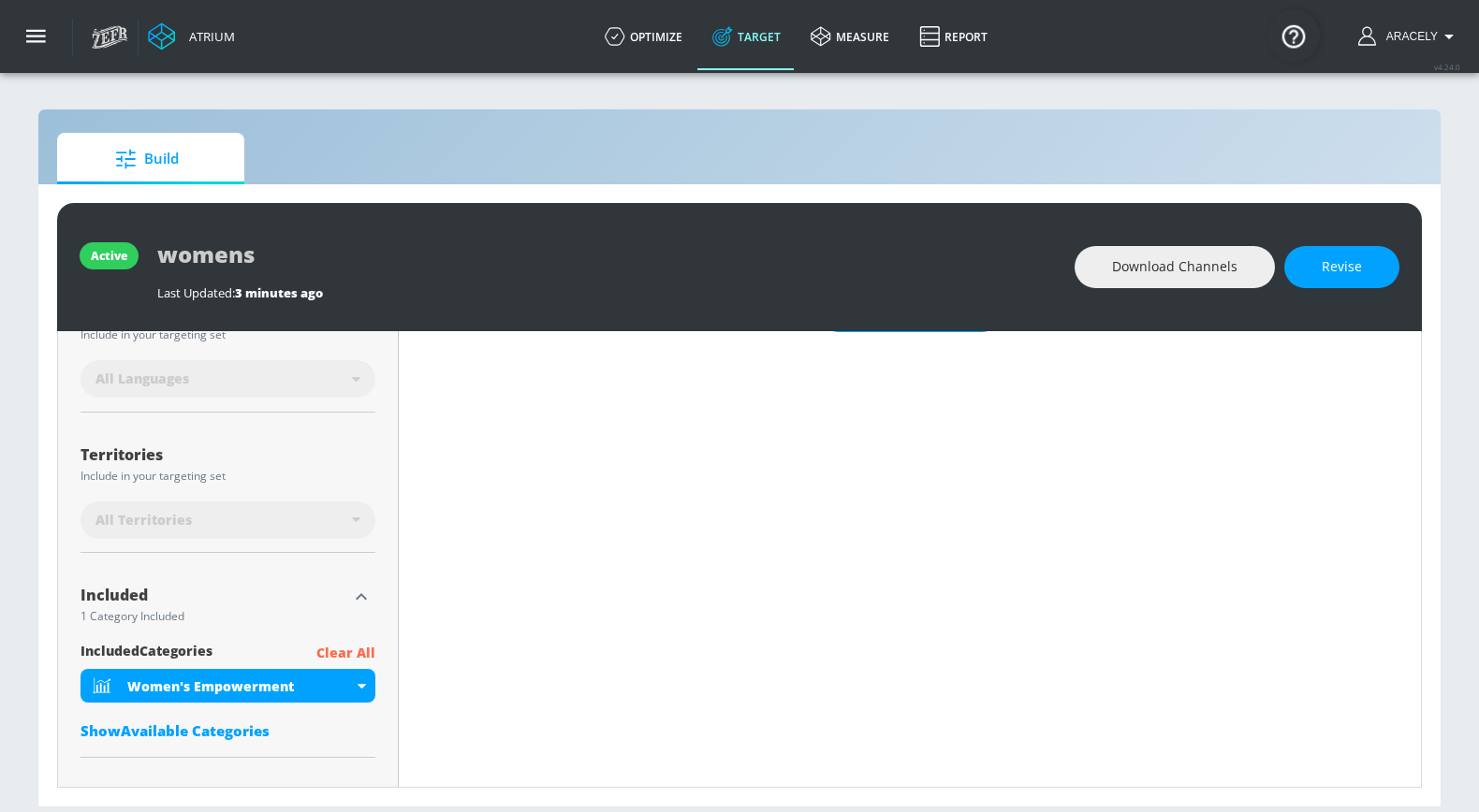
scroll to position [0, 0]
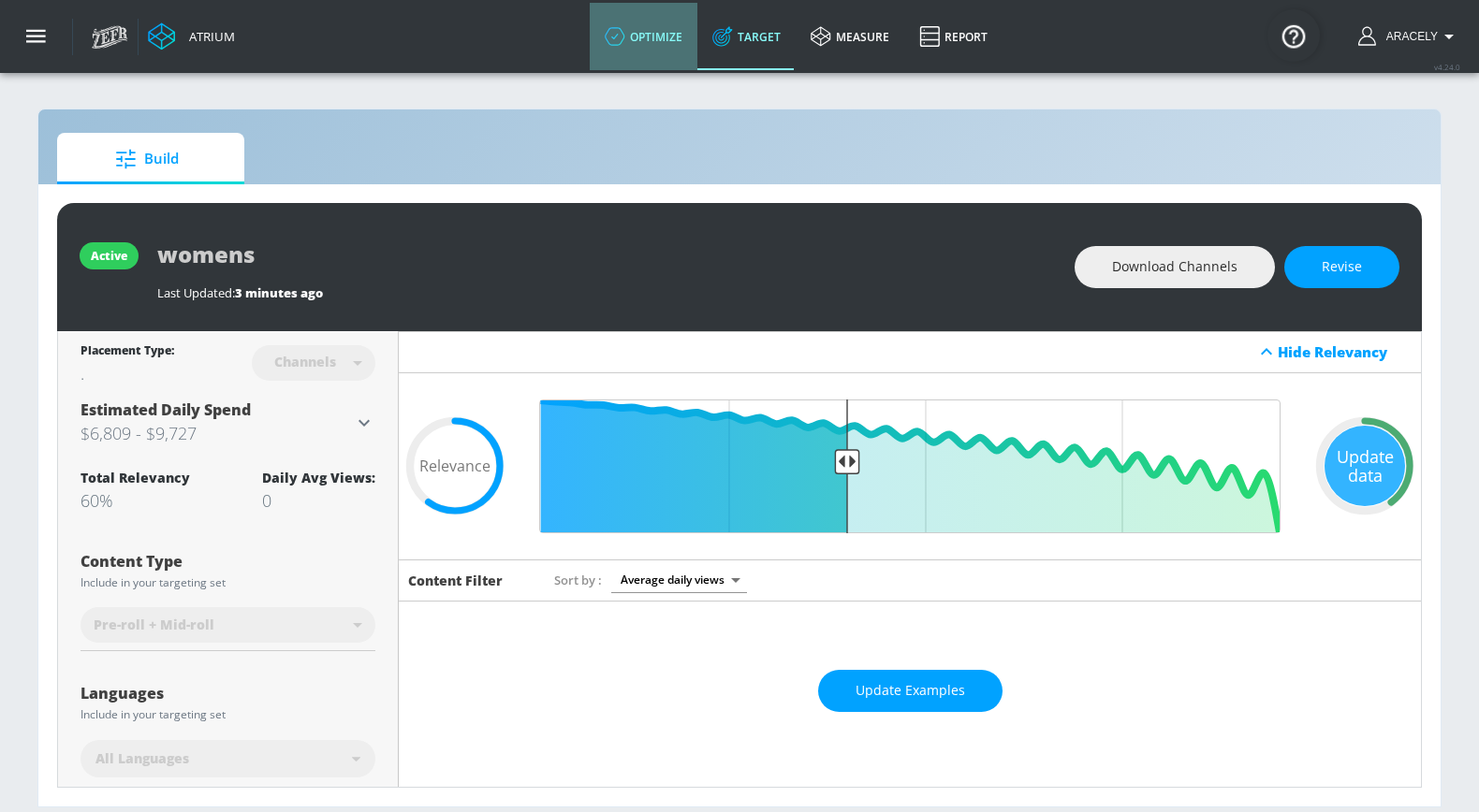
click at [594, 38] on link "optimize" at bounding box center [644, 36] width 108 height 67
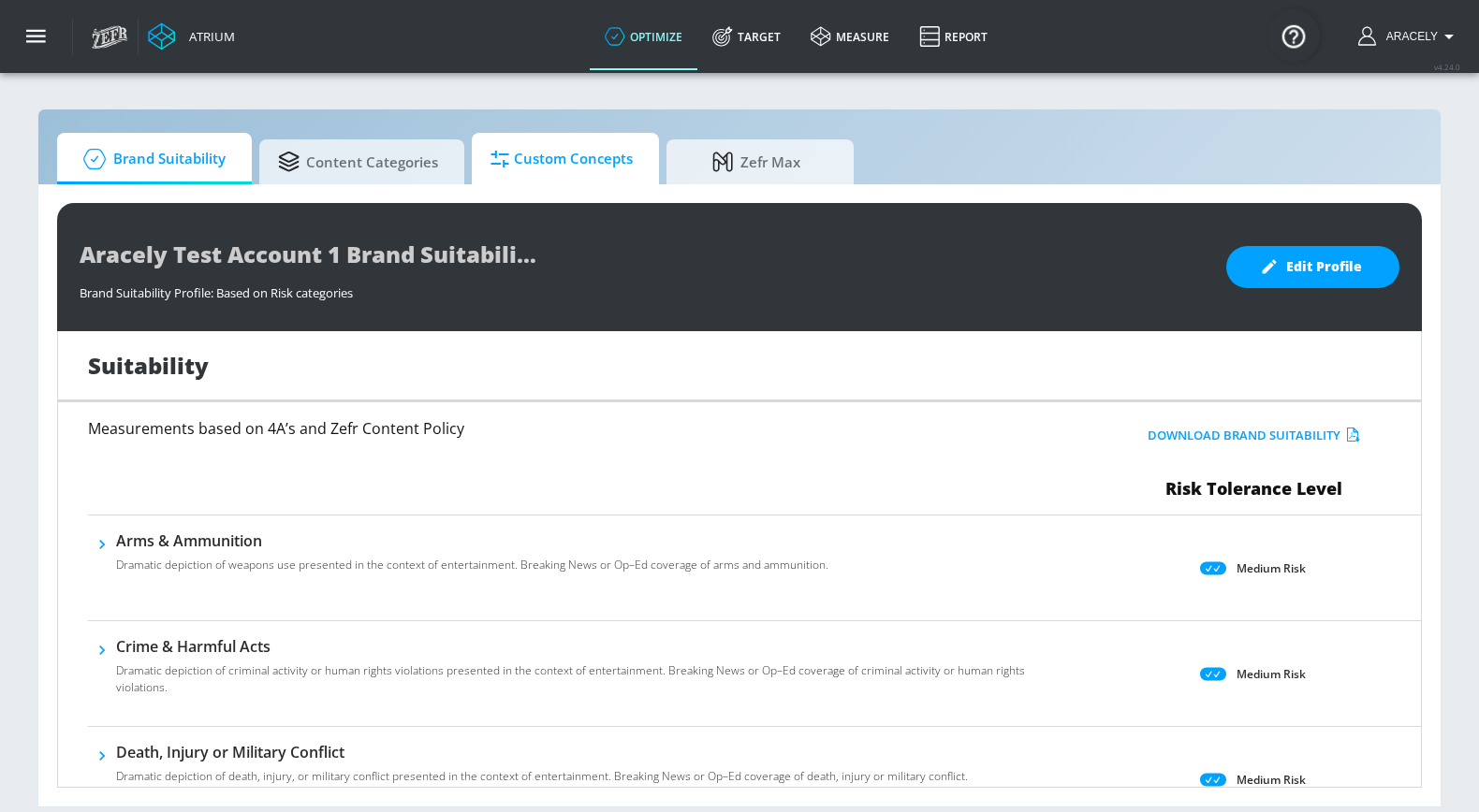
click at [508, 181] on link "Custom Concepts" at bounding box center [565, 159] width 187 height 52
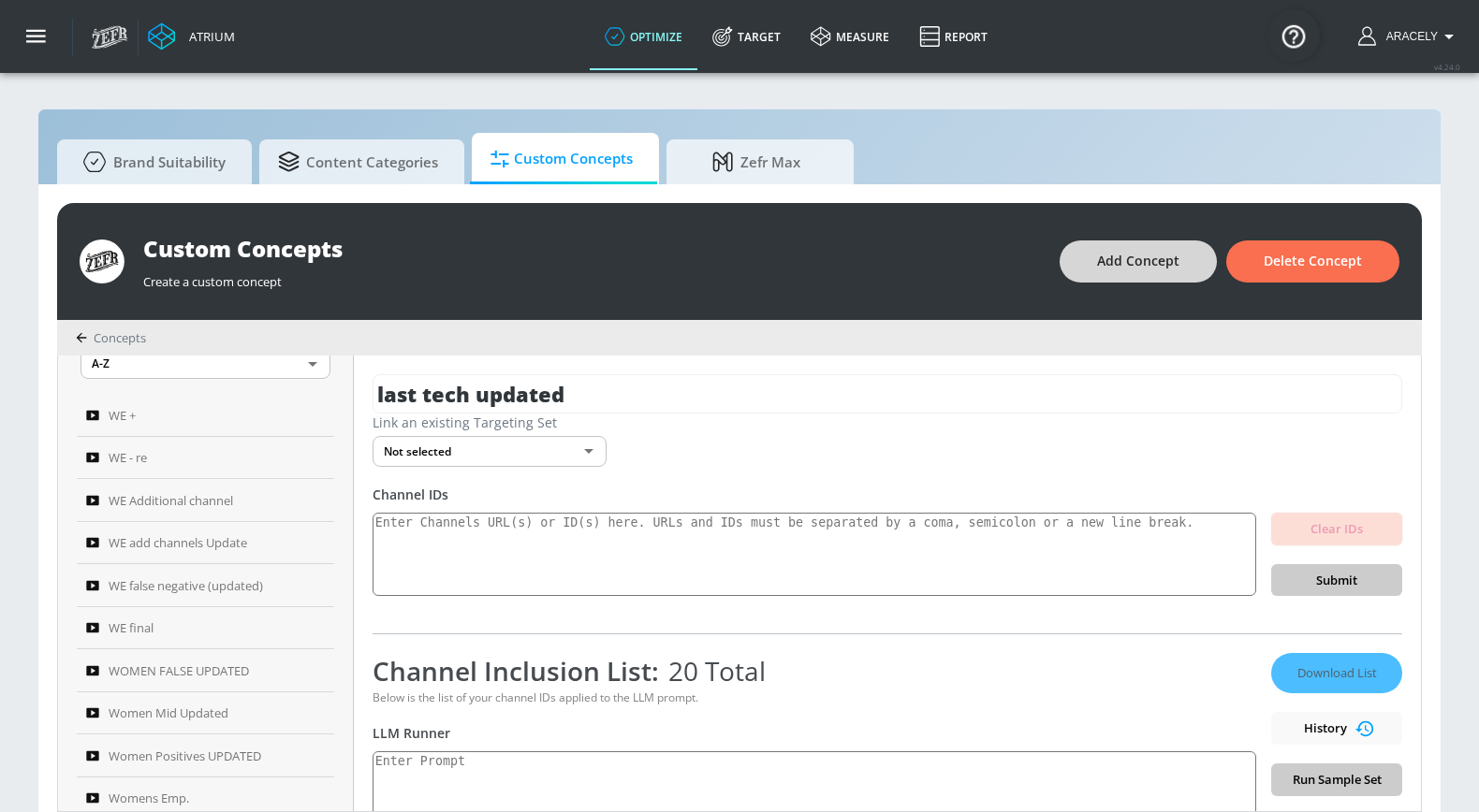
click at [1096, 272] on button "Add Concept" at bounding box center [1137, 262] width 157 height 42
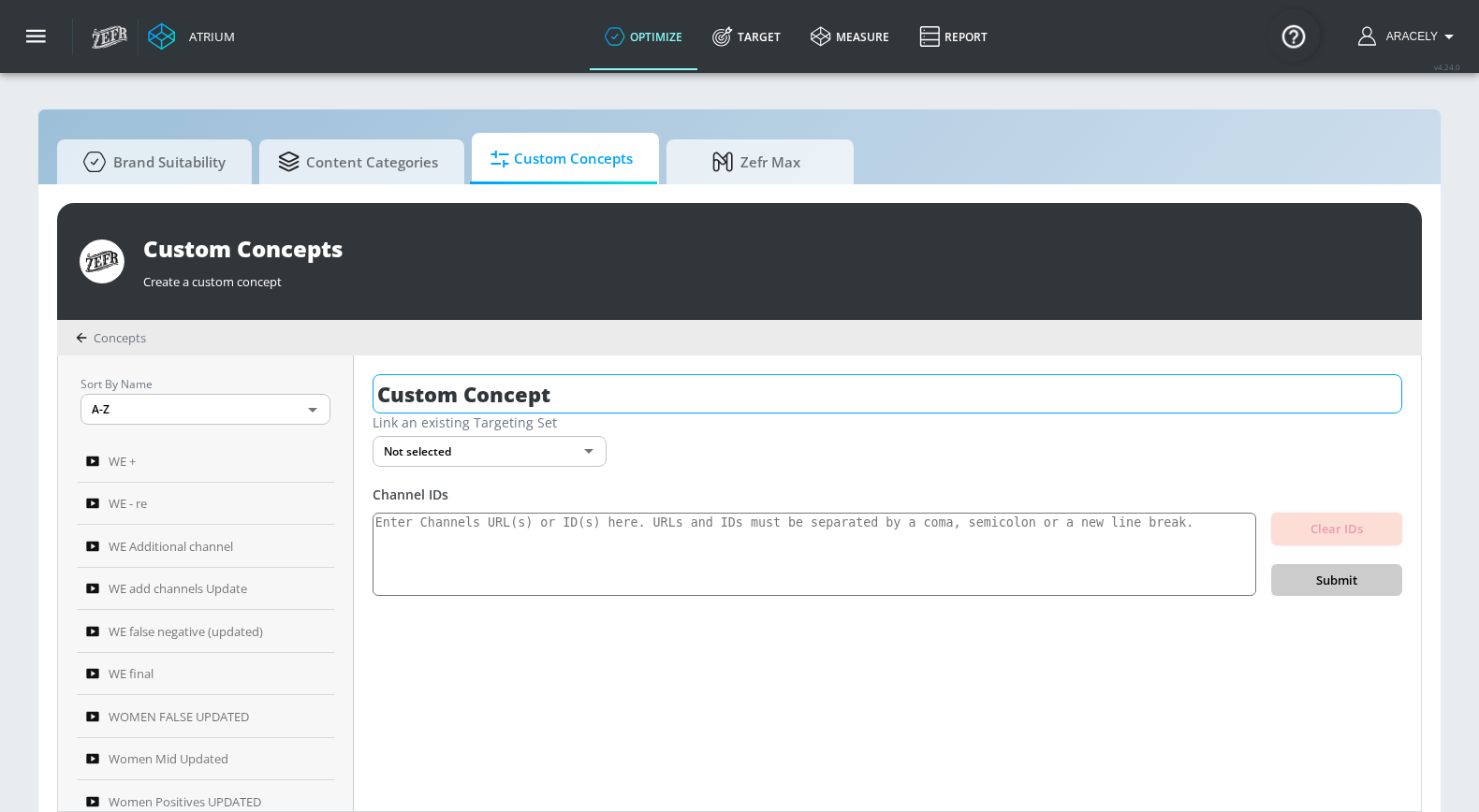
click at [559, 390] on input "Custom Concept" at bounding box center [887, 394] width 1029 height 39
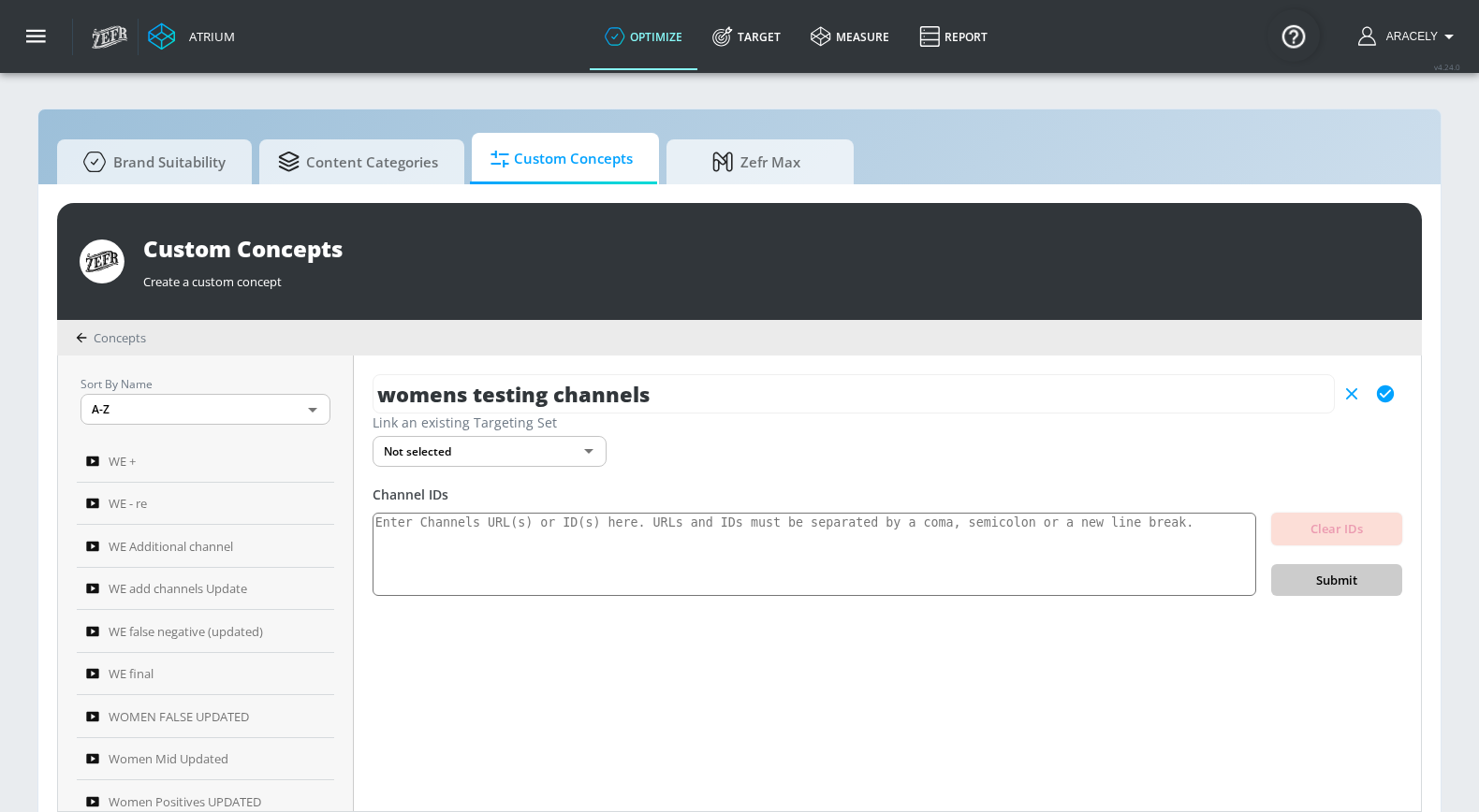
type input "womens testing channels"
click at [1370, 402] on button "button" at bounding box center [1385, 394] width 34 height 34
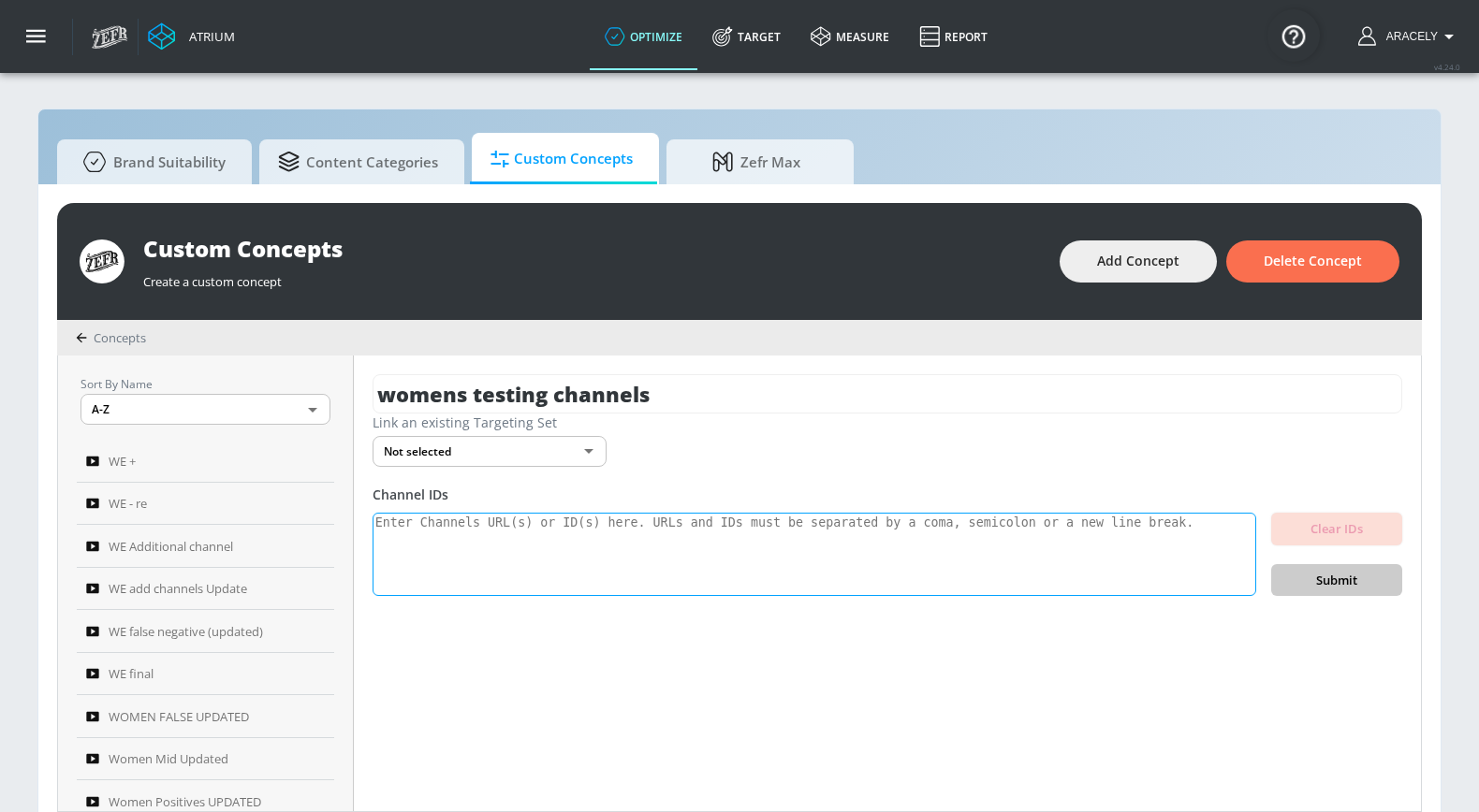
click at [934, 557] on textarea at bounding box center [814, 554] width 883 height 84
click at [405, 541] on textarea at bounding box center [814, 554] width 883 height 84
paste textarea "https://www.youtube.com/channel/UCHgD2FZDkVkjTskdp_wDviw https://www.youtube.co…"
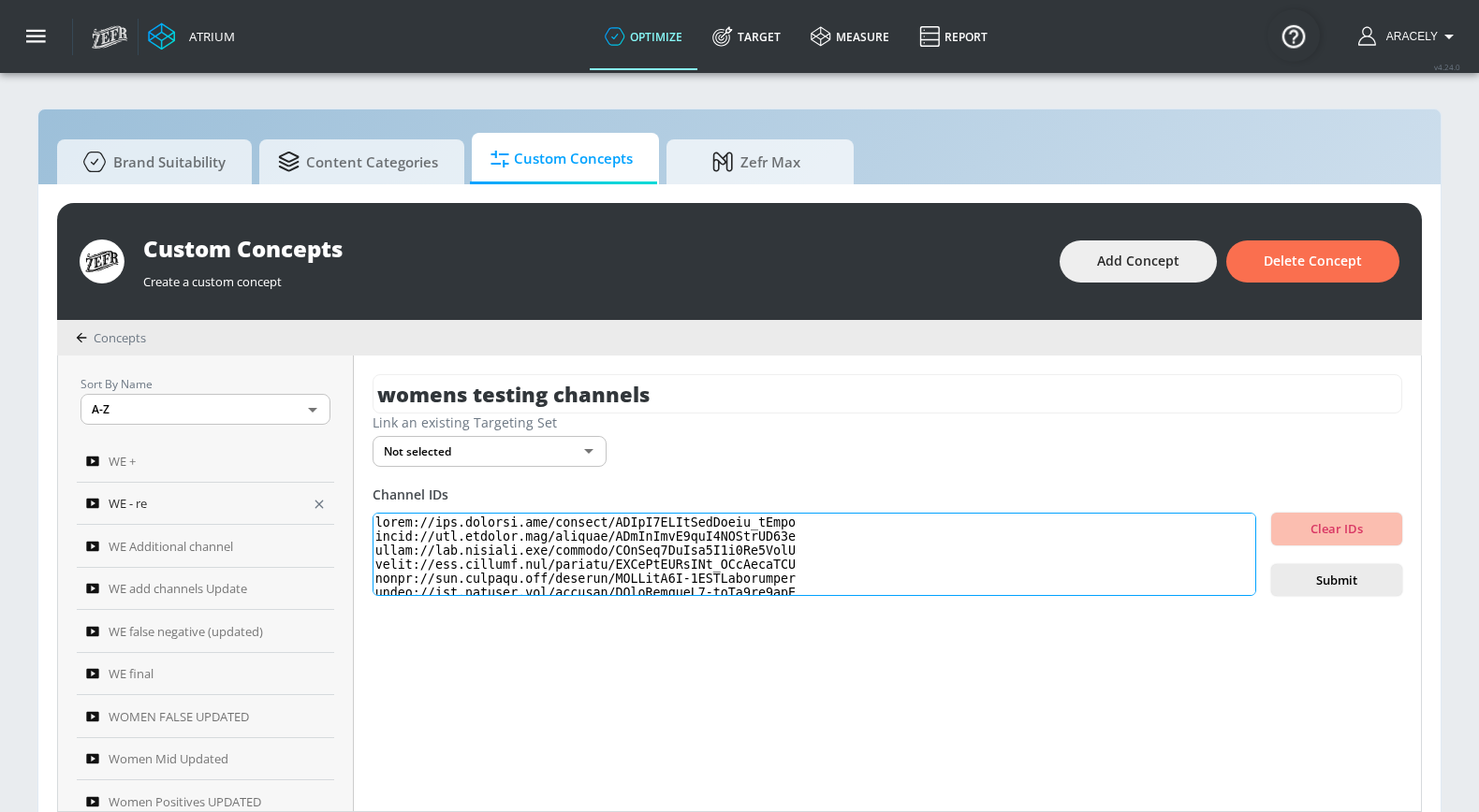
drag, startPoint x: 613, startPoint y: 522, endPoint x: 292, endPoint y: 515, distance: 321.1
click at [292, 515] on div "Sort By Name A-Z ASC ​ WE + WE - re WE Additional channel WE add channels Updat…" at bounding box center [739, 583] width 1362 height 455
drag, startPoint x: 612, startPoint y: 536, endPoint x: 217, endPoint y: 544, distance: 395.1
click at [217, 544] on div "Sort By Name A-Z ASC ​ WE + WE - re WE Additional channel WE add channels Updat…" at bounding box center [739, 583] width 1362 height 455
click at [603, 546] on textarea at bounding box center [814, 554] width 883 height 84
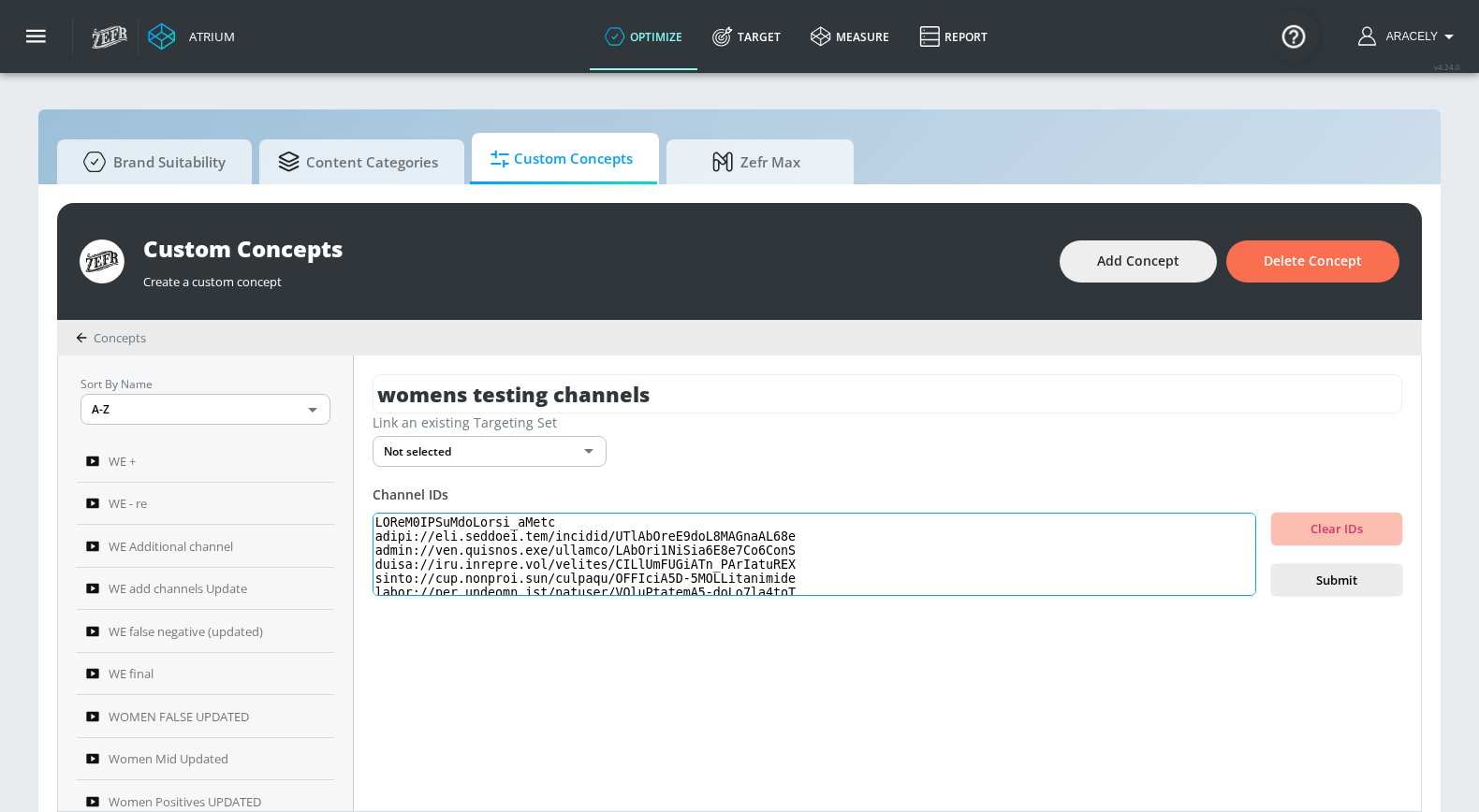
drag, startPoint x: 611, startPoint y: 536, endPoint x: 357, endPoint y: 541, distance: 254.0
click at [357, 541] on div "womens testing channels Link an existing Targeting Set Not selected none ​ Chan…" at bounding box center [887, 583] width 1067 height 455
drag, startPoint x: 616, startPoint y: 553, endPoint x: 367, endPoint y: 551, distance: 249.0
click at [367, 551] on div "womens testing channels Link an existing Targeting Set Not selected none ​ Chan…" at bounding box center [887, 583] width 1067 height 455
drag, startPoint x: 615, startPoint y: 562, endPoint x: 365, endPoint y: 566, distance: 250.0
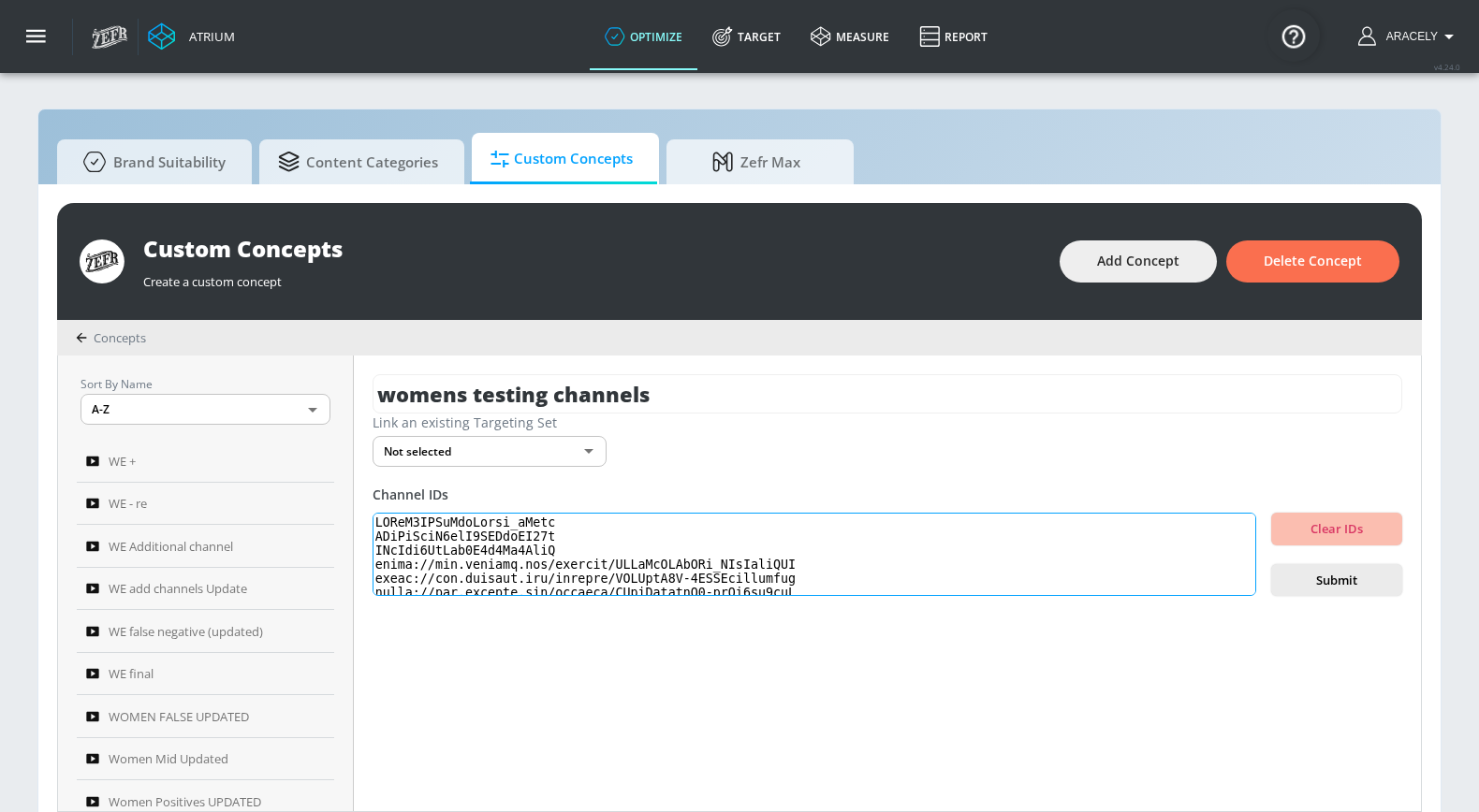
click at [365, 566] on div "womens testing channels Link an existing Targeting Set Not selected none ​ Chan…" at bounding box center [887, 583] width 1067 height 455
drag, startPoint x: 616, startPoint y: 566, endPoint x: 374, endPoint y: 564, distance: 242.0
click at [374, 564] on textarea at bounding box center [814, 554] width 883 height 84
drag, startPoint x: 616, startPoint y: 575, endPoint x: 370, endPoint y: 574, distance: 246.0
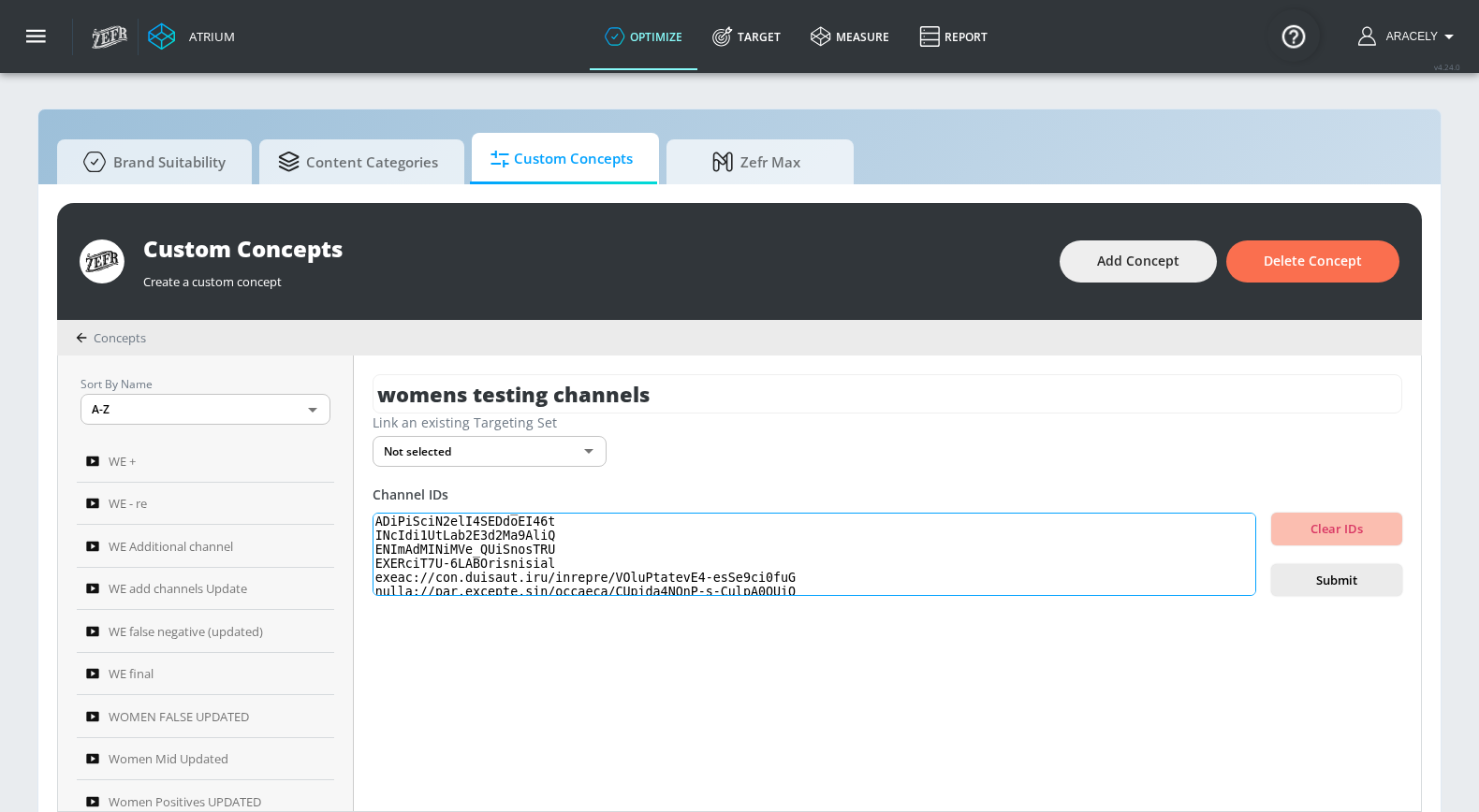
click at [370, 574] on div "womens testing channels Link an existing Targeting Set Not selected none ​ Chan…" at bounding box center [887, 583] width 1067 height 455
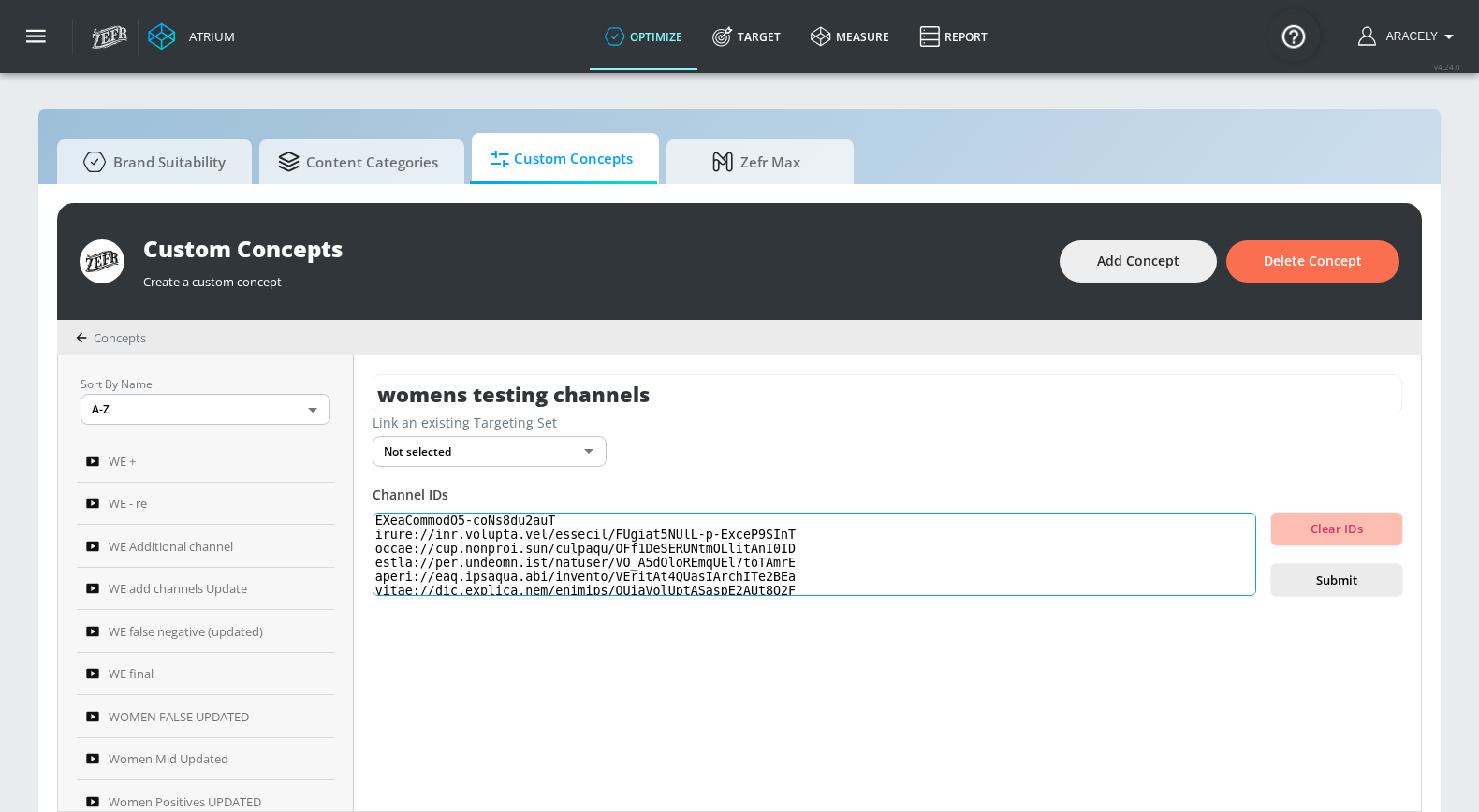
drag, startPoint x: 556, startPoint y: 536, endPoint x: 370, endPoint y: 535, distance: 186.0
click at [370, 535] on div "womens testing channels Link an existing Targeting Set Not selected none ​ Chan…" at bounding box center [887, 583] width 1067 height 455
drag, startPoint x: 434, startPoint y: 534, endPoint x: 363, endPoint y: 533, distance: 71.0
click at [363, 533] on div "womens testing channels Link an existing Targeting Set Not selected none ​ Chan…" at bounding box center [887, 583] width 1067 height 455
drag, startPoint x: 614, startPoint y: 551, endPoint x: 364, endPoint y: 552, distance: 250.0
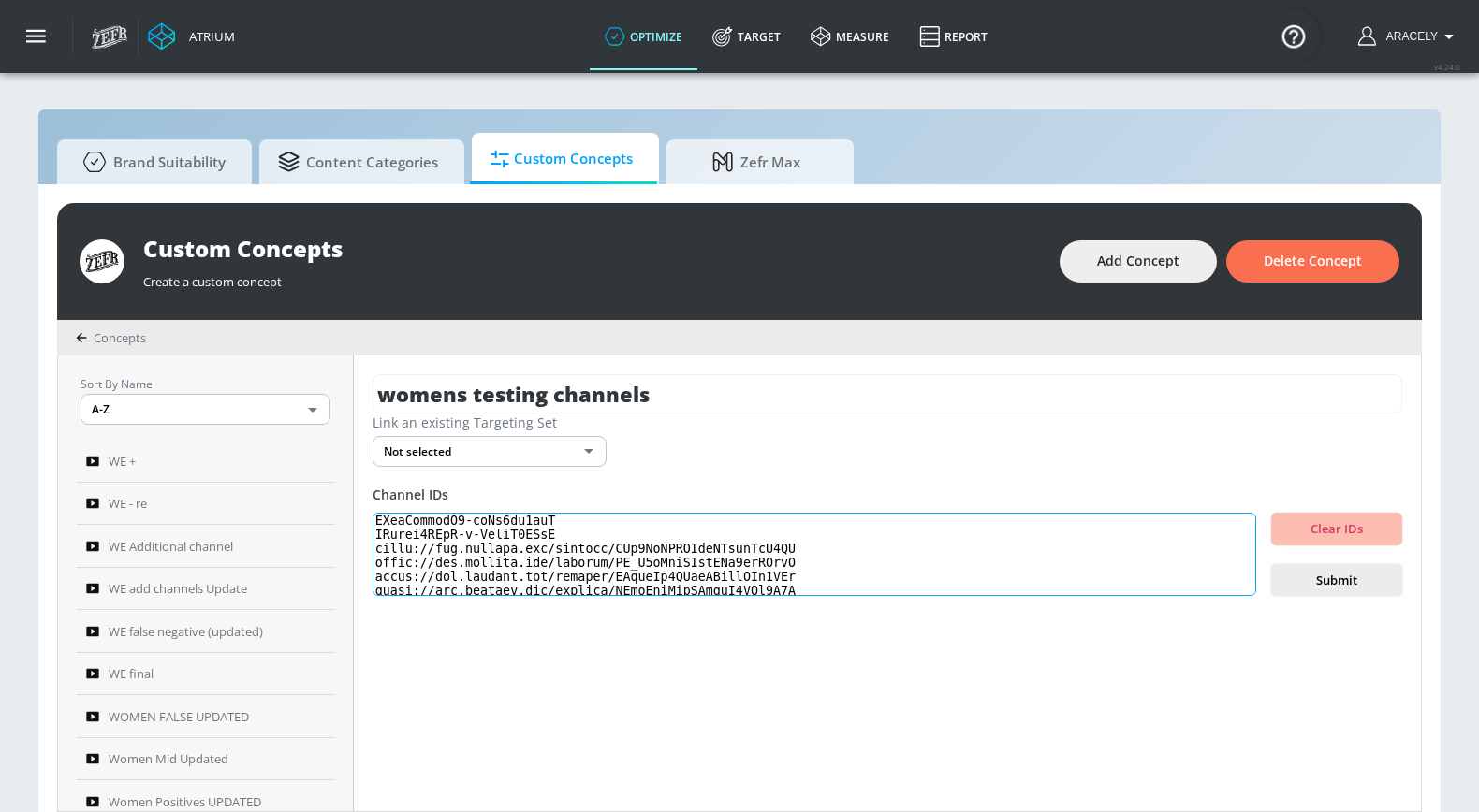
click at [364, 552] on div "womens testing channels Link an existing Targeting Set Not selected none ​ Chan…" at bounding box center [887, 583] width 1067 height 455
drag, startPoint x: 613, startPoint y: 566, endPoint x: 369, endPoint y: 566, distance: 244.0
click at [369, 566] on div "womens testing channels Link an existing Targeting Set Not selected none ​ Chan…" at bounding box center [887, 583] width 1067 height 455
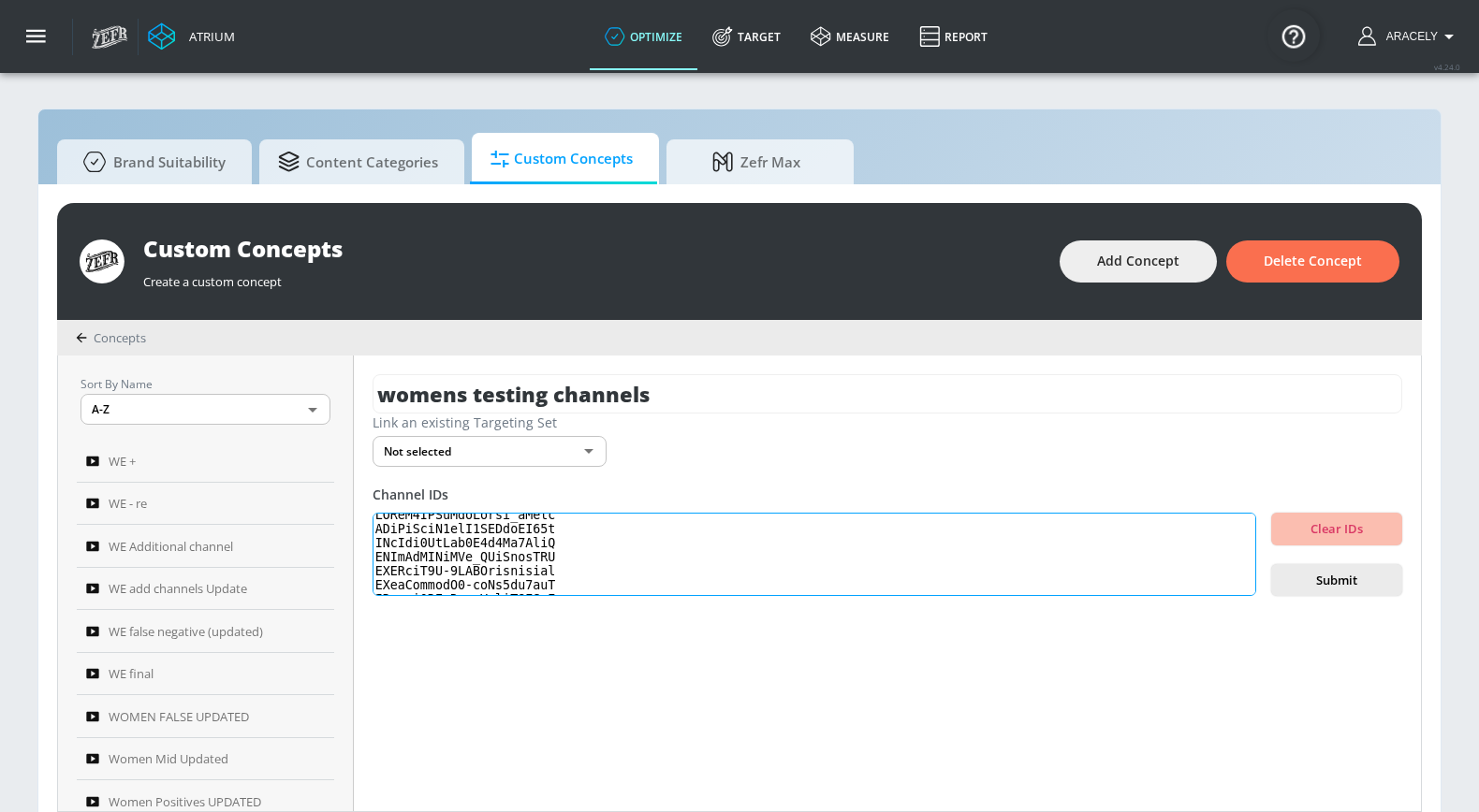
scroll to position [0, 0]
drag, startPoint x: 615, startPoint y: 518, endPoint x: 464, endPoint y: 518, distance: 151.0
click at [464, 518] on textarea at bounding box center [814, 554] width 883 height 84
click at [554, 539] on textarea at bounding box center [814, 554] width 883 height 84
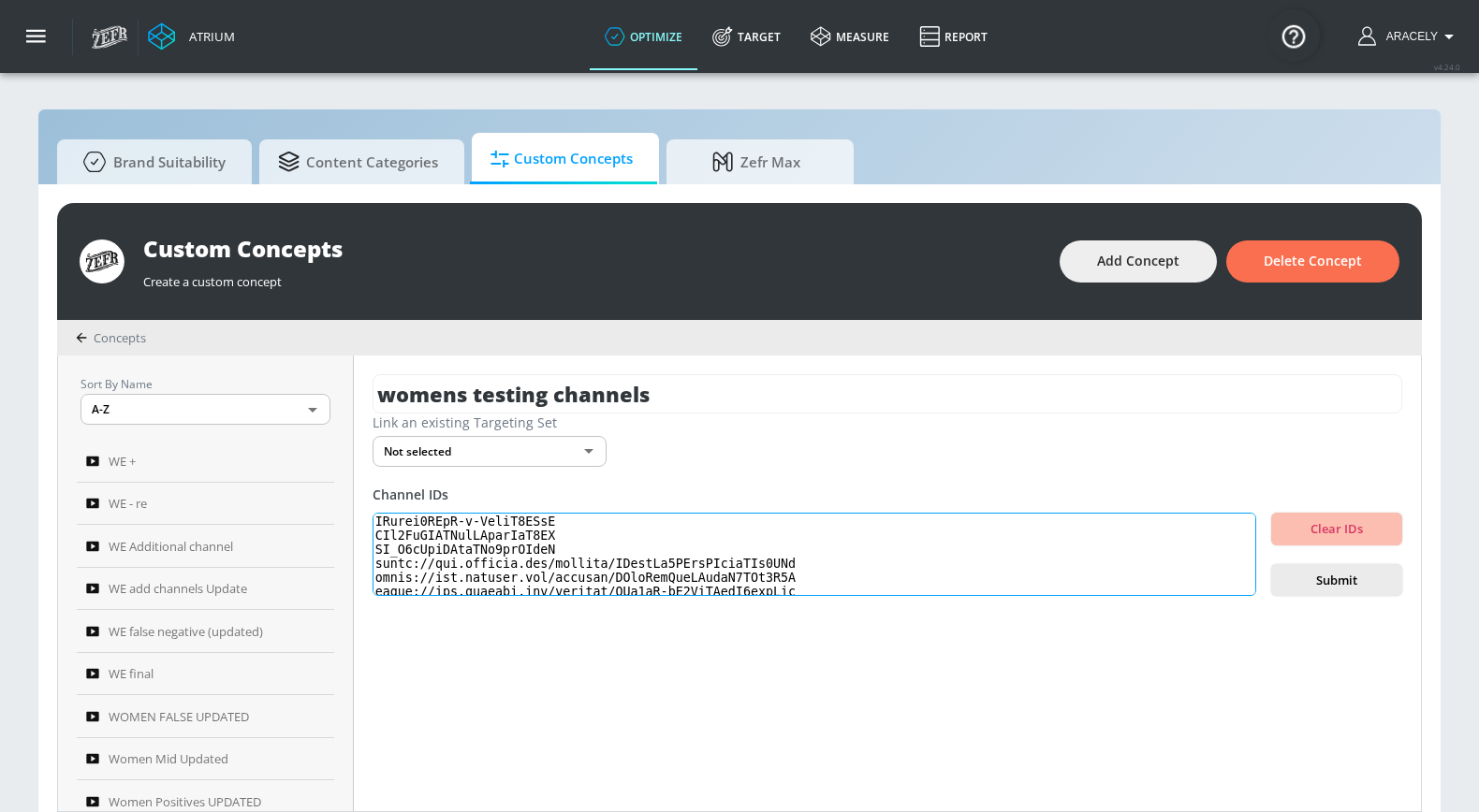
scroll to position [86, 0]
drag, startPoint x: 614, startPoint y: 566, endPoint x: 376, endPoint y: 565, distance: 238.0
click at [376, 565] on textarea at bounding box center [814, 554] width 883 height 84
drag, startPoint x: 618, startPoint y: 576, endPoint x: 365, endPoint y: 576, distance: 253.0
click at [365, 576] on div "womens testing channels Link an existing Targeting Set Not selected none ​ Chan…" at bounding box center [887, 583] width 1067 height 455
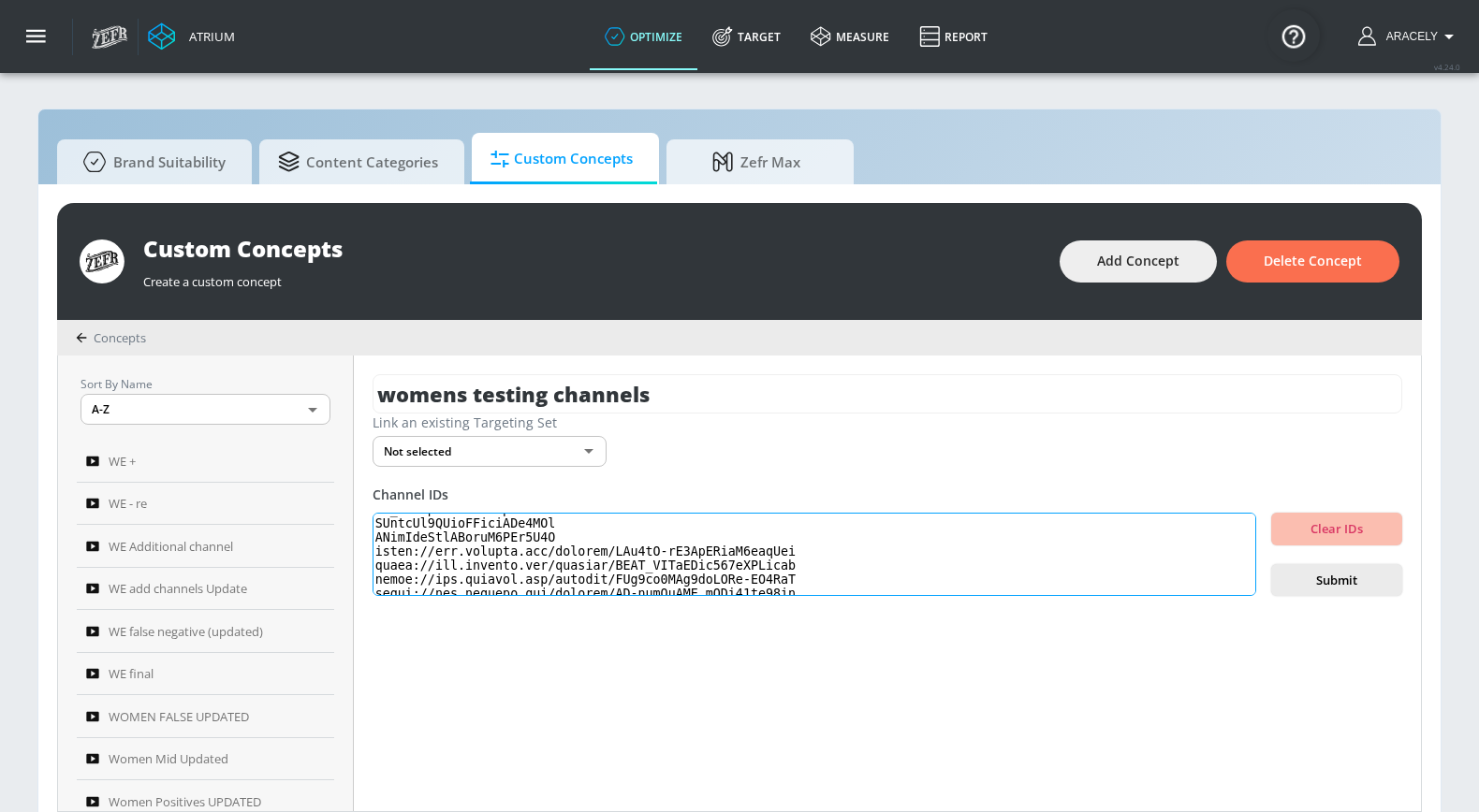
scroll to position [145, 0]
drag, startPoint x: 615, startPoint y: 536, endPoint x: 375, endPoint y: 537, distance: 240.0
click at [375, 537] on textarea at bounding box center [814, 554] width 883 height 84
drag, startPoint x: 615, startPoint y: 551, endPoint x: 370, endPoint y: 549, distance: 245.0
click at [370, 549] on div "womens testing channels Link an existing Targeting Set Not selected none ​ Chan…" at bounding box center [887, 583] width 1067 height 455
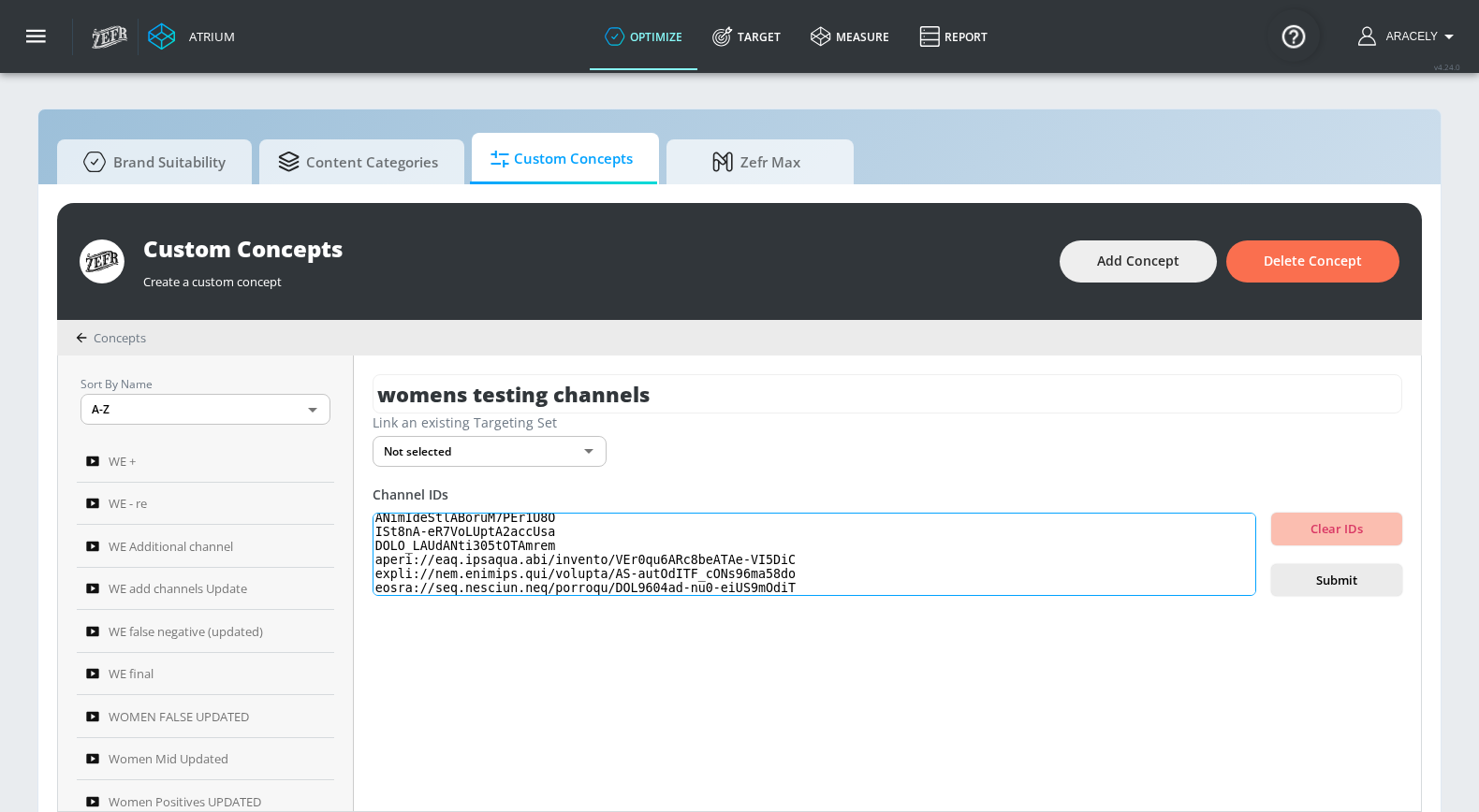
drag, startPoint x: 620, startPoint y: 566, endPoint x: 368, endPoint y: 568, distance: 252.0
click at [368, 568] on div "womens testing channels Link an existing Targeting Set Not selected none ​ Chan…" at bounding box center [887, 583] width 1067 height 455
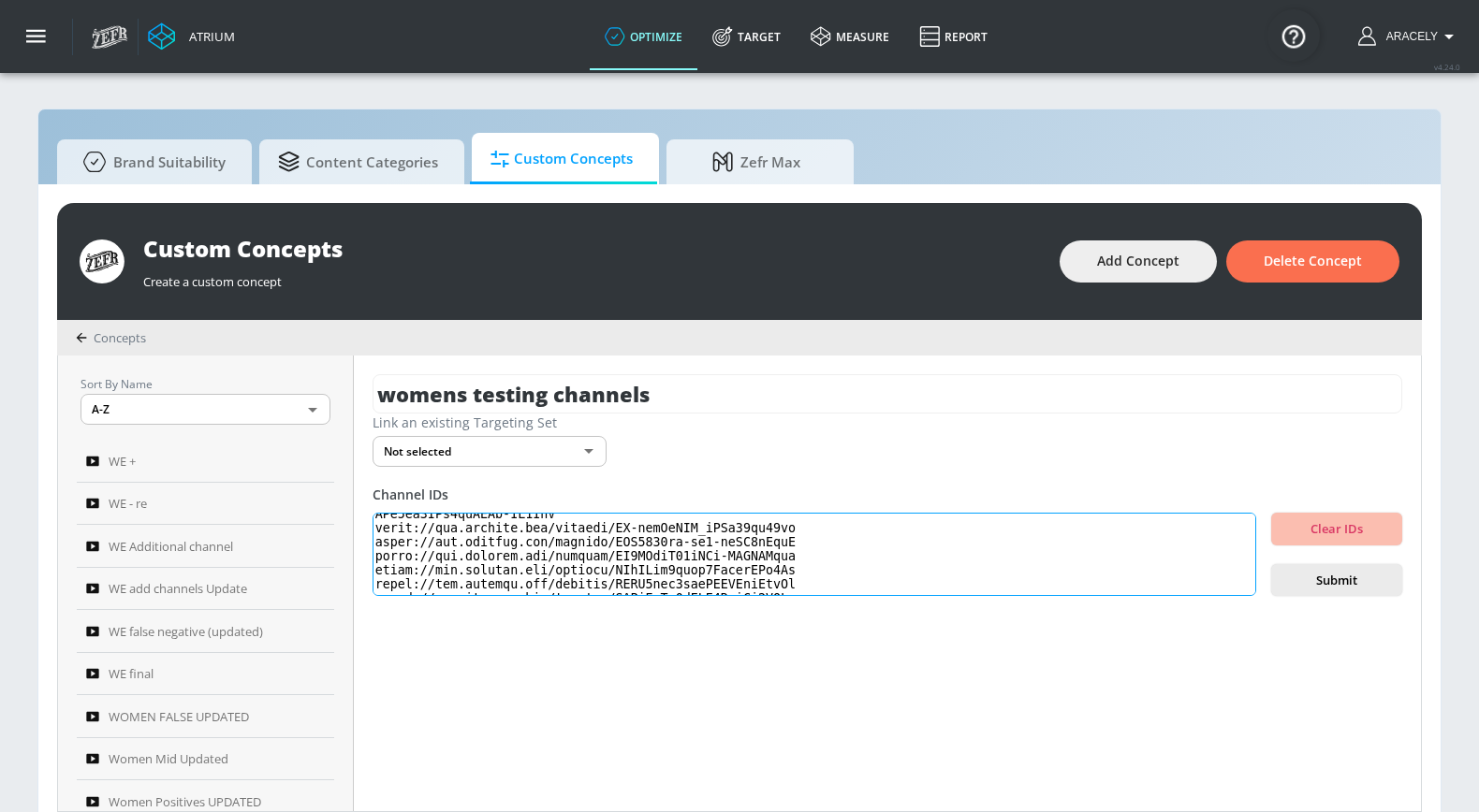
drag, startPoint x: 617, startPoint y: 535, endPoint x: 373, endPoint y: 536, distance: 244.0
click at [373, 536] on textarea at bounding box center [814, 554] width 883 height 84
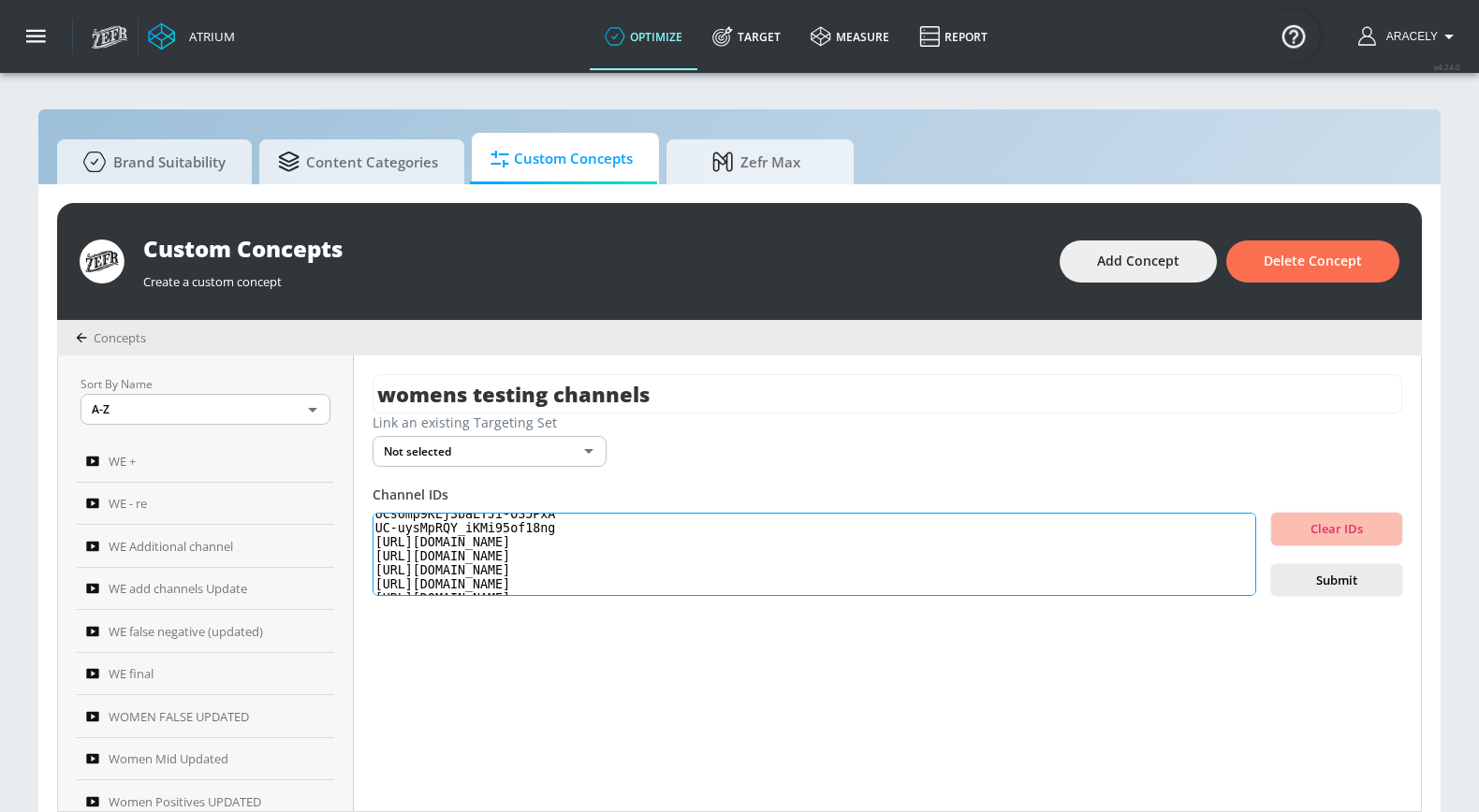
drag, startPoint x: 614, startPoint y: 550, endPoint x: 357, endPoint y: 551, distance: 257.0
click at [357, 551] on div "womens testing channels Link an existing Targeting Set Not selected none ​ Chan…" at bounding box center [887, 583] width 1067 height 455
drag, startPoint x: 616, startPoint y: 565, endPoint x: 364, endPoint y: 558, distance: 252.1
click at [364, 558] on div "womens testing channels Link an existing Targeting Set Not selected none ​ Chan…" at bounding box center [887, 583] width 1067 height 455
drag, startPoint x: 619, startPoint y: 577, endPoint x: 361, endPoint y: 576, distance: 258.0
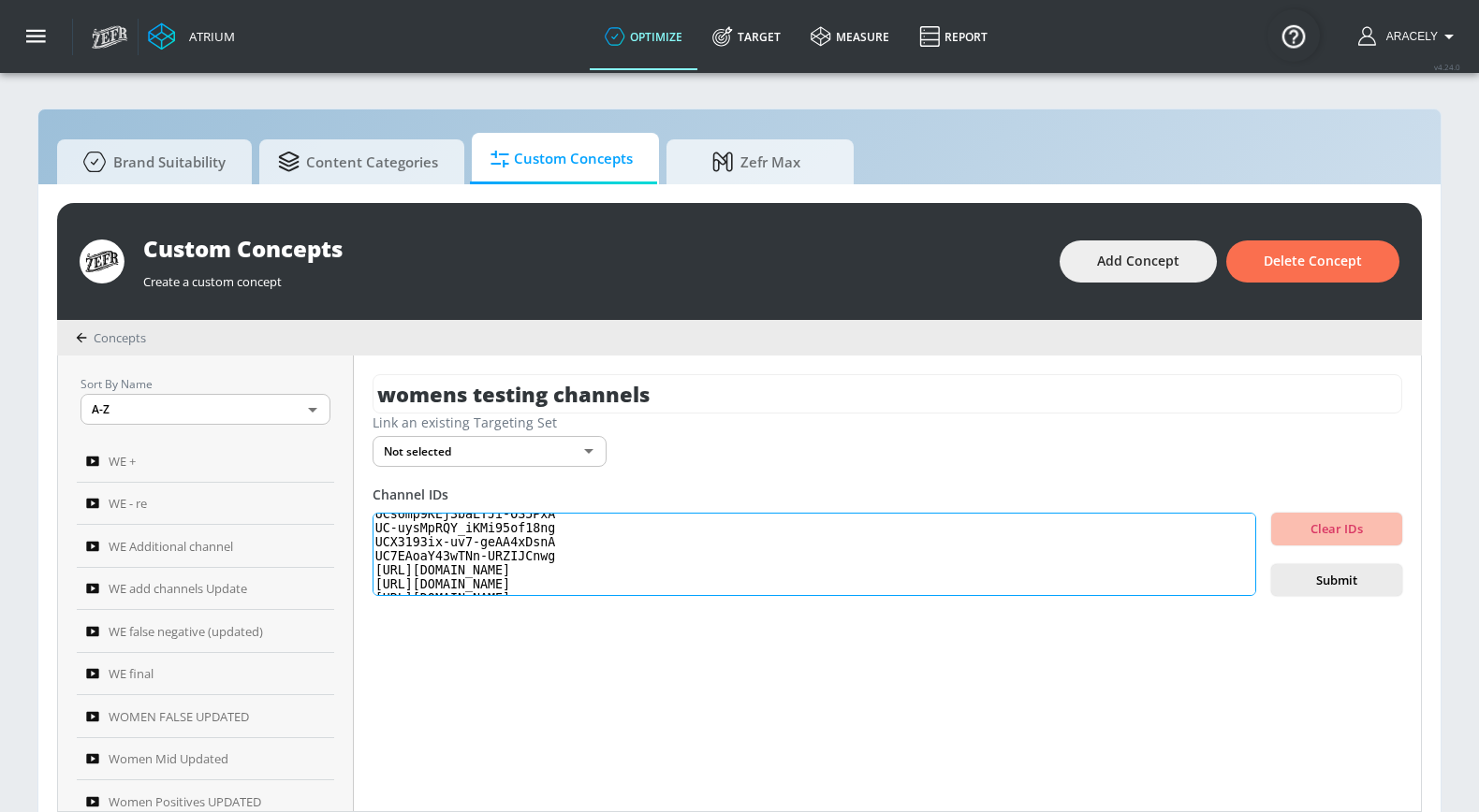
click at [361, 576] on div "womens testing channels Link an existing Targeting Set Not selected none ​ Chan…" at bounding box center [887, 583] width 1067 height 455
drag, startPoint x: 617, startPoint y: 536, endPoint x: 368, endPoint y: 536, distance: 249.0
click at [368, 536] on div "womens testing channels Link an existing Targeting Set Not selected none ​ Chan…" at bounding box center [887, 583] width 1067 height 455
drag, startPoint x: 619, startPoint y: 549, endPoint x: 349, endPoint y: 547, distance: 270.0
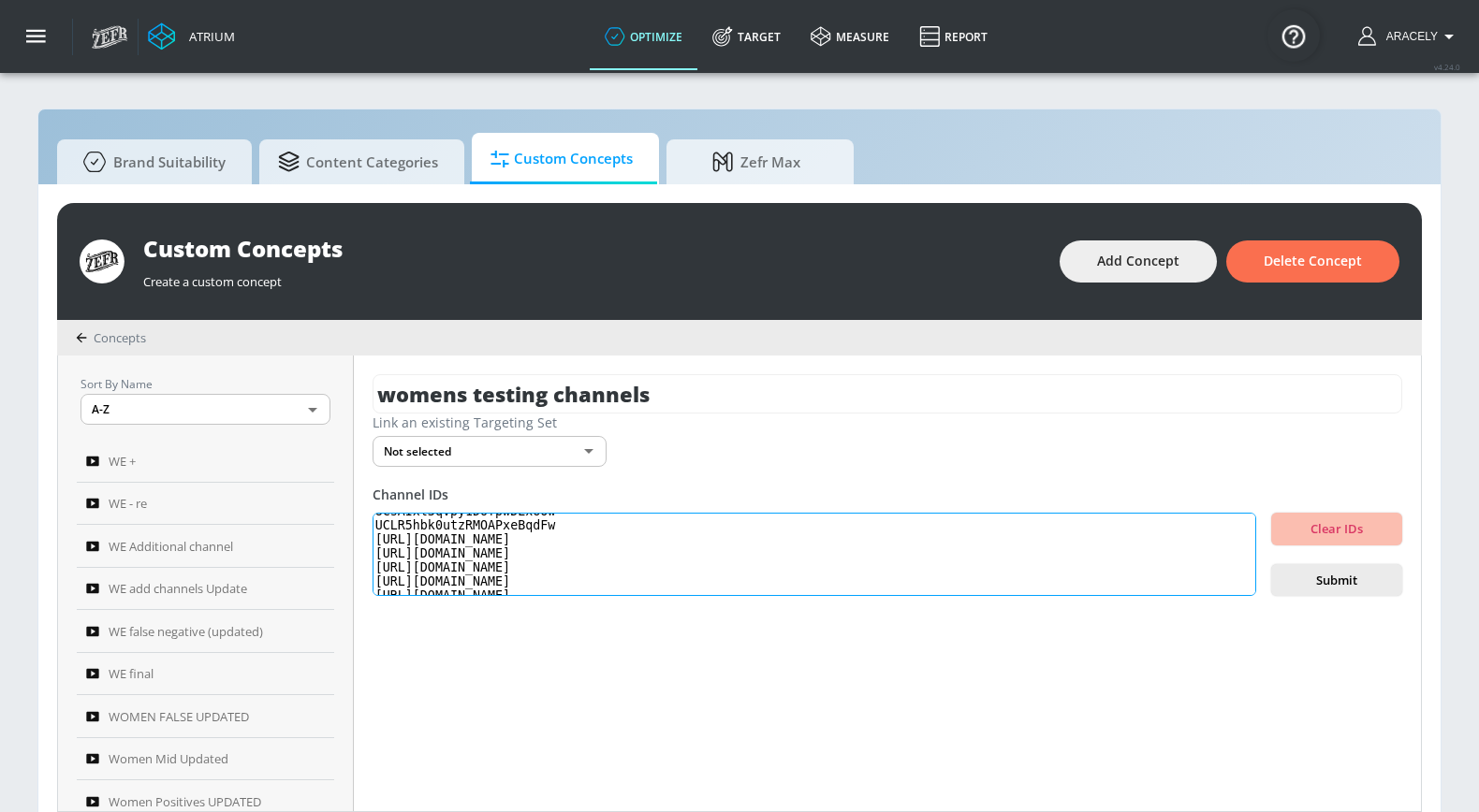
click at [349, 547] on div "Sort By Name A-Z ASC ​ WE + WE - re WE Additional channel WE add channels Updat…" at bounding box center [739, 583] width 1362 height 455
drag, startPoint x: 616, startPoint y: 563, endPoint x: 335, endPoint y: 557, distance: 281.1
click at [335, 557] on div "Sort By Name A-Z ASC ​ WE + WE - re WE Additional channel WE add channels Updat…" at bounding box center [739, 583] width 1362 height 455
drag, startPoint x: 617, startPoint y: 522, endPoint x: 315, endPoint y: 519, distance: 302.0
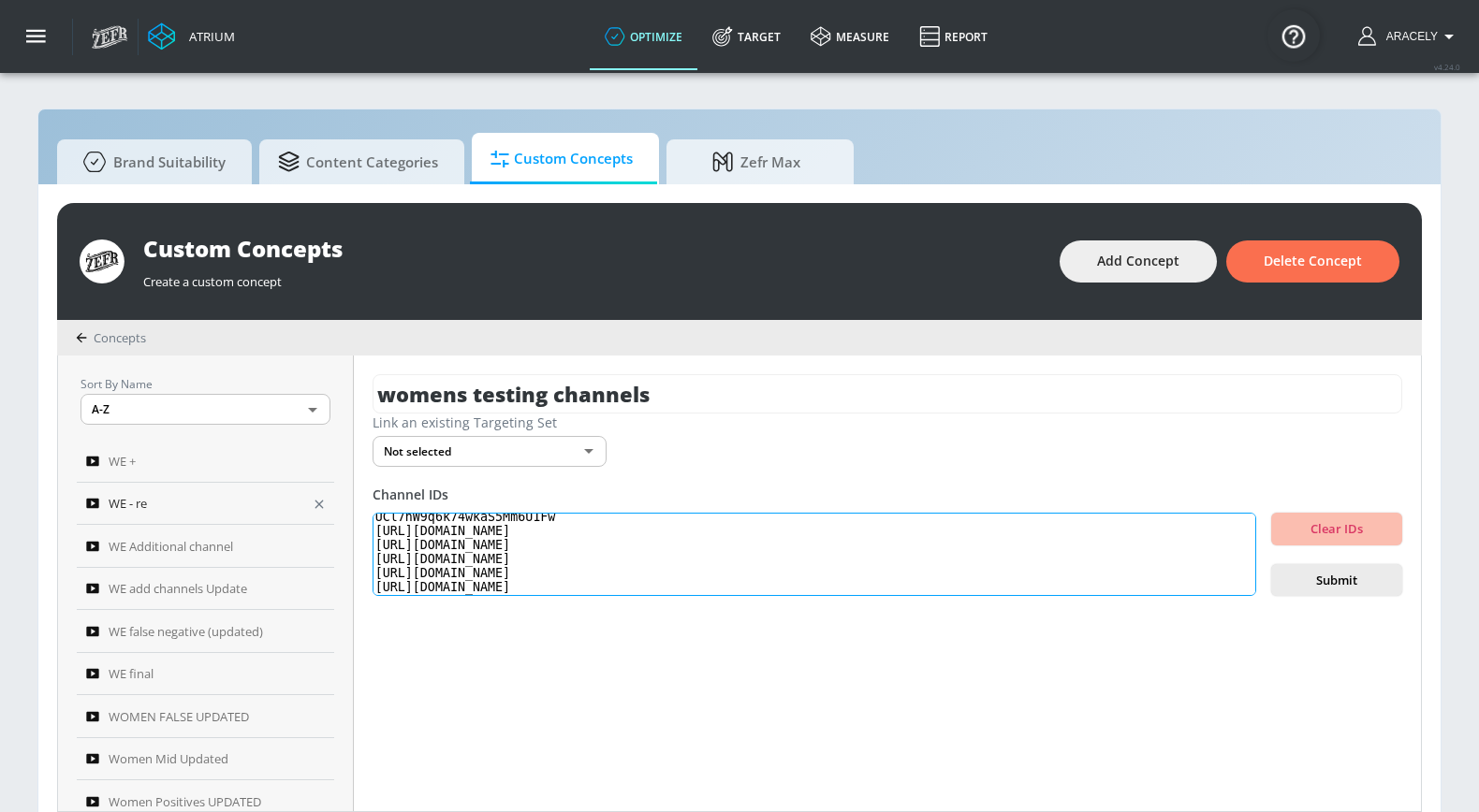
click at [315, 519] on div "Sort By Name A-Z ASC ​ WE + WE - re WE Additional channel WE add channels Updat…" at bounding box center [739, 583] width 1362 height 455
drag, startPoint x: 613, startPoint y: 544, endPoint x: 371, endPoint y: 542, distance: 242.0
click at [371, 542] on div "womens testing channels Link an existing Targeting Set Not selected none ​ Chan…" at bounding box center [887, 583] width 1067 height 455
drag, startPoint x: 614, startPoint y: 557, endPoint x: 351, endPoint y: 558, distance: 263.0
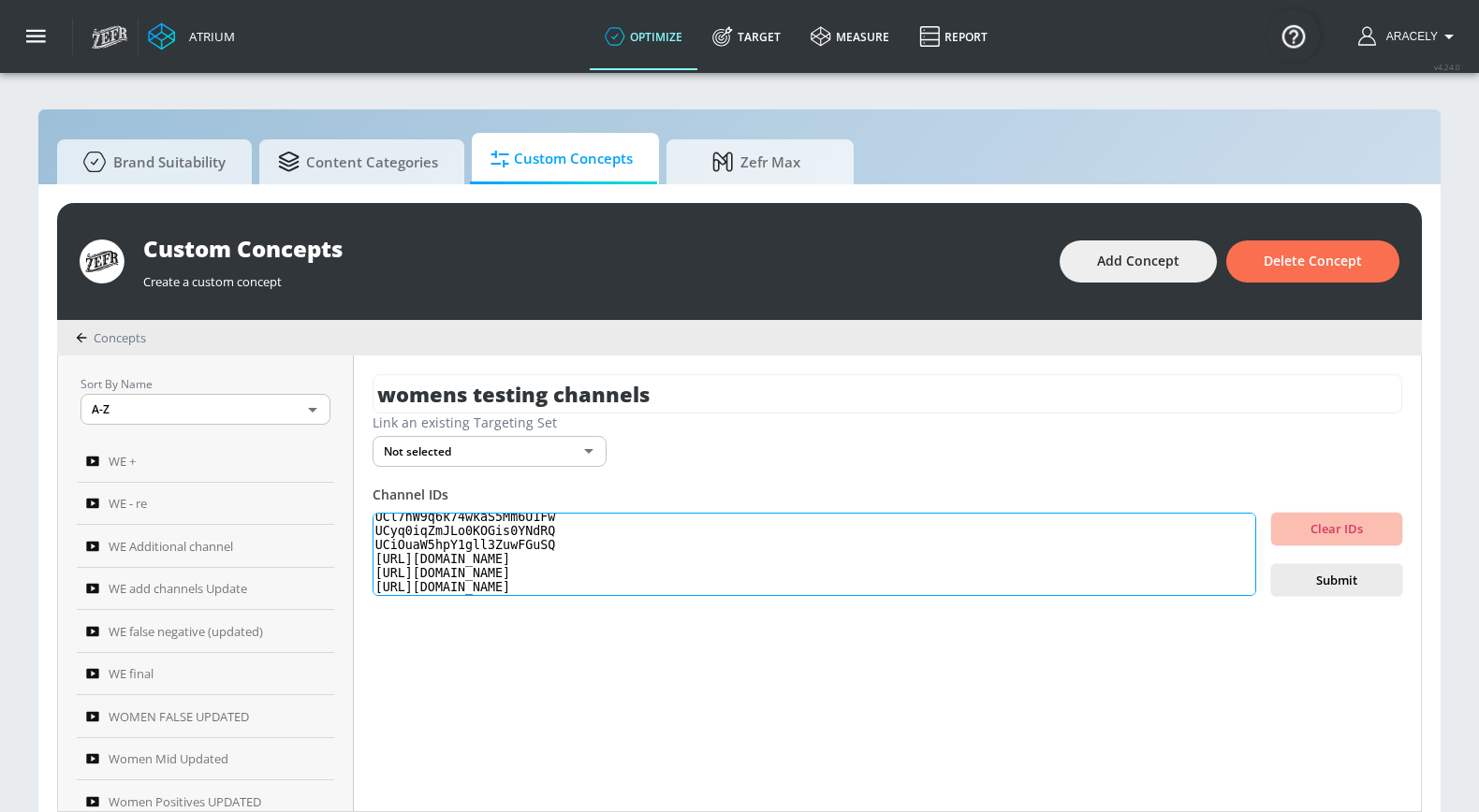
click at [351, 558] on div "Sort By Name A-Z ASC ​ WE + WE - re WE Additional channel WE add channels Updat…" at bounding box center [739, 583] width 1362 height 455
drag, startPoint x: 615, startPoint y: 569, endPoint x: 373, endPoint y: 566, distance: 242.0
click at [373, 566] on textarea "UCHgD2FZDkVkjTskdp_wDviw UCzHfTizV9qoE5INFpyUG14w UCsPtl8SiAea1P4z9Nj9RfcQ UCFv…" at bounding box center [814, 554] width 883 height 84
click at [555, 567] on textarea "UCHgD2FZDkVkjTskdp_wDviw UCzHfTizV9qoE5INFpyUG14w UCsPtl8SiAea1P4z9Nj9RfcQ UCFv…" at bounding box center [814, 554] width 883 height 84
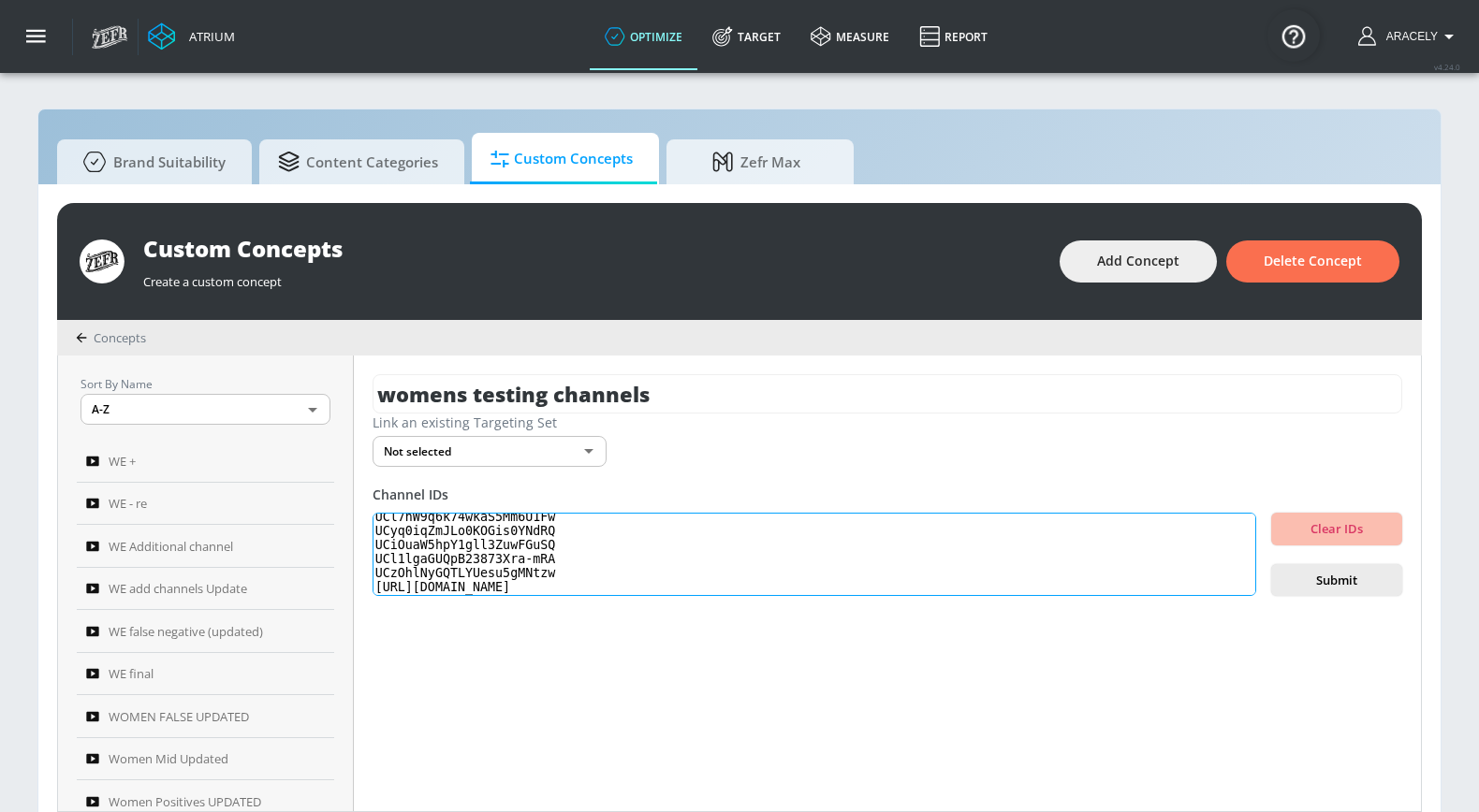
drag, startPoint x: 614, startPoint y: 570, endPoint x: 376, endPoint y: 571, distance: 238.0
click at [376, 571] on textarea "UCHgD2FZDkVkjTskdp_wDviw UCzHfTizV9qoE5INFpyUG14w UCsPtl8SiAea1P4z9Nj9RfcQ UCFv…" at bounding box center [814, 554] width 883 height 84
type textarea "UCHgD2FZDkVkjTskdp_wDviw UCzHfTizV9qoE5INFpyUG14w UCsPtl8SiAea1P4z9Nj9RfcQ UCFv…"
click at [1311, 570] on span "Submit" at bounding box center [1336, 580] width 101 height 22
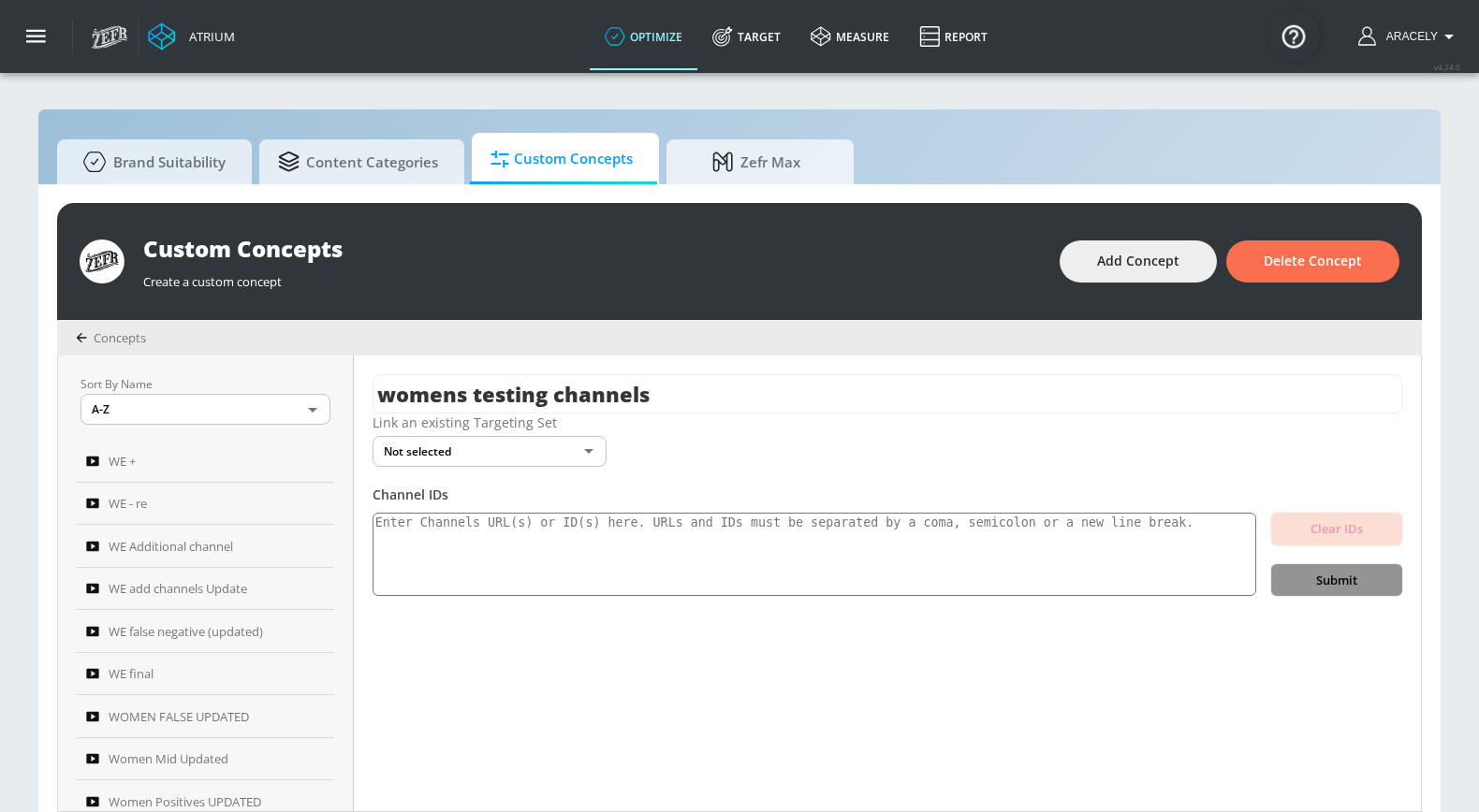
scroll to position [0, 0]
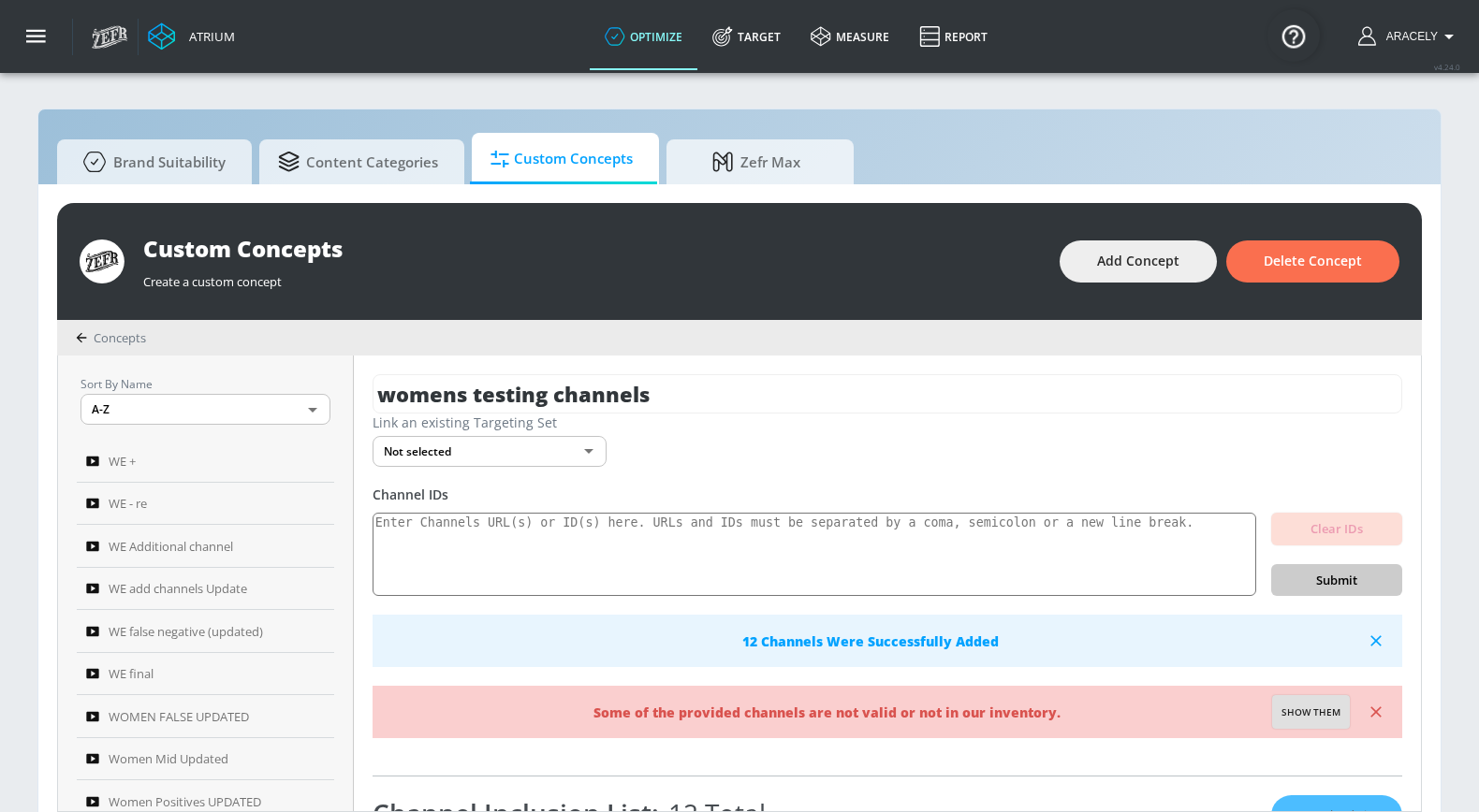
click at [1282, 702] on button "Show them" at bounding box center [1311, 712] width 78 height 34
type textarea "Invalid channels: UCsPtl8SiAea1P4z9Nj9RfcQ UCHgD2FZDkVkjTskdp_wDviw UC_Y9eJmbZL…"
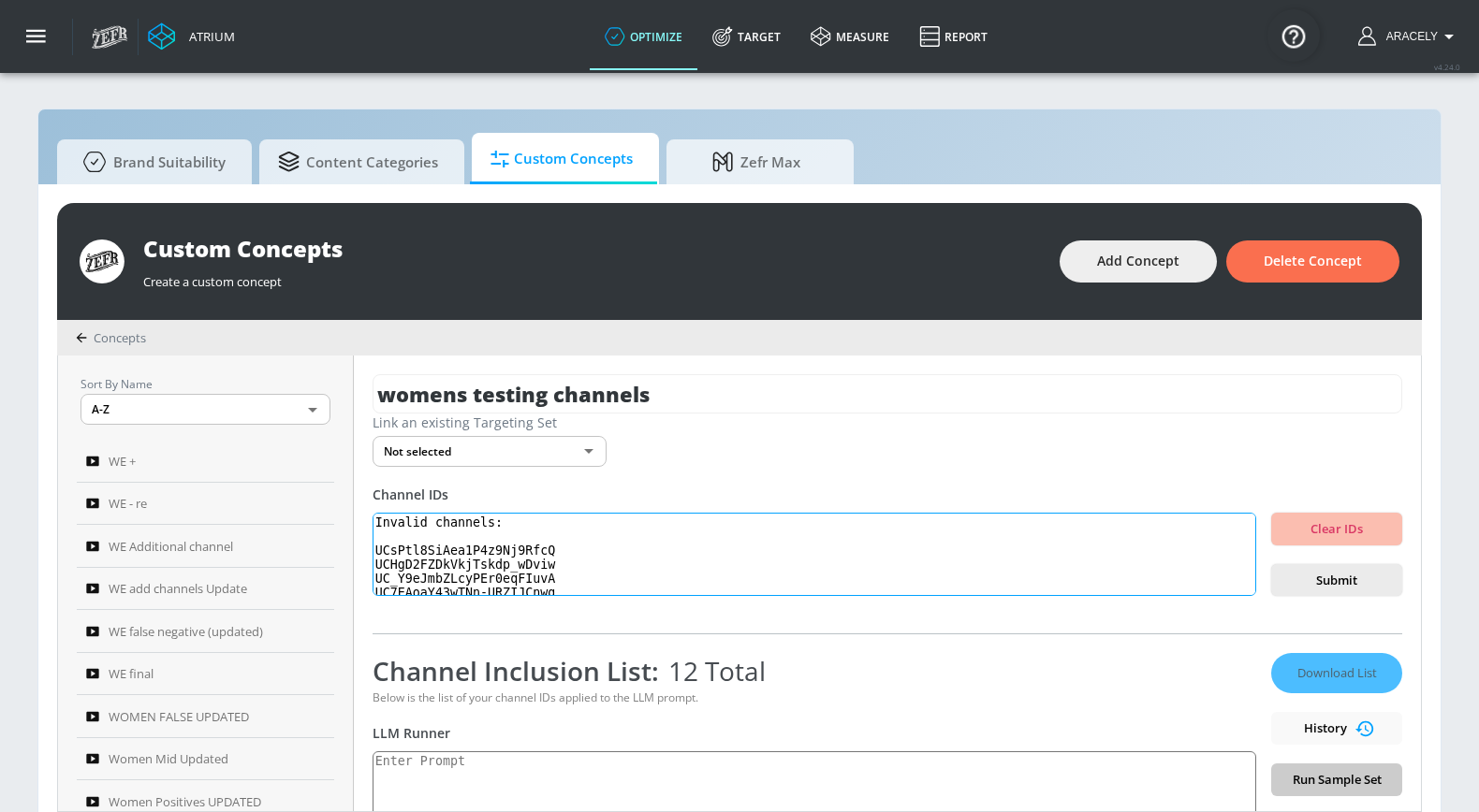
drag, startPoint x: 563, startPoint y: 588, endPoint x: 380, endPoint y: 466, distance: 219.9
click at [380, 466] on div "womens testing channels Link an existing Targeting Set Not selected none ​ Chan…" at bounding box center [887, 583] width 1067 height 455
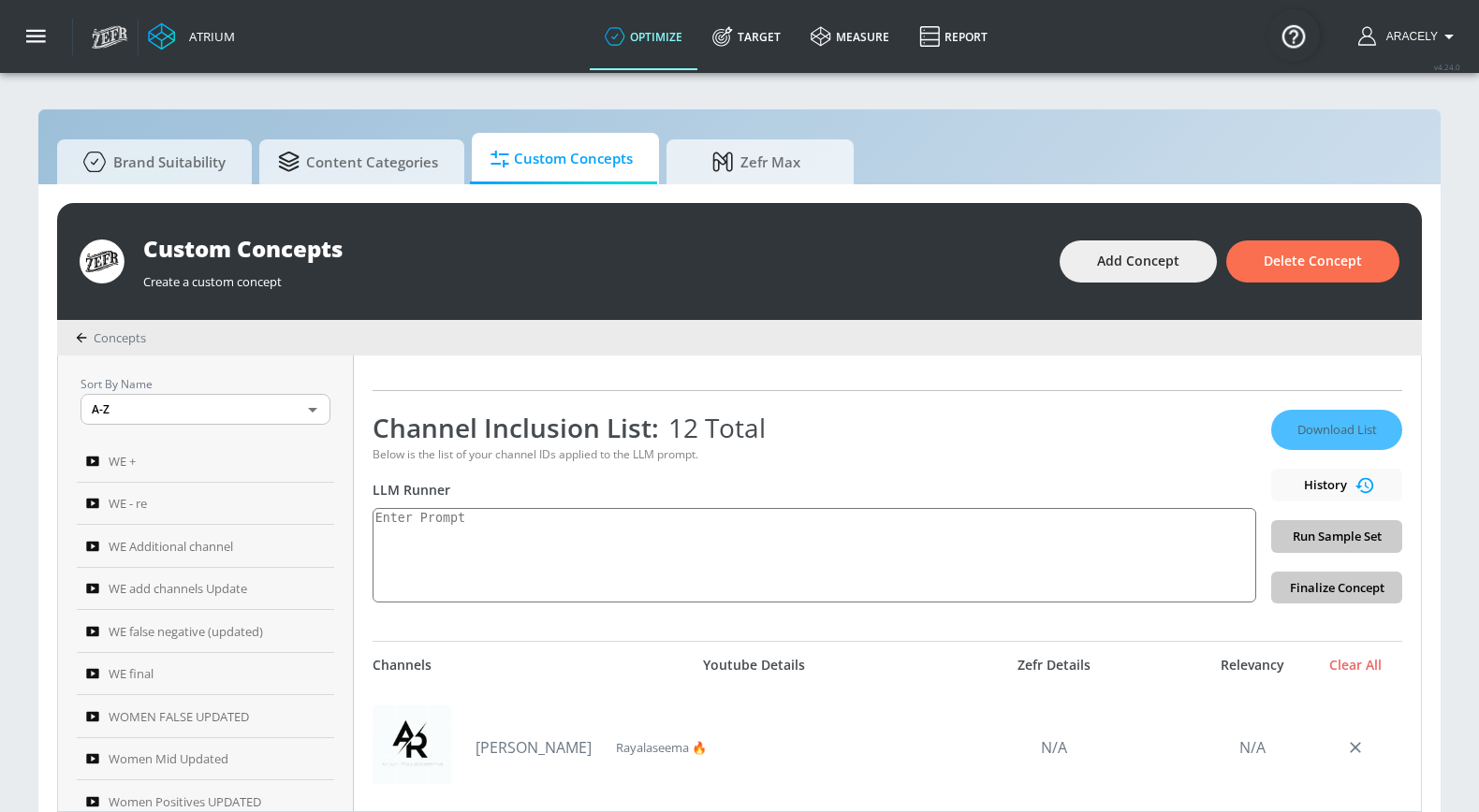
scroll to position [324, 0]
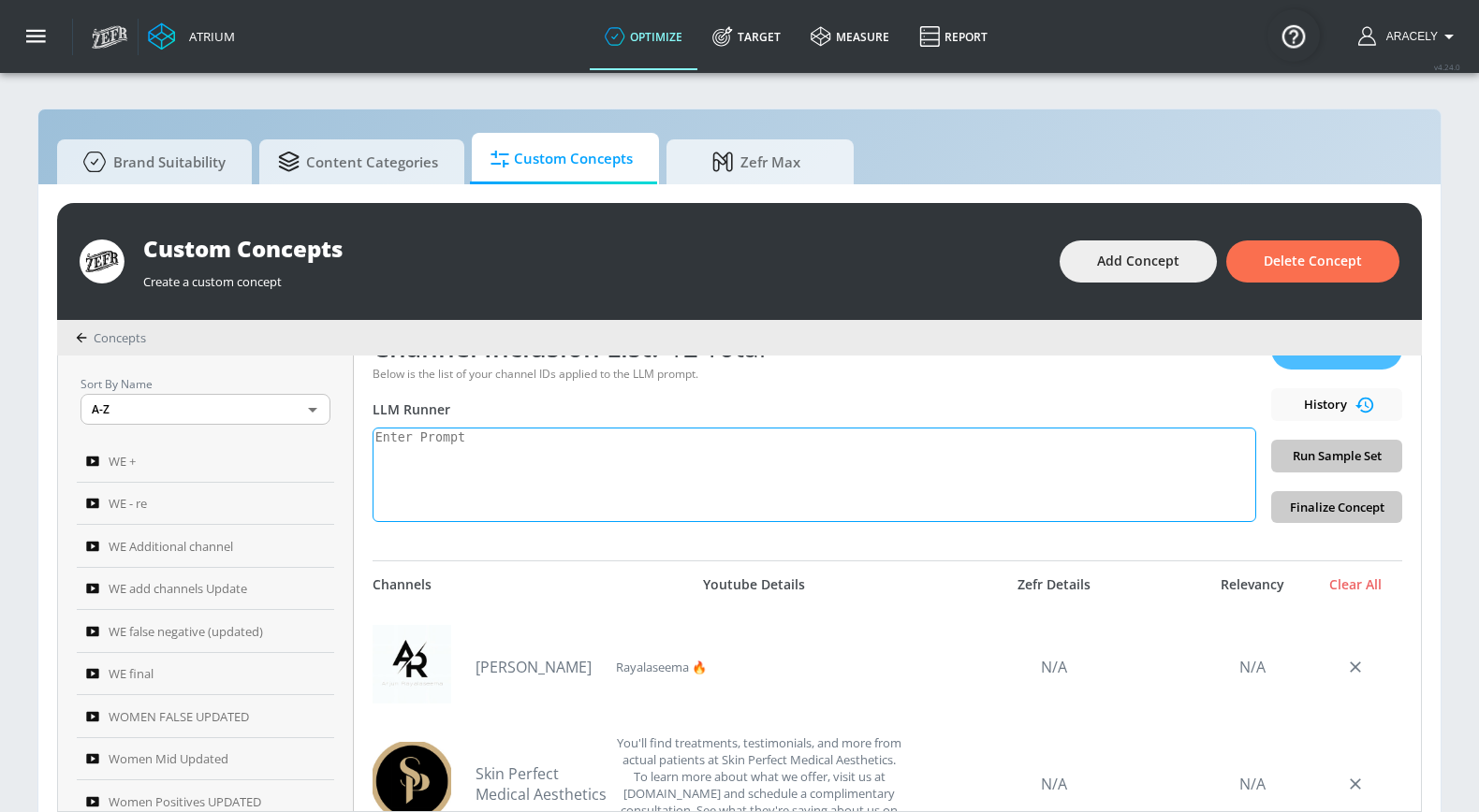
click at [596, 481] on textarea at bounding box center [814, 474] width 883 height 95
click at [949, 472] on textarea "women's empowerment:" at bounding box center [814, 474] width 883 height 95
paste textarea "Women’s empowerment: Women’s empowerment can be defined as the process by which…"
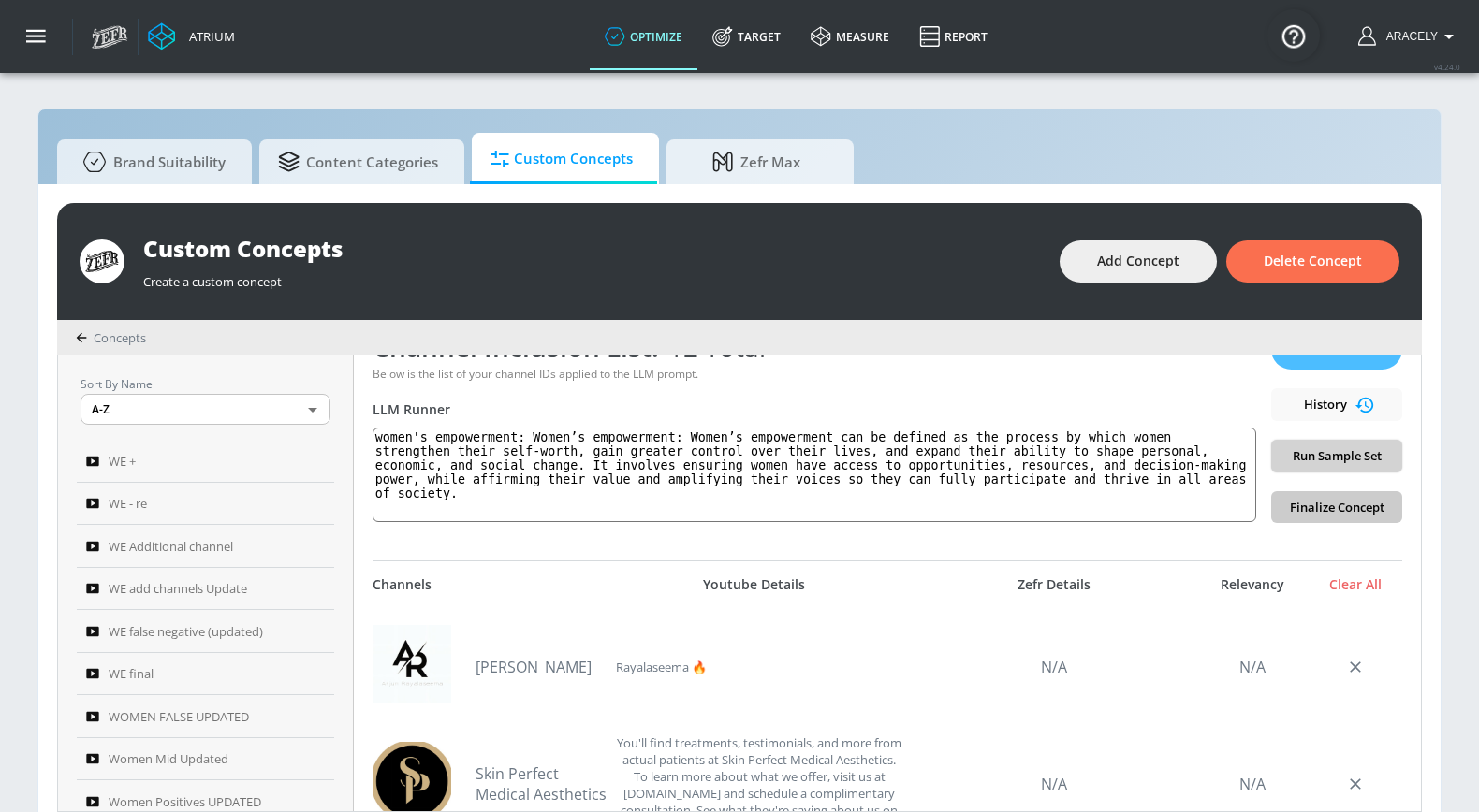
click at [1298, 454] on span "Run Sample Set" at bounding box center [1336, 456] width 101 height 22
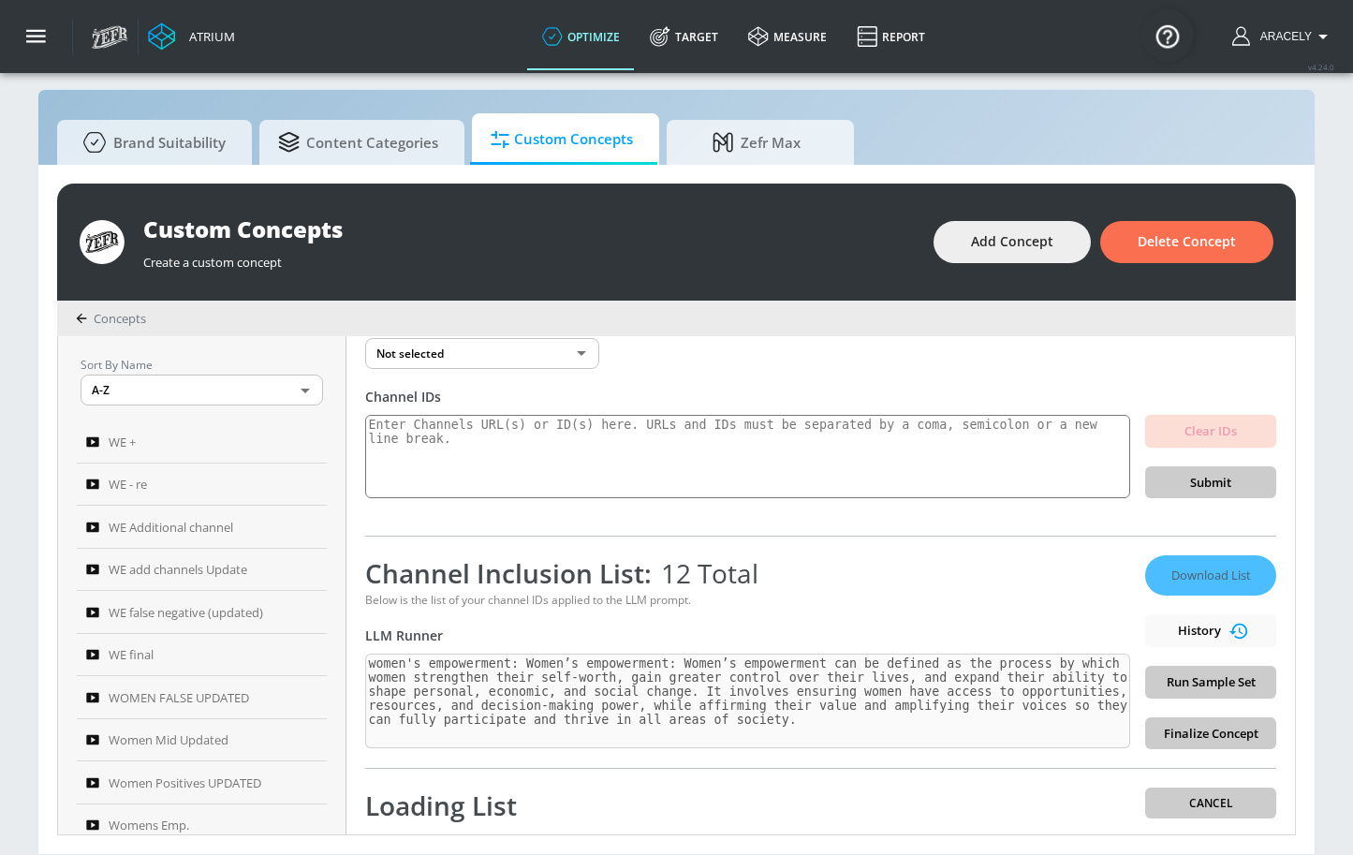
scroll to position [0, 0]
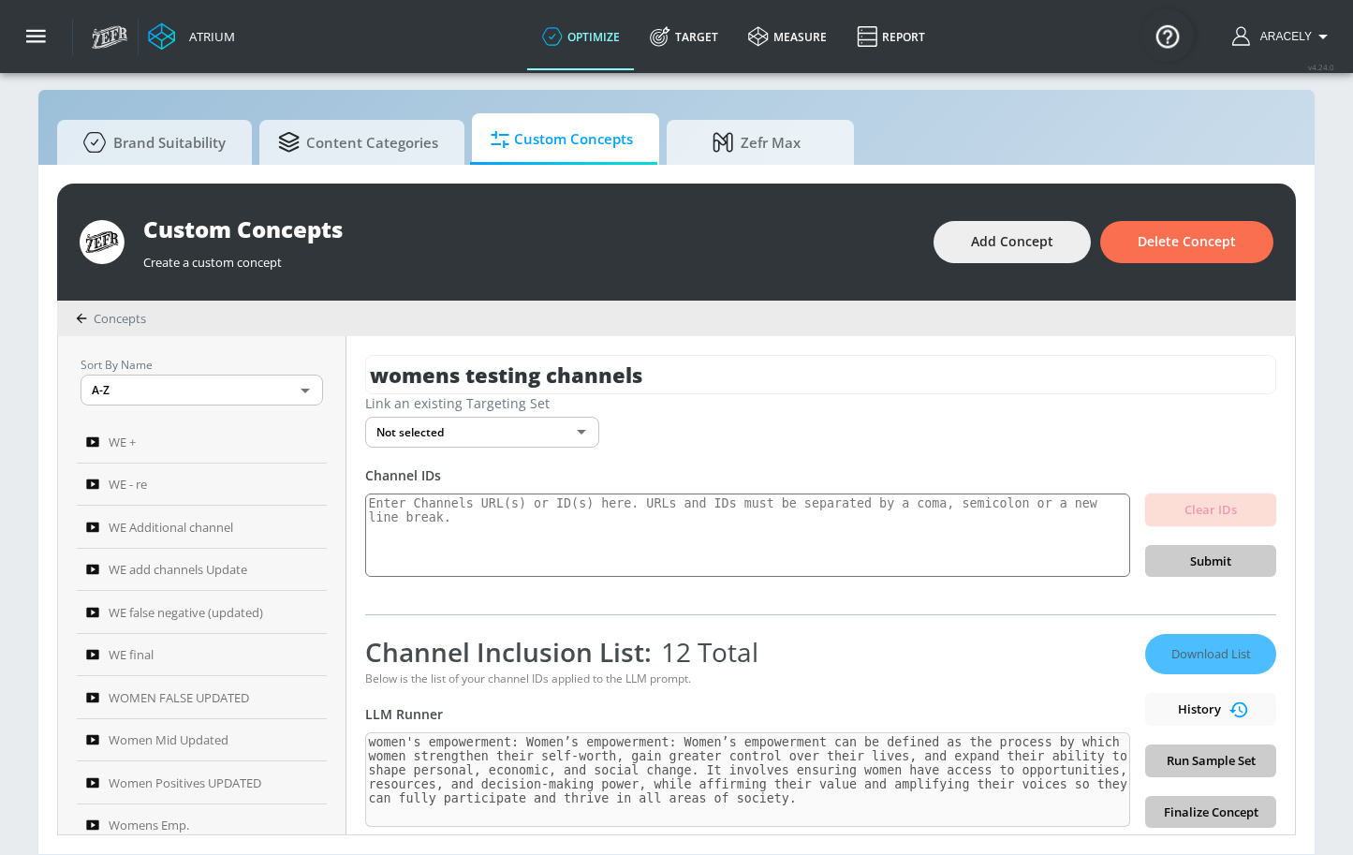
click at [610, 726] on div "Channel Inclusion List: 12 Total Below is the list of your channel IDs applied …" at bounding box center [747, 731] width 765 height 194
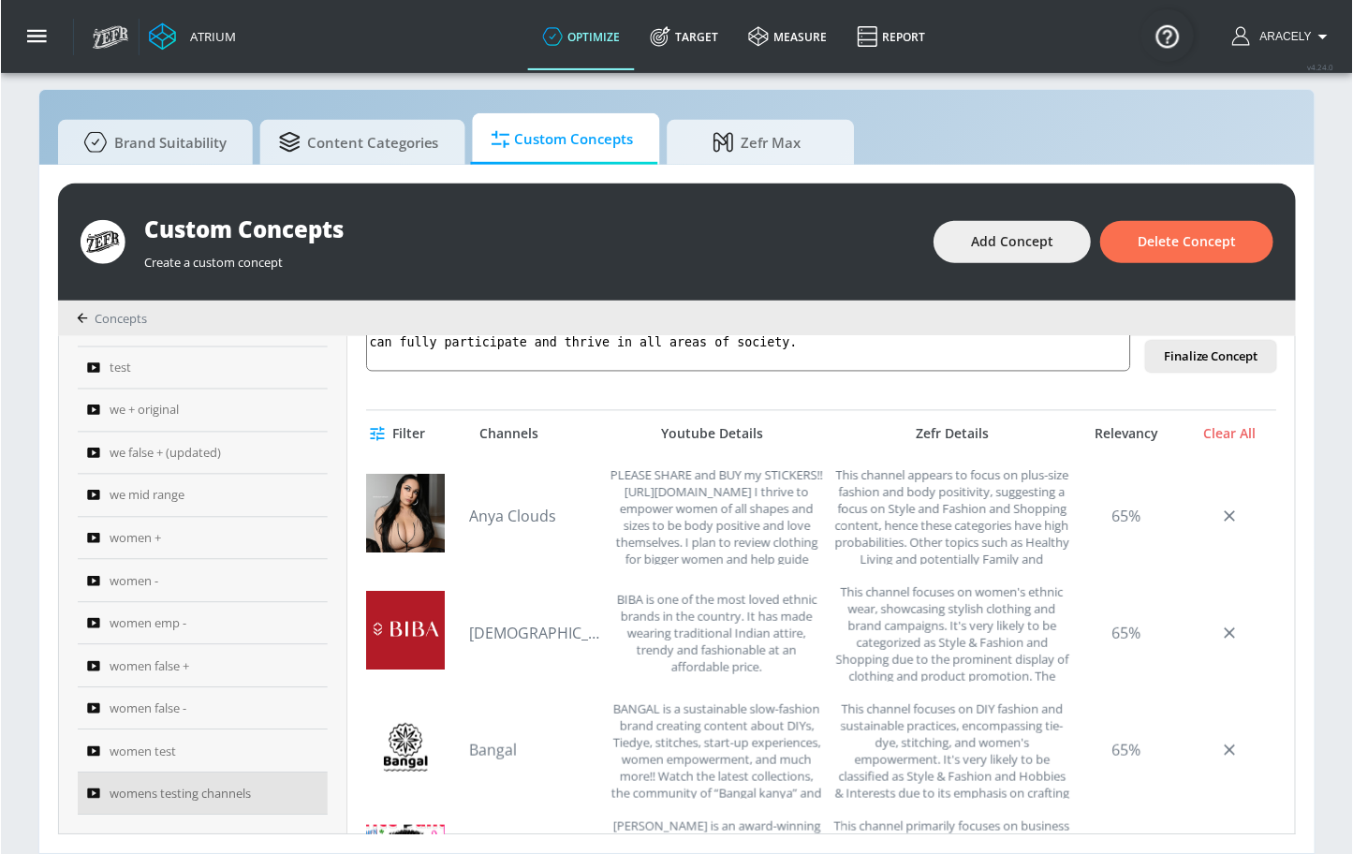
scroll to position [511, 0]
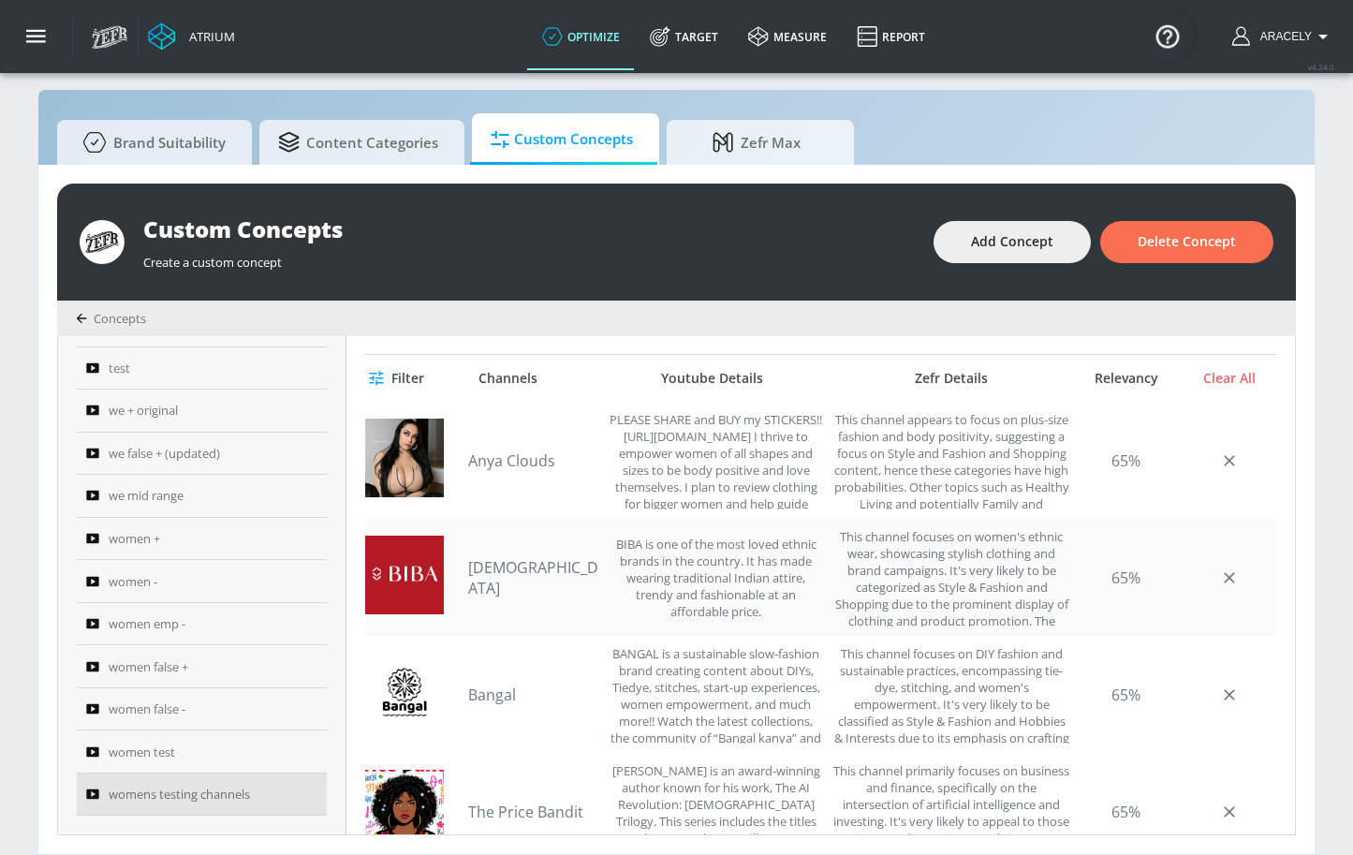
click at [493, 585] on link "bibaindia" at bounding box center [533, 577] width 131 height 41
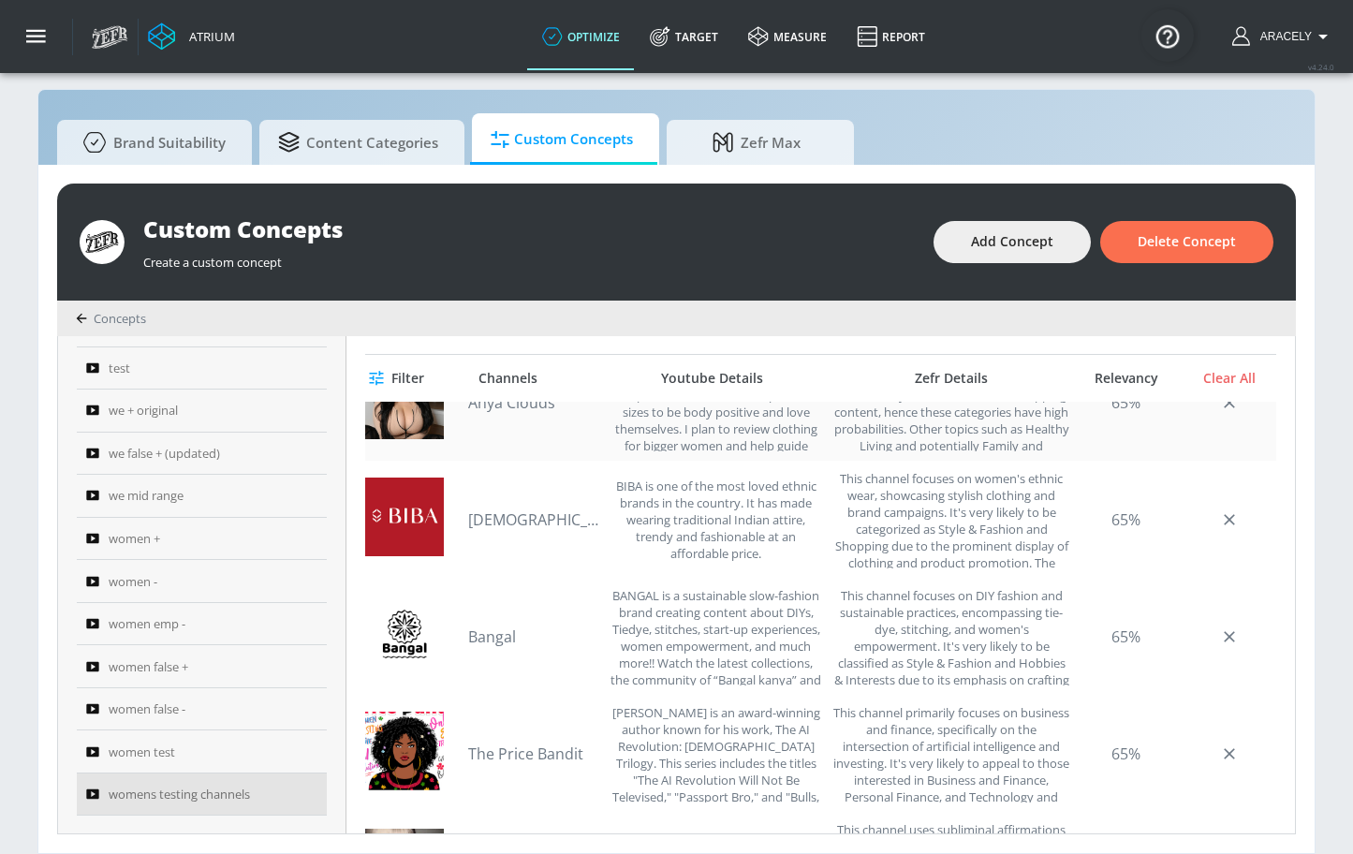
scroll to position [122, 0]
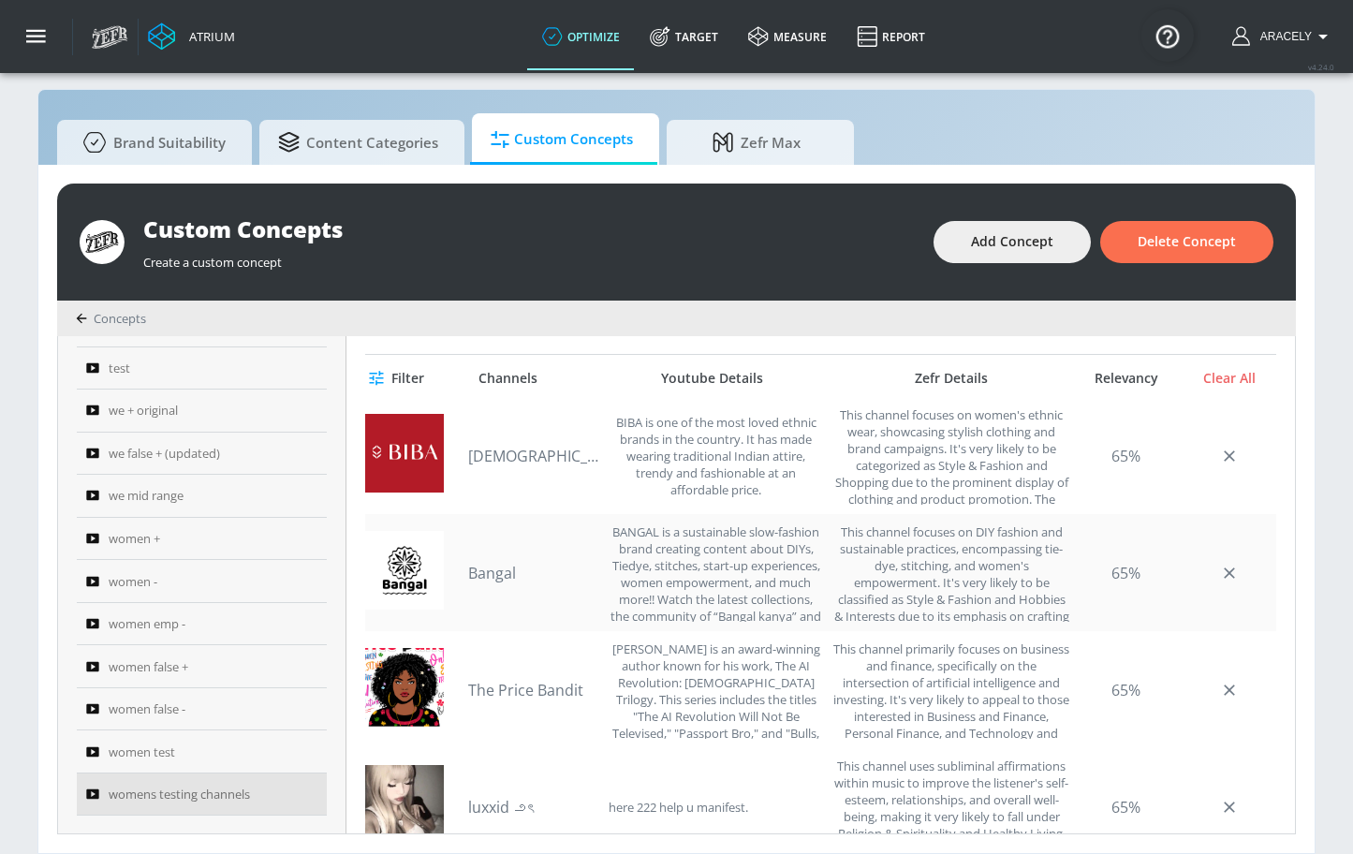
click at [480, 575] on link "Bangal" at bounding box center [533, 573] width 131 height 21
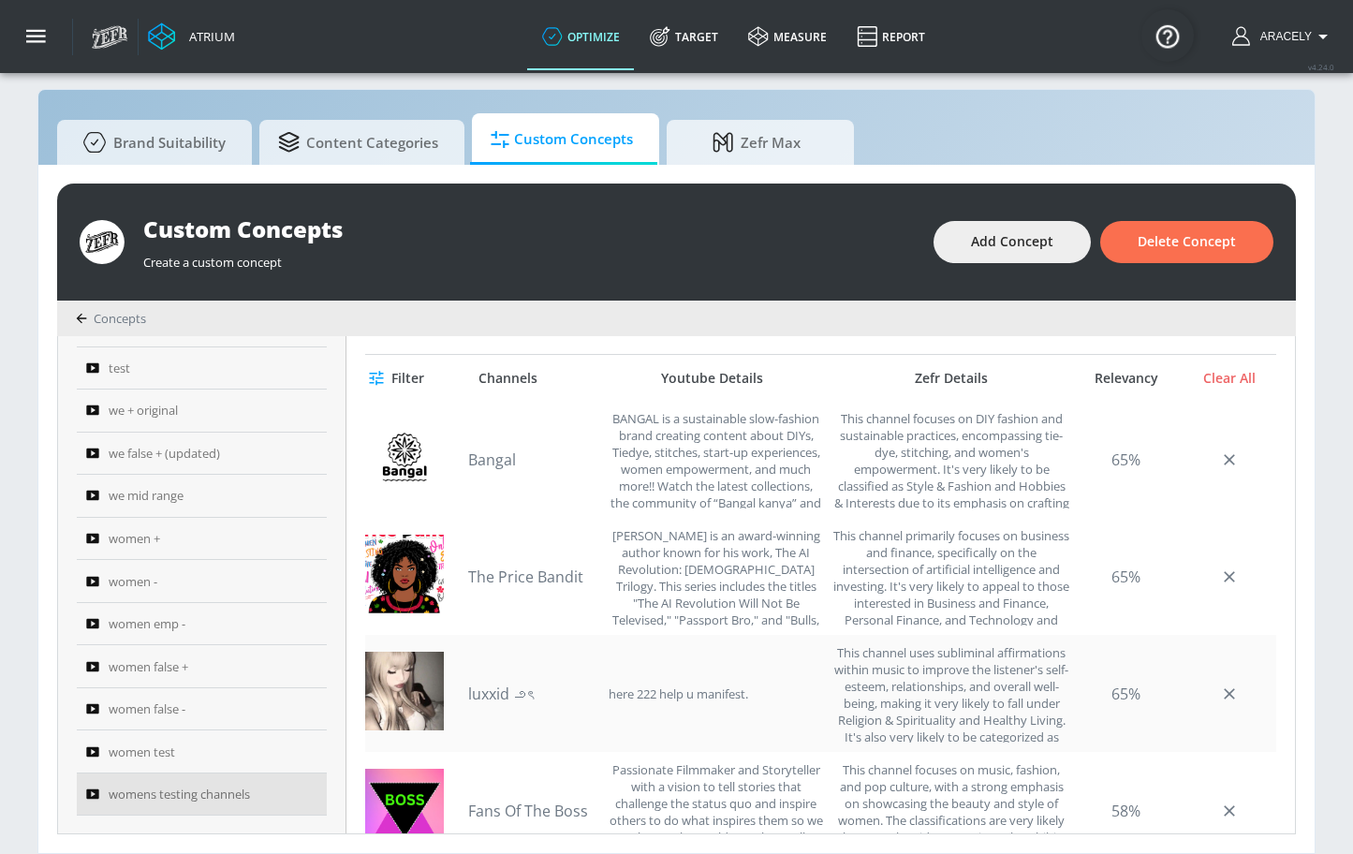
scroll to position [238, 0]
click at [517, 694] on link "luxxid ౨ৎ" at bounding box center [533, 691] width 131 height 21
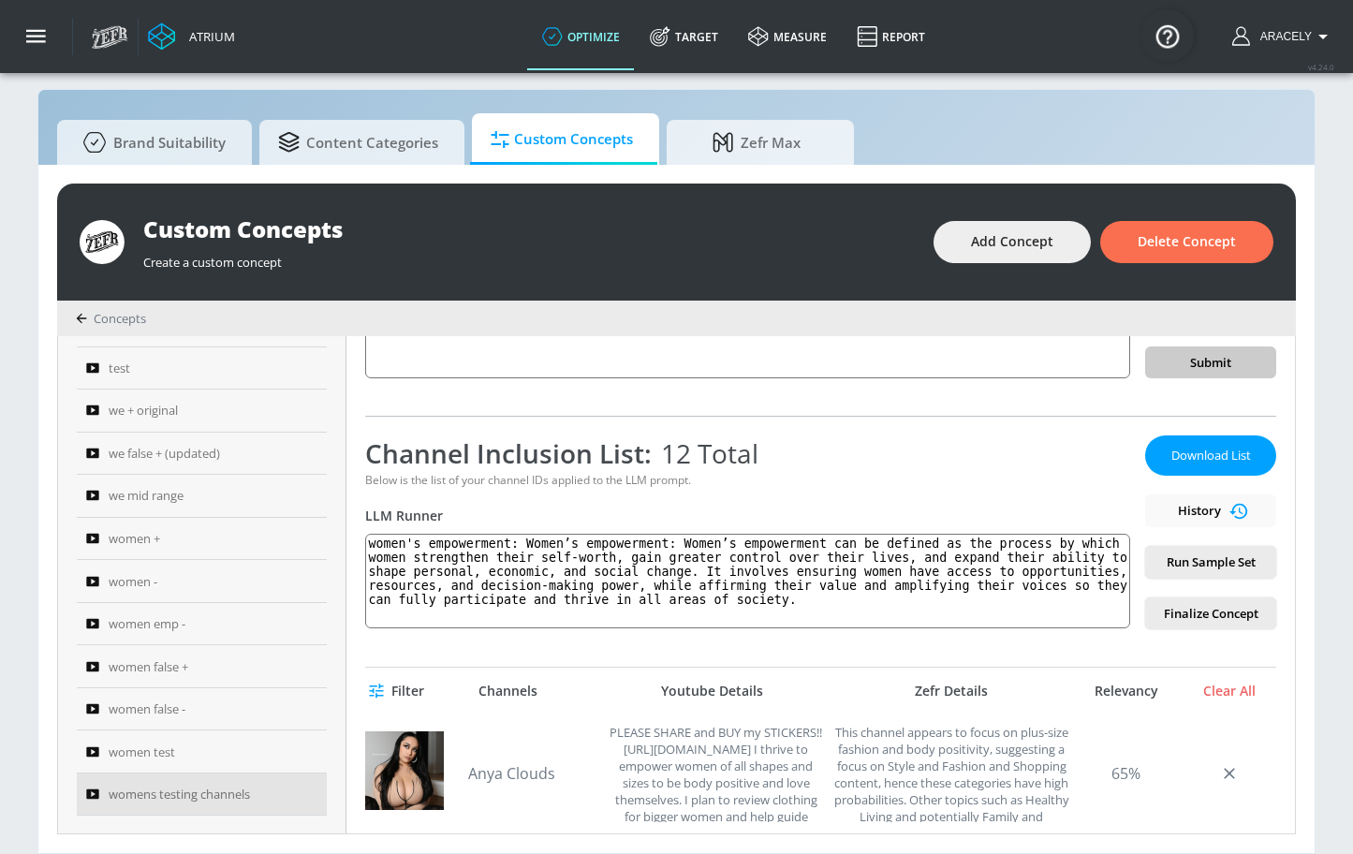
scroll to position [193, 0]
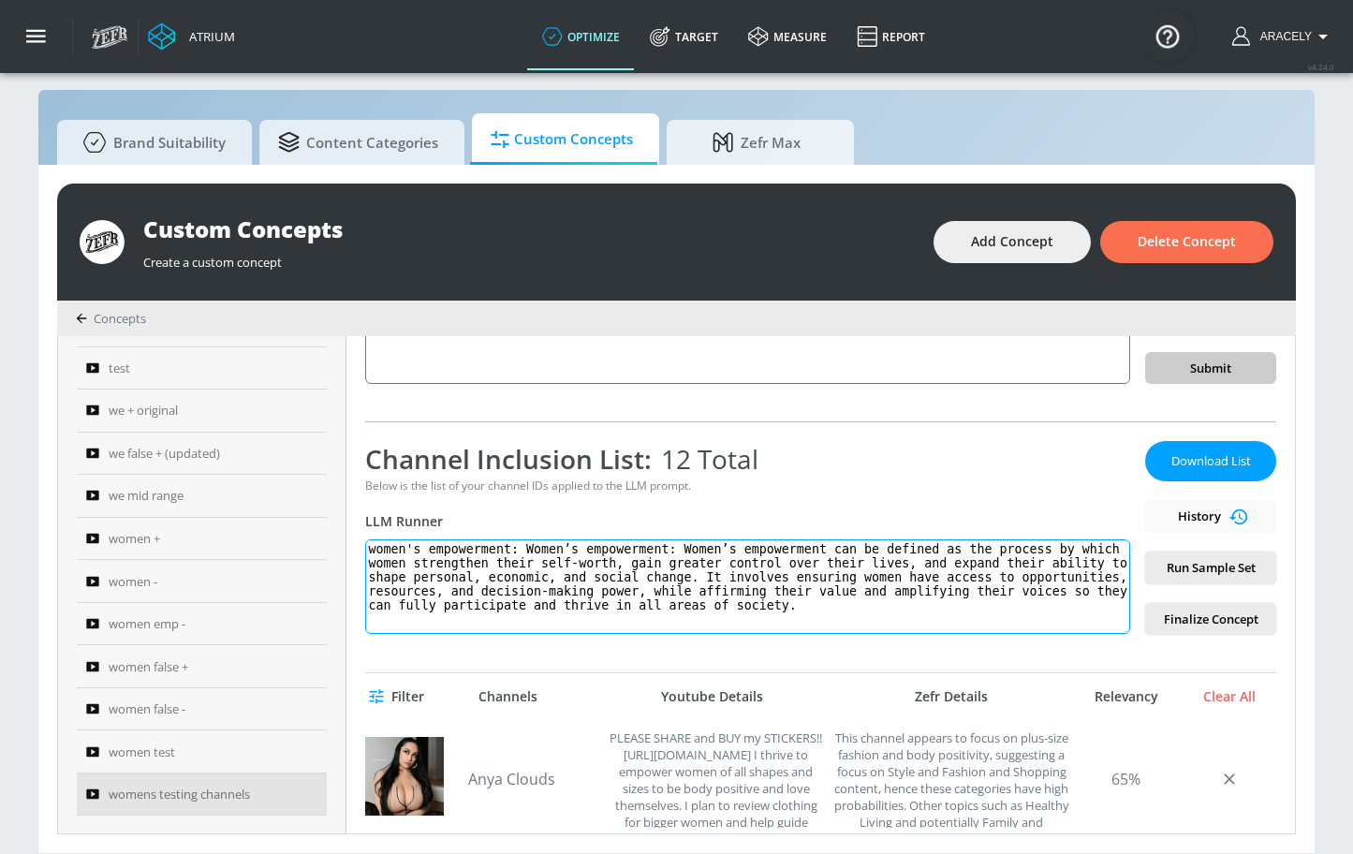
drag, startPoint x: 679, startPoint y: 549, endPoint x: 523, endPoint y: 548, distance: 155.4
click at [523, 548] on textarea "women's empowerment: Women’s empowerment: Women’s empowerment can be defined as…" at bounding box center [747, 586] width 765 height 95
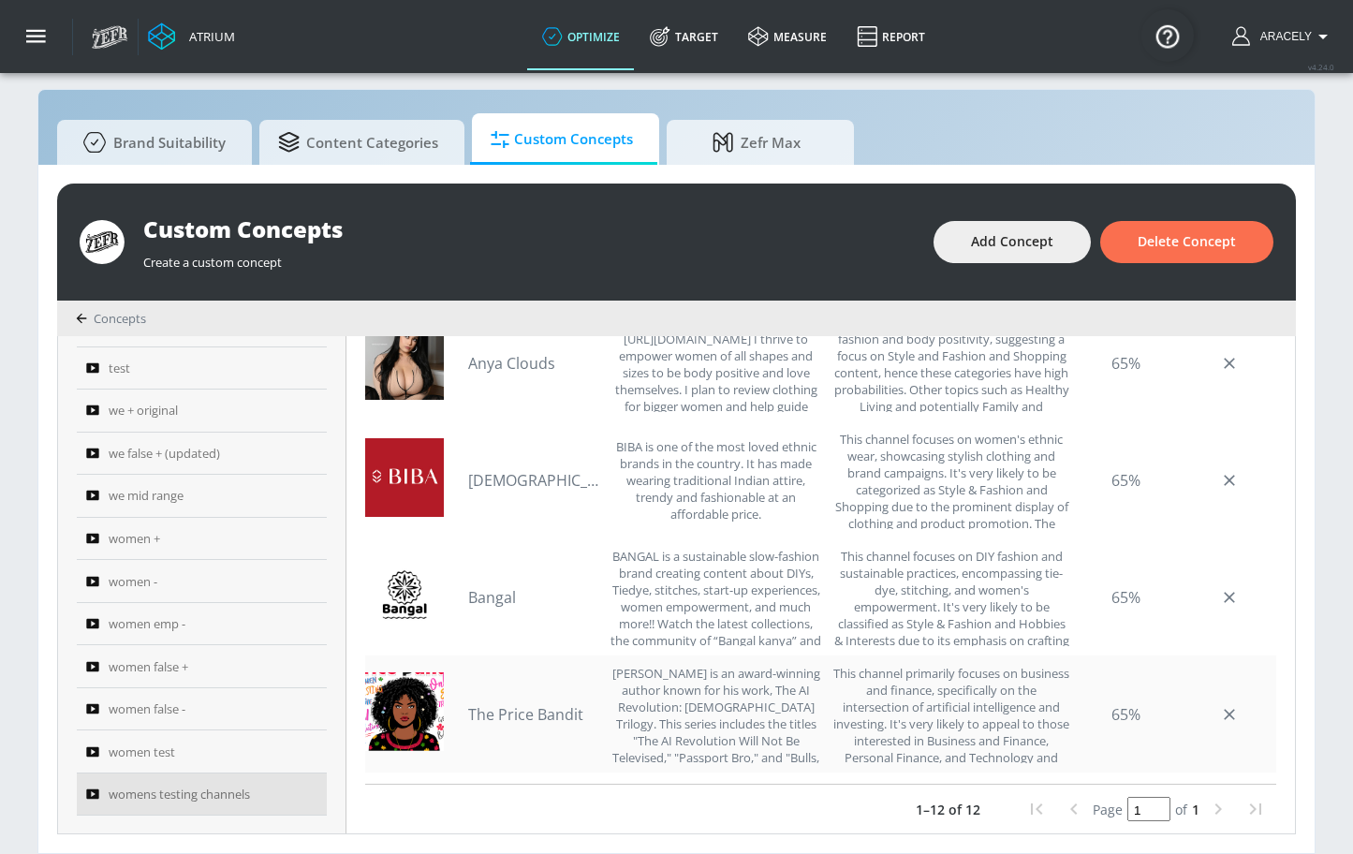
scroll to position [926, 0]
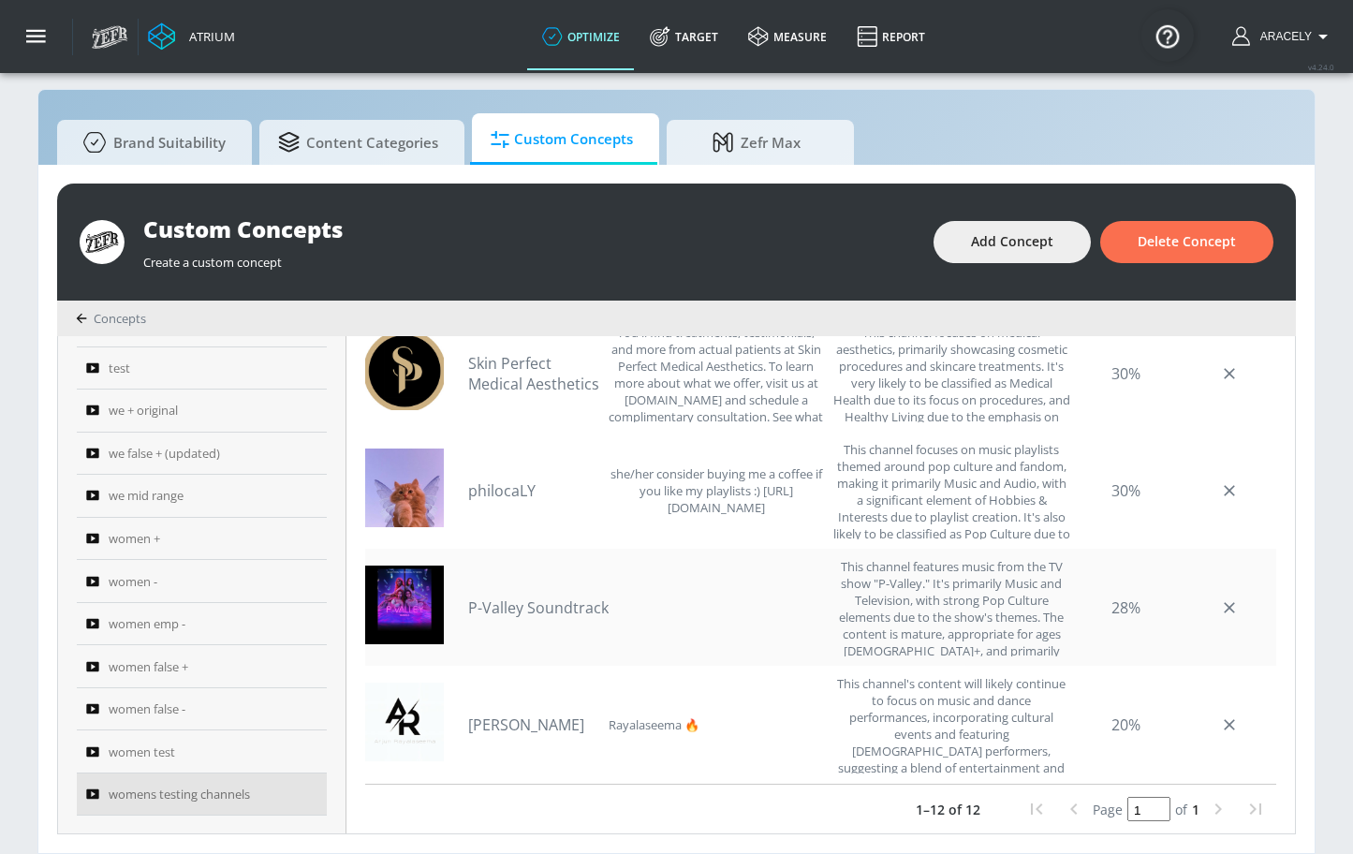
type textarea "women's empowerment: Women’s empowerment can be defined as the process by which…"
click at [539, 607] on link "P-Valley Soundtrack" at bounding box center [538, 607] width 140 height 21
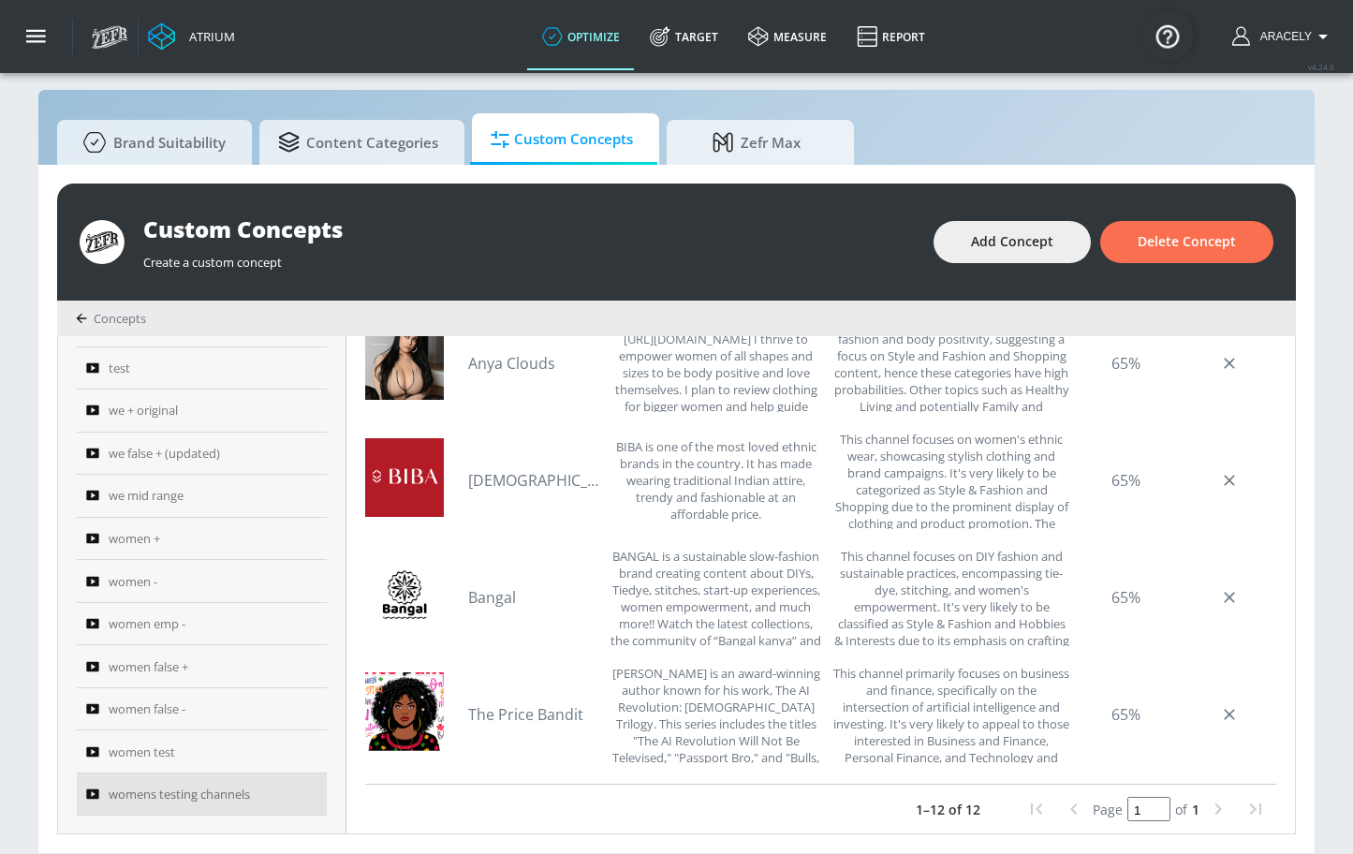
scroll to position [0, 0]
